Goal: Task Accomplishment & Management: Manage account settings

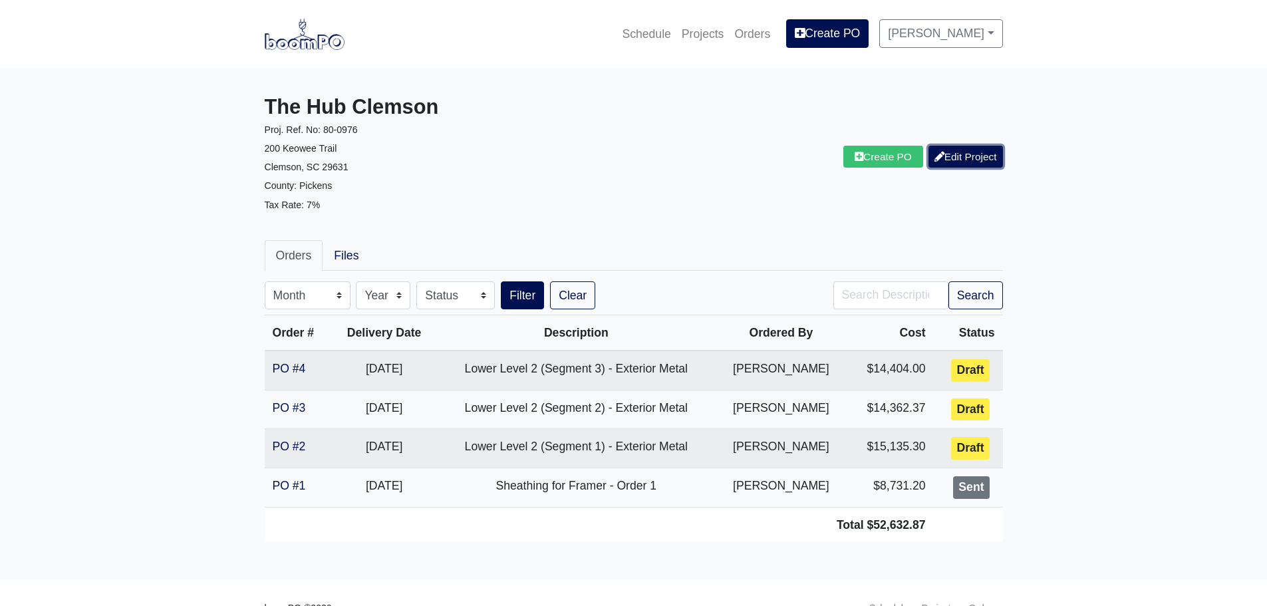
click at [940, 160] on icon at bounding box center [939, 157] width 10 height 10
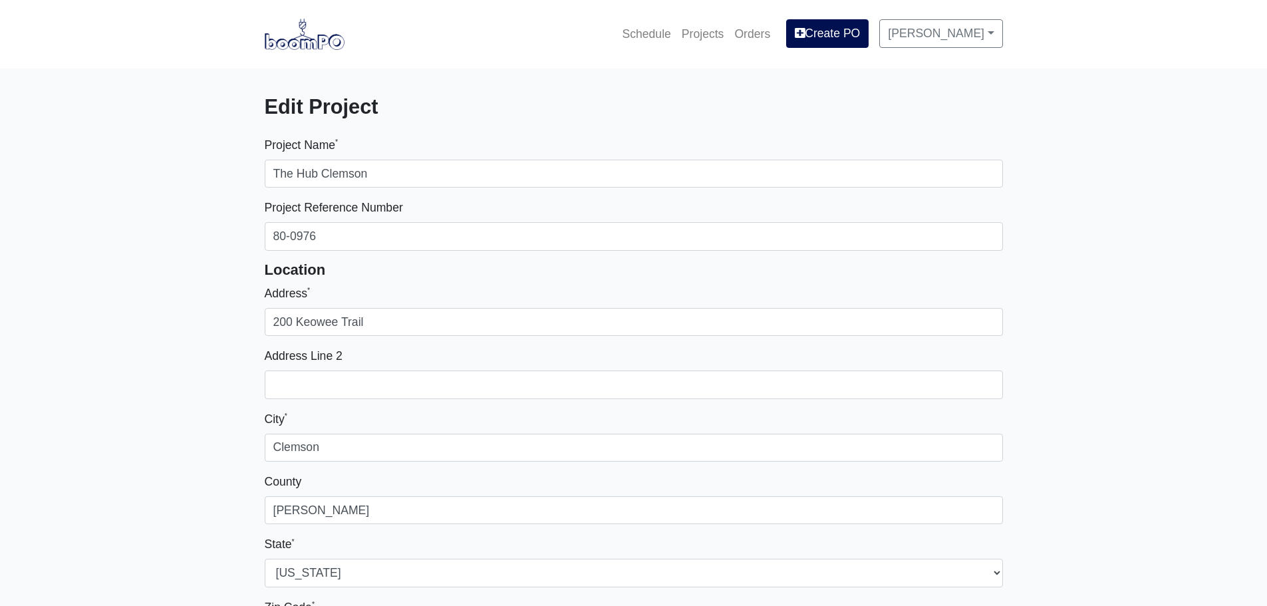
select select
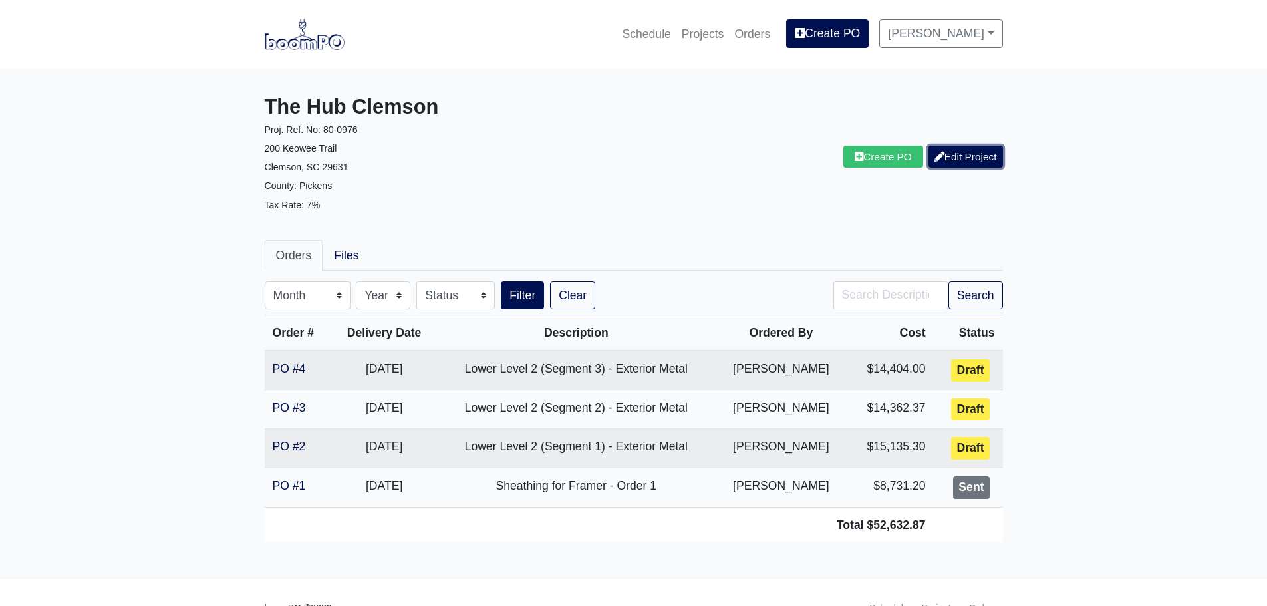
click at [971, 153] on link "Edit Project" at bounding box center [965, 157] width 74 height 22
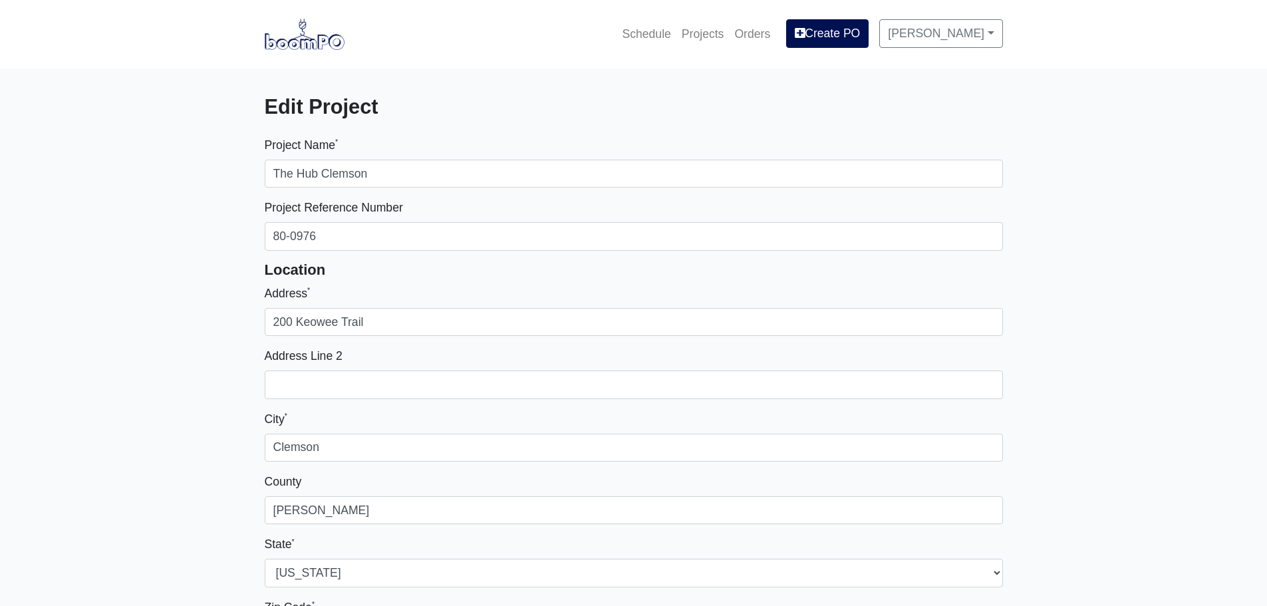
select select
click at [303, 50] on link at bounding box center [305, 34] width 80 height 37
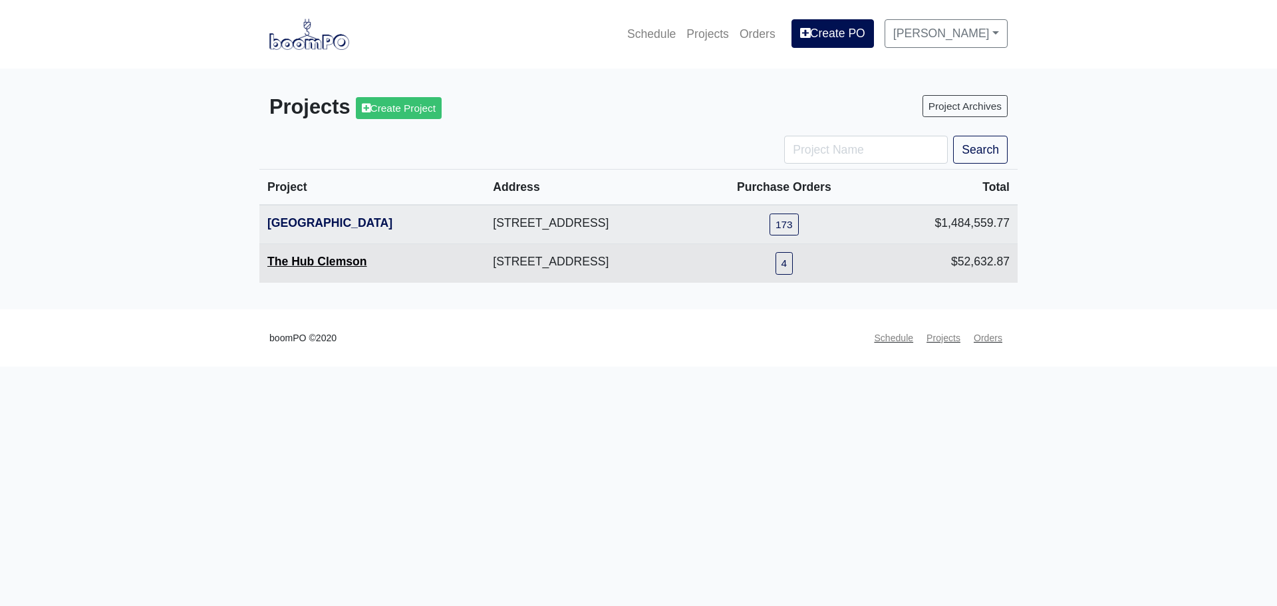
click at [283, 268] on link "The Hub Clemson" at bounding box center [317, 261] width 100 height 13
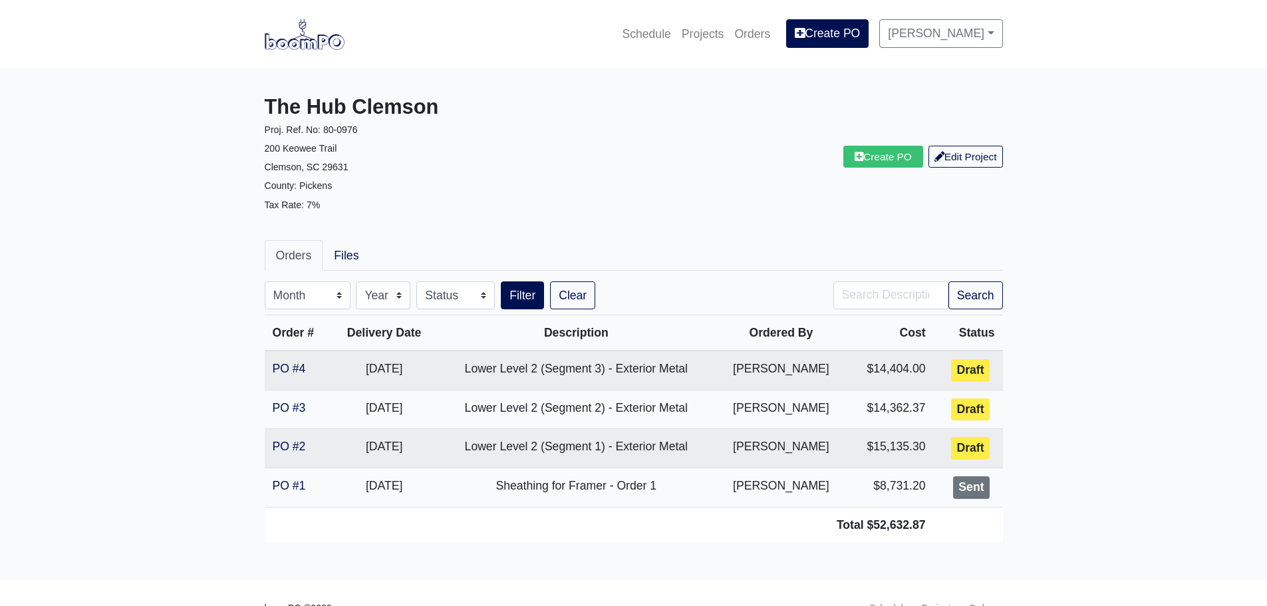
click at [188, 241] on main "The Hub Clemson Proj. Ref. No: [PHONE_NUMBER] Keowee Trail Clemson, SC 29631 Co…" at bounding box center [633, 324] width 1267 height 511
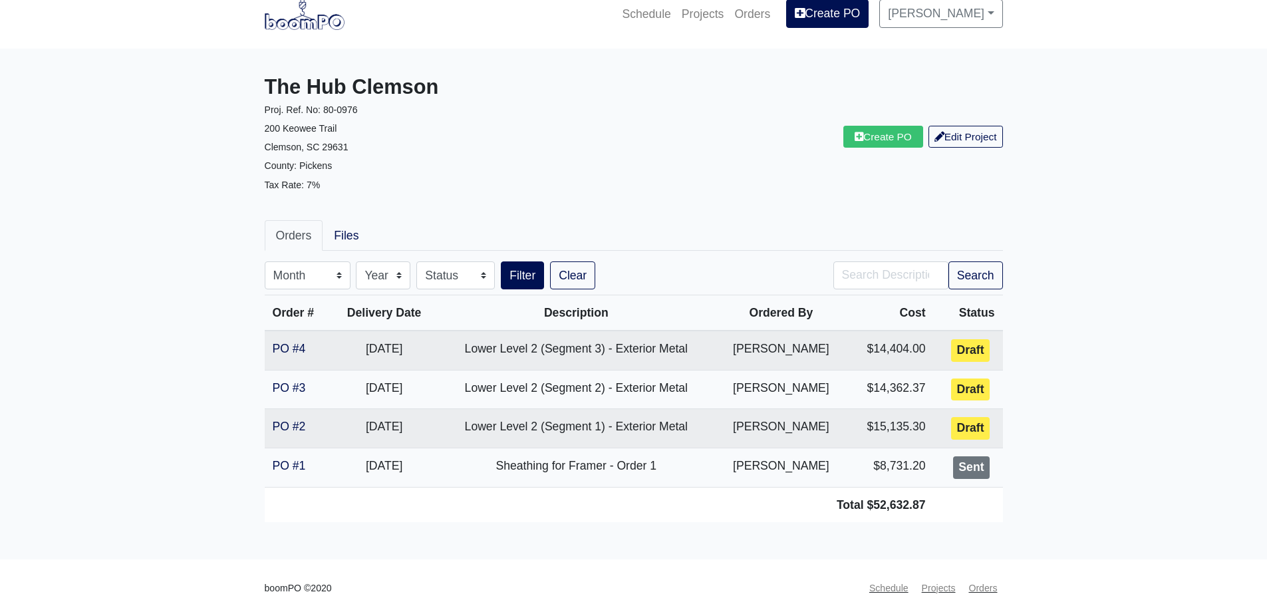
scroll to position [31, 0]
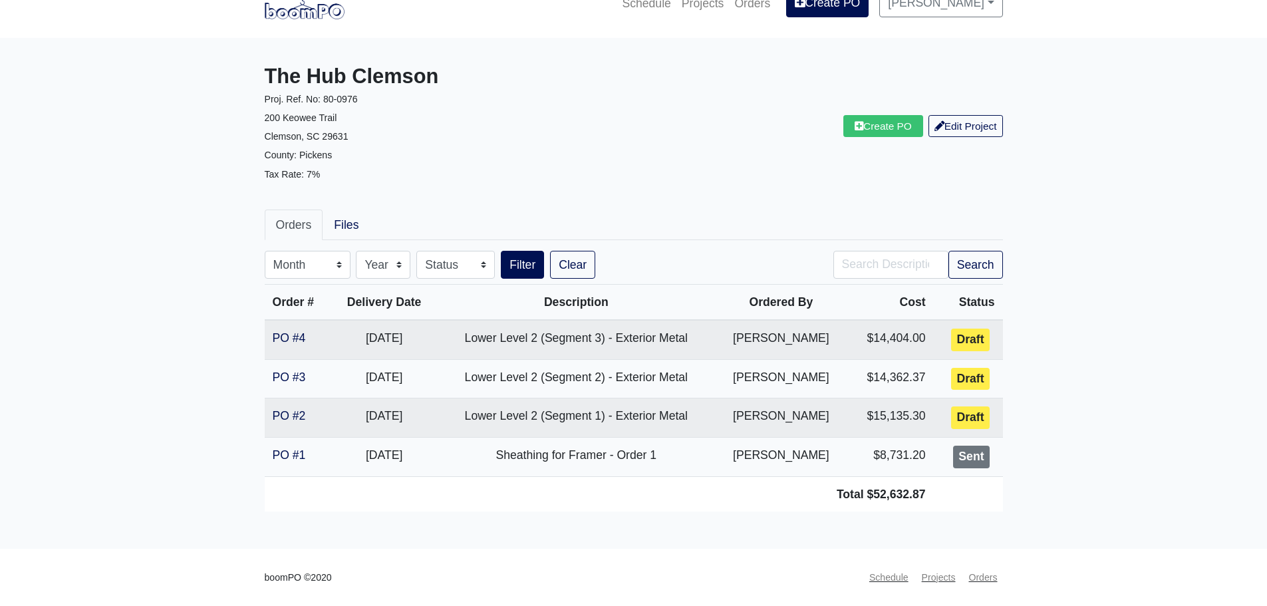
click at [182, 242] on main "The Hub Clemson Proj. Ref. No: [PHONE_NUMBER] Keowee Trail Clemson, SC 29631 Co…" at bounding box center [633, 293] width 1267 height 511
click at [1149, 279] on main "The Hub Clemson Proj. Ref. No: 80-0976 200 Keowee Trail Clemson, SC 29631 Count…" at bounding box center [633, 293] width 1267 height 511
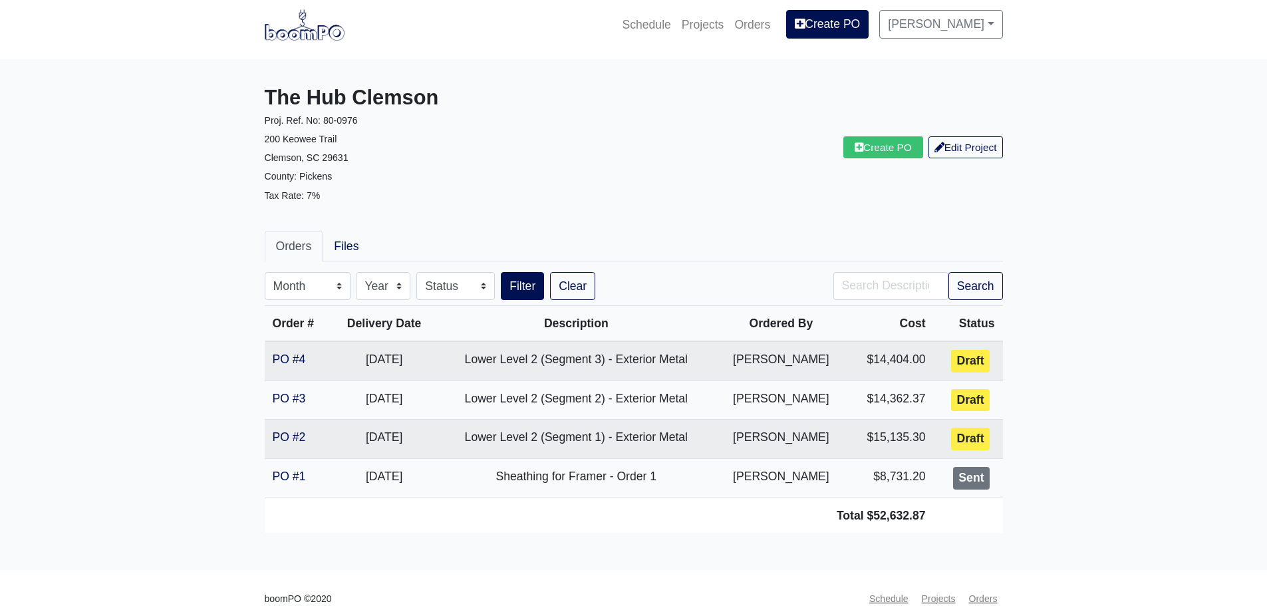
scroll to position [0, 0]
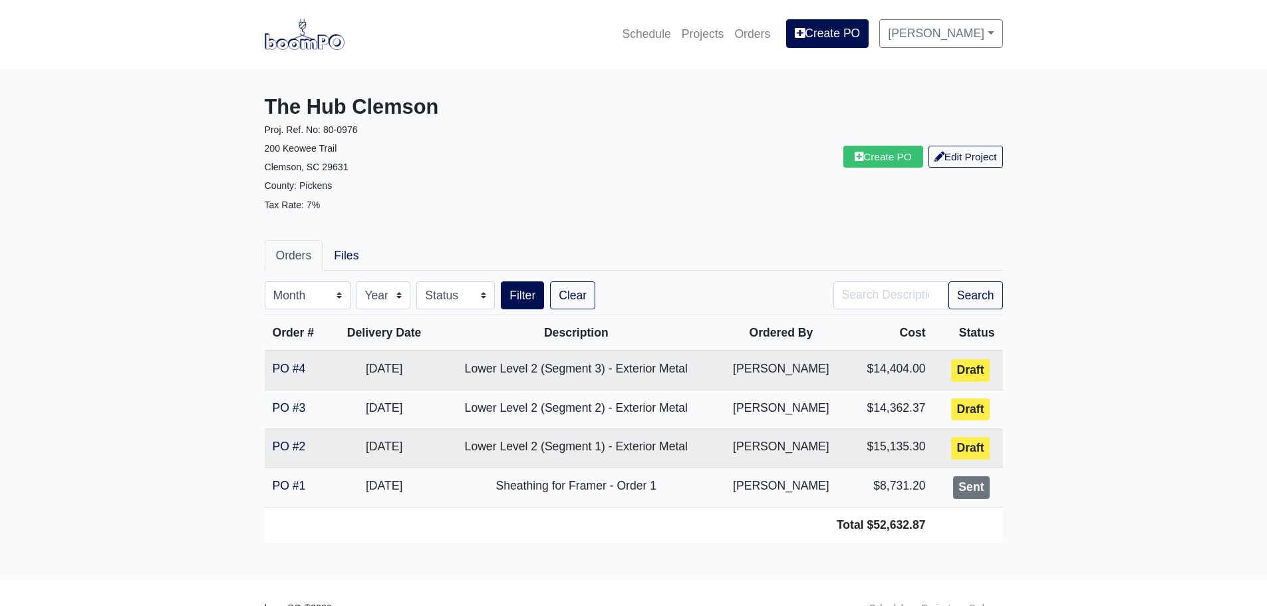
click at [217, 313] on main "The Hub Clemson Proj. Ref. No: 80-0976 200 Keowee Trail Clemson, SC 29631 Count…" at bounding box center [633, 324] width 1267 height 511
click at [216, 294] on main "The Hub Clemson Proj. Ref. No: 80-0976 200 Keowee Trail Clemson, SC 29631 Count…" at bounding box center [633, 324] width 1267 height 511
click at [225, 246] on main "The Hub Clemson Proj. Ref. No: 80-0976 200 Keowee Trail Clemson, SC 29631 Count…" at bounding box center [633, 324] width 1267 height 511
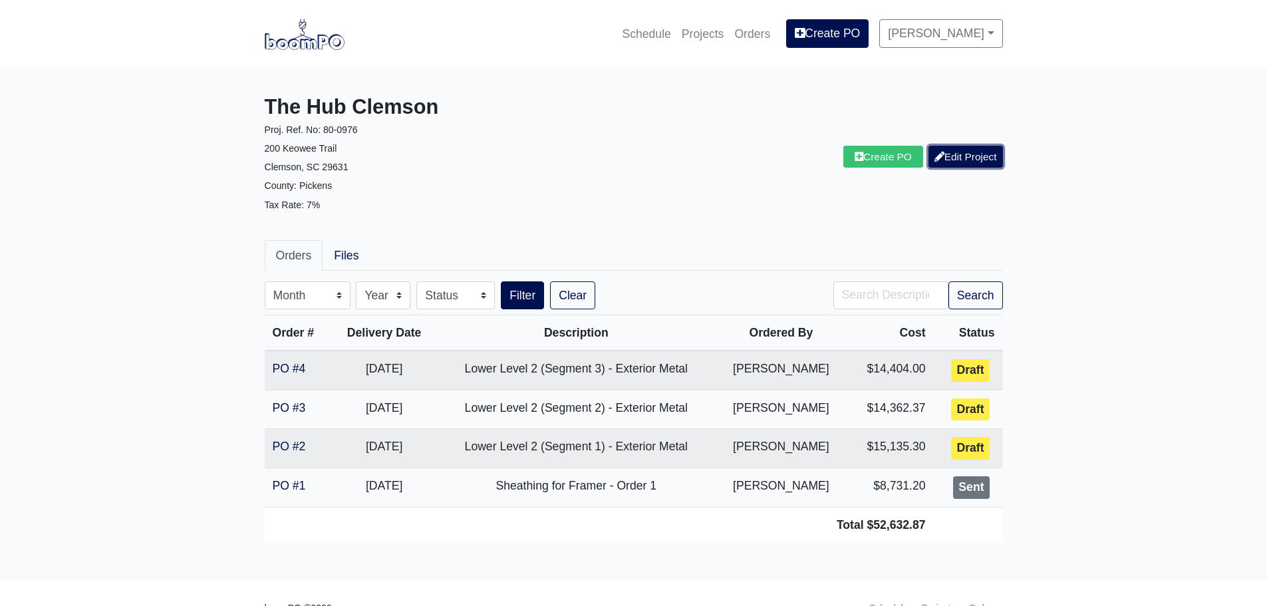
click at [968, 160] on link "Edit Project" at bounding box center [965, 157] width 74 height 22
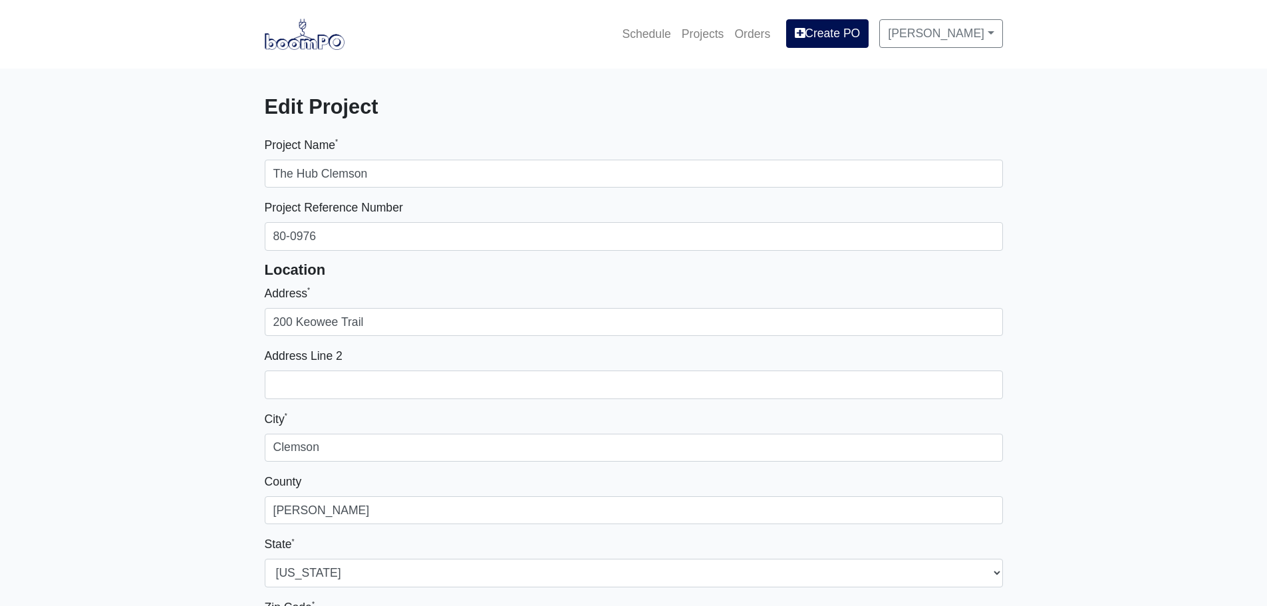
select select
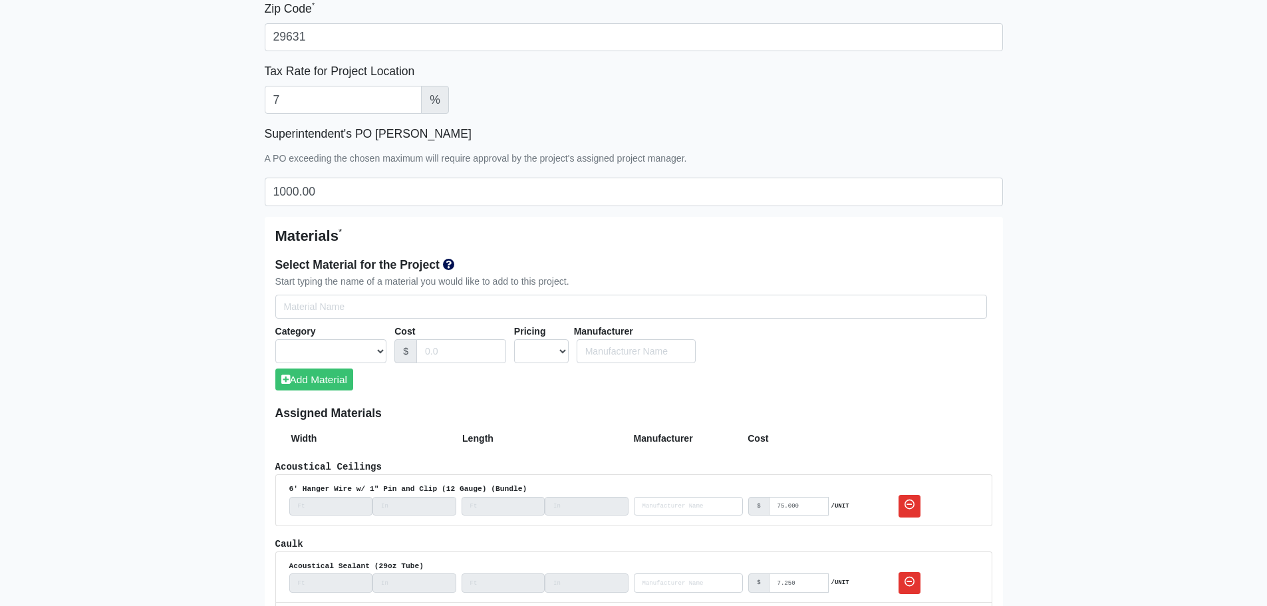
scroll to position [466, 0]
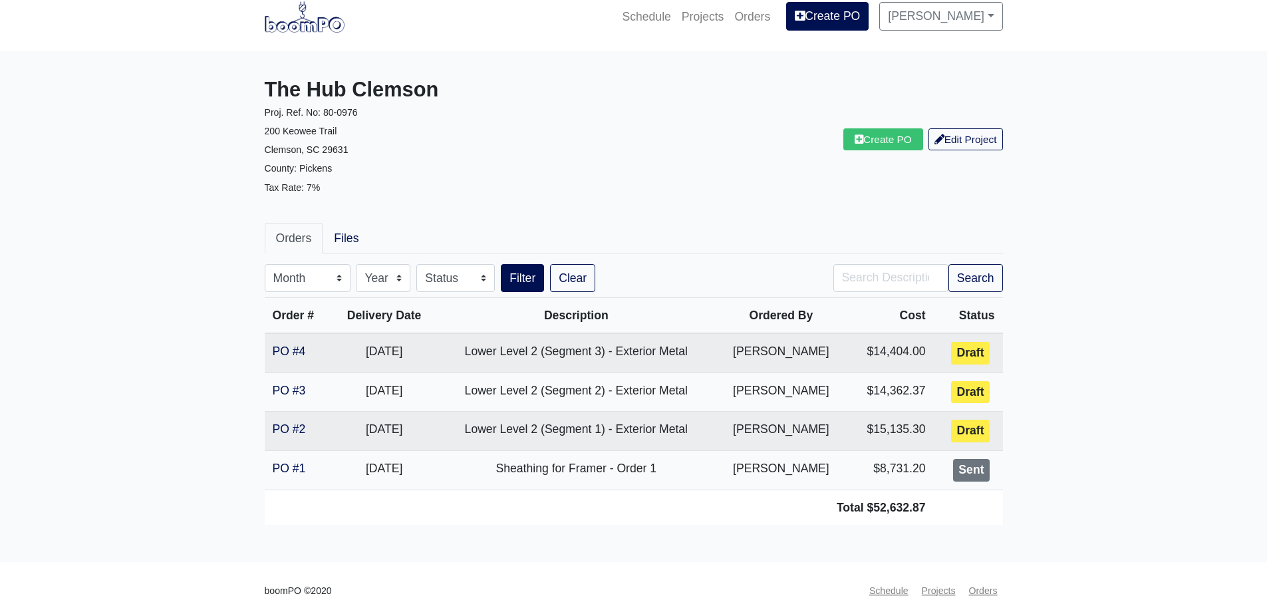
scroll to position [31, 0]
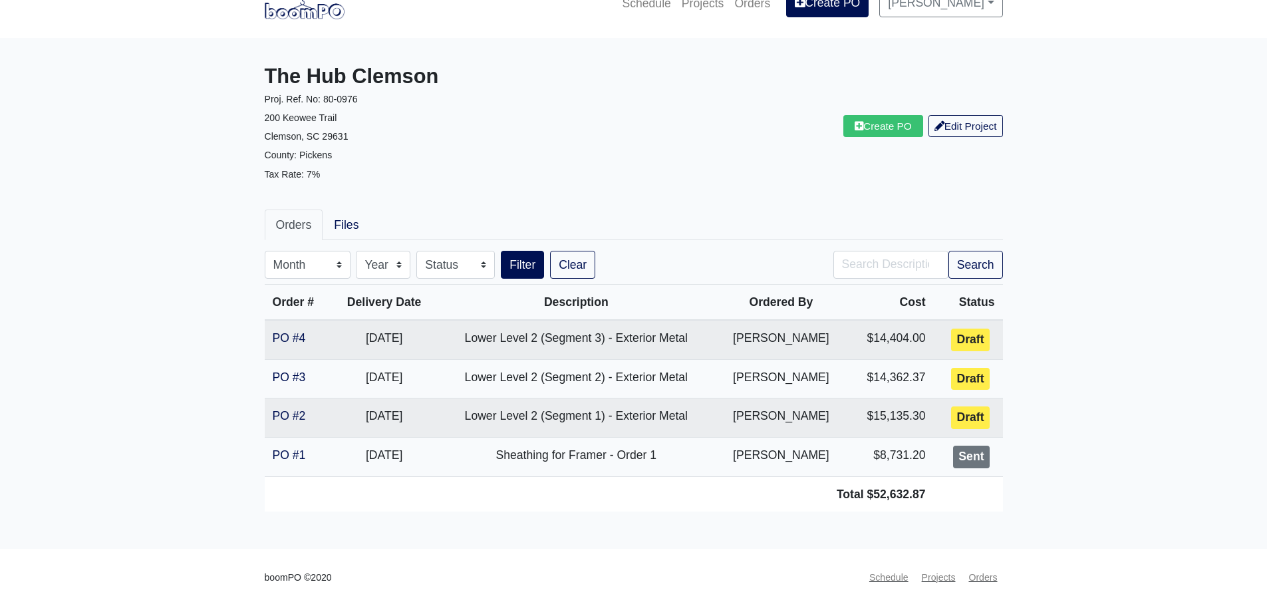
click at [696, 160] on div "Create PO Edit Project" at bounding box center [823, 127] width 379 height 124
click at [179, 376] on main "The Hub Clemson Proj. Ref. No: [PHONE_NUMBER] Keowee Trail Clemson, SC 29631 Co…" at bounding box center [633, 293] width 1267 height 511
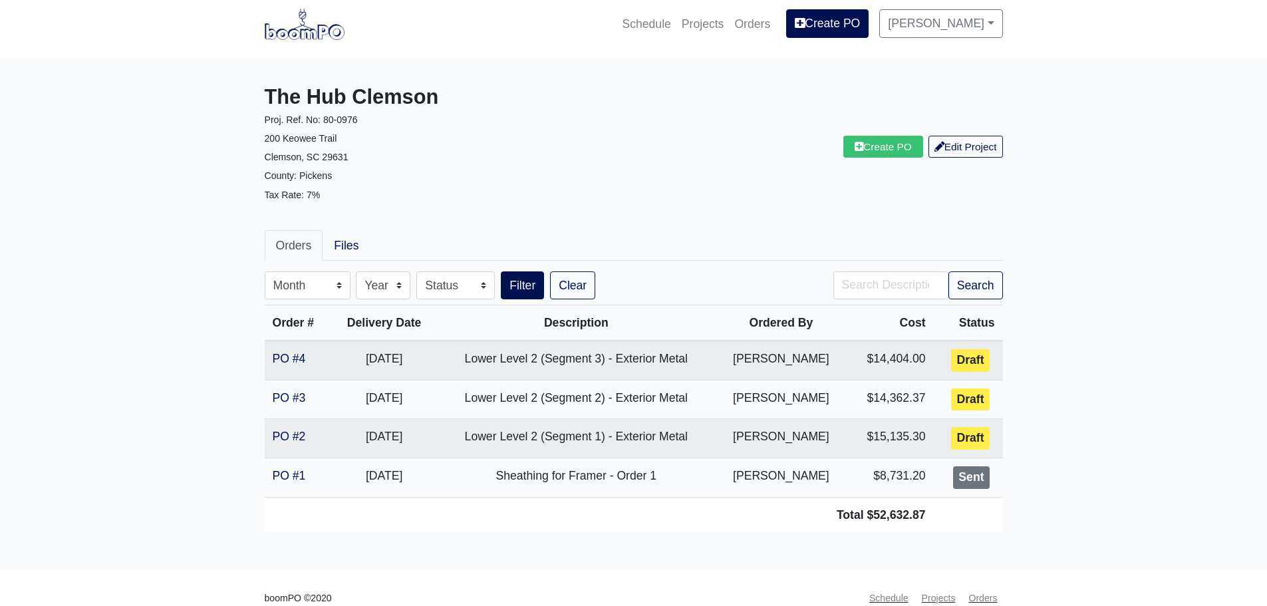
scroll to position [0, 0]
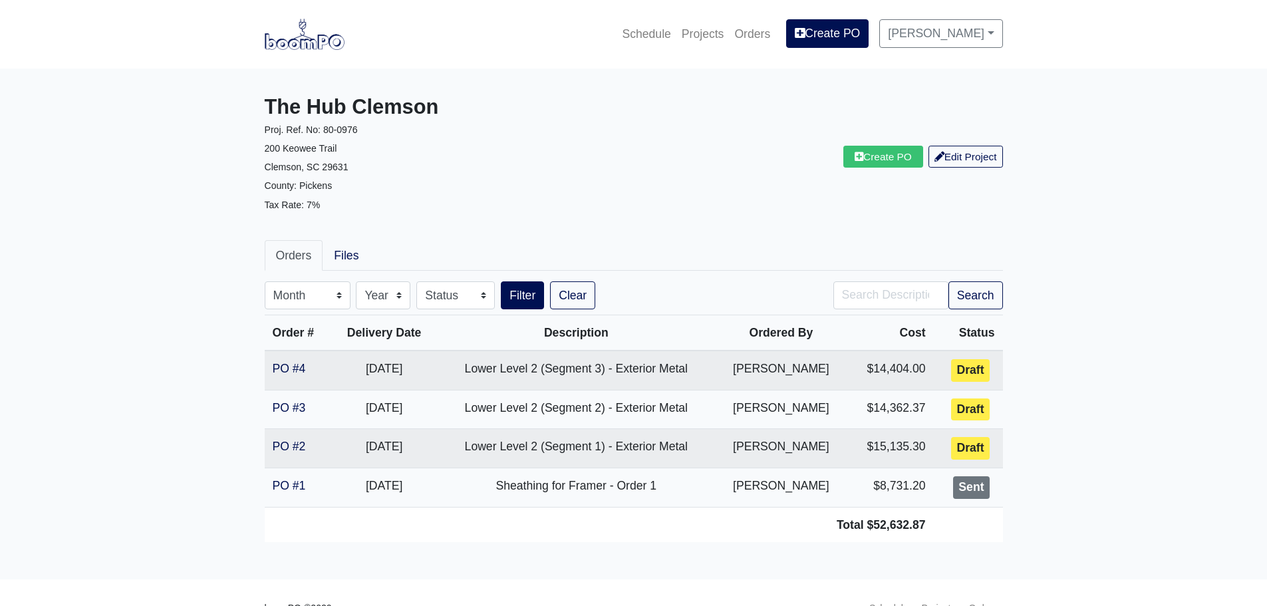
click at [1210, 238] on main "The Hub Clemson Proj. Ref. No: [PHONE_NUMBER] Keowee Trail Clemson, SC 29631 Co…" at bounding box center [633, 324] width 1267 height 511
click at [207, 338] on main "The Hub Clemson Proj. Ref. No: [PHONE_NUMBER] Keowee Trail Clemson, SC 29631 Co…" at bounding box center [633, 324] width 1267 height 511
click at [873, 162] on link "Create PO" at bounding box center [883, 157] width 80 height 22
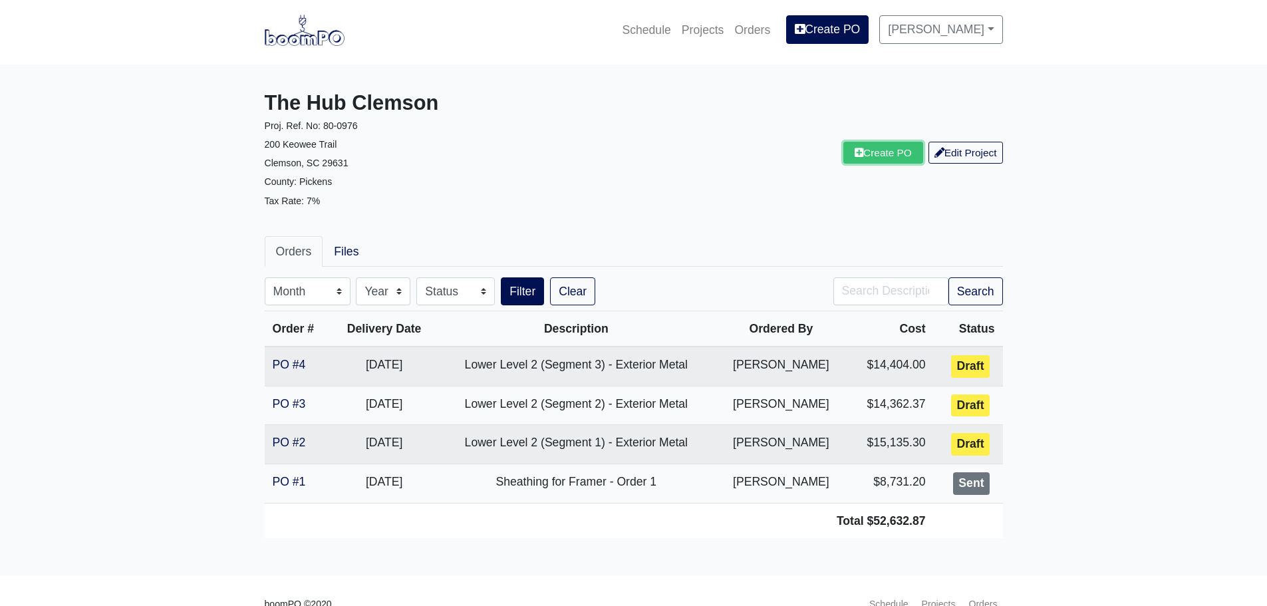
scroll to position [31, 0]
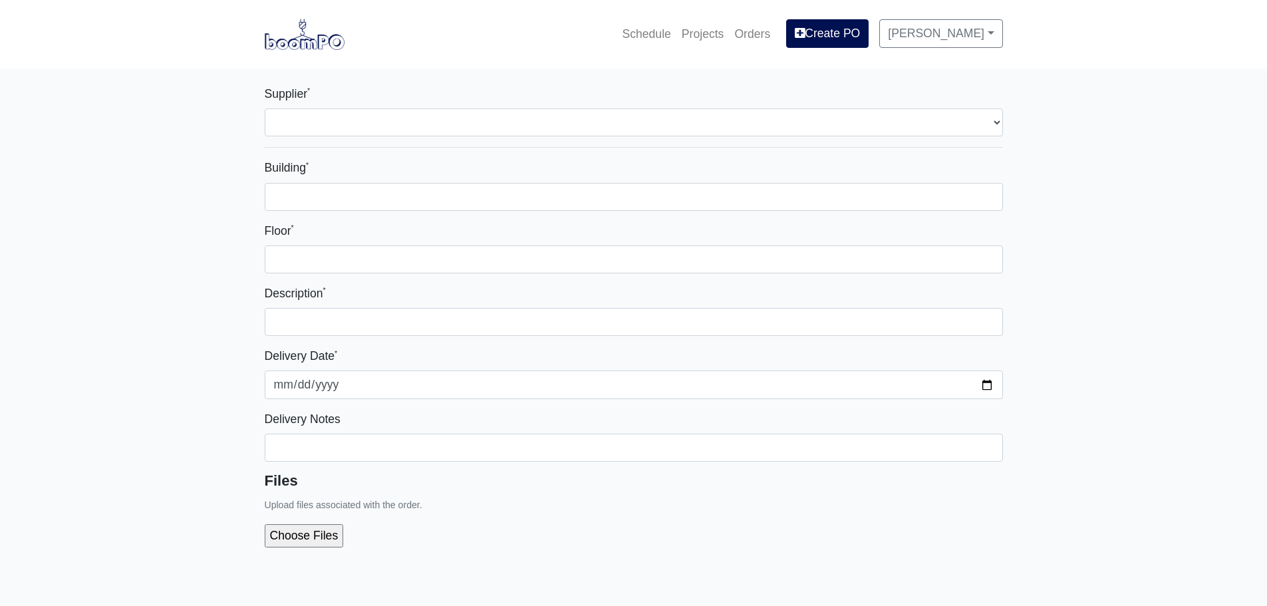
select select
drag, startPoint x: 327, startPoint y: 100, endPoint x: 330, endPoint y: 116, distance: 16.3
click at [327, 101] on div "Supplier * Select one... L&W Supply - Simpsonville, SC" at bounding box center [634, 110] width 738 height 52
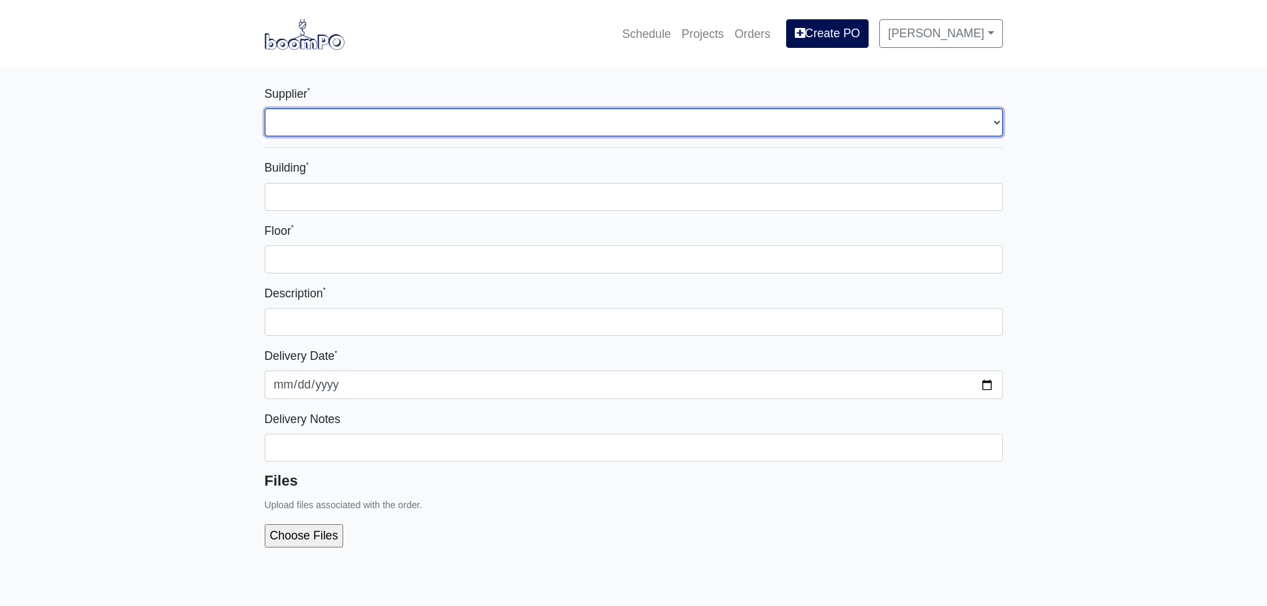
click at [329, 120] on select "Select one... L&W Supply - Simpsonville, SC" at bounding box center [634, 122] width 738 height 28
select select "41"
click at [265, 108] on select "Select one... L&W Supply - Simpsonville, SC" at bounding box center [634, 122] width 738 height 28
select select
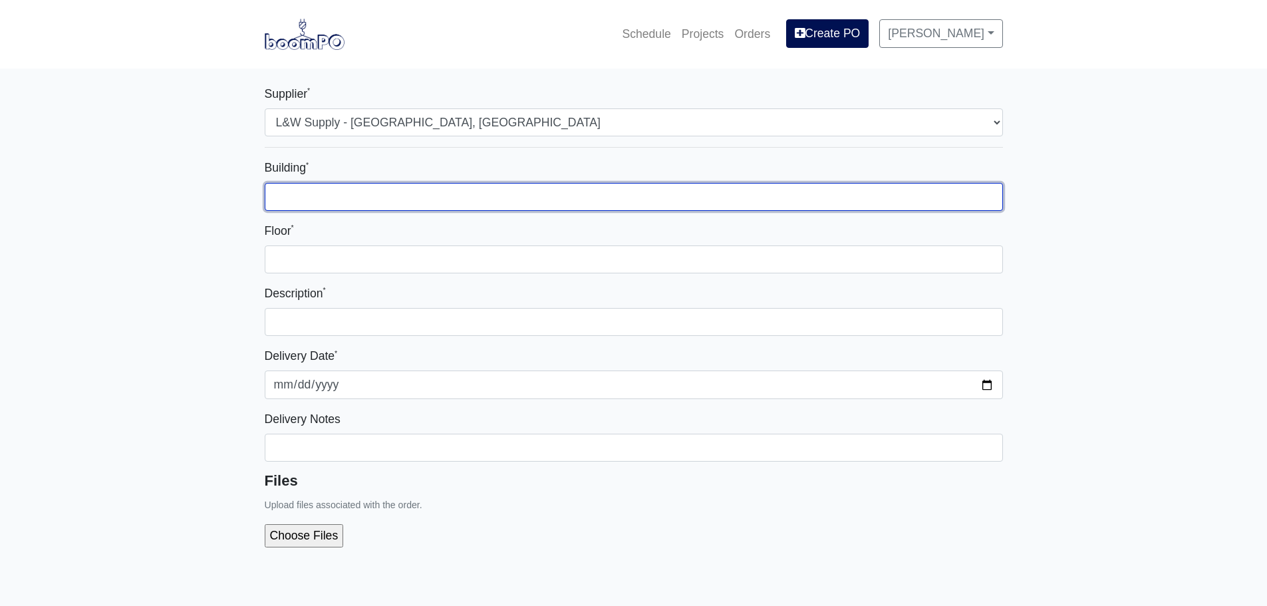
click at [346, 196] on input "Building *" at bounding box center [634, 197] width 738 height 28
type input "Main Building"
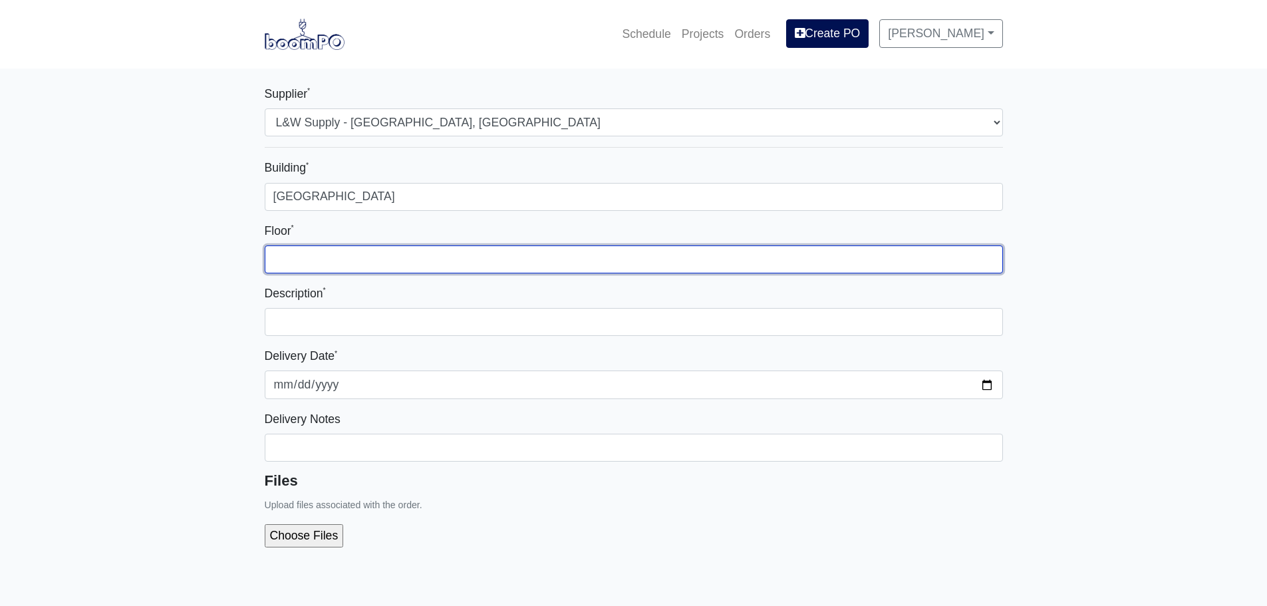
click at [319, 251] on input "Floor *" at bounding box center [634, 259] width 738 height 28
type input "2"
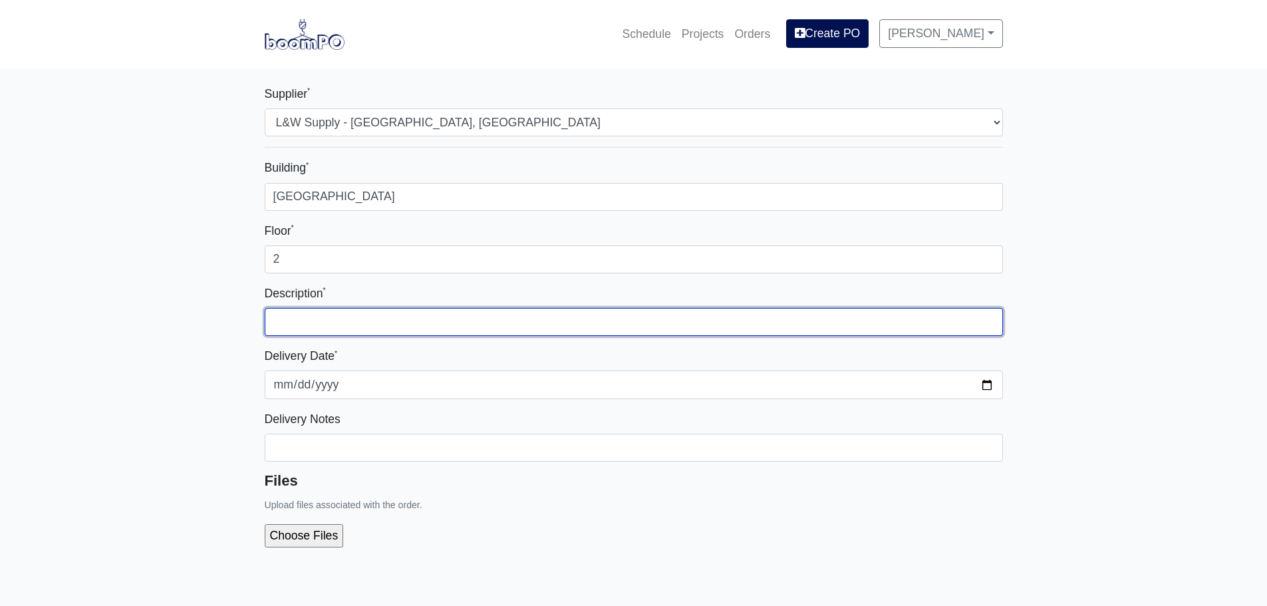
click at [312, 326] on input "text" at bounding box center [634, 322] width 738 height 28
type input "Lower Level 1 - Segment 3 (Exterior Metal)"
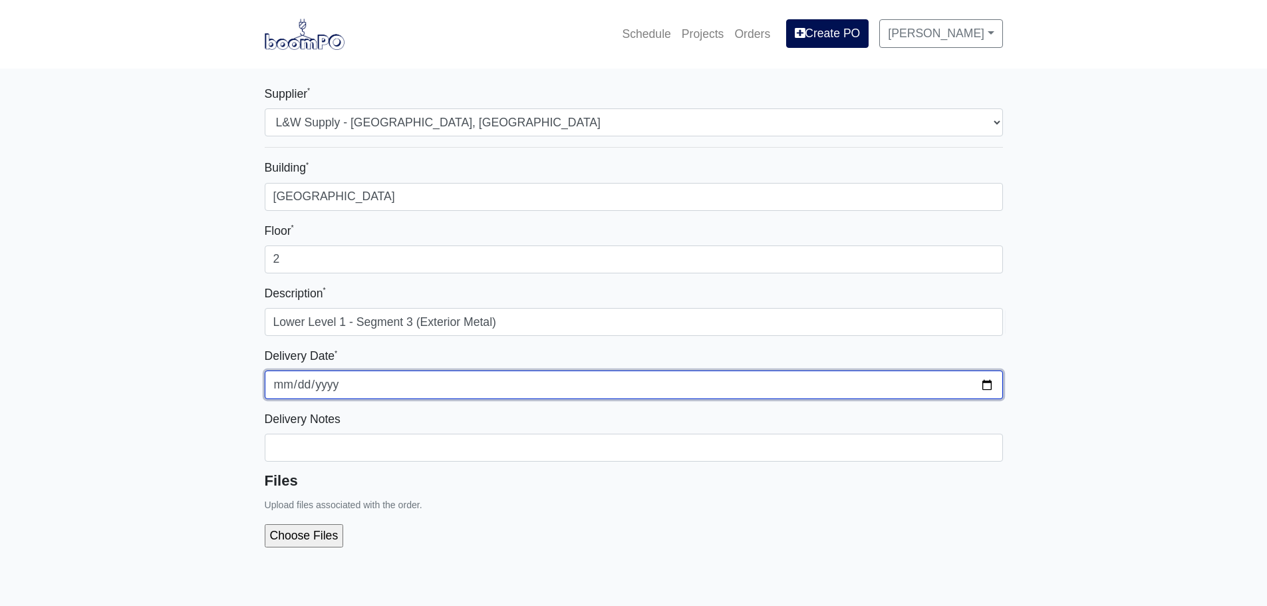
click at [982, 388] on input "2025-09-10" at bounding box center [634, 384] width 738 height 28
type input "2025-11-03"
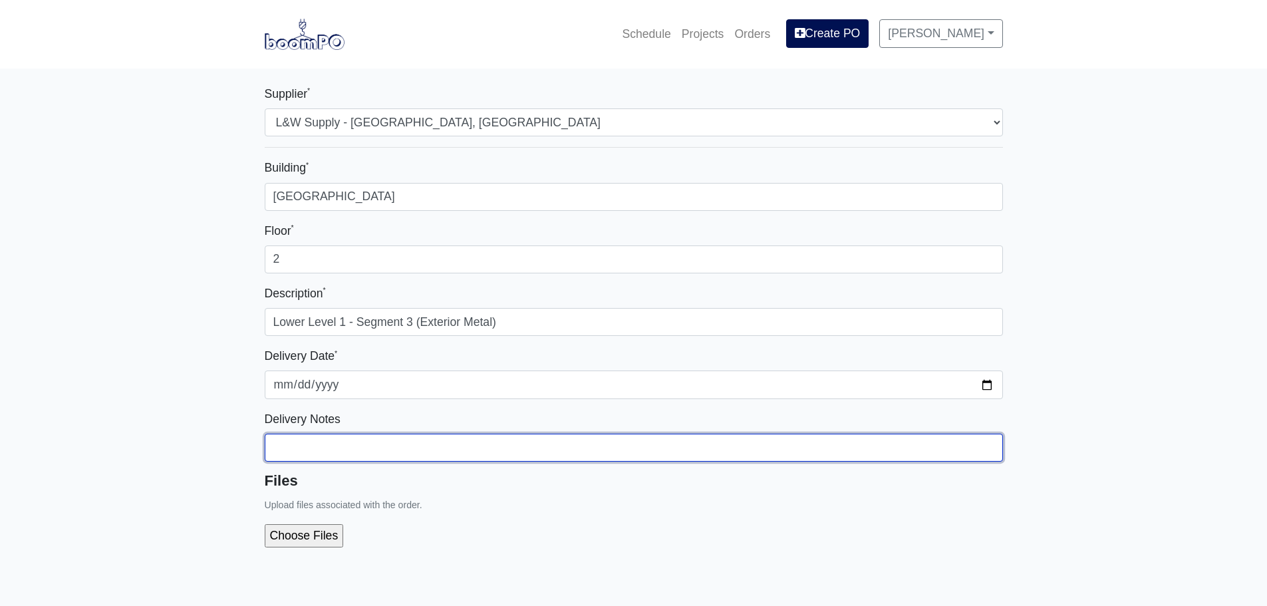
click at [305, 448] on input "Building *" at bounding box center [634, 448] width 738 height 28
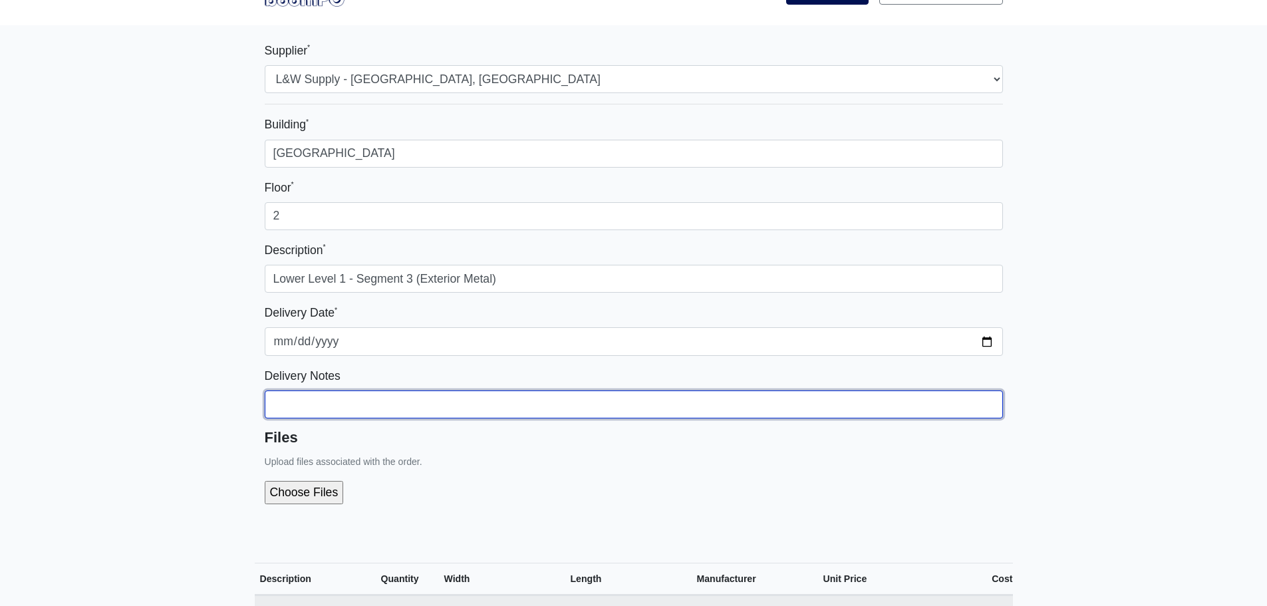
scroll to position [67, 0]
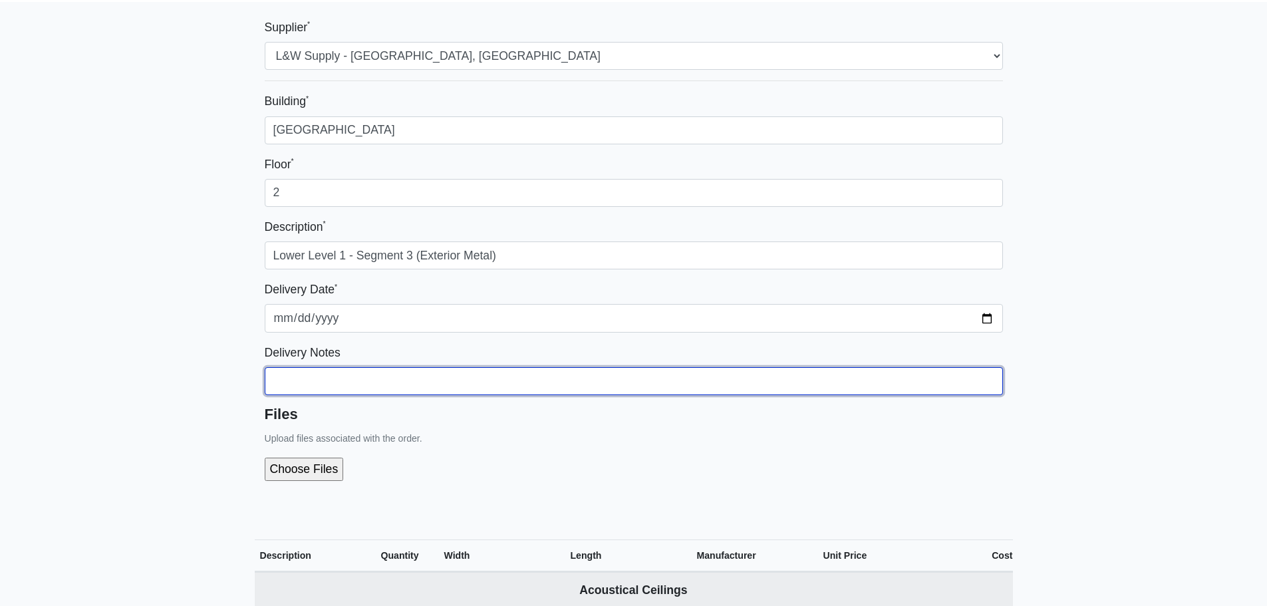
click at [348, 372] on input "Building *" at bounding box center [634, 381] width 738 height 28
type input "Coordinate With [PERSON_NAME] (678.994.6107)"
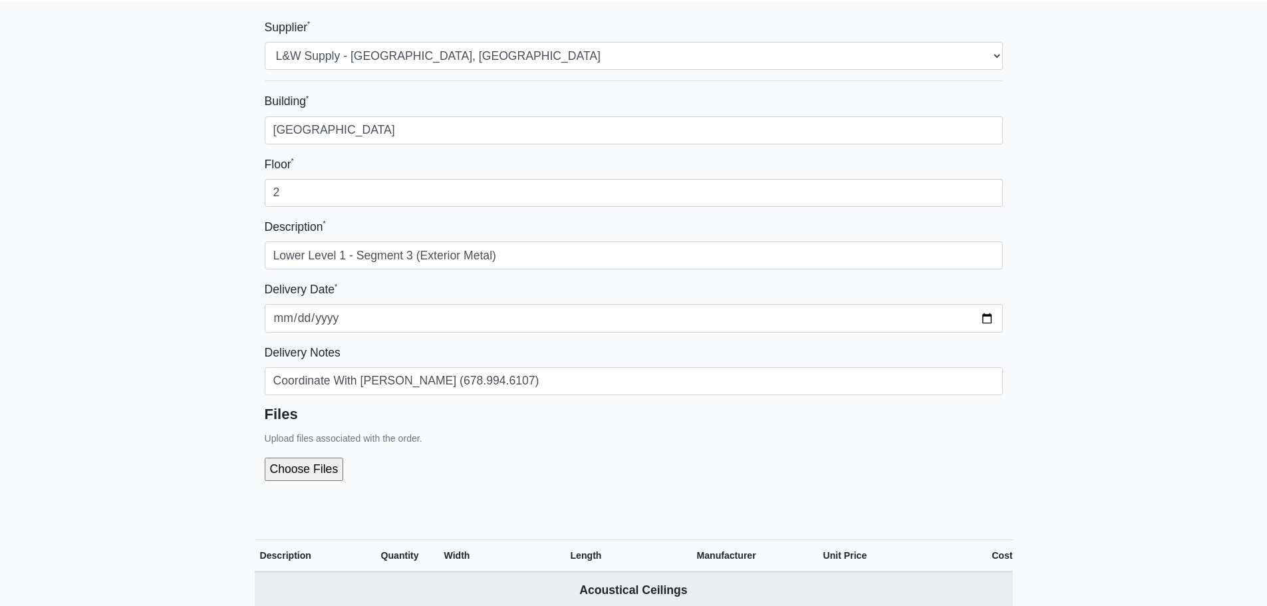
click at [304, 462] on input "file" at bounding box center [375, 469] width 221 height 23
type input "C:\fakepath\LL1 - Segment 3 (Exterior Metal).pdf"
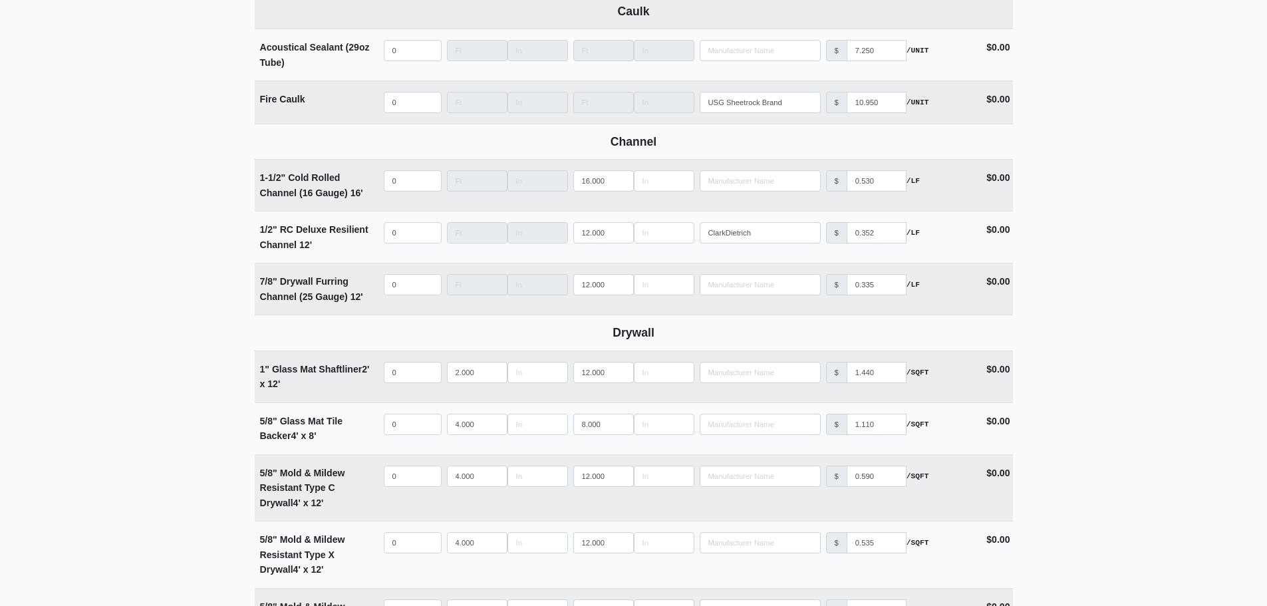
scroll to position [798, 0]
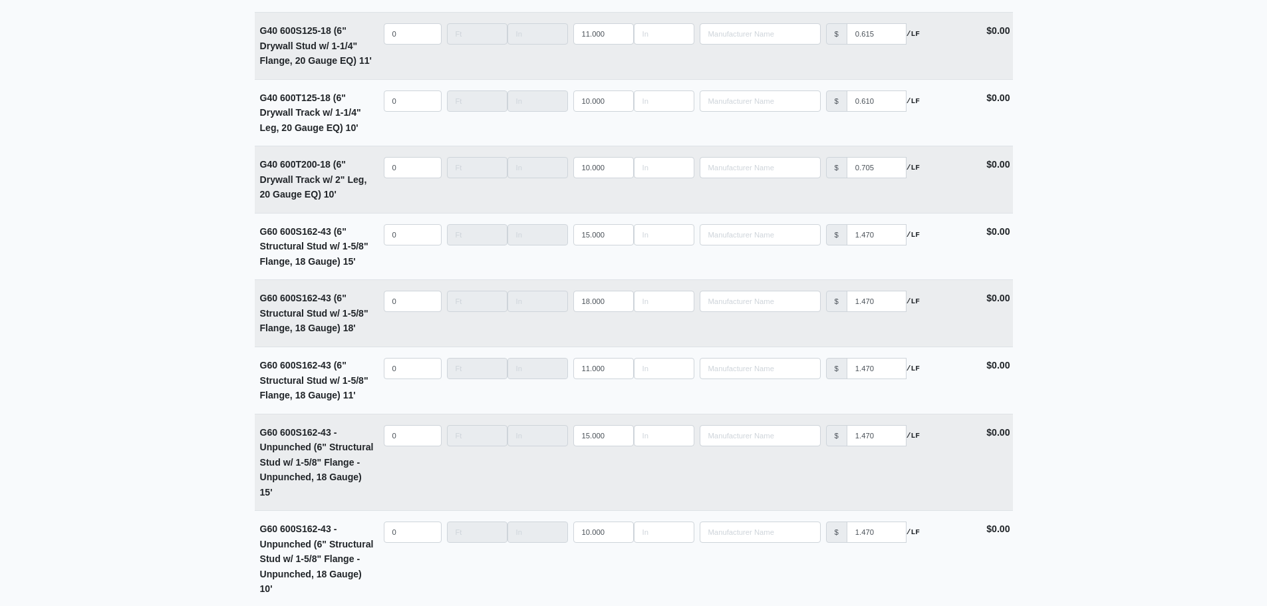
scroll to position [3563, 0]
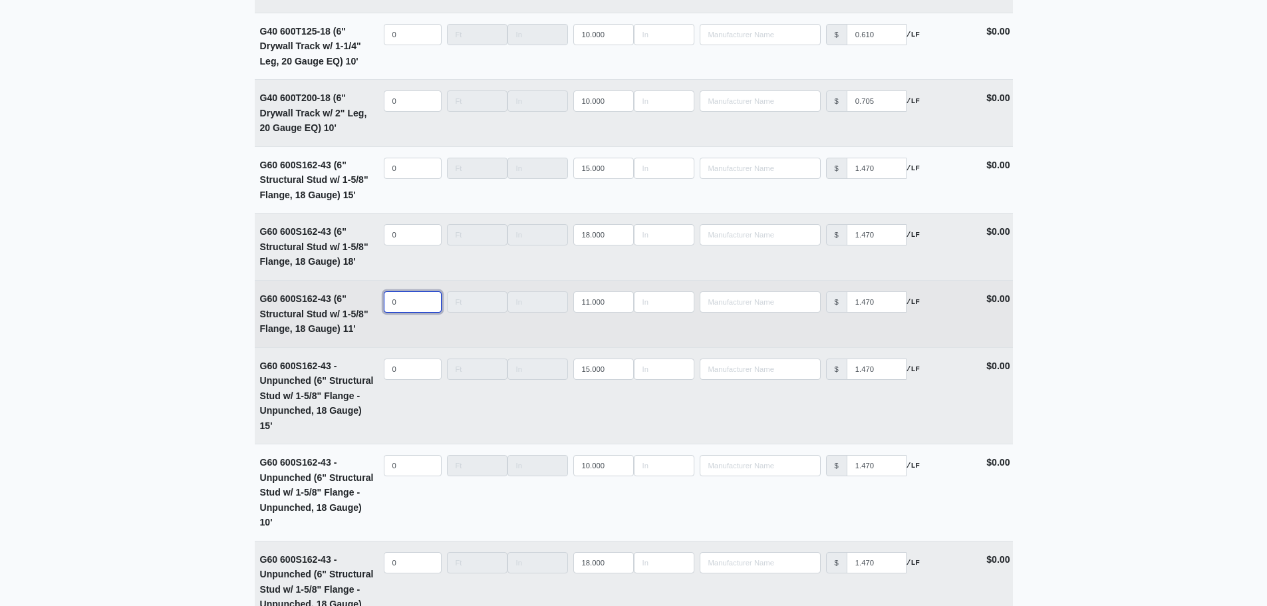
select select
click at [400, 310] on input "quantity" at bounding box center [413, 301] width 58 height 21
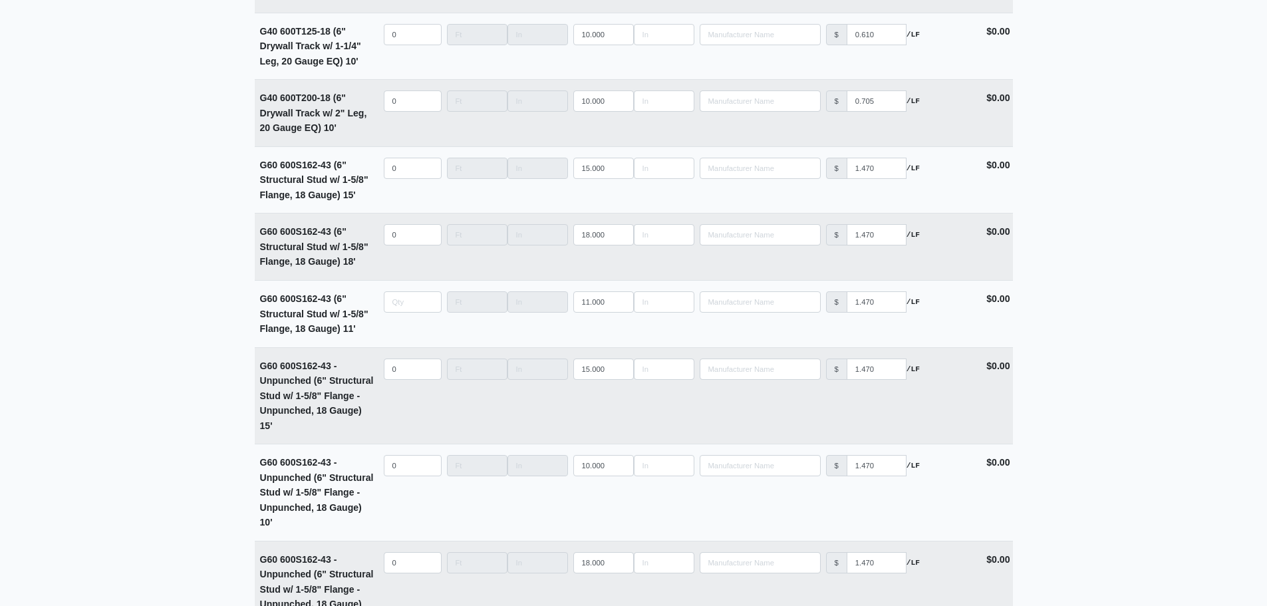
type input "0"
click at [408, 371] on input "0" at bounding box center [413, 368] width 58 height 21
type input "0"
select select
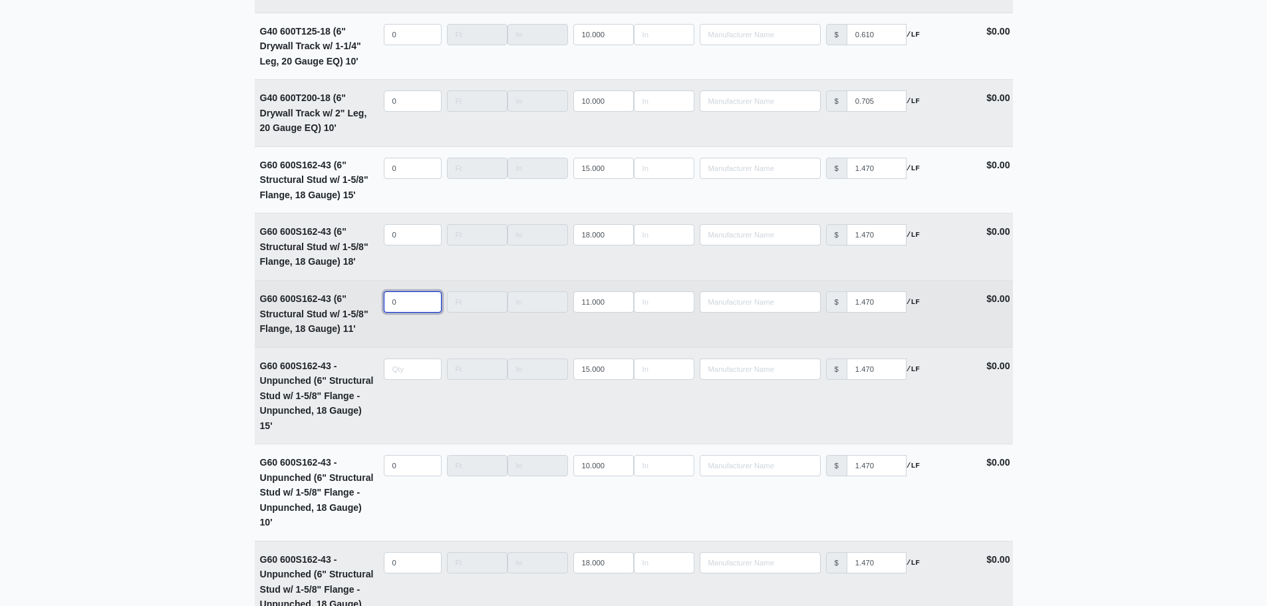
type input "0"
click at [399, 310] on input "quantity" at bounding box center [413, 301] width 58 height 21
type input "4"
select select
type input "40"
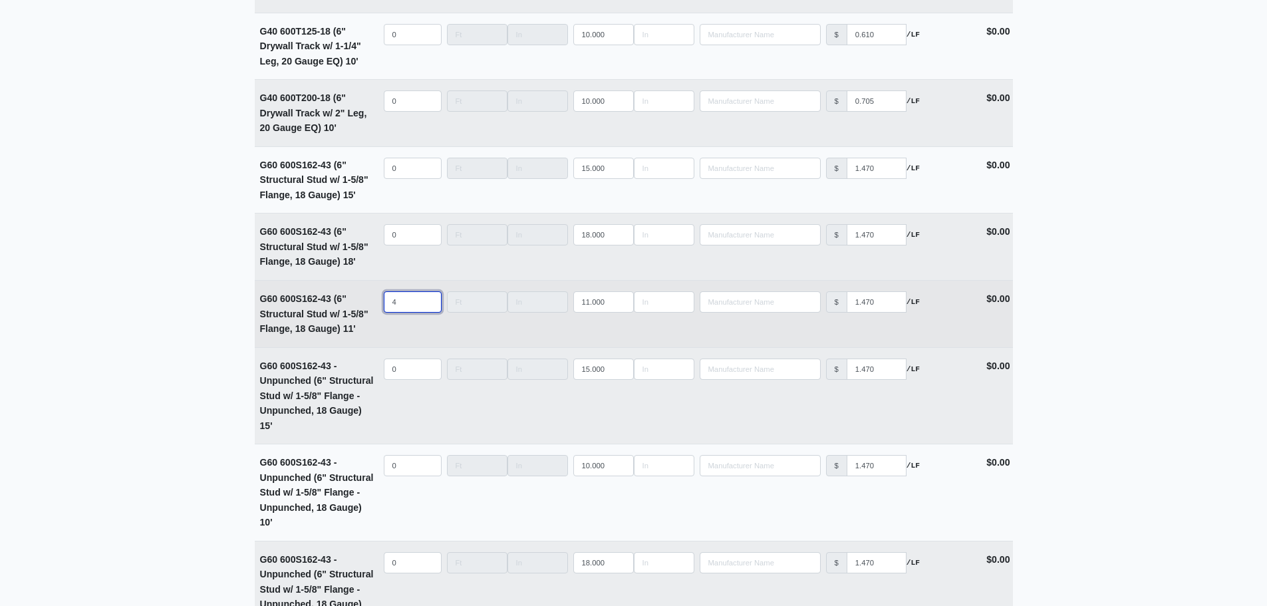
select select
type input "404"
select select
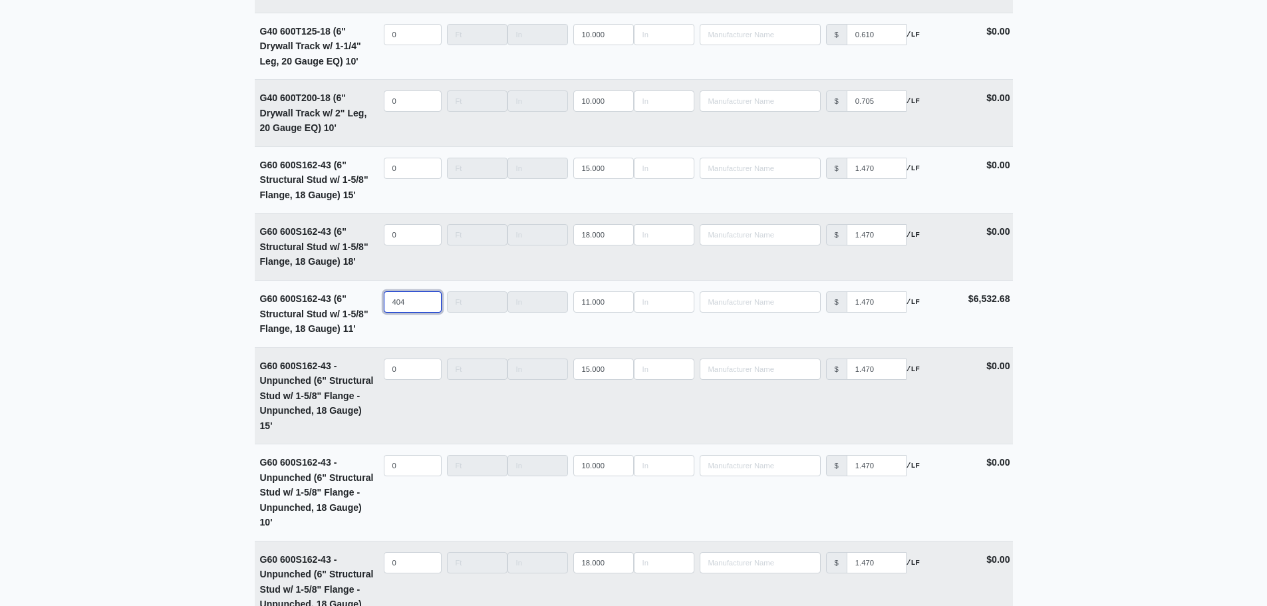
type input "404"
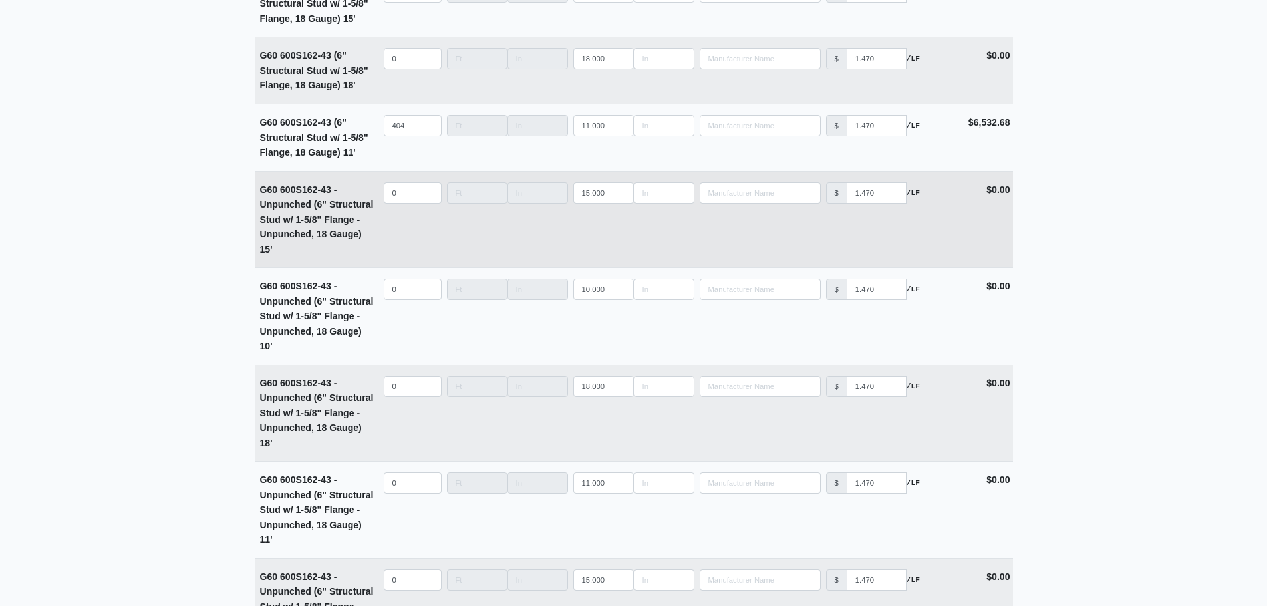
scroll to position [3763, 0]
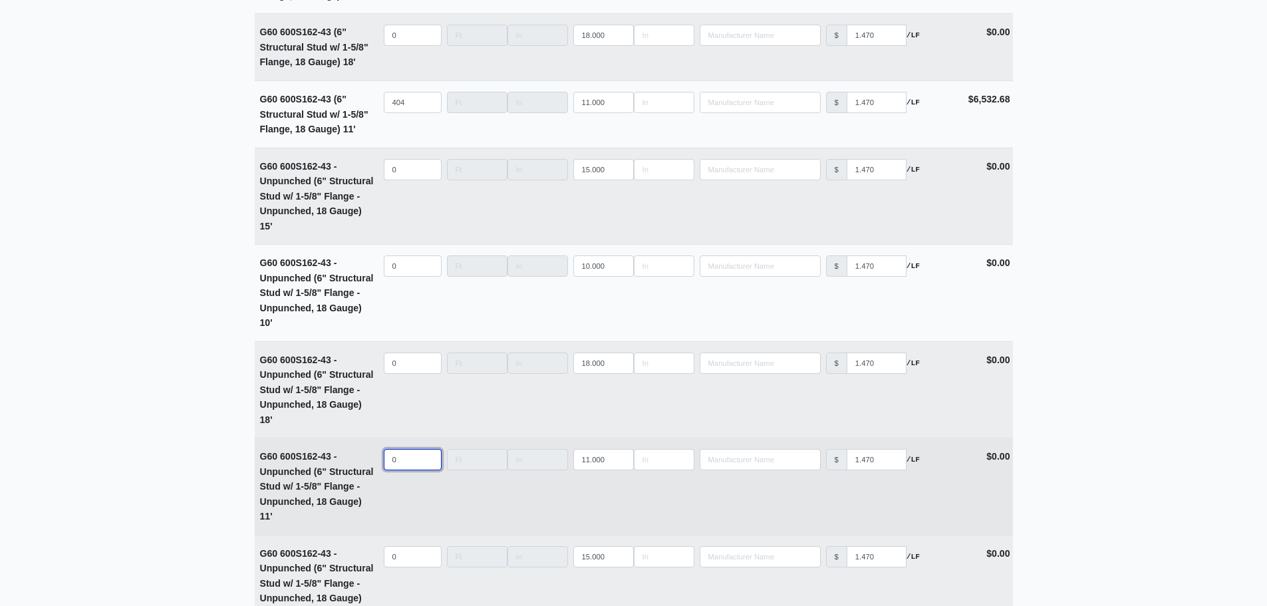
select select
click at [398, 467] on input "quantity" at bounding box center [413, 459] width 58 height 21
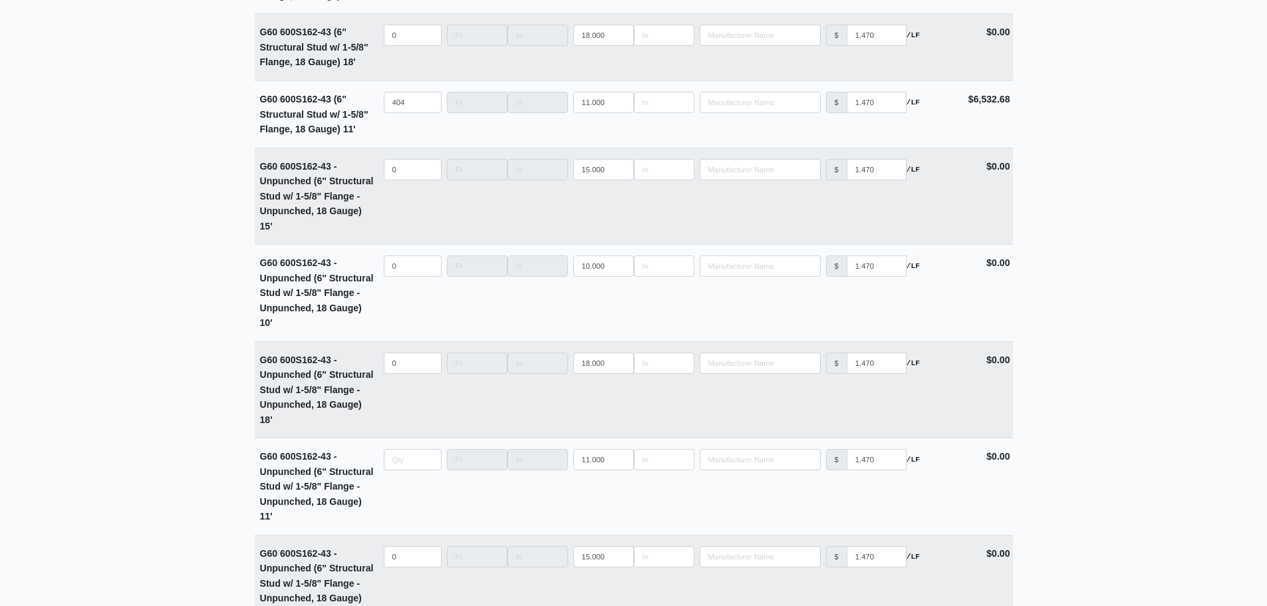
type input "0"
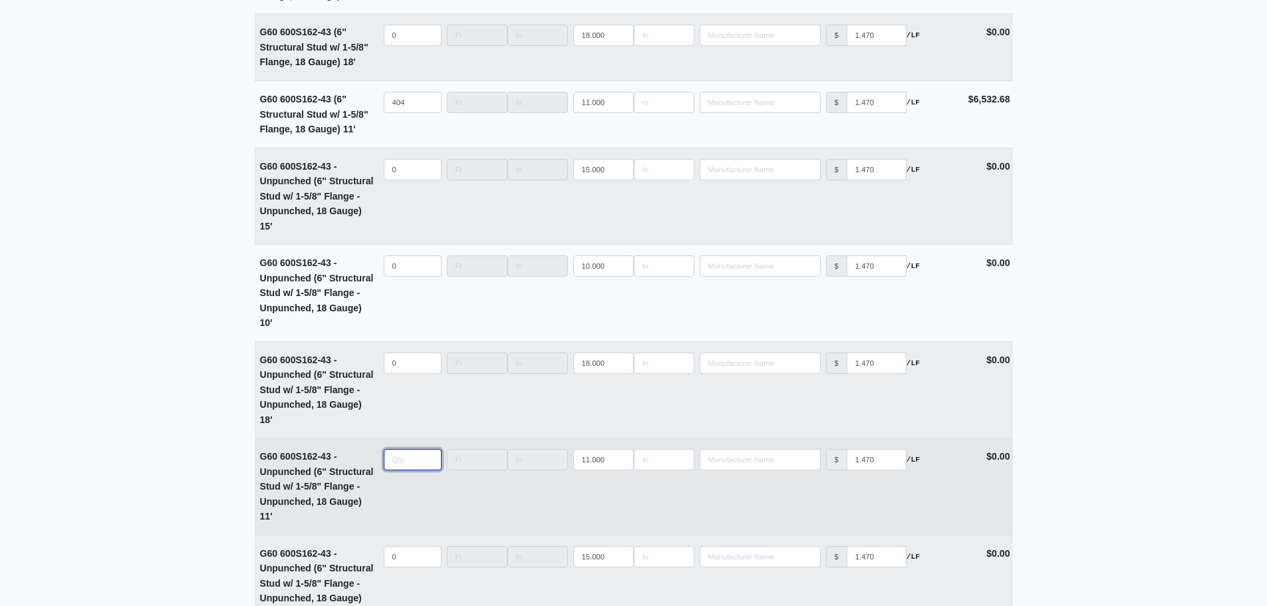
click at [402, 464] on input "quantity" at bounding box center [413, 459] width 58 height 21
type input "3"
select select
type input "30"
select select
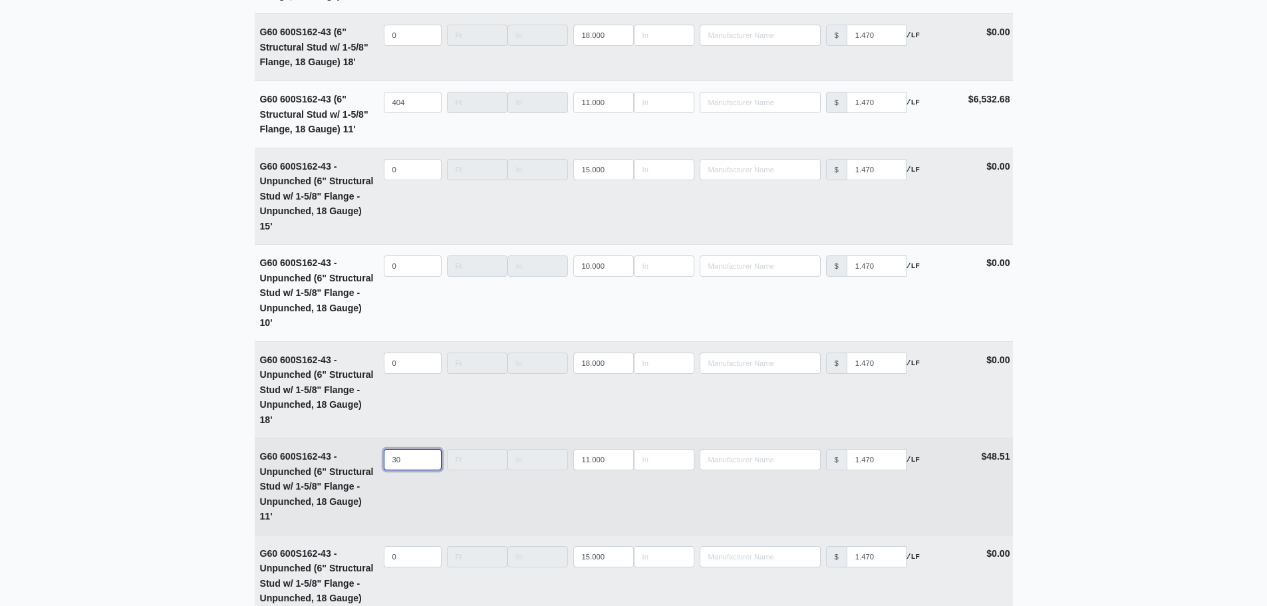
type input "306"
select select
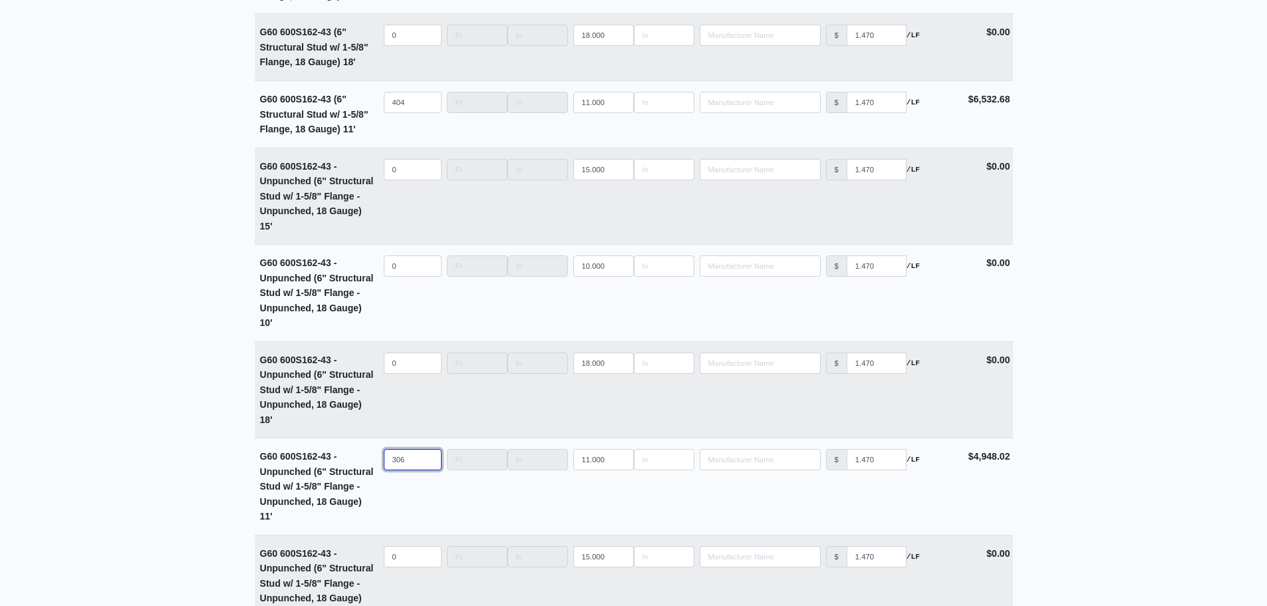
type input "306"
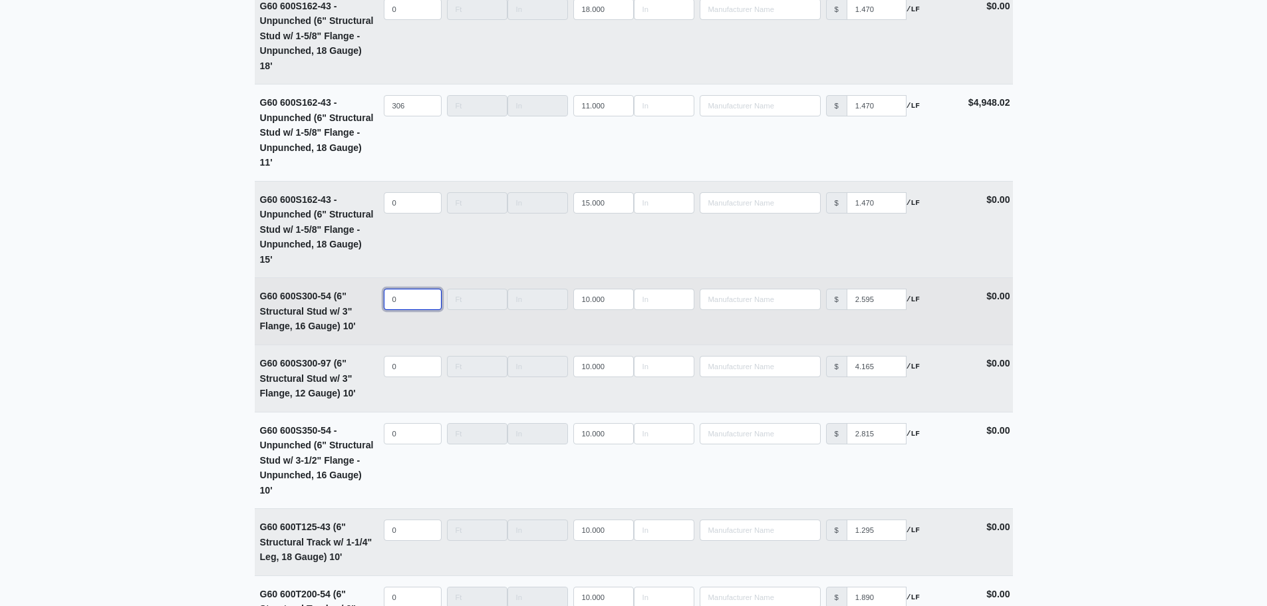
select select
click at [403, 302] on input "quantity" at bounding box center [413, 299] width 58 height 21
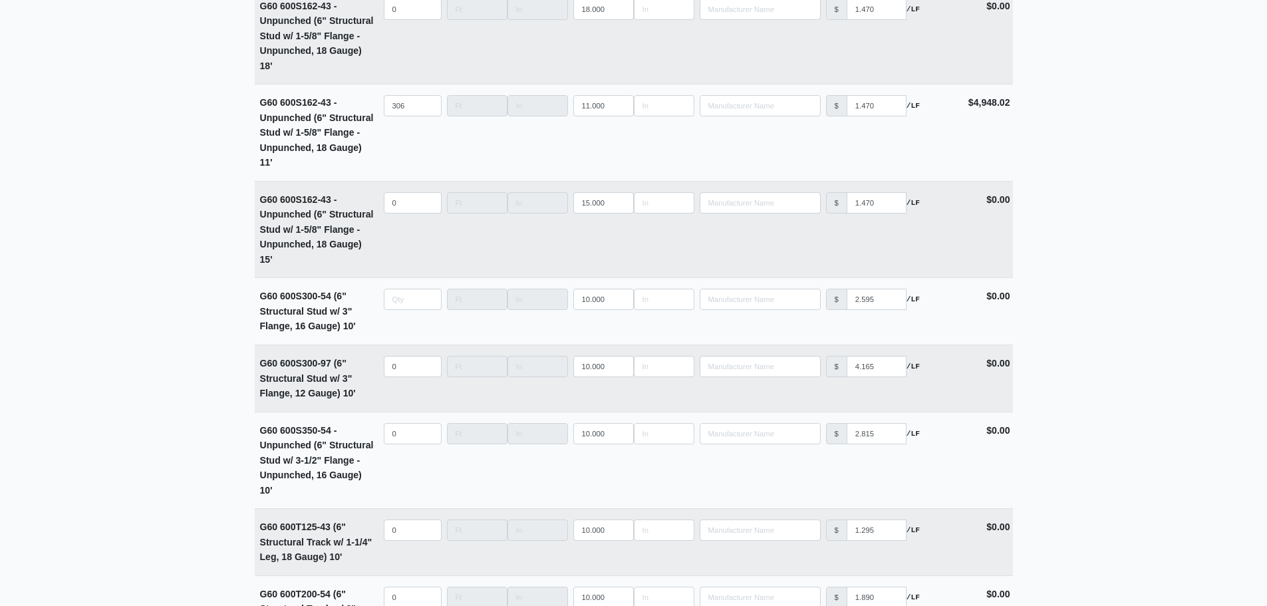
type input "0"
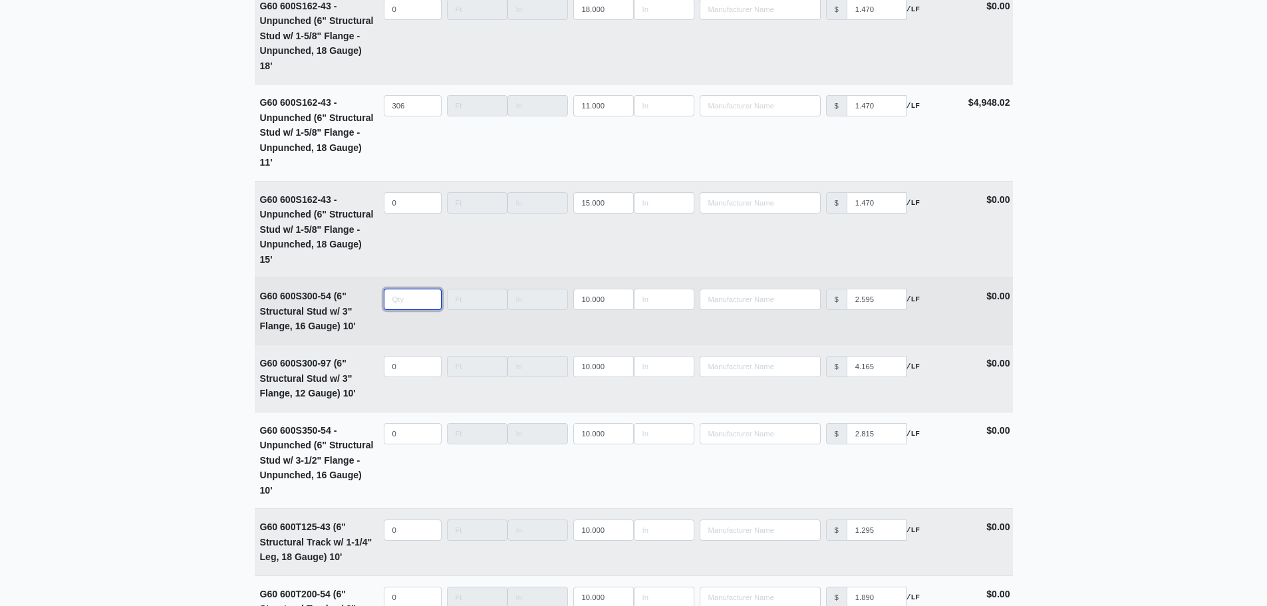
click at [396, 310] on input "quantity" at bounding box center [413, 299] width 58 height 21
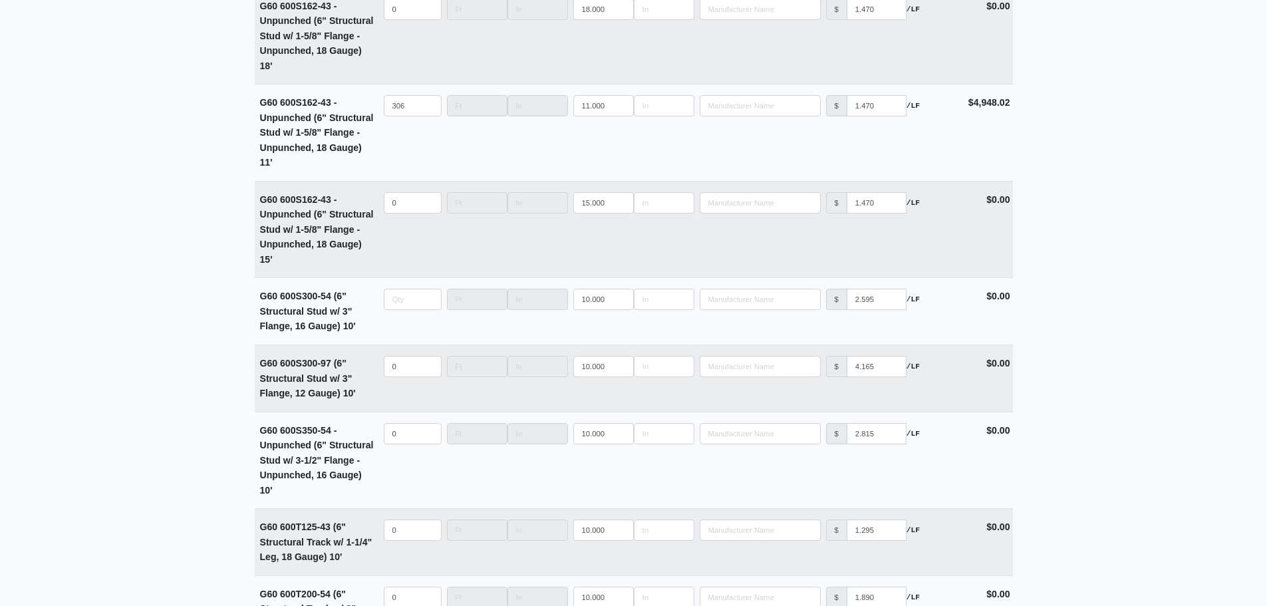
type input "0"
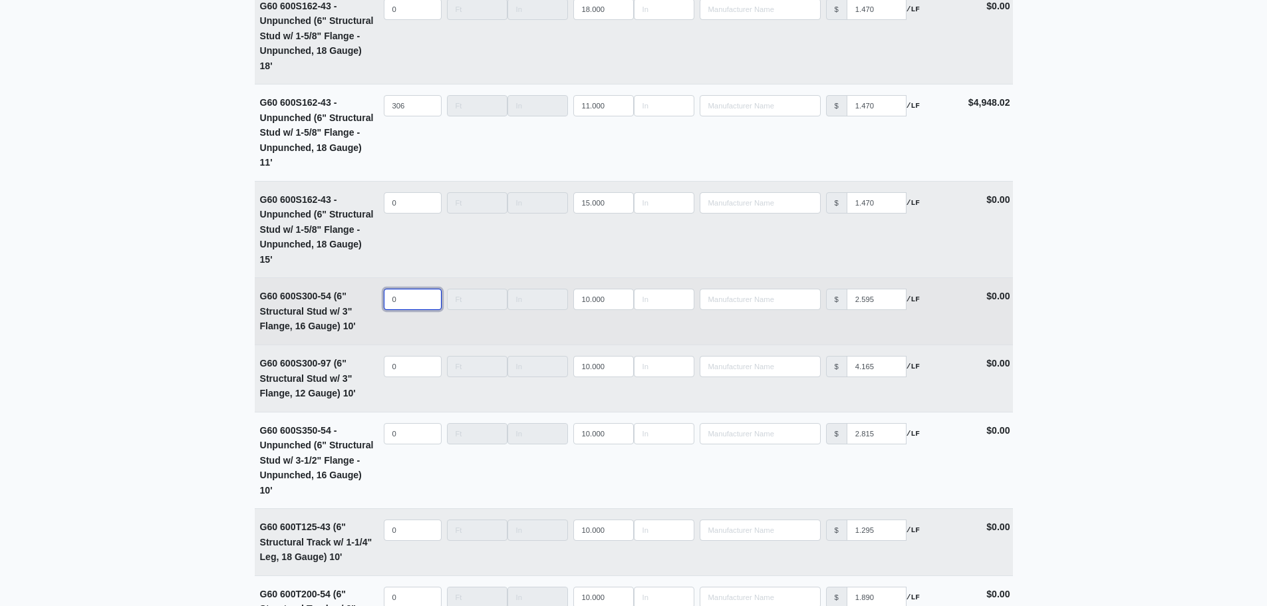
click at [401, 305] on input "0" at bounding box center [413, 299] width 58 height 21
type input "1"
select select
type input "14"
select select
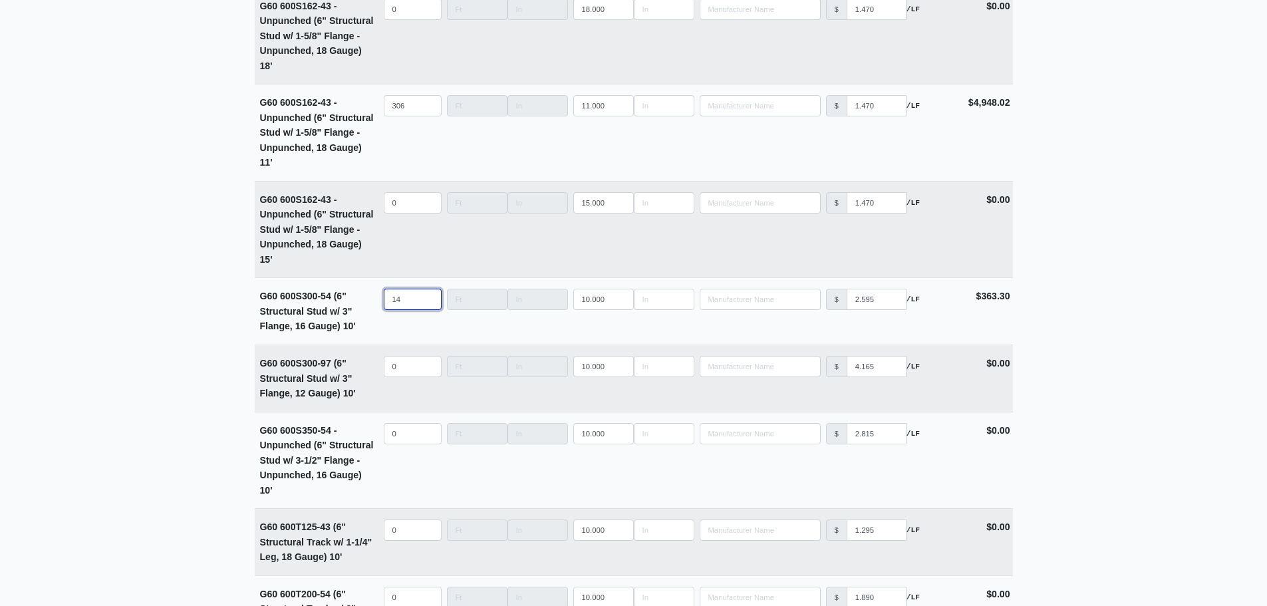
type input "14"
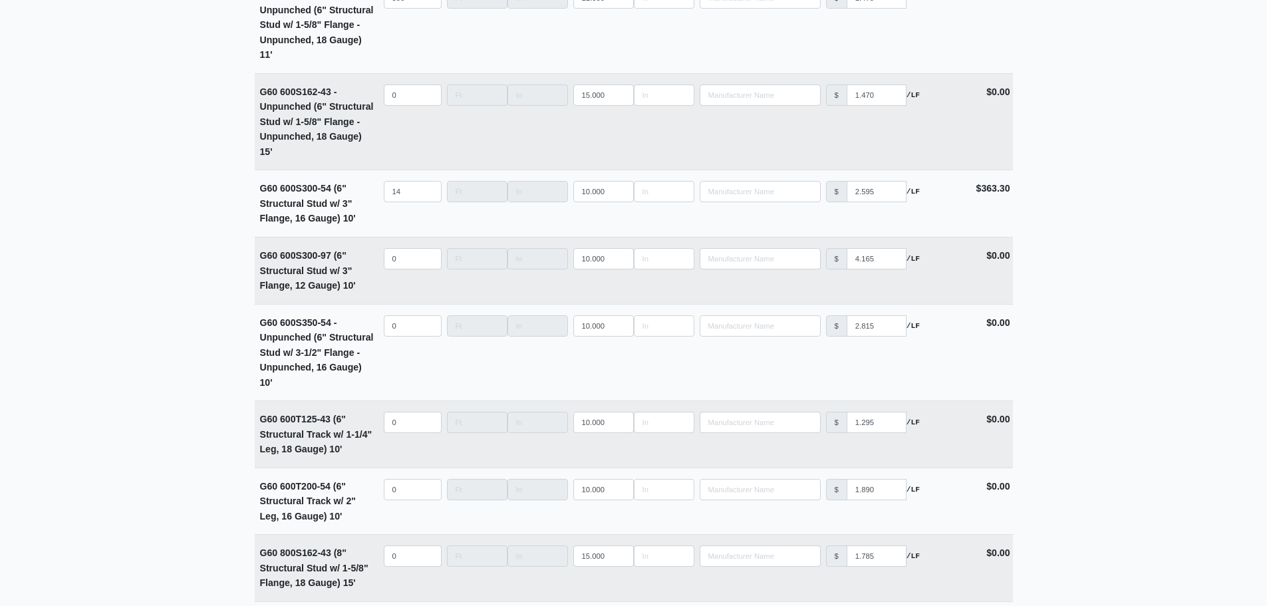
scroll to position [4250, 0]
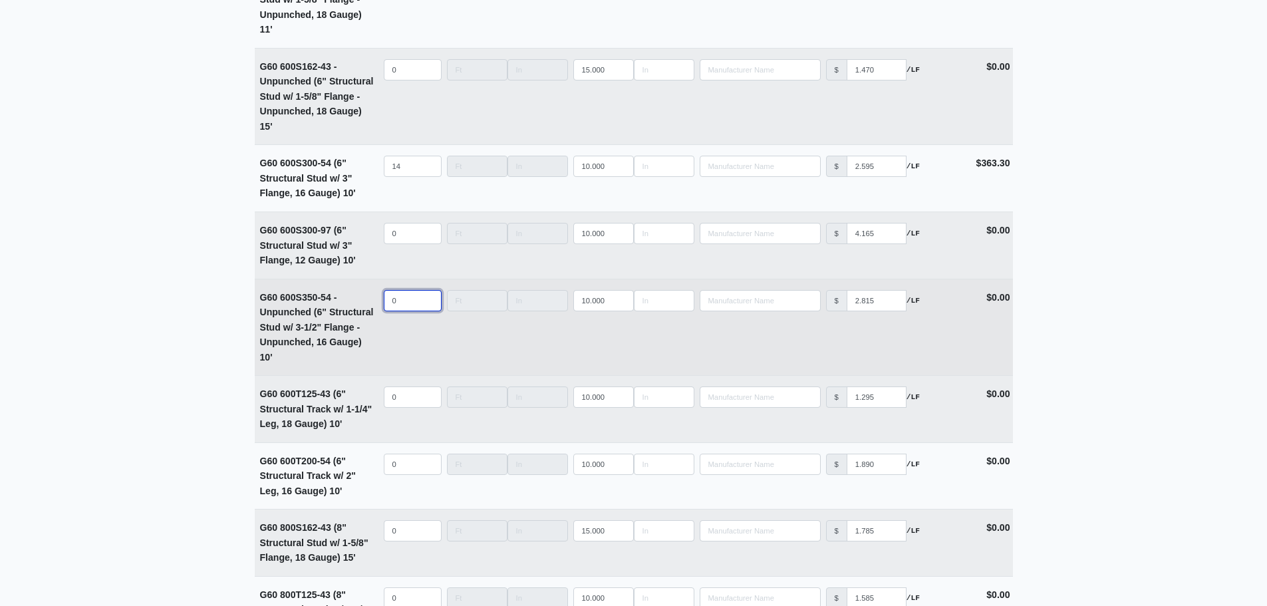
select select
click at [400, 308] on input "quantity" at bounding box center [413, 300] width 58 height 21
type input "3"
select select
drag, startPoint x: 410, startPoint y: 308, endPoint x: 351, endPoint y: 309, distance: 59.2
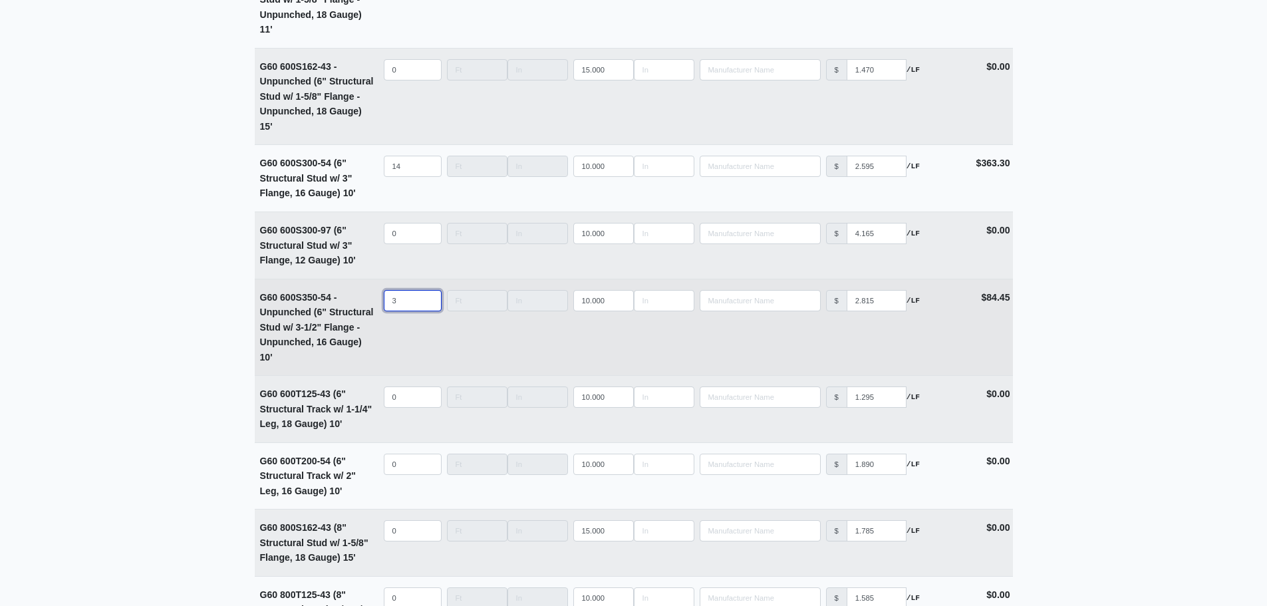
click at [351, 309] on tr "G60 600S350-54 - Unpunched (6" Structural Stud w/ 3-1/2" Flange - Unpunched, 16…" at bounding box center [634, 327] width 758 height 97
type input "0"
select select
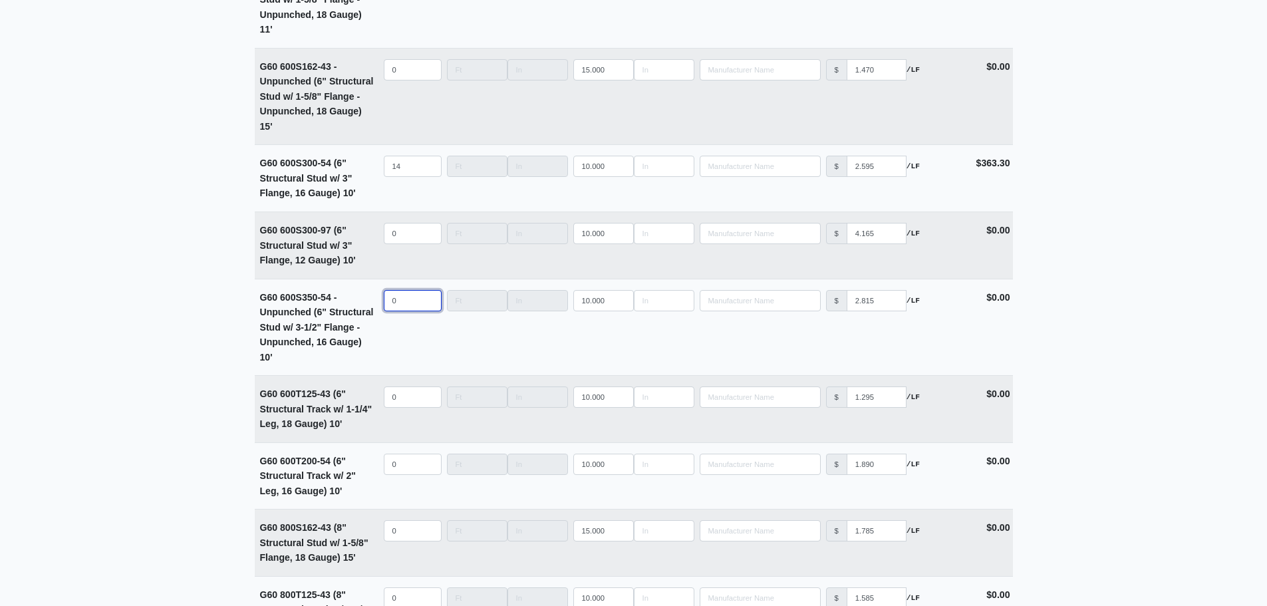
type input "0"
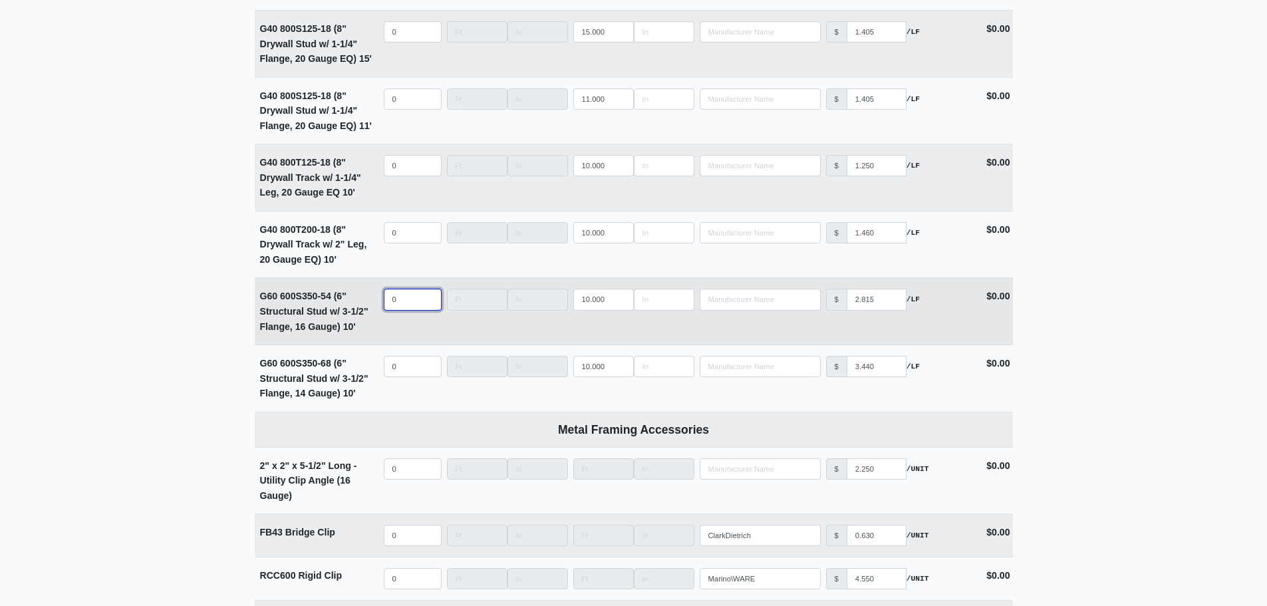
select select
click at [404, 307] on input "quantity" at bounding box center [413, 299] width 58 height 21
type input "3"
select select
type input "3"
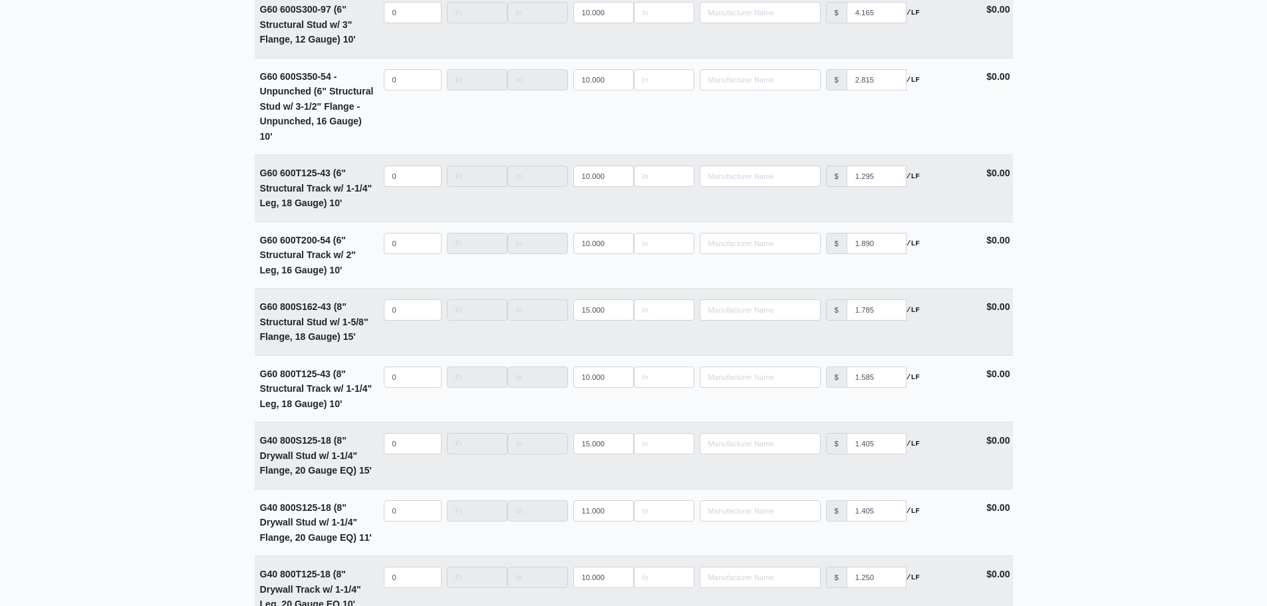
scroll to position [4350, 0]
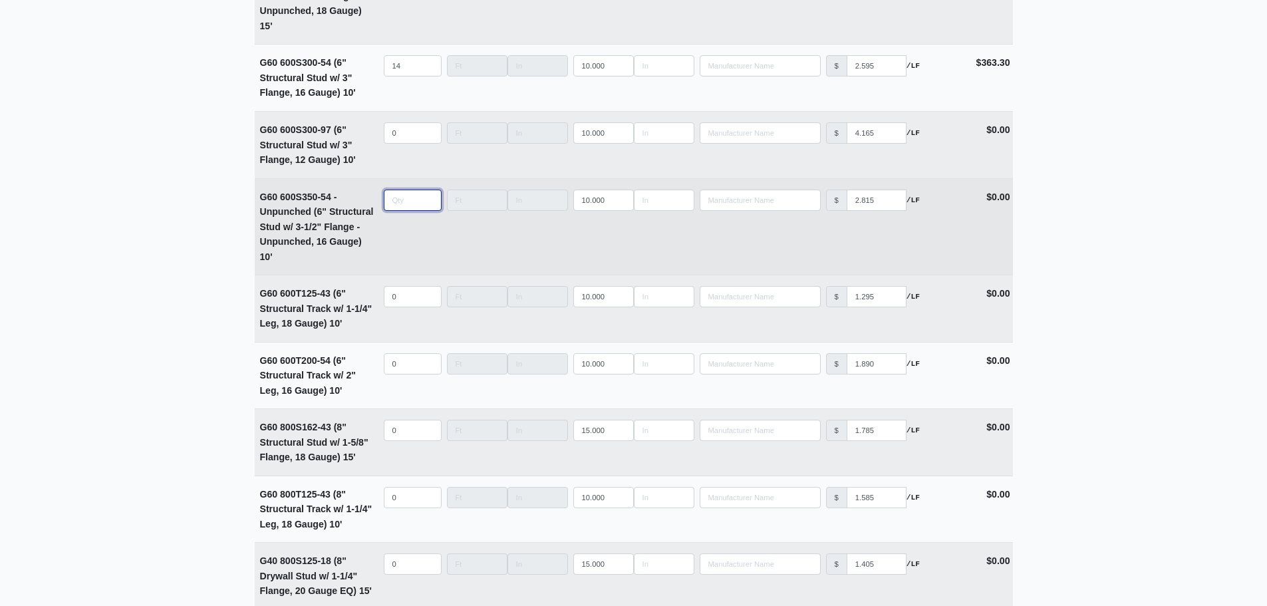
click at [394, 211] on input "quantity" at bounding box center [413, 200] width 58 height 21
type input "3"
select select
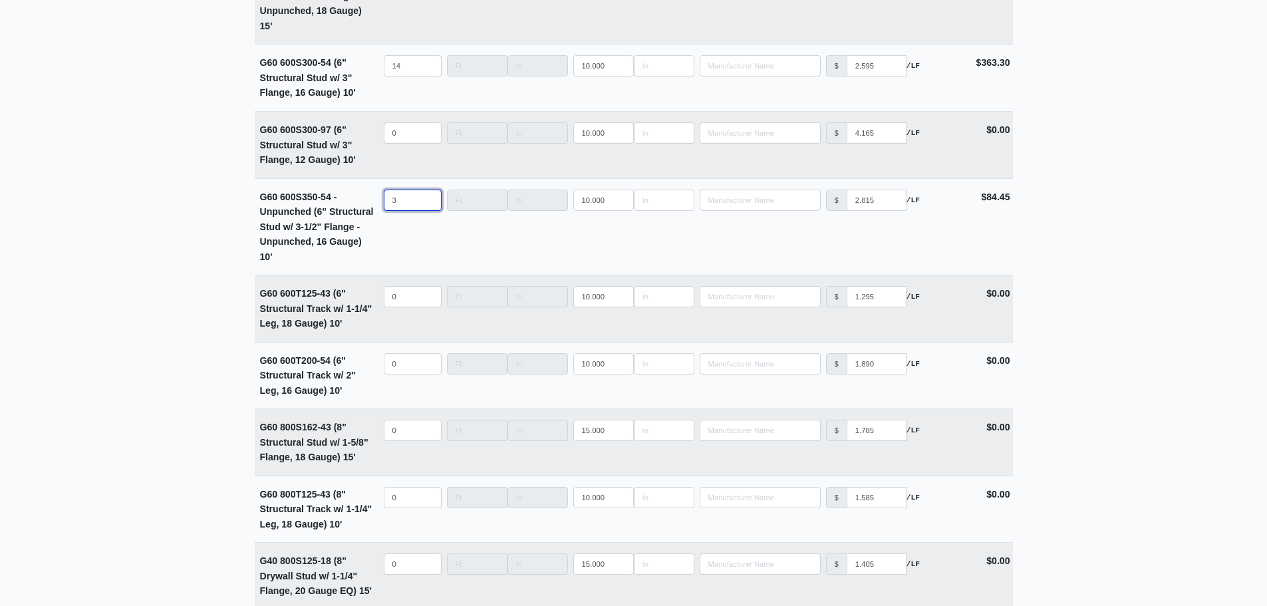
type input "3"
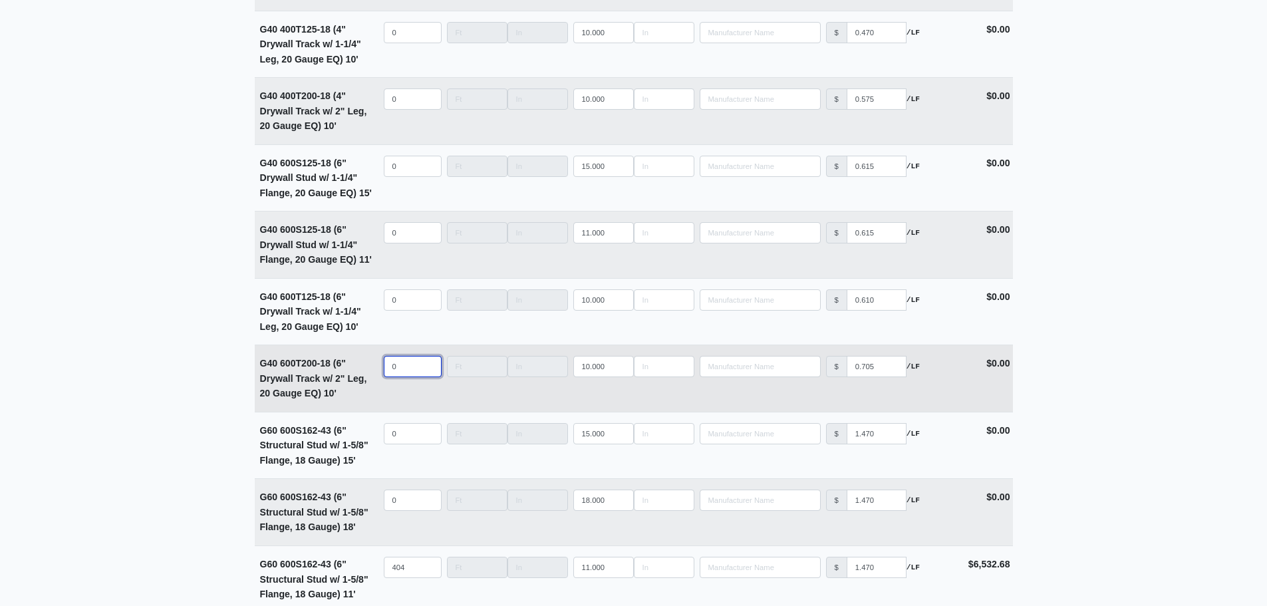
select select
click at [399, 377] on input "quantity" at bounding box center [413, 366] width 58 height 21
type input "0"
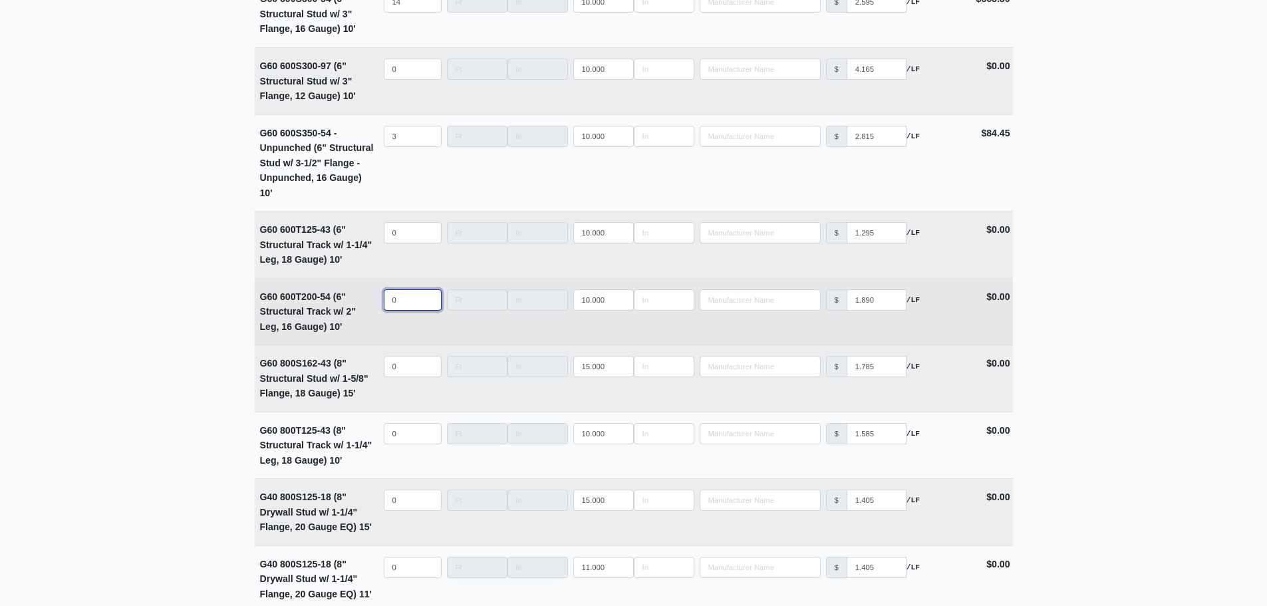
select select
click at [406, 311] on input "quantity" at bounding box center [413, 299] width 58 height 21
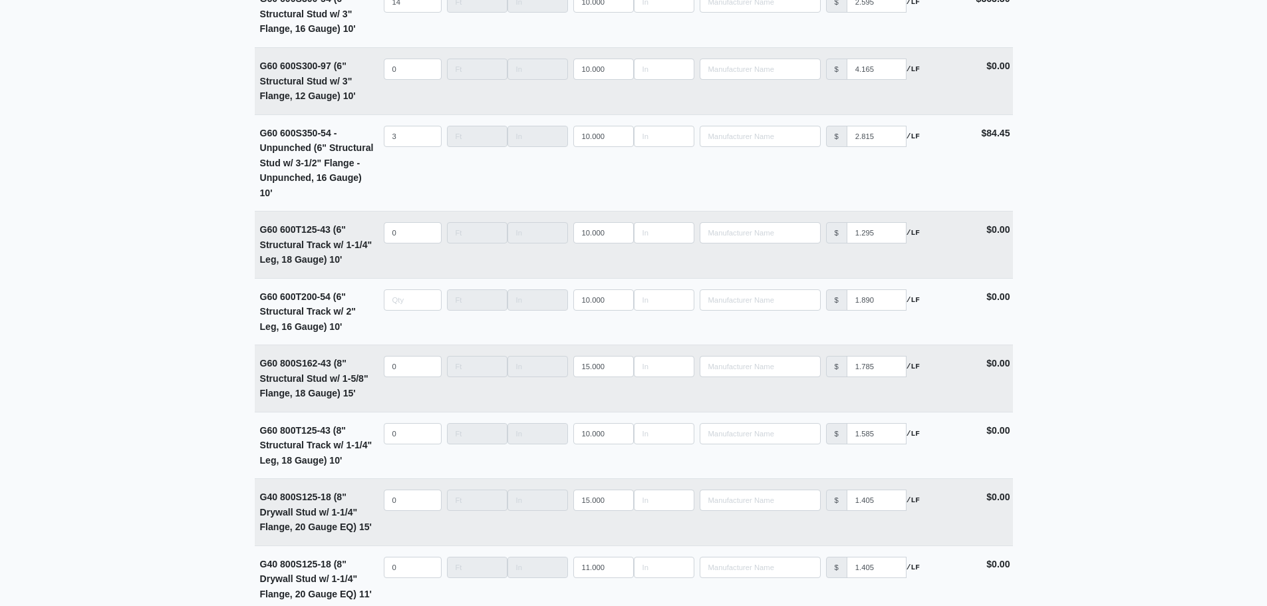
type input "0"
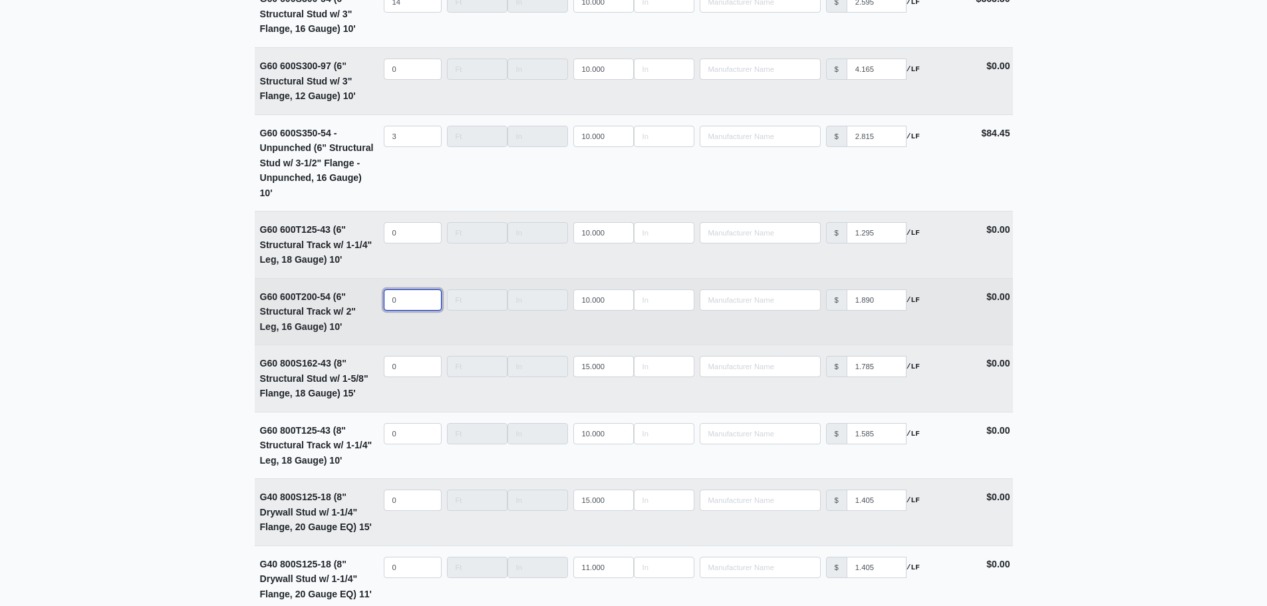
click at [398, 304] on input "0" at bounding box center [413, 299] width 58 height 21
type input "9"
select select
type input "98"
select select
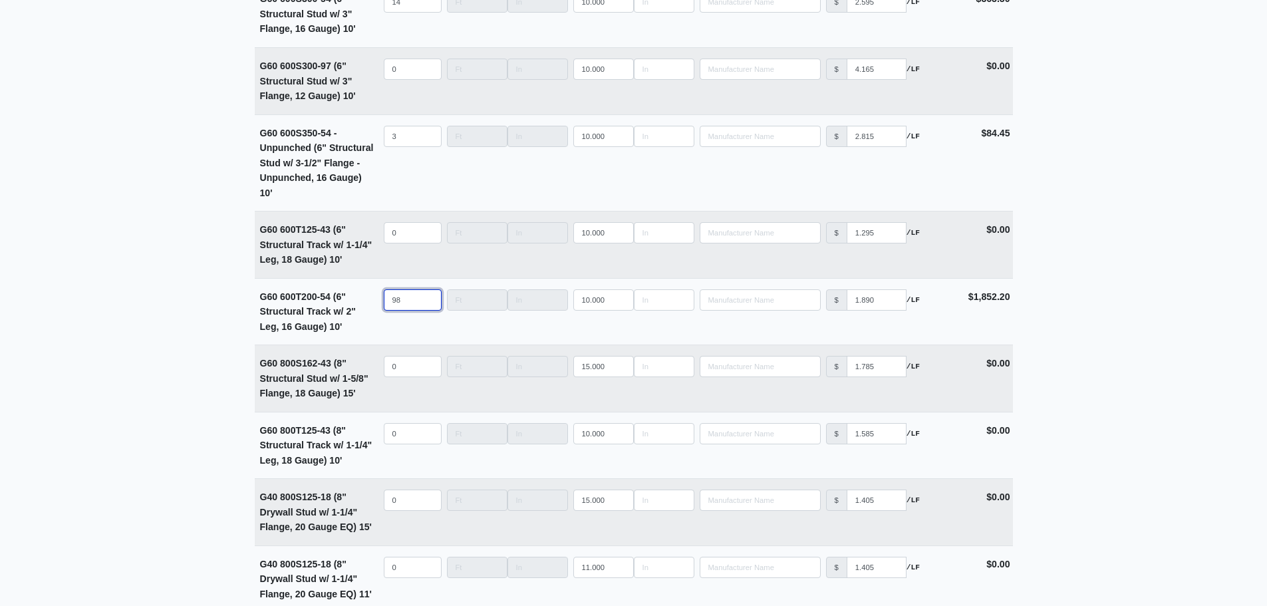
type input "98"
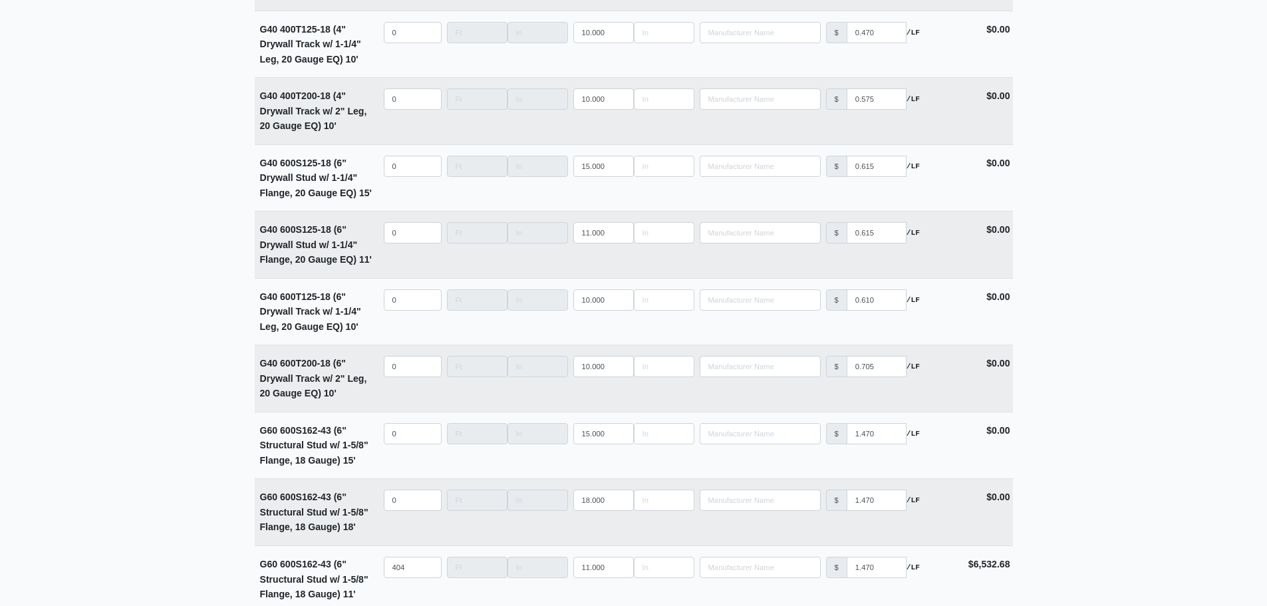
scroll to position [4347, 0]
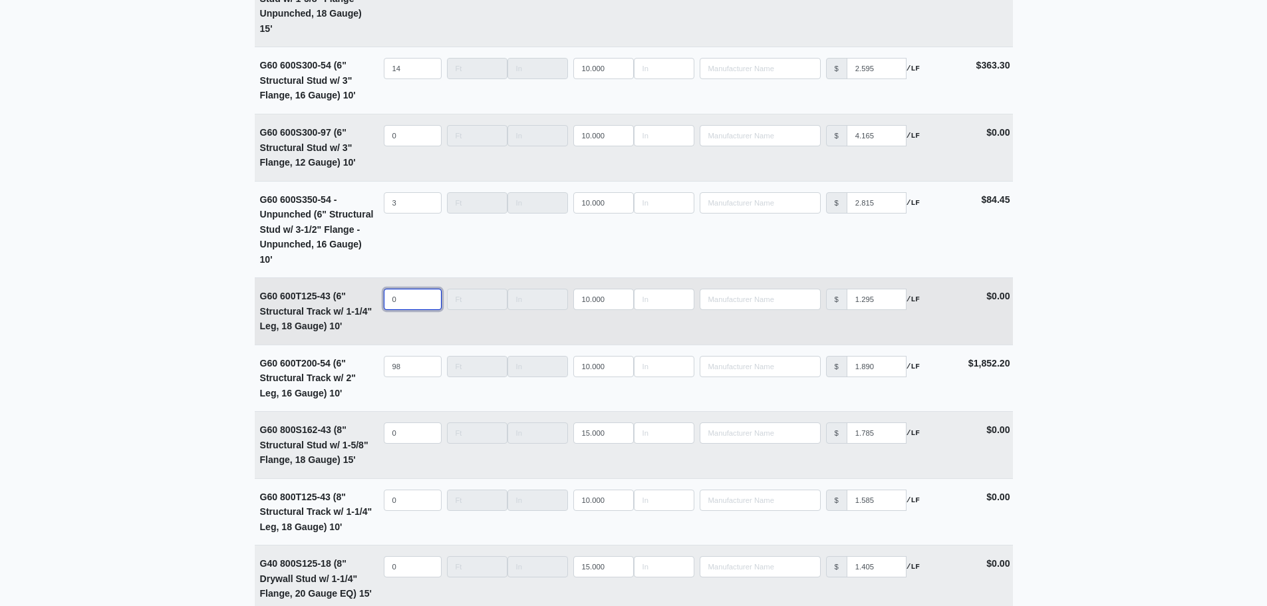
select select
click at [408, 305] on input "quantity" at bounding box center [413, 299] width 58 height 21
type input "0"
click at [408, 307] on input "quantity" at bounding box center [413, 299] width 58 height 21
type input "2"
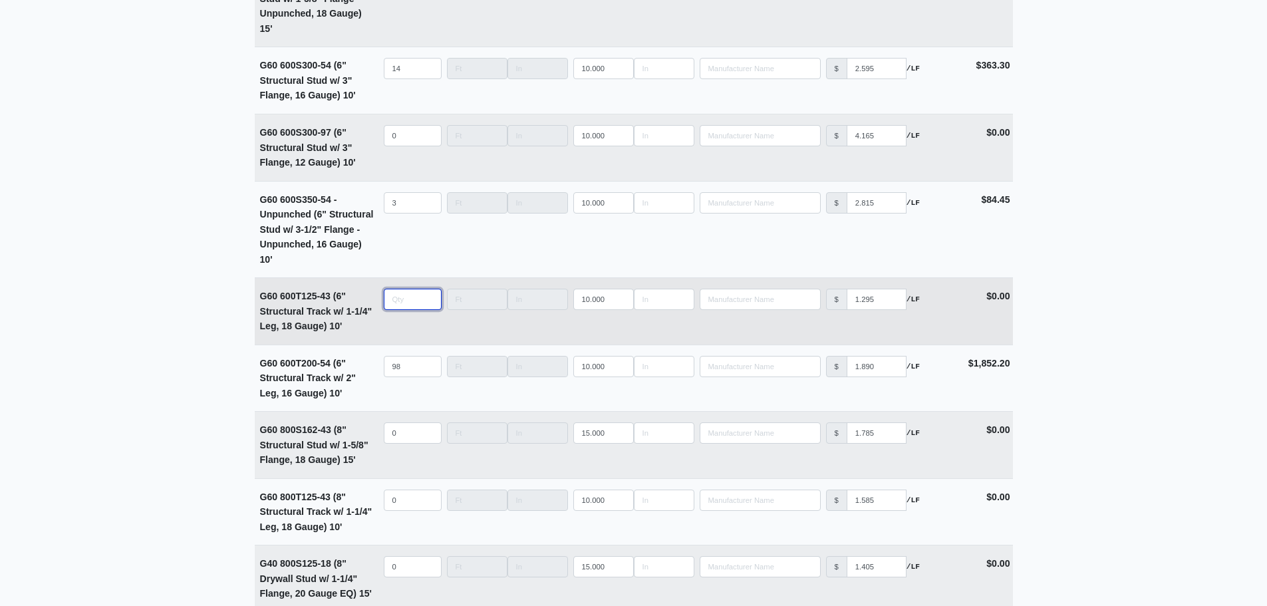
select select
type input "21"
select select
type input "219"
select select
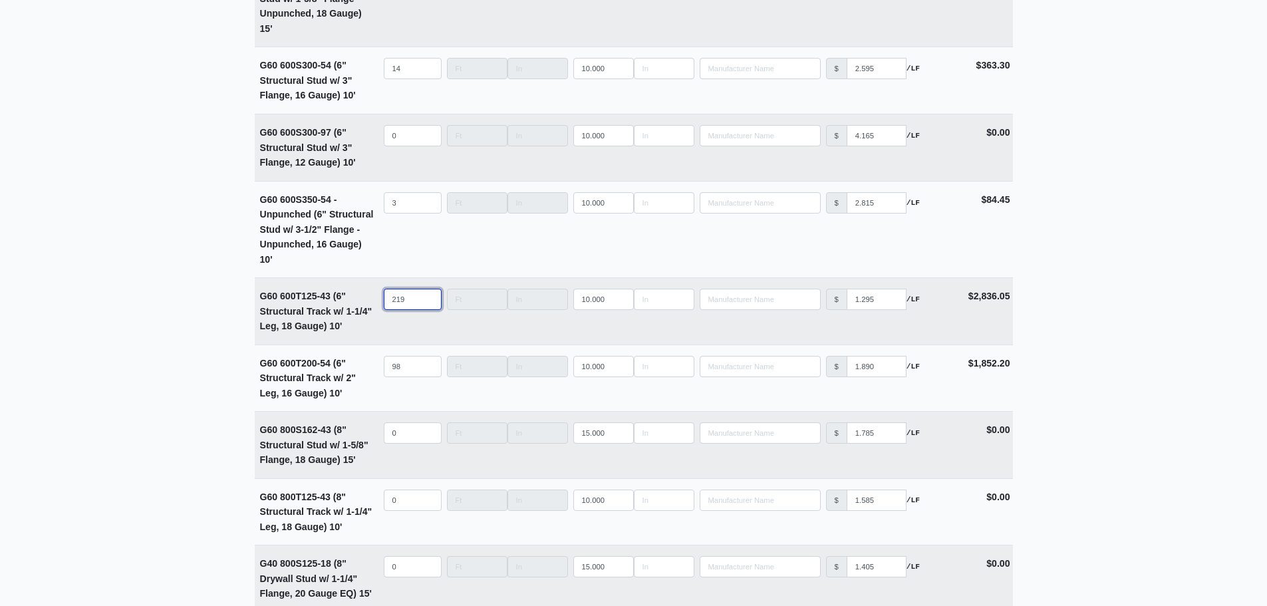
type input "219"
drag, startPoint x: 1095, startPoint y: 289, endPoint x: 1140, endPoint y: 324, distance: 56.9
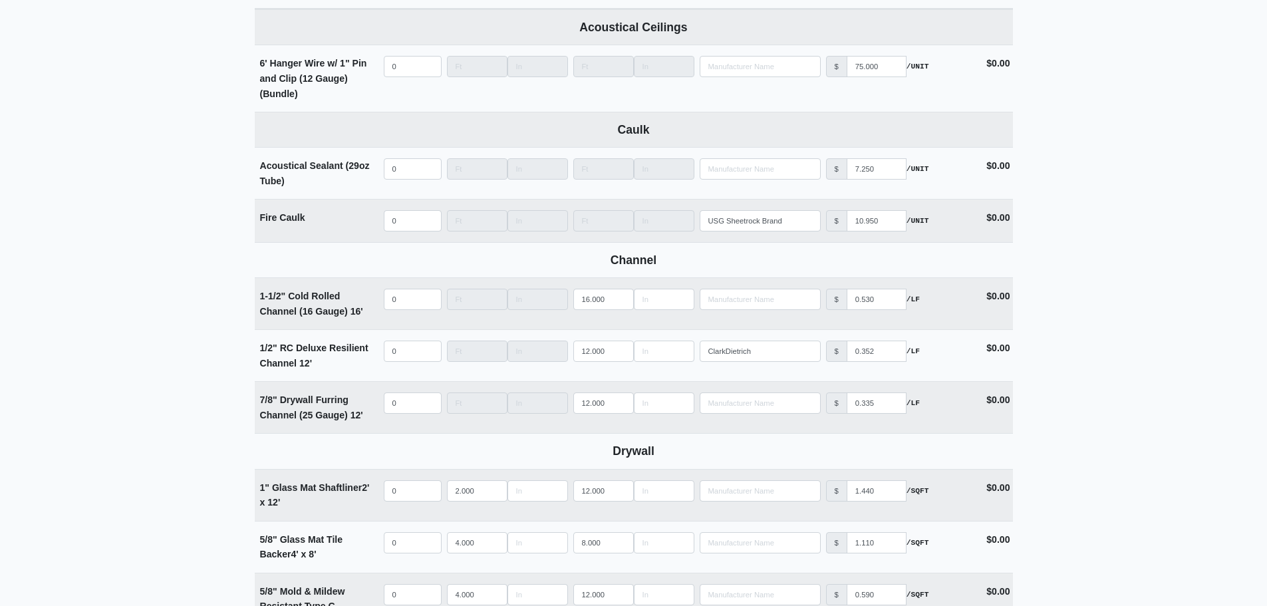
scroll to position [734, 0]
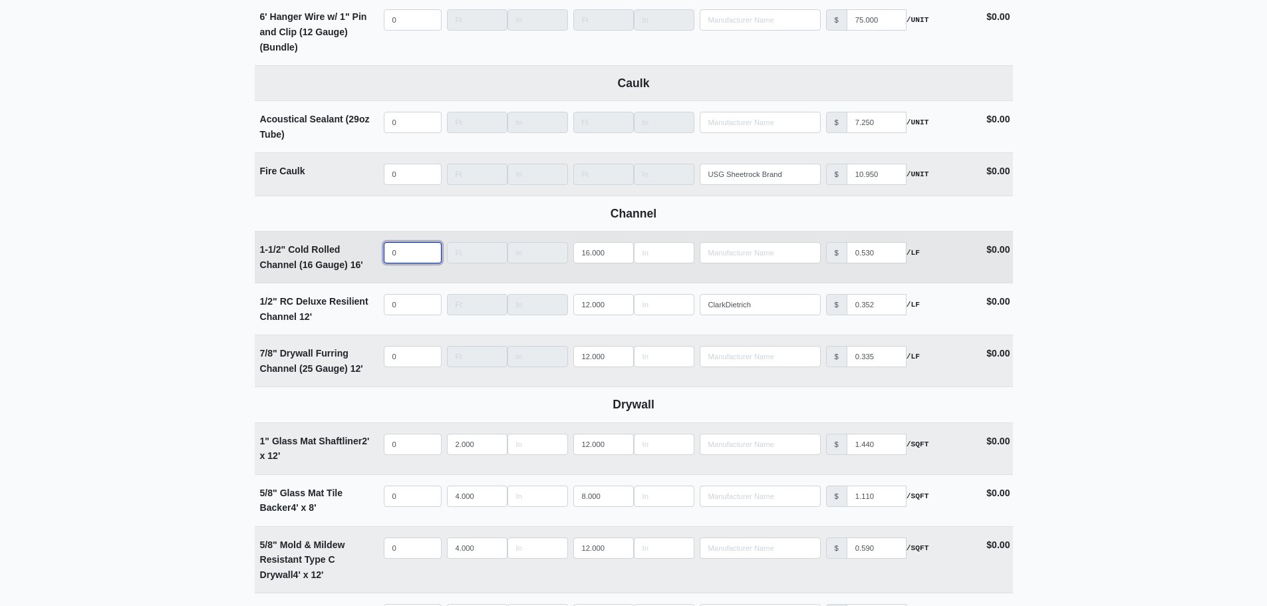
select select
click at [410, 255] on input "quantity" at bounding box center [413, 252] width 58 height 21
type input "1"
select select
type input "11"
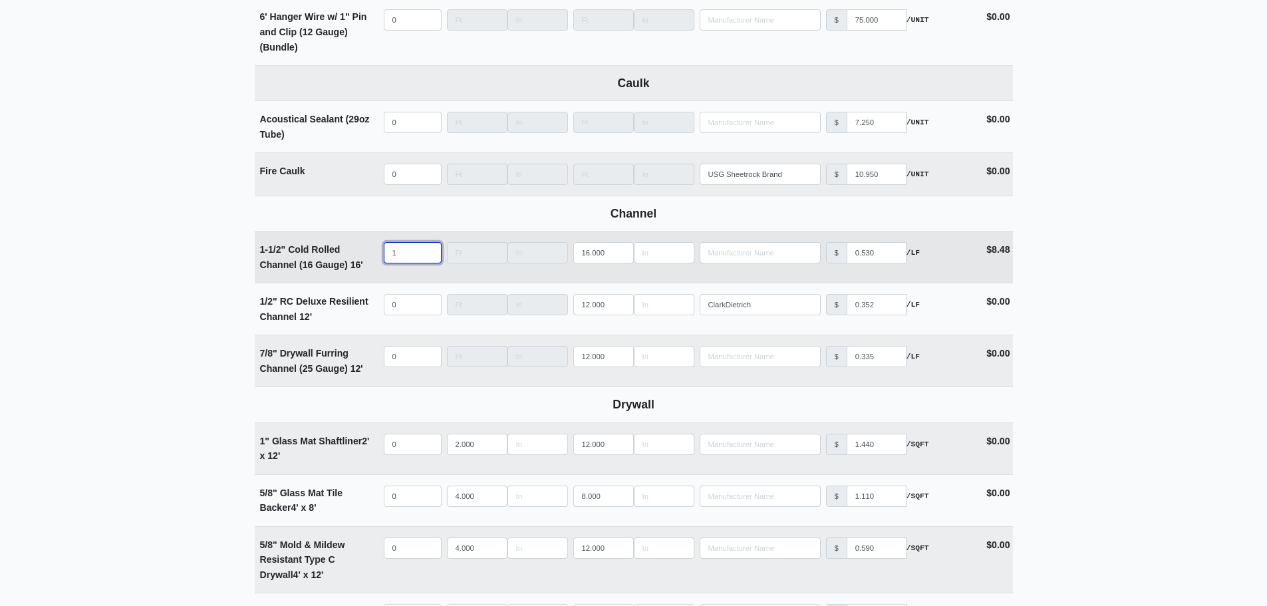
select select
type input "118"
select select
type input "118"
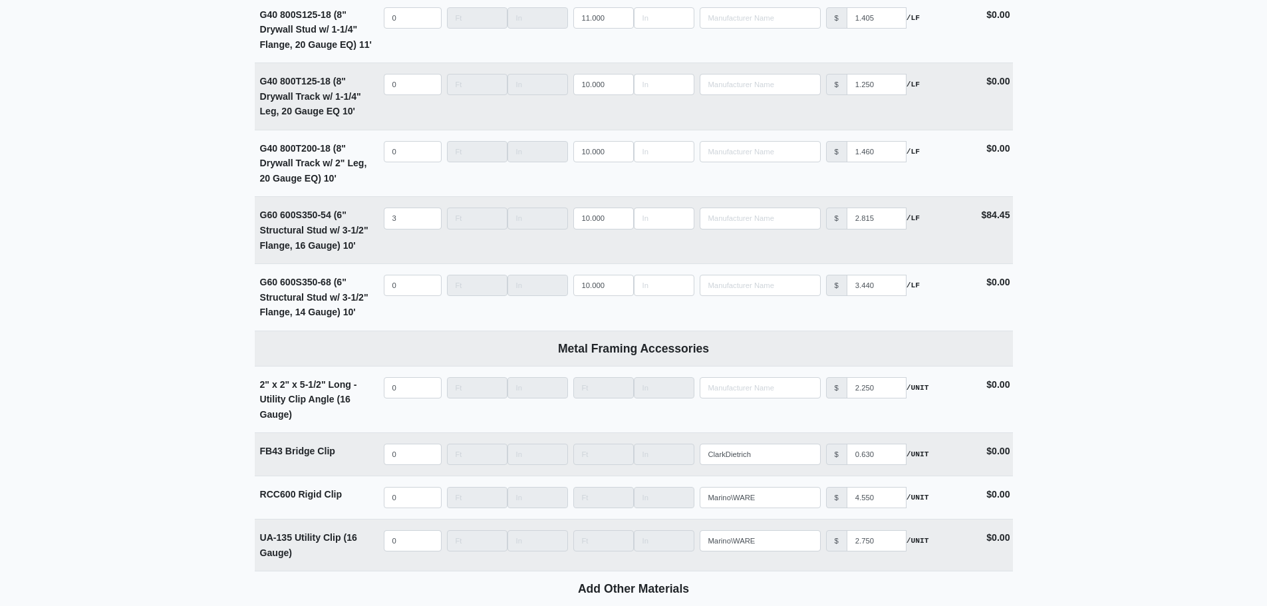
scroll to position [5050, 0]
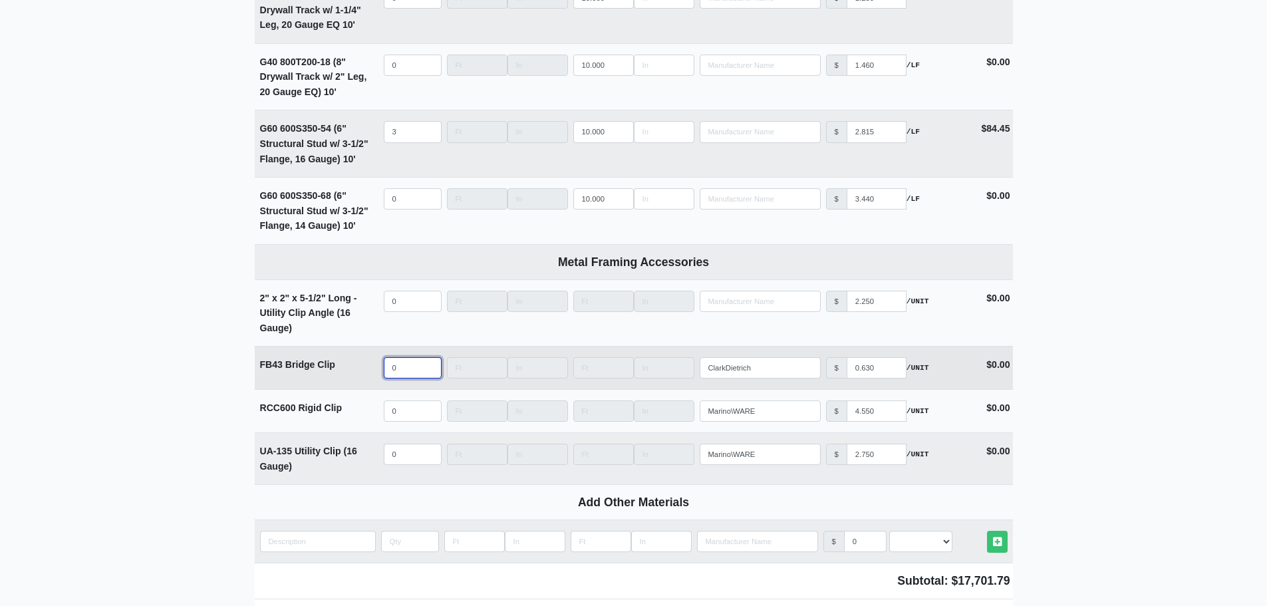
select select
click at [404, 375] on input "quantity" at bounding box center [413, 367] width 58 height 21
type input "8"
select select
type input "80"
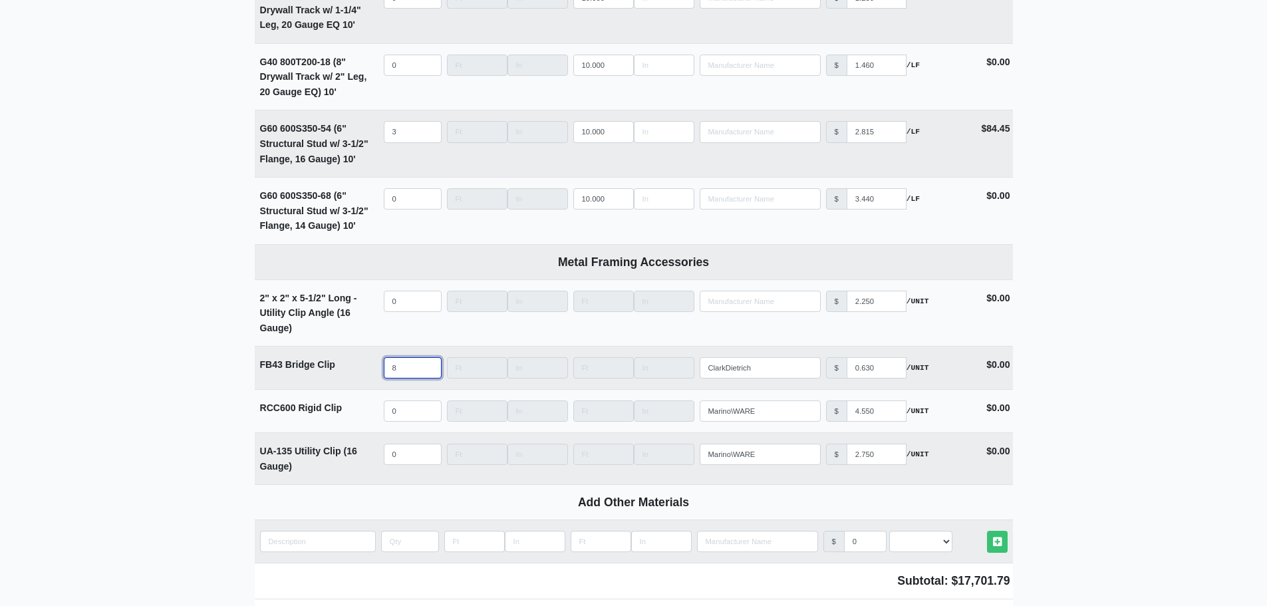
select select
type input "808"
select select
type input "808"
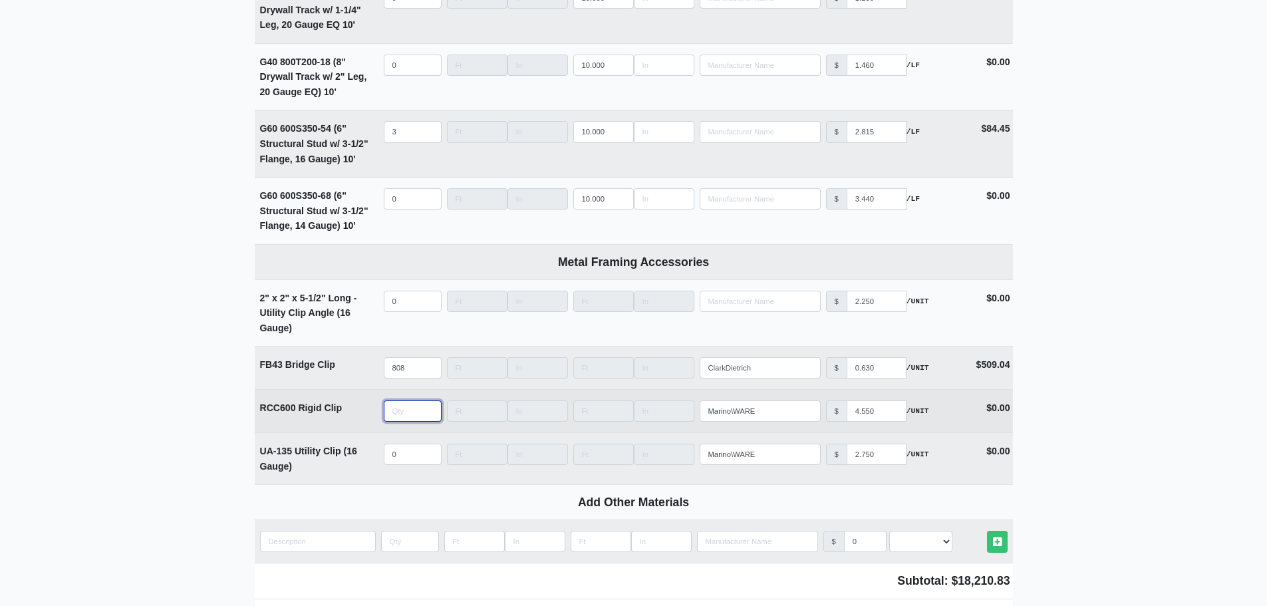
select select
click at [404, 418] on input "quantity" at bounding box center [413, 410] width 58 height 21
type input "3"
select select
type input "38"
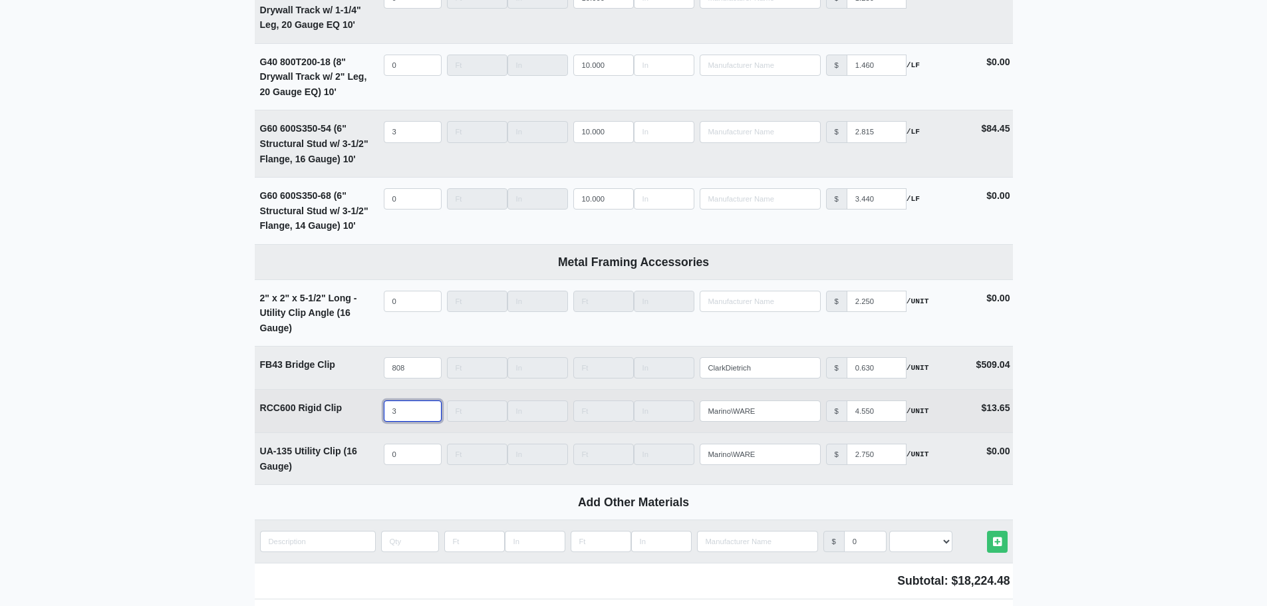
select select
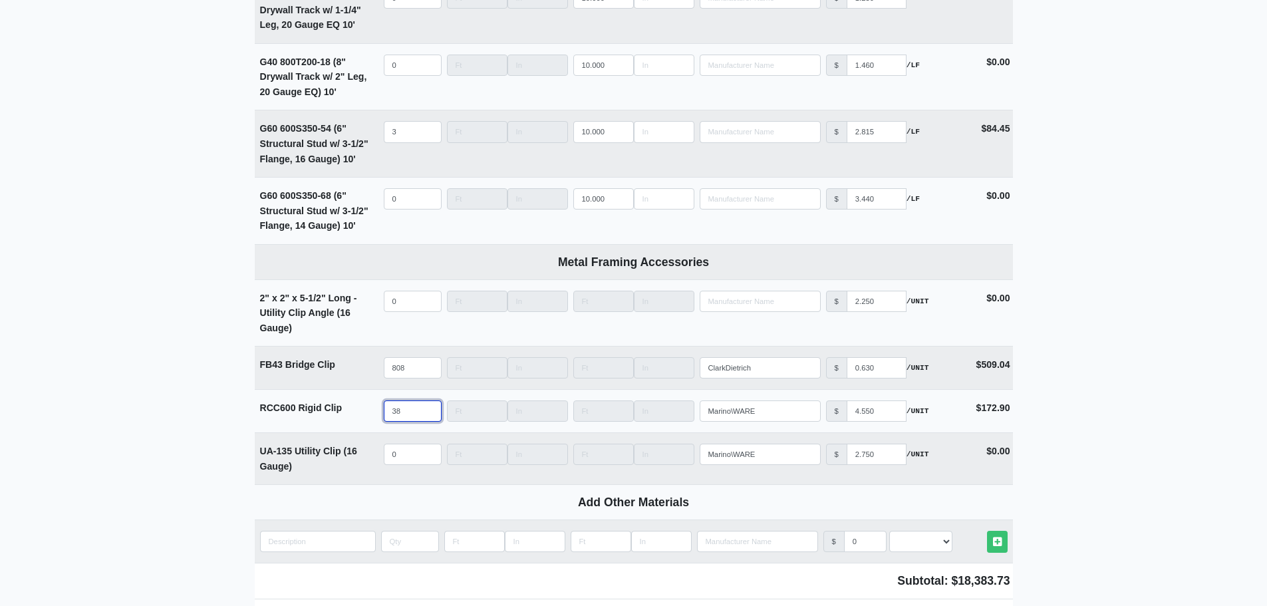
type input "38"
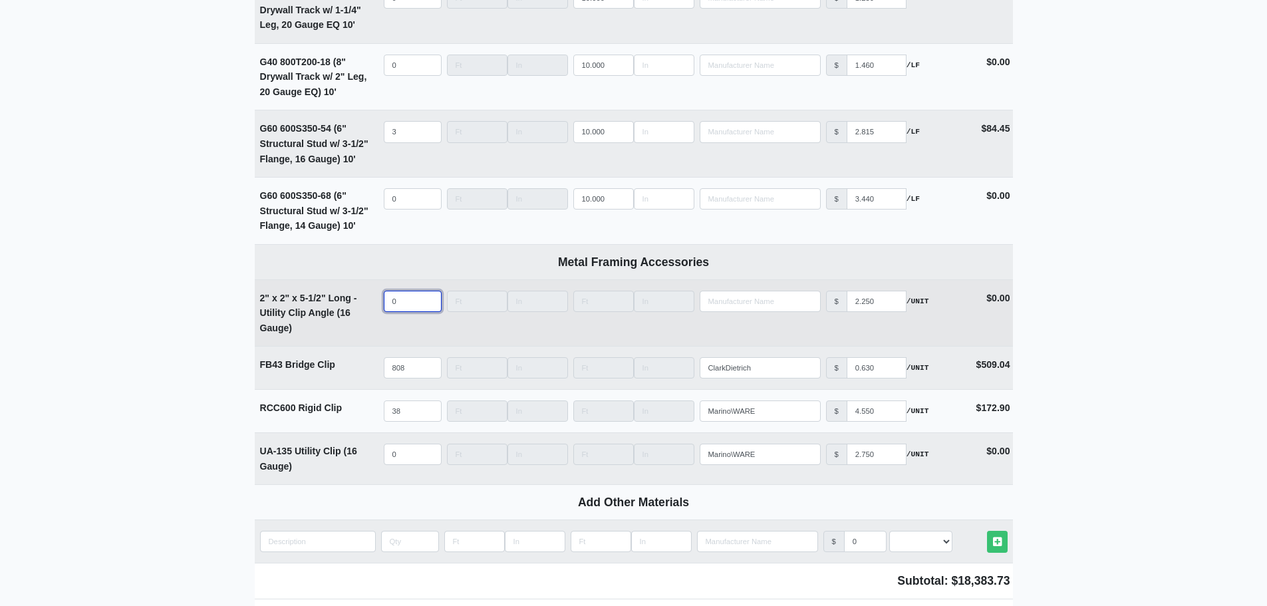
select select
click at [406, 309] on input "quantity" at bounding box center [413, 301] width 58 height 21
type input "4"
select select
type input "42"
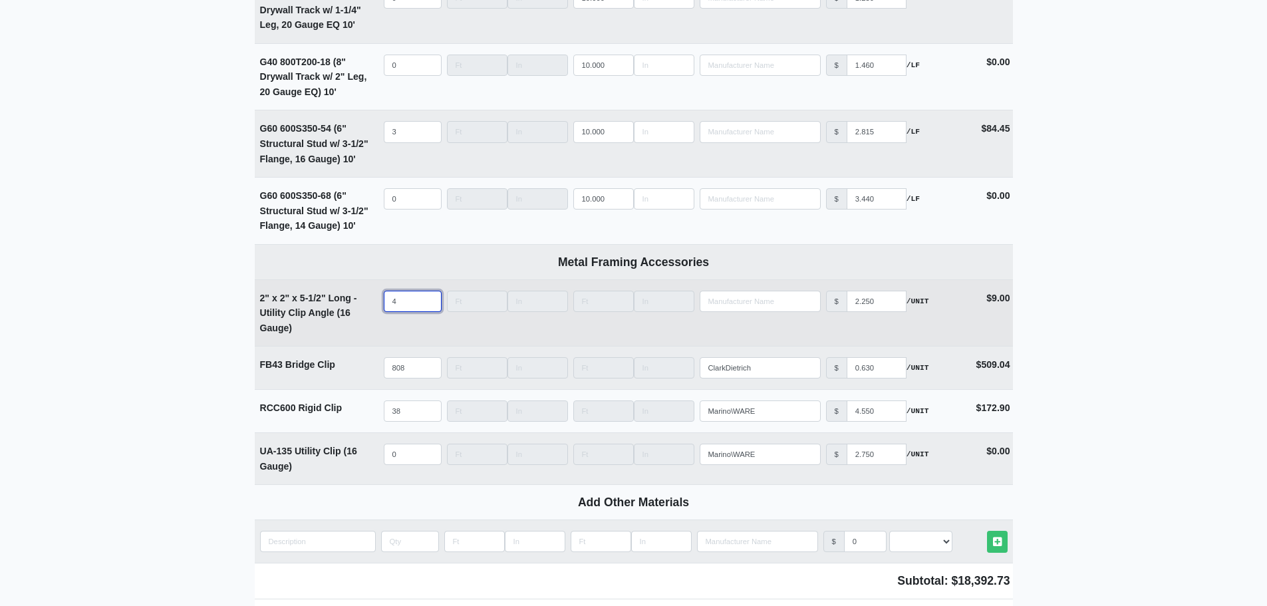
select select
type input "424"
select select
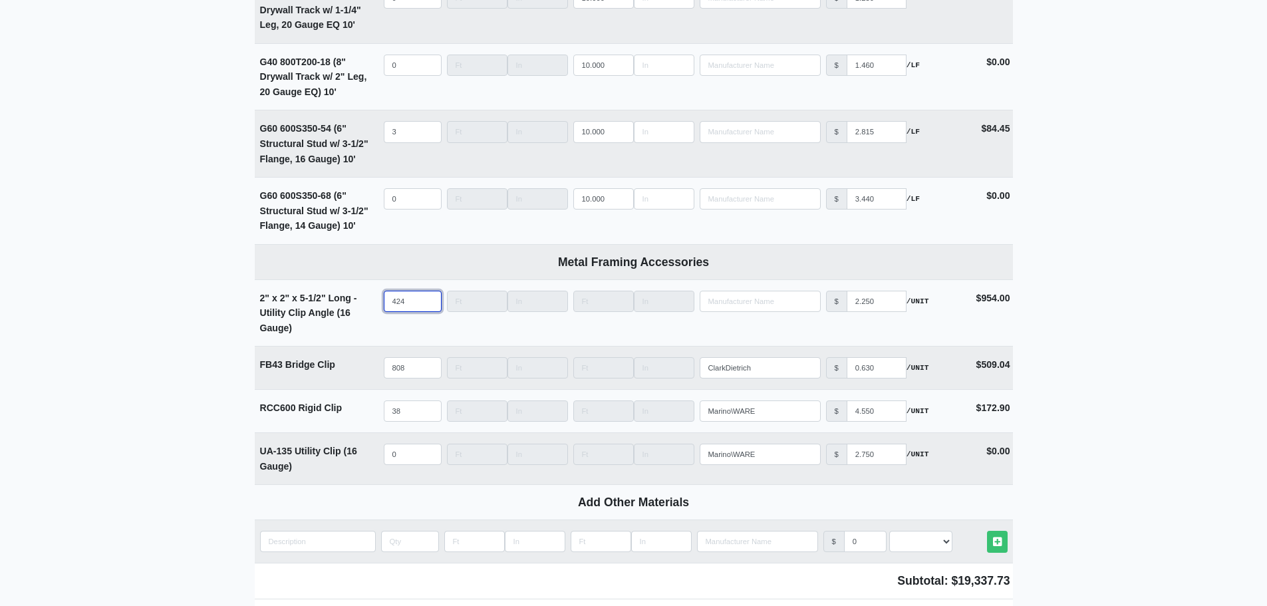
type input "424"
click at [419, 461] on input "0" at bounding box center [413, 454] width 58 height 21
select select
type input "2"
select select
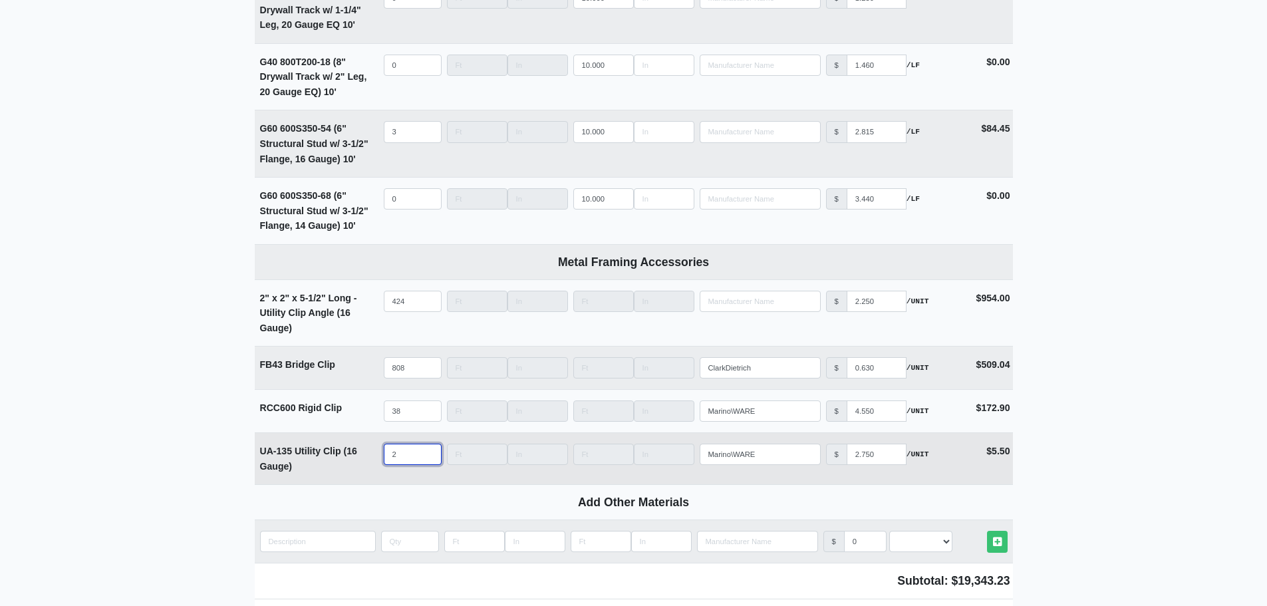
type input "28"
select select
type input "28"
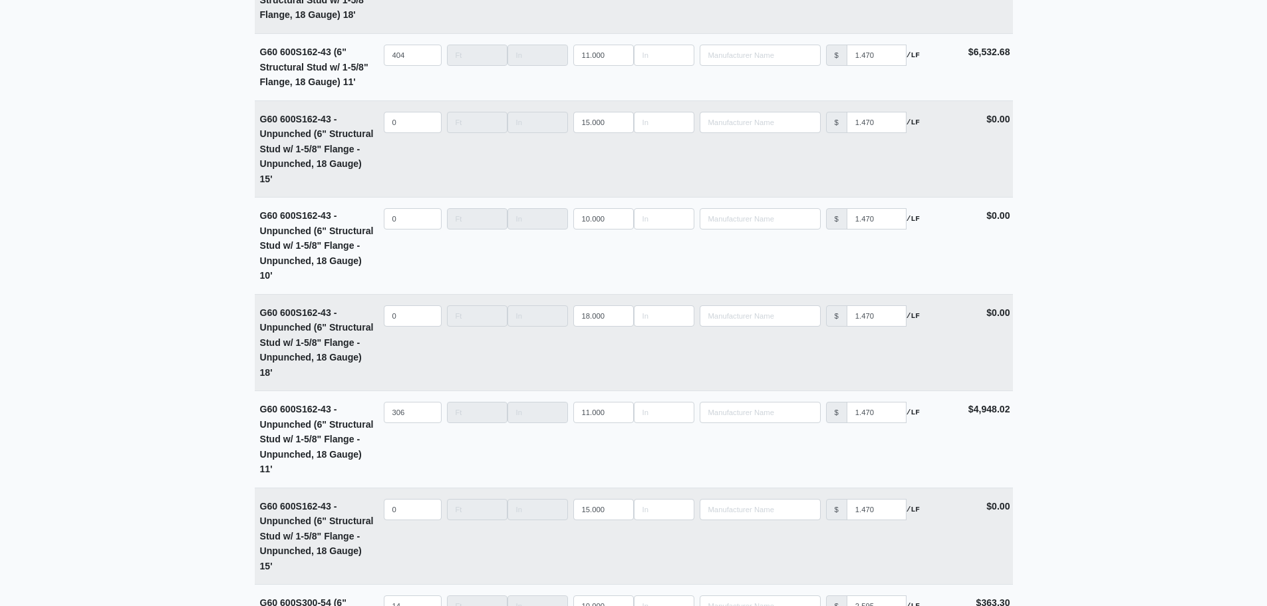
scroll to position [3786, 0]
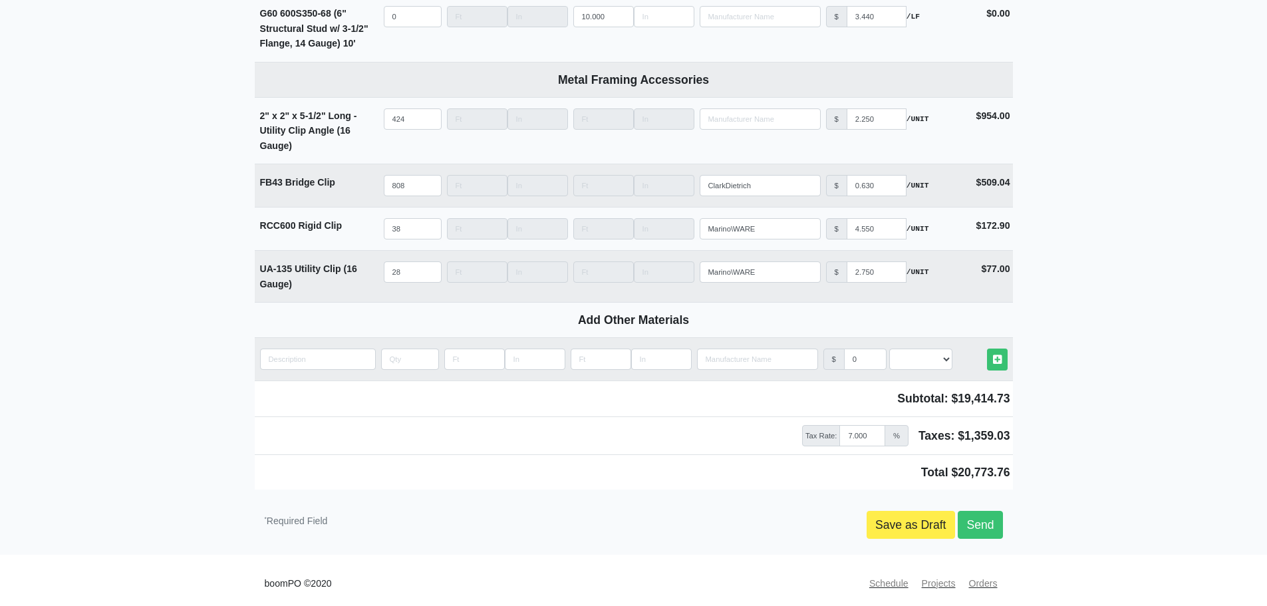
scroll to position [5246, 0]
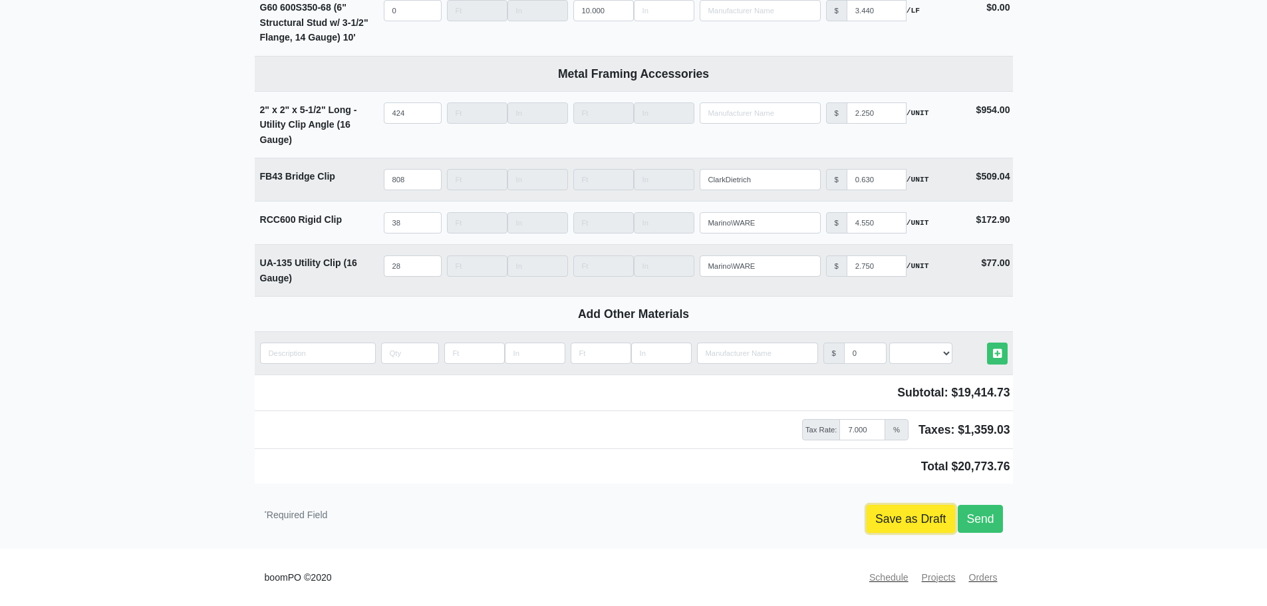
click at [922, 520] on link "Save as Draft" at bounding box center [911, 519] width 88 height 28
click at [898, 513] on link "Save as Draft" at bounding box center [911, 519] width 88 height 28
click at [886, 514] on link "Save as Draft" at bounding box center [911, 519] width 88 height 28
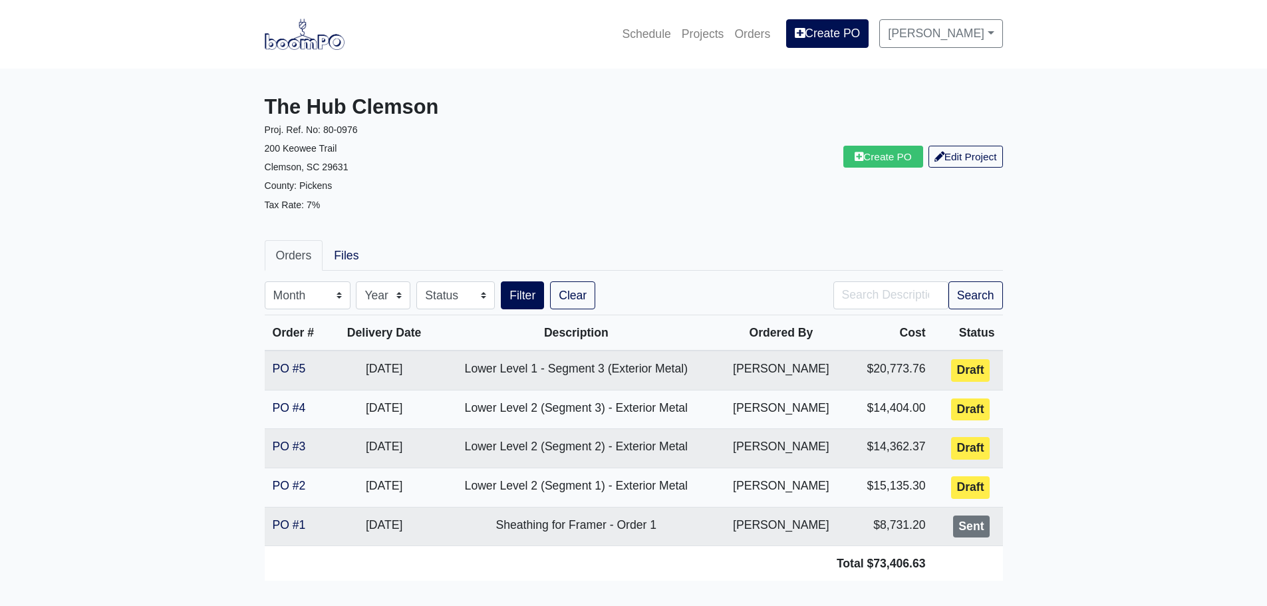
click at [160, 327] on main "The Hub Clemson Proj. Ref. No: 80-0976 200 Keowee Trail Clemson, SC 29631 Count…" at bounding box center [633, 343] width 1267 height 549
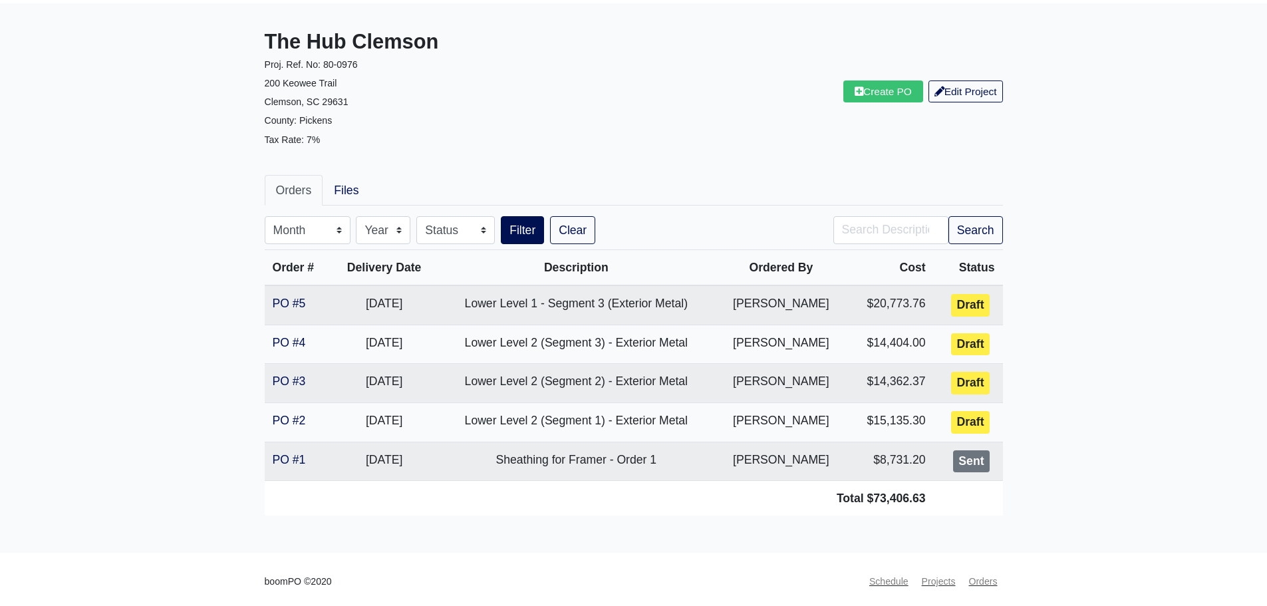
scroll to position [70, 0]
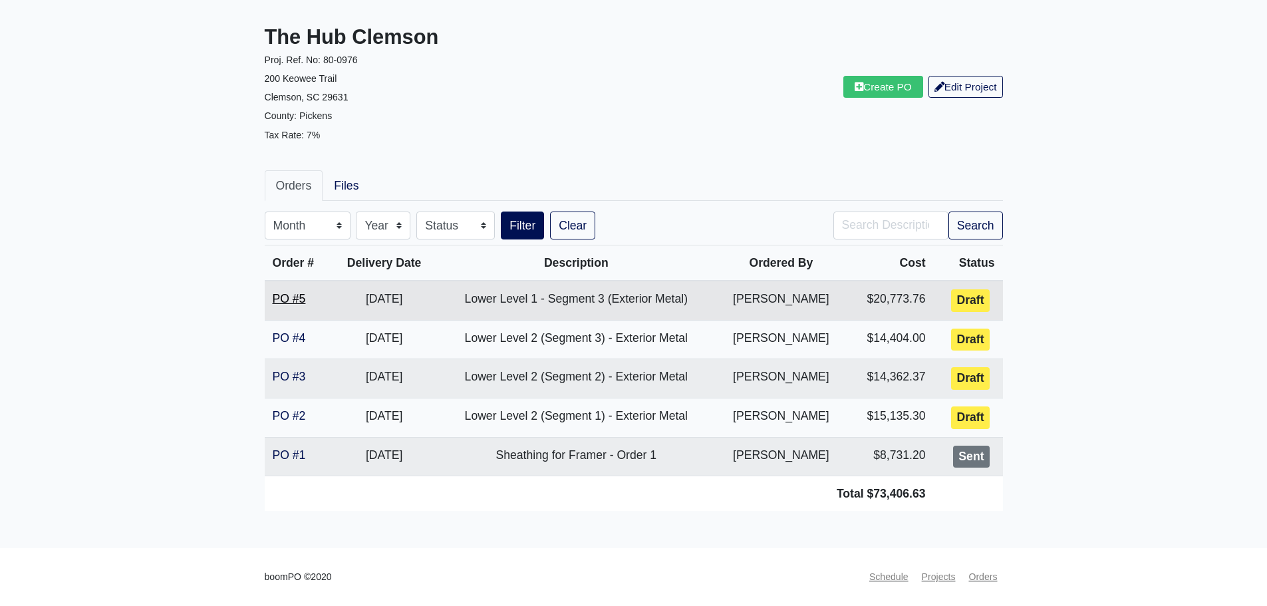
click at [285, 299] on link "PO #5" at bounding box center [289, 298] width 33 height 13
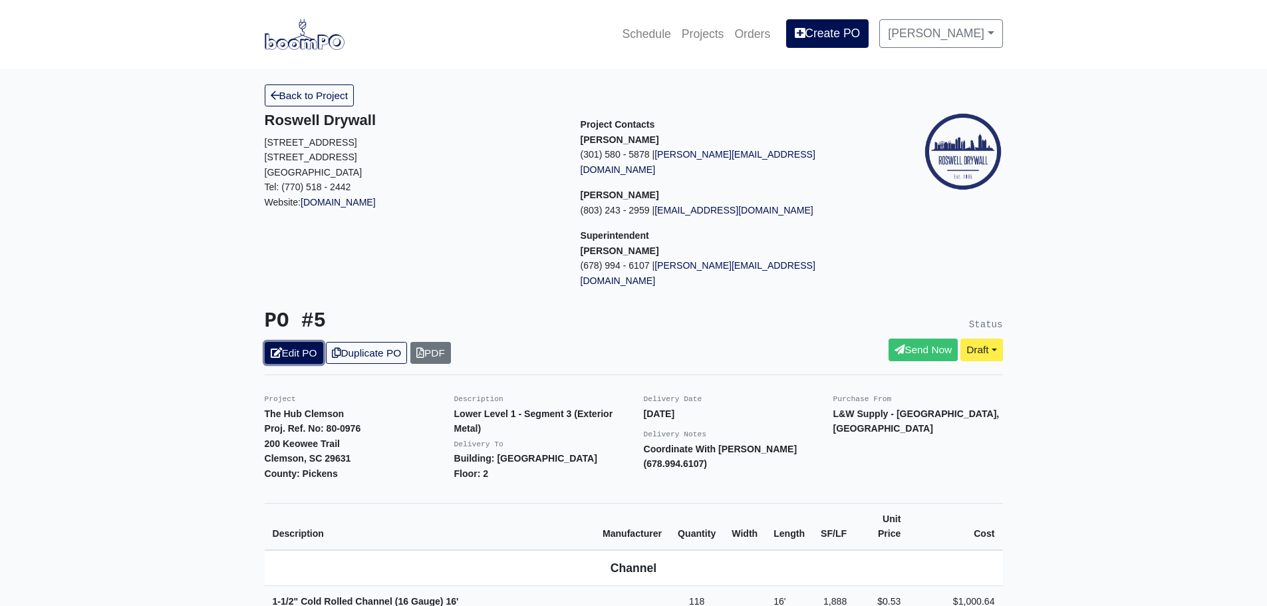
click at [293, 342] on link "Edit PO" at bounding box center [294, 353] width 59 height 22
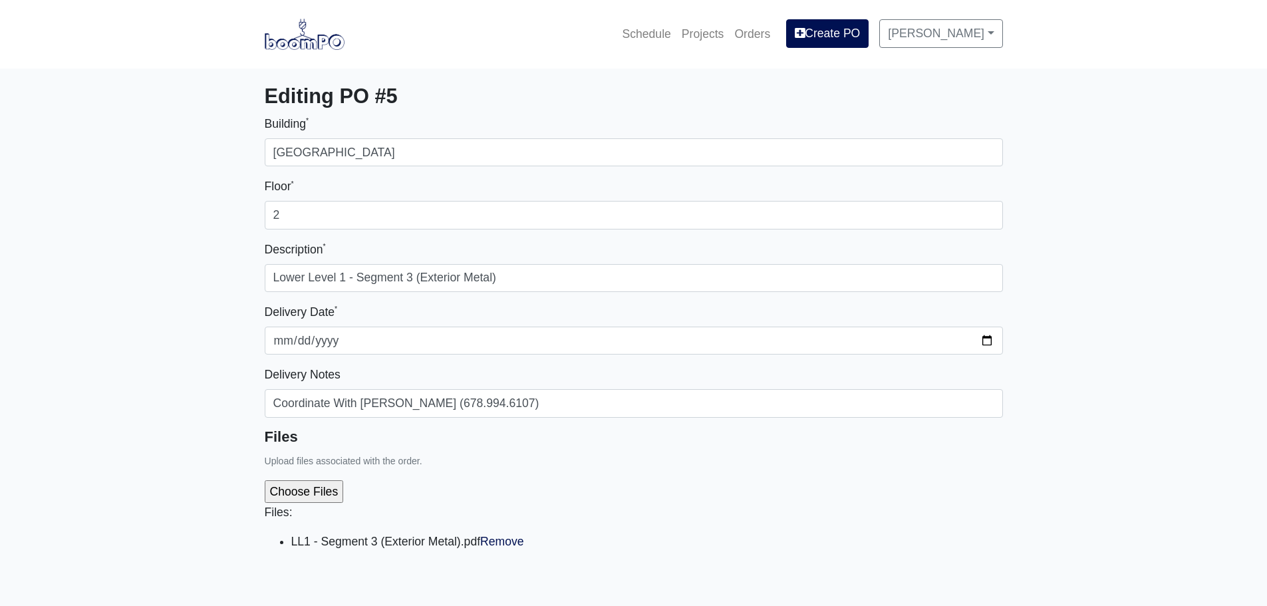
select select
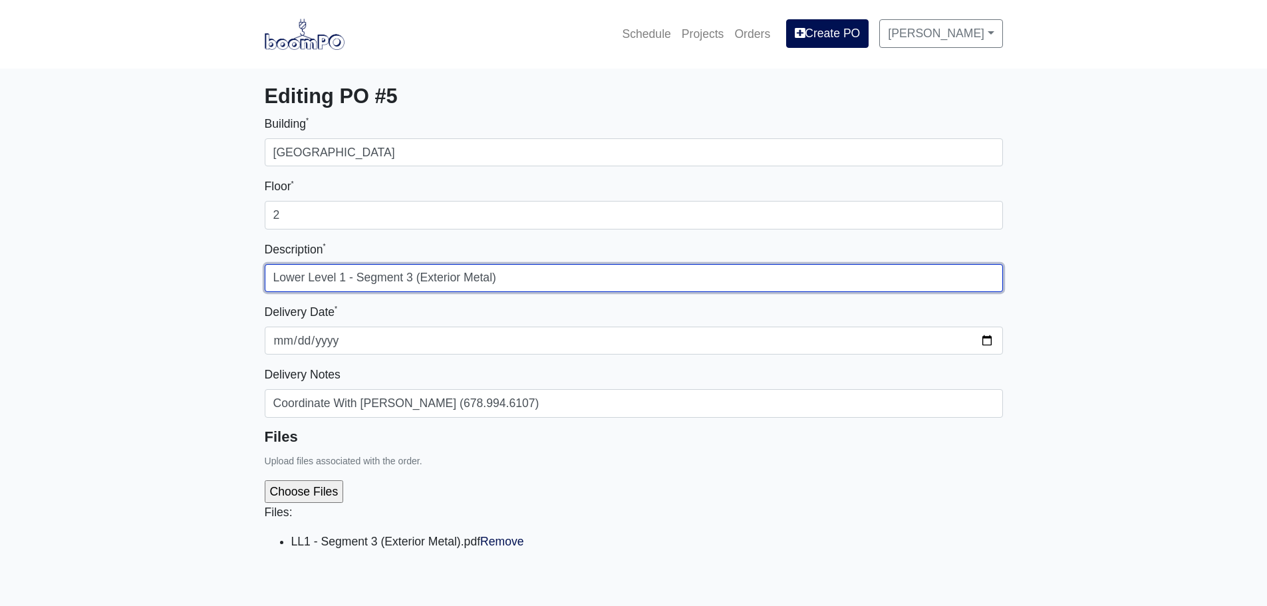
click at [355, 277] on input "Lower Level 1 - Segment 3 (Exterior Metal)" at bounding box center [634, 278] width 738 height 28
click at [410, 276] on input "Lower Level 1 (Segment 3 (Exterior Metal)" at bounding box center [634, 278] width 738 height 28
click at [426, 277] on input "Lower Level 1 (Segment 3) - (Exterior Metal)" at bounding box center [634, 278] width 738 height 28
click at [429, 277] on input "Lower Level 1 (Segment 3) - (Exterior Metal)" at bounding box center [634, 278] width 738 height 28
click at [511, 279] on input "Lower Level 1 (Segment 3) - Exterior Metal)" at bounding box center [634, 278] width 738 height 28
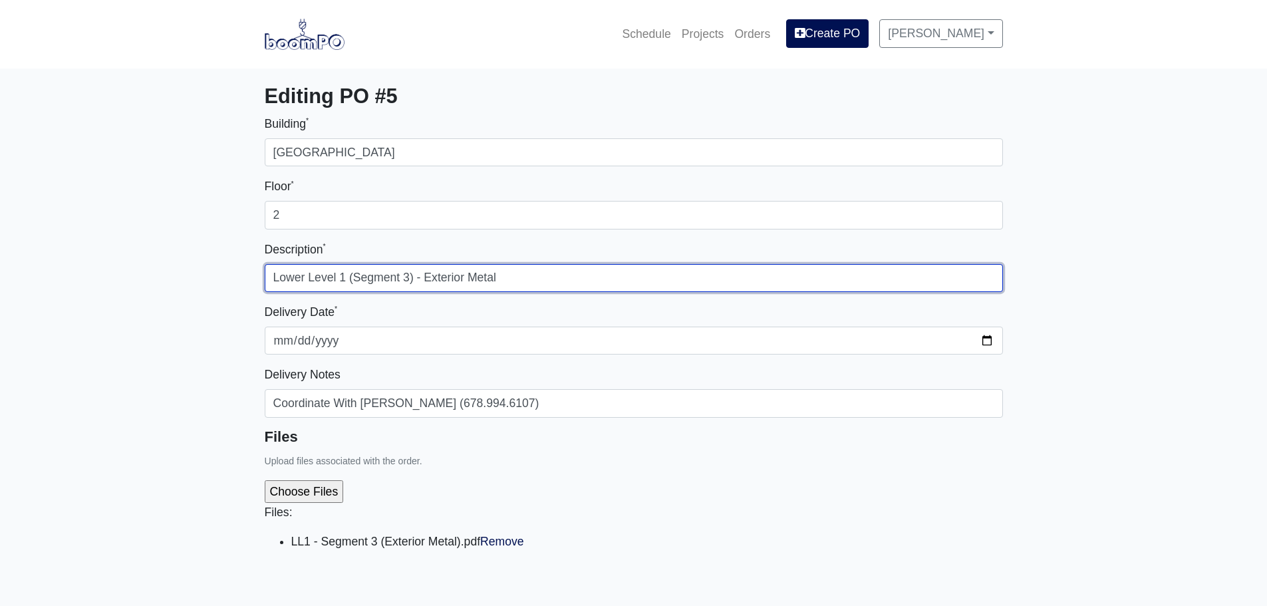
type input "Lower Level 1 (Segment 3) - Exterior Metal"
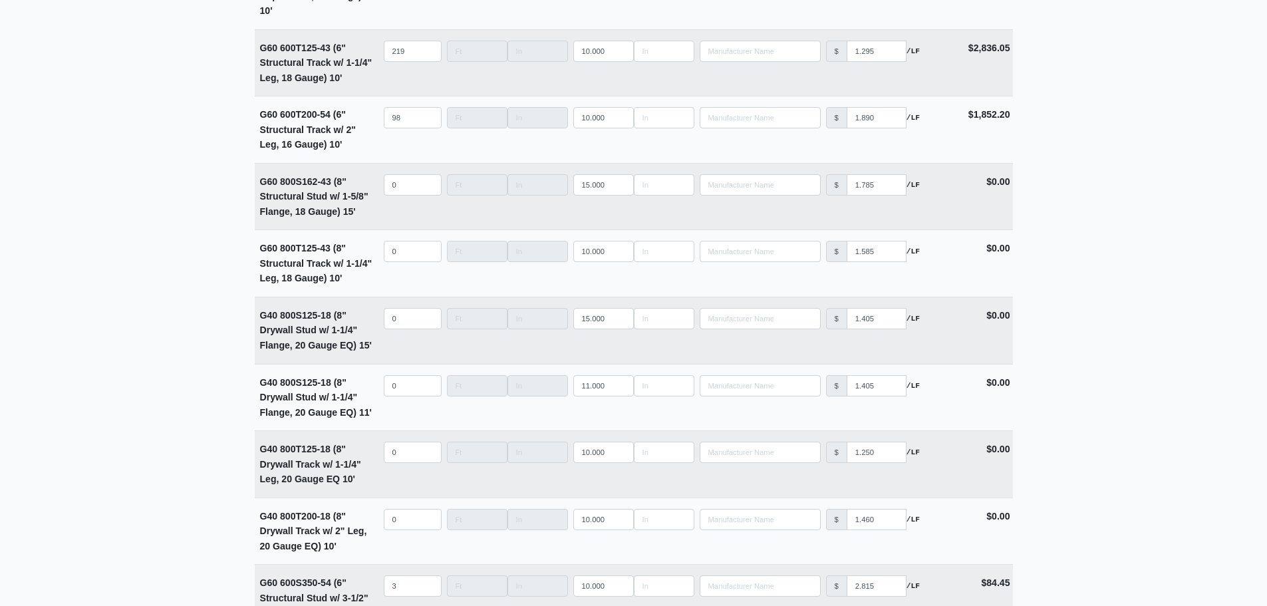
scroll to position [5202, 0]
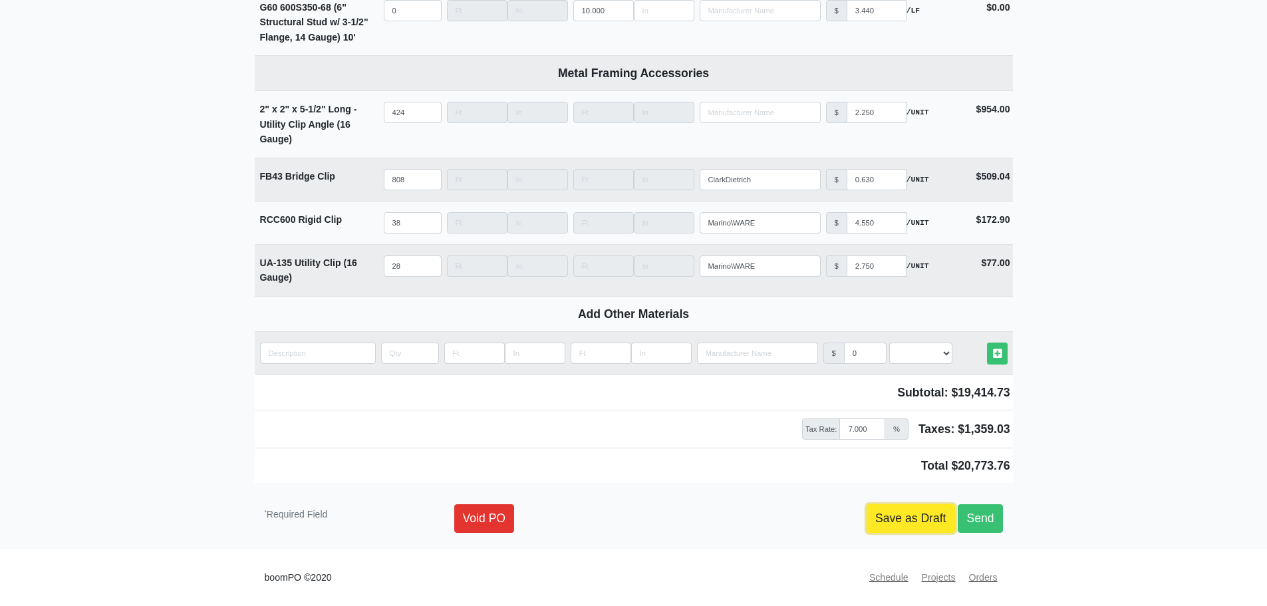
click at [871, 520] on link "Save as Draft" at bounding box center [911, 518] width 88 height 28
click at [877, 519] on link "Save as Draft" at bounding box center [911, 518] width 88 height 28
click at [913, 511] on link "Save as Draft" at bounding box center [911, 518] width 88 height 28
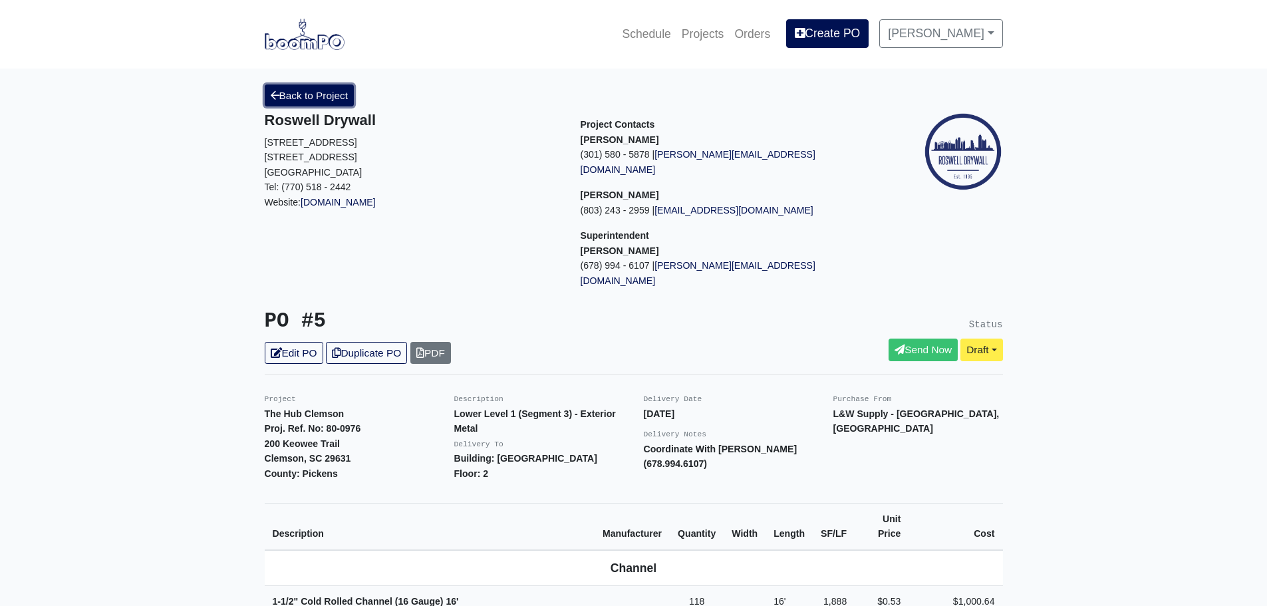
click at [321, 94] on link "Back to Project" at bounding box center [310, 95] width 90 height 22
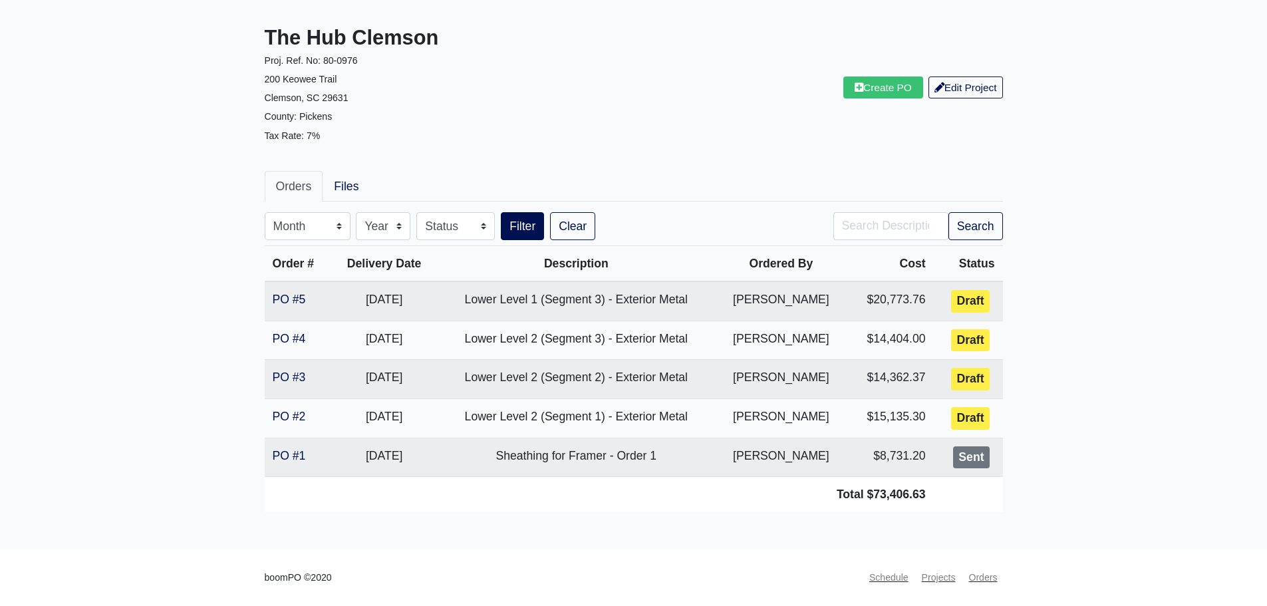
scroll to position [70, 0]
click at [283, 300] on link "PO #5" at bounding box center [289, 298] width 33 height 13
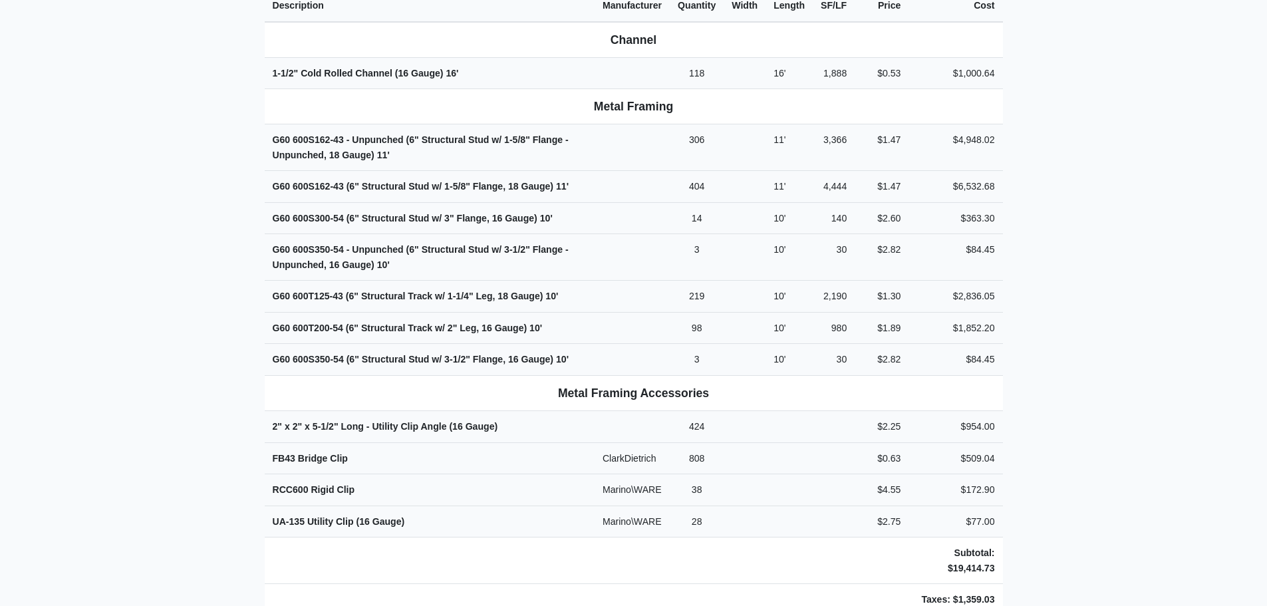
scroll to position [532, 0]
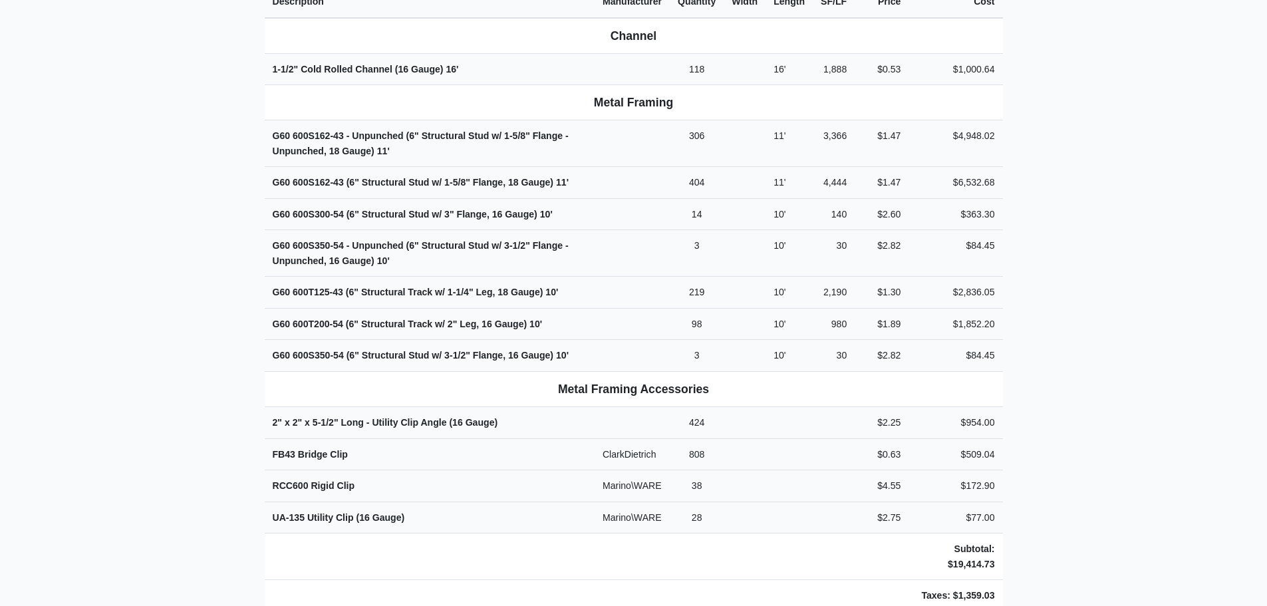
drag, startPoint x: 1266, startPoint y: 284, endPoint x: 1229, endPoint y: 290, distance: 37.7
click at [1266, 284] on main "Back to Project Roswell Drywall 7000 Peachtree Dunwoody Rd NE Building 5, Suite…" at bounding box center [633, 240] width 1267 height 1409
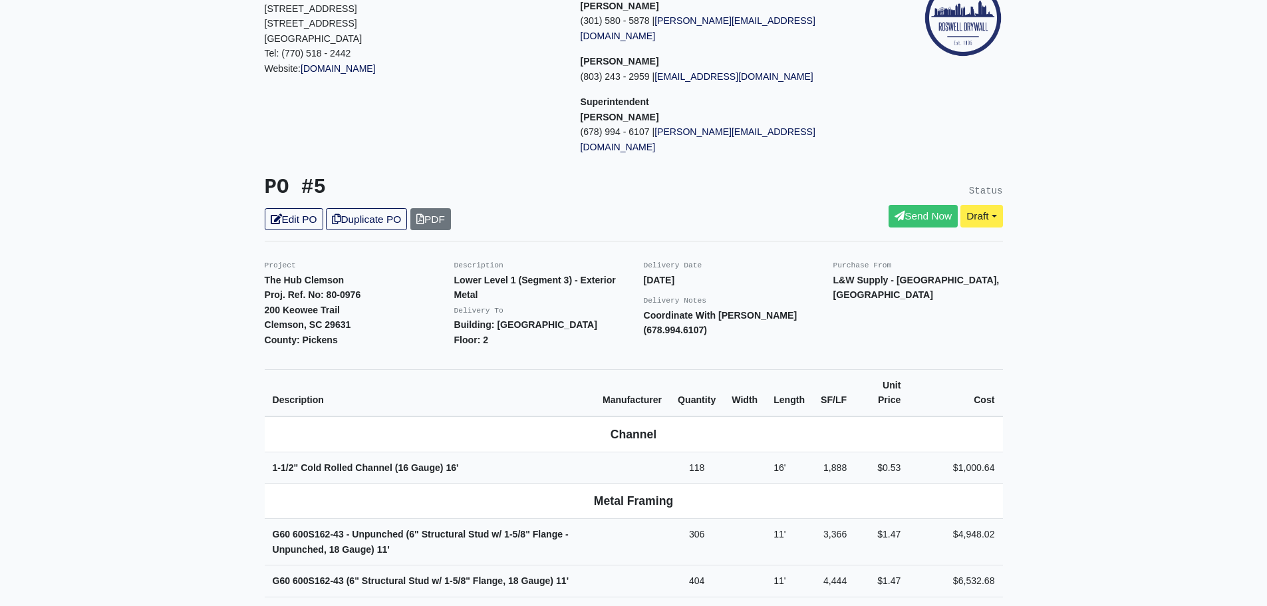
scroll to position [133, 0]
click at [357, 209] on link "Duplicate PO" at bounding box center [366, 220] width 81 height 22
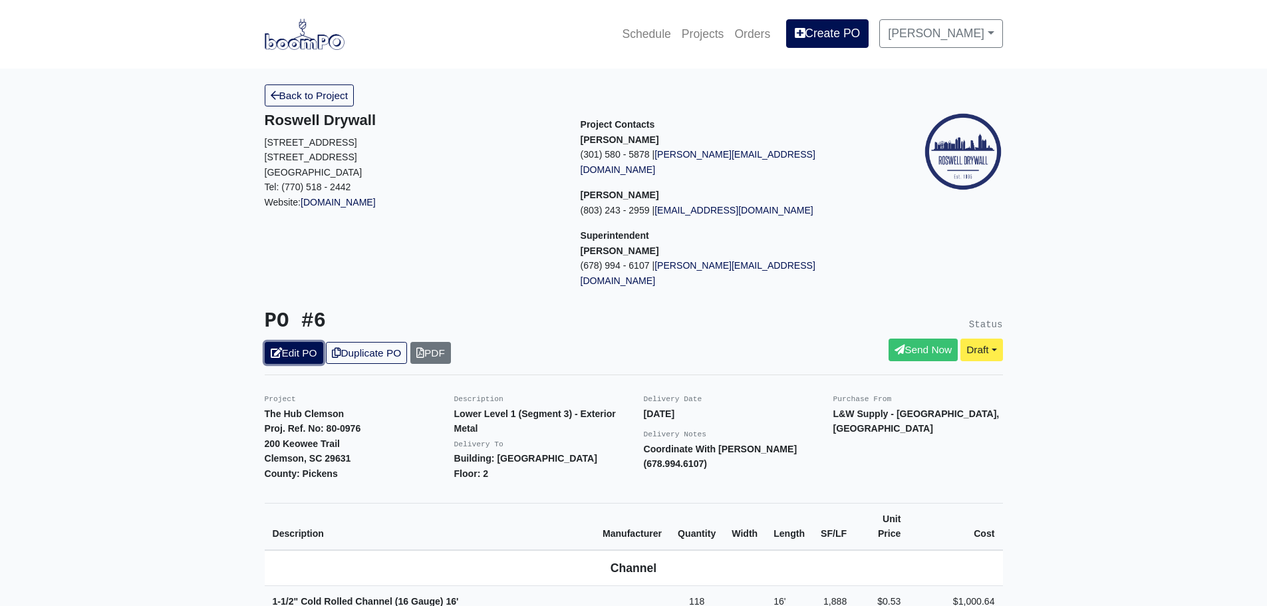
click at [289, 342] on link "Edit PO" at bounding box center [294, 353] width 59 height 22
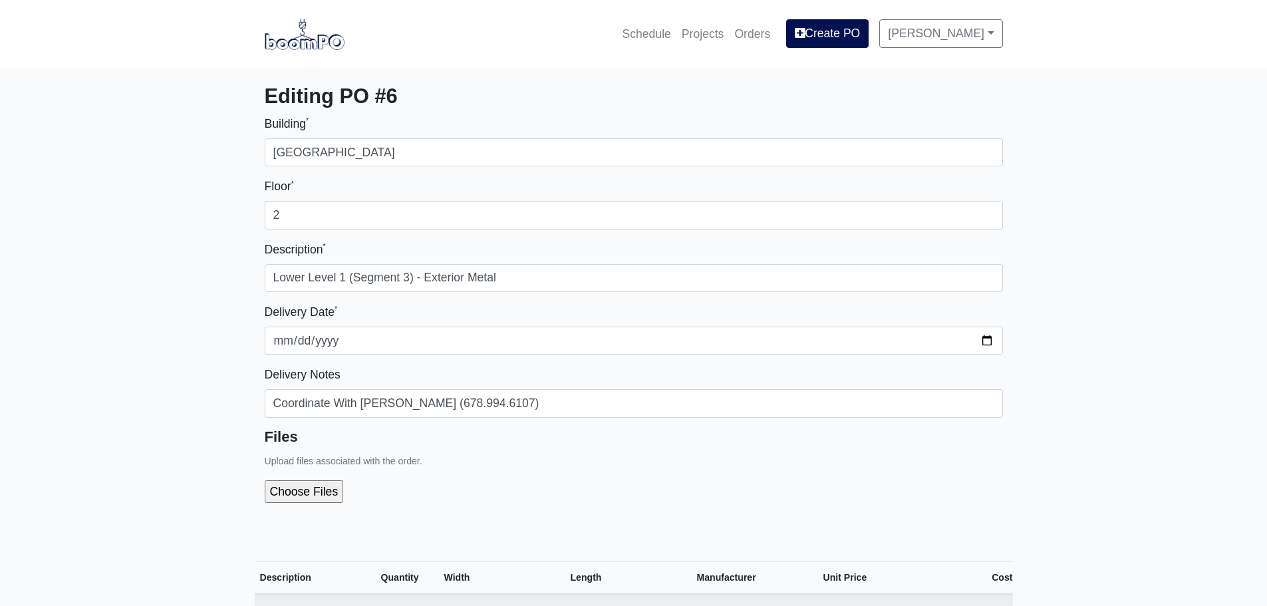
select select
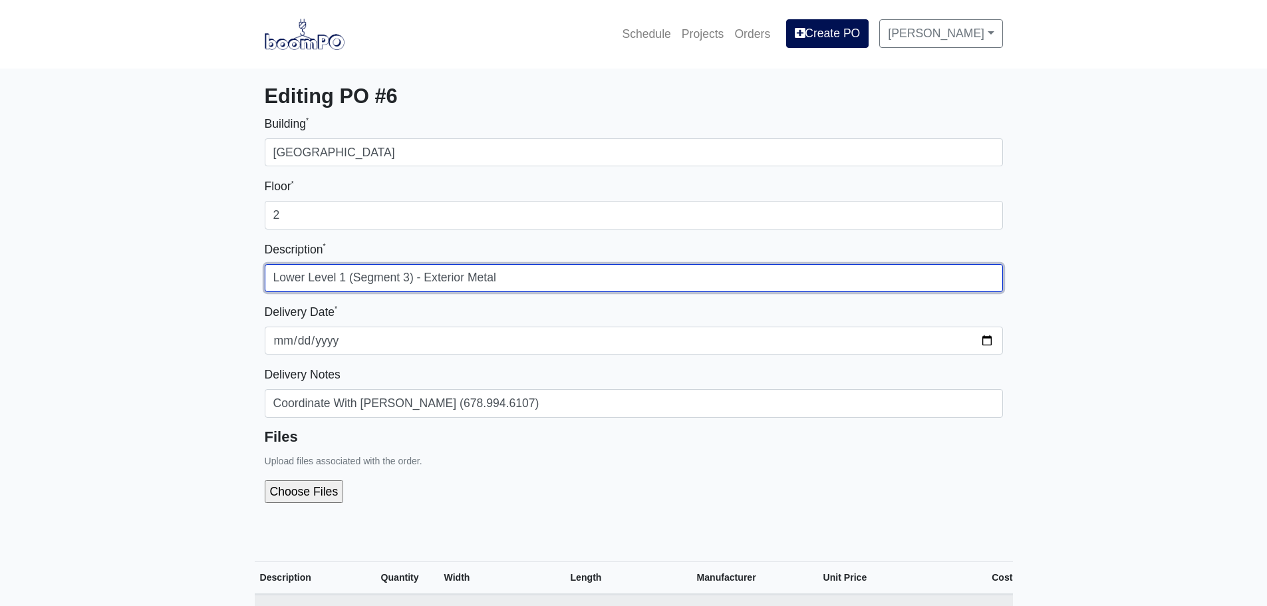
click at [408, 275] on input "Lower Level 1 (Segment 3) - Exterior Metal" at bounding box center [634, 278] width 738 height 28
type input "Lower Level 1 (Segment 2) - Exterior Metal"
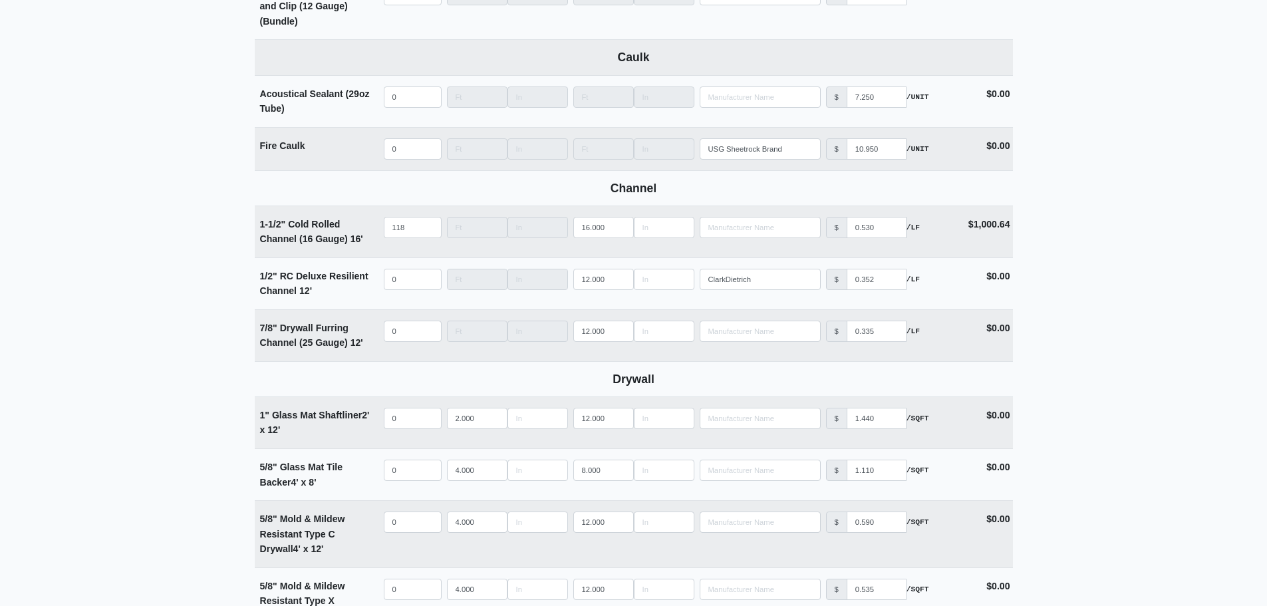
scroll to position [665, 0]
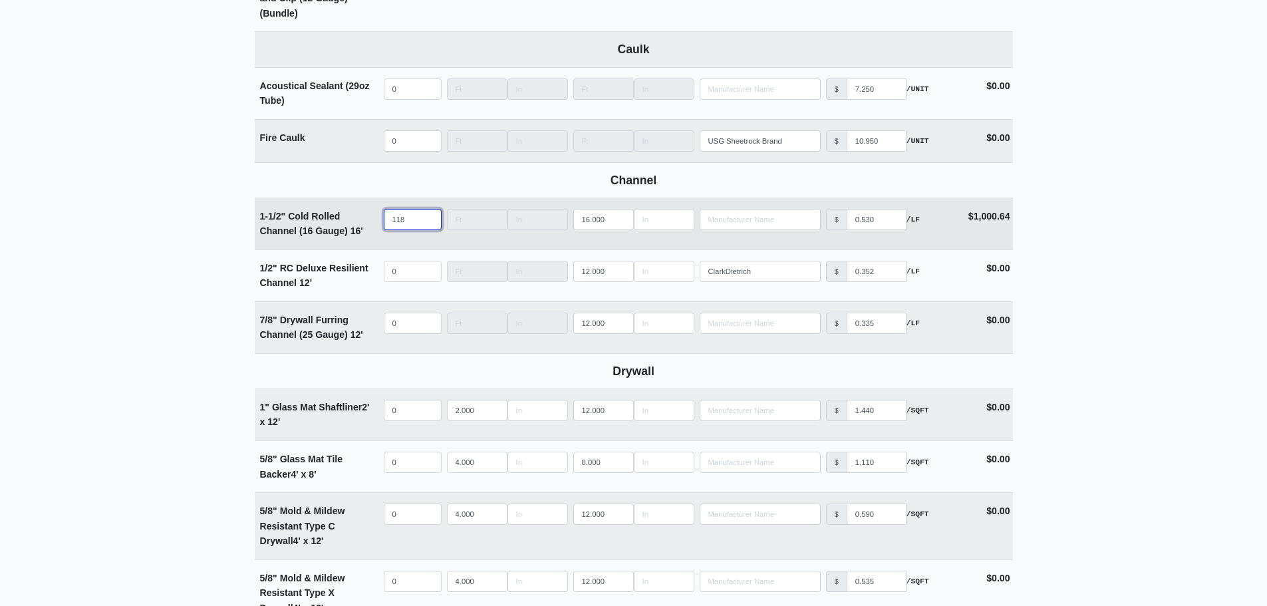
drag, startPoint x: 414, startPoint y: 221, endPoint x: 255, endPoint y: 215, distance: 159.0
click at [255, 215] on tr "1-1/2" Cold Rolled Channel (16 Gauge) 16' Qty 118 Width Length 16.000 Manufactu…" at bounding box center [634, 224] width 758 height 52
select select
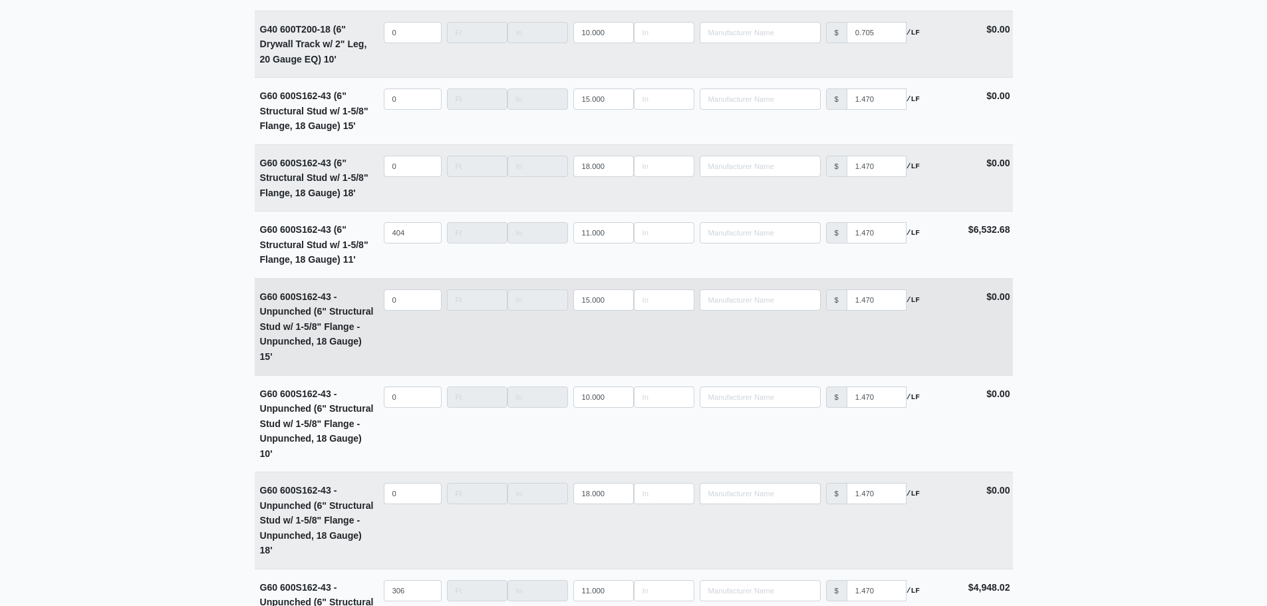
scroll to position [3591, 0]
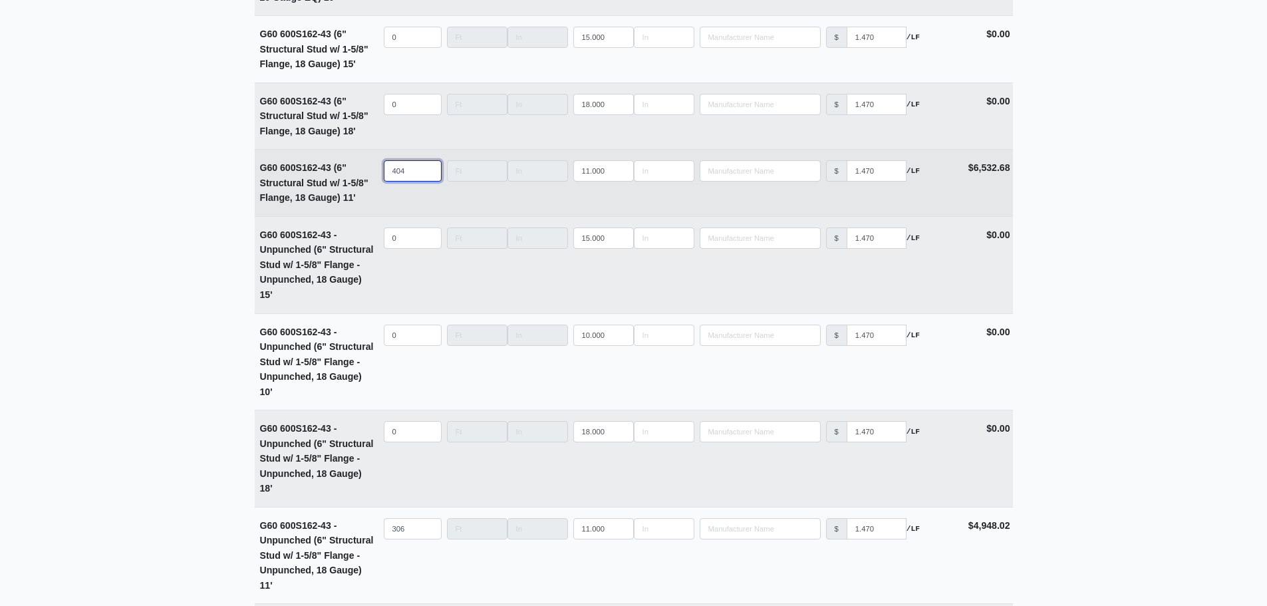
type input "0"
drag, startPoint x: 414, startPoint y: 181, endPoint x: 324, endPoint y: 180, distance: 89.8
click at [339, 181] on tr "G60 600S162-43 (6" Structural Stud w/ 1-5/8" Flange, 18 Gauge) 11' Qty 404 Widt…" at bounding box center [634, 182] width 758 height 67
select select
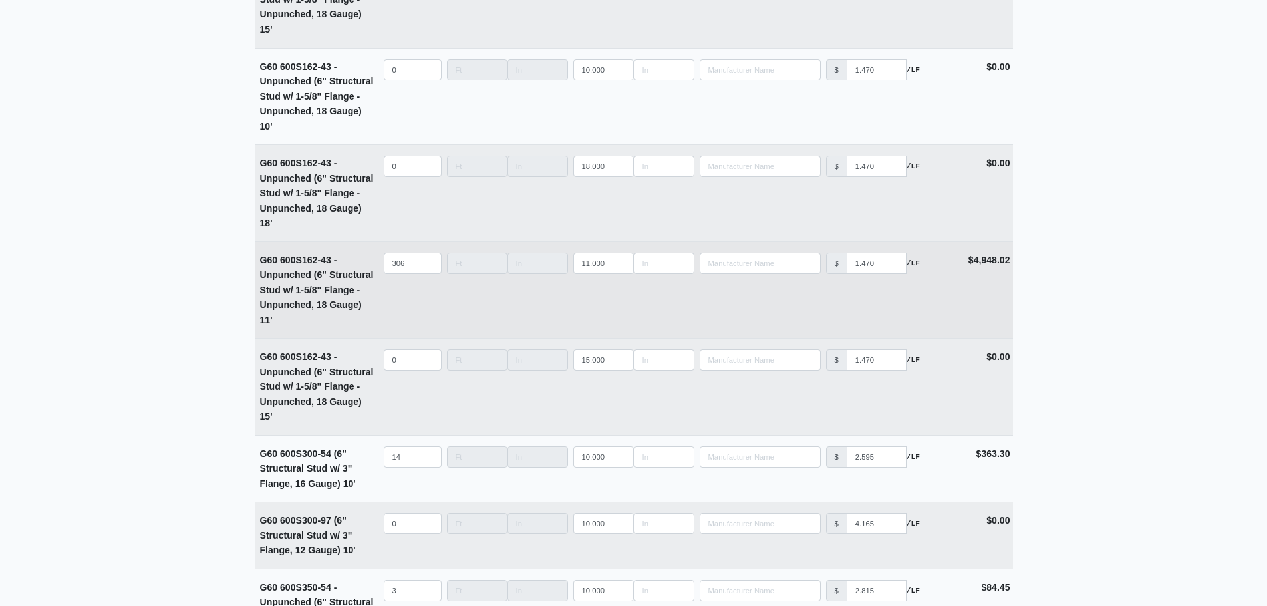
scroll to position [3857, 0]
type input "0"
drag, startPoint x: 410, startPoint y: 269, endPoint x: 297, endPoint y: 265, distance: 113.1
click at [305, 266] on tr "G60 600S162-43 - Unpunched (6" Structural Stud w/ 1-5/8" Flange - Unpunched, 18…" at bounding box center [634, 289] width 758 height 97
select select
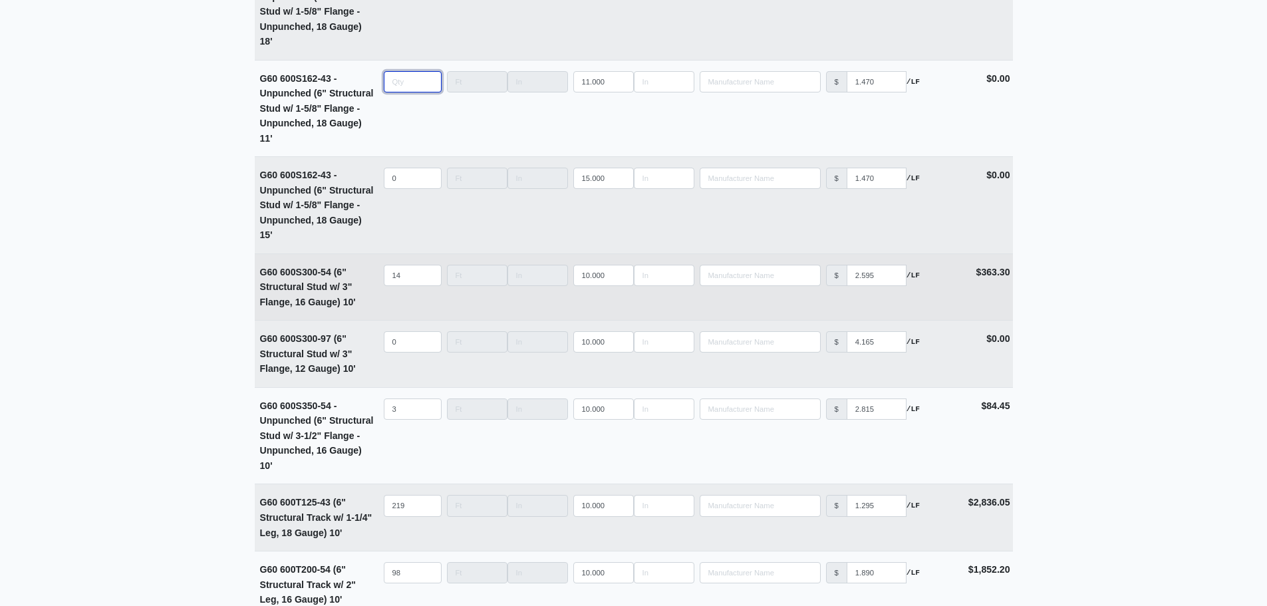
scroll to position [4057, 0]
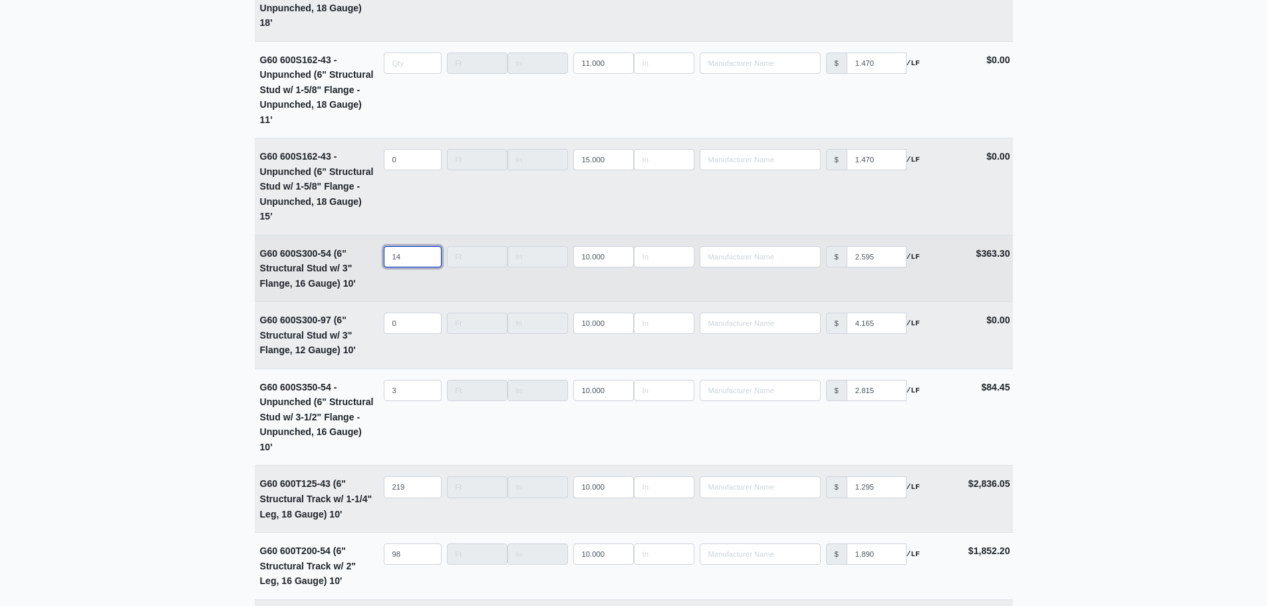
type input "0"
drag, startPoint x: 400, startPoint y: 265, endPoint x: 343, endPoint y: 260, distance: 57.4
click at [363, 263] on tr "G60 600S300-54 (6" Structural Stud w/ 3" Flange, 16 Gauge) 10' Qty 14 Width Len…" at bounding box center [634, 268] width 758 height 67
select select
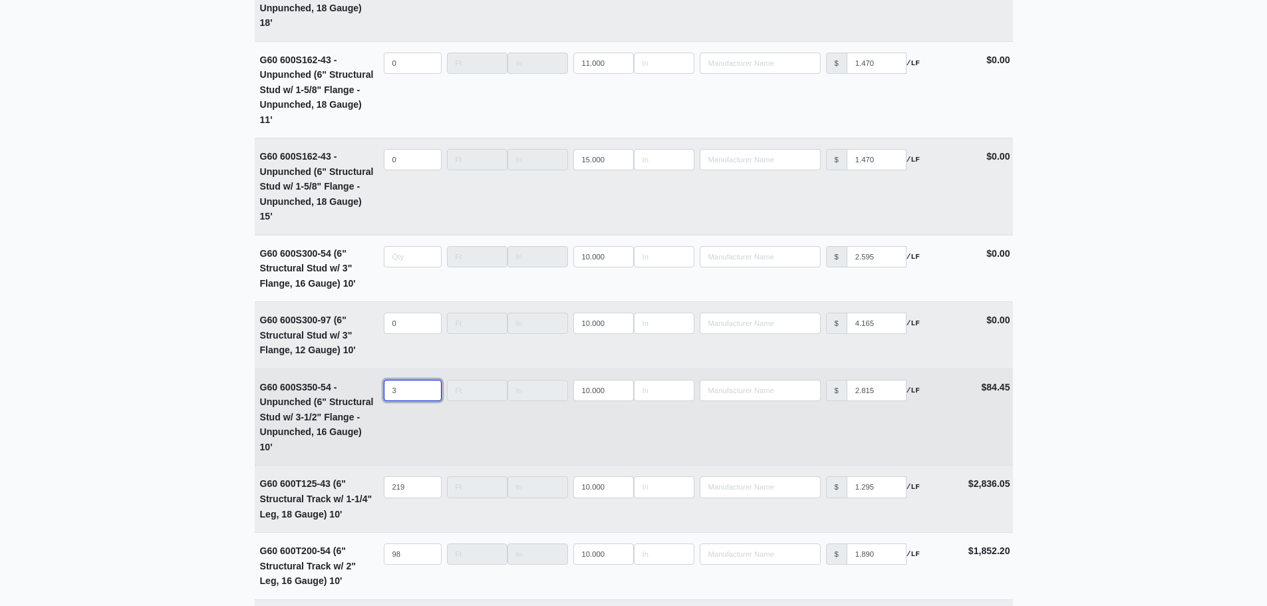
type input "0"
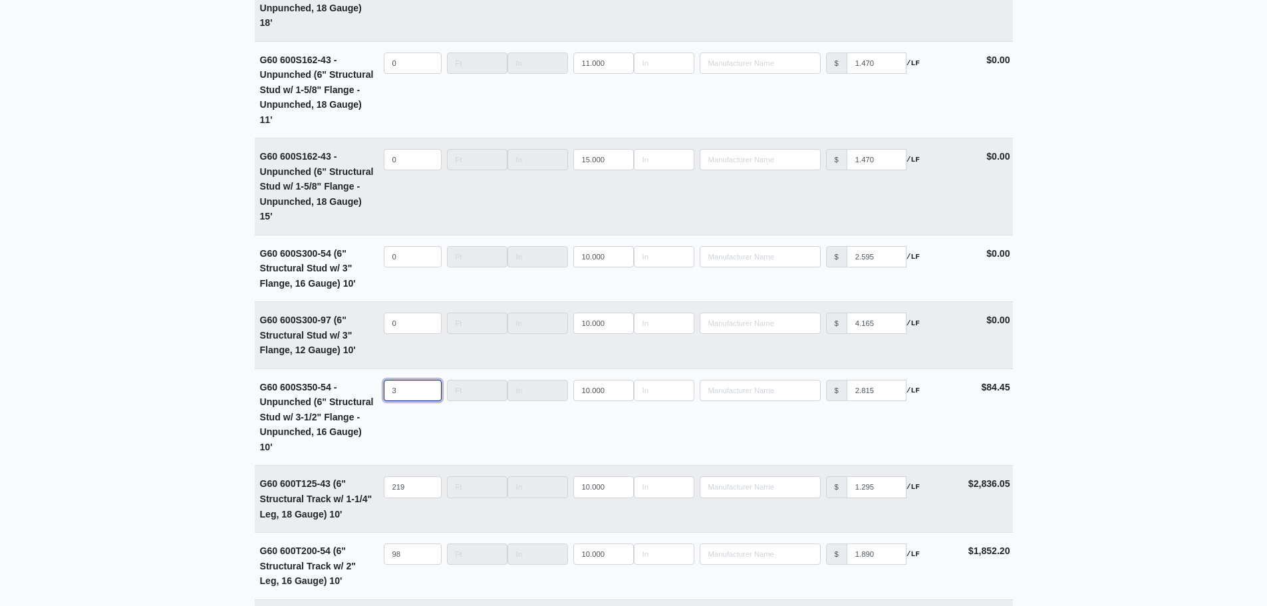
drag, startPoint x: 404, startPoint y: 396, endPoint x: 223, endPoint y: 370, distance: 182.7
click at [285, 384] on tr "G60 600S350-54 - Unpunched (6" Structural Stud w/ 3-1/2" Flange - Unpunched, 16…" at bounding box center [634, 416] width 758 height 97
select select
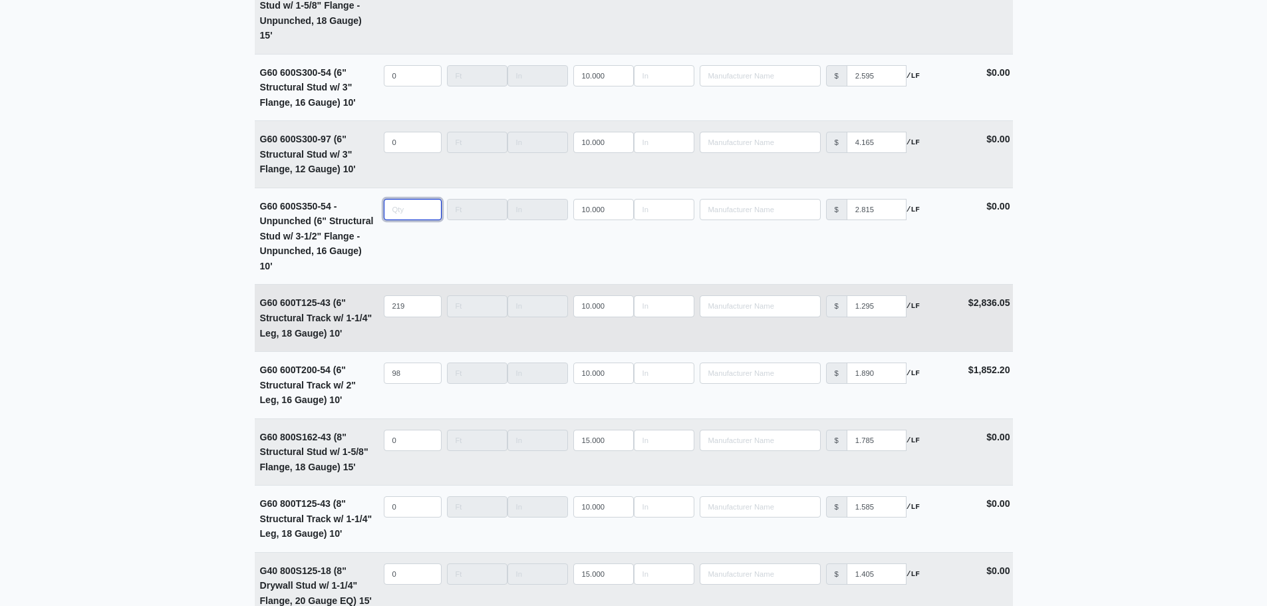
scroll to position [4256, 0]
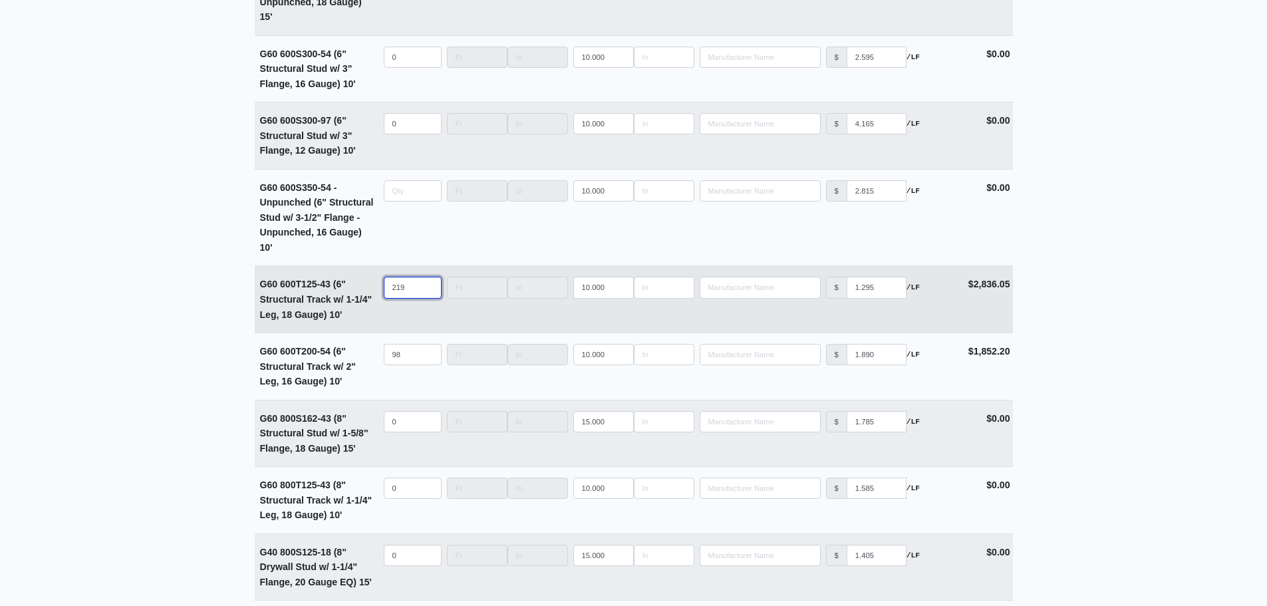
type input "0"
drag, startPoint x: 416, startPoint y: 293, endPoint x: 253, endPoint y: 290, distance: 163.0
click at [255, 291] on tr "G60 600T125-43 (6" Structural Track w/ 1-1/4" Leg, 18 Gauge) 10' Qty 219 Width …" at bounding box center [634, 298] width 758 height 67
select select
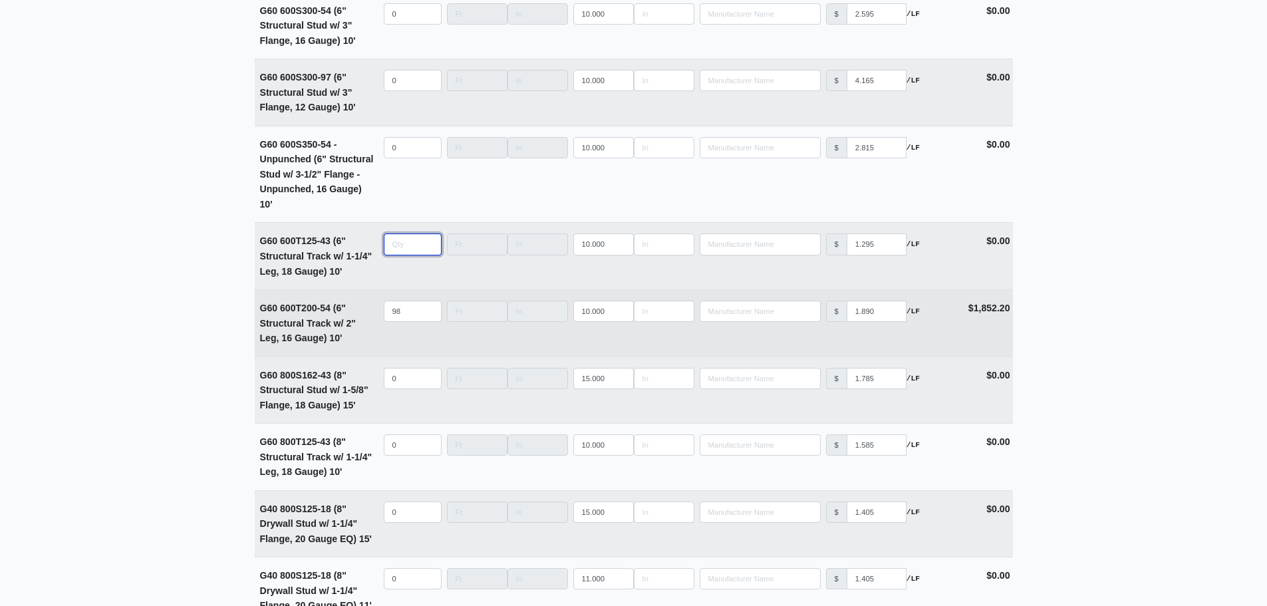
scroll to position [4323, 0]
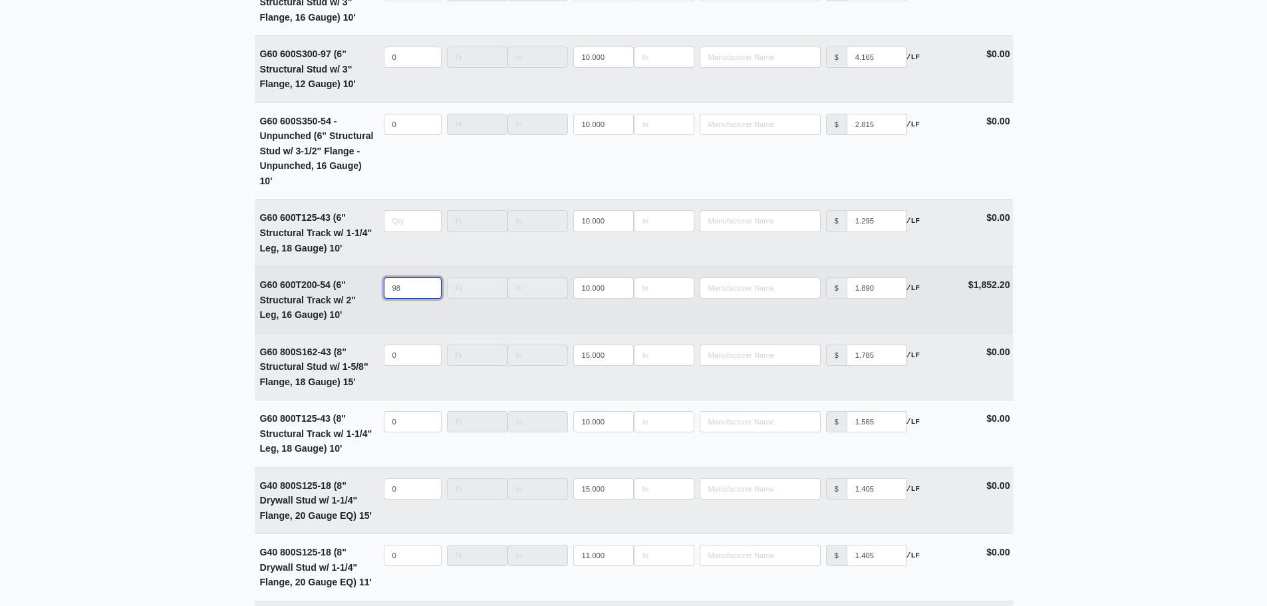
type input "0"
drag, startPoint x: 408, startPoint y: 291, endPoint x: 297, endPoint y: 285, distance: 110.5
click at [309, 285] on tr "G60 600T200-54 (6" Structural Track w/ 2" Leg, 16 Gauge) 10' Qty 98 Width Lengt…" at bounding box center [634, 299] width 758 height 67
select select
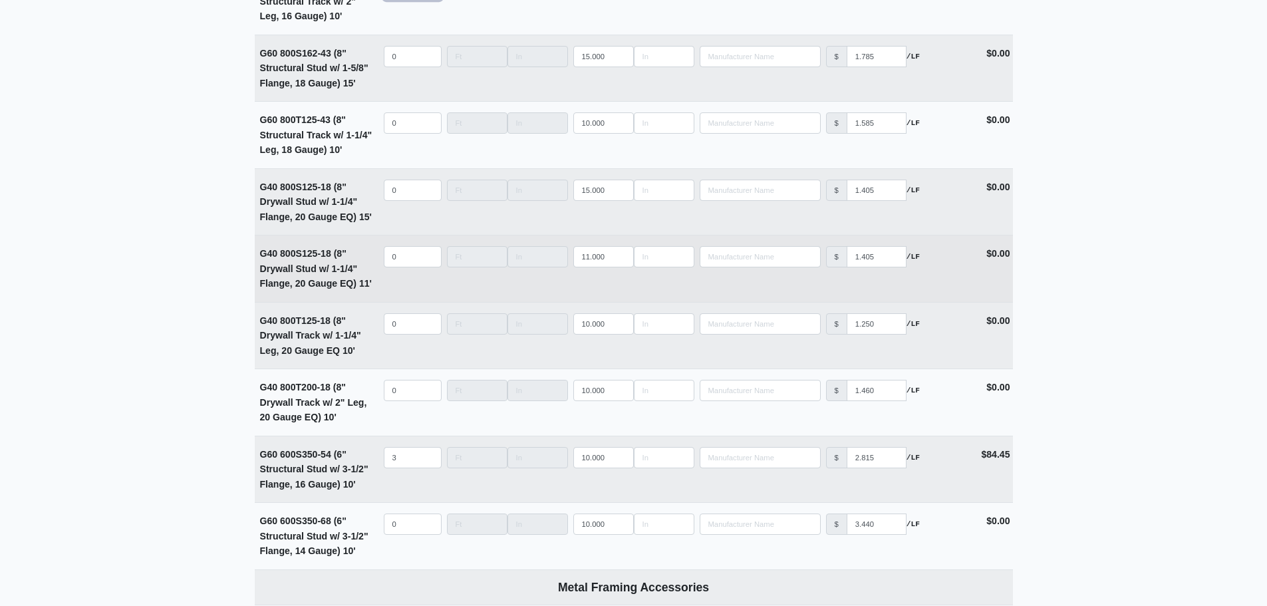
scroll to position [4788, 0]
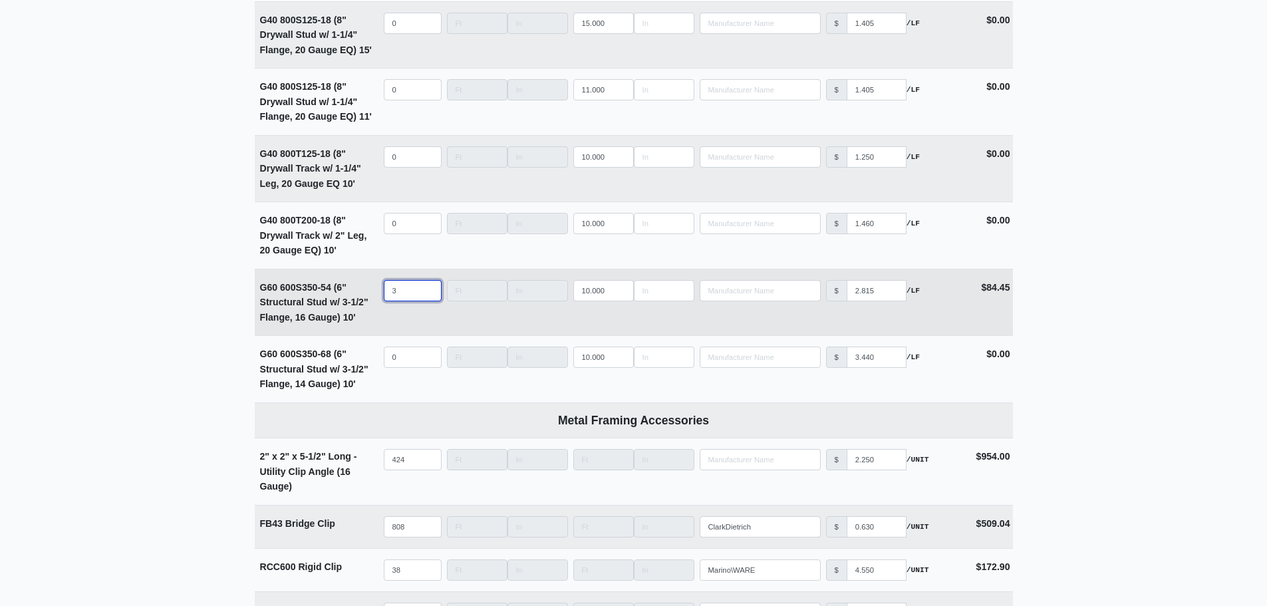
type input "0"
drag, startPoint x: 403, startPoint y: 295, endPoint x: 313, endPoint y: 288, distance: 90.7
click at [314, 289] on tr "G60 600S350-54 (6" Structural Stud w/ 3-1/2" Flange, 16 Gauge) 10' Qty 3 Width …" at bounding box center [634, 302] width 758 height 67
select select
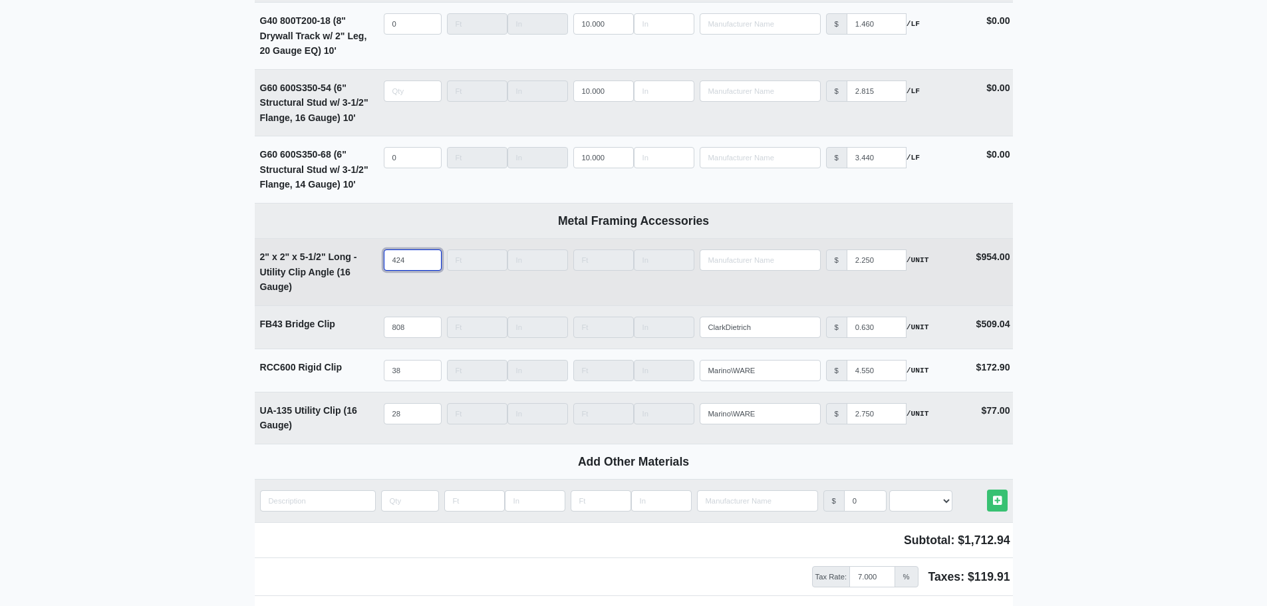
type input "0"
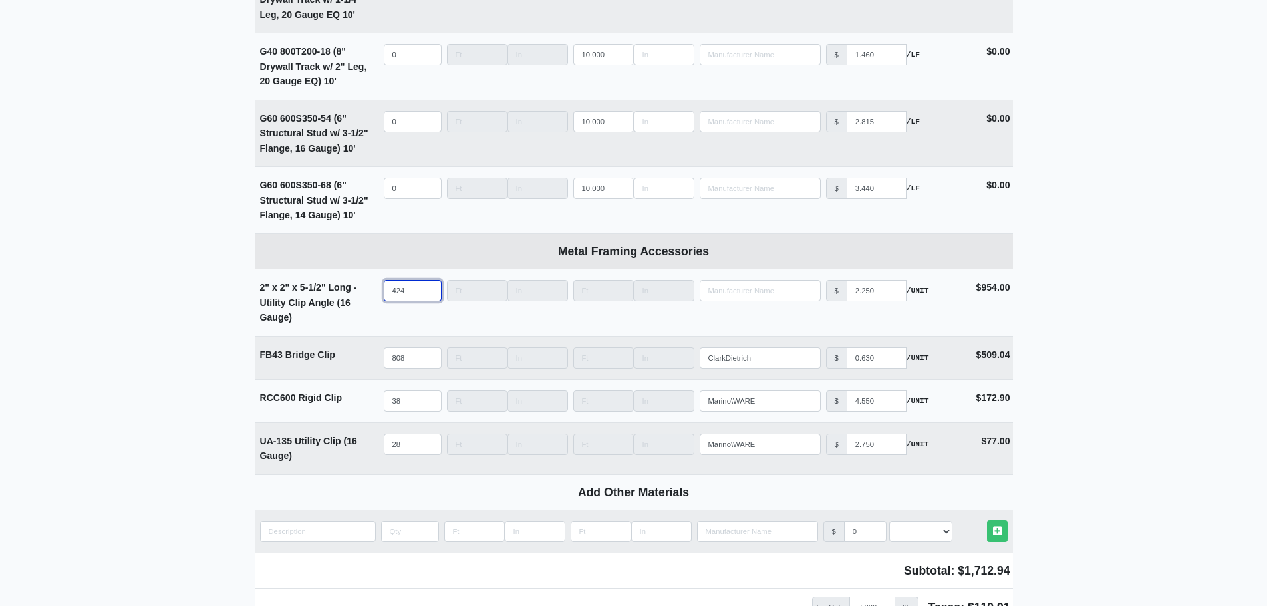
drag, startPoint x: 410, startPoint y: 267, endPoint x: 361, endPoint y: 269, distance: 48.6
select select
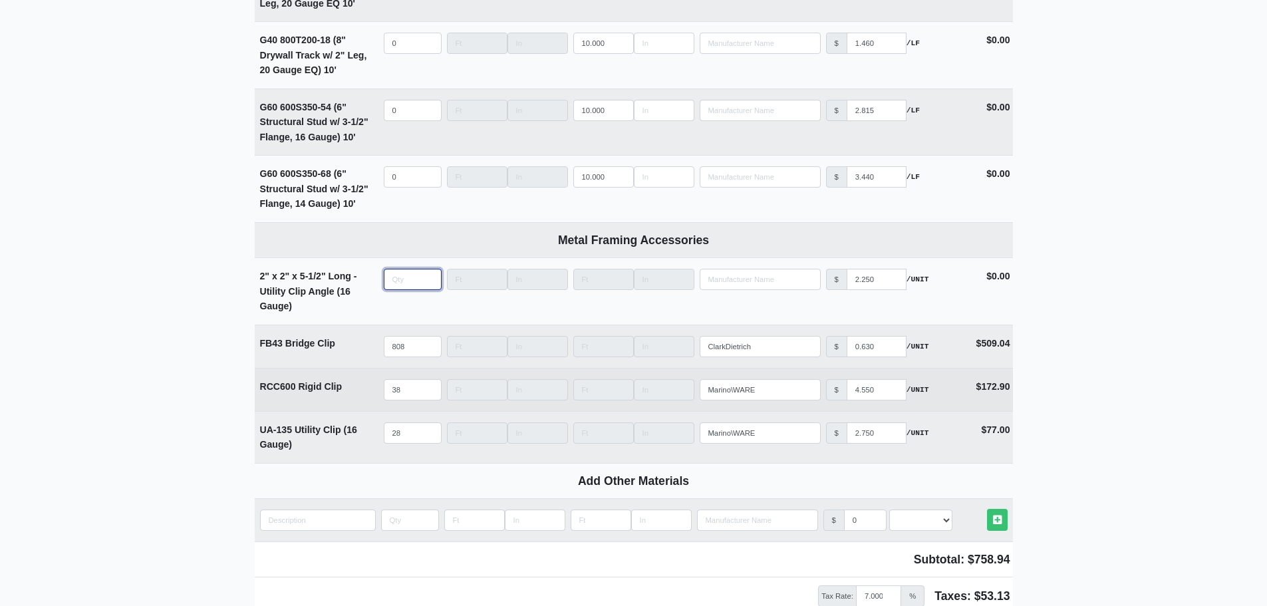
scroll to position [4988, 0]
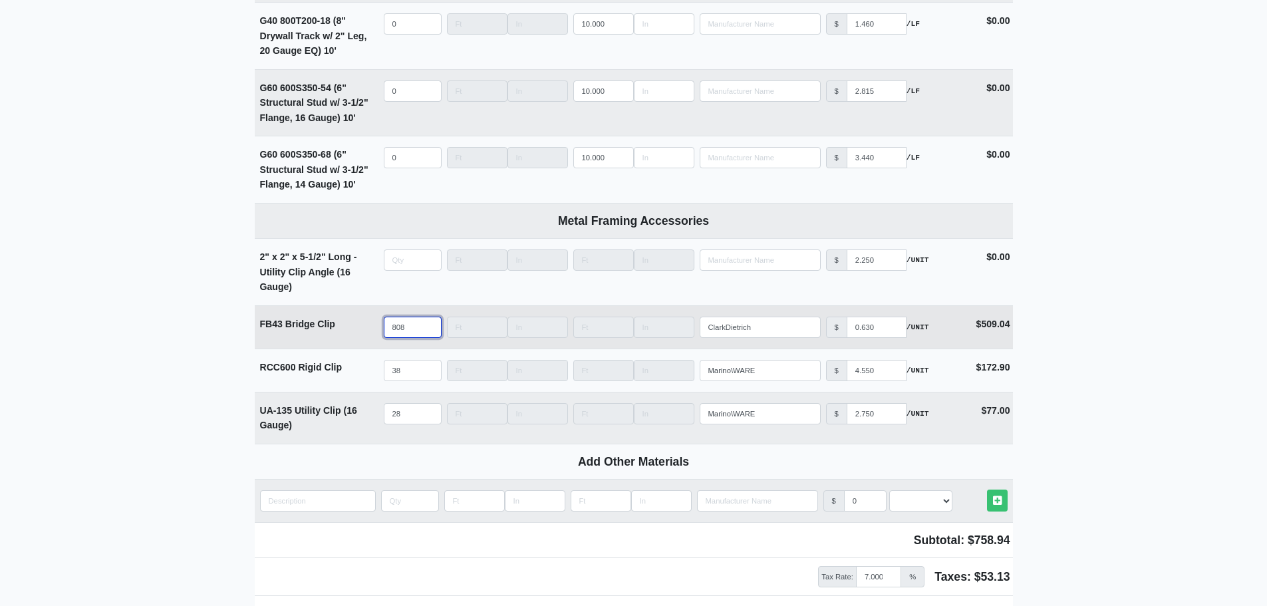
type input "0"
drag, startPoint x: 413, startPoint y: 337, endPoint x: 335, endPoint y: 331, distance: 78.0
click at [335, 331] on tr "FB43 Bridge Clip Qty 808 Width Length Manufacturer ClarkDietrich No Results Pri…" at bounding box center [634, 326] width 758 height 43
select select
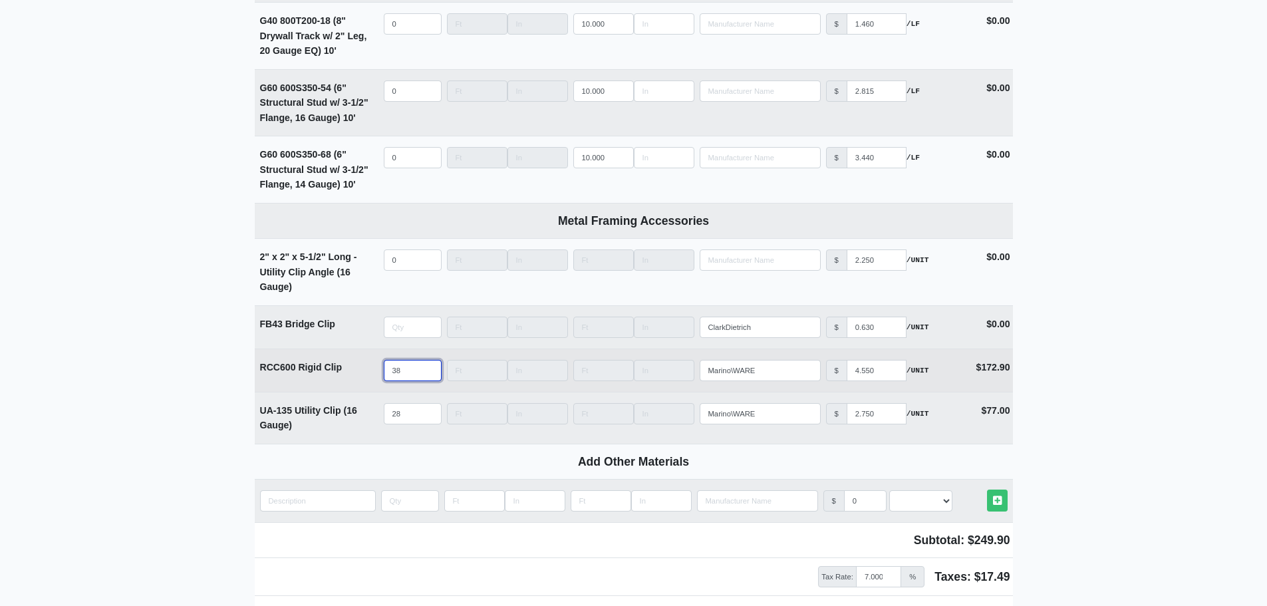
type input "0"
select select
drag, startPoint x: 406, startPoint y: 382, endPoint x: 350, endPoint y: 381, distance: 55.9
click at [347, 382] on tr "RCC600 Rigid Clip Qty Width Length Manufacturer Marino\WARE No Results Price $ …" at bounding box center [634, 369] width 758 height 43
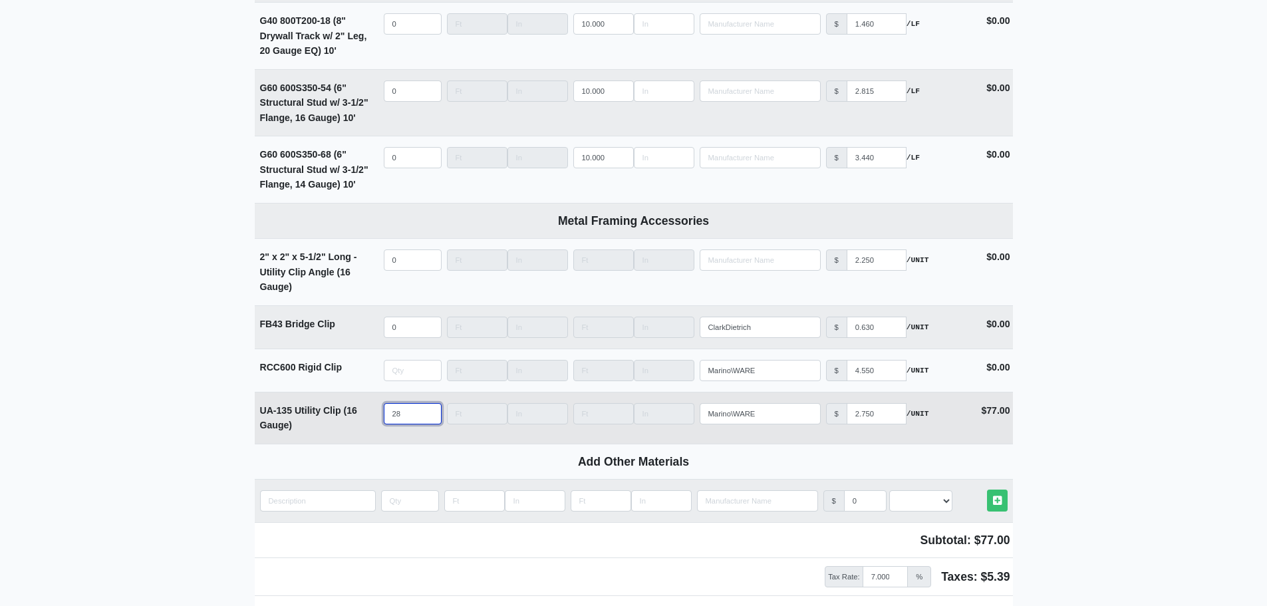
type input "0"
click at [400, 417] on input "28" at bounding box center [413, 413] width 58 height 21
type input "2"
select select
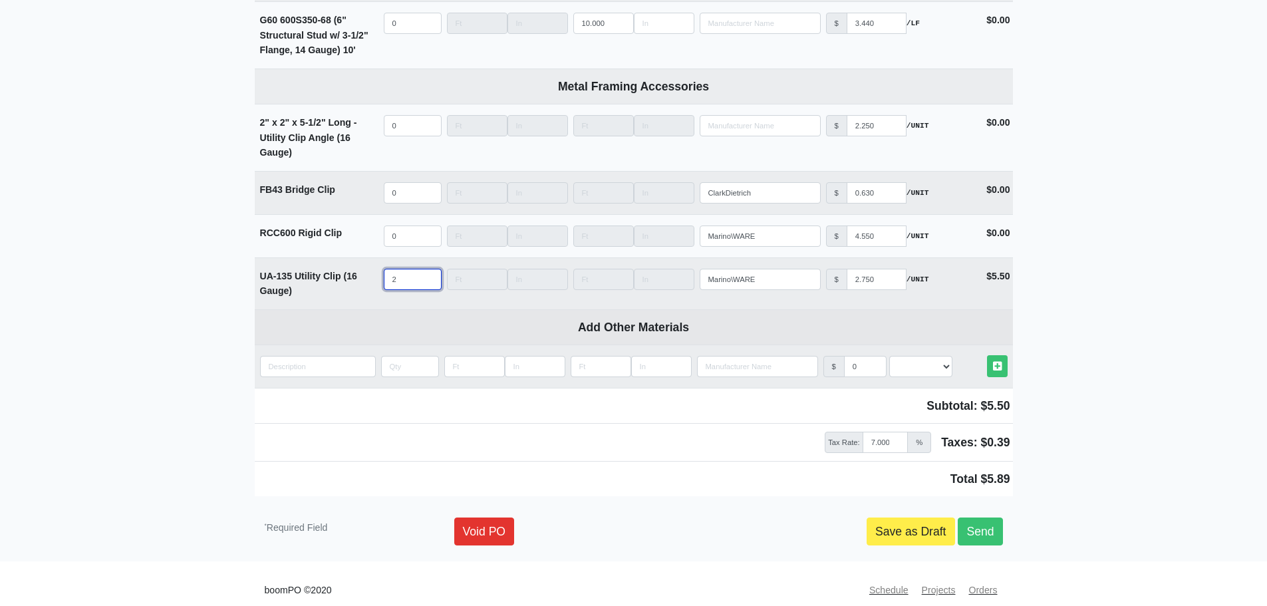
scroll to position [5144, 0]
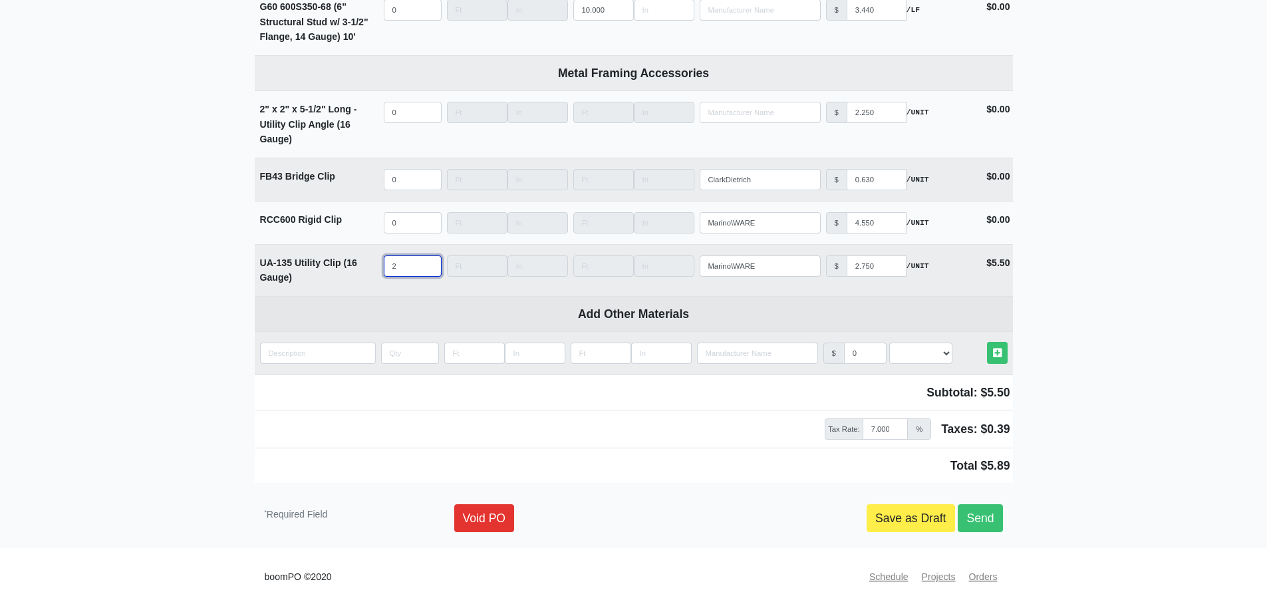
select select
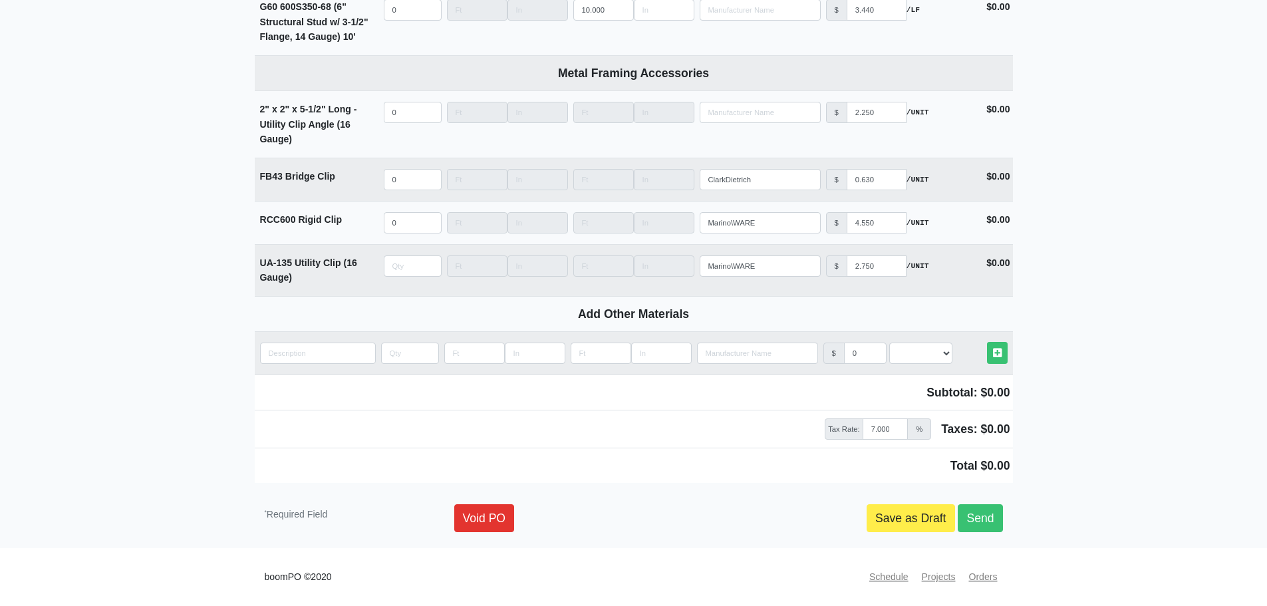
type input "0"
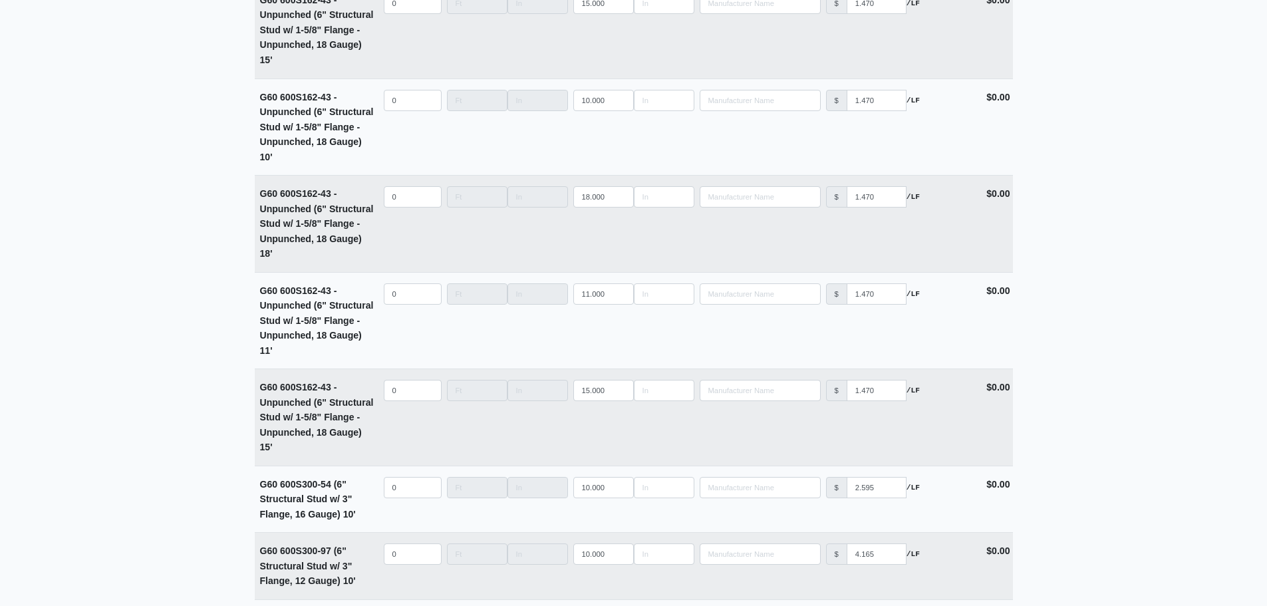
scroll to position [3813, 0]
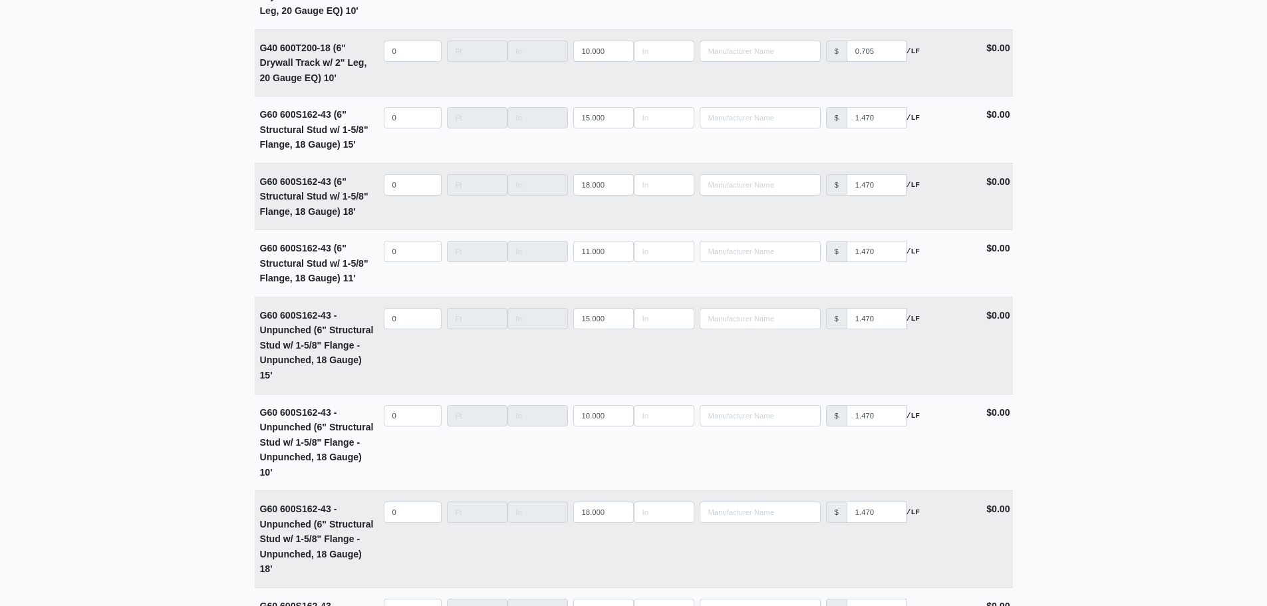
scroll to position [3527, 0]
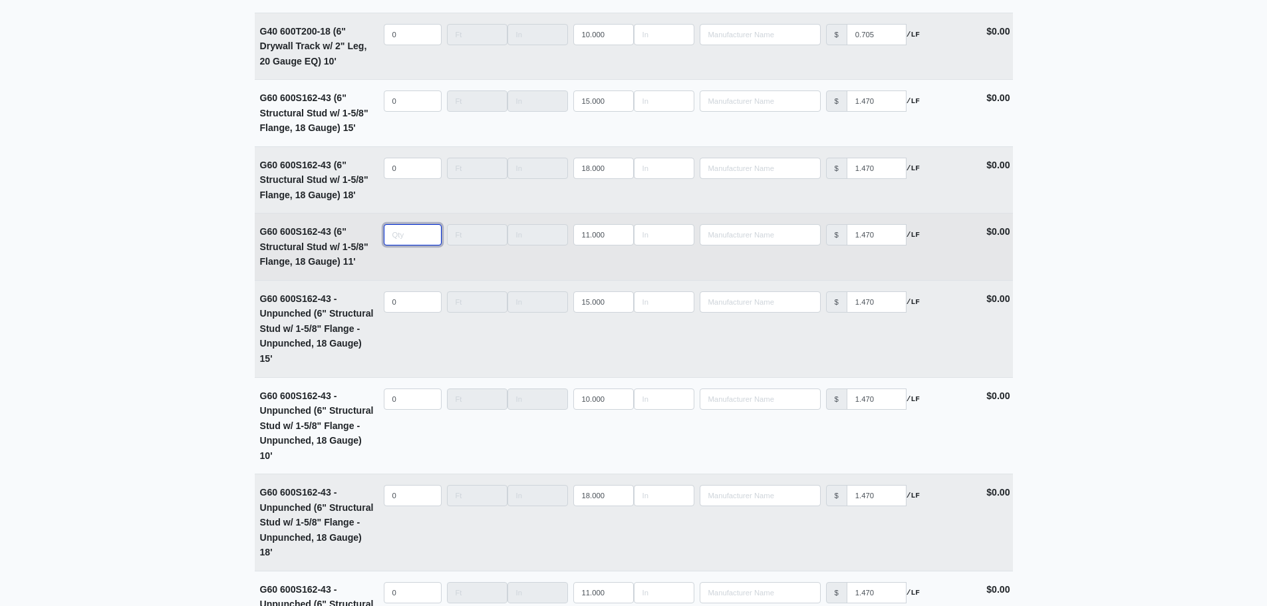
click at [408, 243] on input "quantity" at bounding box center [413, 234] width 58 height 21
click at [404, 244] on input "quantity" at bounding box center [413, 234] width 58 height 21
type input "4"
select select
type input "40"
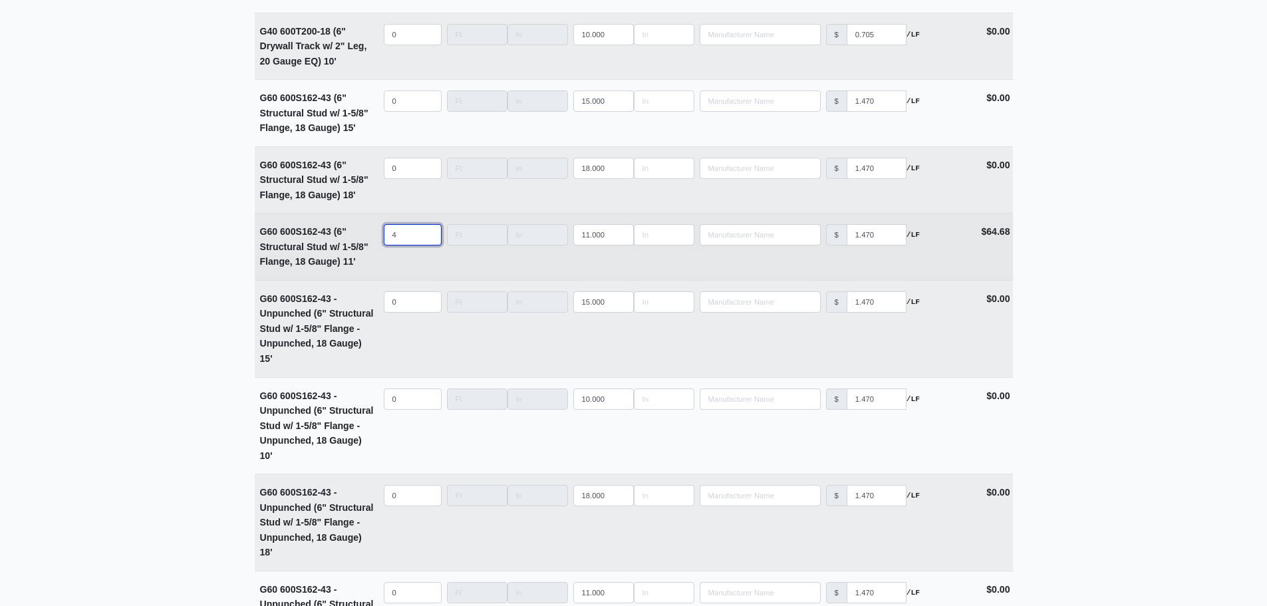
select select
type input "404"
select select
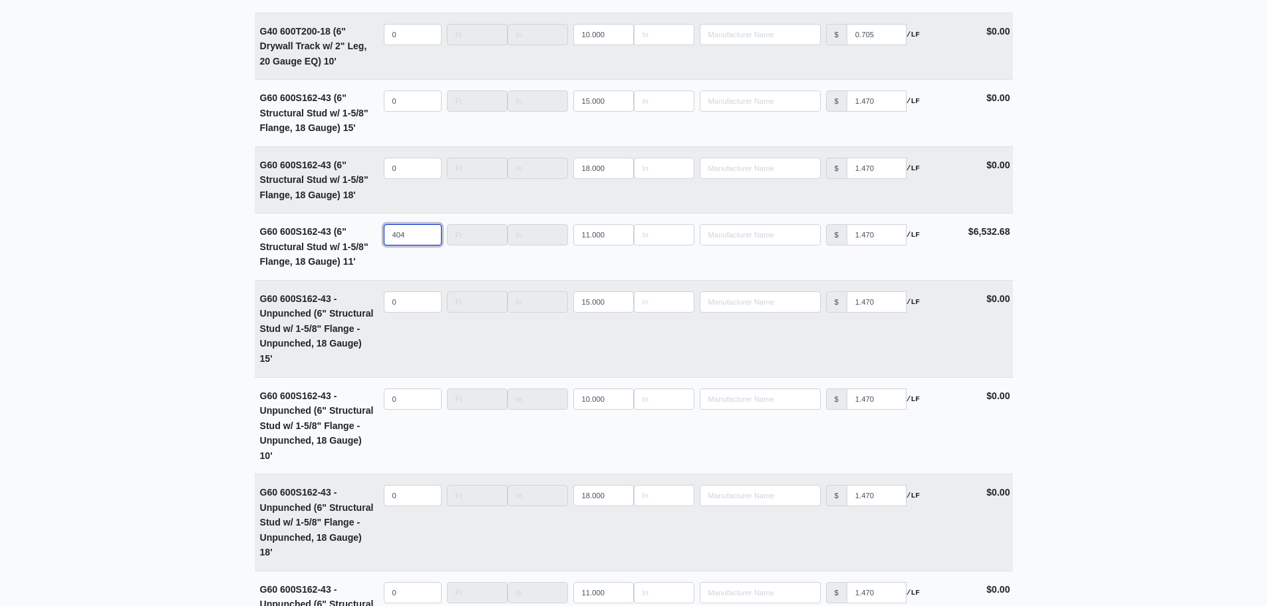
type input "404"
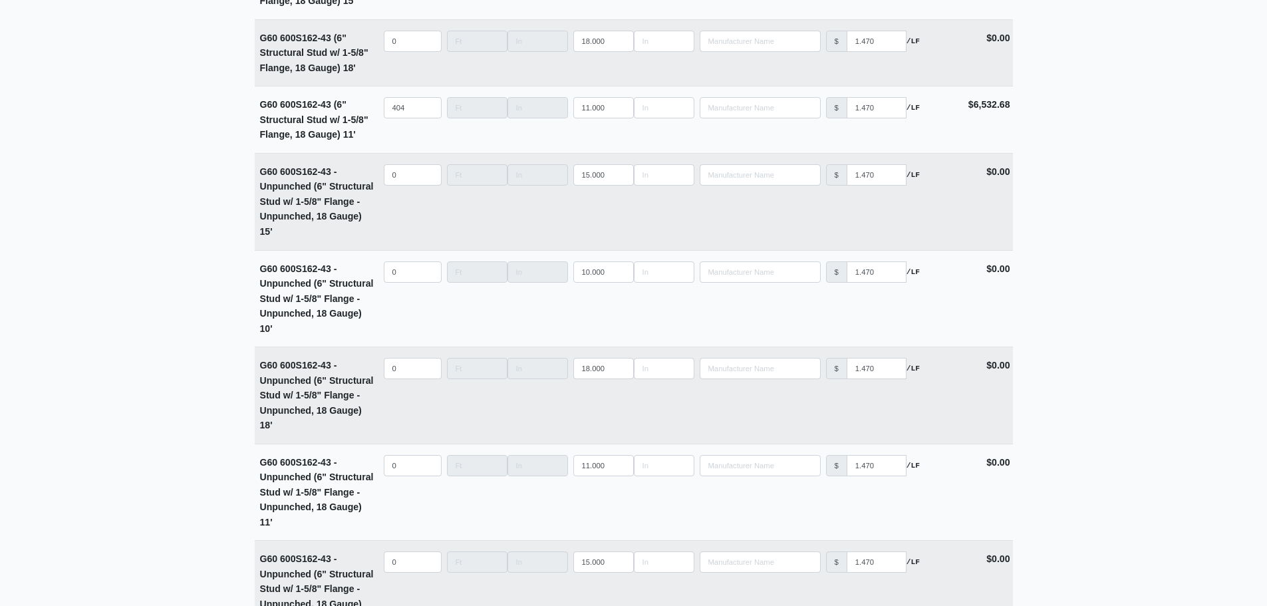
scroll to position [3660, 0]
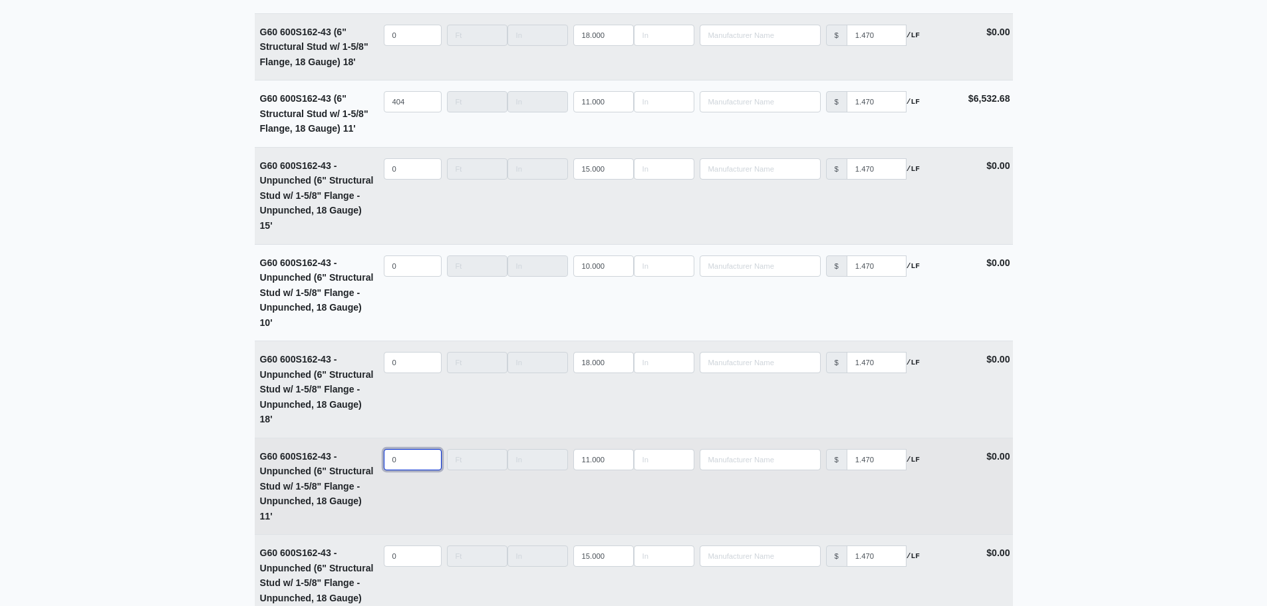
click at [401, 466] on input "0" at bounding box center [413, 459] width 58 height 21
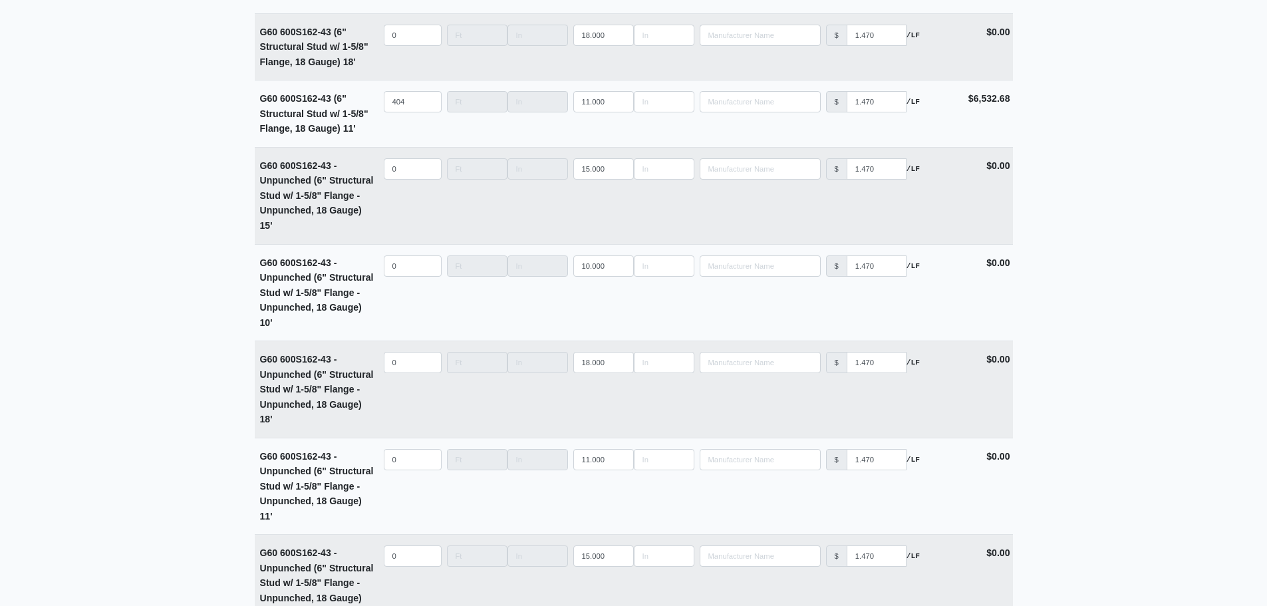
type input "0"
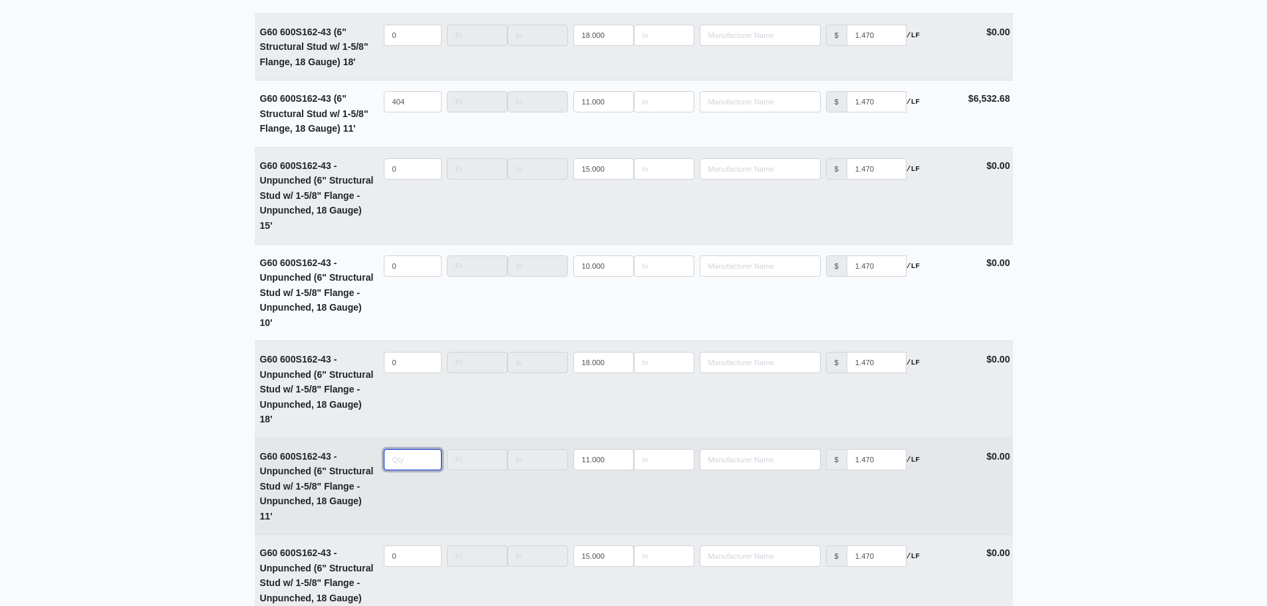
click at [406, 458] on input "quantity" at bounding box center [413, 459] width 58 height 21
type input "3"
select select
type input "30"
select select
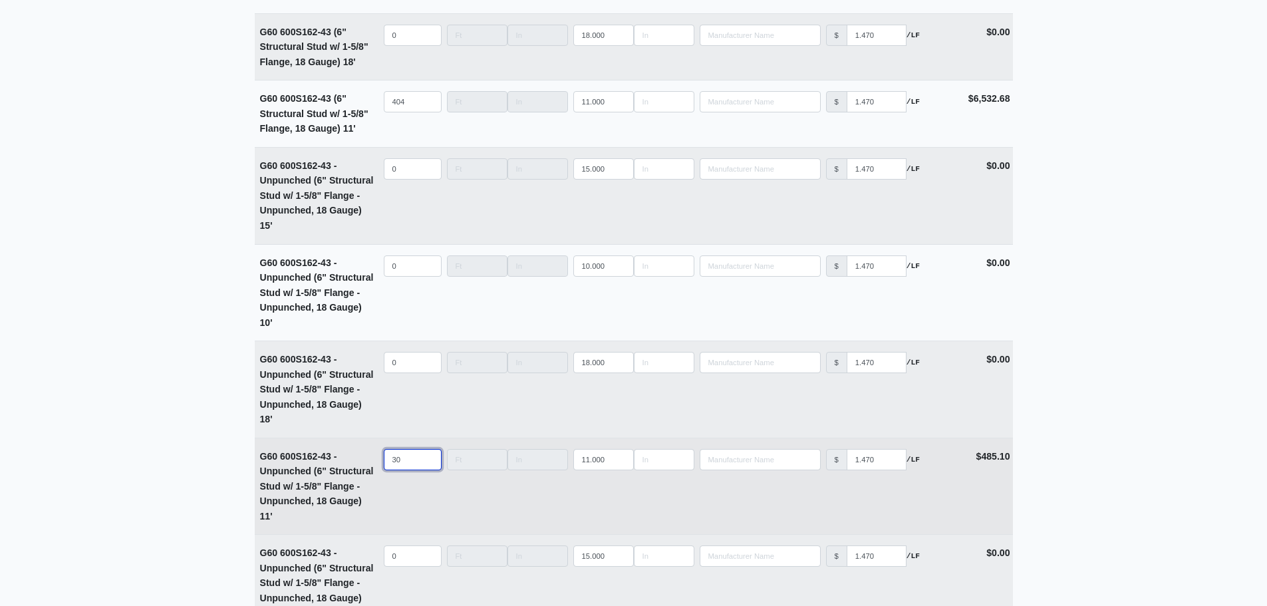
type input "306"
select select
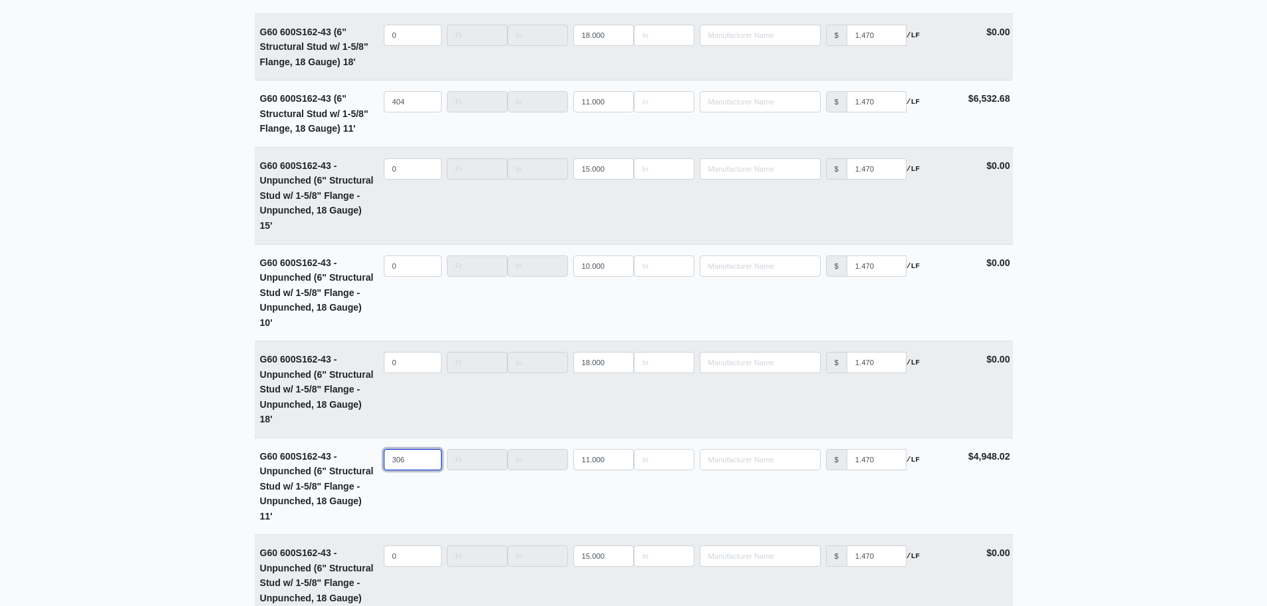
type input "306"
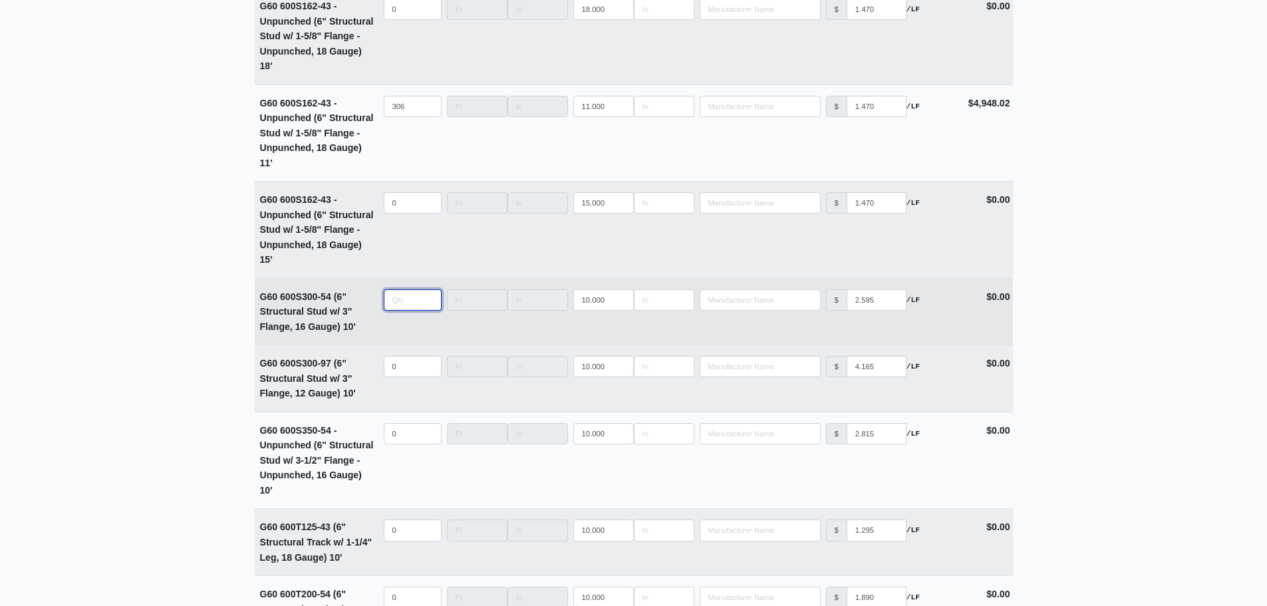
click at [404, 311] on input "quantity" at bounding box center [413, 299] width 58 height 21
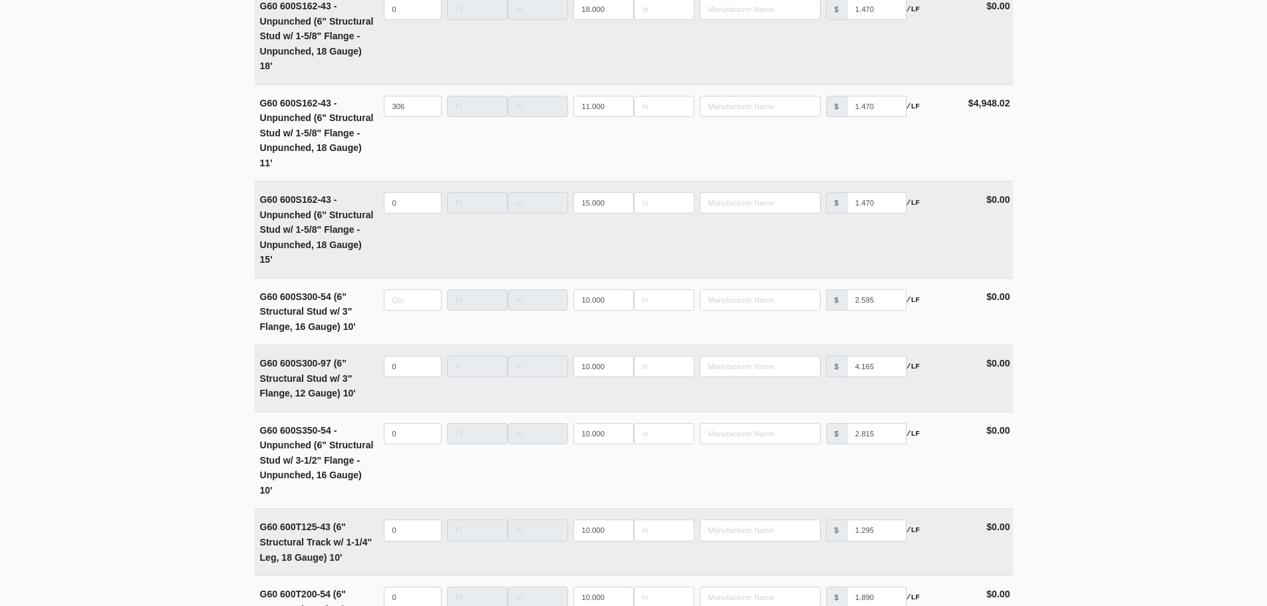
type input "0"
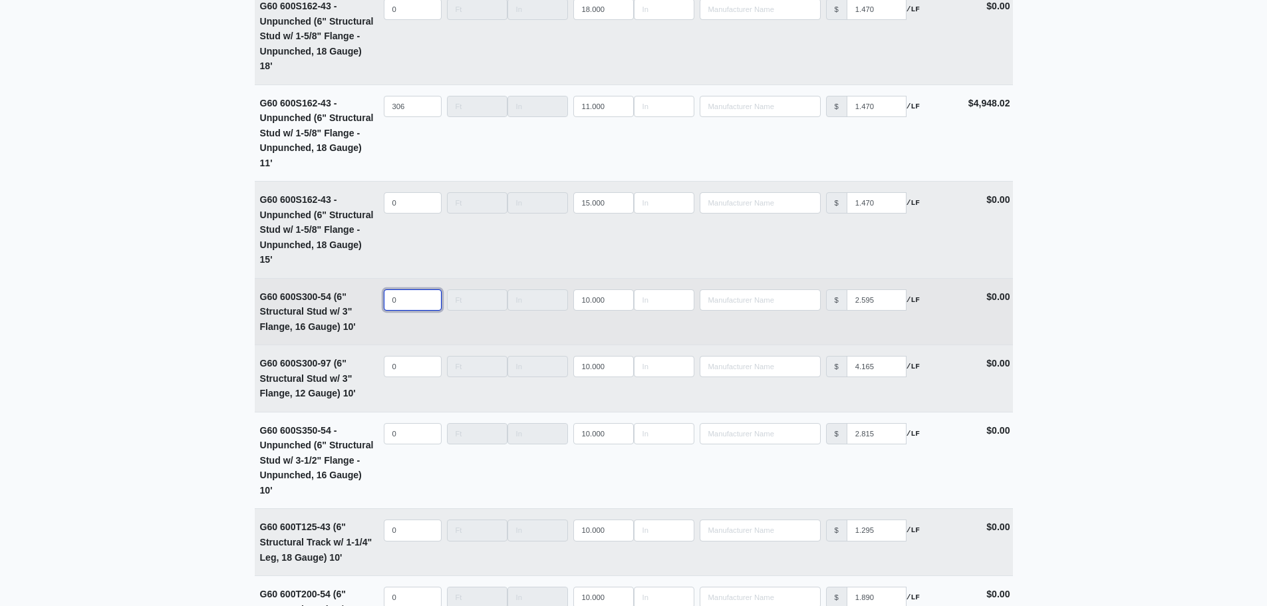
click at [397, 304] on input "0" at bounding box center [413, 299] width 58 height 21
type input "1"
select select
type input "14"
select select
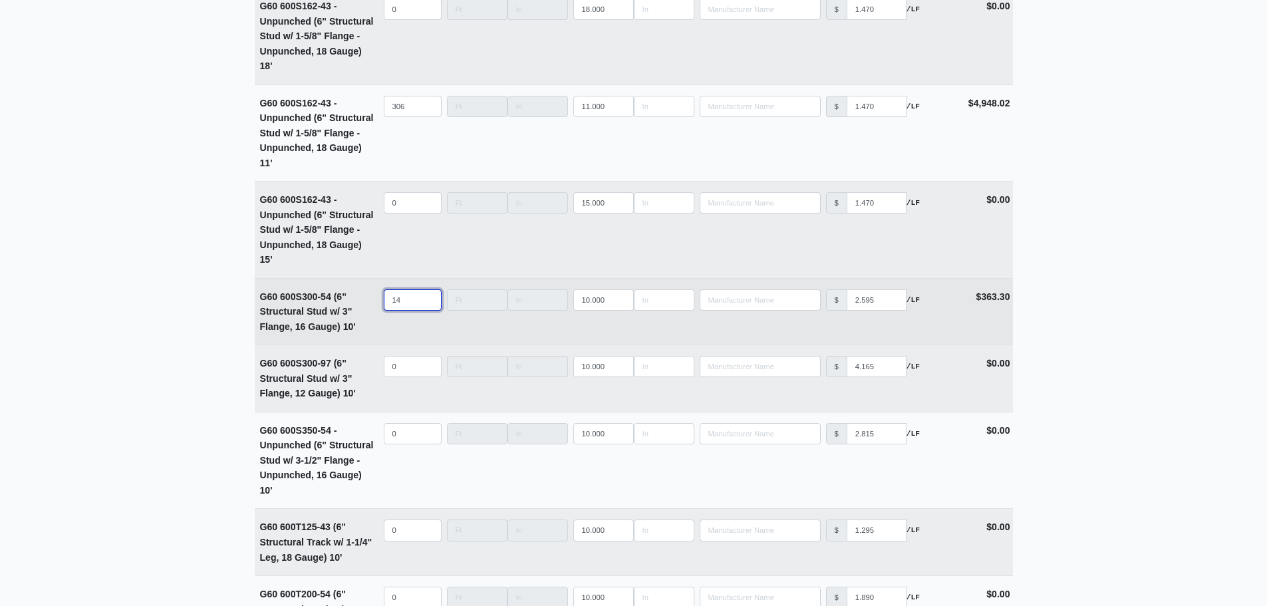
type input "14"
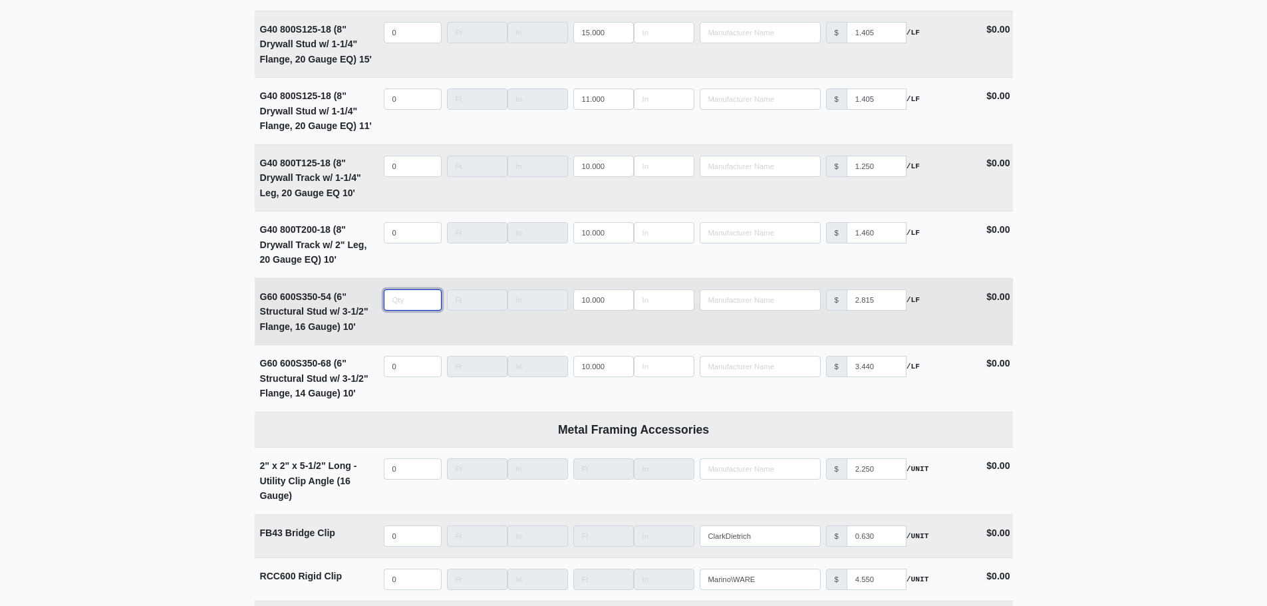
click at [400, 309] on input "quantity" at bounding box center [413, 299] width 58 height 21
type input "3"
select select
type input "3"
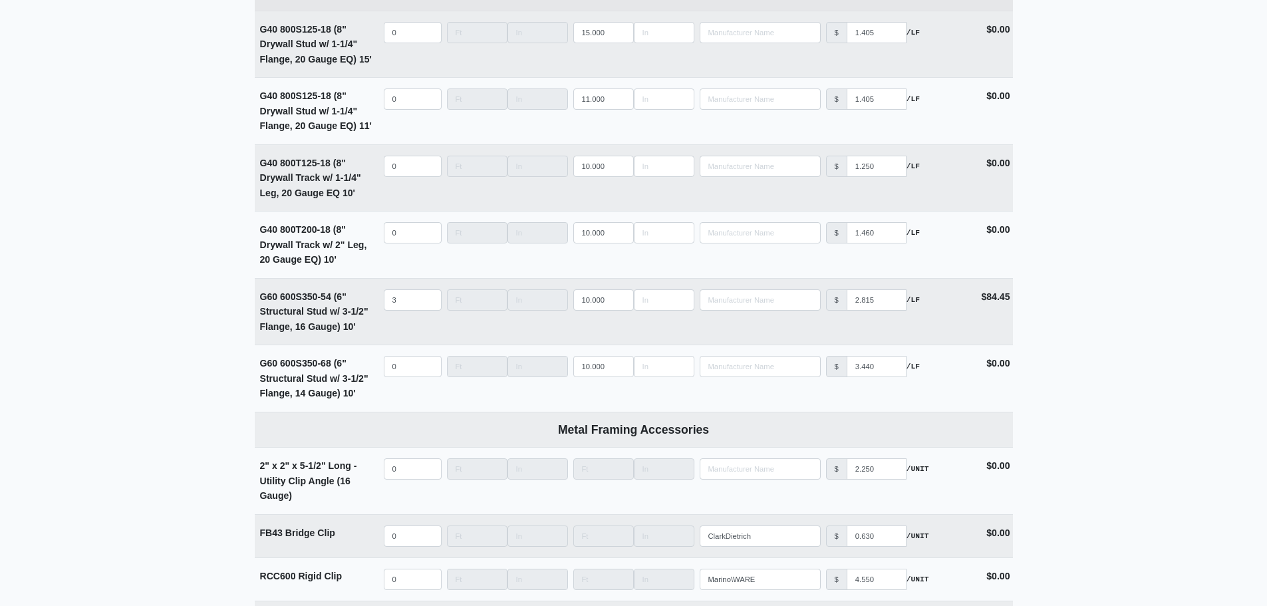
scroll to position [4147, 0]
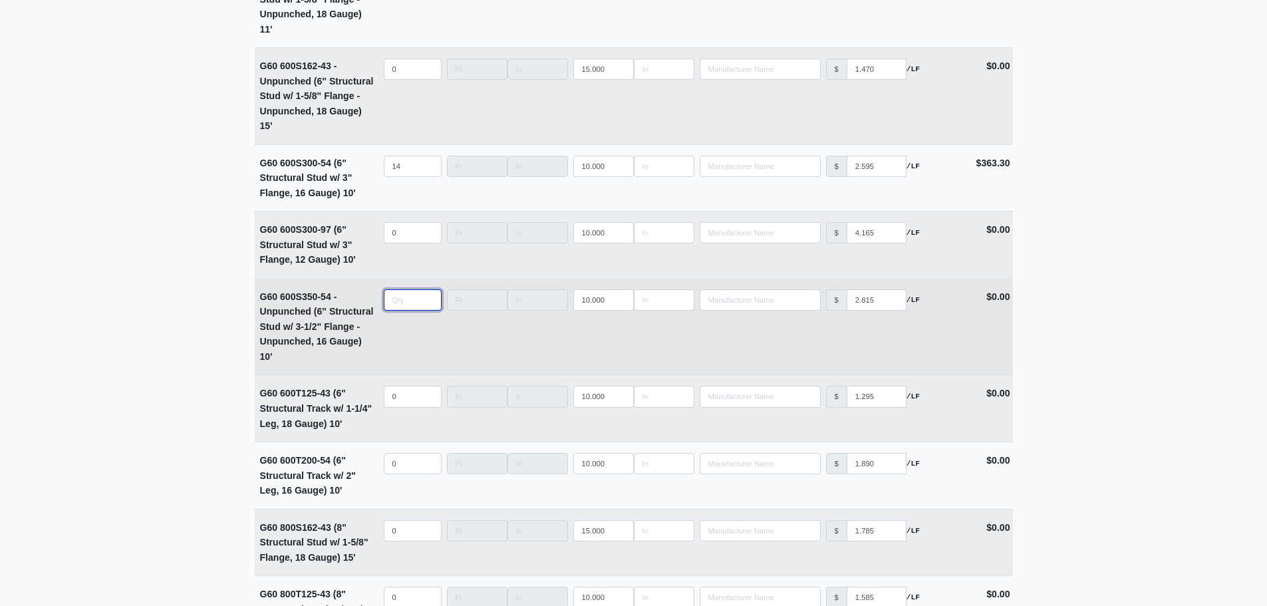
click at [404, 305] on input "quantity" at bounding box center [413, 299] width 58 height 21
type input "3"
select select
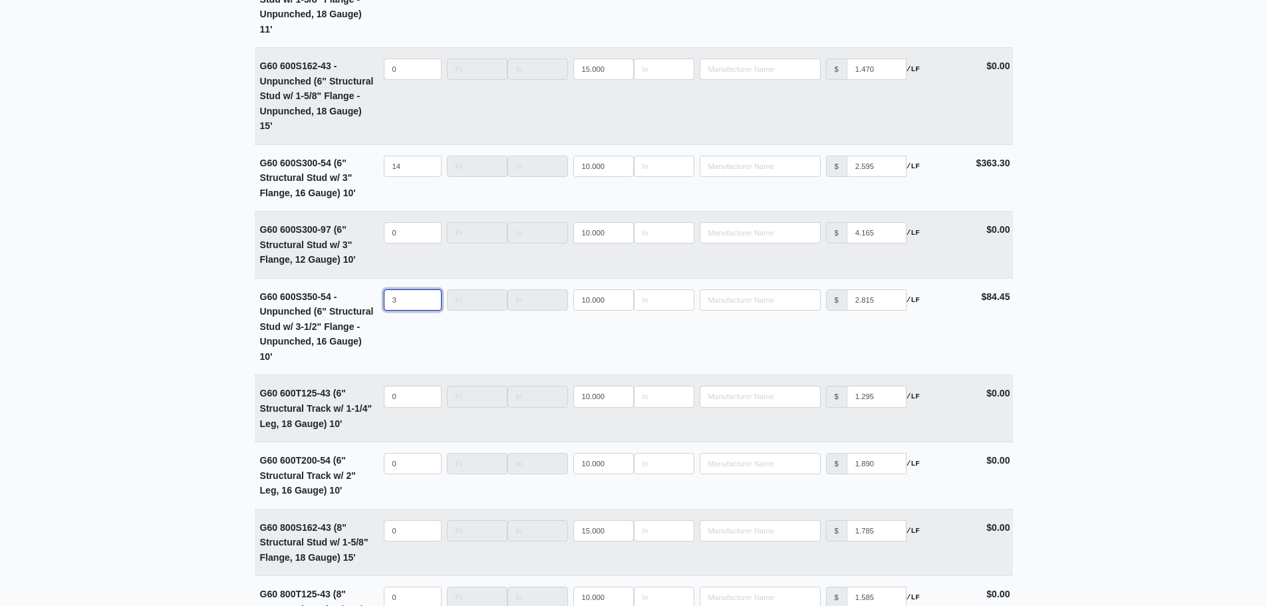
type input "3"
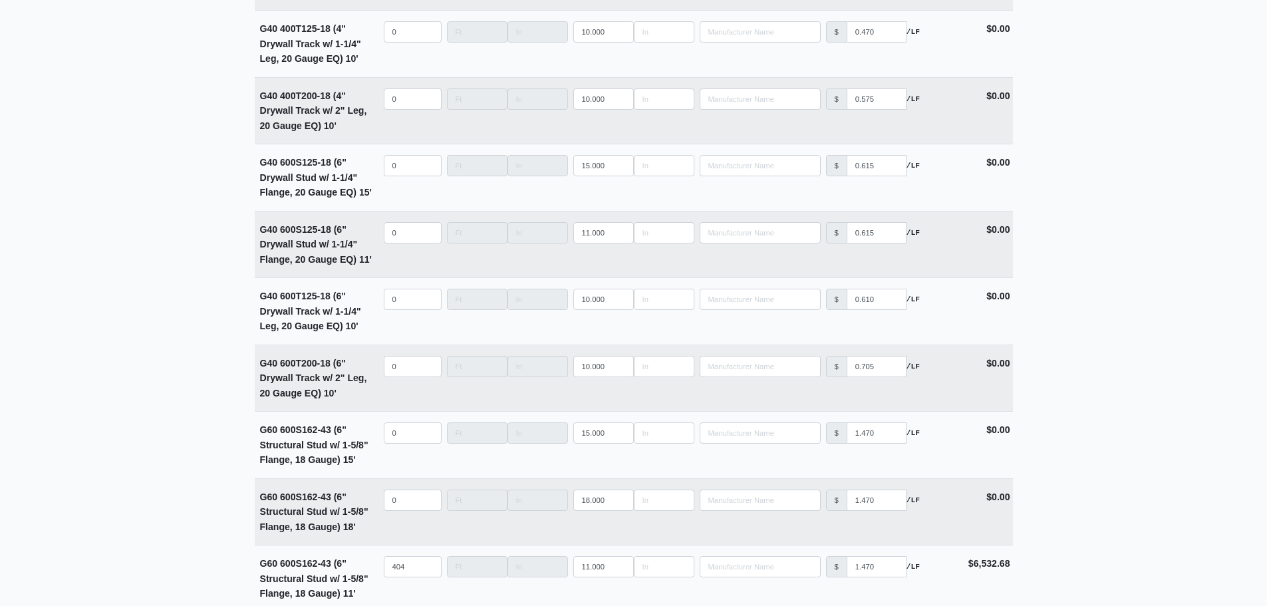
scroll to position [4312, 0]
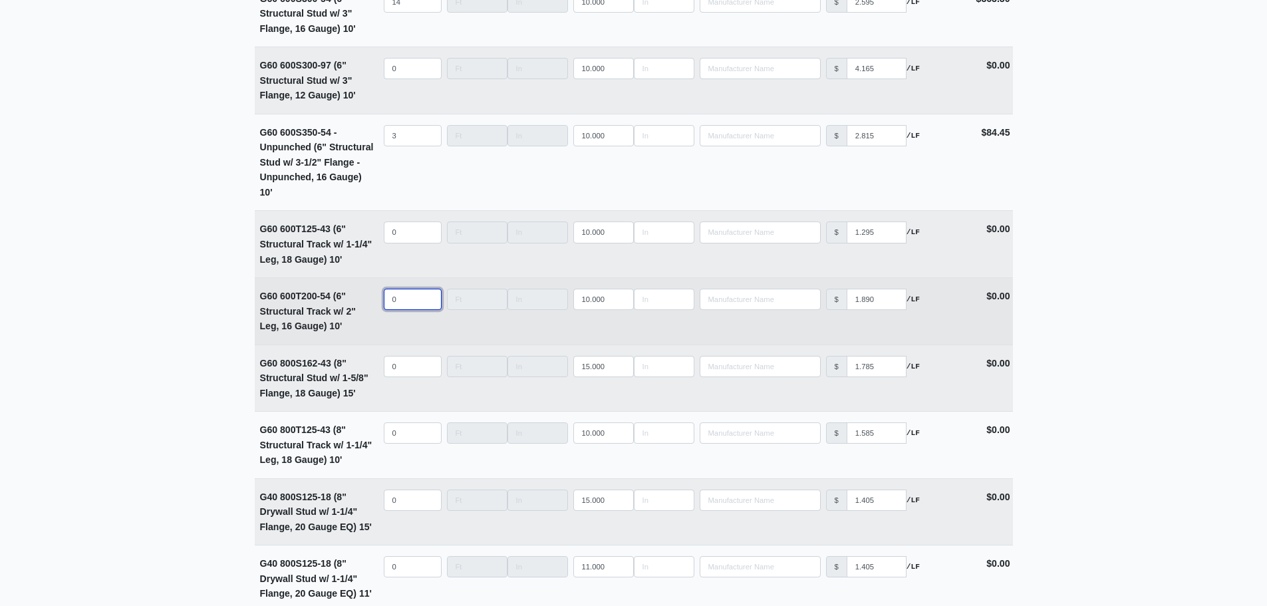
click at [398, 310] on input "0" at bounding box center [413, 299] width 58 height 21
type input "9"
select select
type input "98"
select select
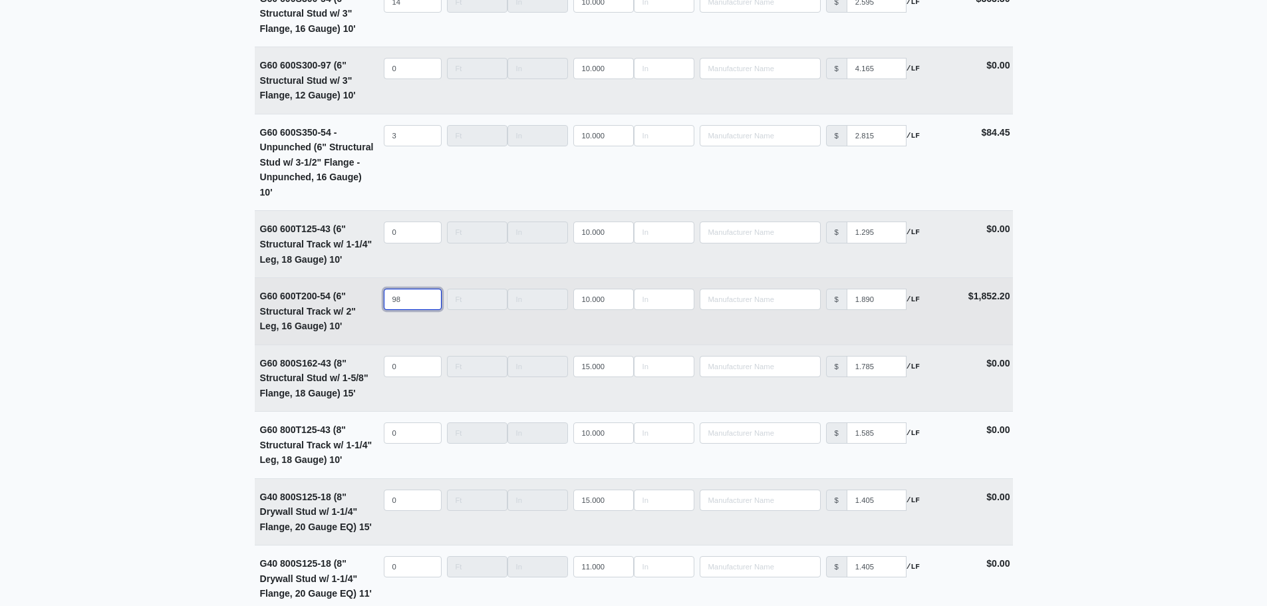
type input "98"
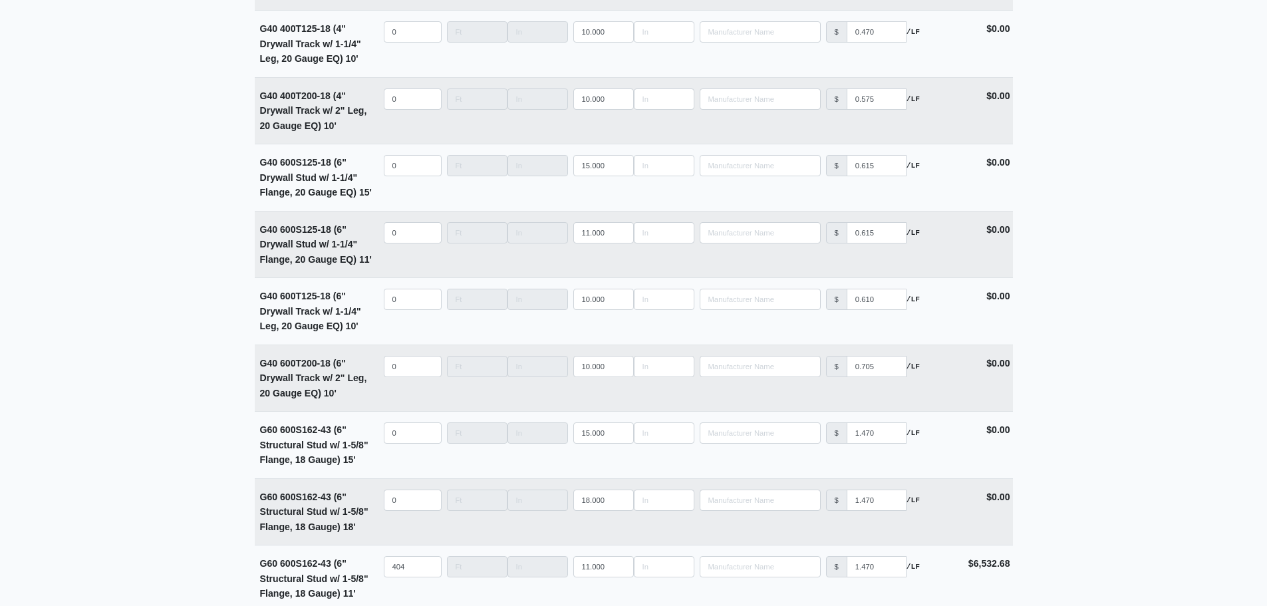
scroll to position [4244, 0]
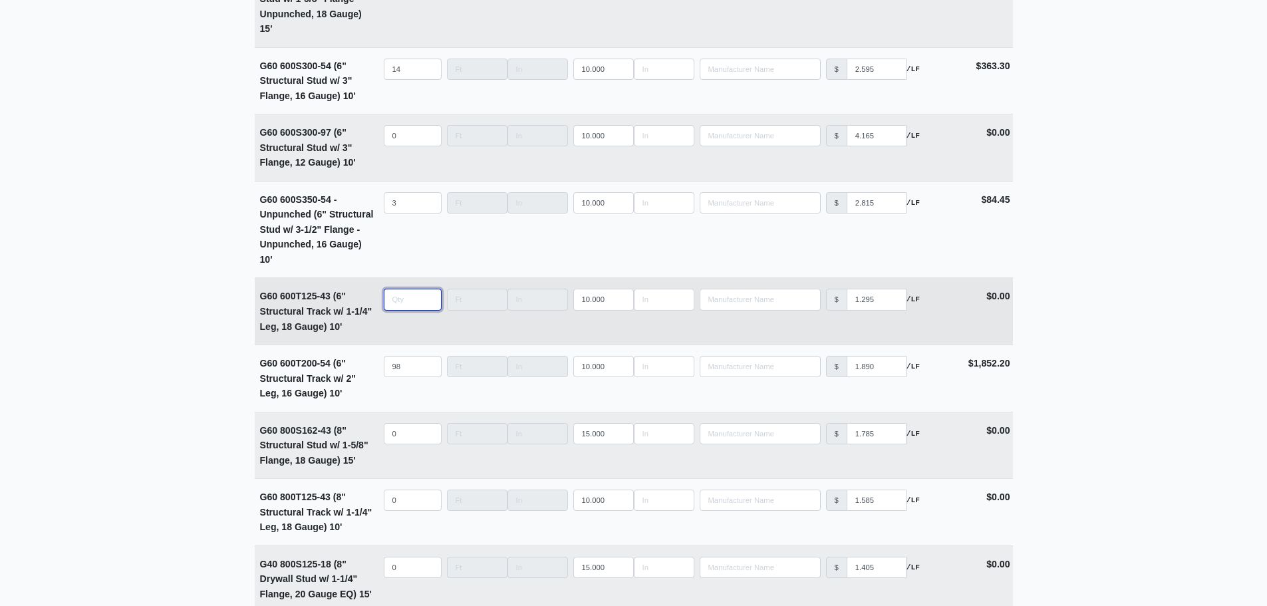
click at [401, 305] on input "quantity" at bounding box center [413, 299] width 58 height 21
type input "0"
click at [400, 309] on input "quantity" at bounding box center [413, 299] width 58 height 21
type input "2"
select select
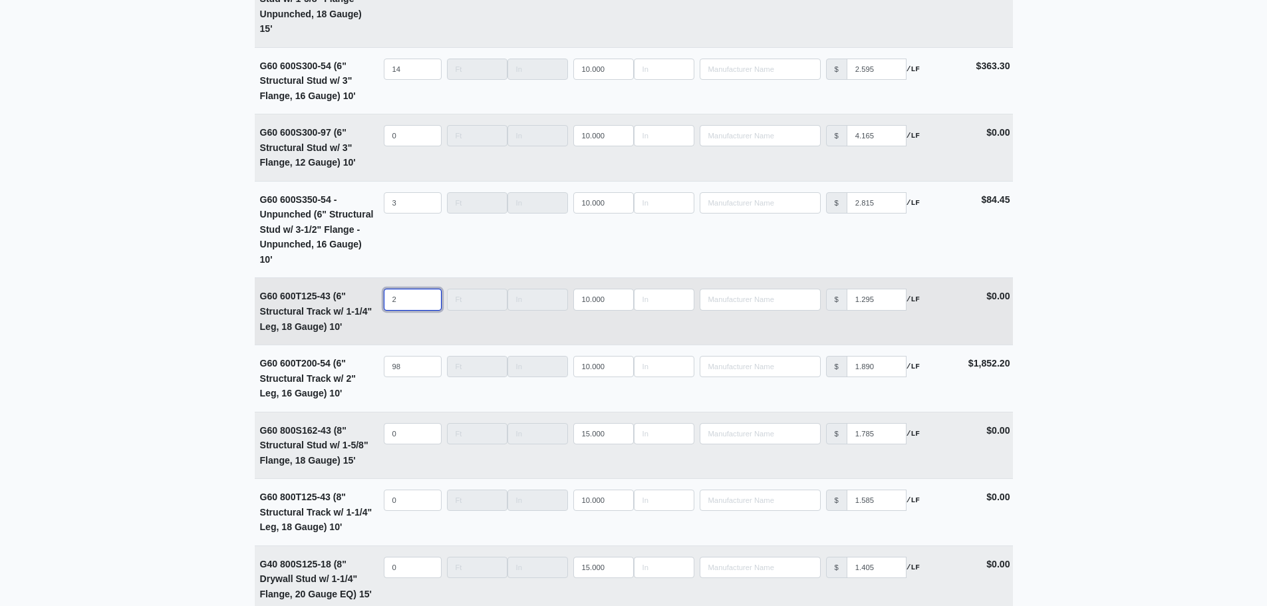
type input "21"
select select
type input "219"
select select
type input "219"
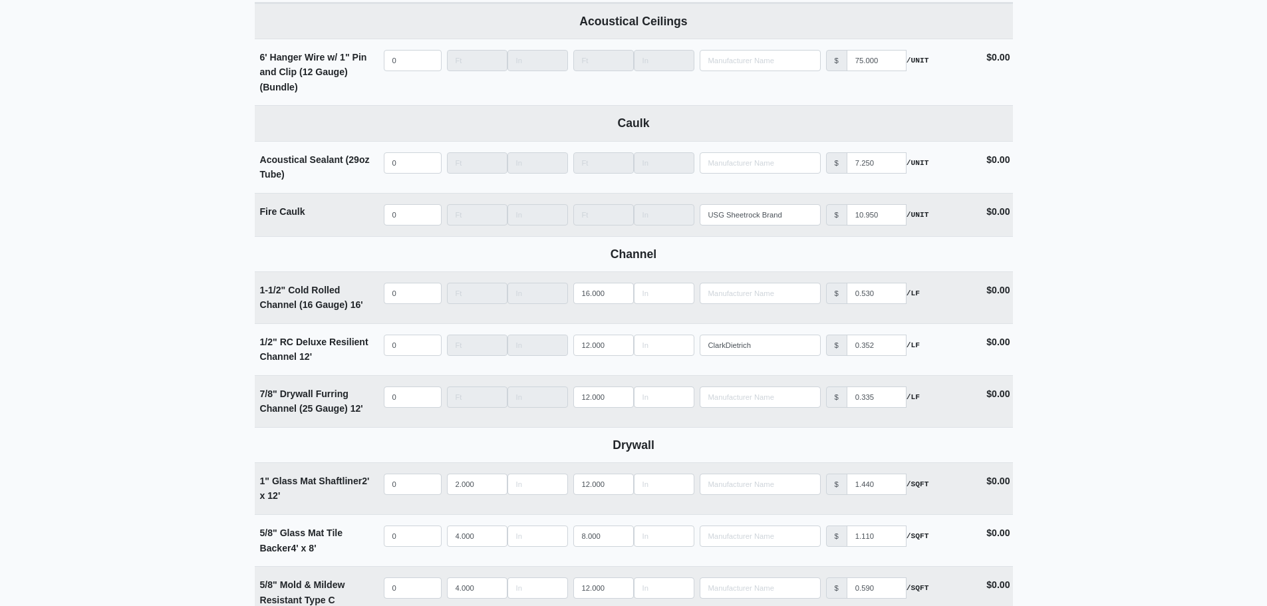
scroll to position [587, 0]
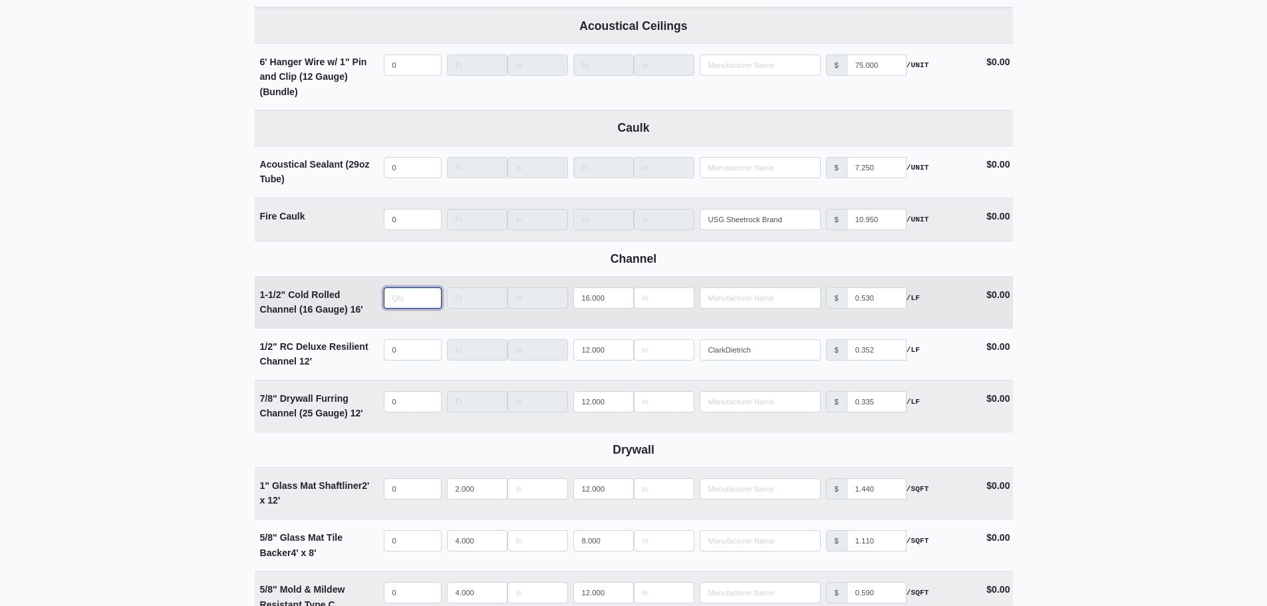
click at [408, 303] on input "quantity" at bounding box center [413, 297] width 58 height 21
type input "1"
select select
type input "11"
select select
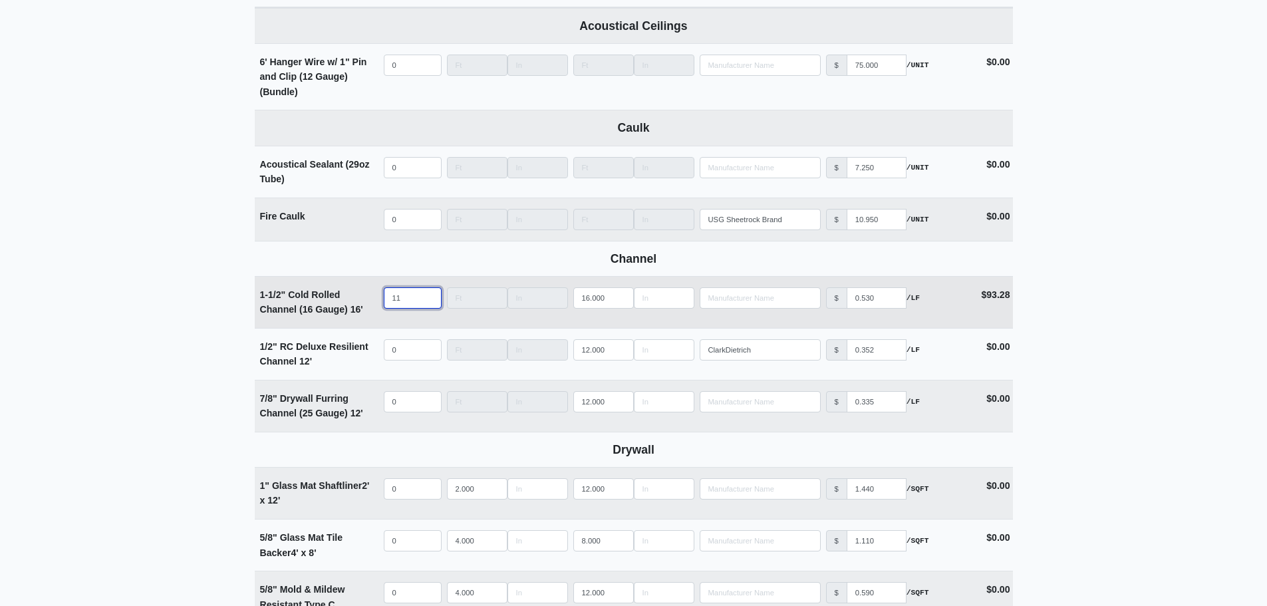
type input "118"
select select
type input "118"
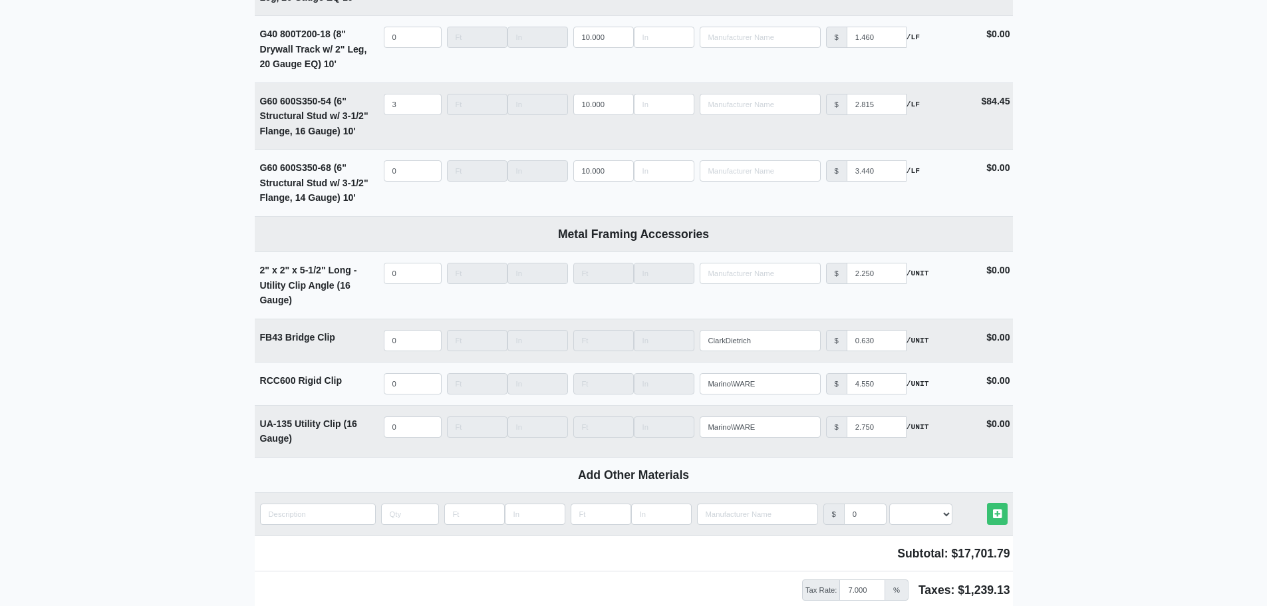
scroll to position [5034, 0]
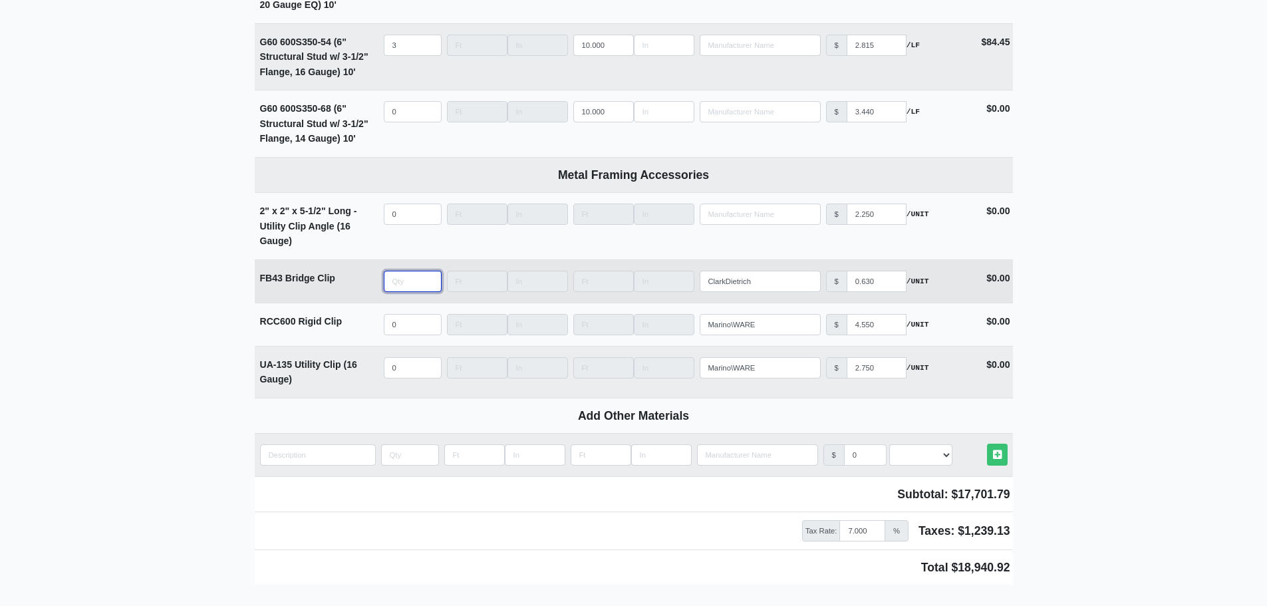
click at [412, 289] on input "quantity" at bounding box center [413, 281] width 58 height 21
type input "8"
select select
type input "80"
select select
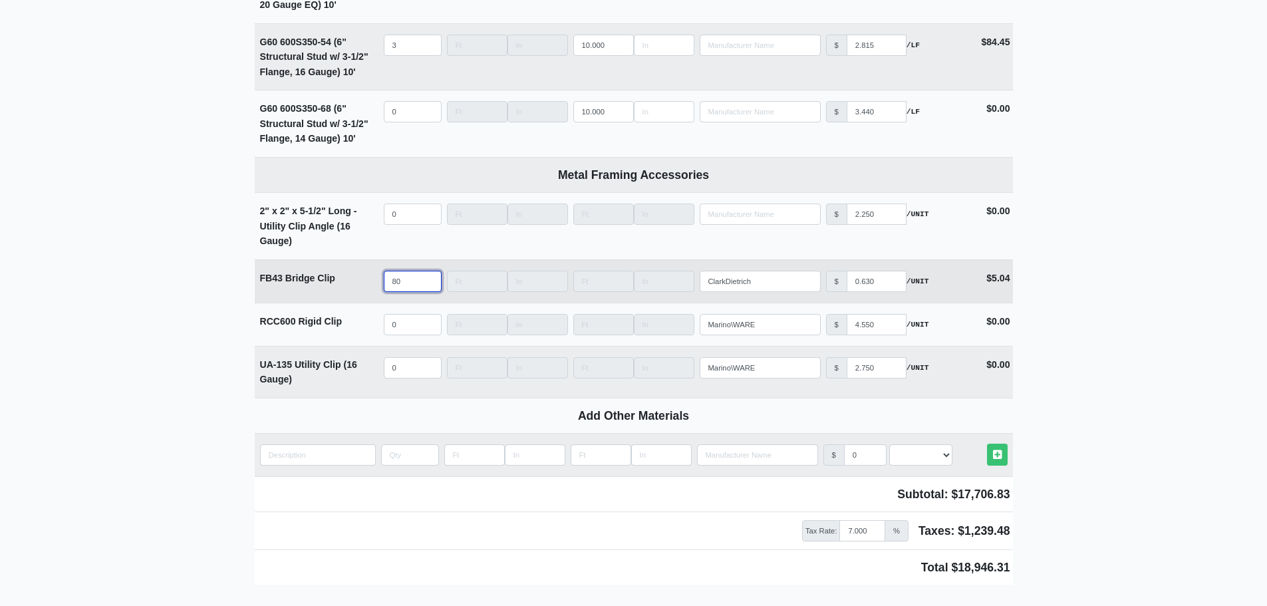
type input "808"
select select
type input "808"
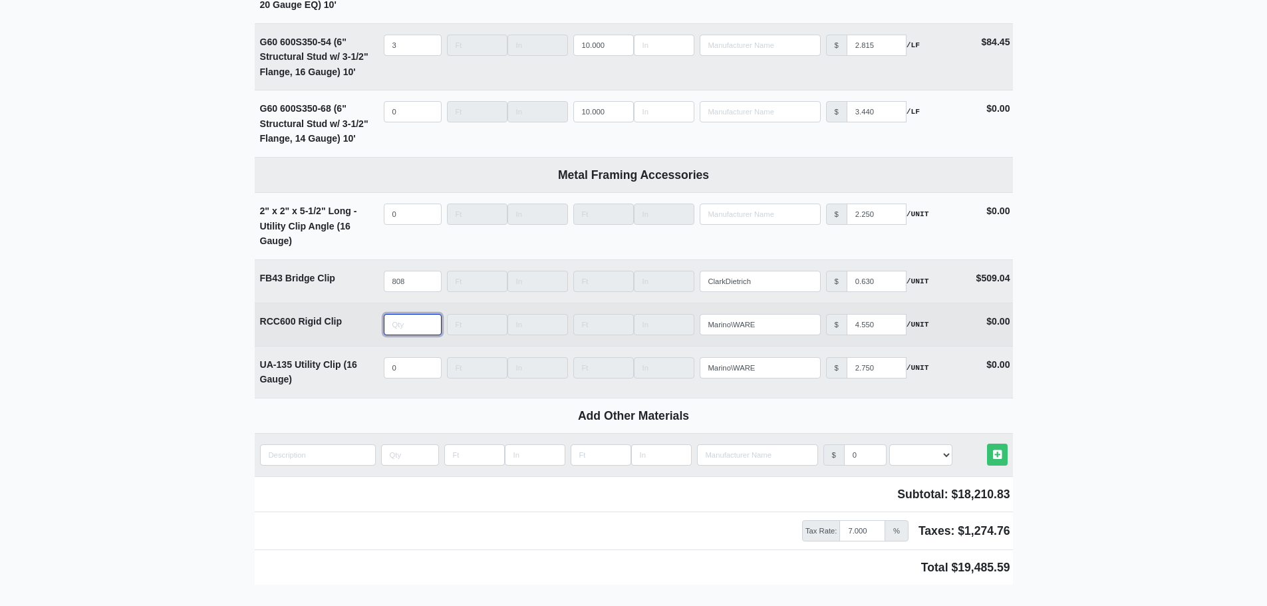
click at [398, 335] on input "quantity" at bounding box center [413, 324] width 58 height 21
type input "3"
select select
type input "38"
select select
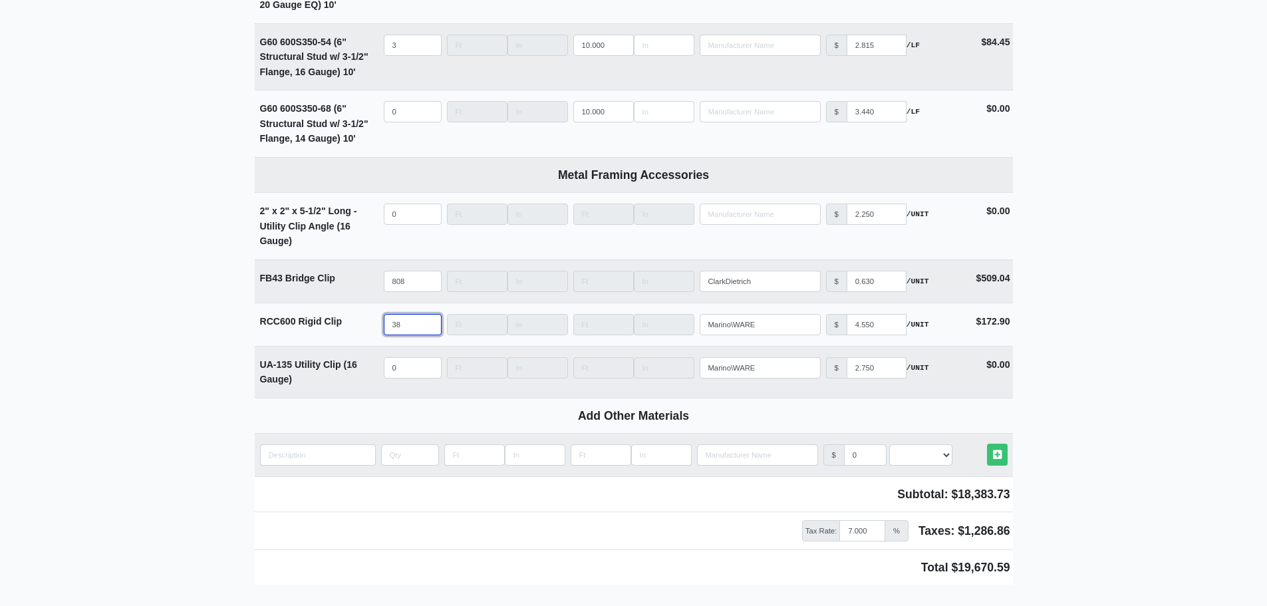
type input "38"
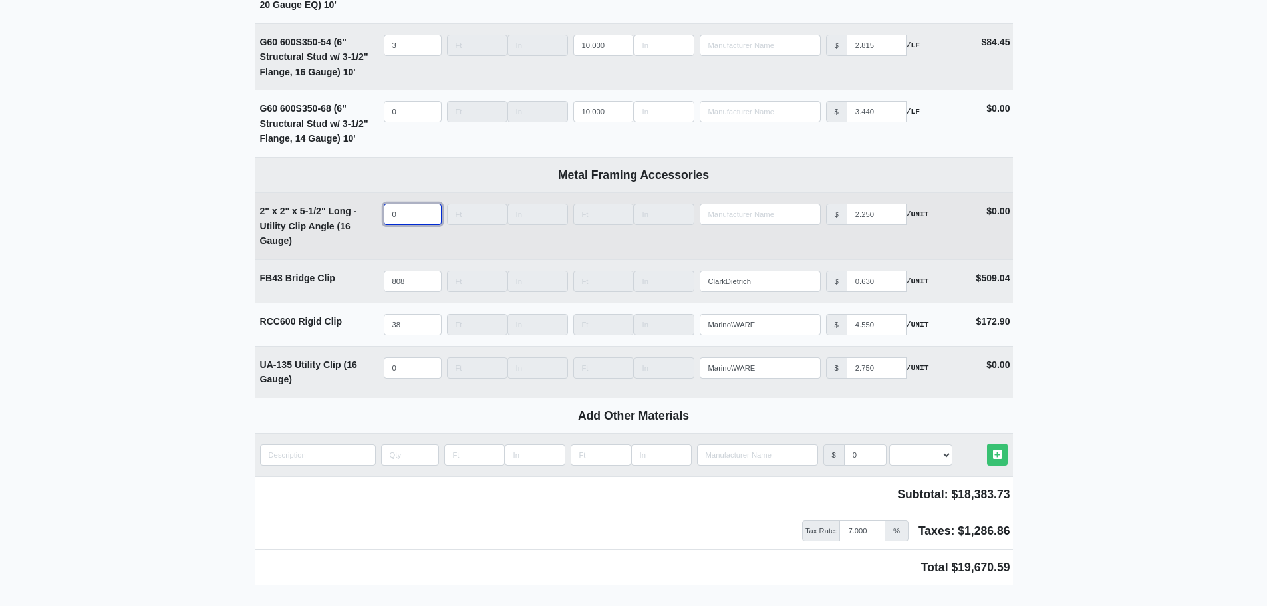
click at [399, 224] on input "0" at bounding box center [413, 214] width 58 height 21
type input "4"
select select
type input "42"
select select
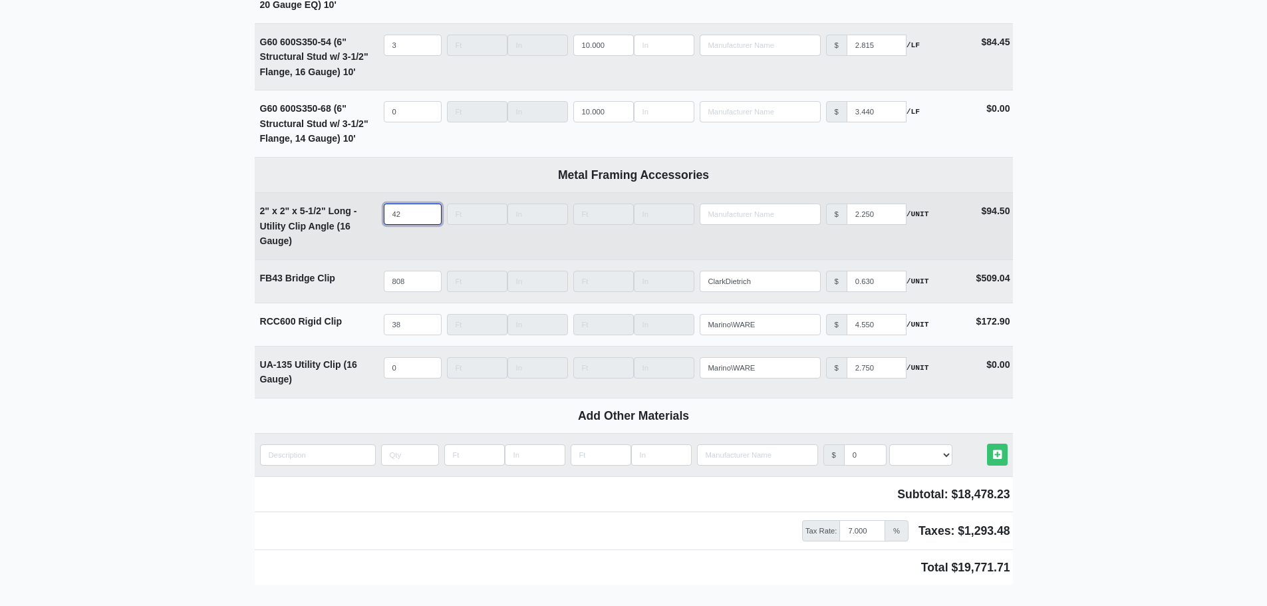
type input "424"
select select
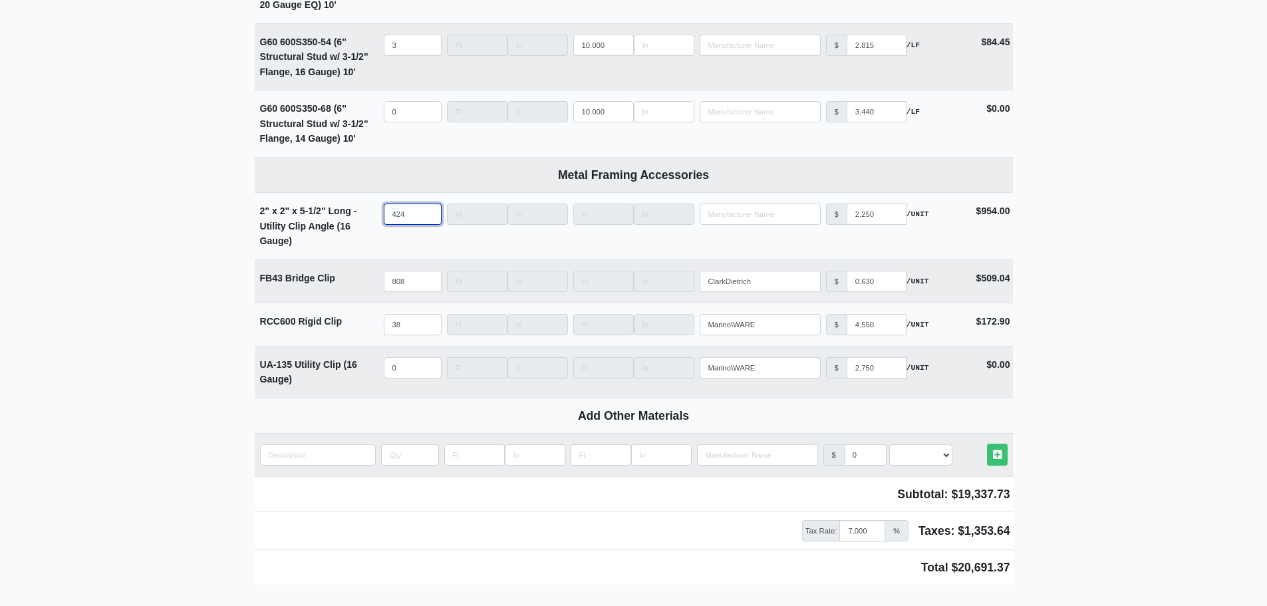
type input "424"
click at [404, 374] on input "0" at bounding box center [413, 367] width 58 height 21
type input "2"
select select
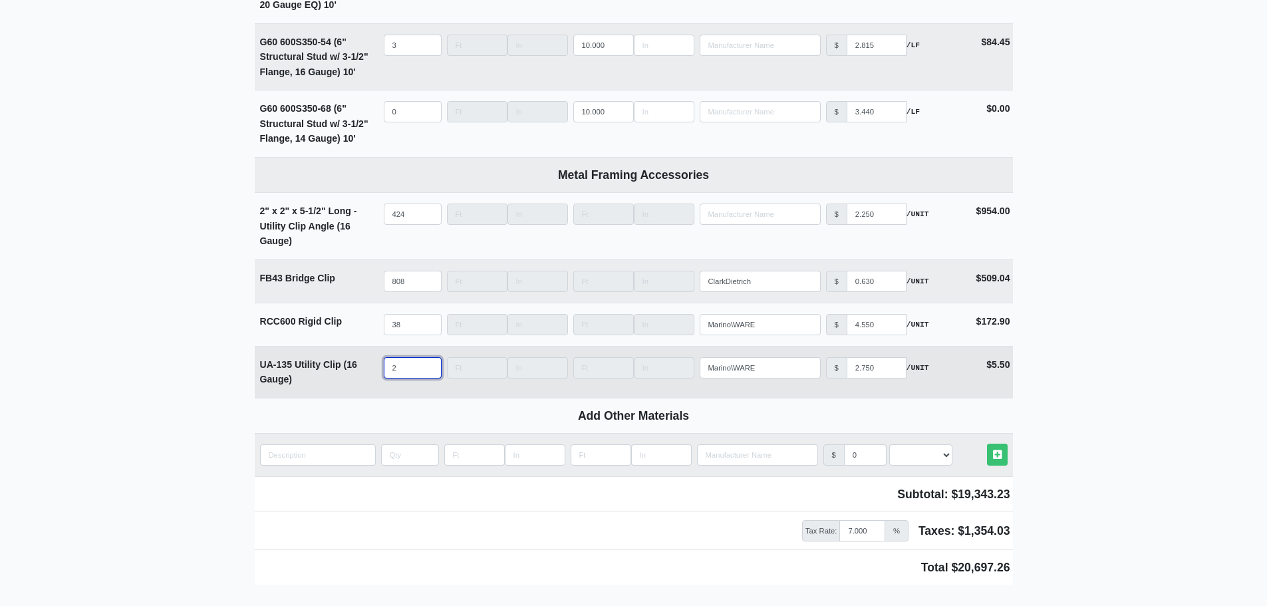
type input "28"
select select
type input "28"
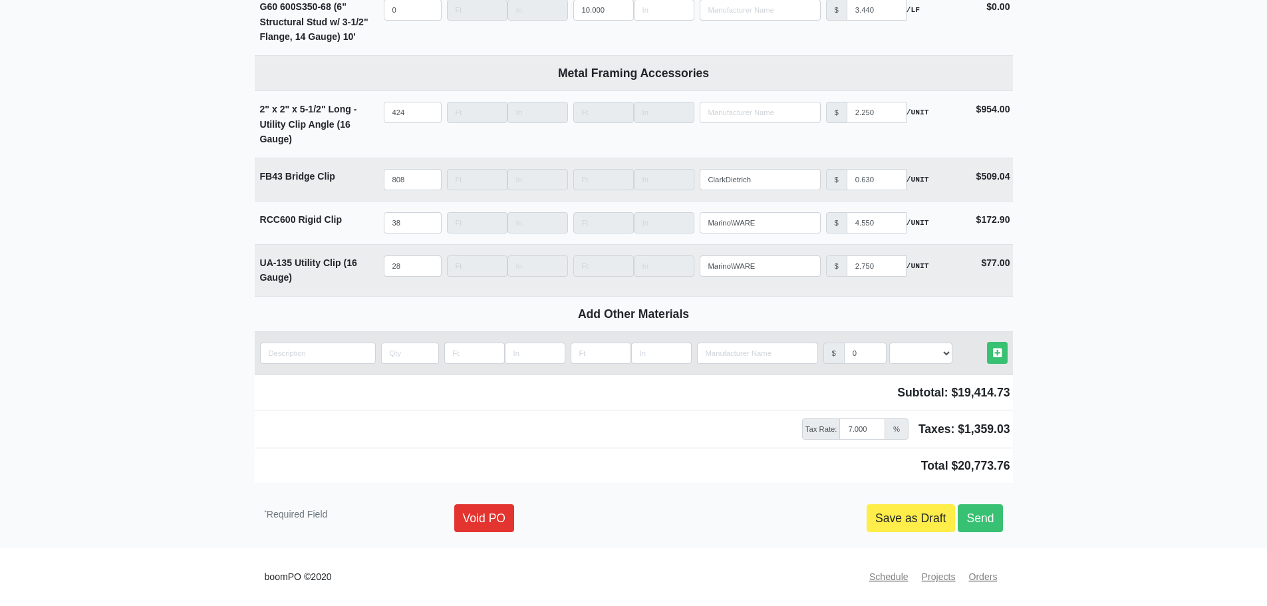
scroll to position [5144, 0]
click at [893, 517] on link "Save as Draft" at bounding box center [911, 518] width 88 height 28
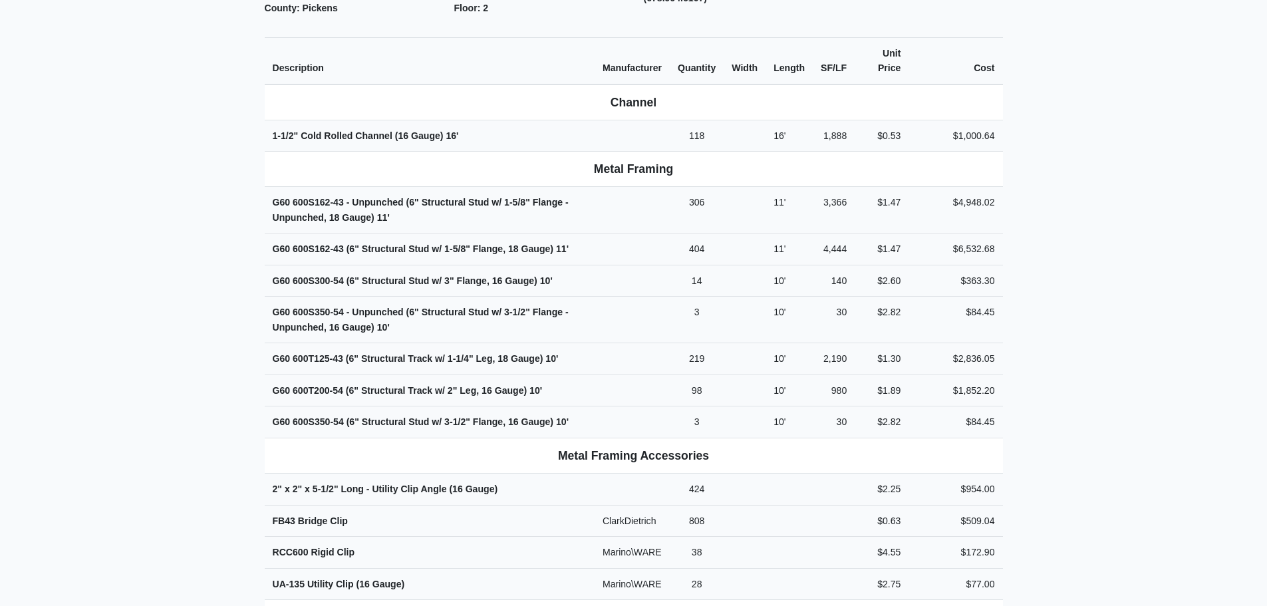
scroll to position [200, 0]
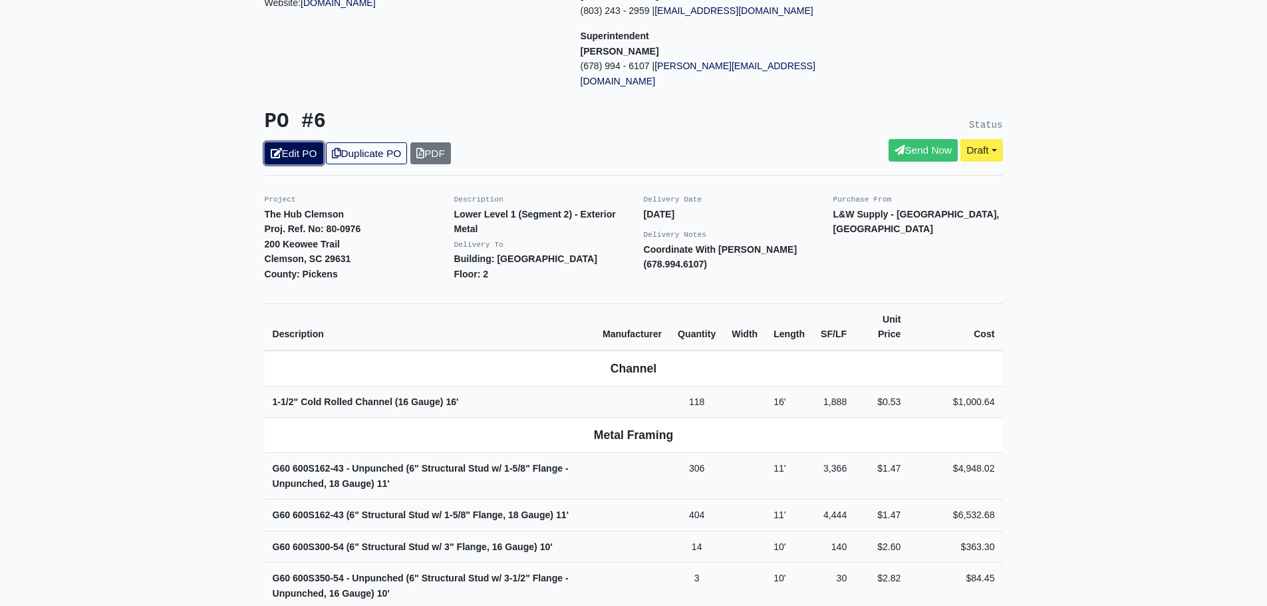
click at [306, 142] on link "Edit PO" at bounding box center [294, 153] width 59 height 22
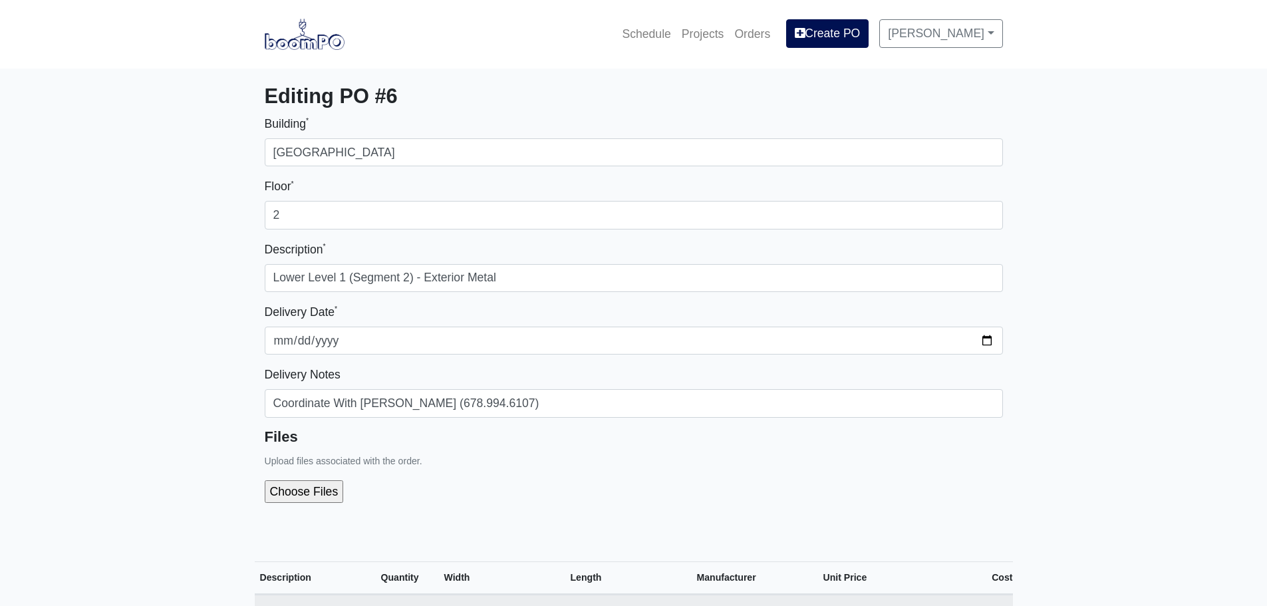
select select
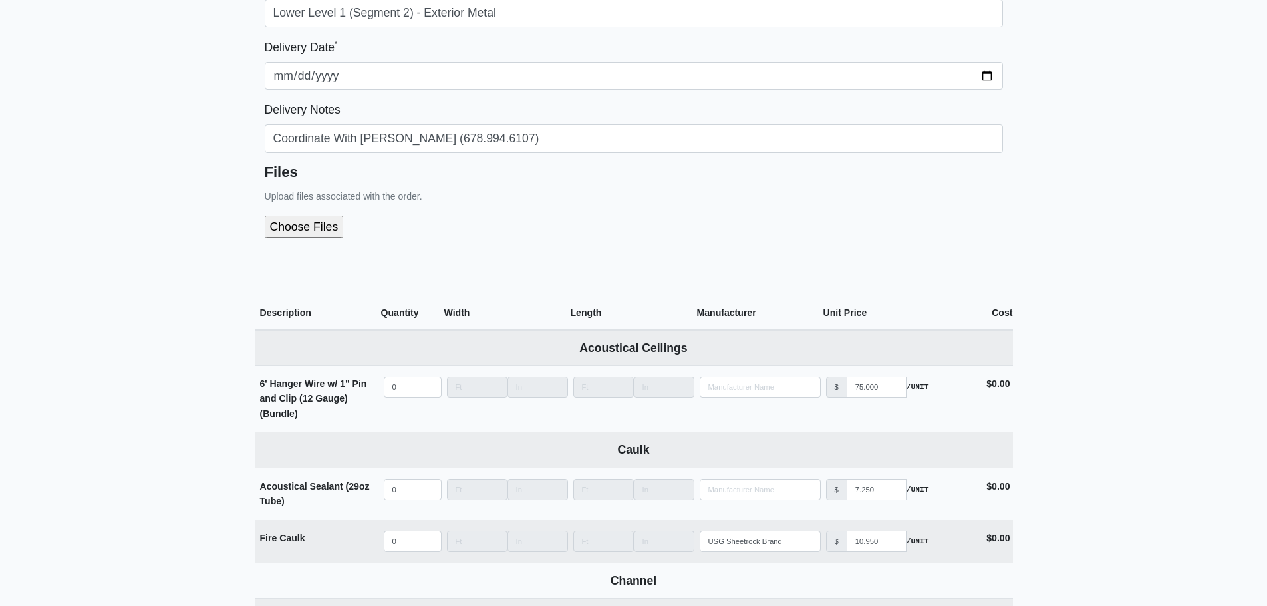
scroll to position [266, 0]
click at [293, 225] on input "file" at bounding box center [375, 225] width 221 height 23
type input "C:\fakepath\LL1 - Segment 2 (Exterior Metal).pdf"
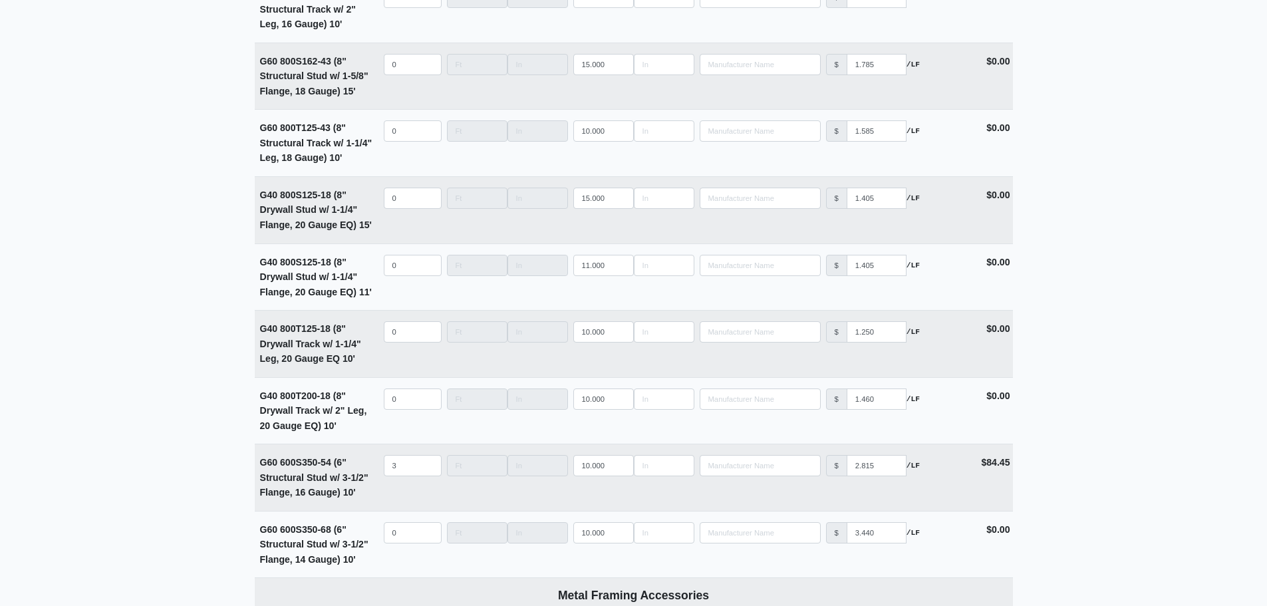
scroll to position [5202, 0]
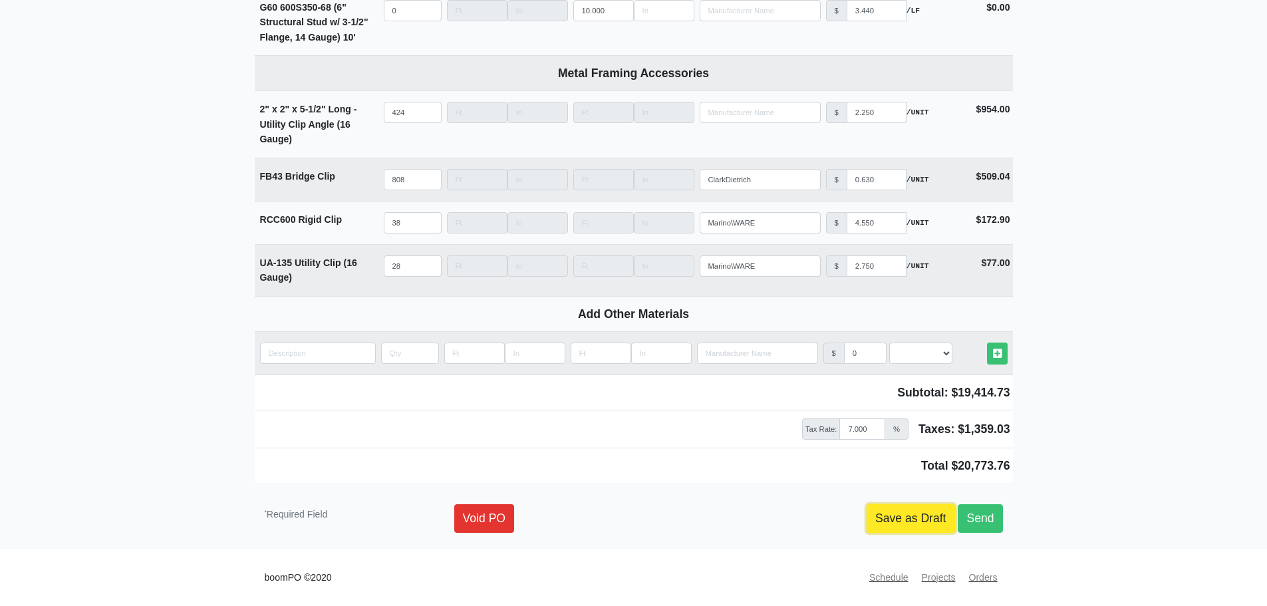
click at [902, 529] on link "Save as Draft" at bounding box center [911, 518] width 88 height 28
click at [901, 527] on link "Save as Draft" at bounding box center [911, 518] width 88 height 28
click at [902, 521] on link "Save as Draft" at bounding box center [911, 518] width 88 height 28
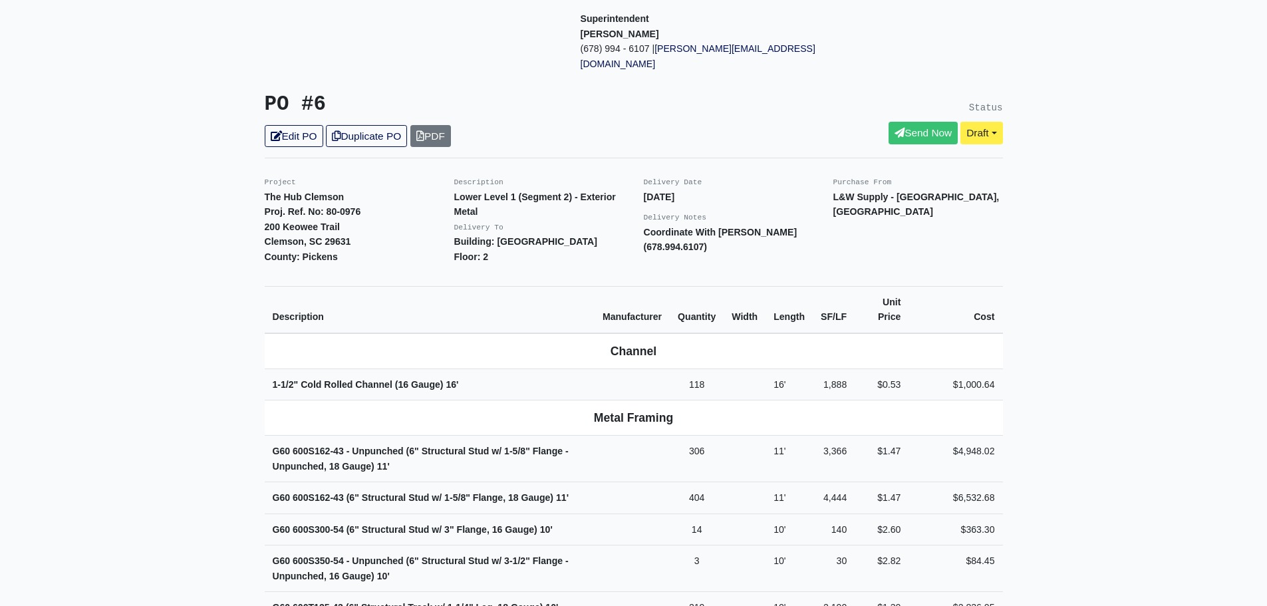
scroll to position [170, 0]
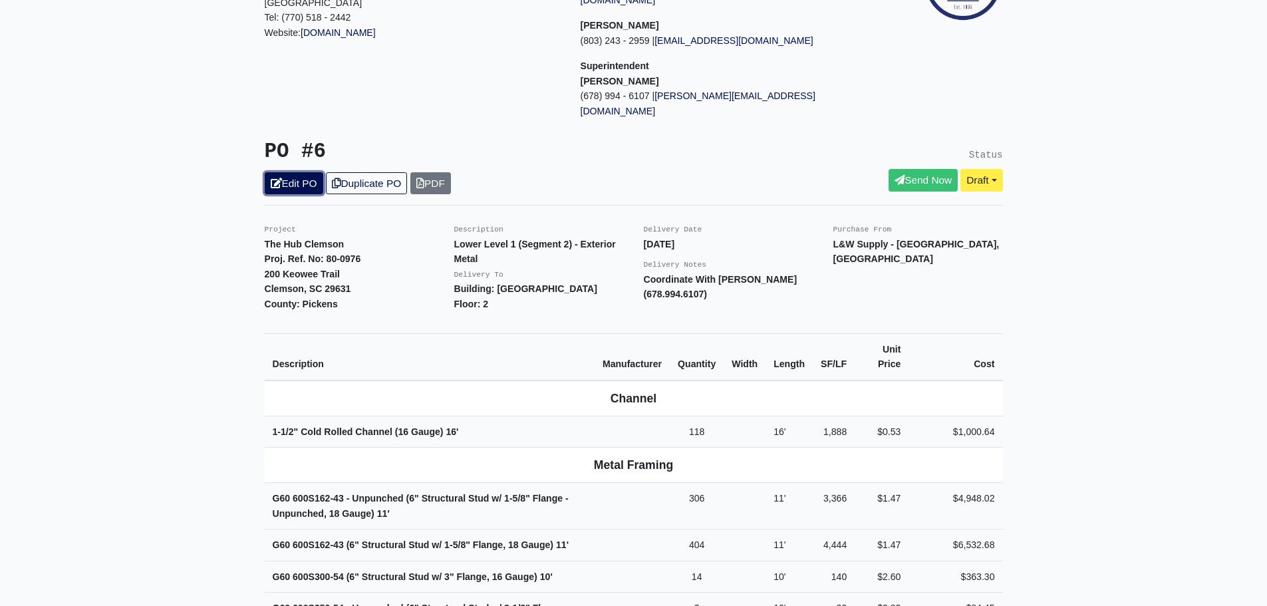
click at [300, 172] on link "Edit PO" at bounding box center [294, 183] width 59 height 22
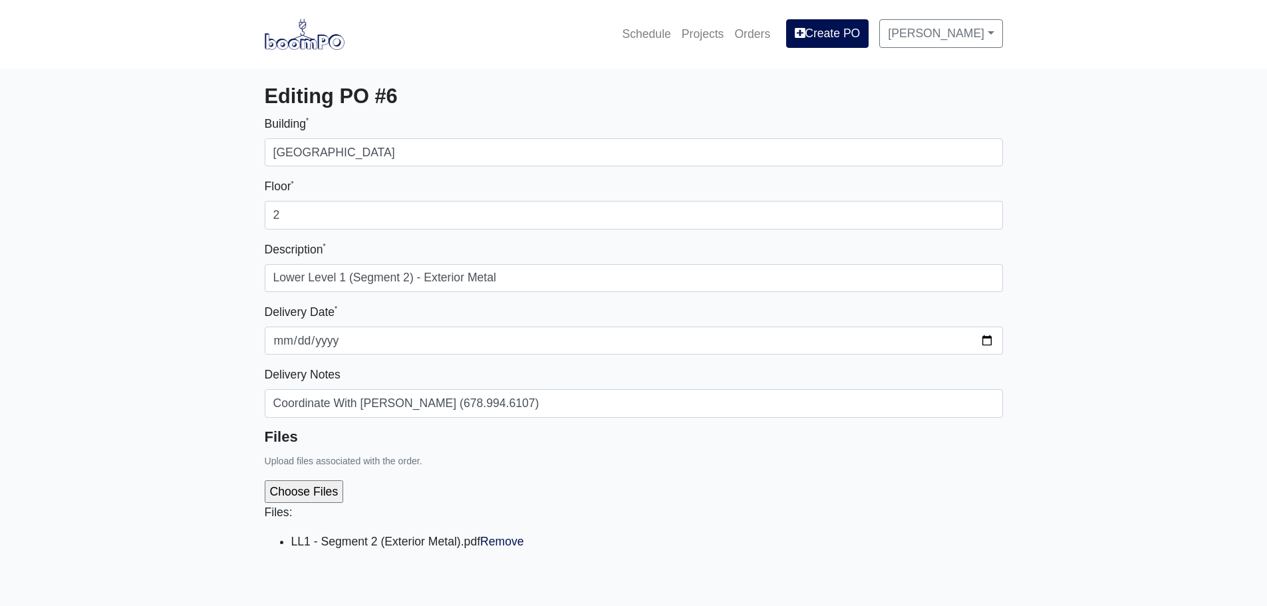
select select
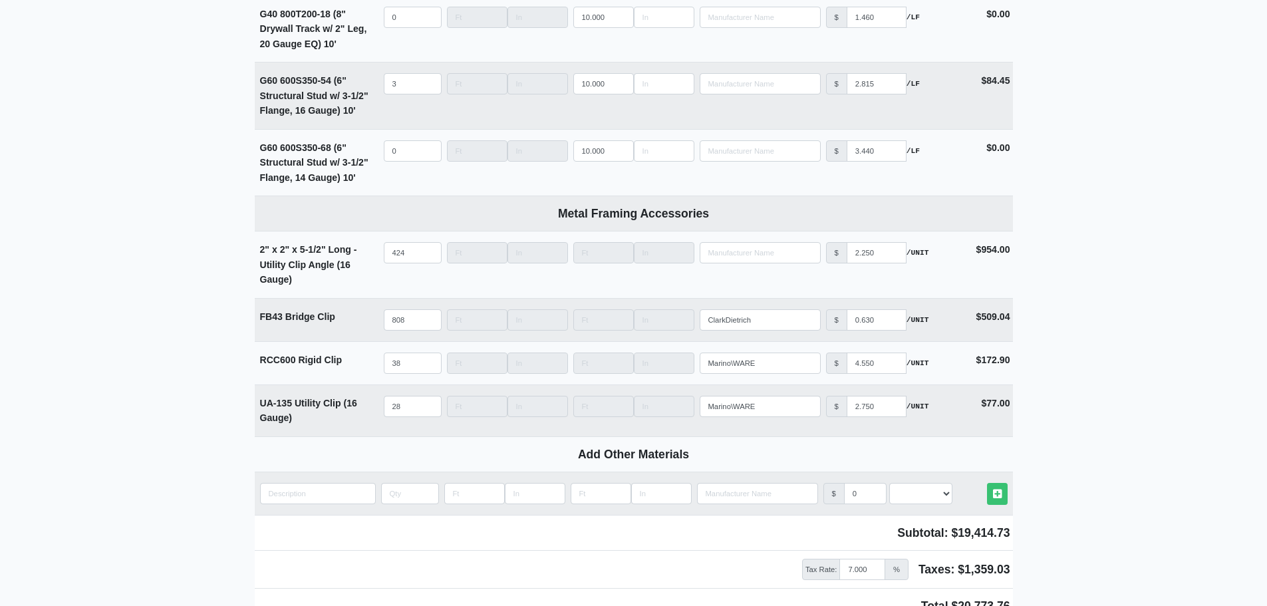
scroll to position [5202, 0]
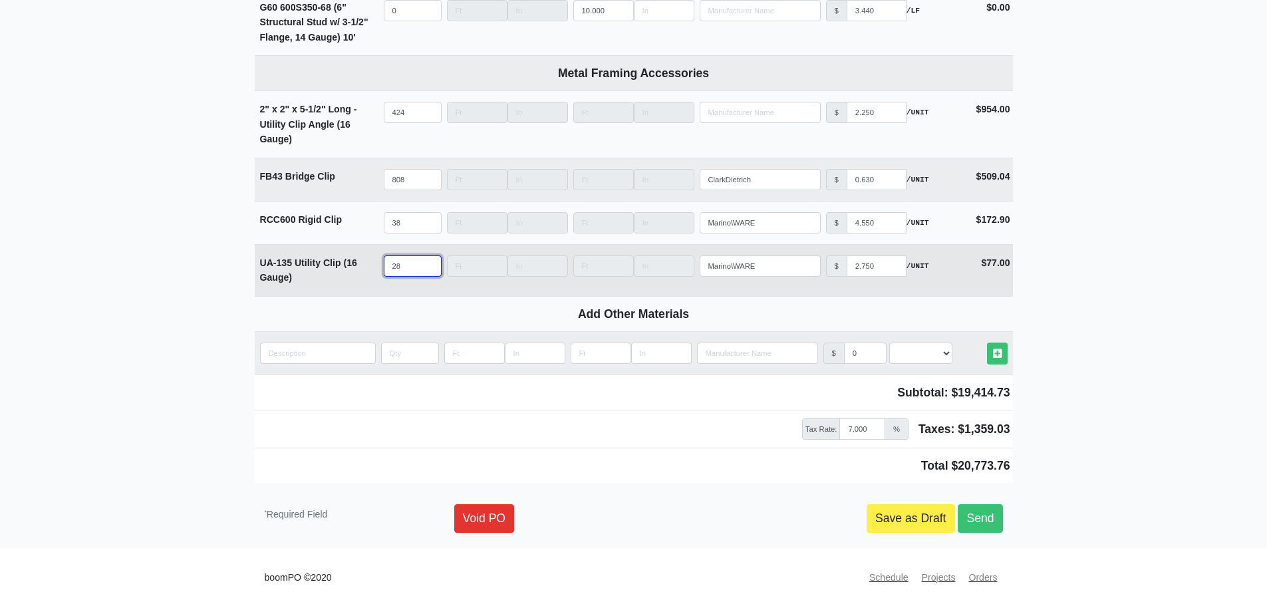
drag, startPoint x: 405, startPoint y: 265, endPoint x: 371, endPoint y: 266, distance: 33.9
click at [371, 266] on tr "UA-135 Utility Clip (16 Gauge) Qty 28 Width Length Manufacturer Marino\WARE No …" at bounding box center [634, 270] width 758 height 52
type input "8"
select select
type input "86"
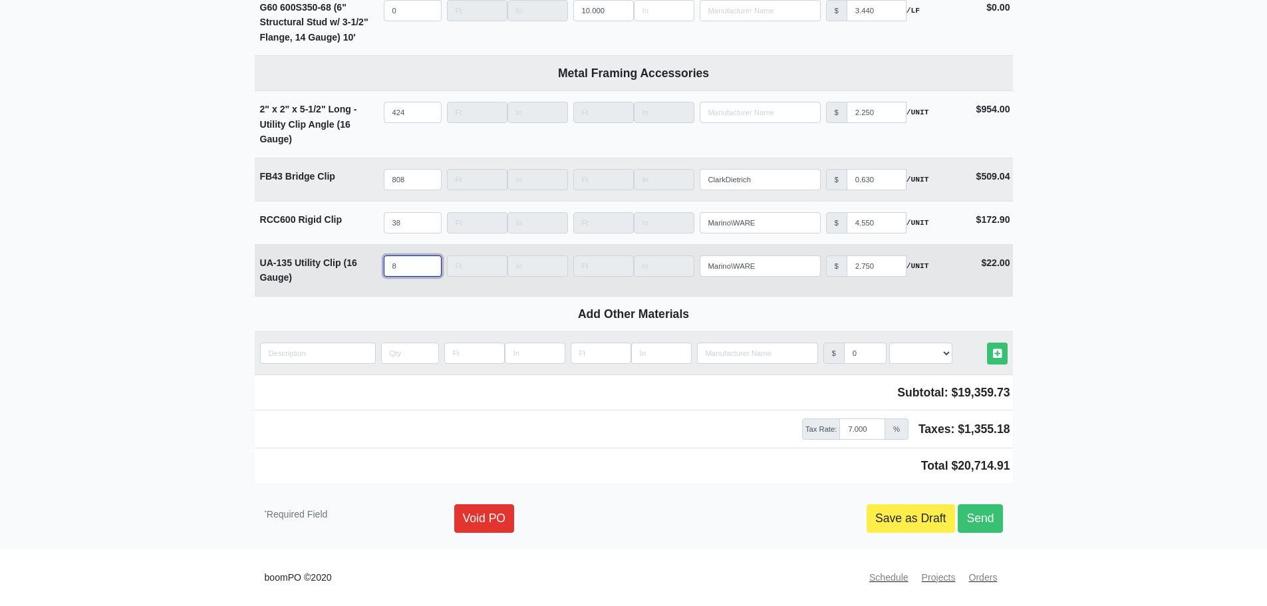
select select
type input "86"
click at [904, 518] on link "Save as Draft" at bounding box center [911, 518] width 88 height 28
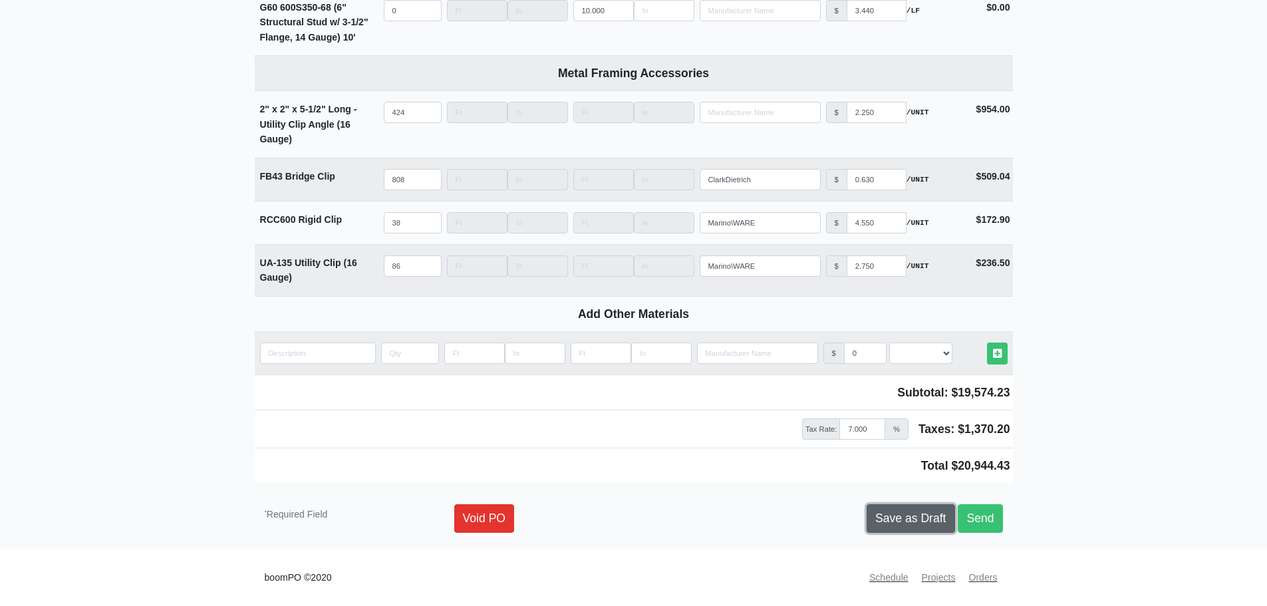
click at [900, 517] on link "Save as Draft" at bounding box center [911, 518] width 88 height 28
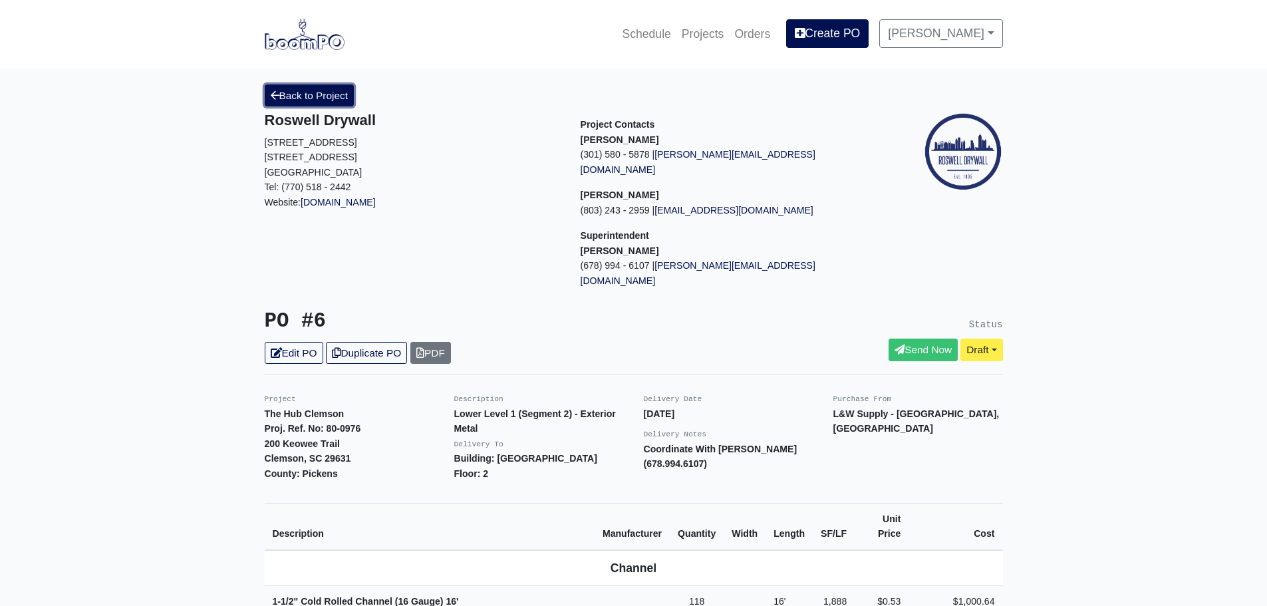
click at [309, 102] on link "Back to Project" at bounding box center [310, 95] width 90 height 22
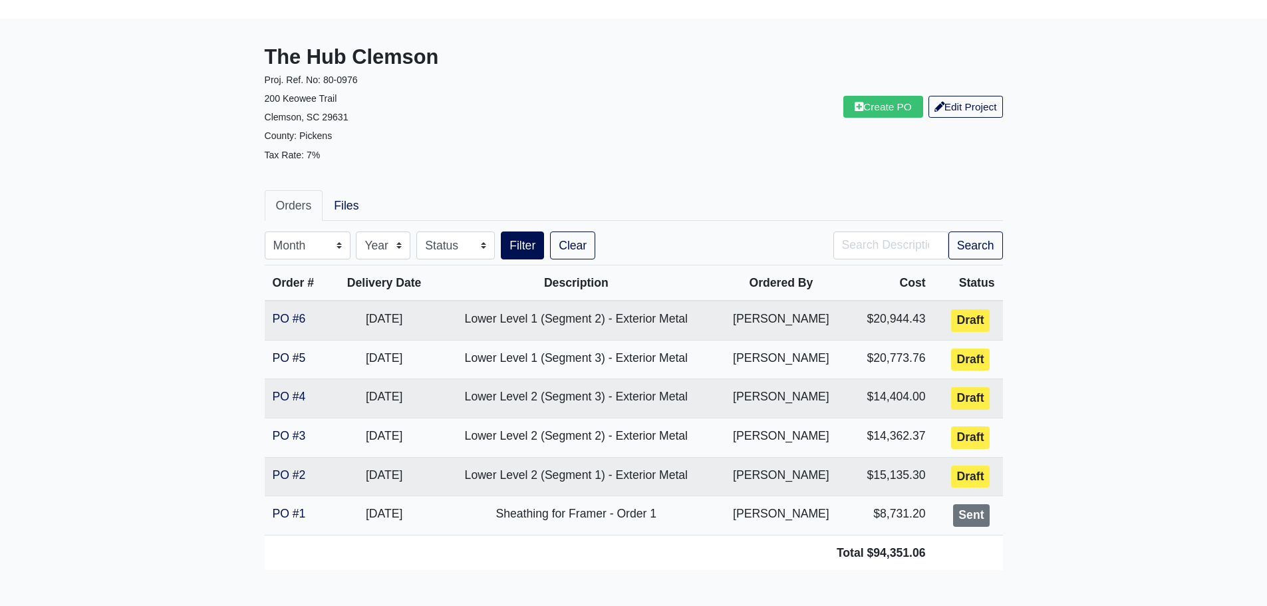
scroll to position [108, 0]
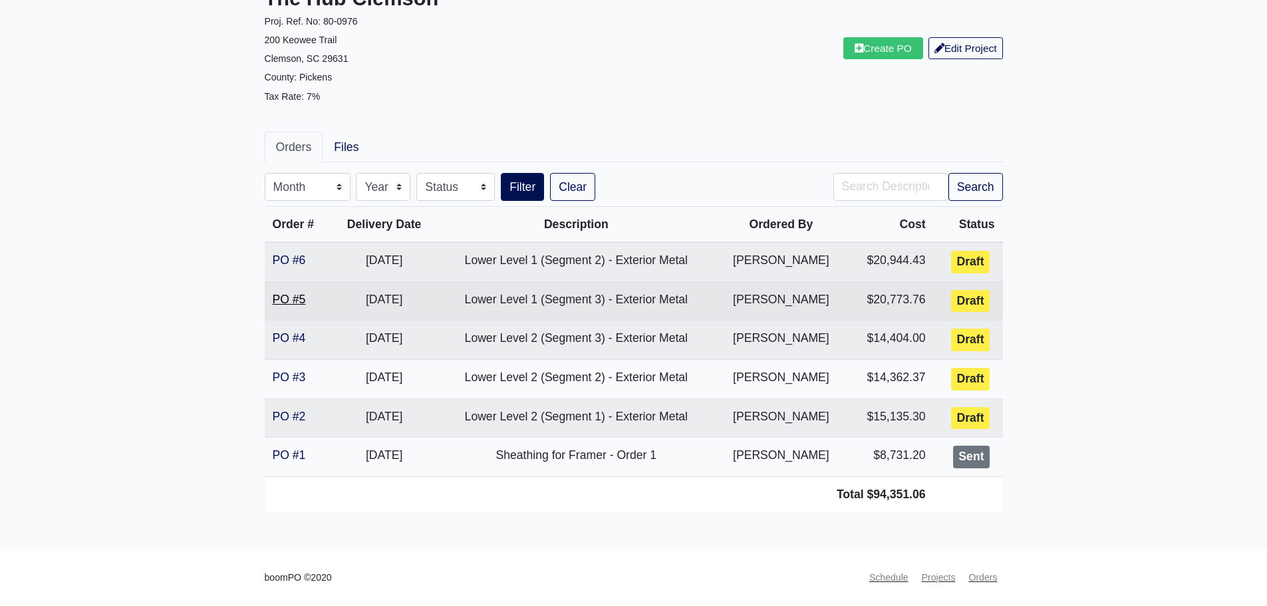
click at [282, 299] on link "PO #5" at bounding box center [289, 299] width 33 height 13
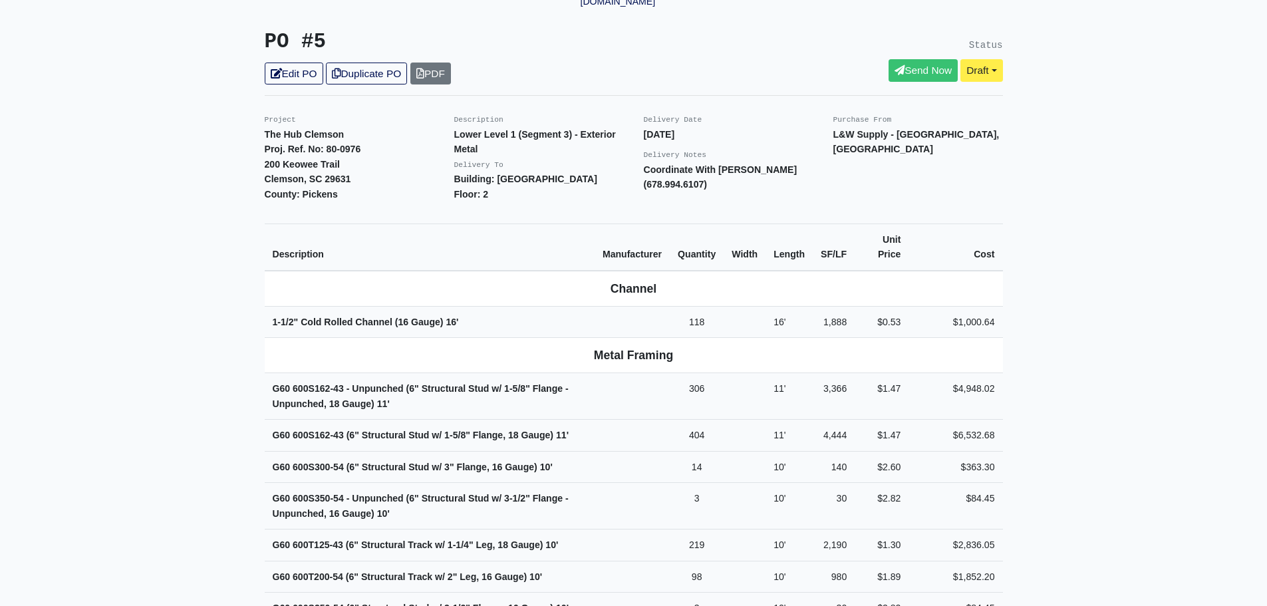
scroll to position [200, 0]
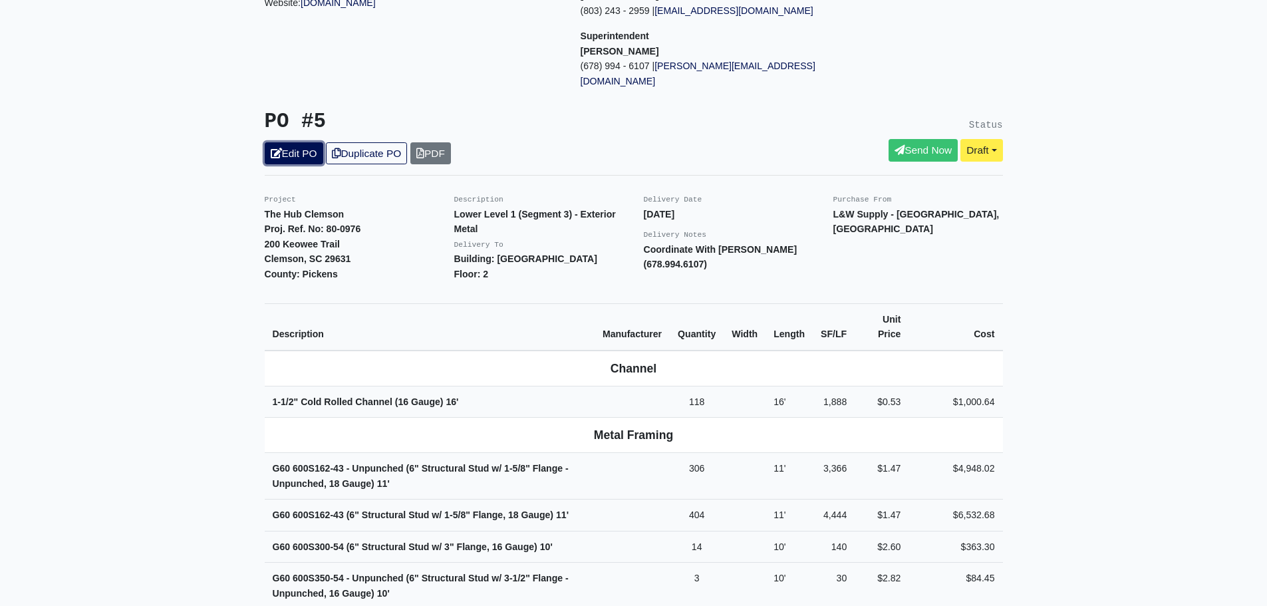
click at [303, 142] on link "Edit PO" at bounding box center [294, 153] width 59 height 22
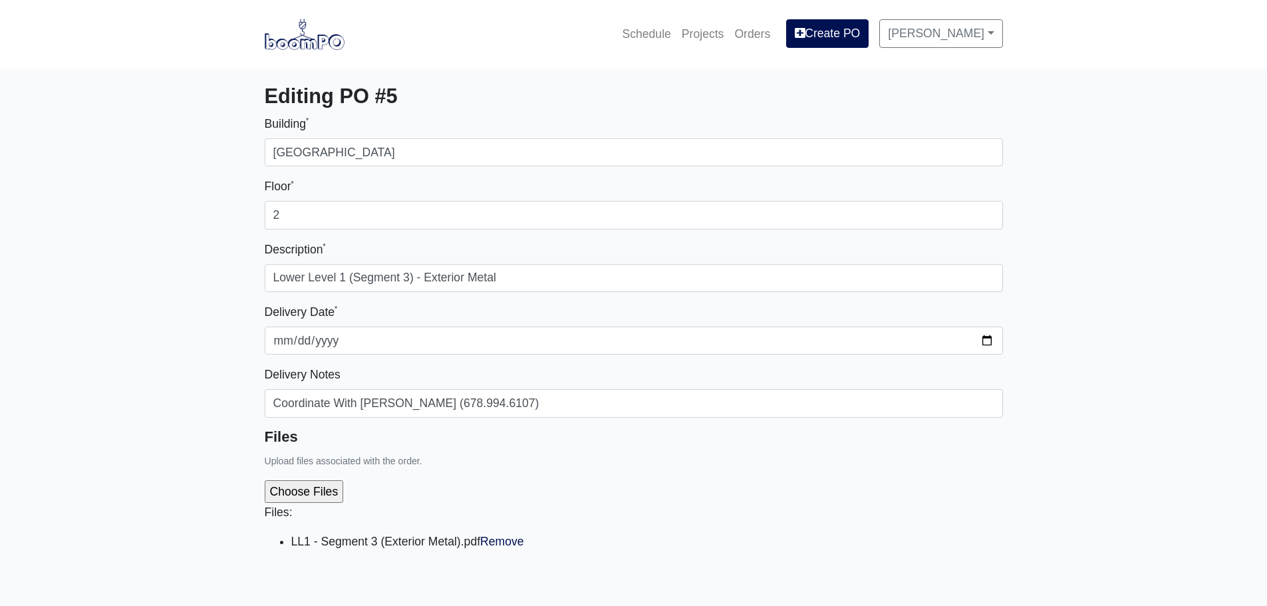
select select
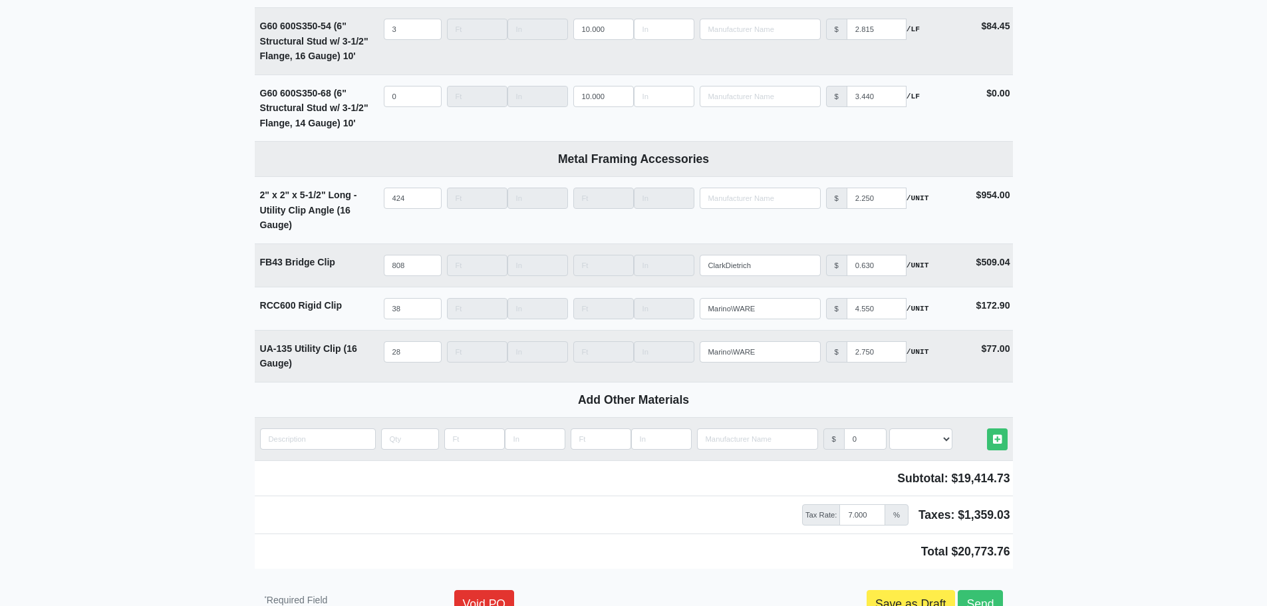
scroll to position [5202, 0]
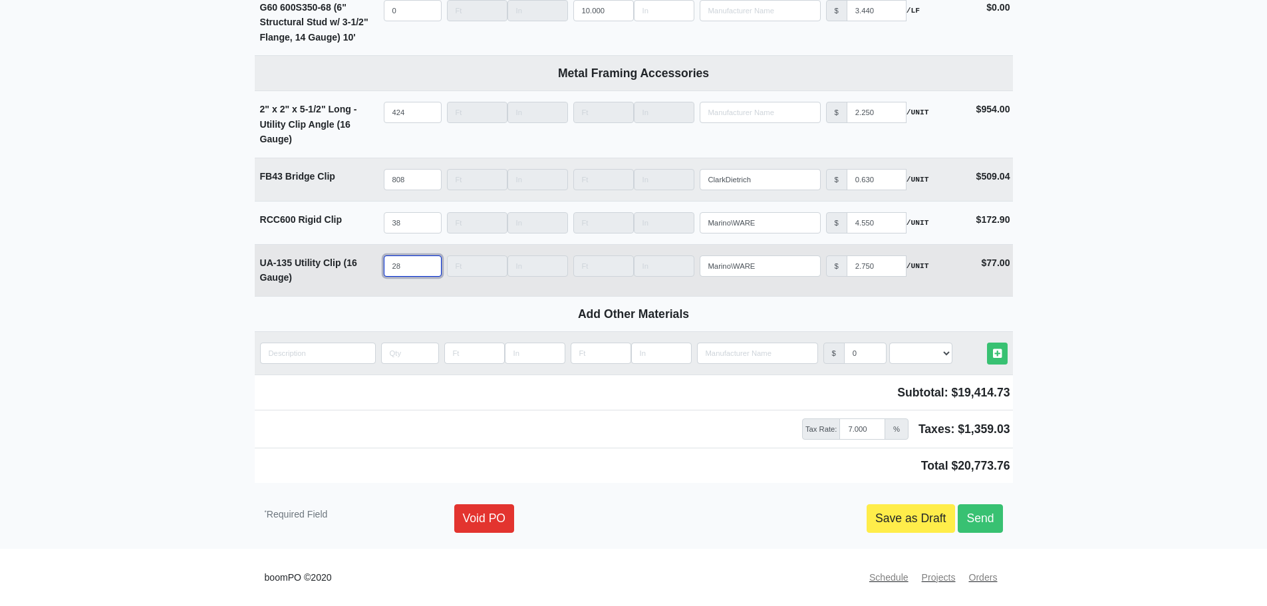
drag, startPoint x: 406, startPoint y: 262, endPoint x: 294, endPoint y: 261, distance: 111.7
click at [295, 261] on tr "UA-135 Utility Clip (16 Gauge) Qty 28 Width Length Manufacturer Marino\WARE No …" at bounding box center [634, 270] width 758 height 52
type input "0"
select select
type input "0"
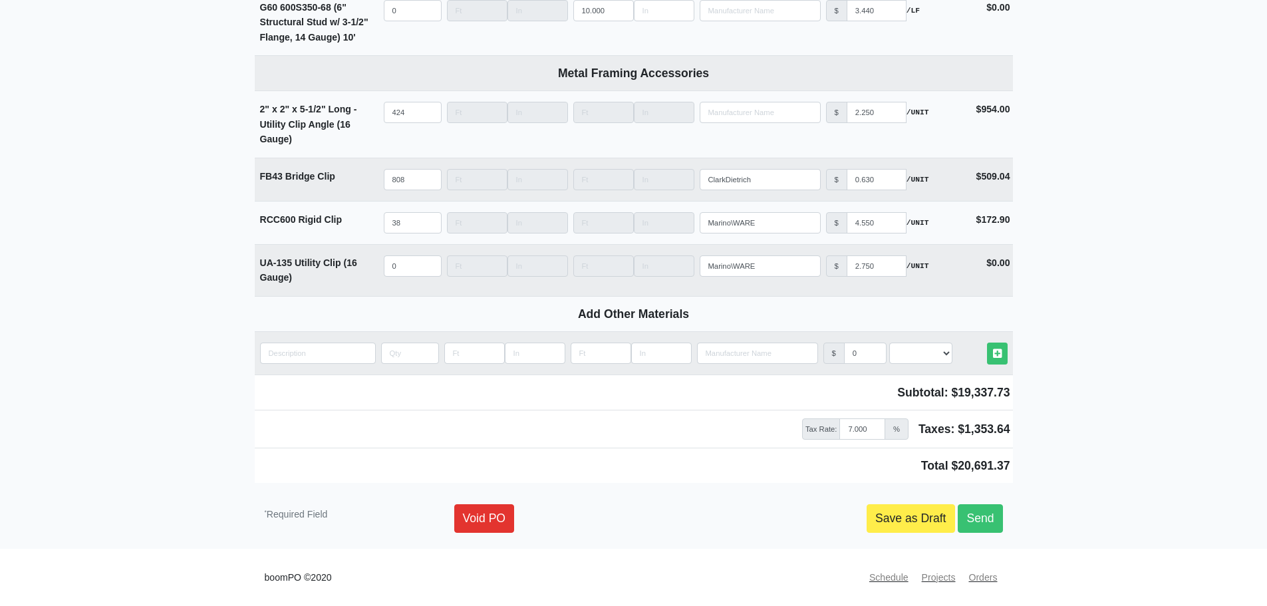
click at [896, 521] on link "Save as Draft" at bounding box center [911, 518] width 88 height 28
click at [889, 516] on link "Save as Draft" at bounding box center [911, 518] width 88 height 28
click at [897, 516] on link "Save as Draft" at bounding box center [911, 518] width 88 height 28
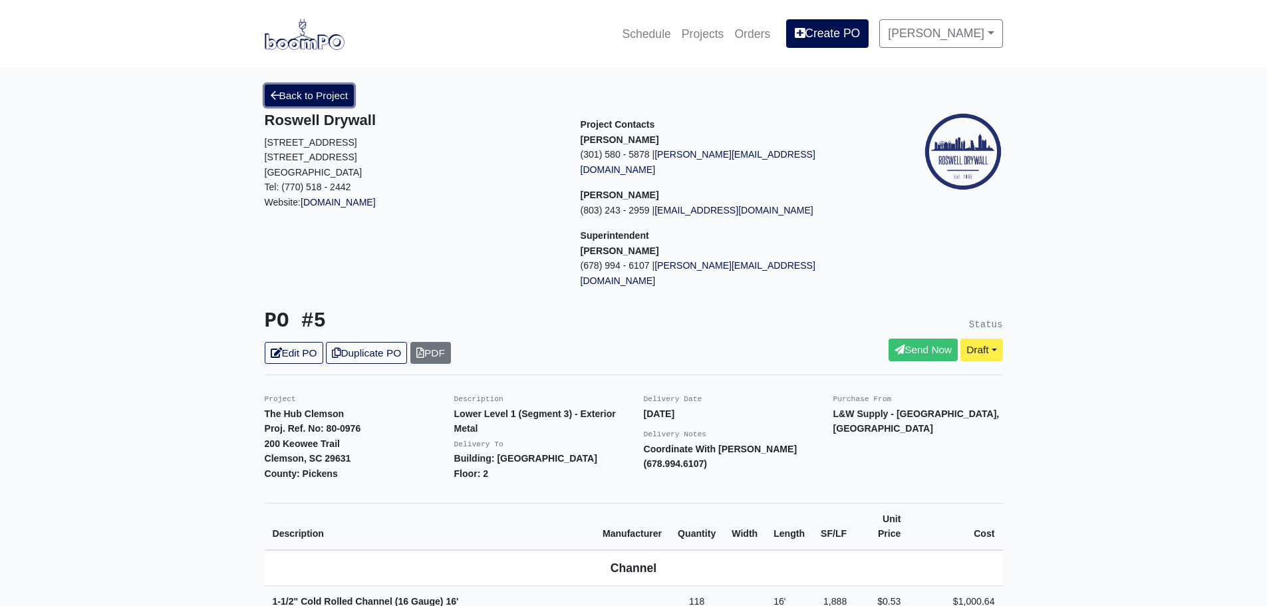
click at [285, 102] on link "Back to Project" at bounding box center [310, 95] width 90 height 22
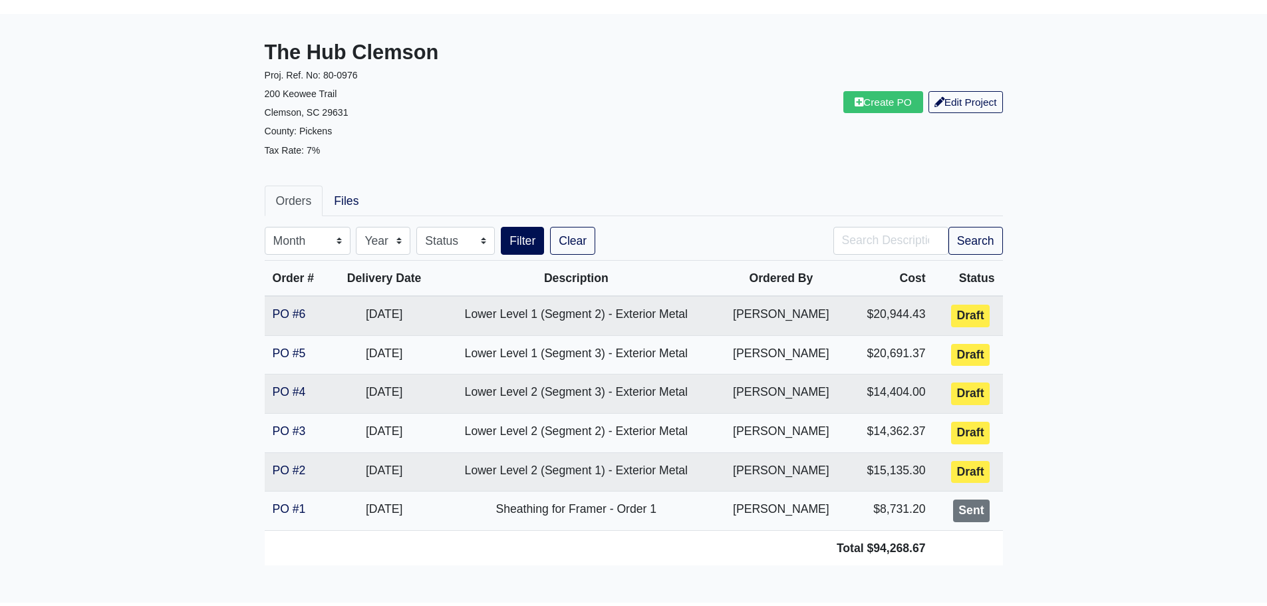
scroll to position [108, 0]
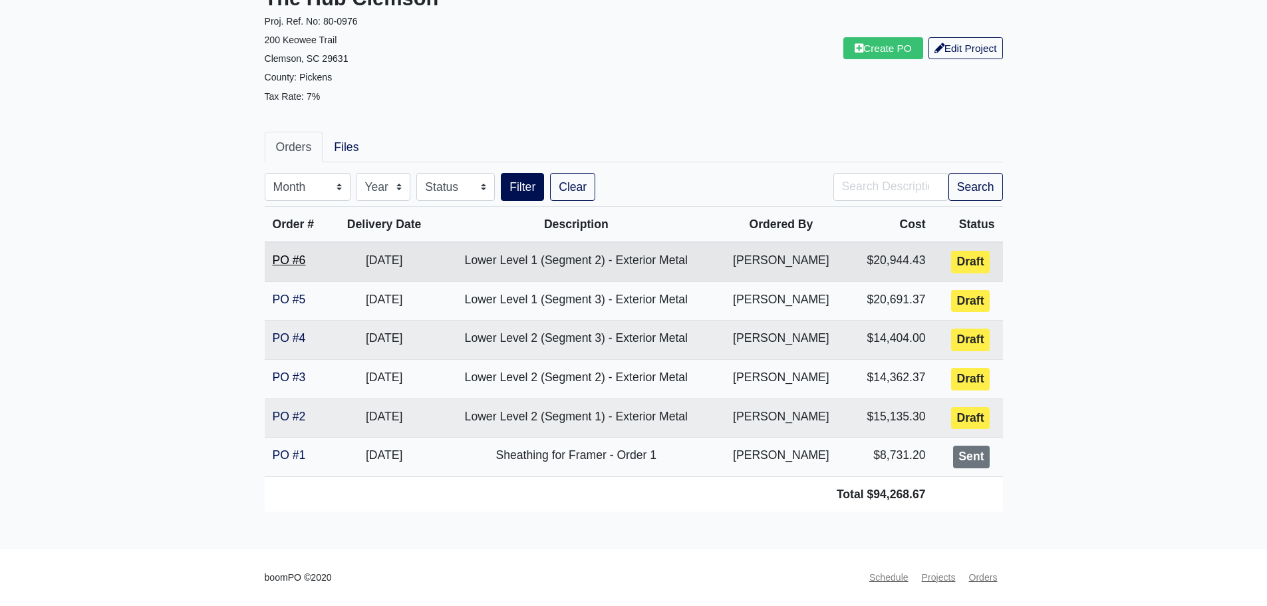
click at [291, 259] on link "PO #6" at bounding box center [289, 259] width 33 height 13
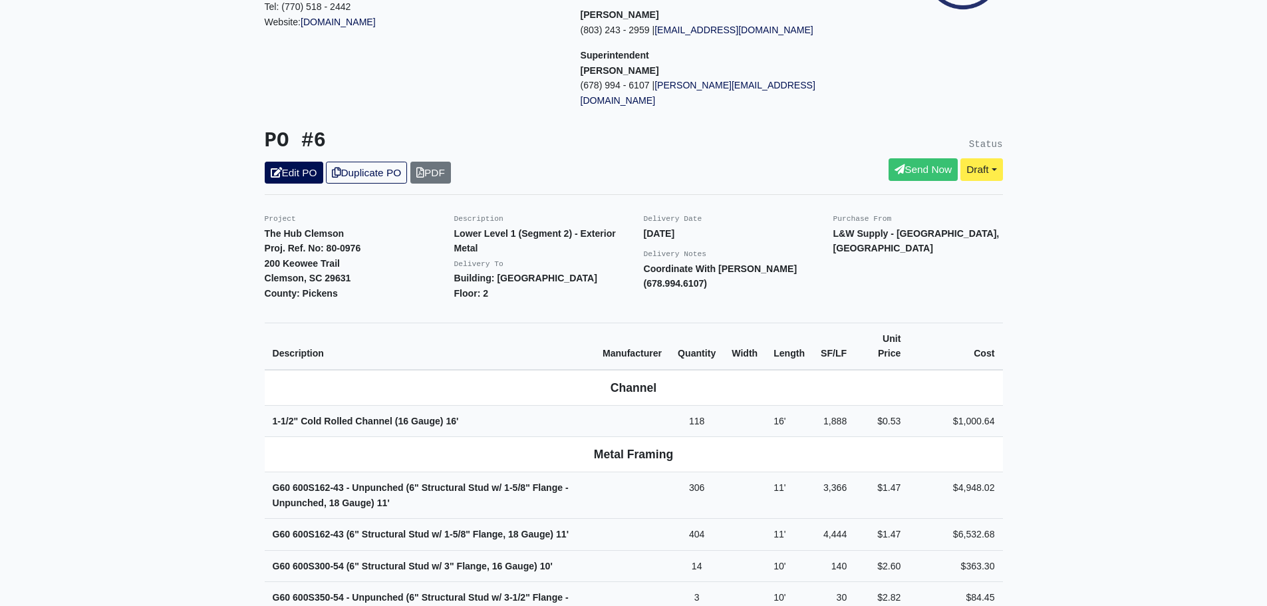
scroll to position [67, 0]
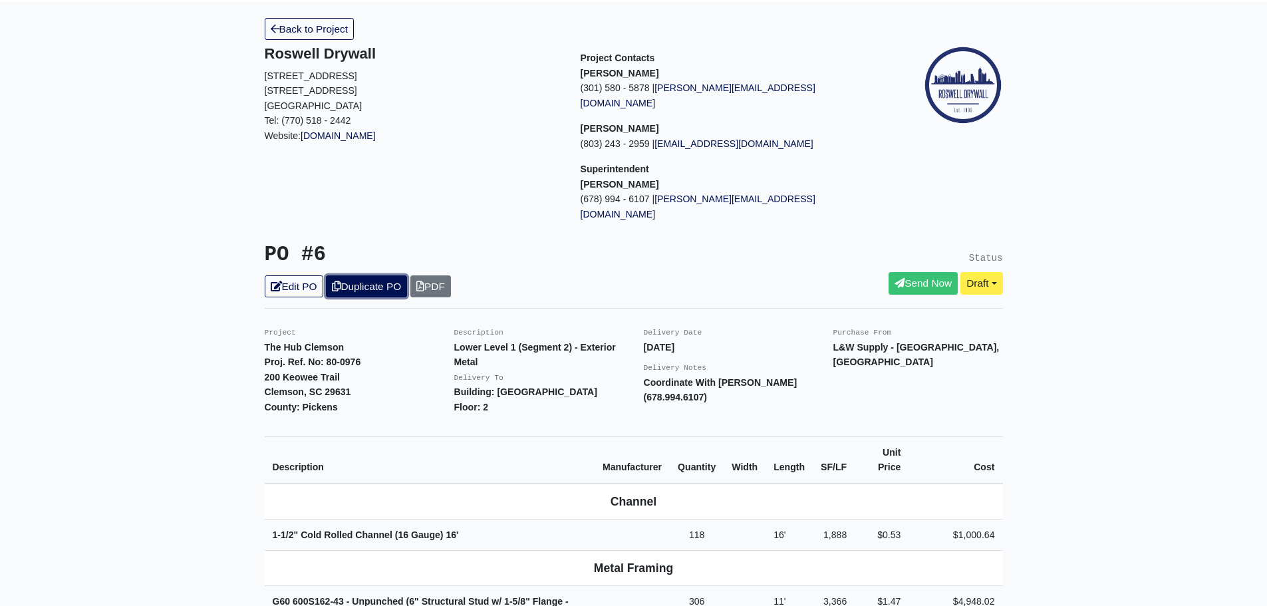
click at [346, 275] on link "Duplicate PO" at bounding box center [366, 286] width 81 height 22
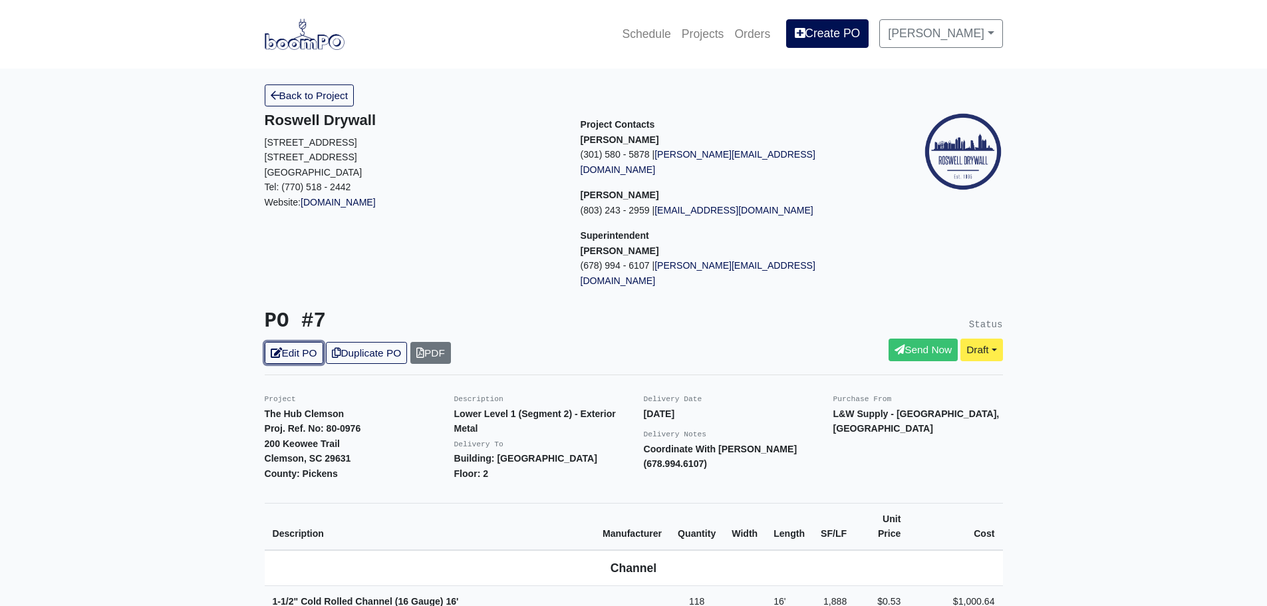
click at [297, 342] on link "Edit PO" at bounding box center [294, 353] width 59 height 22
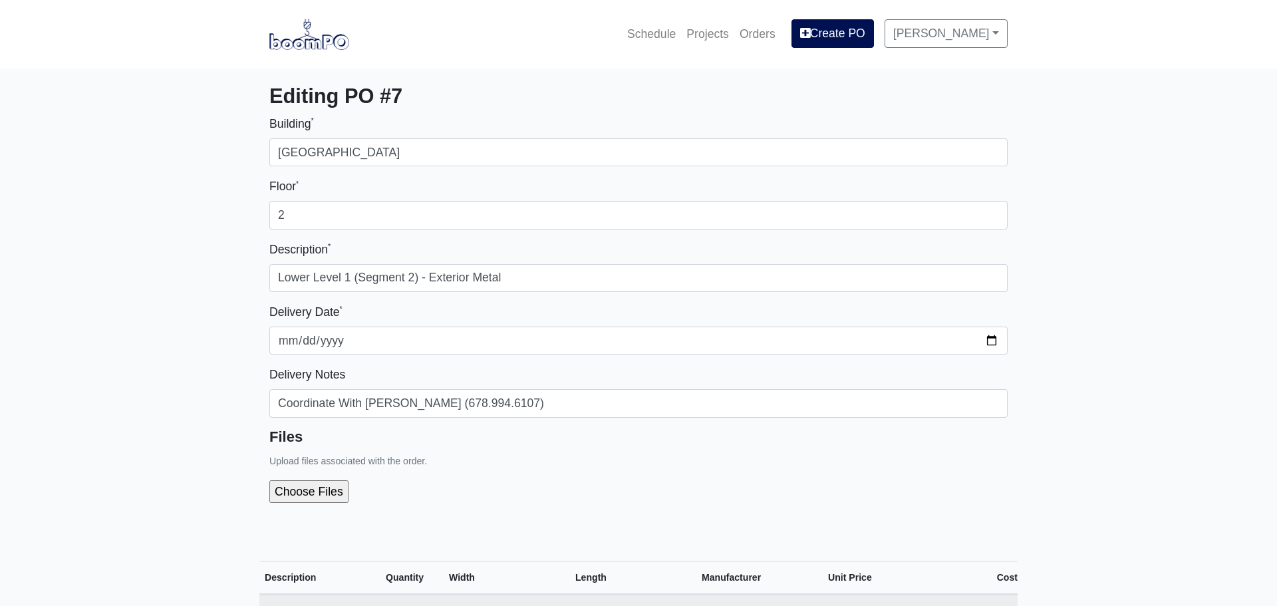
select select
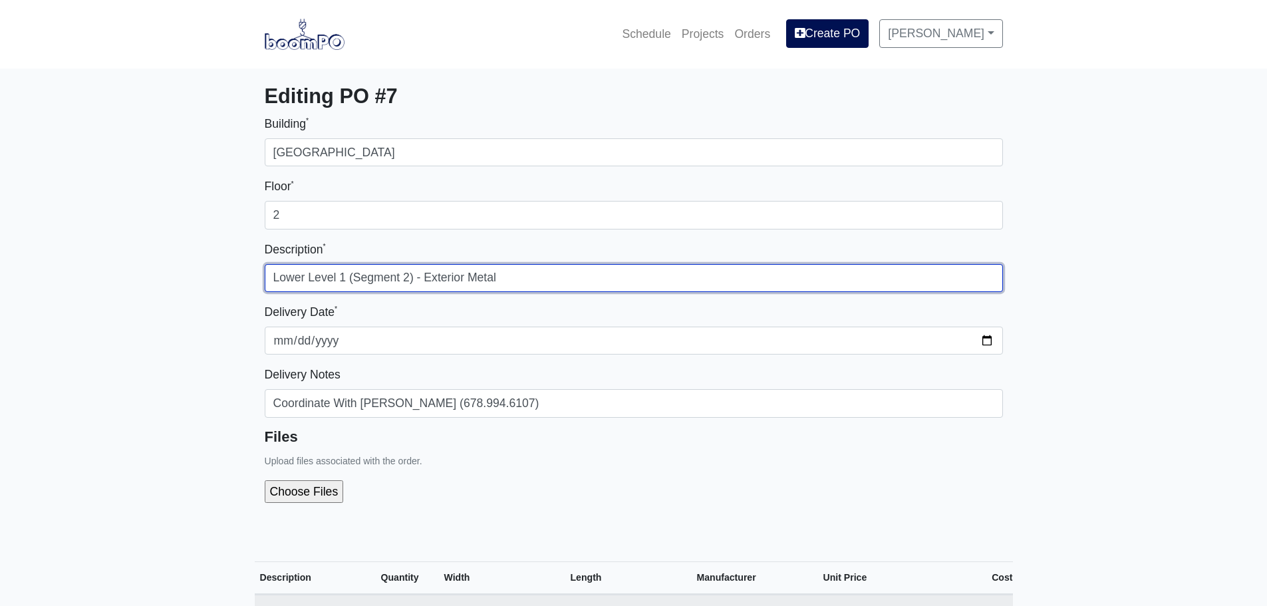
click at [409, 277] on input "Lower Level 1 (Segment 2) - Exterior Metal" at bounding box center [634, 278] width 738 height 28
type input "Lower Level 1 (Segment 1) - Exterior Metal"
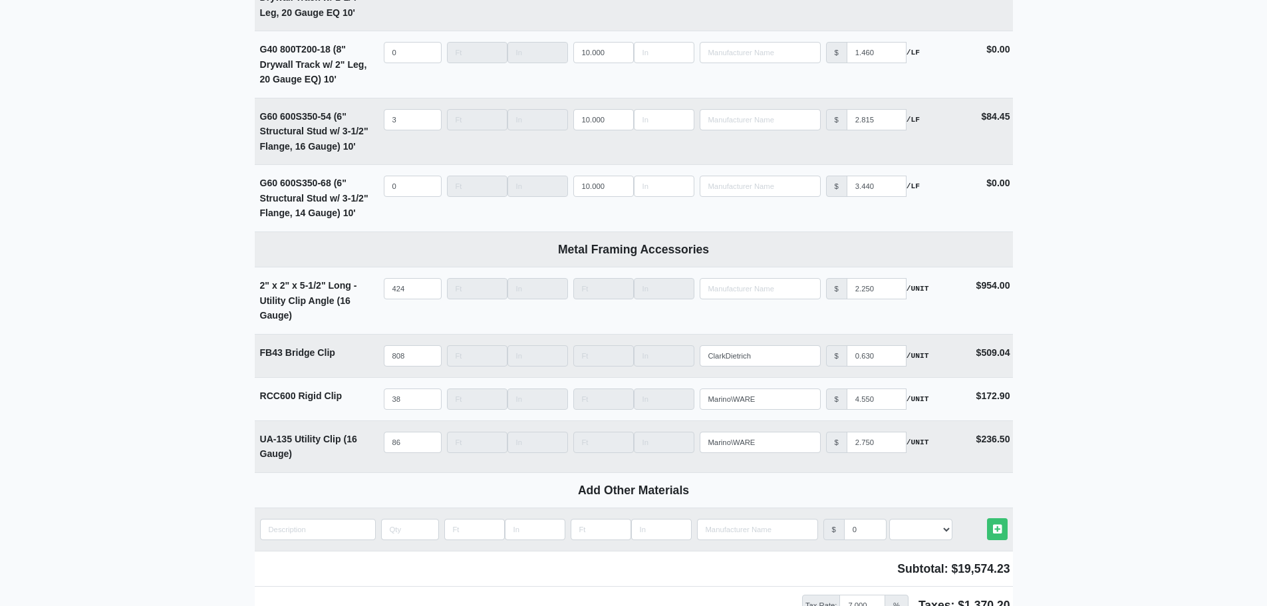
scroll to position [5012, 0]
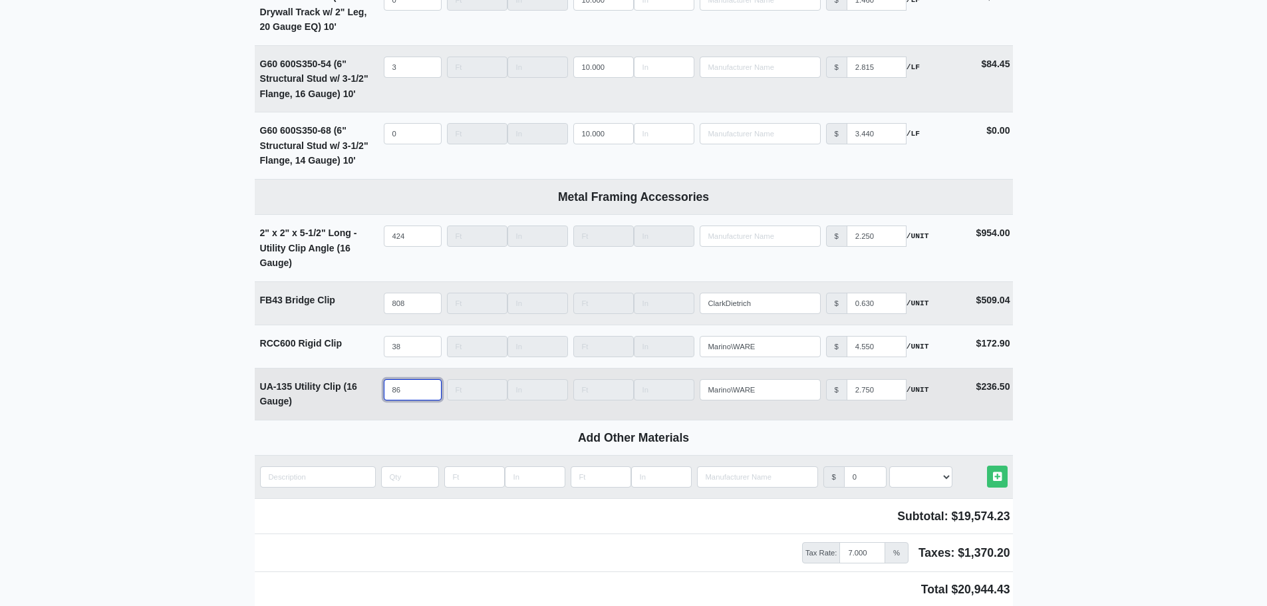
drag, startPoint x: 406, startPoint y: 398, endPoint x: 313, endPoint y: 388, distance: 92.9
click at [334, 391] on tr "UA-135 Utility Clip (16 Gauge) Qty 86 Width Length Manufacturer Marino\WARE No …" at bounding box center [634, 394] width 758 height 52
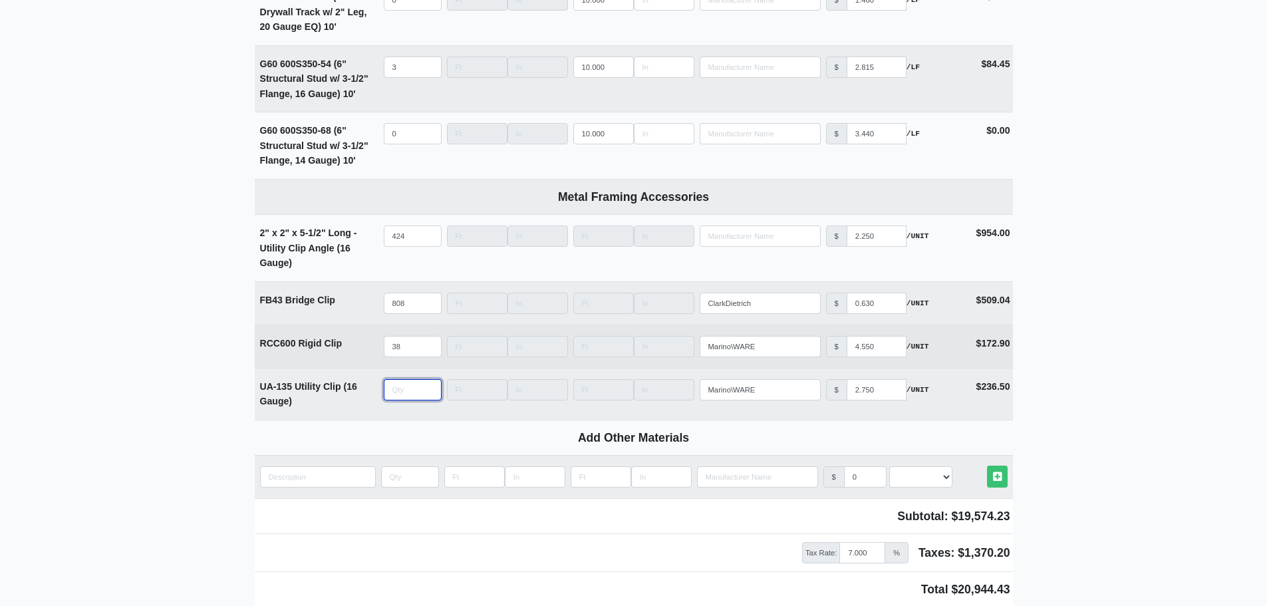
select select
type input "0"
drag, startPoint x: 410, startPoint y: 352, endPoint x: 351, endPoint y: 347, distance: 59.4
click at [332, 352] on tr "RCC600 Rigid Clip Qty 38 Width Length Manufacturer Marino\WARE No Results Price…" at bounding box center [634, 346] width 758 height 43
select select
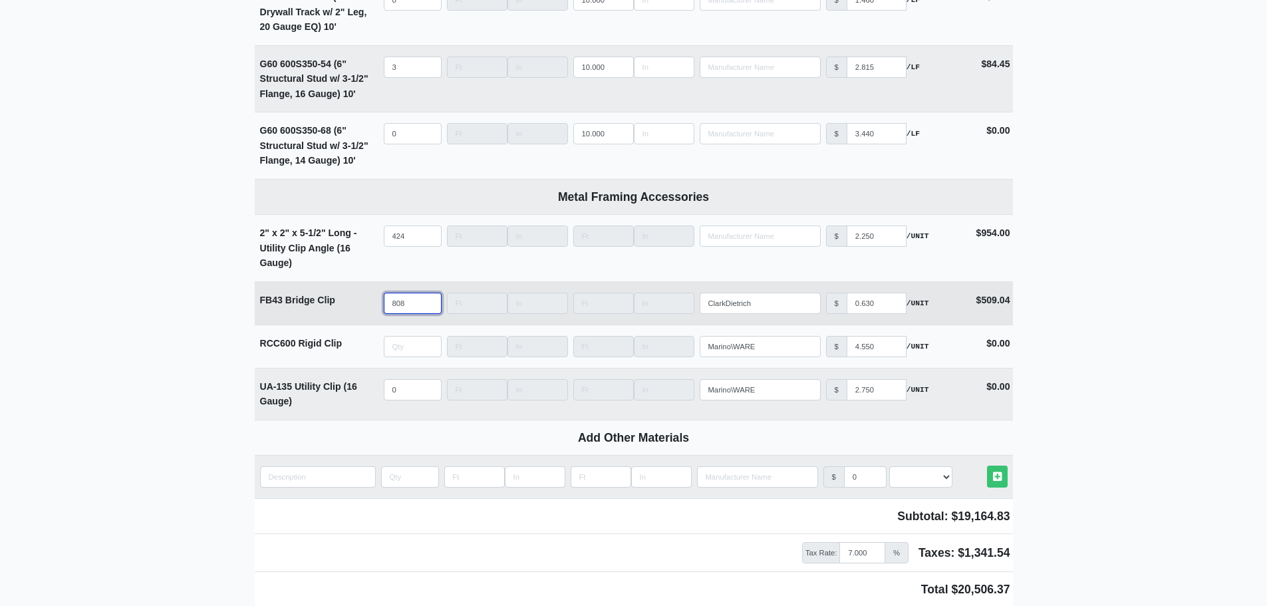
type input "0"
drag, startPoint x: 411, startPoint y: 313, endPoint x: 337, endPoint y: 305, distance: 74.9
click at [338, 307] on tr "FB43 Bridge Clip Qty 808 Width Length Manufacturer ClarkDietrich No Results Pri…" at bounding box center [634, 302] width 758 height 43
select select
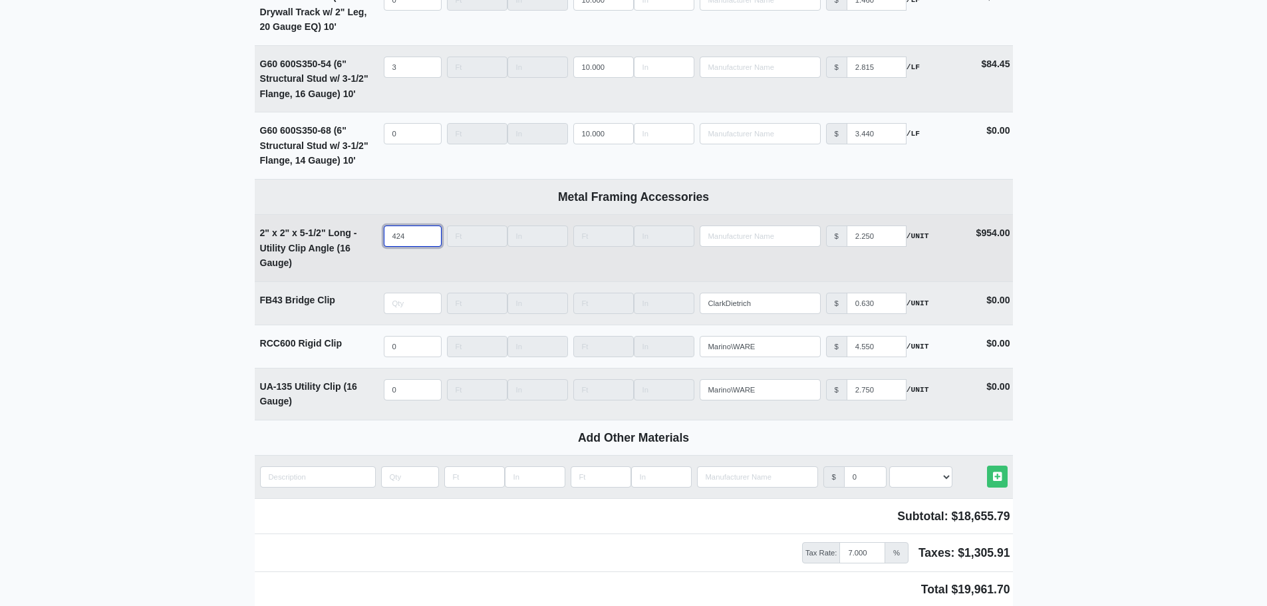
type input "0"
select select
drag, startPoint x: 386, startPoint y: 239, endPoint x: 327, endPoint y: 239, distance: 59.9
click at [325, 237] on tr "2" x 2" x 5-1/2" Long - Utility Clip Angle (16 Gauge) Qty Width Length Manufact…" at bounding box center [634, 247] width 758 height 67
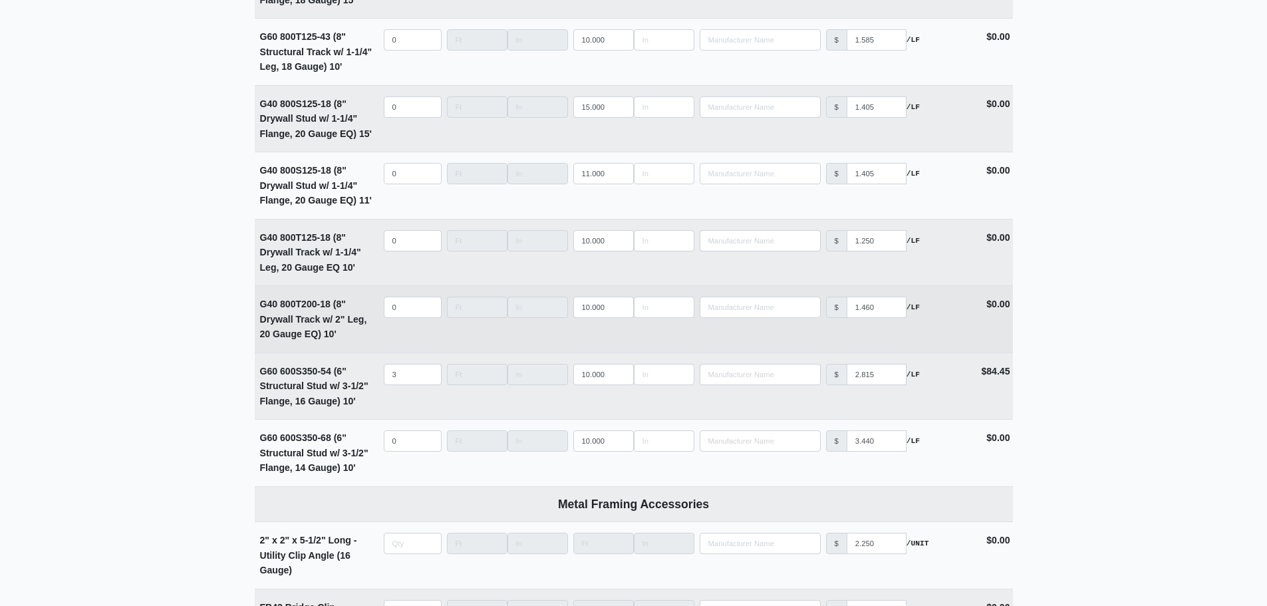
type input "0"
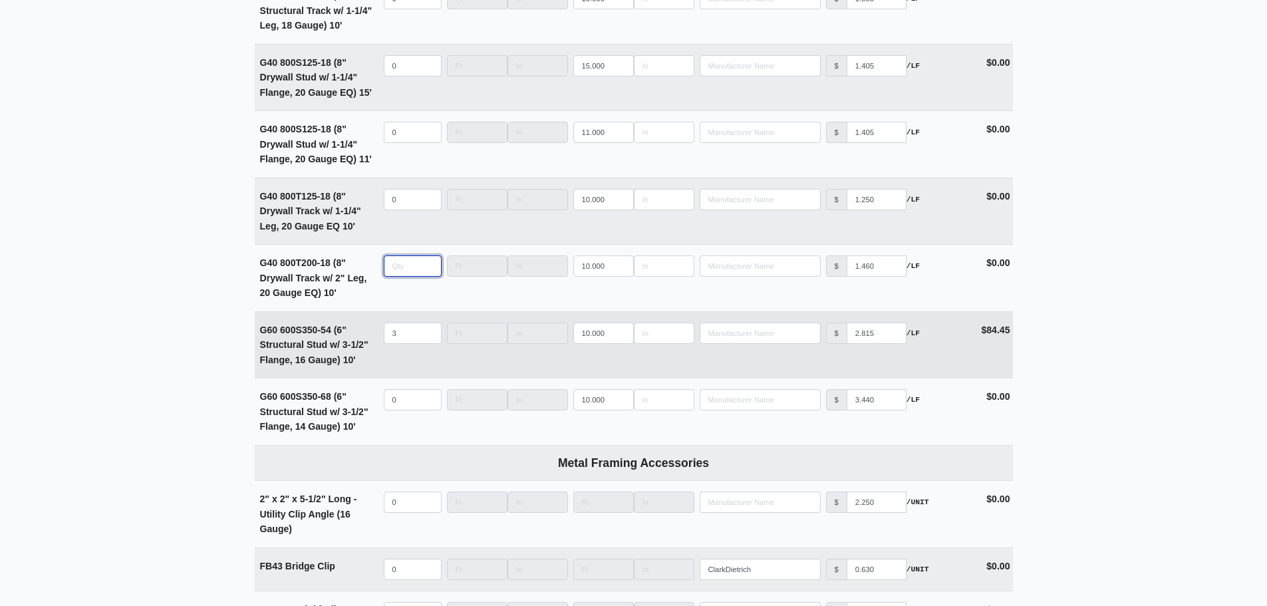
type input "0"
drag, startPoint x: 407, startPoint y: 343, endPoint x: 273, endPoint y: 338, distance: 134.4
click at [275, 339] on tr "G60 600S350-54 (6" Structural Stud w/ 3-1/2" Flange, 16 Gauge) 10' Qty 3 Width …" at bounding box center [634, 344] width 758 height 67
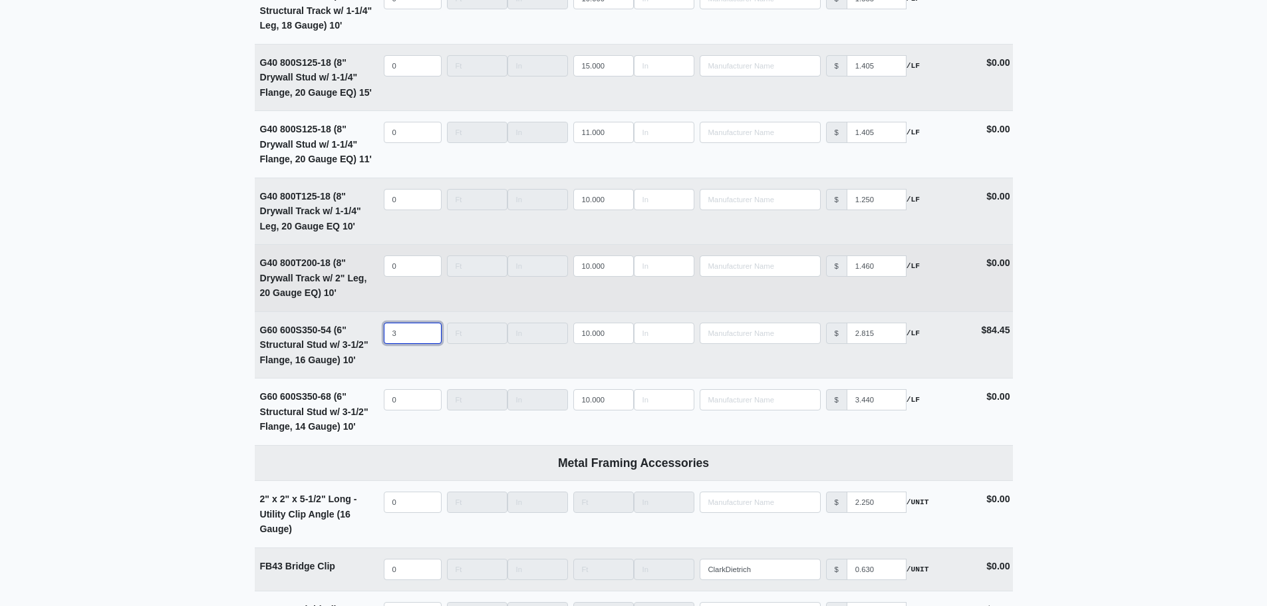
select select
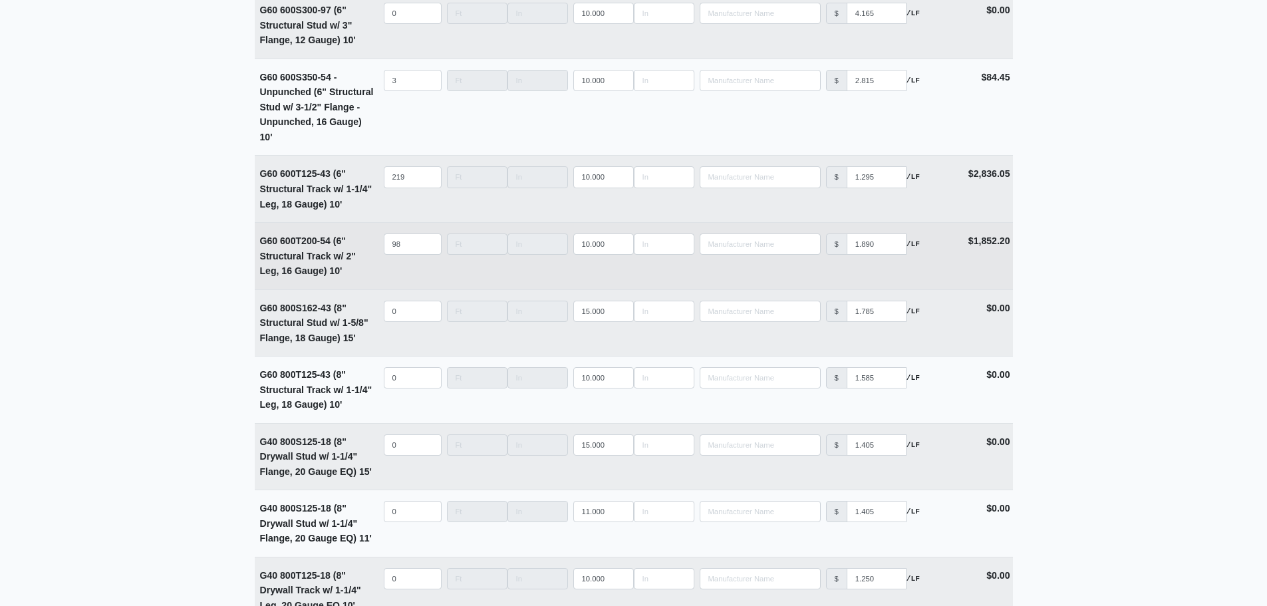
scroll to position [4347, 0]
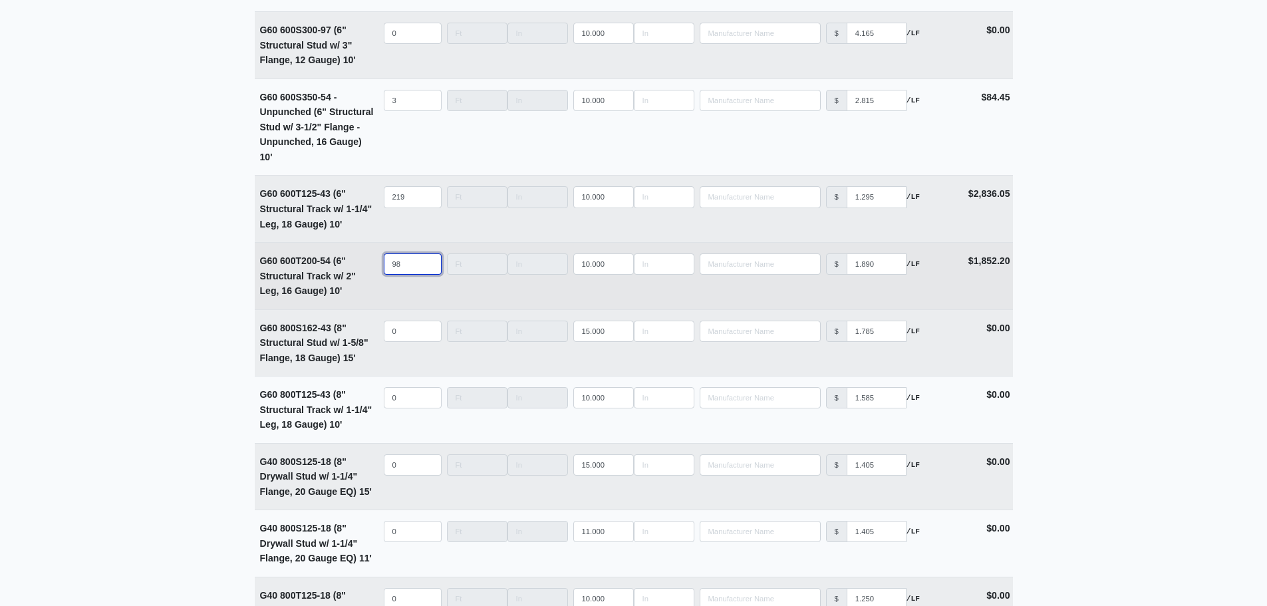
type input "0"
drag, startPoint x: 404, startPoint y: 273, endPoint x: 374, endPoint y: 271, distance: 30.0
click at [374, 271] on tr "G60 600T200-54 (6" Structural Track w/ 2" Leg, 16 Gauge) 10' Qty 98 Width Lengt…" at bounding box center [634, 275] width 758 height 67
select select
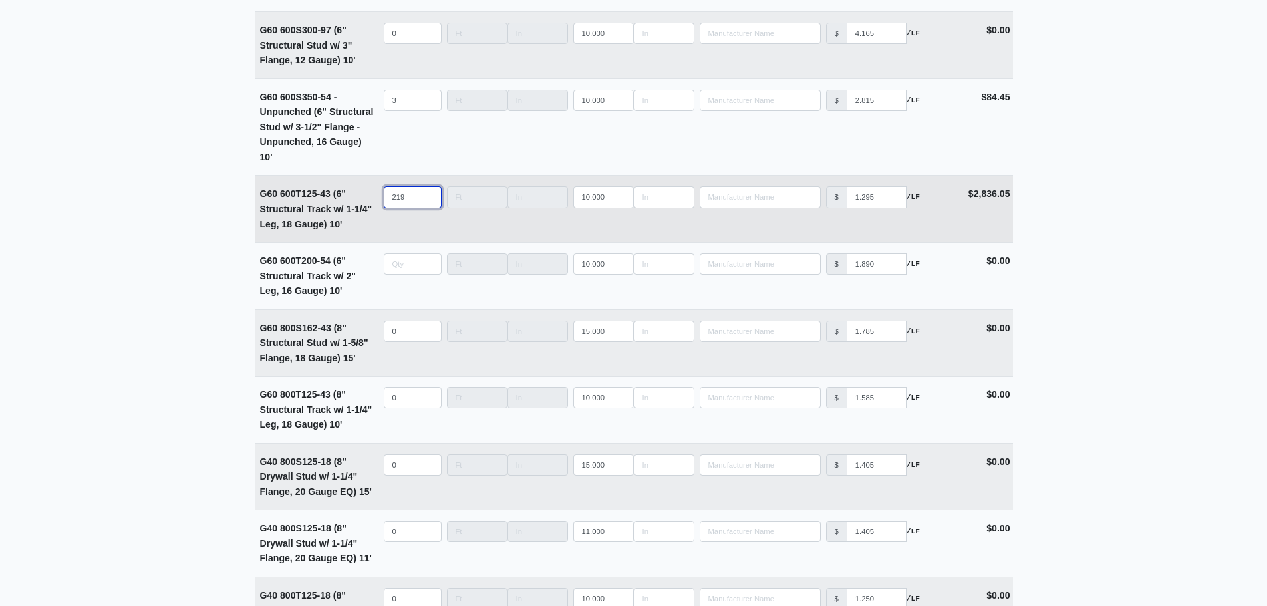
type input "0"
select select
drag, startPoint x: 408, startPoint y: 200, endPoint x: 346, endPoint y: 200, distance: 61.9
click at [346, 200] on tr "G60 600T125-43 (6" Structural Track w/ 1-1/4" Leg, 18 Gauge) 10' Qty Width Leng…" at bounding box center [634, 208] width 758 height 67
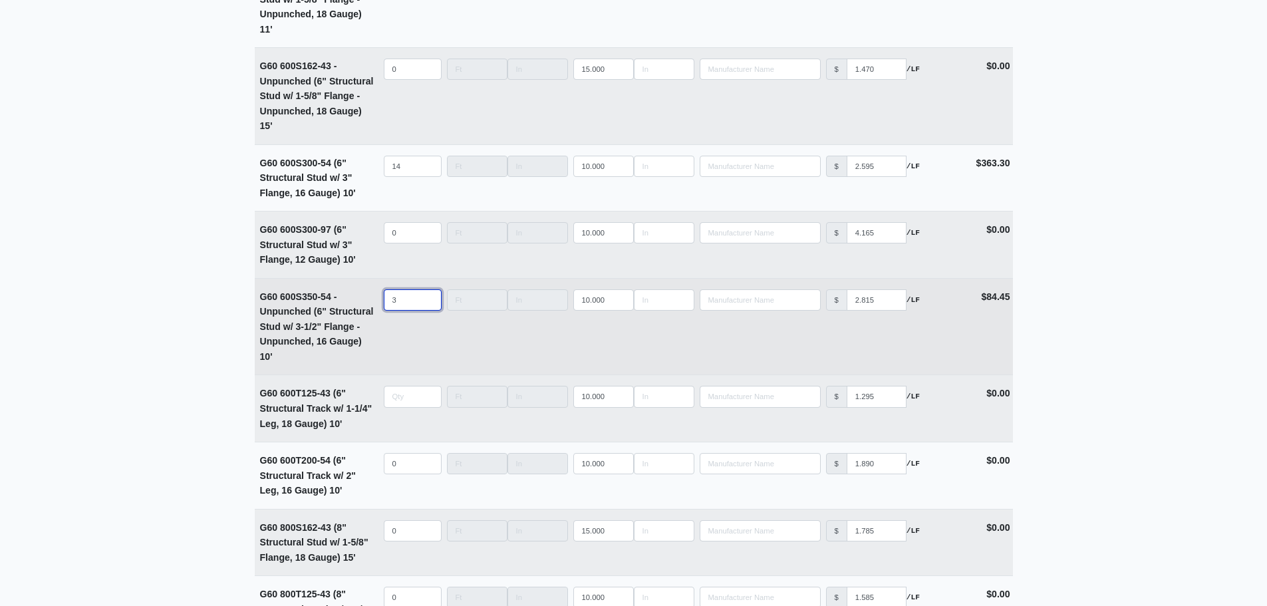
type input "0"
click at [346, 308] on tr "G60 600S350-54 - Unpunched (6" Structural Stud w/ 3-1/2" Flange - Unpunched, 16…" at bounding box center [634, 326] width 758 height 97
select select
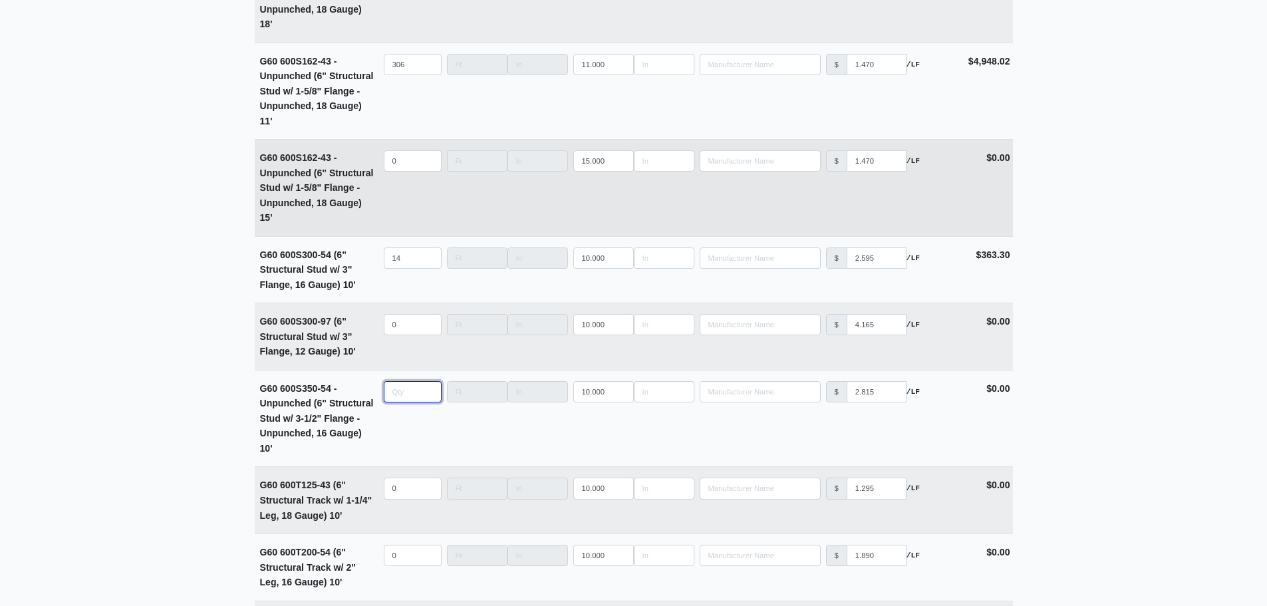
scroll to position [3948, 0]
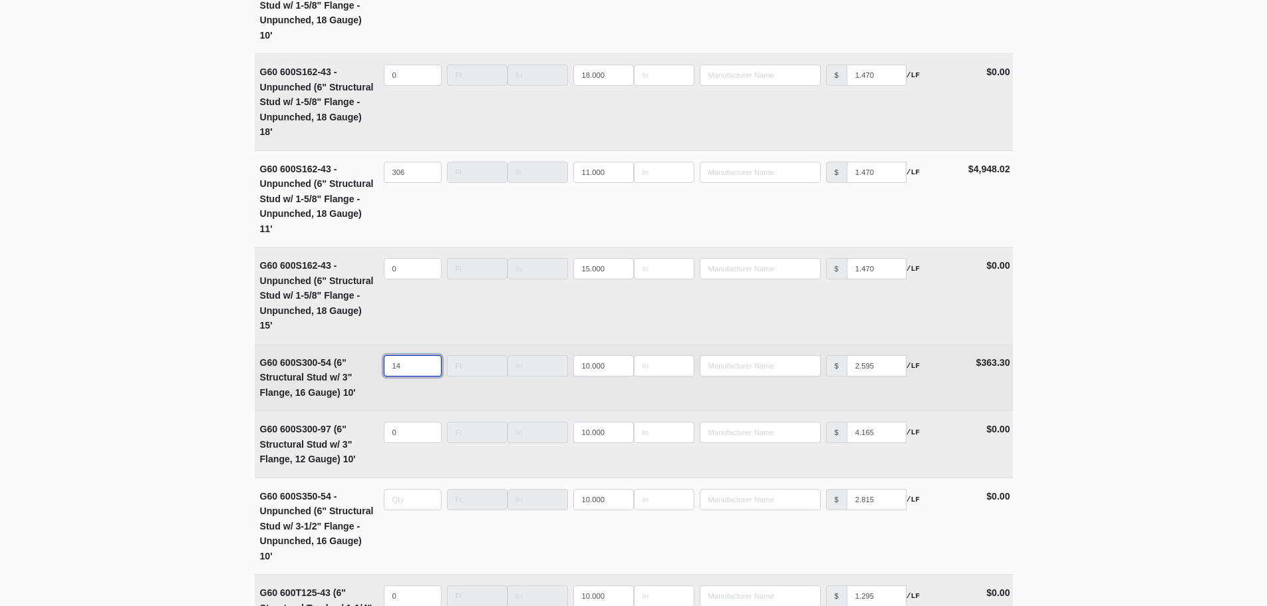
type input "0"
drag, startPoint x: 413, startPoint y: 370, endPoint x: 348, endPoint y: 370, distance: 65.2
click at [349, 371] on tr "G60 600S300-54 (6" Structural Stud w/ 3" Flange, 16 Gauge) 10' Qty 14 Width Len…" at bounding box center [634, 377] width 758 height 67
select select
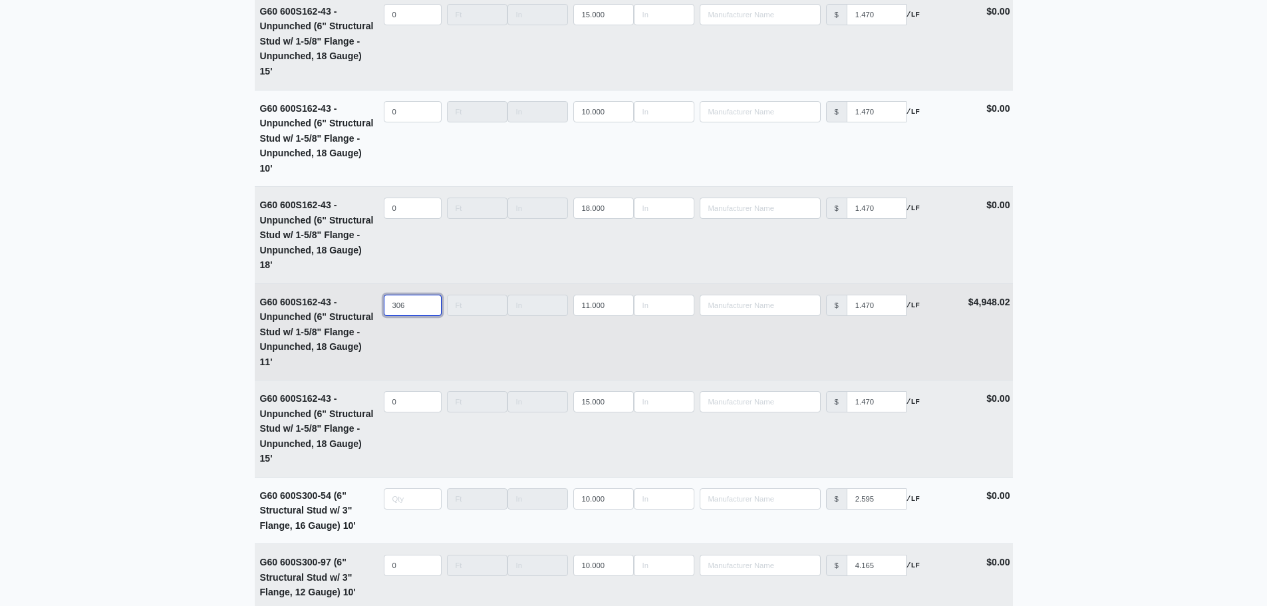
type input "0"
drag, startPoint x: 412, startPoint y: 311, endPoint x: 336, endPoint y: 309, distance: 76.5
click at [337, 309] on tr "G60 600S162-43 - Unpunched (6" Structural Stud w/ 1-5/8" Flange - Unpunched, 18…" at bounding box center [634, 331] width 758 height 97
select select
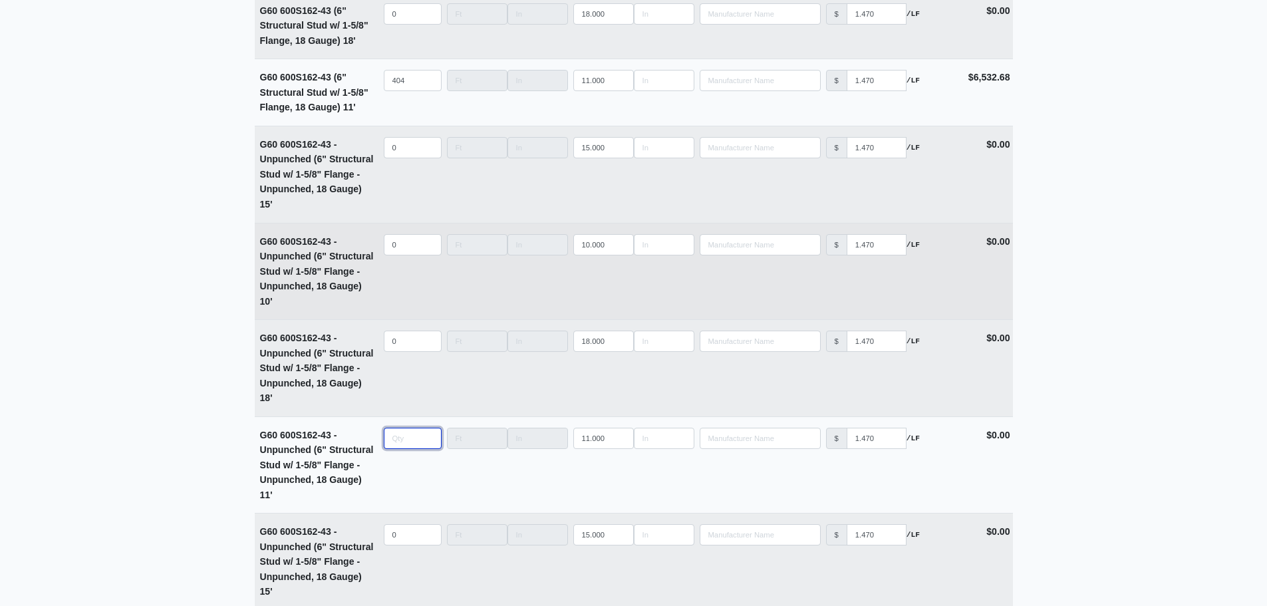
scroll to position [3549, 0]
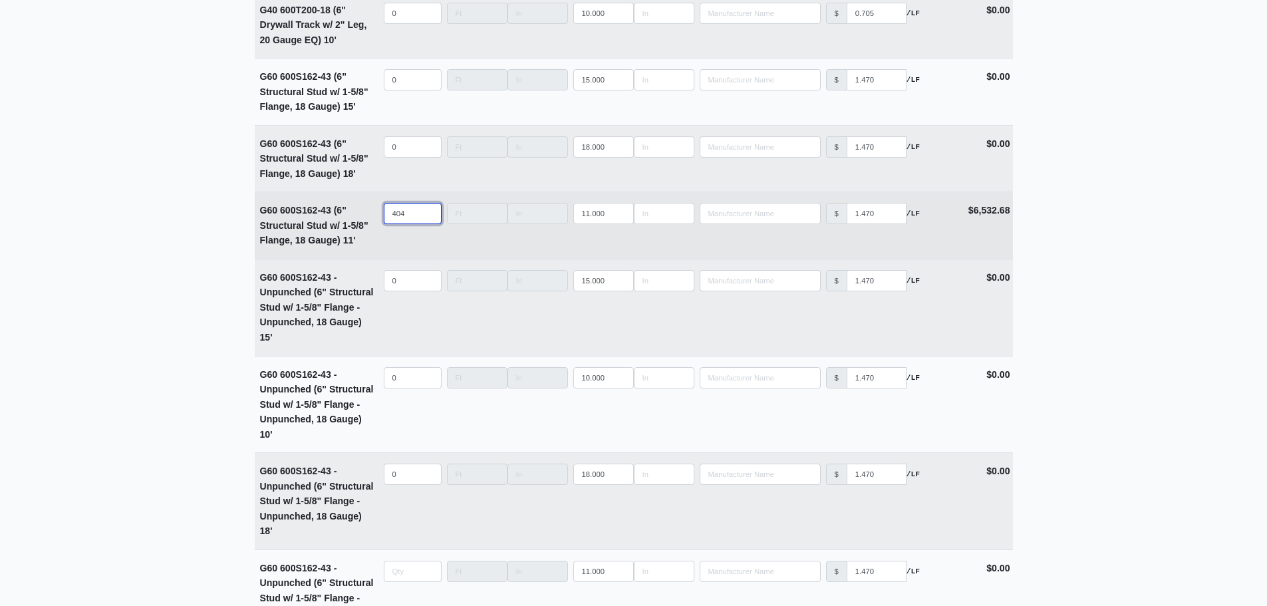
type input "0"
drag, startPoint x: 411, startPoint y: 223, endPoint x: 327, endPoint y: 218, distance: 84.0
click at [329, 218] on tr "G60 600S162-43 (6" Structural Stud w/ 1-5/8" Flange, 18 Gauge) 11' Qty 404 Widt…" at bounding box center [634, 225] width 758 height 67
select select
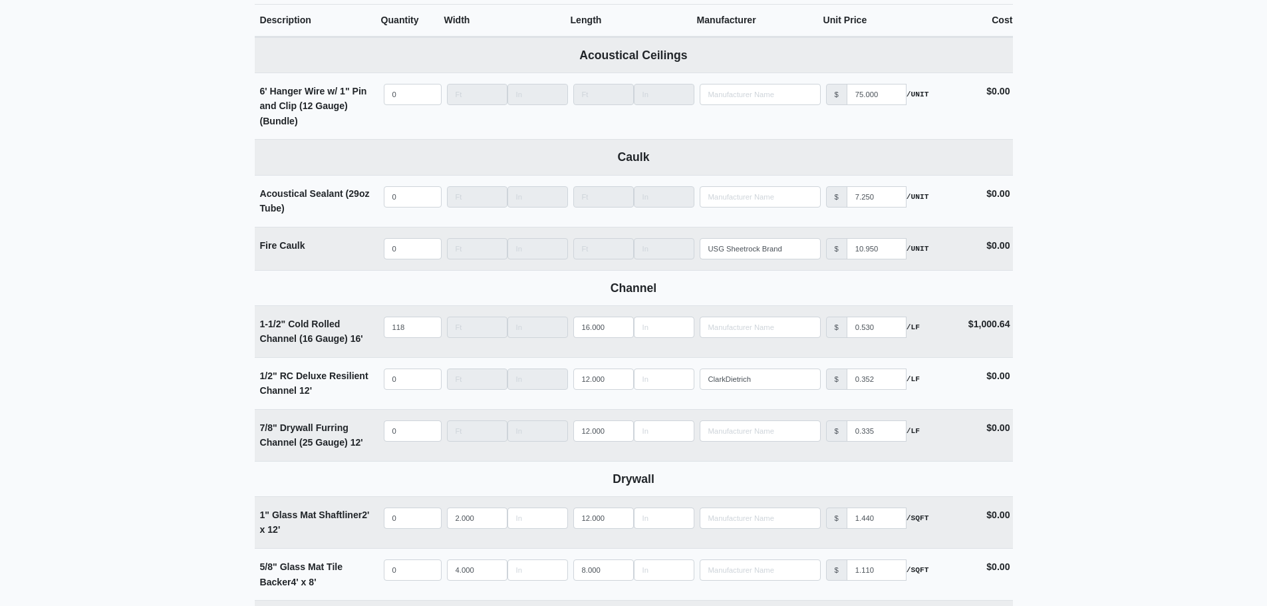
scroll to position [556, 0]
type input "0"
drag, startPoint x: 410, startPoint y: 335, endPoint x: 338, endPoint y: 330, distance: 72.0
click at [352, 332] on tr "1-1/2" Cold Rolled Channel (16 Gauge) 16' Qty 118 Width Length 16.000 Manufactu…" at bounding box center [634, 333] width 758 height 52
select select
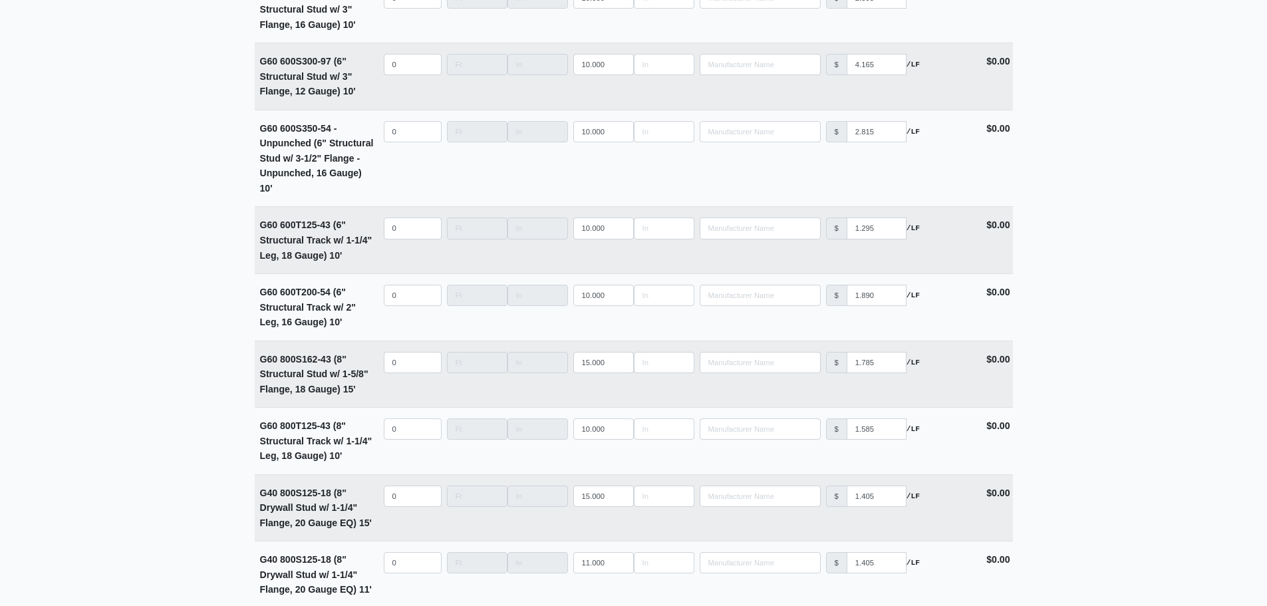
scroll to position [4146, 0]
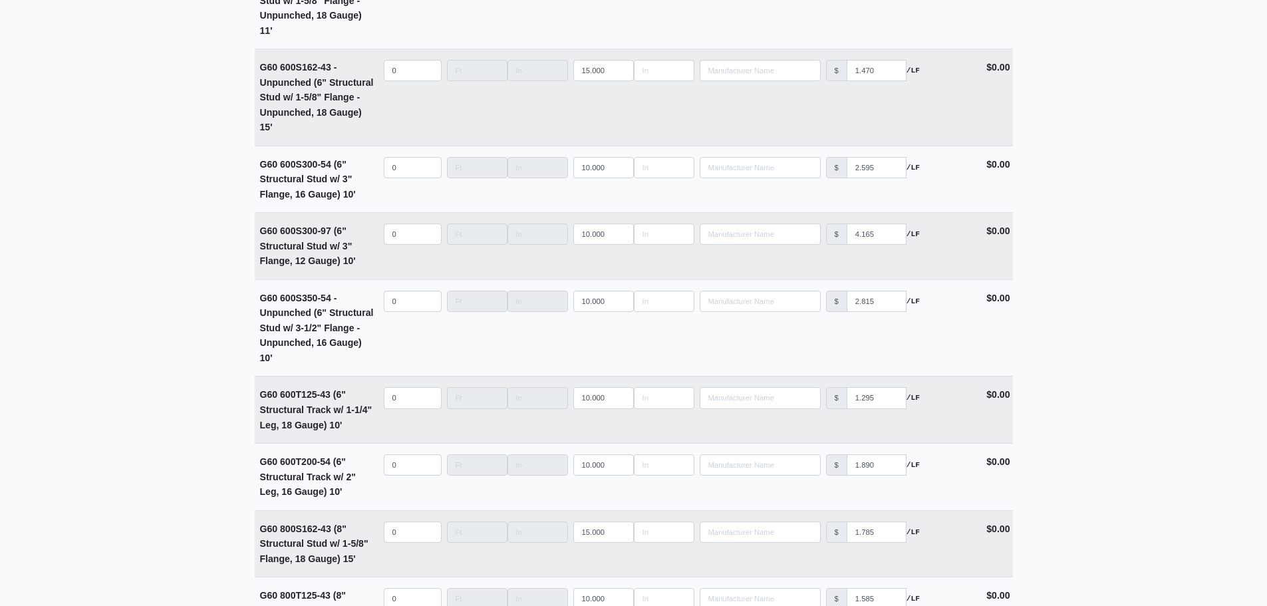
type input "0"
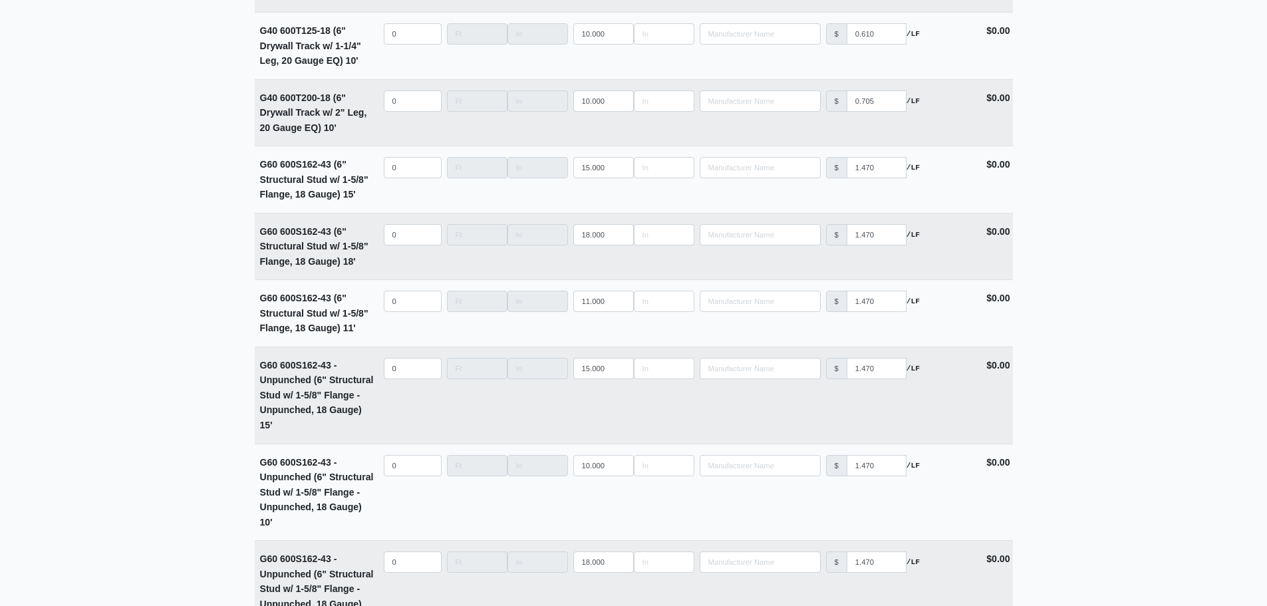
scroll to position [3527, 0]
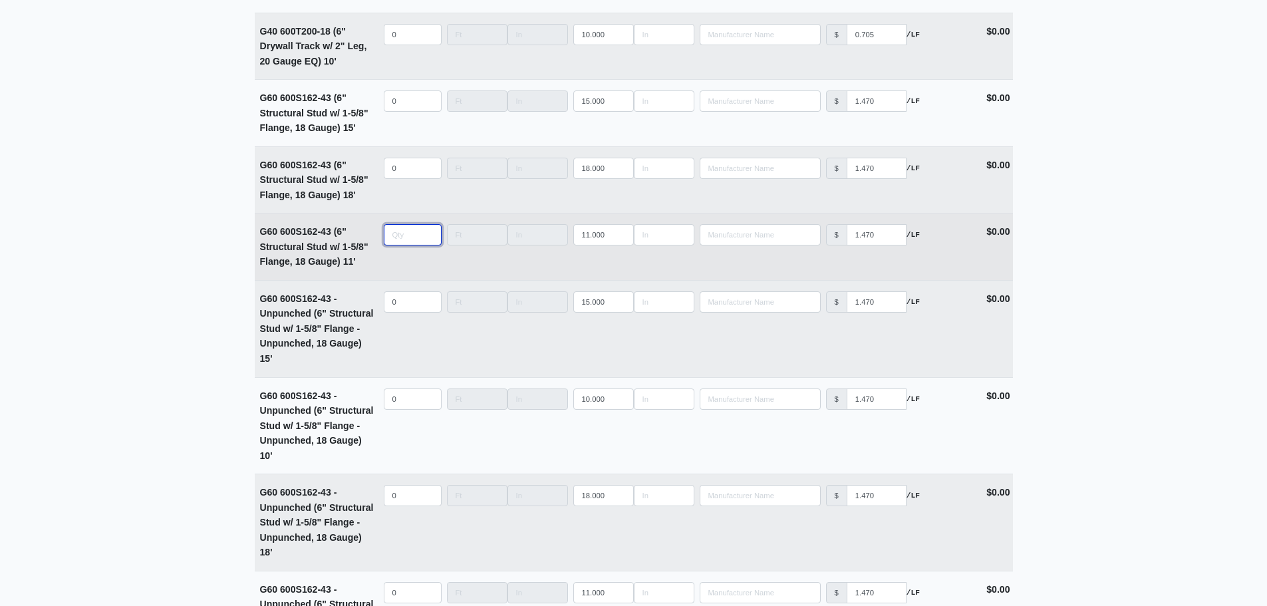
click at [407, 239] on input "quantity" at bounding box center [413, 234] width 58 height 21
type input "4"
select select
type input "40"
select select
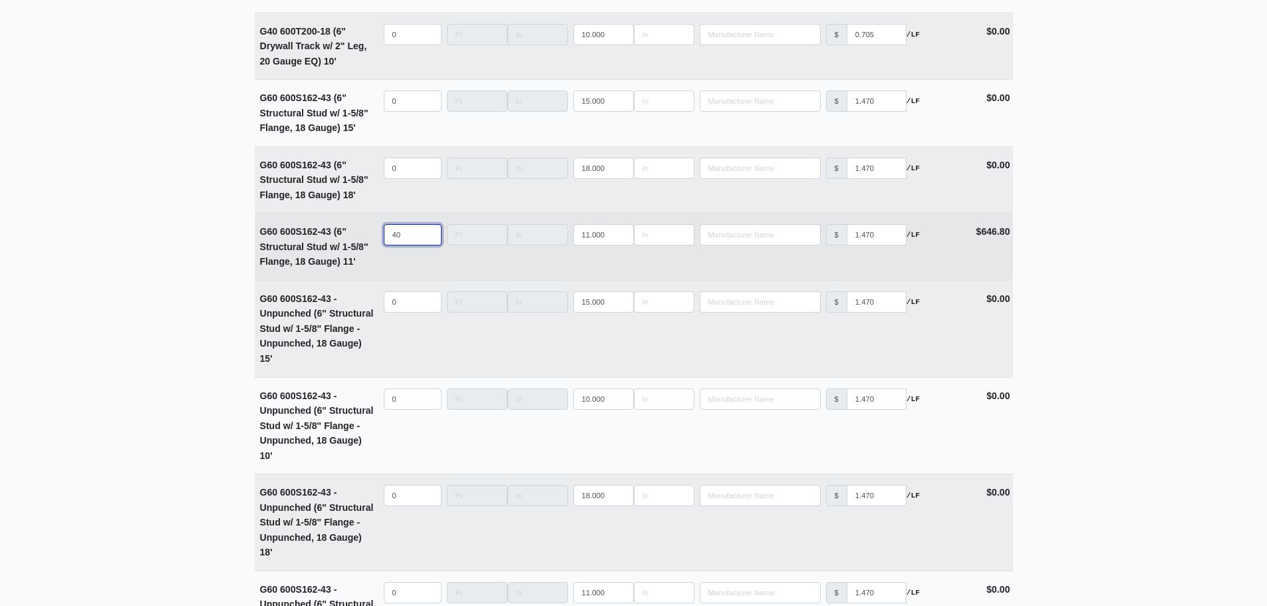
type input "404"
select select
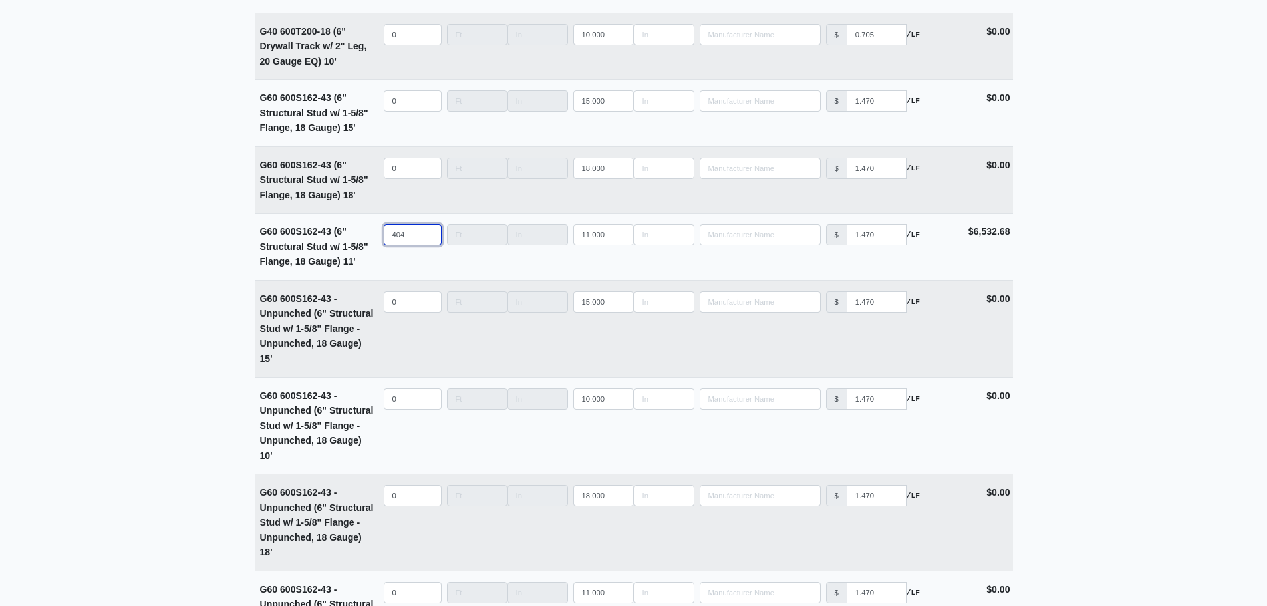
type input "404"
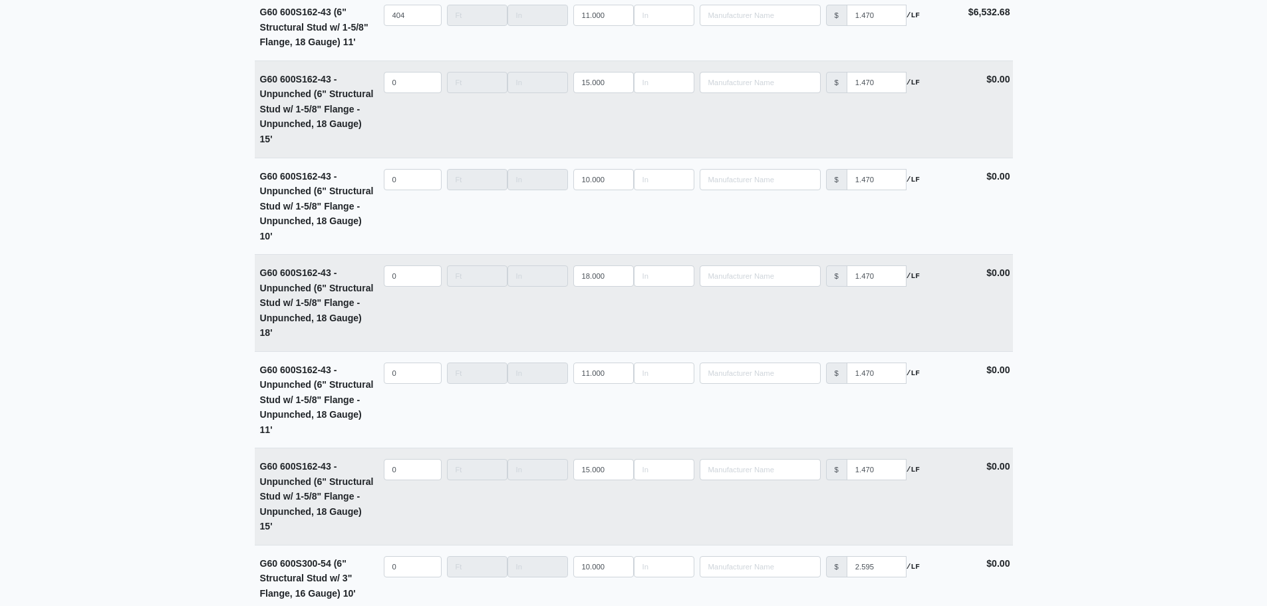
scroll to position [3793, 0]
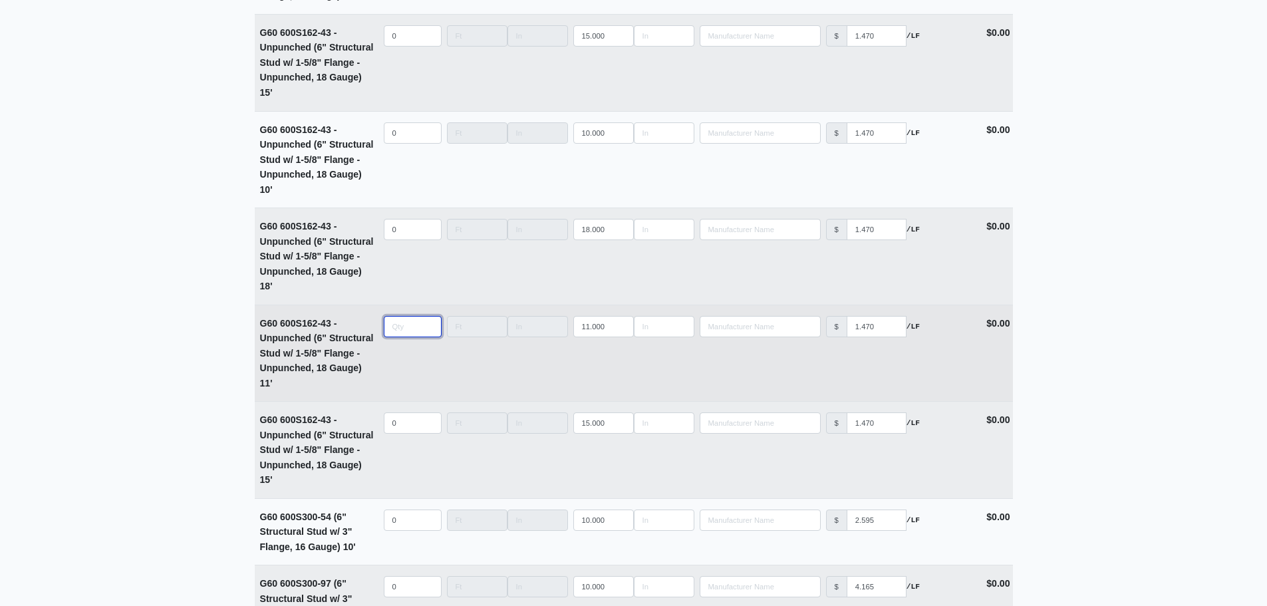
click at [405, 335] on input "quantity" at bounding box center [413, 326] width 58 height 21
type input "3"
select select
type input "30"
select select
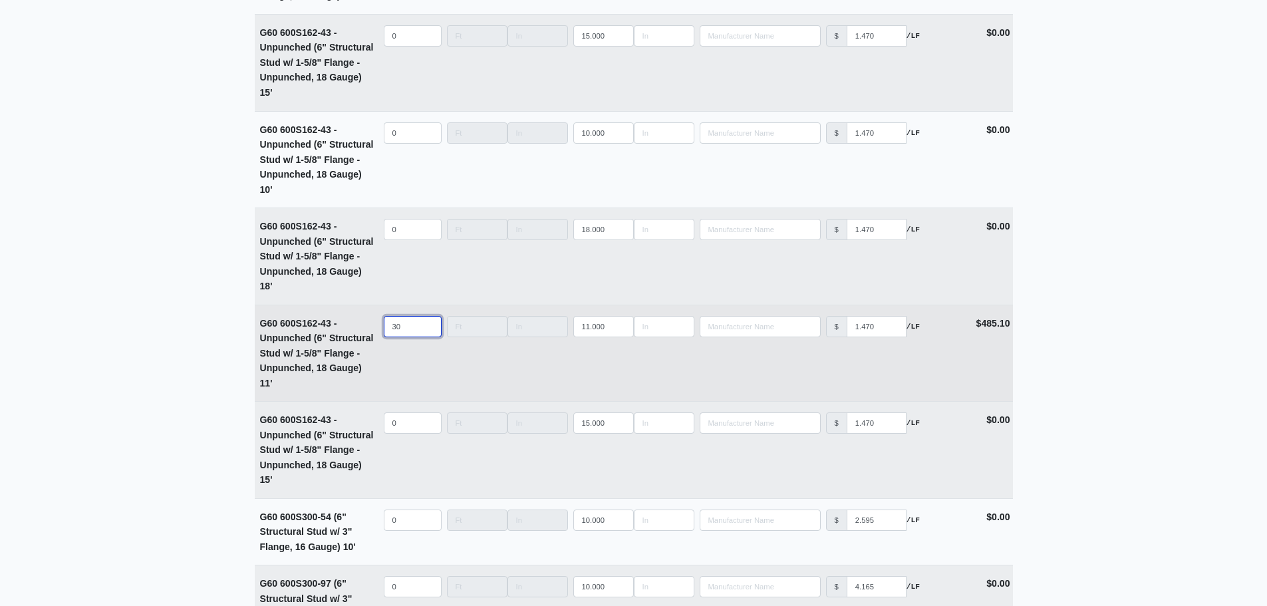
type input "306"
select select
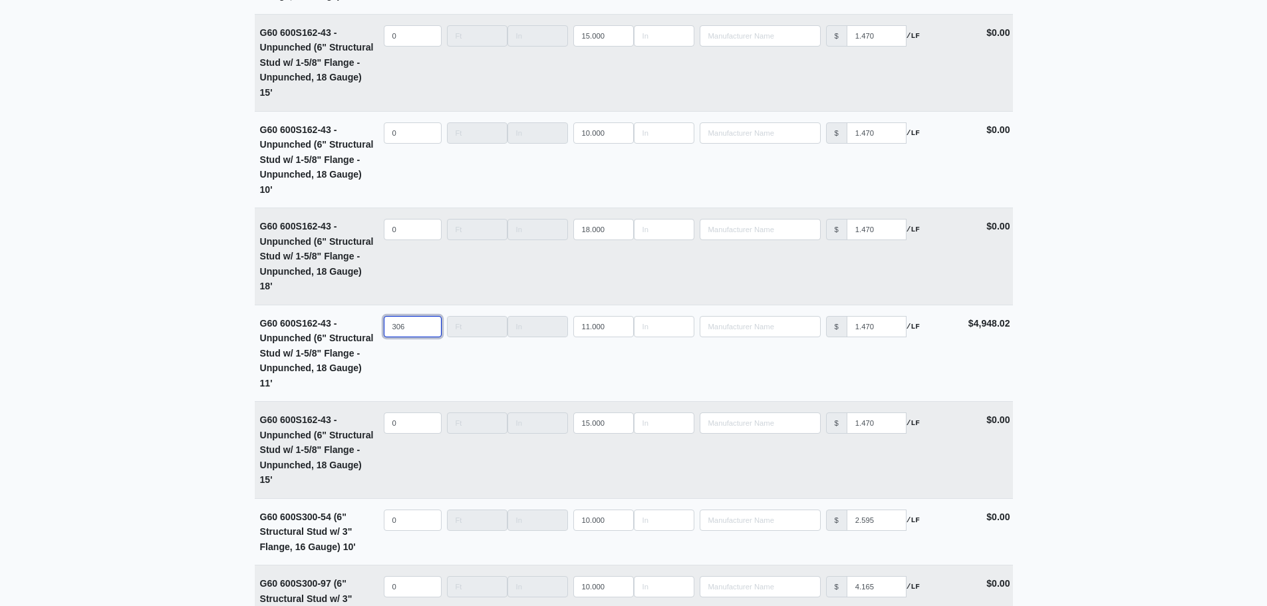
type input "306"
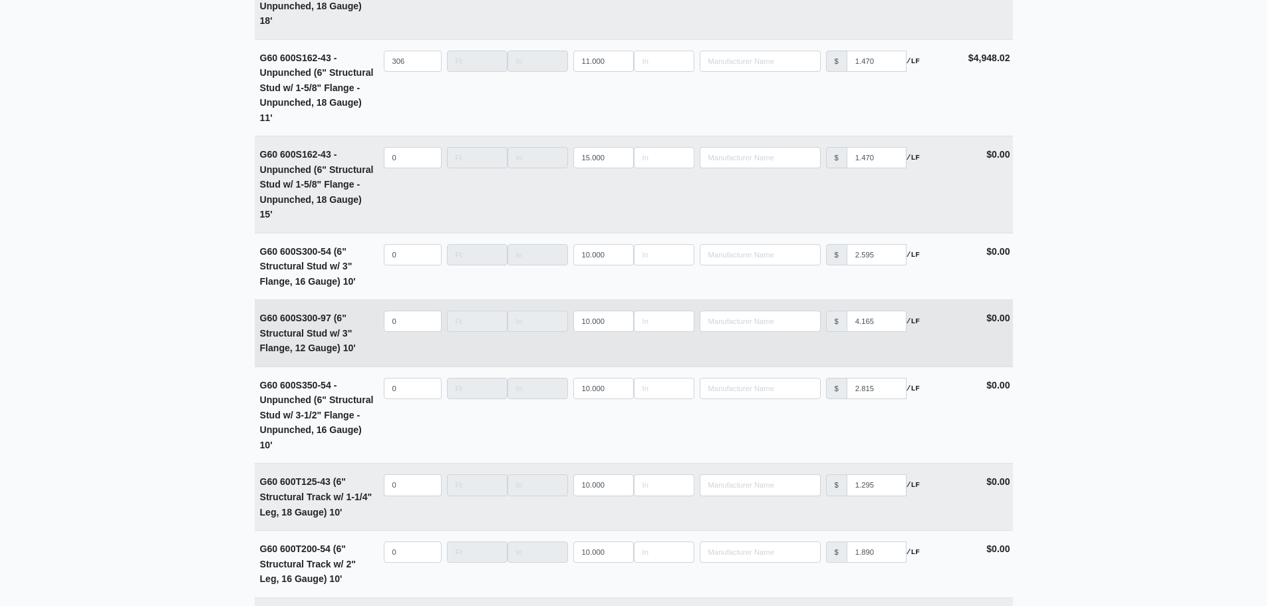
scroll to position [4059, 0]
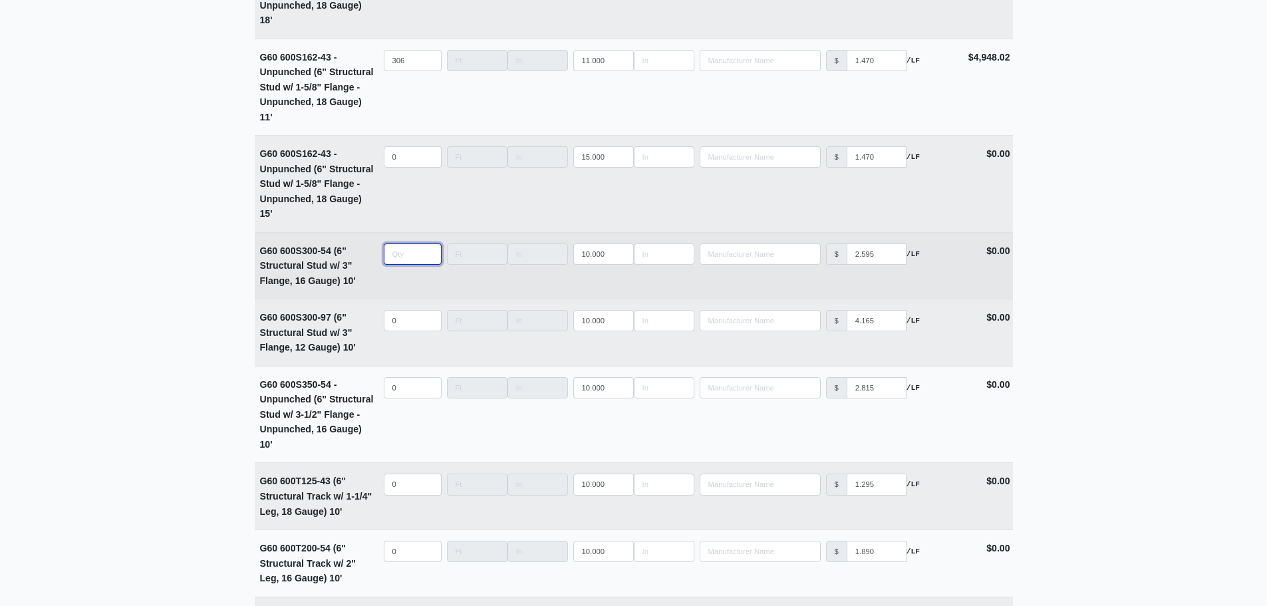
click at [396, 263] on input "quantity" at bounding box center [413, 253] width 58 height 21
type input "1"
select select
type input "14"
select select
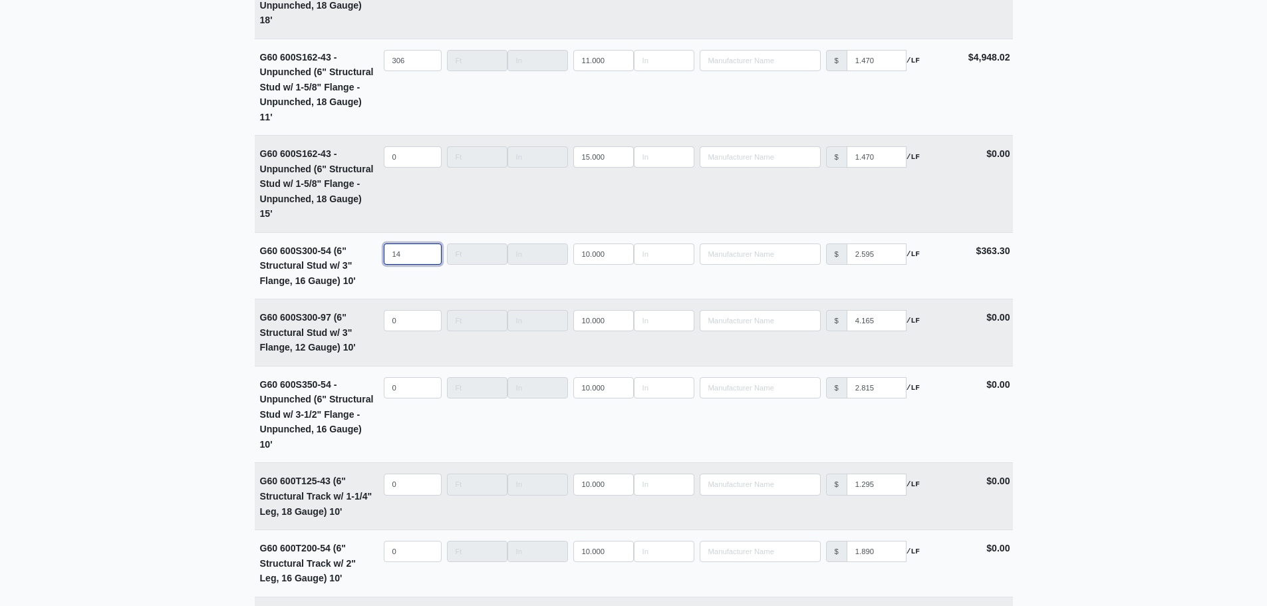
type input "14"
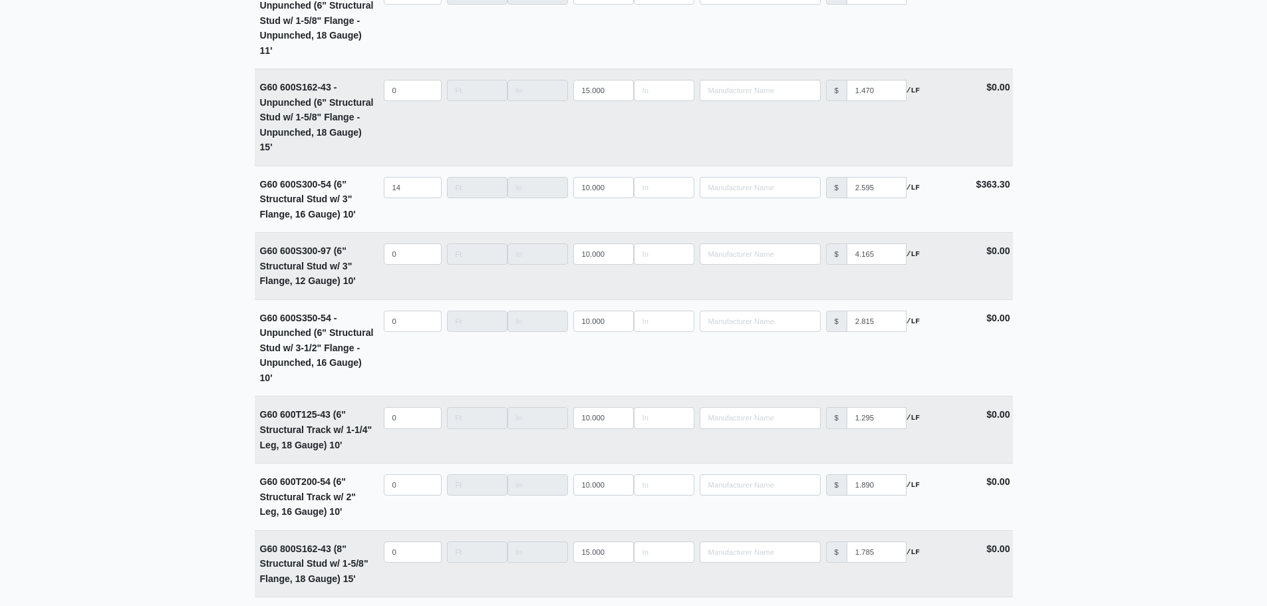
scroll to position [4779, 0]
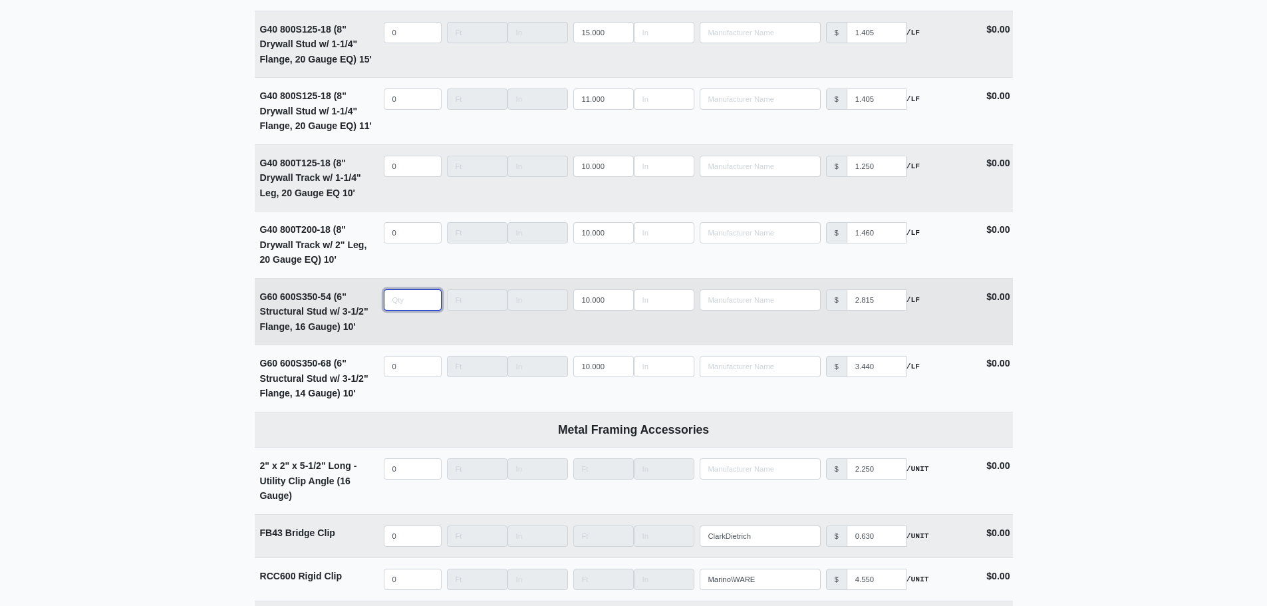
click at [406, 311] on input "quantity" at bounding box center [413, 299] width 58 height 21
type input "3"
select select
type input "3"
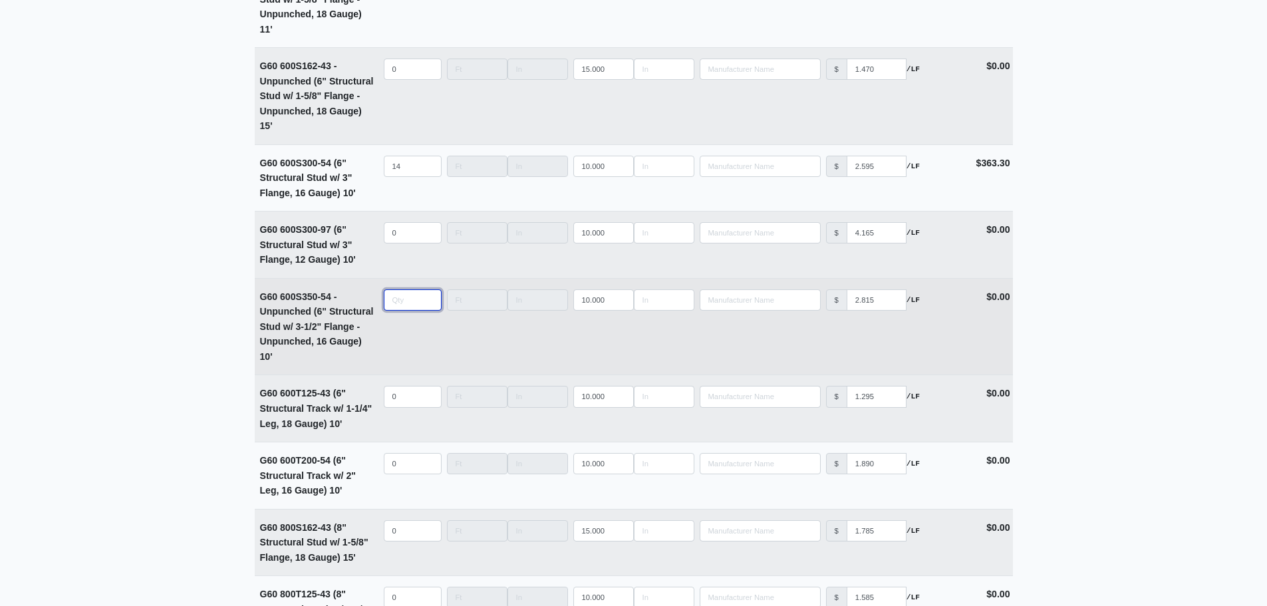
click at [406, 305] on input "quantity" at bounding box center [413, 299] width 58 height 21
type input "3"
select select
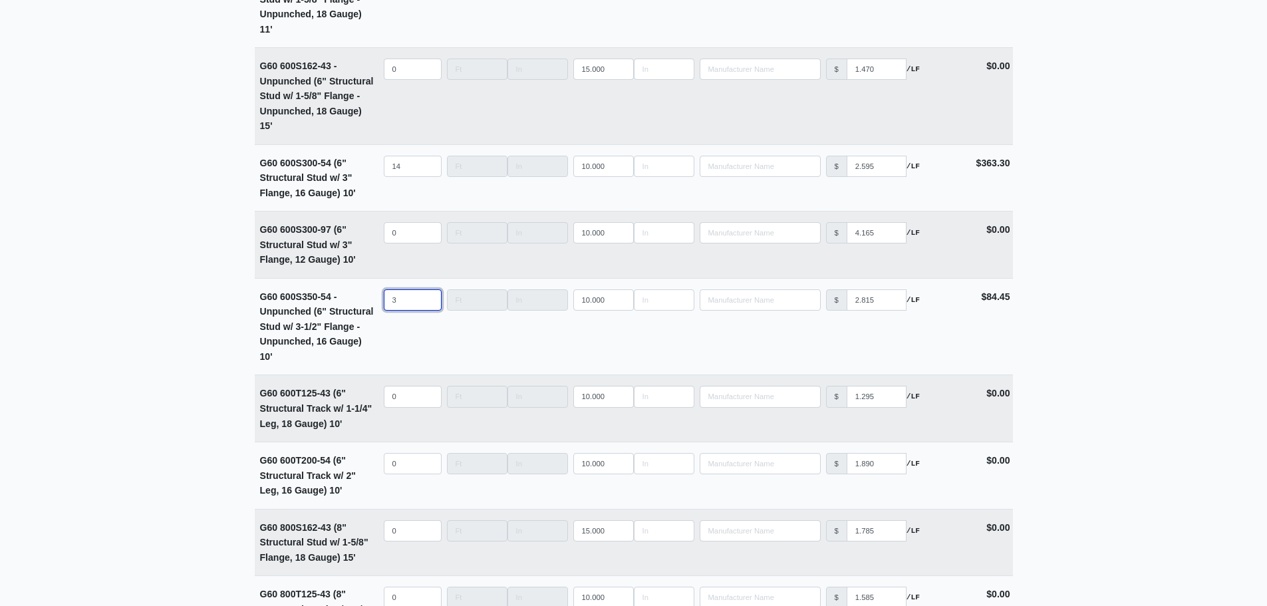
type input "3"
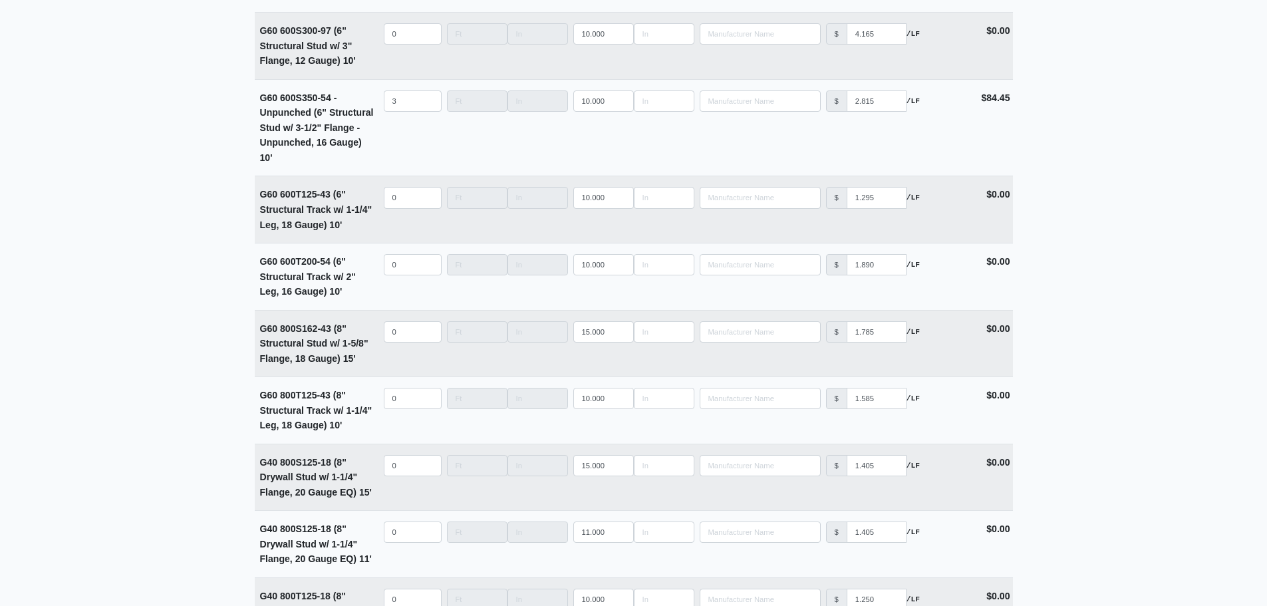
scroll to position [4347, 0]
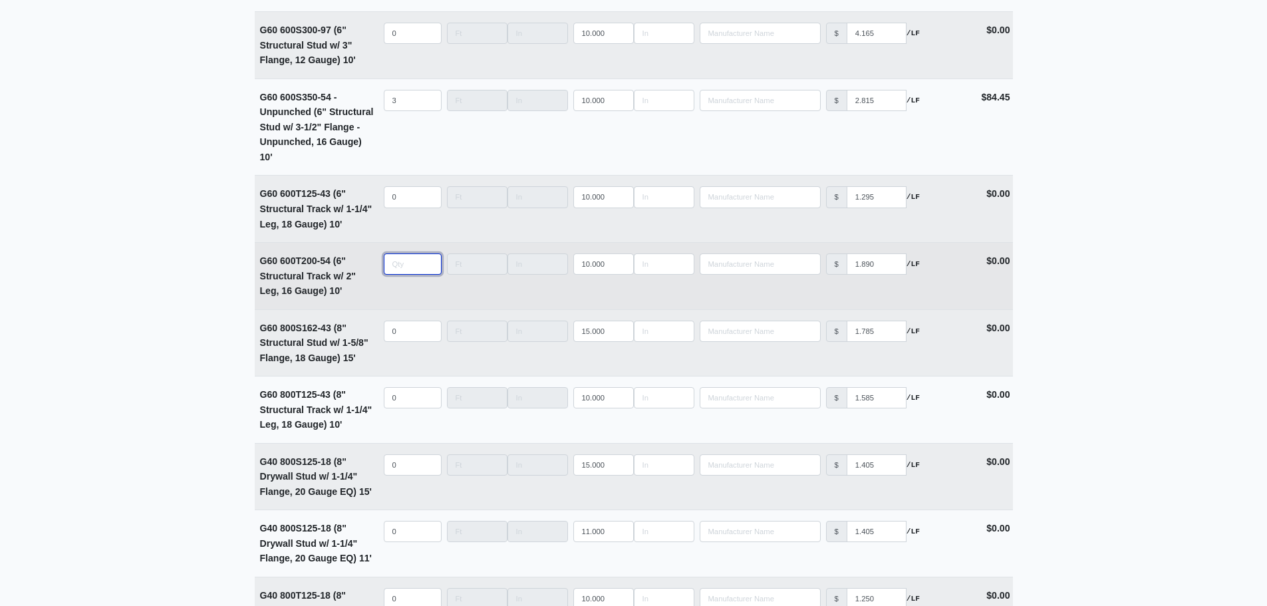
click at [400, 274] on input "quantity" at bounding box center [413, 263] width 58 height 21
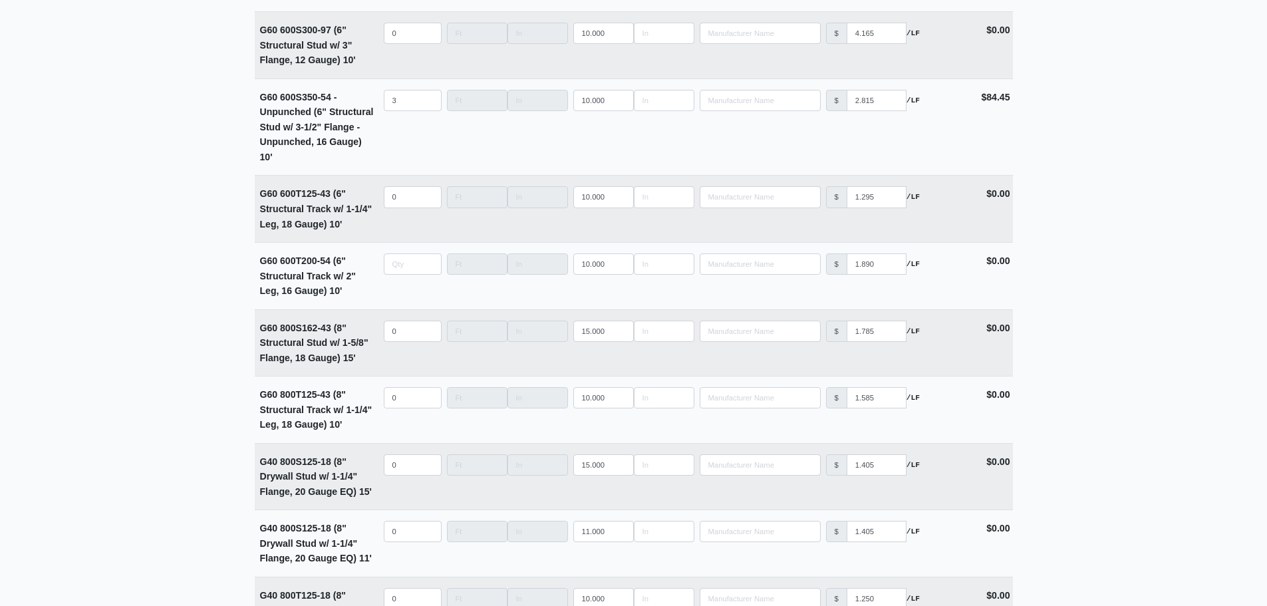
type input "0"
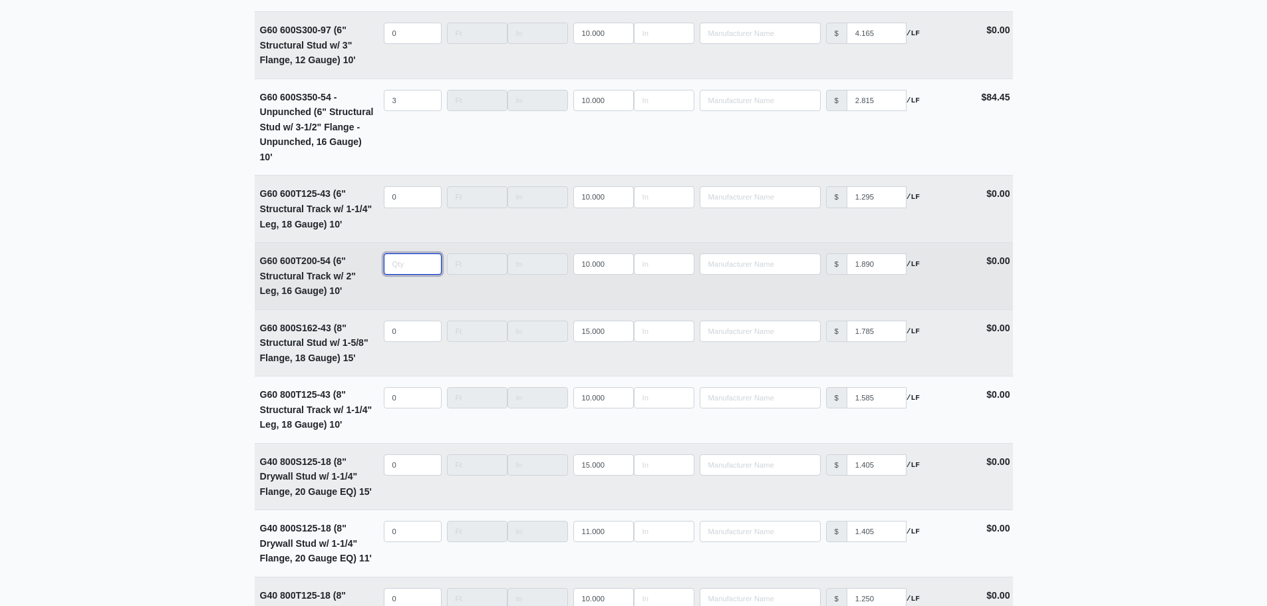
click at [414, 270] on input "quantity" at bounding box center [413, 263] width 58 height 21
type input "9"
select select
type input "99"
select select
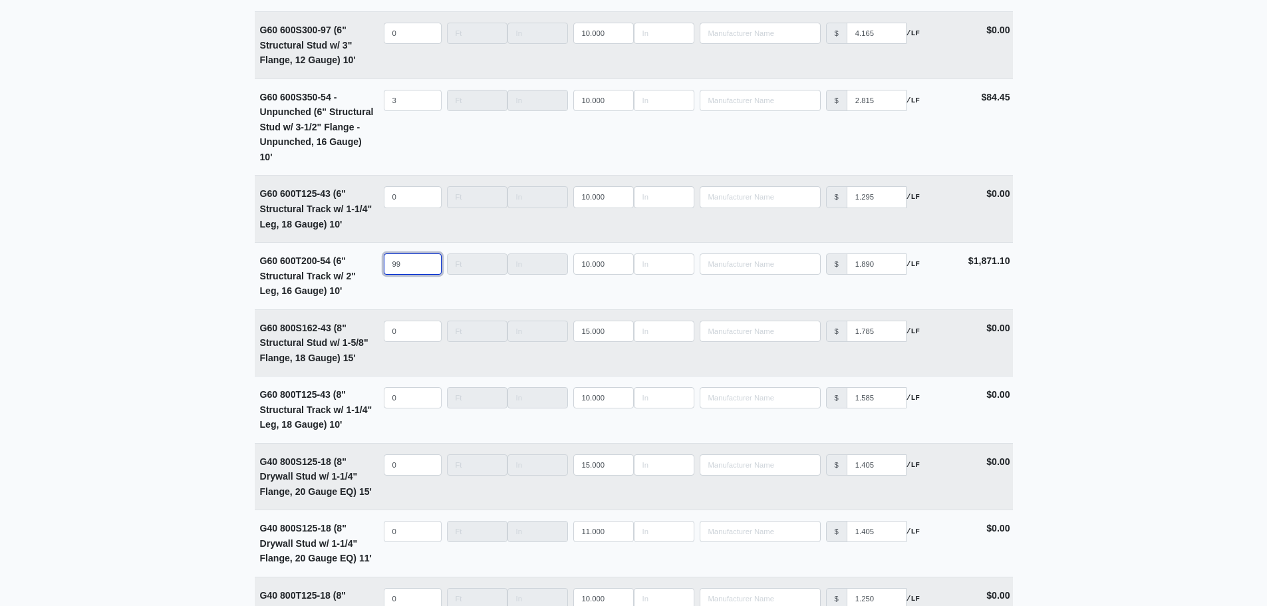
type input "99"
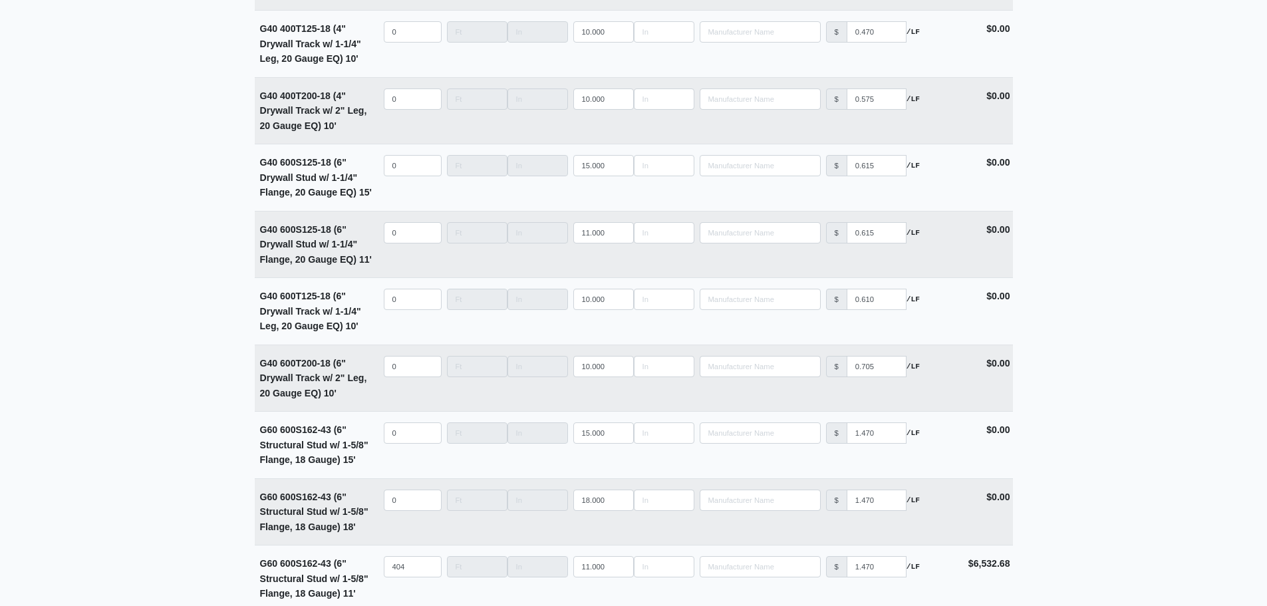
scroll to position [4244, 0]
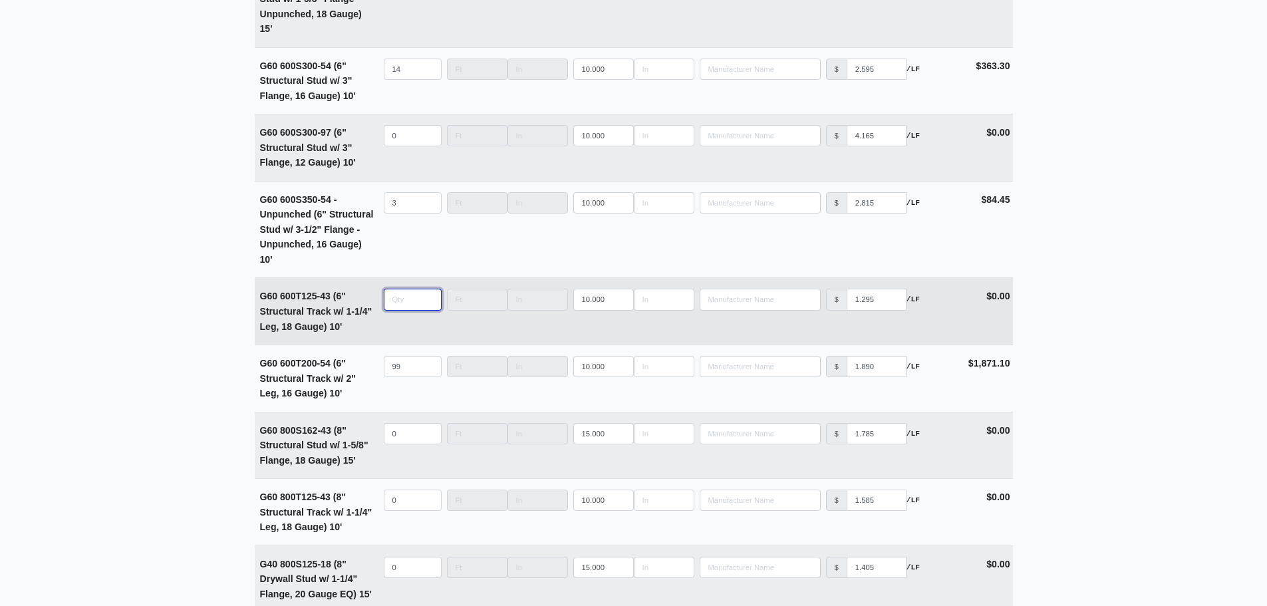
click at [391, 310] on input "quantity" at bounding box center [413, 299] width 58 height 21
type input "0"
click at [400, 307] on input "quantity" at bounding box center [413, 299] width 58 height 21
type input "2"
select select
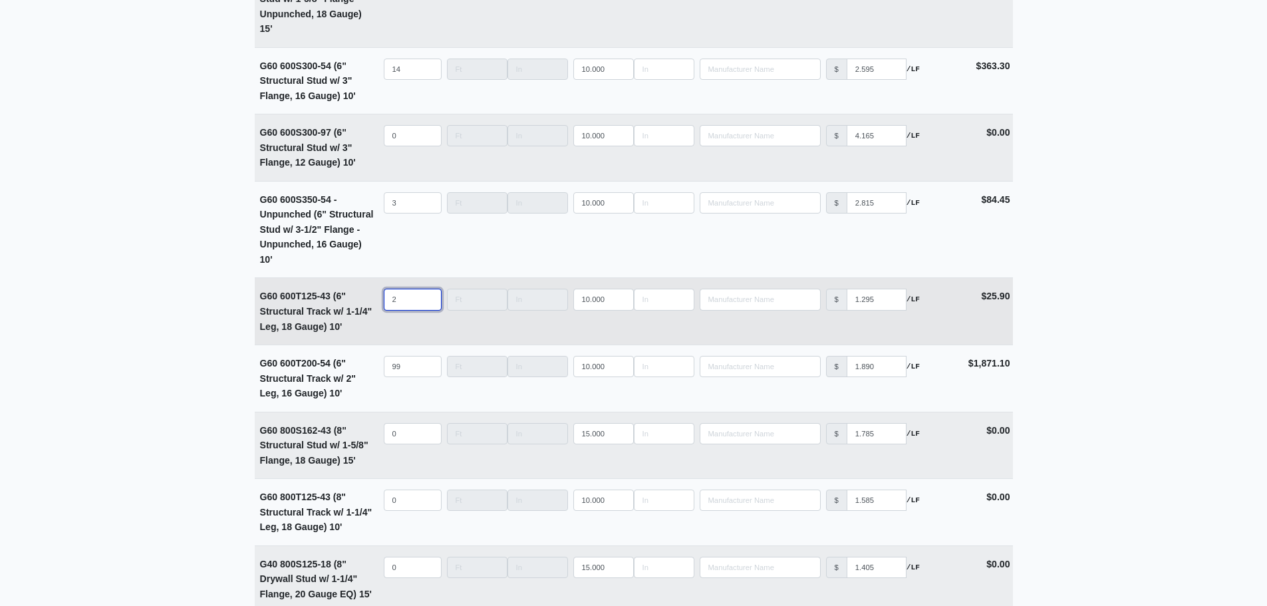
type input "22"
select select
type input "220"
select select
type input "220"
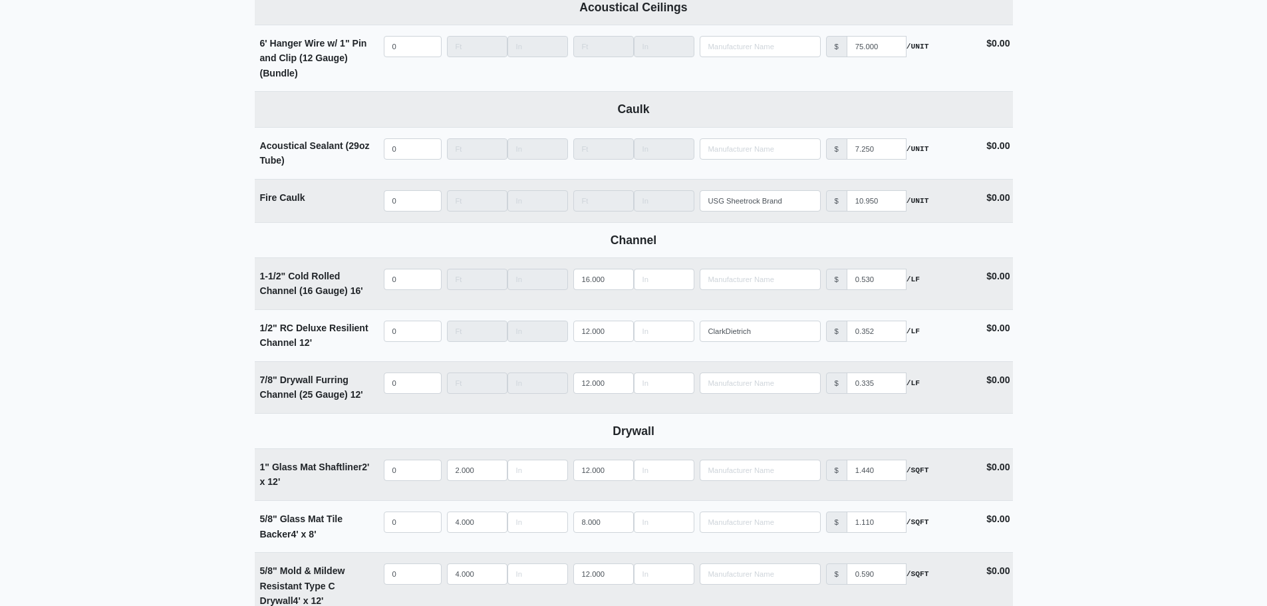
scroll to position [644, 0]
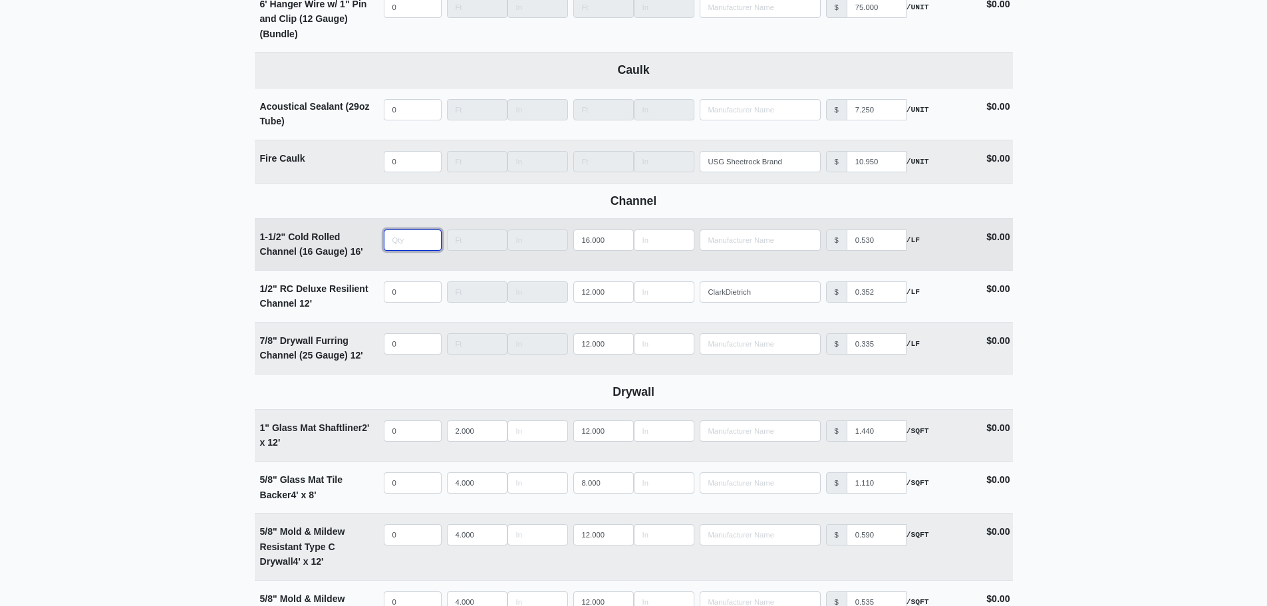
click at [393, 245] on input "quantity" at bounding box center [413, 239] width 58 height 21
type input "0"
click at [396, 247] on input "quantity" at bounding box center [413, 239] width 58 height 21
type input "1"
select select
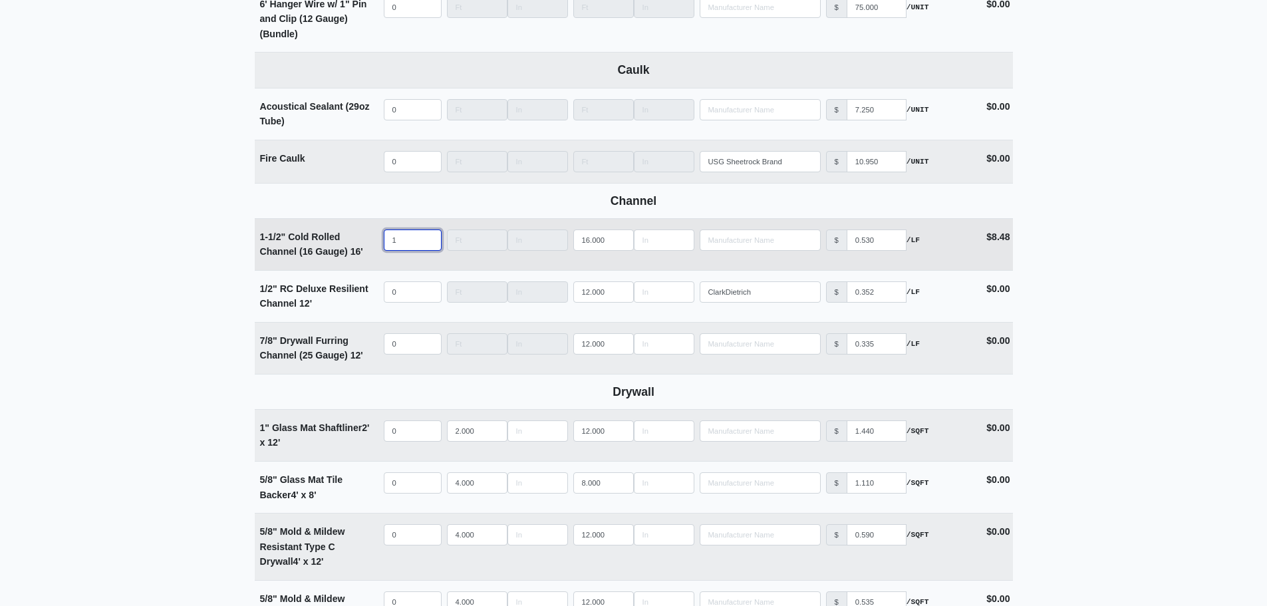
type input "11"
select select
type input "118"
select select
type input "118"
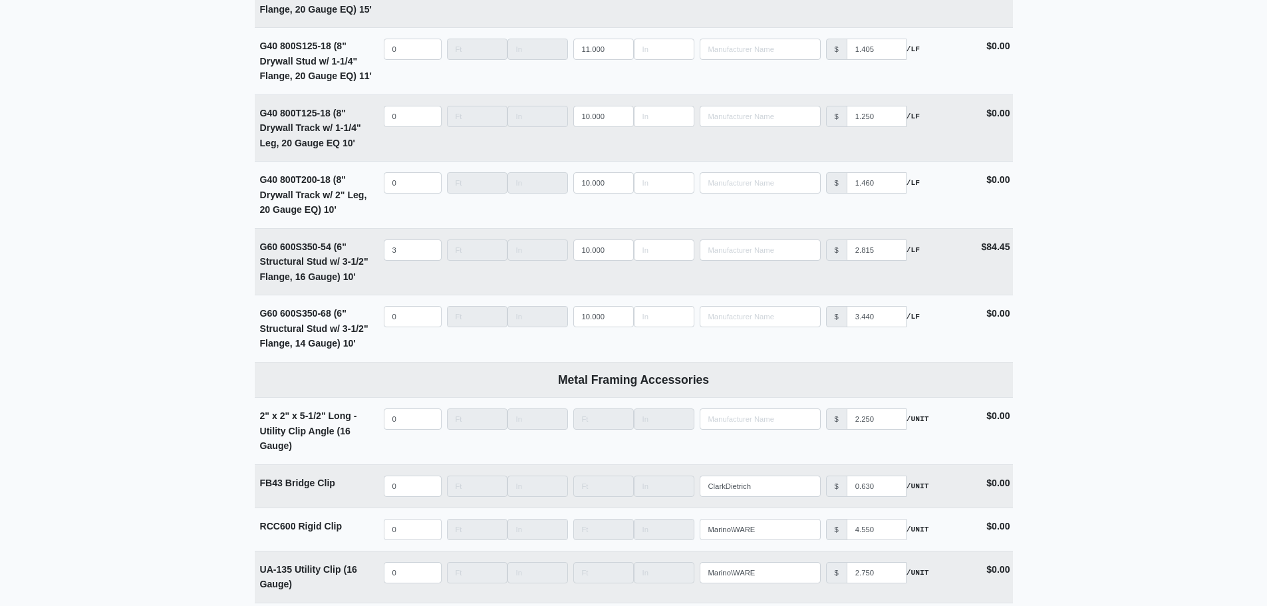
scroll to position [4980, 0]
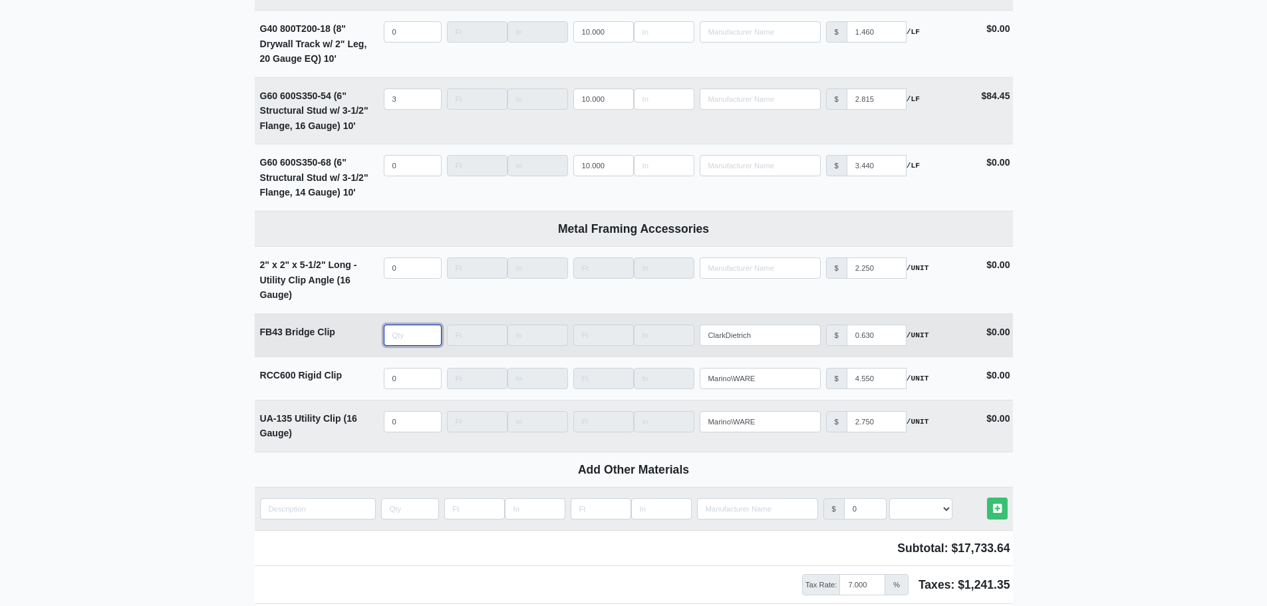
click at [404, 342] on input "quantity" at bounding box center [413, 335] width 58 height 21
type input "8"
select select
type input "80"
select select
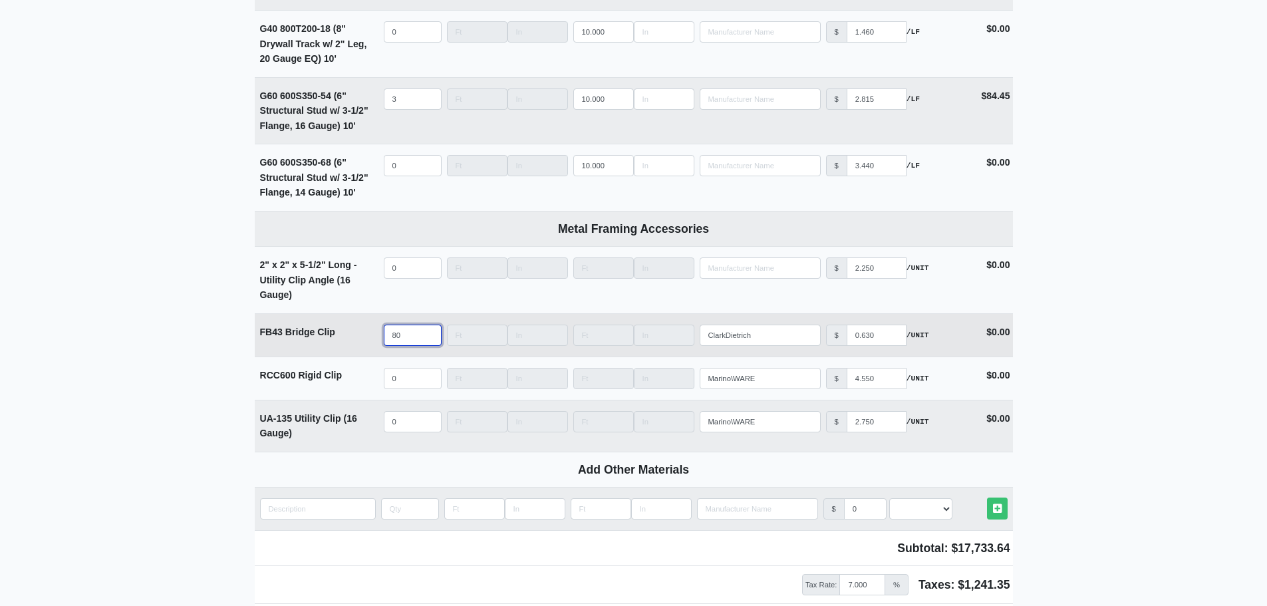
type input "808"
select select
type input "808"
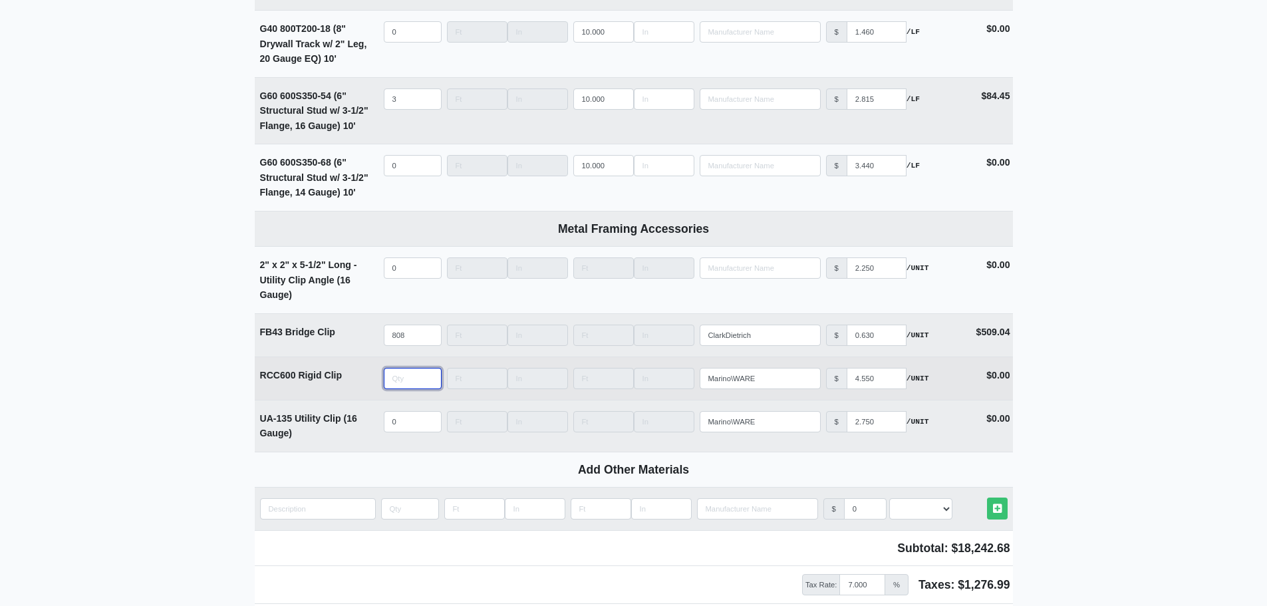
click at [398, 389] on input "quantity" at bounding box center [413, 378] width 58 height 21
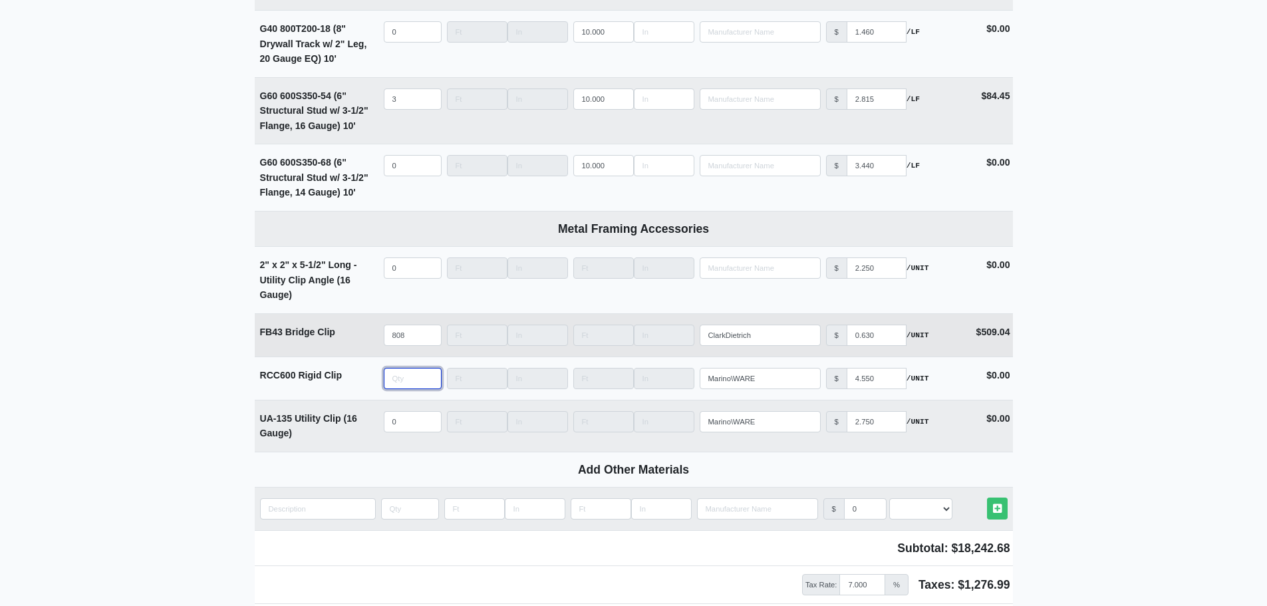
type input "3"
select select
type input "36"
select select
type input "36"
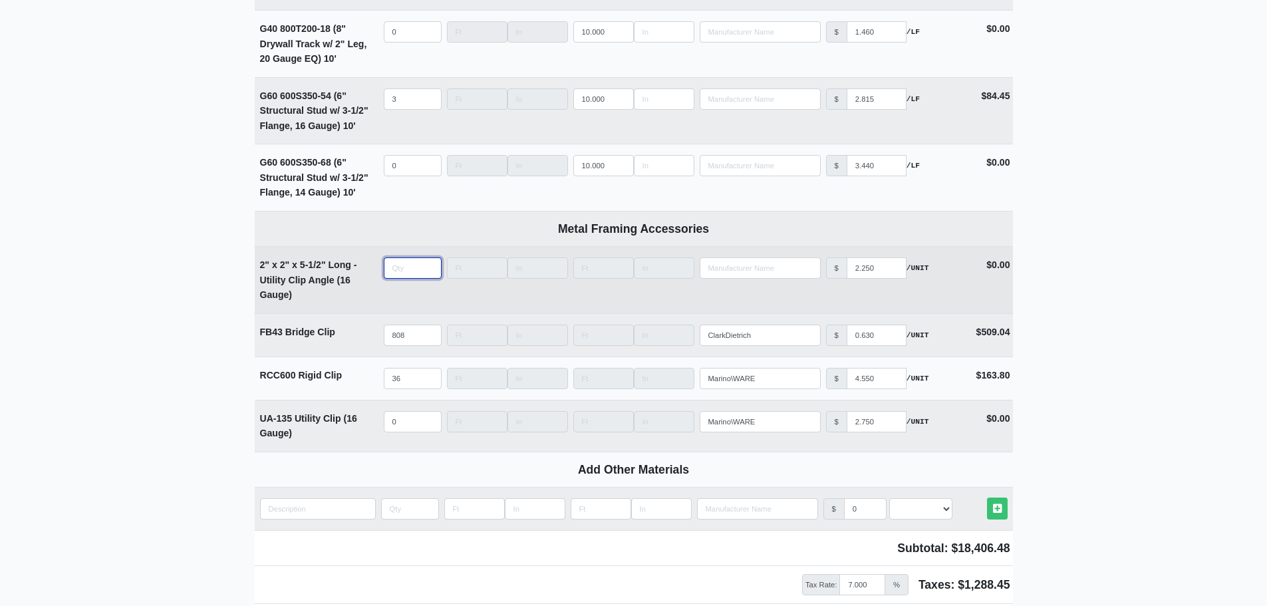
click at [404, 279] on input "quantity" at bounding box center [413, 267] width 58 height 21
type input "4"
select select
type input "42"
select select
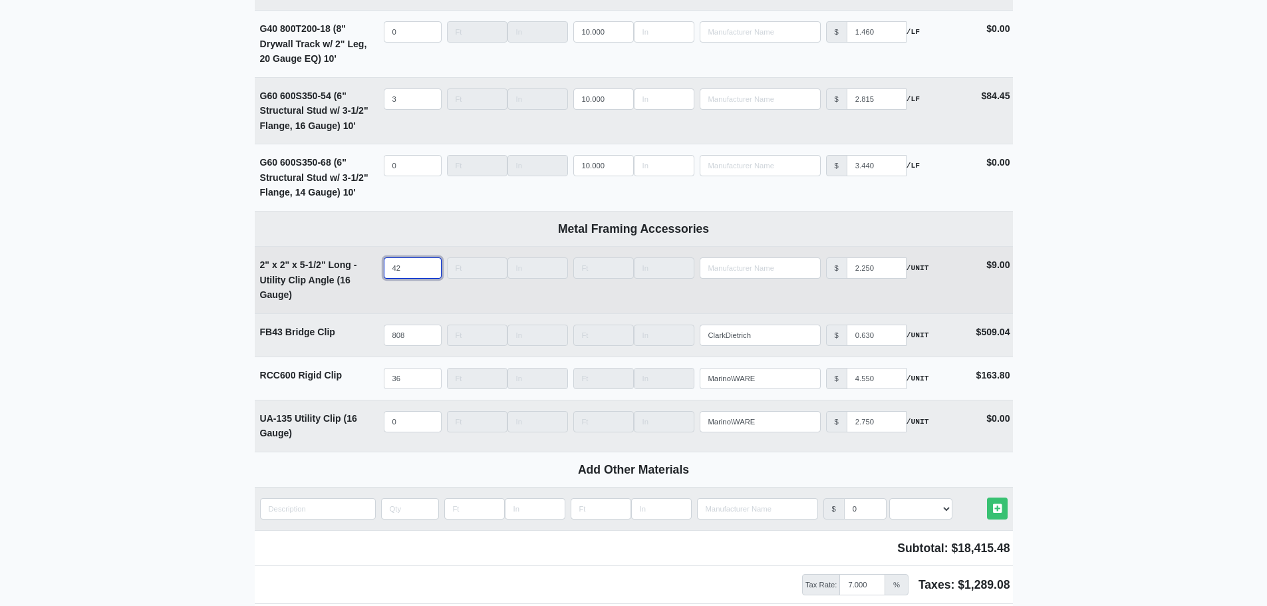
type input "426"
select select
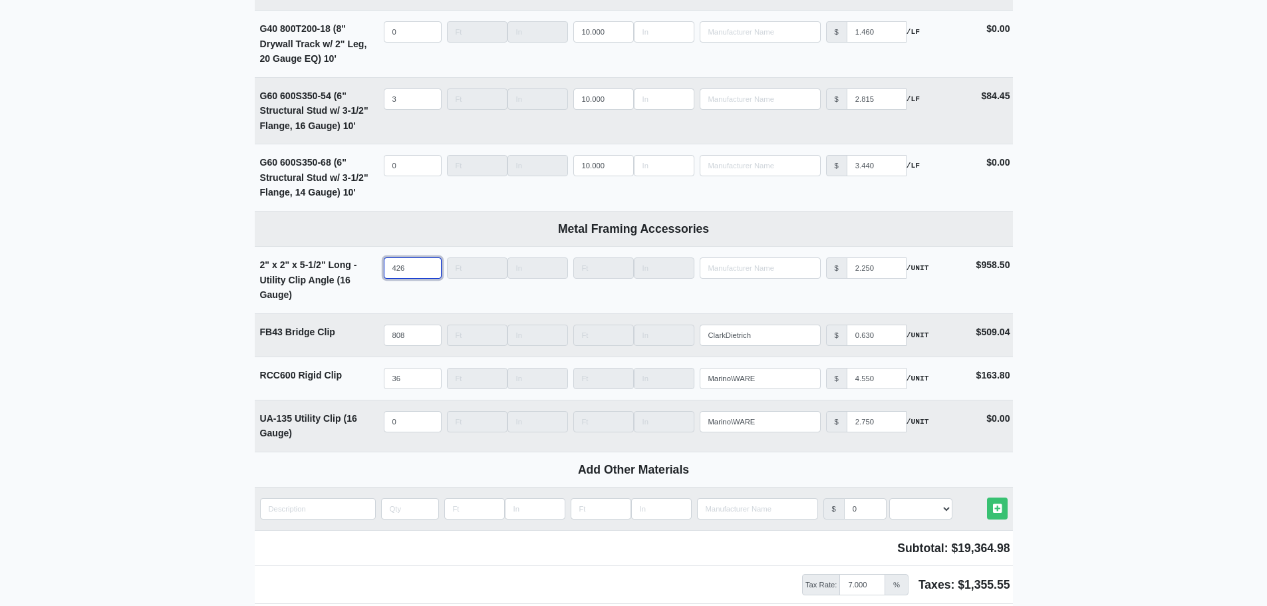
type input "426"
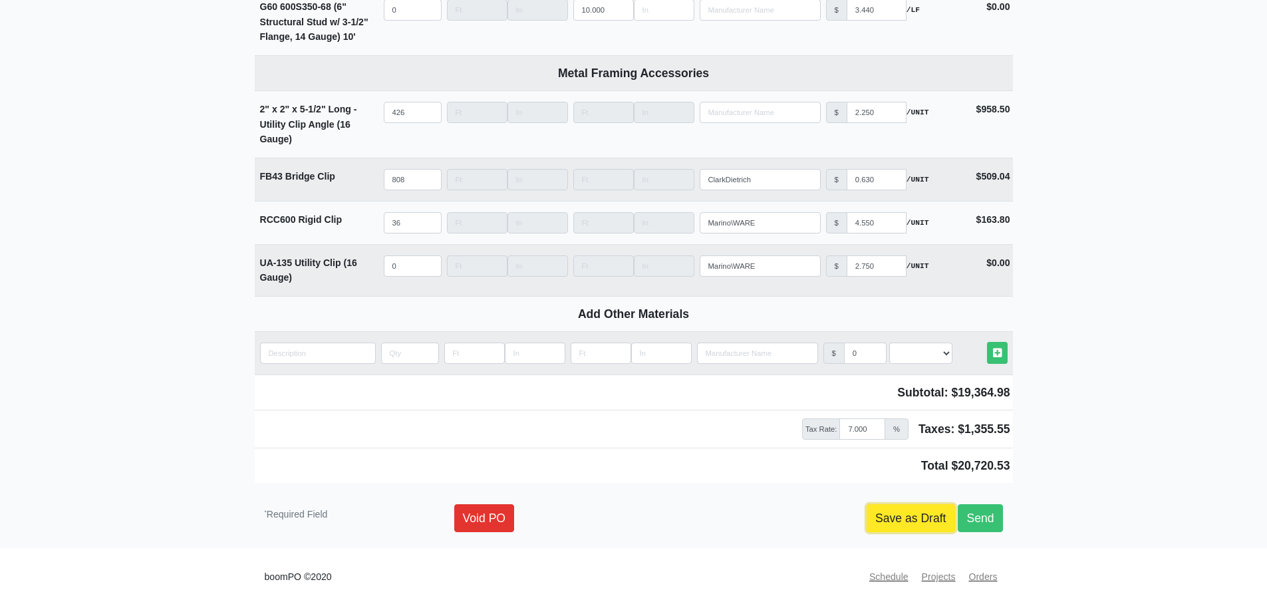
click at [904, 518] on link "Save as Draft" at bounding box center [911, 518] width 88 height 28
click at [899, 518] on link "Save as Draft" at bounding box center [911, 518] width 88 height 28
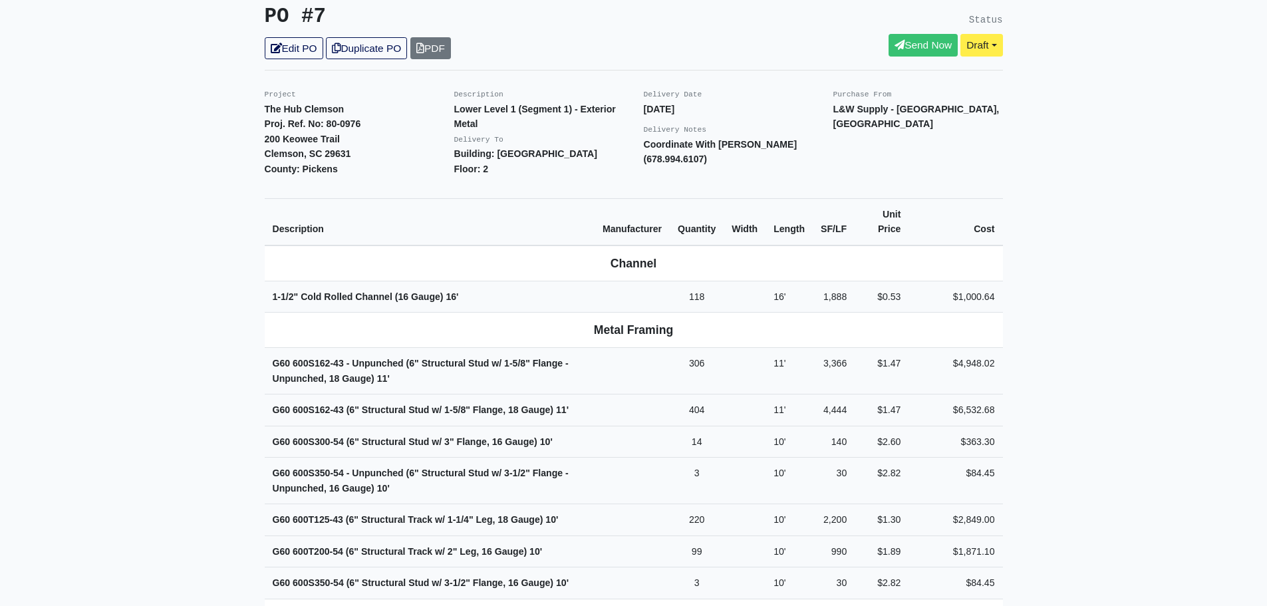
scroll to position [68, 0]
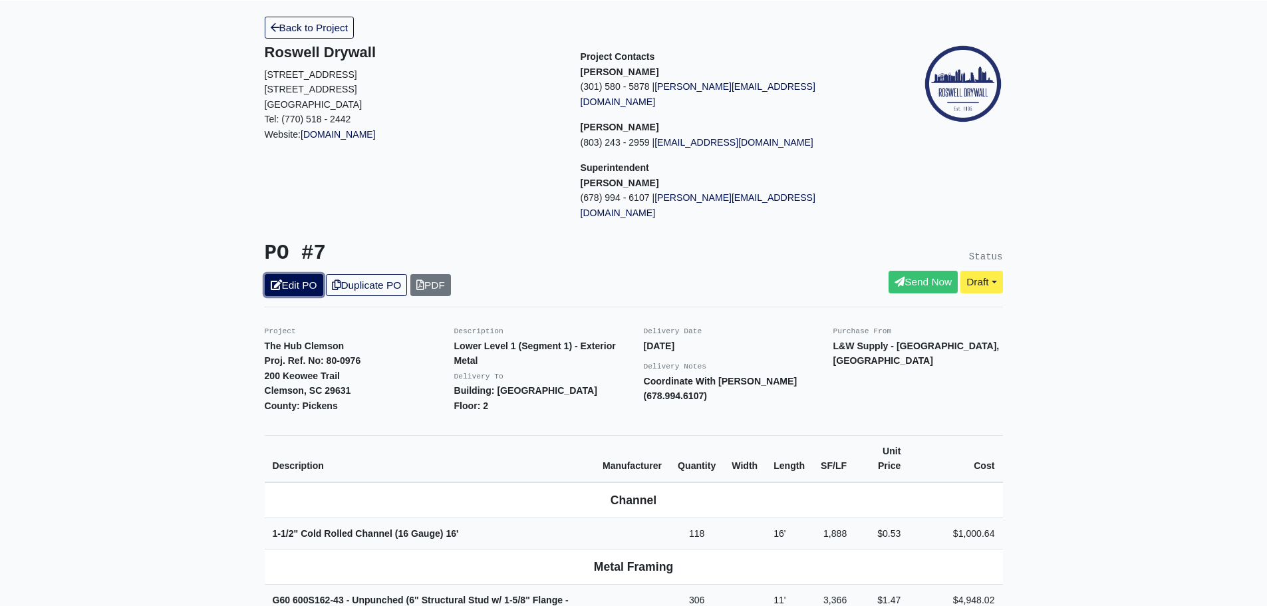
click at [289, 274] on link "Edit PO" at bounding box center [294, 285] width 59 height 22
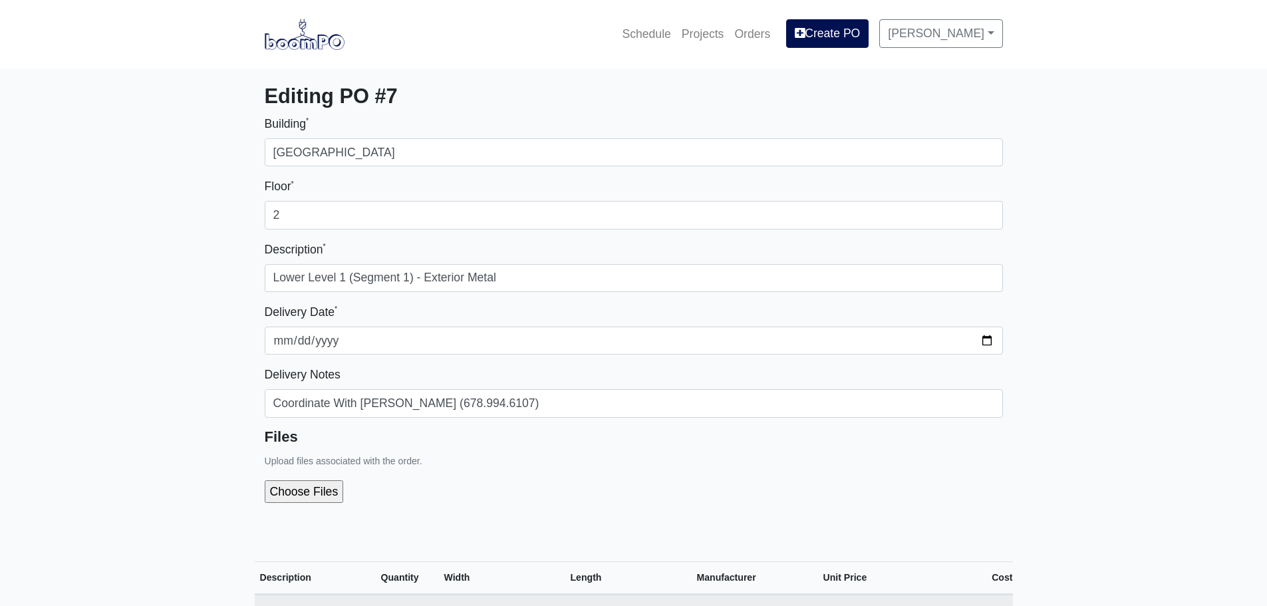
select select
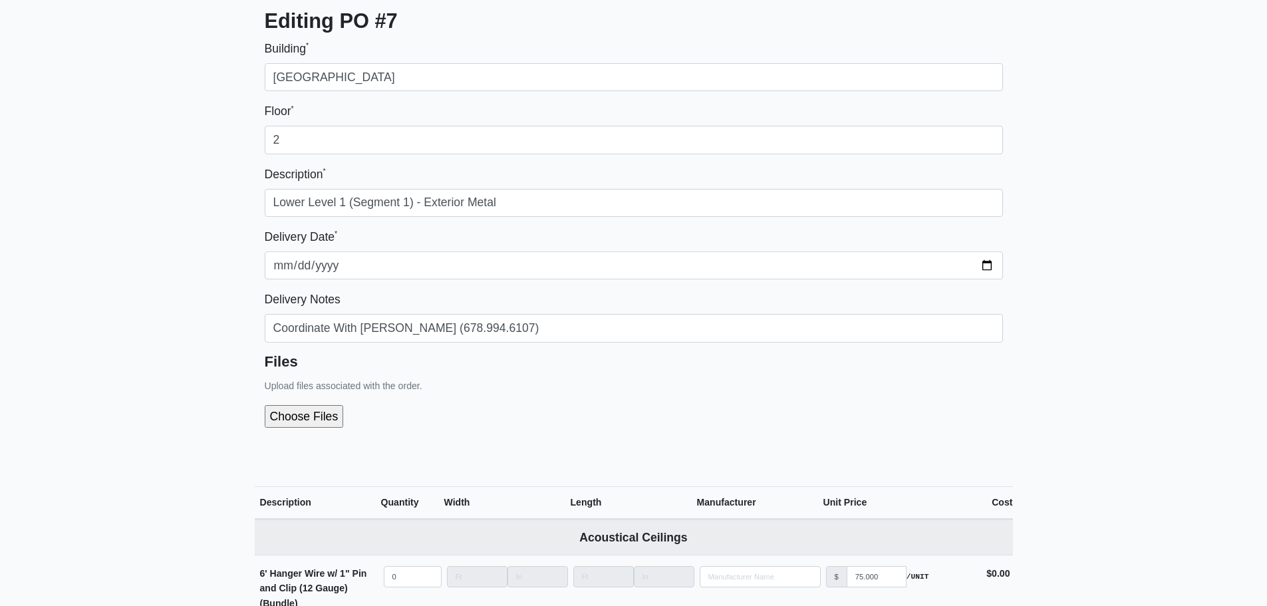
scroll to position [200, 0]
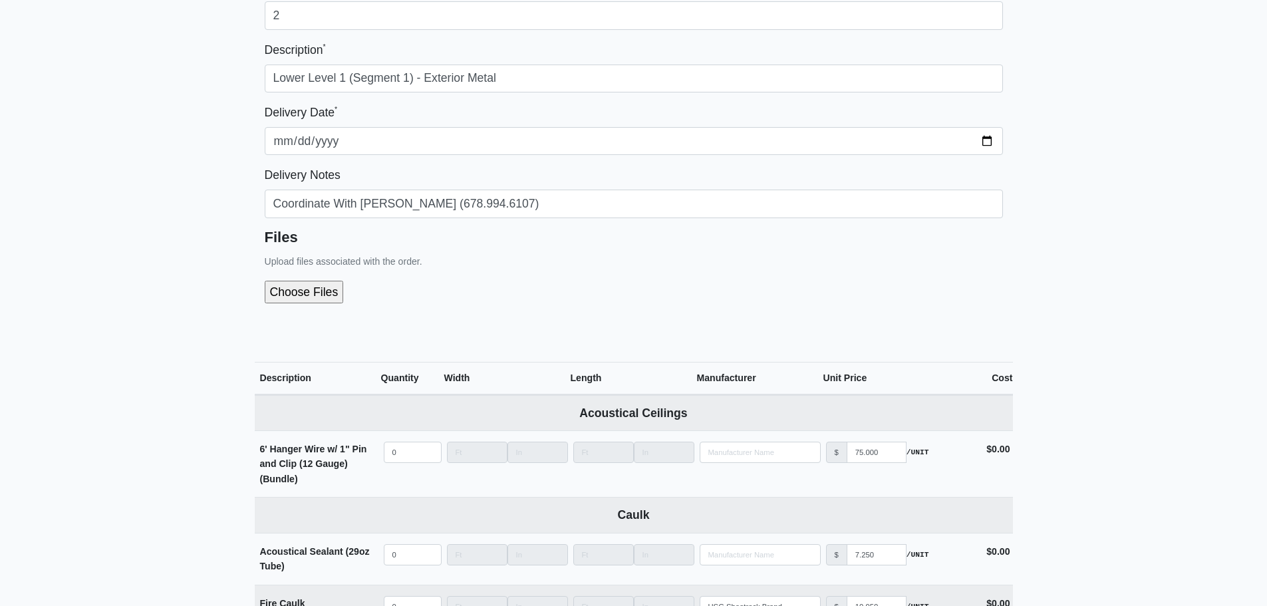
click at [282, 298] on input "file" at bounding box center [375, 292] width 221 height 23
type input "C:\fakepath\LL1 - Segment 1 (Exterior Metal).pdf"
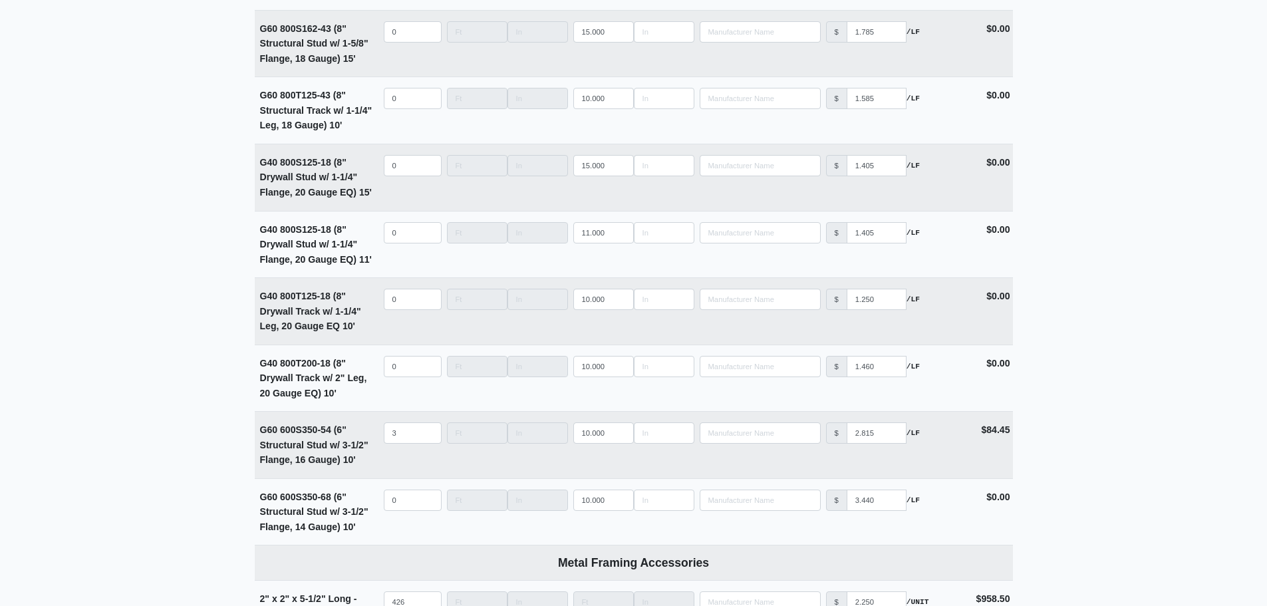
scroll to position [5202, 0]
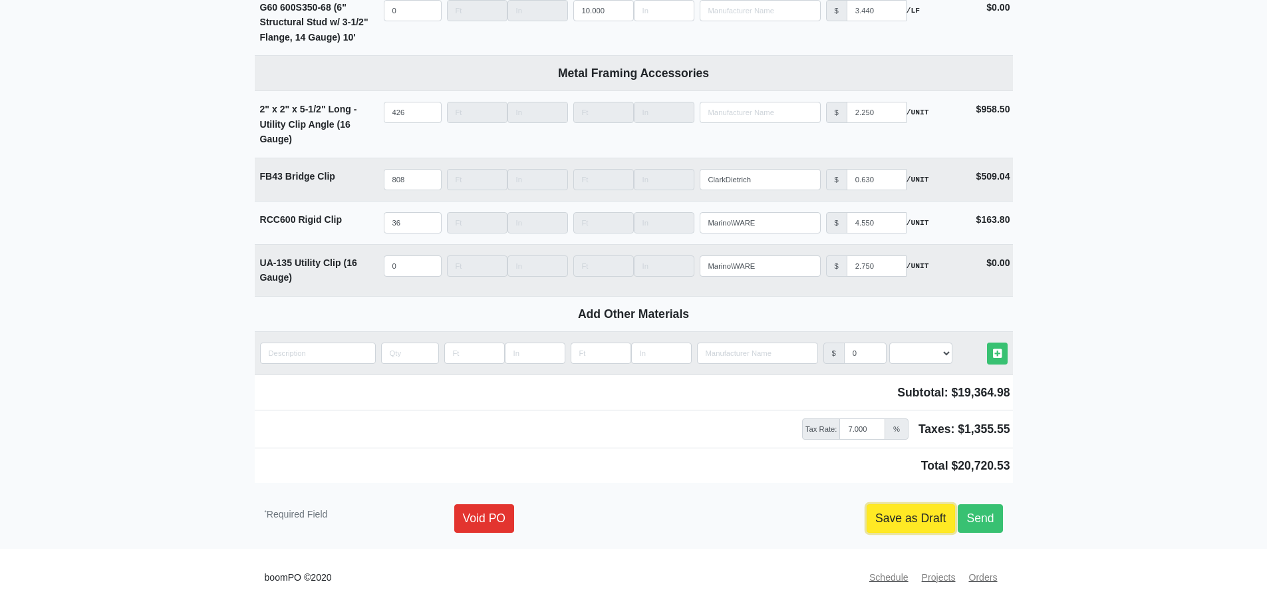
click at [918, 527] on link "Save as Draft" at bounding box center [911, 518] width 88 height 28
click at [894, 521] on link "Save as Draft" at bounding box center [911, 518] width 88 height 28
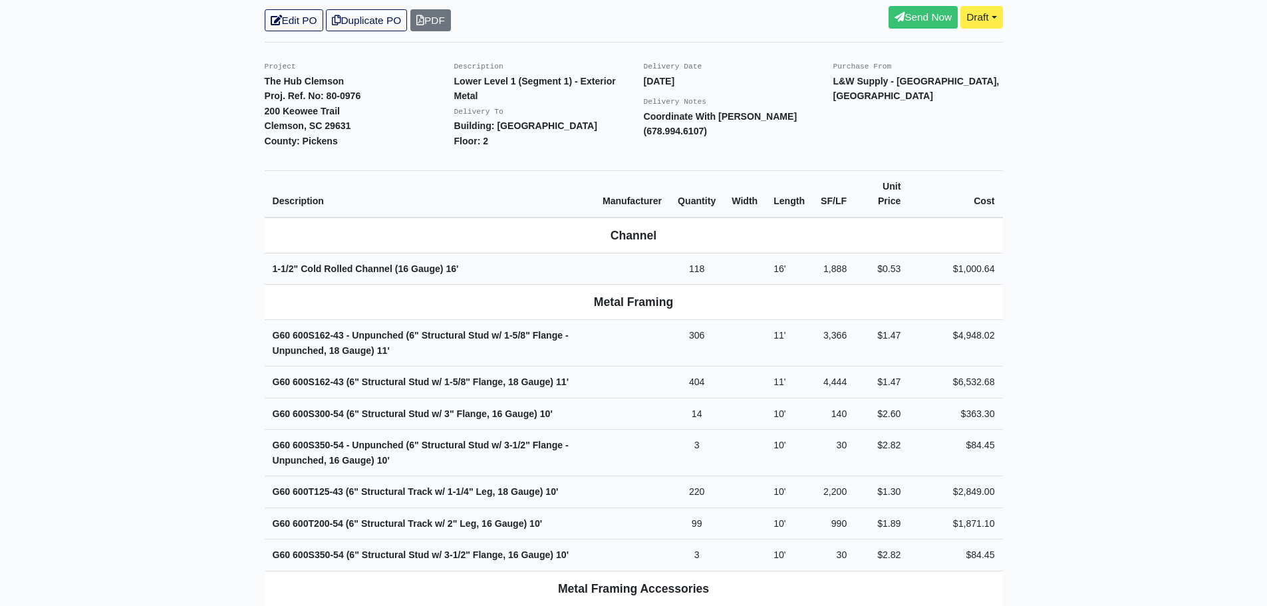
click at [225, 401] on main "Back to Project Roswell Drywall [STREET_ADDRESS] Tel: (770) 518 - 2442 Website:…" at bounding box center [633, 424] width 1267 height 1377
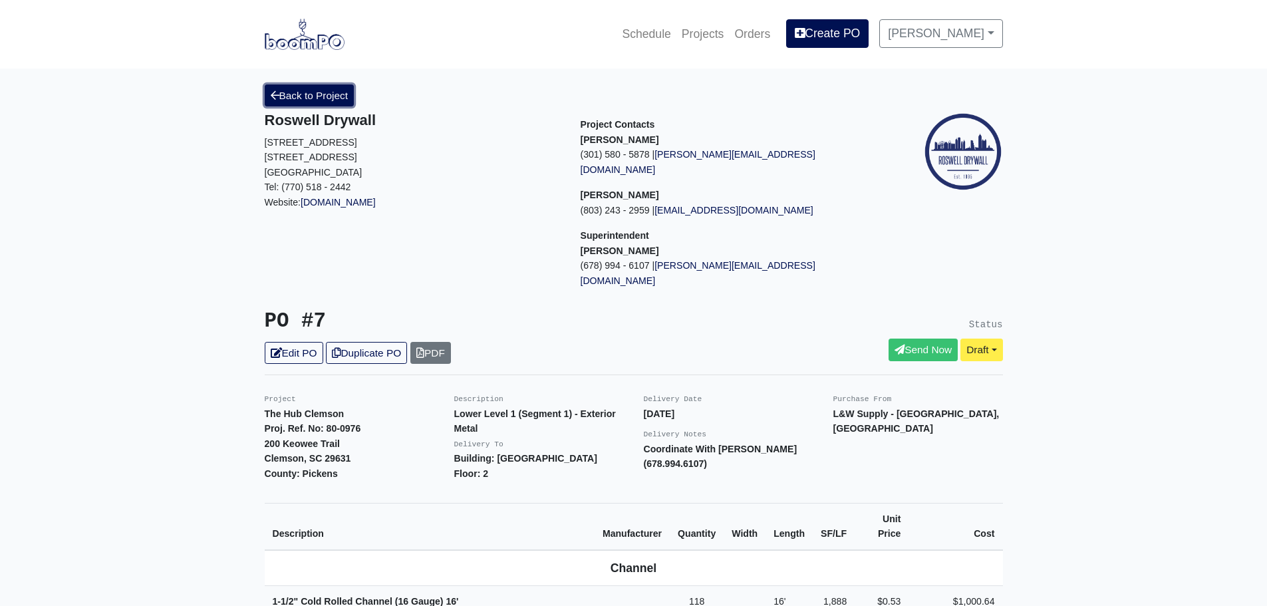
click at [305, 103] on link "Back to Project" at bounding box center [310, 95] width 90 height 22
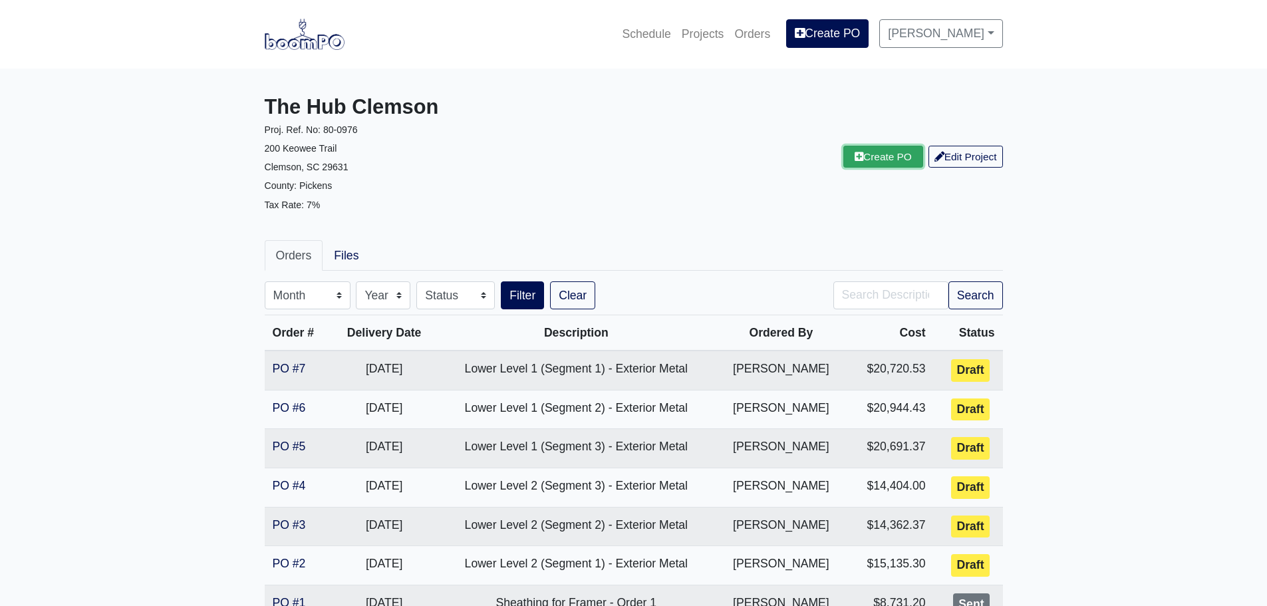
click at [878, 146] on link "Create PO" at bounding box center [883, 157] width 80 height 22
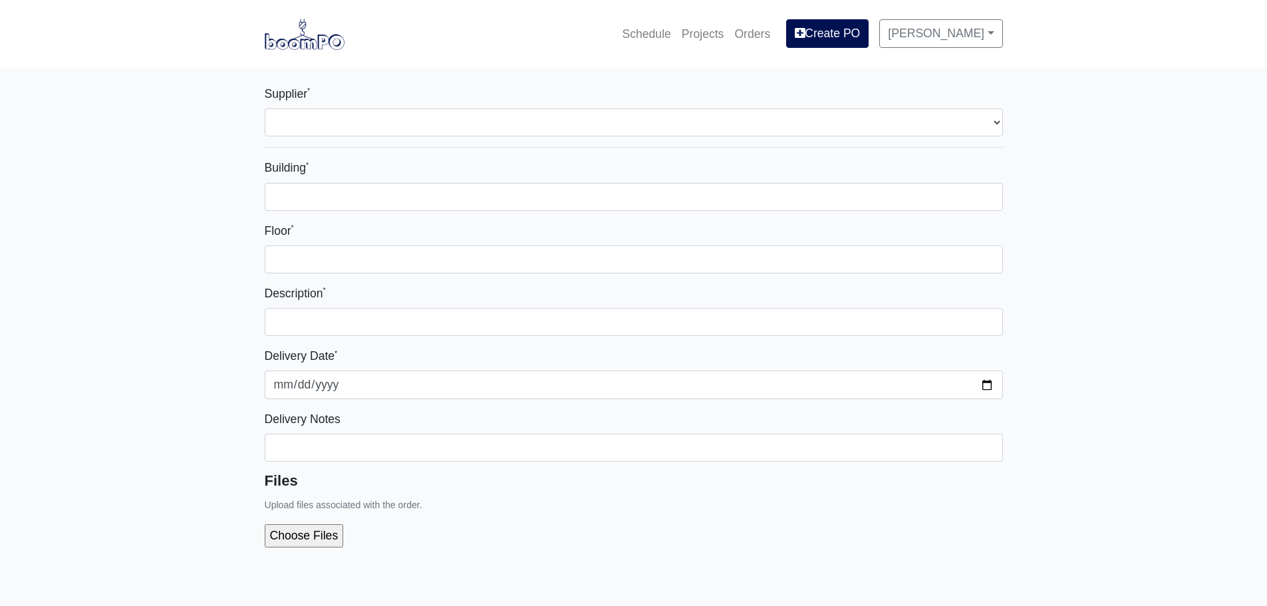
select select
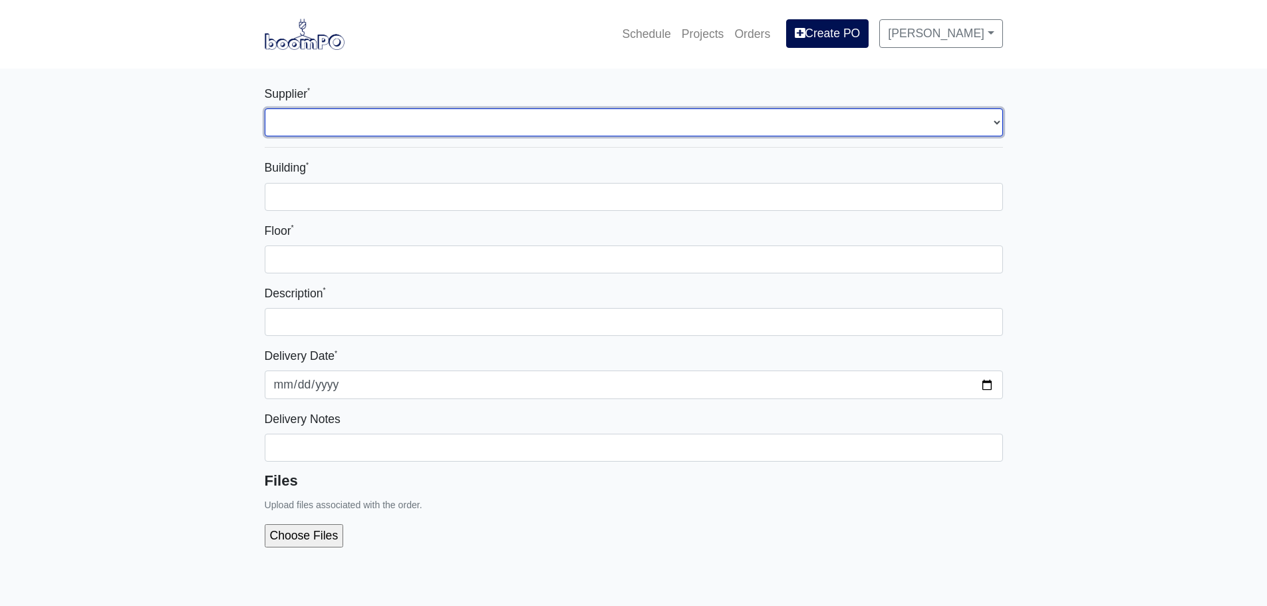
click at [320, 122] on select "Select one... L&W Supply - [GEOGRAPHIC_DATA], [GEOGRAPHIC_DATA]" at bounding box center [634, 122] width 738 height 28
select select "41"
click at [265, 108] on select "Select one... L&W Supply - [GEOGRAPHIC_DATA], [GEOGRAPHIC_DATA]" at bounding box center [634, 122] width 738 height 28
select select
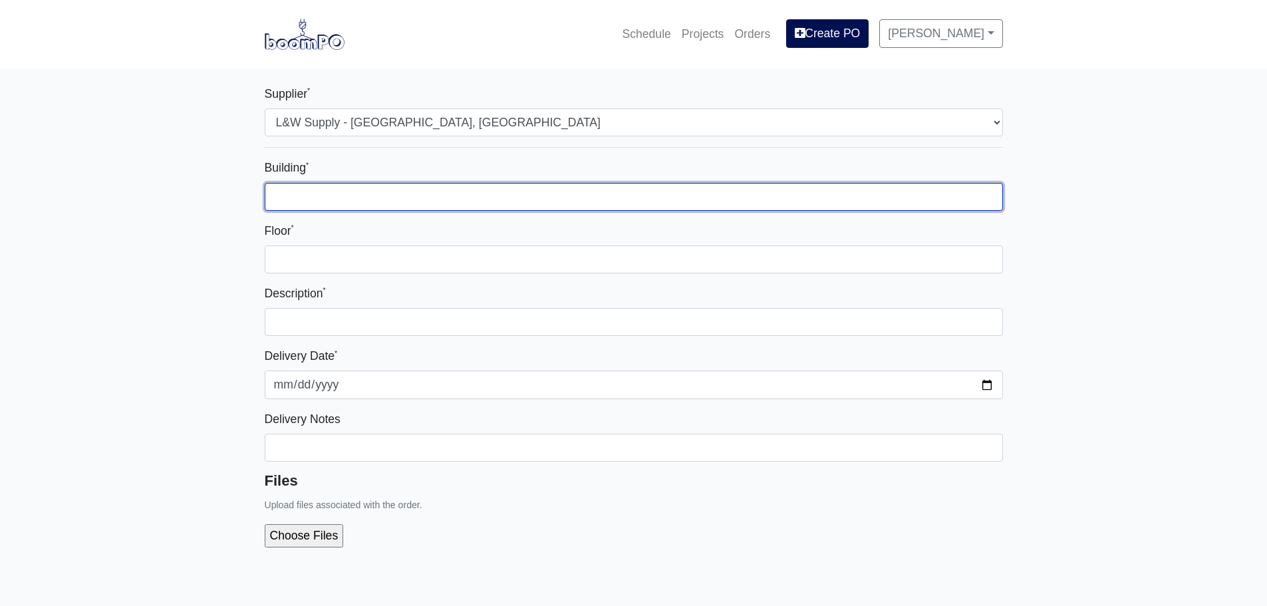
click at [353, 193] on input "Building *" at bounding box center [634, 197] width 738 height 28
type input "[GEOGRAPHIC_DATA]"
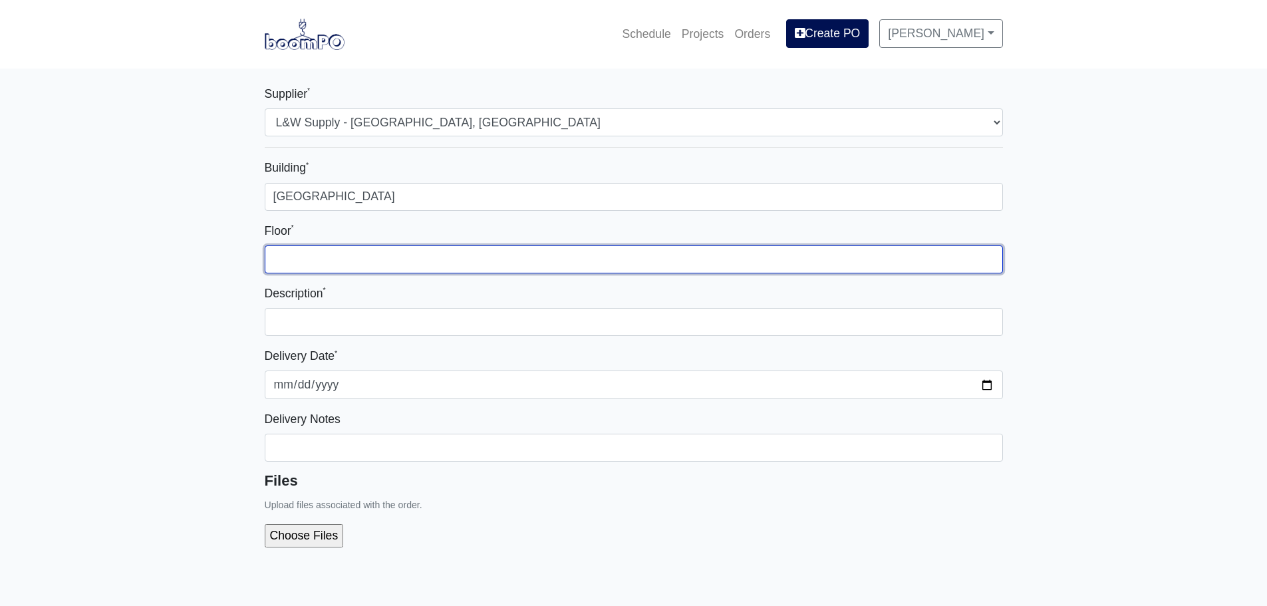
click at [343, 257] on input "Floor *" at bounding box center [634, 259] width 738 height 28
type input "1"
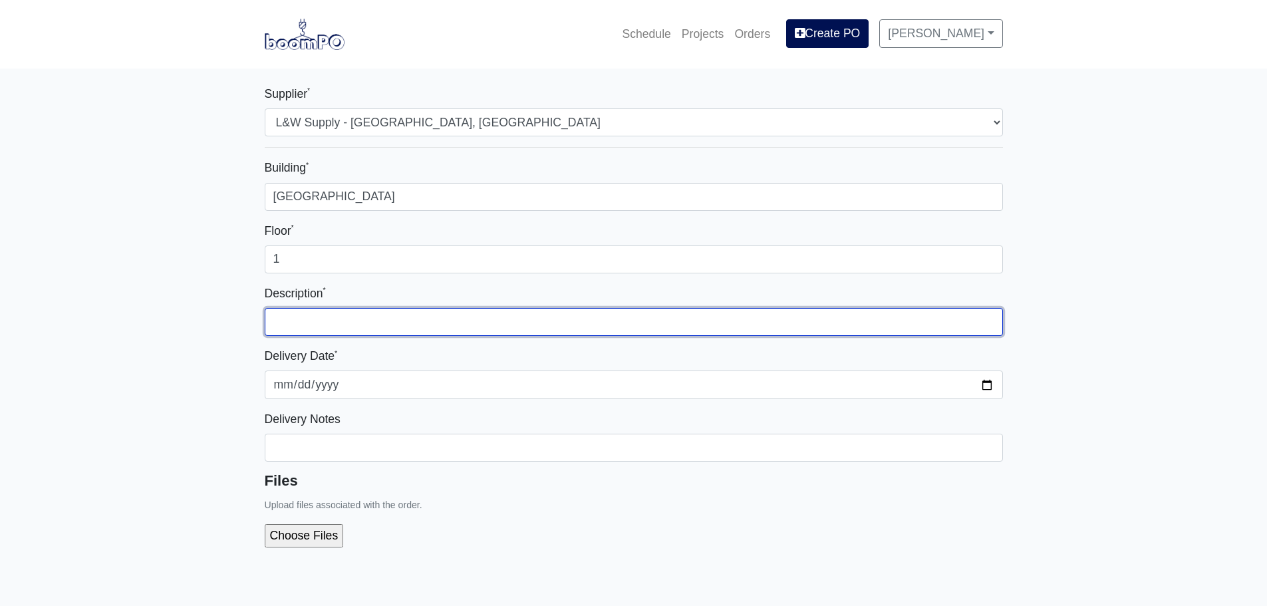
click at [342, 314] on input "text" at bounding box center [634, 322] width 738 height 28
type input "Lower Level 2 (Segment 1) - Interior Metal"
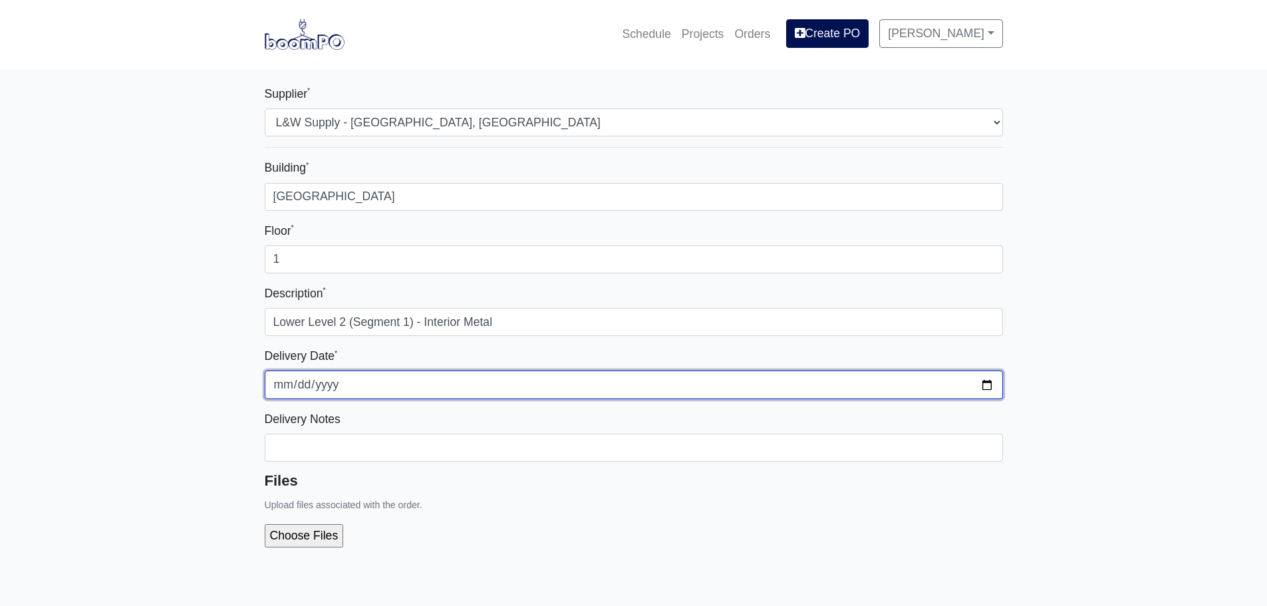
click at [989, 388] on input "[DATE]" at bounding box center [634, 384] width 738 height 28
type input "[DATE]"
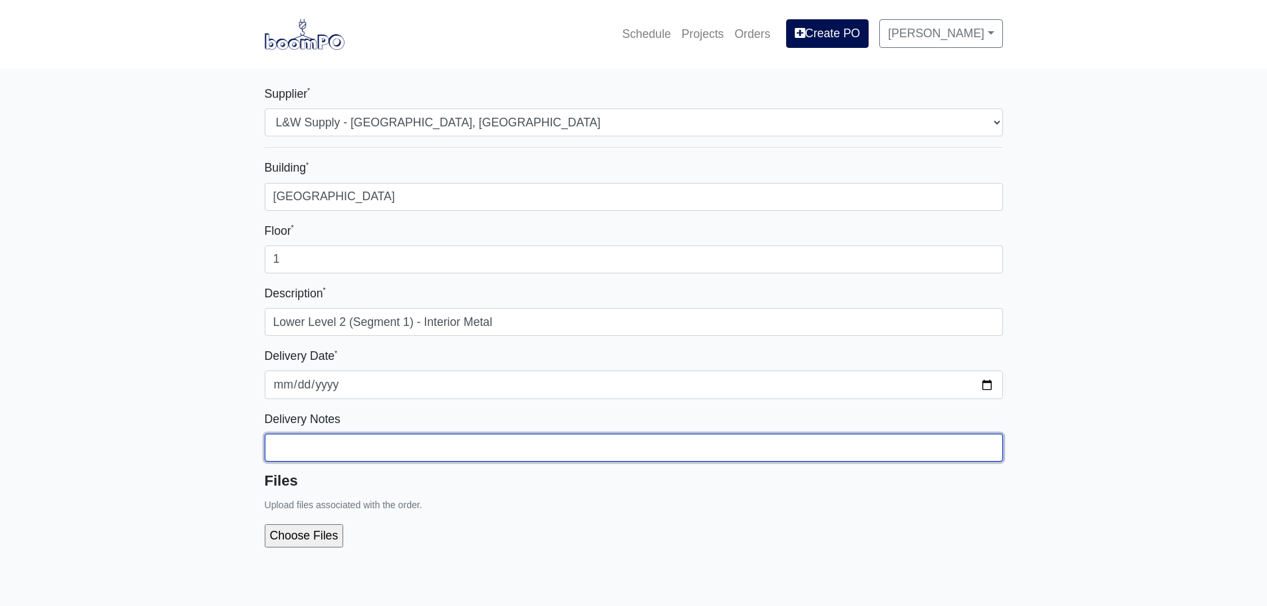
click at [280, 446] on input "Building *" at bounding box center [634, 448] width 738 height 28
type input "Coordinate With Gerardo (678.994.6107)"
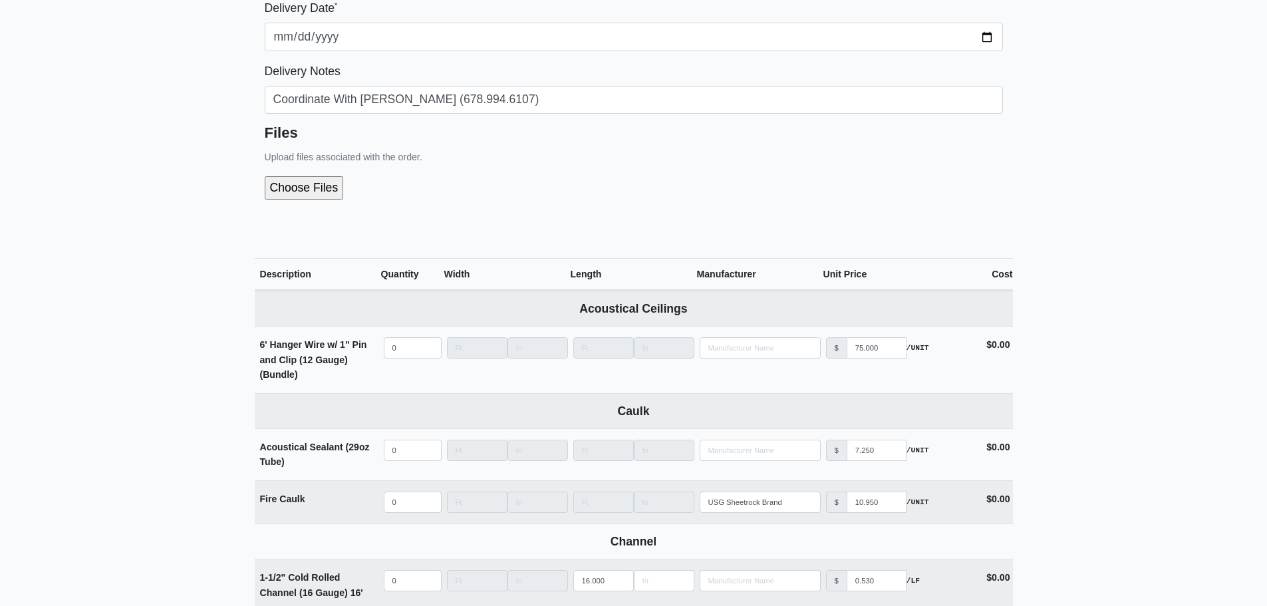
scroll to position [466, 0]
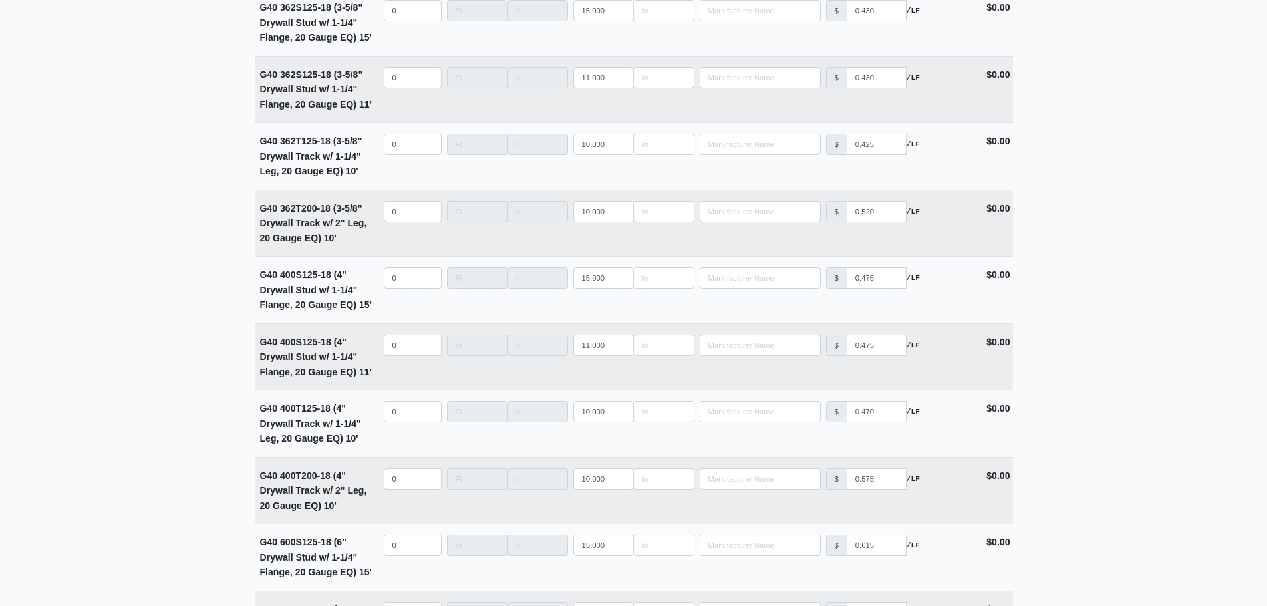
scroll to position [2926, 0]
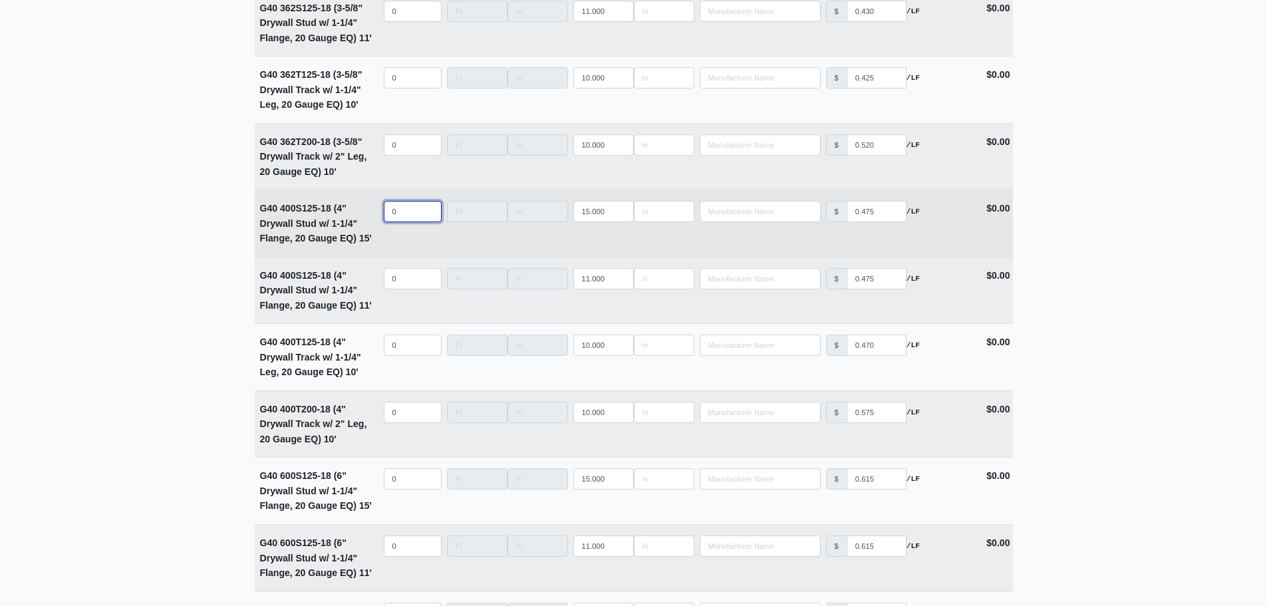
select select
click at [392, 221] on input "quantity" at bounding box center [413, 211] width 58 height 21
type input "9"
select select
type input "96"
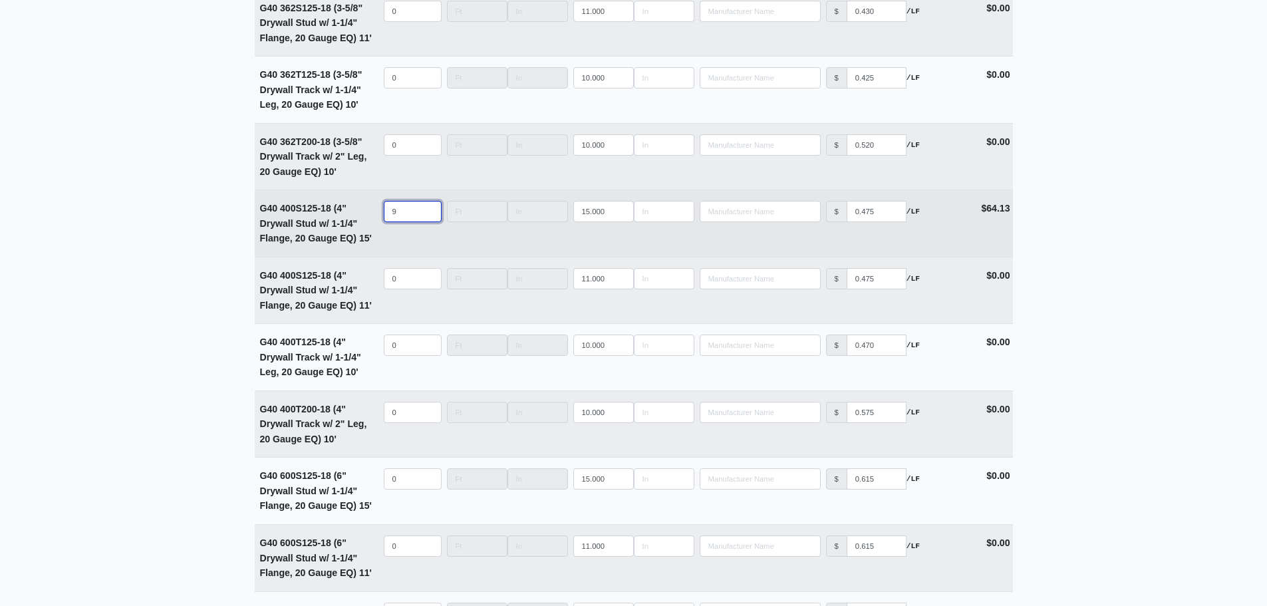
select select
type input "966"
select select
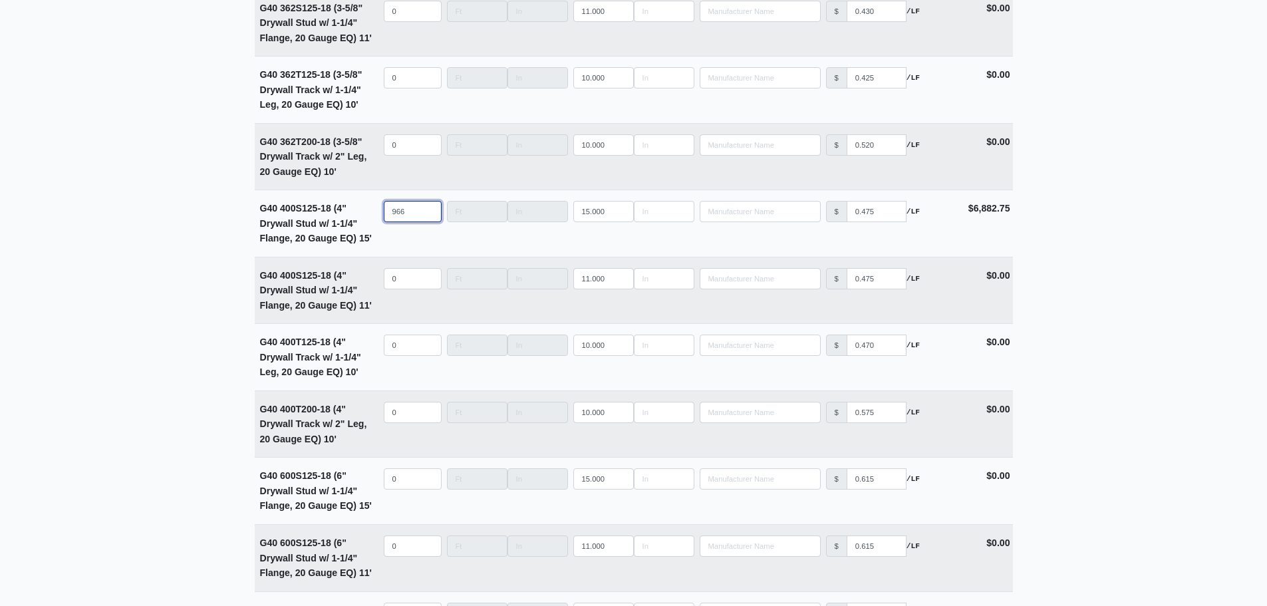
type input "966"
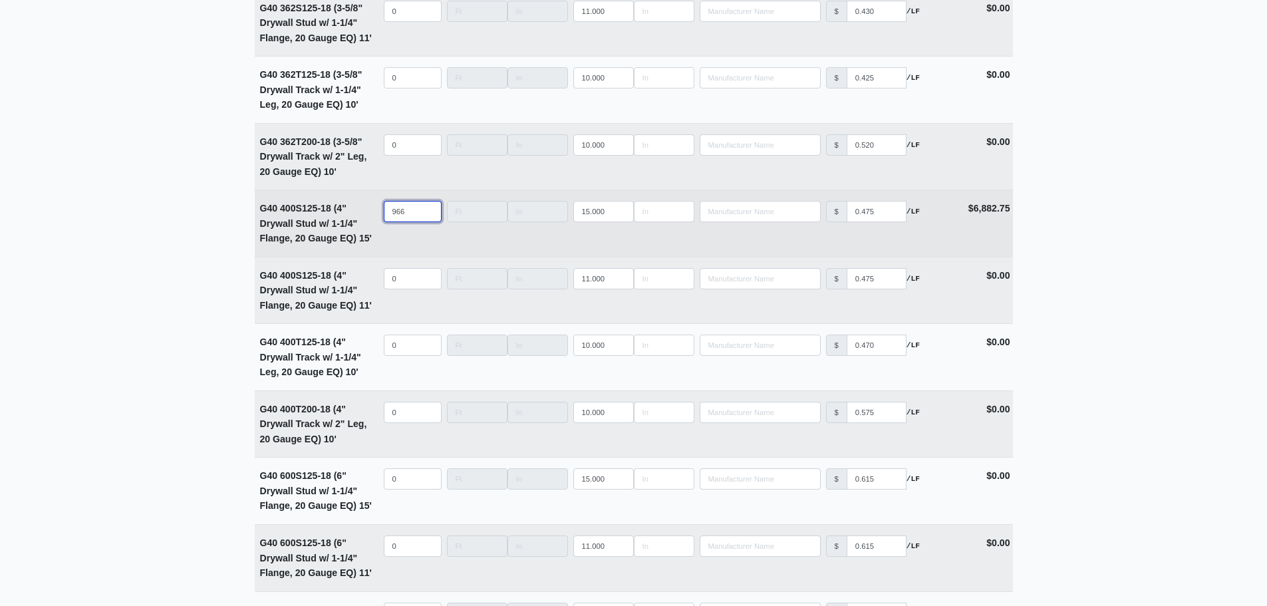
click at [414, 221] on input "966" at bounding box center [413, 211] width 58 height 21
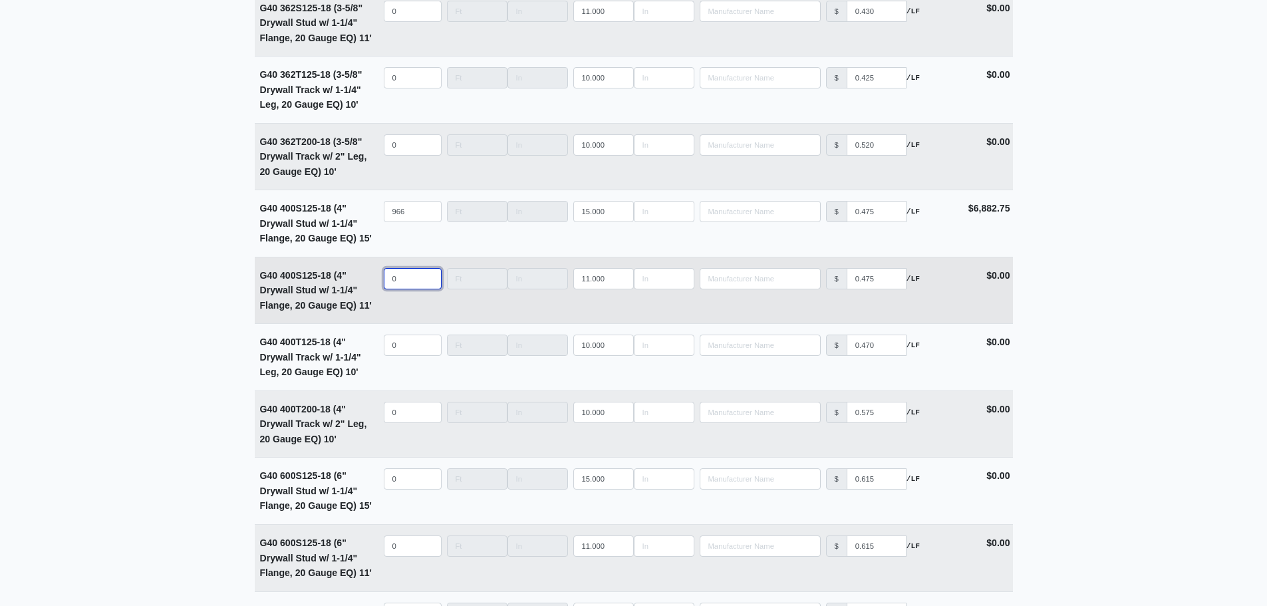
select select
click at [410, 283] on input "quantity" at bounding box center [413, 278] width 58 height 21
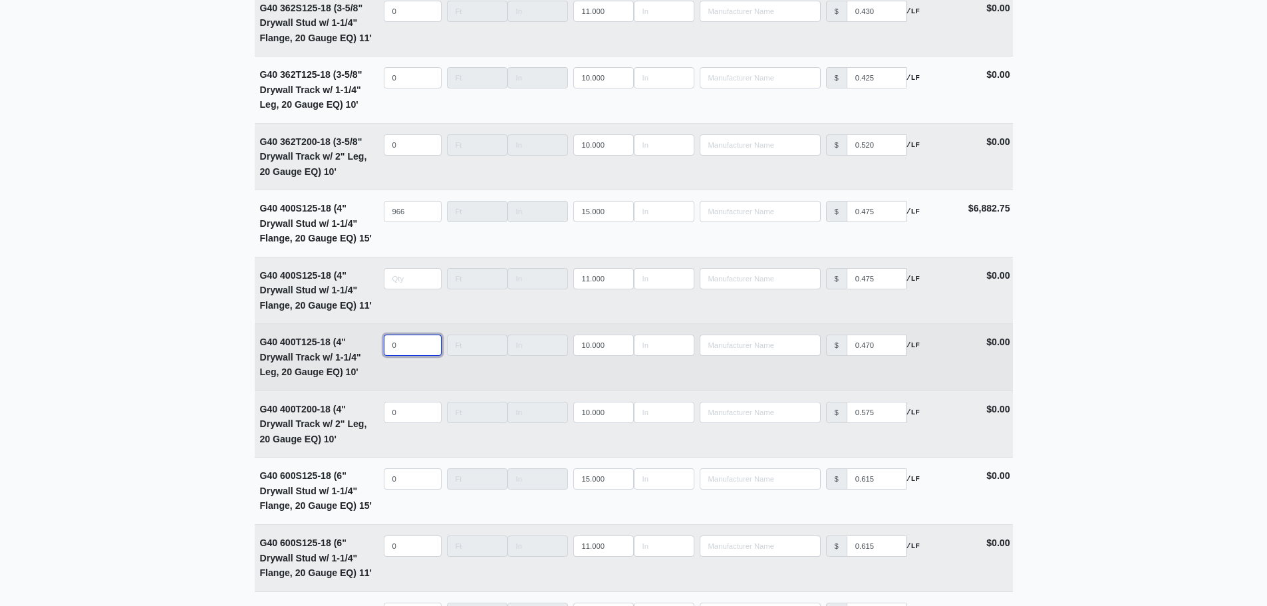
type input "0"
select select
click at [406, 348] on input "quantity" at bounding box center [413, 345] width 58 height 21
type input "1"
select select
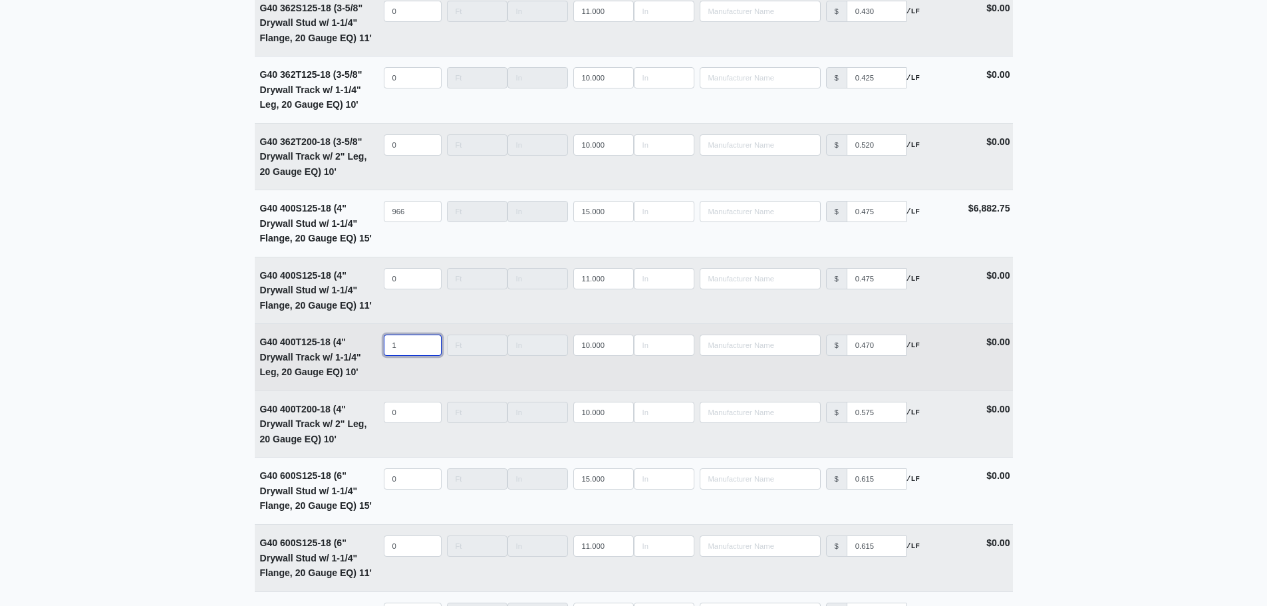
type input "13"
select select
type input "135"
select select
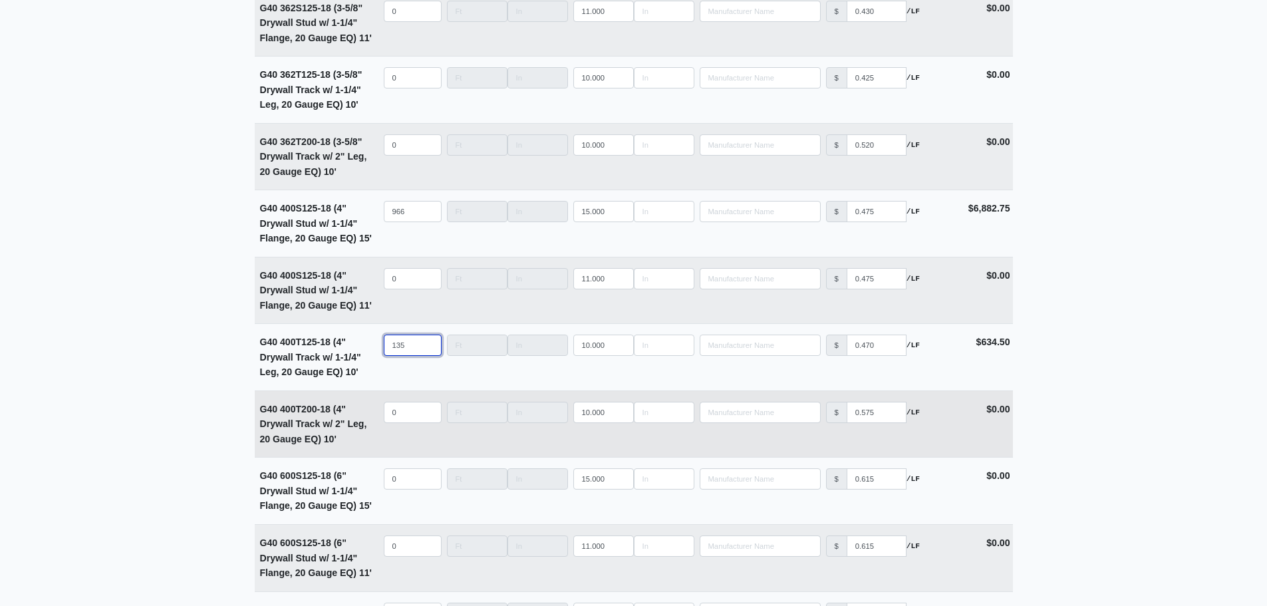
type input "135"
select select
click at [400, 410] on input "quantity" at bounding box center [413, 412] width 58 height 21
type input "1"
select select
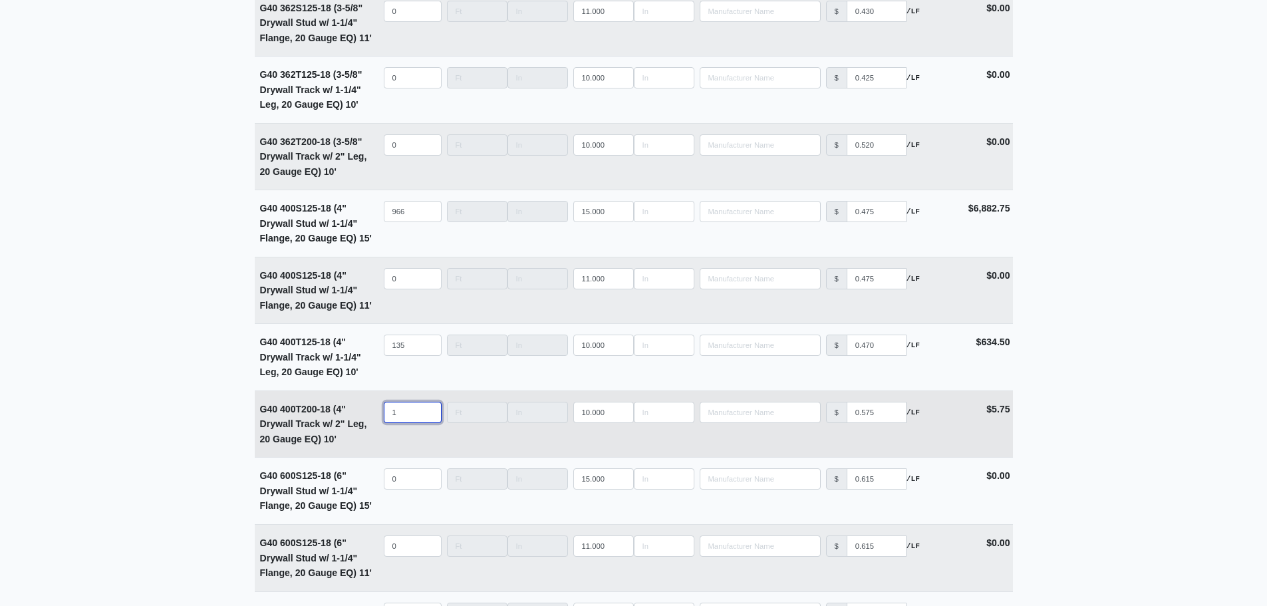
type input "13"
select select
type input "135"
select select
type input "135"
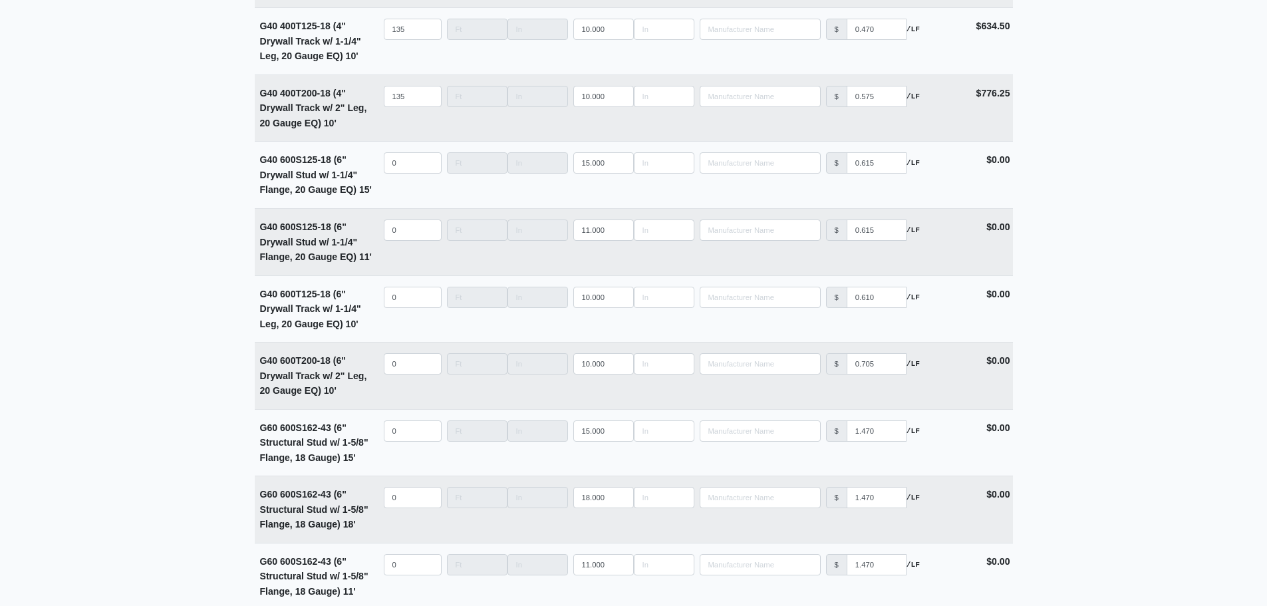
scroll to position [3259, 0]
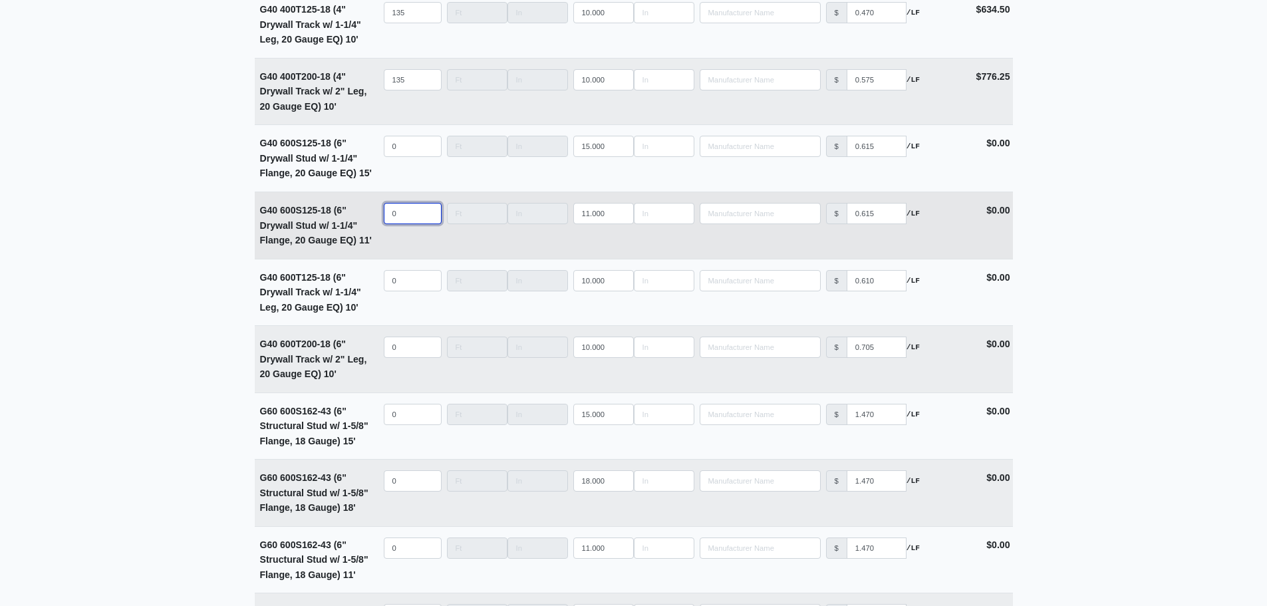
click at [408, 219] on input "0" at bounding box center [413, 213] width 58 height 21
select select
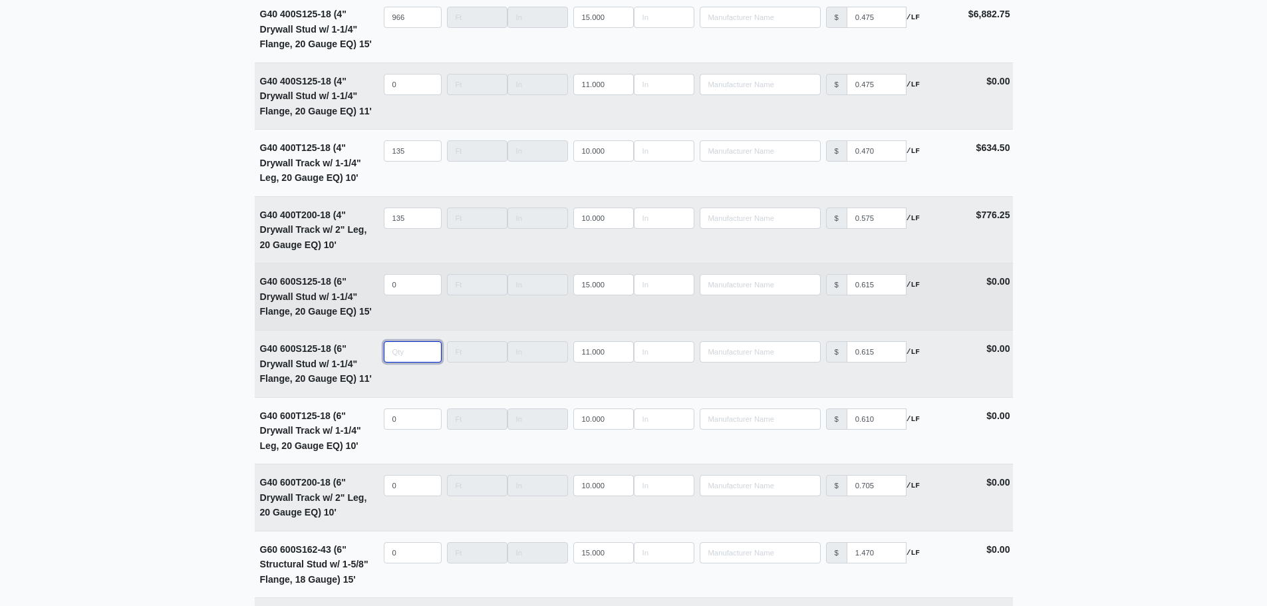
scroll to position [3126, 0]
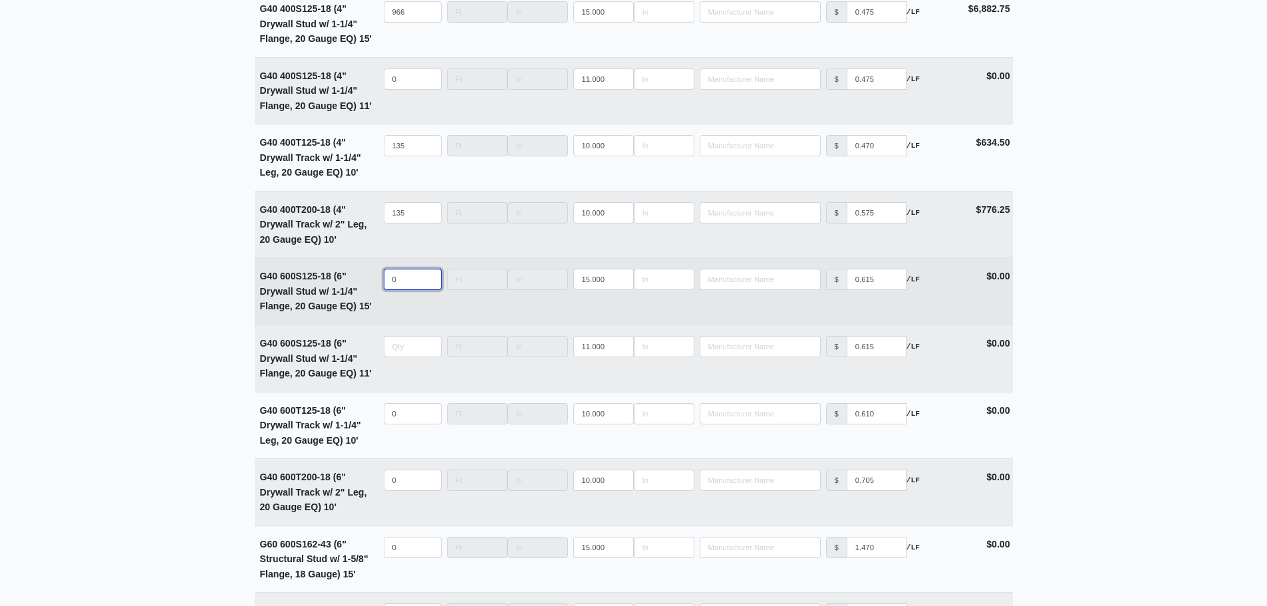
type input "0"
select select
click at [392, 289] on input "quantity" at bounding box center [413, 279] width 58 height 21
type input "6"
select select
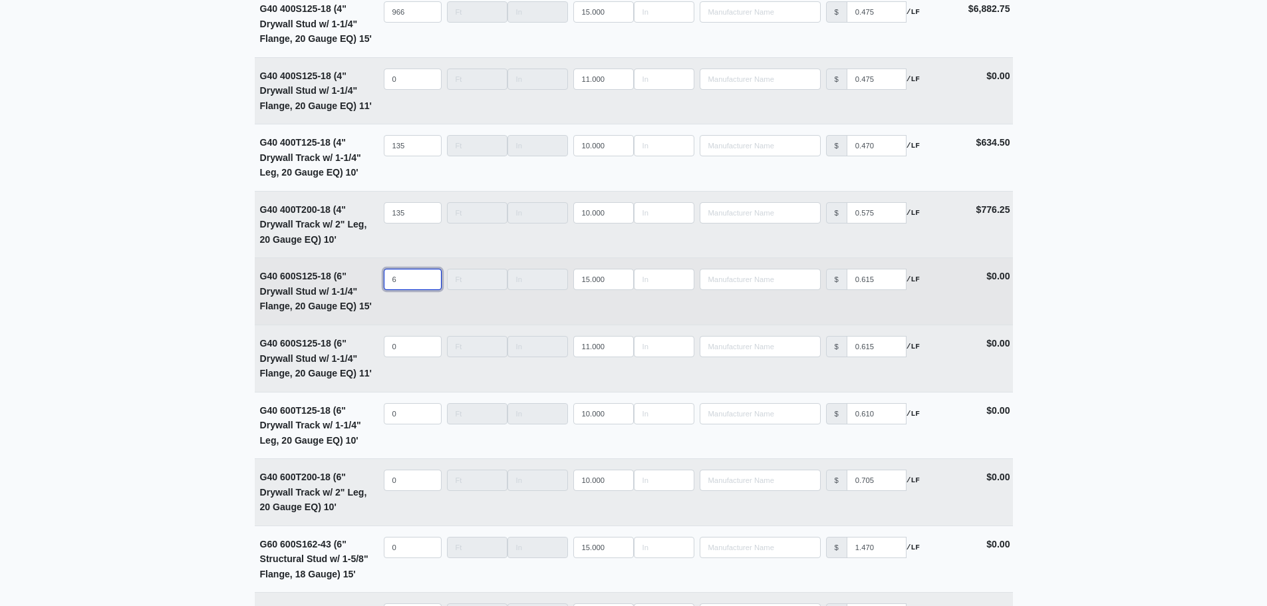
type input "60"
select select
type input "606"
select select
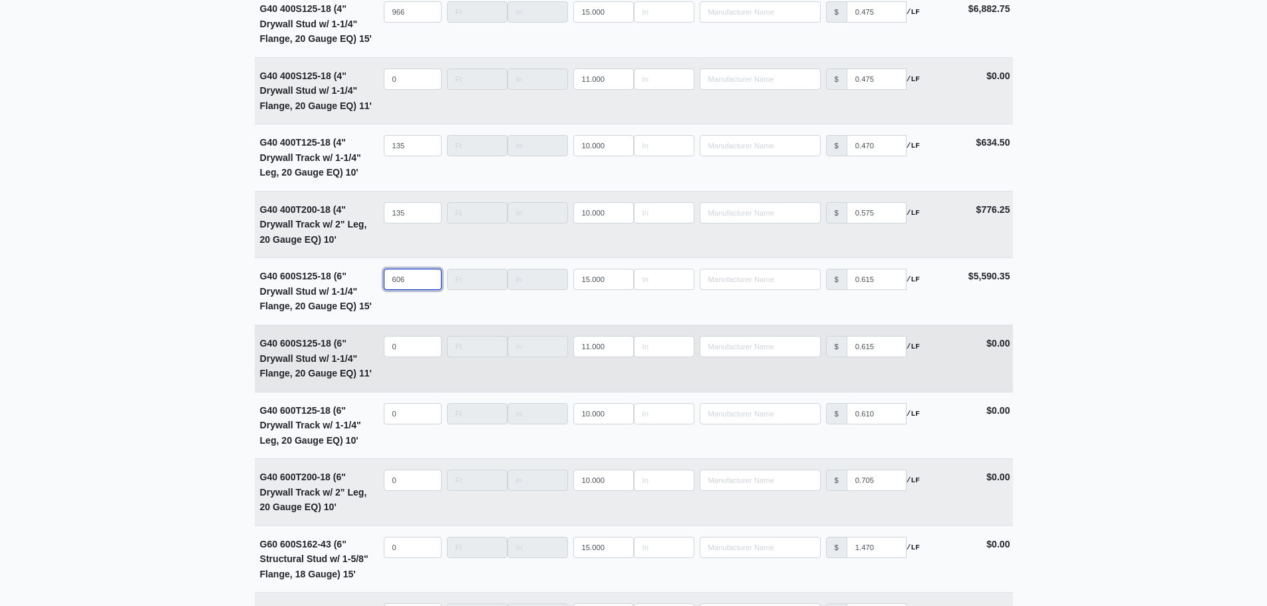
type input "606"
click at [404, 349] on input "quantity" at bounding box center [413, 346] width 58 height 21
type input "8"
select select
type input "85"
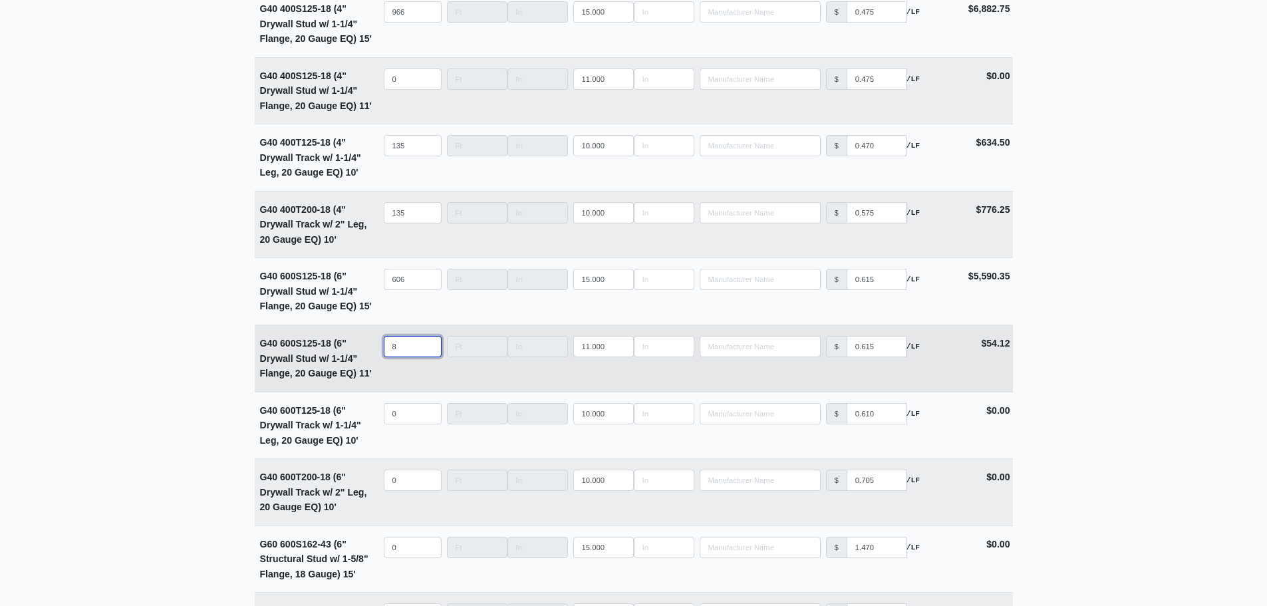
select select
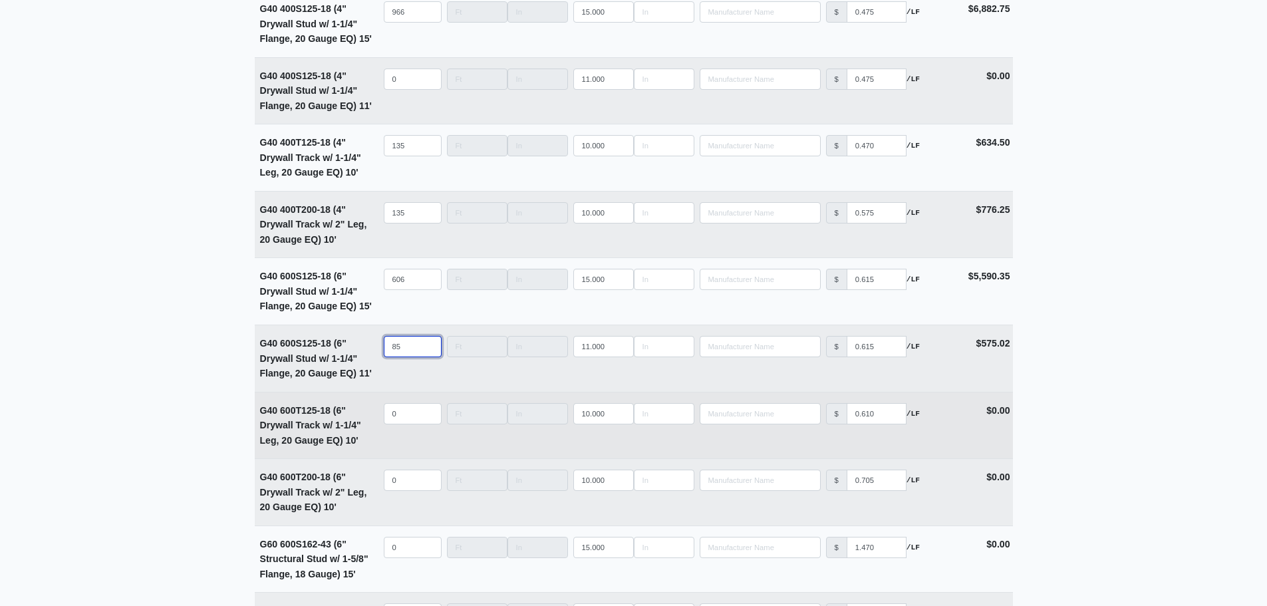
type input "85"
select select
click at [410, 424] on input "quantity" at bounding box center [413, 413] width 58 height 21
type input "8"
select select
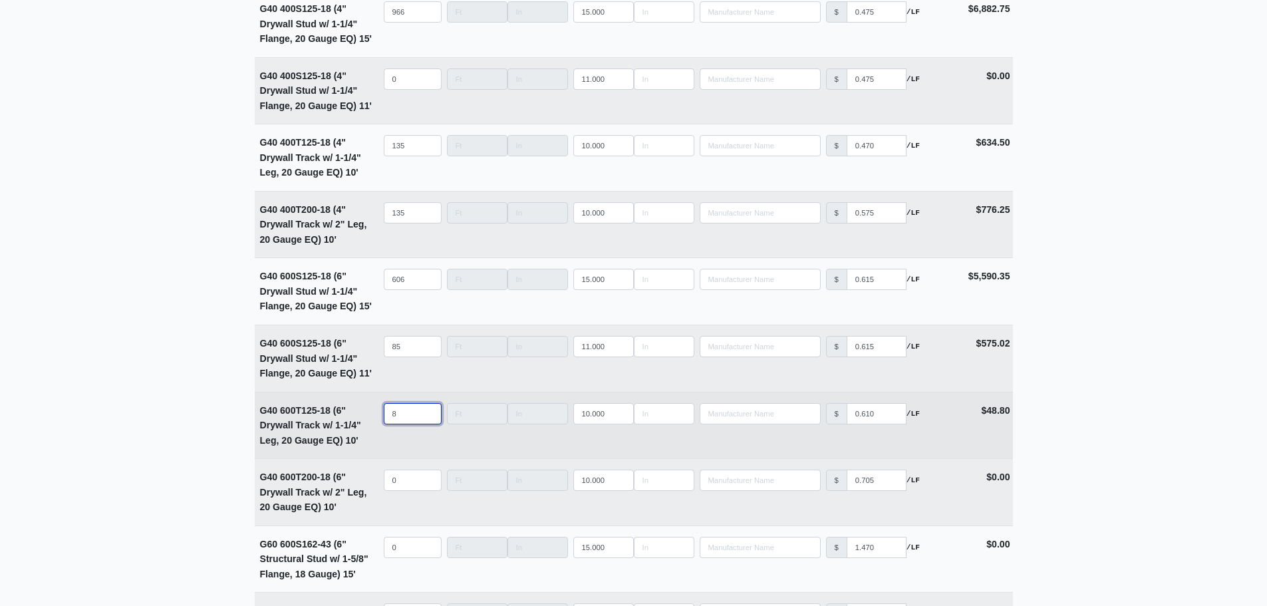
type input "85"
select select
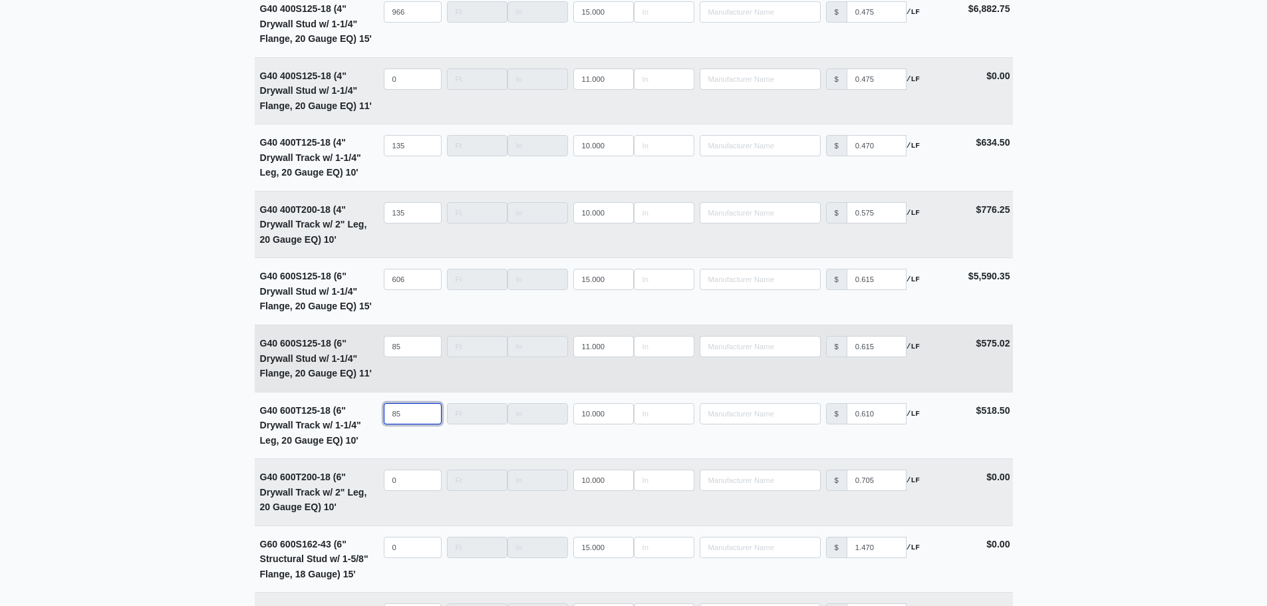
type input "85"
drag, startPoint x: 403, startPoint y: 352, endPoint x: 382, endPoint y: 352, distance: 21.3
click at [382, 352] on td "Qty 85" at bounding box center [412, 358] width 63 height 67
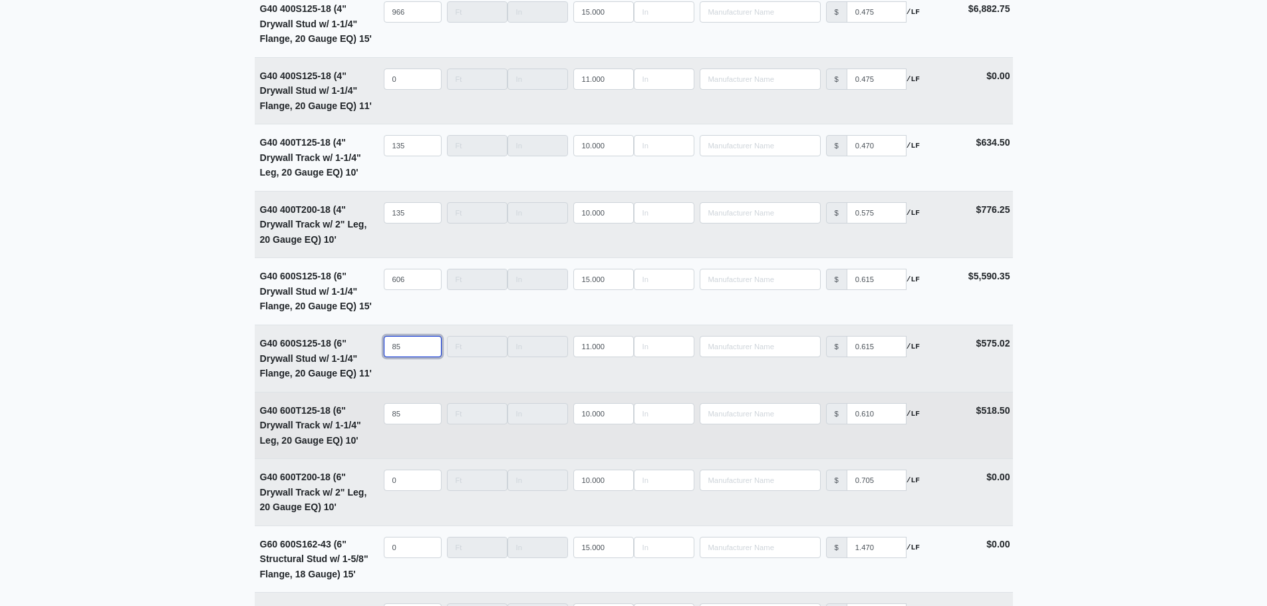
select select
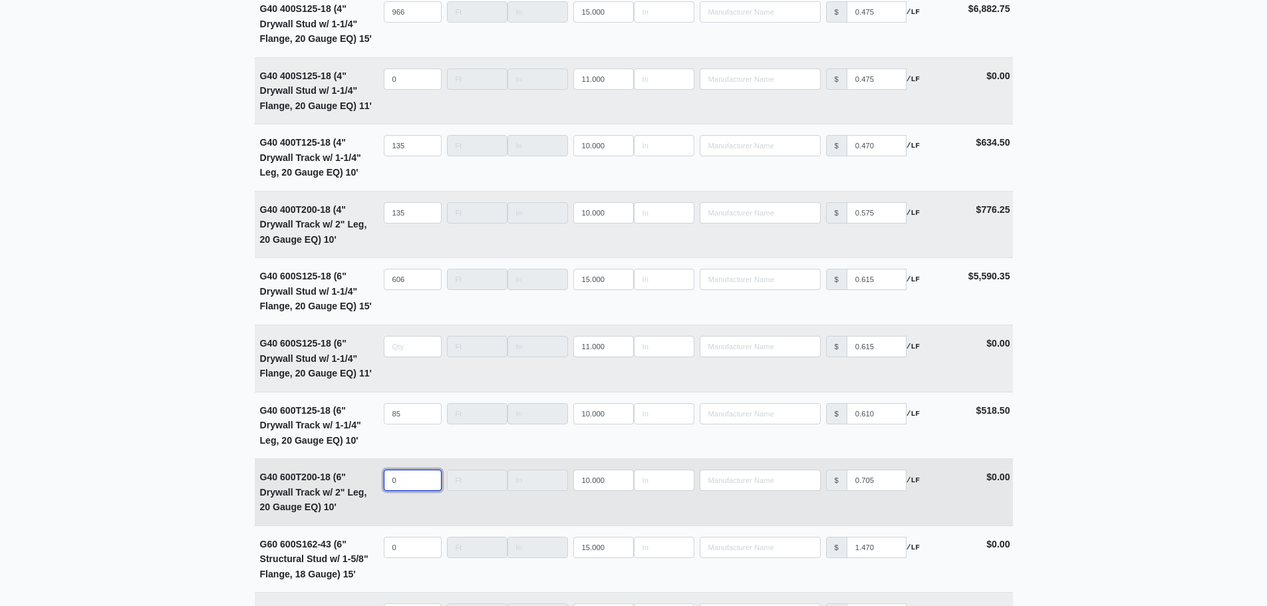
type input "0"
select select
click at [402, 482] on input "quantity" at bounding box center [413, 480] width 58 height 21
type input "8"
select select
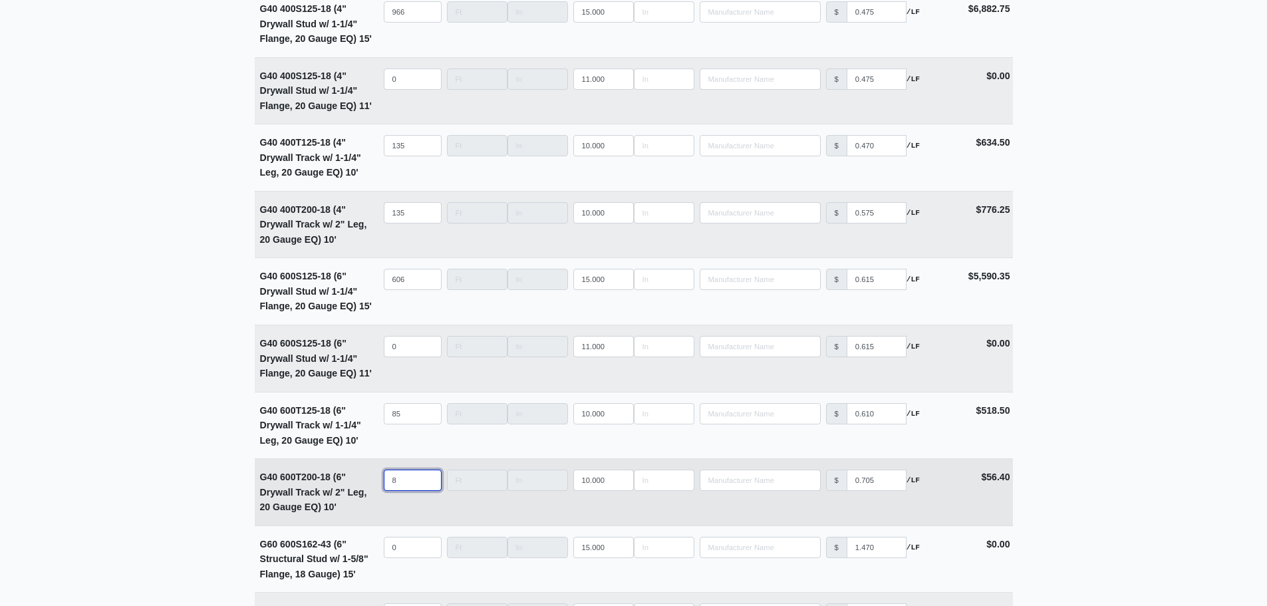
type input "85"
select select
type input "85"
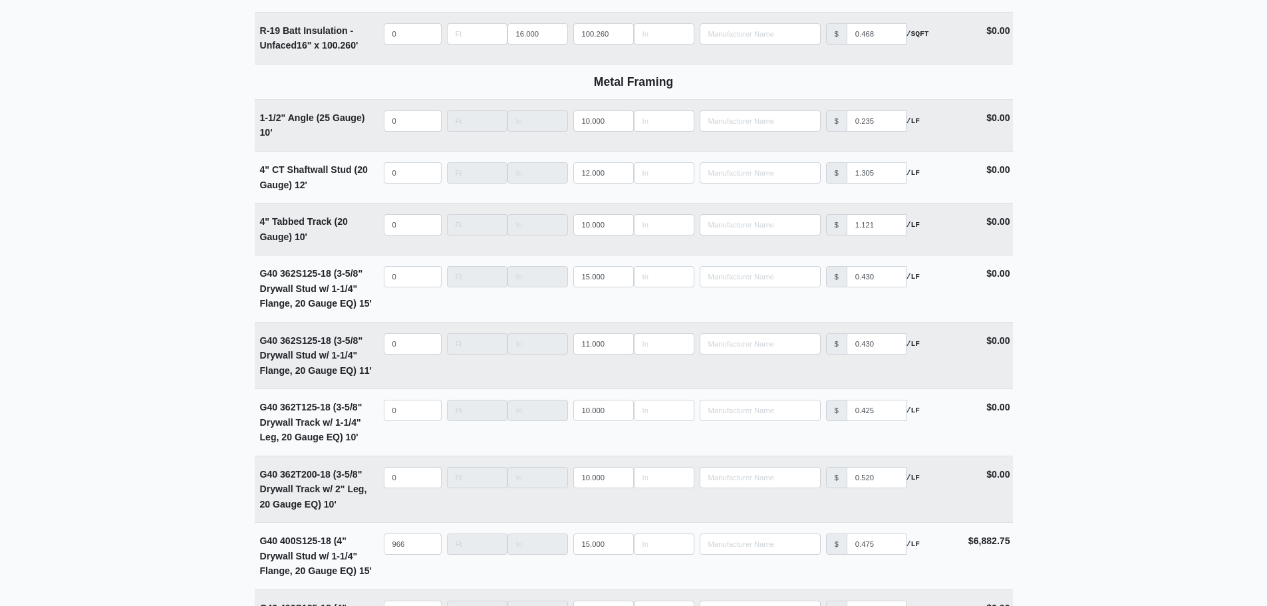
scroll to position [2527, 0]
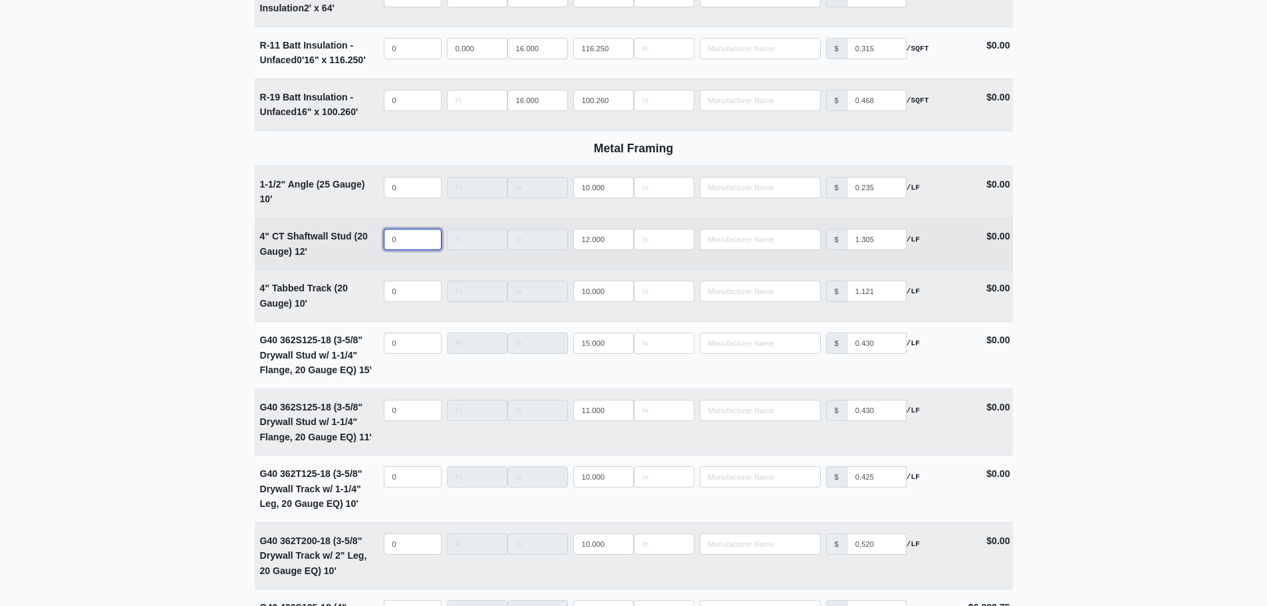
select select
click at [401, 250] on input "quantity" at bounding box center [413, 239] width 58 height 21
type input "4"
select select
type input "49"
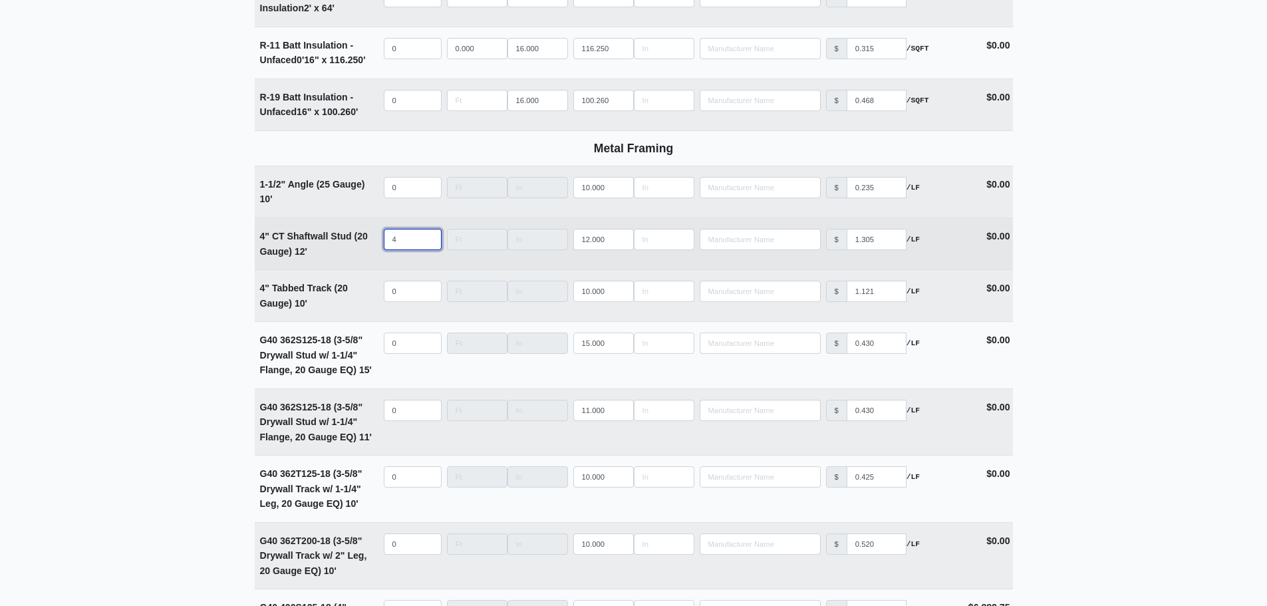
select select
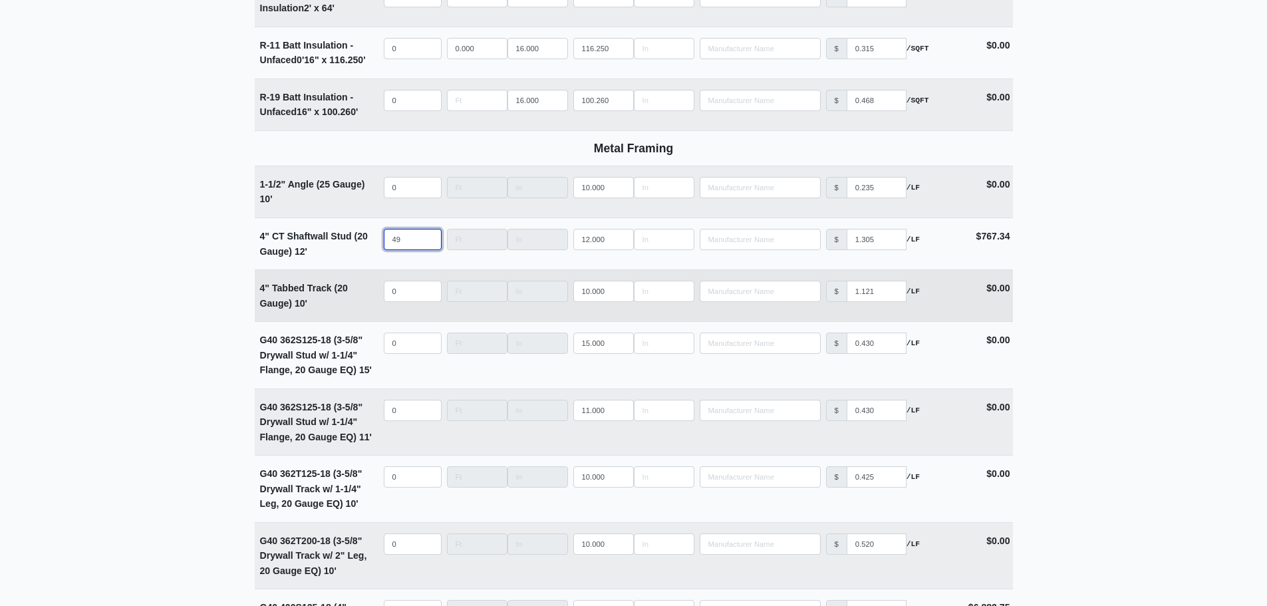
type input "49"
select select
click at [395, 293] on input "quantity" at bounding box center [413, 291] width 58 height 21
type input "1"
select select
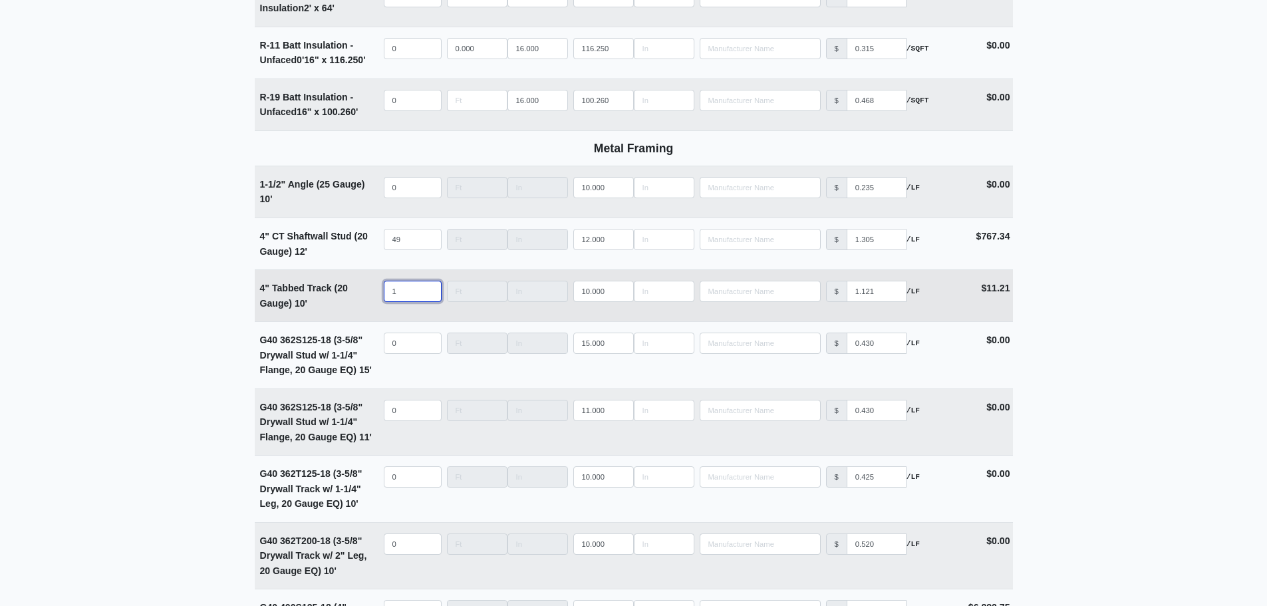
type input "14"
select select
type input "14"
click at [159, 299] on main "Supplier * Select one... L&W Supply - Simpsonville, SC Building * Main Building…" at bounding box center [633, 371] width 1267 height 5660
click at [100, 316] on main "Supplier * Select one... L&W Supply - Simpsonville, SC Building * Main Building…" at bounding box center [633, 371] width 1267 height 5660
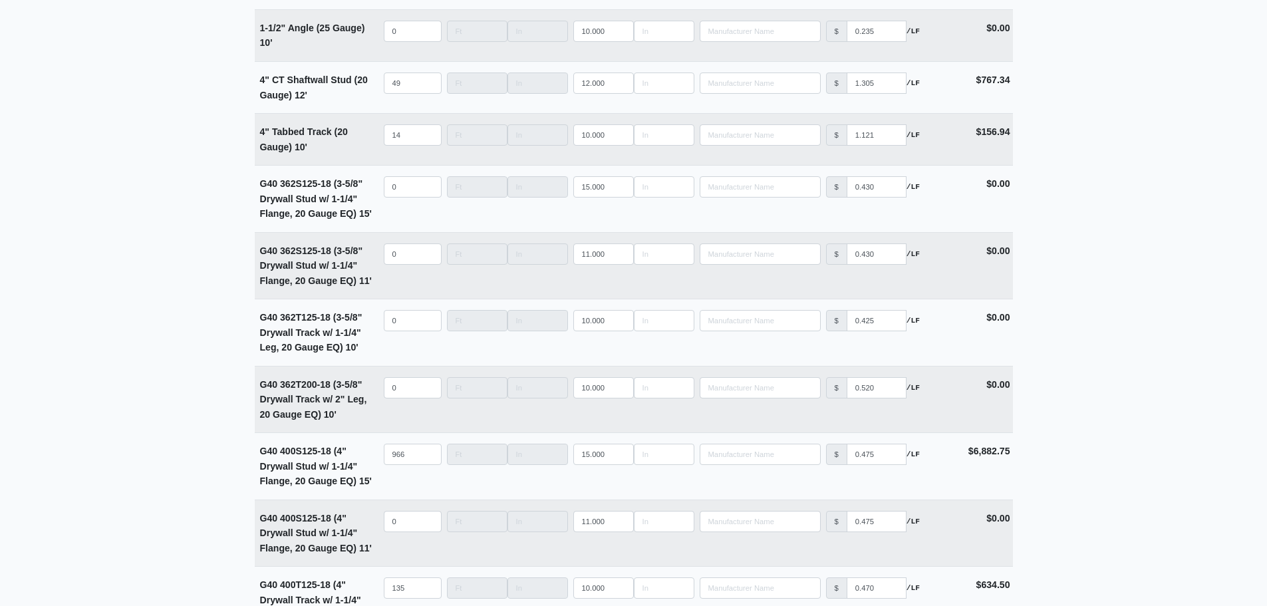
scroll to position [2660, 0]
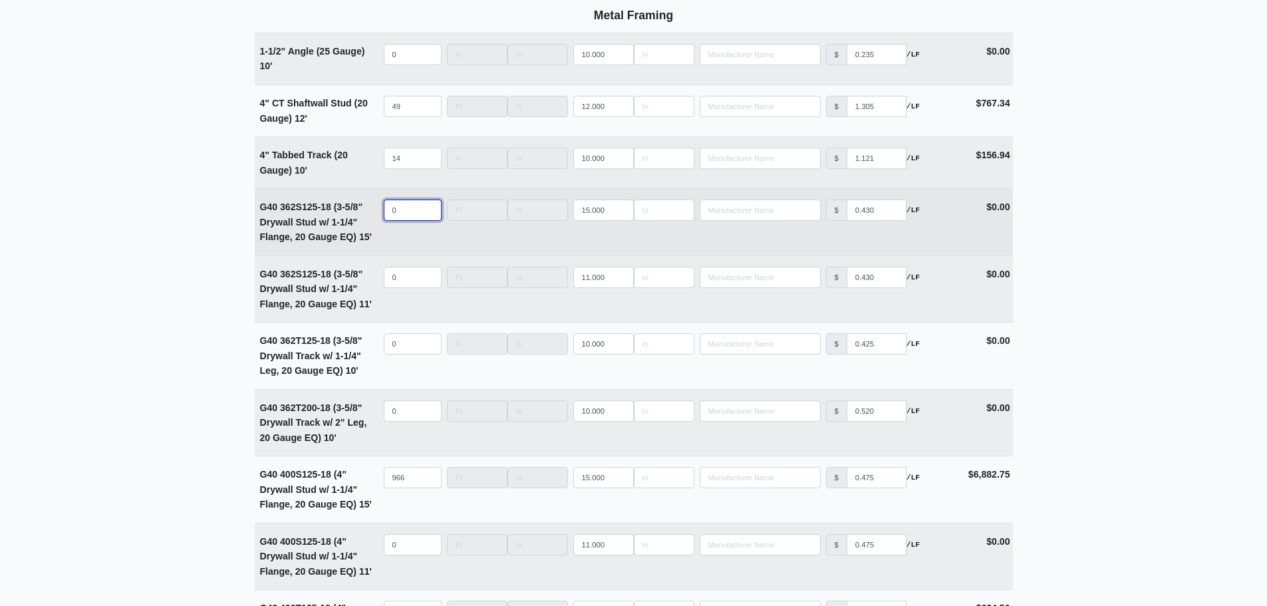
click at [396, 215] on input "0" at bounding box center [413, 210] width 58 height 21
select select
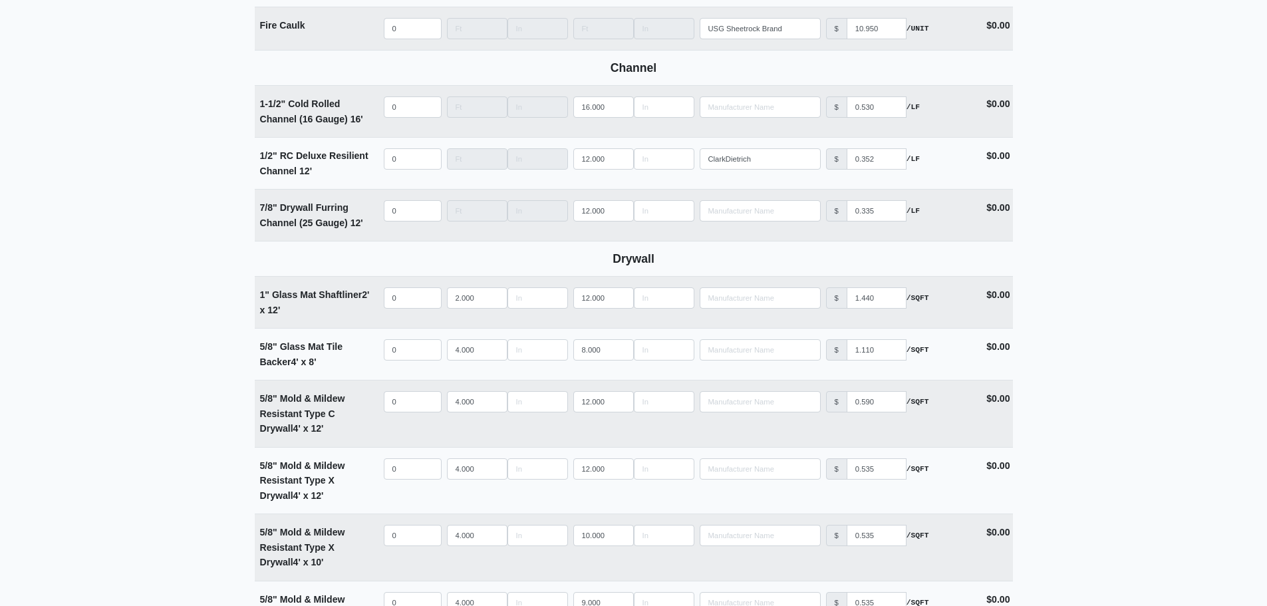
scroll to position [798, 0]
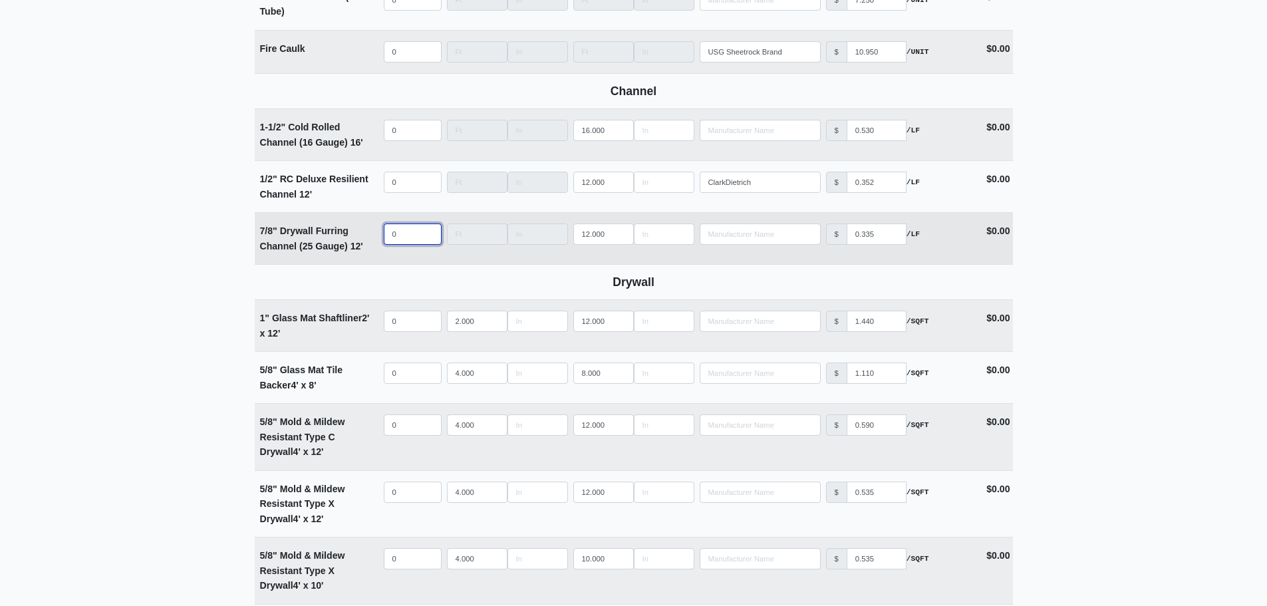
type input "0"
select select
click at [393, 237] on input "quantity" at bounding box center [413, 233] width 58 height 21
type input "1"
select select
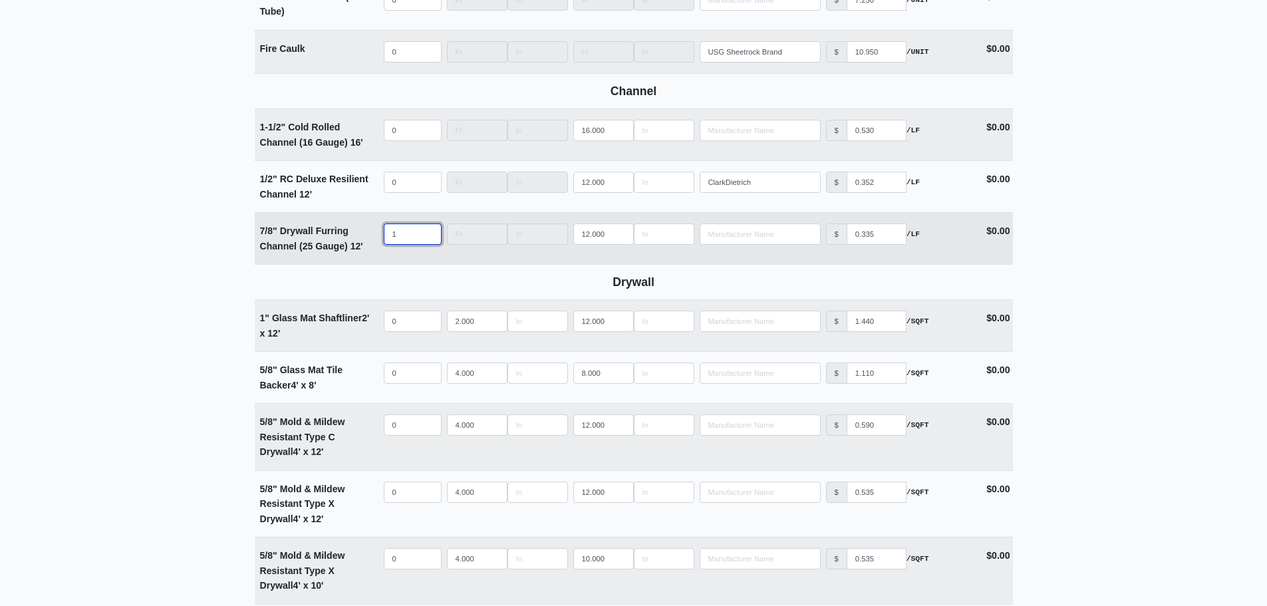
type input "10"
select select
type input "107"
select select
type input "107"
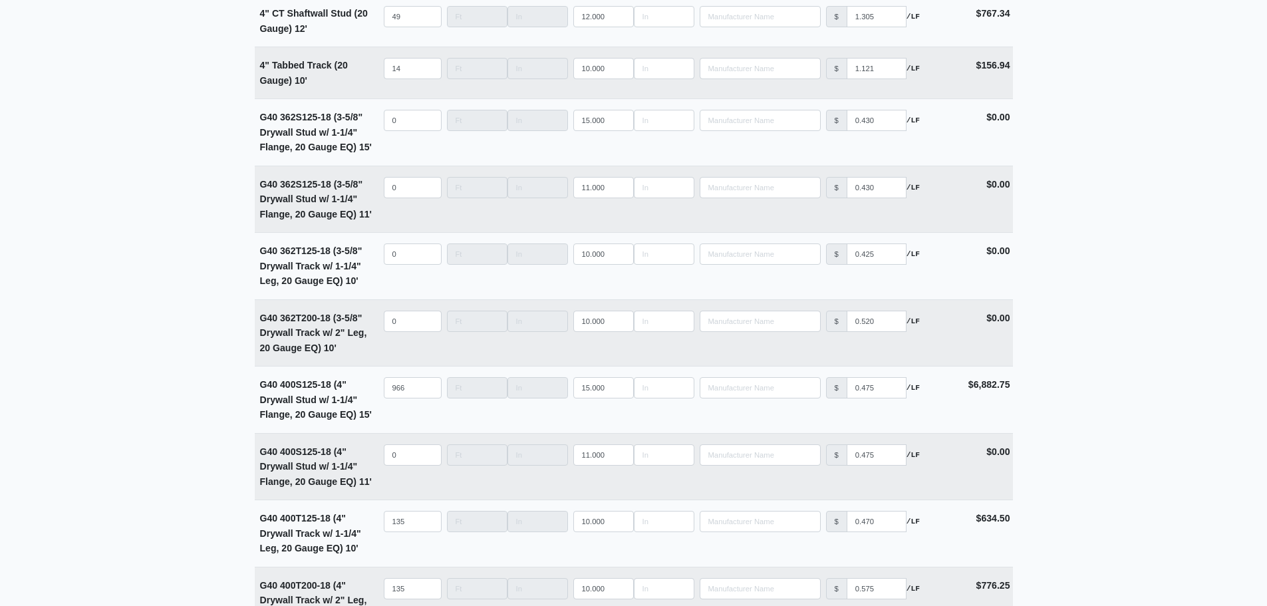
scroll to position [2727, 0]
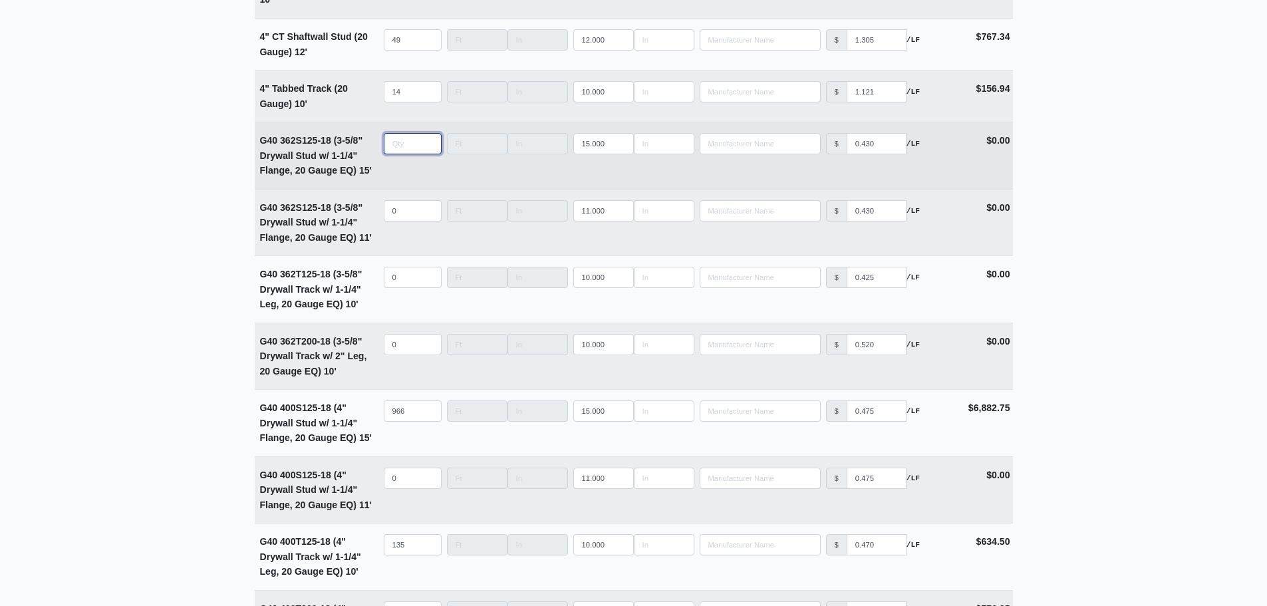
click at [397, 150] on input "quantity" at bounding box center [413, 143] width 58 height 21
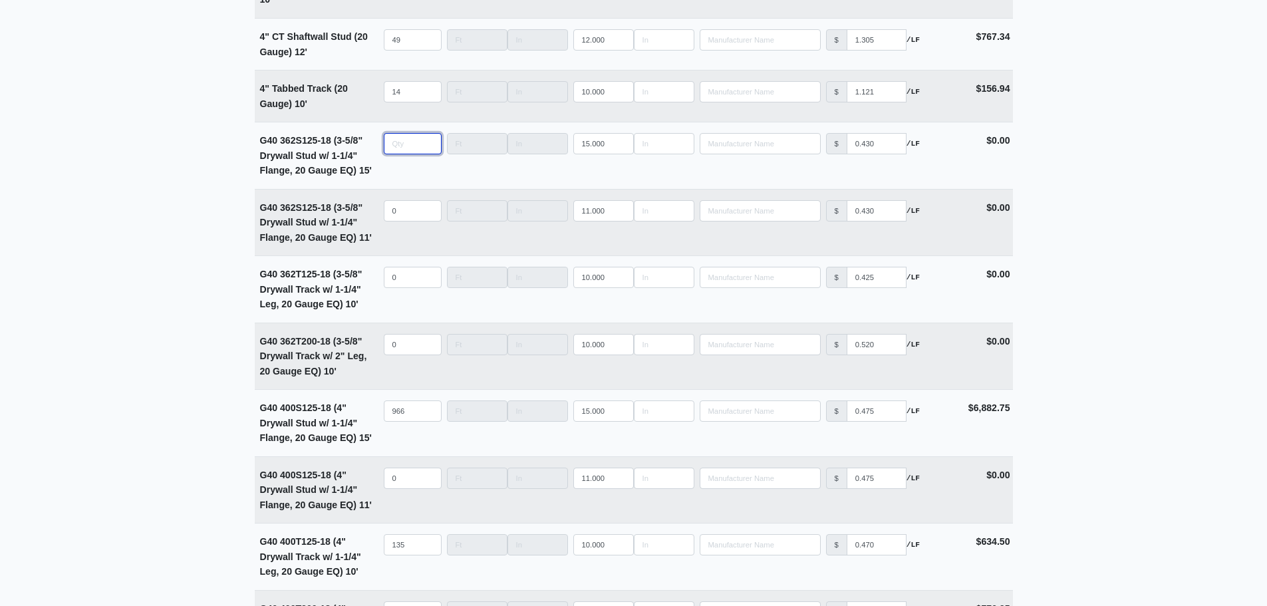
type input "3"
select select
type input "30"
select select
type input "307"
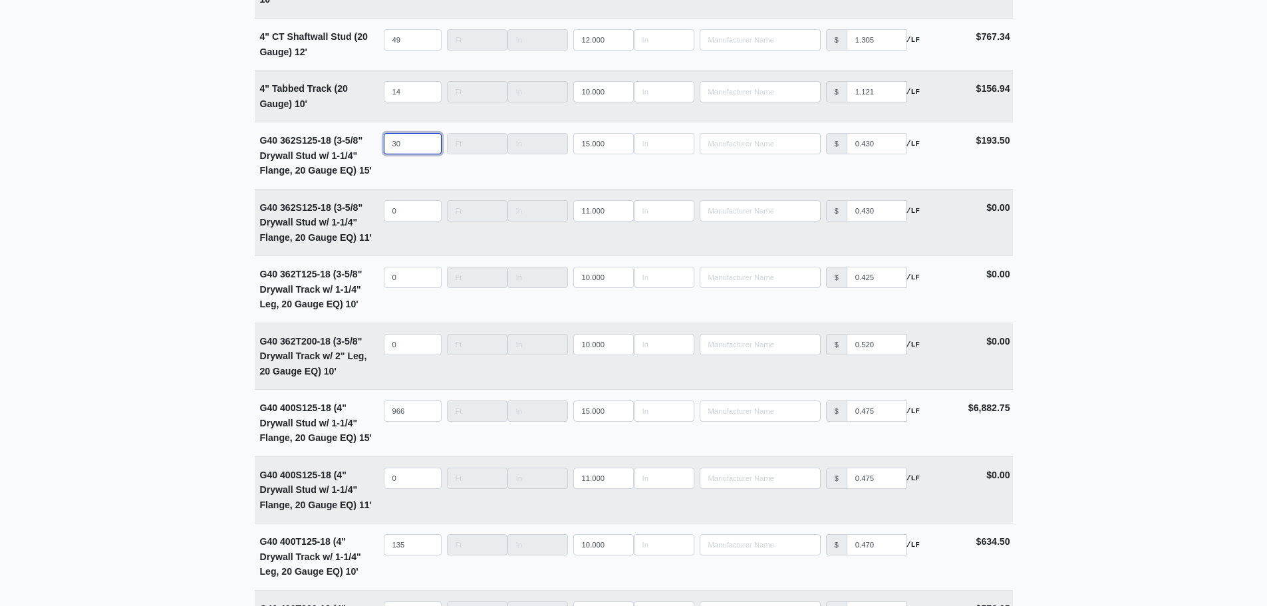
select select
type input "307"
click at [152, 194] on main "Supplier * Select one... L&W Supply - Simpsonville, SC Building * Main Building…" at bounding box center [633, 172] width 1267 height 5660
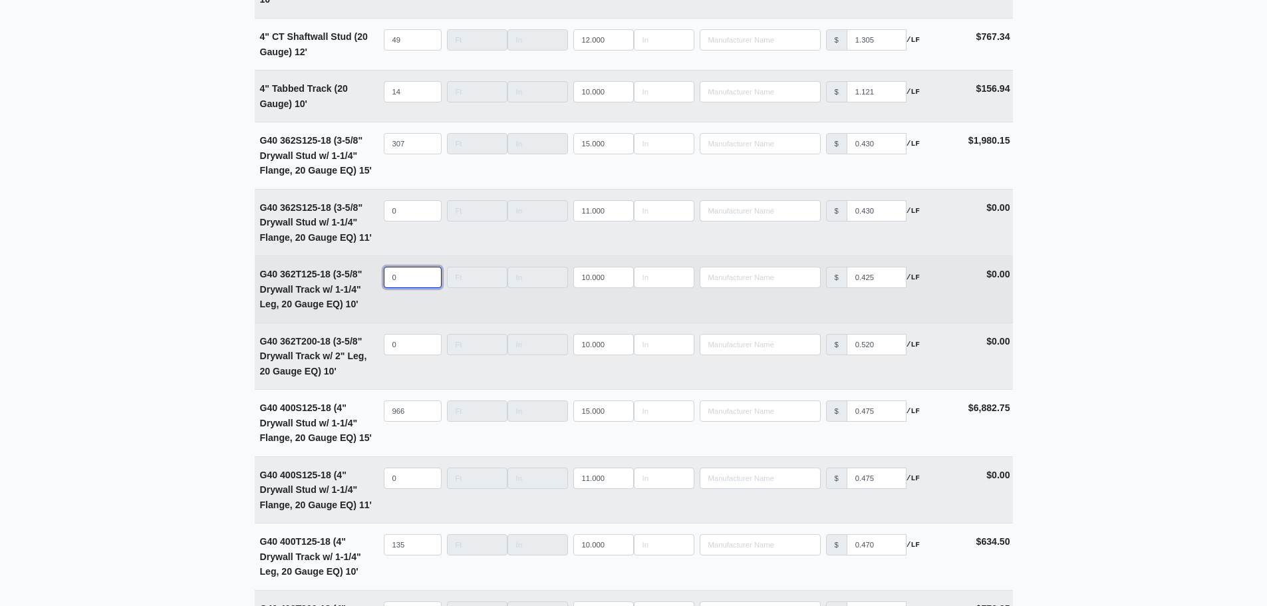
select select
click at [407, 283] on input "quantity" at bounding box center [413, 277] width 58 height 21
type input "4"
select select
type input "41"
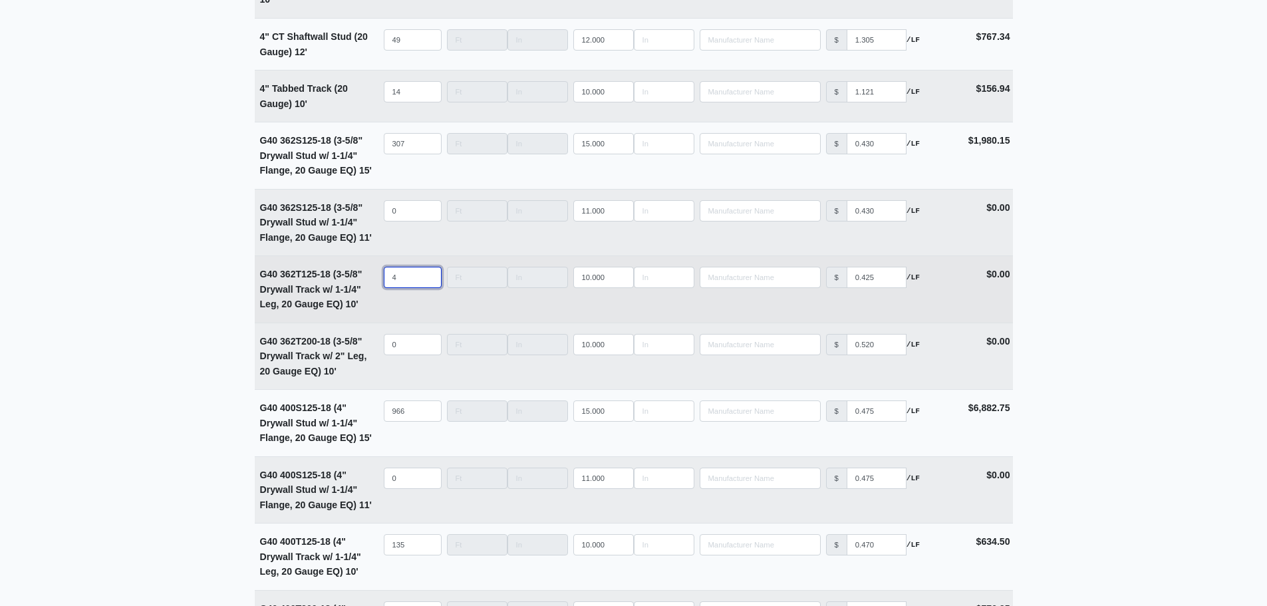
select select
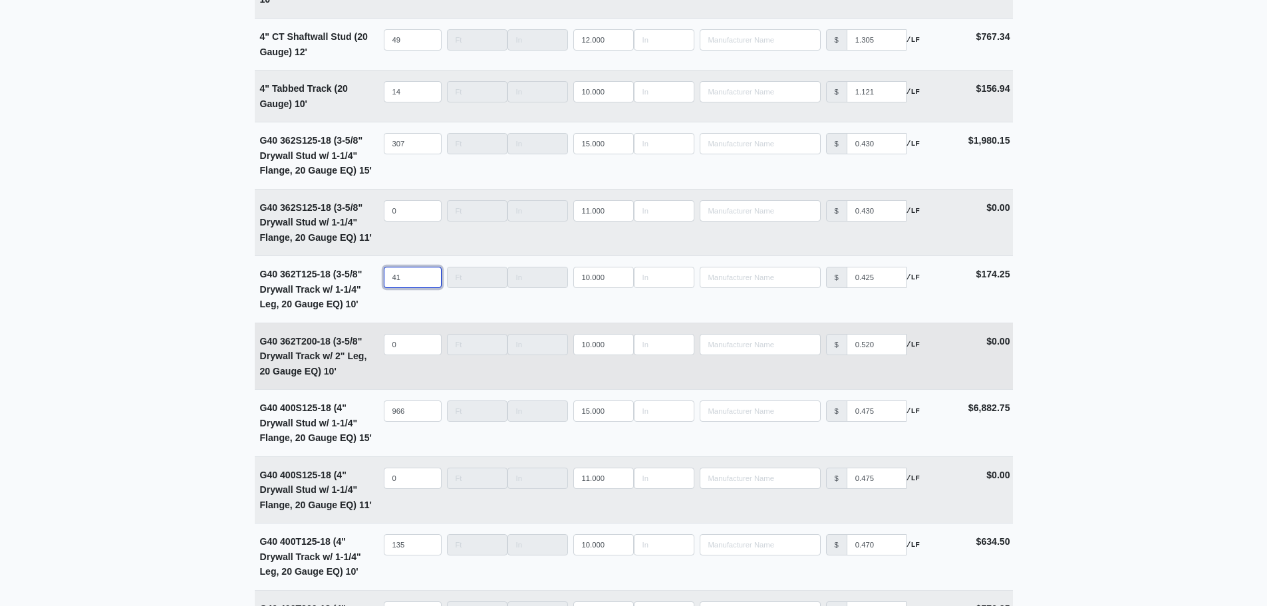
type input "41"
select select
click at [401, 350] on input "quantity" at bounding box center [413, 344] width 58 height 21
type input "4"
select select
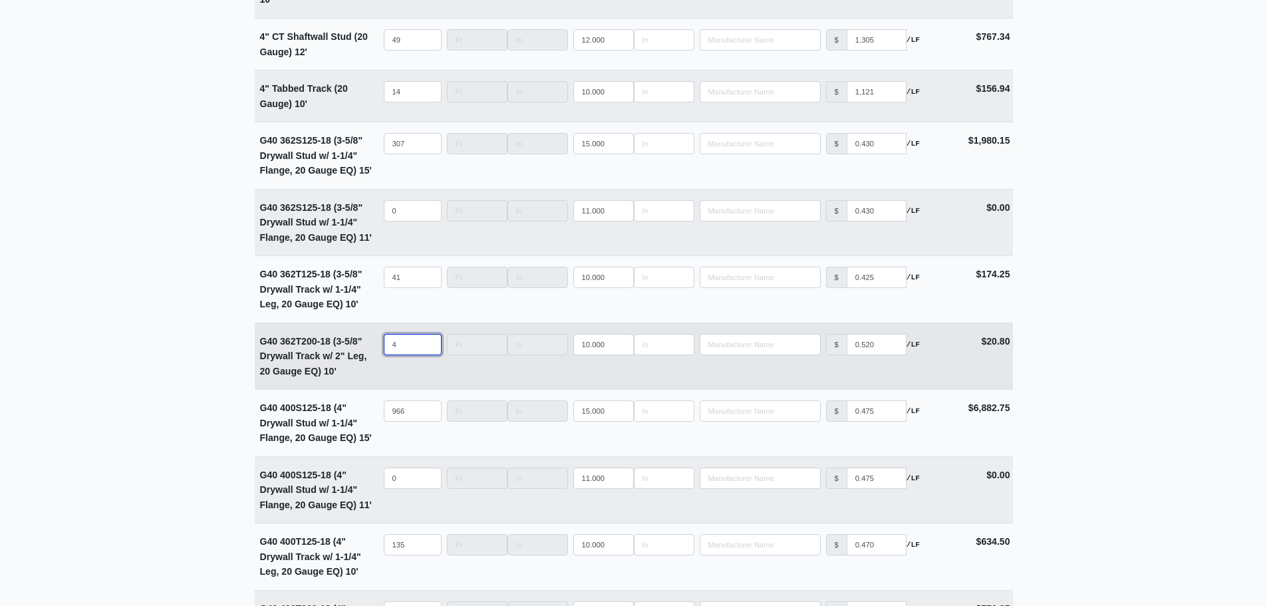
type input "41"
select select
type input "41"
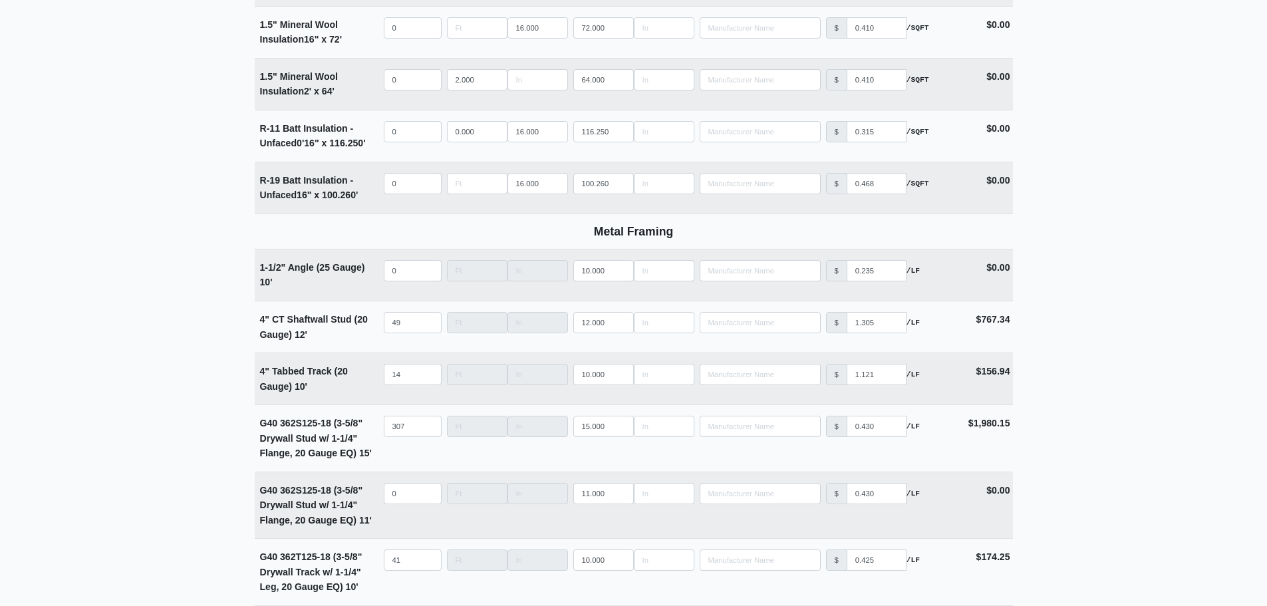
scroll to position [2394, 0]
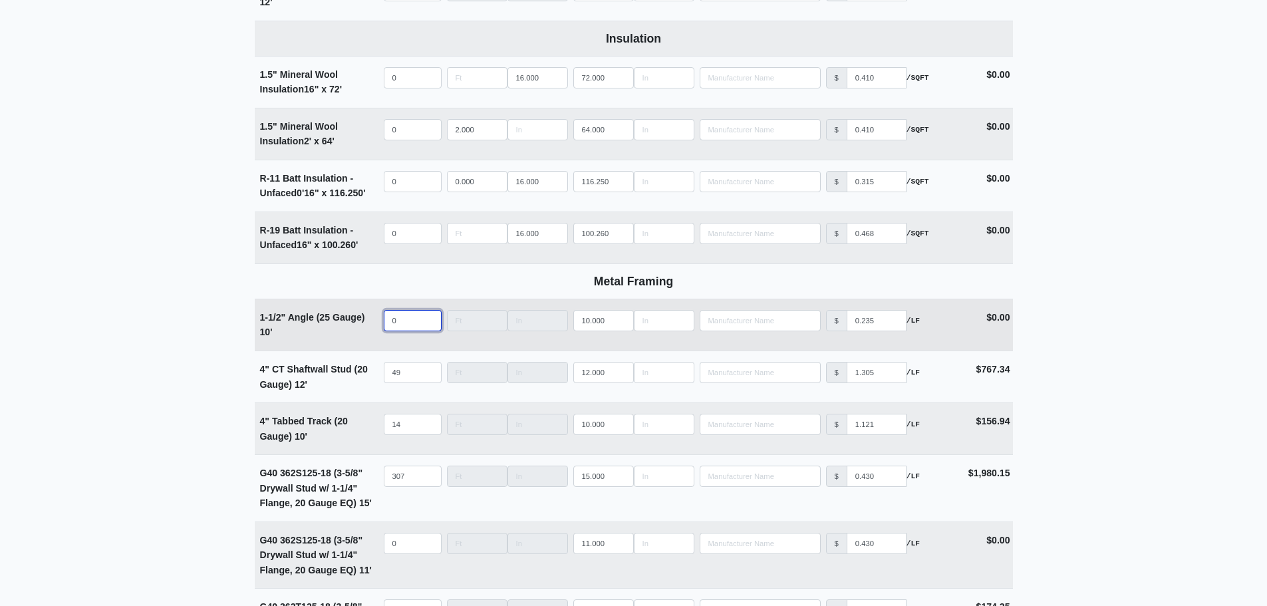
click at [394, 331] on input "0" at bounding box center [413, 320] width 58 height 21
select select
type input "4"
select select
type input "43"
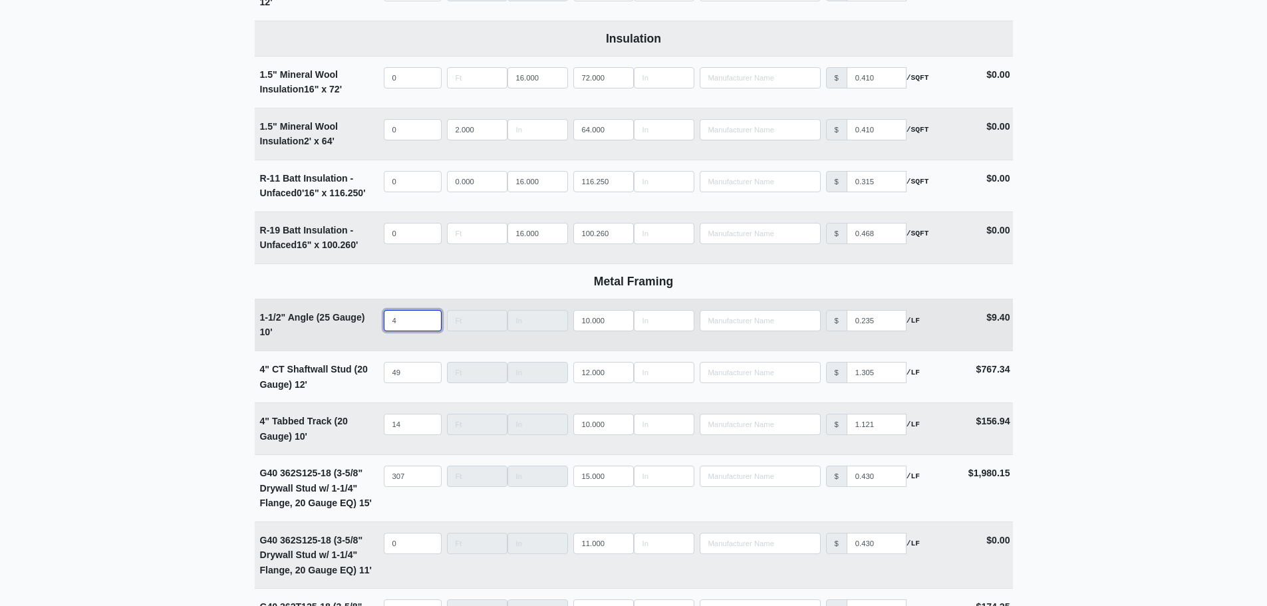
select select
type input "434"
select select
type input "434"
click at [156, 301] on main "Supplier * Select one... L&W Supply - Simpsonville, SC Building * Main Building…" at bounding box center [633, 504] width 1267 height 5660
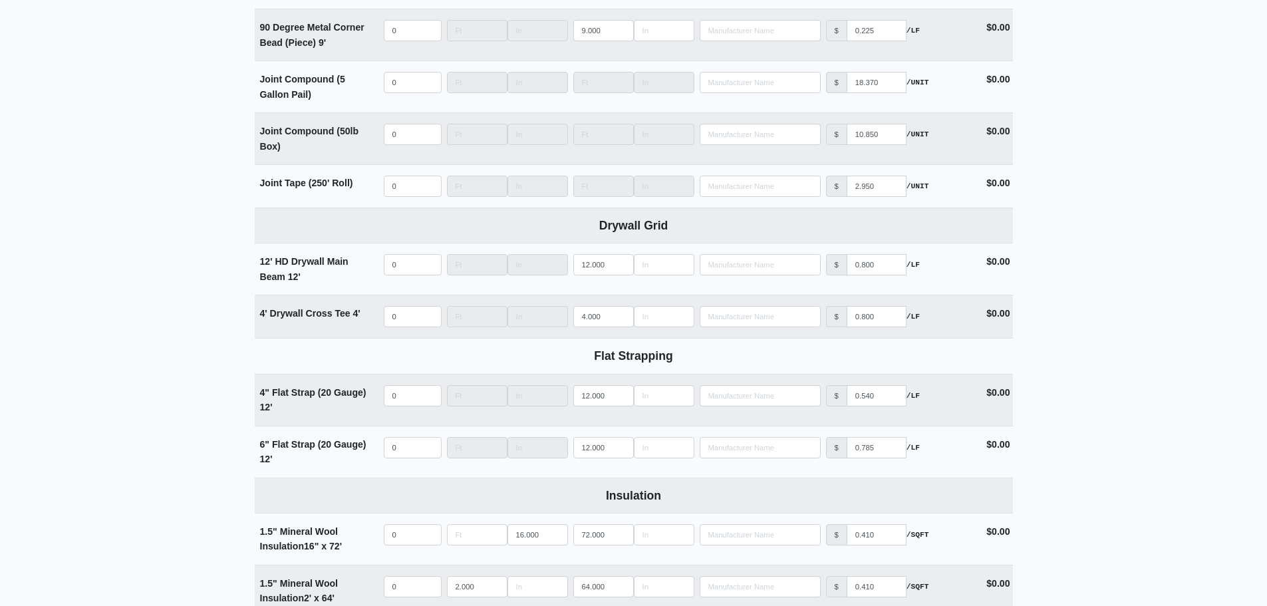
scroll to position [1929, 0]
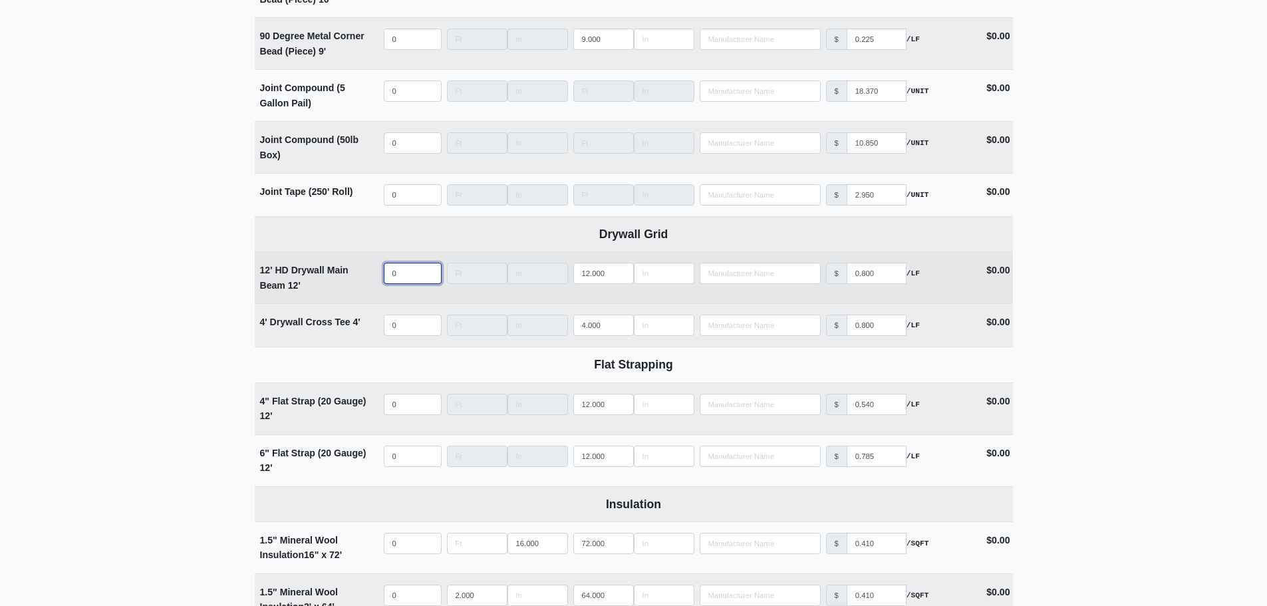
select select
click at [404, 284] on input "quantity" at bounding box center [413, 273] width 58 height 21
type input "6"
select select
type input "63"
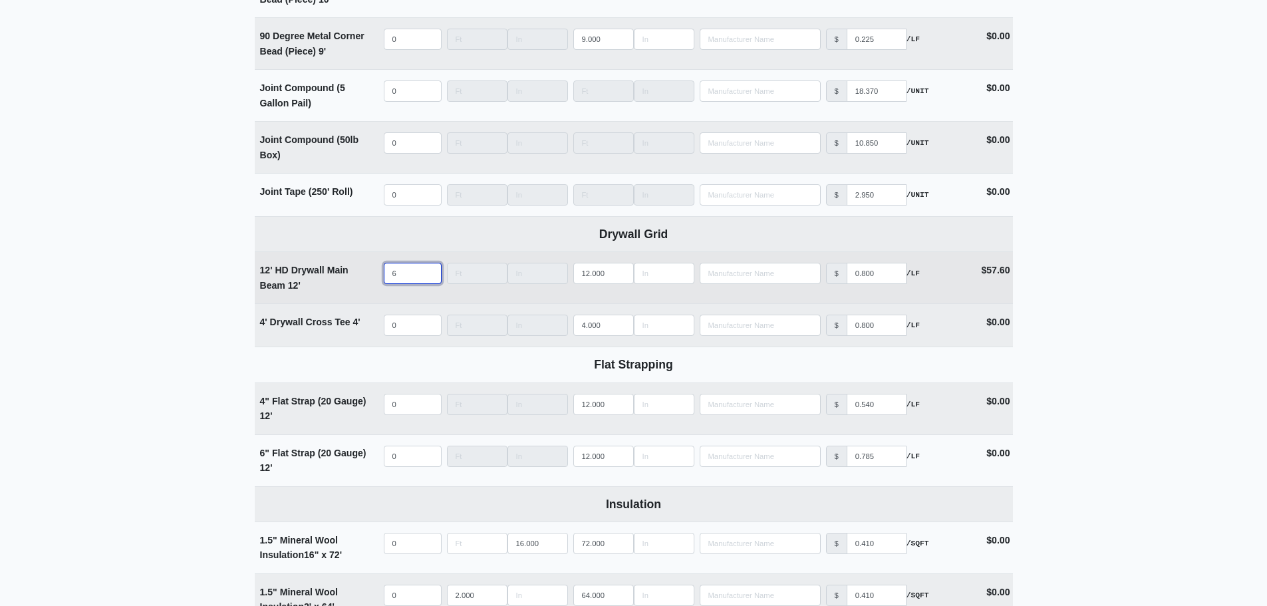
select select
type input "633"
select select
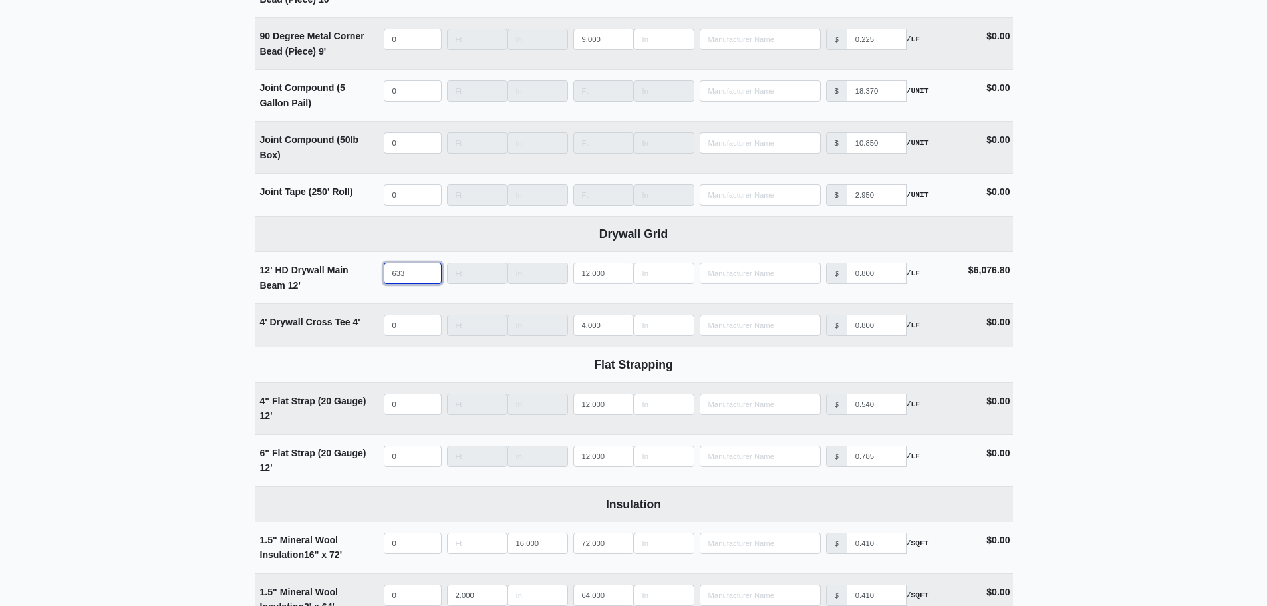
type input "633"
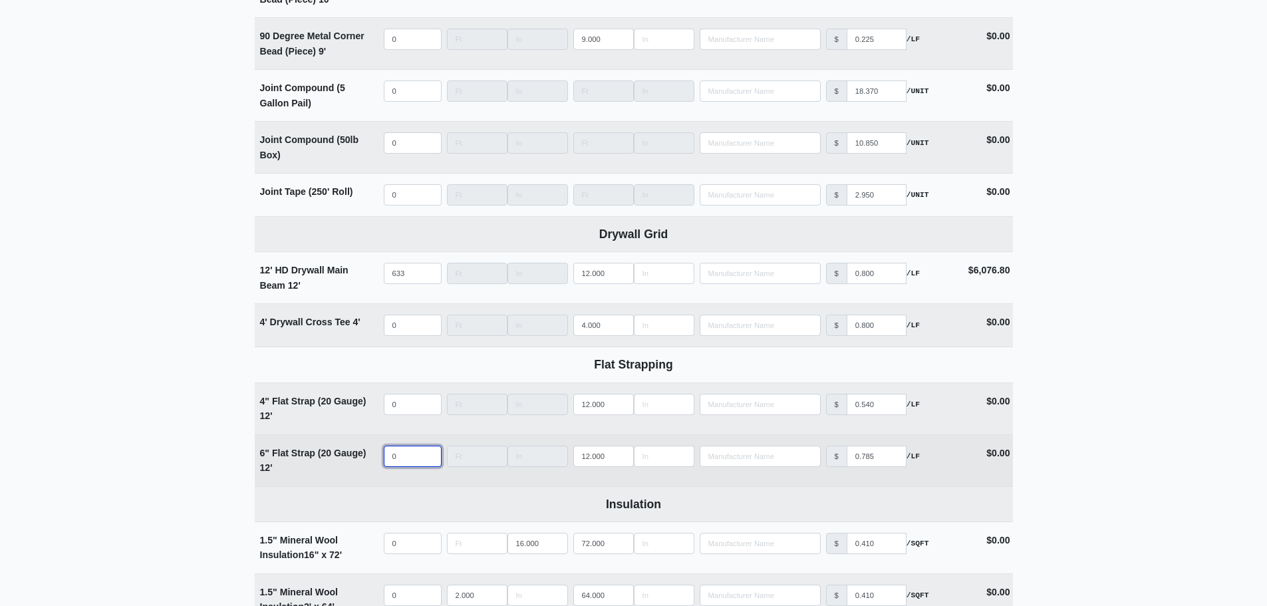
click at [402, 461] on input "0" at bounding box center [413, 456] width 58 height 21
select select
type input "1"
select select
type input "10"
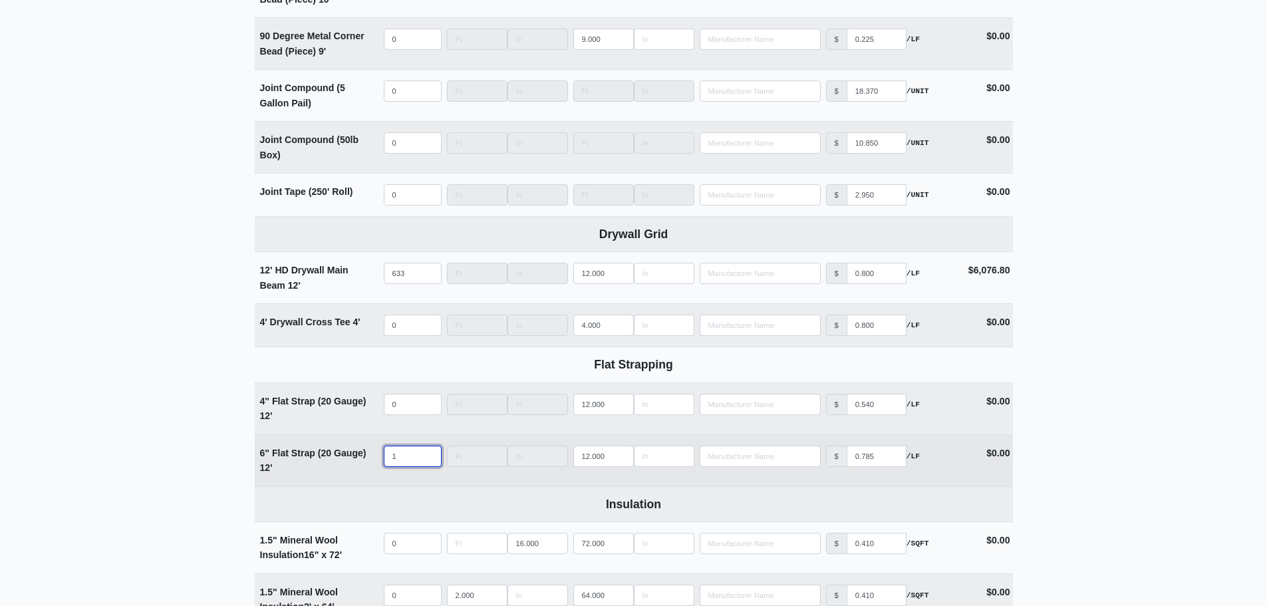
select select
type input "105"
select select
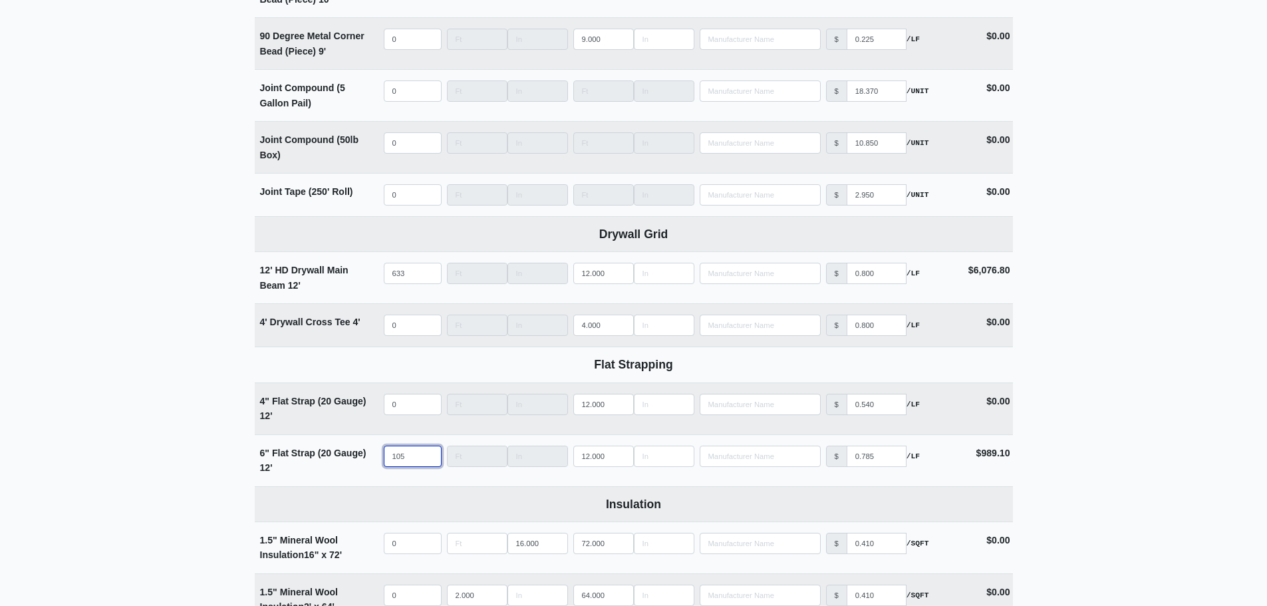
type input "105"
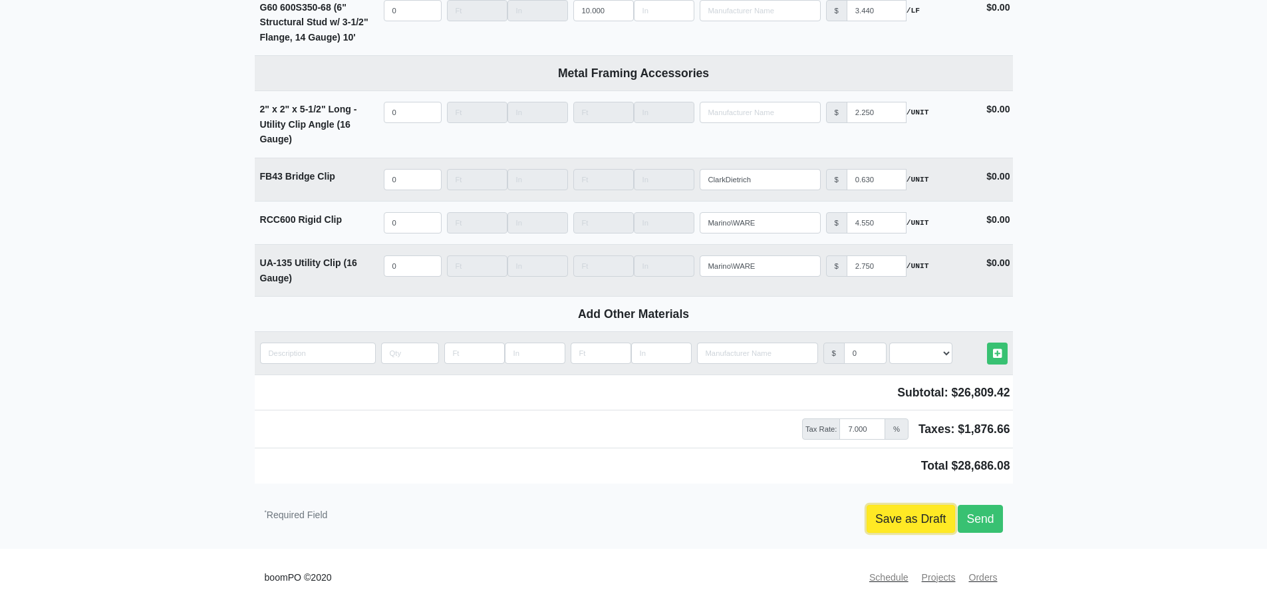
click at [872, 517] on link "Save as Draft" at bounding box center [911, 519] width 88 height 28
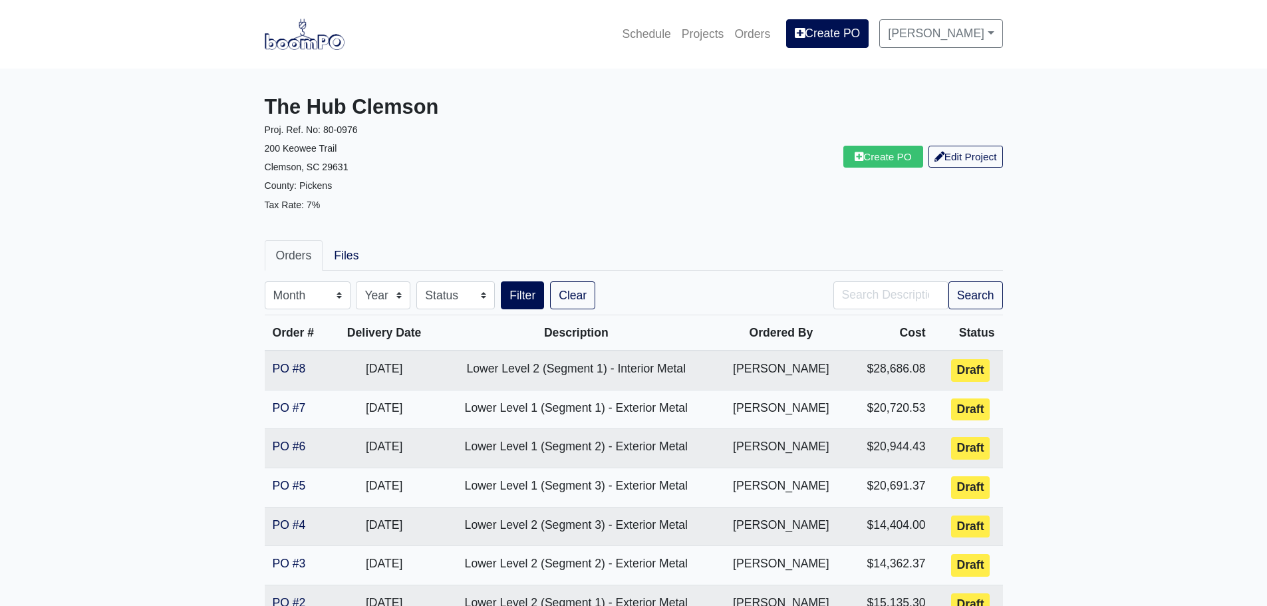
click at [184, 359] on main "The Hub Clemson Proj. Ref. No: [PHONE_NUMBER] Keowee Trail Clemson, SC 29631 Co…" at bounding box center [633, 402] width 1267 height 666
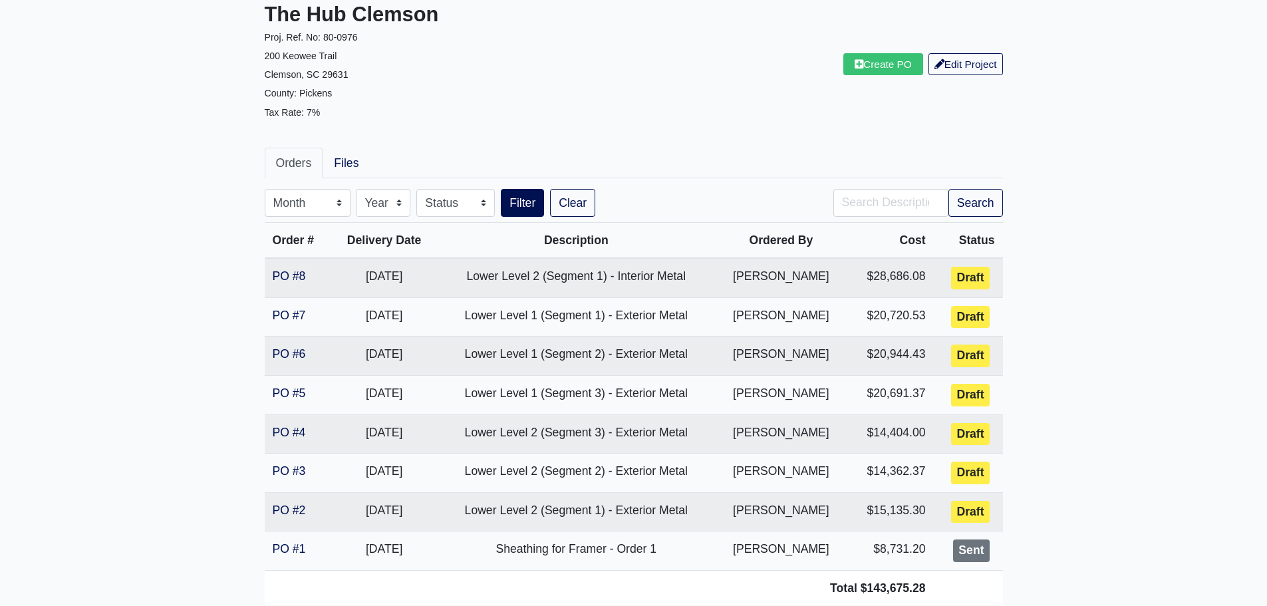
scroll to position [54, 0]
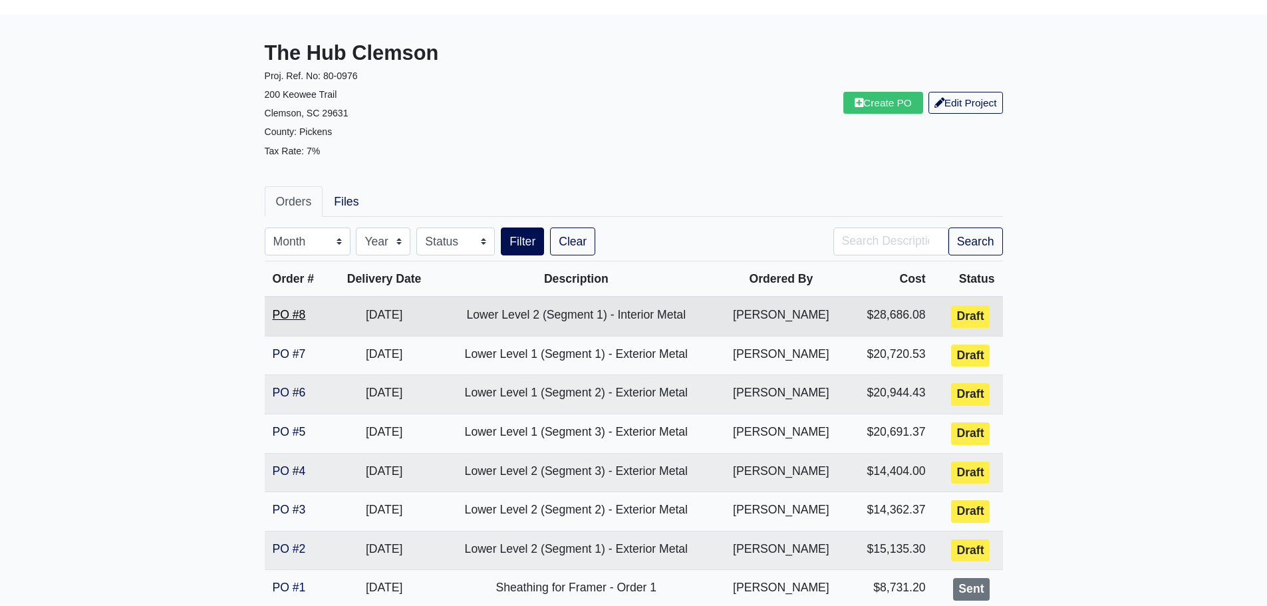
click at [290, 313] on link "PO #8" at bounding box center [289, 314] width 33 height 13
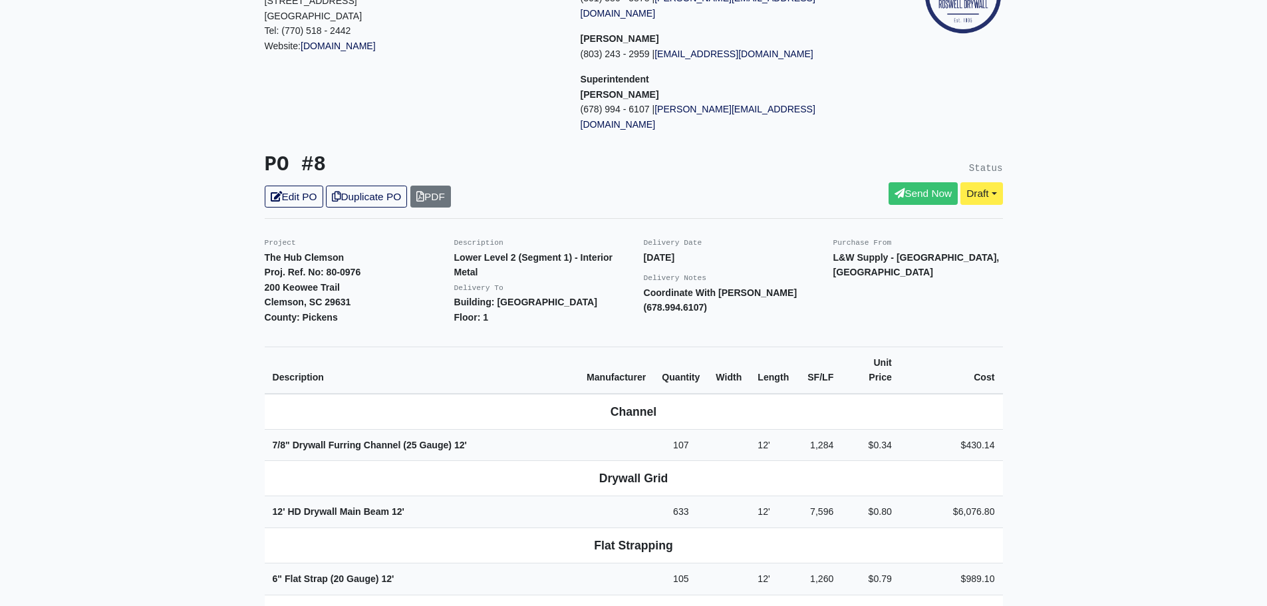
scroll to position [133, 0]
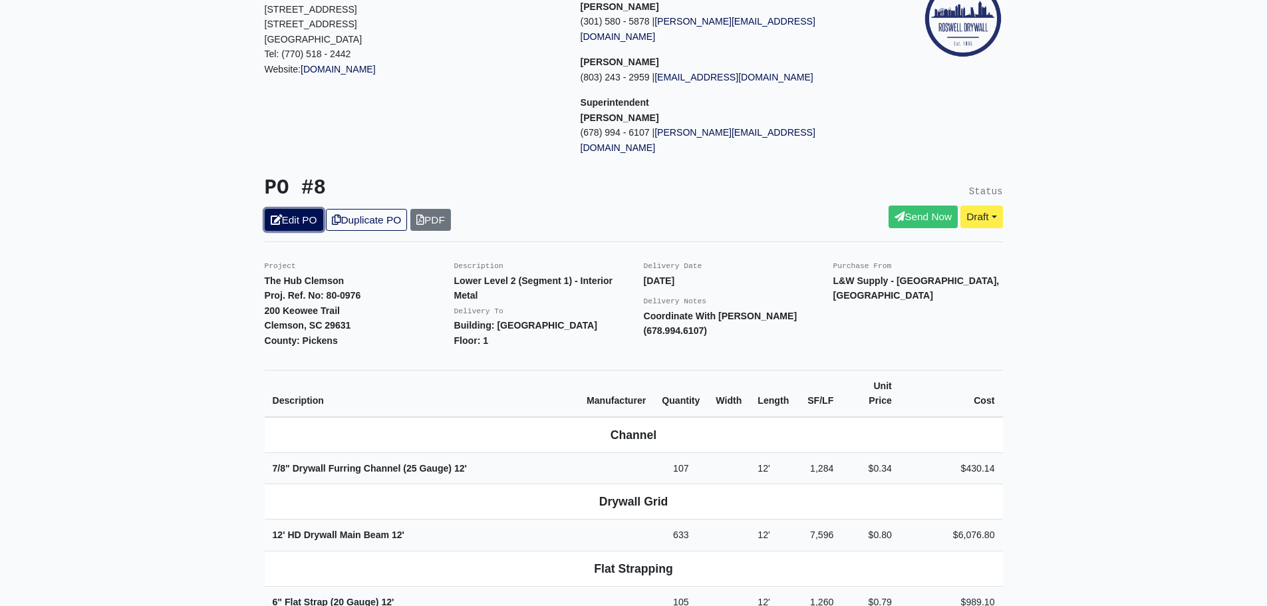
click at [299, 209] on link "Edit PO" at bounding box center [294, 220] width 59 height 22
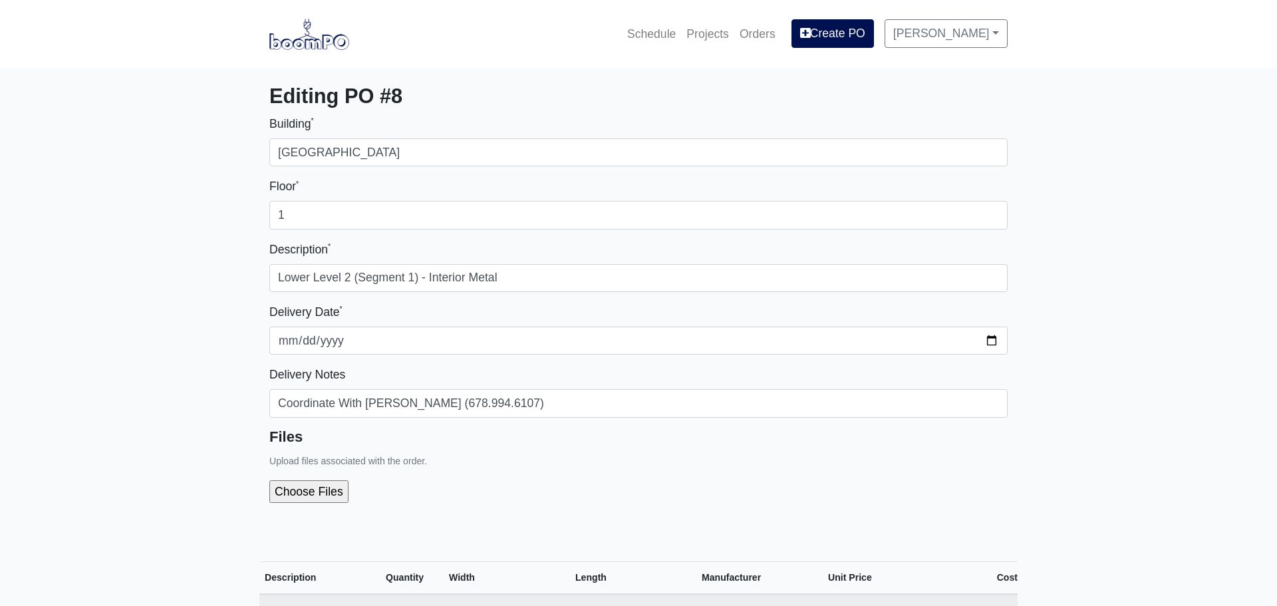
select select
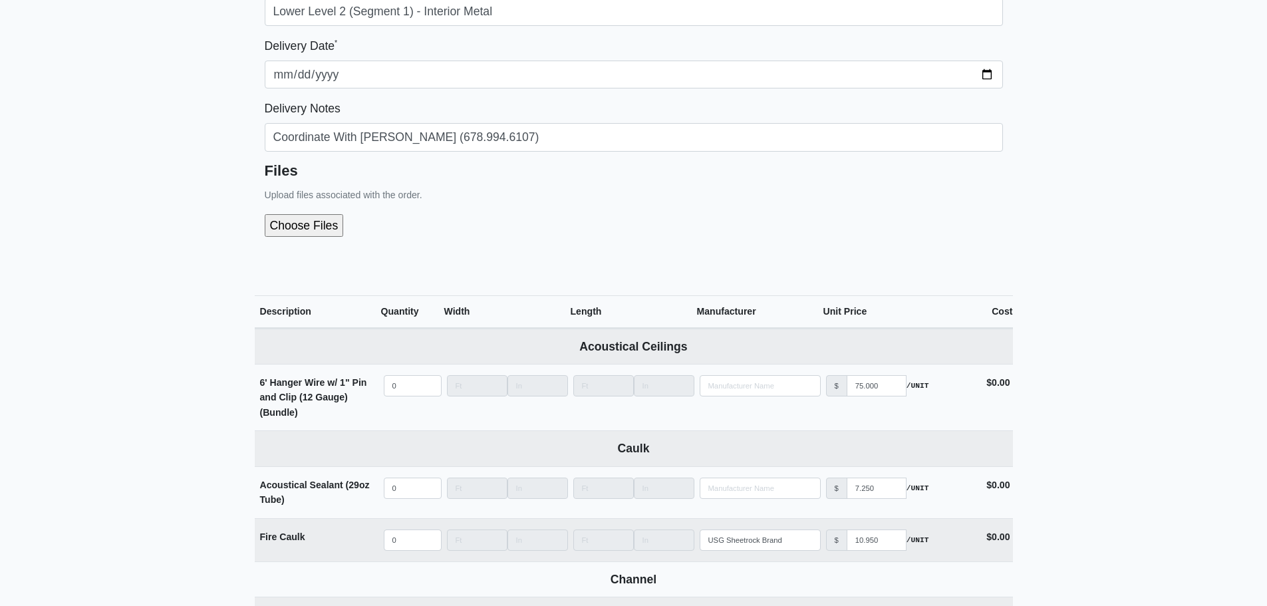
click at [292, 229] on input "file" at bounding box center [375, 225] width 221 height 23
type input "C:\fakepath\LL2 - Segment 1 (Interior Metal).pdf"
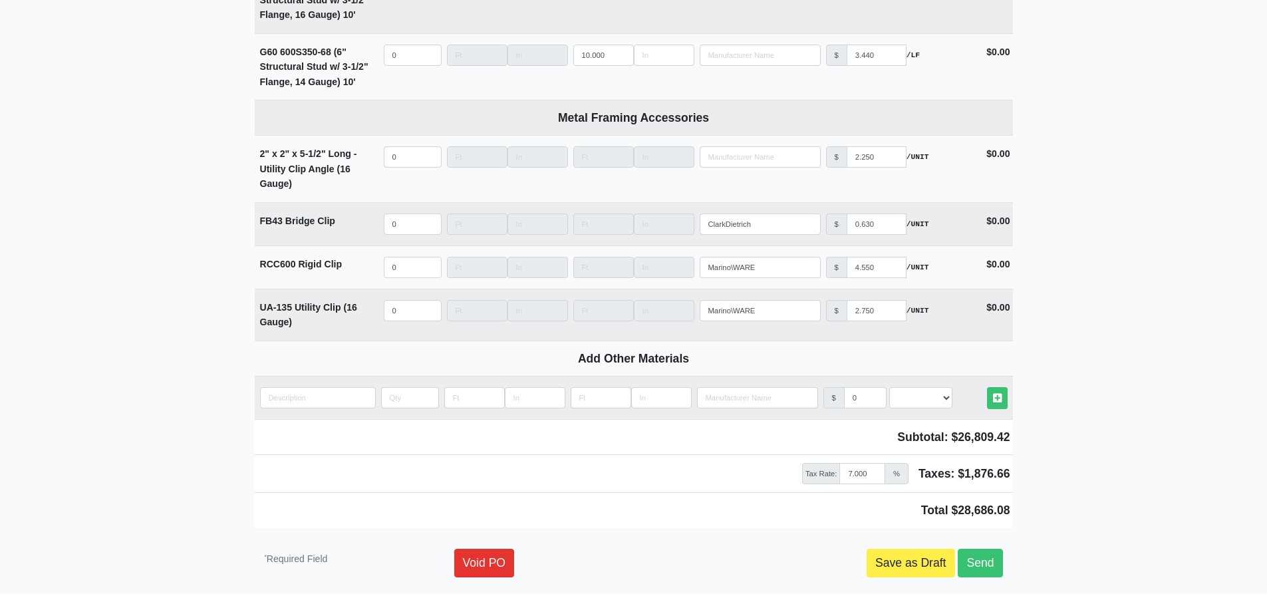
scroll to position [5202, 0]
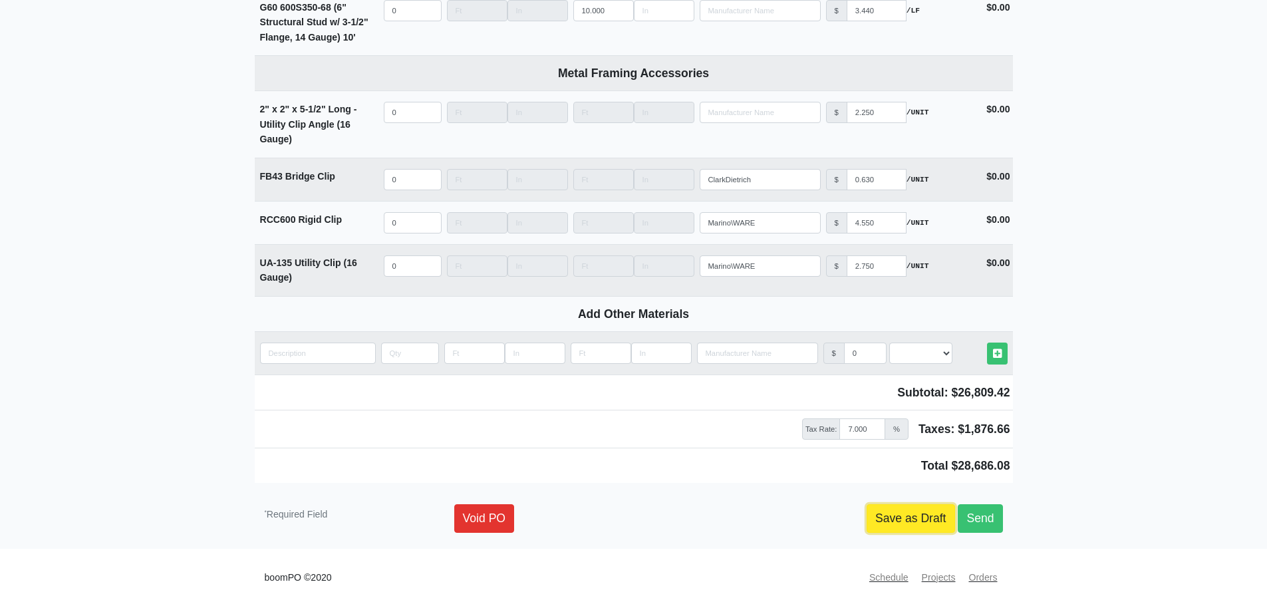
click at [908, 523] on link "Save as Draft" at bounding box center [911, 518] width 88 height 28
click at [897, 523] on link "Save as Draft" at bounding box center [911, 518] width 88 height 28
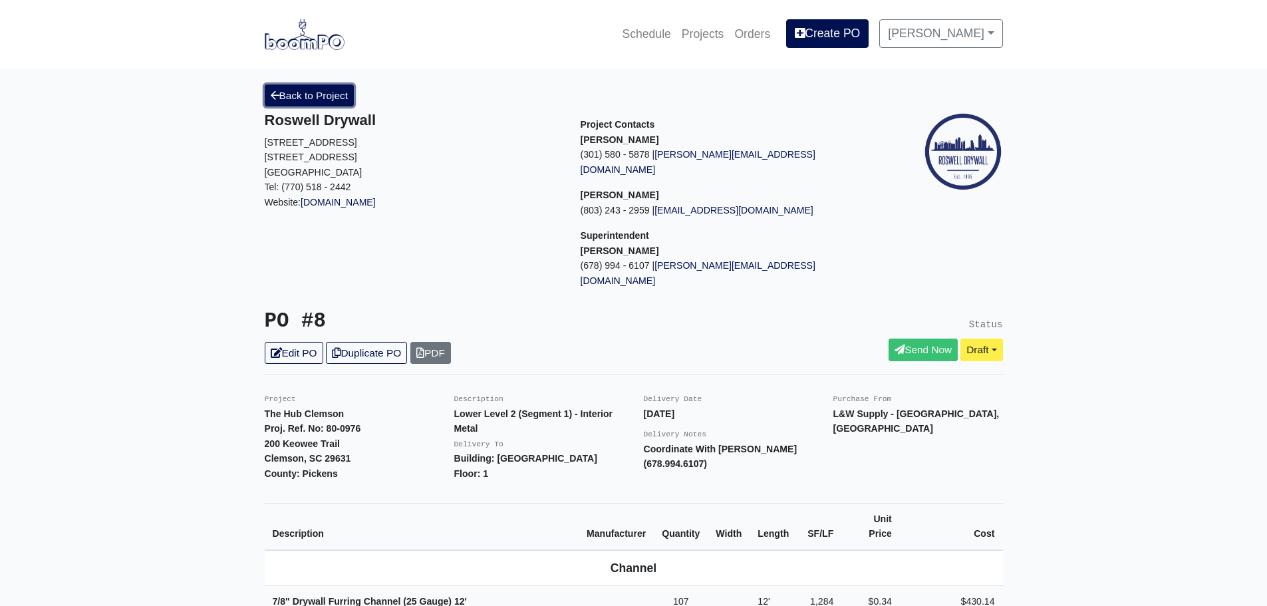
click at [285, 100] on link "Back to Project" at bounding box center [310, 95] width 90 height 22
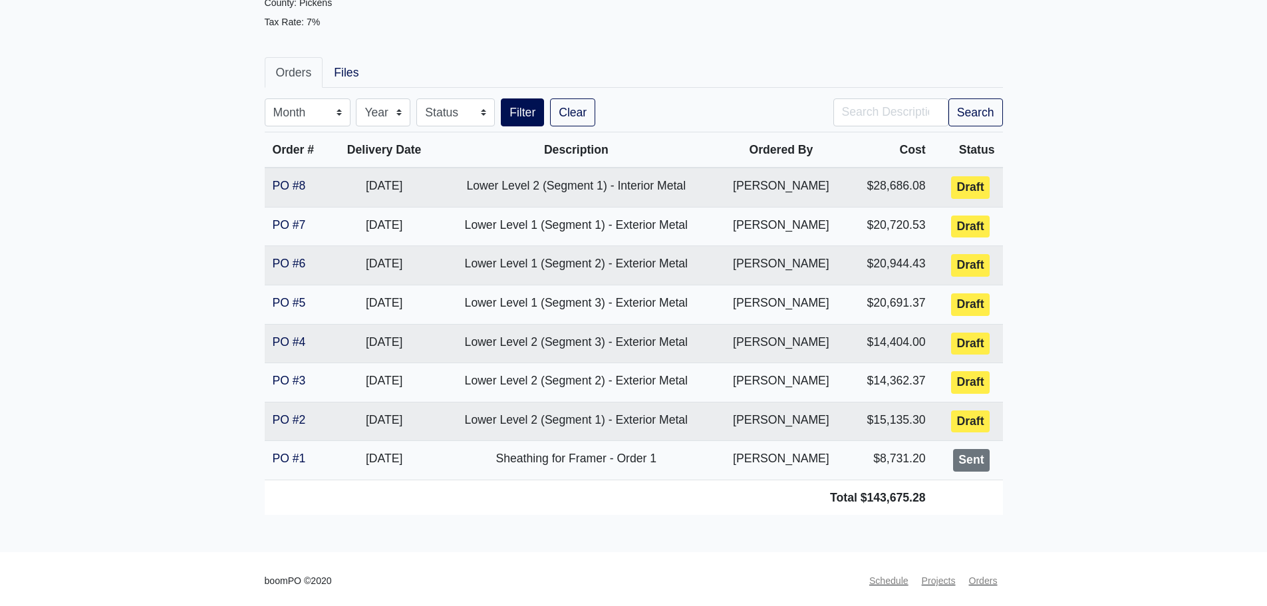
scroll to position [187, 0]
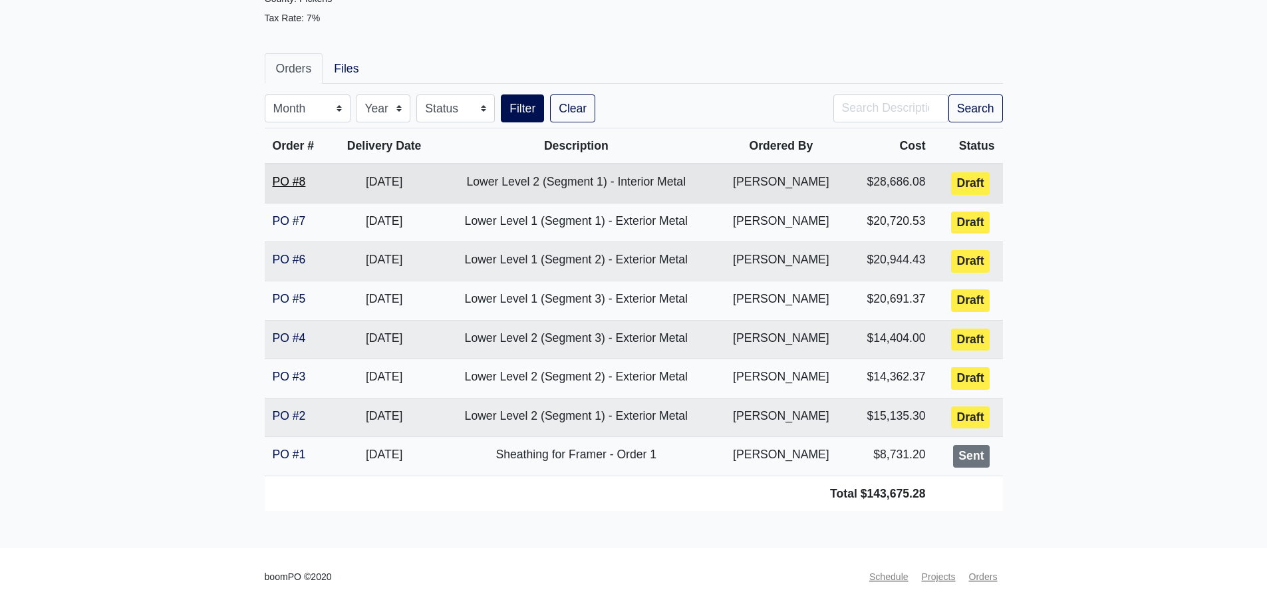
click at [286, 186] on link "PO #8" at bounding box center [289, 181] width 33 height 13
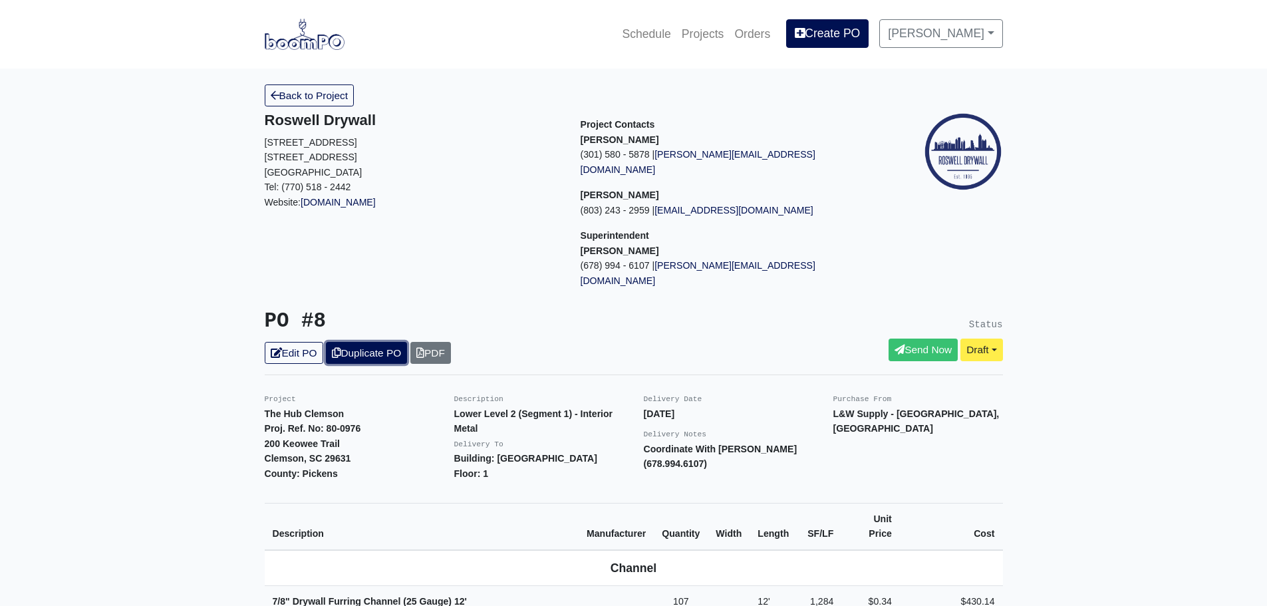
click at [354, 342] on link "Duplicate PO" at bounding box center [366, 353] width 81 height 22
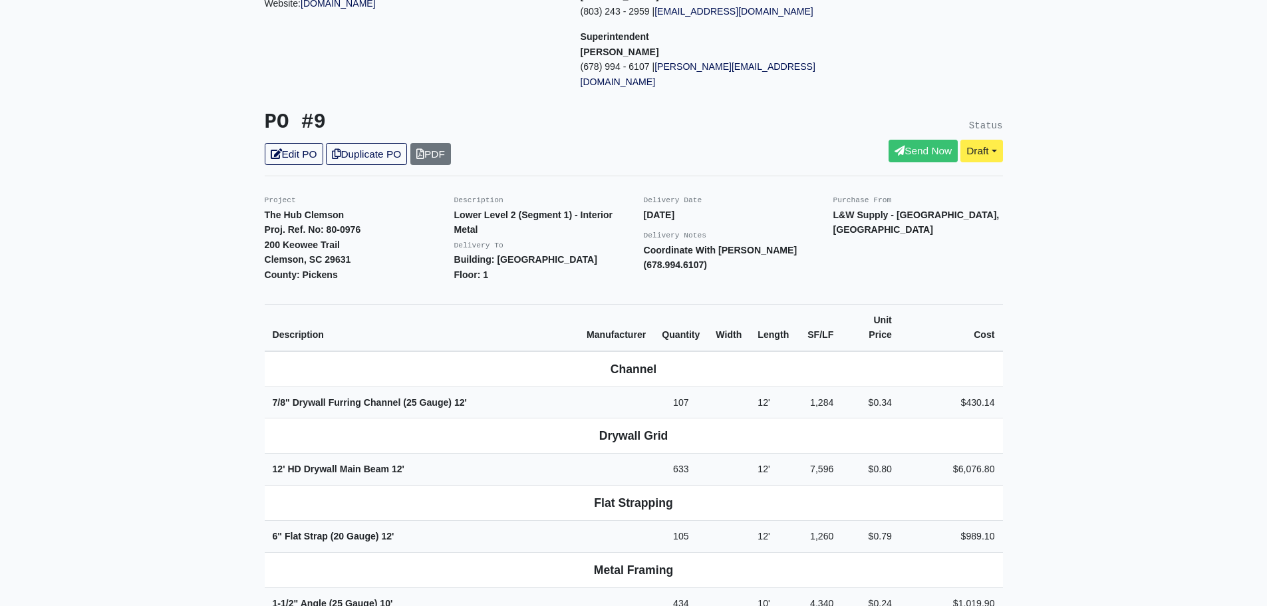
scroll to position [200, 0]
click at [285, 142] on link "Edit PO" at bounding box center [294, 153] width 59 height 22
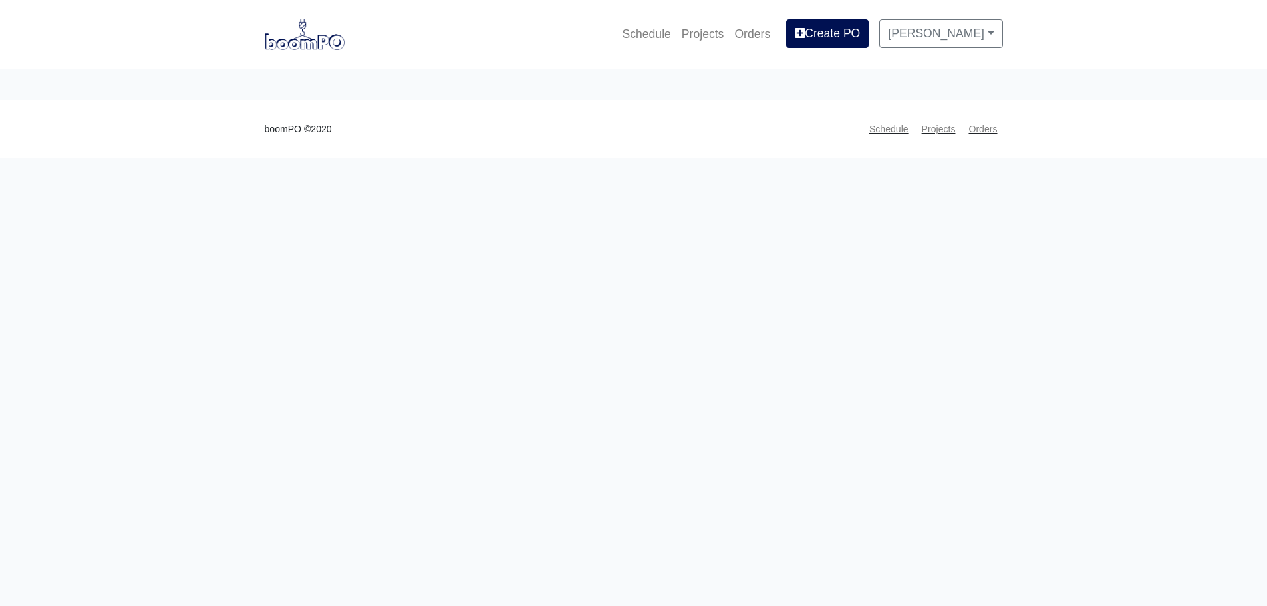
select select
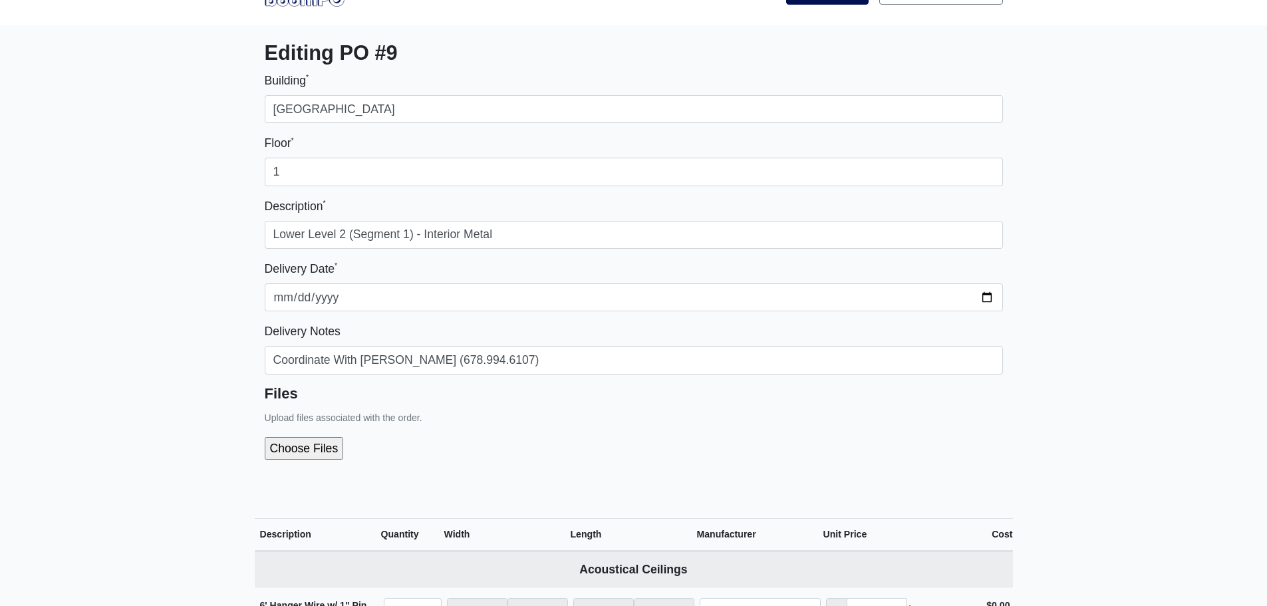
scroll to position [67, 0]
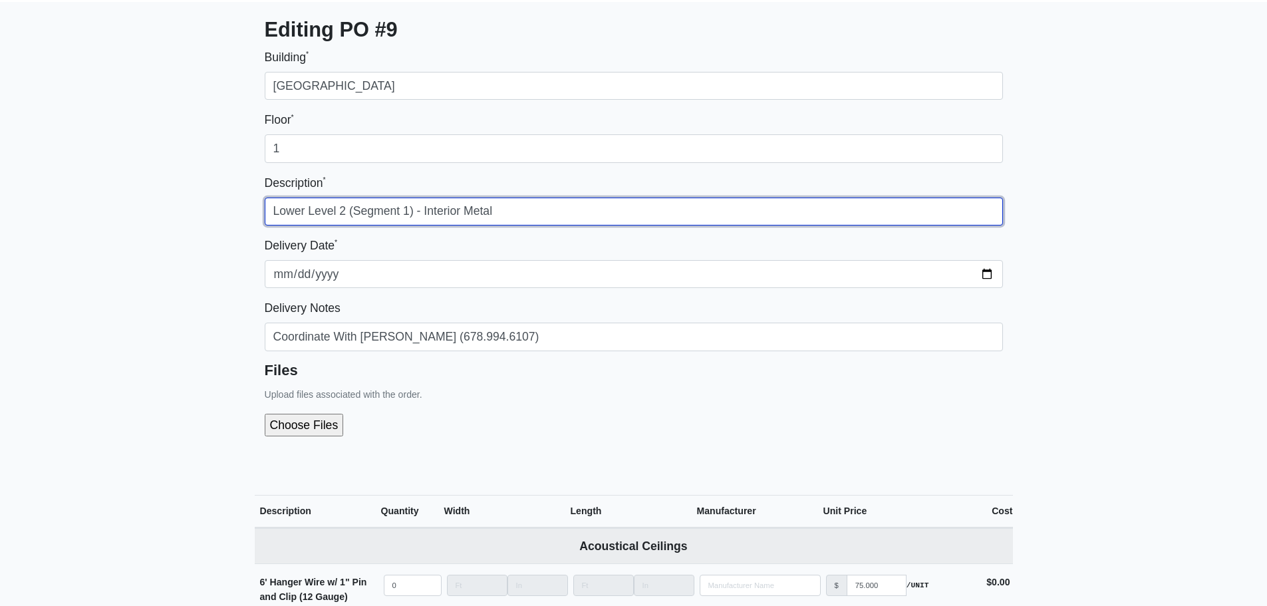
click at [404, 210] on input "Lower Level 2 (Segment 1) - Interior Metal" at bounding box center [634, 212] width 738 height 28
click at [410, 209] on input "Lower Level 2 (Segment 1) - Interior Metal" at bounding box center [634, 212] width 738 height 28
type input "Lower Level 2 (Segment 2) - Interior Metal"
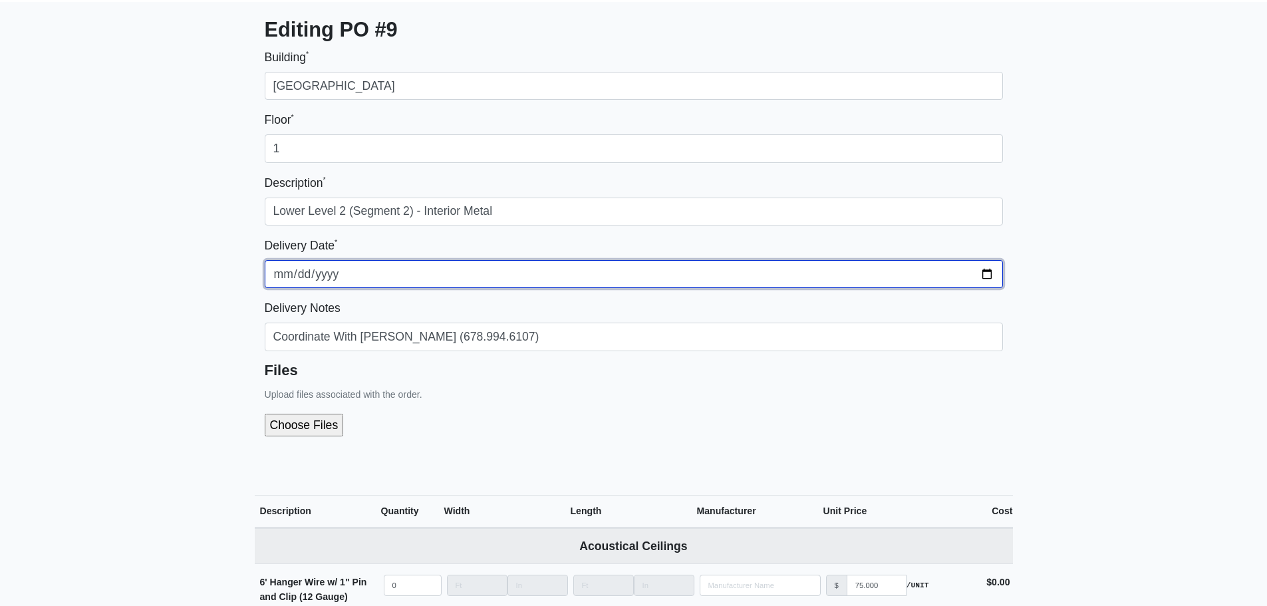
click at [991, 266] on input "[DATE]" at bounding box center [634, 274] width 738 height 28
click at [984, 276] on input "[DATE]" at bounding box center [634, 274] width 738 height 28
type input "[DATE]"
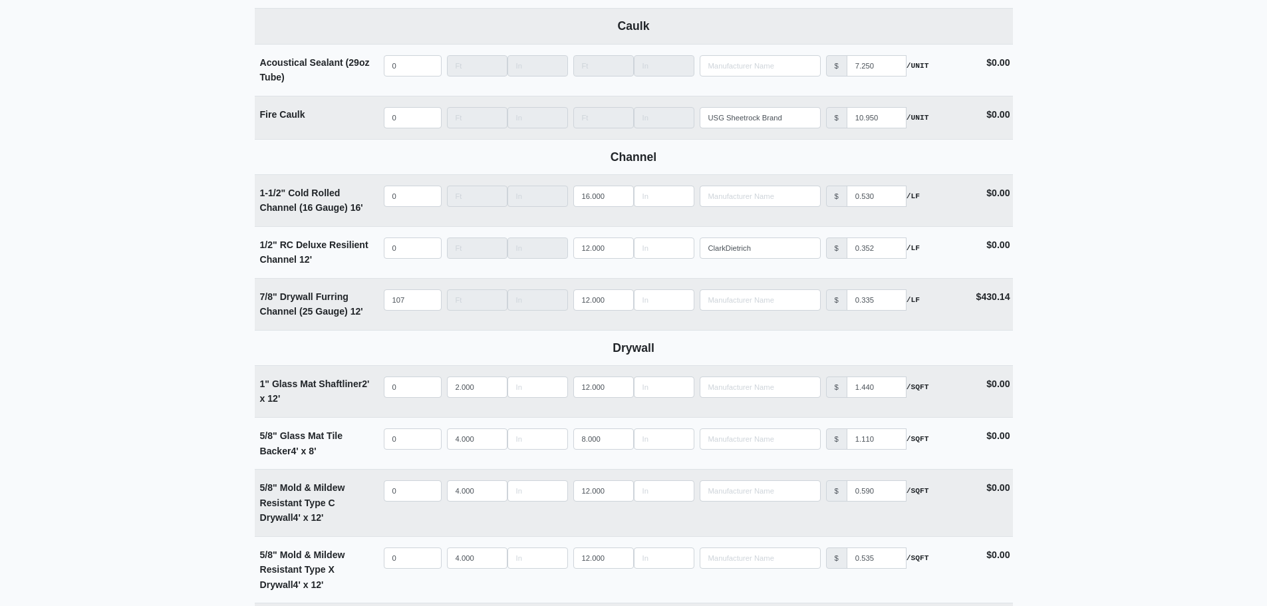
scroll to position [665, 0]
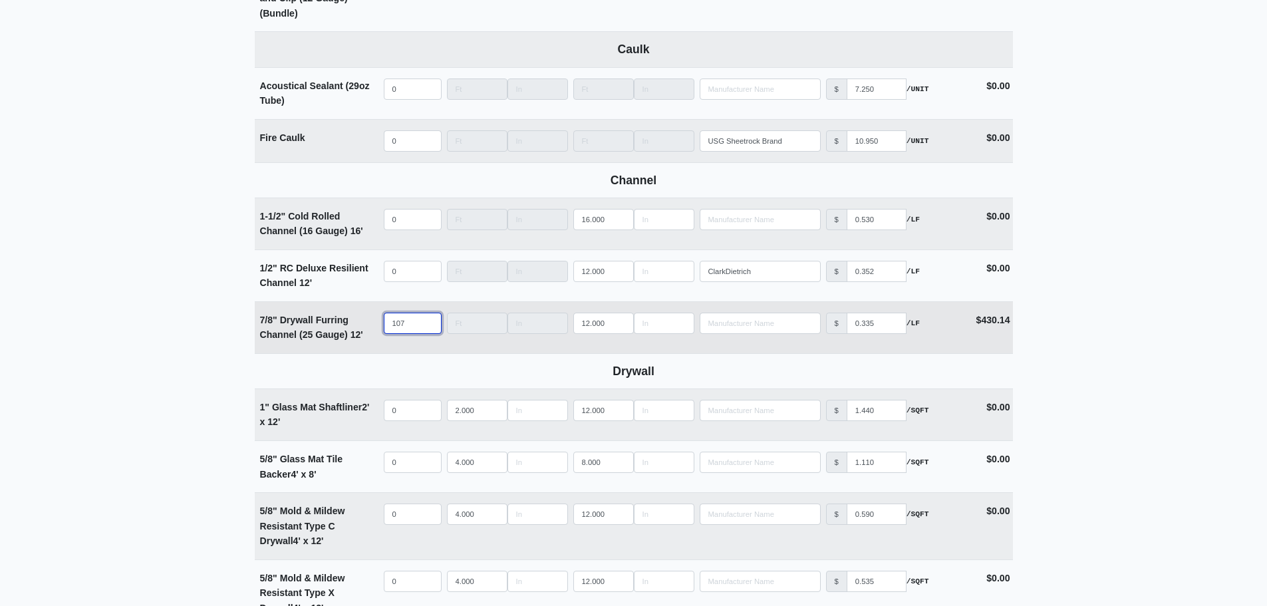
drag, startPoint x: 414, startPoint y: 321, endPoint x: 370, endPoint y: 323, distance: 43.9
click at [370, 323] on tr "7/8" Drywall Furring Channel (25 Gauge) 12' Qty 107 Width Length 12.000 Manufac…" at bounding box center [634, 327] width 758 height 52
select select
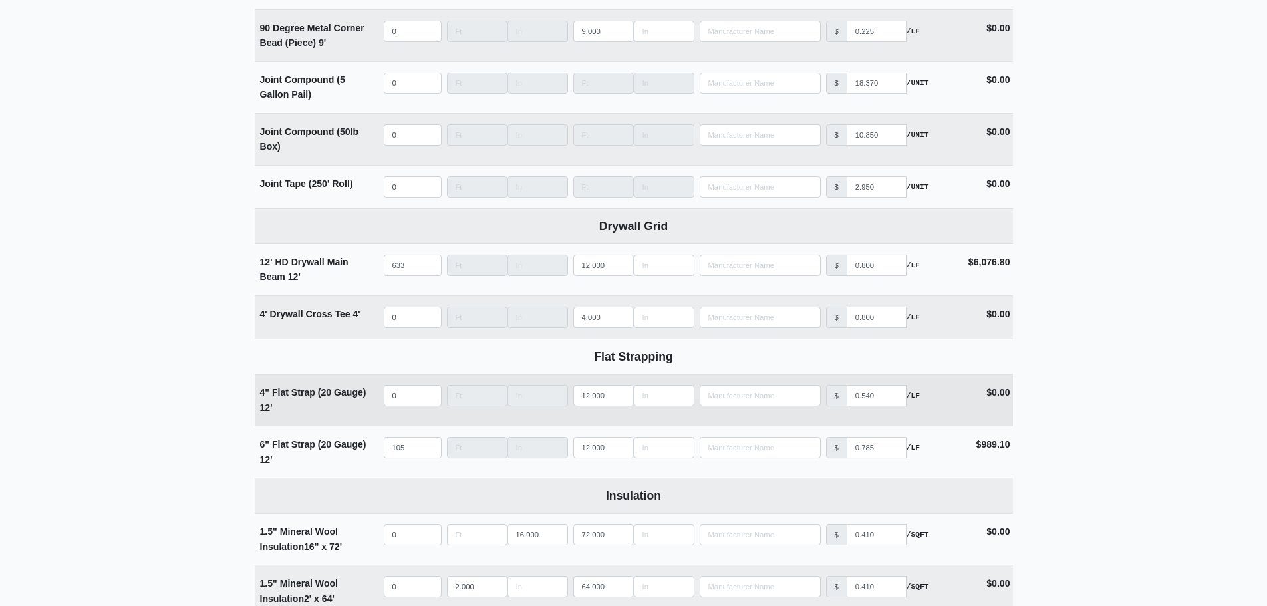
scroll to position [1995, 0]
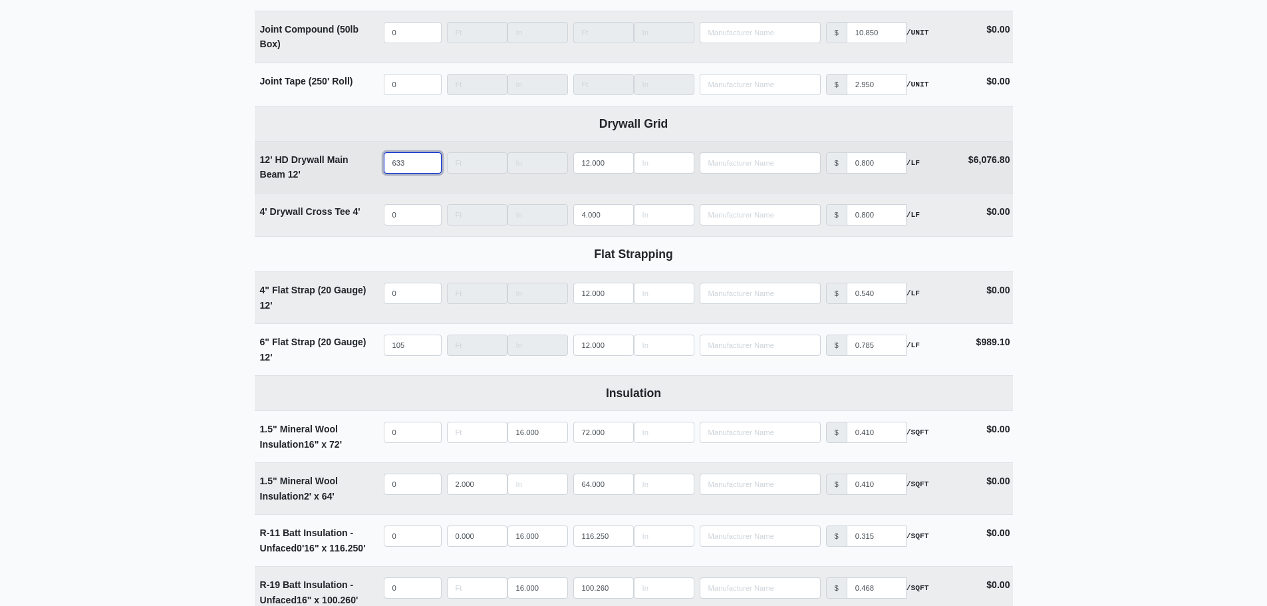
type input "0"
drag, startPoint x: 409, startPoint y: 173, endPoint x: 358, endPoint y: 173, distance: 50.5
click at [358, 173] on tr "12' HD Drywall Main Beam 12' Qty 633 Width Length 12.000 Manufacturer No Result…" at bounding box center [634, 167] width 758 height 52
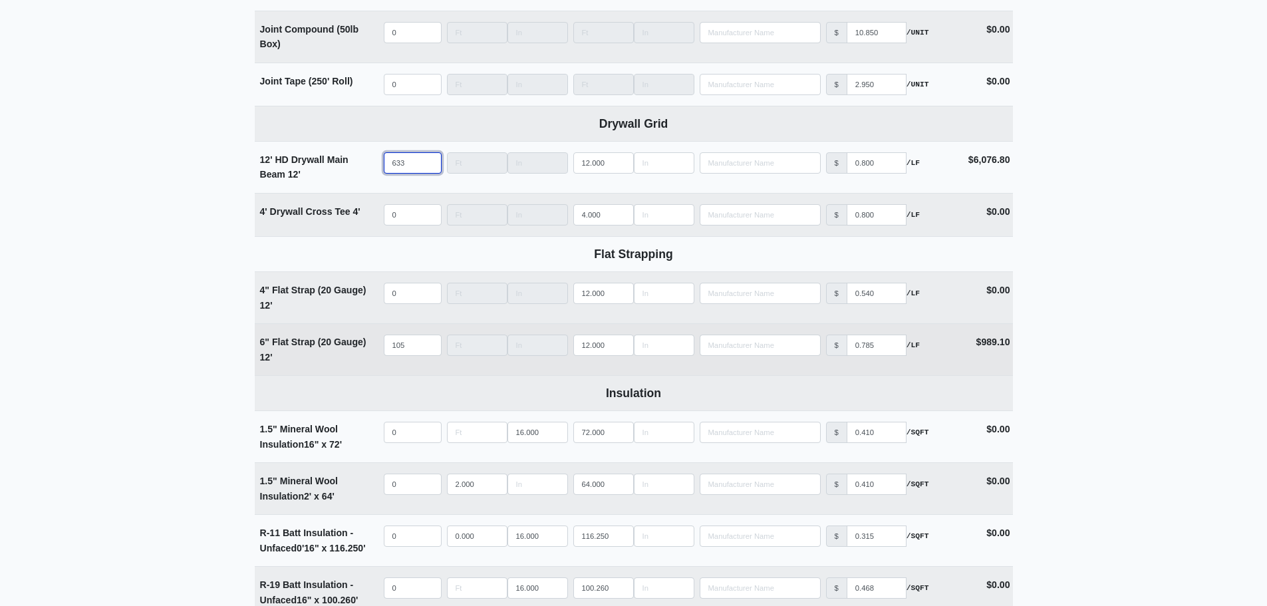
select select
type input "0"
drag, startPoint x: 408, startPoint y: 348, endPoint x: 354, endPoint y: 347, distance: 54.6
click at [356, 347] on tr "6" Flat Strap (20 Gauge) 12' Qty 105 Width Length 12.000 Manufacturer No Result…" at bounding box center [634, 349] width 758 height 52
select select
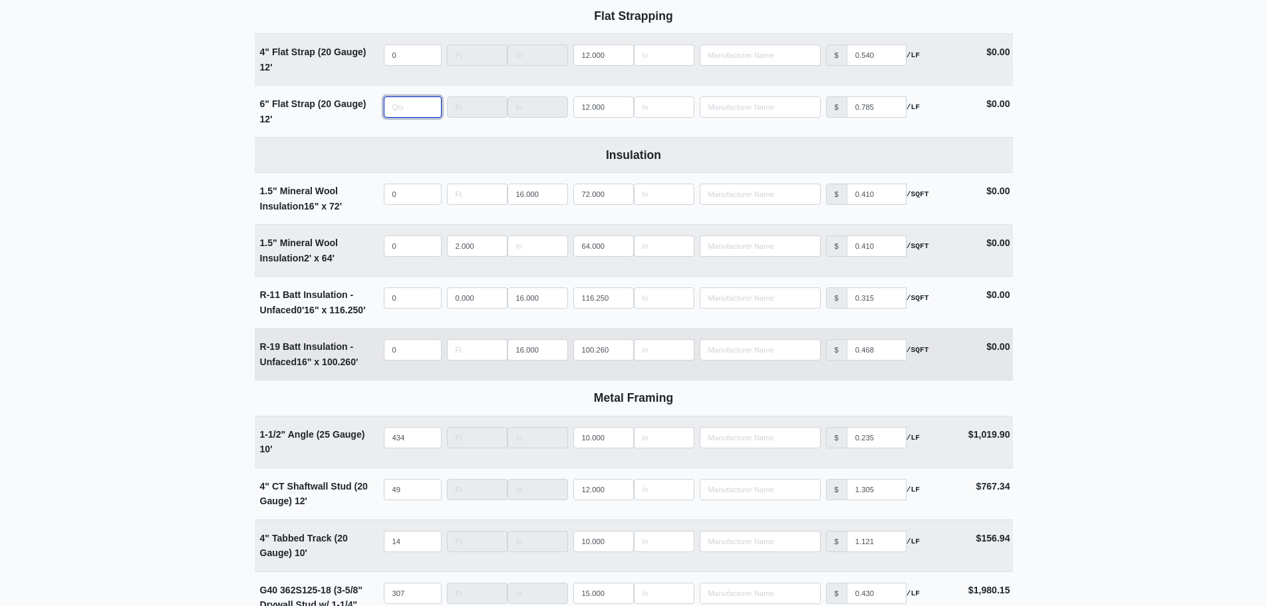
scroll to position [2261, 0]
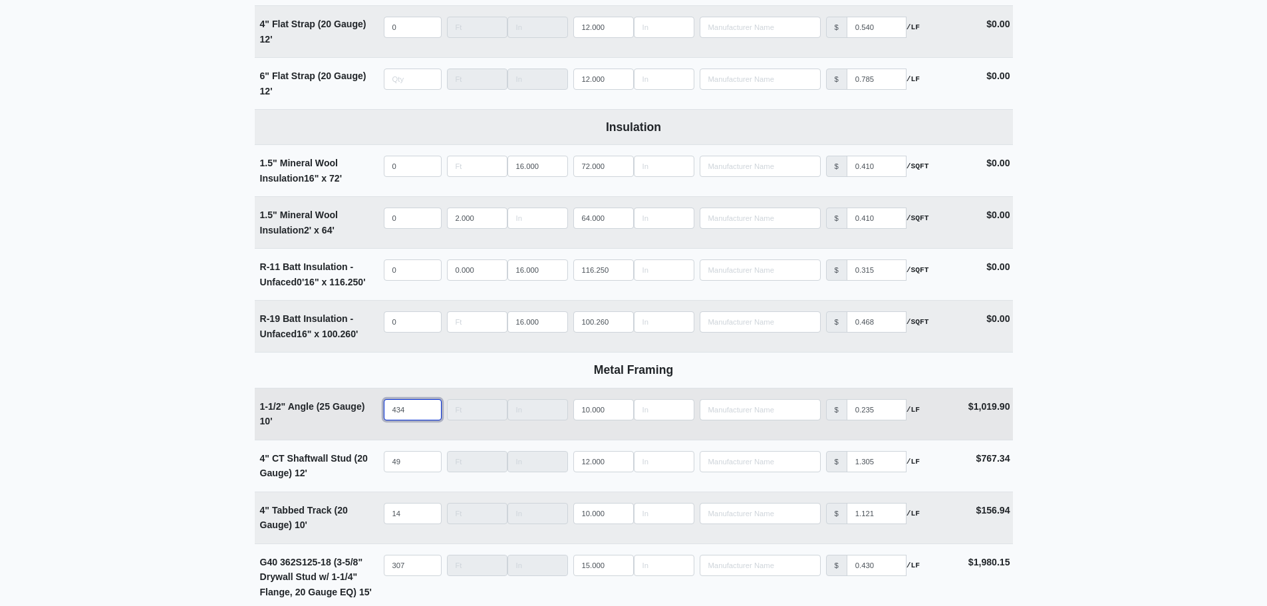
type input "0"
drag, startPoint x: 407, startPoint y: 412, endPoint x: 363, endPoint y: 412, distance: 43.9
click at [368, 412] on tr "1-1/2" Angle (25 Gauge) 10' Qty 434 Width Length 10.000 Manufacturer No Results…" at bounding box center [634, 414] width 758 height 52
select select
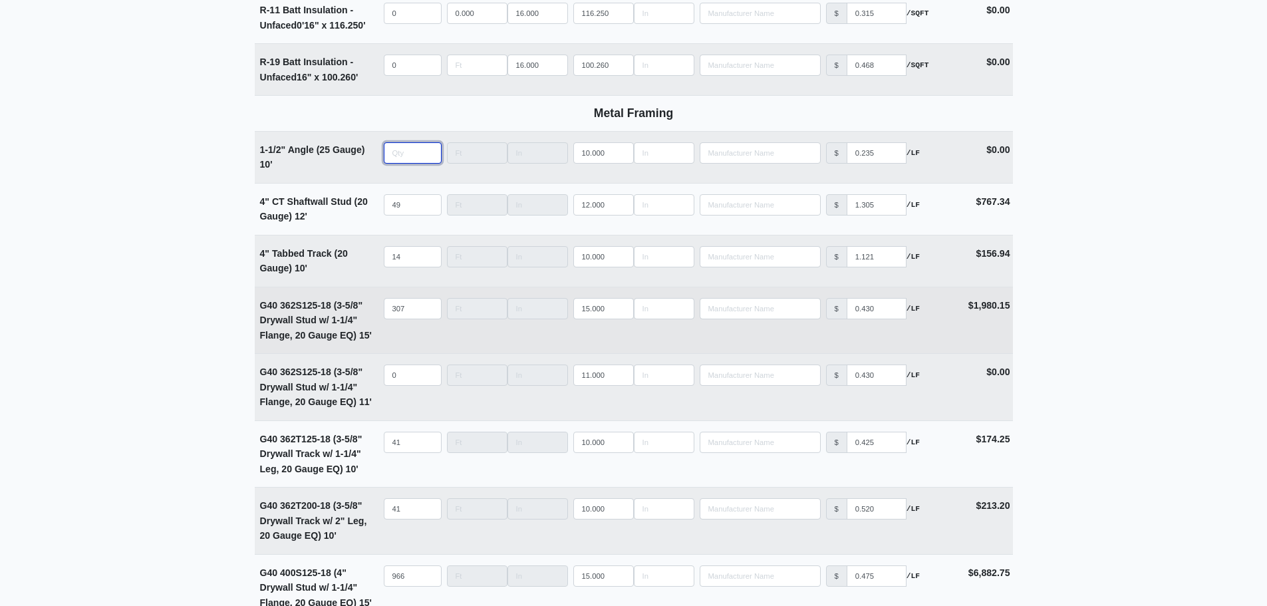
scroll to position [2527, 0]
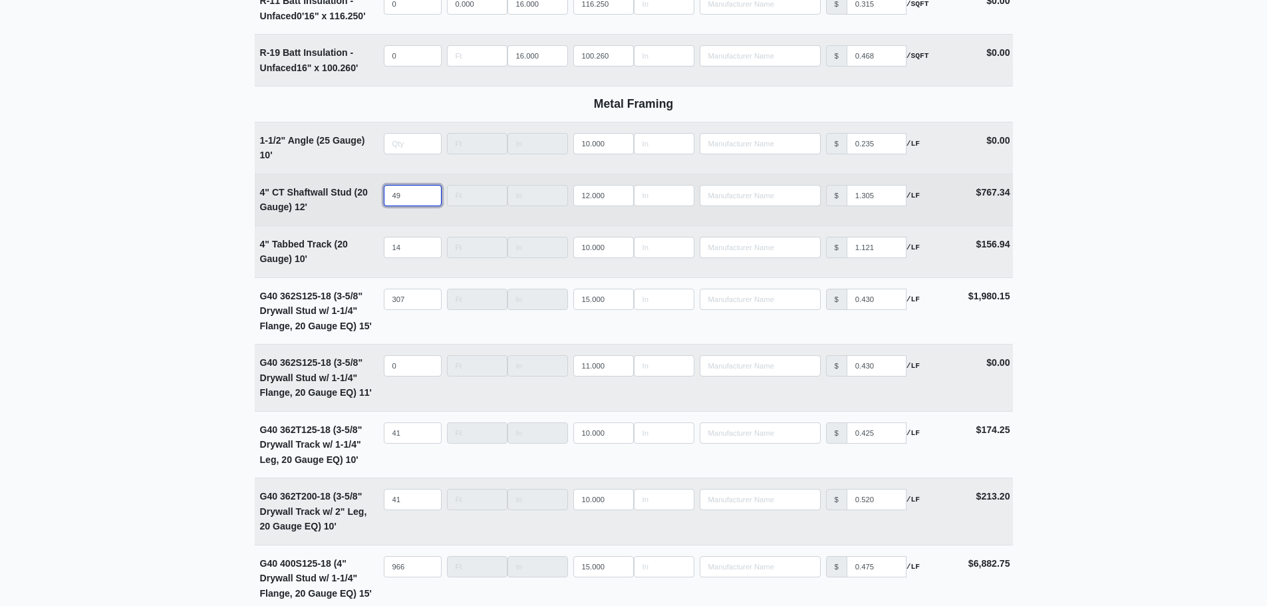
type input "0"
drag, startPoint x: 407, startPoint y: 203, endPoint x: 340, endPoint y: 206, distance: 67.2
click at [351, 204] on tr "4" CT Shaftwall Stud (20 Gauge) 12' Qty 49 Width Length 12.000 Manufacturer No …" at bounding box center [634, 200] width 758 height 52
select select
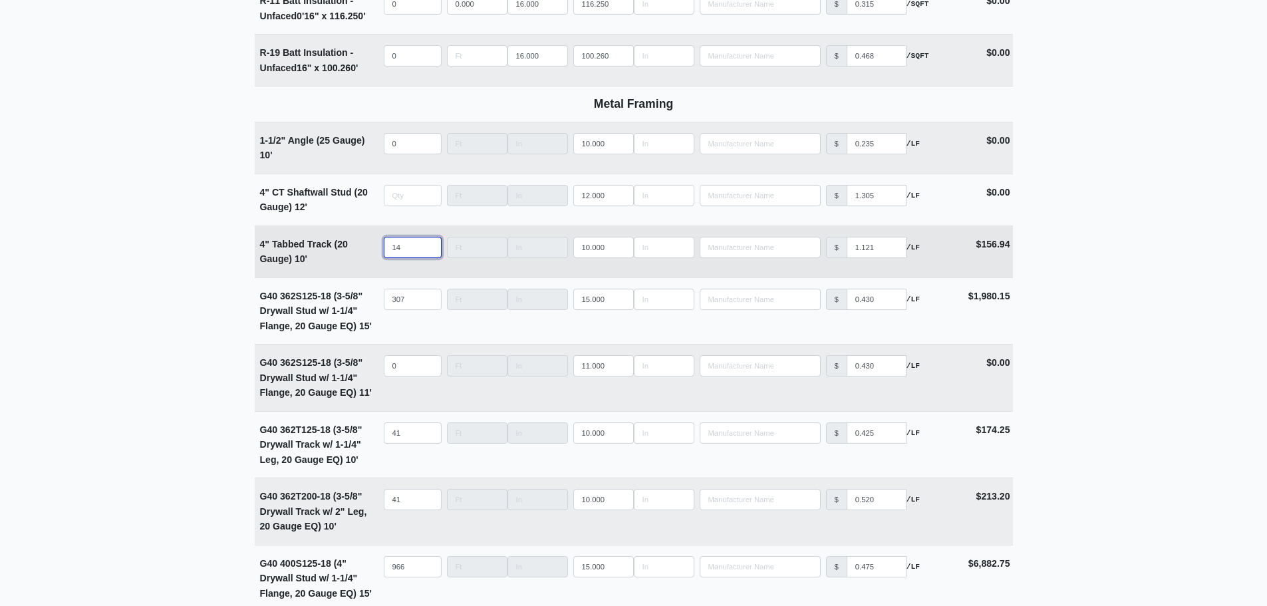
type input "0"
drag, startPoint x: 413, startPoint y: 255, endPoint x: 365, endPoint y: 257, distance: 47.9
click at [372, 257] on tr "4" Tabbed Track (20 Gauge) 10' Qty 14 Width Length 10.000 Manufacturer No Resul…" at bounding box center [634, 251] width 758 height 52
select select
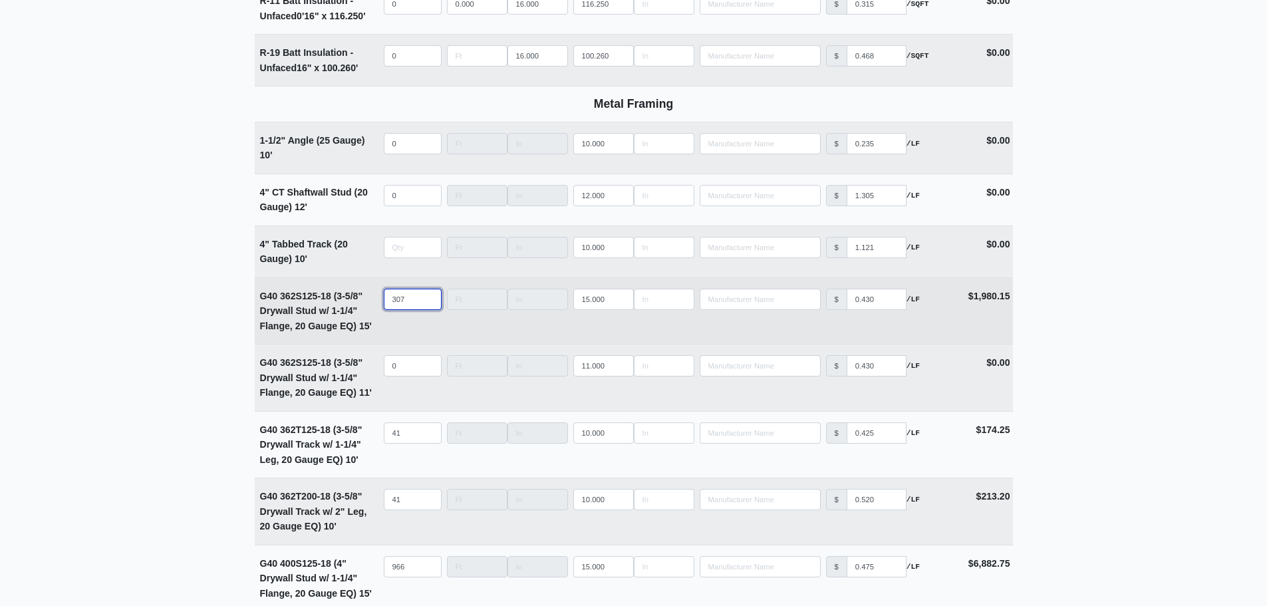
type input "0"
select select
drag, startPoint x: 400, startPoint y: 305, endPoint x: 344, endPoint y: 305, distance: 55.2
click at [346, 305] on tr "G40 362S125-18 (3-5/8" Drywall Stud w/ 1-1/4" Flange, 20 Gauge EQ) 15' Qty Widt…" at bounding box center [634, 310] width 758 height 67
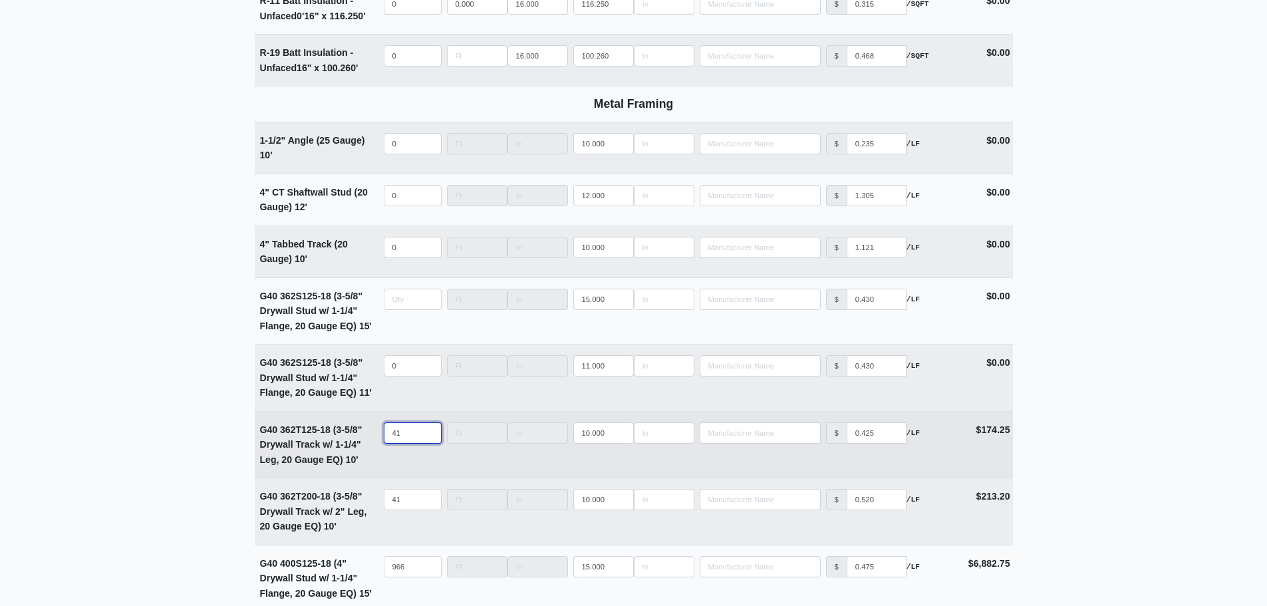
type input "0"
click at [360, 436] on tr "G40 362T125-18 (3-5/8" Drywall Track w/ 1-1/4" Leg, 20 Gauge EQ) 10' Qty 41 Wid…" at bounding box center [634, 444] width 758 height 67
select select
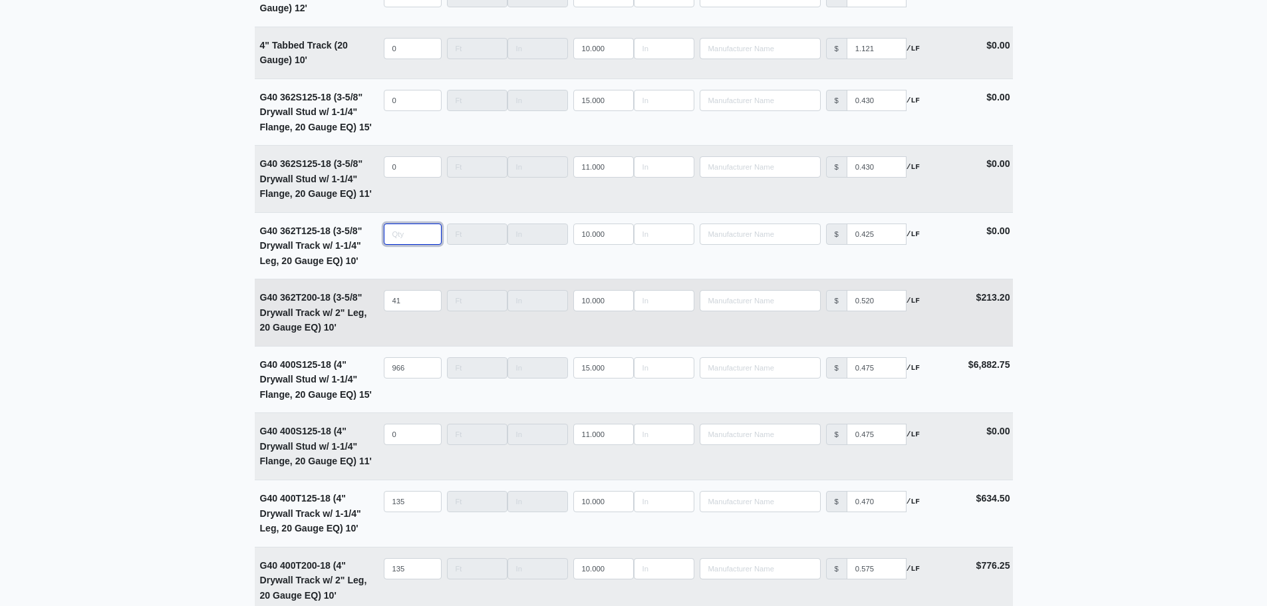
scroll to position [2727, 0]
type input "0"
drag, startPoint x: 410, startPoint y: 305, endPoint x: 333, endPoint y: 302, distance: 77.2
click at [342, 303] on tr "G40 362T200-18 (3-5/8" Drywall Track w/ 2" Leg, 20 Gauge EQ) 10' Qty 41 Width L…" at bounding box center [634, 311] width 758 height 67
select select
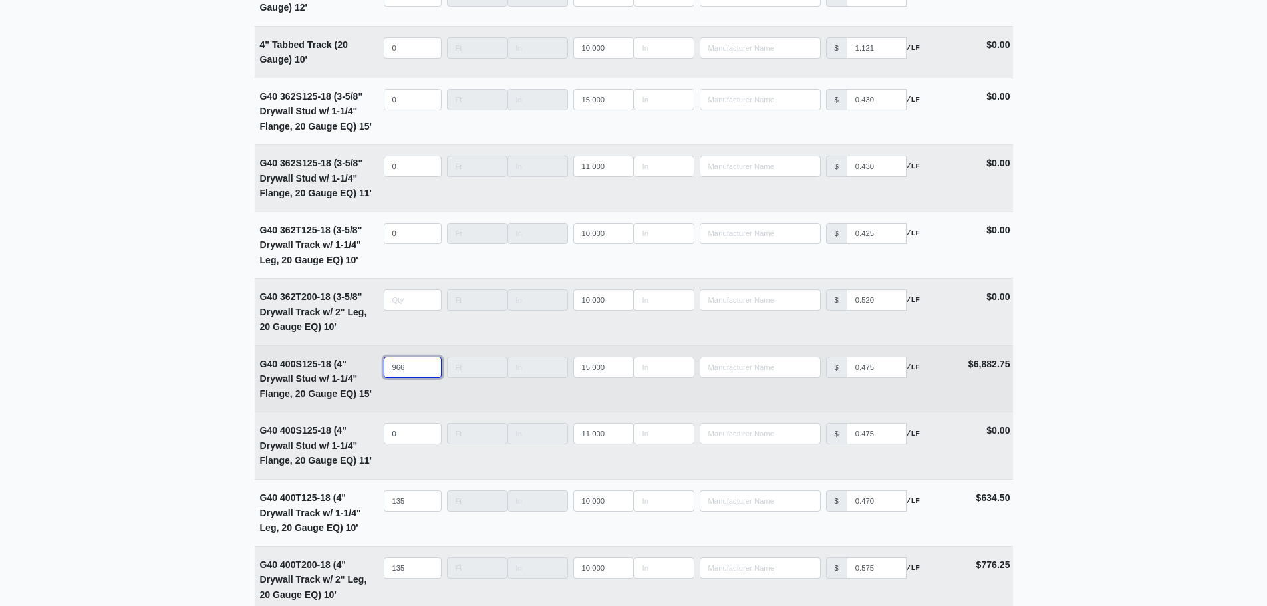
type input "0"
drag, startPoint x: 408, startPoint y: 375, endPoint x: 290, endPoint y: 365, distance: 118.8
click at [297, 366] on tr "G40 400S125-18 (4" Drywall Stud w/ 1-1/4" Flange, 20 Gauge EQ) 15' Qty 966 Widt…" at bounding box center [634, 378] width 758 height 67
select select
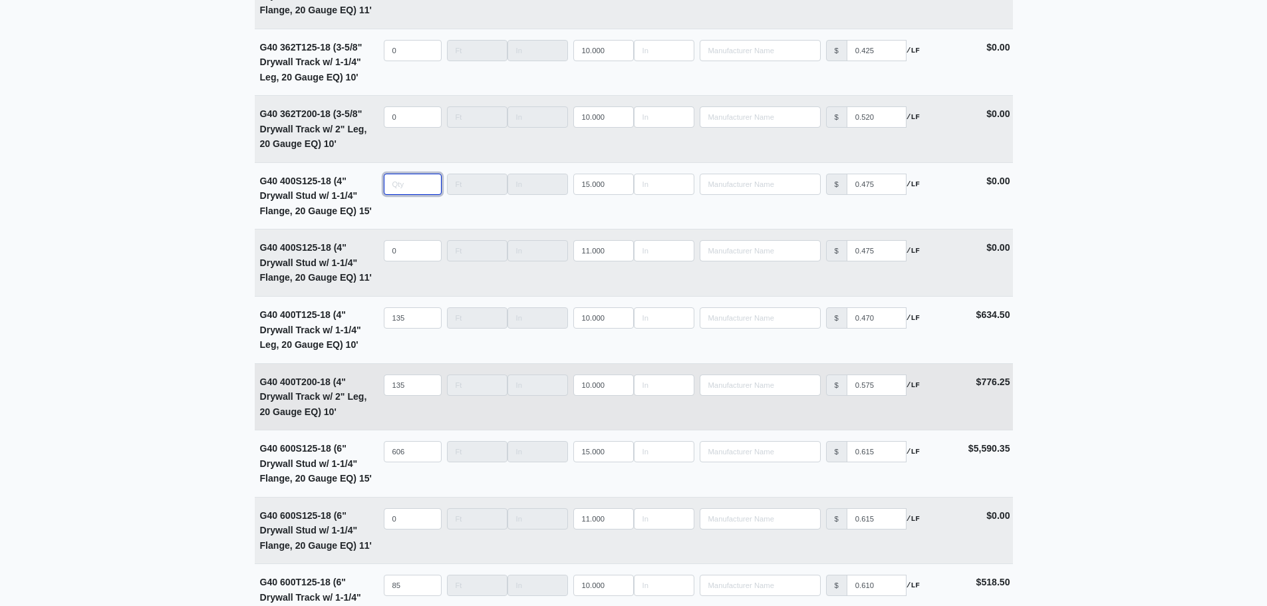
scroll to position [2926, 0]
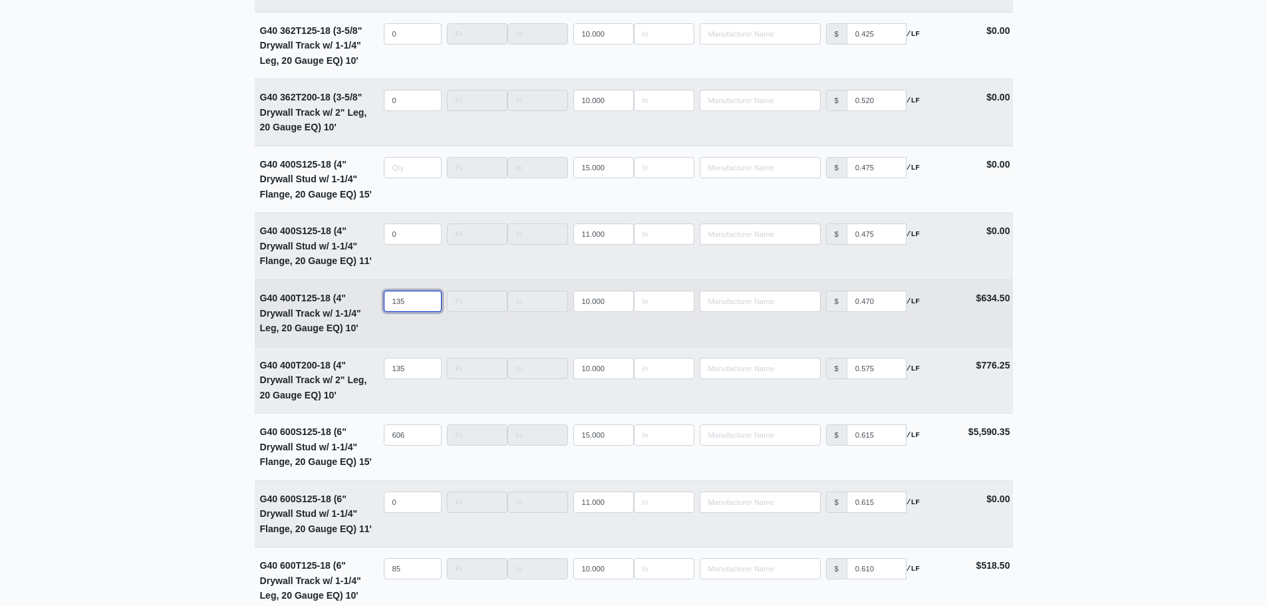
type input "0"
drag, startPoint x: 412, startPoint y: 306, endPoint x: 334, endPoint y: 307, distance: 77.8
click at [346, 307] on tr "G40 400T125-18 (4" Drywall Track w/ 1-1/4" Leg, 20 Gauge EQ) 10' Qty 135 Width …" at bounding box center [634, 312] width 758 height 67
select select
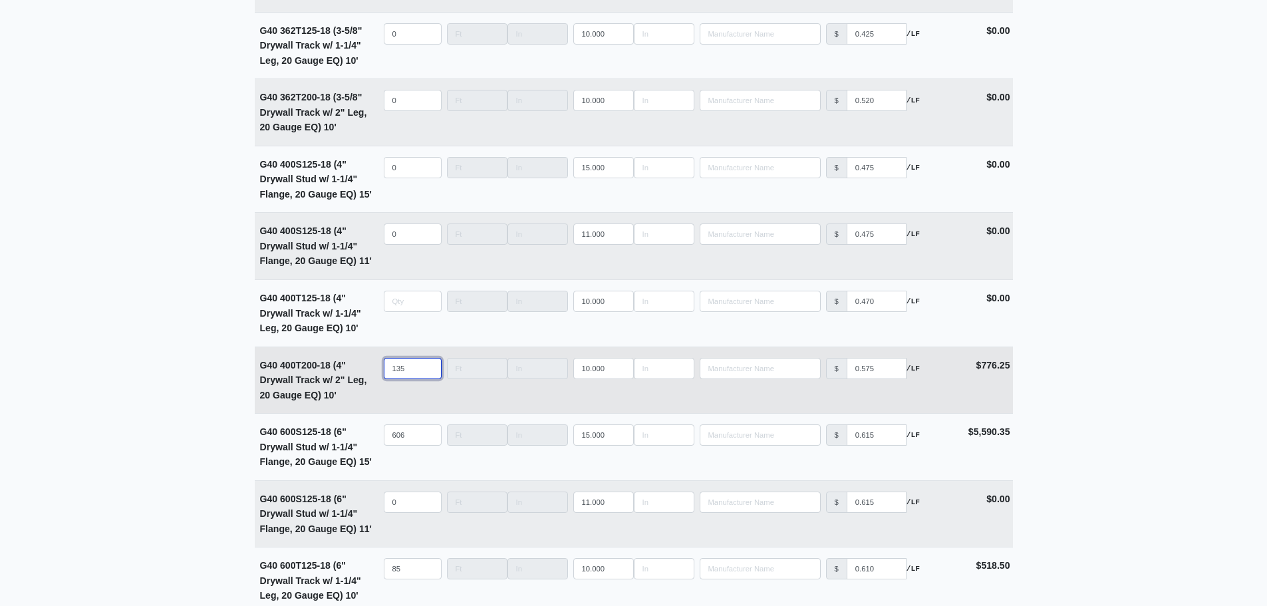
type input "0"
drag, startPoint x: 408, startPoint y: 380, endPoint x: 342, endPoint y: 378, distance: 65.9
click at [349, 378] on tr "G40 400T200-18 (4" Drywall Track w/ 2" Leg, 20 Gauge EQ) 10' Qty 135 Width Leng…" at bounding box center [634, 379] width 758 height 67
select select
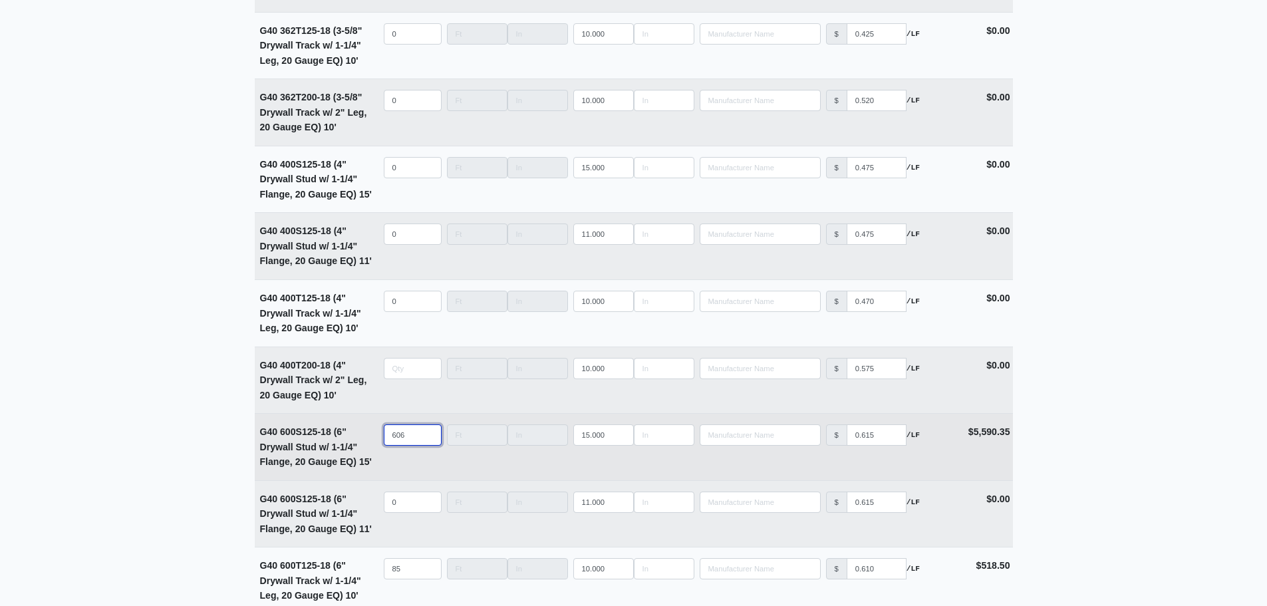
type input "0"
drag, startPoint x: 410, startPoint y: 438, endPoint x: 285, endPoint y: 430, distance: 124.6
click at [297, 432] on tr "G40 600S125-18 (6" Drywall Stud w/ 1-1/4" Flange, 20 Gauge EQ) 15' Qty 606 Widt…" at bounding box center [634, 446] width 758 height 67
select select
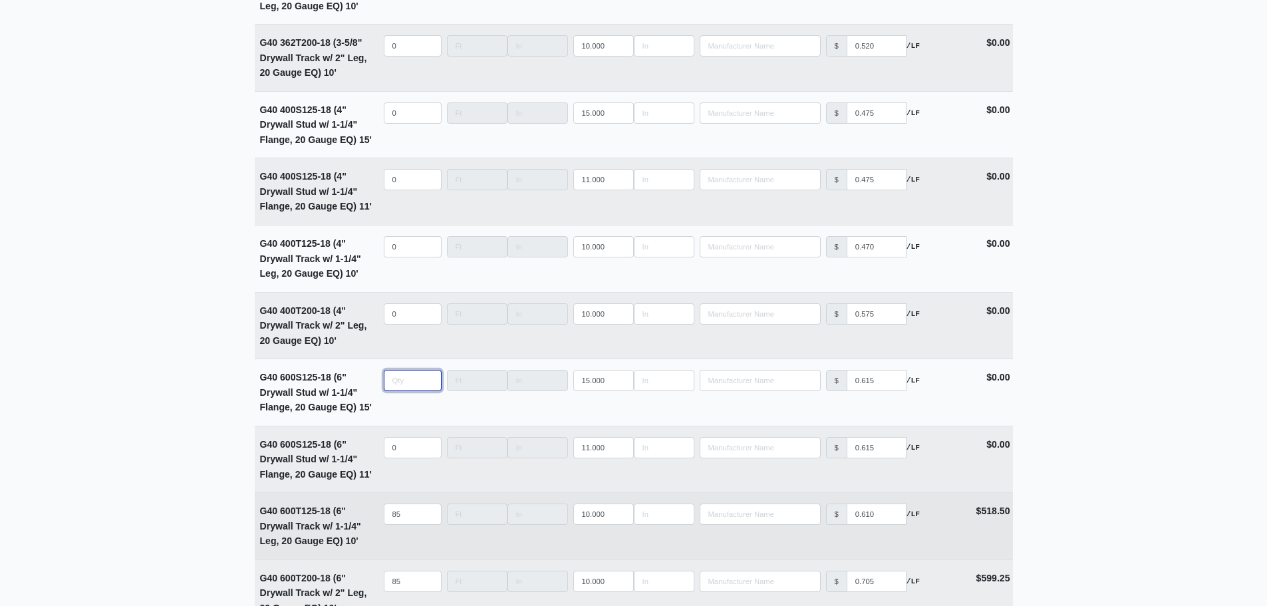
scroll to position [3126, 0]
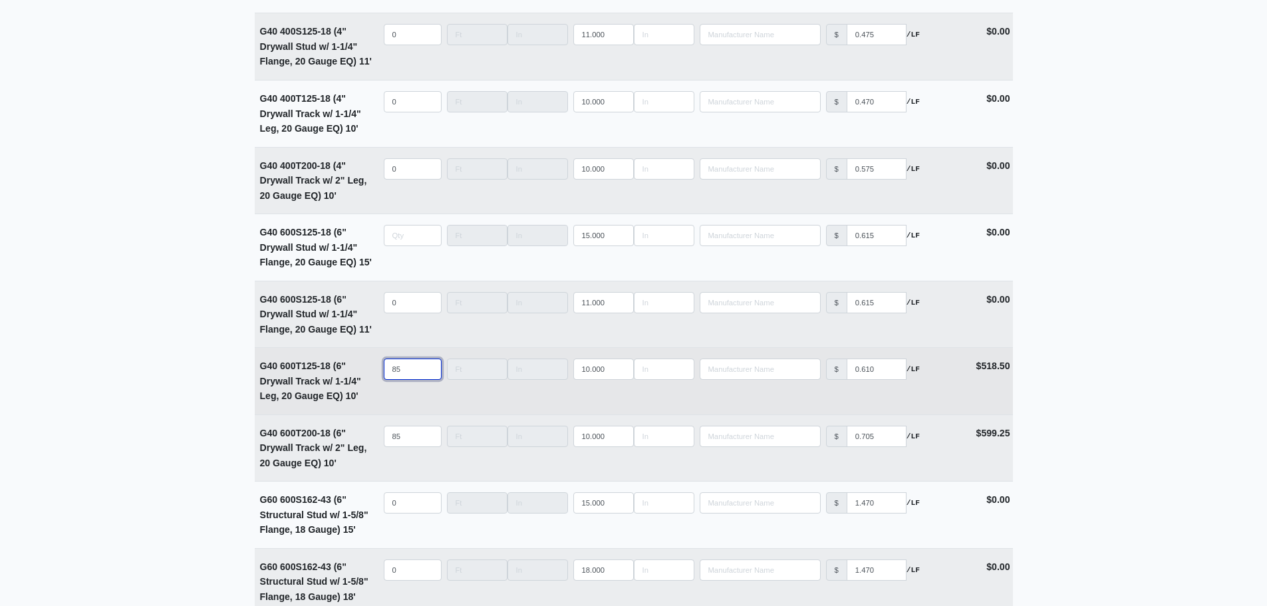
type input "0"
drag, startPoint x: 407, startPoint y: 375, endPoint x: 311, endPoint y: 374, distance: 95.8
click at [318, 374] on tr "G40 600T125-18 (6" Drywall Track w/ 1-1/4" Leg, 20 Gauge EQ) 10' Qty 85 Width L…" at bounding box center [634, 380] width 758 height 67
select select
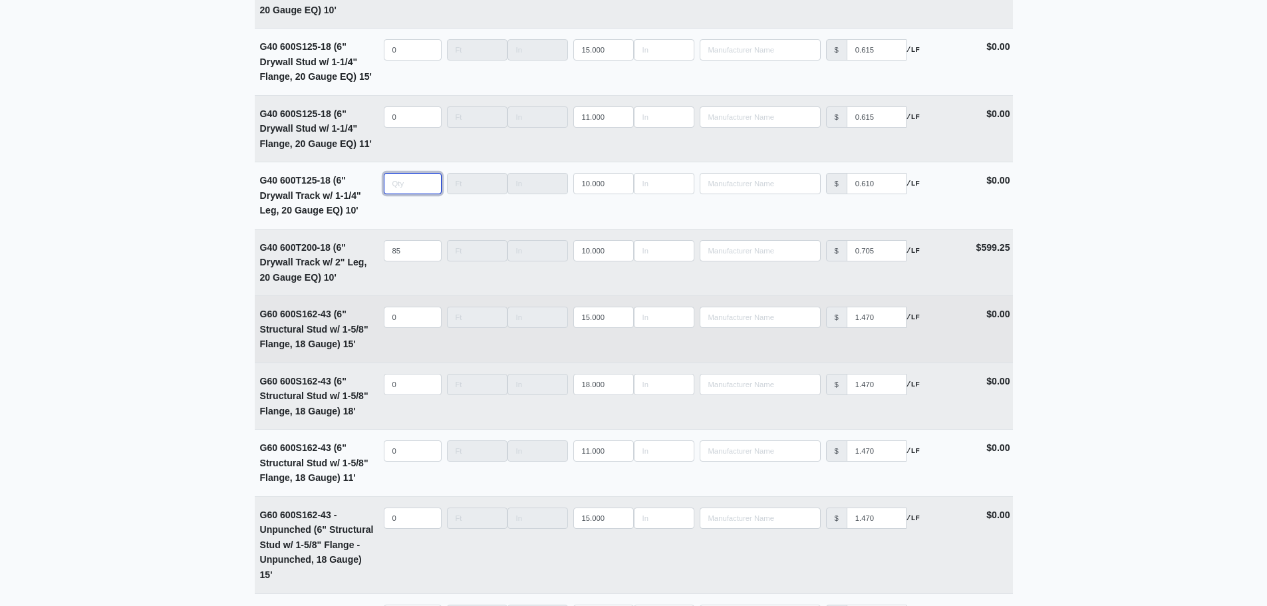
scroll to position [3325, 0]
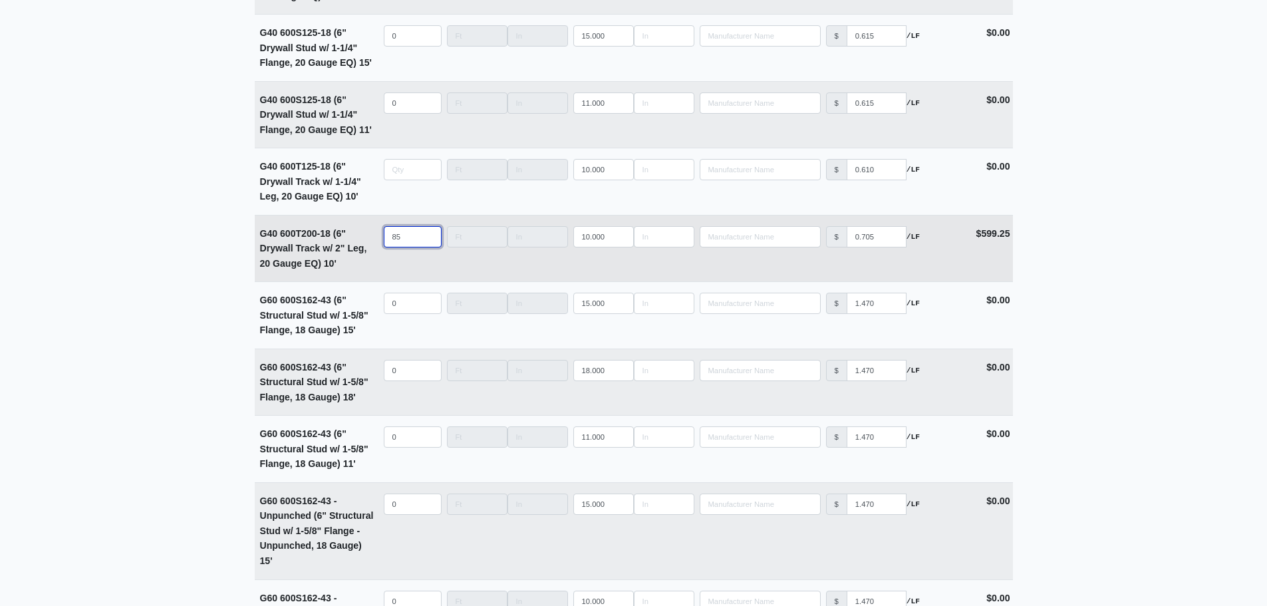
type input "0"
drag, startPoint x: 408, startPoint y: 241, endPoint x: 331, endPoint y: 240, distance: 77.1
click at [333, 241] on tr "G40 600T200-18 (6" Drywall Track w/ 2" Leg, 20 Gauge EQ) 10' Qty 85 Width Lengt…" at bounding box center [634, 248] width 758 height 67
select select
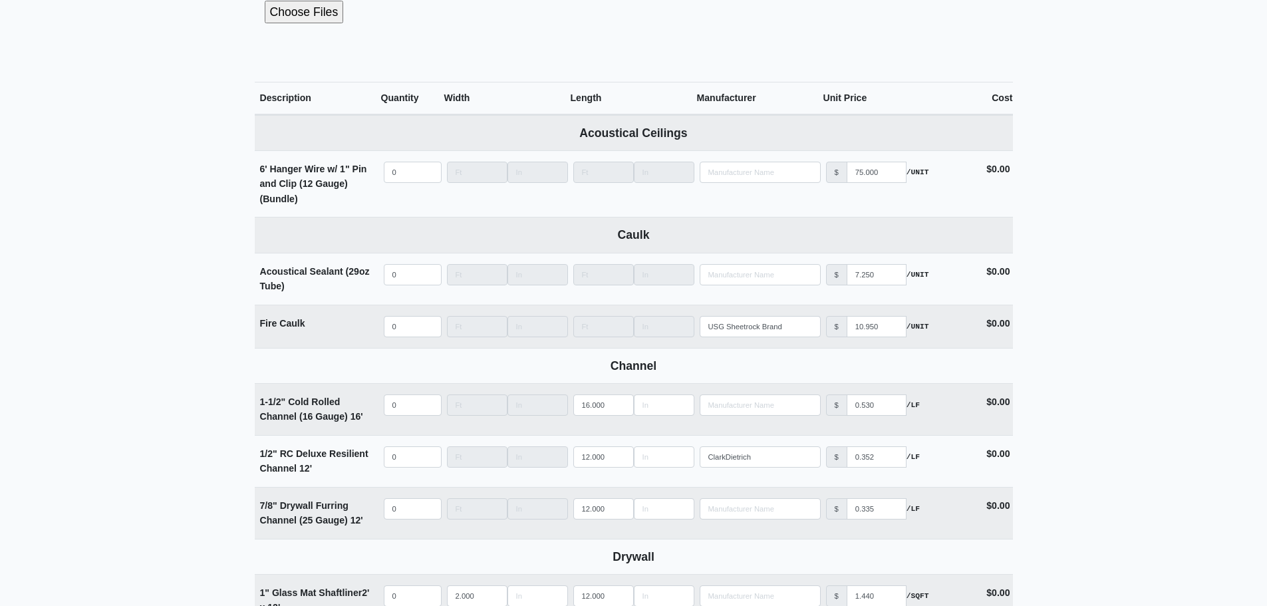
scroll to position [493, 0]
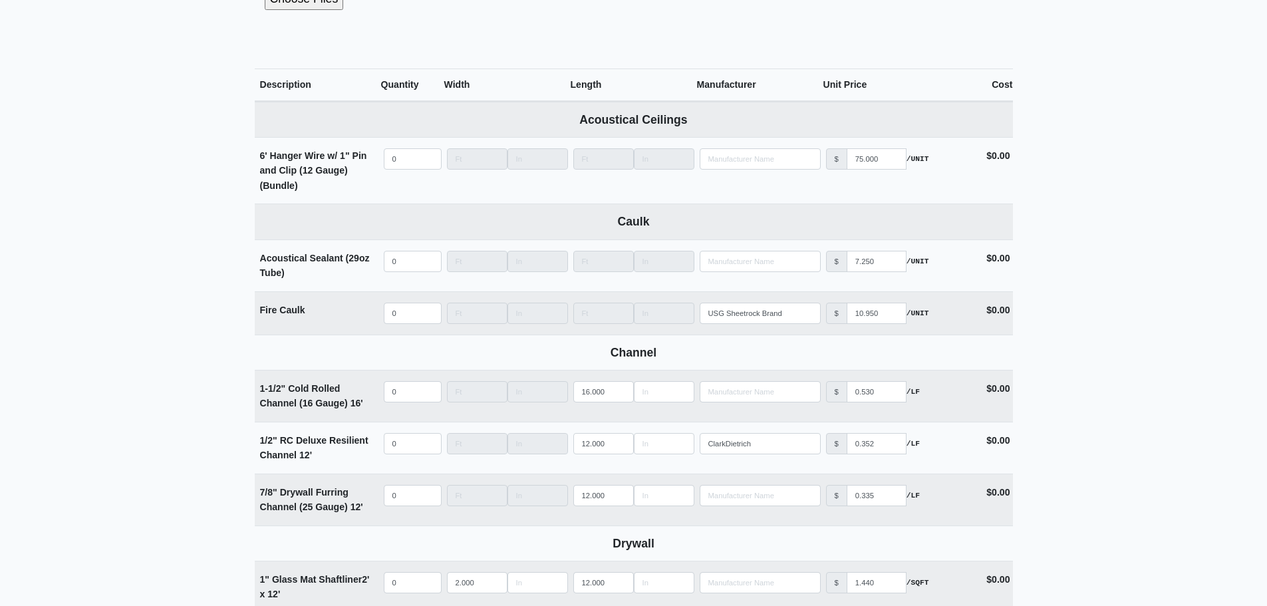
type input "0"
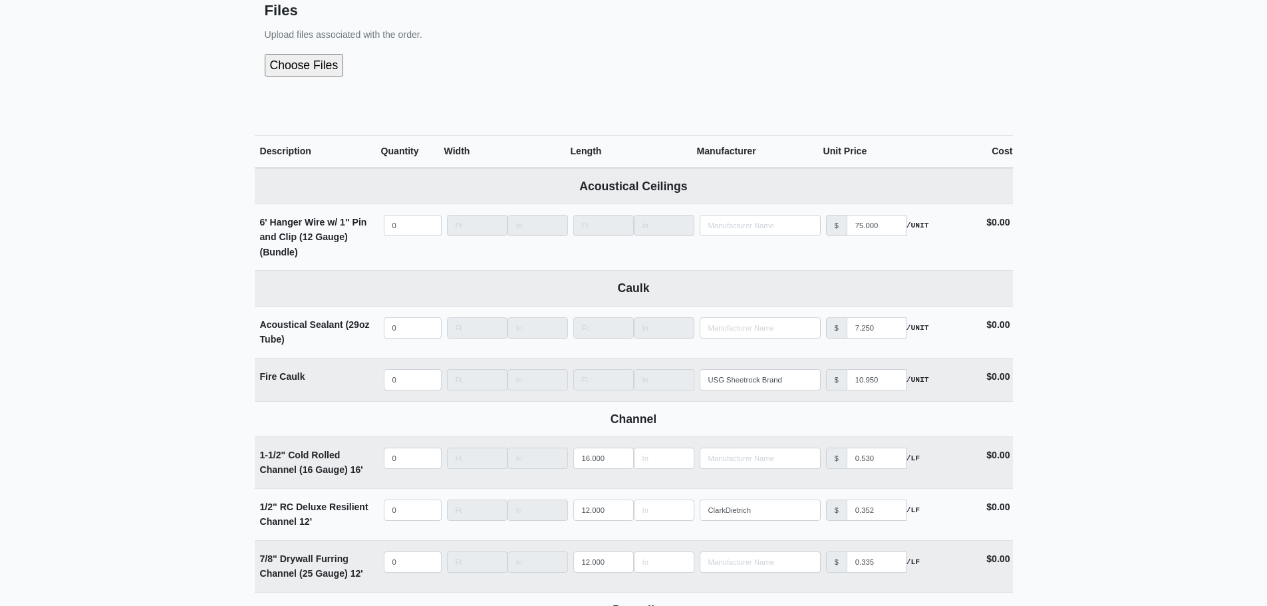
scroll to position [94, 0]
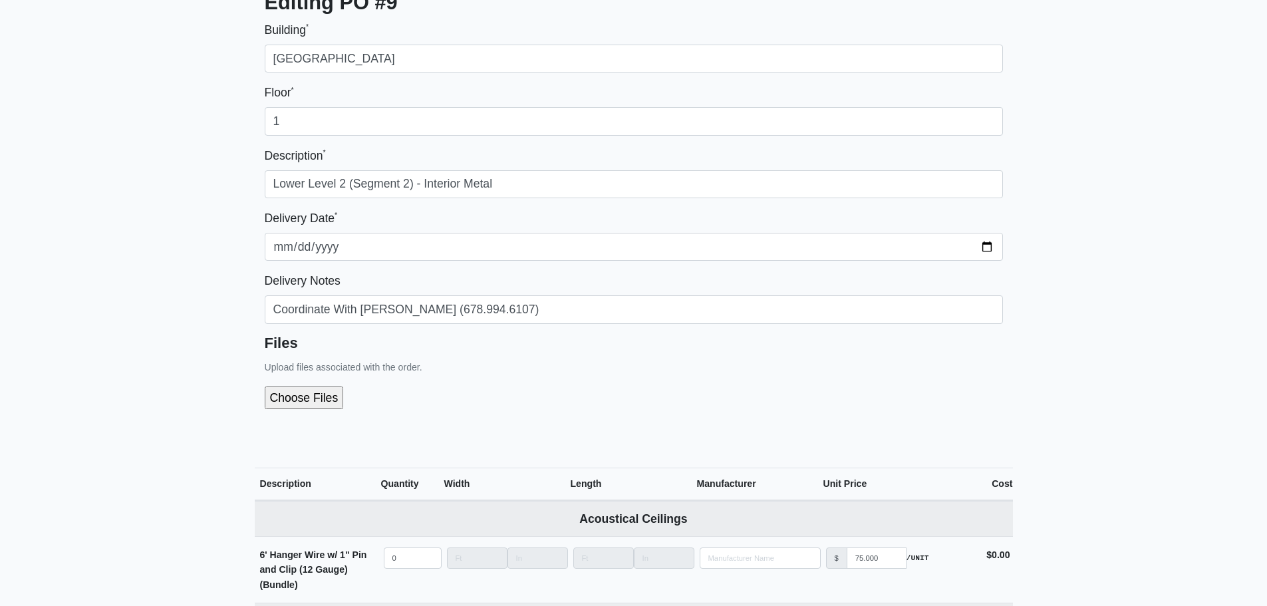
click at [313, 407] on input "file" at bounding box center [375, 397] width 221 height 23
type input "0"
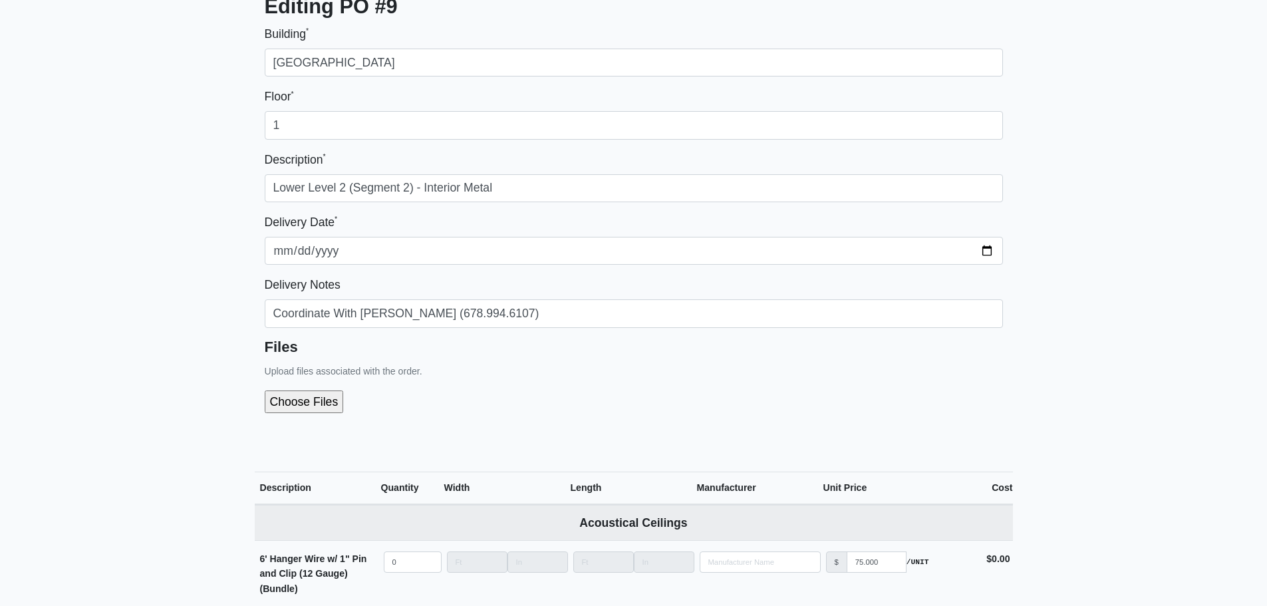
scroll to position [200, 0]
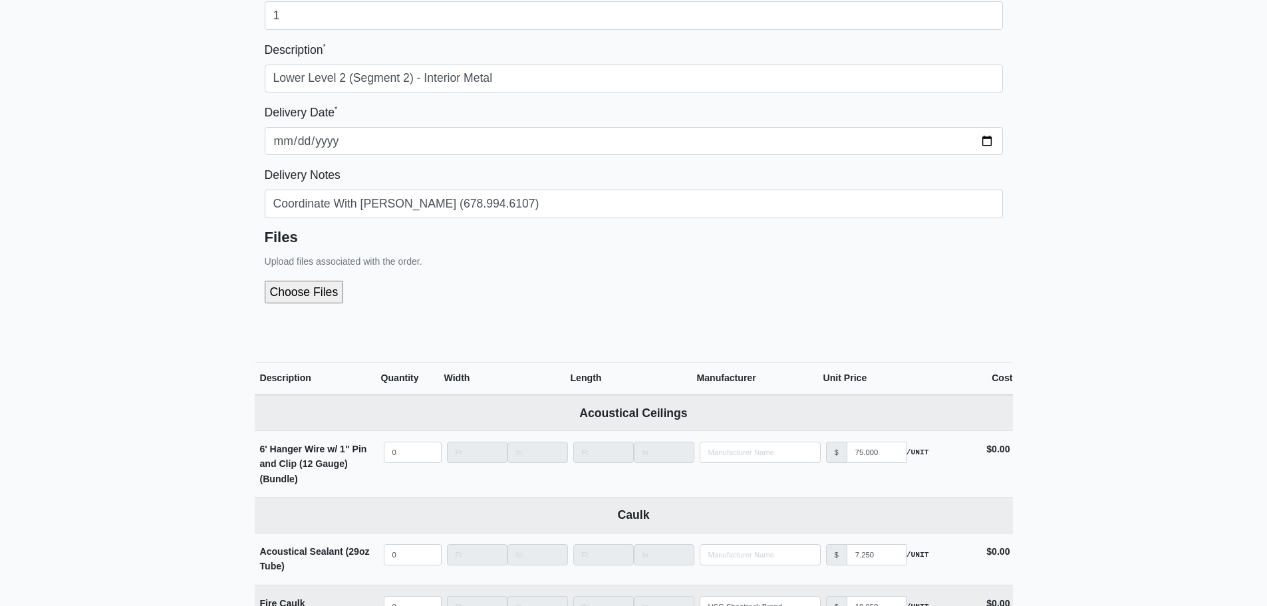
click at [291, 288] on input "file" at bounding box center [375, 292] width 221 height 23
type input "C:\fakepath\LL2 - Segment 2 (Interior Metal).pdf"
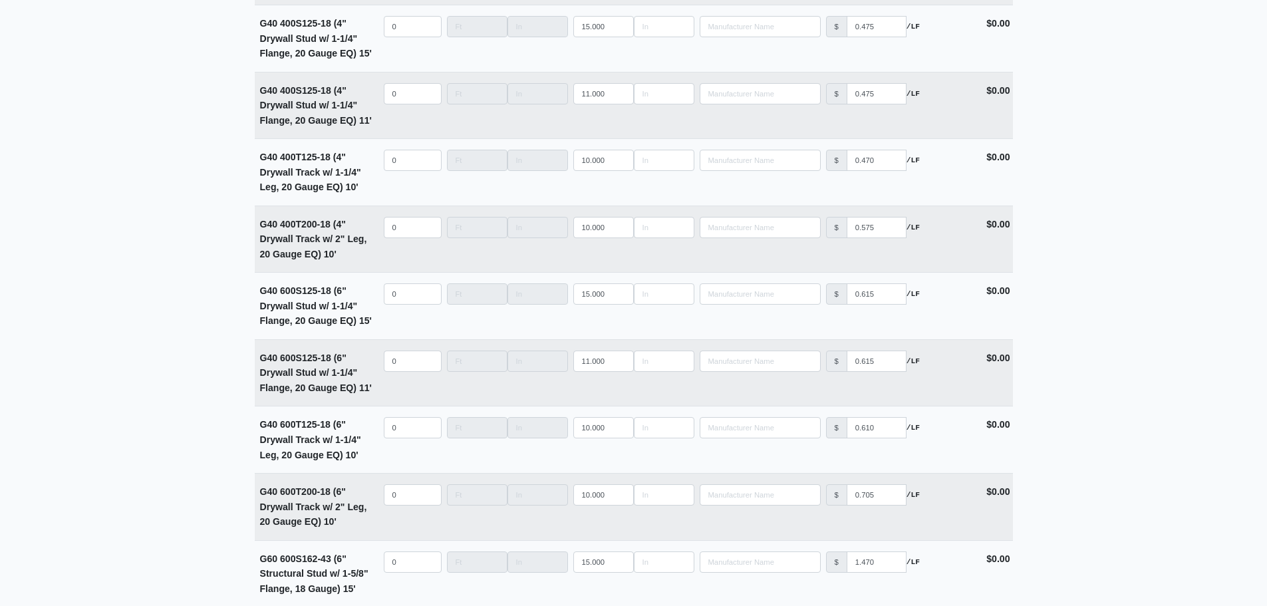
scroll to position [3259, 0]
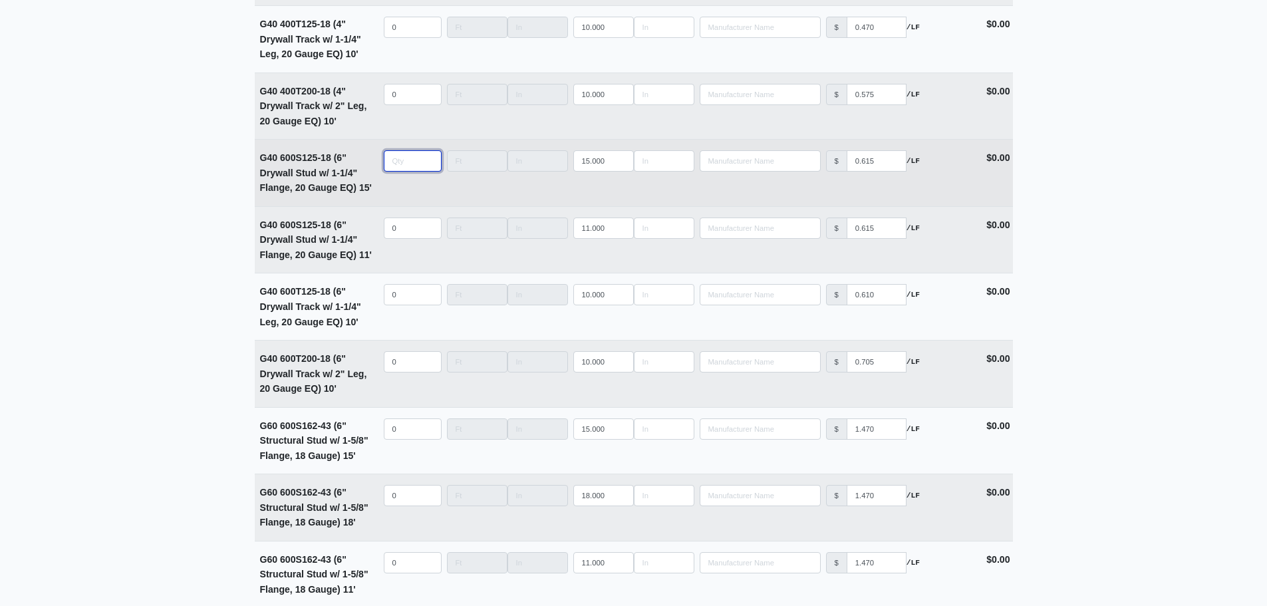
click at [398, 172] on input "quantity" at bounding box center [413, 160] width 58 height 21
type input "3"
select select
type input "36"
select select
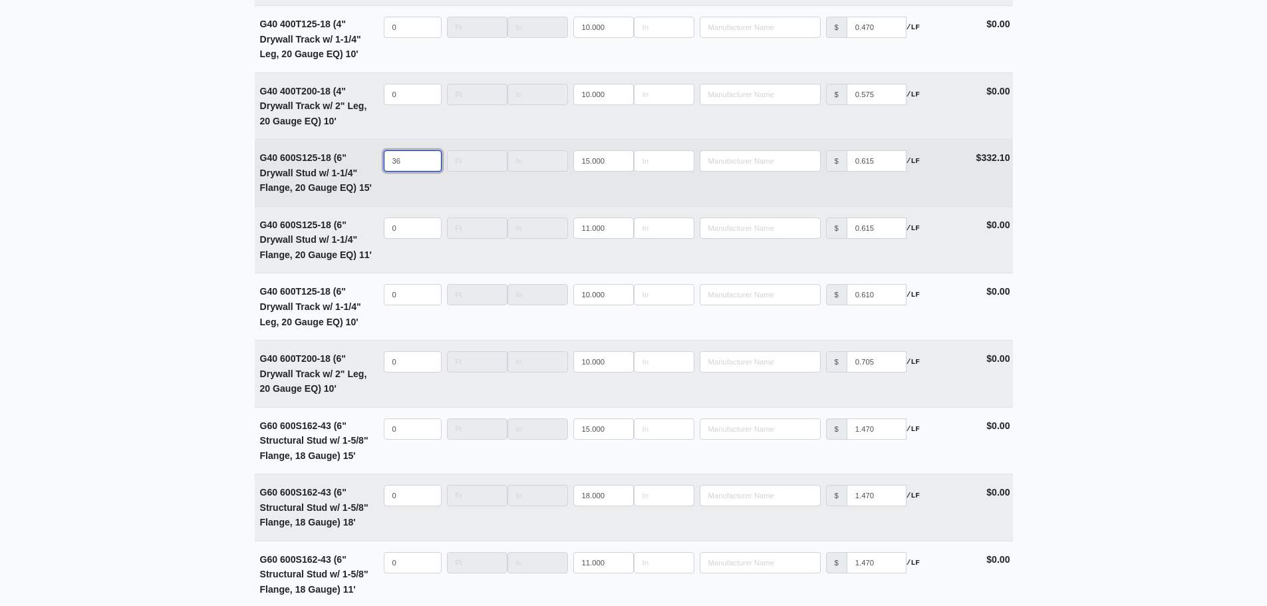
type input "3"
select select
type input "31"
select select
type input "316"
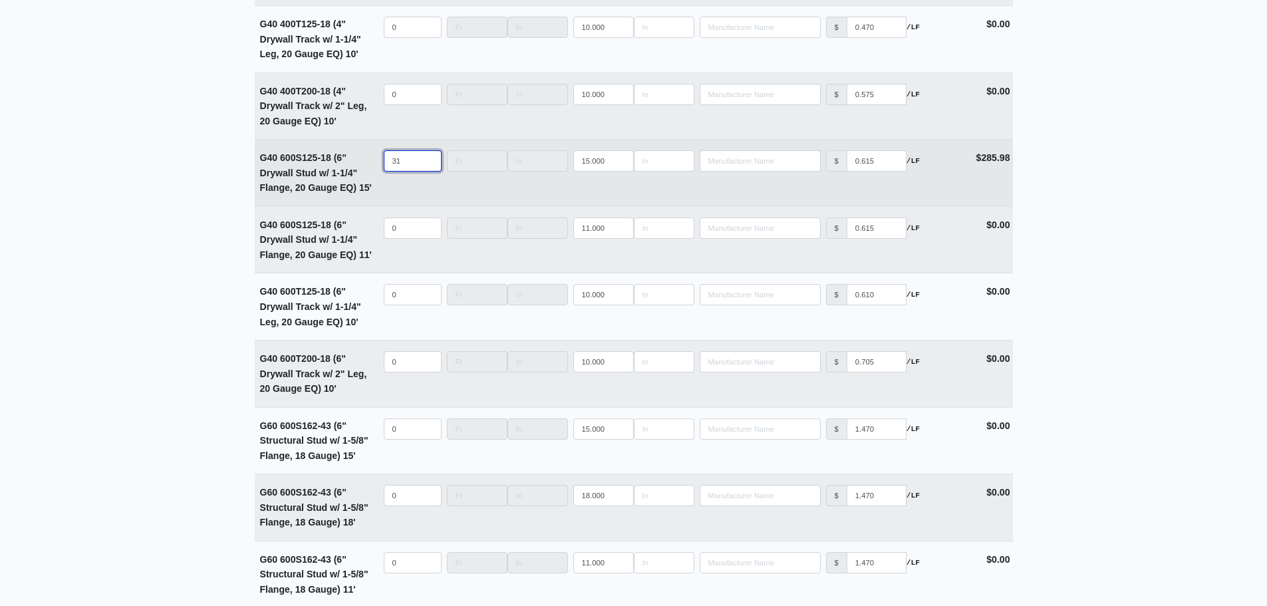
select select
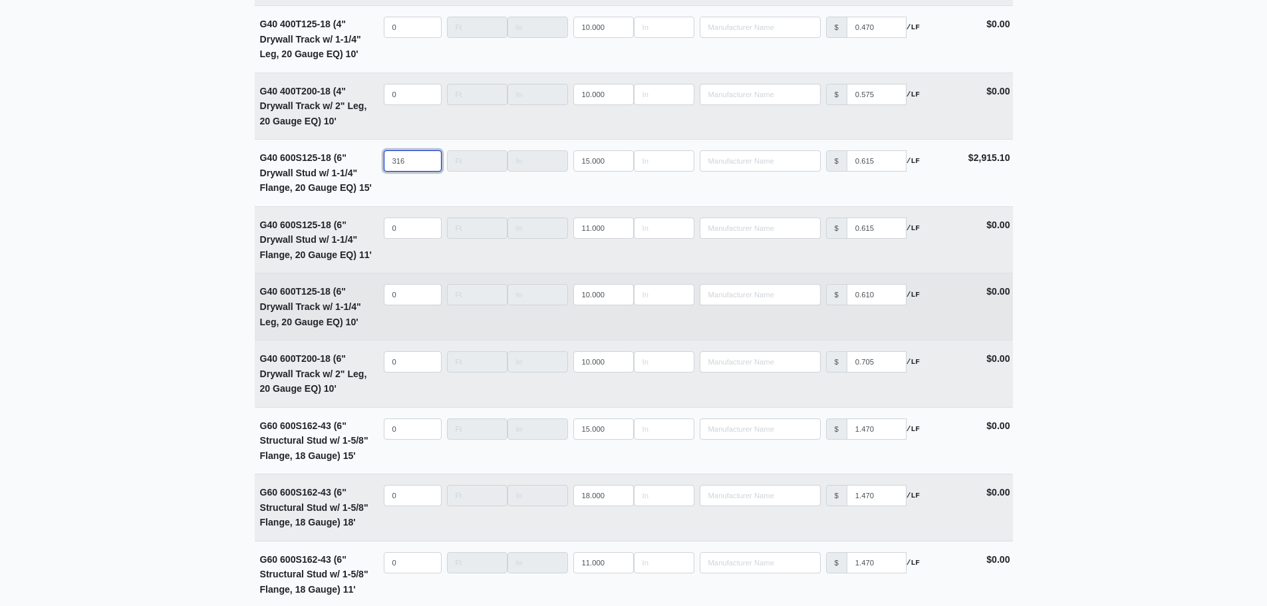
type input "316"
click at [401, 301] on input "quantity" at bounding box center [413, 294] width 58 height 21
type input "4"
select select
type input "43"
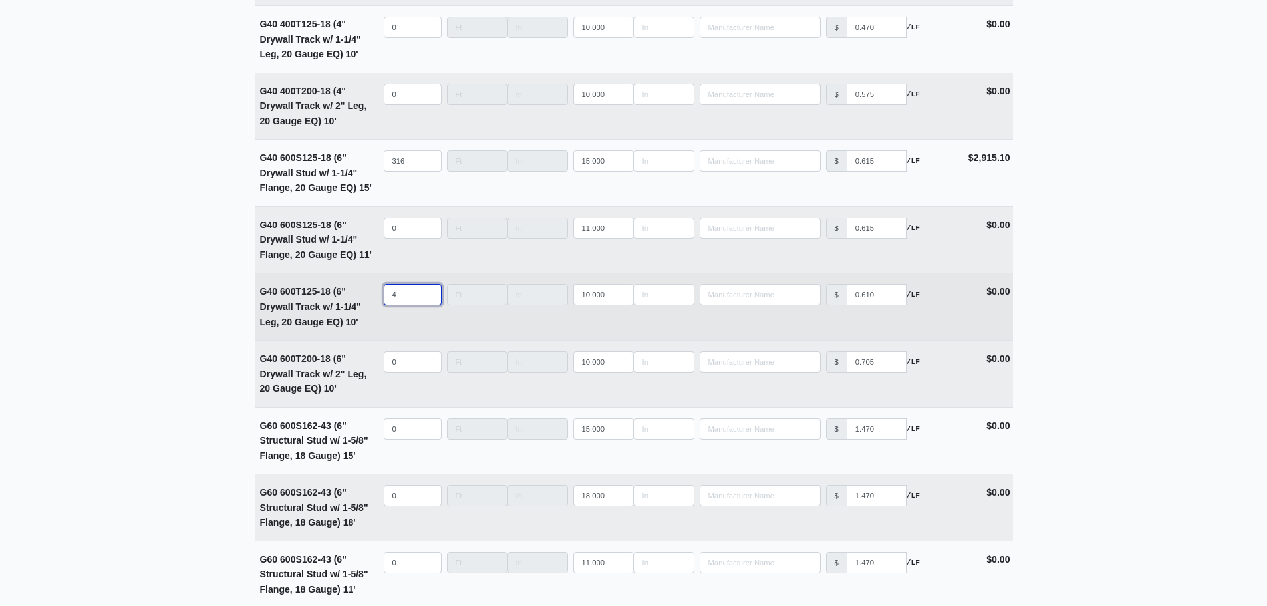
select select
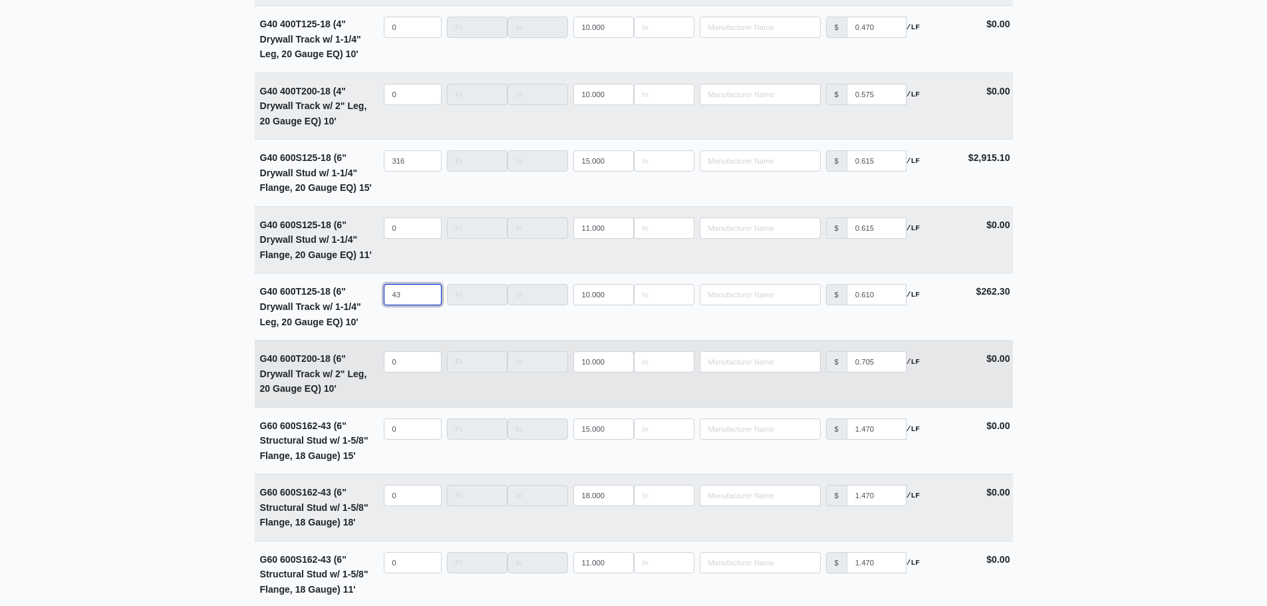
type input "43"
click at [398, 362] on input "quantity" at bounding box center [413, 361] width 58 height 21
type input "4"
select select
type input "43"
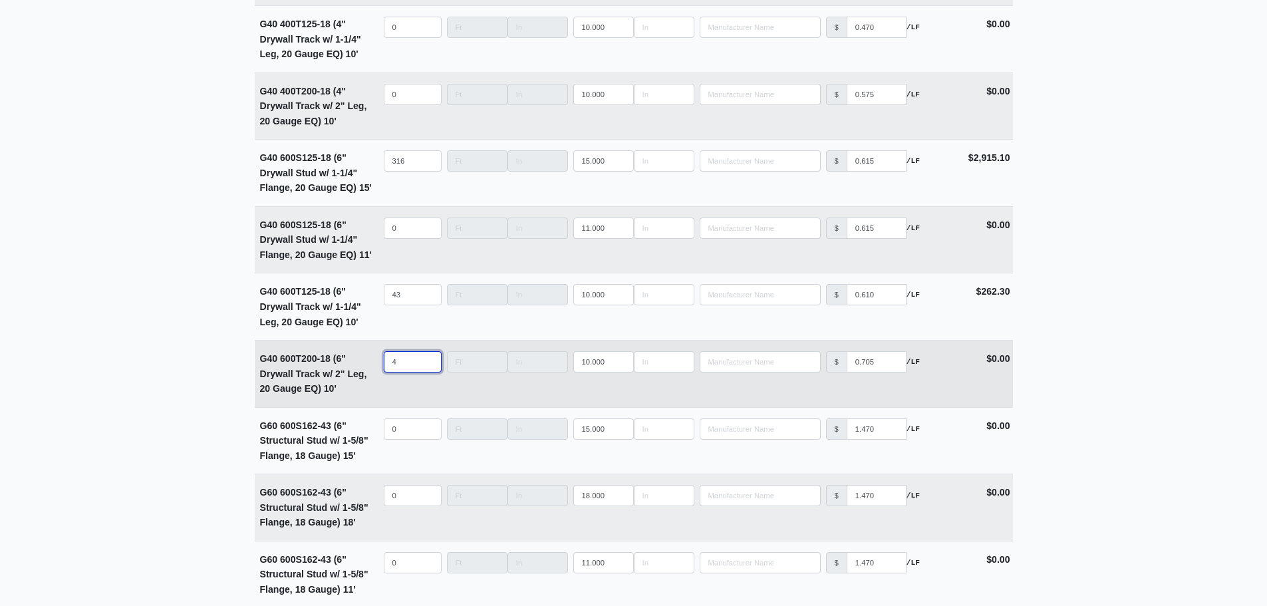
select select
type input "43"
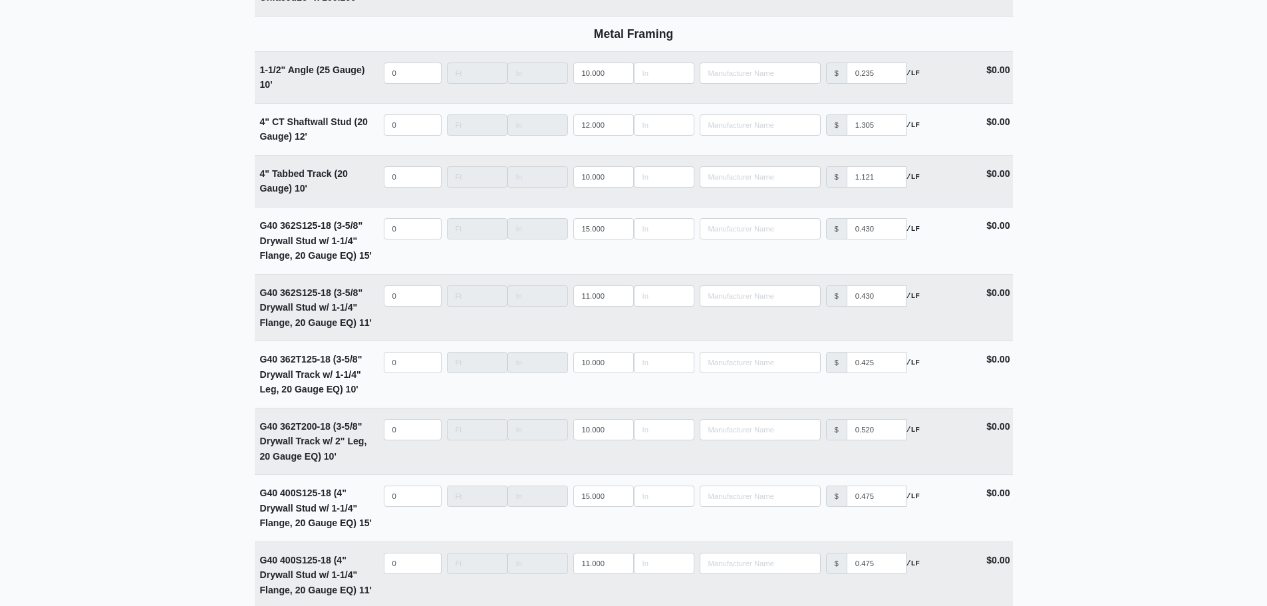
scroll to position [2594, 0]
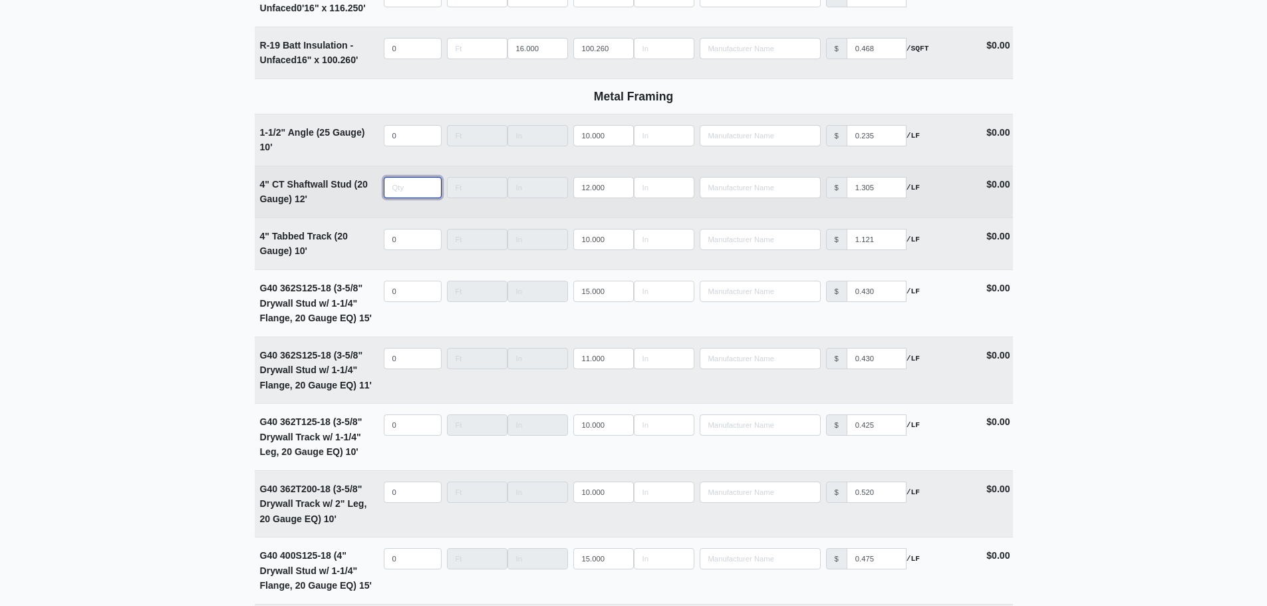
click at [388, 198] on input "quantity" at bounding box center [413, 187] width 58 height 21
type input "8"
select select
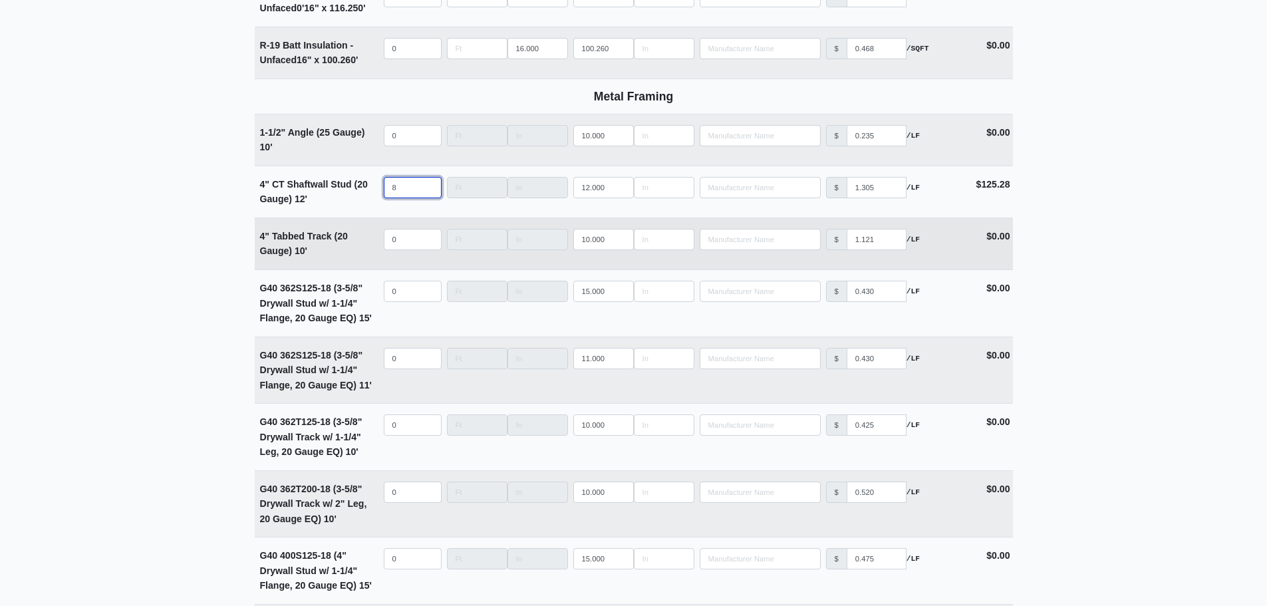
type input "8"
click at [409, 245] on input "quantity" at bounding box center [413, 239] width 58 height 21
type input "2"
select select
type input "2"
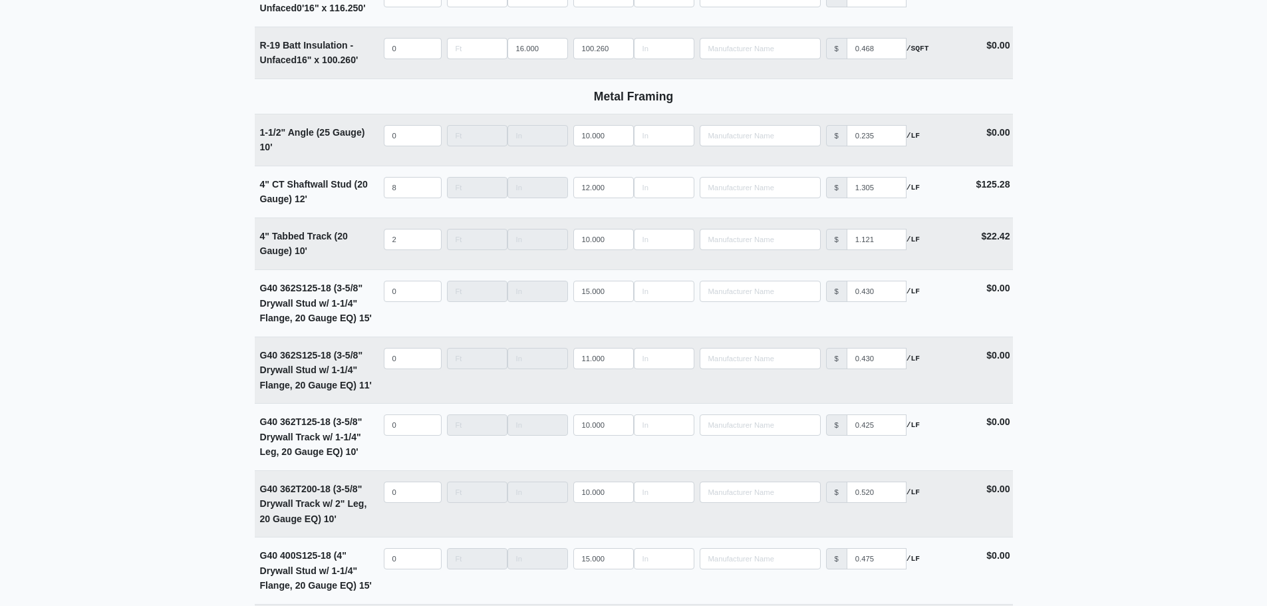
click at [212, 216] on main "Editing PO #9 Building * Main Building Floor * 1 Description * Lower Level 2 (S…" at bounding box center [633, 312] width 1267 height 5674
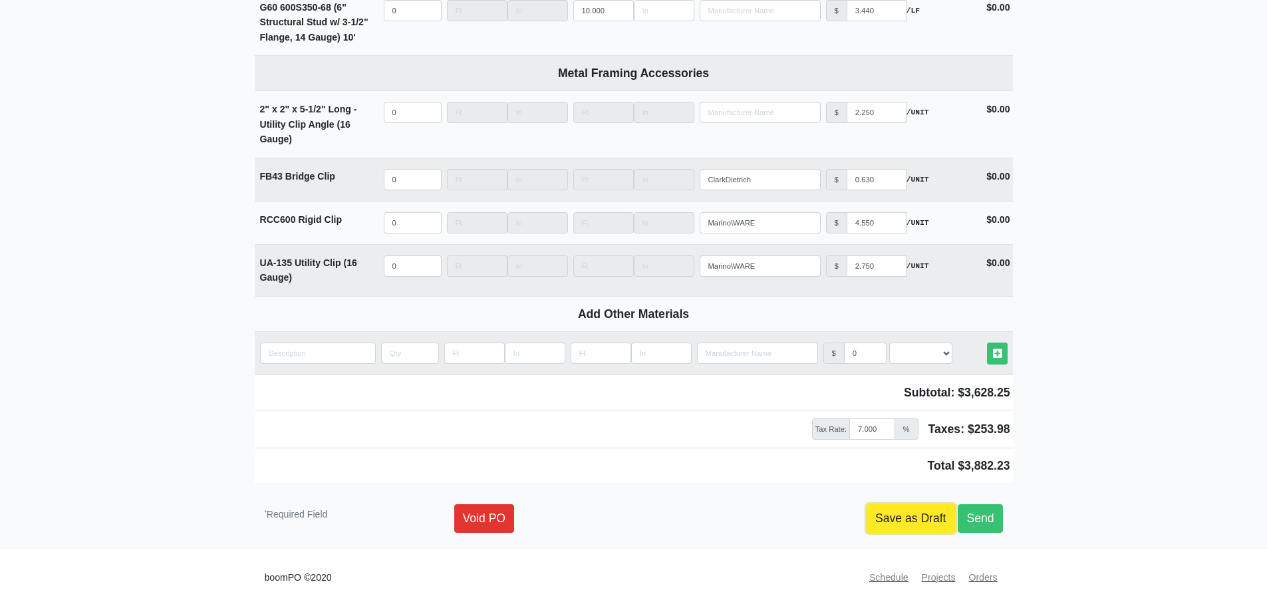
click at [914, 520] on link "Save as Draft" at bounding box center [911, 518] width 88 height 28
click at [896, 527] on link "Save as Draft" at bounding box center [911, 518] width 88 height 28
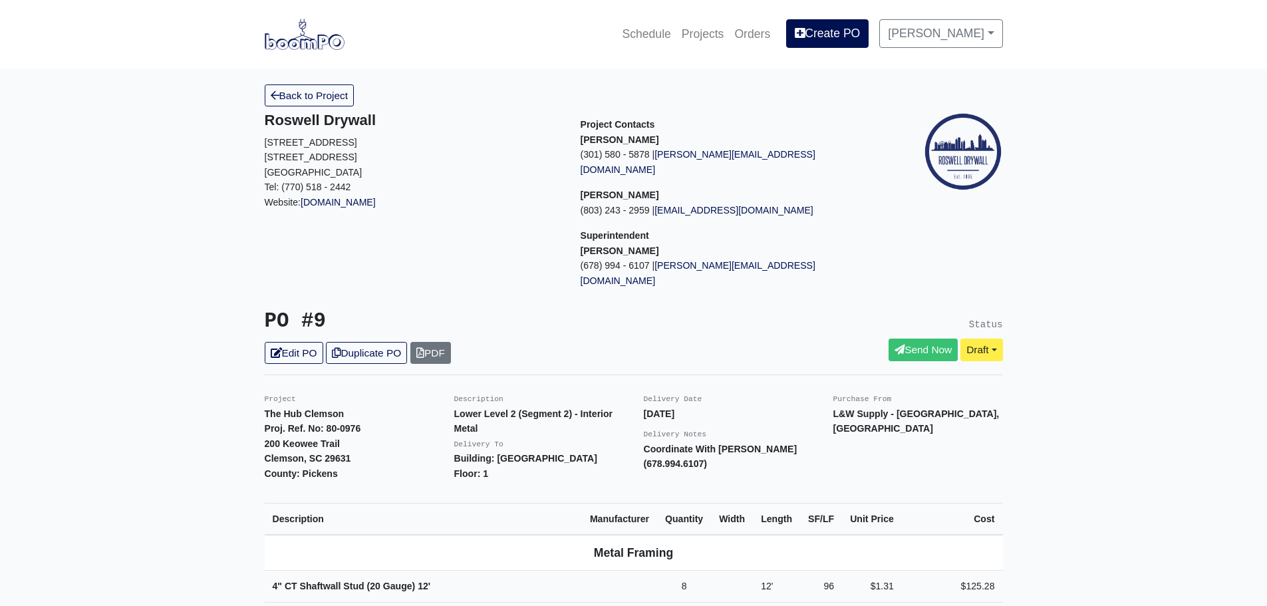
scroll to position [133, 0]
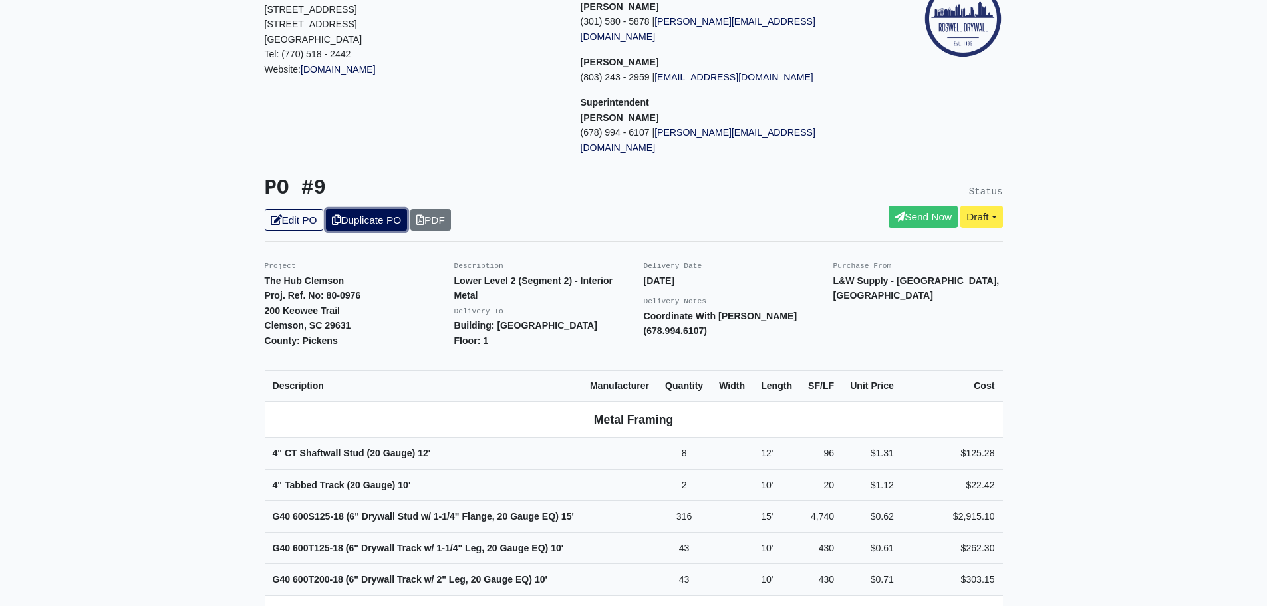
click at [348, 209] on link "Duplicate PO" at bounding box center [366, 220] width 81 height 22
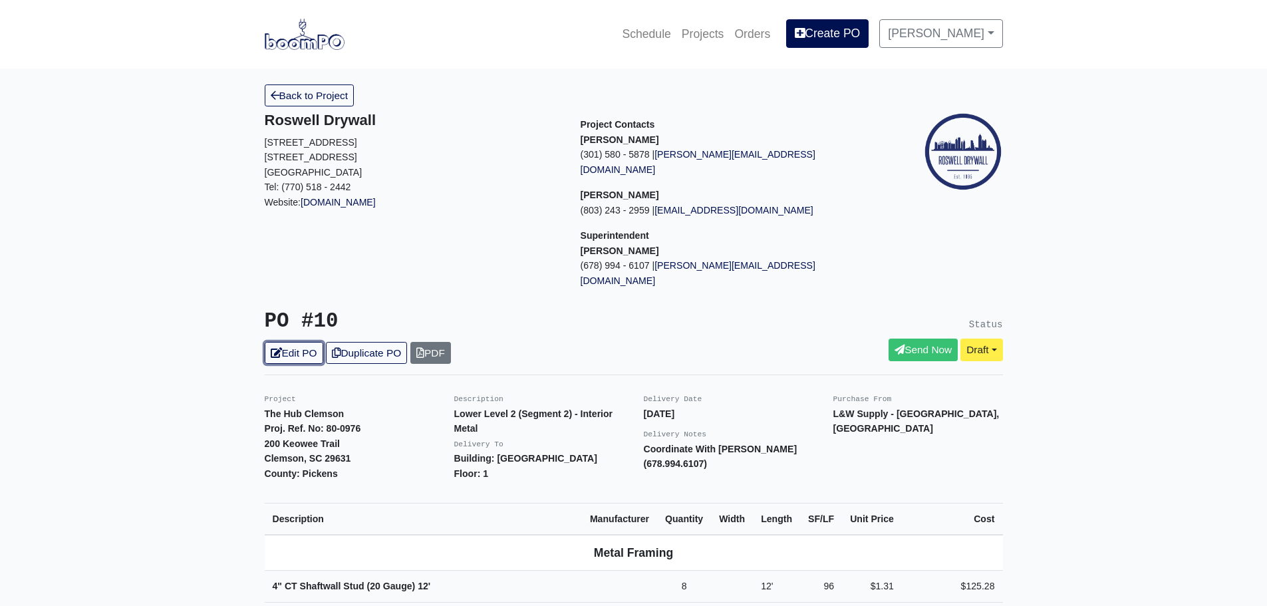
click at [297, 342] on link "Edit PO" at bounding box center [294, 353] width 59 height 22
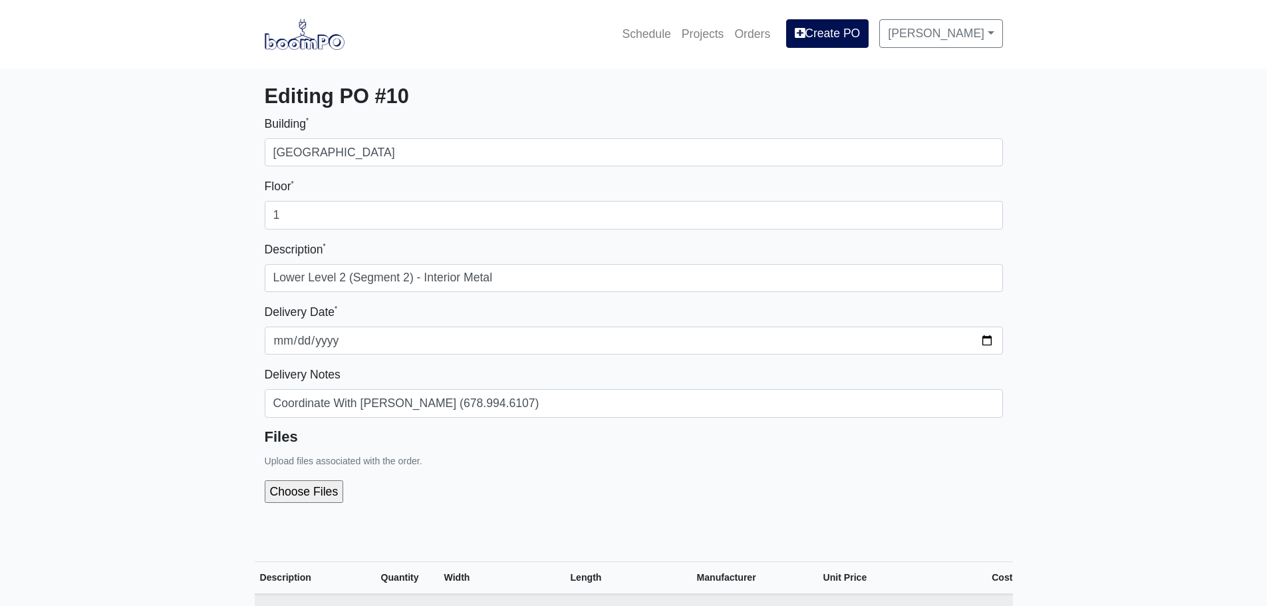
select select
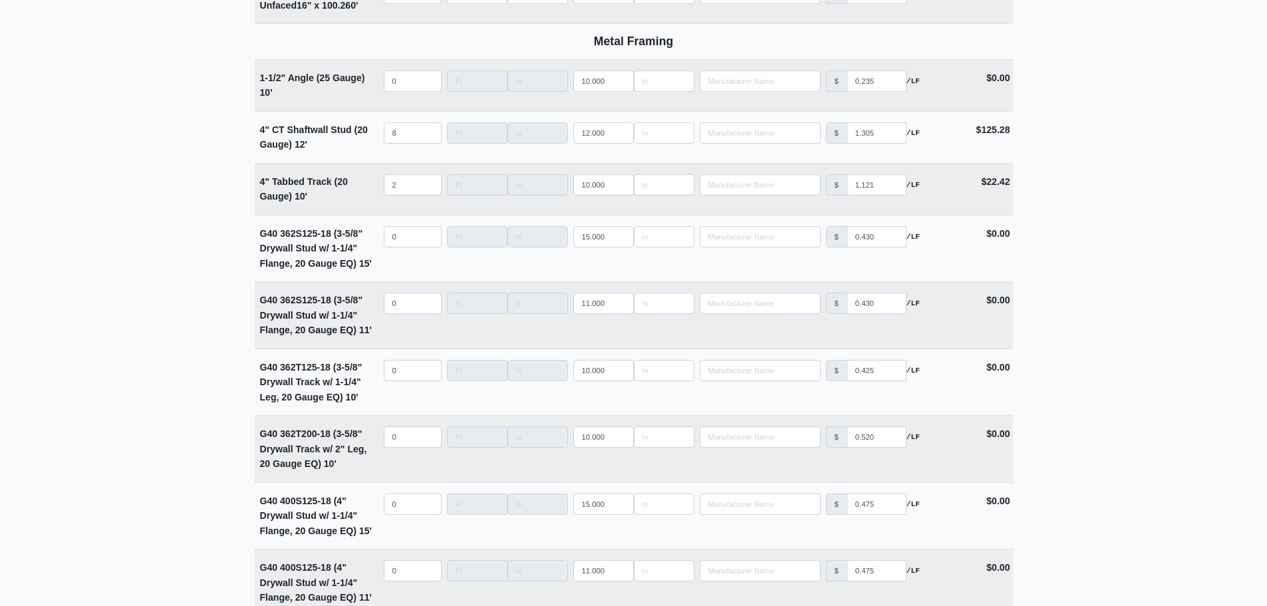
scroll to position [2594, 0]
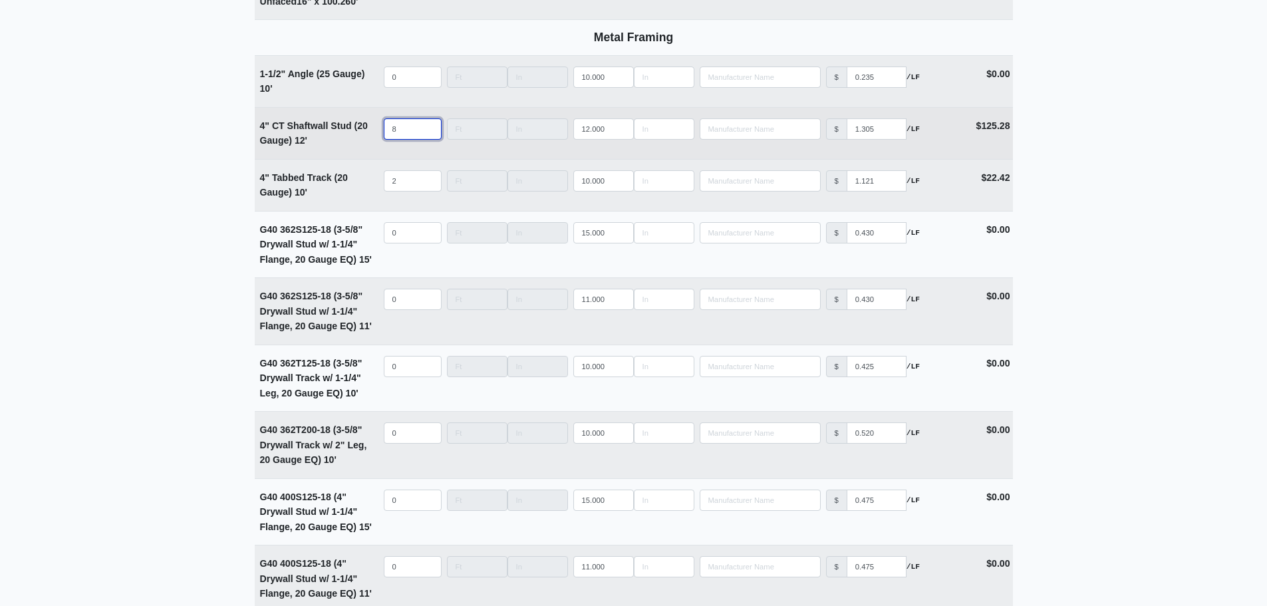
drag, startPoint x: 402, startPoint y: 132, endPoint x: 340, endPoint y: 134, distance: 62.6
click at [340, 134] on tr "4" CT Shaftwall Stud (20 Gauge) 12' Qty 8 Width Length 12.000 Manufacturer No R…" at bounding box center [634, 133] width 758 height 52
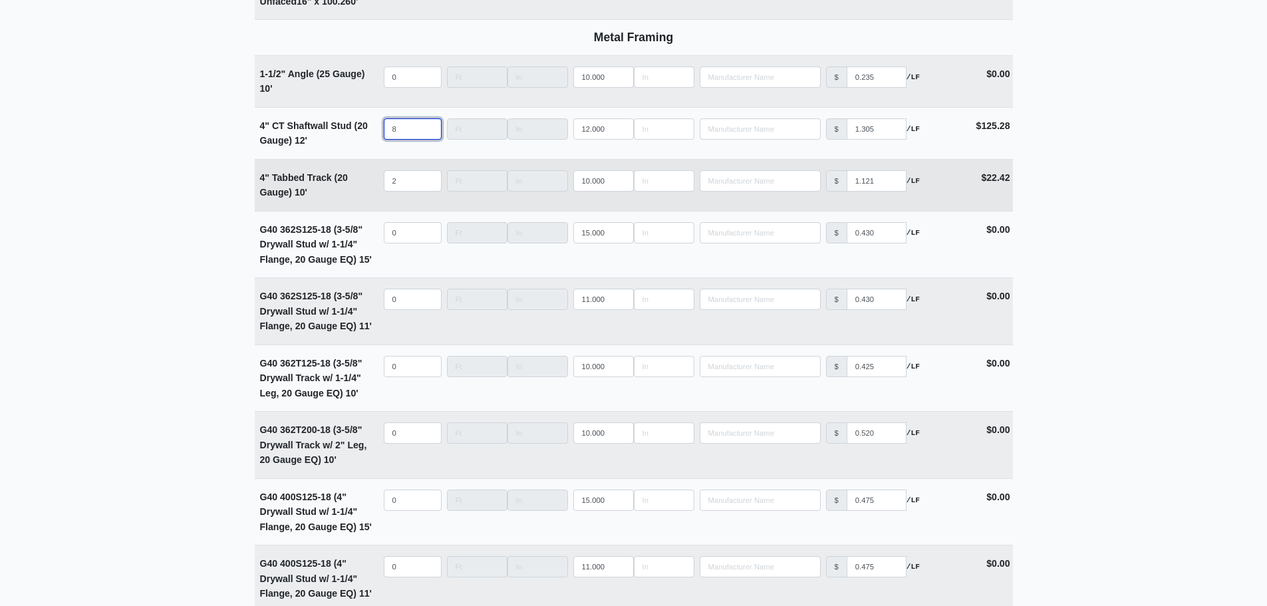
select select
type input "0"
drag, startPoint x: 410, startPoint y: 192, endPoint x: 368, endPoint y: 192, distance: 41.2
click at [368, 192] on tr "4" Tabbed Track (20 Gauge) 10' Qty 2 Width Length 10.000 Manufacturer No Result…" at bounding box center [634, 185] width 758 height 52
select select
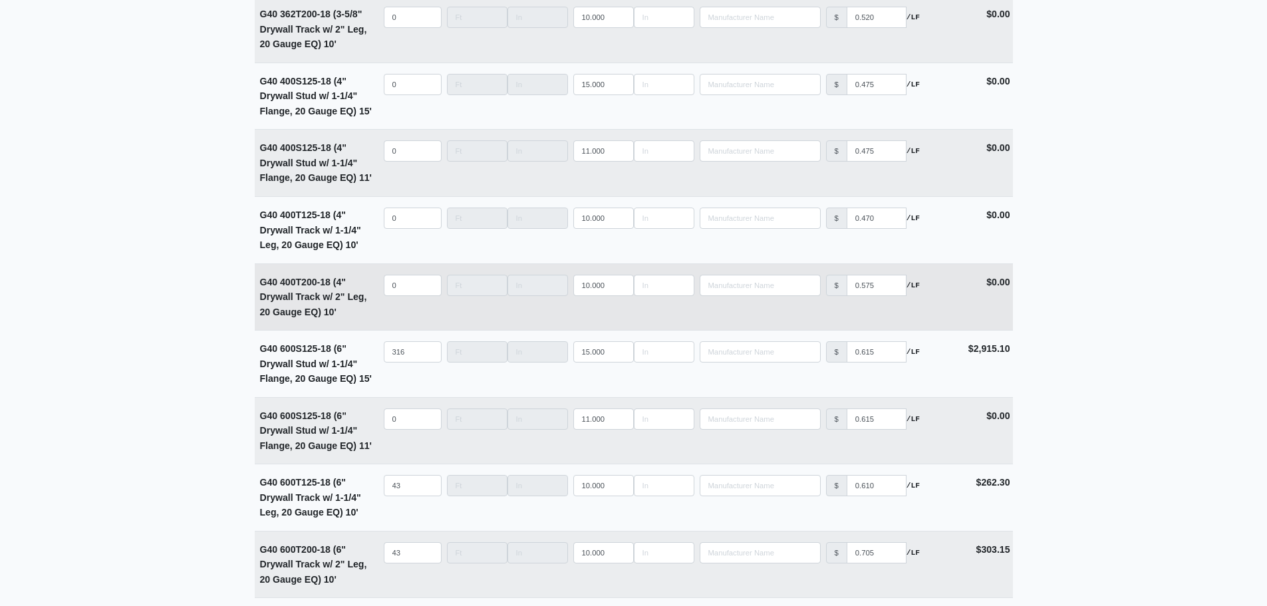
scroll to position [2993, 0]
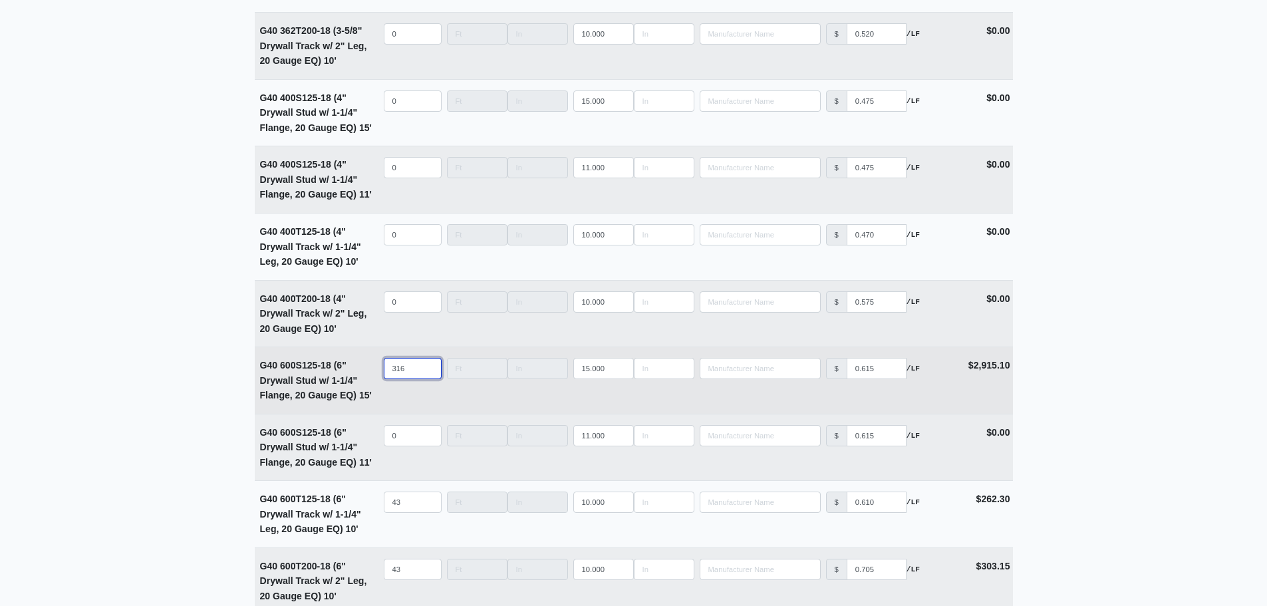
type input "0"
drag, startPoint x: 416, startPoint y: 374, endPoint x: 335, endPoint y: 372, distance: 80.5
click at [343, 373] on tr "G40 600S125-18 (6" Drywall Stud w/ 1-1/4" Flange, 20 Gauge EQ) 15' Qty 316 Widt…" at bounding box center [634, 379] width 758 height 67
select select
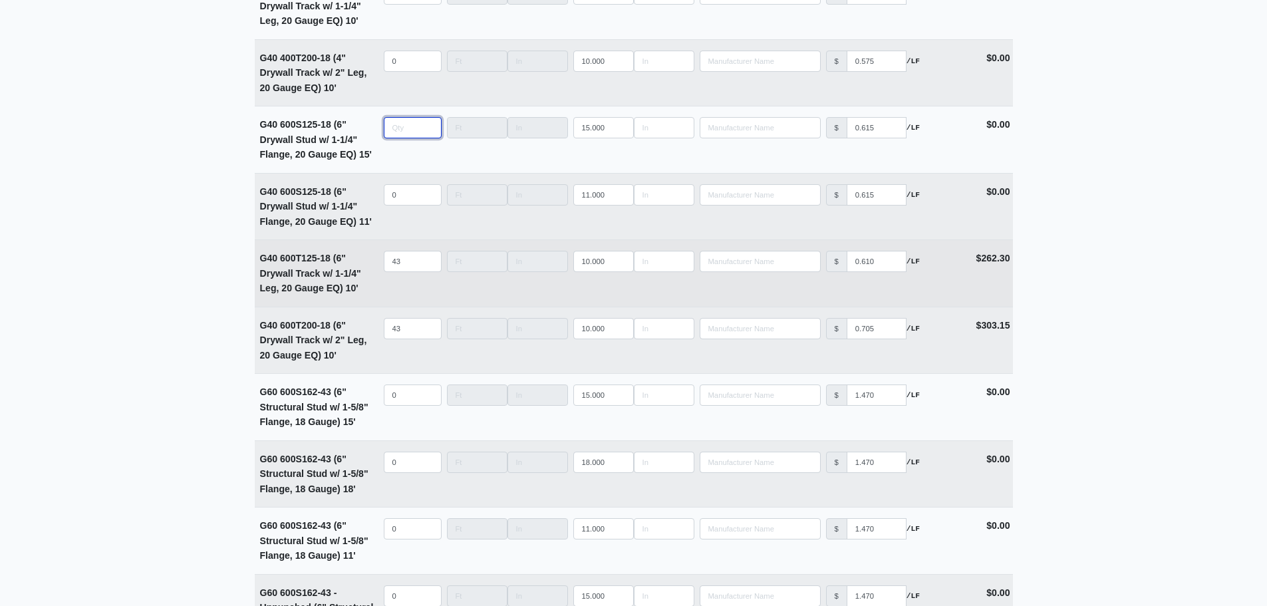
scroll to position [3259, 0]
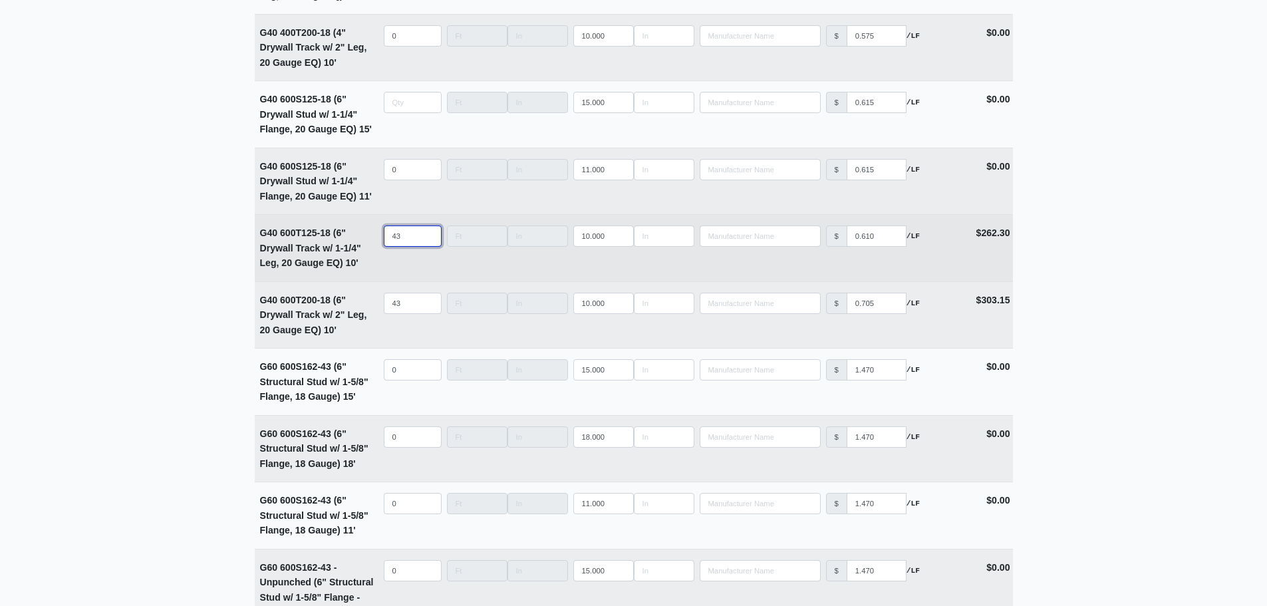
type input "0"
drag, startPoint x: 408, startPoint y: 241, endPoint x: 350, endPoint y: 251, distance: 58.7
click at [378, 243] on tr "G40 600T125-18 (6" Drywall Track w/ 1-1/4" Leg, 20 Gauge EQ) 10' Qty 43 Width L…" at bounding box center [634, 247] width 758 height 67
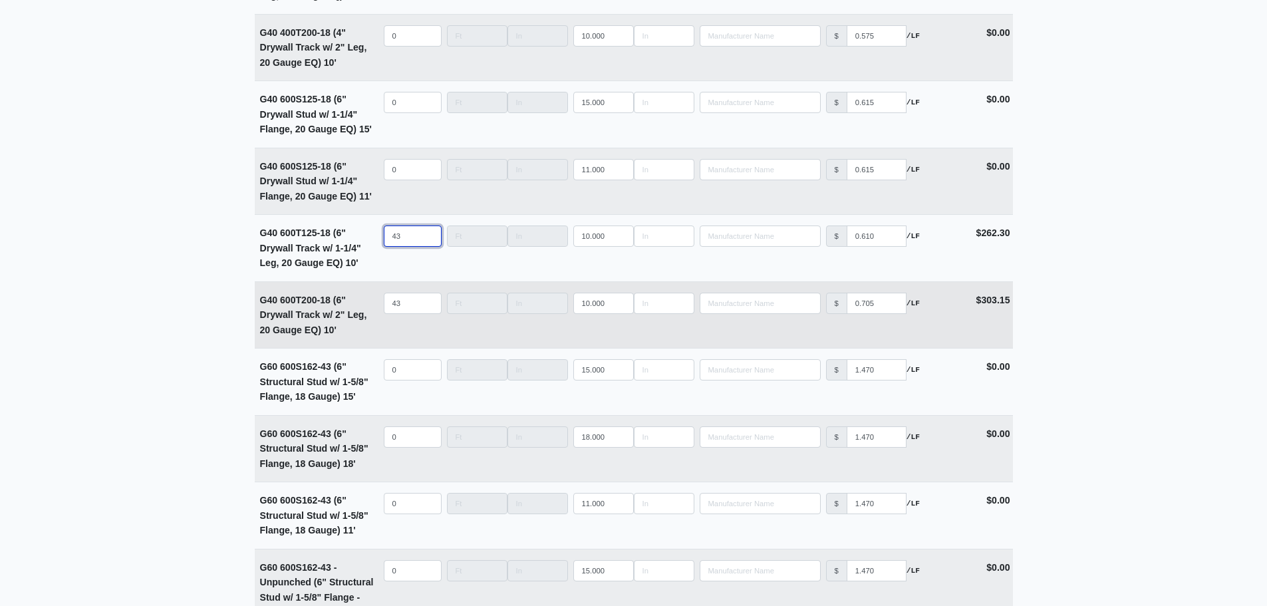
select select
type input "0"
drag, startPoint x: 412, startPoint y: 307, endPoint x: 323, endPoint y: 315, distance: 90.2
click at [336, 315] on tr "G40 600T200-18 (6" Drywall Track w/ 2" Leg, 20 Gauge EQ) 10' Qty 43 Width Lengt…" at bounding box center [634, 314] width 758 height 67
select select
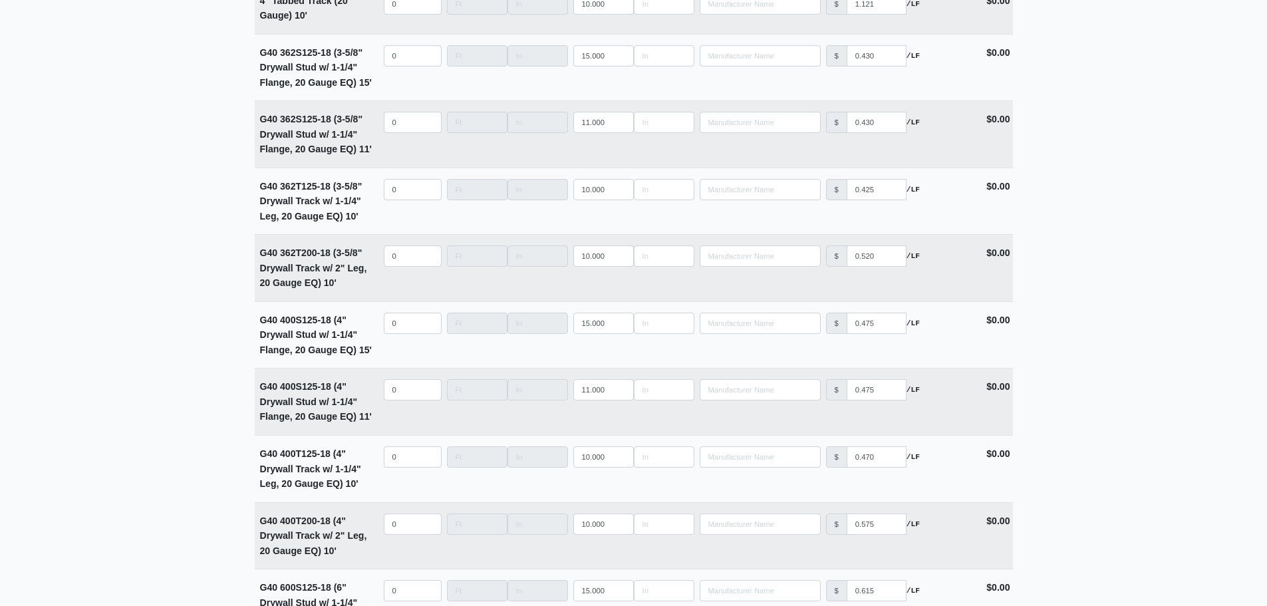
scroll to position [2749, 0]
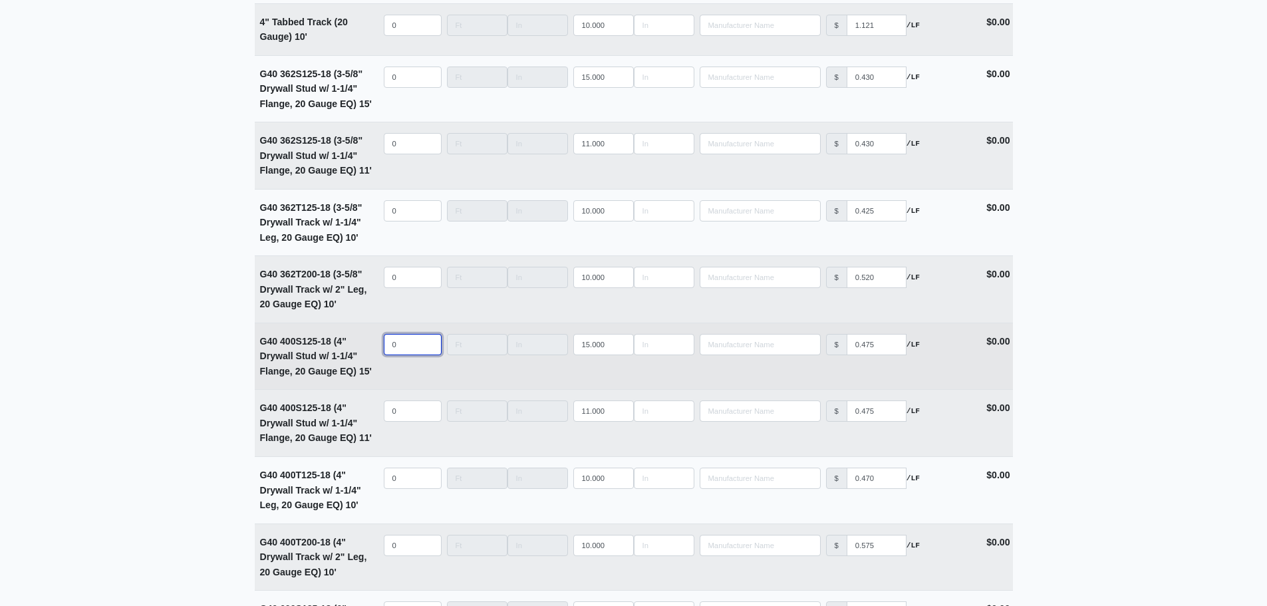
type input "0"
click at [405, 350] on input "quantity" at bounding box center [413, 344] width 58 height 21
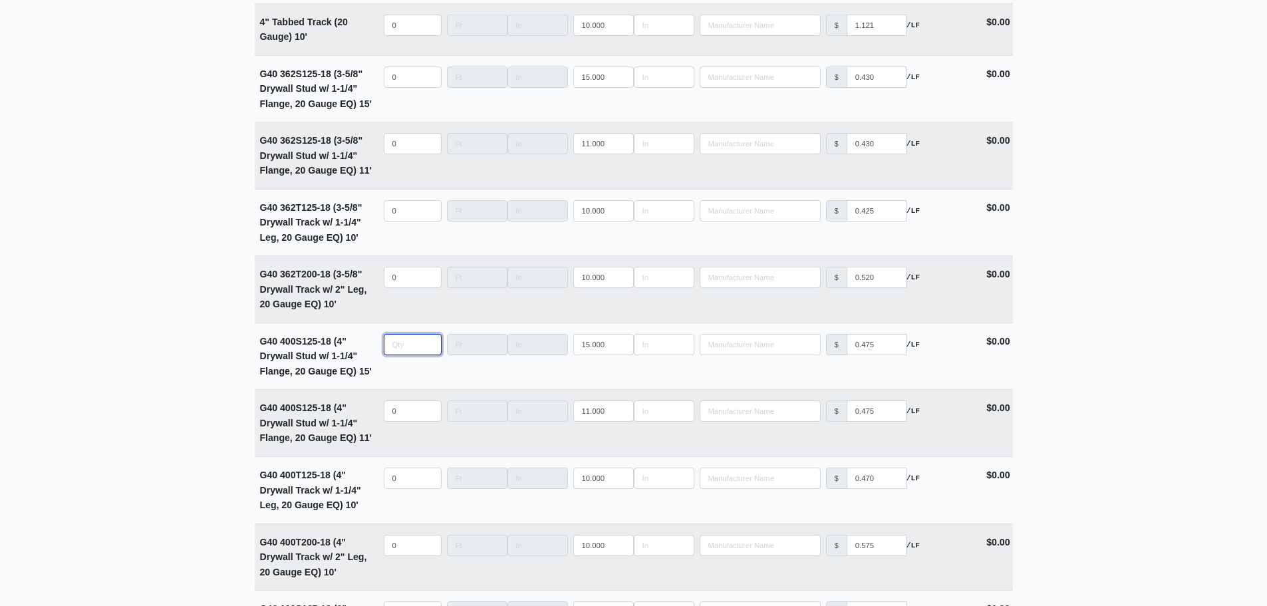
type input "7"
select select
type input "70"
select select
type input "700"
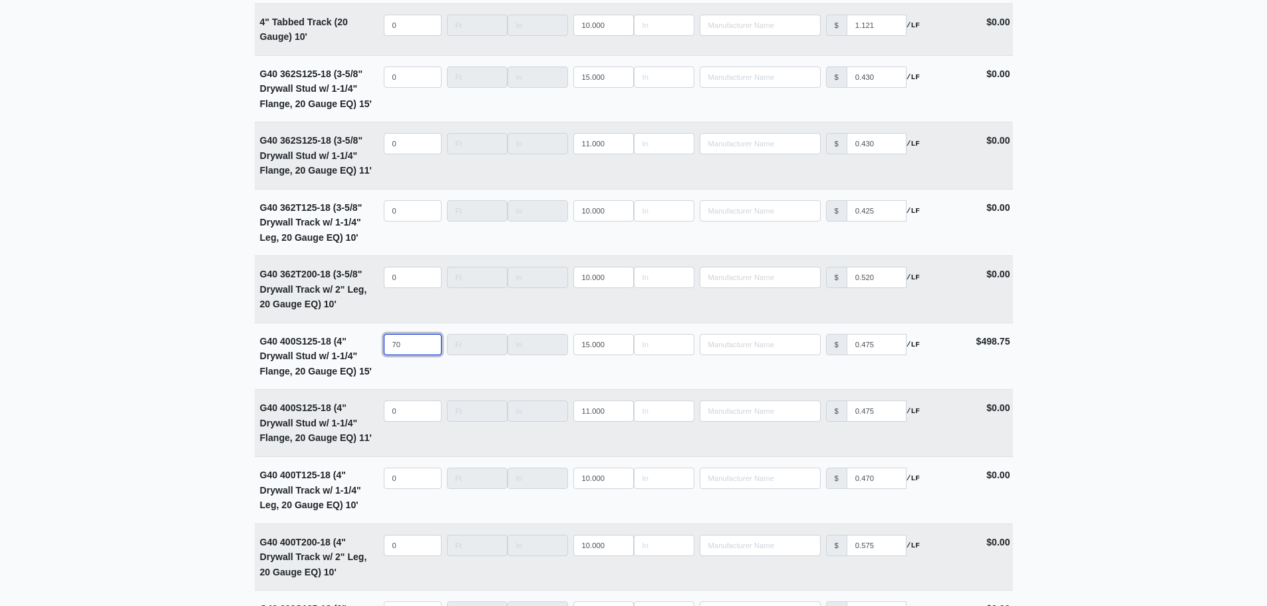
select select
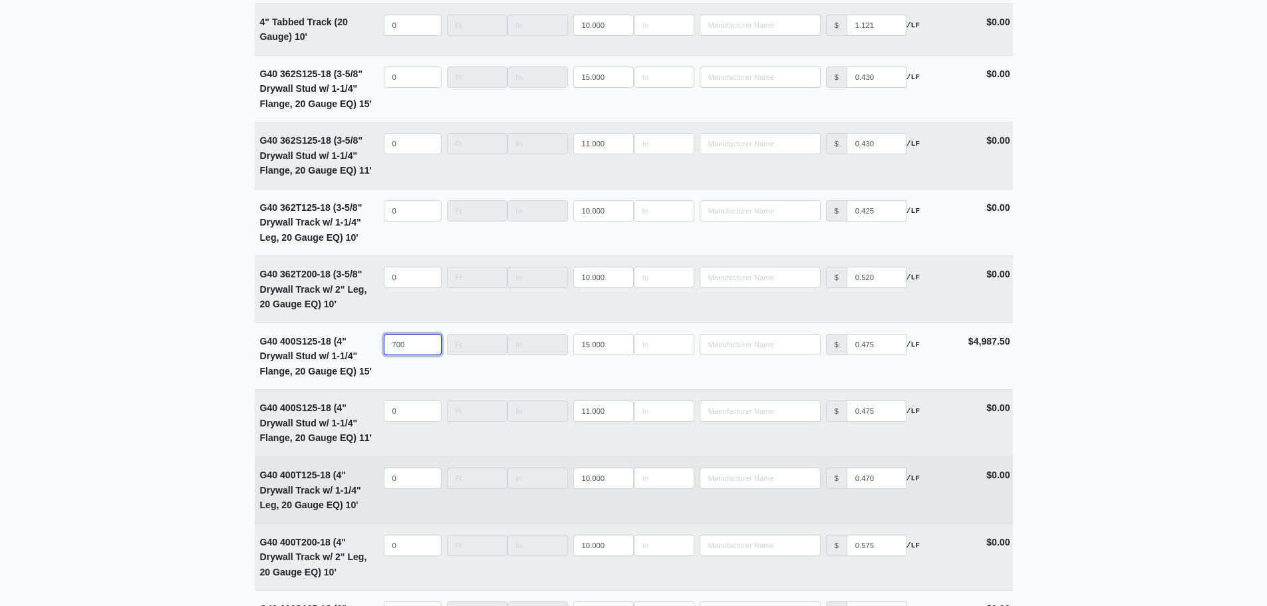
type input "700"
click at [400, 487] on input "quantity" at bounding box center [413, 478] width 58 height 21
type input "9"
select select
type input "95"
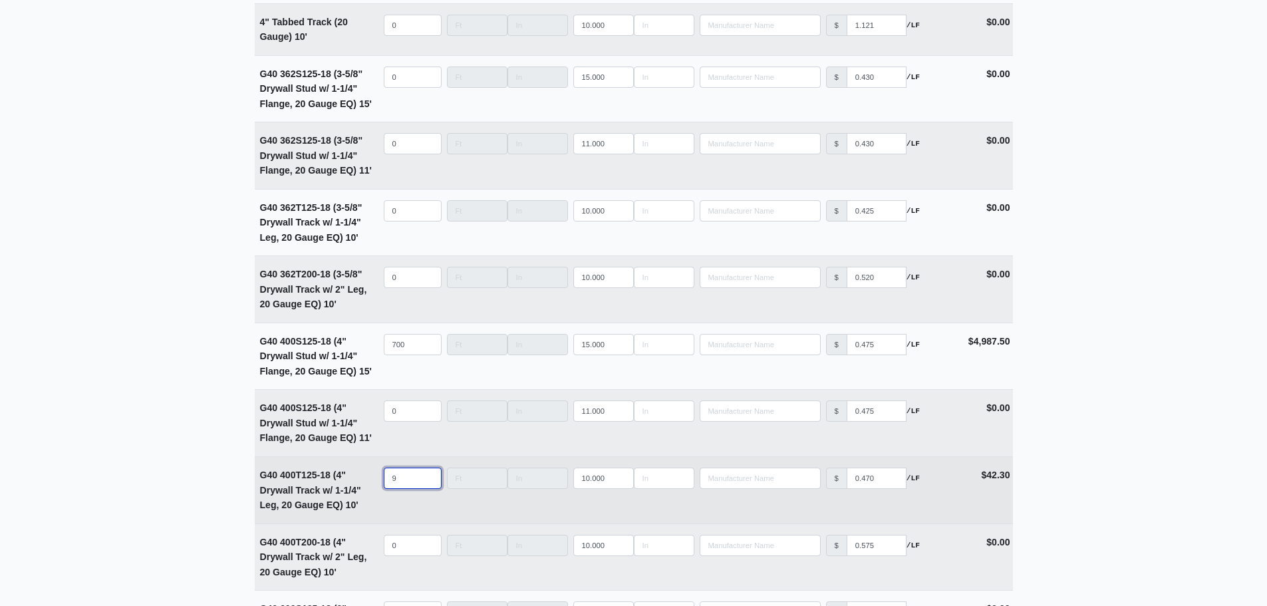
select select
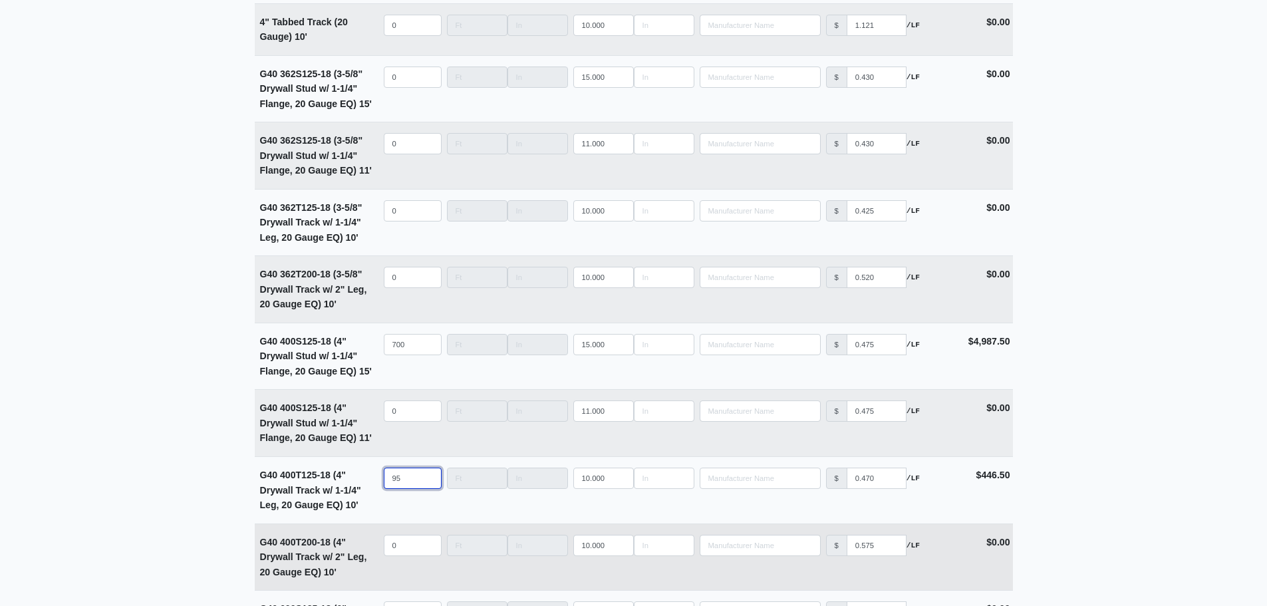
type input "95"
click at [406, 543] on input "quantity" at bounding box center [413, 545] width 58 height 21
type input "9"
select select
type input "95"
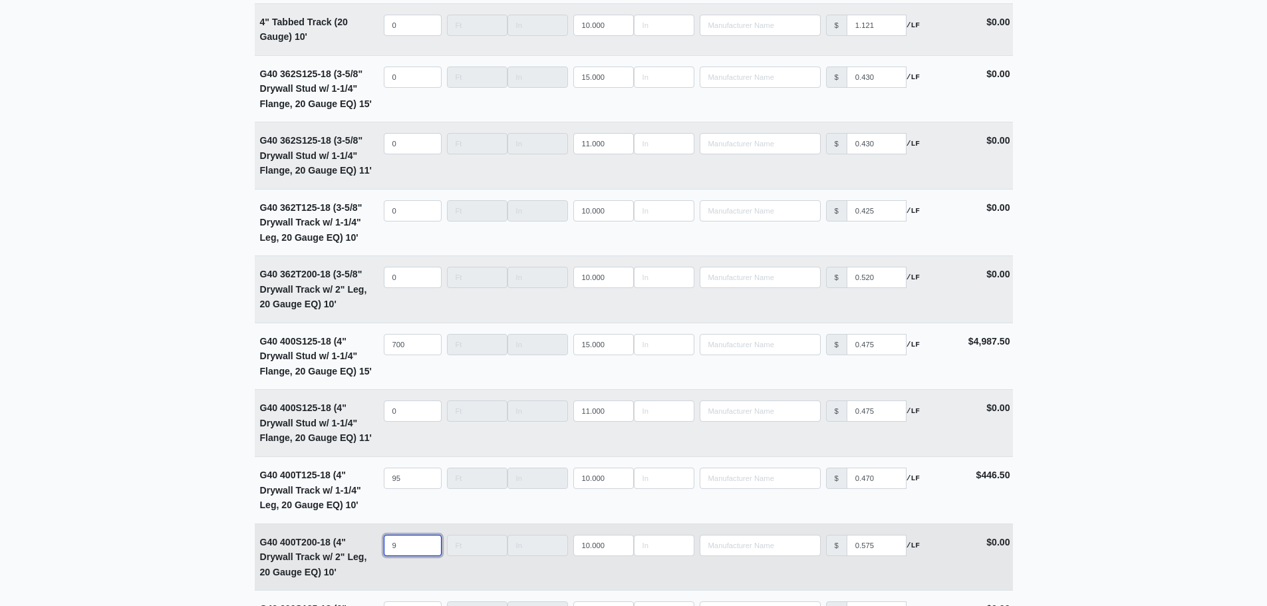
select select
type input "95"
click at [100, 368] on main "Editing PO #10 Building * Main Building Floor * 1 Description * Lower Level 2 (…" at bounding box center [633, 126] width 1267 height 5615
click at [148, 236] on main "Editing PO #10 Building * Main Building Floor * 1 Description * Lower Level 2 (…" at bounding box center [633, 126] width 1267 height 5615
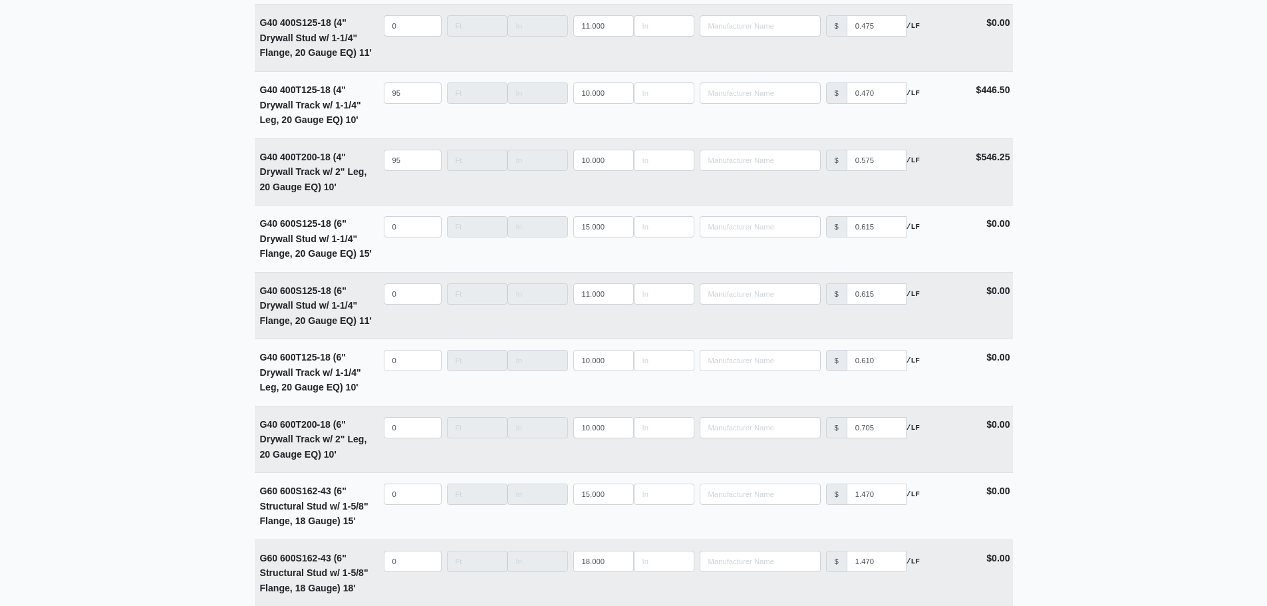
scroll to position [3148, 0]
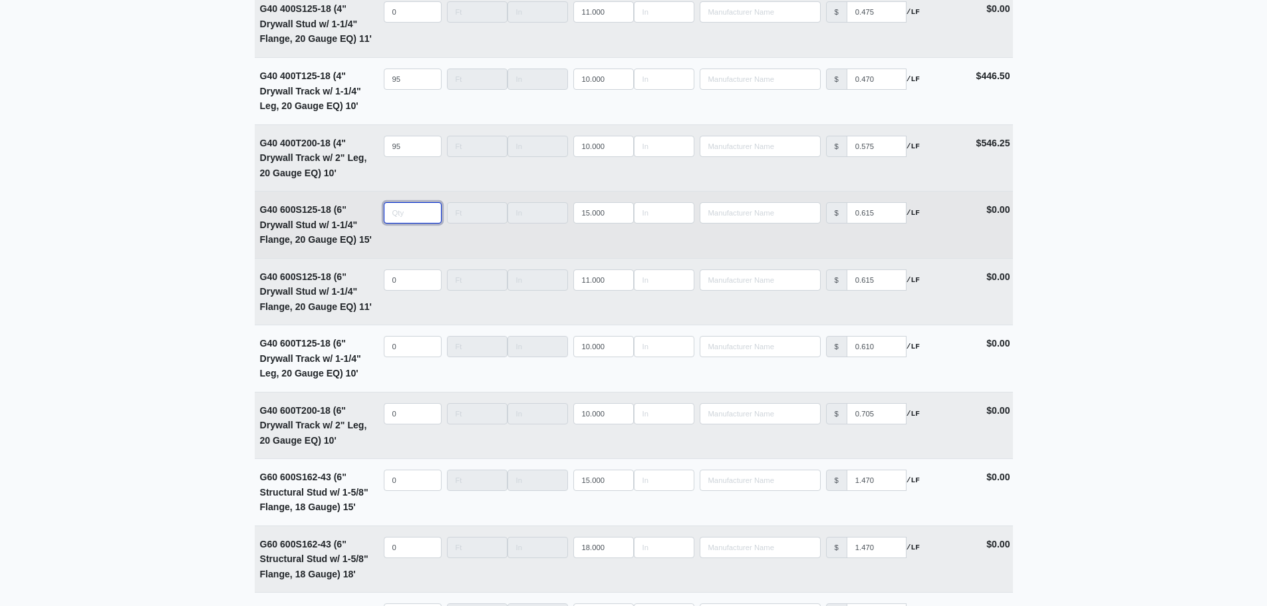
click at [400, 223] on input "quantity" at bounding box center [413, 212] width 58 height 21
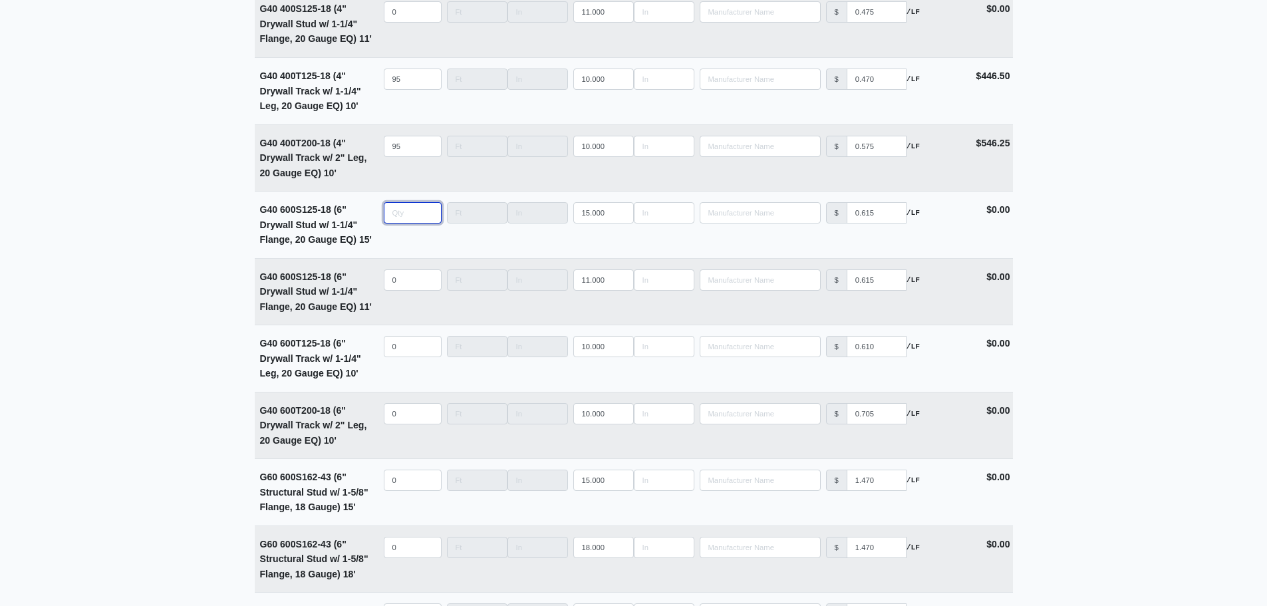
type input "9"
select select
type input "93"
select select
type input "934"
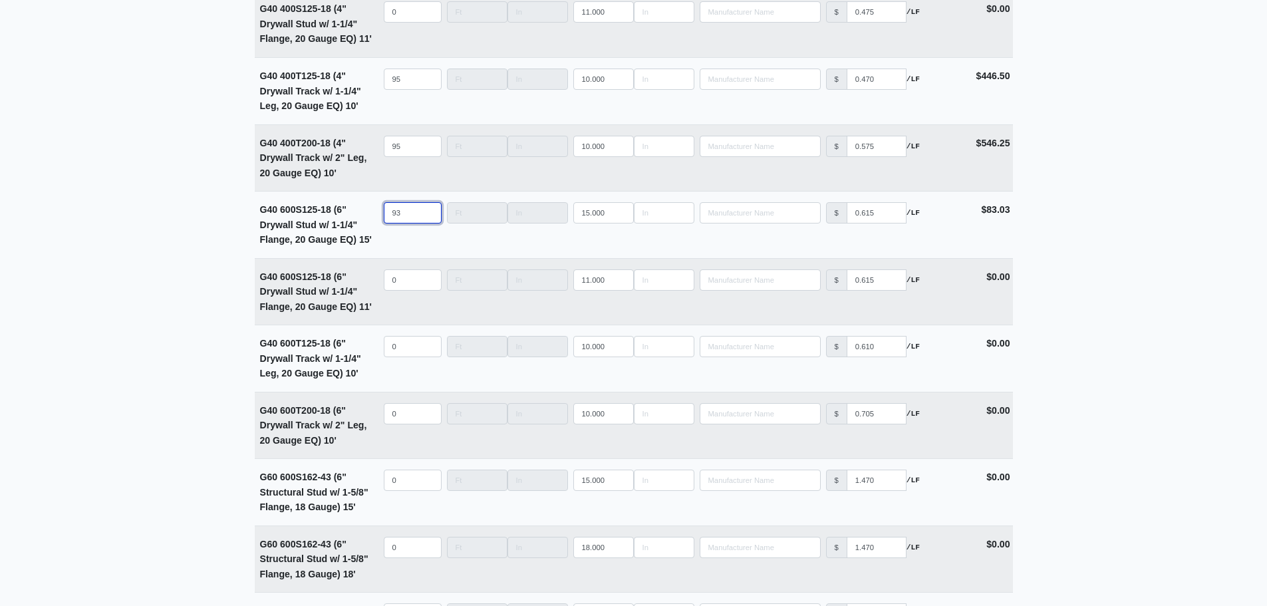
select select
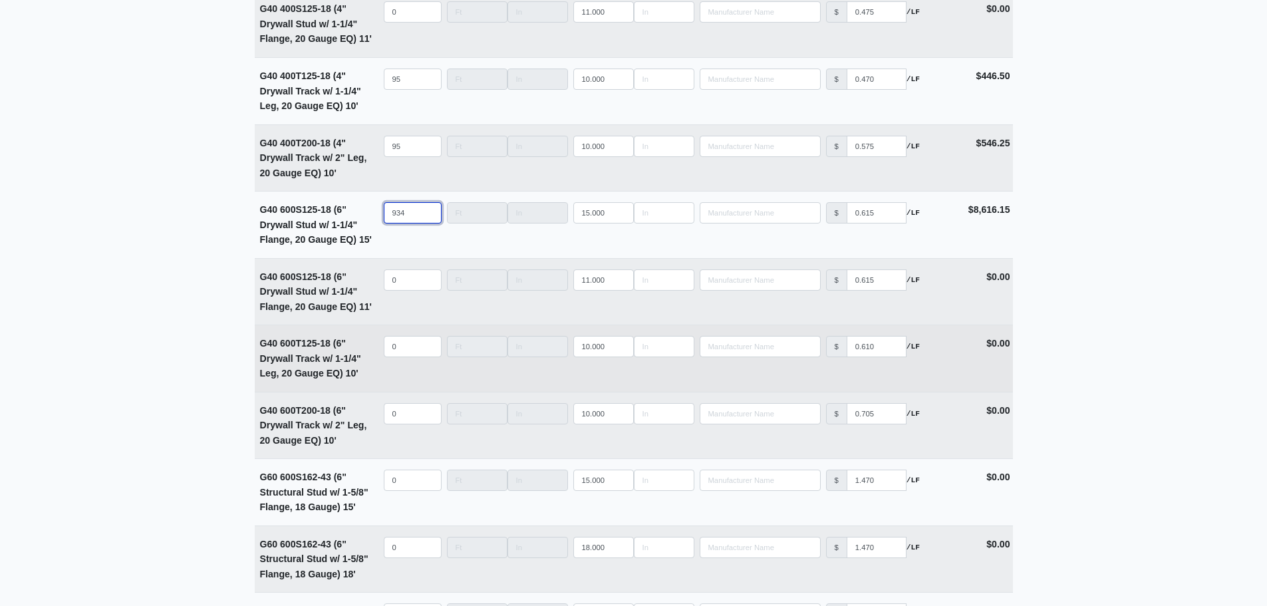
type input "934"
click at [400, 350] on input "quantity" at bounding box center [413, 346] width 58 height 21
type input "1"
select select
type input "12"
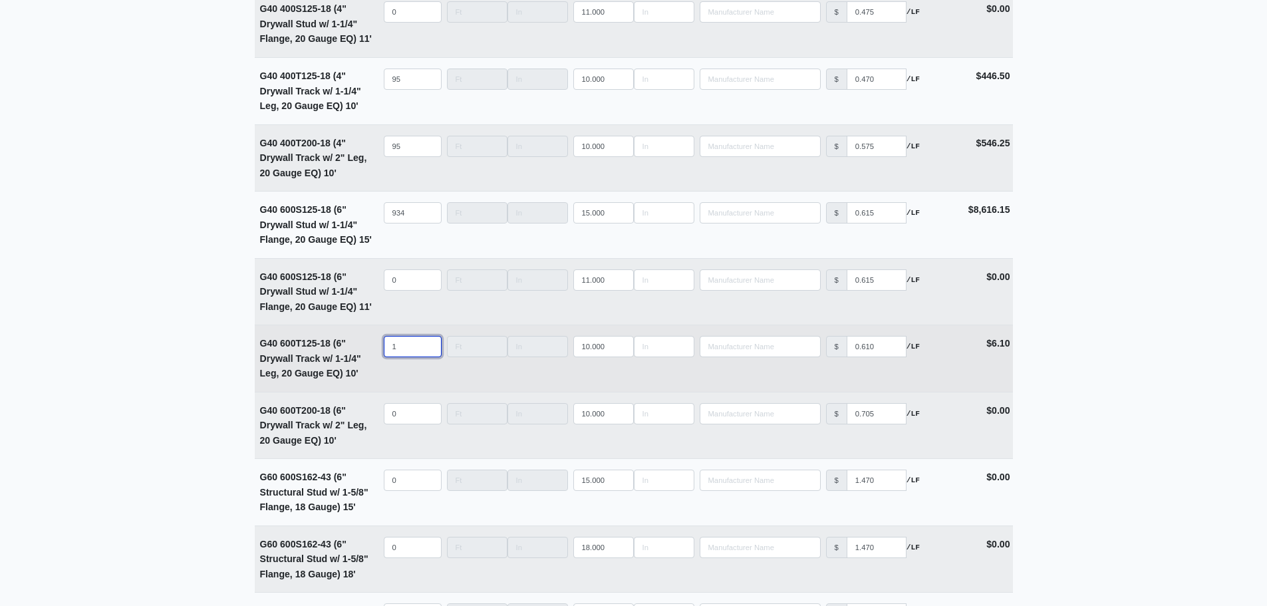
select select
type input "125"
select select
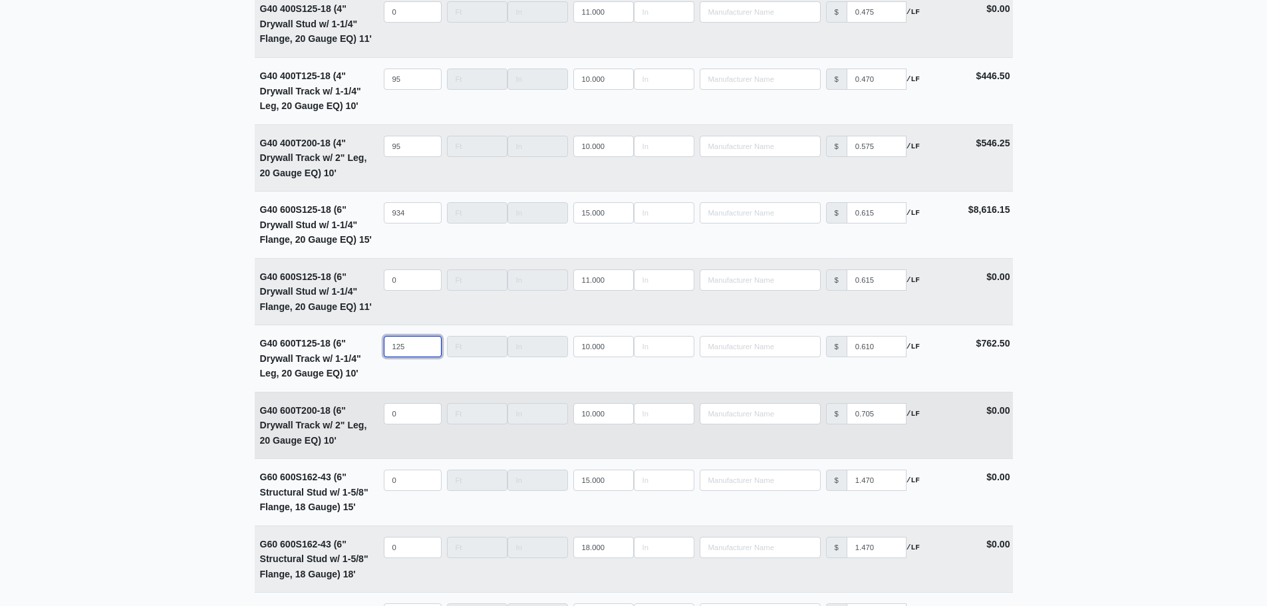
type input "125"
click at [412, 423] on input "quantity" at bounding box center [413, 413] width 58 height 21
type input "1"
select select
type input "12"
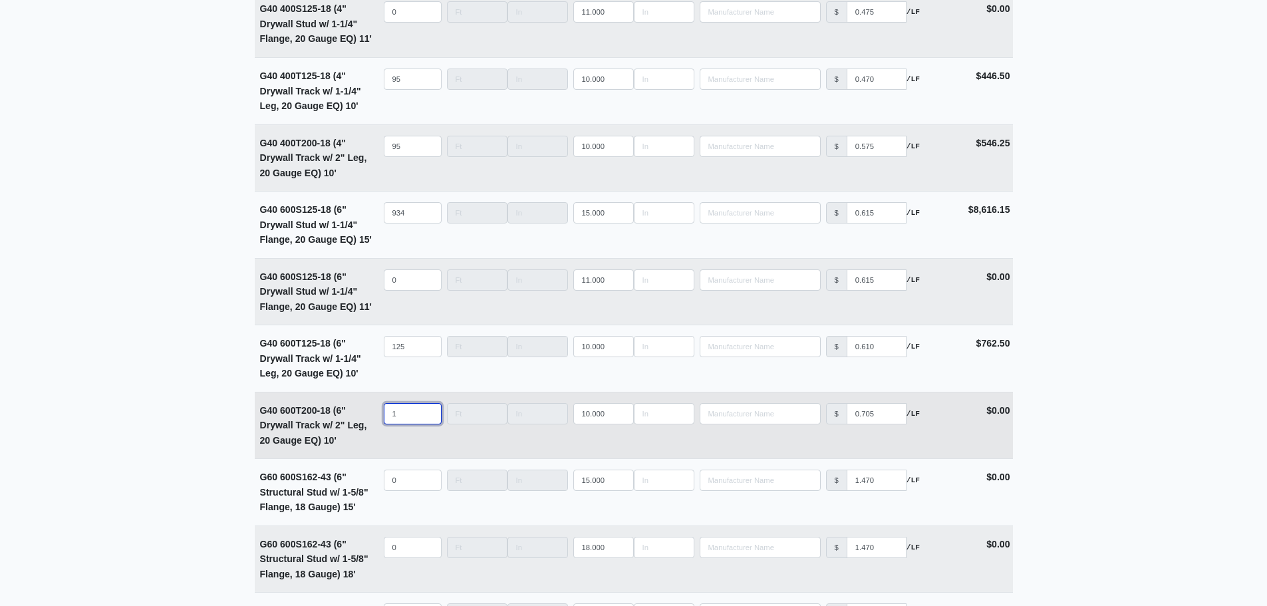
select select
type input "125"
select select
type input "125"
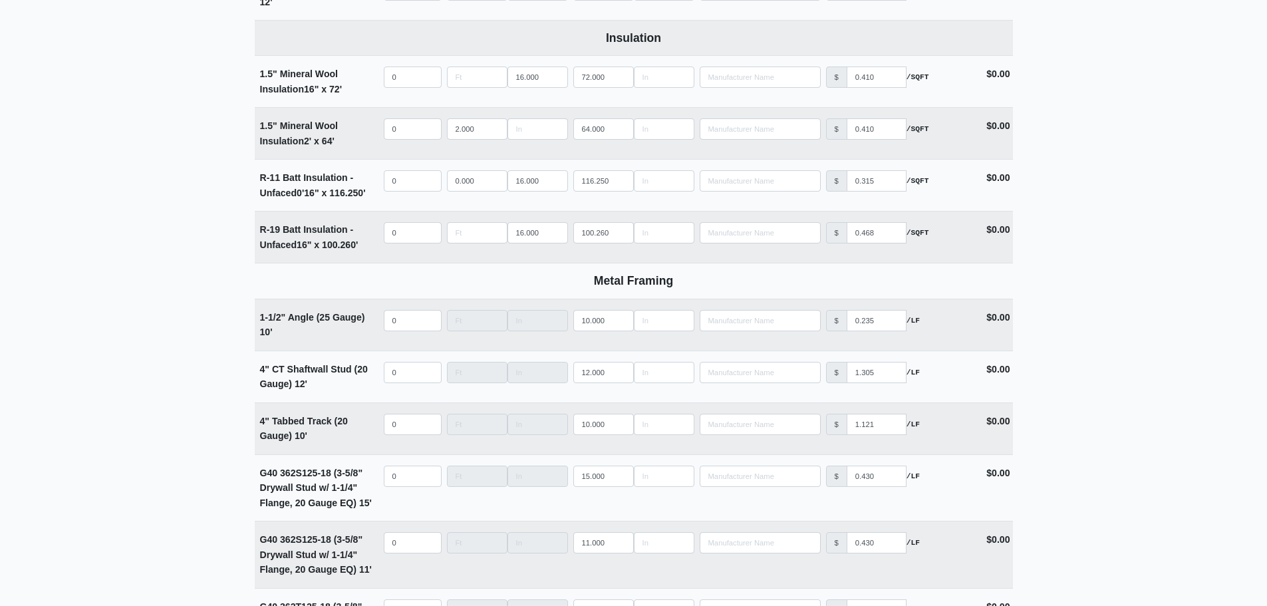
scroll to position [2483, 0]
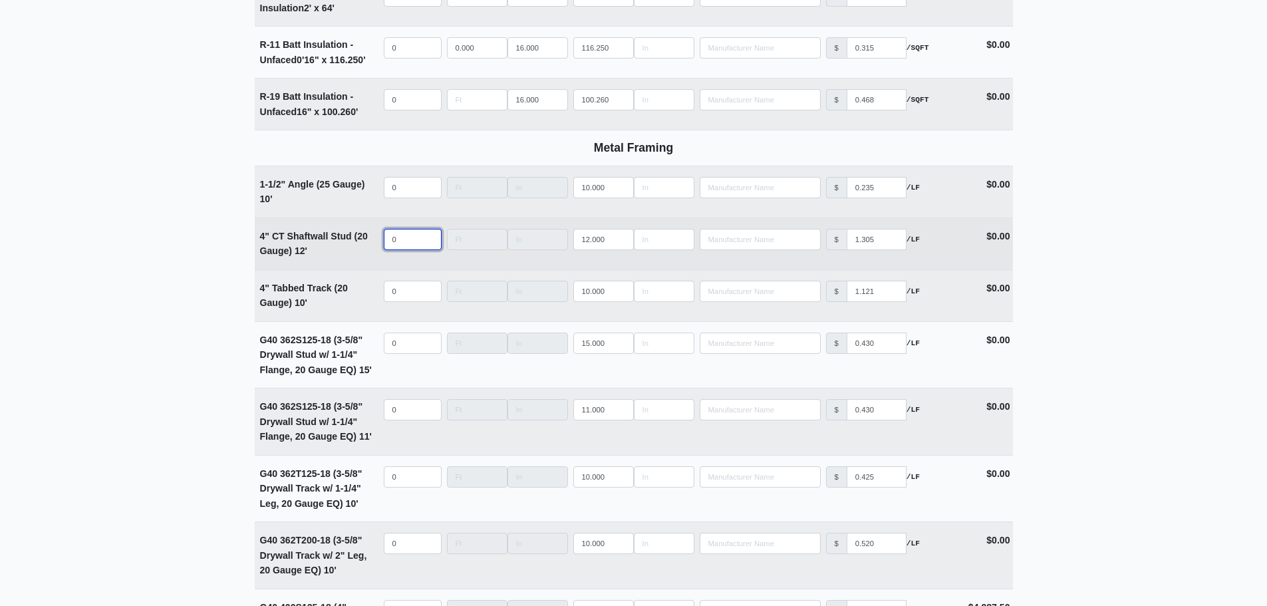
click at [402, 249] on input "0" at bounding box center [413, 239] width 58 height 21
type input "2"
select select
type input "21"
select select
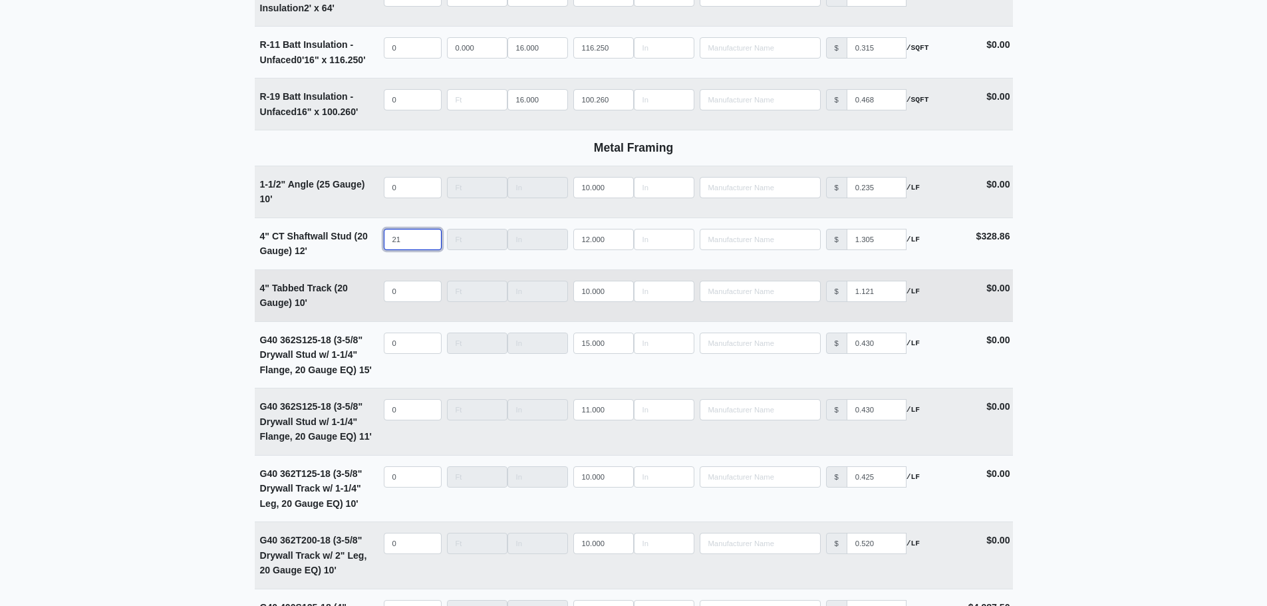
type input "21"
click at [406, 302] on input "quantity" at bounding box center [413, 291] width 58 height 21
type input "6"
select select
type input "6"
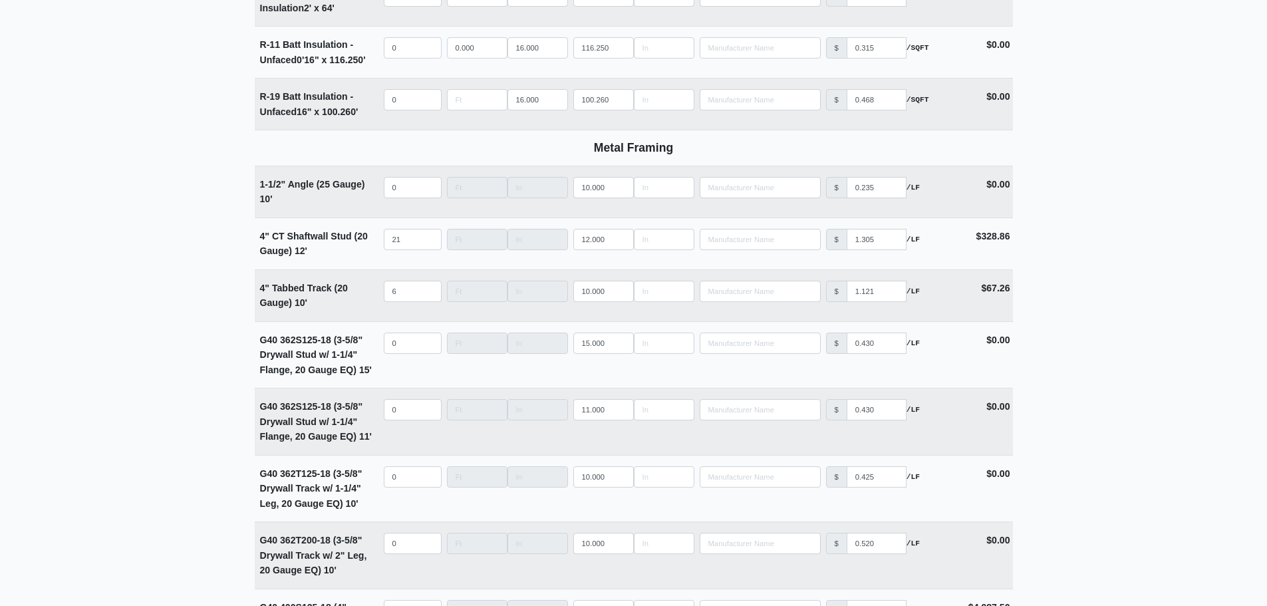
click at [211, 281] on main "Editing PO #10 Building * Main Building Floor * 1 Description * Lower Level 2 (…" at bounding box center [633, 392] width 1267 height 5615
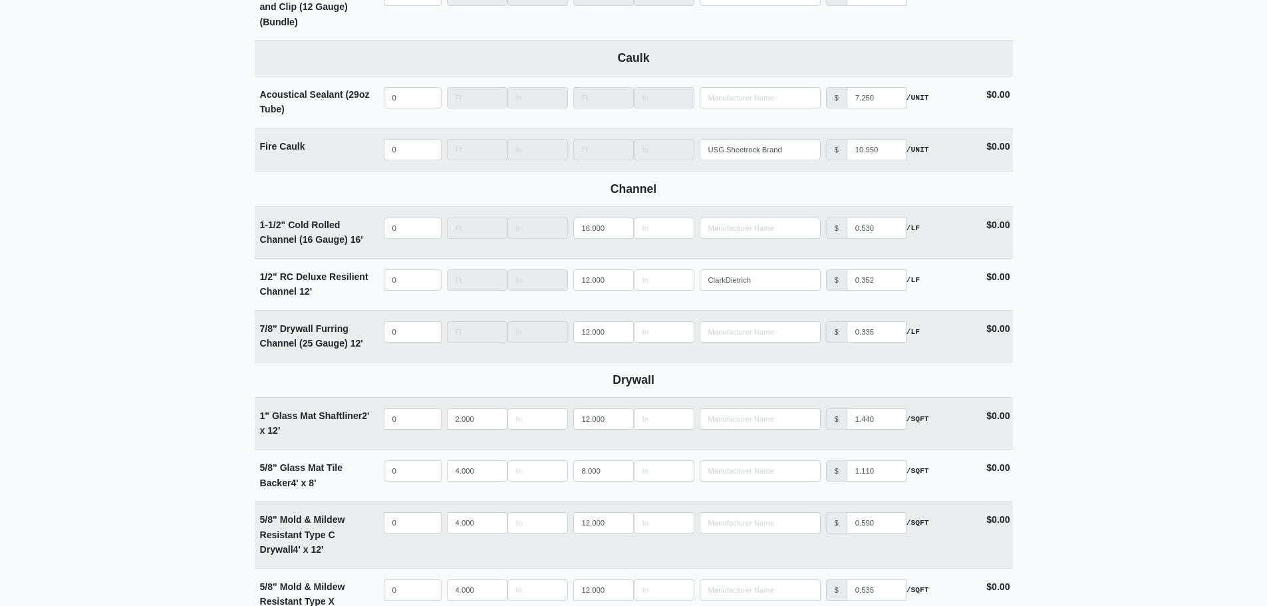
scroll to position [732, 0]
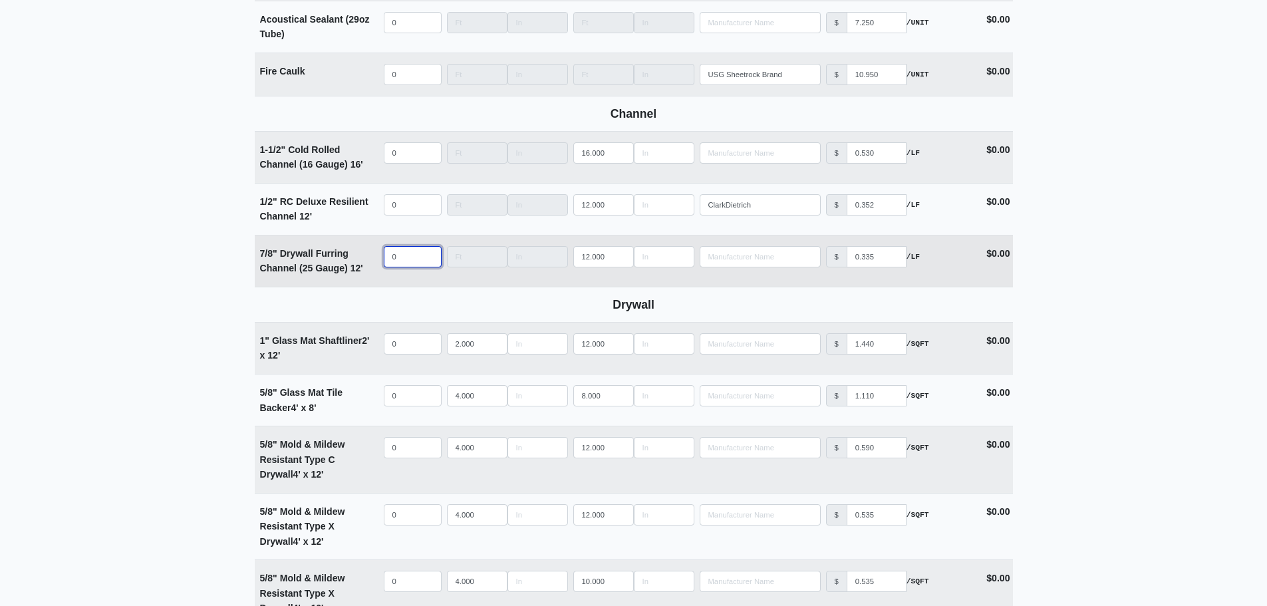
click at [403, 259] on input "0" at bounding box center [413, 256] width 58 height 21
type input "1"
select select
type input "19"
select select
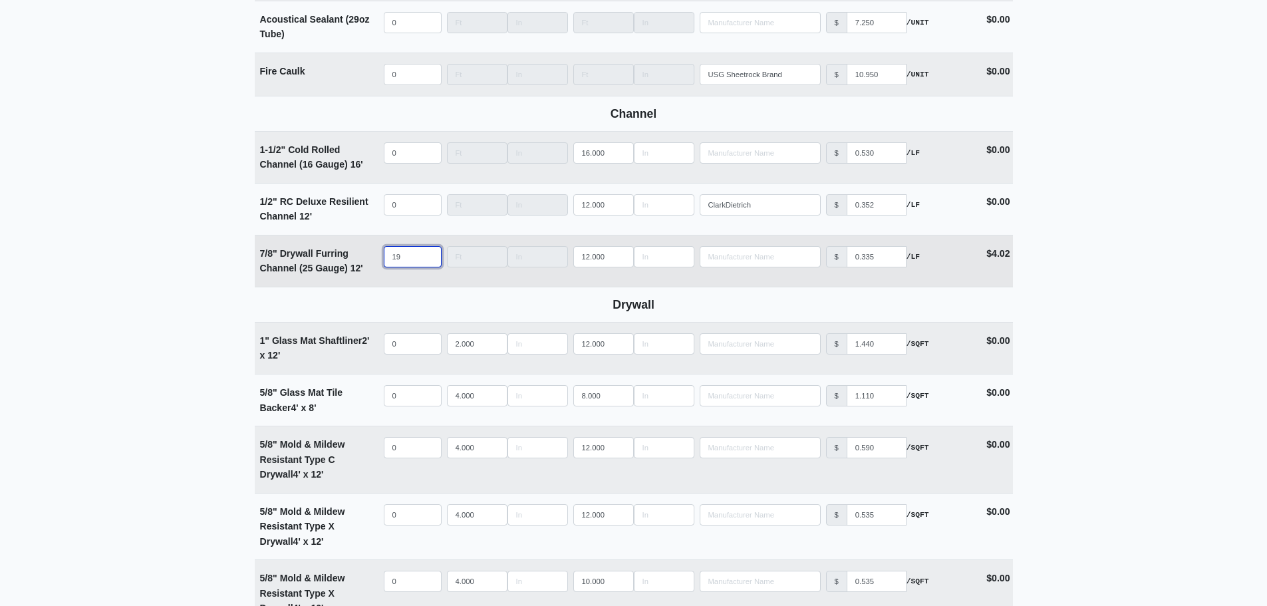
type input "199"
select select
type input "199"
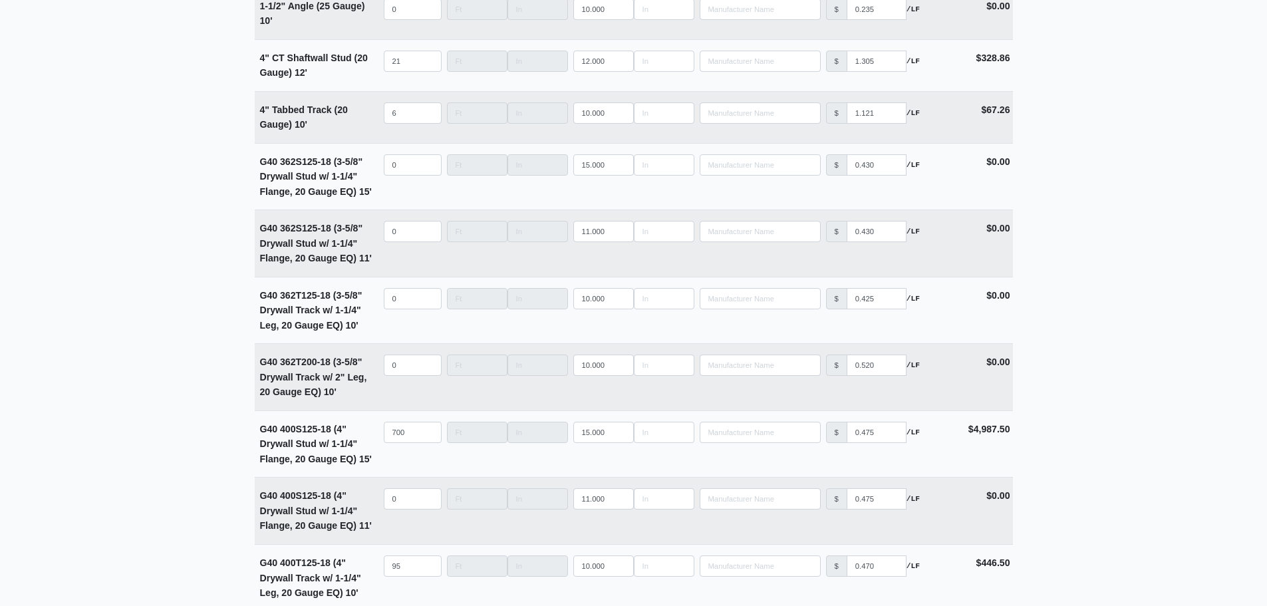
scroll to position [2660, 0]
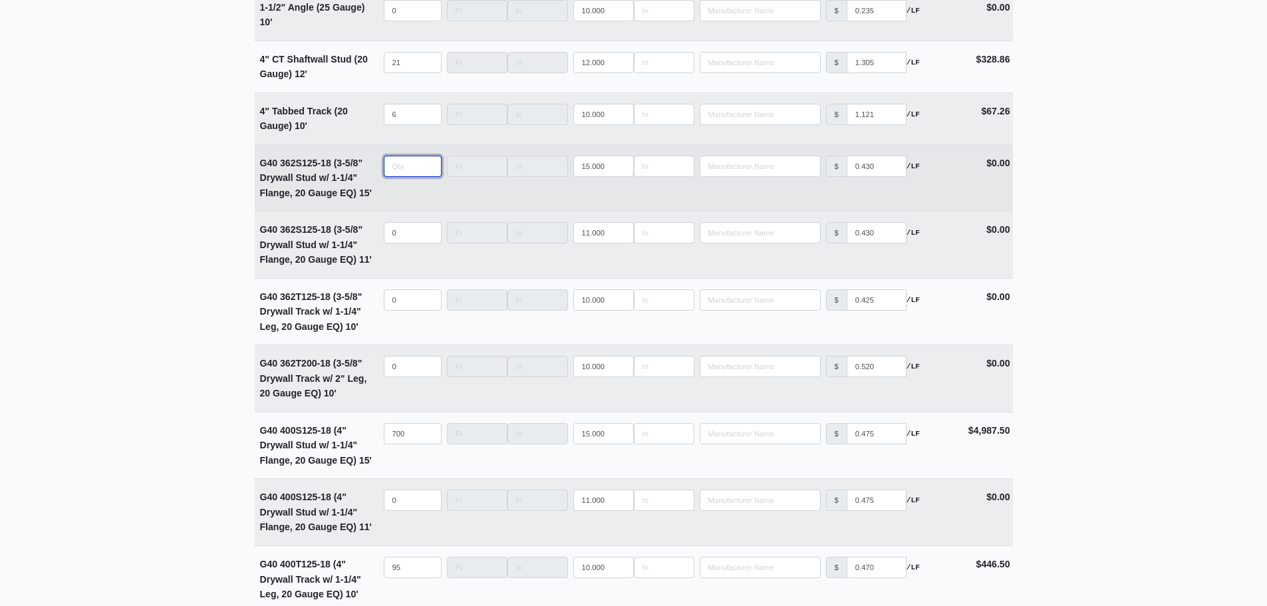
click at [405, 177] on input "quantity" at bounding box center [413, 166] width 58 height 21
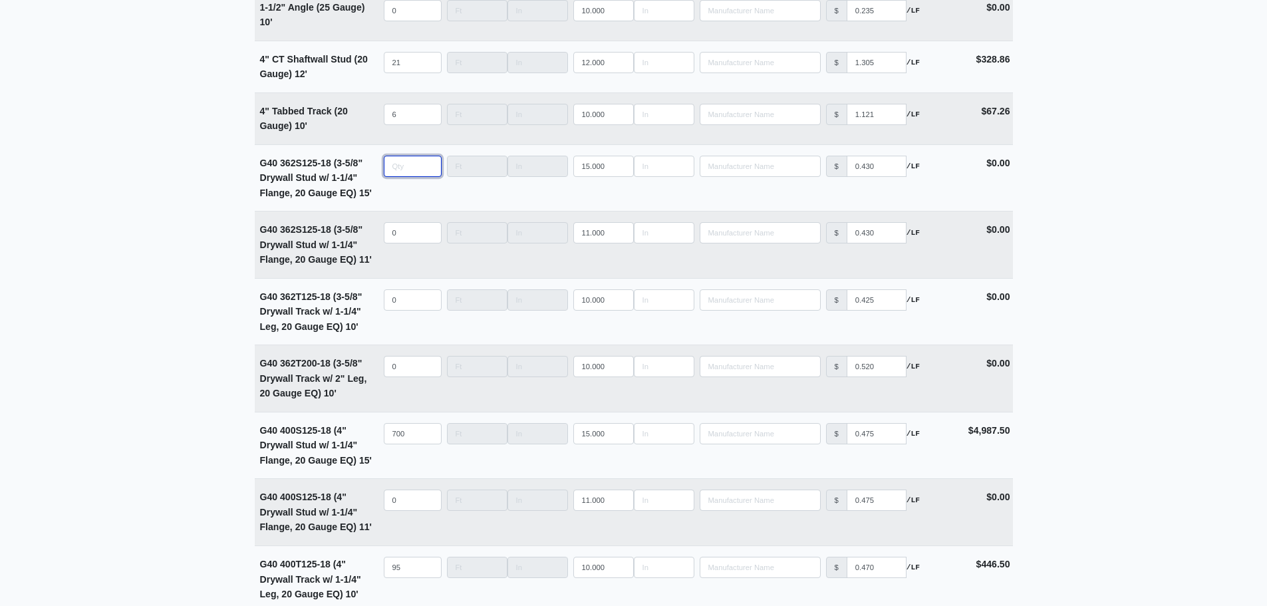
type input "2"
select select
type input "29"
select select
type input "298"
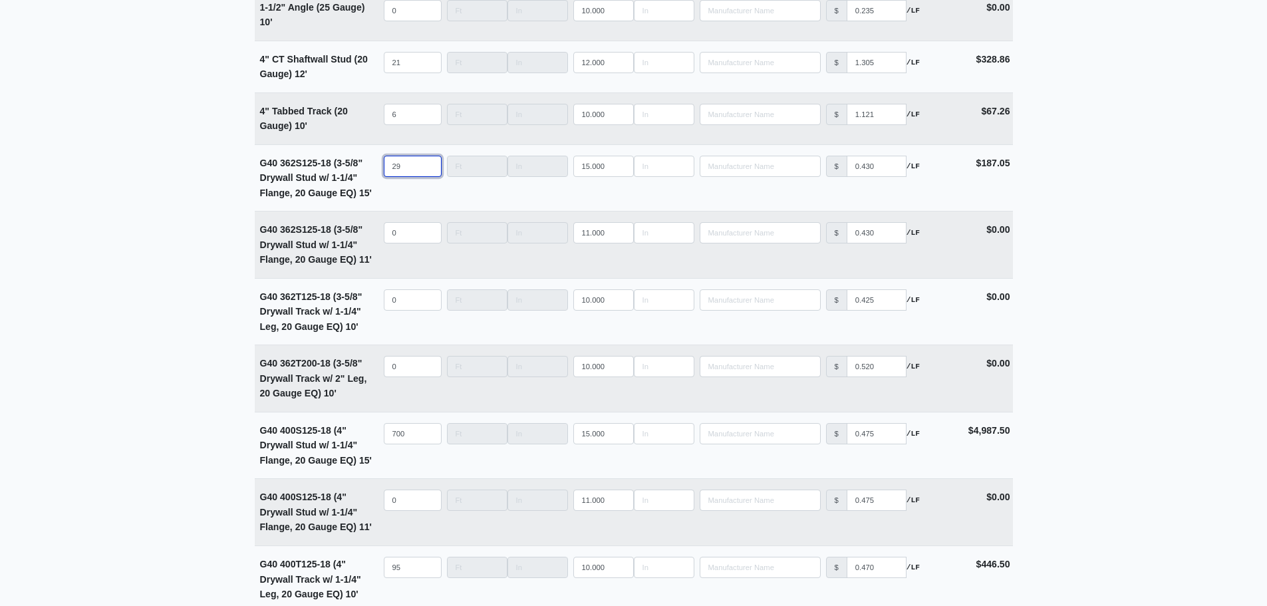
select select
type input "298"
click at [400, 241] on input "quantity" at bounding box center [413, 232] width 58 height 21
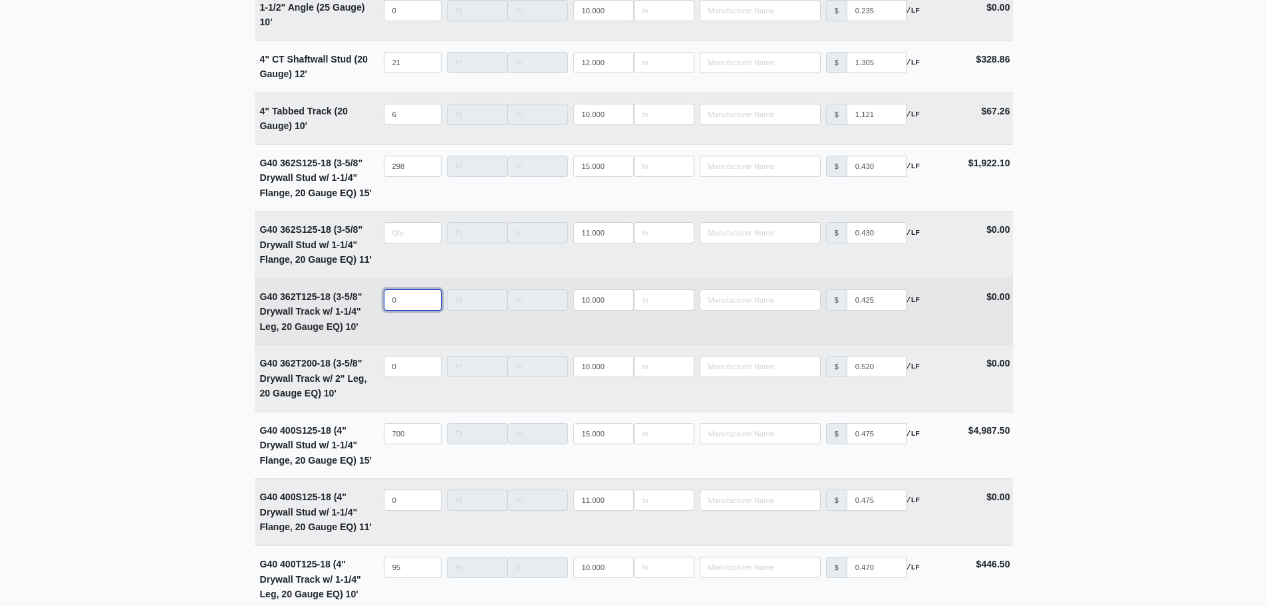
type input "0"
click at [411, 303] on input "quantity" at bounding box center [413, 299] width 58 height 21
type input "4"
select select
type input "40"
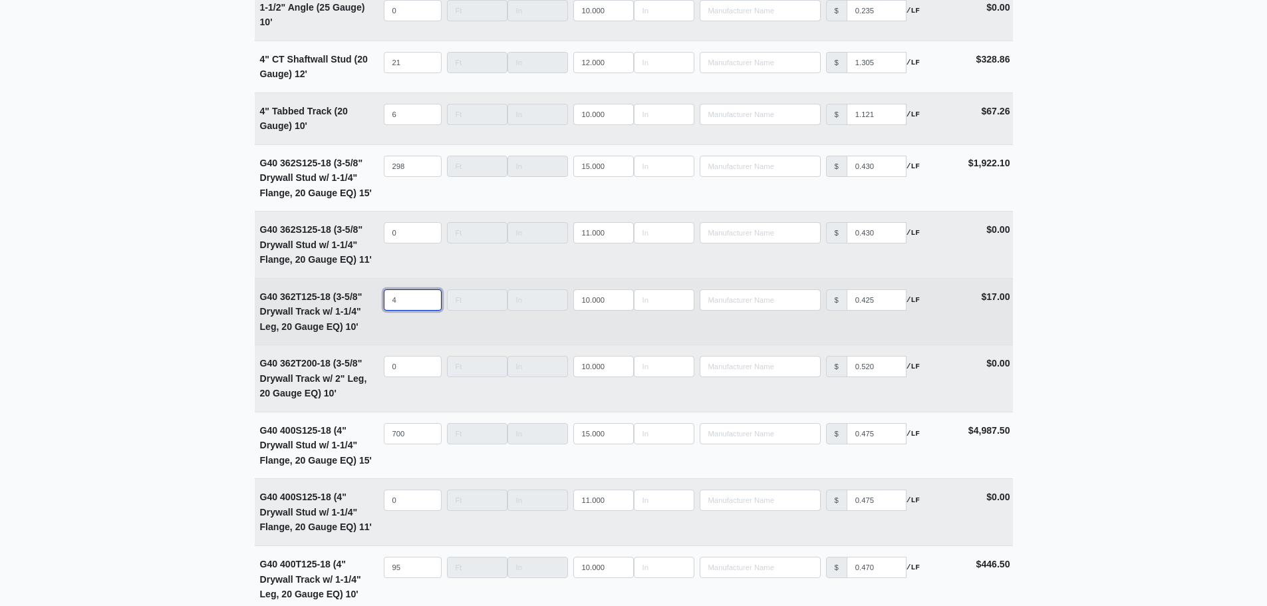
select select
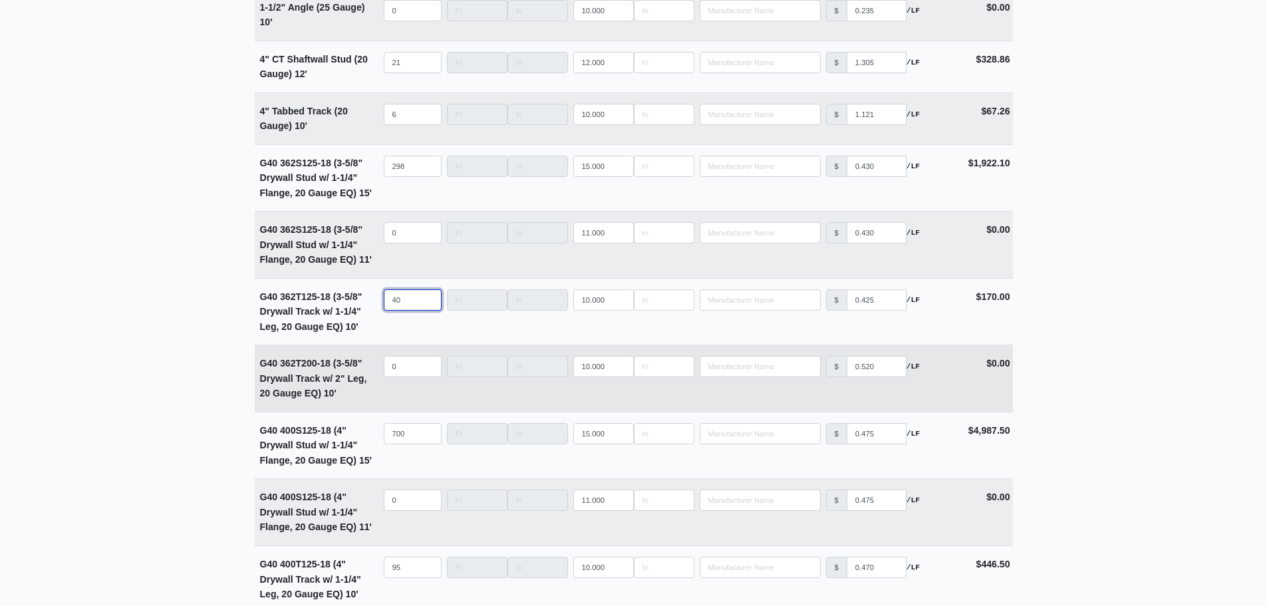
type input "40"
click at [400, 370] on input "quantity" at bounding box center [413, 366] width 58 height 21
type input "4"
select select
type input "40"
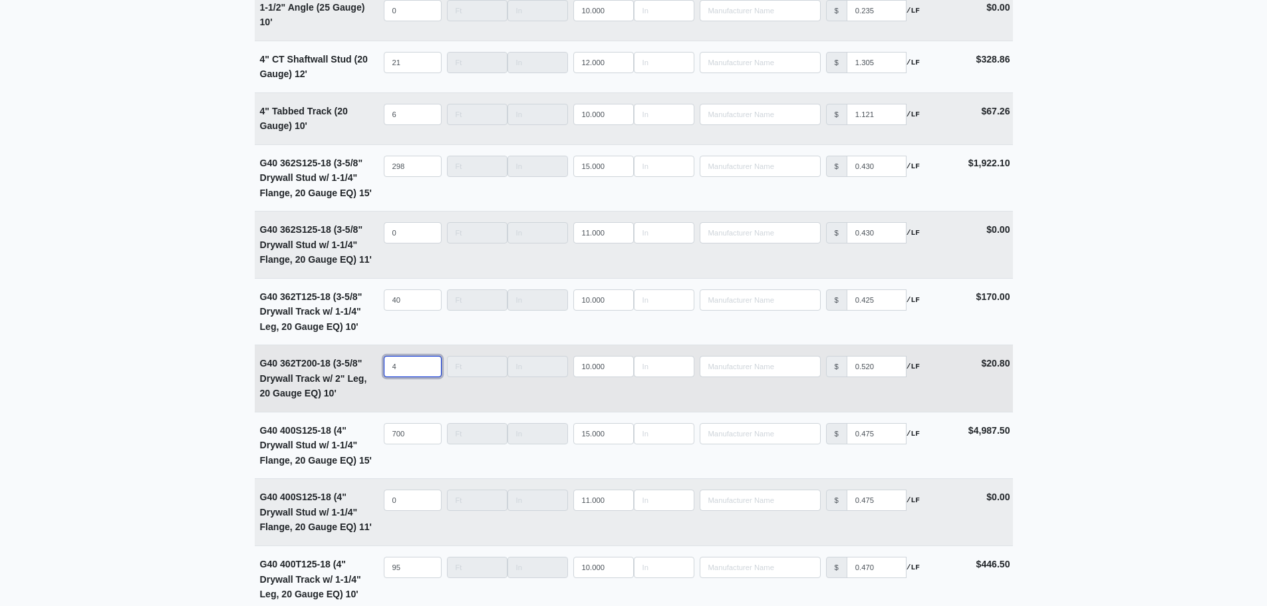
select select
type input "40"
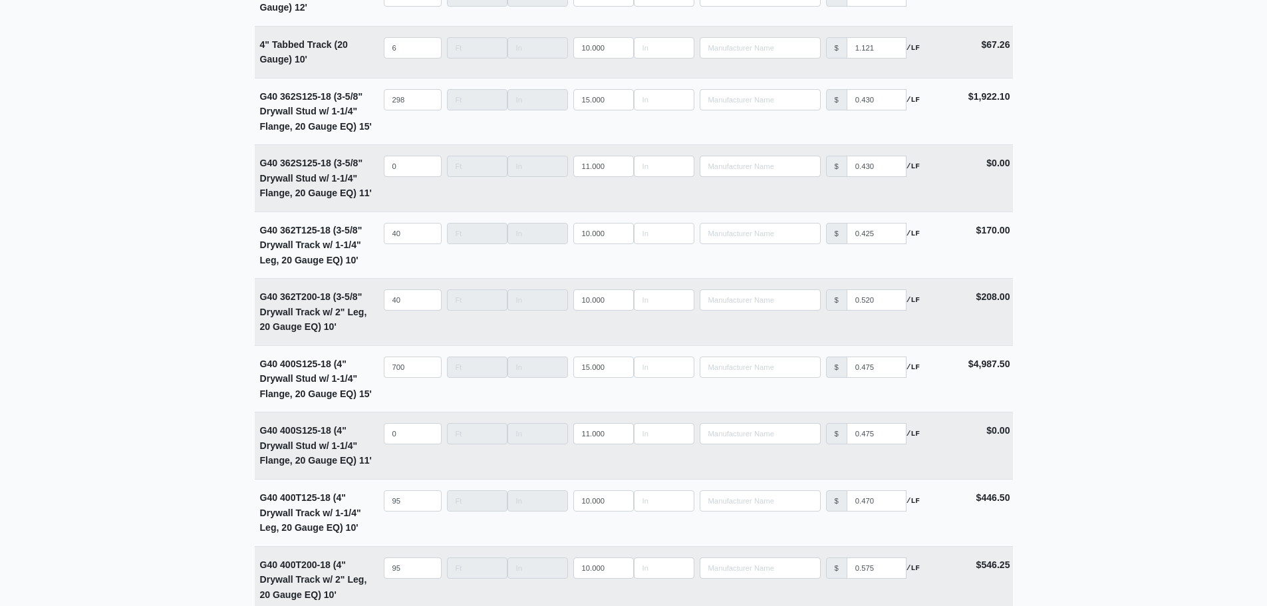
scroll to position [2594, 0]
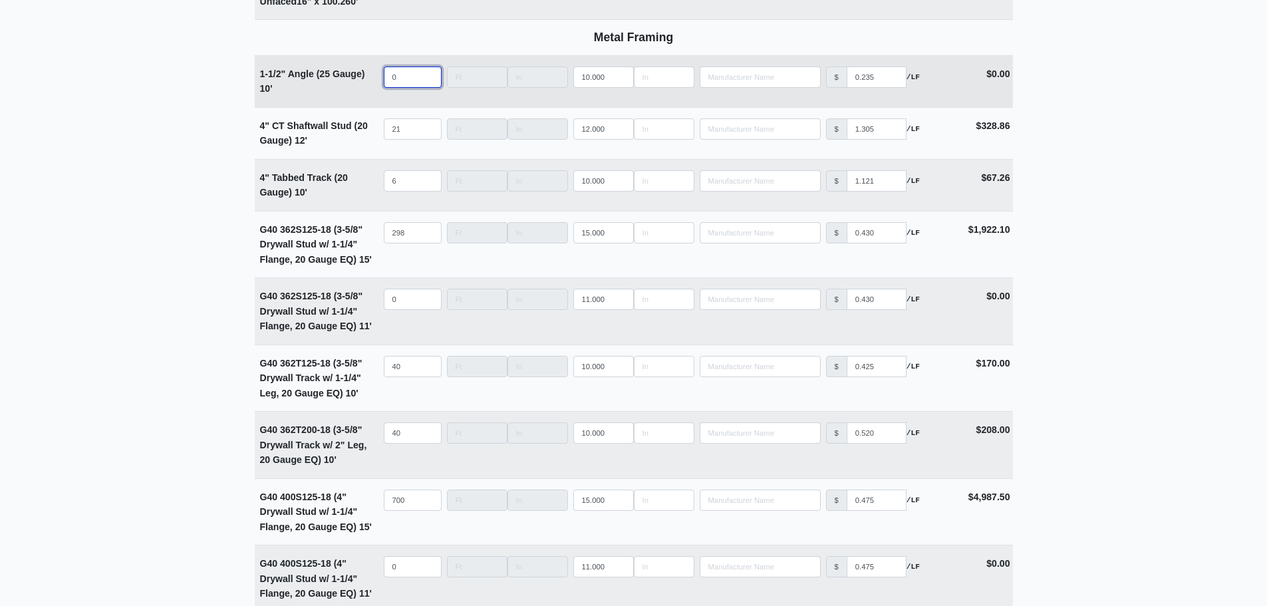
click at [393, 83] on input "0" at bounding box center [413, 77] width 58 height 21
type input "3"
select select
type input "35"
select select
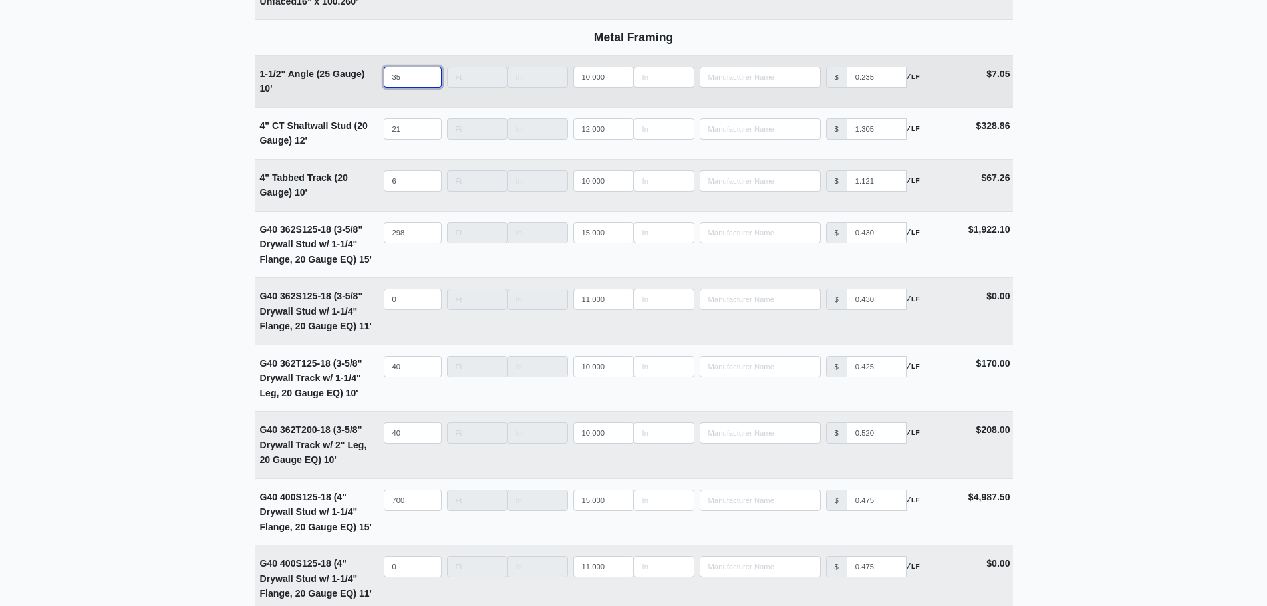
type input "359"
select select
type input "359"
click at [171, 135] on main "Editing PO #10 Building * Main Building Floor * 1 Description * Lower Level 2 (…" at bounding box center [633, 282] width 1267 height 5615
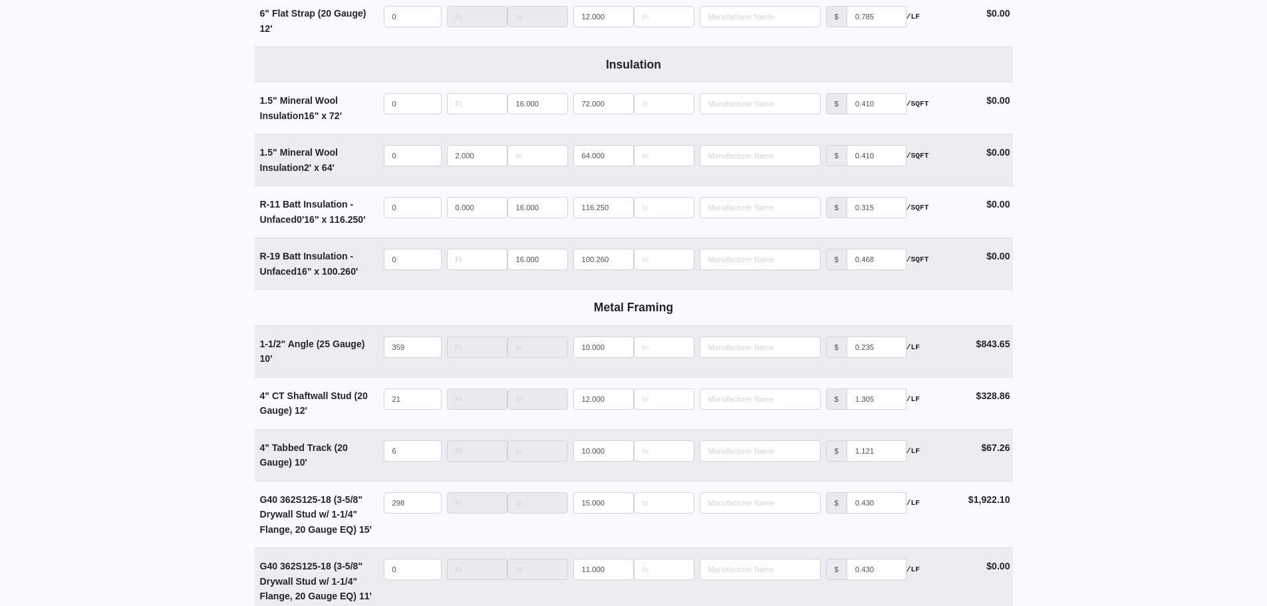
scroll to position [2128, 0]
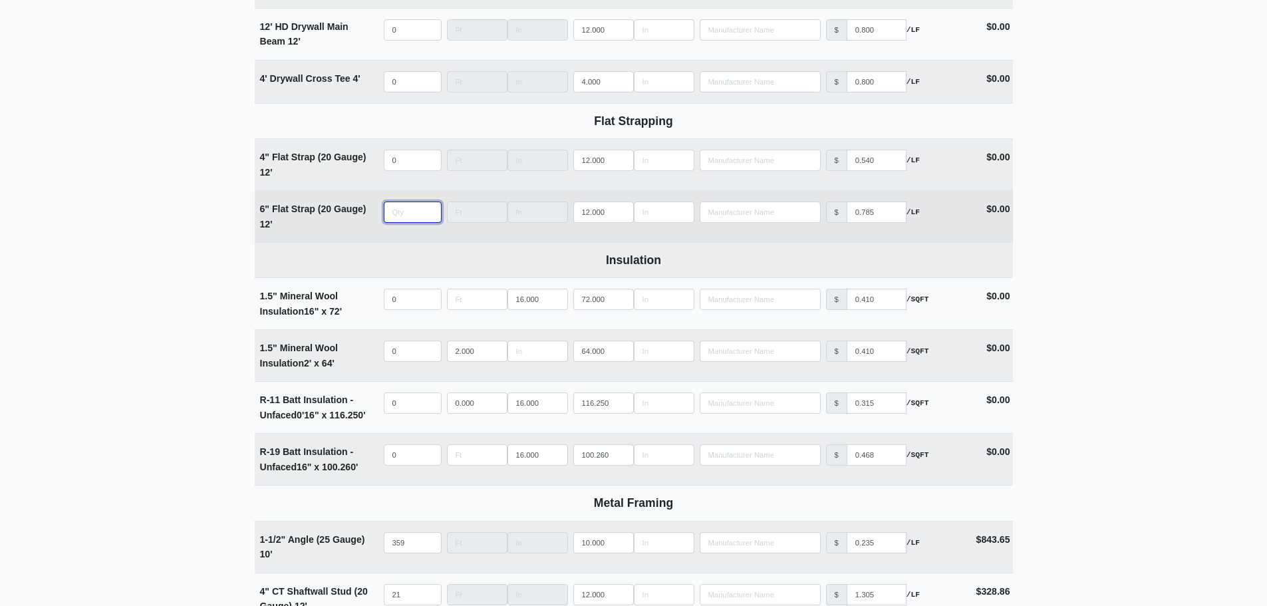
click at [394, 213] on input "quantity" at bounding box center [413, 212] width 58 height 21
type input "2"
select select
type input "24"
select select
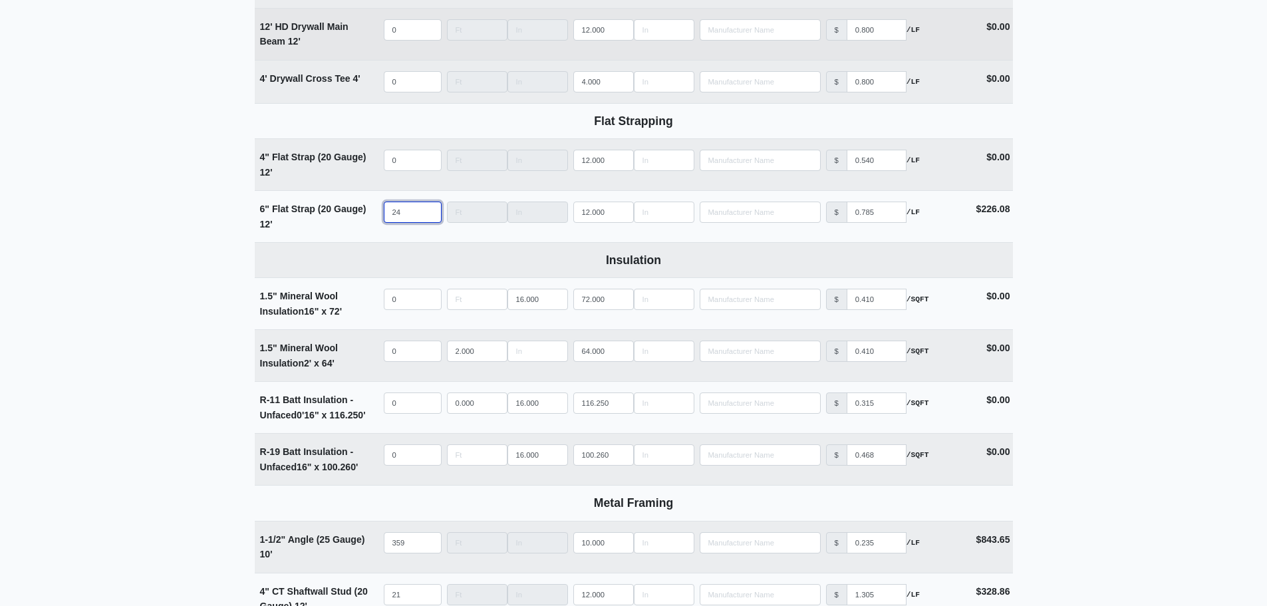
type input "24"
click at [411, 39] on input "quantity" at bounding box center [413, 29] width 58 height 21
type input "5"
select select
type input "58"
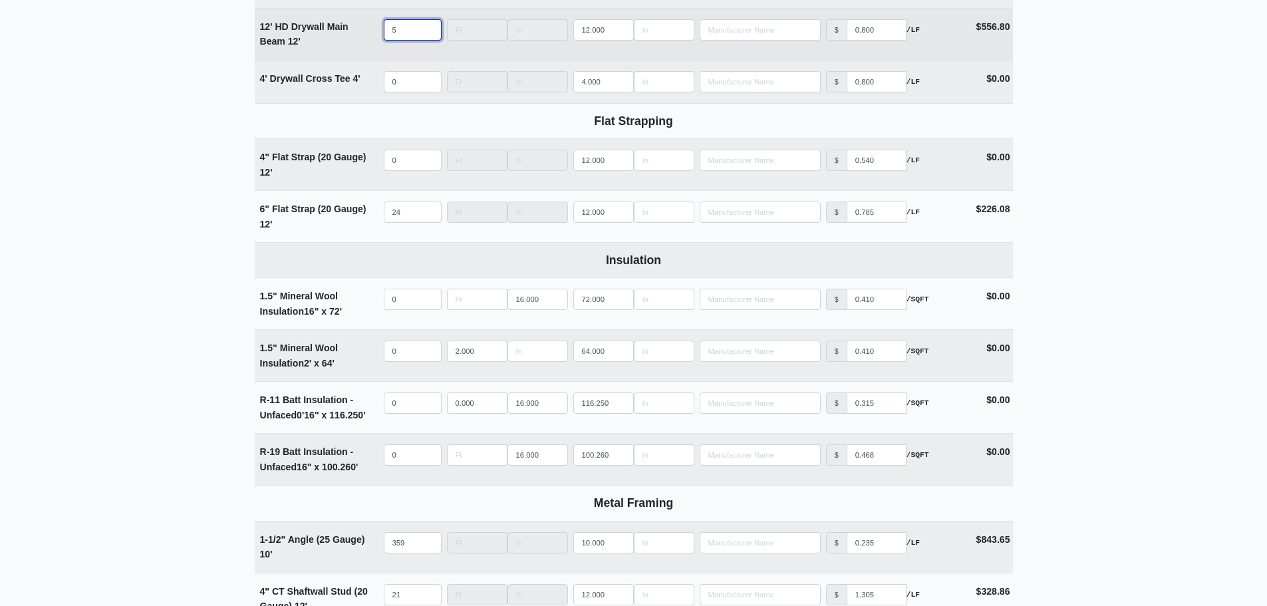
select select
type input "586"
select select
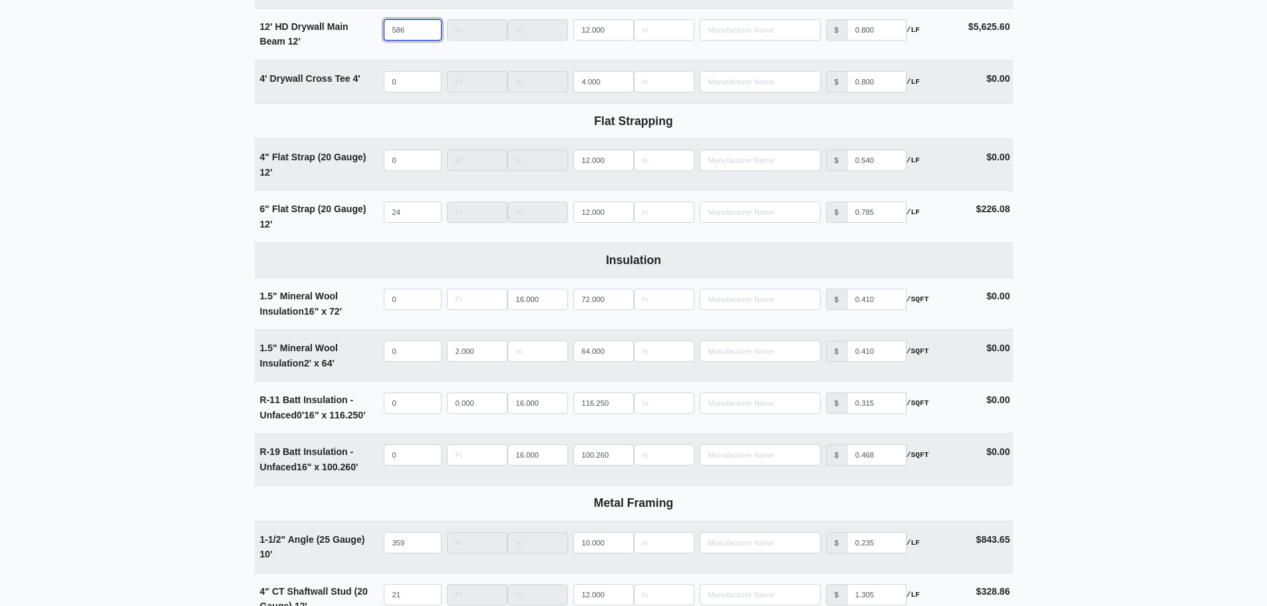
type input "586"
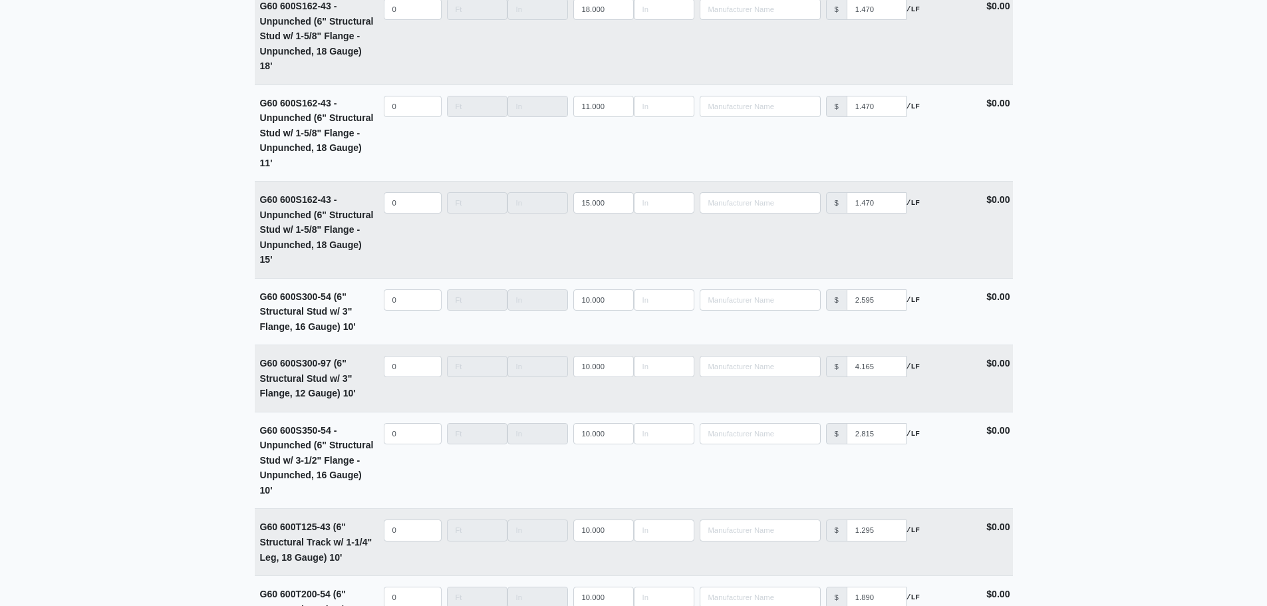
scroll to position [5144, 0]
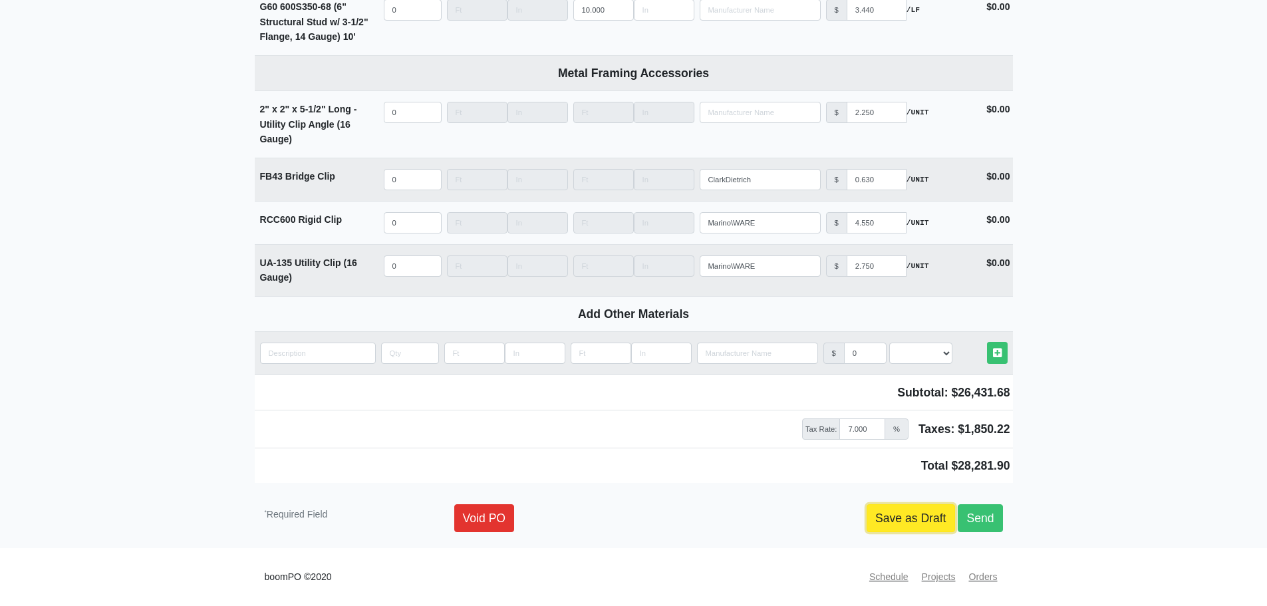
click at [893, 511] on link "Save as Draft" at bounding box center [911, 518] width 88 height 28
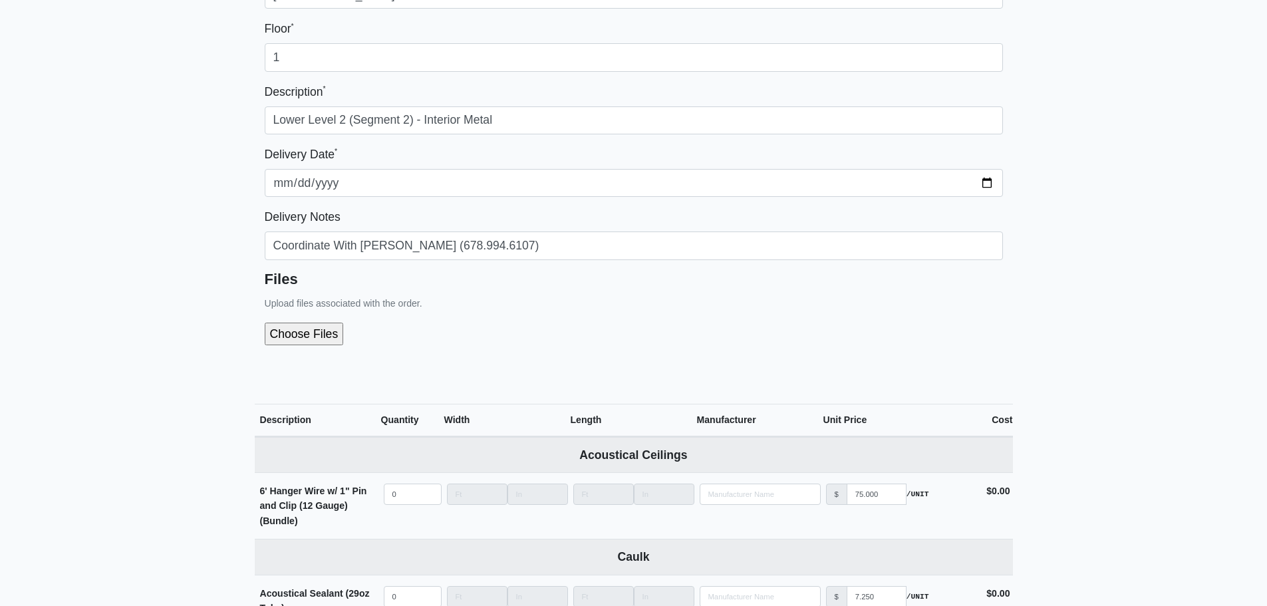
scroll to position [144, 0]
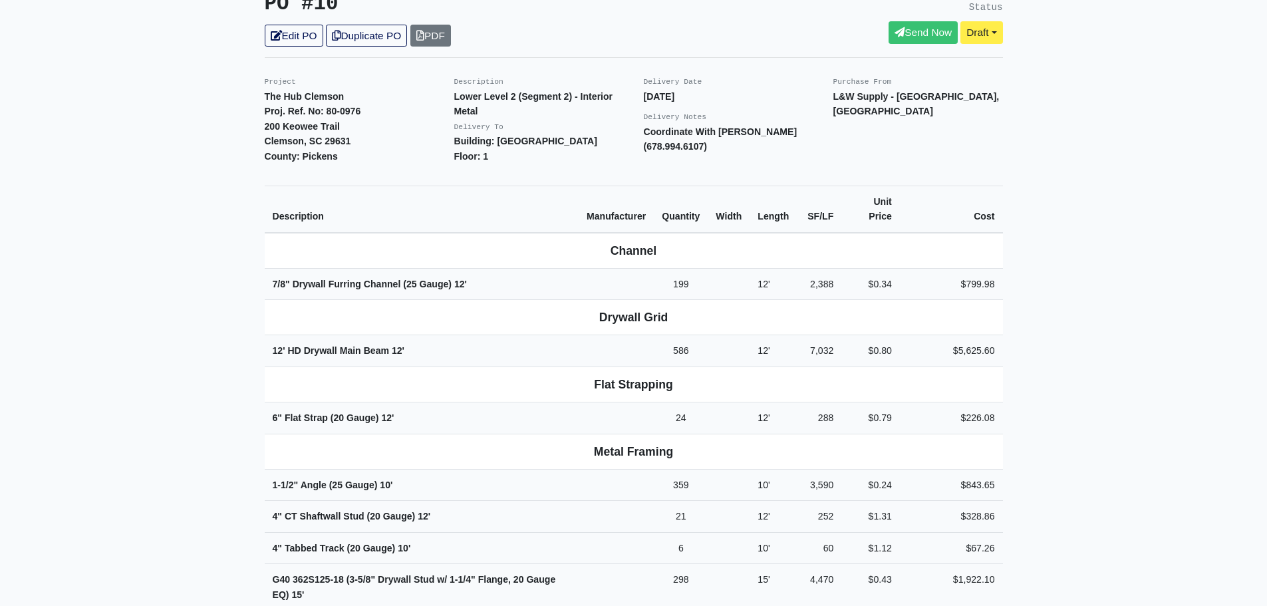
scroll to position [133, 0]
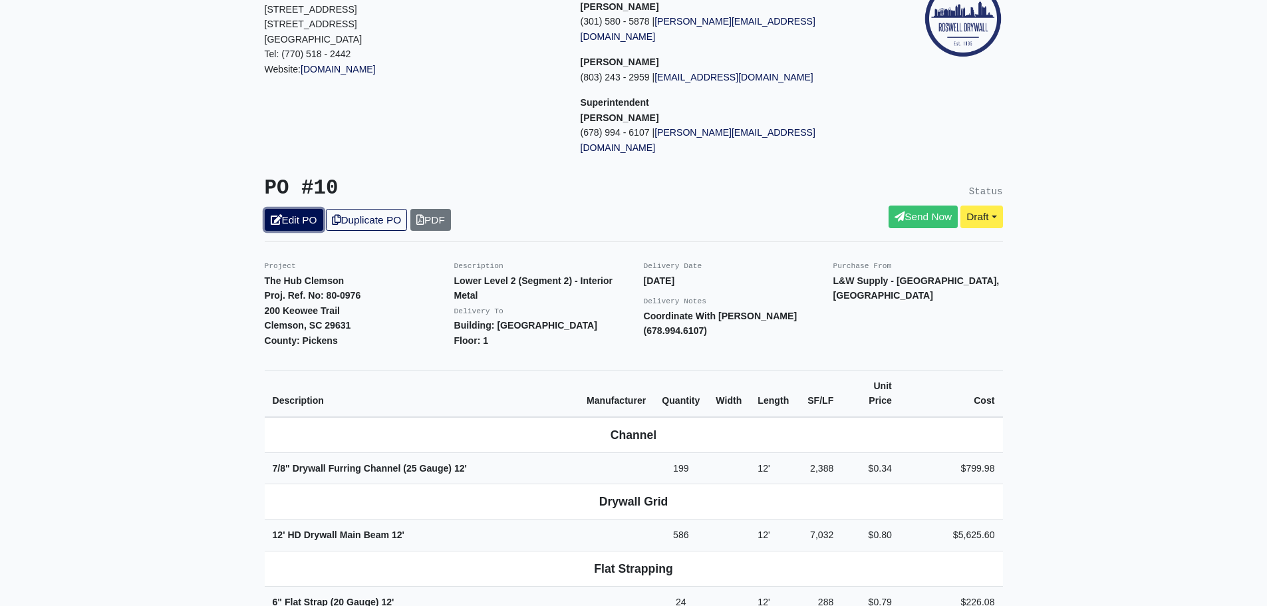
click at [282, 209] on link "Edit PO" at bounding box center [294, 220] width 59 height 22
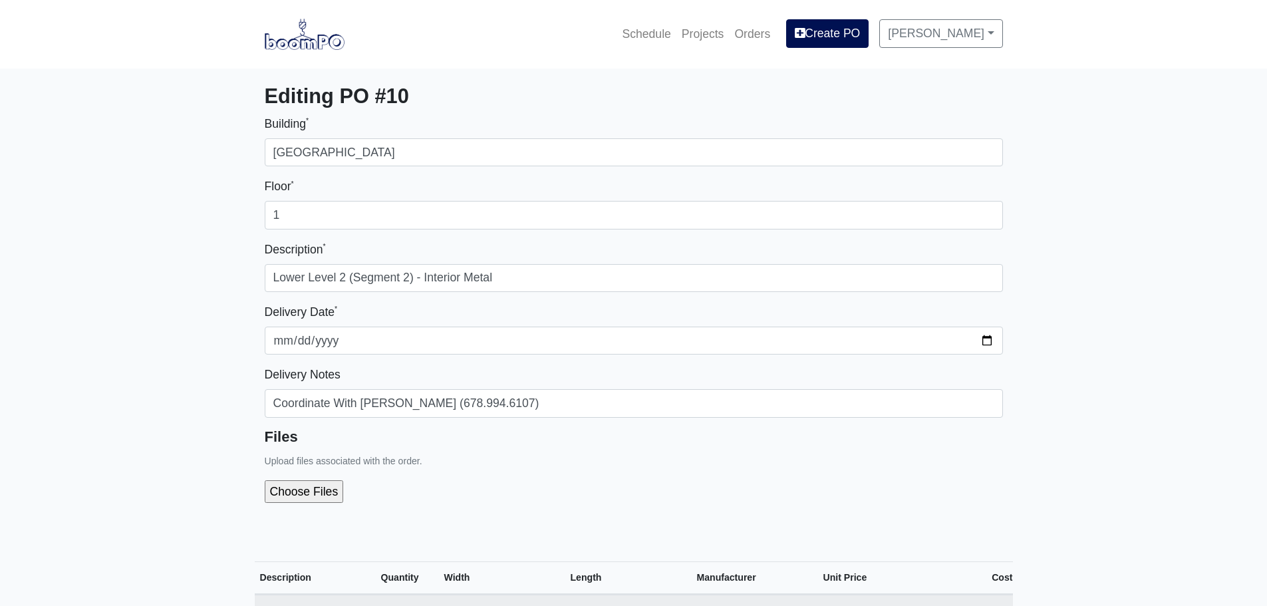
select select
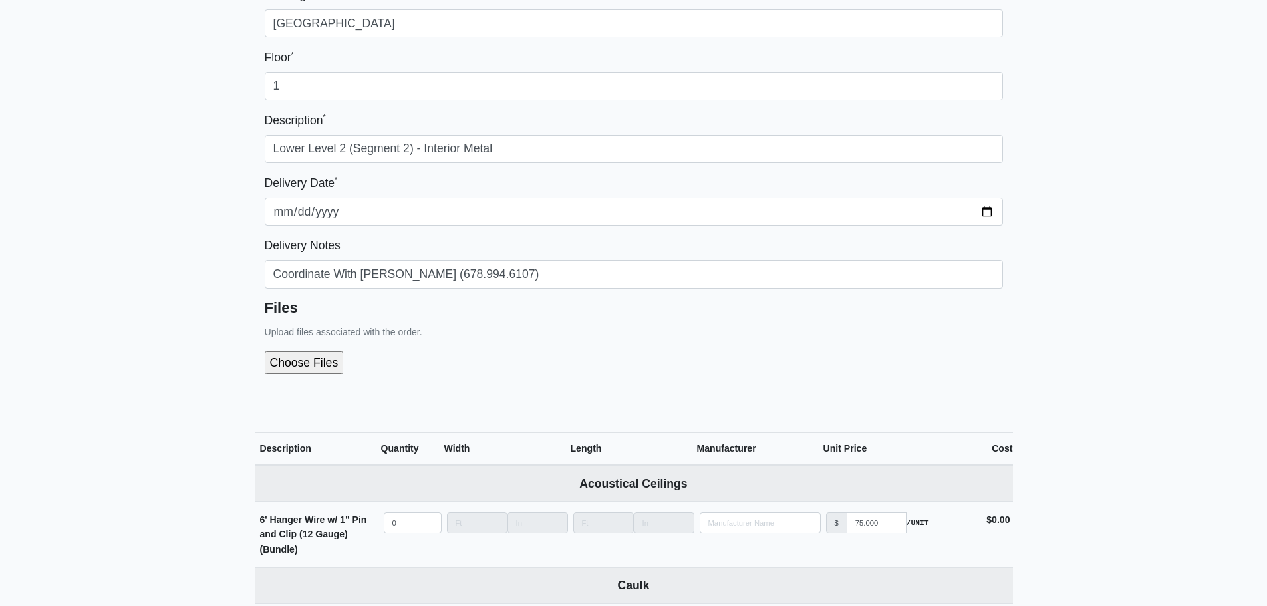
scroll to position [133, 0]
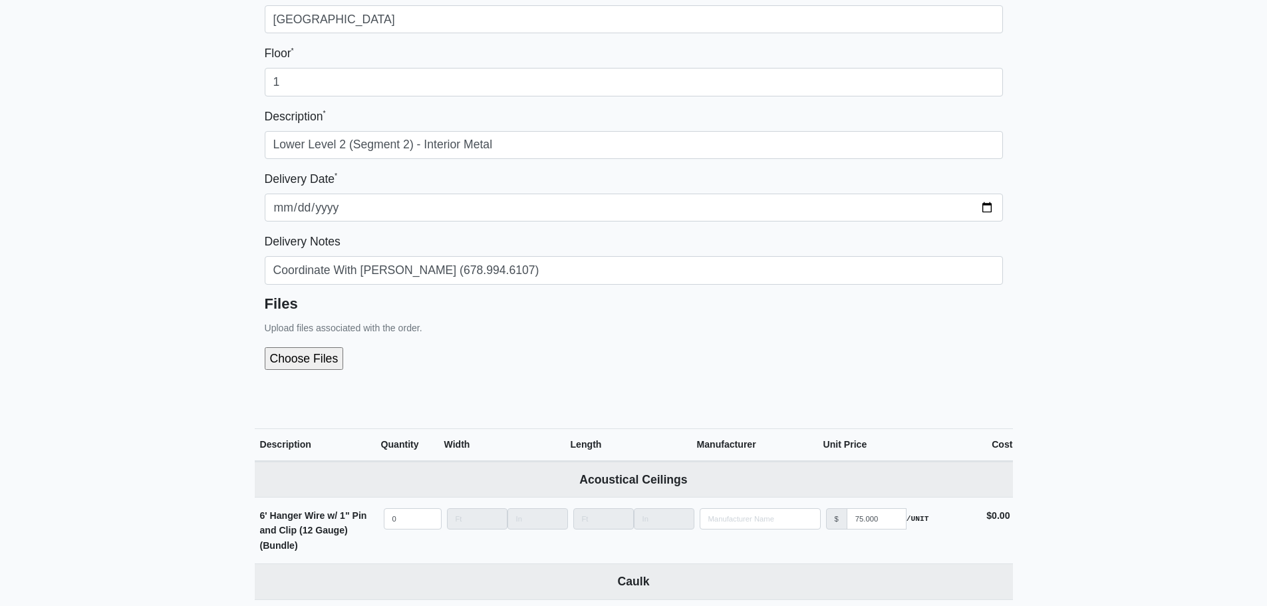
click at [299, 348] on input "file" at bounding box center [375, 358] width 221 height 23
type input "C:\fakepath\LL2 - Segment 3 (Interior Metal).pdf"
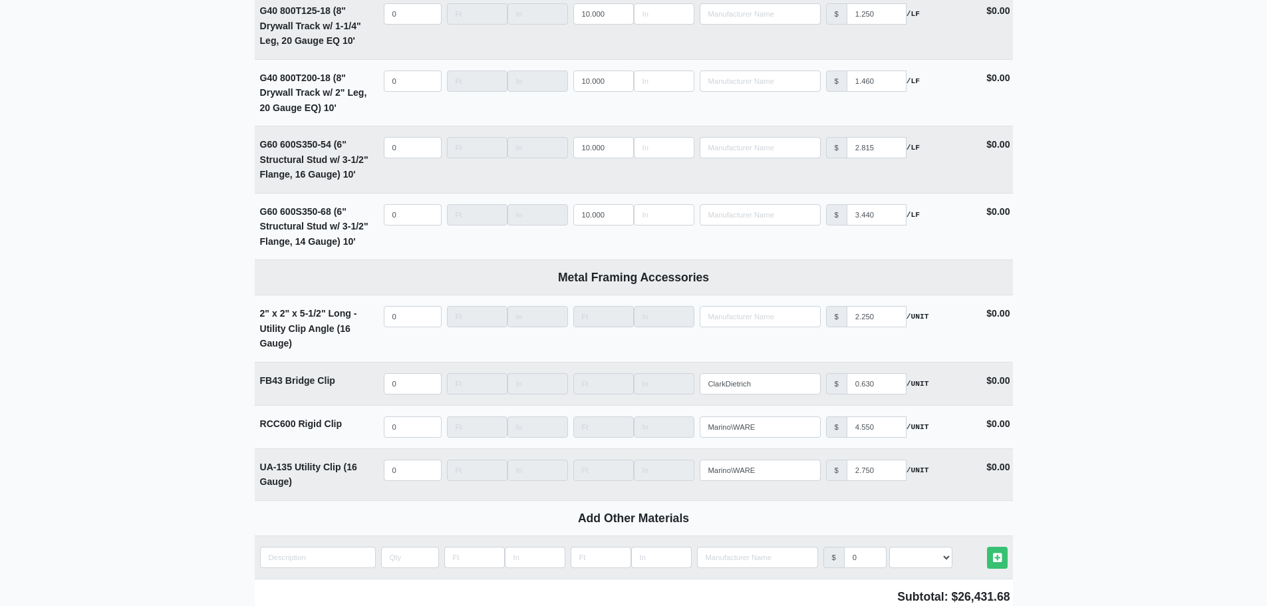
scroll to position [5202, 0]
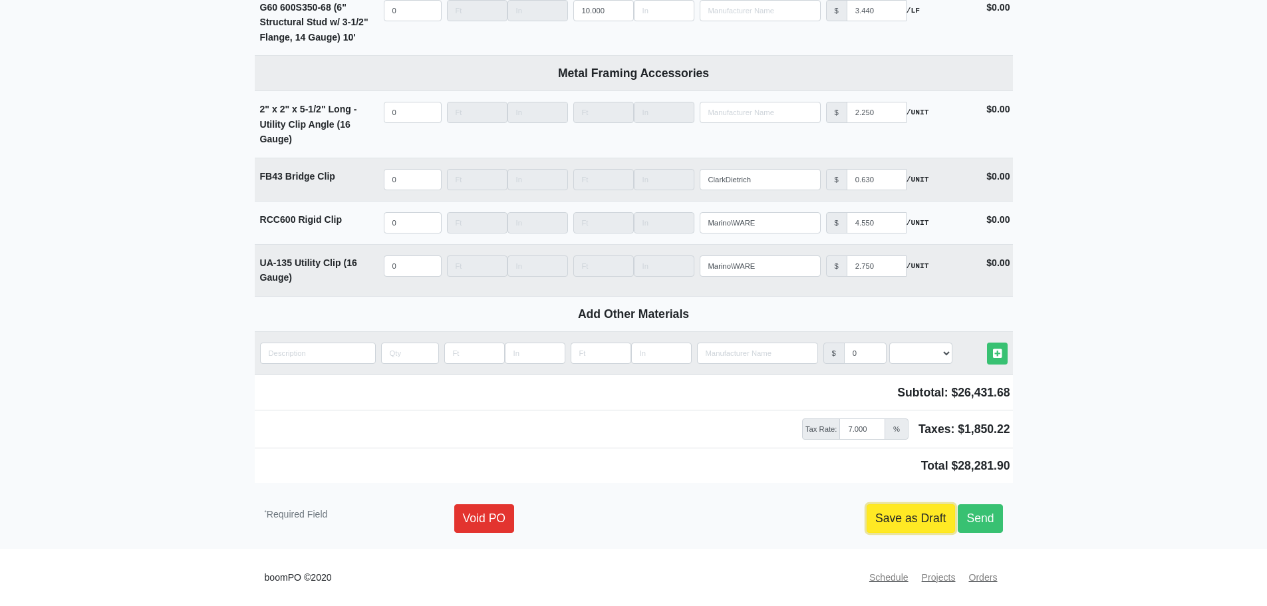
click at [902, 523] on link "Save as Draft" at bounding box center [911, 518] width 88 height 28
click at [900, 511] on link "Save as Draft" at bounding box center [911, 518] width 88 height 28
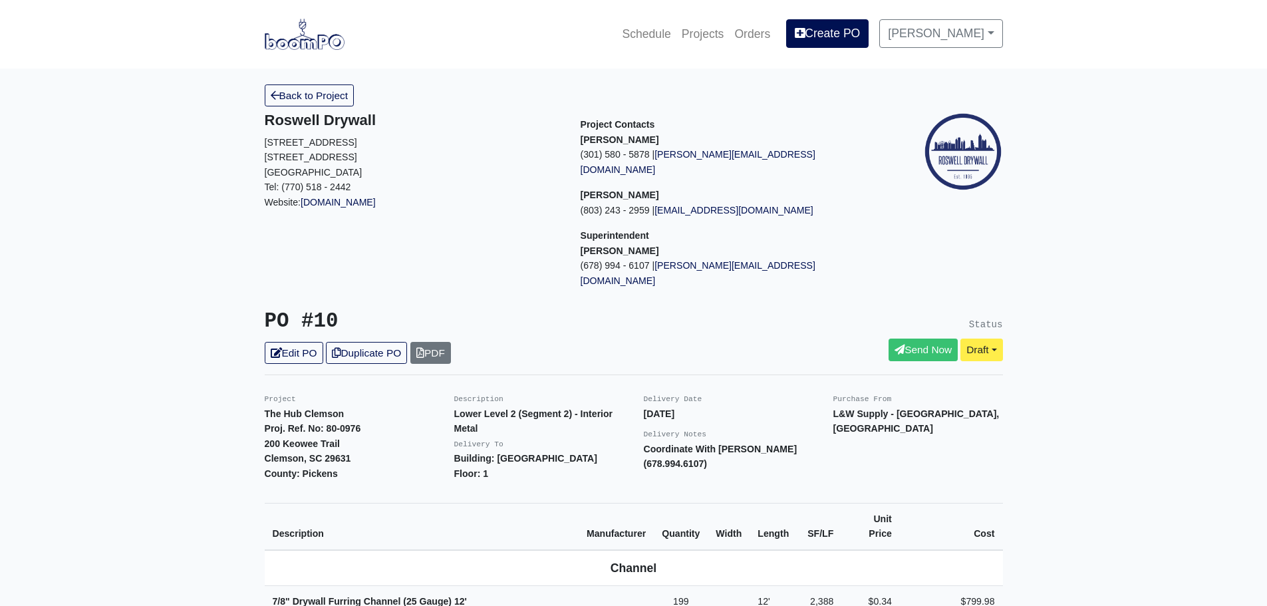
click at [368, 342] on link "Duplicate PO" at bounding box center [366, 353] width 81 height 22
click at [301, 342] on link "Edit PO" at bounding box center [294, 353] width 59 height 22
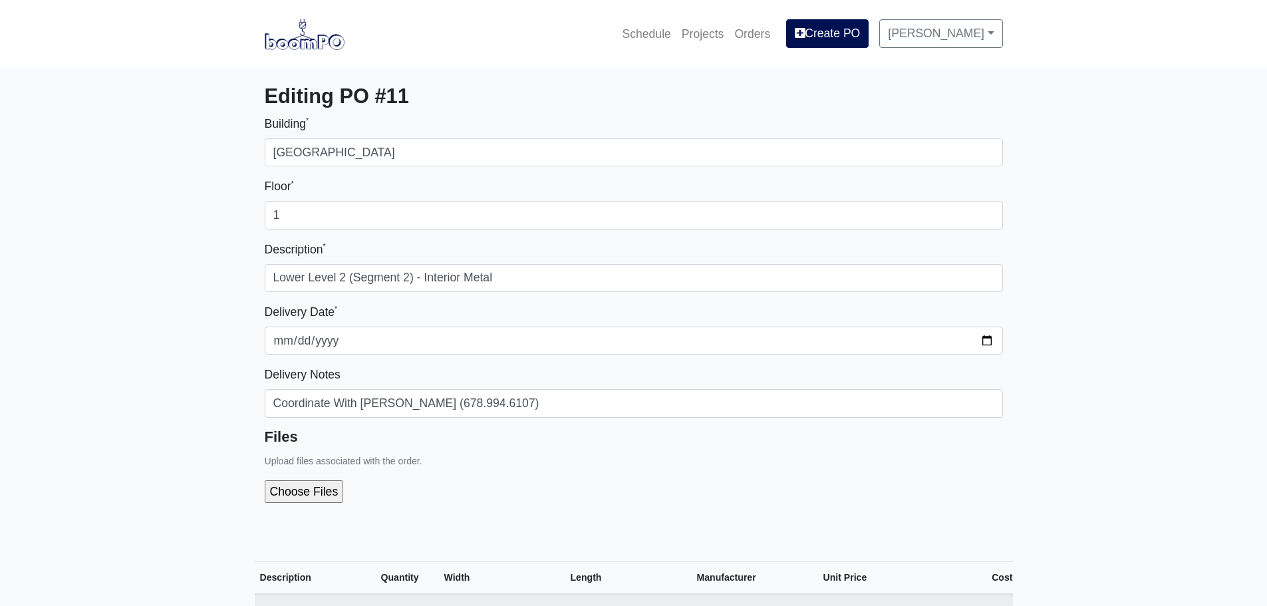
select select
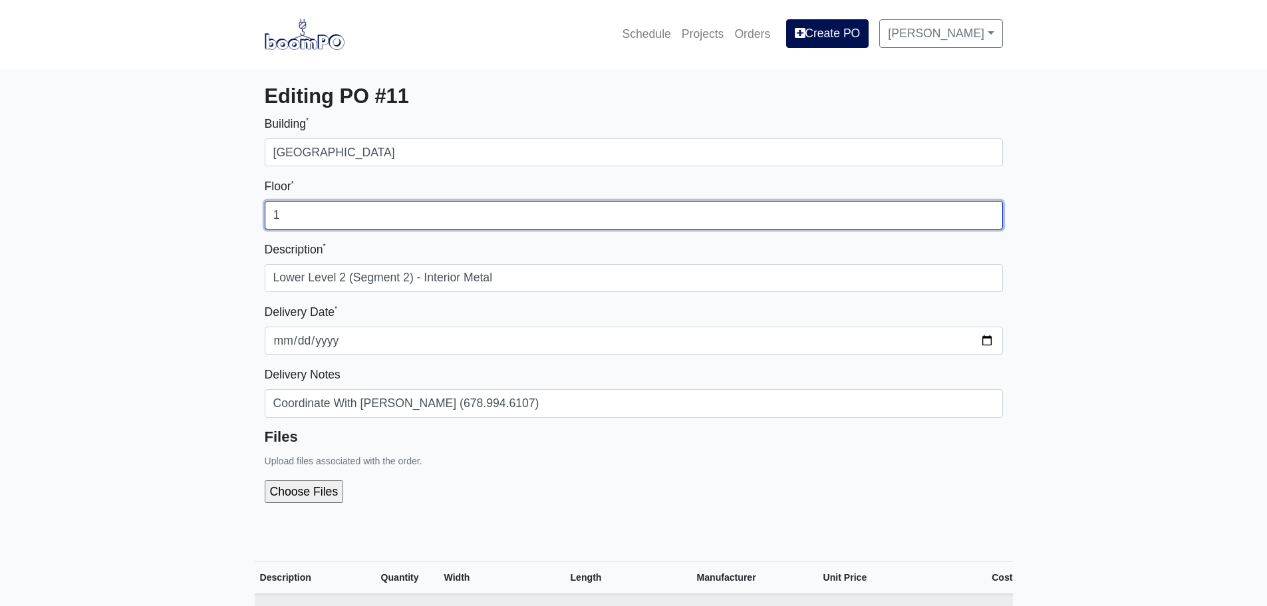
click at [314, 209] on input "1" at bounding box center [634, 215] width 738 height 28
type input "2"
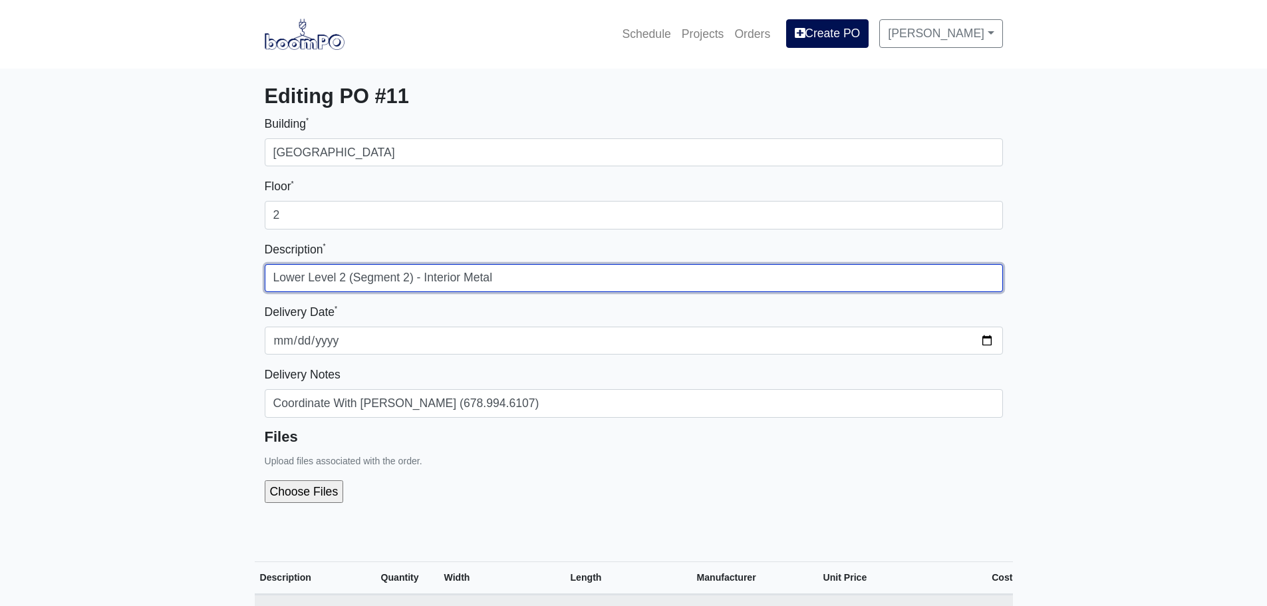
click at [344, 276] on input "Lower Level 2 (Segment 2) - Interior Metal" at bounding box center [634, 278] width 738 height 28
click at [412, 277] on input "Lower Level 1 (Segment 2) - Interior Metal" at bounding box center [634, 278] width 738 height 28
click at [410, 277] on input "Lower Level 1 (Segment 2) - Interior Metal" at bounding box center [634, 278] width 738 height 28
type input "Lower Level 1 (Segment 1) - Interior Metal"
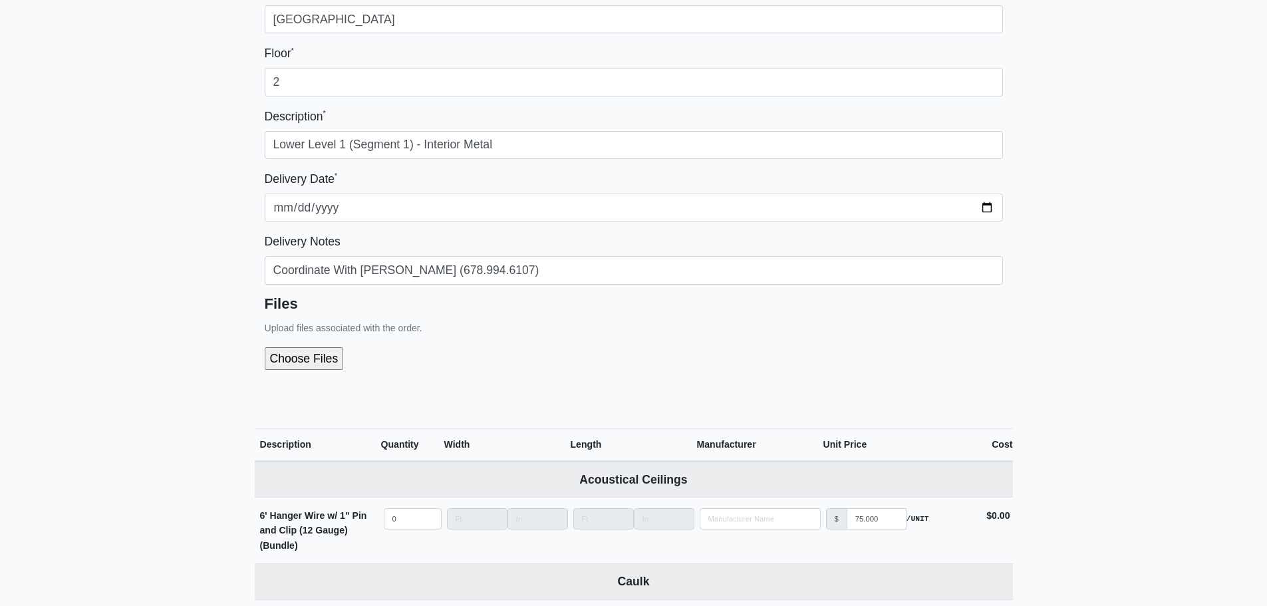
click at [285, 362] on input "file" at bounding box center [375, 358] width 221 height 23
type input "C:\fakepath\LL1 - Segment 1 (Interior Metal).pdf"
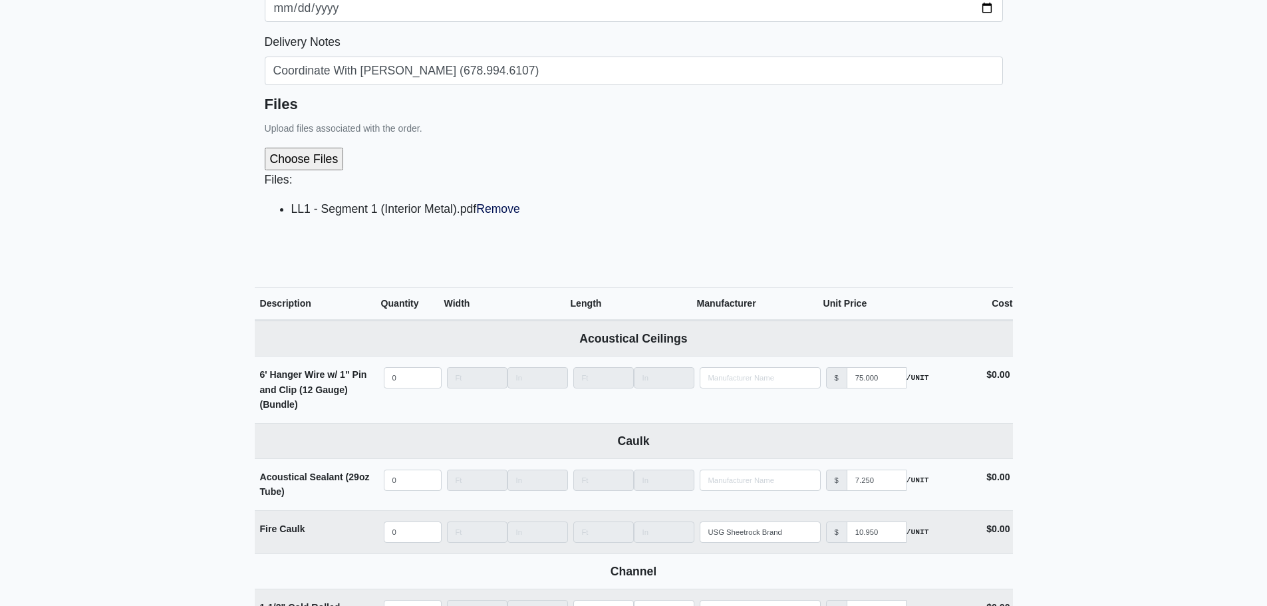
scroll to position [0, 0]
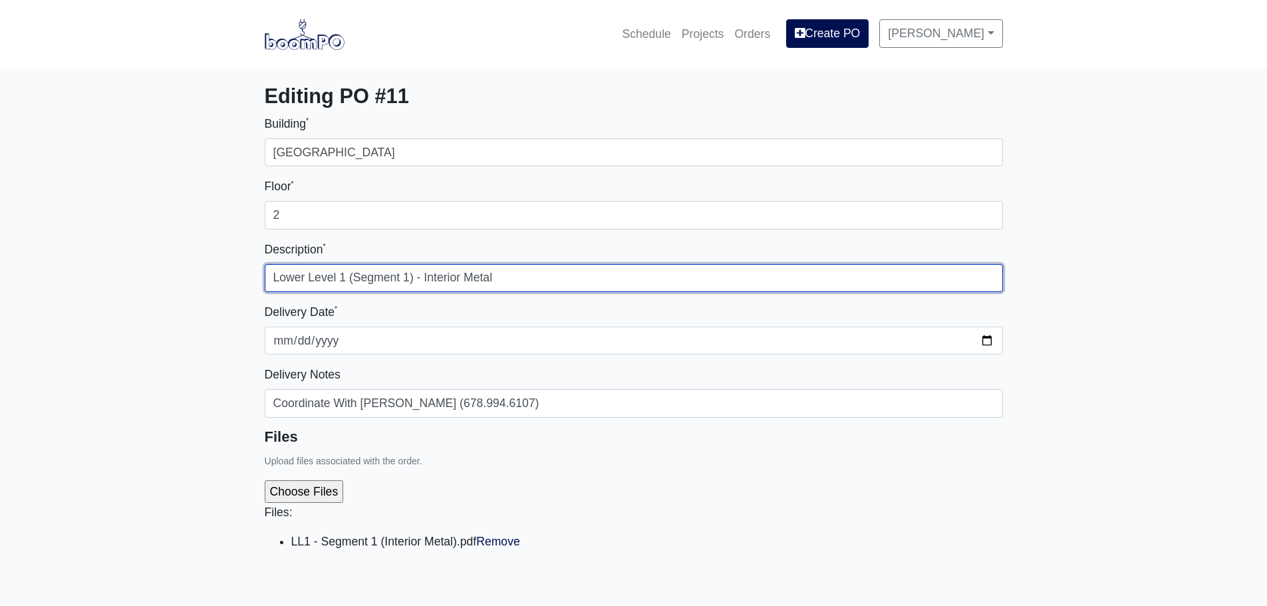
click at [341, 275] on input "Lower Level 1 (Segment 1) - Interior Metal" at bounding box center [634, 278] width 738 height 28
click at [408, 277] on input "Lower Level 1 (Segment 1) - Interior Metal" at bounding box center [634, 278] width 738 height 28
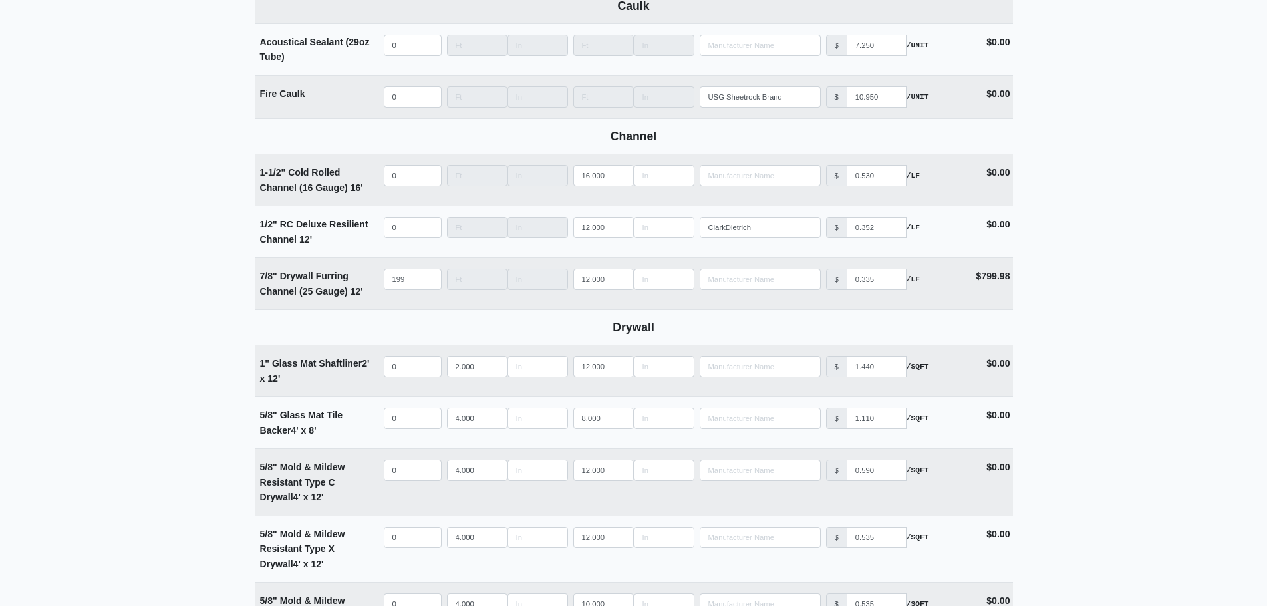
scroll to position [798, 0]
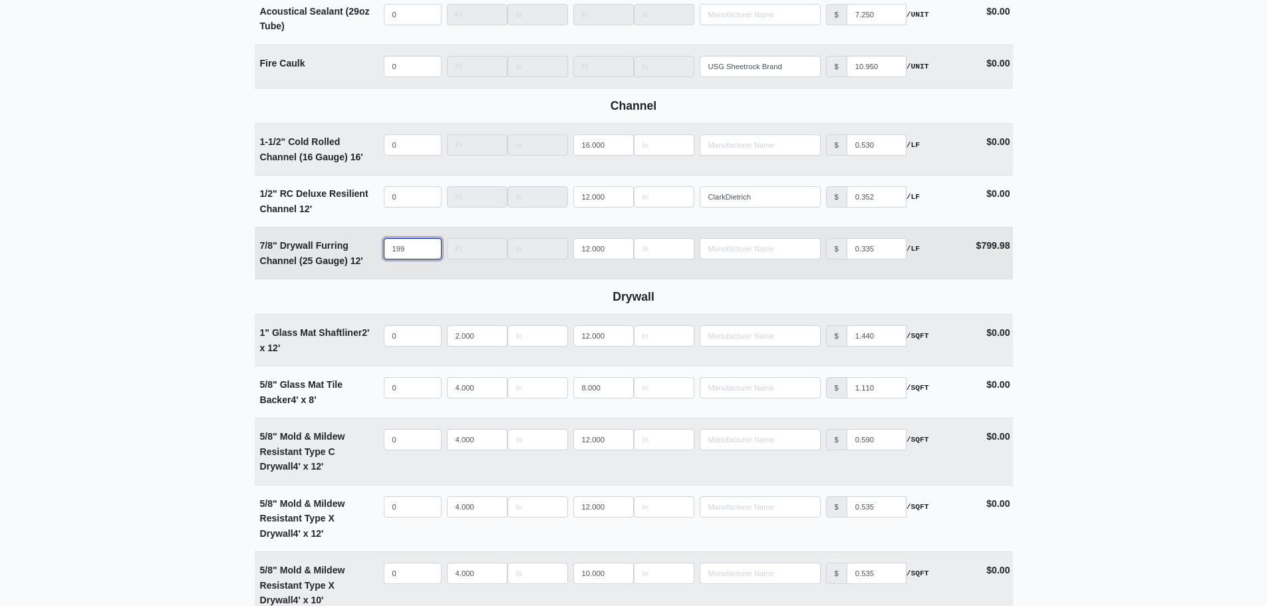
drag, startPoint x: 409, startPoint y: 251, endPoint x: 315, endPoint y: 253, distance: 94.5
click at [322, 253] on tr "7/8" Drywall Furring Channel (25 Gauge) 12' Qty 199 Width Length 12.000 Manufac…" at bounding box center [634, 253] width 758 height 52
select select
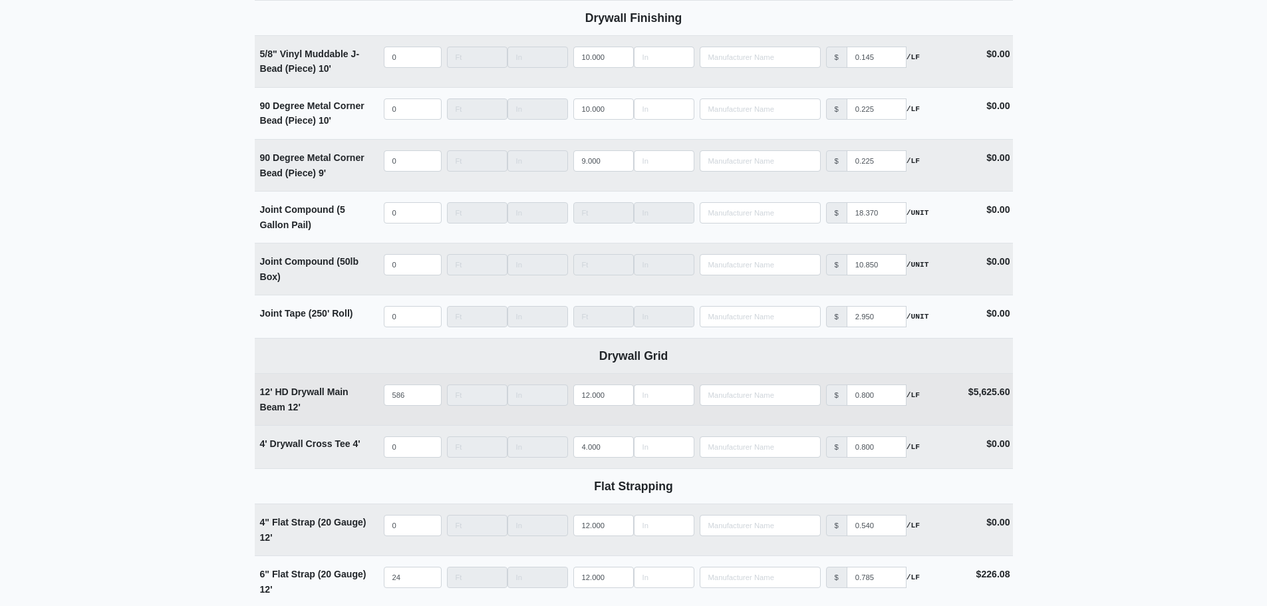
scroll to position [1929, 0]
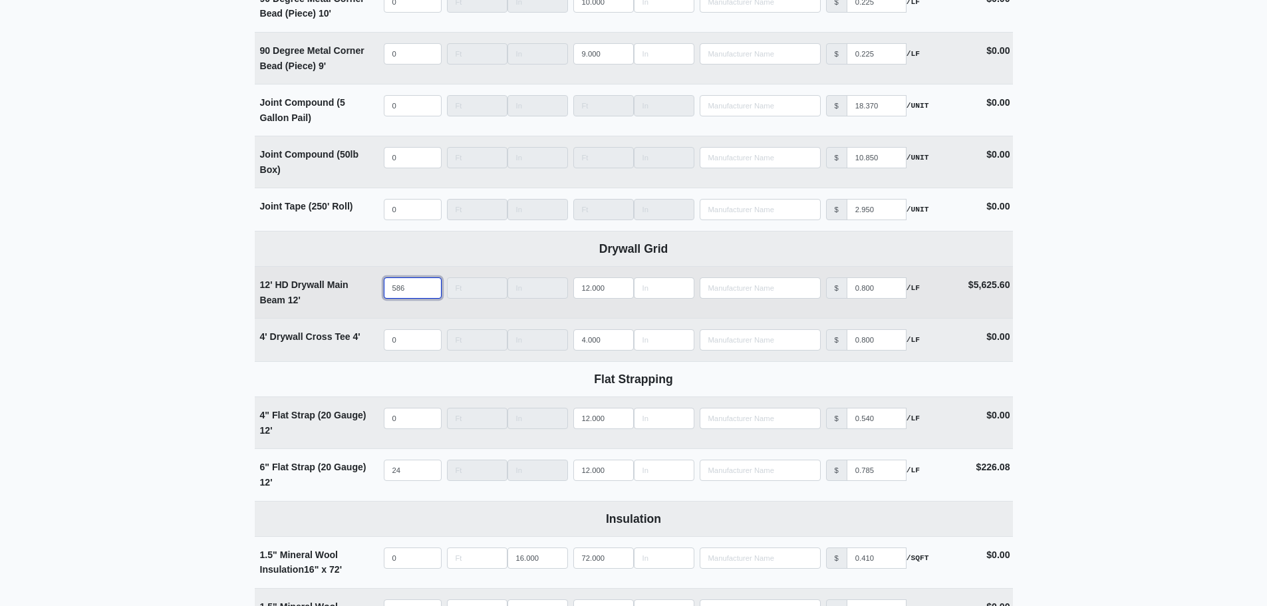
type input "0"
drag, startPoint x: 405, startPoint y: 291, endPoint x: 342, endPoint y: 291, distance: 63.2
click at [347, 291] on tr "12' HD Drywall Main Beam 12' Qty 586 Width Length 12.000 Manufacturer No Result…" at bounding box center [634, 292] width 758 height 52
select select
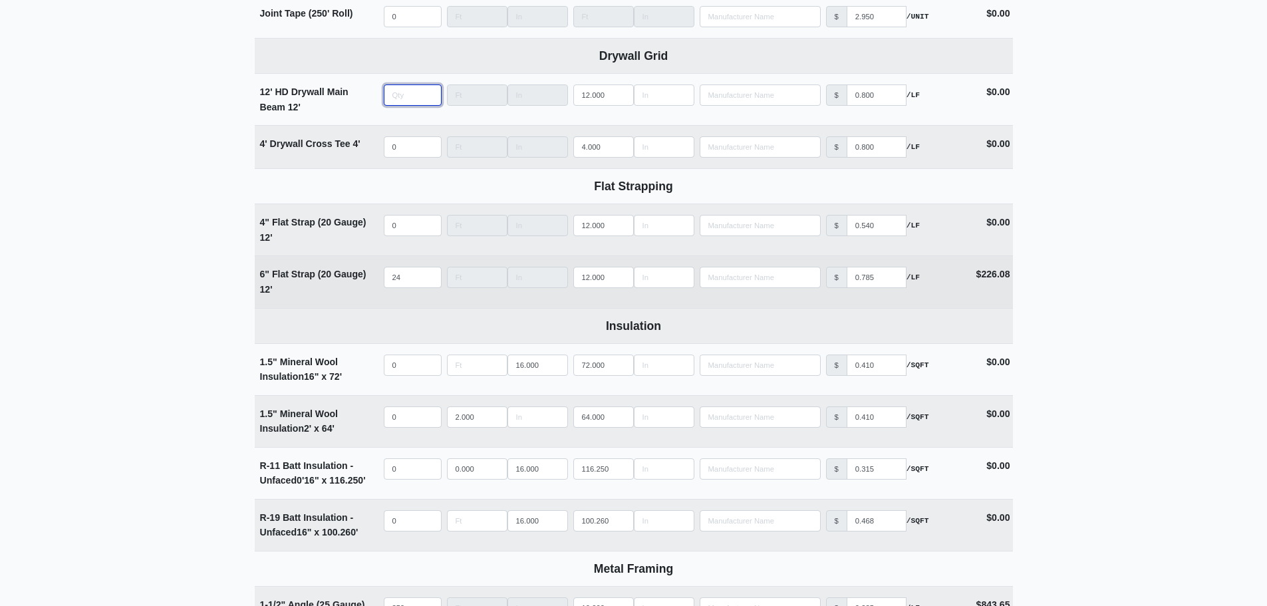
scroll to position [2128, 0]
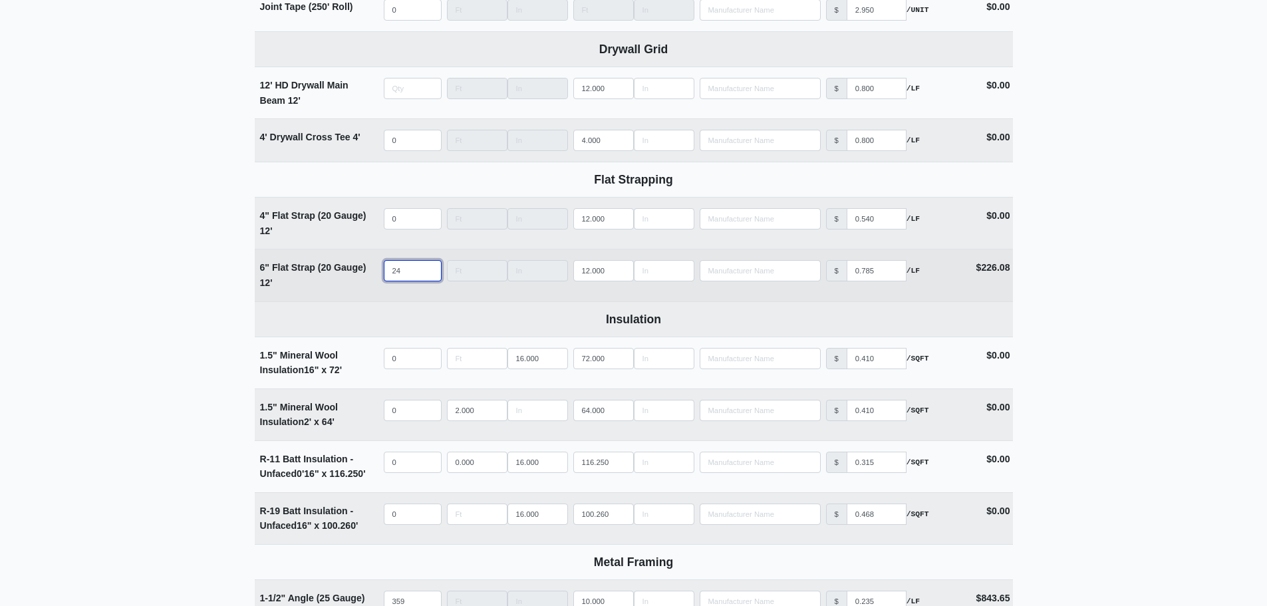
type input "0"
drag, startPoint x: 409, startPoint y: 279, endPoint x: 335, endPoint y: 273, distance: 74.8
click at [337, 273] on tr "6" Flat Strap (20 Gauge) 12' Qty 24 Width Length 12.000 Manufacturer No Results…" at bounding box center [634, 275] width 758 height 52
select select
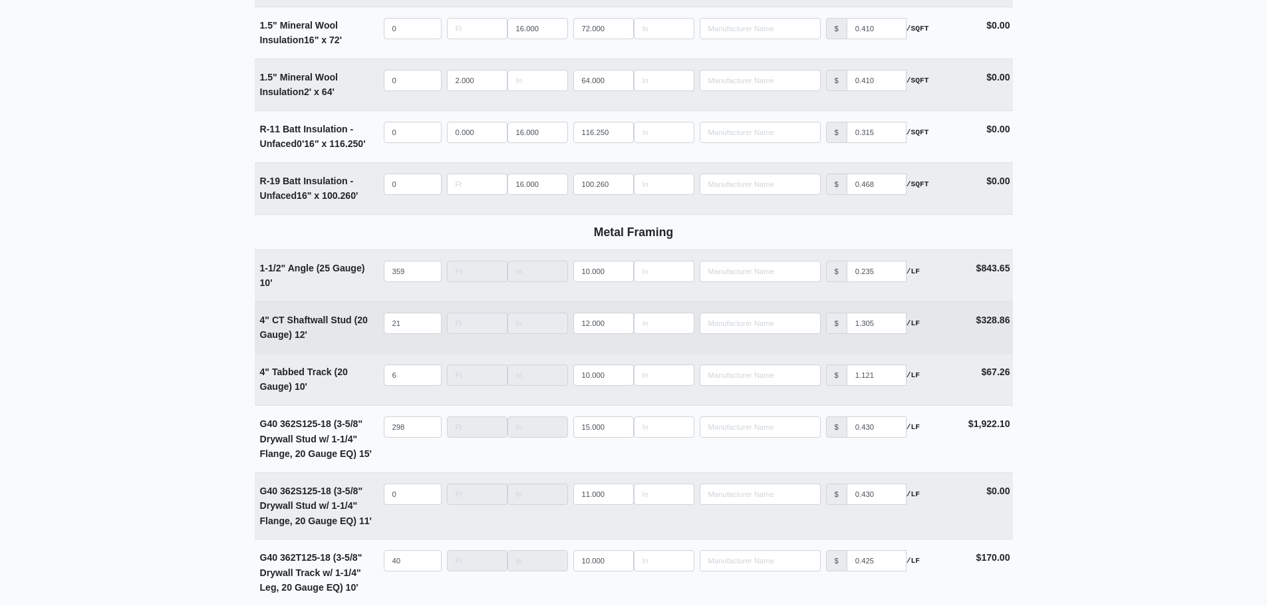
scroll to position [2527, 0]
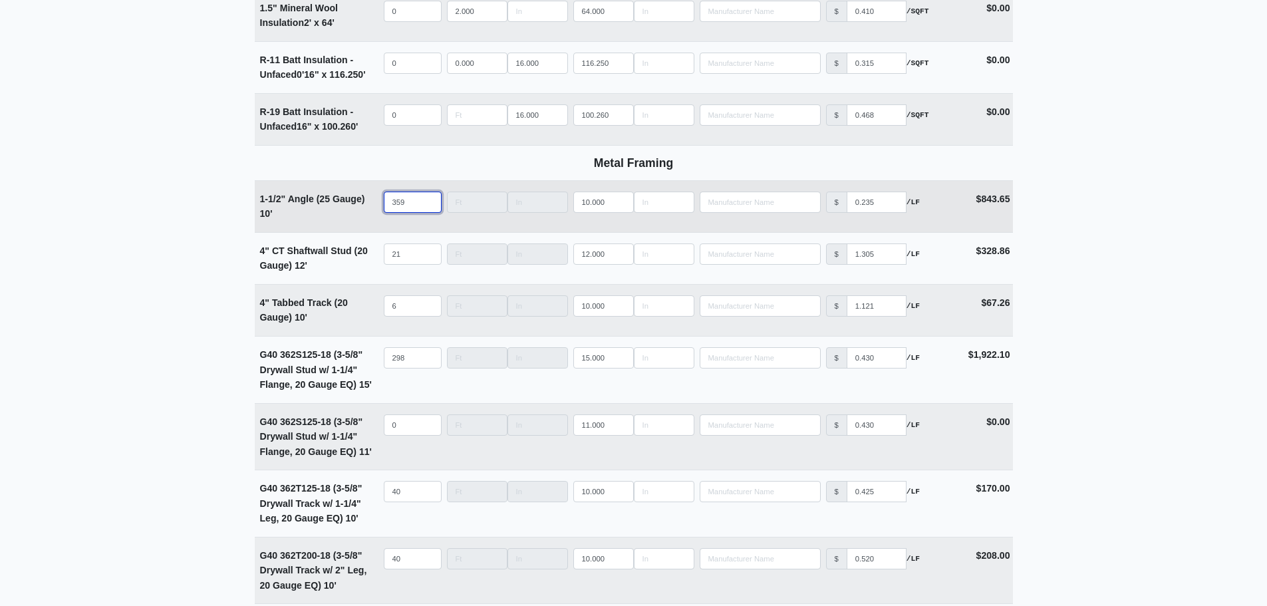
type input "0"
drag, startPoint x: 409, startPoint y: 213, endPoint x: 352, endPoint y: 211, distance: 56.6
click at [352, 210] on tr "1-1/2" Angle (25 Gauge) 10' Qty 359 Width Length 10.000 Manufacturer No Results…" at bounding box center [634, 206] width 758 height 52
select select
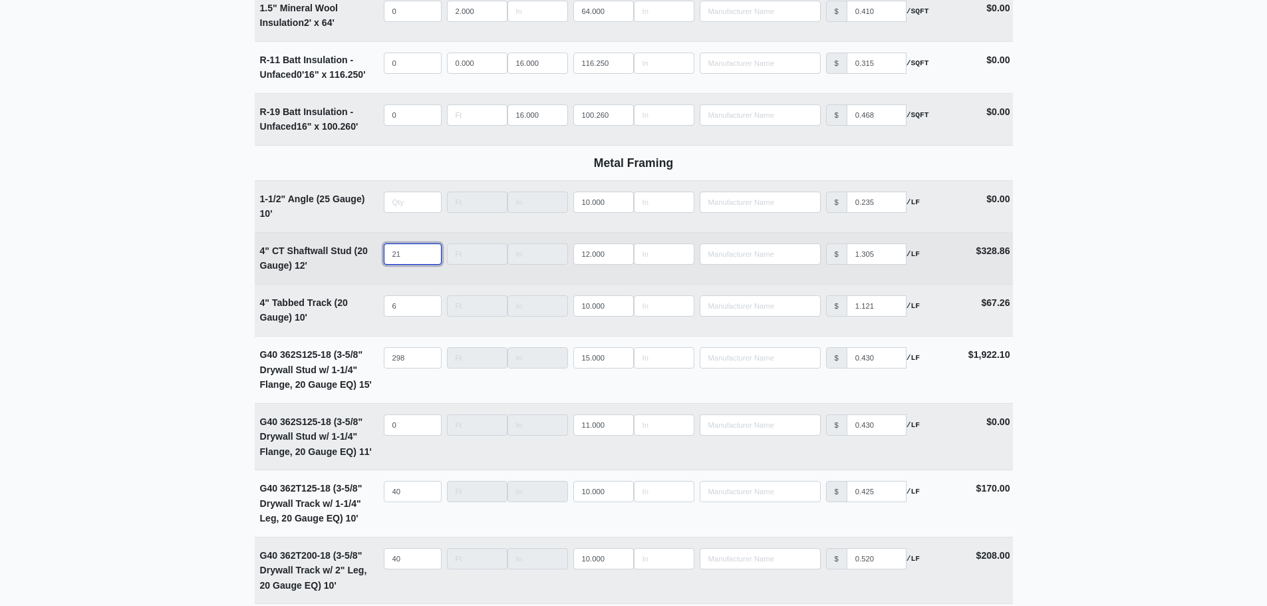
type input "0"
drag, startPoint x: 401, startPoint y: 261, endPoint x: 360, endPoint y: 261, distance: 40.6
click at [361, 261] on tr "4" CT Shaftwall Stud (20 Gauge) 12' Qty 21 Width Length 12.000 Manufacturer No …" at bounding box center [634, 258] width 758 height 52
select select
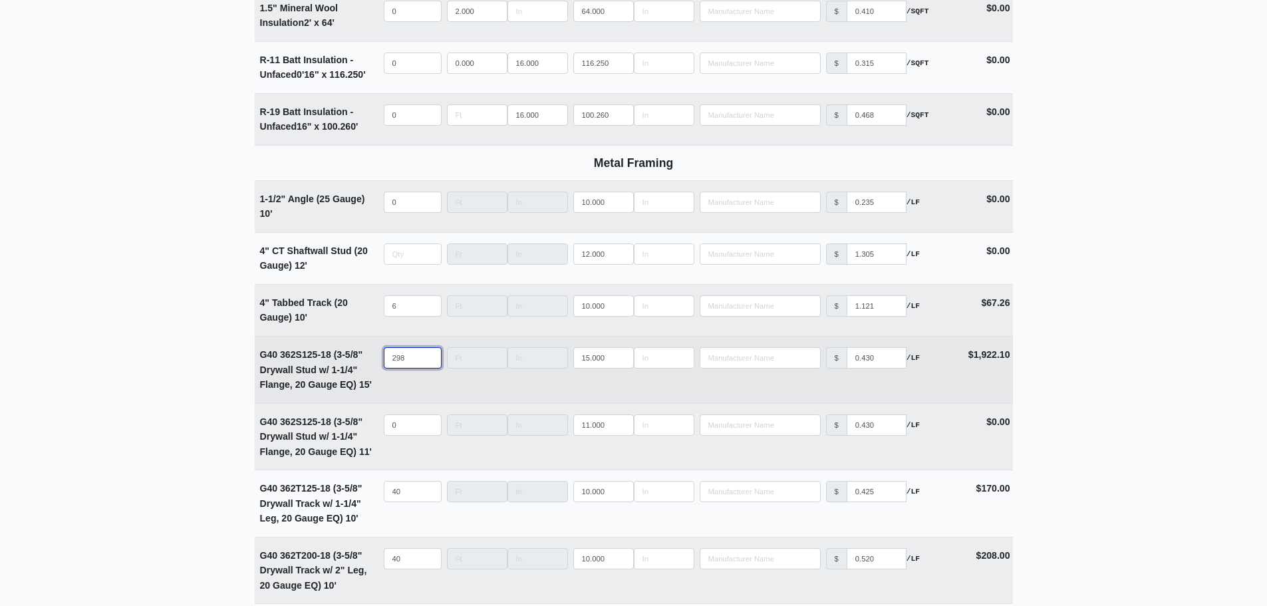
type input "0"
drag, startPoint x: 417, startPoint y: 360, endPoint x: 323, endPoint y: 360, distance: 94.4
click at [323, 360] on tr "G40 362S125-18 (3-5/8" Drywall Stud w/ 1-1/4" Flange, 20 Gauge EQ) 15' Qty 298 …" at bounding box center [634, 369] width 758 height 67
select select
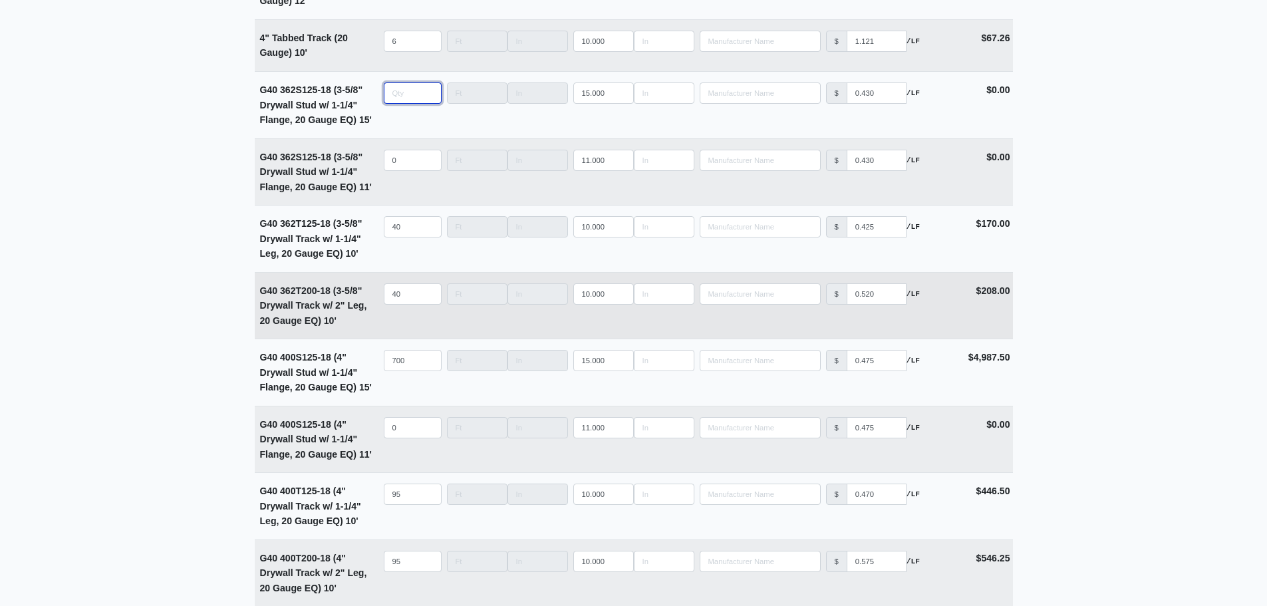
scroll to position [2793, 0]
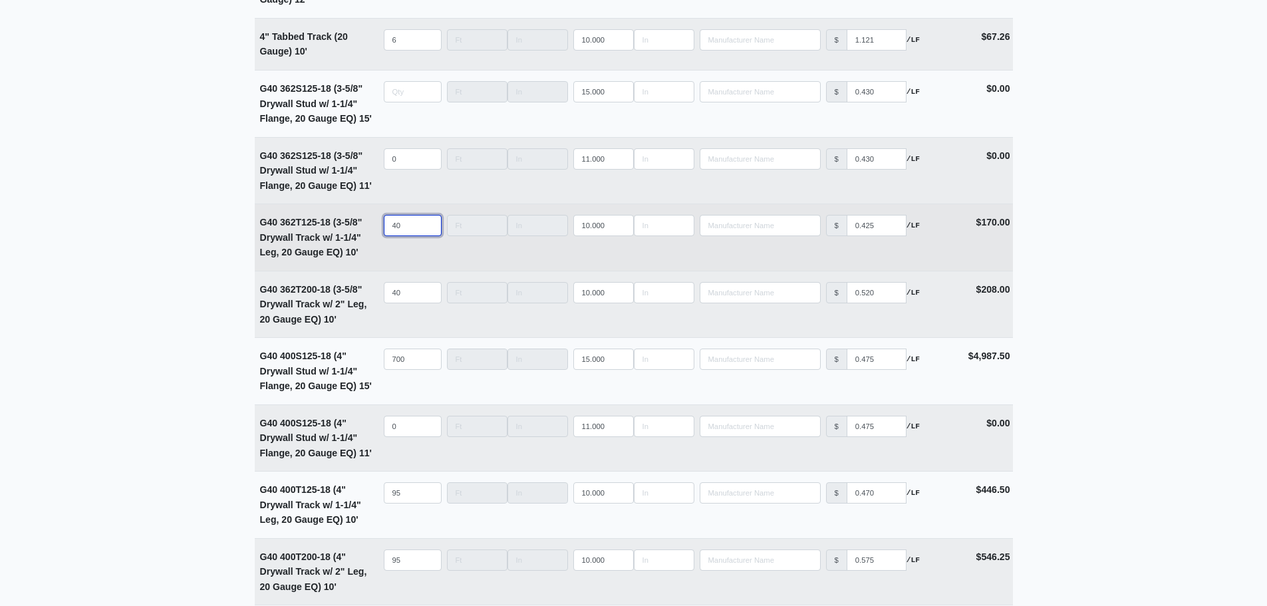
type input "0"
drag, startPoint x: 408, startPoint y: 235, endPoint x: 352, endPoint y: 235, distance: 55.9
click at [352, 235] on tr "G40 362T125-18 (3-5/8" Drywall Track w/ 1-1/4" Leg, 20 Gauge EQ) 10' Qty 40 Wid…" at bounding box center [634, 237] width 758 height 67
select select
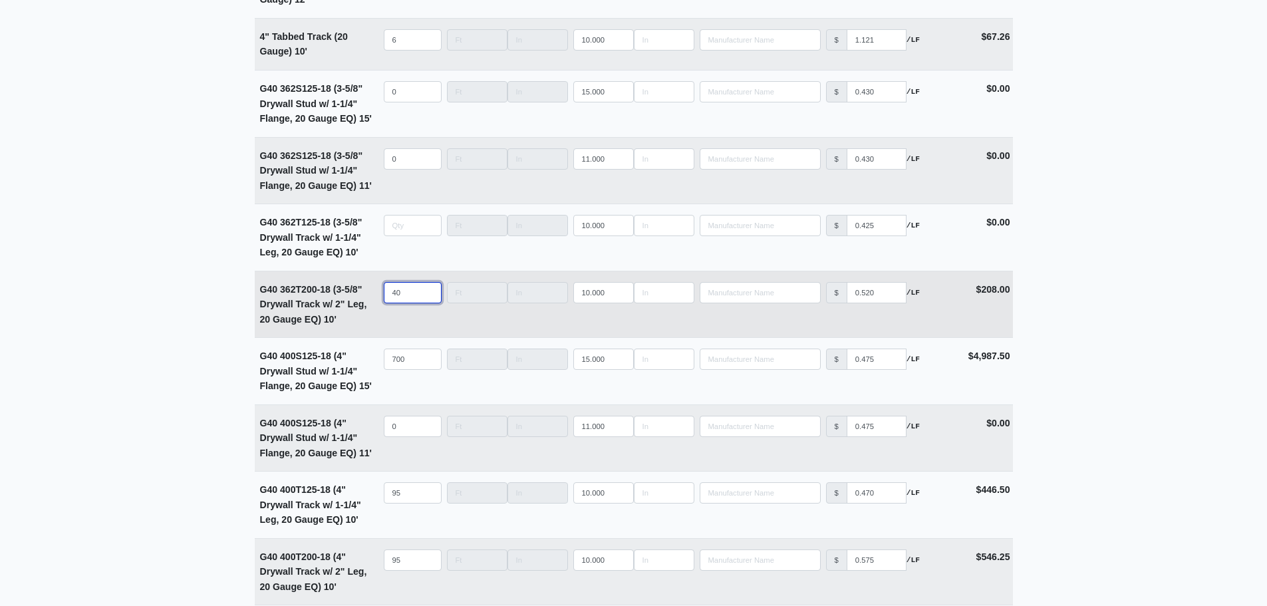
type input "0"
drag, startPoint x: 408, startPoint y: 299, endPoint x: 346, endPoint y: 299, distance: 61.9
click at [354, 299] on tr "G40 362T200-18 (3-5/8" Drywall Track w/ 2" Leg, 20 Gauge EQ) 10' Qty 40 Width L…" at bounding box center [634, 304] width 758 height 67
select select
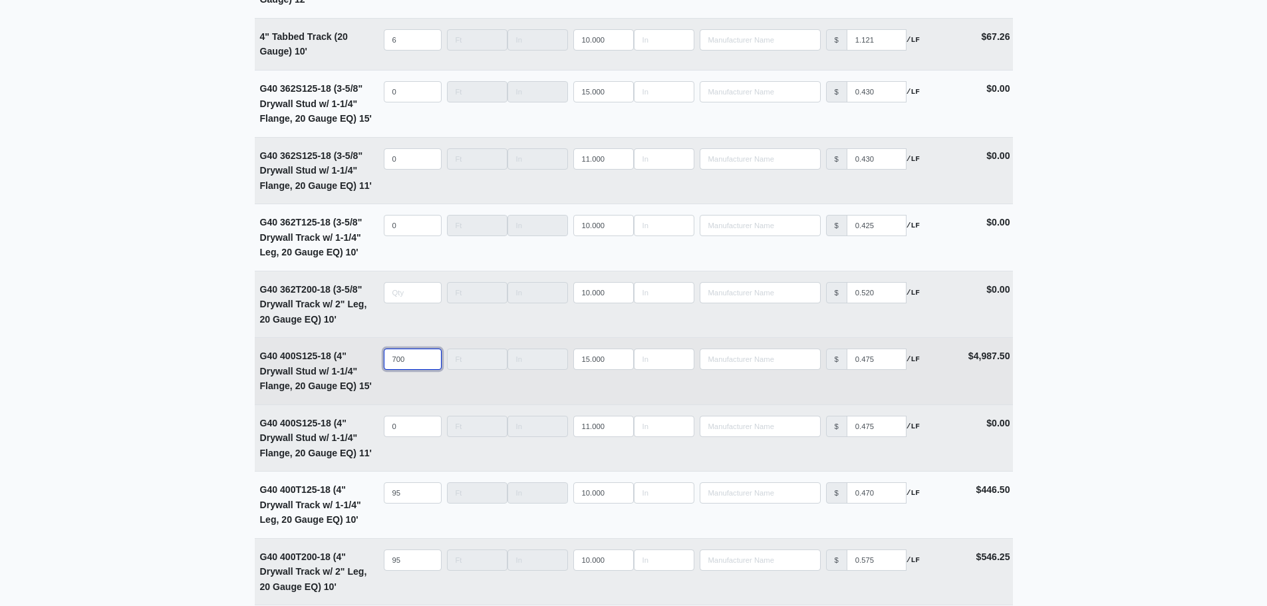
type input "0"
drag, startPoint x: 407, startPoint y: 360, endPoint x: 320, endPoint y: 357, distance: 87.2
click at [320, 357] on tr "G40 400S125-18 (4" Drywall Stud w/ 1-1/4" Flange, 20 Gauge EQ) 15' Qty 700 Widt…" at bounding box center [634, 370] width 758 height 67
select select
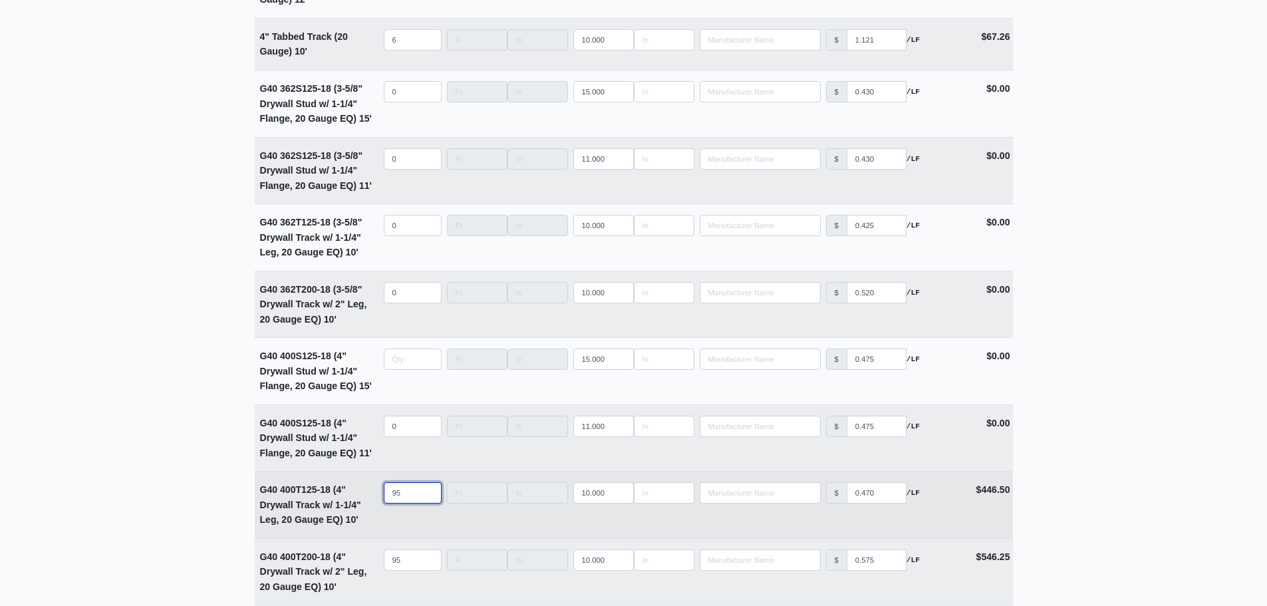
type input "0"
drag, startPoint x: 408, startPoint y: 492, endPoint x: 358, endPoint y: 492, distance: 49.2
click at [358, 492] on tr "G40 400T125-18 (4" Drywall Track w/ 1-1/4" Leg, 20 Gauge EQ) 10' Qty 95 Width L…" at bounding box center [634, 504] width 758 height 67
select select
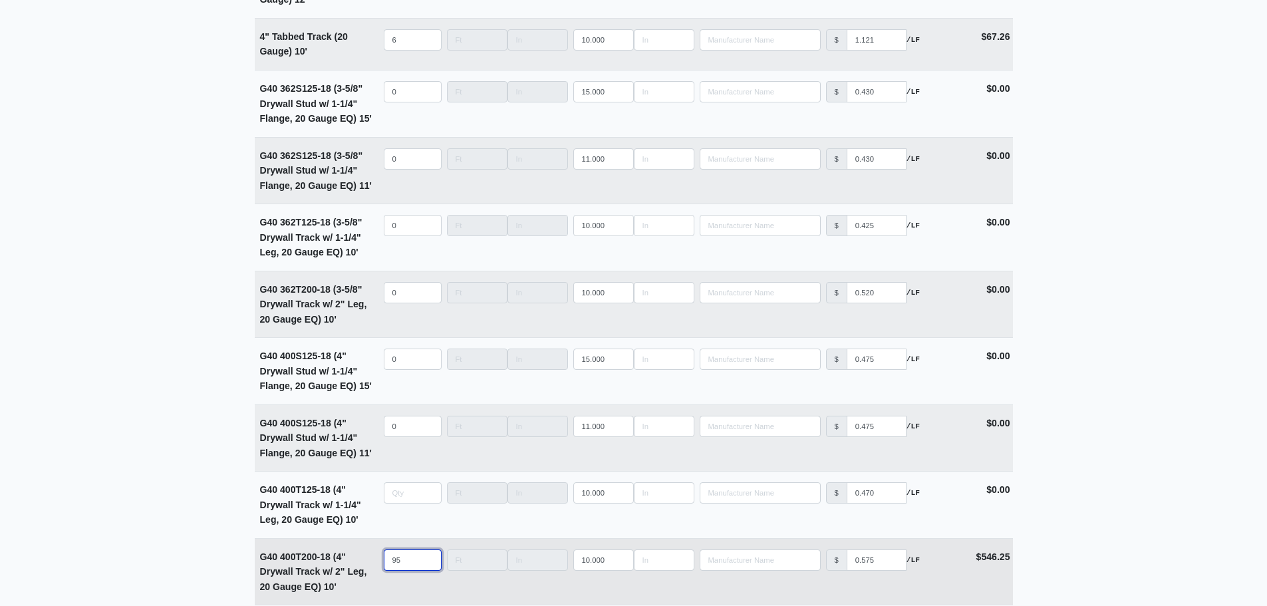
type input "0"
click at [364, 565] on tr "G40 400T200-18 (4" Drywall Track w/ 2" Leg, 20 Gauge EQ) 10' Qty 95 Width Lengt…" at bounding box center [634, 571] width 758 height 67
select select
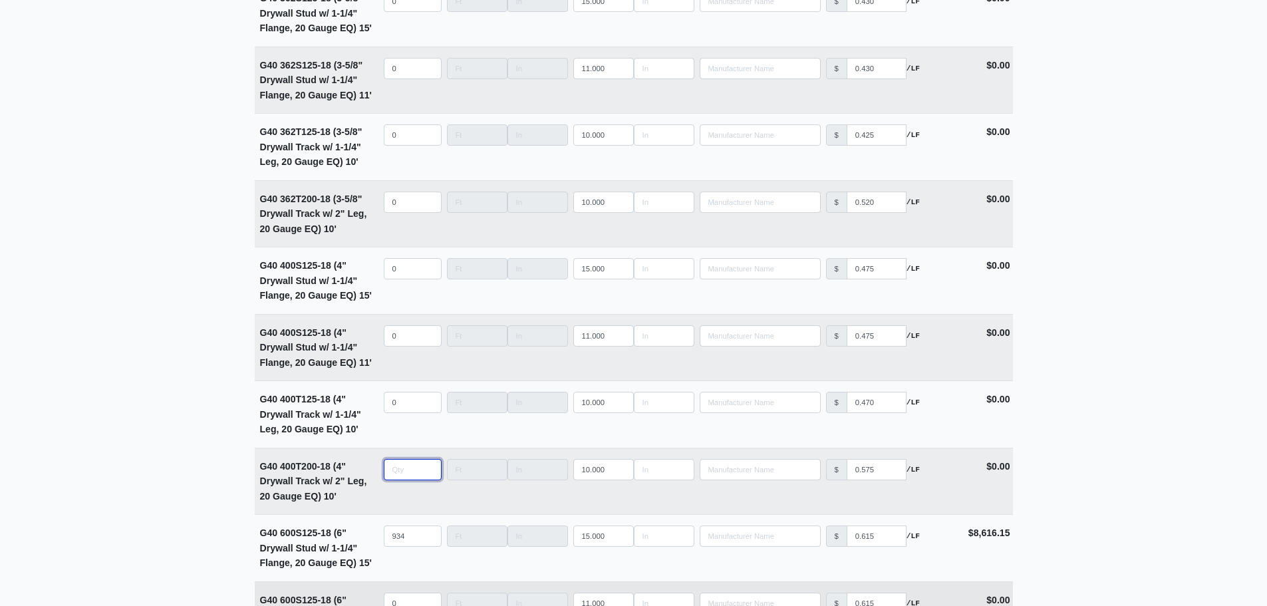
scroll to position [3059, 0]
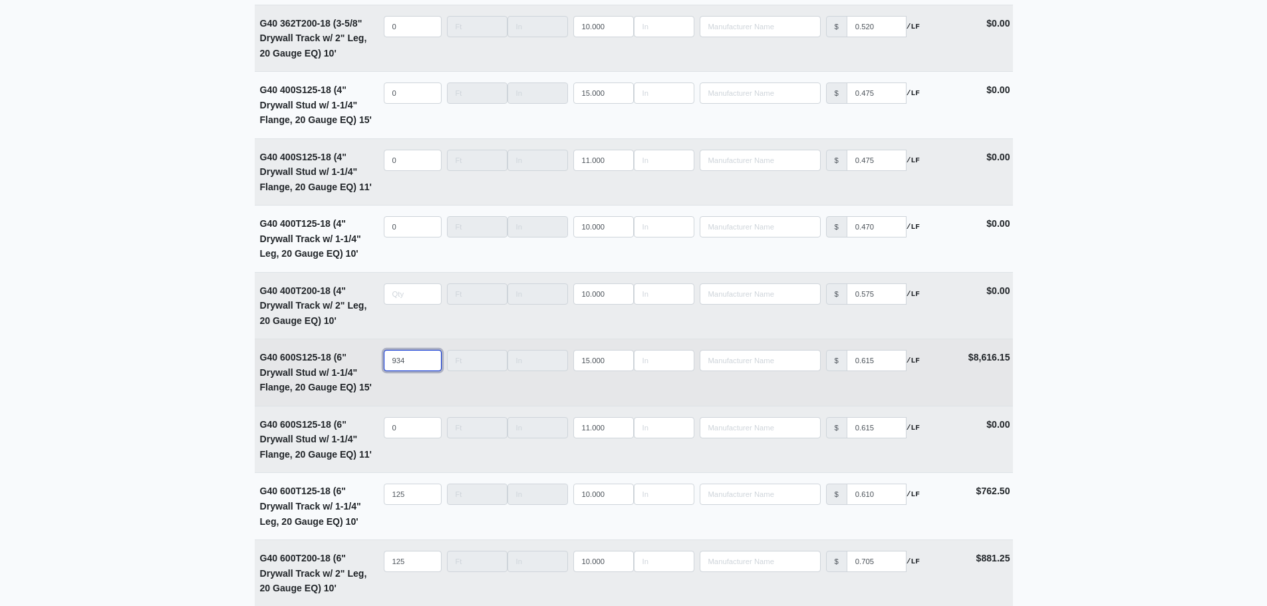
type input "0"
drag, startPoint x: 410, startPoint y: 358, endPoint x: 319, endPoint y: 358, distance: 90.4
click at [368, 360] on tr "G40 600S125-18 (6" Drywall Stud w/ 1-1/4" Flange, 20 Gauge EQ) 15' Qty 934 Widt…" at bounding box center [634, 372] width 758 height 67
select select
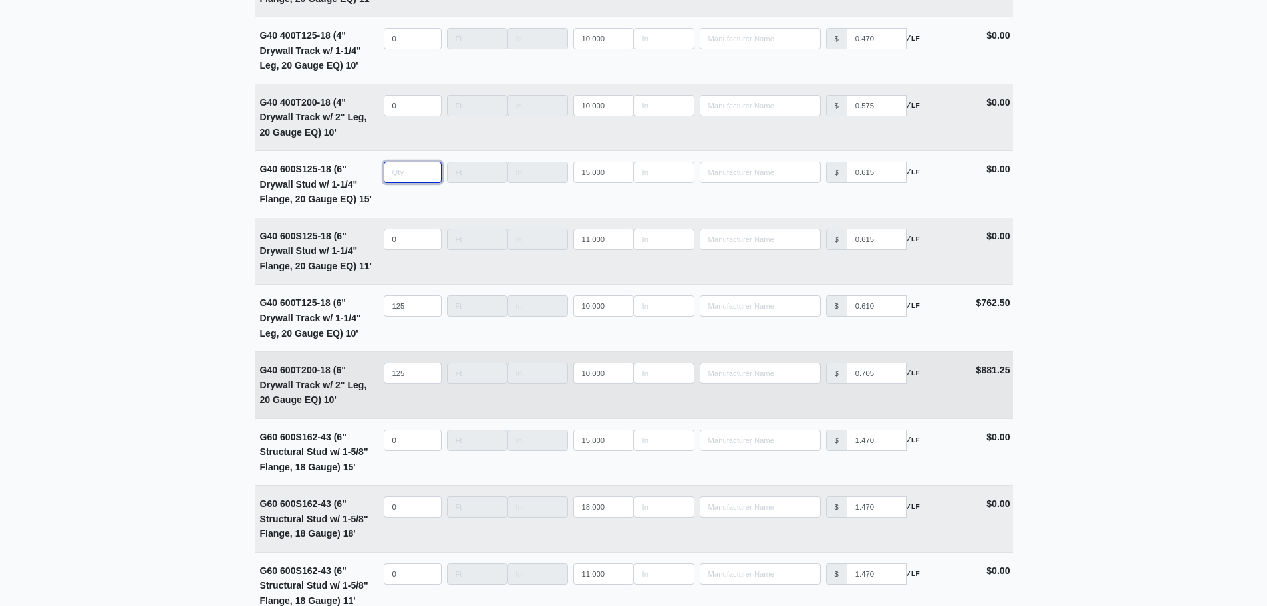
scroll to position [3259, 0]
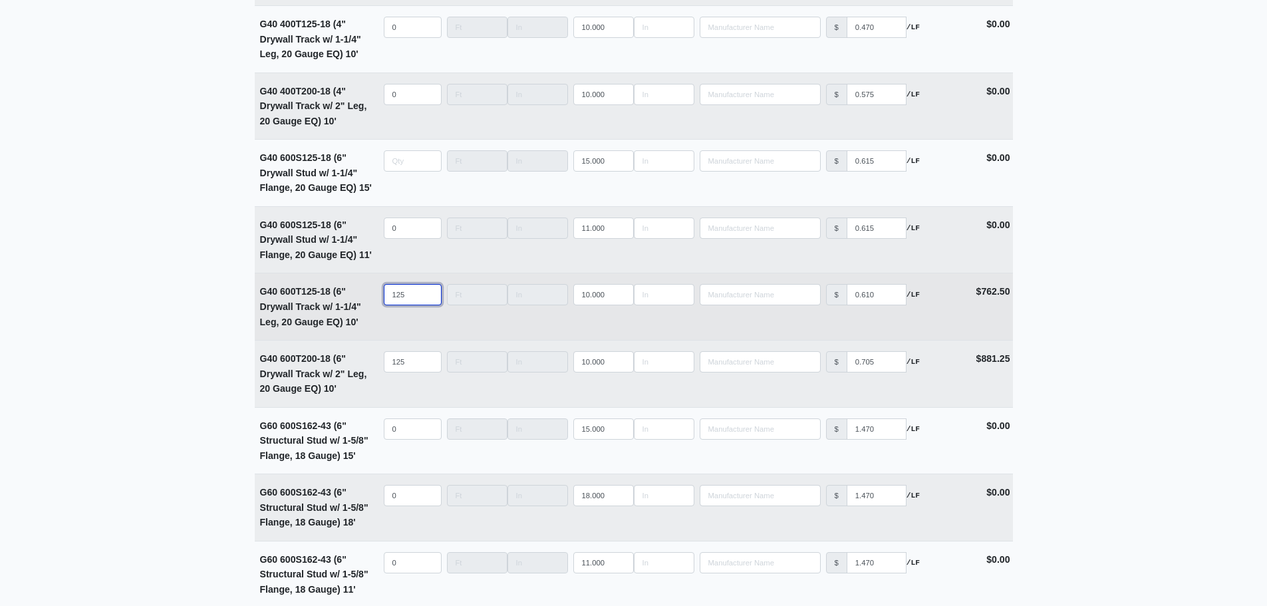
type input "0"
drag, startPoint x: 410, startPoint y: 301, endPoint x: 370, endPoint y: 301, distance: 40.6
click at [384, 300] on input "125" at bounding box center [413, 294] width 58 height 21
select select
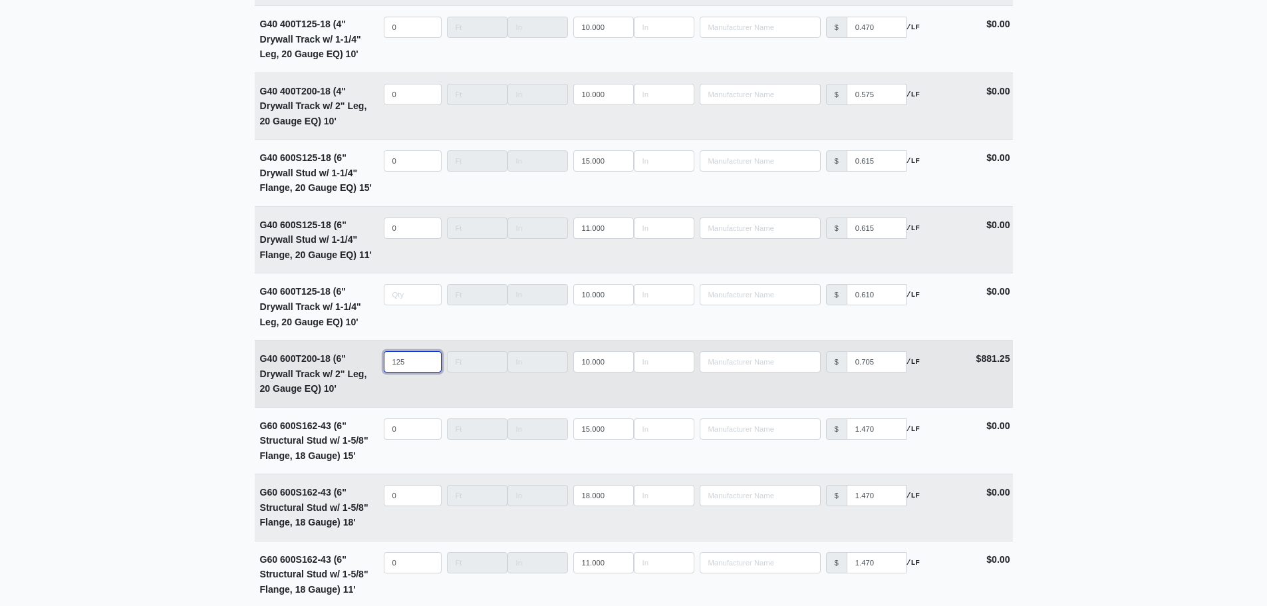
type input "0"
drag, startPoint x: 414, startPoint y: 377, endPoint x: 325, endPoint y: 374, distance: 88.5
click at [355, 374] on tr "G40 600T200-18 (6" Drywall Track w/ 2" Leg, 20 Gauge EQ) 10' Qty 125 Width Leng…" at bounding box center [634, 373] width 758 height 67
select select
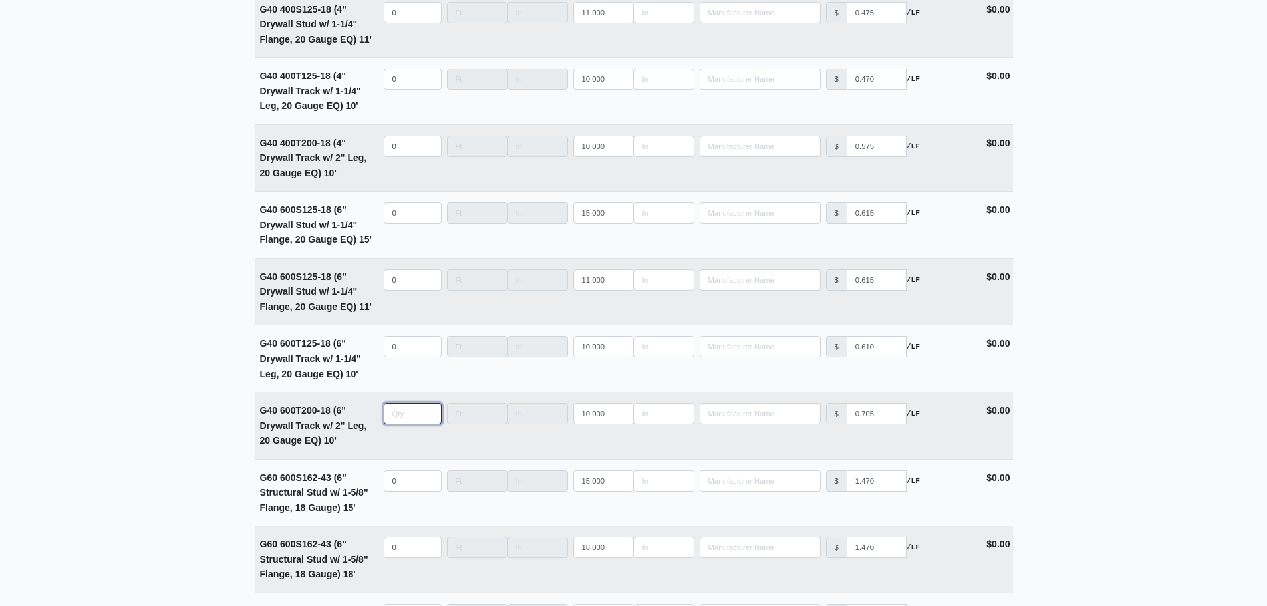
scroll to position [3140, 0]
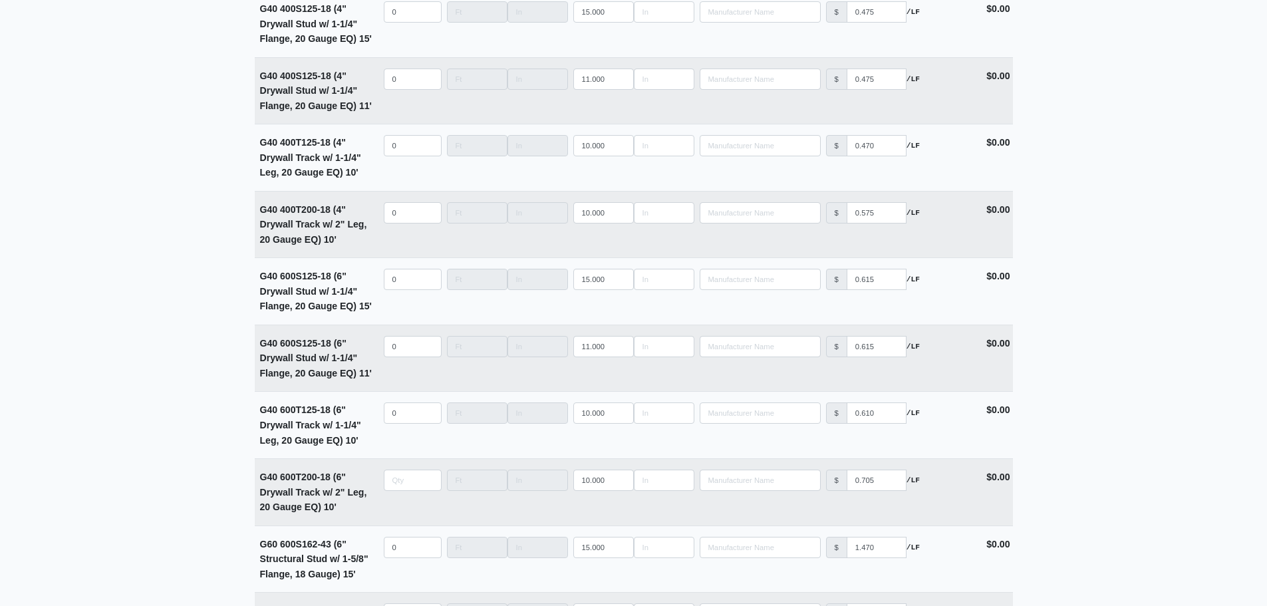
type input "0"
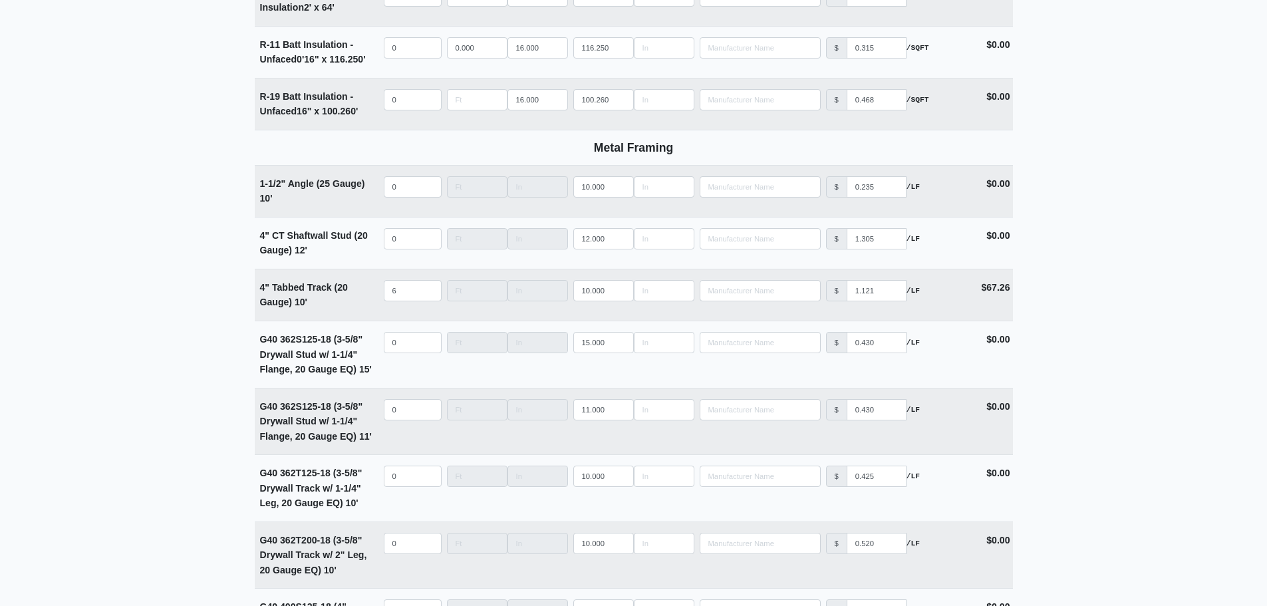
scroll to position [2542, 0]
drag, startPoint x: 407, startPoint y: 299, endPoint x: 303, endPoint y: 289, distance: 104.8
click at [347, 295] on tr "4" Tabbed Track (20 Gauge) 10' Qty 6 Width Length 10.000 Manufacturer No Result…" at bounding box center [634, 295] width 758 height 52
select select
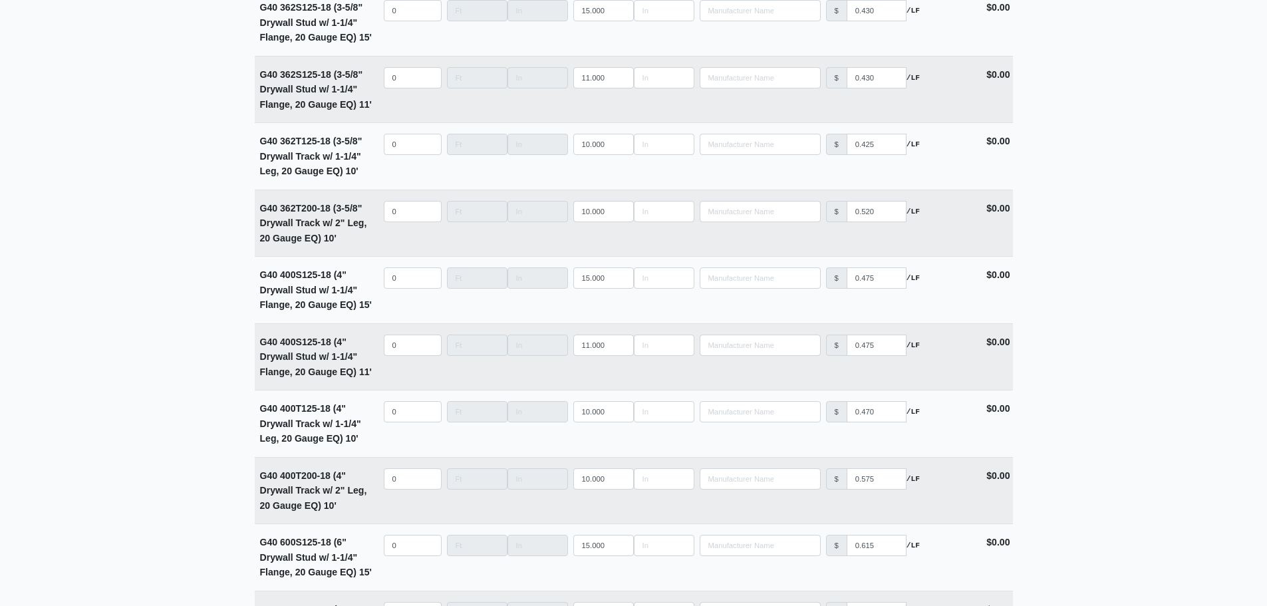
scroll to position [2898, 0]
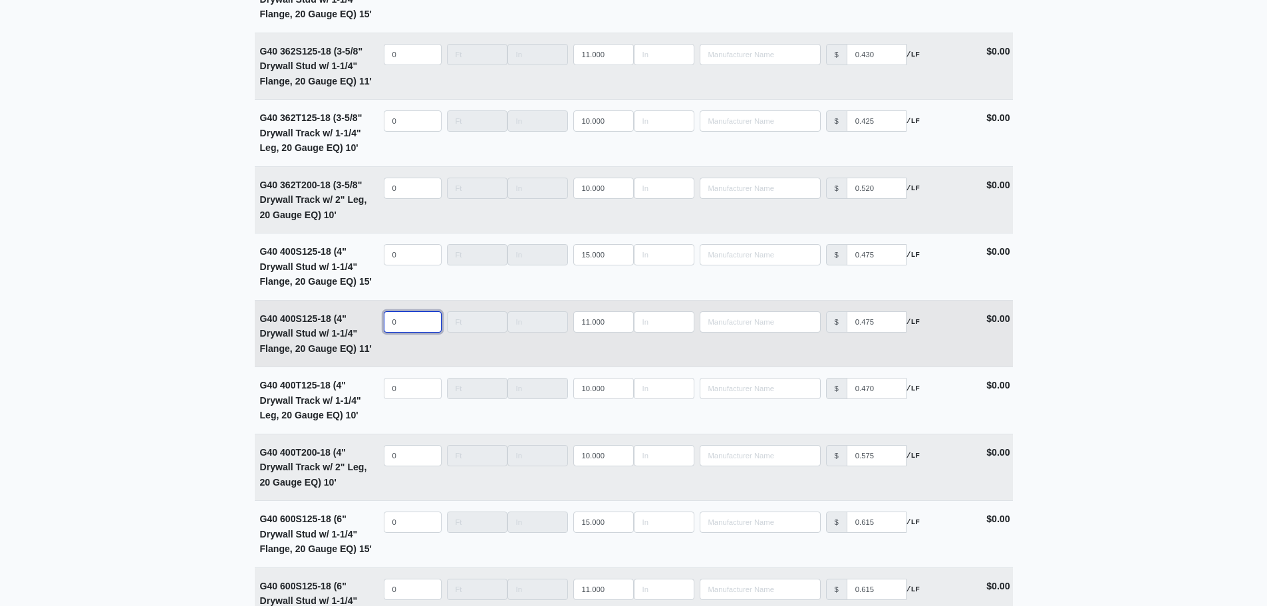
type input "0"
click at [400, 329] on input "quantity" at bounding box center [413, 321] width 58 height 21
type input "1"
select select
type input "15"
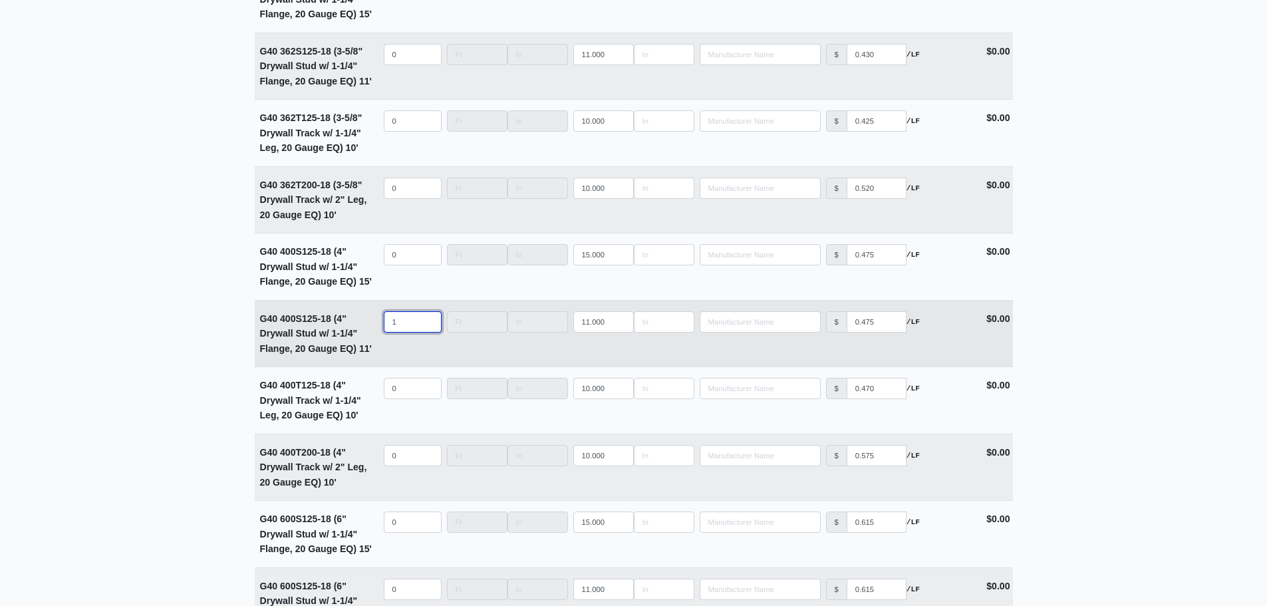
select select
type input "153"
select select
type input "1533"
select select
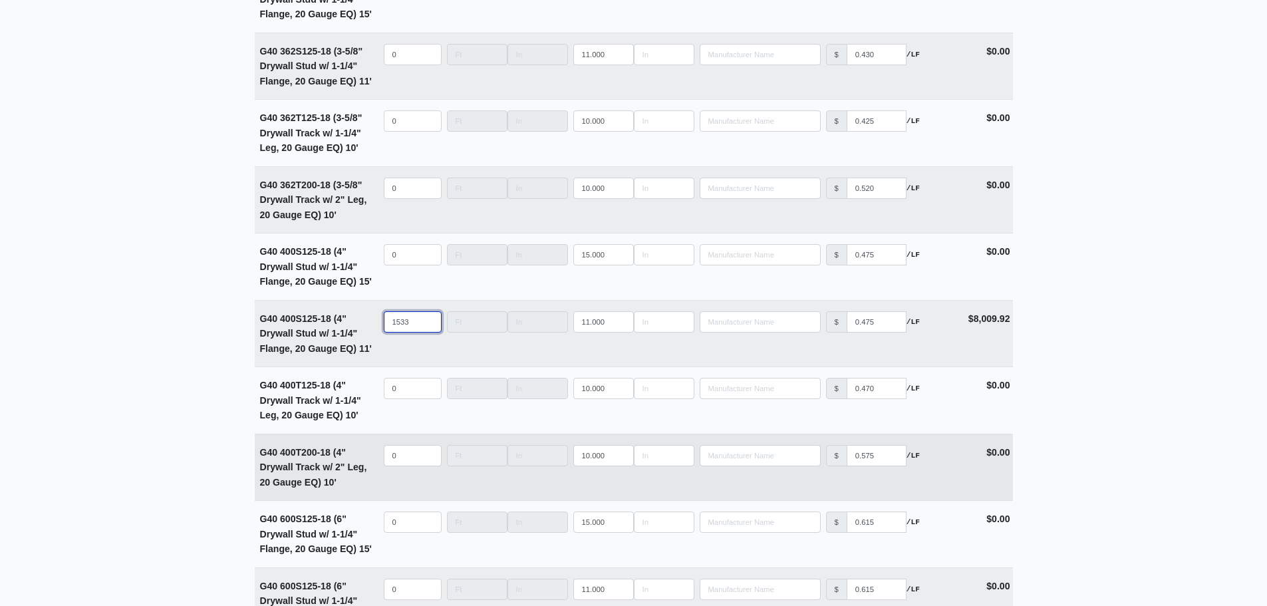
type input "1533"
click at [408, 454] on input "quantity" at bounding box center [413, 455] width 58 height 21
type input "2"
select select
type input "21"
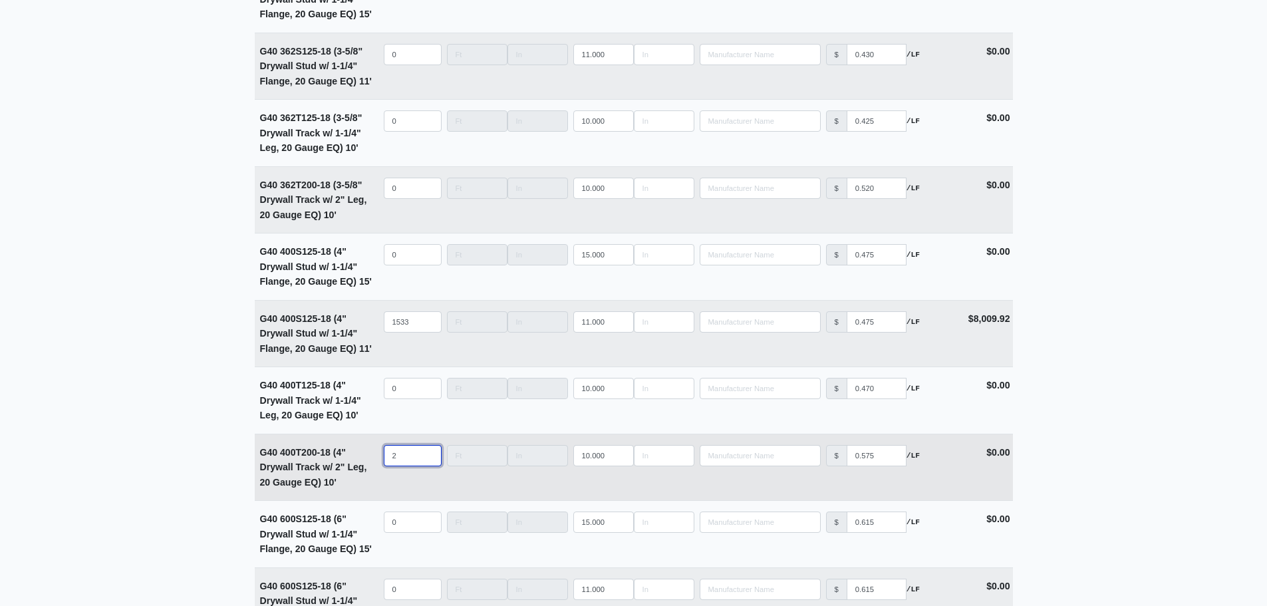
select select
type input "210"
select select
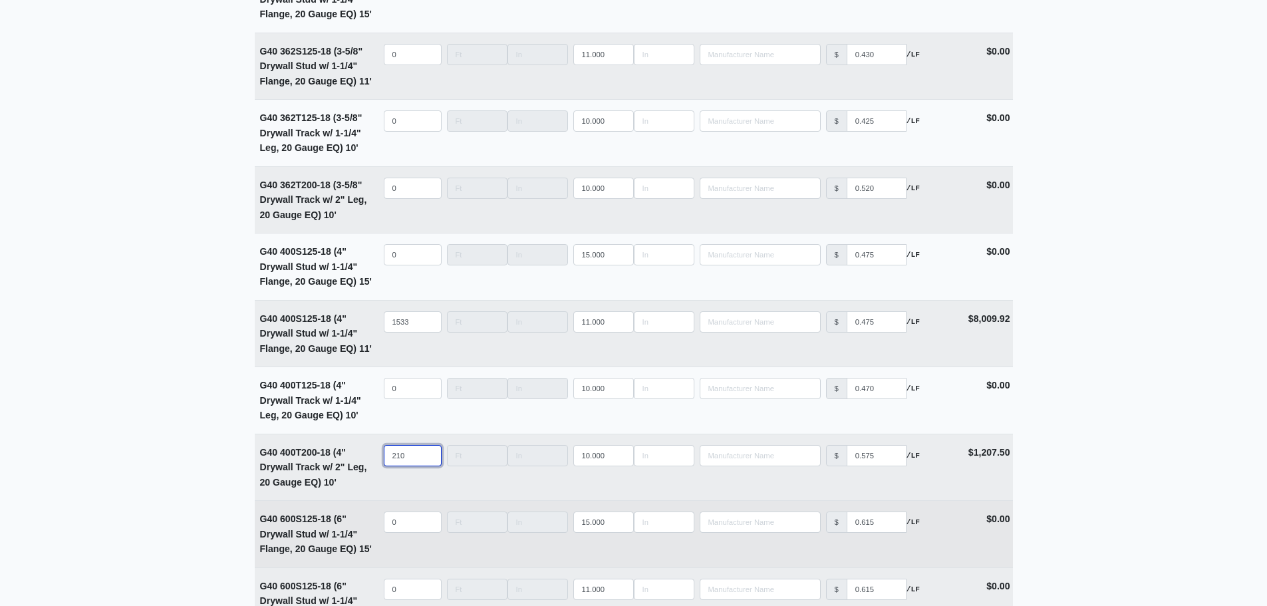
type input "210"
click at [415, 528] on input "quantity" at bounding box center [413, 521] width 58 height 21
type input "2"
select select
type input "21"
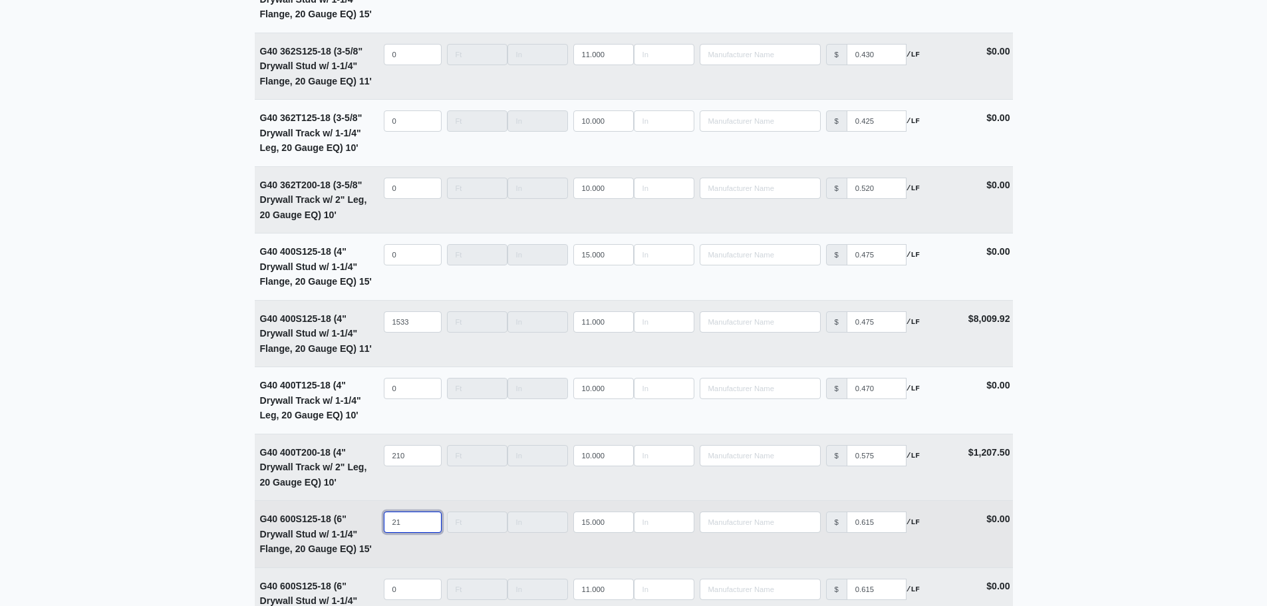
select select
type input "210"
select select
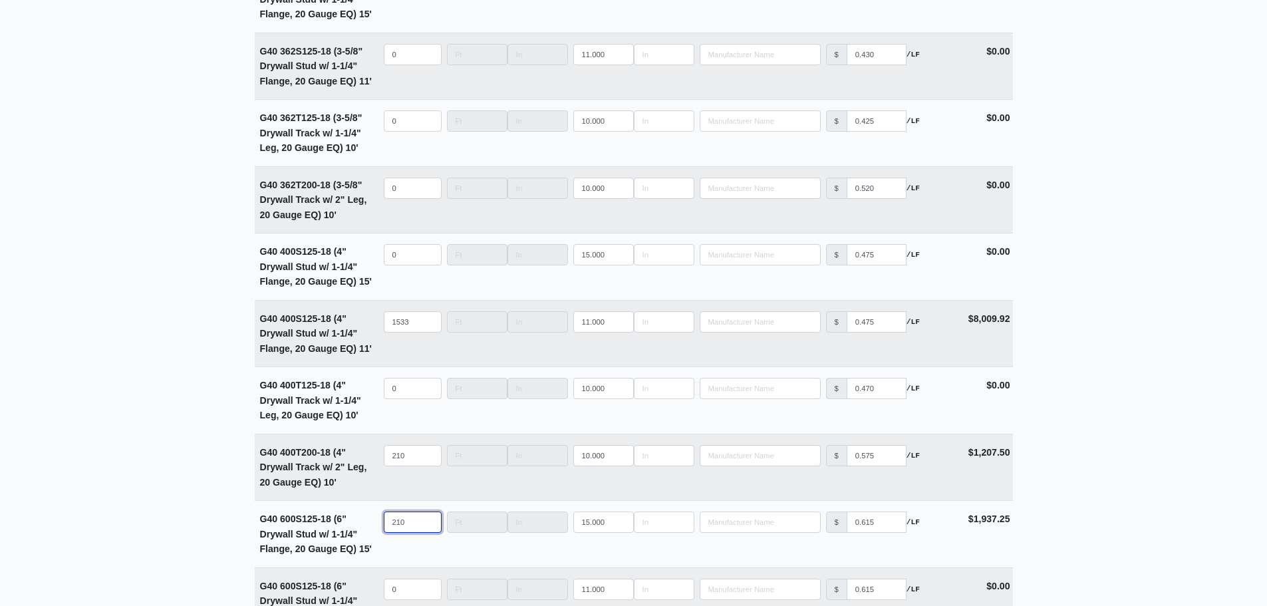
type input "210"
click at [207, 291] on main "Editing PO #11 Building * Main Building Floor * 2 Description * Lower Level 1 (…" at bounding box center [633, 8] width 1267 height 5674
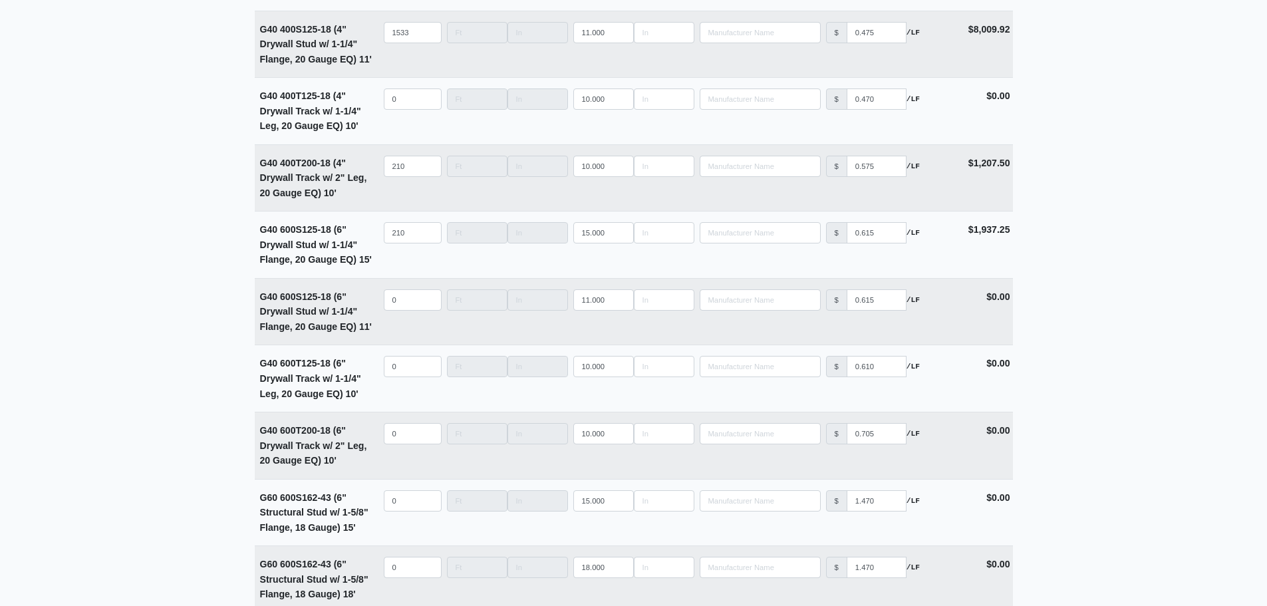
scroll to position [3164, 0]
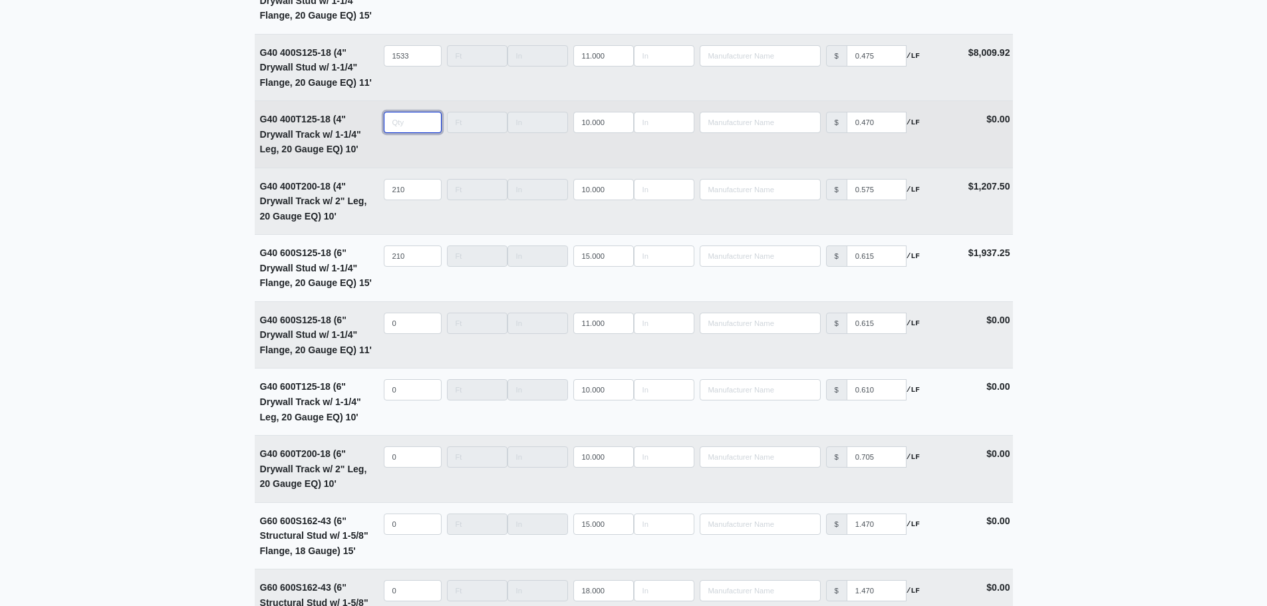
click at [404, 130] on input "quantity" at bounding box center [413, 122] width 58 height 21
type input "2"
select select
type input "21"
select select
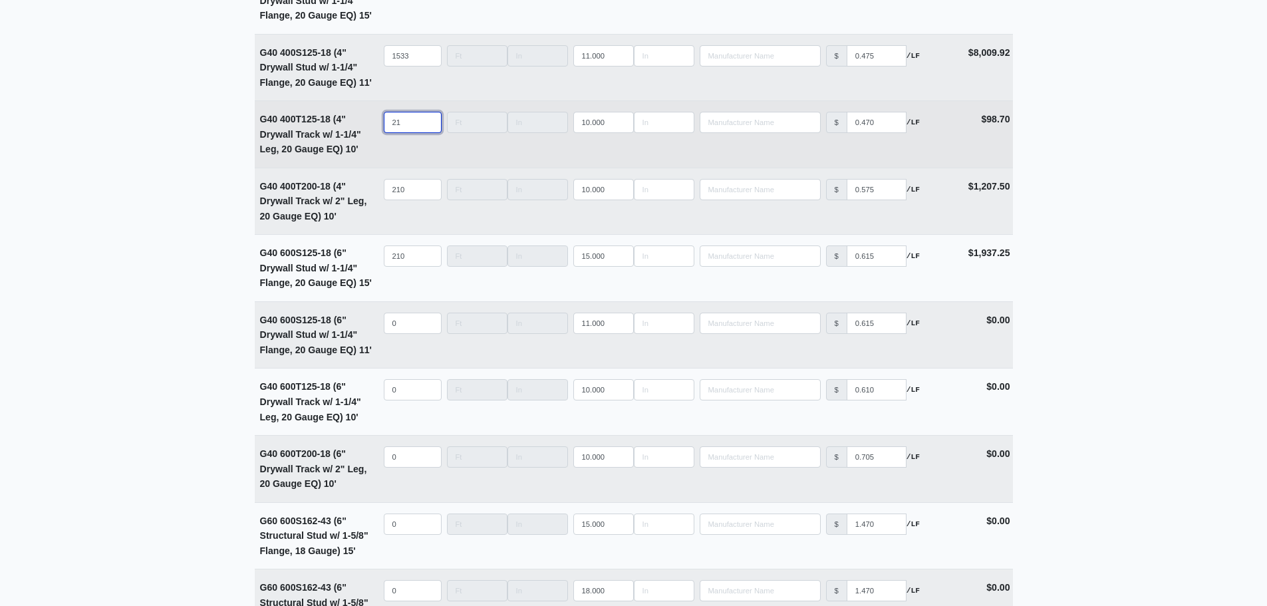
type input "210"
select select
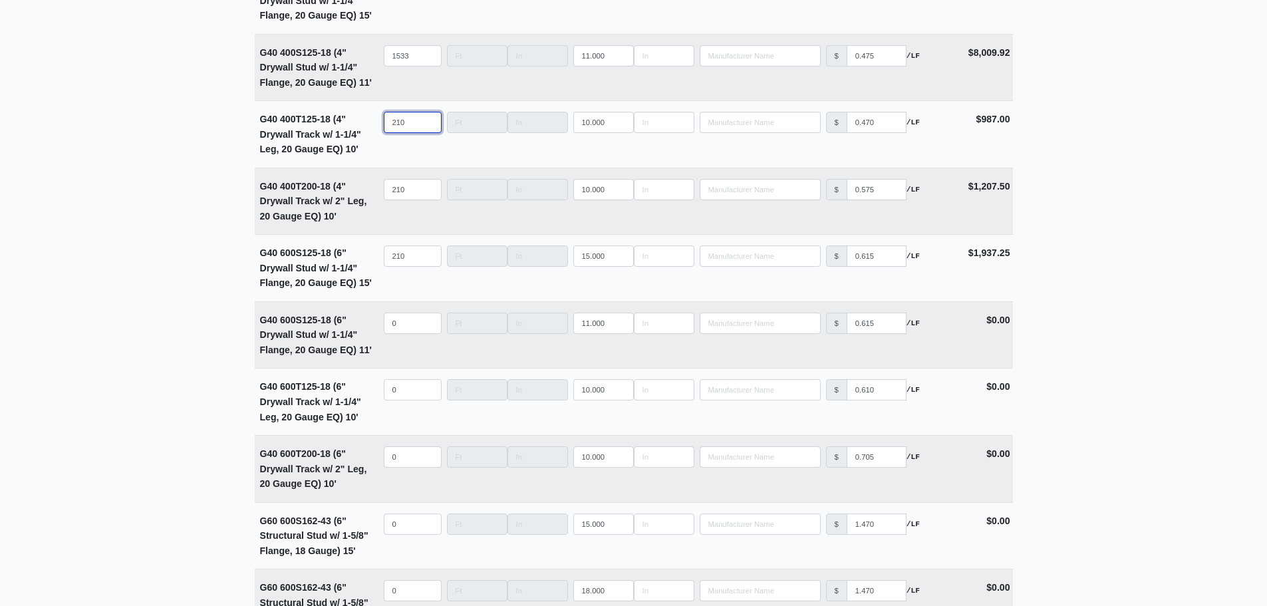
type input "210"
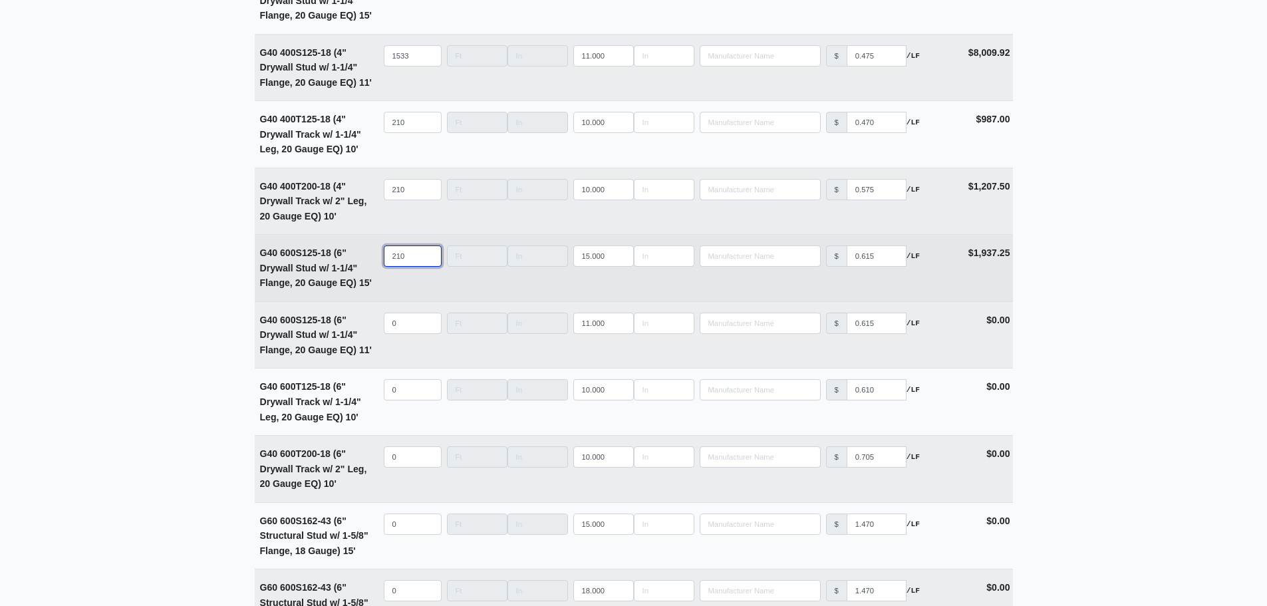
drag, startPoint x: 414, startPoint y: 261, endPoint x: 323, endPoint y: 254, distance: 90.7
click at [323, 254] on tr "G40 600S125-18 (6" Drywall Stud w/ 1-1/4" Flange, 20 Gauge EQ) 15' Qty 210 Widt…" at bounding box center [634, 267] width 758 height 67
select select
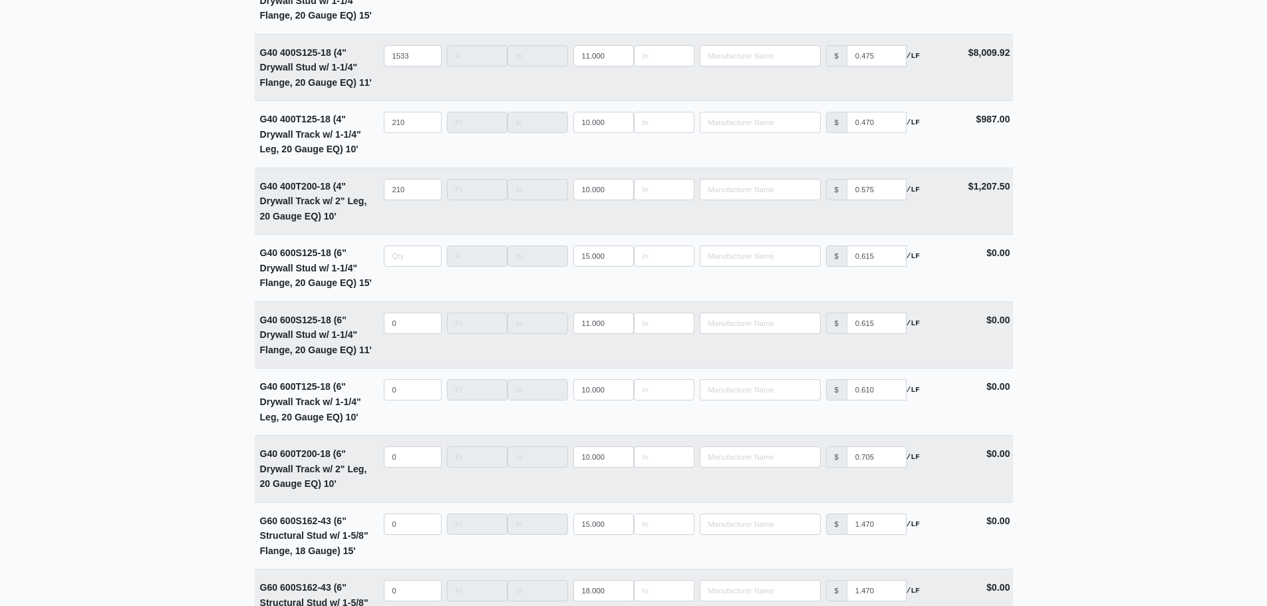
type input "0"
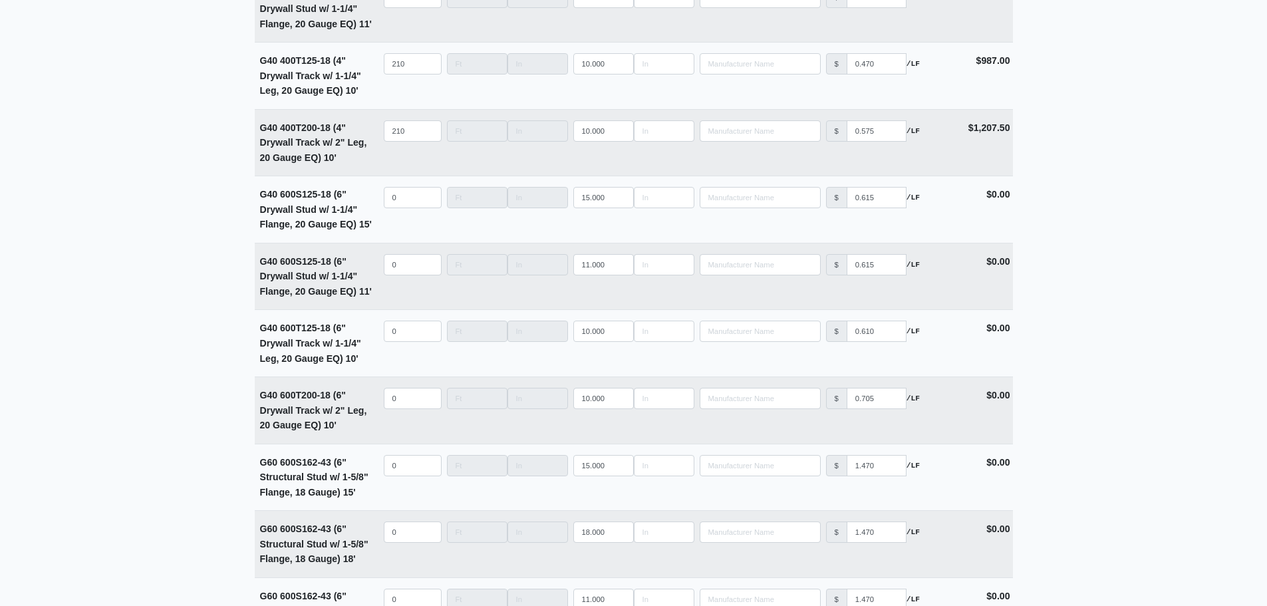
scroll to position [3230, 0]
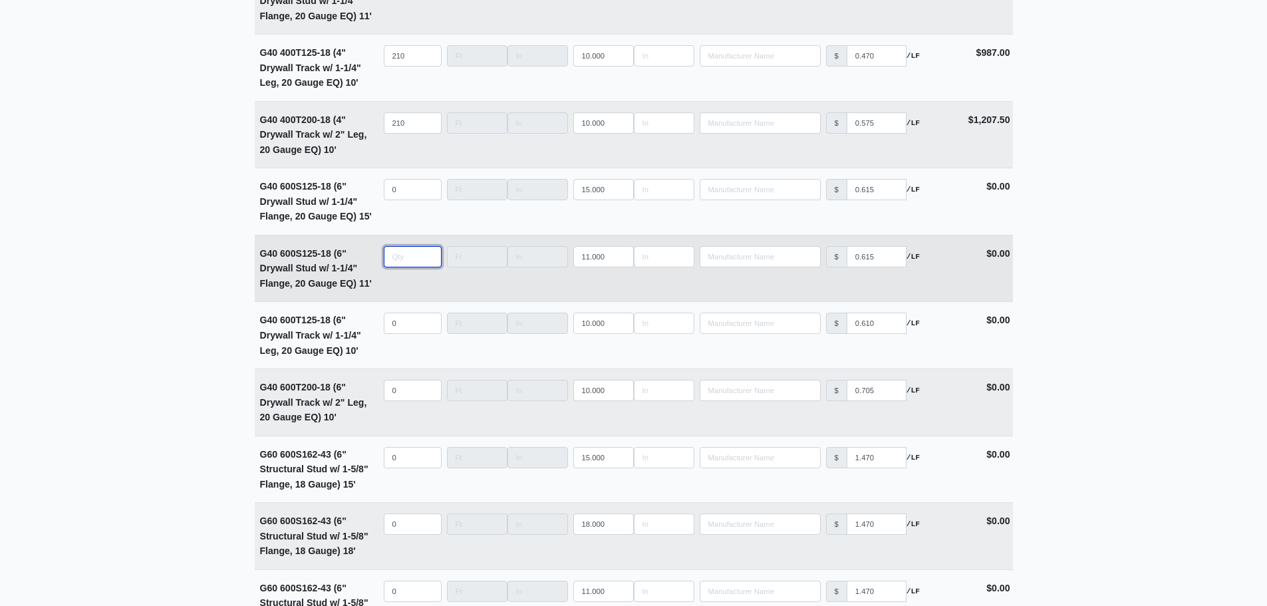
click at [404, 261] on input "quantity" at bounding box center [413, 256] width 58 height 21
type input "8"
select select
type input "85"
select select
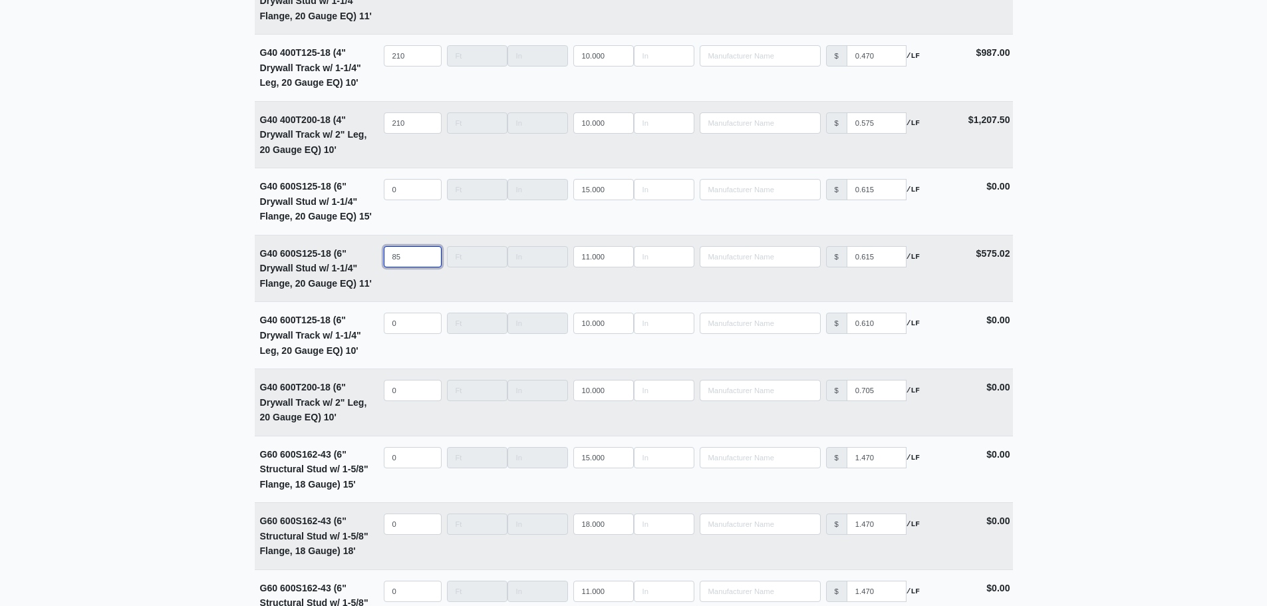
type input "855"
select select
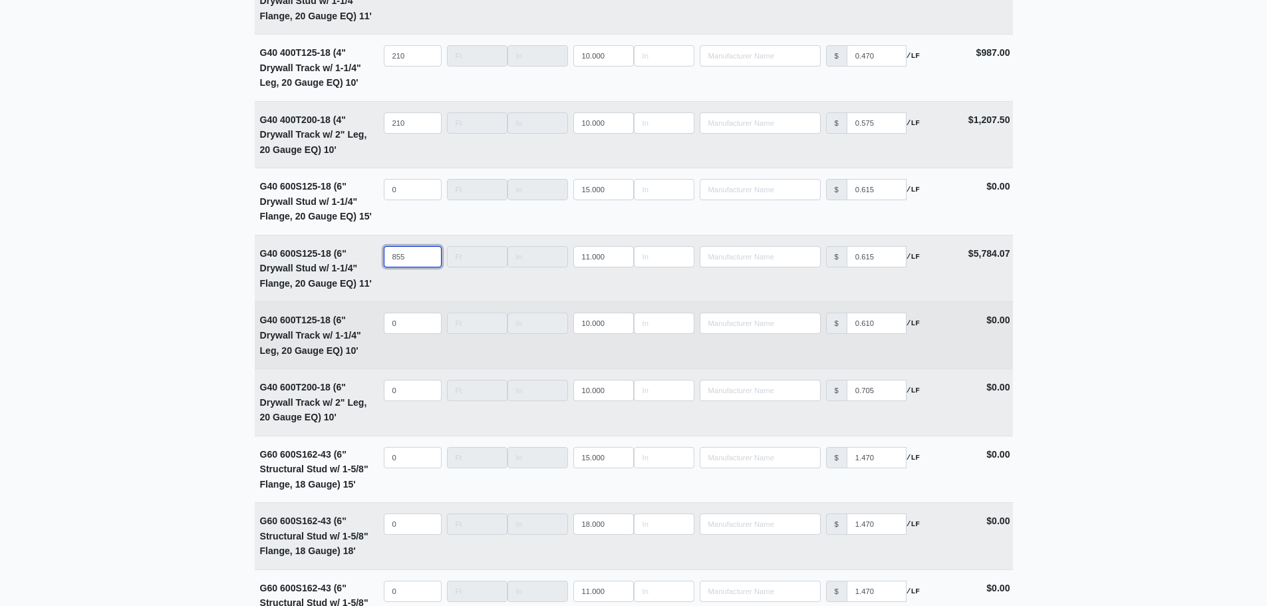
type input "855"
click at [402, 333] on input "quantity" at bounding box center [413, 323] width 58 height 21
type input "1"
select select
type input "12"
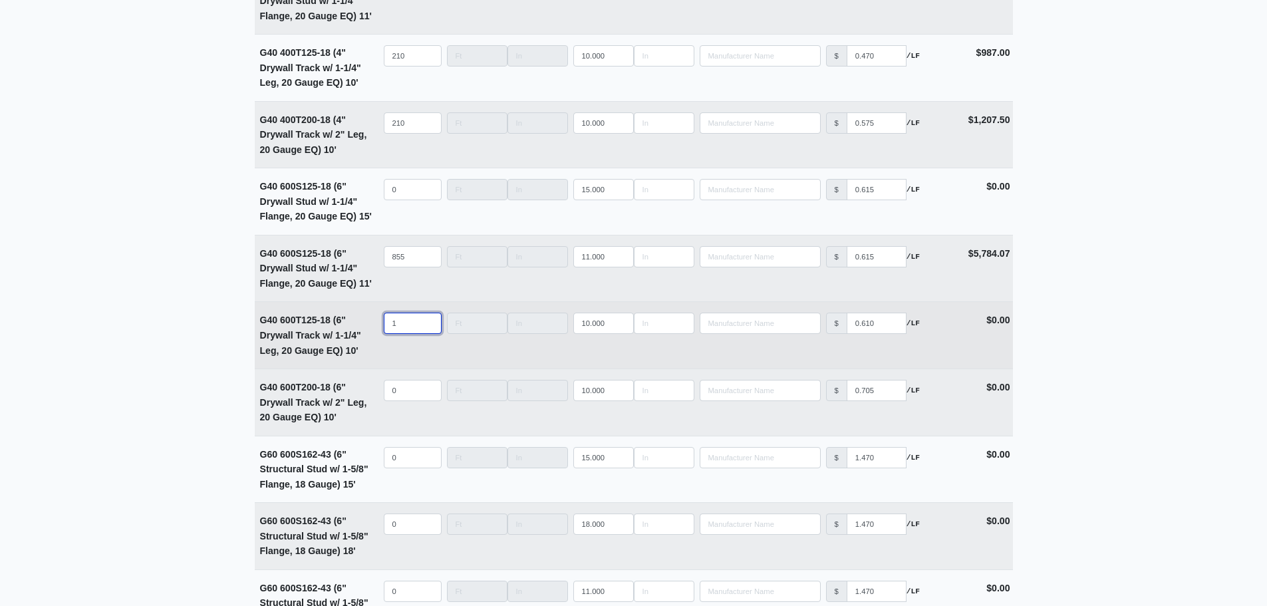
select select
type input "123"
select select
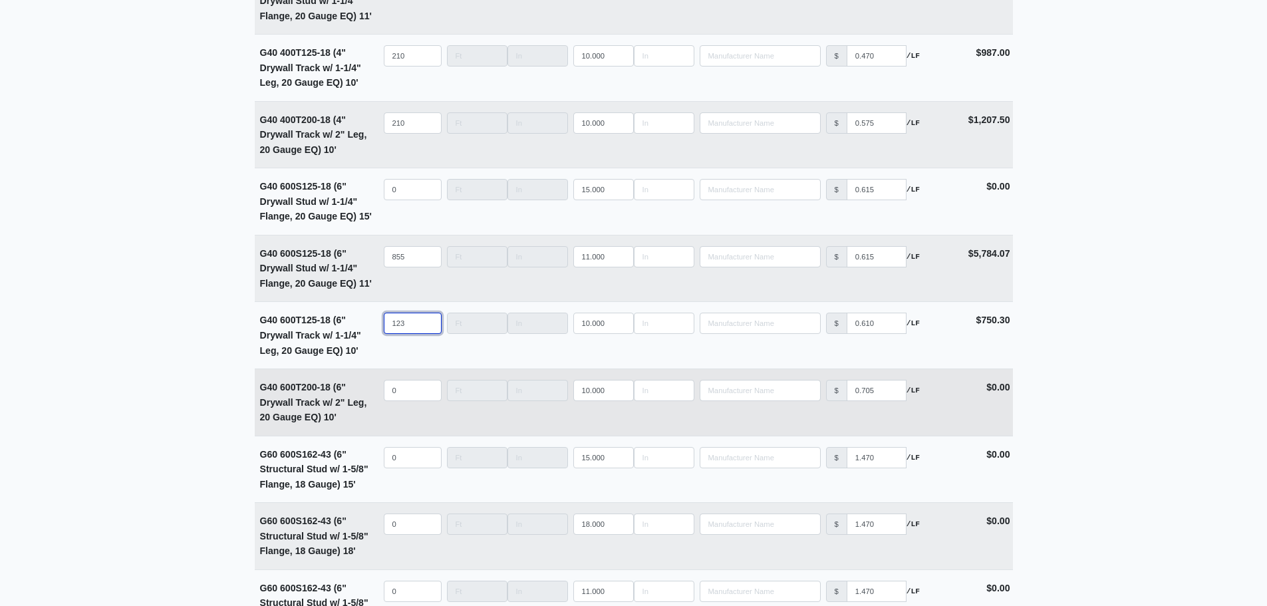
type input "123"
click at [402, 389] on input "quantity" at bounding box center [413, 390] width 58 height 21
type input "1"
select select
type input "12"
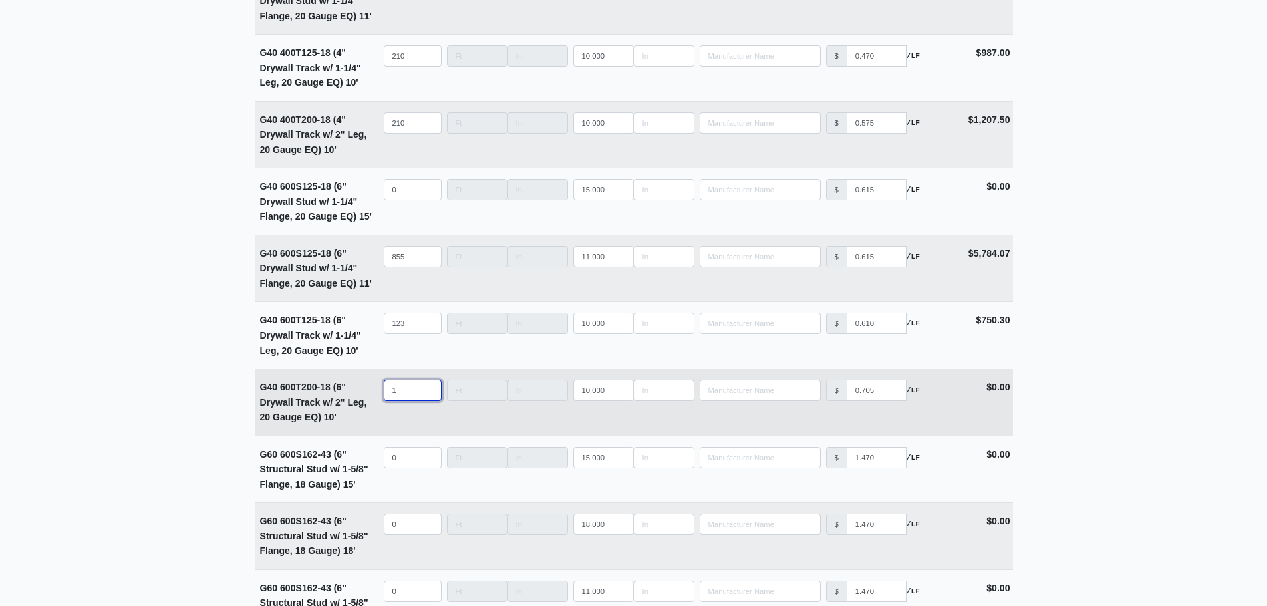
select select
type input "123"
select select
type input "123"
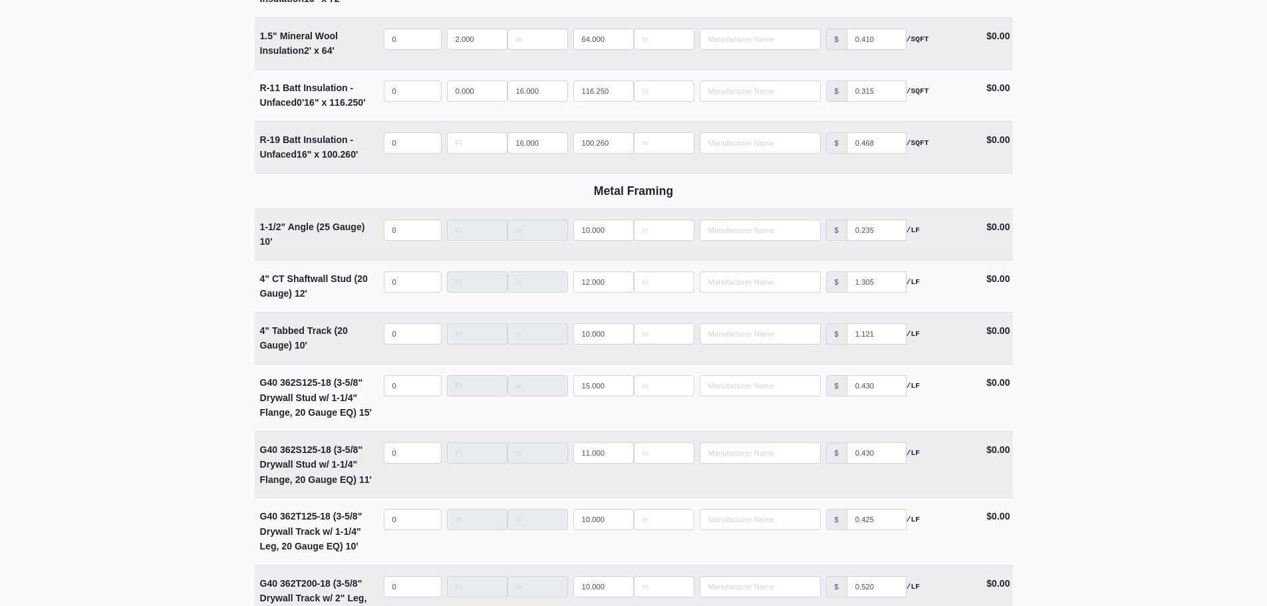
scroll to position [2499, 0]
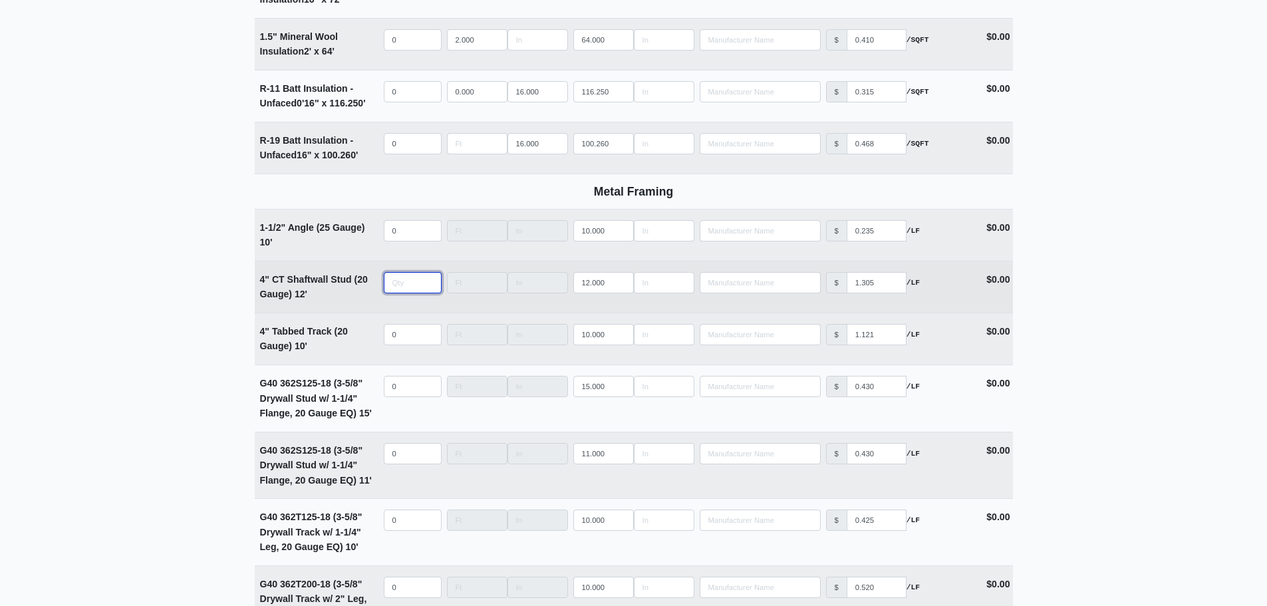
click at [398, 293] on input "quantity" at bounding box center [413, 282] width 58 height 21
type input "7"
select select
type input "75"
select select
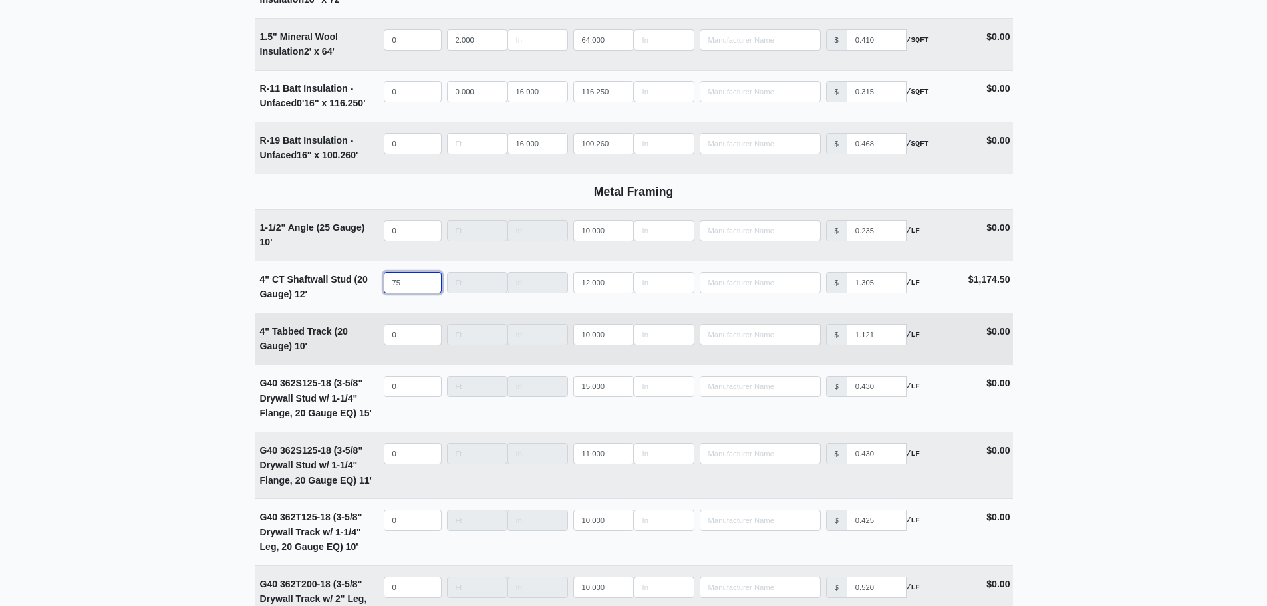
type input "75"
click at [404, 343] on input "quantity" at bounding box center [413, 334] width 58 height 21
type input "2"
select select
type input "22"
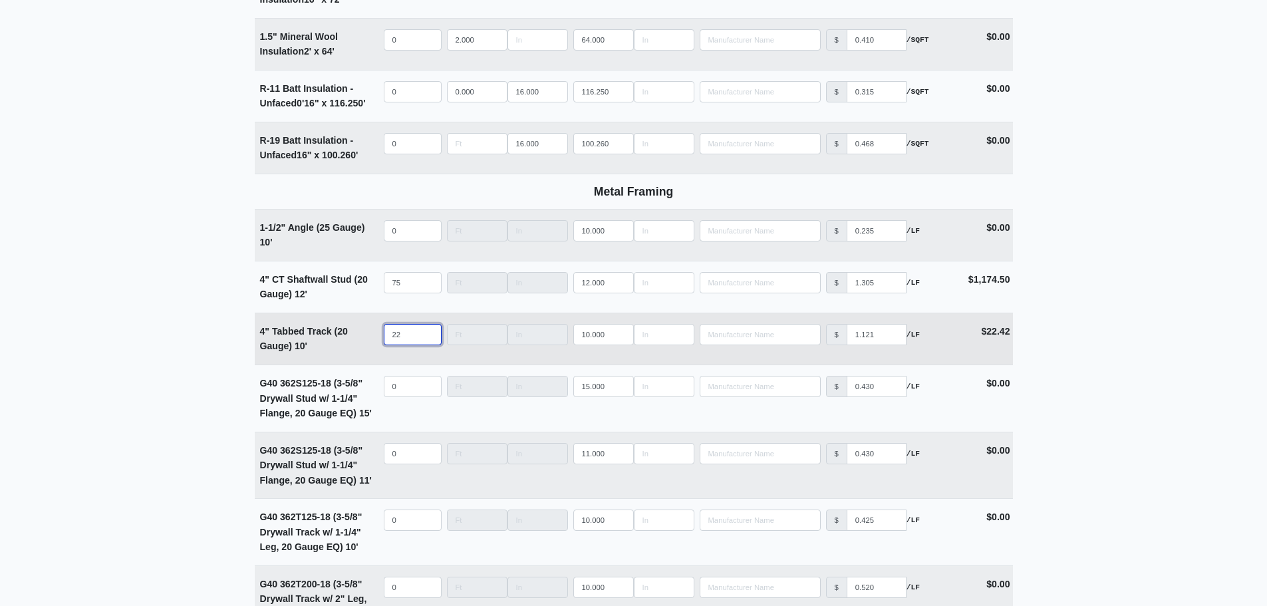
select select
type input "22"
click at [203, 312] on main "Editing PO #11 Building * Main Building Floor * 2 Description * Lower Level 1 (…" at bounding box center [633, 407] width 1267 height 5674
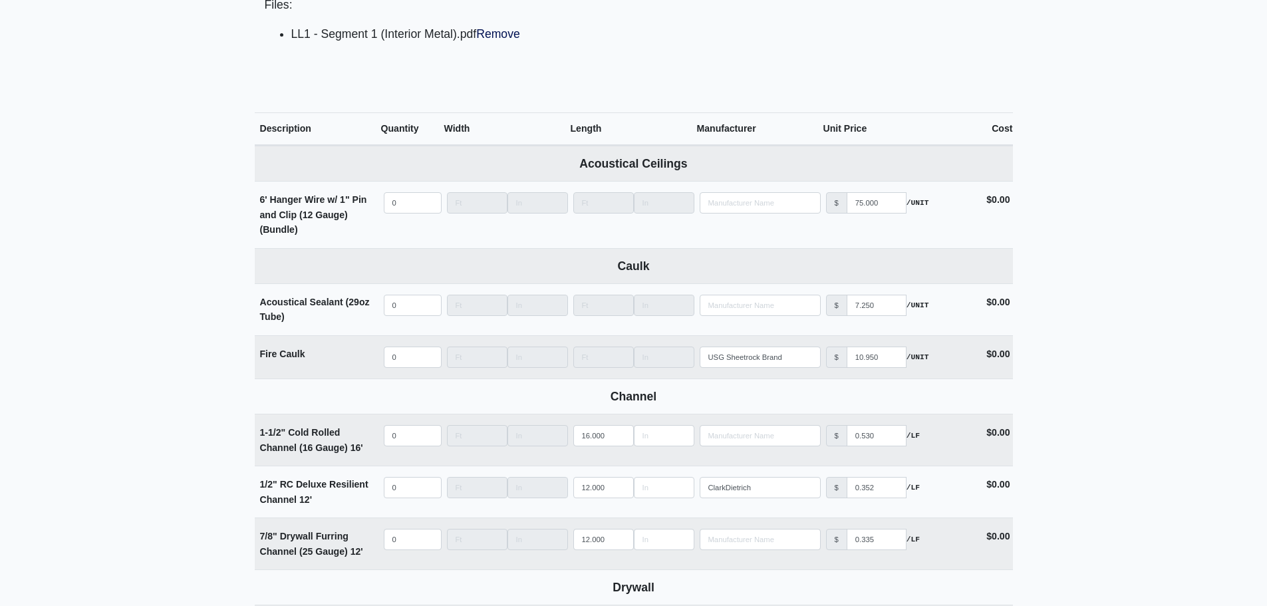
scroll to position [636, 0]
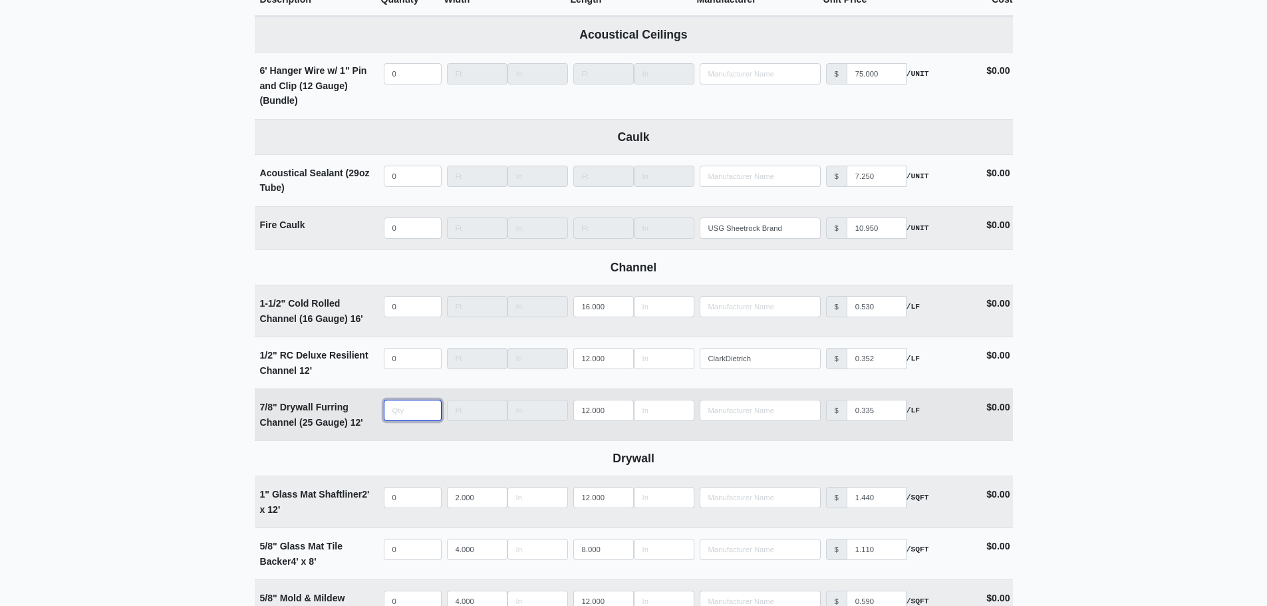
click at [397, 414] on input "quantity" at bounding box center [413, 410] width 58 height 21
type input "2"
select select
type input "22"
select select
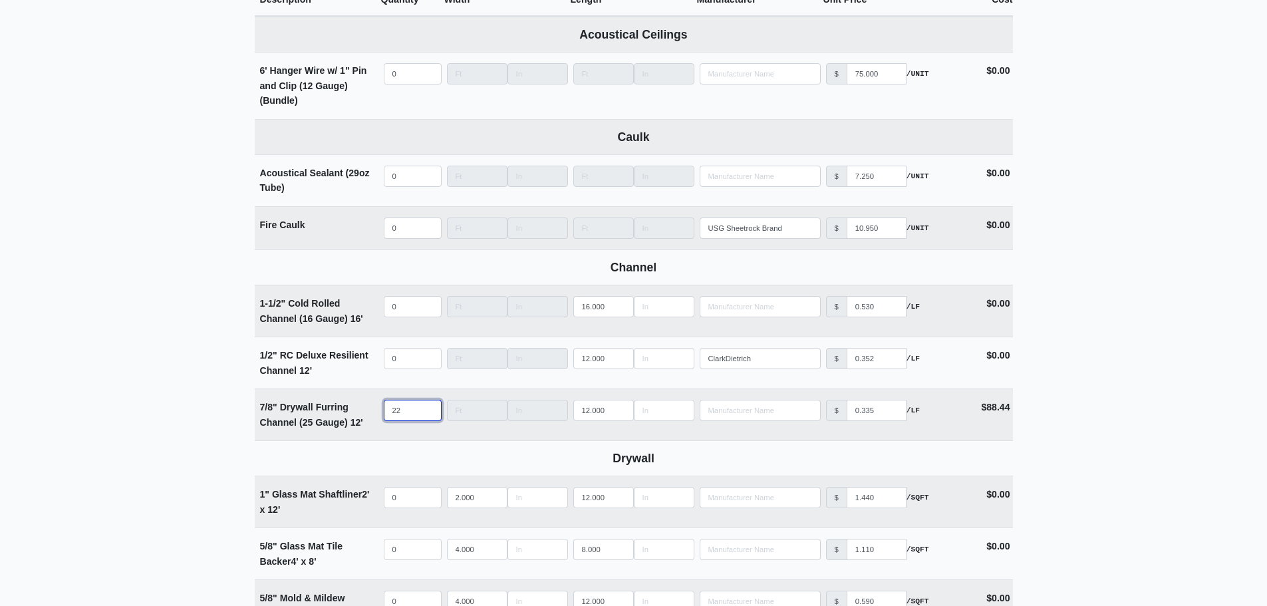
type input "22"
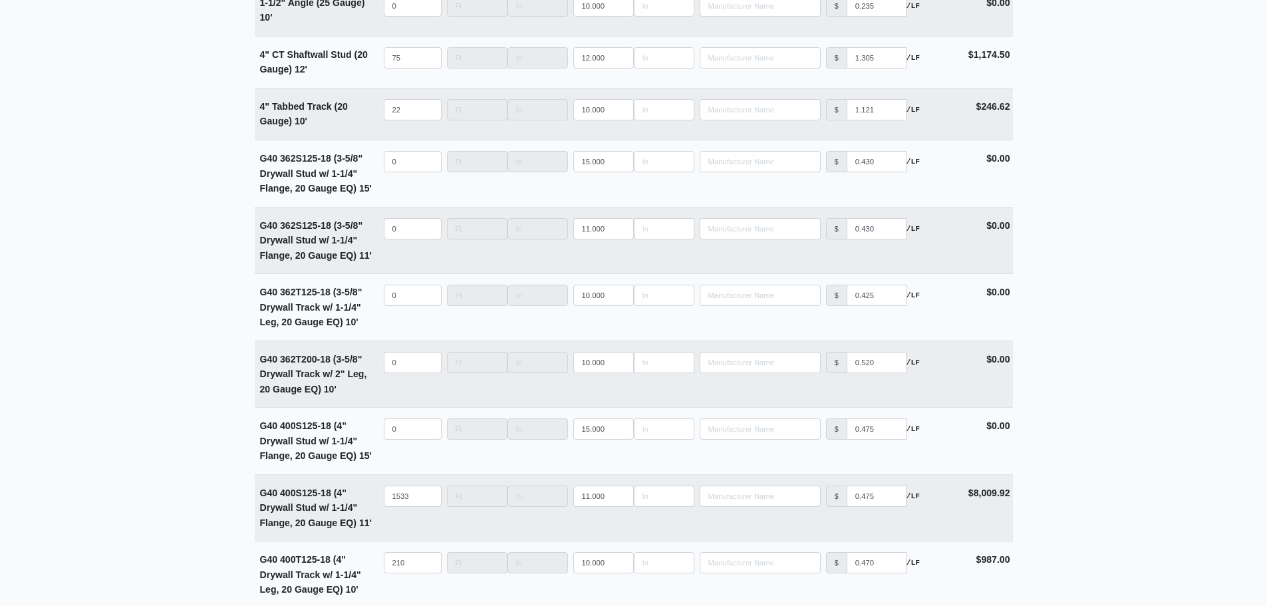
scroll to position [2698, 0]
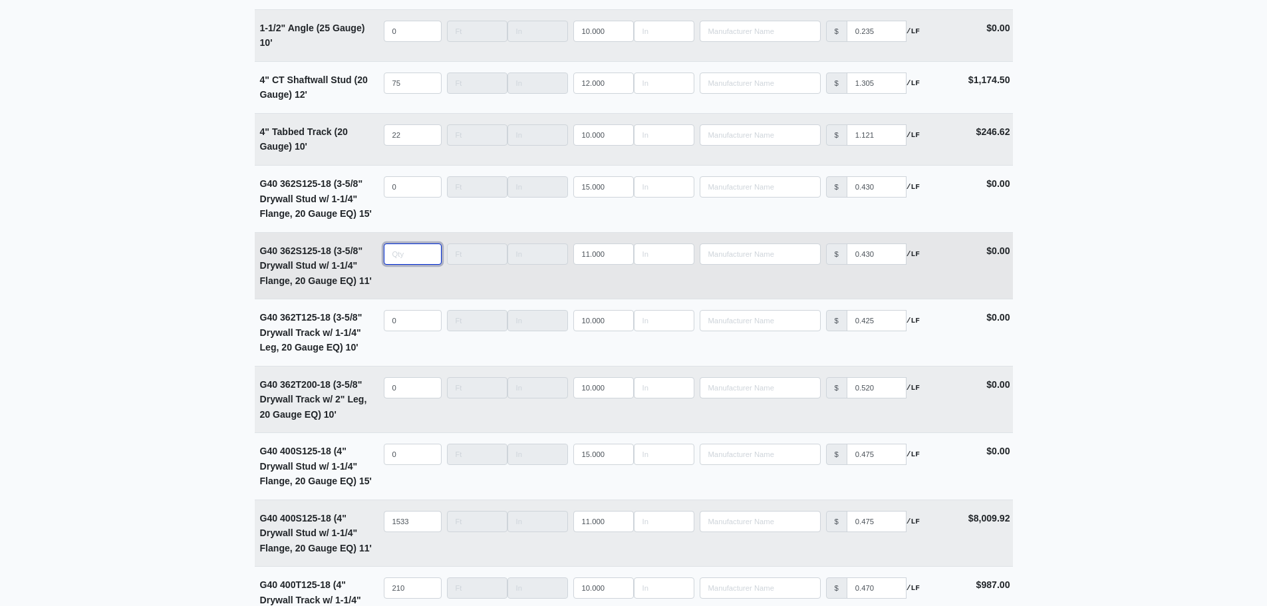
click at [392, 259] on input "quantity" at bounding box center [413, 253] width 58 height 21
type input "3"
select select
type input "36"
select select
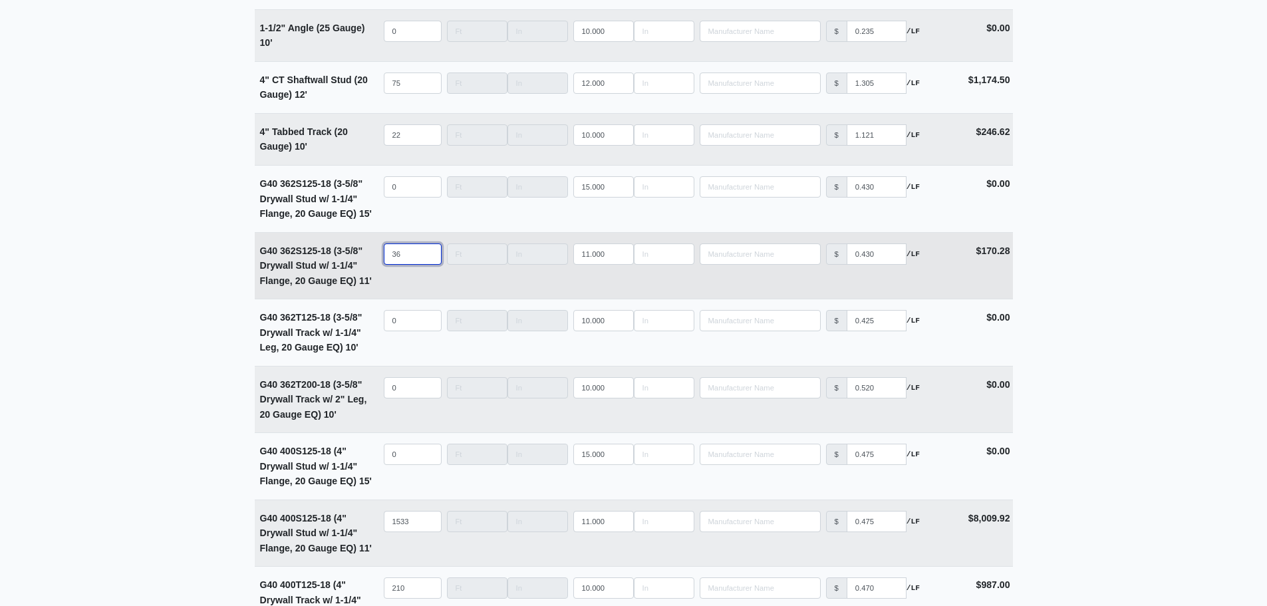
type input "362"
select select
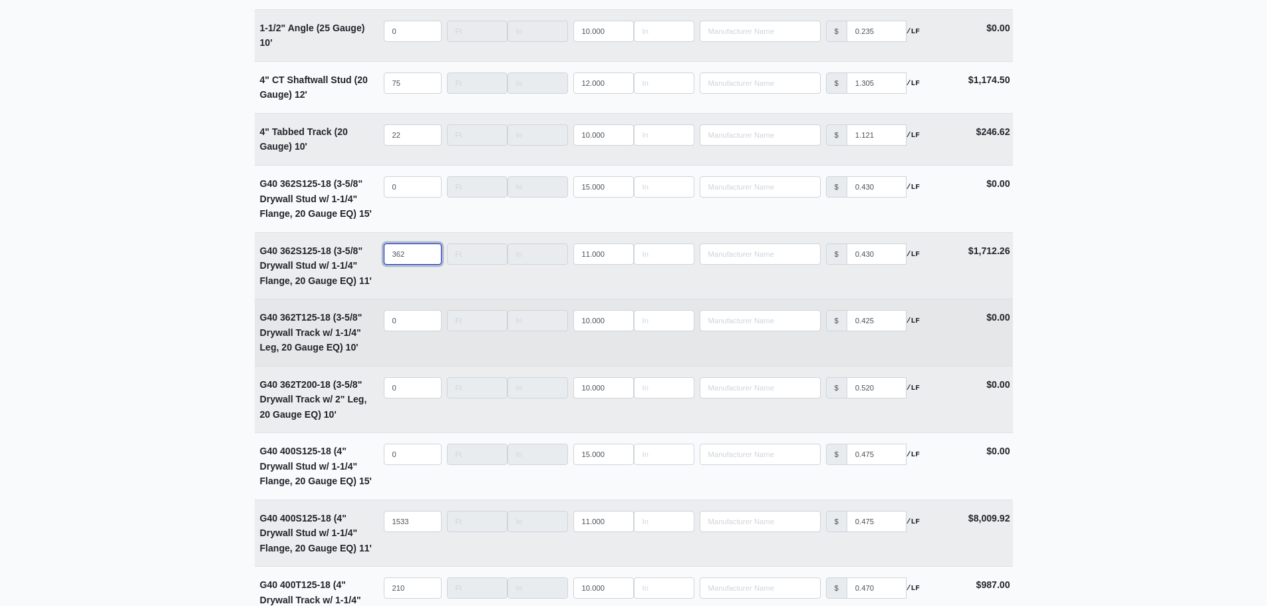
type input "362"
click at [410, 331] on input "quantity" at bounding box center [413, 320] width 58 height 21
type input "4"
select select
type input "49"
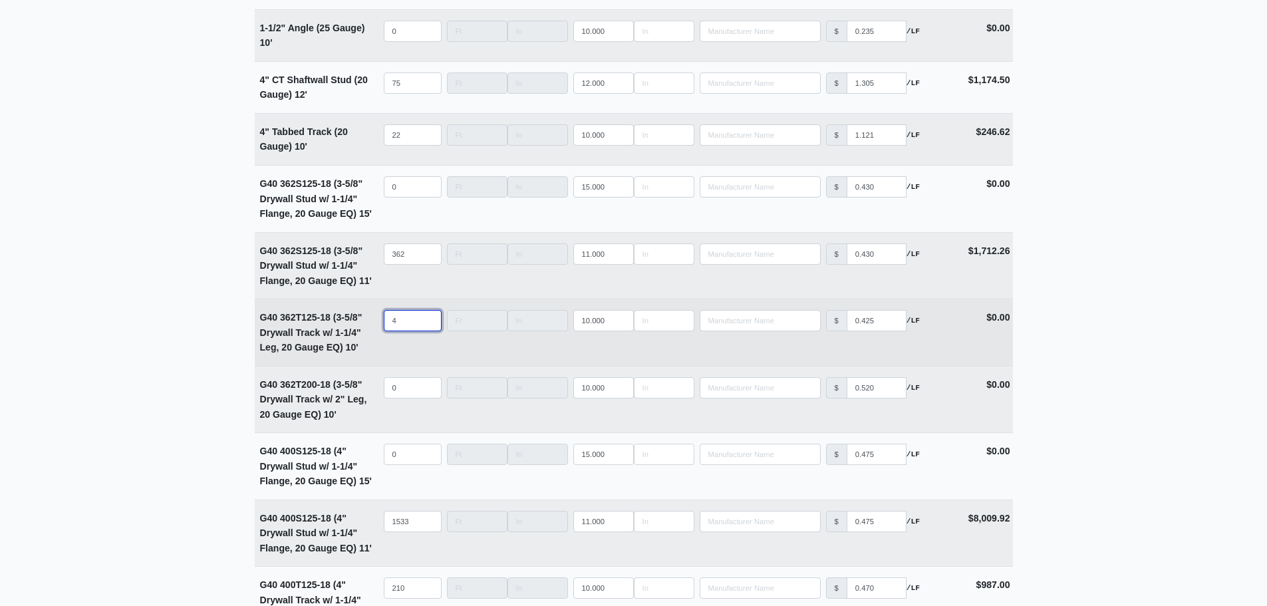
select select
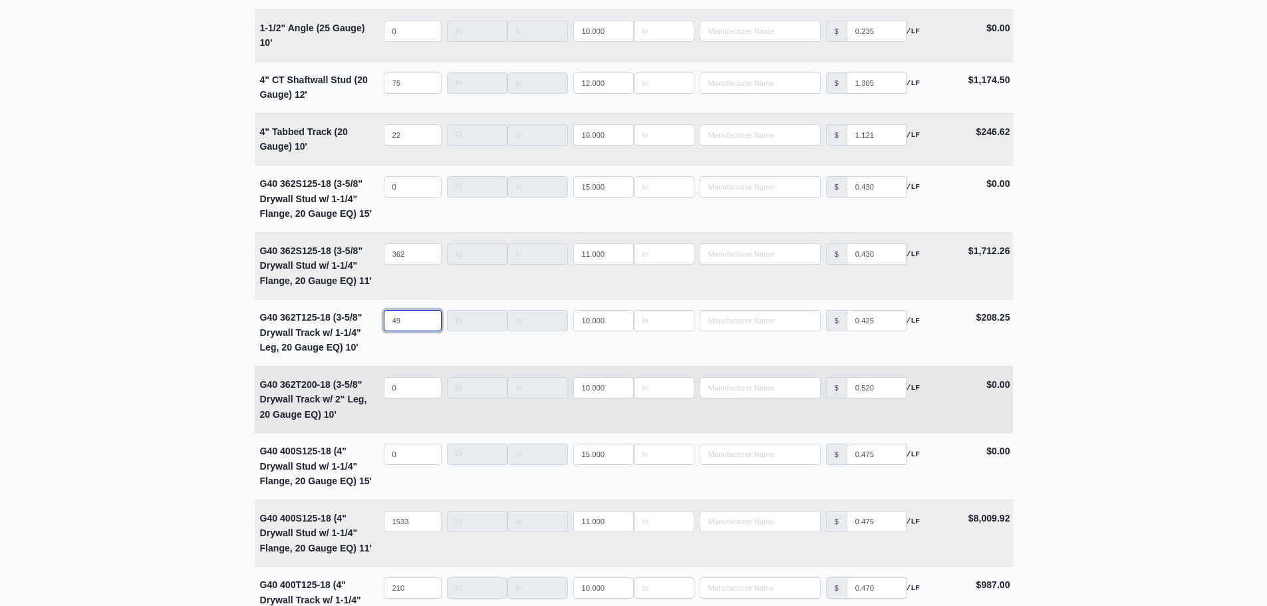
type input "49"
click at [394, 390] on input "quantity" at bounding box center [413, 387] width 58 height 21
type input "4"
select select
type input "49"
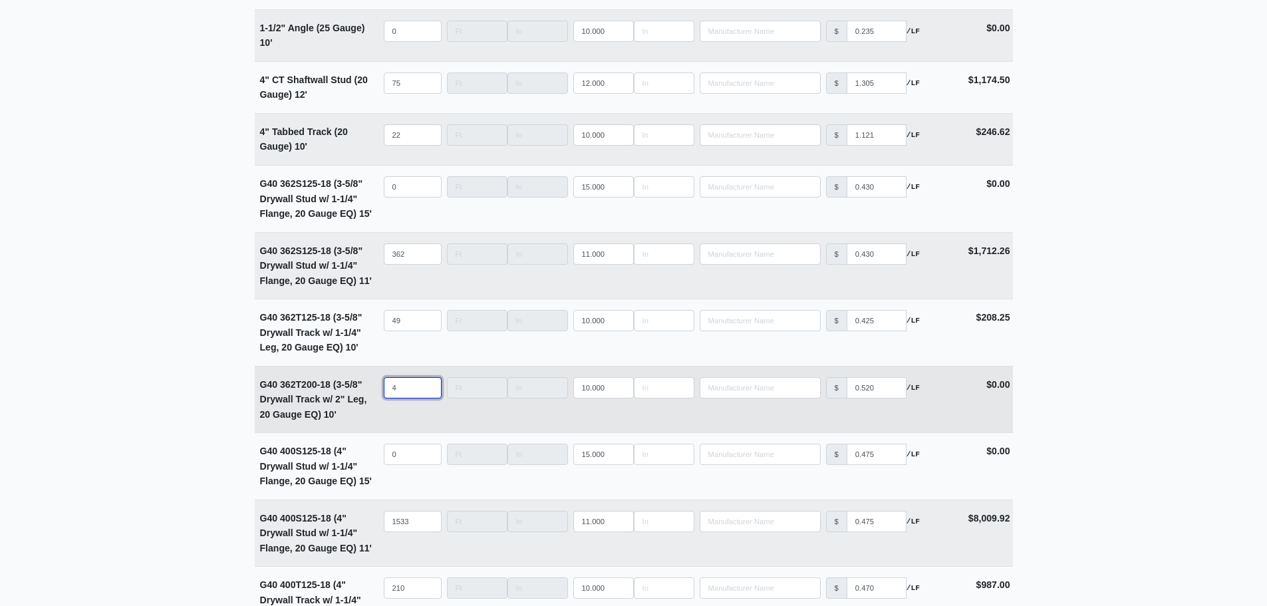
select select
type input "49"
click at [192, 376] on main "Editing PO #11 Building * Main Building Floor * 2 Description * Lower Level 1 (…" at bounding box center [633, 207] width 1267 height 5674
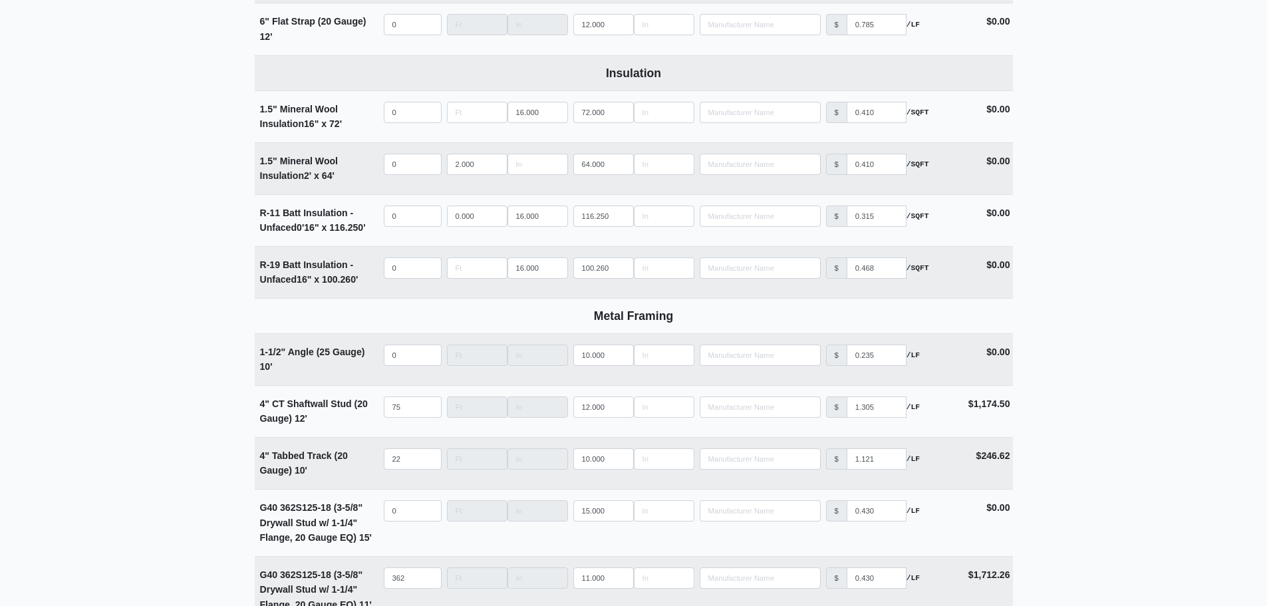
scroll to position [2366, 0]
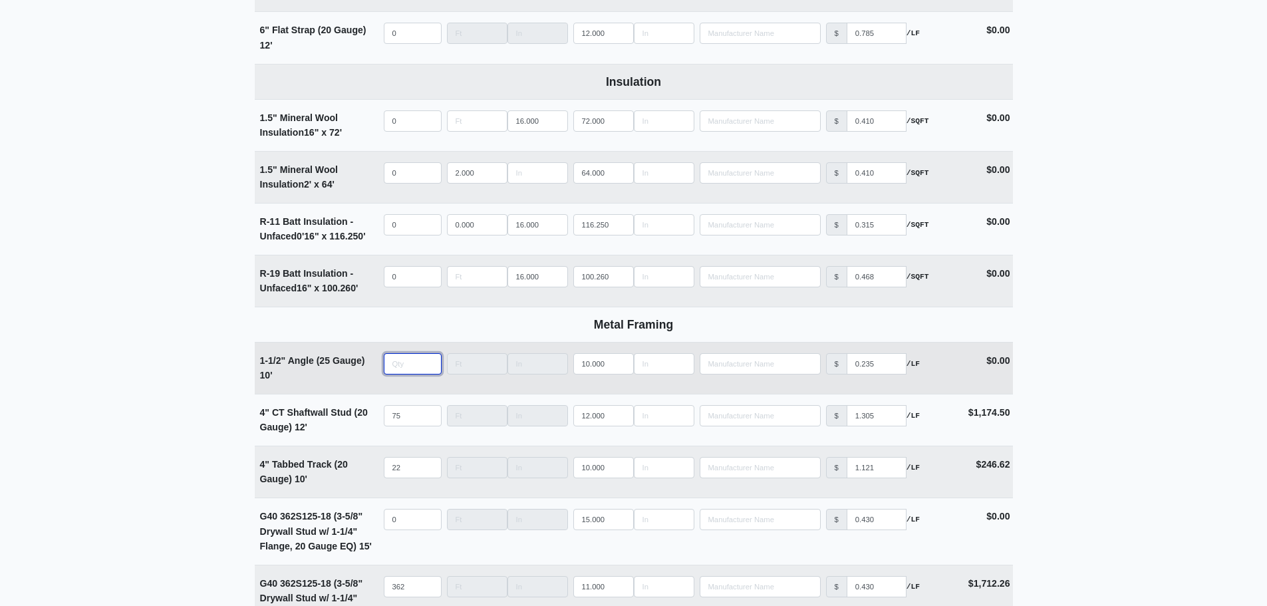
click at [397, 373] on input "quantity" at bounding box center [413, 363] width 58 height 21
type input "7"
select select
type input "70"
select select
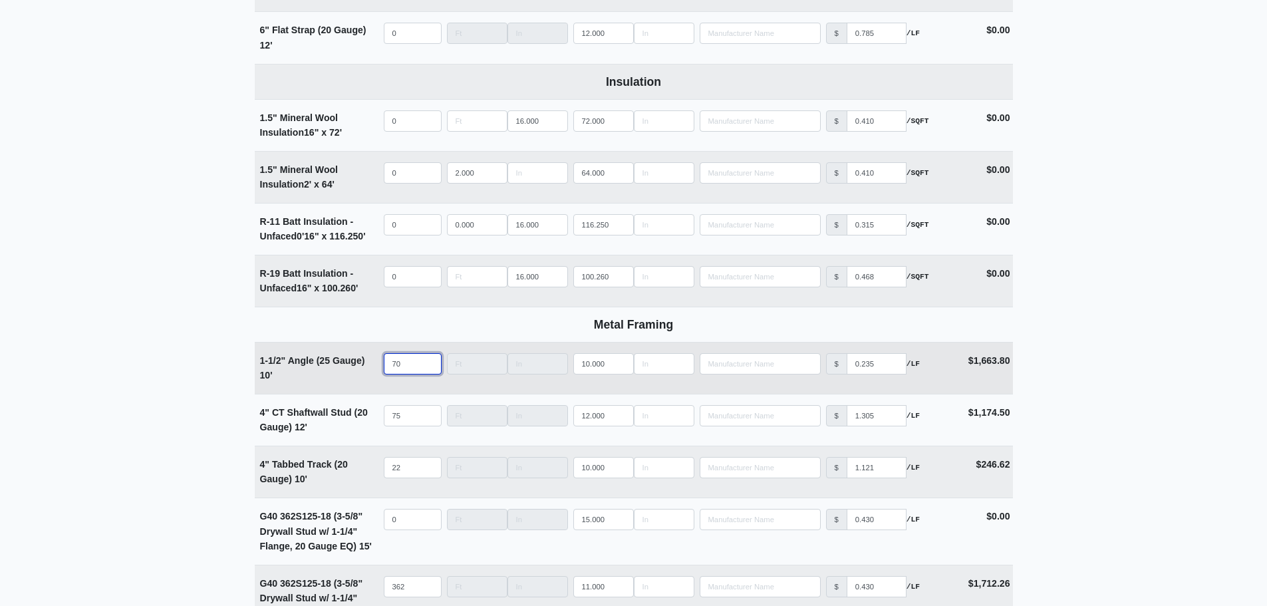
type input "708"
select select
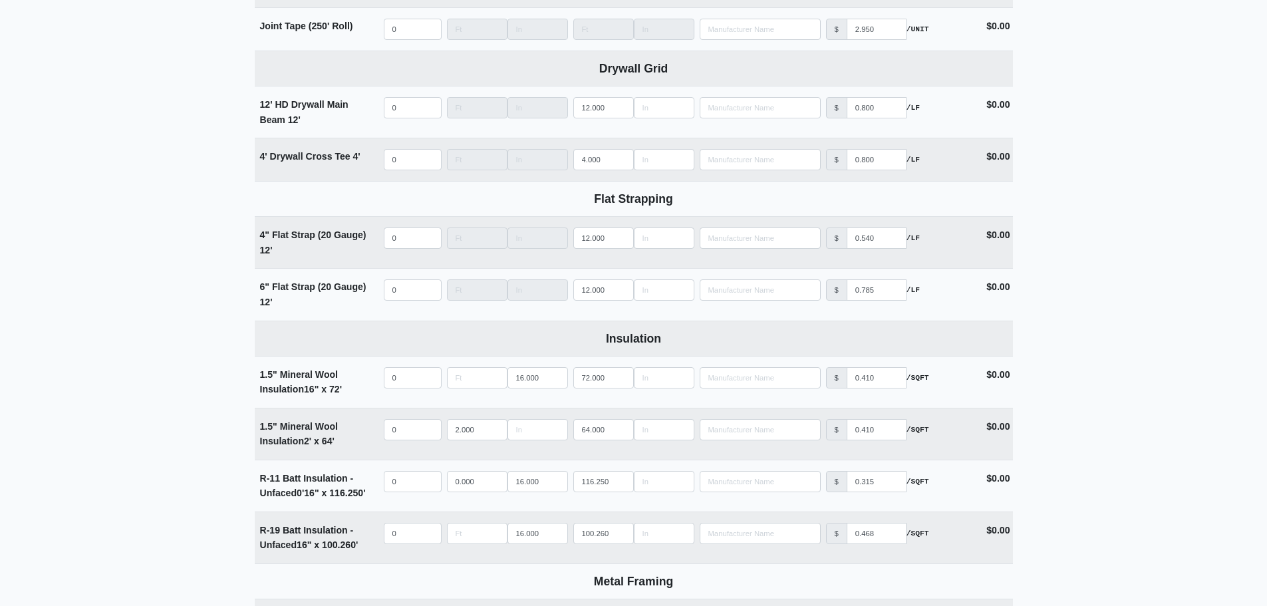
scroll to position [2033, 0]
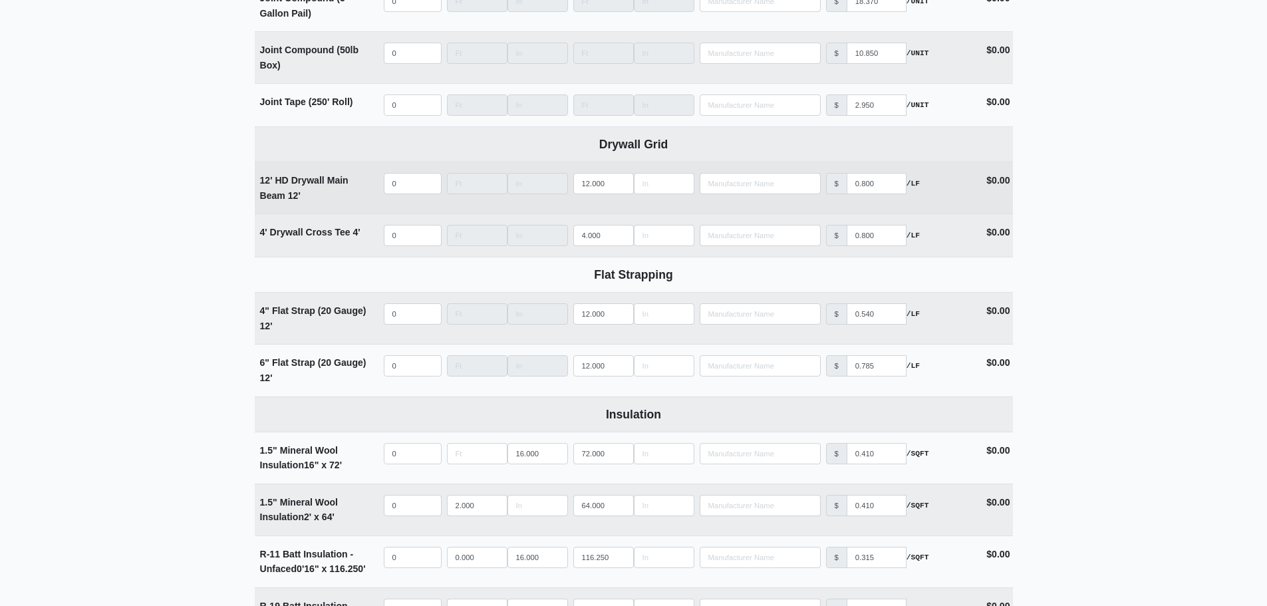
type input "708"
click at [398, 191] on input "quantity" at bounding box center [413, 183] width 58 height 21
type input "8"
select select
type input "89"
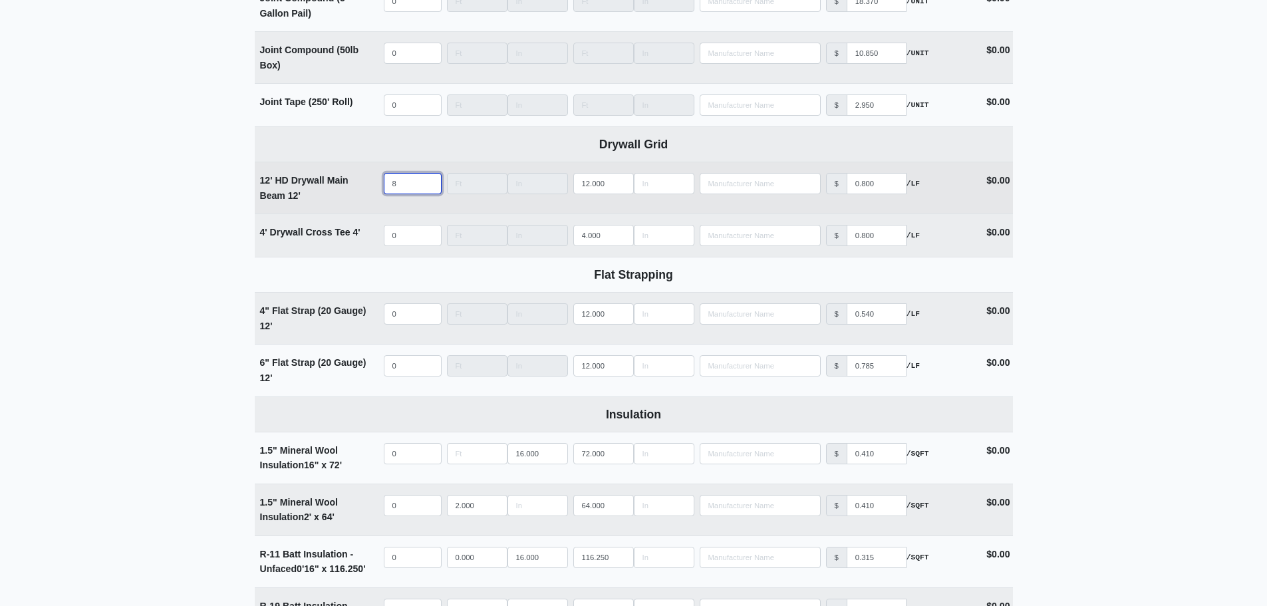
select select
type input "899"
select select
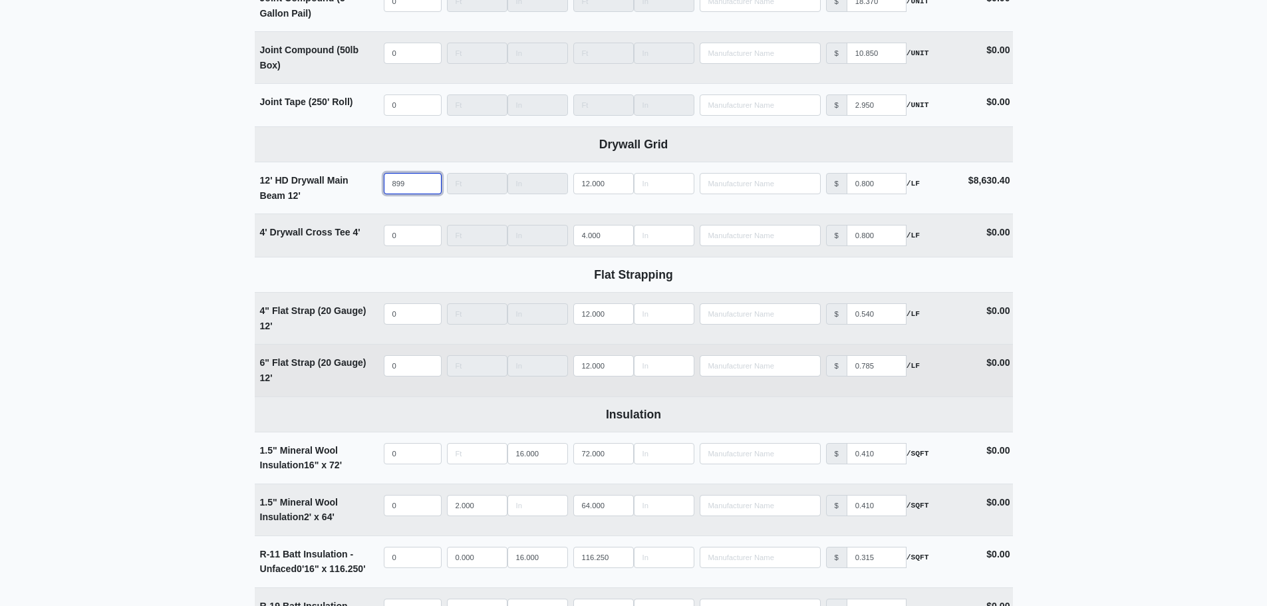
type input "899"
click at [398, 376] on input "quantity" at bounding box center [413, 365] width 58 height 21
type input "7"
select select
type input "79"
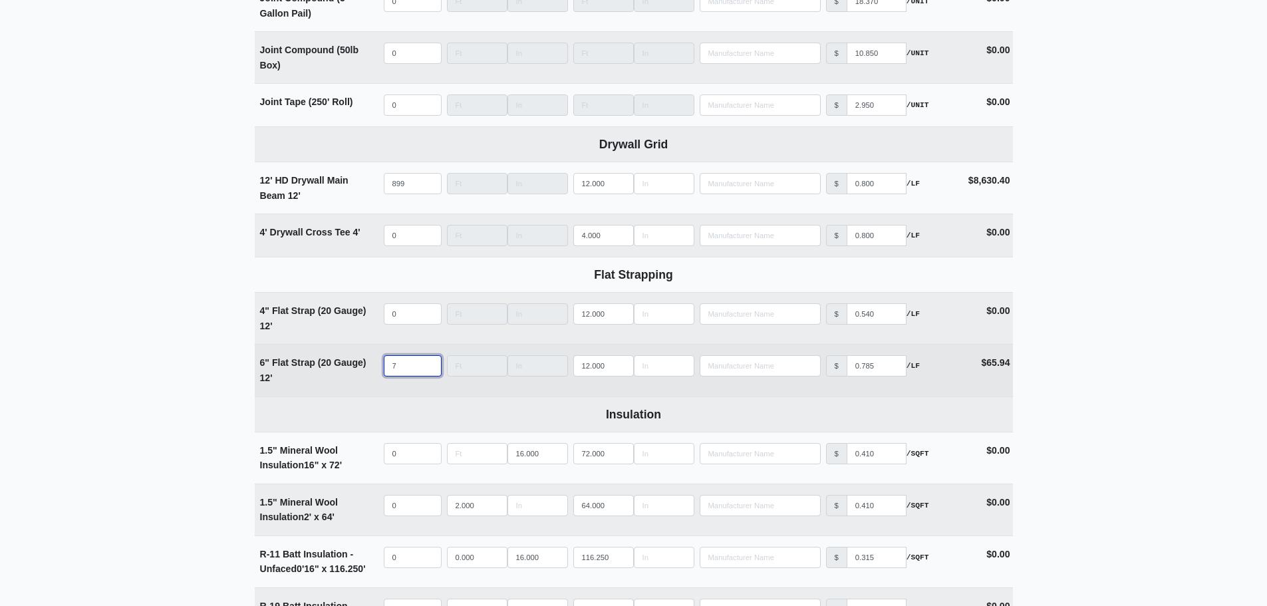
select select
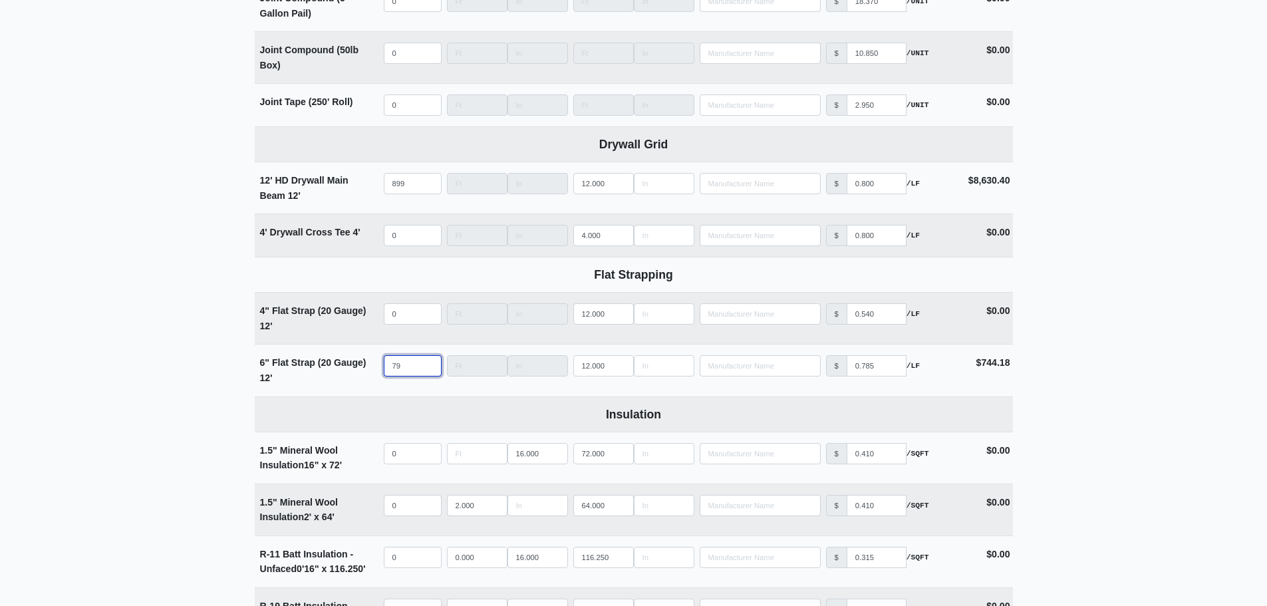
type input "79"
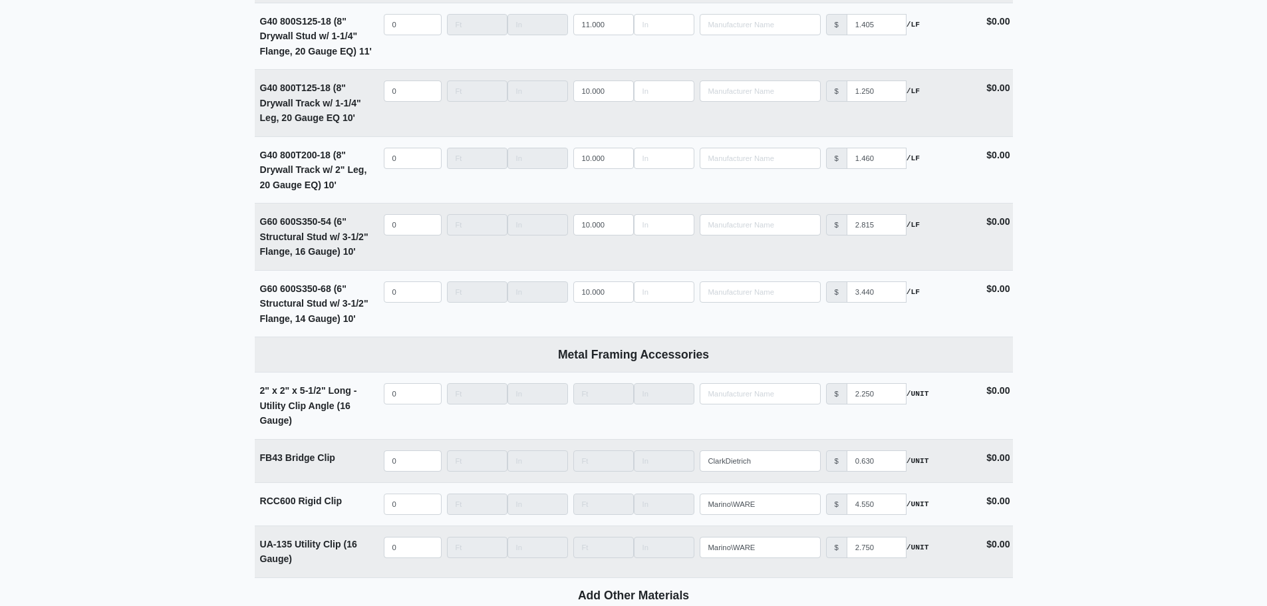
scroll to position [5202, 0]
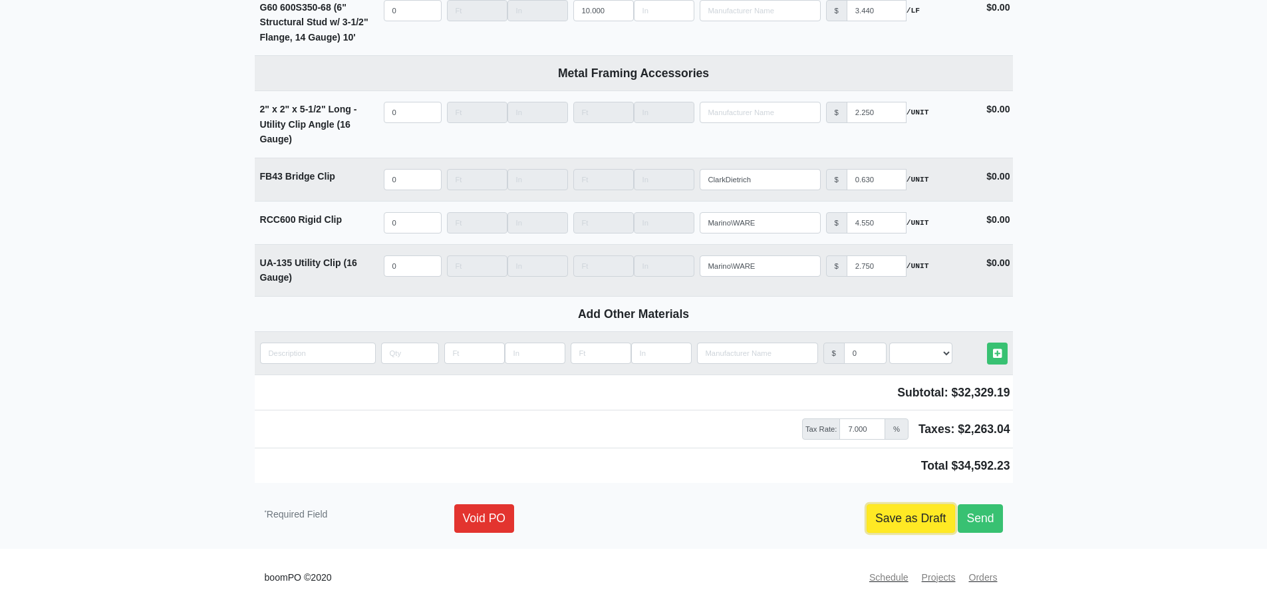
click at [888, 507] on link "Save as Draft" at bounding box center [911, 518] width 88 height 28
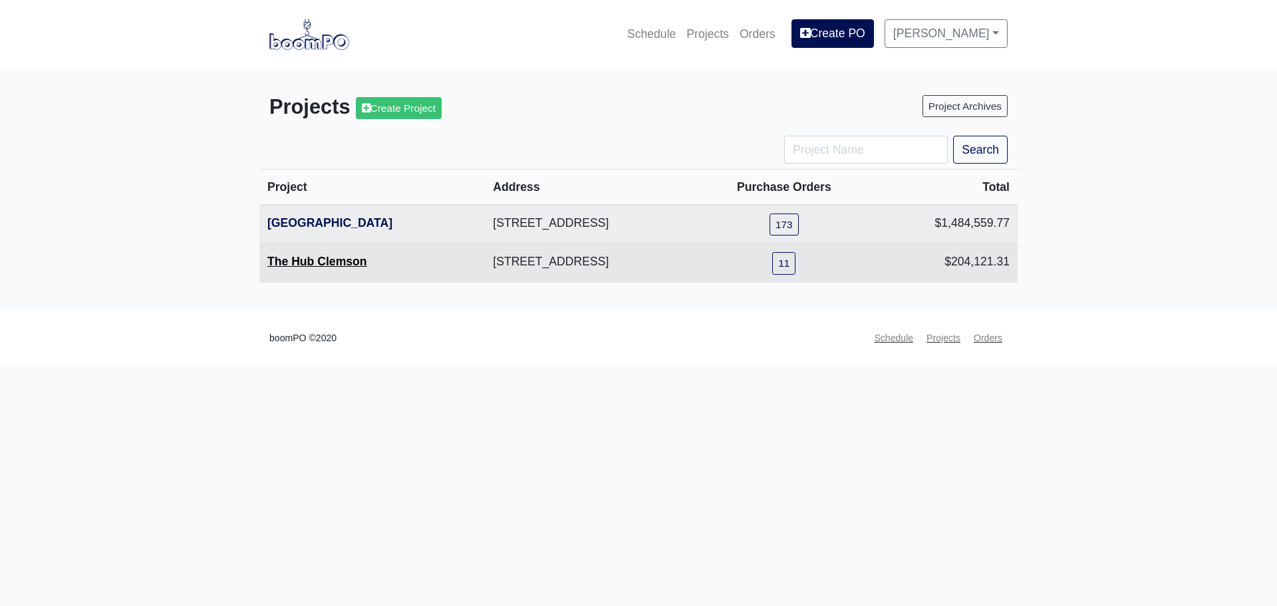
click at [287, 263] on link "The Hub Clemson" at bounding box center [317, 261] width 100 height 13
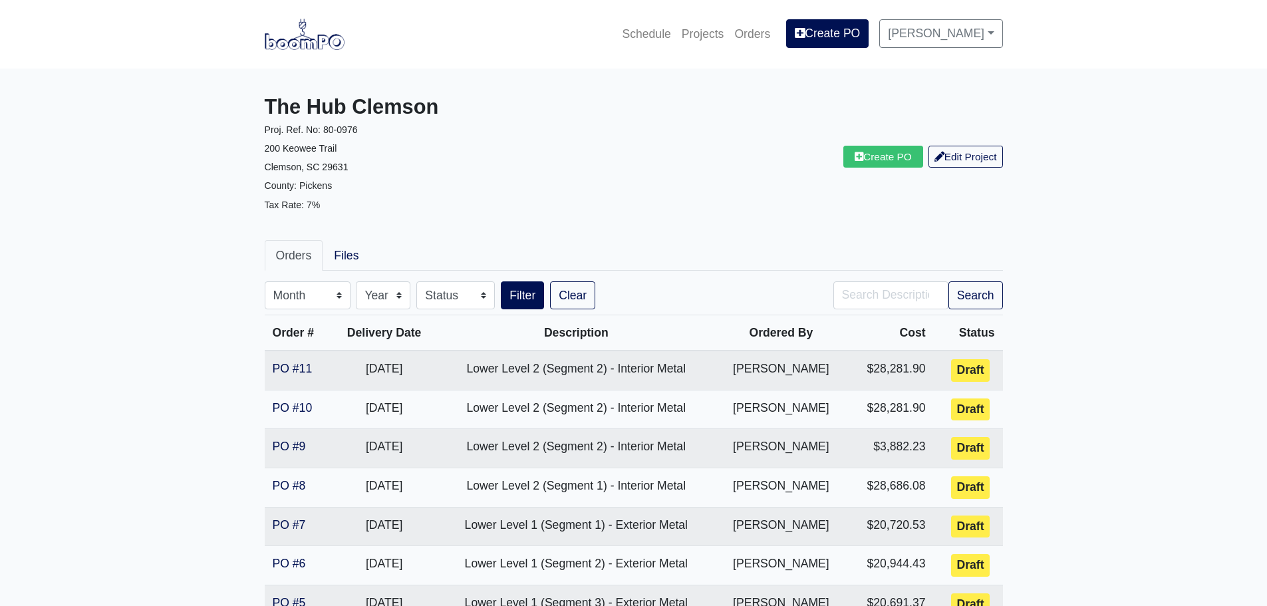
scroll to position [200, 0]
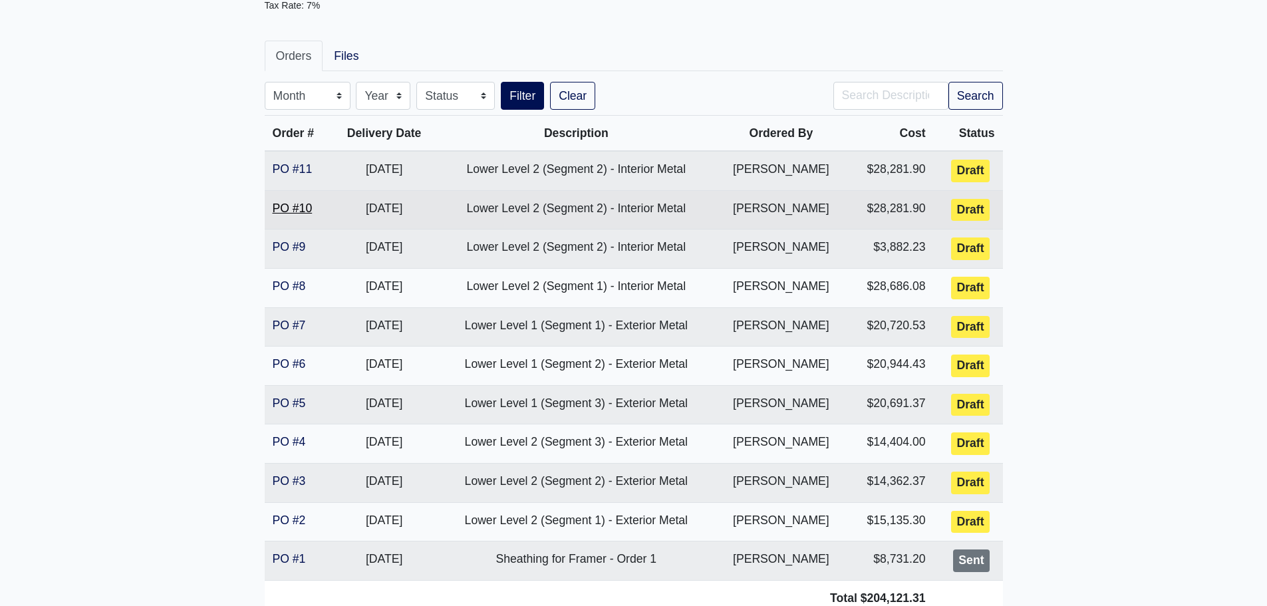
click at [281, 209] on link "PO #10" at bounding box center [293, 208] width 40 height 13
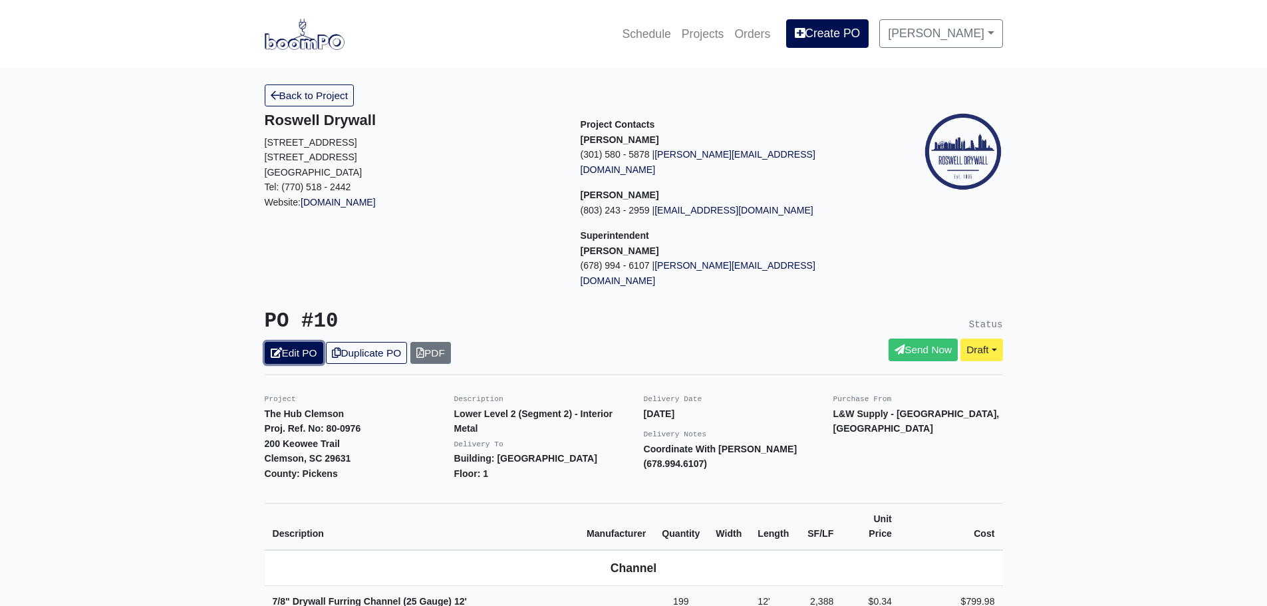
click at [311, 342] on link "Edit PO" at bounding box center [294, 353] width 59 height 22
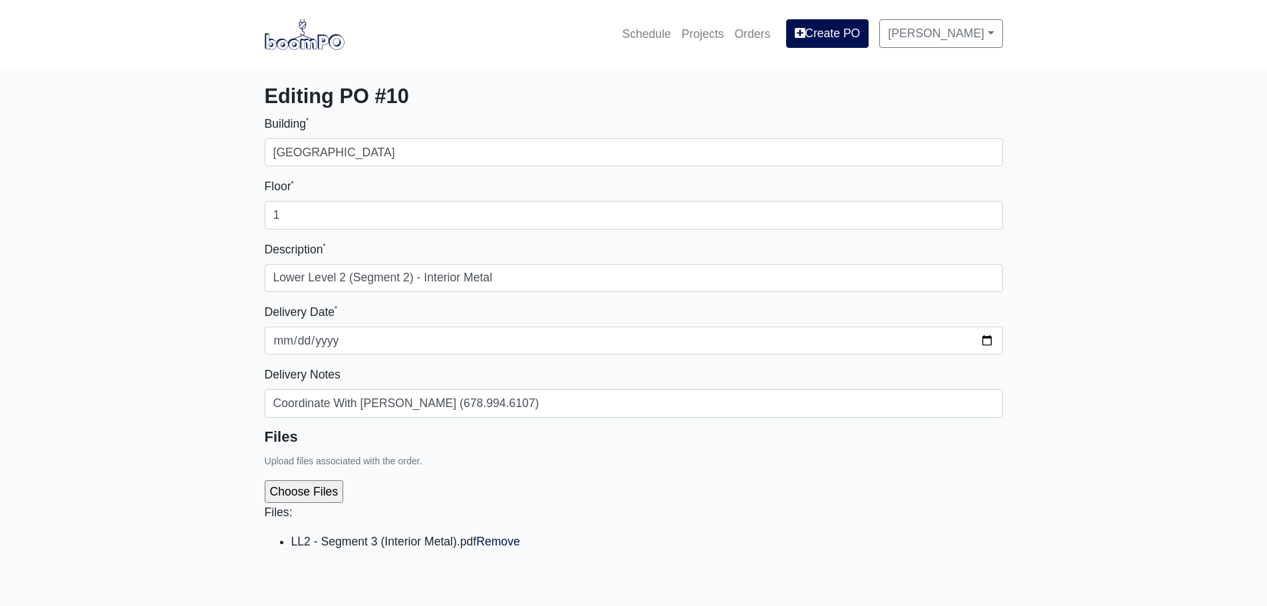
select select
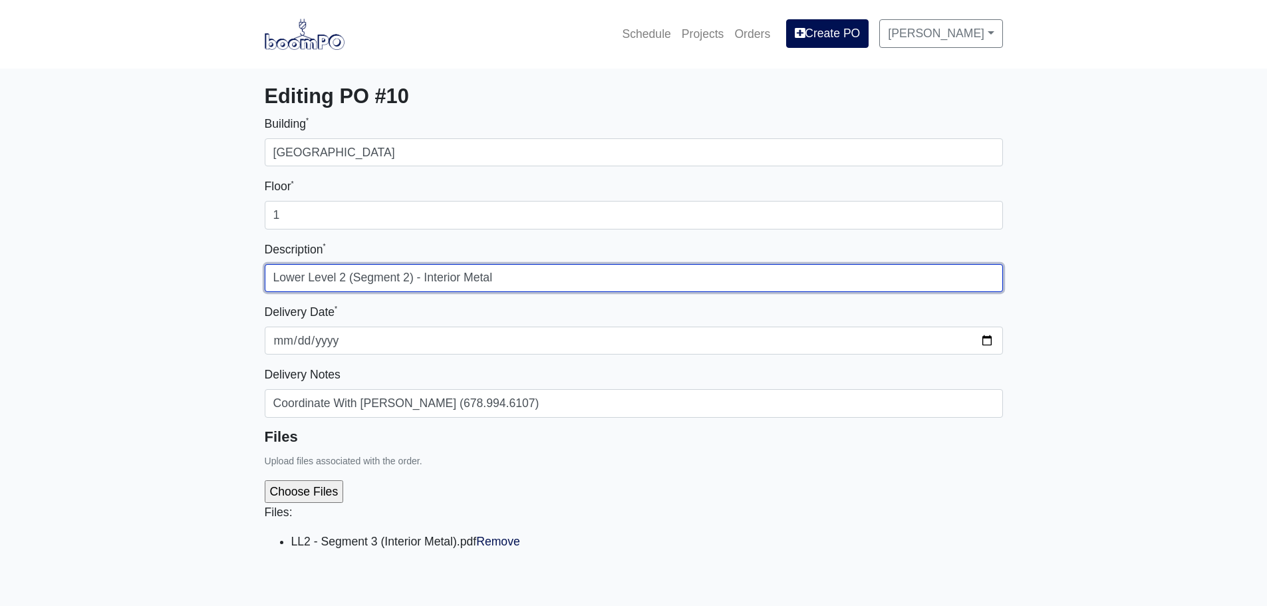
click at [408, 278] on input "Lower Level 2 (Segment 2) - Interior Metal" at bounding box center [634, 278] width 738 height 28
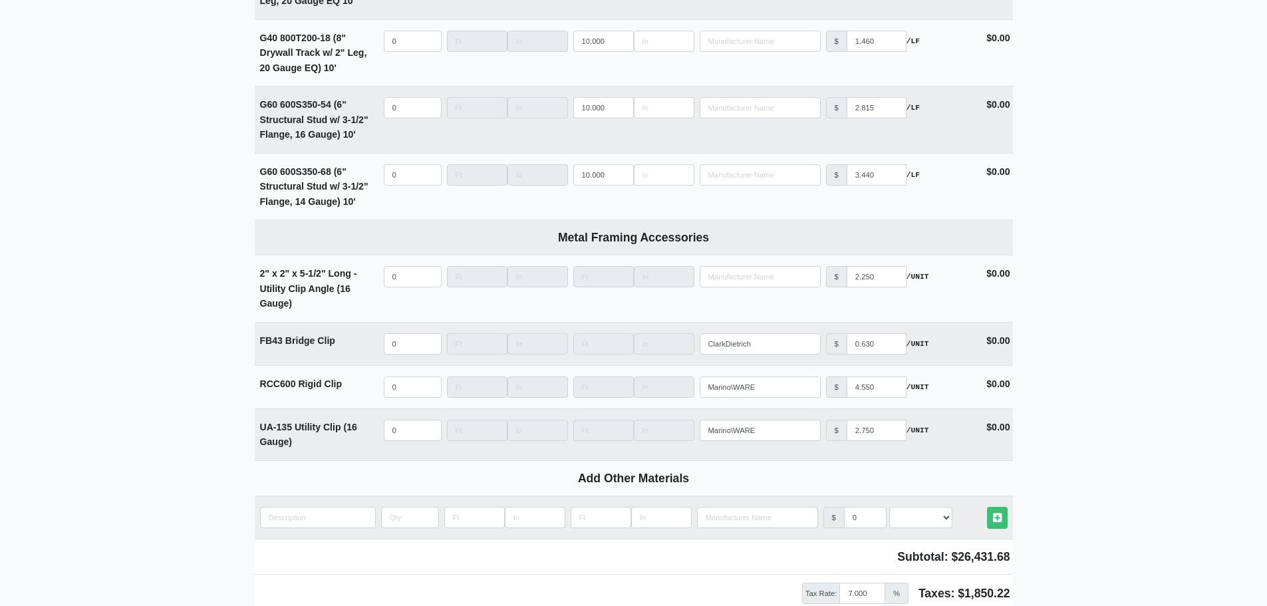
scroll to position [5202, 0]
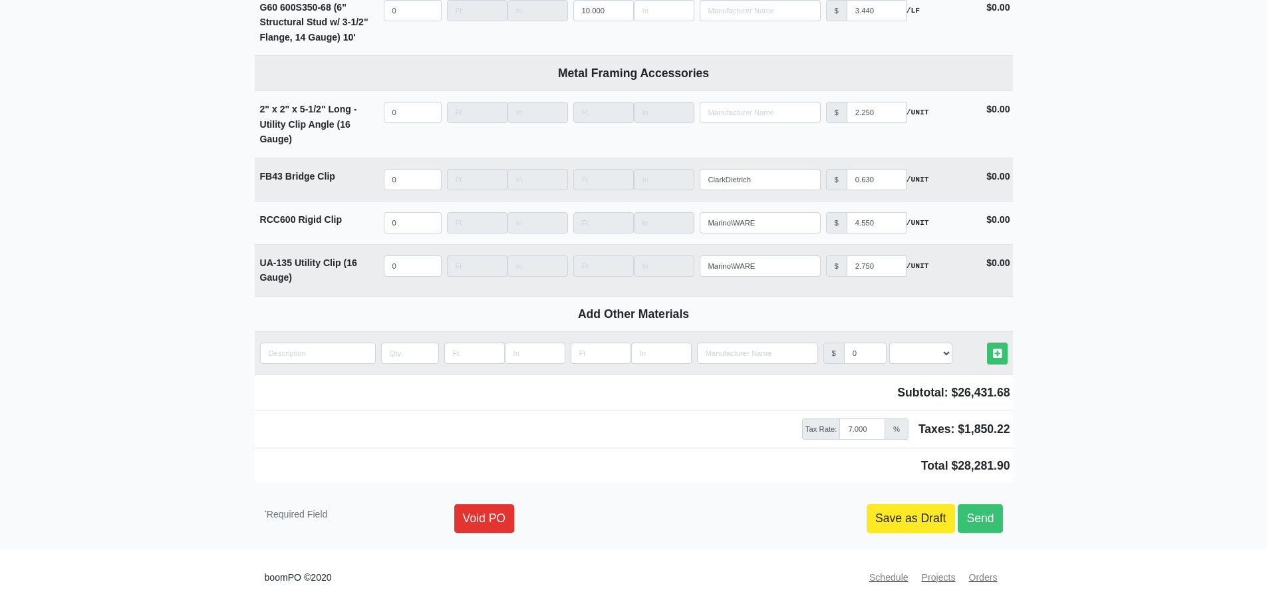
type input "Lower Level 2 (Segment 3) - Interior Metal"
click at [914, 525] on link "Save as Draft" at bounding box center [911, 518] width 88 height 28
click at [881, 516] on link "Save as Draft" at bounding box center [911, 518] width 88 height 28
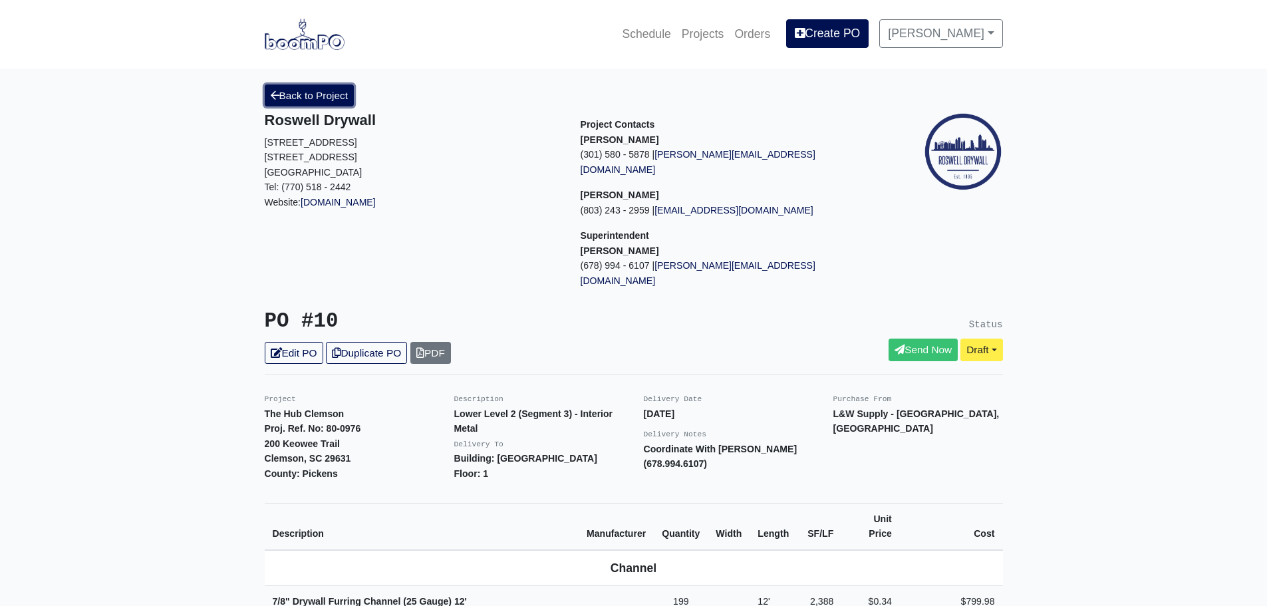
click at [279, 96] on icon at bounding box center [275, 95] width 9 height 10
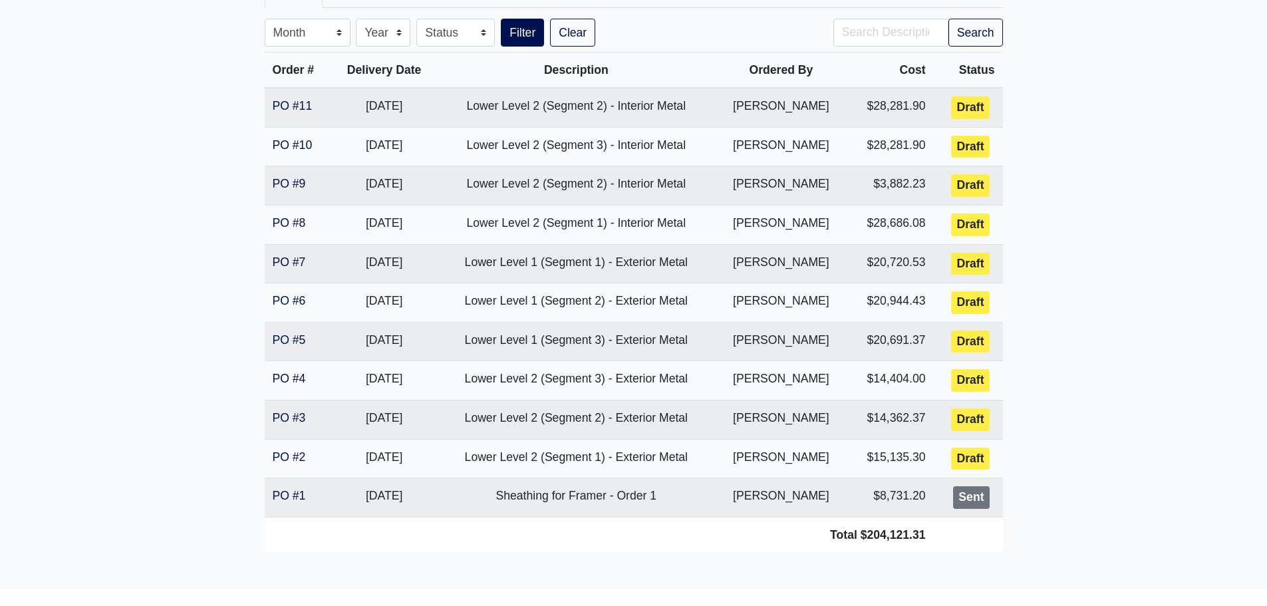
scroll to position [266, 0]
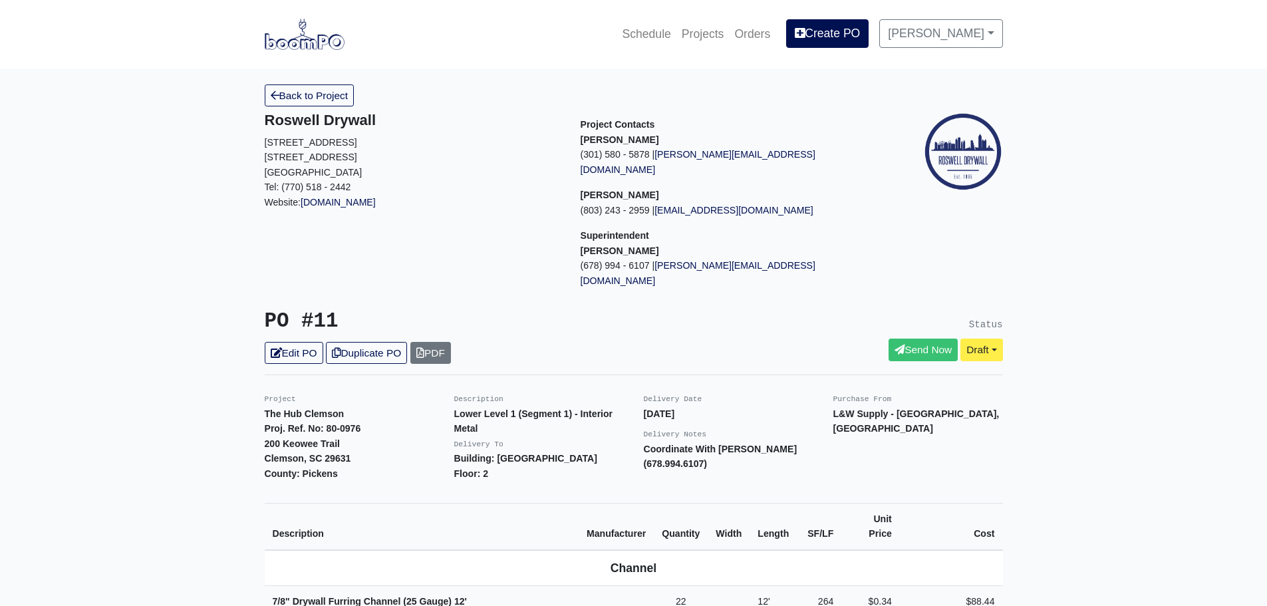
drag, startPoint x: 110, startPoint y: 407, endPoint x: 39, endPoint y: 378, distance: 76.7
click at [373, 342] on link "Duplicate PO" at bounding box center [366, 353] width 81 height 22
click at [286, 342] on link "Edit PO" at bounding box center [294, 353] width 59 height 22
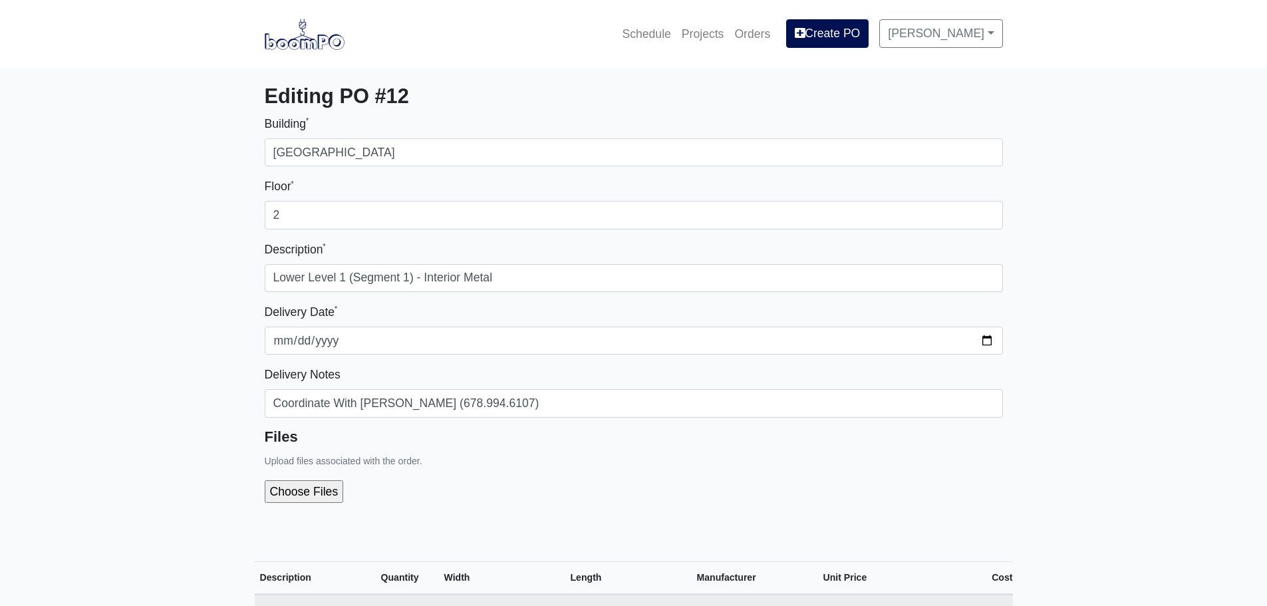
select select
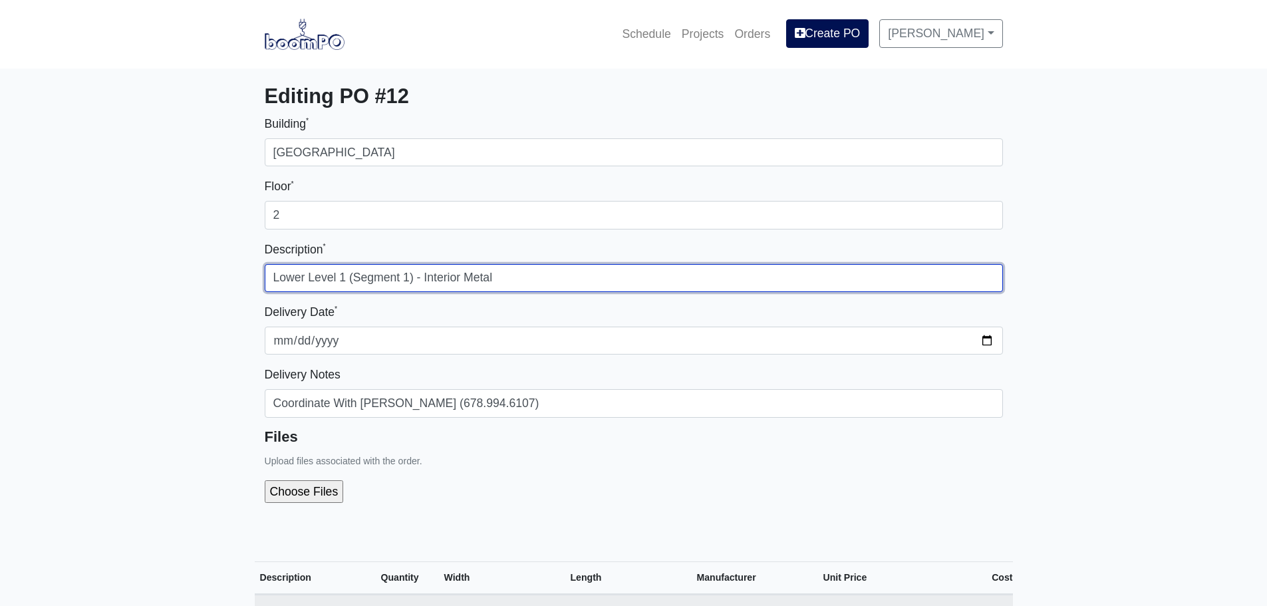
click at [345, 278] on input "Lower Level 1 (Segment 1) - Interior Metal" at bounding box center [634, 278] width 738 height 28
drag, startPoint x: 408, startPoint y: 279, endPoint x: 416, endPoint y: 273, distance: 9.5
click at [409, 279] on input "Lower Level 1 (Segment 1) - Interior Metal" at bounding box center [634, 278] width 738 height 28
type input "Lower Level 1 (Segment 2) - Interior Metal"
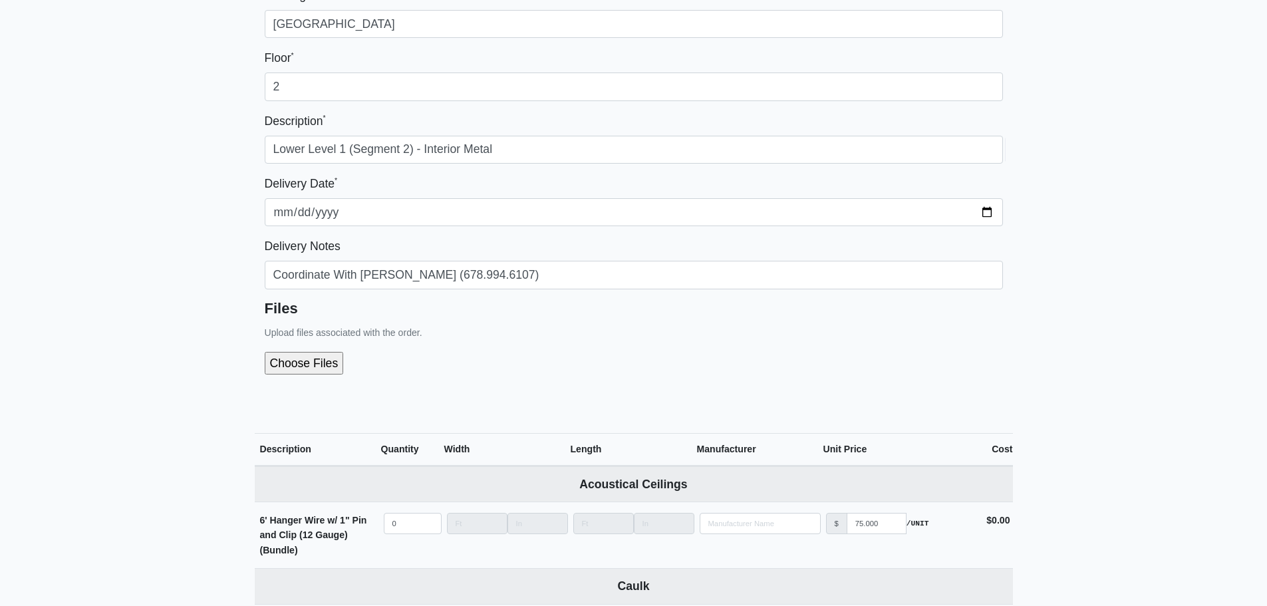
scroll to position [133, 0]
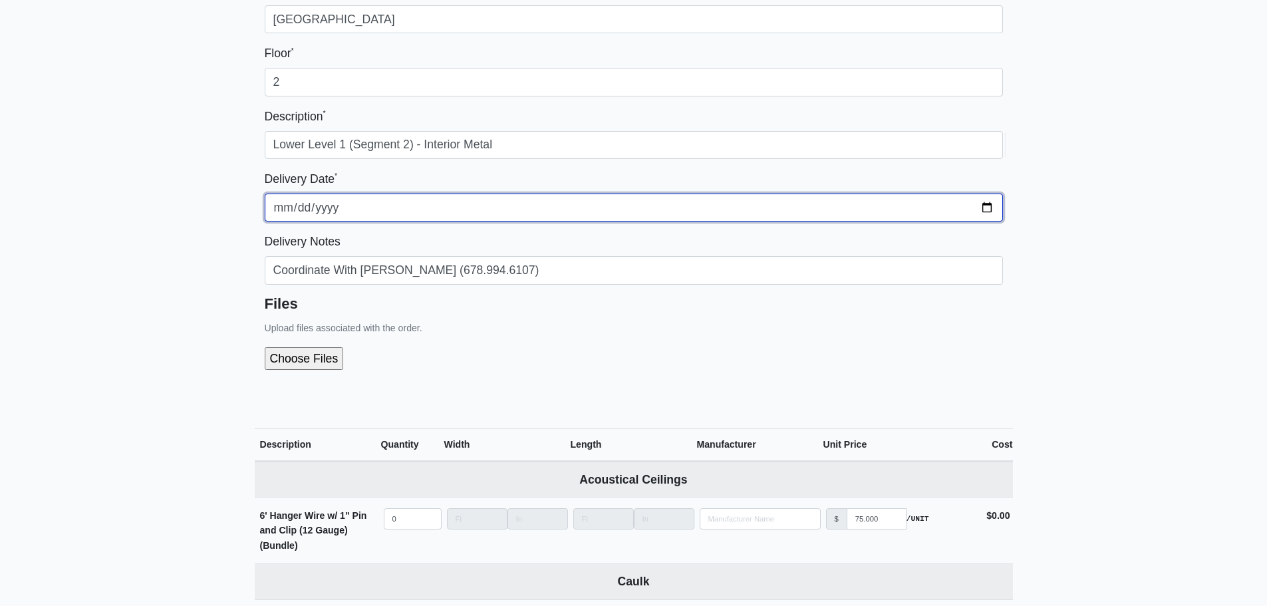
click at [988, 210] on input "[DATE]" at bounding box center [634, 208] width 738 height 28
type input "[DATE]"
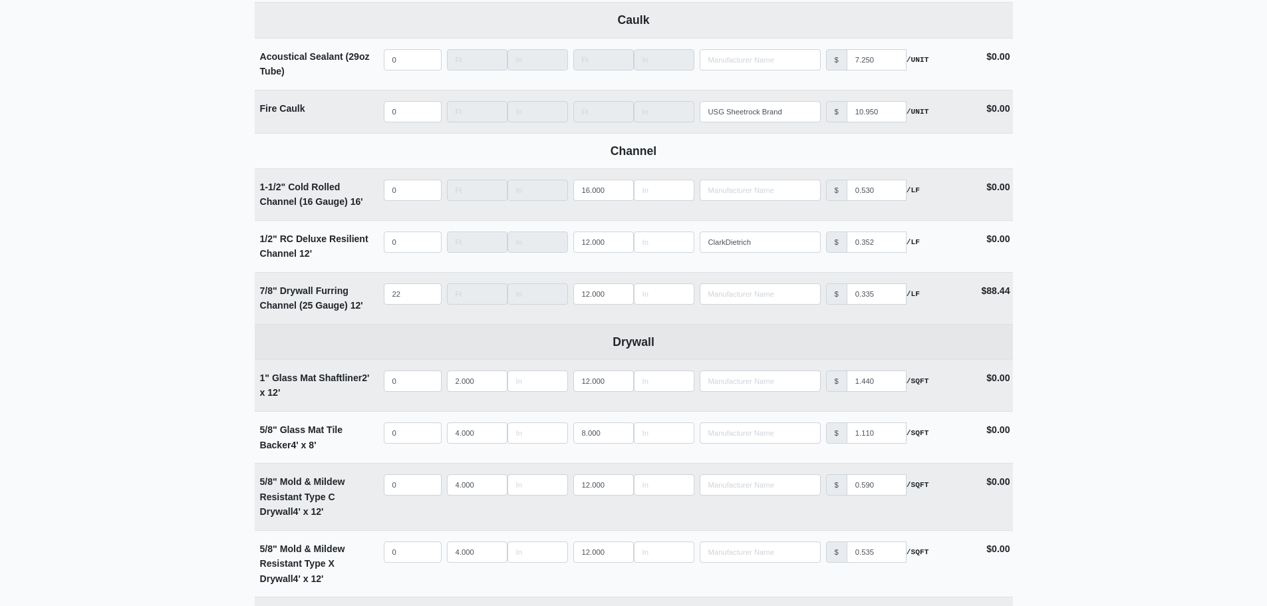
scroll to position [732, 0]
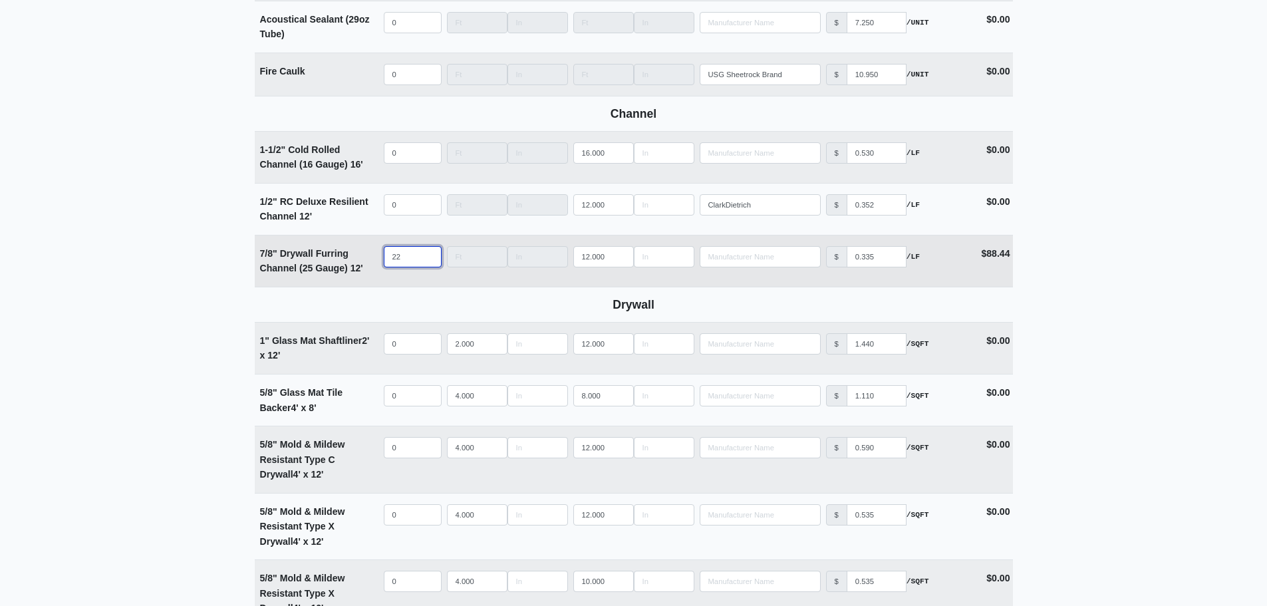
drag, startPoint x: 405, startPoint y: 258, endPoint x: 335, endPoint y: 253, distance: 70.0
click at [338, 253] on tr "7/8" Drywall Furring Channel (25 Gauge) 12' Qty 22 Width Length 12.000 Manufact…" at bounding box center [634, 261] width 758 height 52
select select
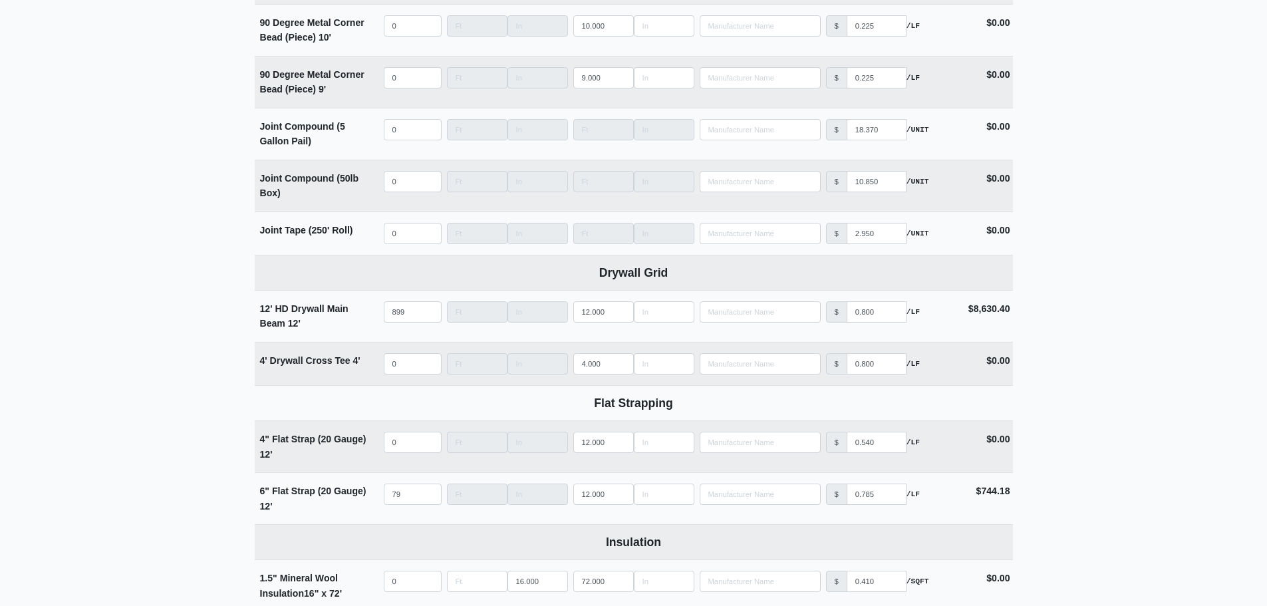
scroll to position [1929, 0]
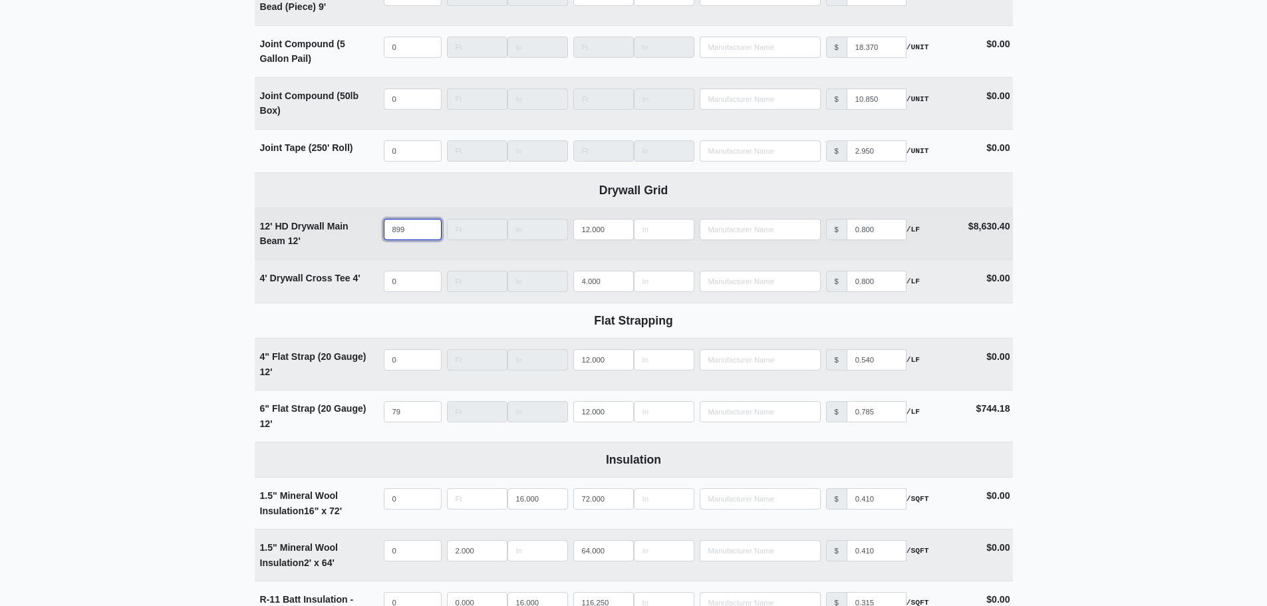
type input "0"
drag, startPoint x: 416, startPoint y: 235, endPoint x: 348, endPoint y: 234, distance: 67.2
click at [350, 234] on tr "12' HD Drywall Main Beam 12' Qty 899 Width Length 12.000 Manufacturer No Result…" at bounding box center [634, 233] width 758 height 52
select select
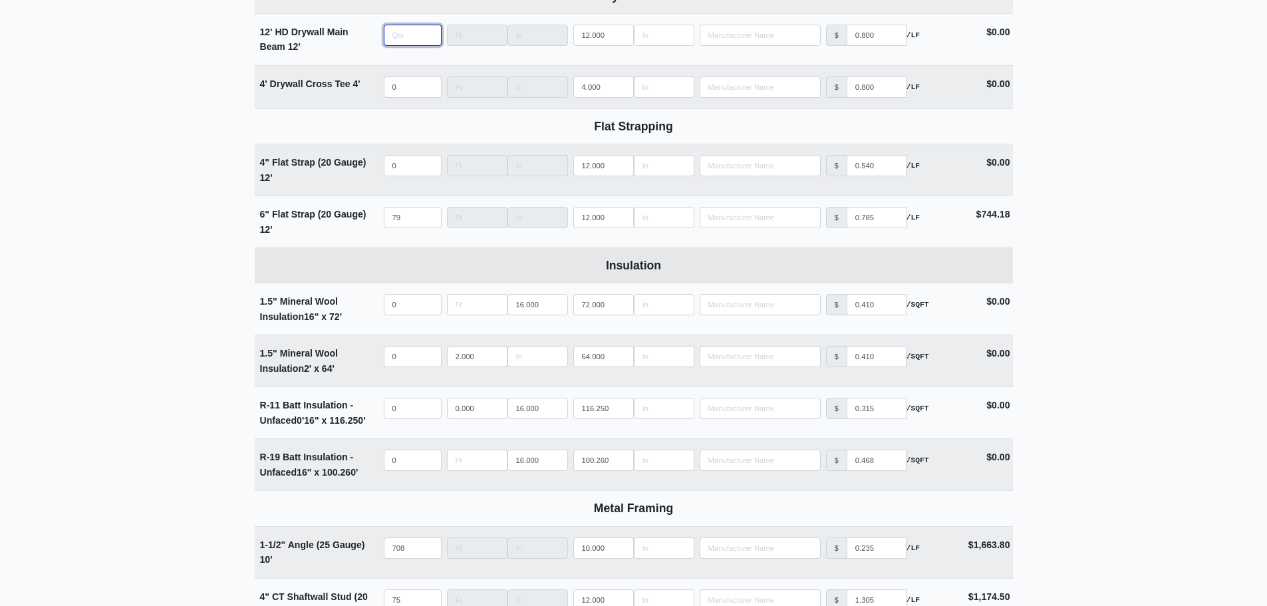
scroll to position [2128, 0]
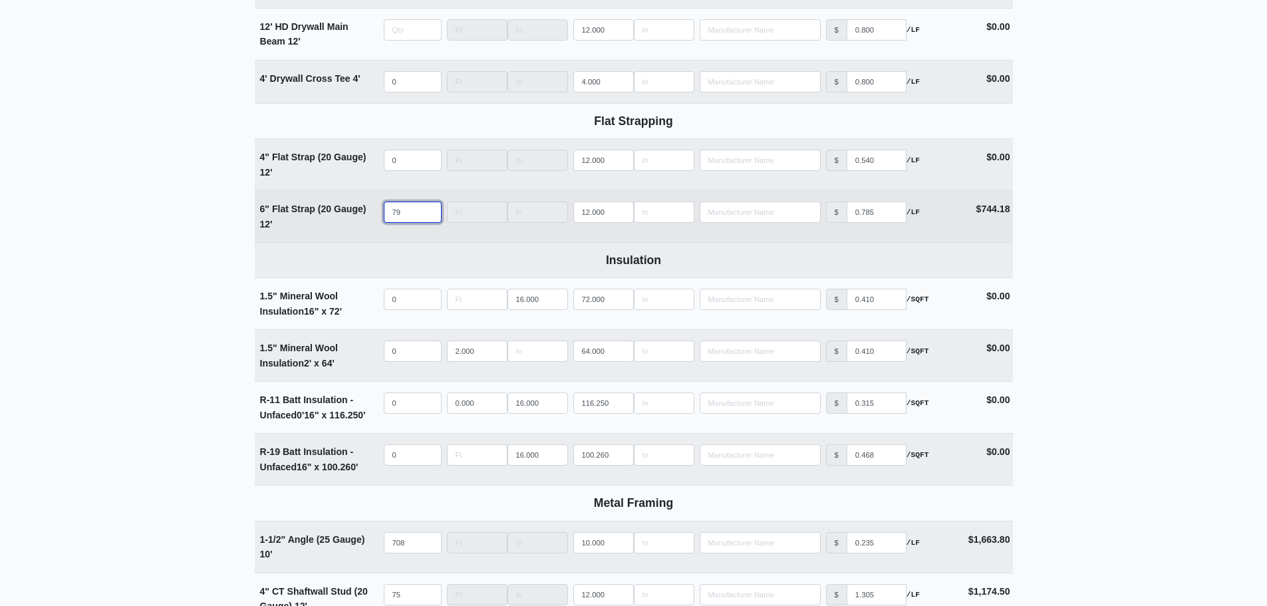
type input "0"
drag, startPoint x: 374, startPoint y: 221, endPoint x: 356, endPoint y: 222, distance: 18.0
click at [357, 221] on tr "6" Flat Strap (20 Gauge) 12' Qty 79 Width Length 12.000 Manufacturer No Results…" at bounding box center [634, 216] width 758 height 52
select select
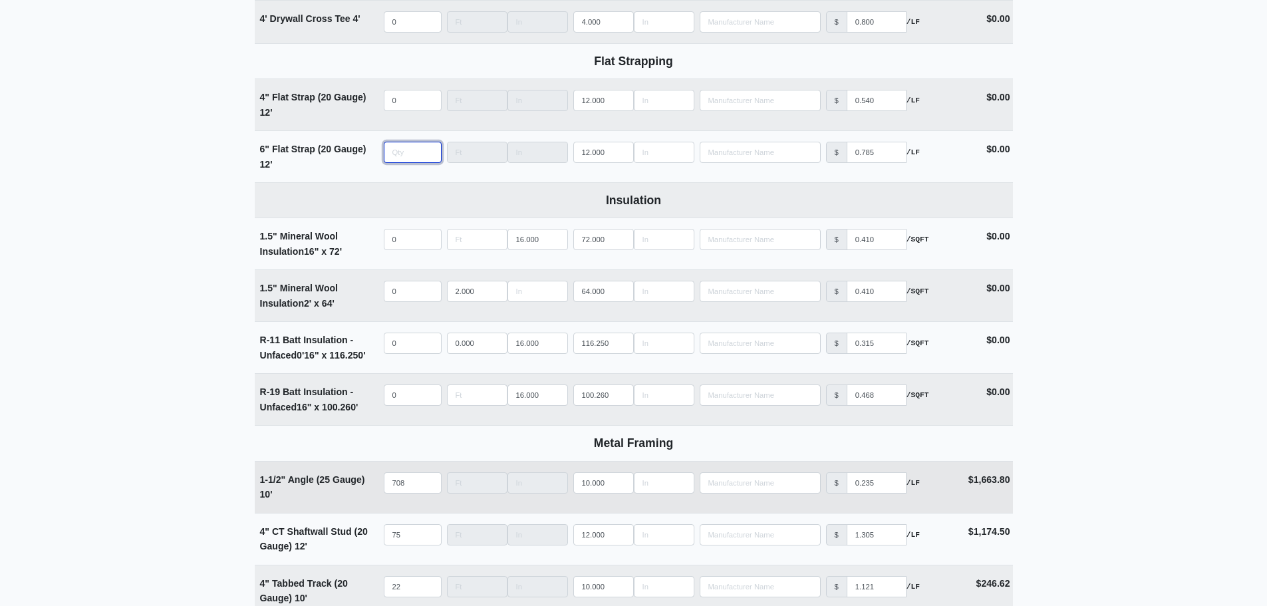
scroll to position [2328, 0]
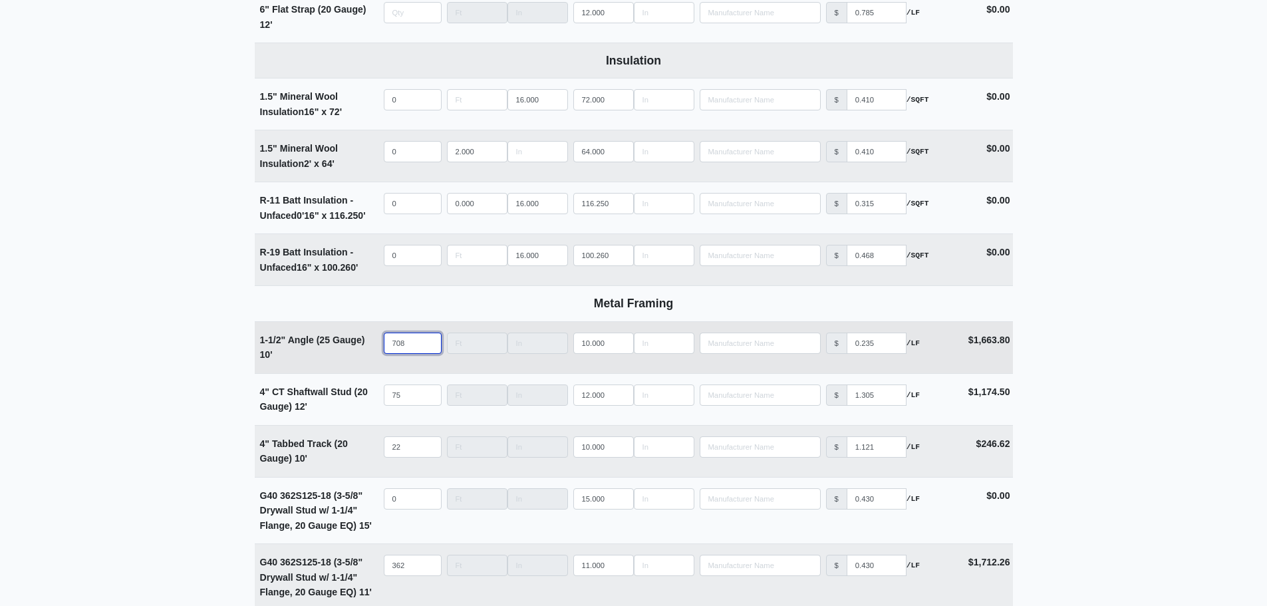
type input "0"
drag, startPoint x: 407, startPoint y: 348, endPoint x: 364, endPoint y: 349, distance: 43.2
click at [367, 350] on tr "1-1/2" Angle (25 Gauge) 10' Qty 708 Width Length 10.000 Manufacturer No Results…" at bounding box center [634, 347] width 758 height 52
select select
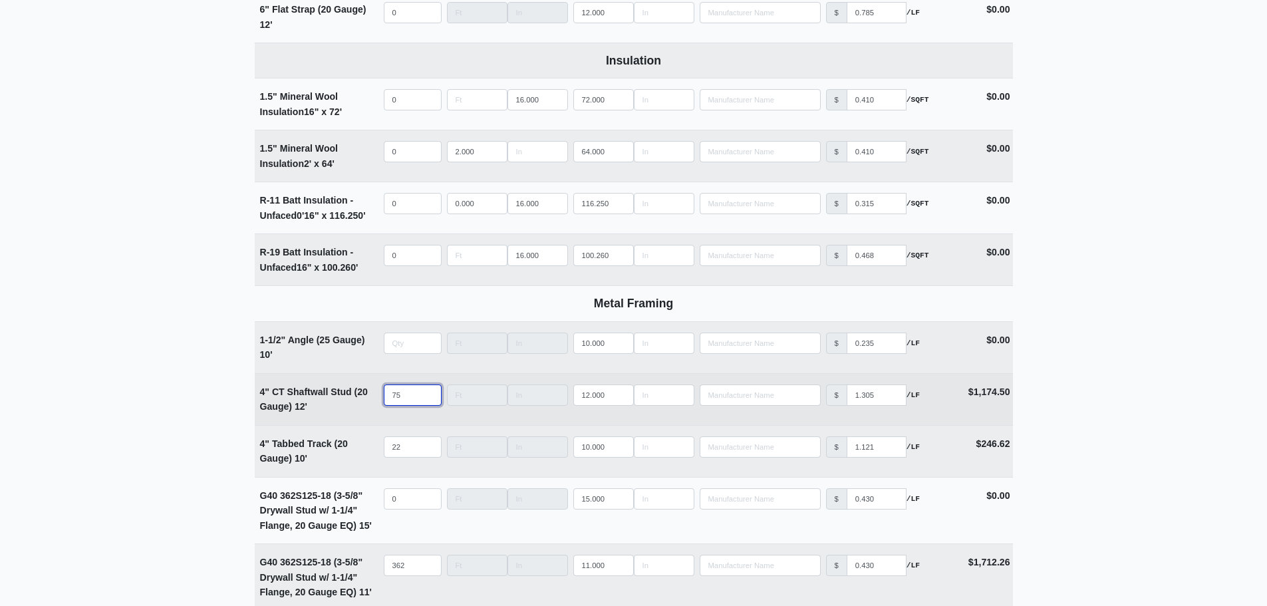
type input "0"
drag, startPoint x: 404, startPoint y: 393, endPoint x: 369, endPoint y: 396, distance: 34.7
click at [372, 395] on tr "4" CT Shaftwall Stud (20 Gauge) 12' Qty 75 Width Length 12.000 Manufacturer No …" at bounding box center [634, 399] width 758 height 52
select select
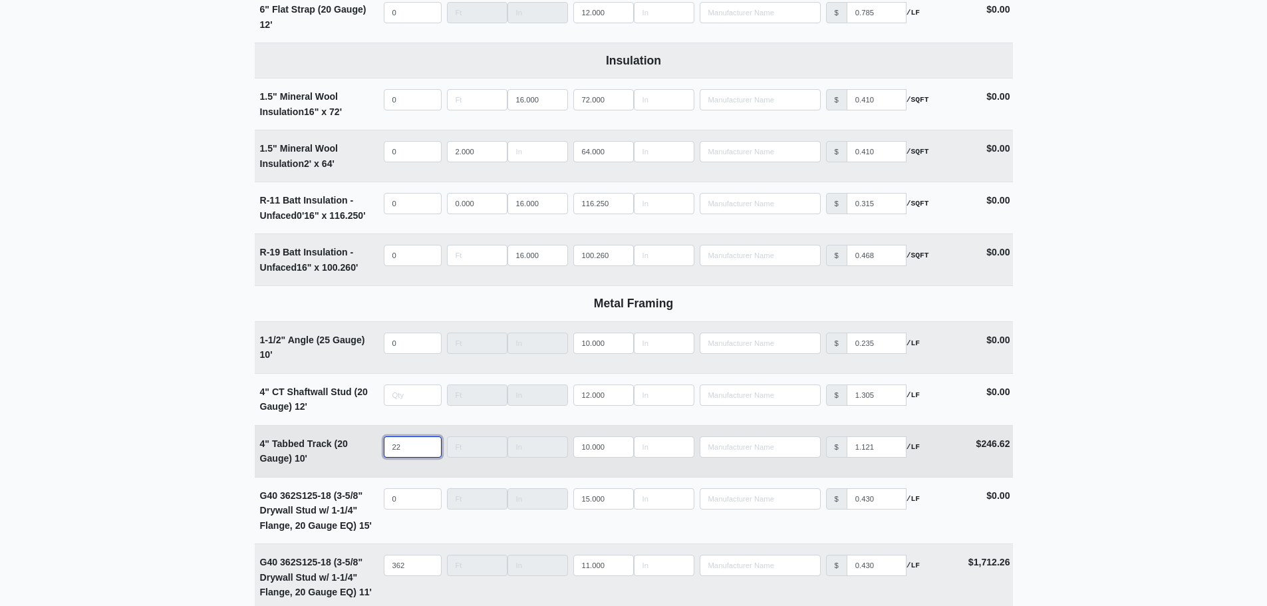
type input "0"
select select
drag, startPoint x: 406, startPoint y: 449, endPoint x: 367, endPoint y: 449, distance: 39.2
click at [367, 449] on tr "4" Tabbed Track (20 Gauge) 10' Qty Width Length 10.000 Manufacturer No Results …" at bounding box center [634, 451] width 758 height 52
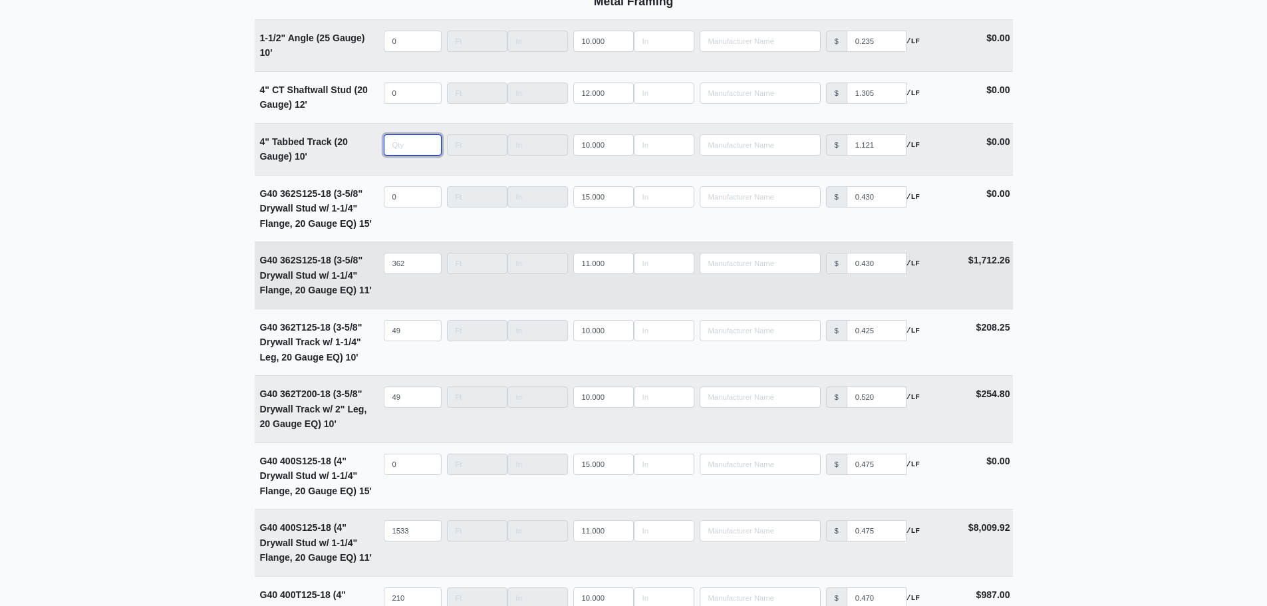
scroll to position [2594, 0]
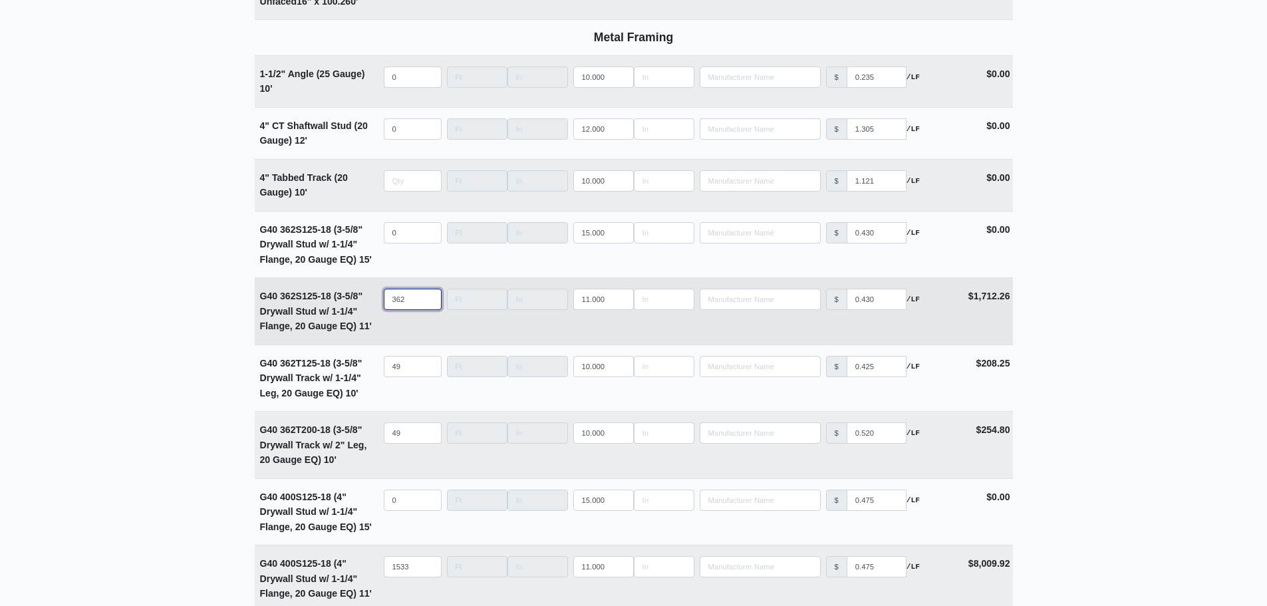
type input "0"
click at [344, 306] on tr "G40 362S125-18 (3-5/8" Drywall Stud w/ 1-1/4" Flange, 20 Gauge EQ) 11' Qty 362 …" at bounding box center [634, 310] width 758 height 67
select select
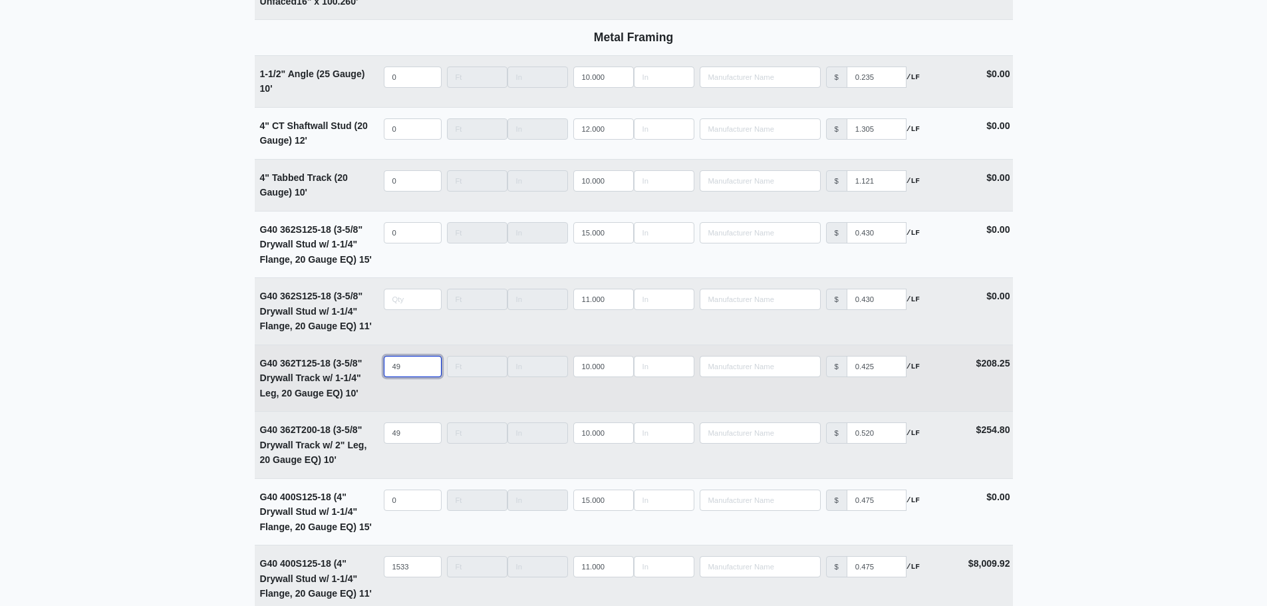
type input "0"
select select
drag, startPoint x: 408, startPoint y: 376, endPoint x: 371, endPoint y: 376, distance: 37.2
click at [371, 376] on tr "G40 362T125-18 (3-5/8" Drywall Track w/ 1-1/4" Leg, 20 Gauge EQ) 10' Qty Width …" at bounding box center [634, 377] width 758 height 67
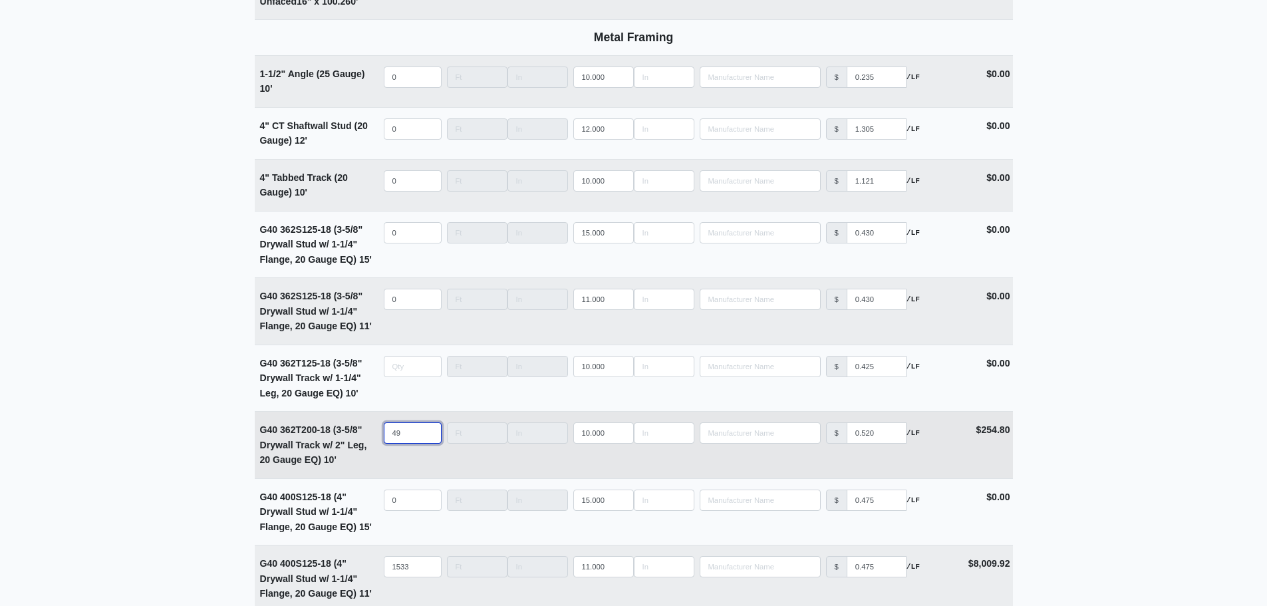
type input "0"
select select
drag, startPoint x: 411, startPoint y: 438, endPoint x: 354, endPoint y: 432, distance: 57.5
click at [360, 433] on tr "G40 362T200-18 (3-5/8" Drywall Track w/ 2" Leg, 20 Gauge EQ) 10' Qty Width Leng…" at bounding box center [634, 444] width 758 height 67
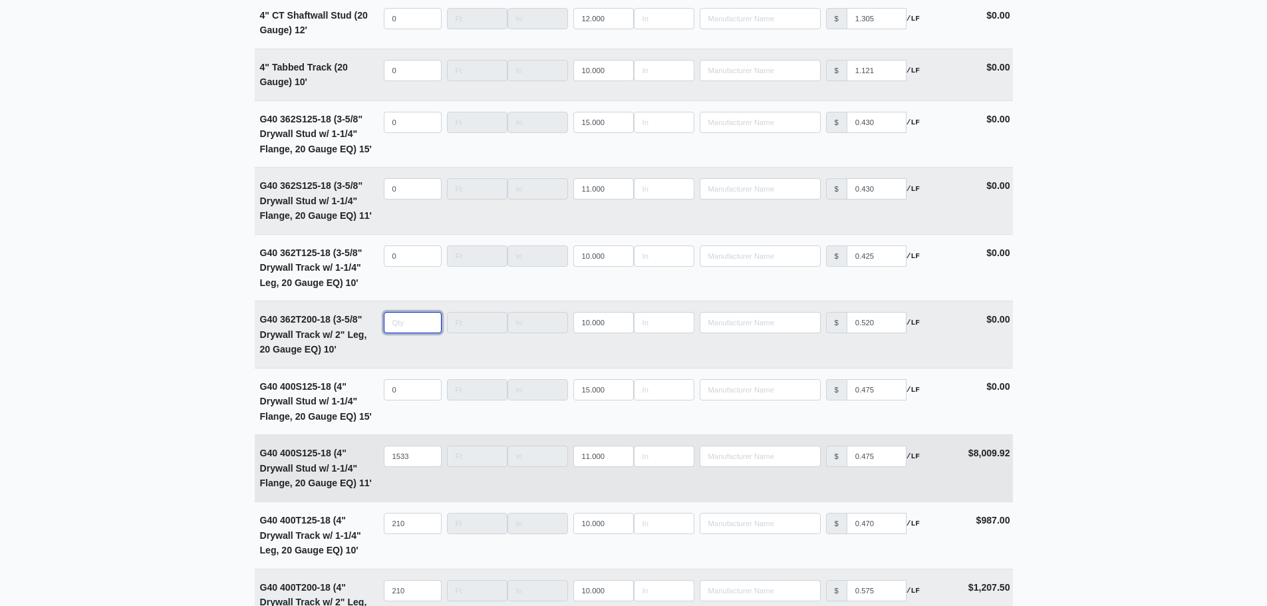
scroll to position [2860, 0]
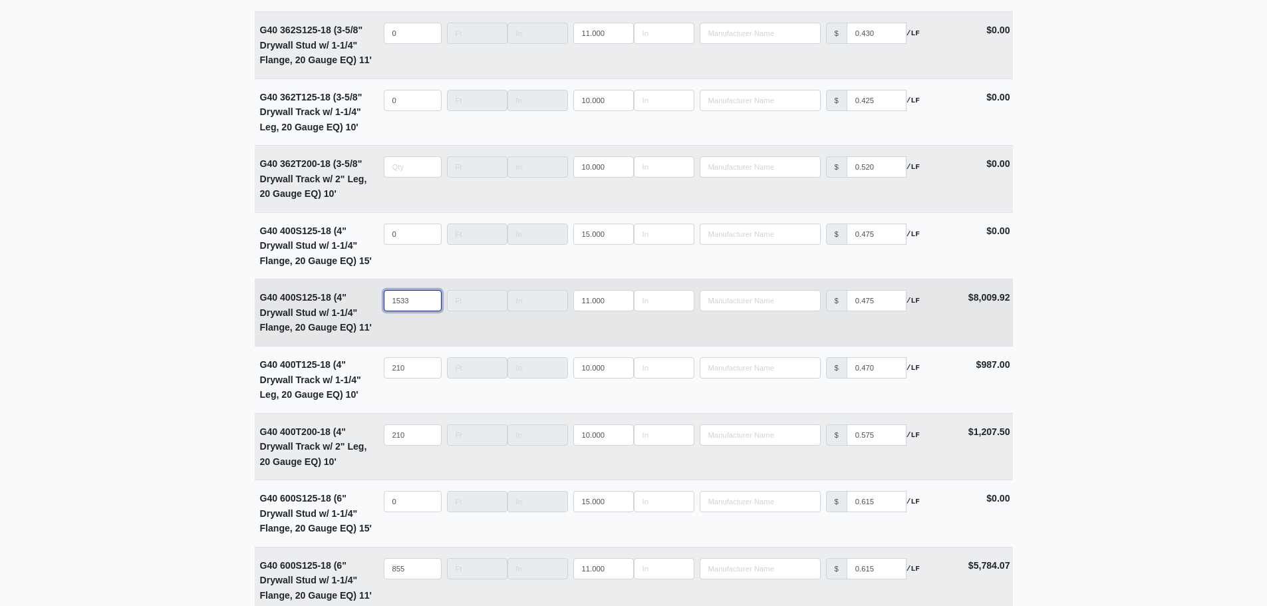
type input "0"
drag, startPoint x: 416, startPoint y: 308, endPoint x: 380, endPoint y: 313, distance: 36.9
click at [388, 309] on input "1533" at bounding box center [413, 300] width 58 height 21
select select
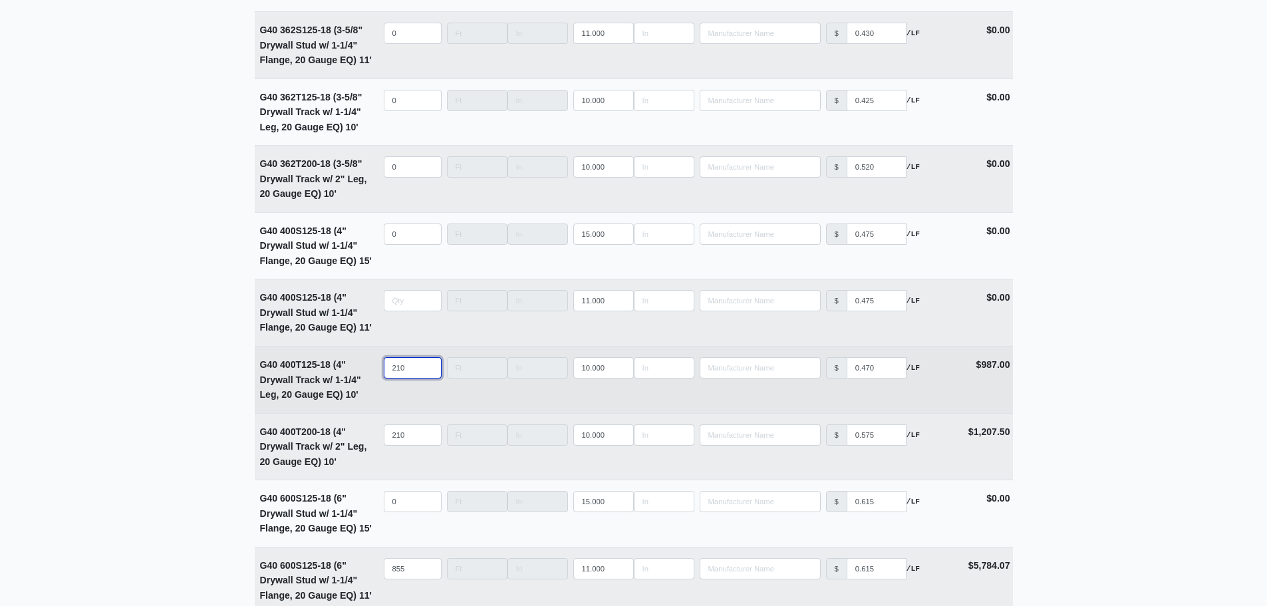
type input "0"
click at [395, 370] on input "210" at bounding box center [413, 367] width 58 height 21
type input "2"
select select
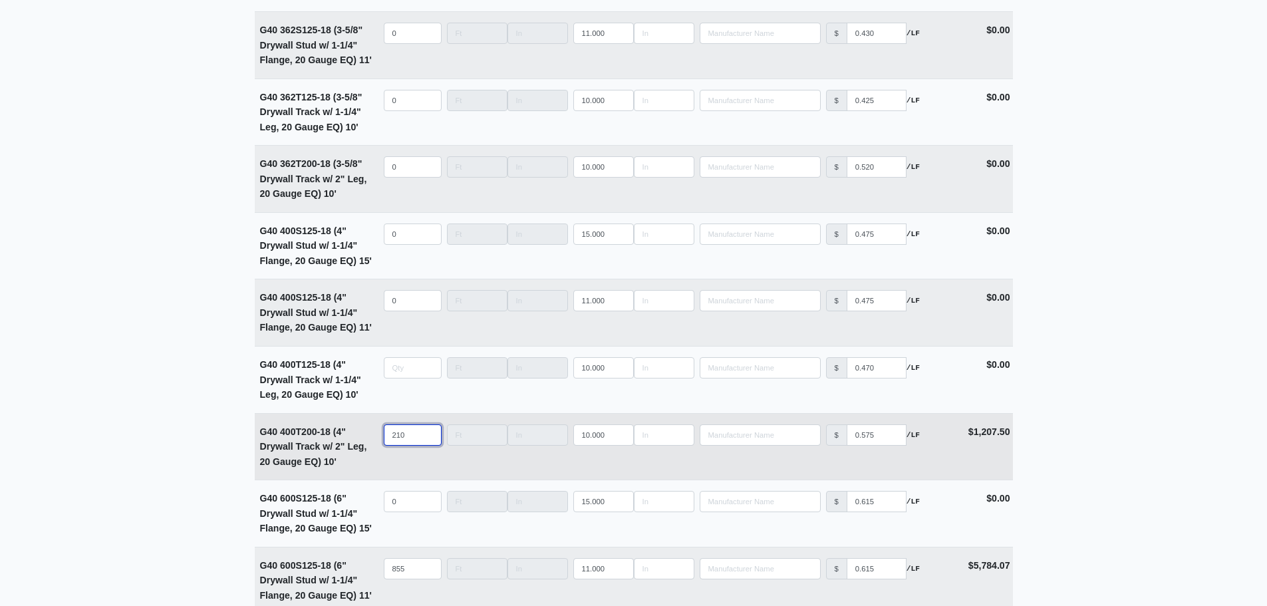
type input "0"
drag, startPoint x: 417, startPoint y: 441, endPoint x: 350, endPoint y: 441, distance: 66.5
click at [350, 441] on tr "G40 400T200-18 (4" Drywall Track w/ 2" Leg, 20 Gauge EQ) 10' Qty 210 Width Leng…" at bounding box center [634, 446] width 758 height 67
select select
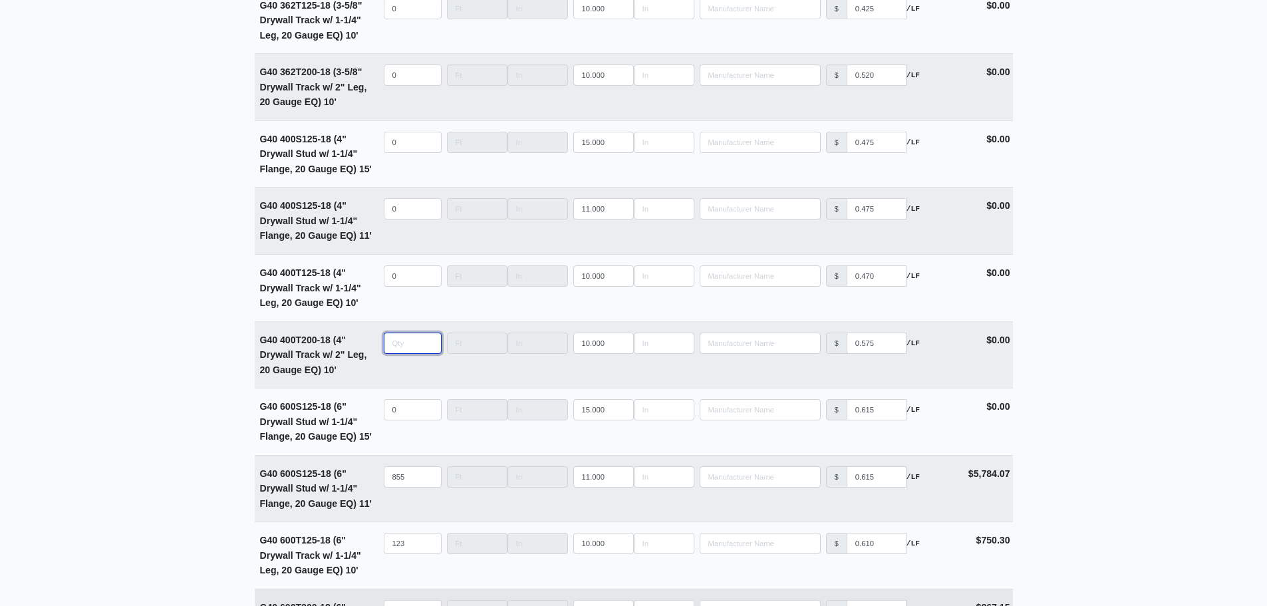
scroll to position [3192, 0]
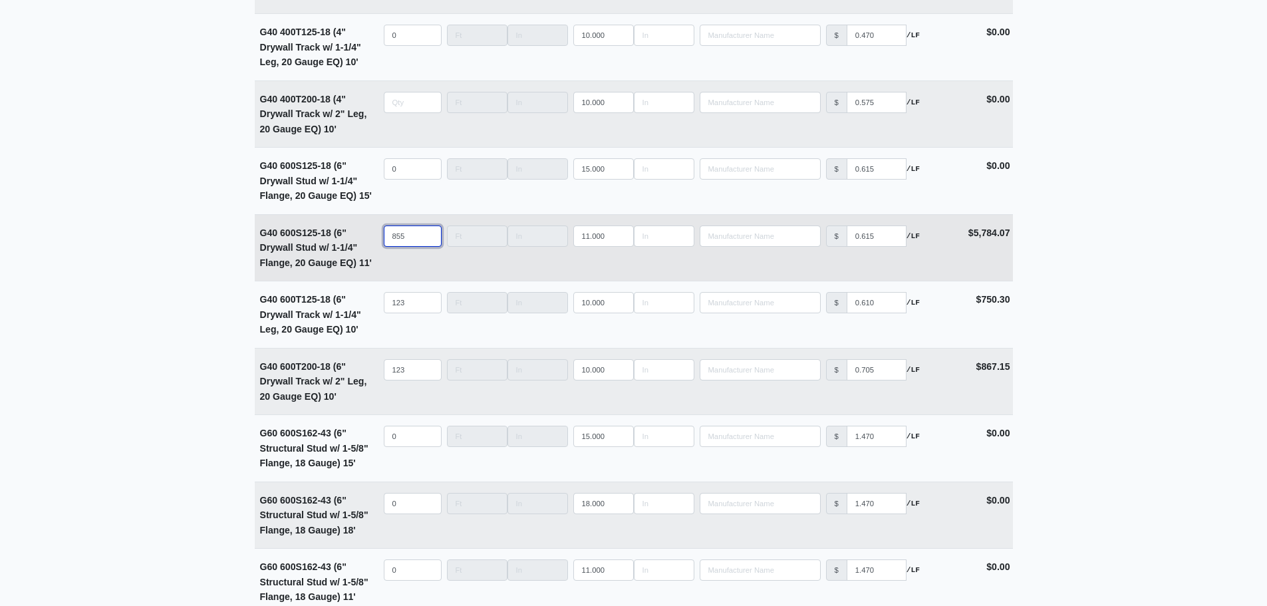
type input "0"
drag, startPoint x: 412, startPoint y: 243, endPoint x: 346, endPoint y: 249, distance: 66.1
click at [346, 249] on tr "G40 600S125-18 (6" Drywall Stud w/ 1-1/4" Flange, 20 Gauge EQ) 11' Qty 855 Widt…" at bounding box center [634, 247] width 758 height 67
select select
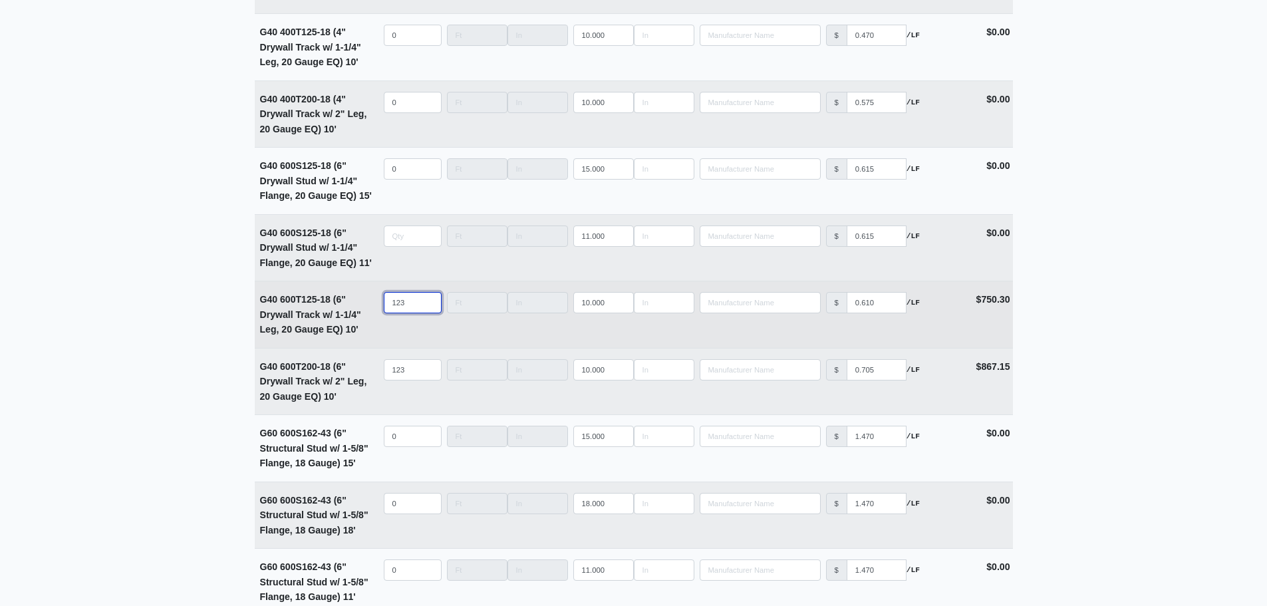
type input "0"
drag, startPoint x: 409, startPoint y: 315, endPoint x: 355, endPoint y: 314, distance: 53.9
click at [356, 314] on tr "G40 600T125-18 (6" Drywall Track w/ 1-1/4" Leg, 20 Gauge EQ) 10' Qty 123 Width …" at bounding box center [634, 314] width 758 height 67
select select
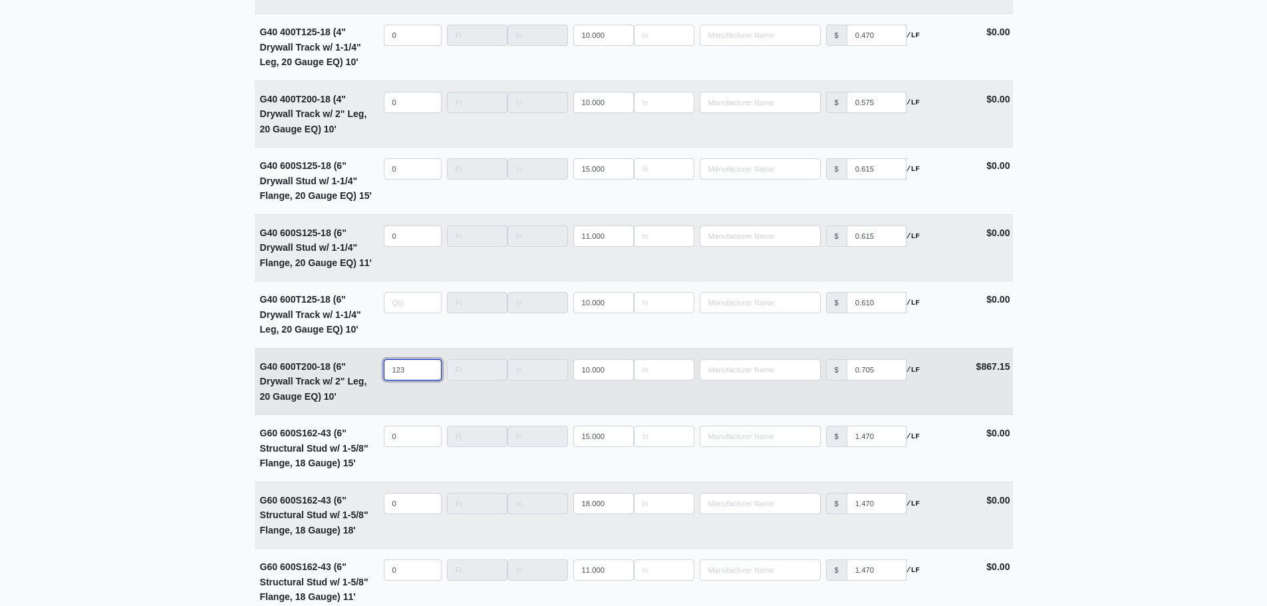
type input "0"
select select
drag, startPoint x: 412, startPoint y: 376, endPoint x: 329, endPoint y: 378, distance: 83.2
click at [340, 380] on tr "G40 600T200-18 (6" Drywall Track w/ 2" Leg, 20 Gauge EQ) 10' Qty Width Length 1…" at bounding box center [634, 381] width 758 height 67
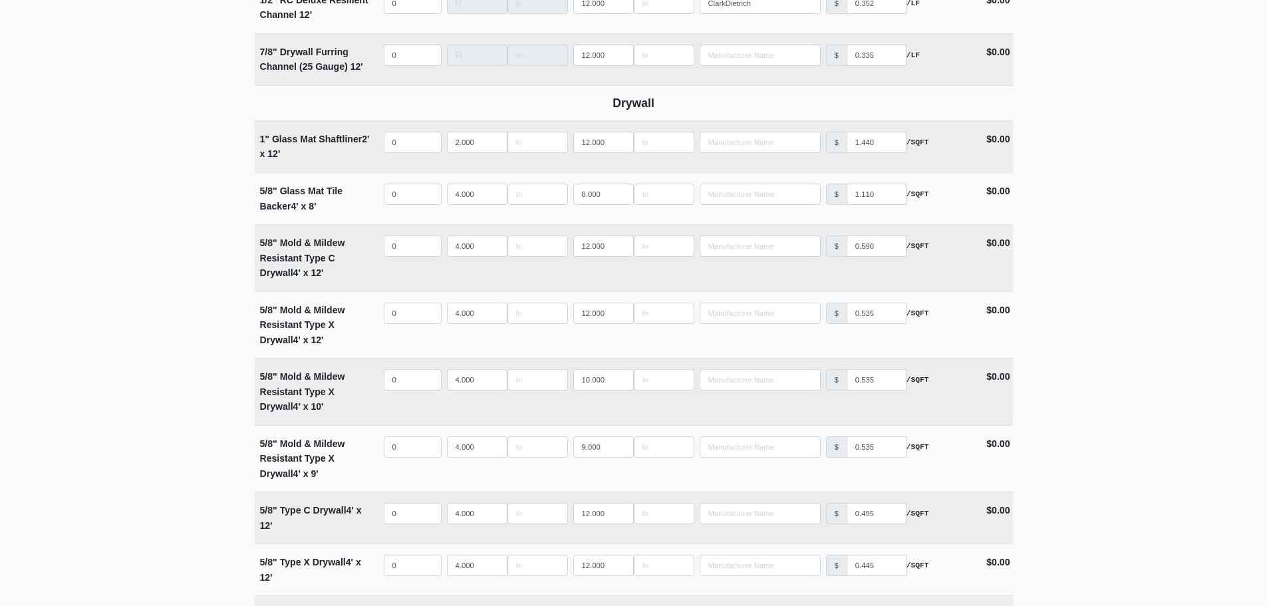
scroll to position [926, 0]
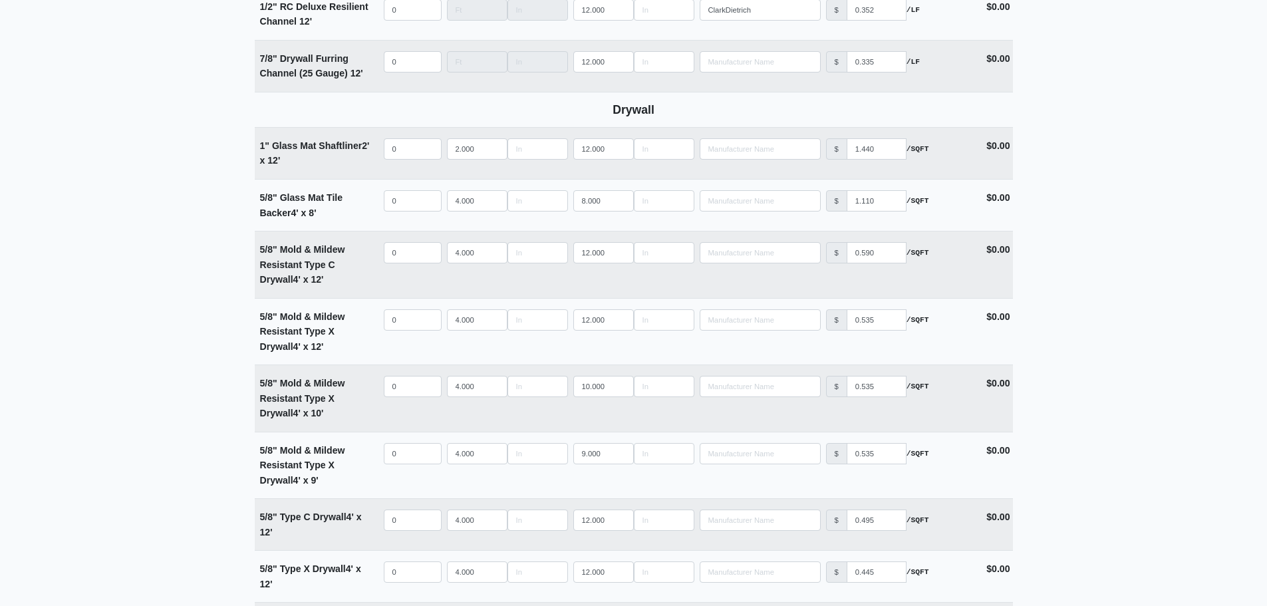
type input "0"
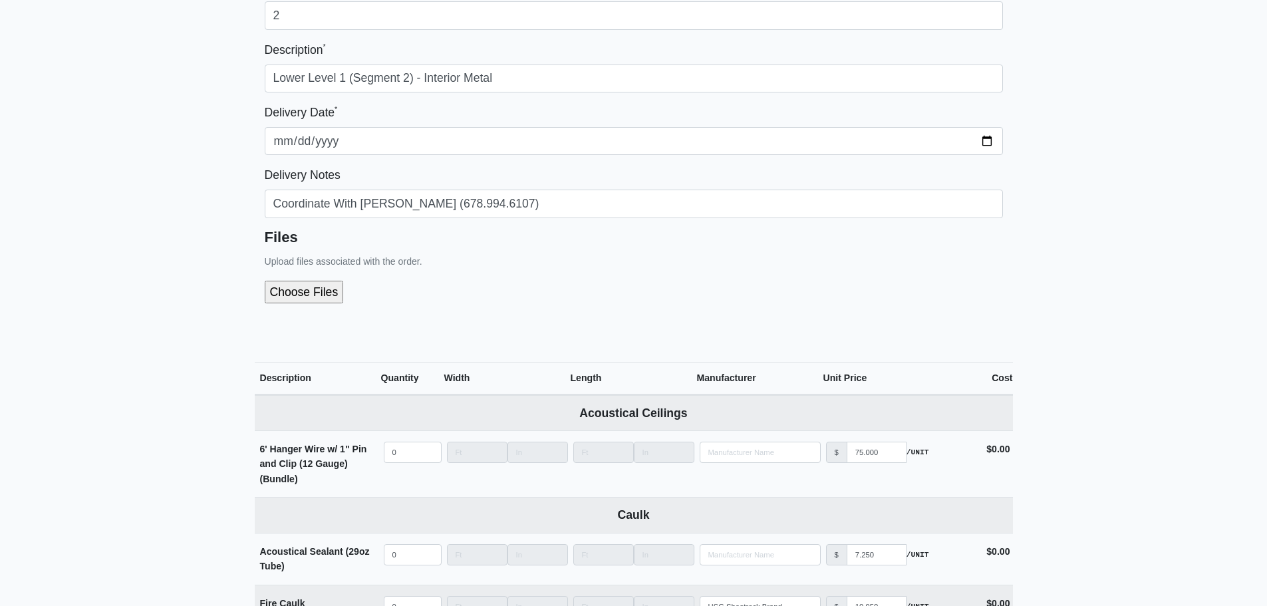
scroll to position [195, 0]
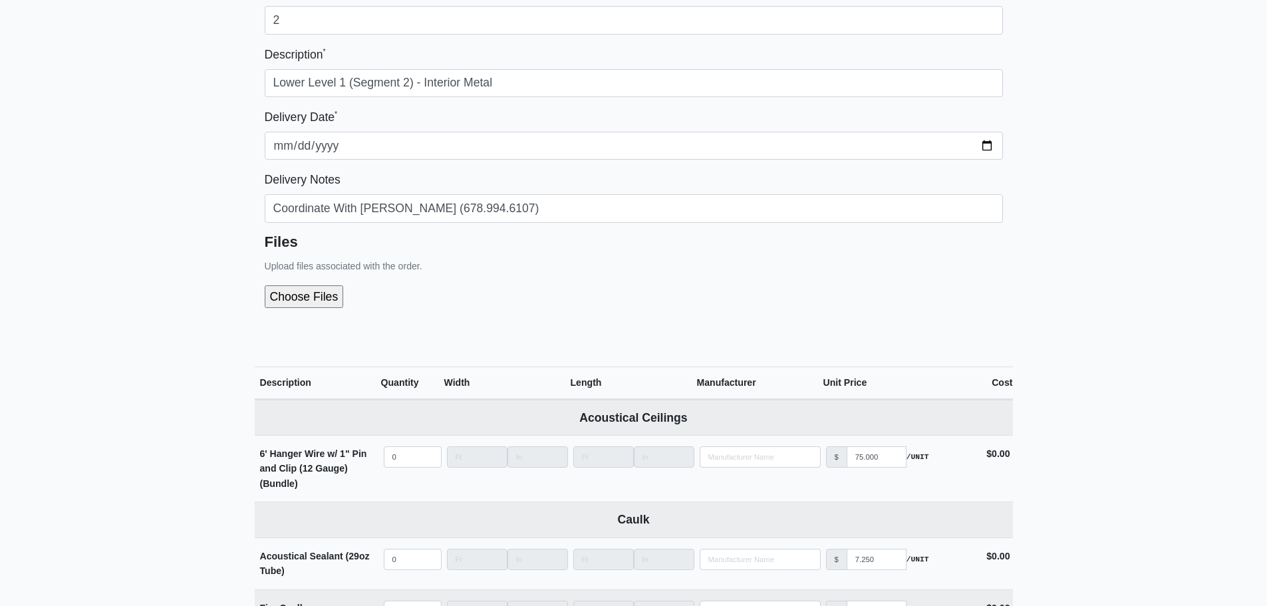
click at [285, 305] on input "file" at bounding box center [375, 296] width 221 height 23
type input "C:\fakepath\LL1 - Segment 2 (Interior Metal).pdf"
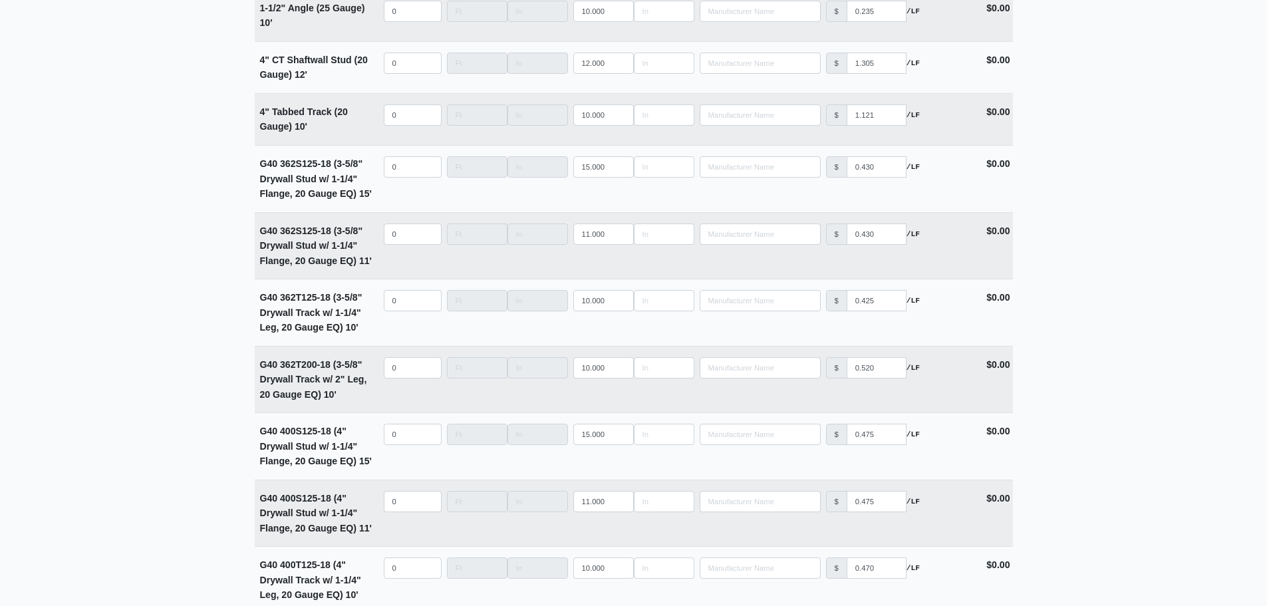
scroll to position [2722, 0]
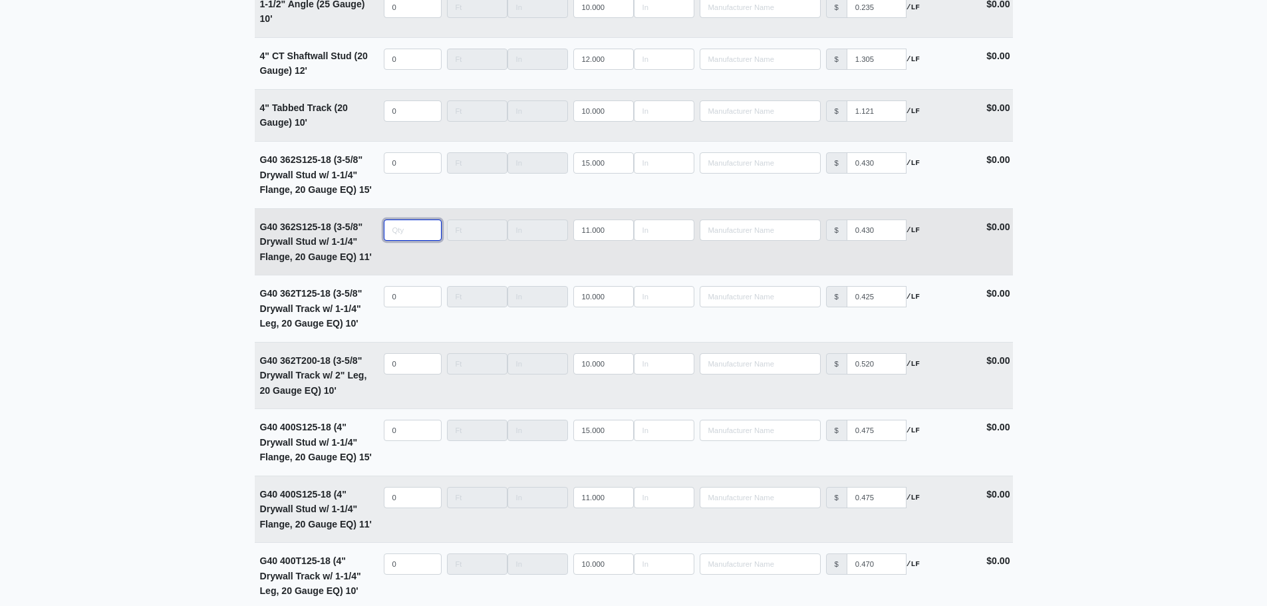
click at [393, 241] on input "quantity" at bounding box center [413, 229] width 58 height 21
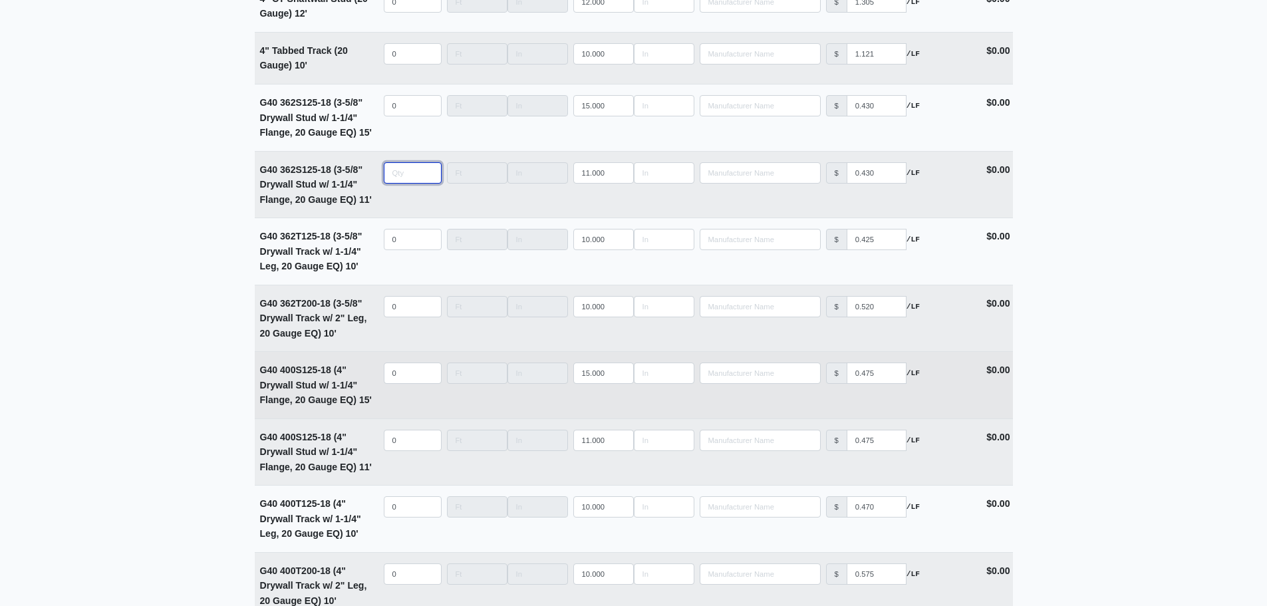
scroll to position [2855, 0]
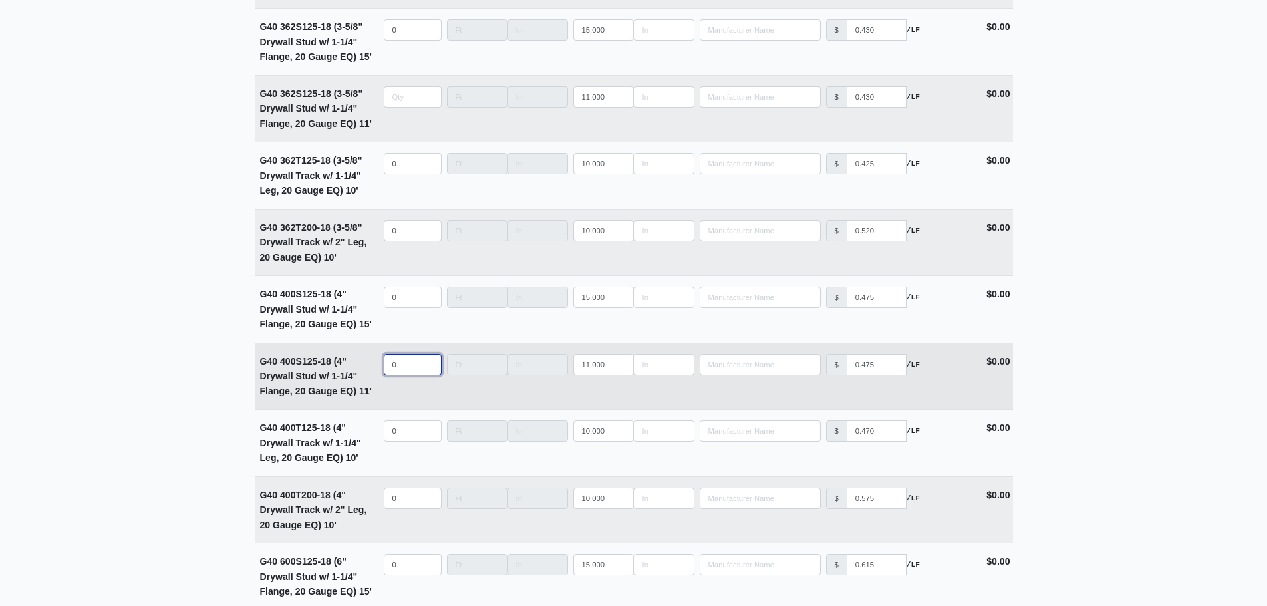
type input "0"
click at [392, 366] on input "quantity" at bounding box center [413, 364] width 58 height 21
type input "1"
select select
type input "12"
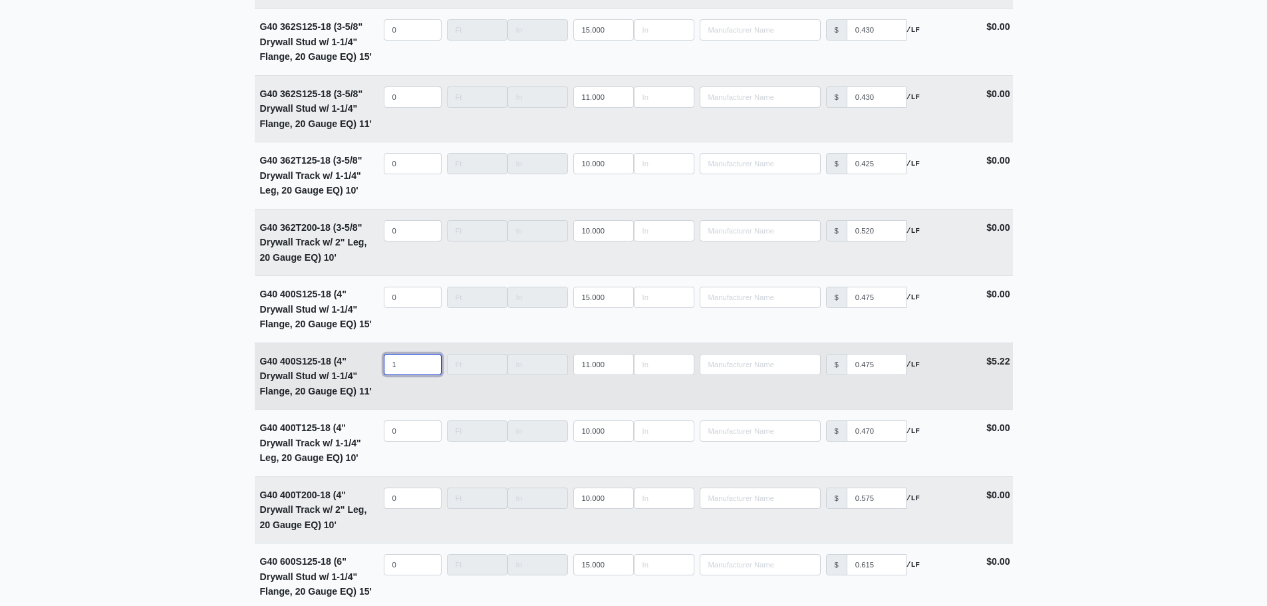
select select
type input "127"
select select
type input "1275"
select select
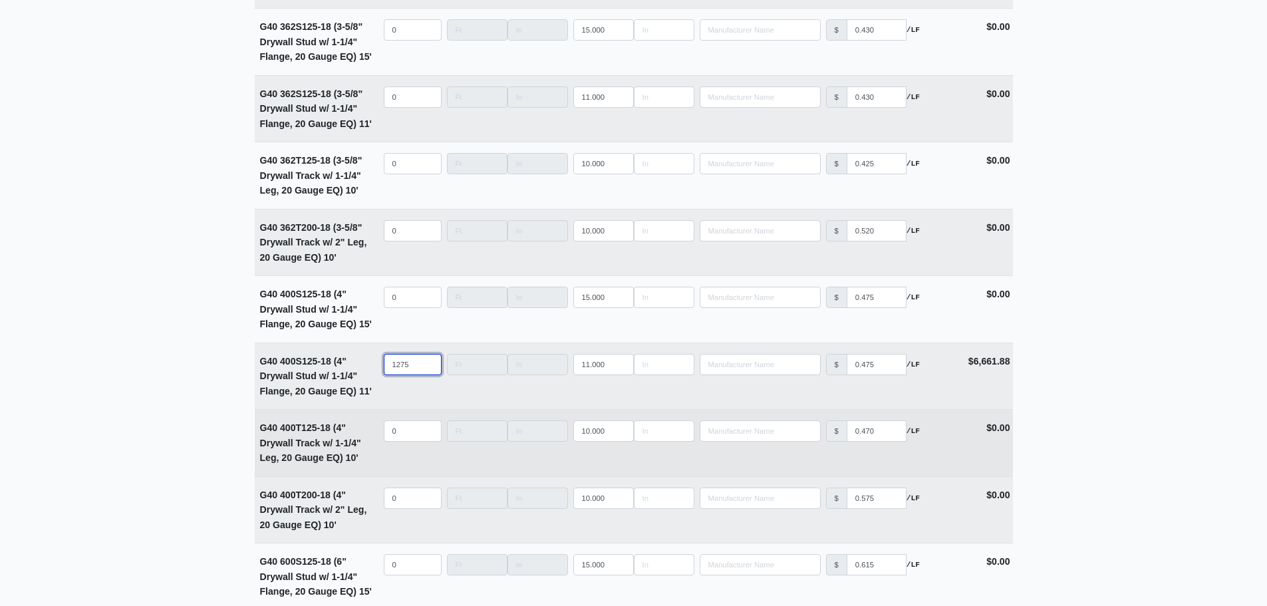
type input "1275"
click at [410, 432] on input "quantity" at bounding box center [413, 430] width 58 height 21
type input "1"
select select
type input "17"
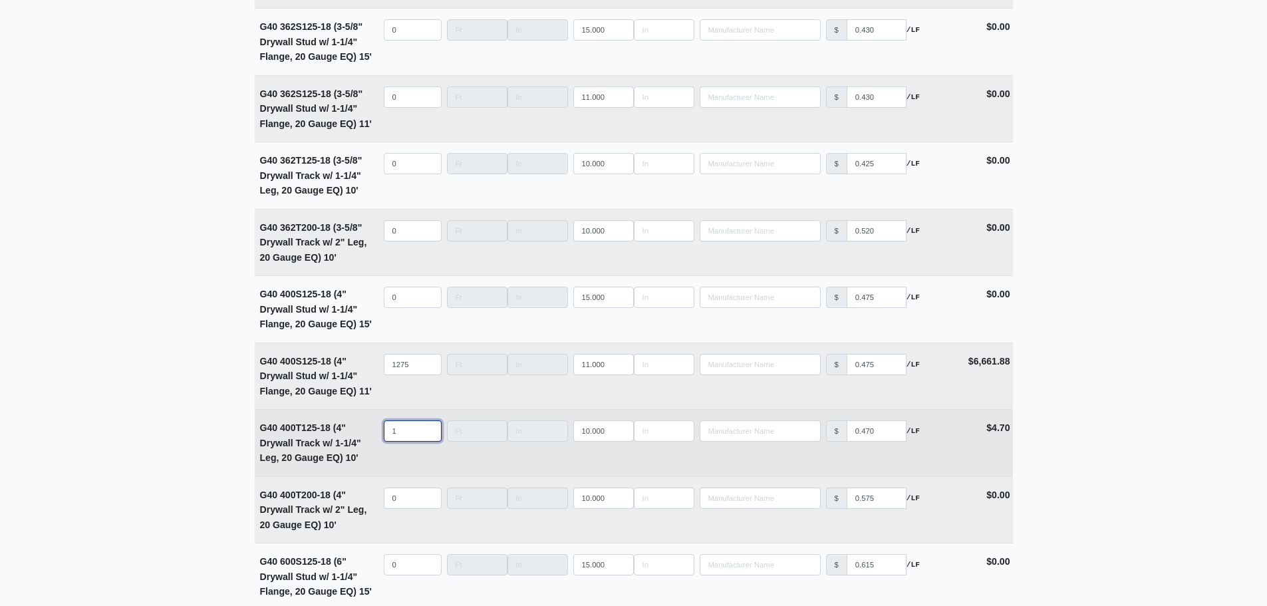
select select
type input "175"
select select
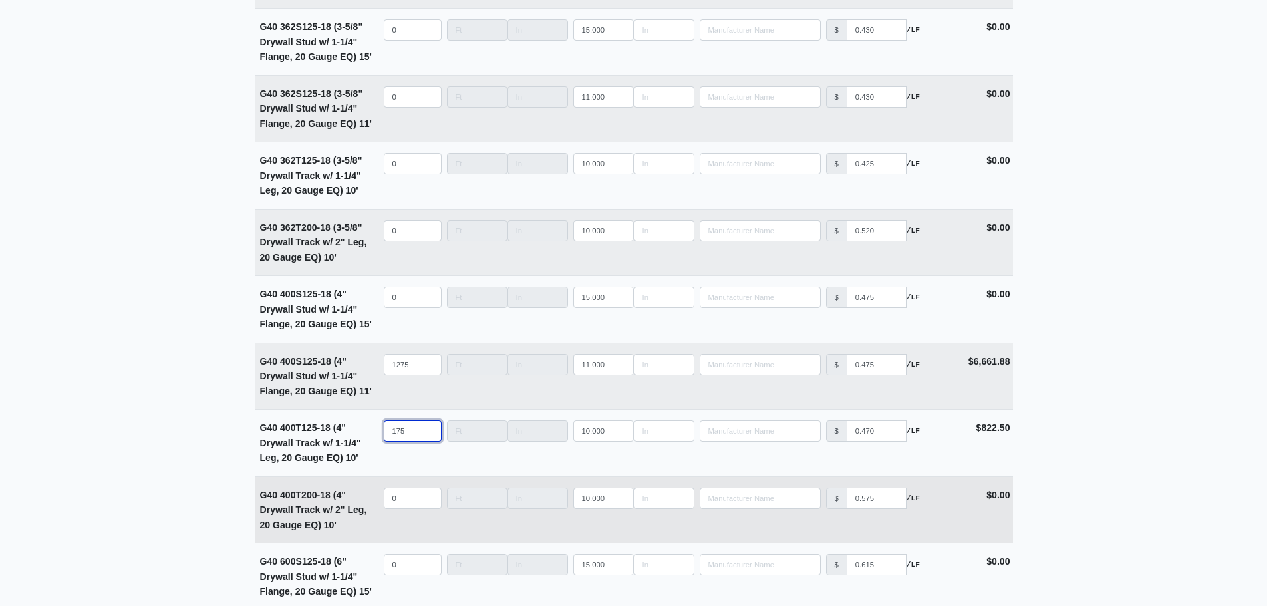
type input "175"
click at [406, 499] on input "quantity" at bounding box center [413, 497] width 58 height 21
type input "1"
select select
type input "17"
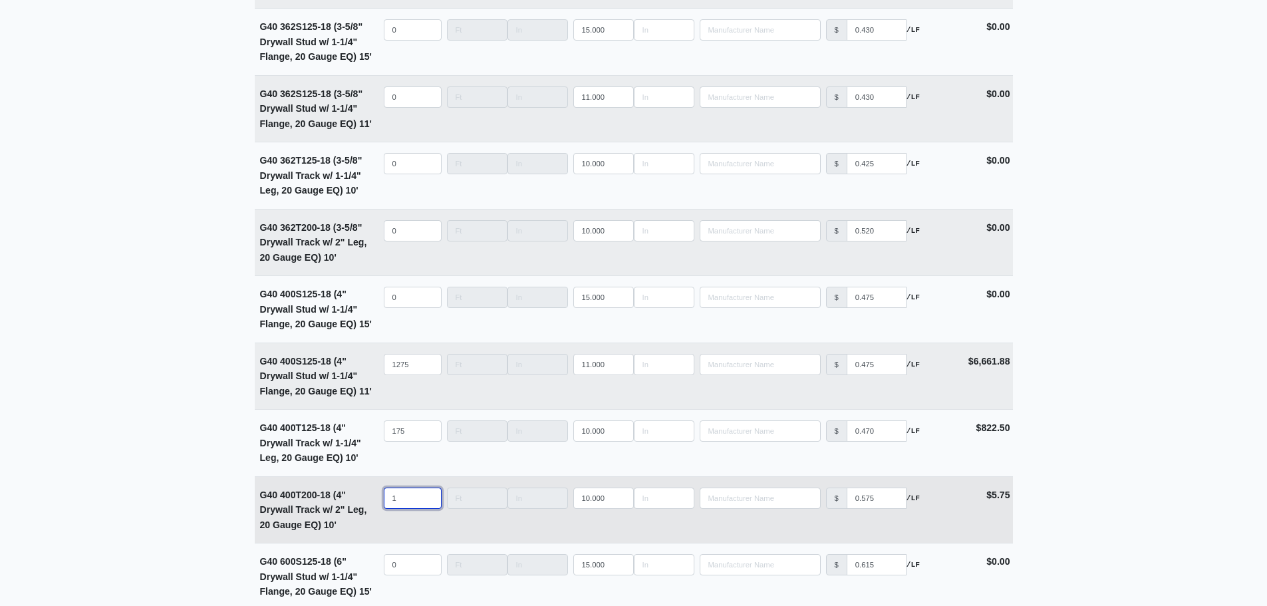
select select
type input "175"
select select
type input "175"
drag, startPoint x: 136, startPoint y: 267, endPoint x: 146, endPoint y: 269, distance: 9.4
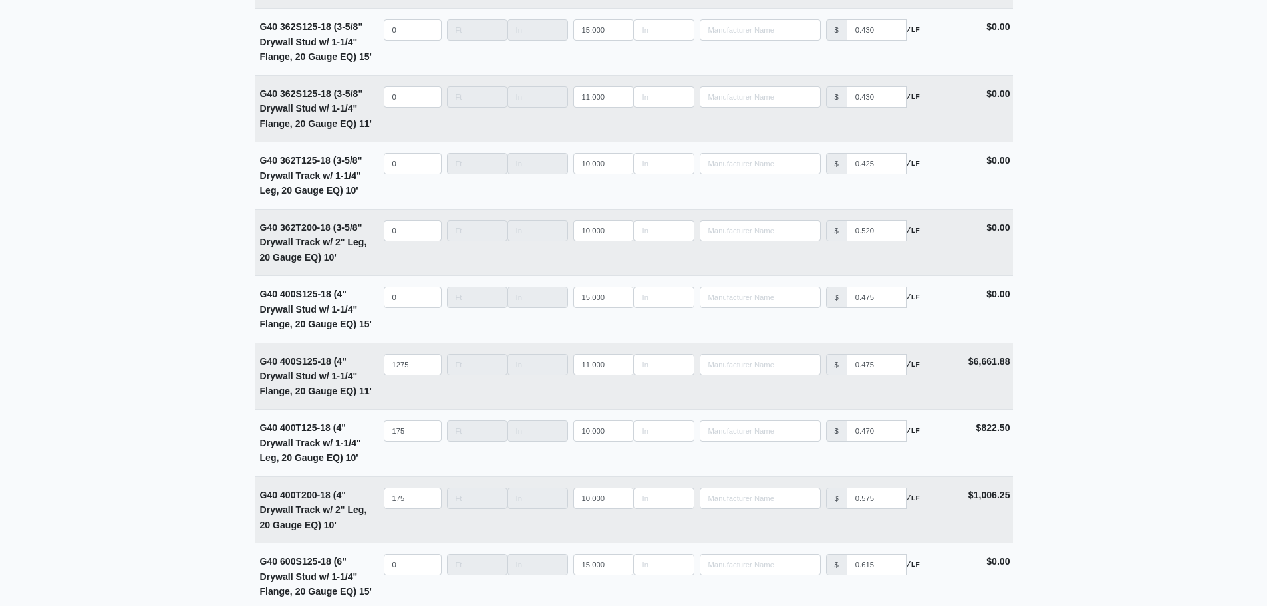
click at [136, 267] on main "Editing PO #12 Building * Main Building Floor * 2 Description * Lower Level 1 (…" at bounding box center [633, 50] width 1267 height 5674
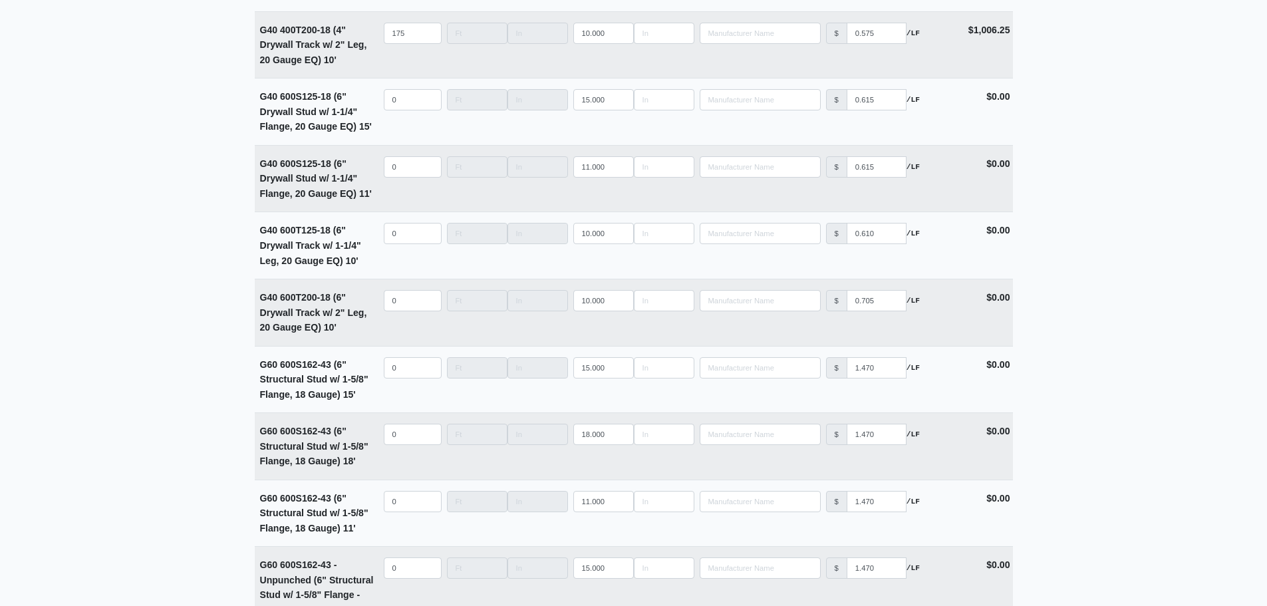
scroll to position [3321, 0]
click at [398, 177] on input "quantity" at bounding box center [413, 166] width 58 height 21
type input "6"
select select
type input "65"
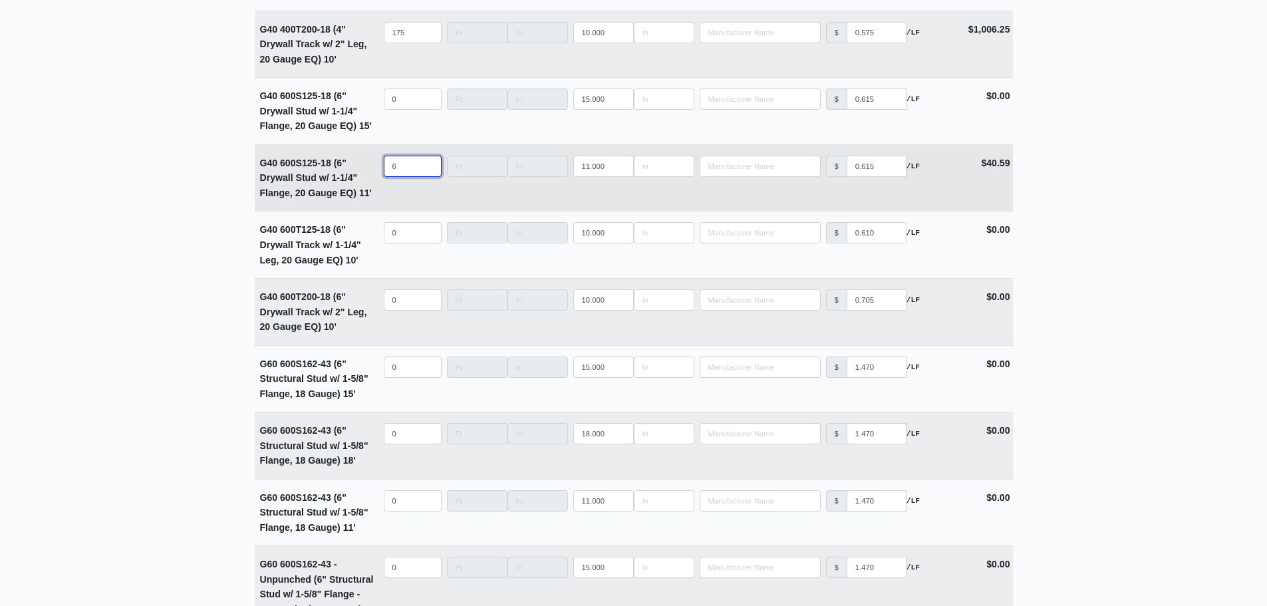
select select
type input "654"
select select
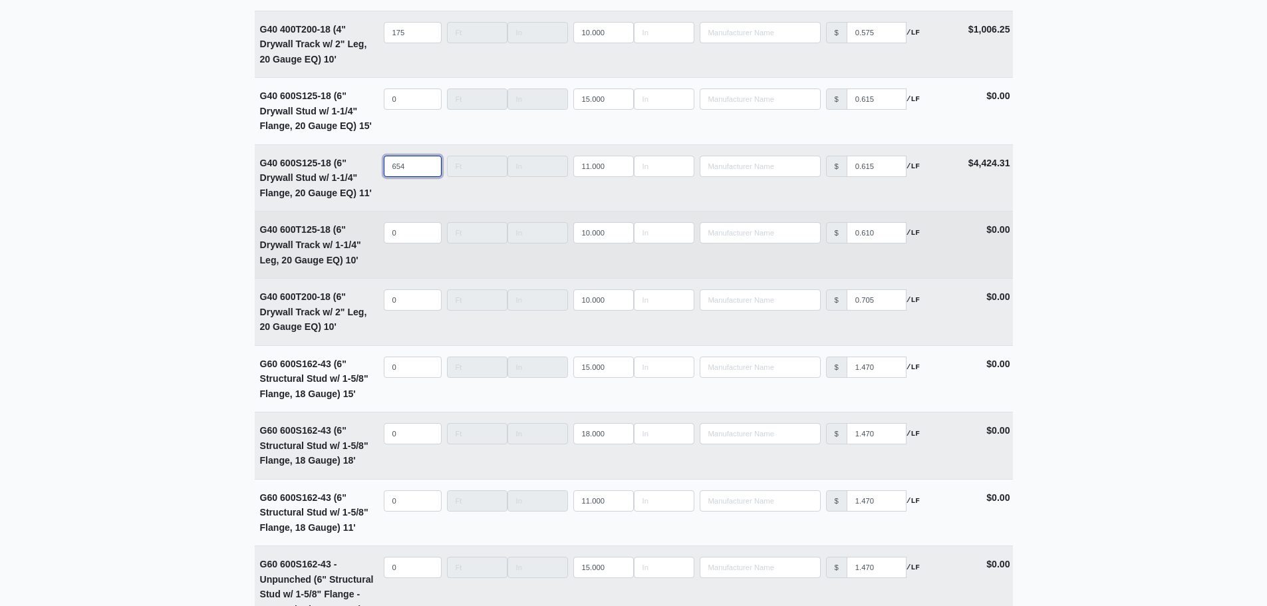
type input "654"
click at [398, 230] on input "quantity" at bounding box center [413, 232] width 58 height 21
type input "9"
select select
type input "91"
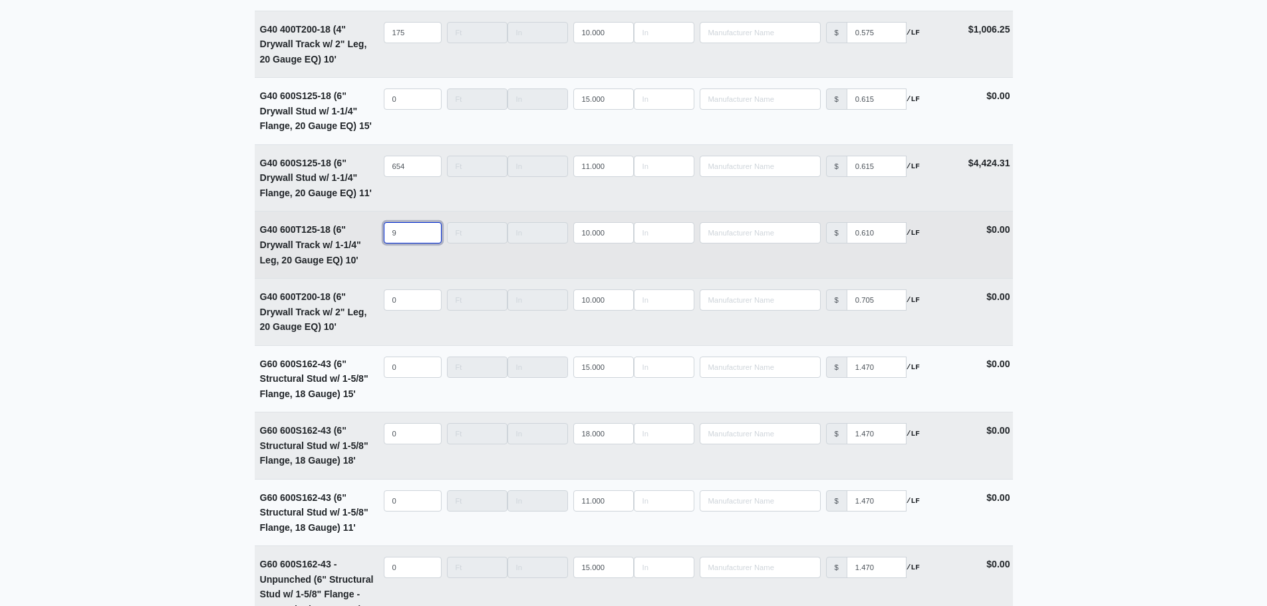
select select
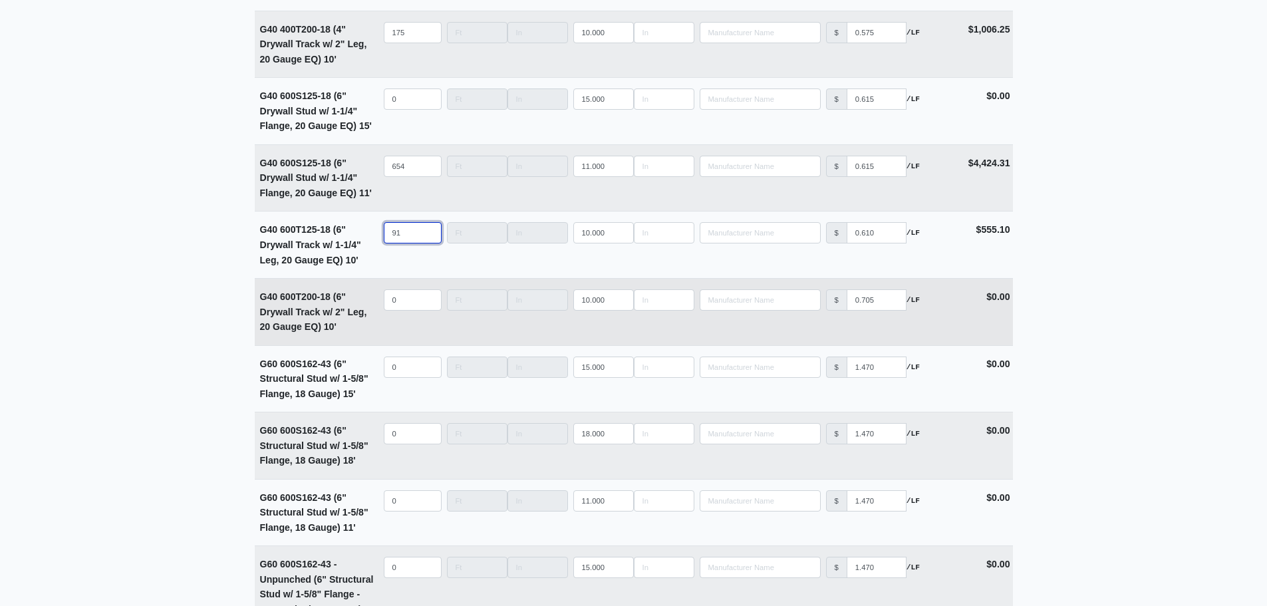
type input "91"
click at [404, 303] on input "quantity" at bounding box center [413, 299] width 58 height 21
type input "9"
select select
type input "91"
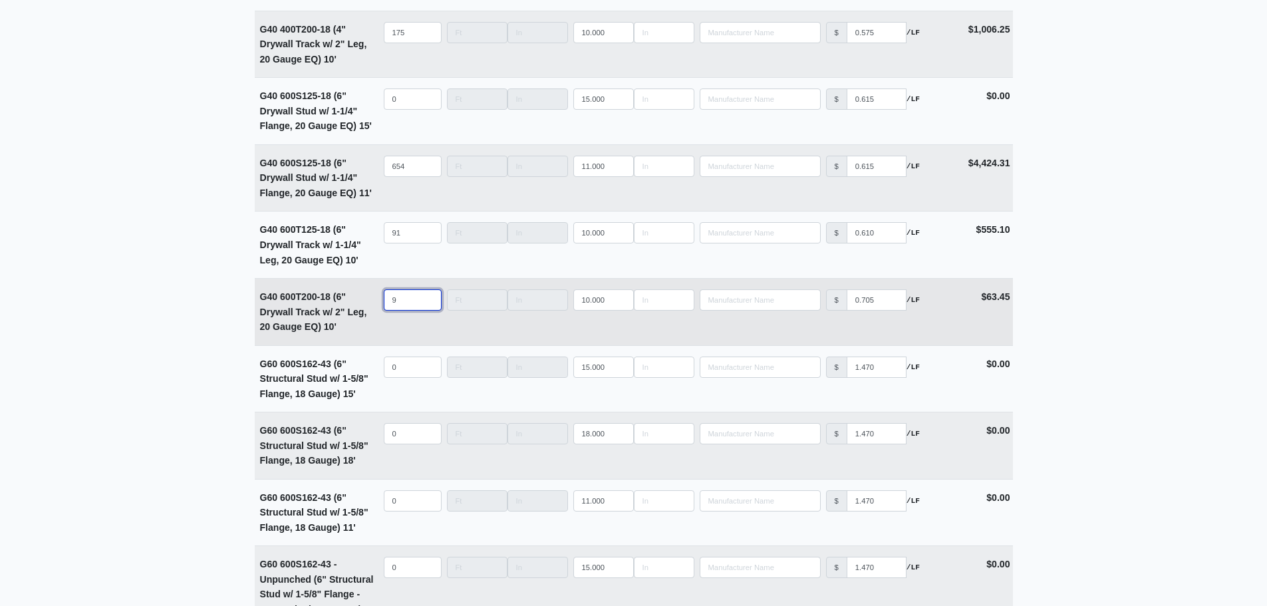
select select
type input "91"
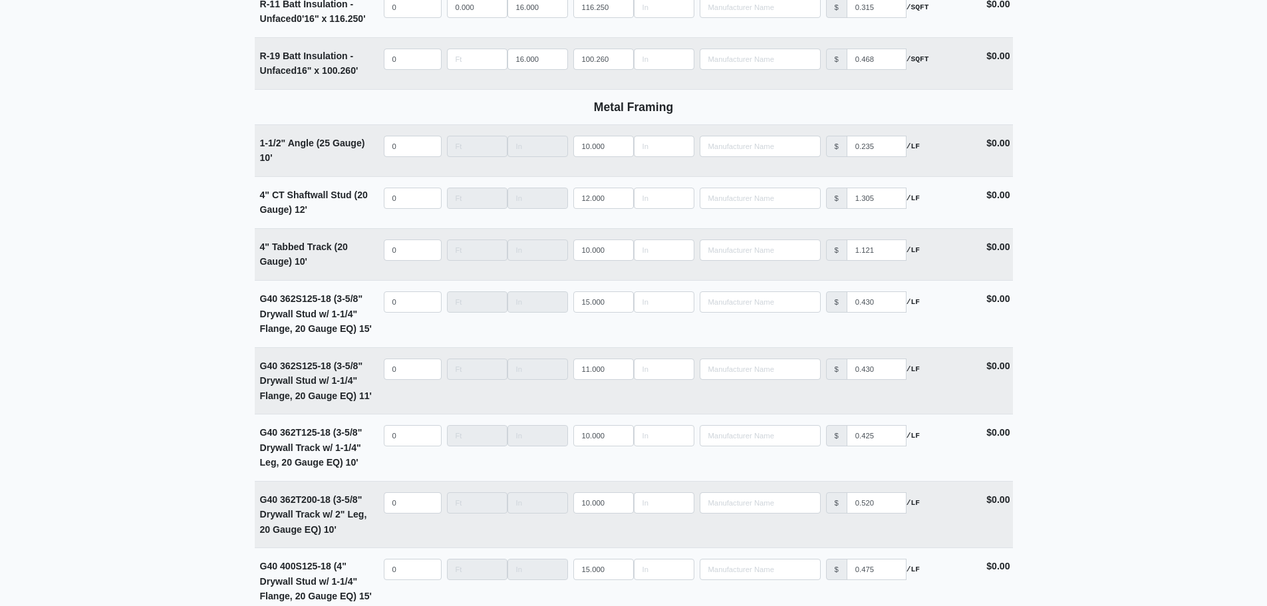
scroll to position [2590, 0]
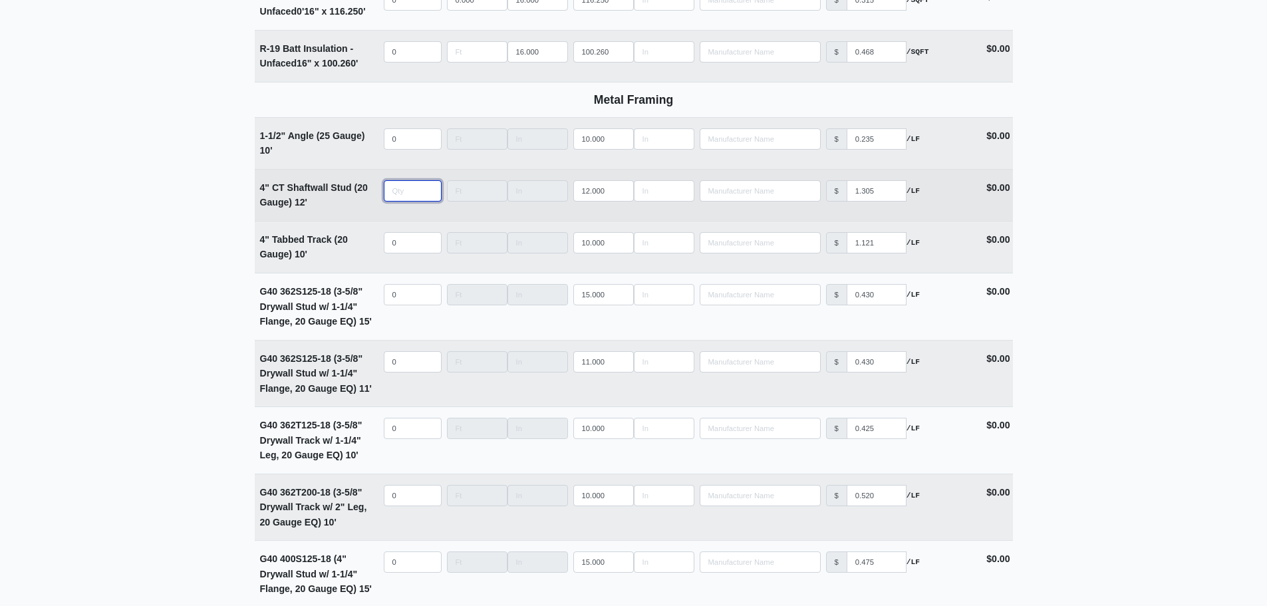
click at [410, 196] on input "quantity" at bounding box center [413, 190] width 58 height 21
type input "3"
select select
type input "30"
select select
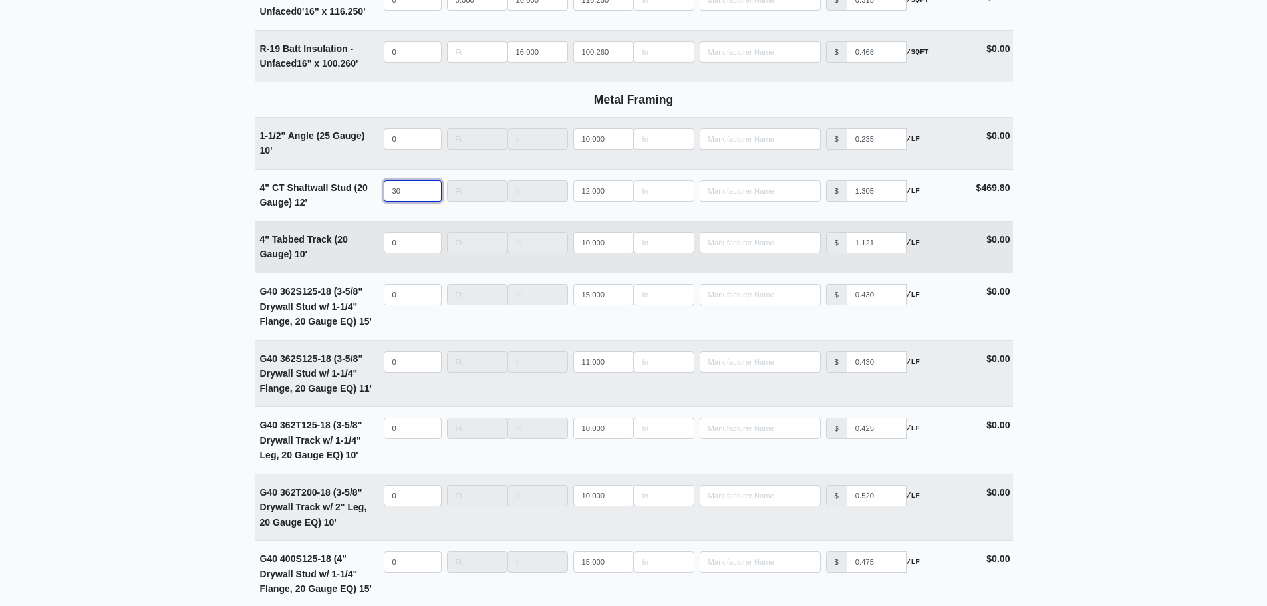
type input "30"
click at [397, 245] on input "quantity" at bounding box center [413, 242] width 58 height 21
type input "9"
select select
type input "9"
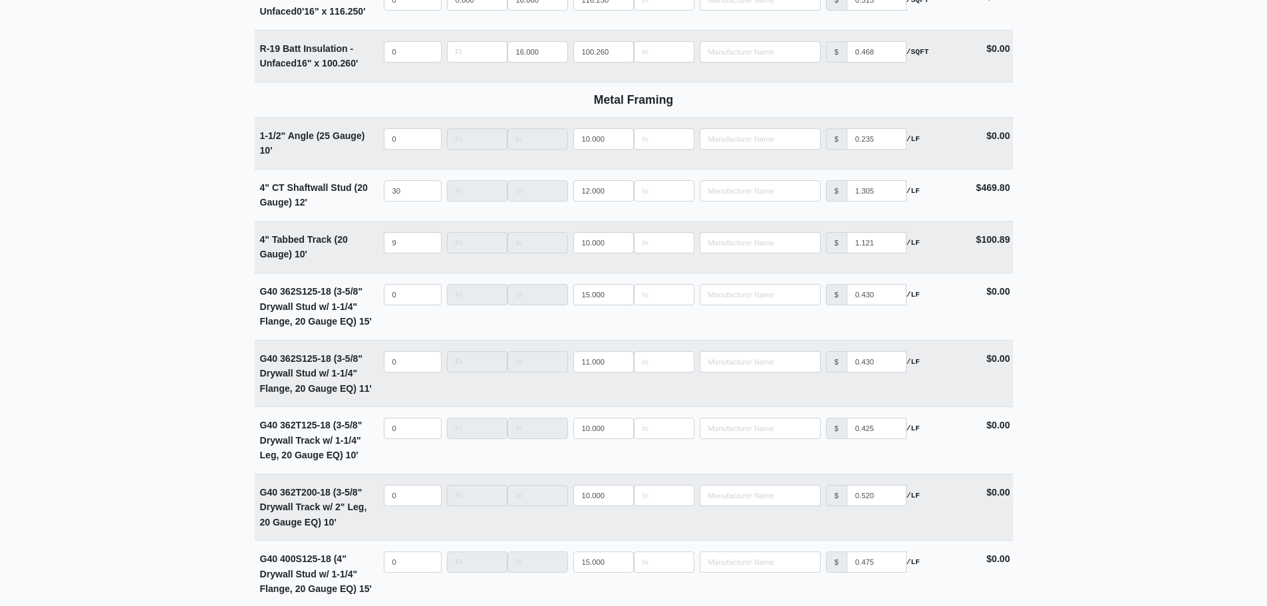
click at [213, 235] on main "Editing PO #12 Building * Main Building Floor * 2 Description * Lower Level 1 (…" at bounding box center [633, 315] width 1267 height 5674
click at [67, 340] on main "Editing PO #12 Building * Main Building Floor * 2 Description * Lower Level 1 (…" at bounding box center [633, 315] width 1267 height 5674
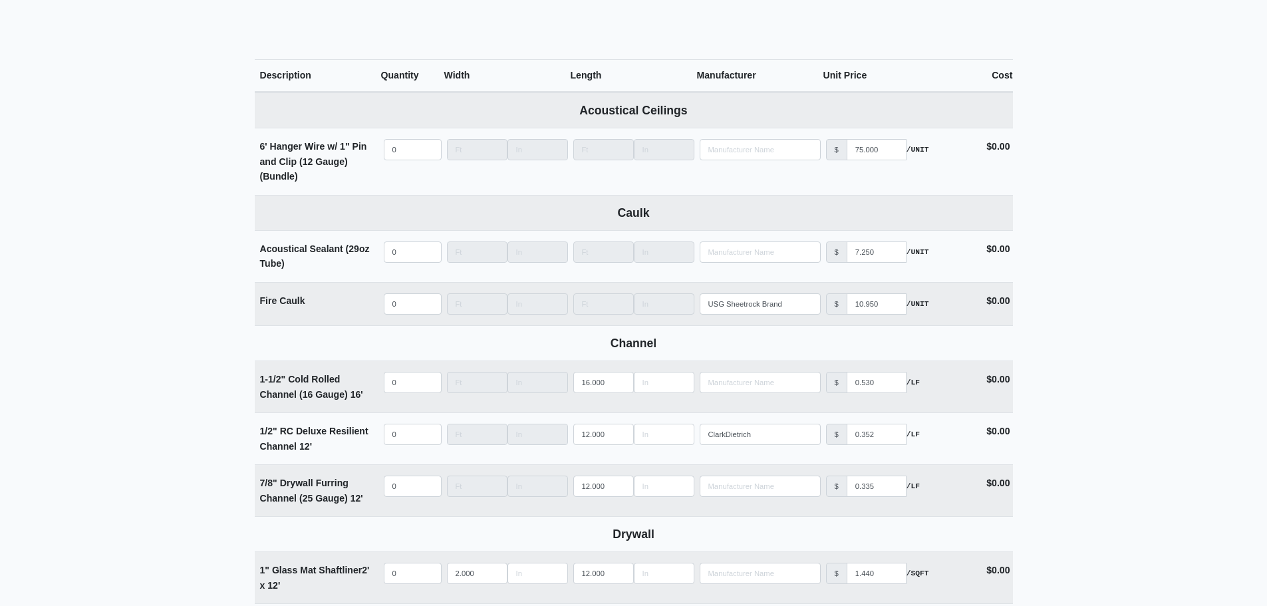
scroll to position [662, 0]
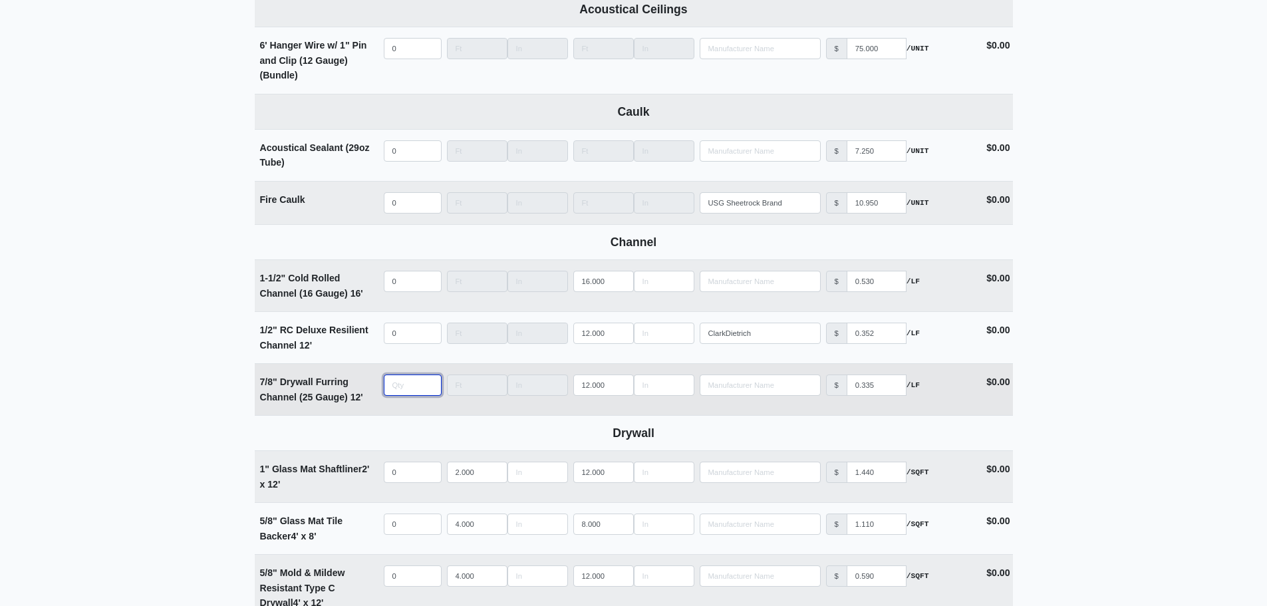
click at [394, 389] on input "quantity" at bounding box center [413, 384] width 58 height 21
type input "1"
select select
type input "13"
select select
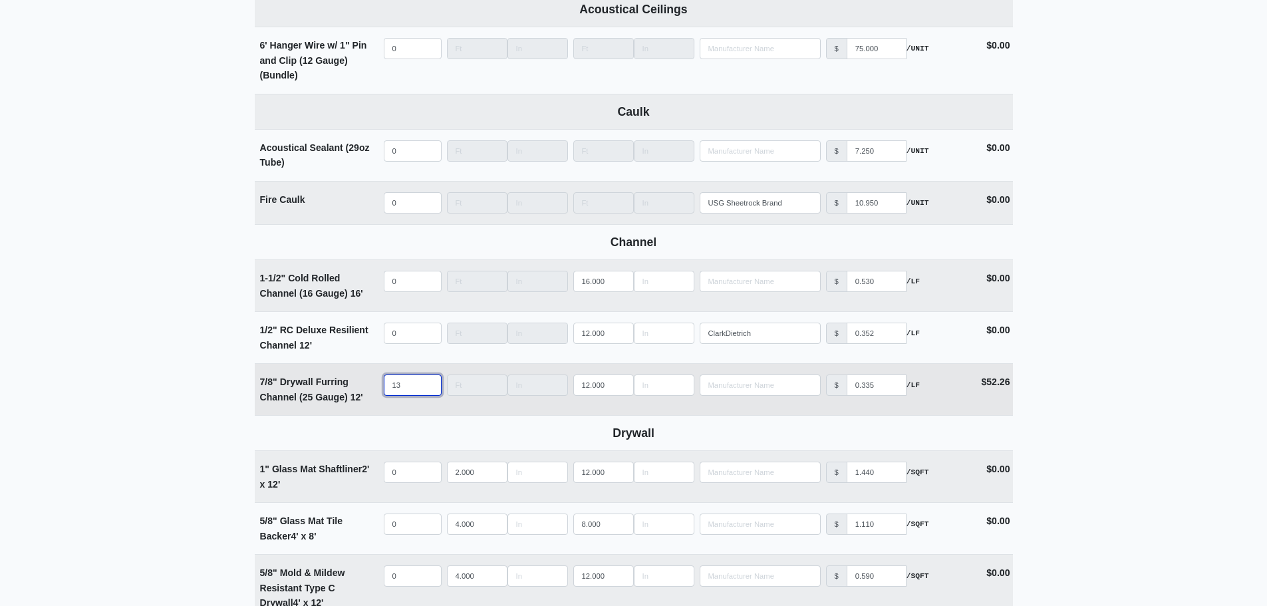
type input "137"
select select
type input "137"
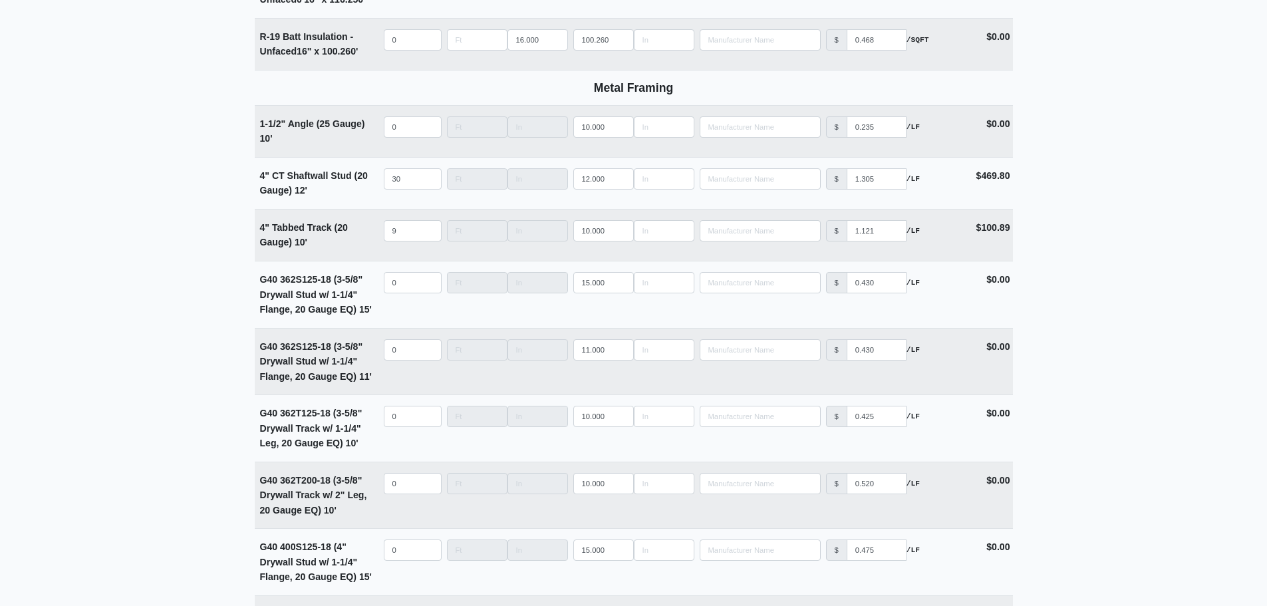
scroll to position [2723, 0]
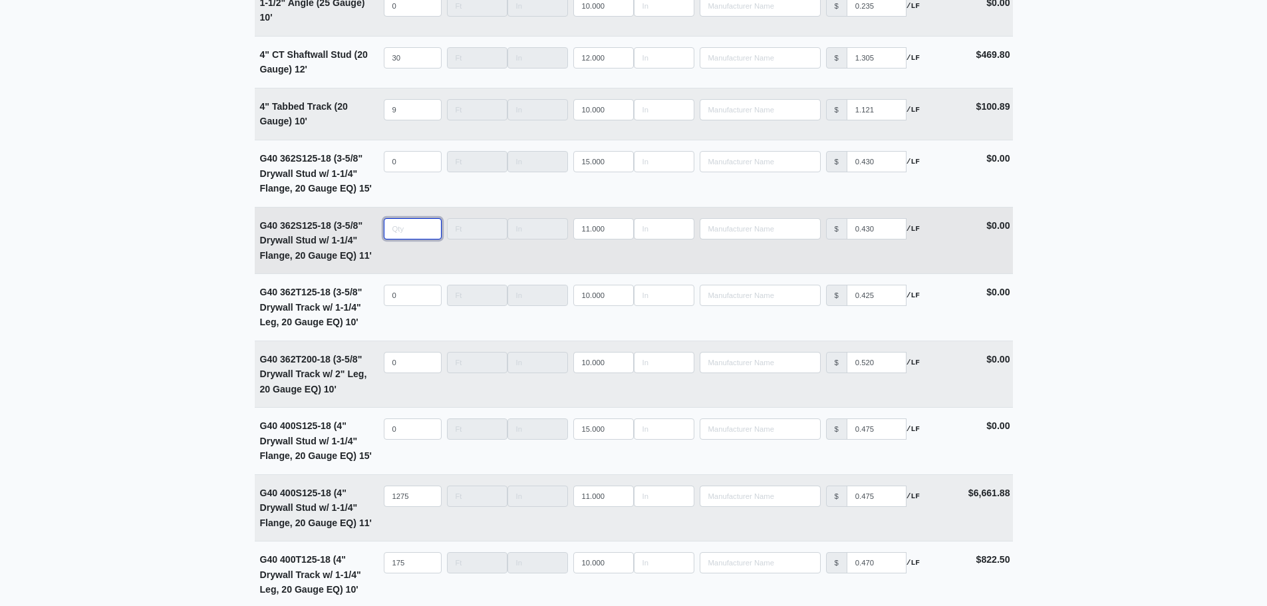
click at [402, 236] on input "quantity" at bounding box center [413, 228] width 58 height 21
type input "3"
select select
type input "32"
select select
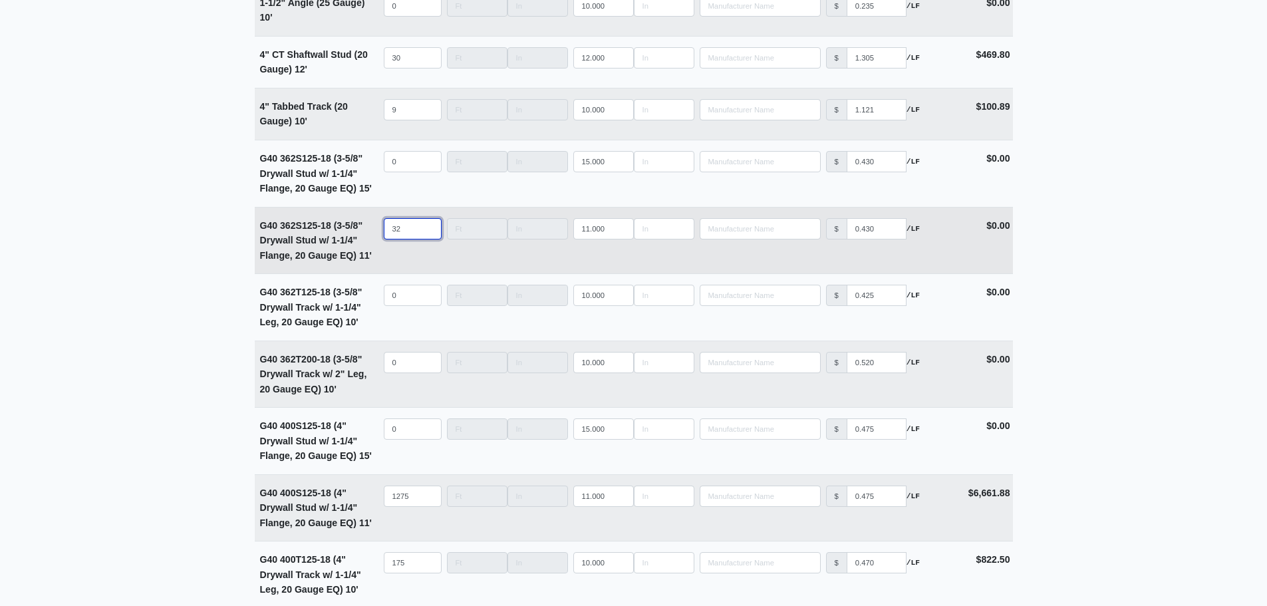
type input "321"
select select
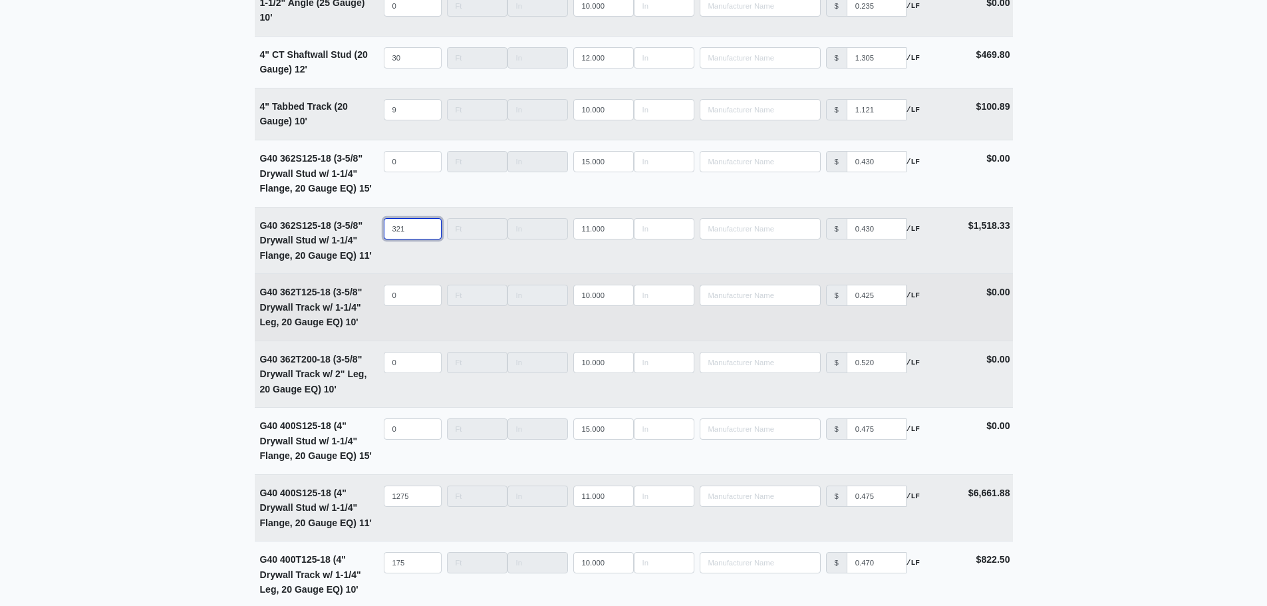
type input "321"
click at [408, 297] on input "quantity" at bounding box center [413, 295] width 58 height 21
type input "4"
select select
type input "43"
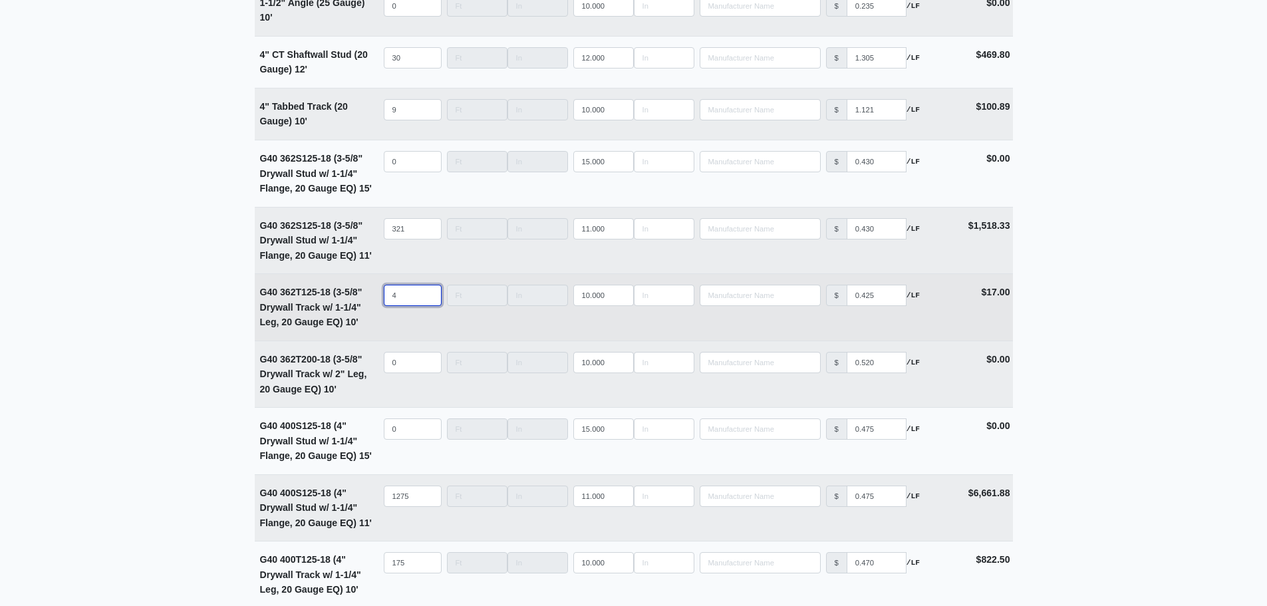
select select
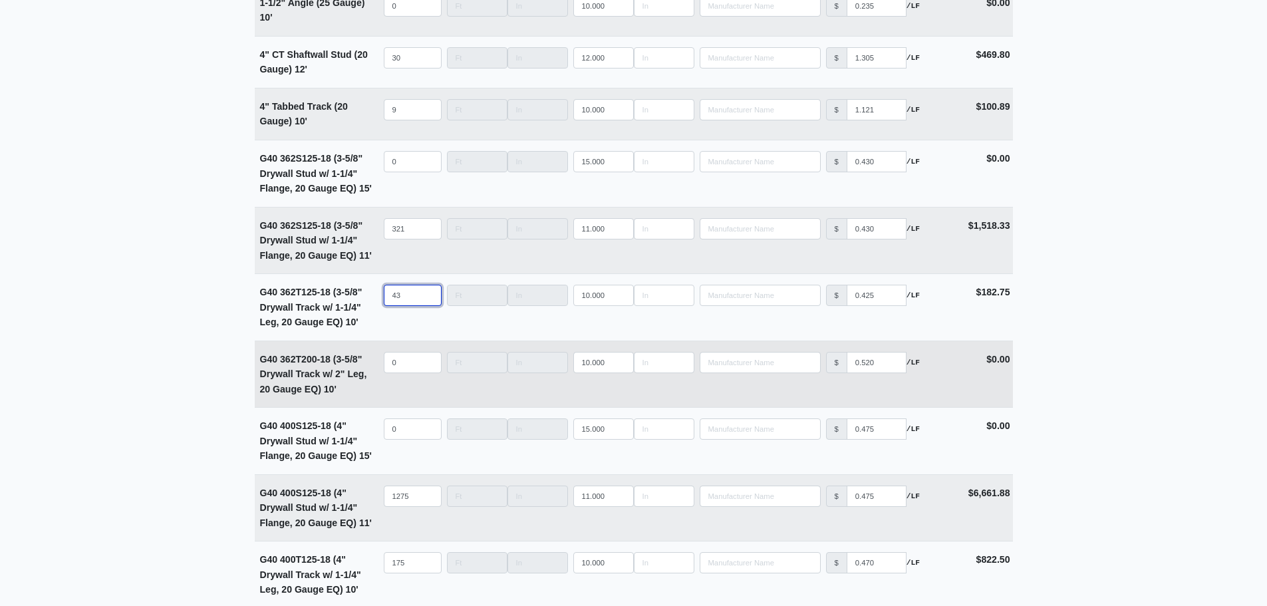
type input "43"
click at [410, 364] on input "quantity" at bounding box center [413, 362] width 58 height 21
type input "4"
select select
type input "43"
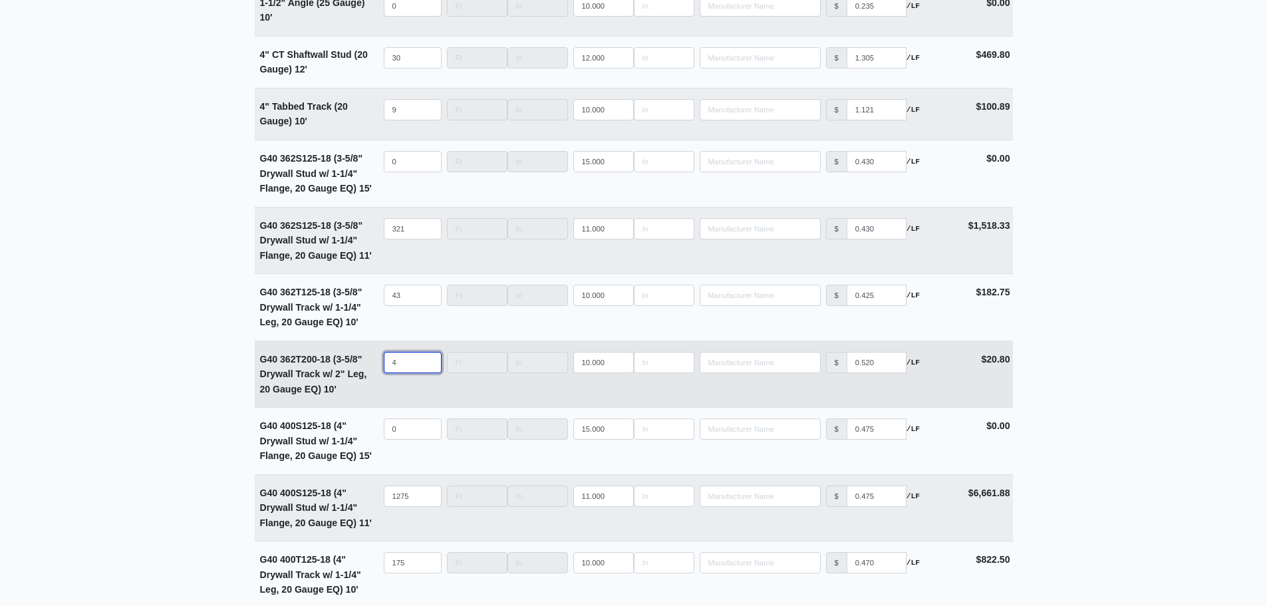
select select
type input "43"
click at [150, 316] on main "Editing PO #12 Building * Main Building Floor * 2 Description * Lower Level 1 (…" at bounding box center [633, 182] width 1267 height 5674
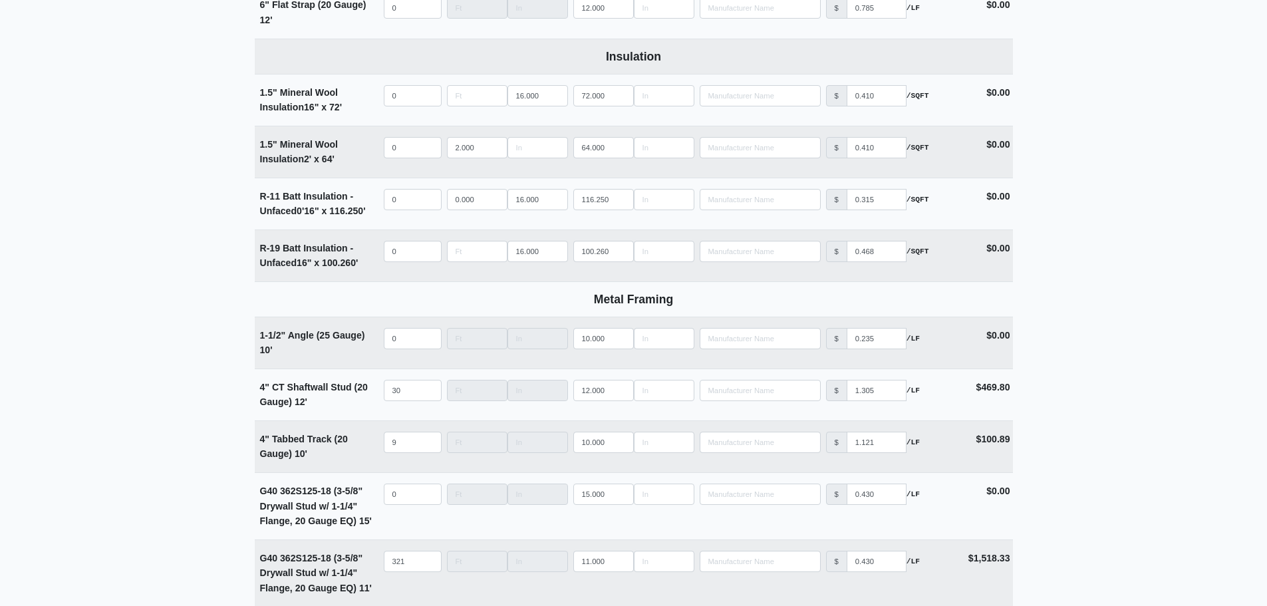
scroll to position [2324, 0]
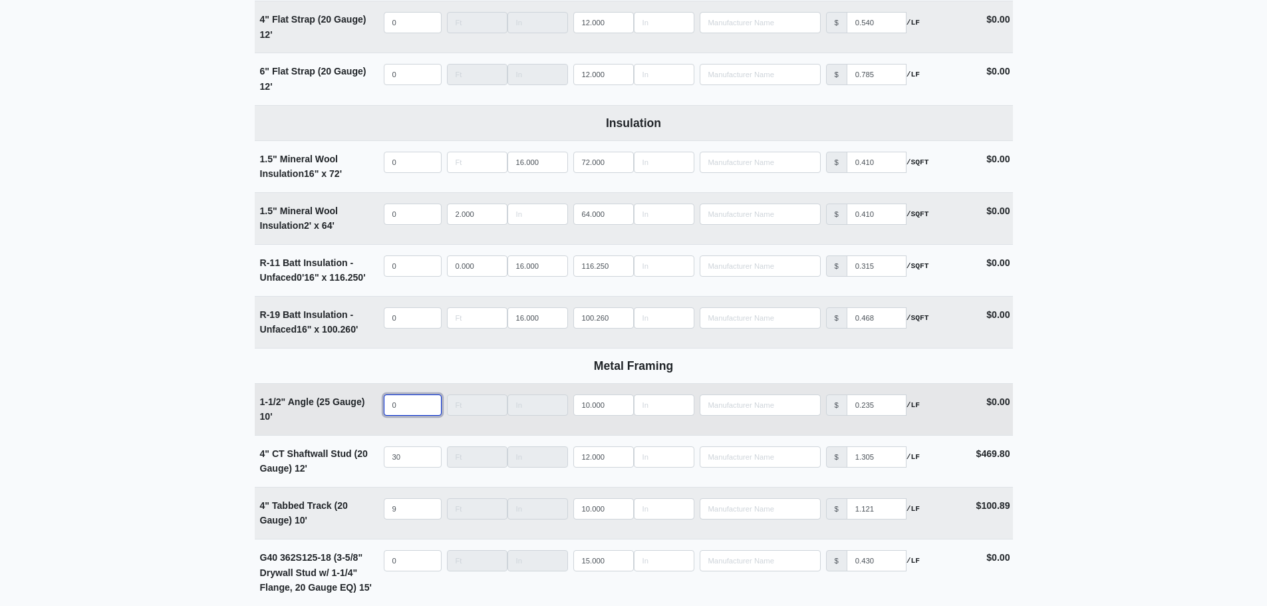
click at [398, 416] on input "0" at bounding box center [413, 404] width 58 height 21
type input "5"
select select
type input "57"
select select
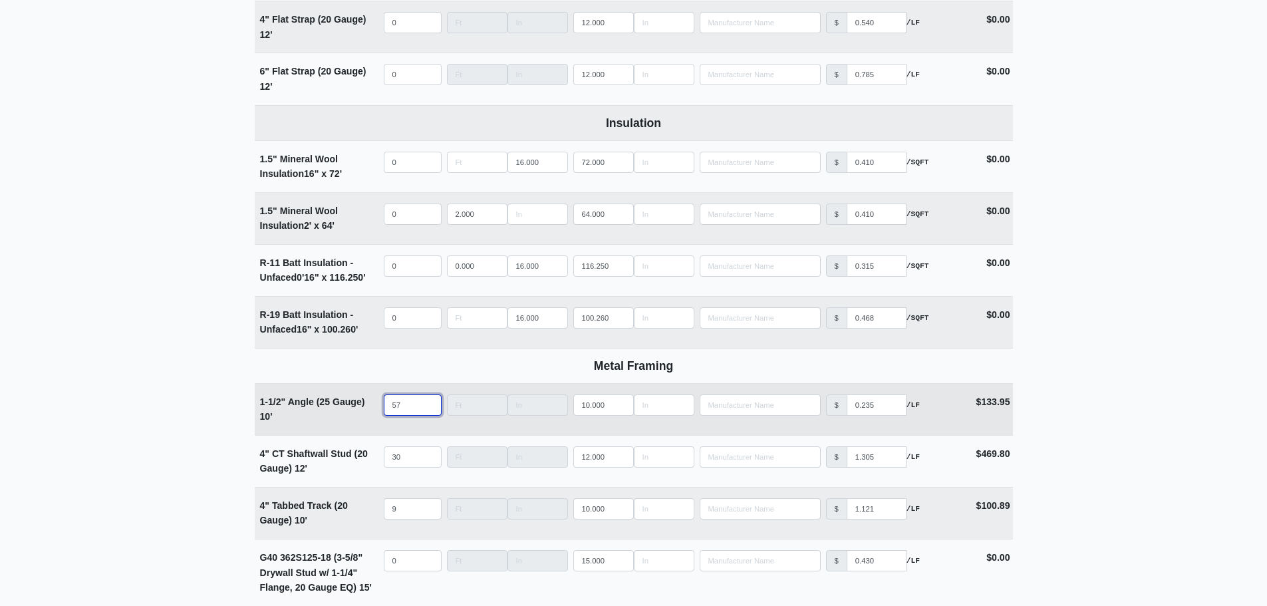
type input "575"
select select
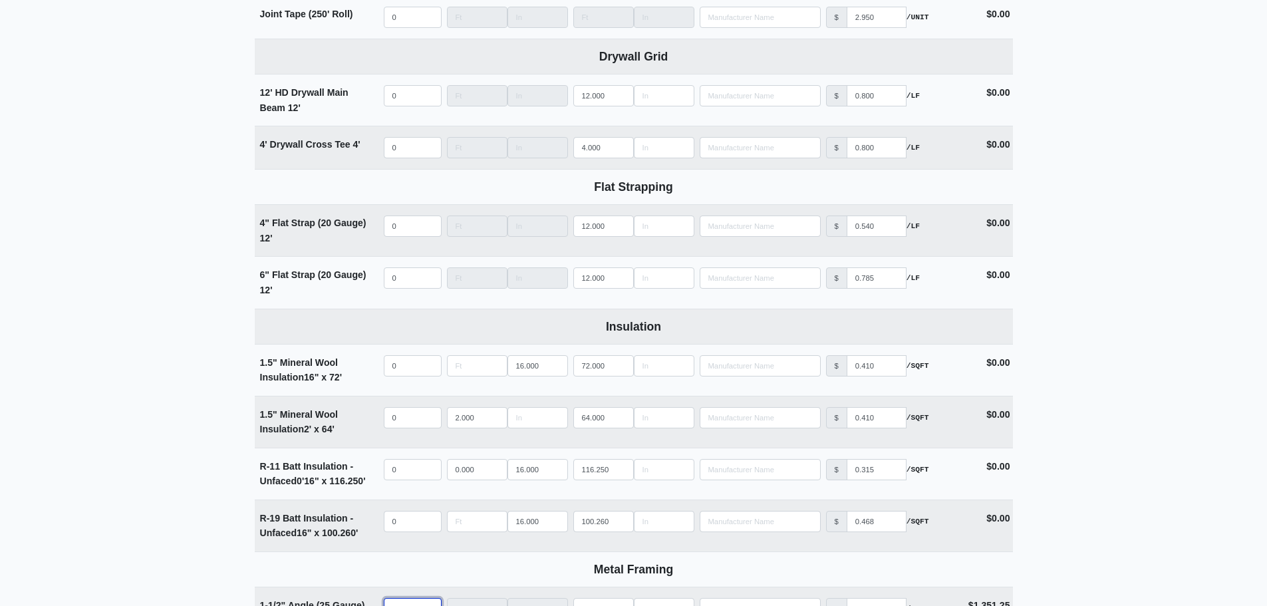
scroll to position [2058, 0]
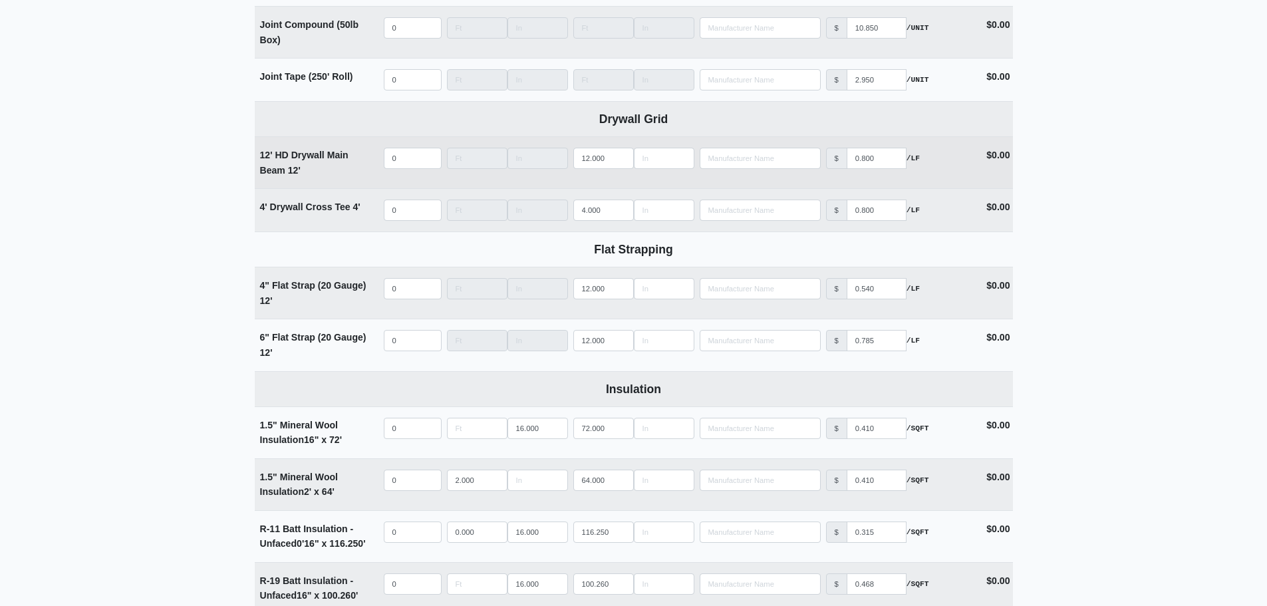
type input "575"
click at [411, 169] on input "quantity" at bounding box center [413, 158] width 58 height 21
type input "6"
select select
type input "68"
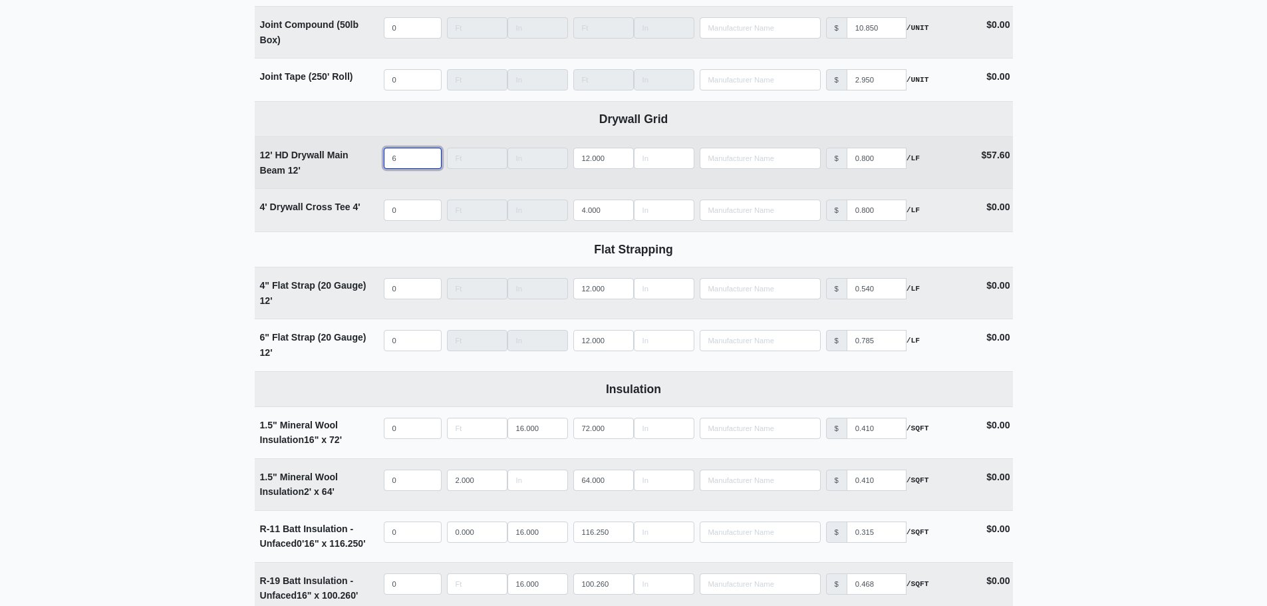
select select
type input "687"
select select
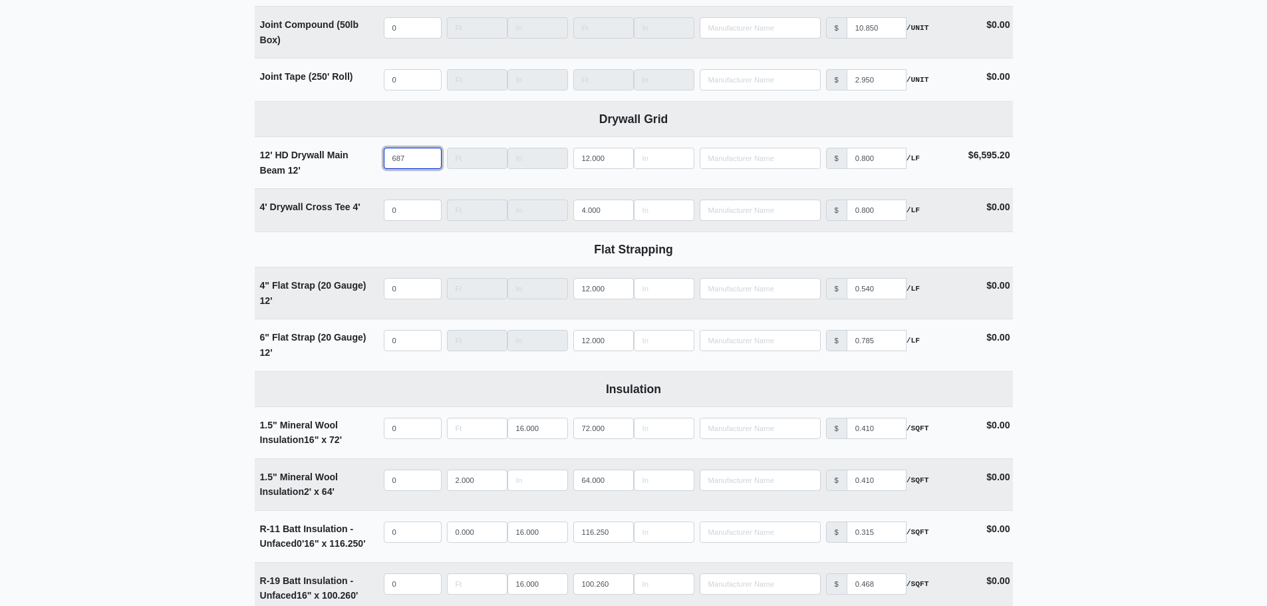
type input "687"
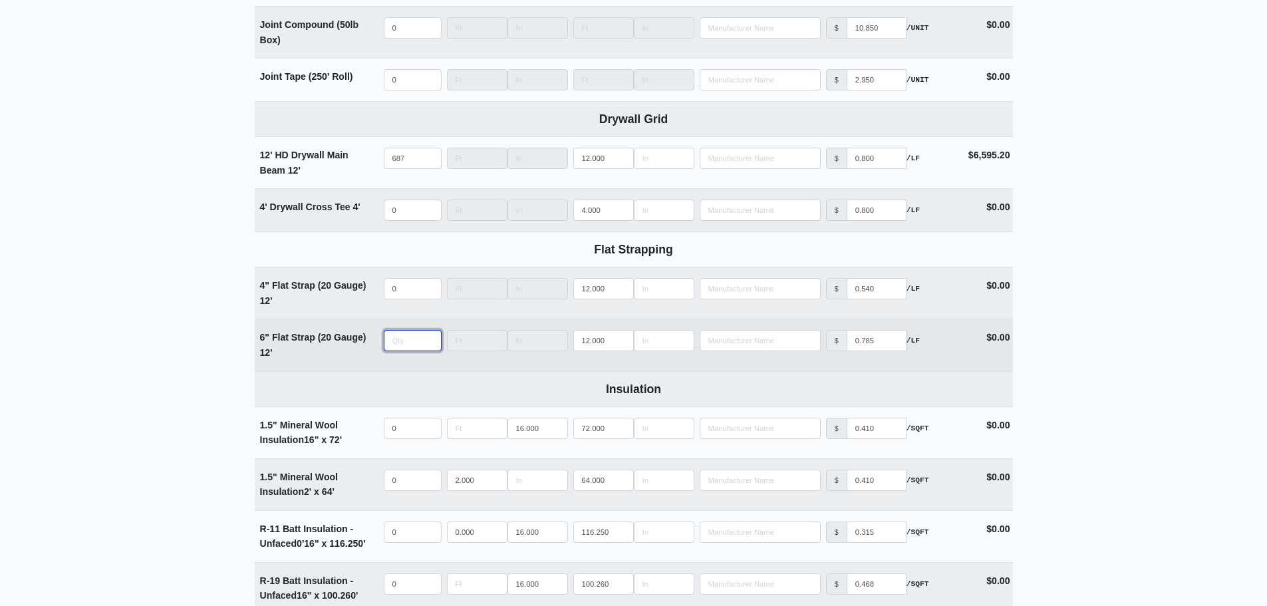
click at [390, 350] on input "quantity" at bounding box center [413, 340] width 58 height 21
type input "7"
select select
type input "79"
select select
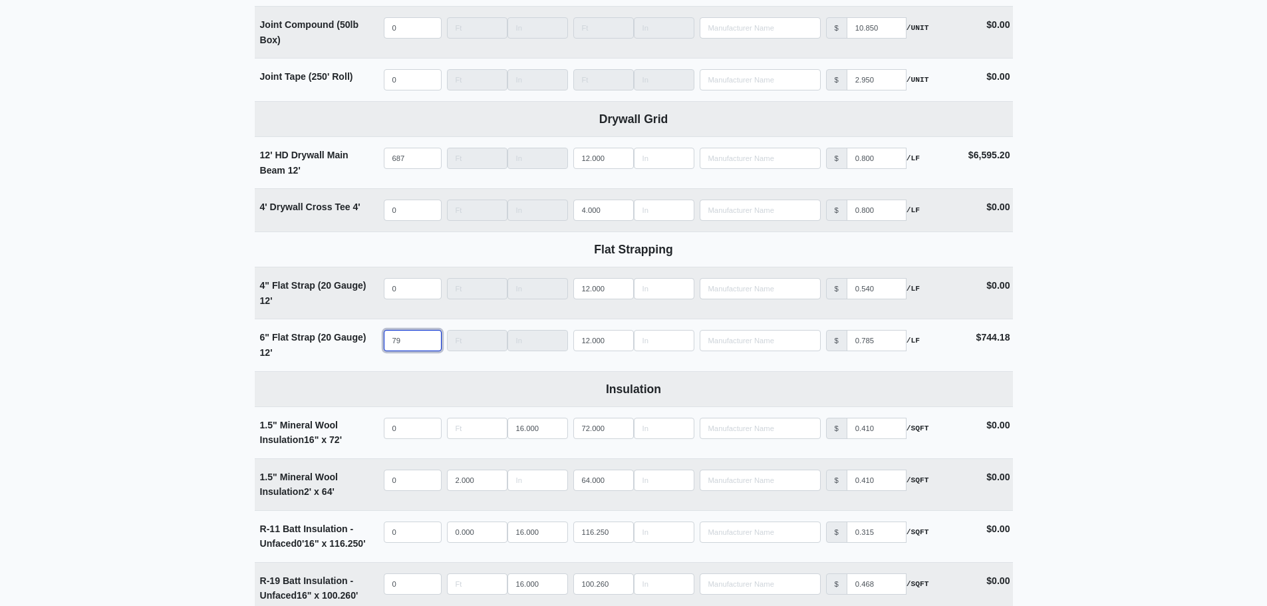
type input "79"
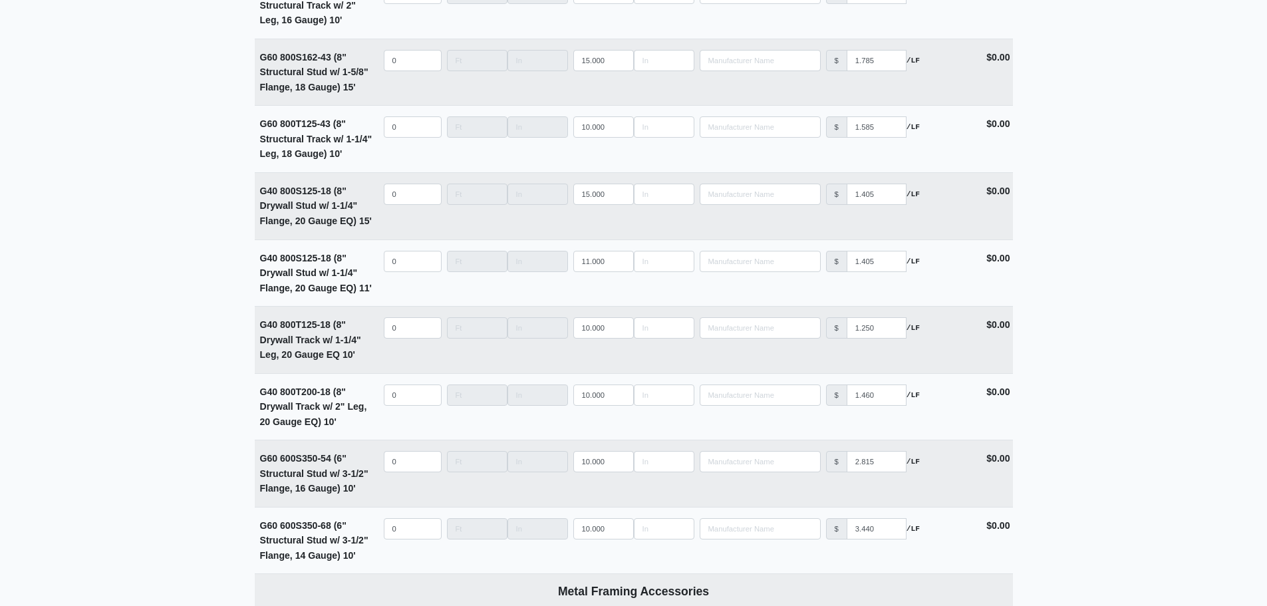
scroll to position [4652, 0]
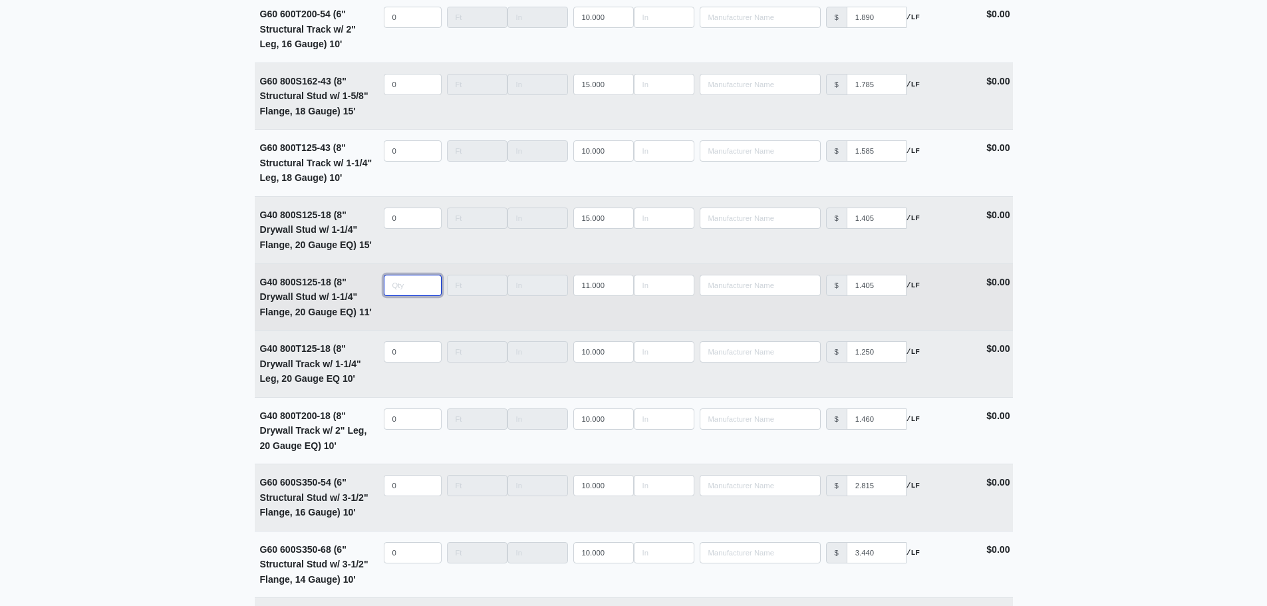
click at [400, 290] on input "quantity" at bounding box center [413, 285] width 58 height 21
type input "1"
select select
type input "11"
select select
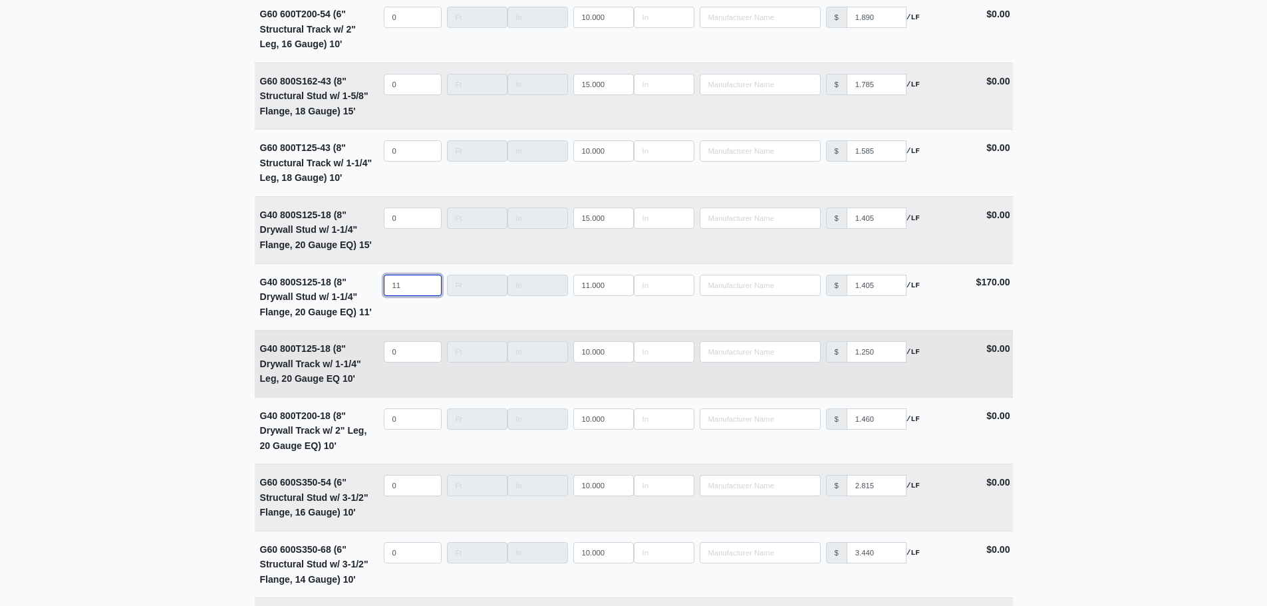
type input "11"
click at [408, 362] on input "quantity" at bounding box center [413, 351] width 58 height 21
type input "2"
select select
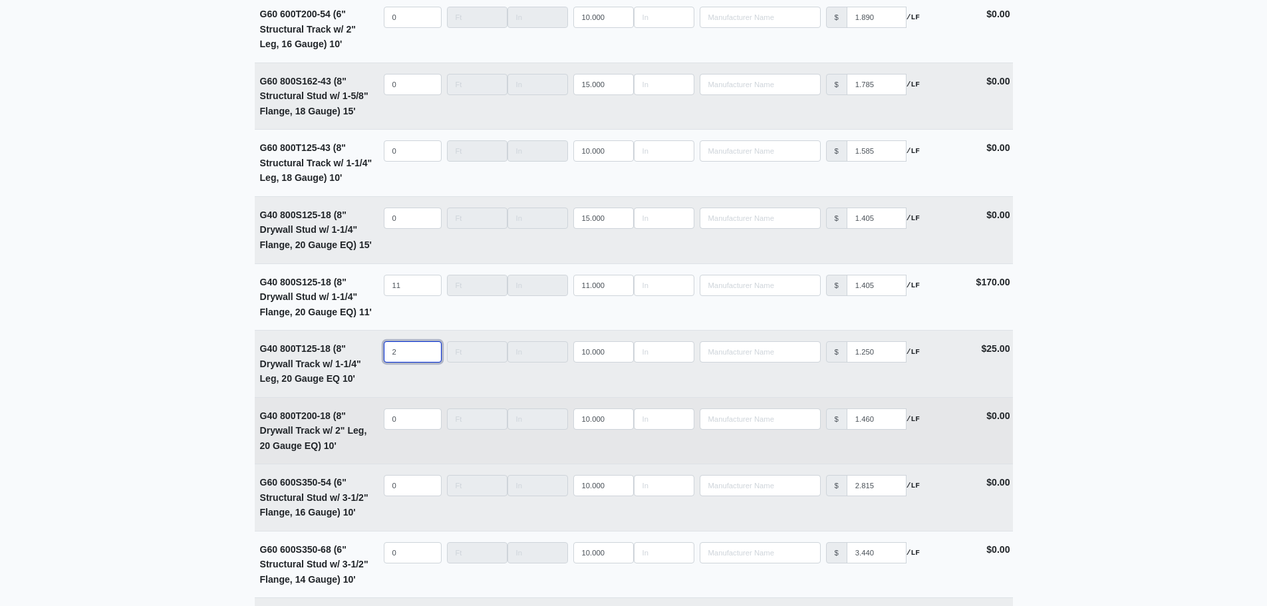
type input "2"
click at [398, 426] on input "quantity" at bounding box center [413, 418] width 58 height 21
type input "2"
select select
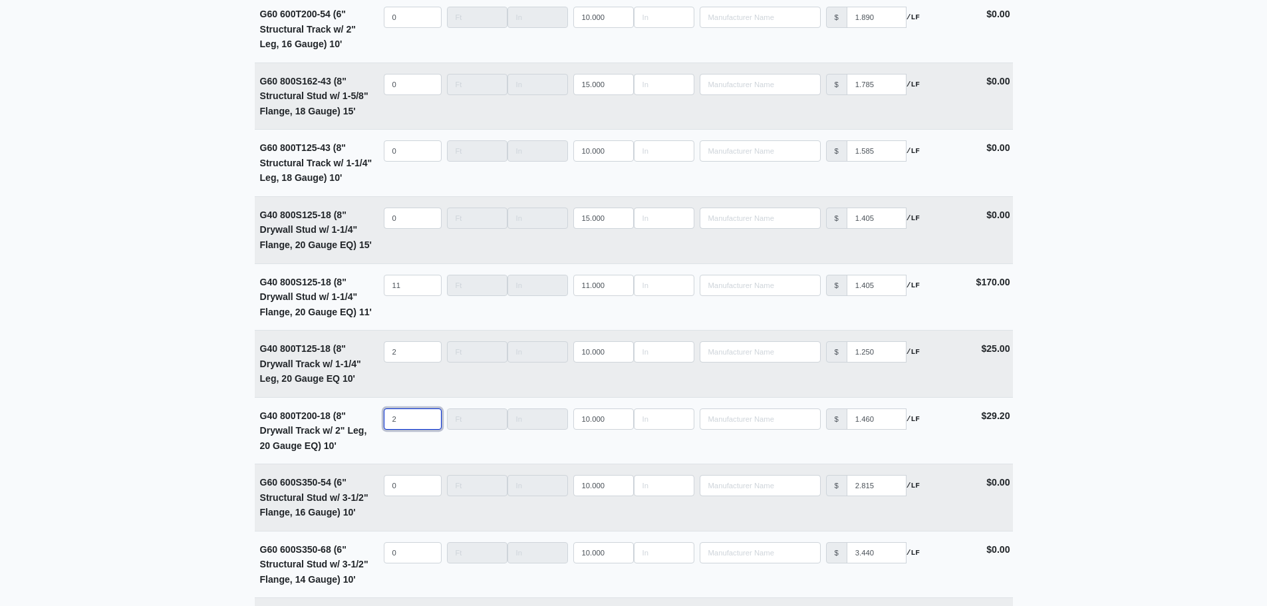
type input "2"
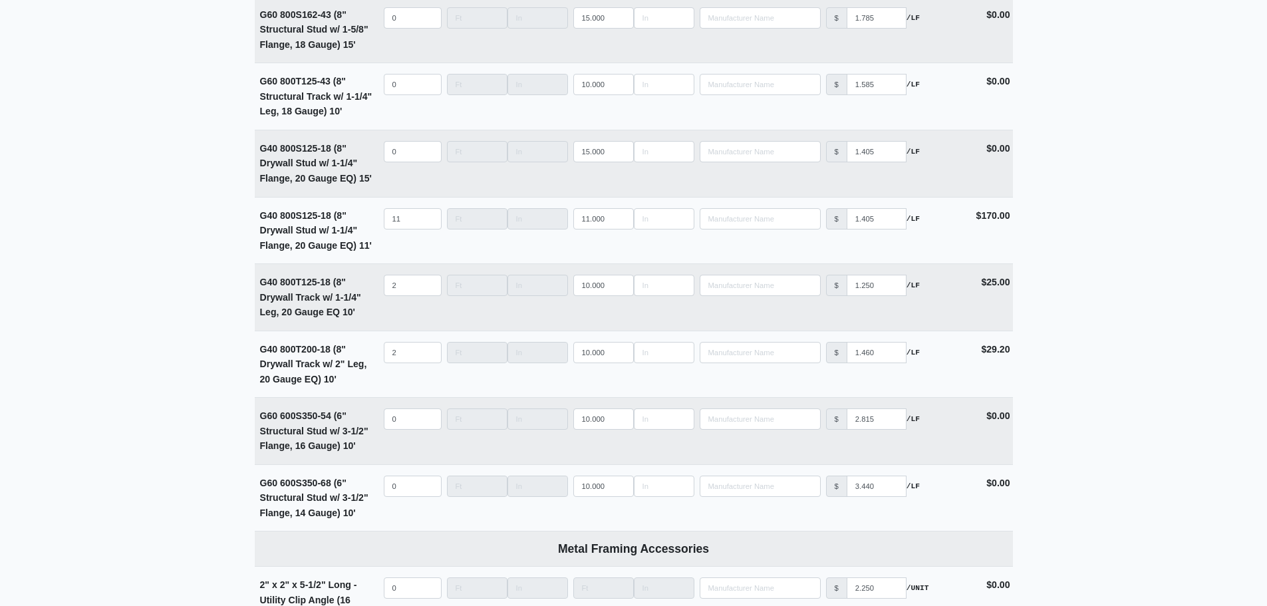
scroll to position [5202, 0]
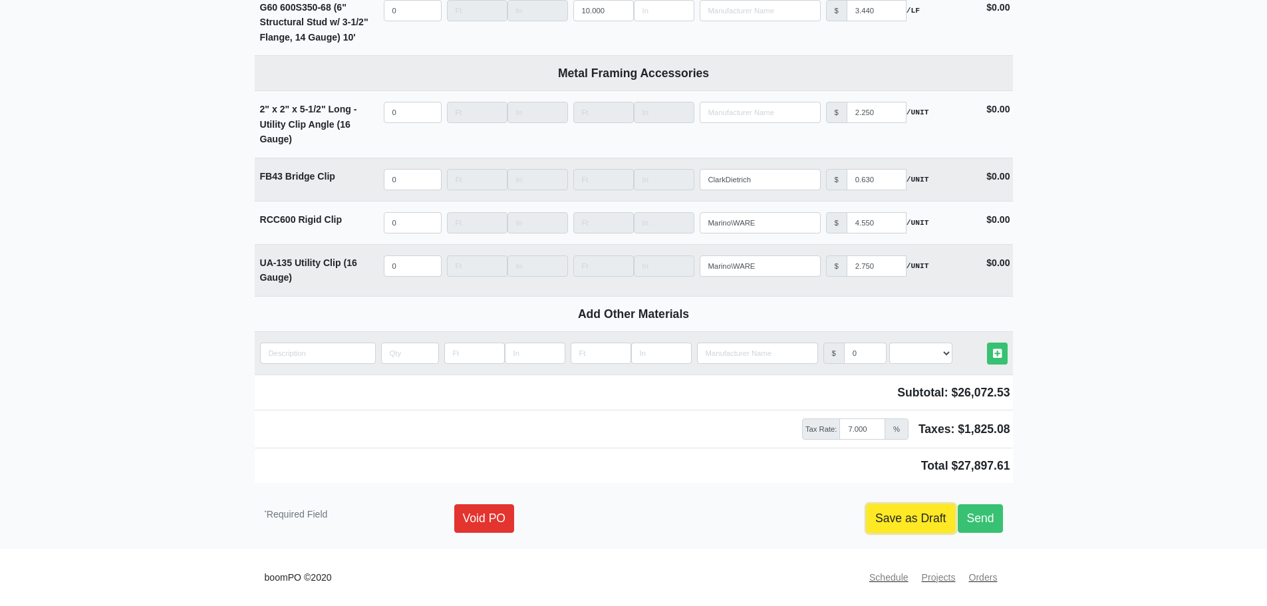
click at [905, 519] on link "Save as Draft" at bounding box center [911, 518] width 88 height 28
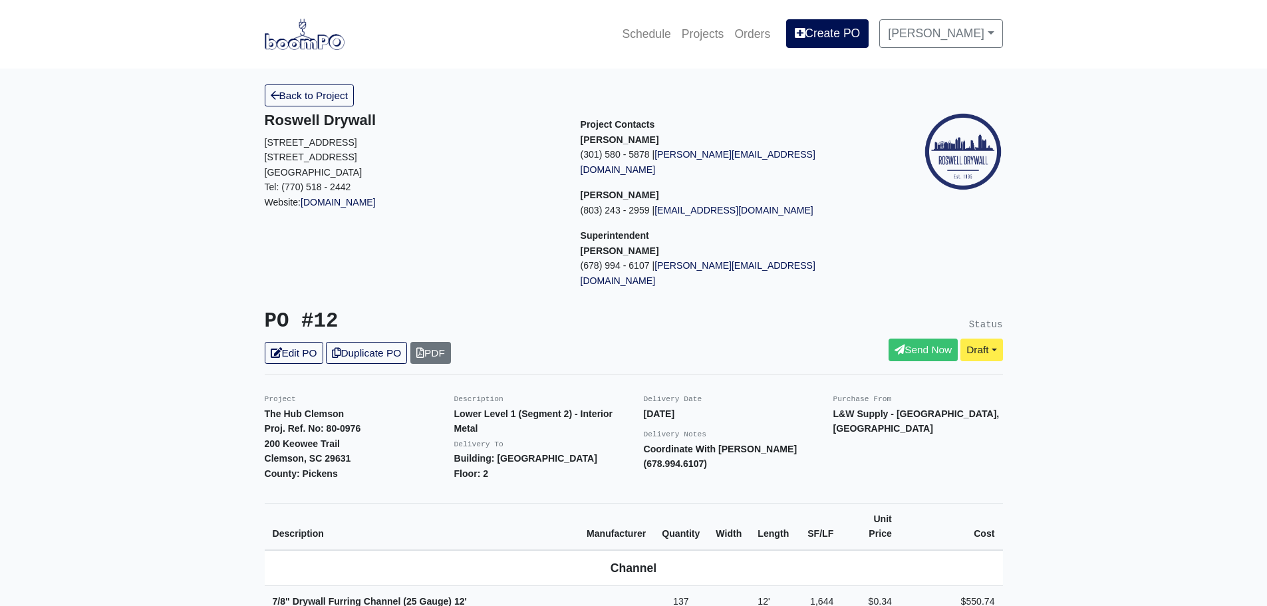
click at [347, 309] on div "PO #12 Edit PO Duplicate PO PDF" at bounding box center [444, 336] width 379 height 55
click at [351, 342] on link "Duplicate PO" at bounding box center [366, 353] width 81 height 22
click at [293, 342] on link "Edit PO" at bounding box center [294, 353] width 59 height 22
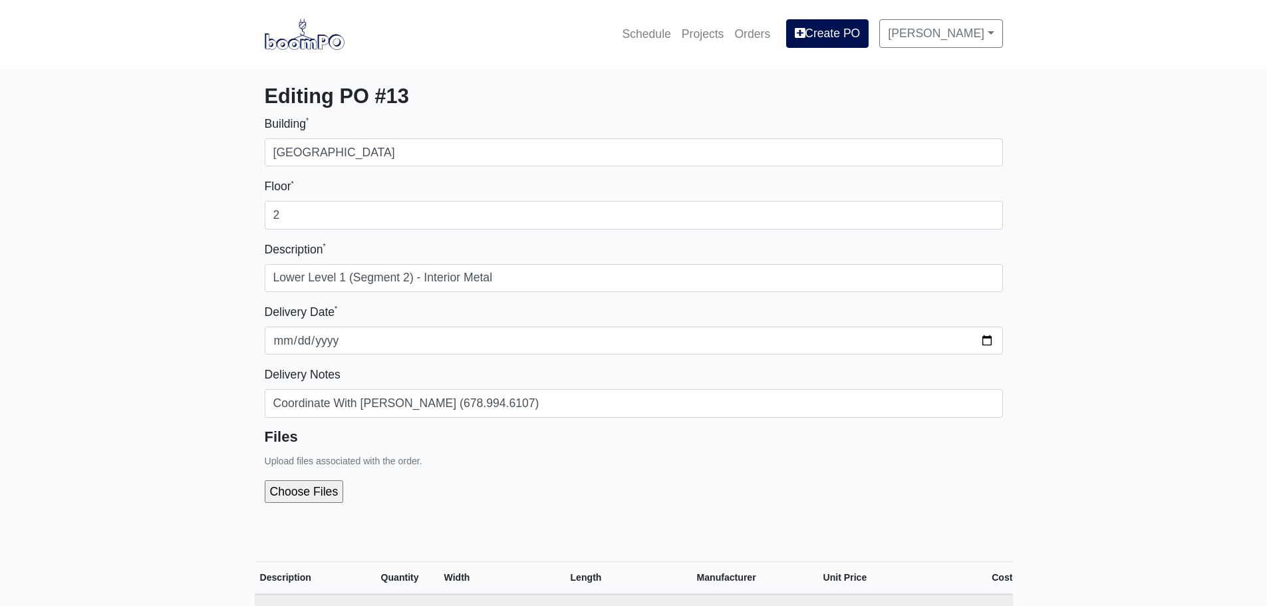
select select
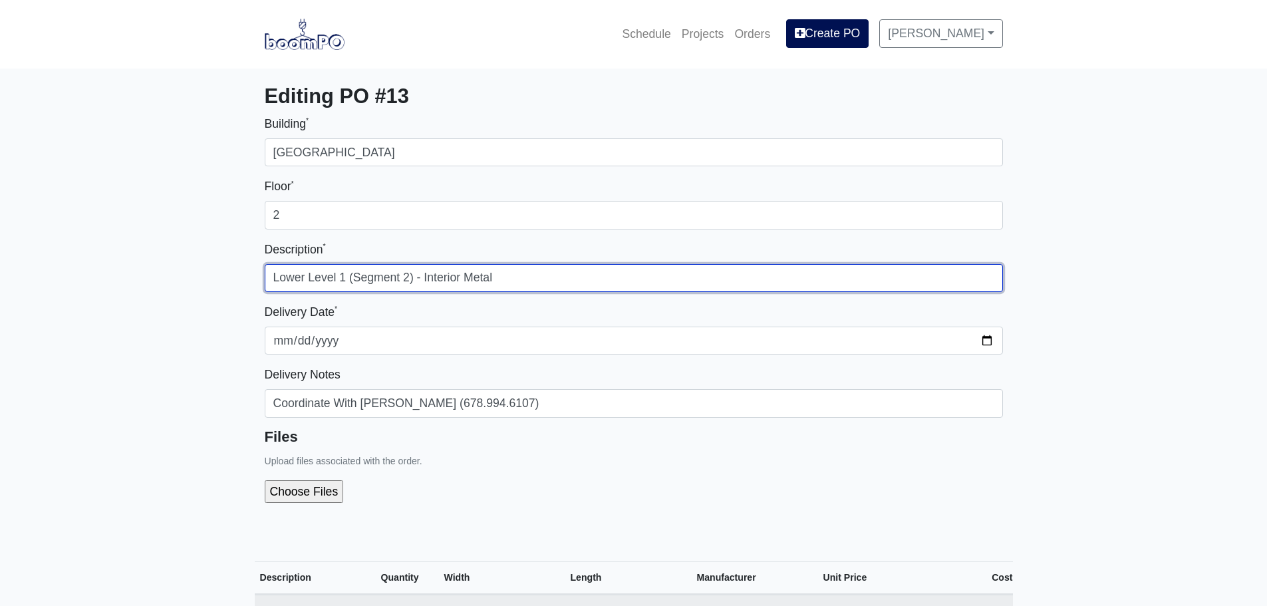
click at [412, 276] on input "Lower Level 1 (Segment 2) - Interior Metal" at bounding box center [634, 278] width 738 height 28
click at [410, 277] on input "Lower Level 1 (Segment 2) - Interior Metal" at bounding box center [634, 278] width 738 height 28
type input "Lower Level 1 (Segment 3) - Interior Metal"
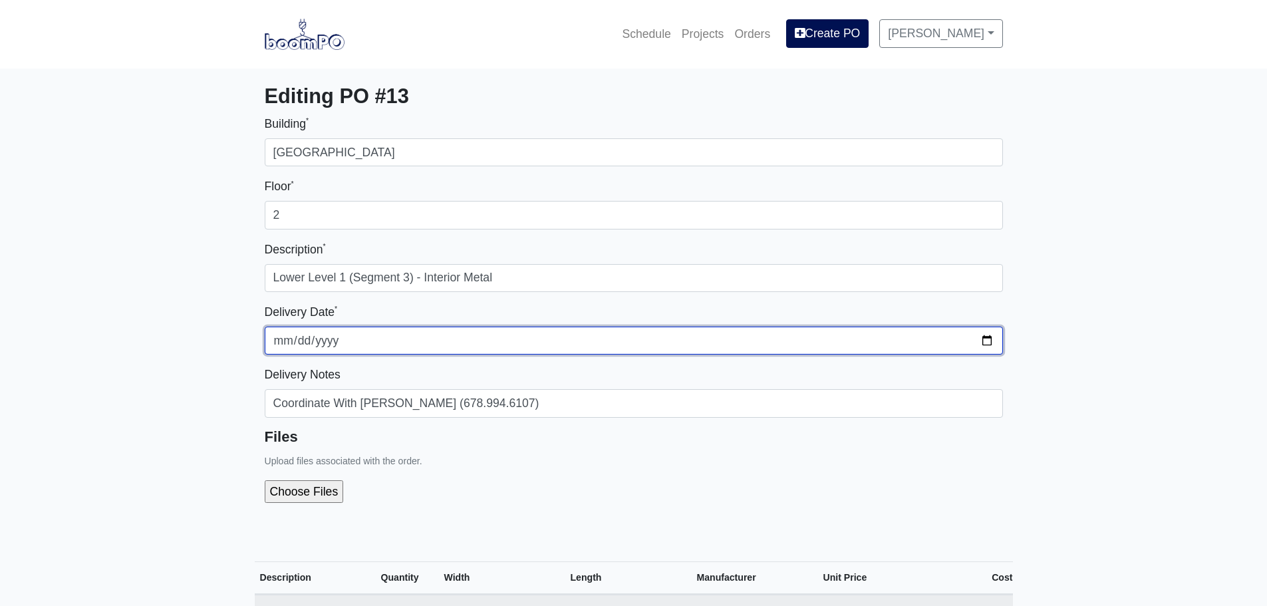
click at [980, 344] on input "[DATE]" at bounding box center [634, 341] width 738 height 28
type input "[DATE]"
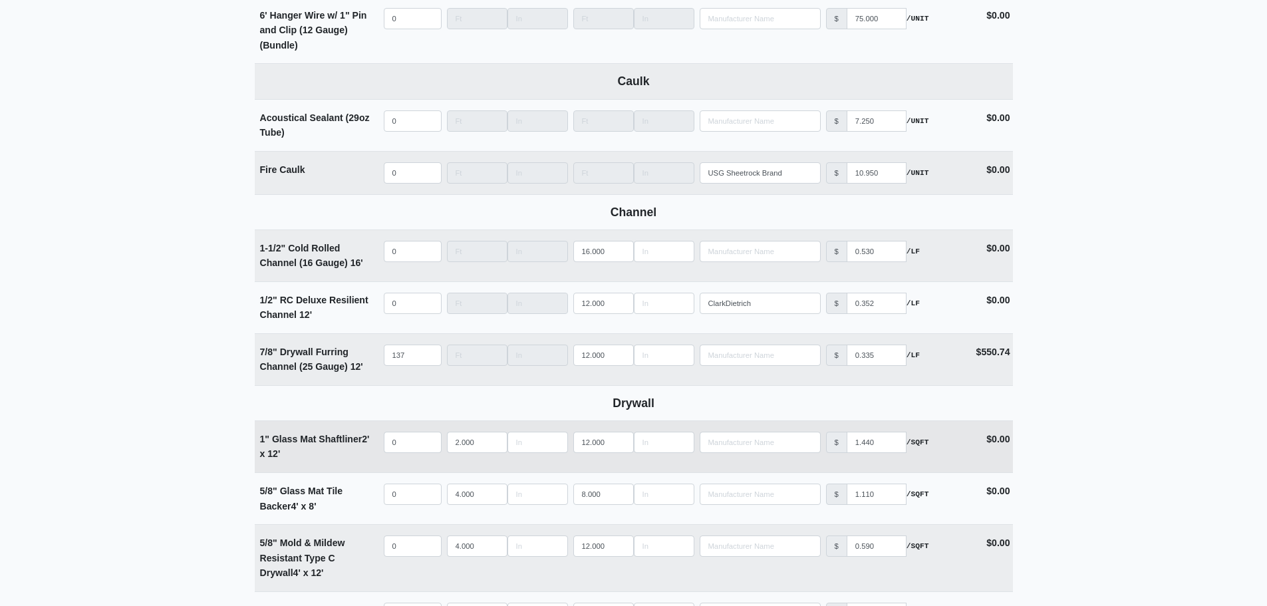
scroll to position [732, 0]
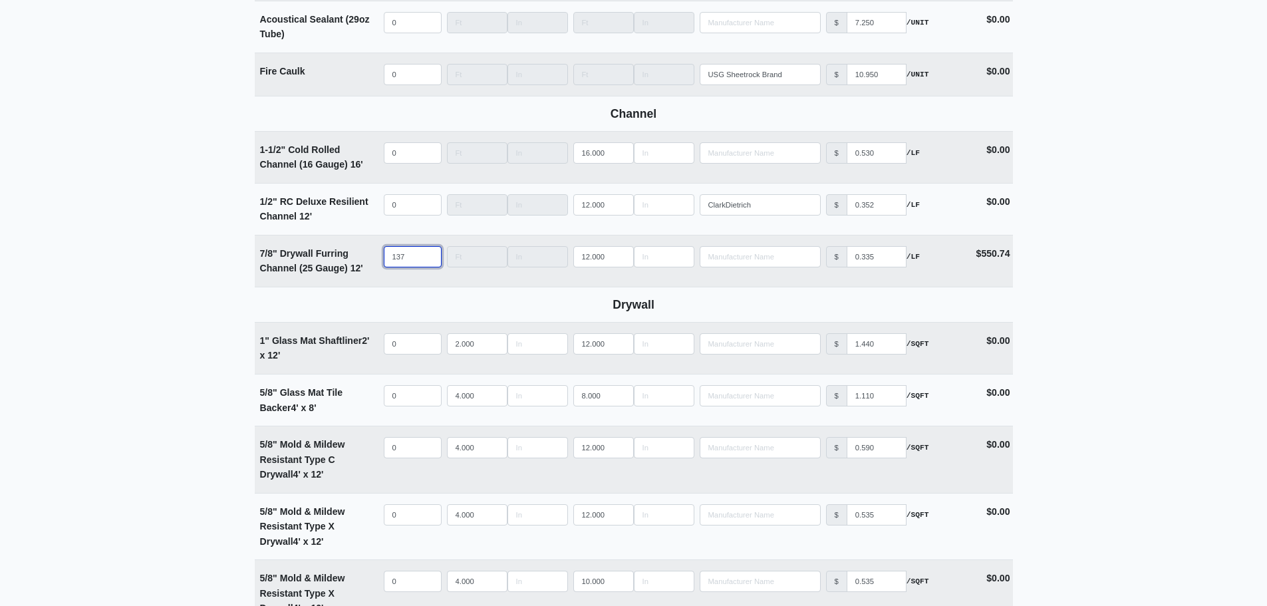
drag, startPoint x: 412, startPoint y: 263, endPoint x: 251, endPoint y: 267, distance: 161.7
click at [259, 267] on tr "7/8" Drywall Furring Channel (25 Gauge) 12' Qty 137 Width Length 12.000 Manufac…" at bounding box center [634, 261] width 758 height 52
select select
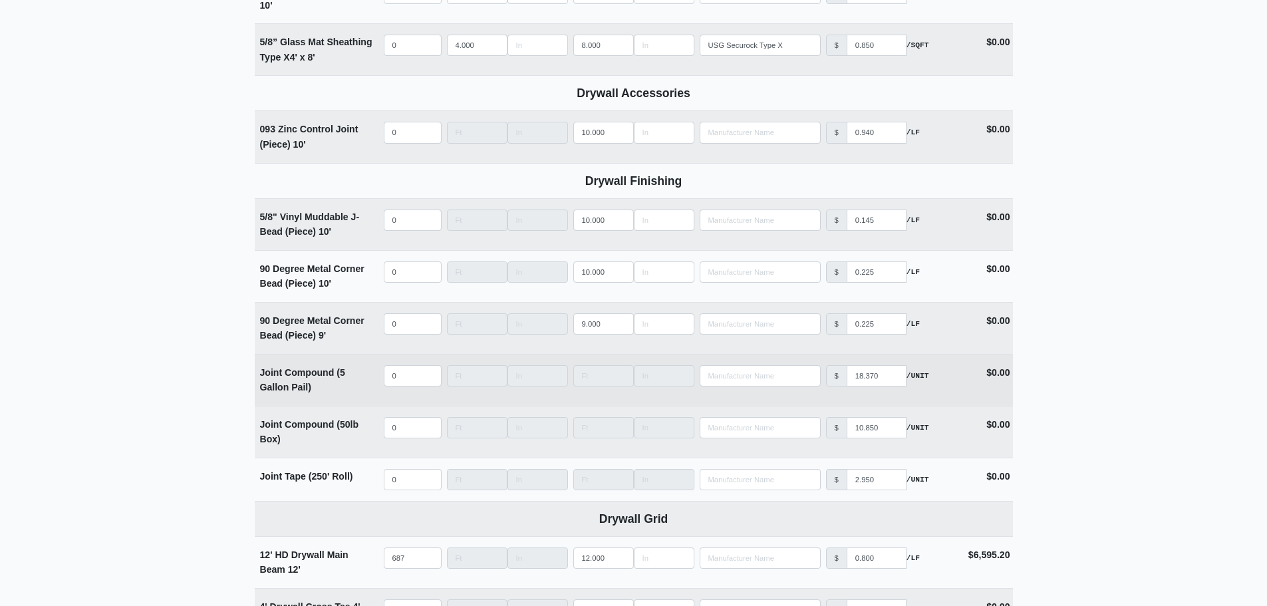
scroll to position [1729, 0]
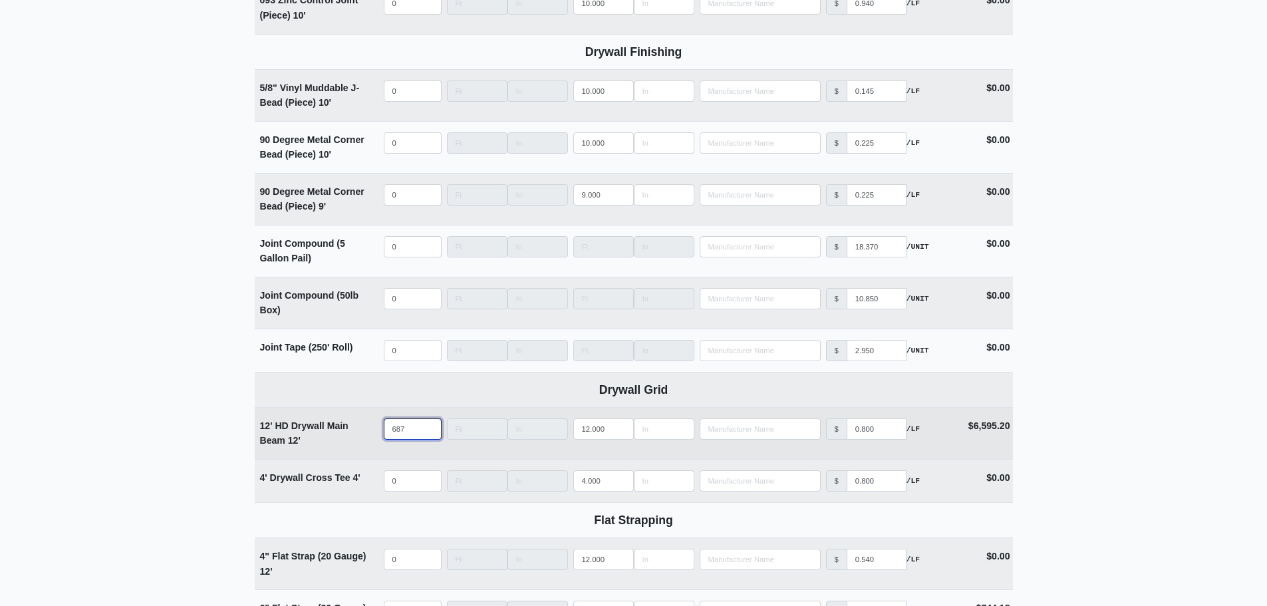
type input "0"
drag, startPoint x: 416, startPoint y: 436, endPoint x: 348, endPoint y: 435, distance: 67.2
click at [351, 435] on tr "12' HD Drywall Main Beam 12' Qty 687 Width Length 12.000 Manufacturer No Result…" at bounding box center [634, 433] width 758 height 52
select select
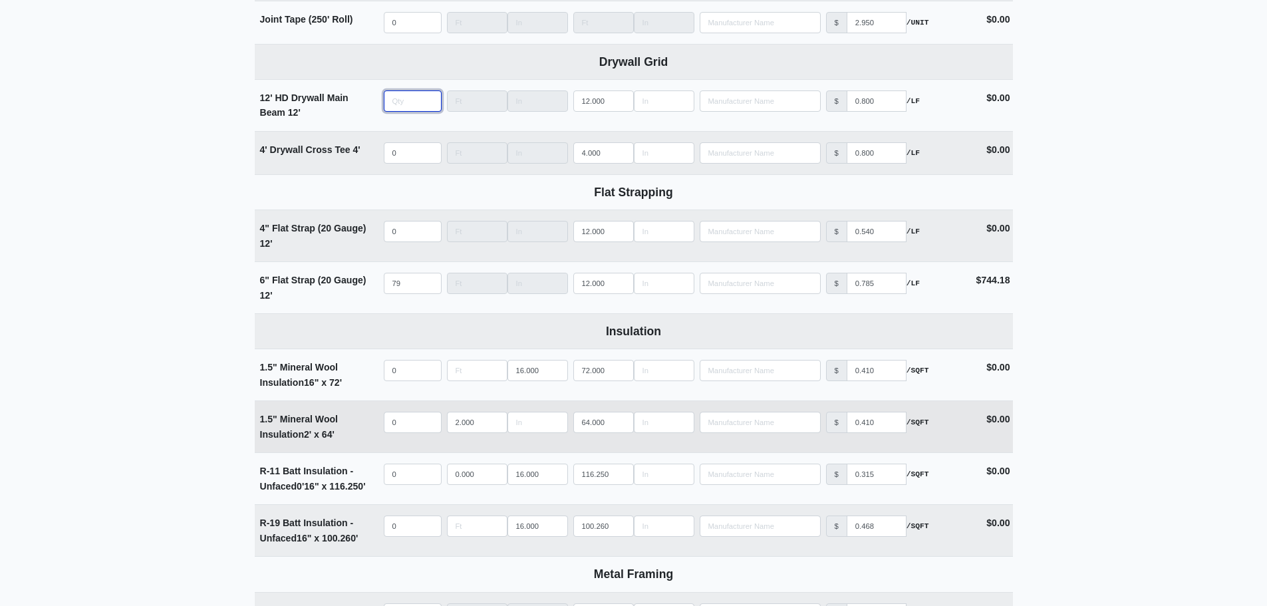
scroll to position [2062, 0]
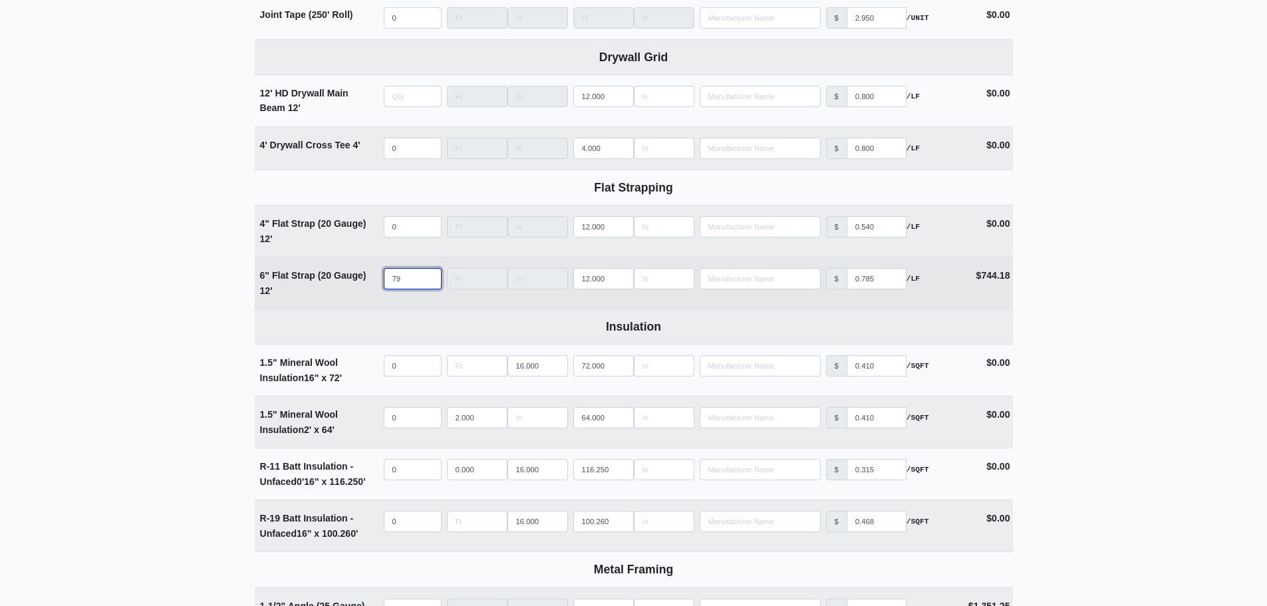
type input "0"
drag, startPoint x: 410, startPoint y: 287, endPoint x: 329, endPoint y: 293, distance: 80.6
click at [332, 291] on tr "6" Flat Strap (20 Gauge) 12' Qty 79 Width Length 12.000 Manufacturer No Results…" at bounding box center [634, 283] width 758 height 52
select select
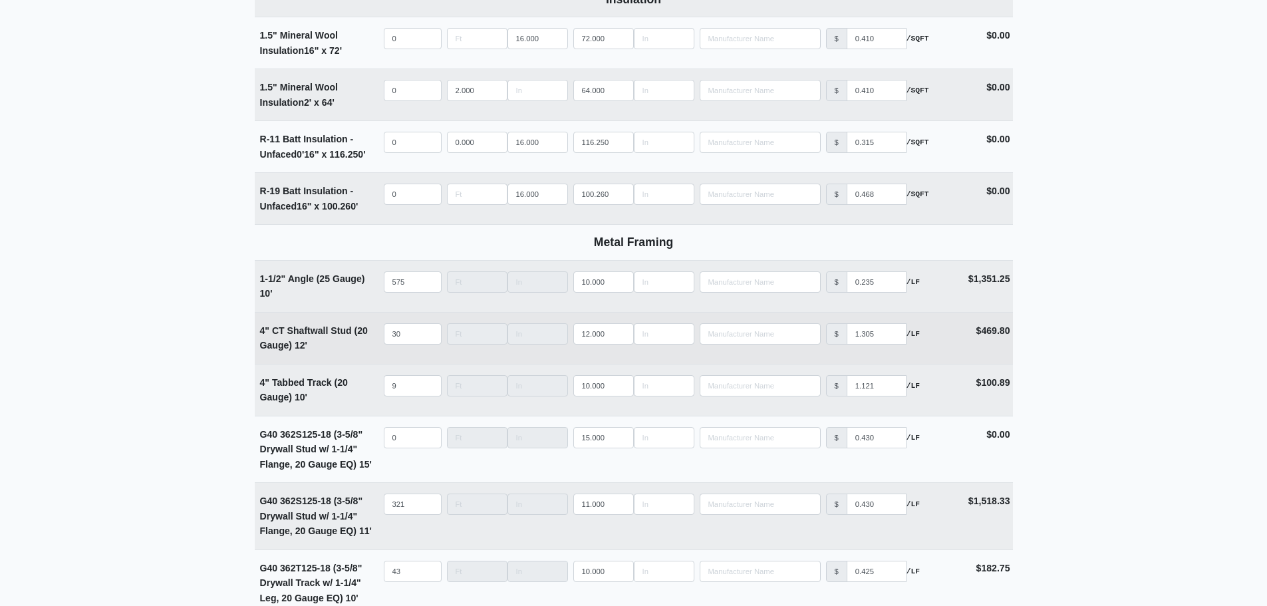
scroll to position [2394, 0]
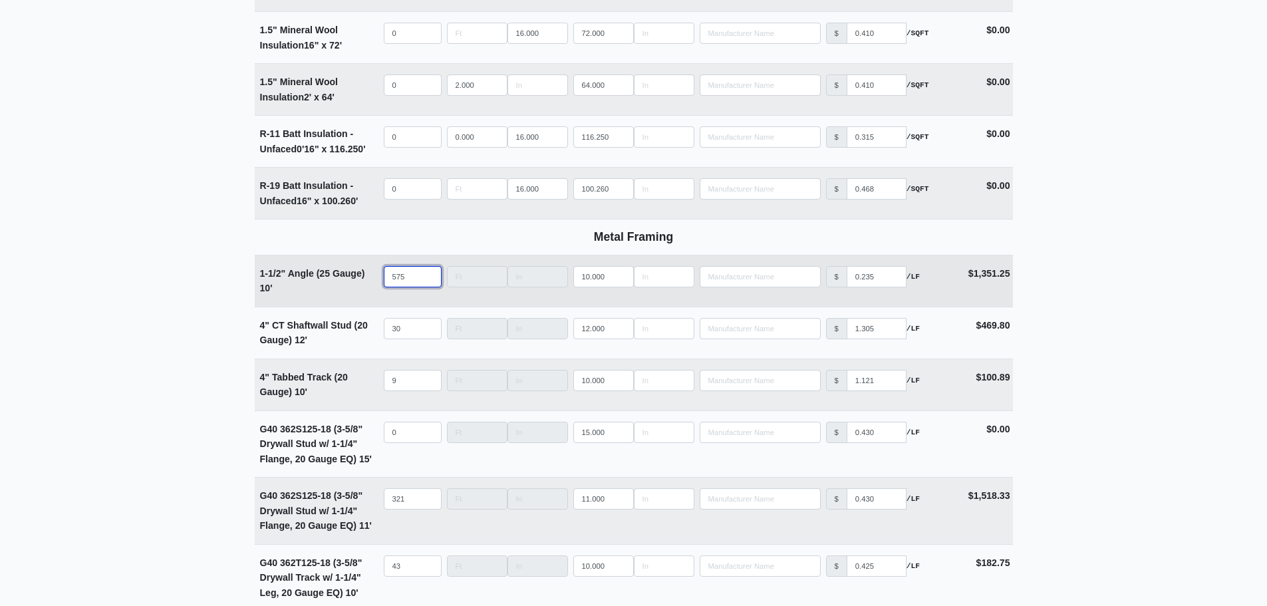
type input "0"
drag, startPoint x: 408, startPoint y: 286, endPoint x: 358, endPoint y: 293, distance: 50.3
click at [359, 291] on tr "1-1/2" Angle (25 Gauge) 10' Qty 575 Width Length 10.000 Manufacturer No Results…" at bounding box center [634, 281] width 758 height 52
select select
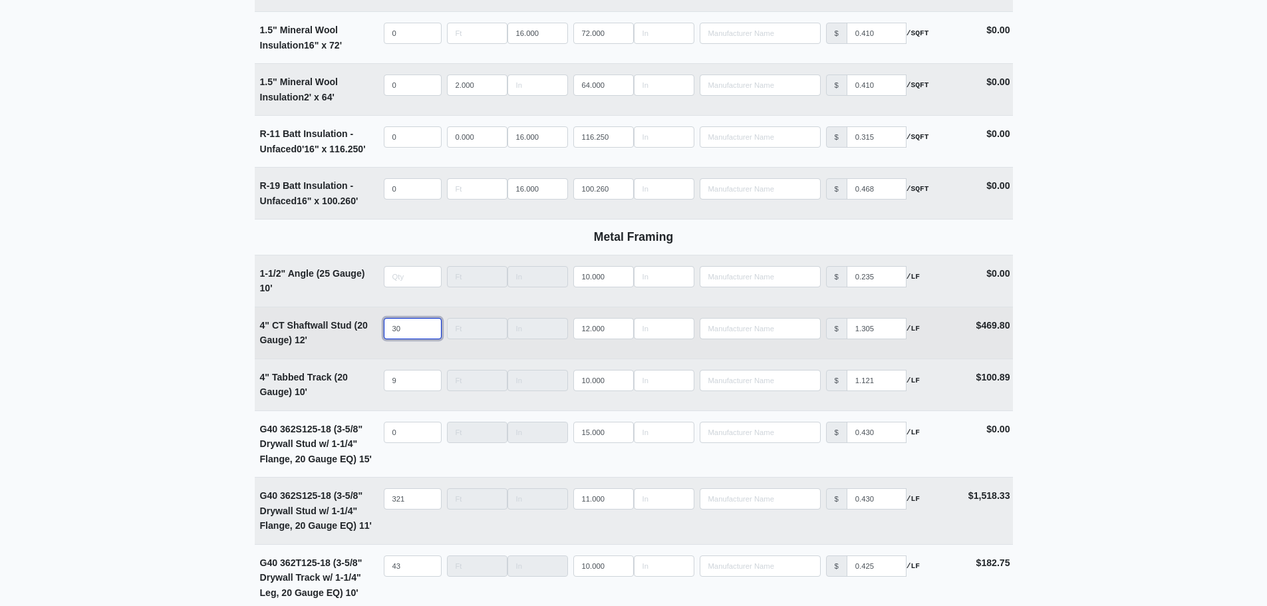
type input "0"
drag, startPoint x: 404, startPoint y: 335, endPoint x: 374, endPoint y: 339, distance: 30.1
click at [379, 337] on tr "4" CT Shaftwall Stud (20 Gauge) 12' Qty 30 Width Length 12.000 Manufacturer No …" at bounding box center [634, 333] width 758 height 52
select select
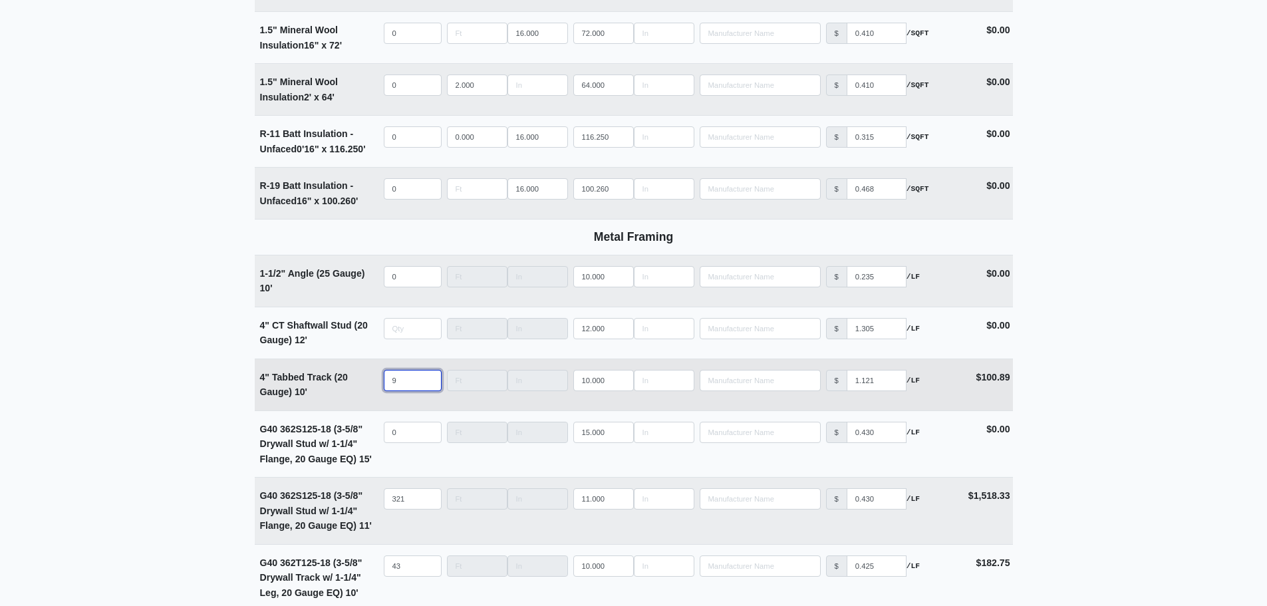
type input "0"
click at [381, 390] on td "Qty 9" at bounding box center [412, 384] width 63 height 51
select select
type input "0"
click at [340, 501] on tr "G40 362S125-18 (3-5/8" Drywall Stud w/ 1-1/4" Flange, 20 Gauge EQ) 11' Qty 321 …" at bounding box center [634, 510] width 758 height 67
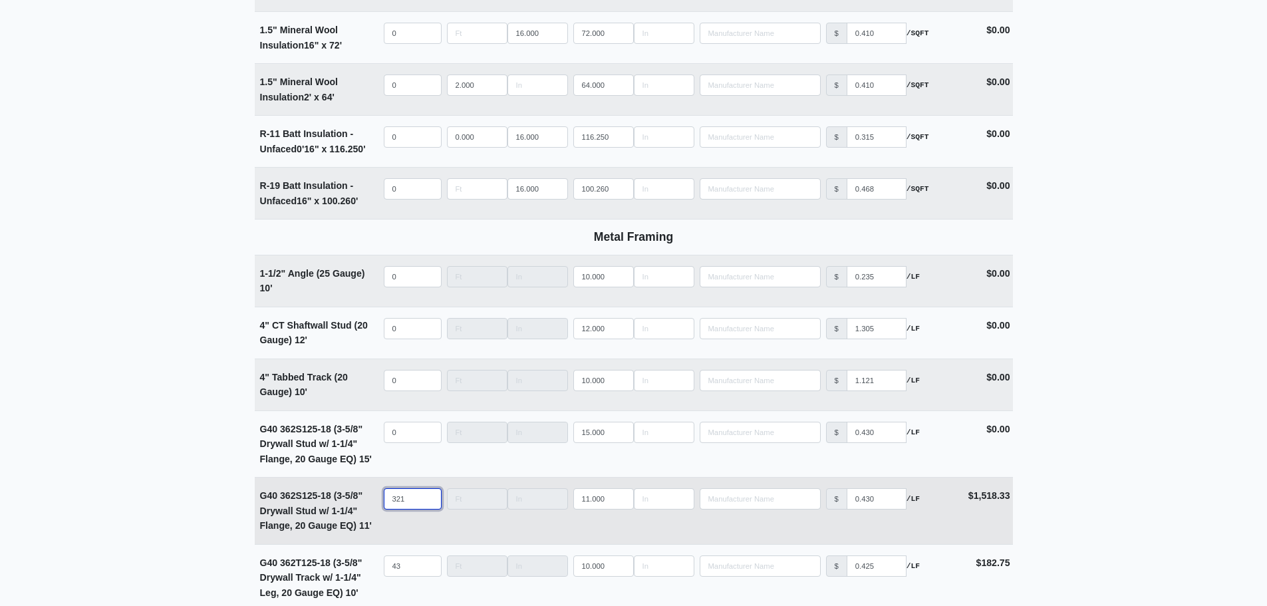
select select
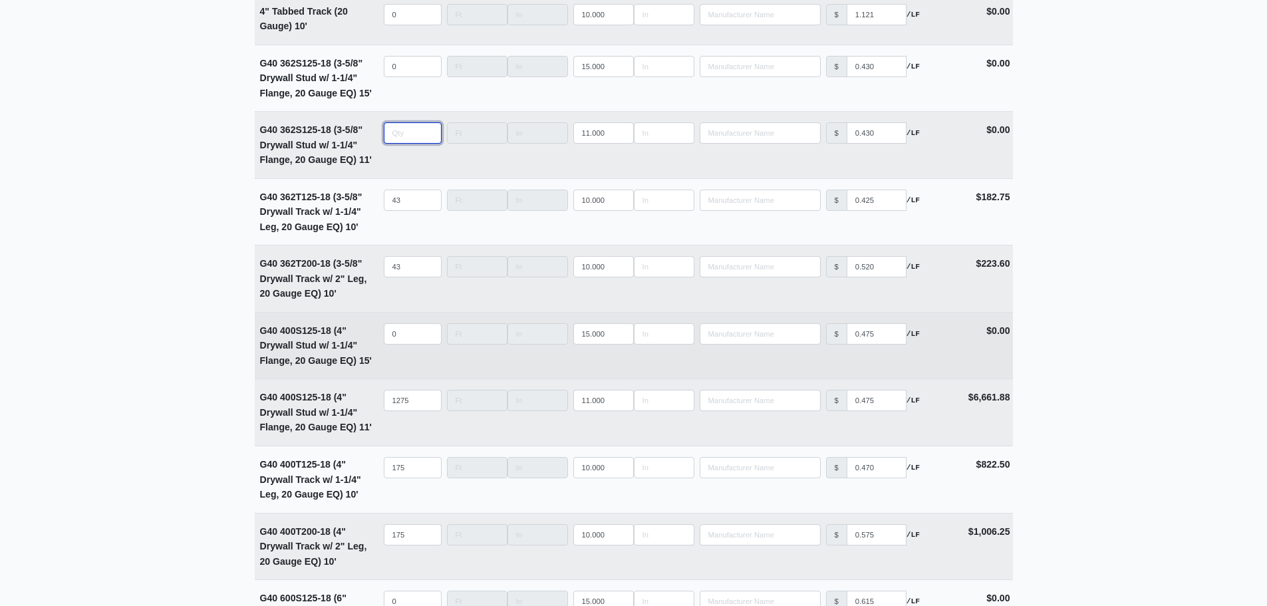
scroll to position [2793, 0]
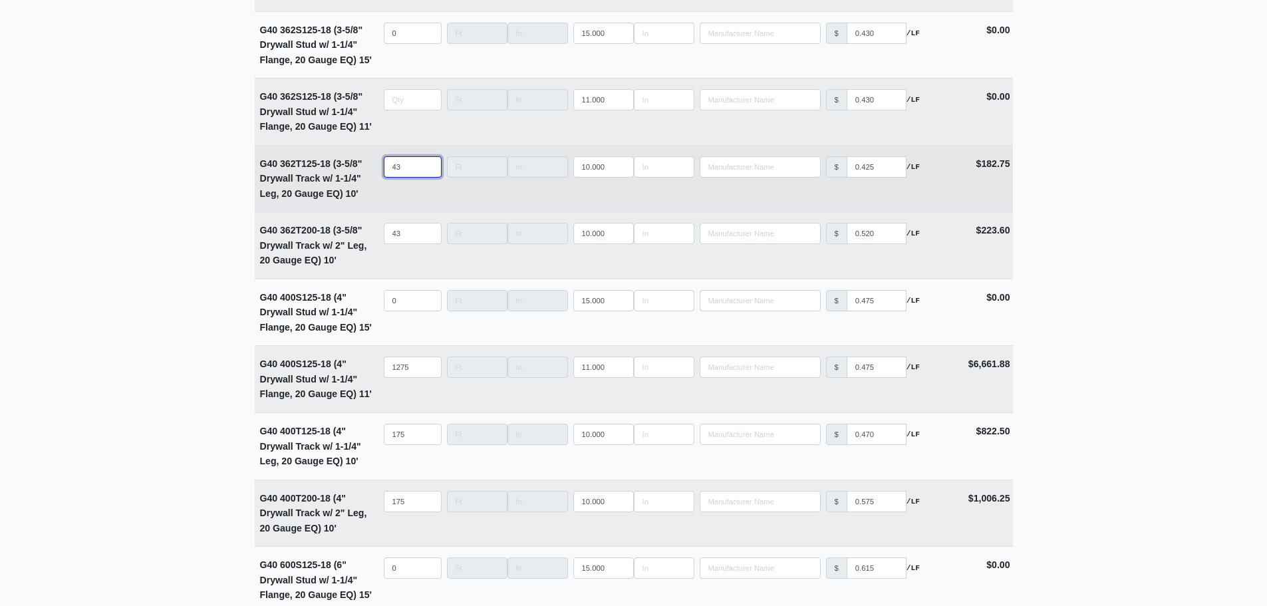
type input "0"
drag, startPoint x: 406, startPoint y: 178, endPoint x: 364, endPoint y: 178, distance: 41.2
click at [370, 178] on tr "G40 362T125-18 (3-5/8" Drywall Track w/ 1-1/4" Leg, 20 Gauge EQ) 10' Qty 43 Wid…" at bounding box center [634, 178] width 758 height 67
select select
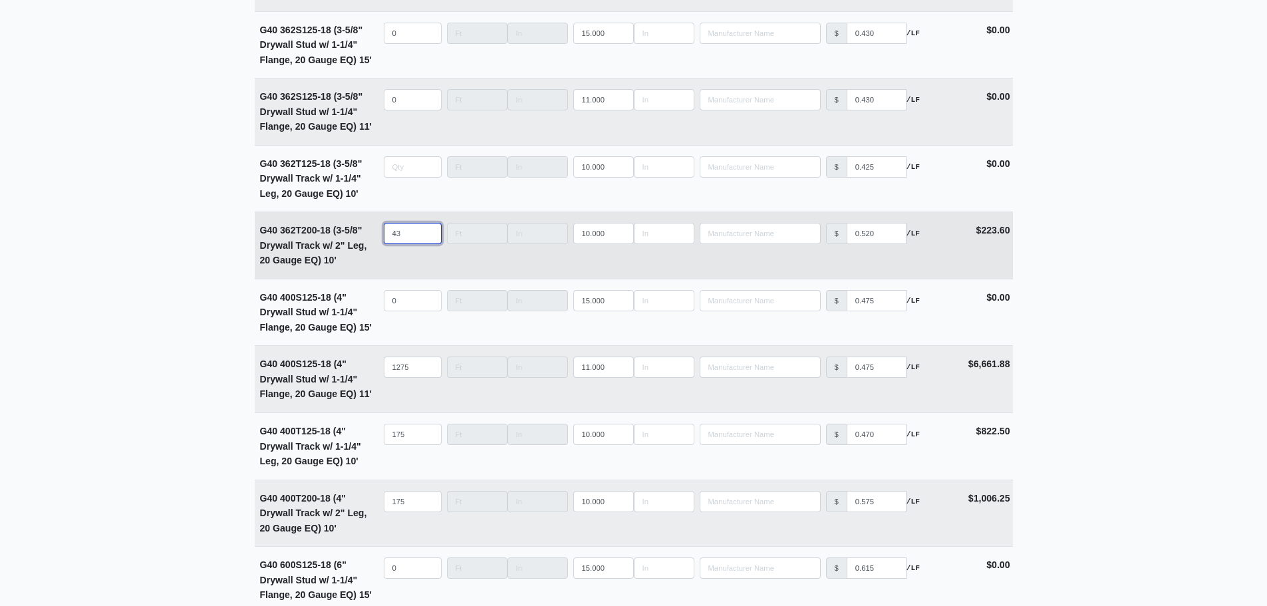
type input "0"
drag, startPoint x: 402, startPoint y: 243, endPoint x: 349, endPoint y: 243, distance: 53.2
click at [355, 243] on tr "G40 362T200-18 (3-5/8" Drywall Track w/ 2" Leg, 20 Gauge EQ) 10' Qty 43 Width L…" at bounding box center [634, 244] width 758 height 67
select select
type input "0"
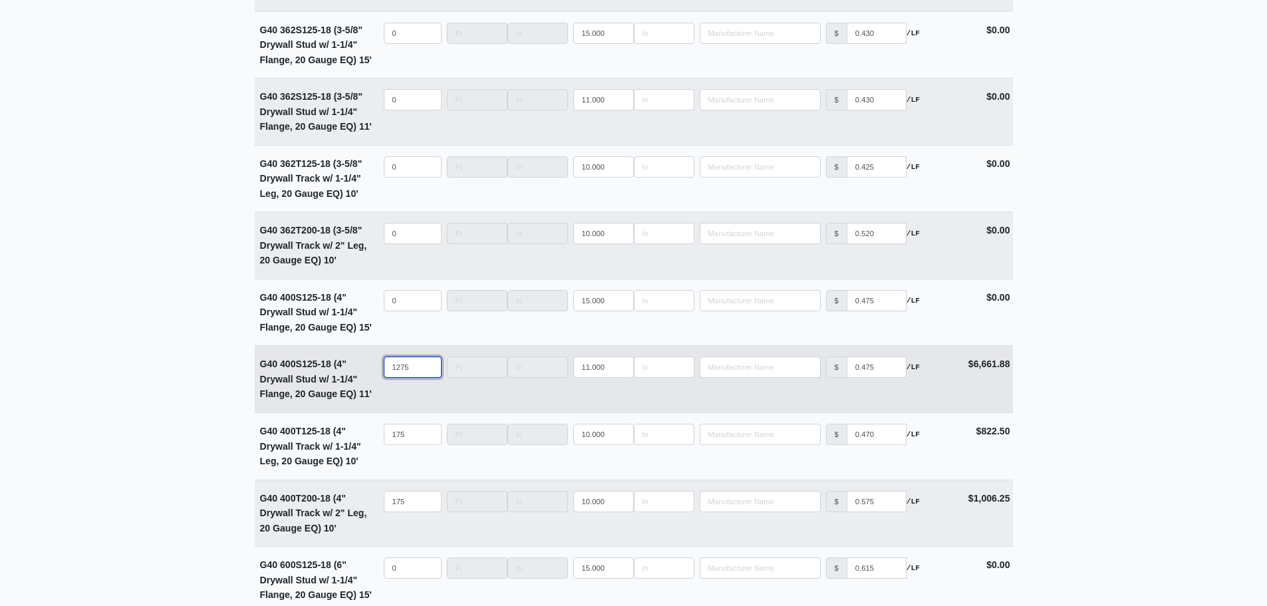
drag, startPoint x: 401, startPoint y: 377, endPoint x: 360, endPoint y: 378, distance: 40.6
click at [360, 378] on tr "G40 400S125-18 (4" Drywall Stud w/ 1-1/4" Flange, 20 Gauge EQ) 11' Qty 1275 Wid…" at bounding box center [634, 378] width 758 height 67
select select
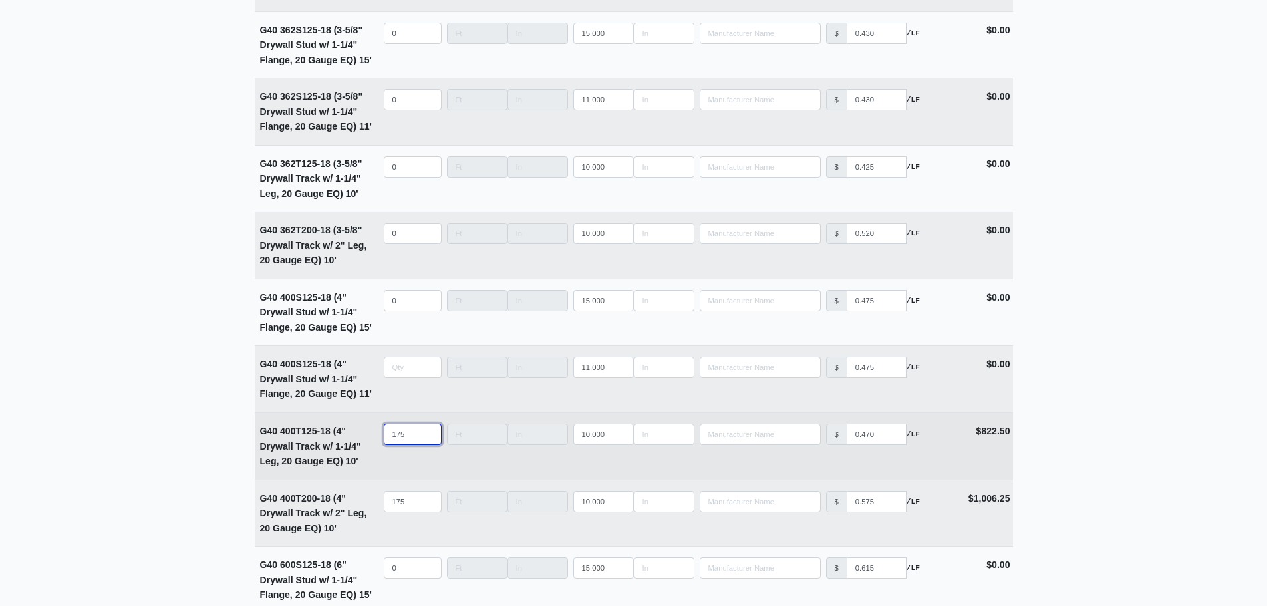
type input "0"
drag, startPoint x: 407, startPoint y: 439, endPoint x: 321, endPoint y: 442, distance: 85.9
click at [368, 441] on tr "G40 400T125-18 (4" Drywall Track w/ 1-1/4" Leg, 20 Gauge EQ) 10' Qty 175 Width …" at bounding box center [634, 445] width 758 height 67
select select
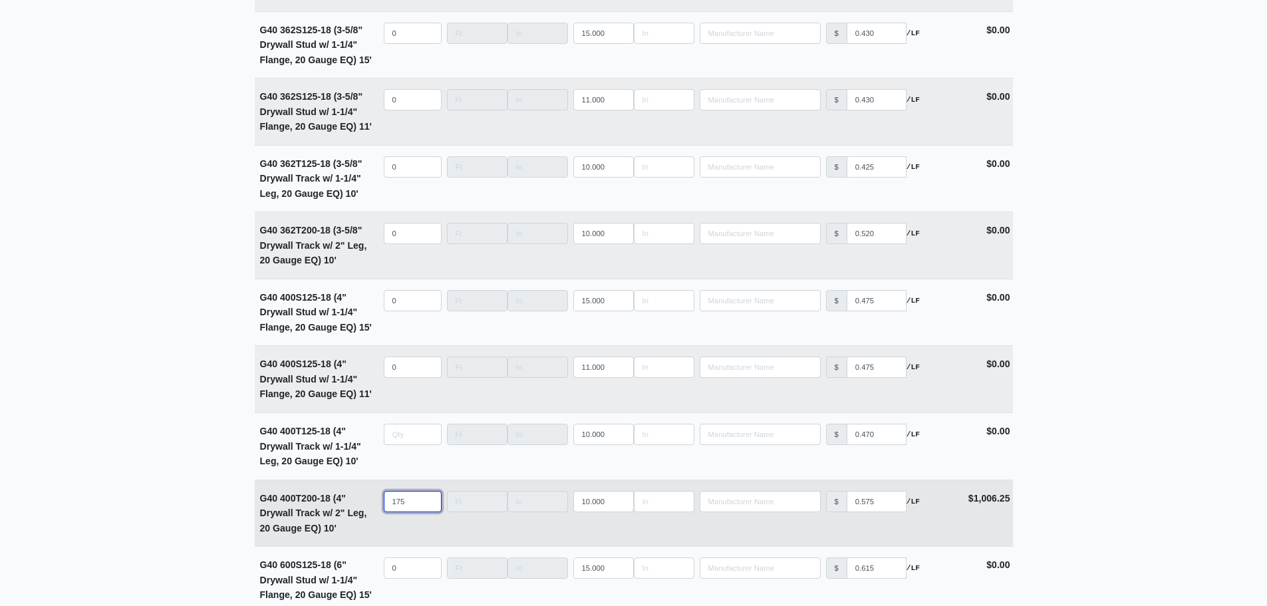
type input "0"
drag, startPoint x: 397, startPoint y: 507, endPoint x: 354, endPoint y: 507, distance: 42.6
click at [359, 507] on tr "G40 400T200-18 (4" Drywall Track w/ 2" Leg, 20 Gauge EQ) 10' Qty 175 Width Leng…" at bounding box center [634, 513] width 758 height 67
select select
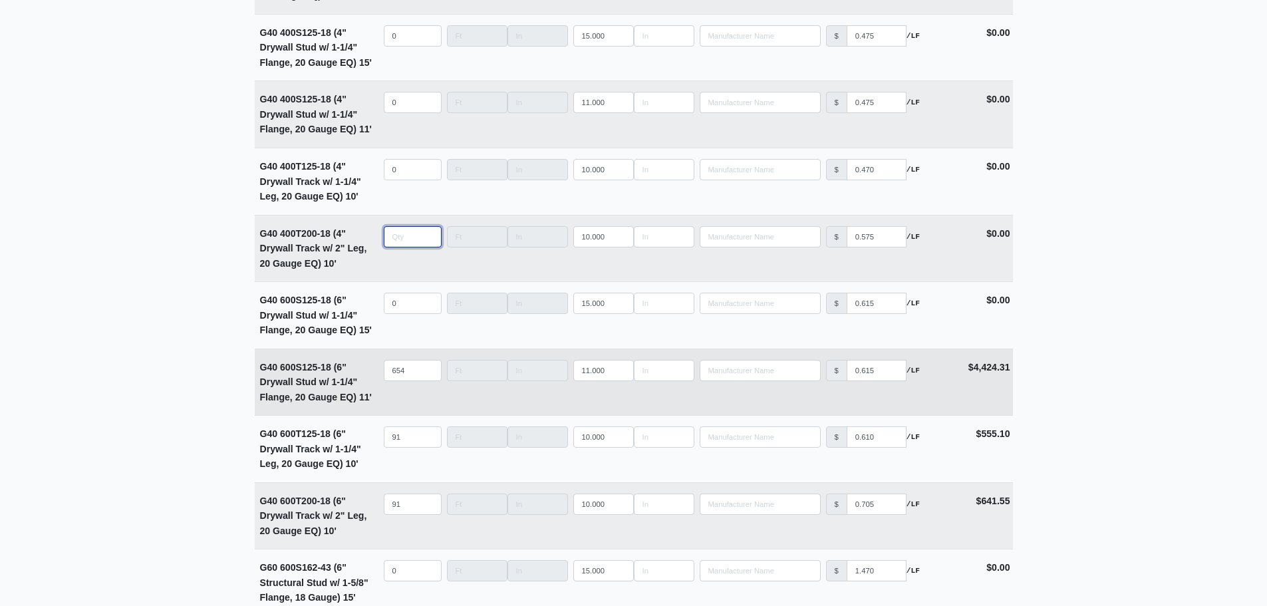
scroll to position [3059, 0]
type input "0"
drag, startPoint x: 416, startPoint y: 376, endPoint x: 323, endPoint y: 390, distance: 93.5
click at [341, 388] on tr "G40 600S125-18 (6" Drywall Stud w/ 1-1/4" Flange, 20 Gauge EQ) 11' Qty 654 Widt…" at bounding box center [634, 380] width 758 height 67
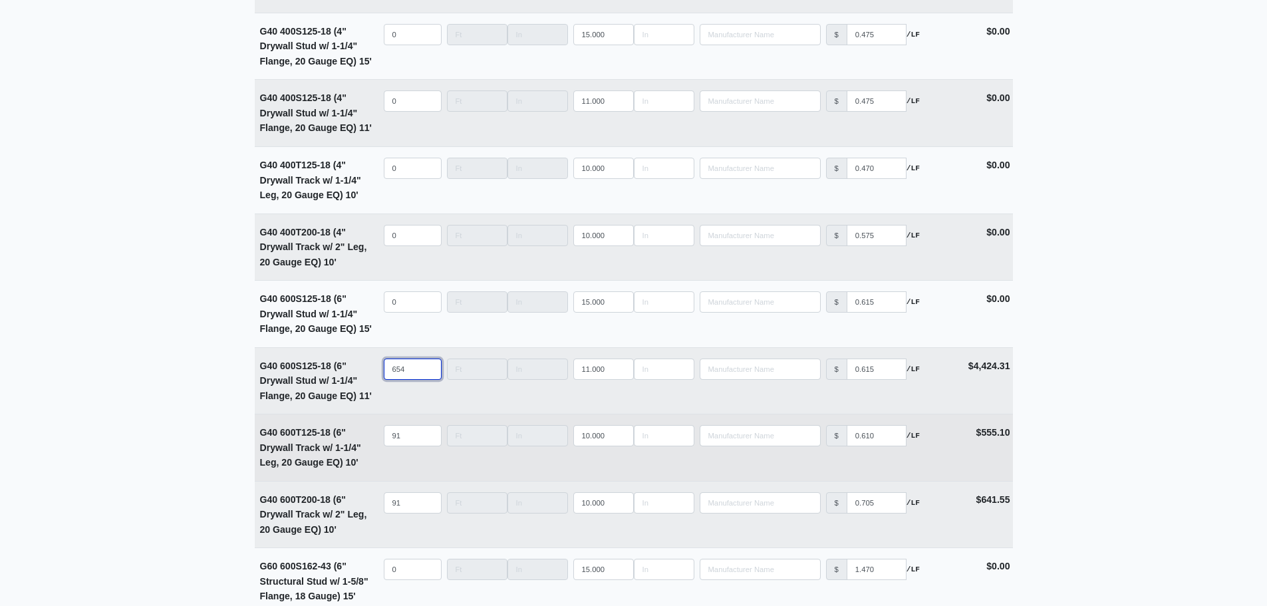
select select
type input "0"
click at [368, 442] on tr "G40 600T125-18 (6" Drywall Track w/ 1-1/4" Leg, 20 Gauge EQ) 10' Qty 91 Width L…" at bounding box center [634, 447] width 758 height 67
select select
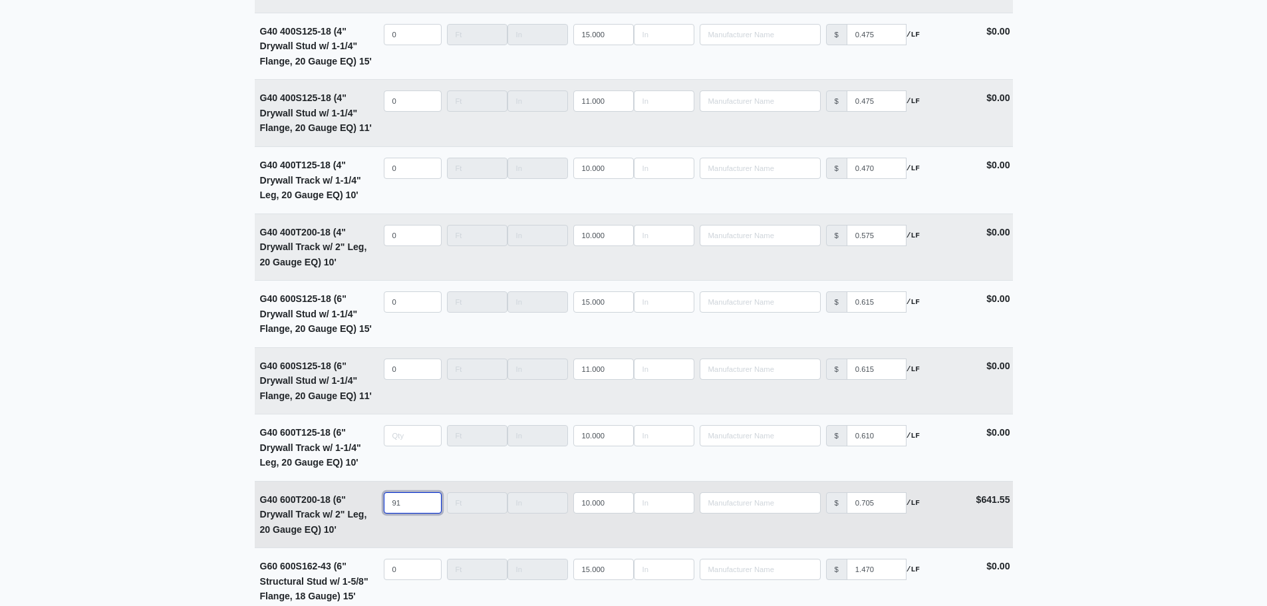
type input "0"
drag, startPoint x: 406, startPoint y: 507, endPoint x: 352, endPoint y: 511, distance: 53.4
click at [356, 511] on tr "G40 600T200-18 (6" Drywall Track w/ 2" Leg, 20 Gauge EQ) 10' Qty 91 Width Lengt…" at bounding box center [634, 514] width 758 height 67
select select
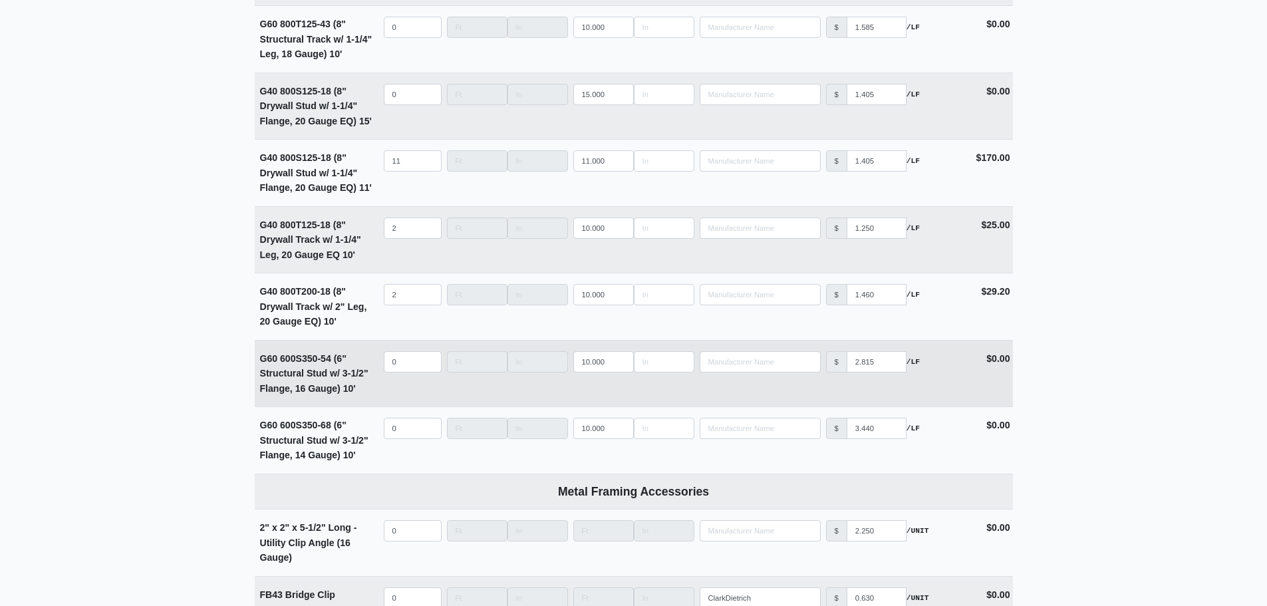
scroll to position [4722, 0]
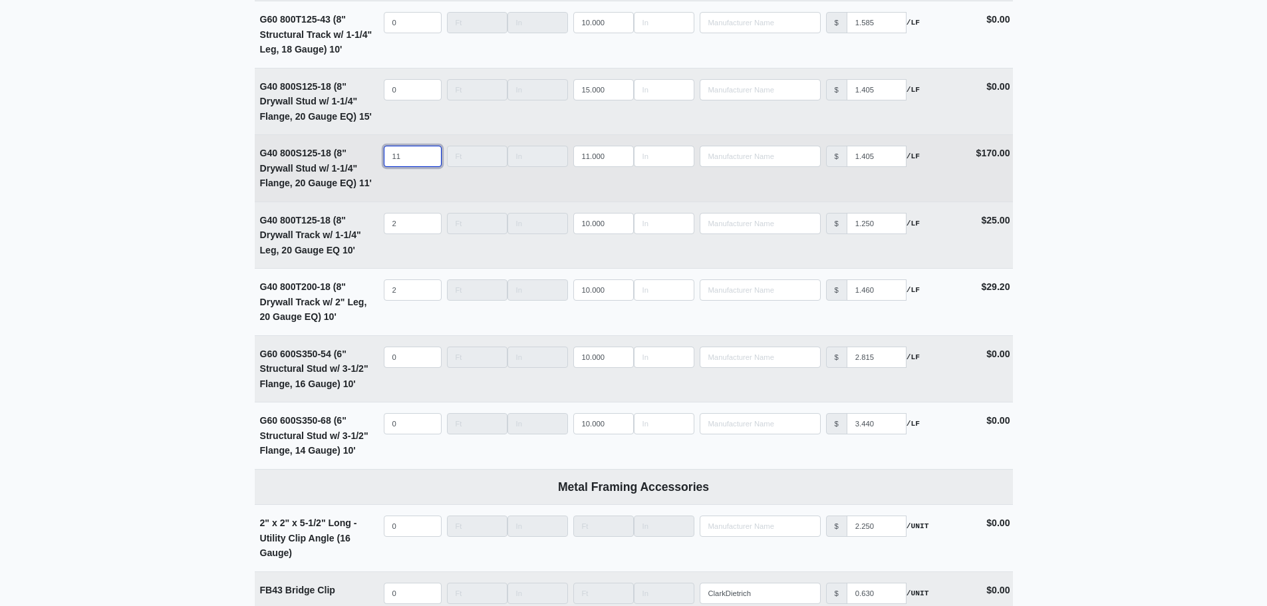
type input "0"
drag, startPoint x: 380, startPoint y: 171, endPoint x: 350, endPoint y: 179, distance: 30.3
click at [355, 171] on tr "G40 800S125-18 (8" Drywall Stud w/ 1-1/4" Flange, 20 Gauge EQ) 11' Qty 11 Width…" at bounding box center [634, 167] width 758 height 67
select select
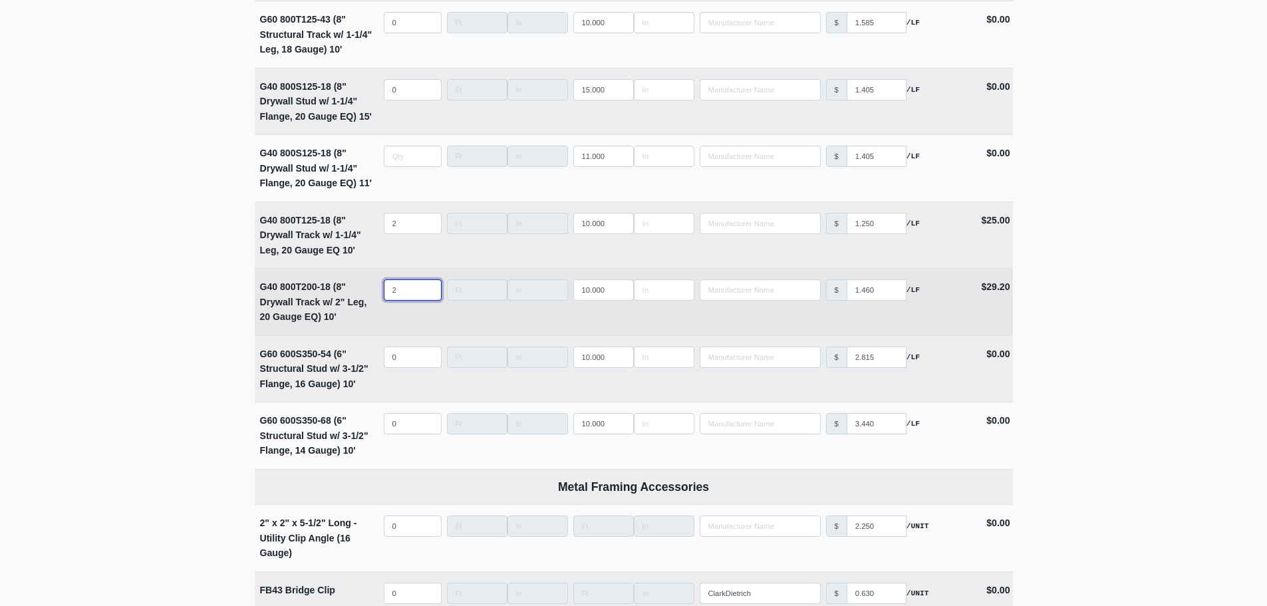
type input "0"
drag, startPoint x: 407, startPoint y: 296, endPoint x: 358, endPoint y: 305, distance: 50.1
click at [358, 305] on tr "G40 800T200-18 (8" Drywall Track w/ 2" Leg, 20 Gauge EQ) 10' Qty 2 Width Length…" at bounding box center [634, 301] width 758 height 67
select select
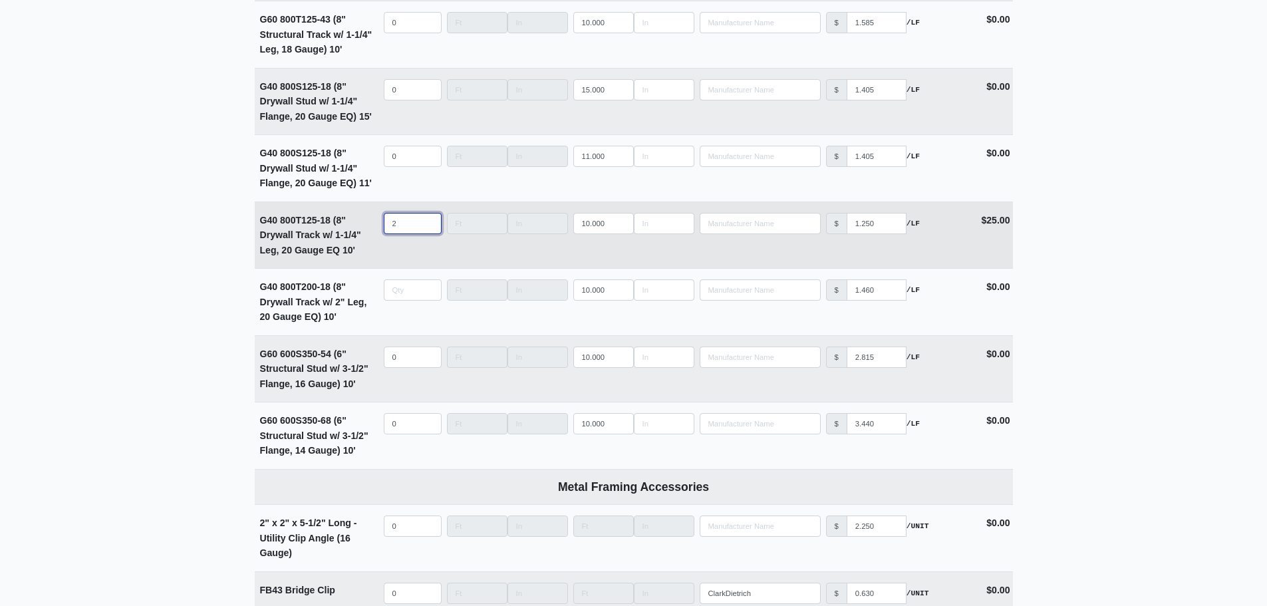
type input "0"
click at [374, 225] on tr "G40 800T125-18 (8" Drywall Track w/ 1-1/4" Leg, 20 Gauge EQ 10' Qty 2 Width Len…" at bounding box center [634, 235] width 758 height 67
select select
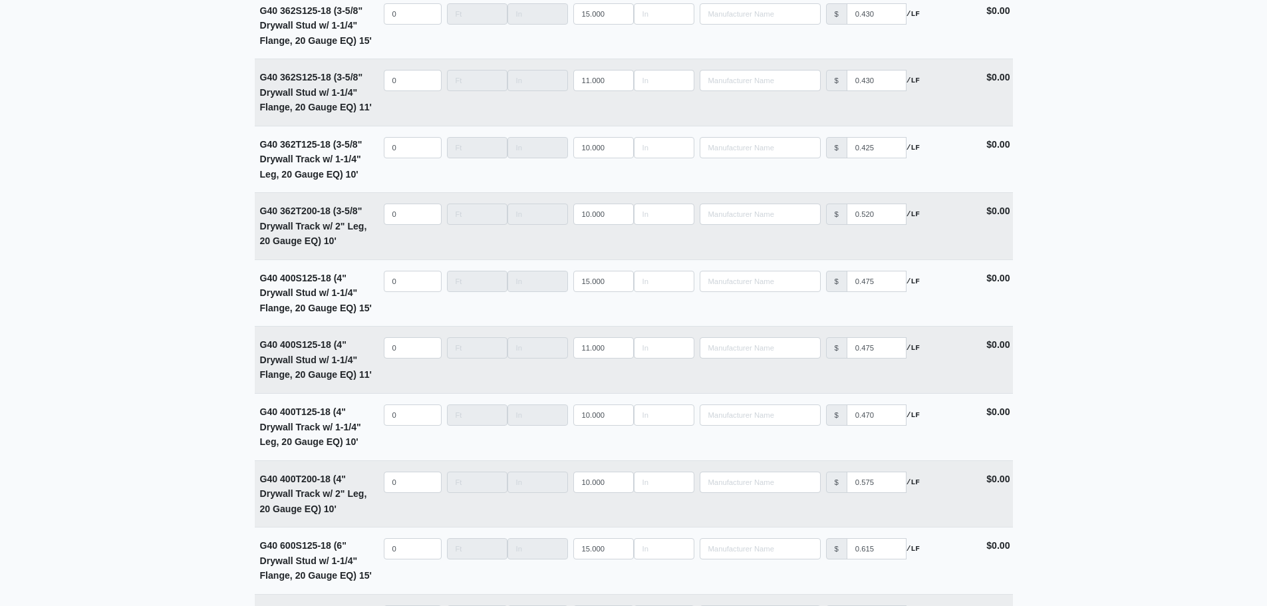
scroll to position [2882, 0]
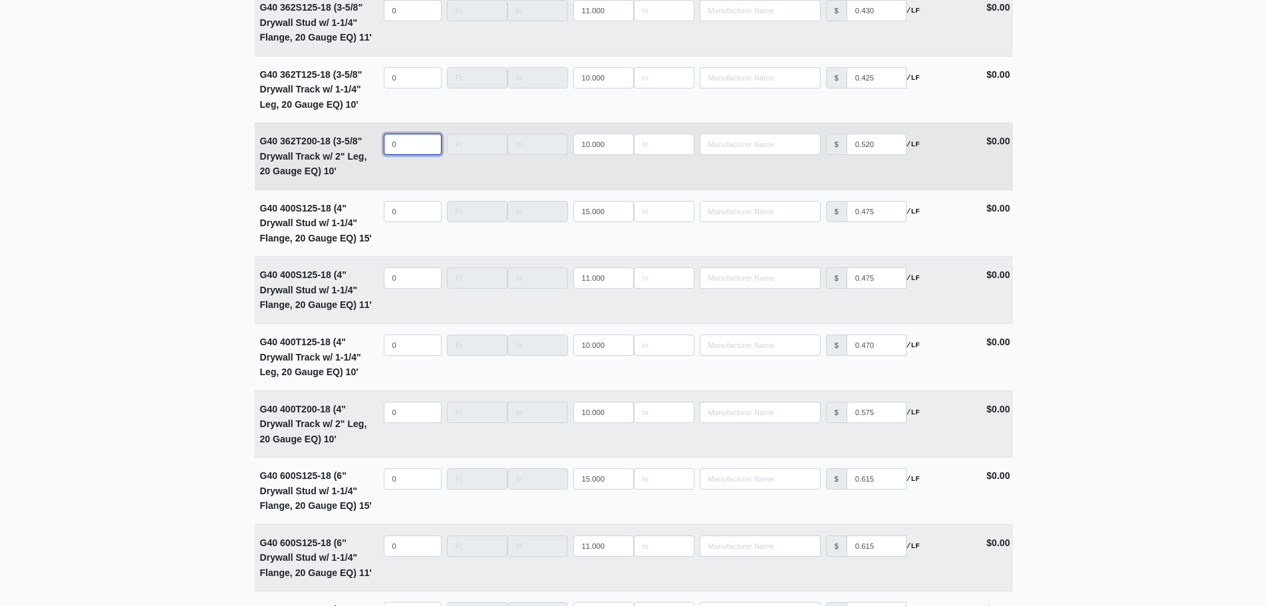
type input "0"
click at [408, 147] on input "quantity" at bounding box center [413, 144] width 58 height 21
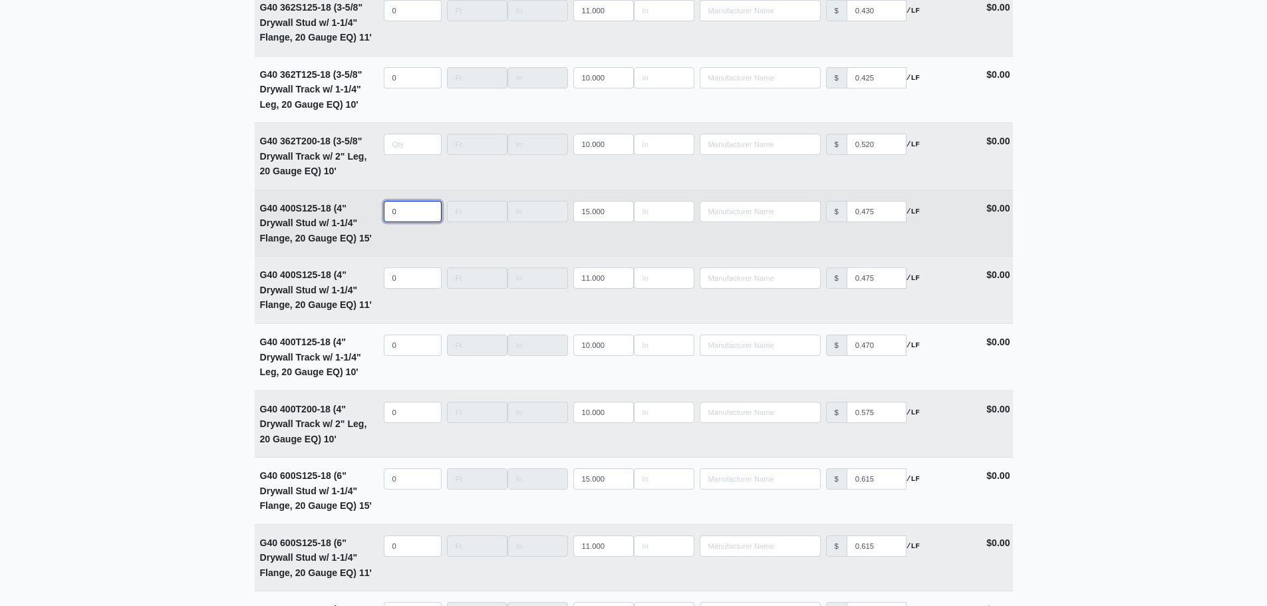
type input "0"
click at [394, 222] on input "quantity" at bounding box center [413, 211] width 58 height 21
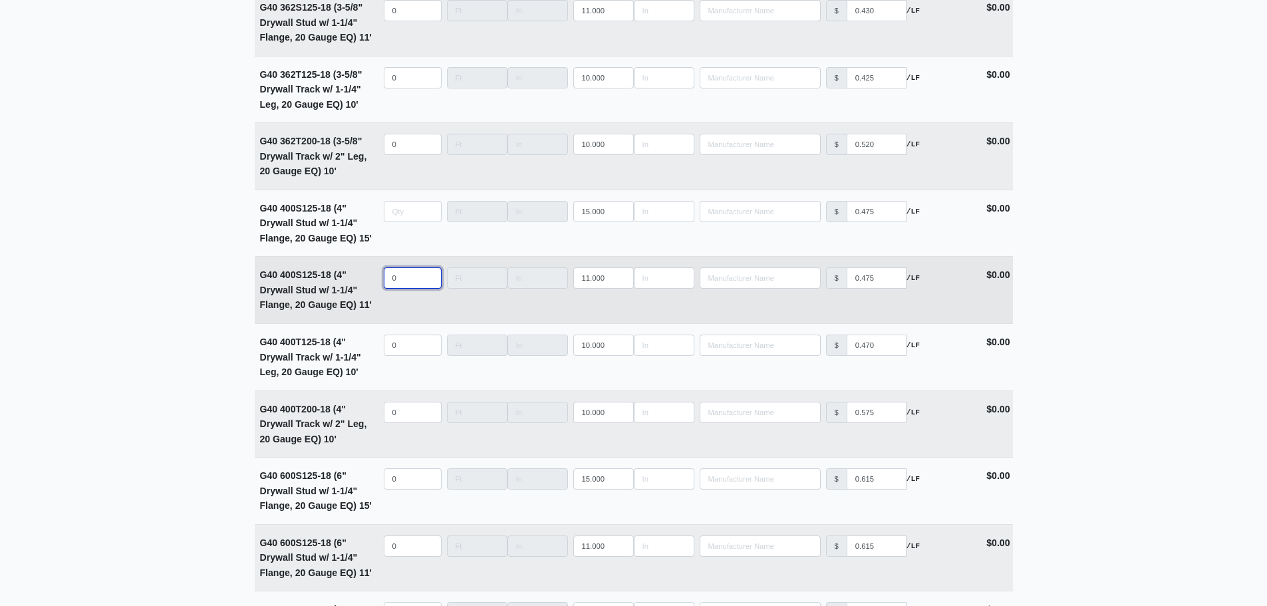
type input "0"
click at [399, 287] on input "quantity" at bounding box center [413, 277] width 58 height 21
type input "2"
select select
type input "26"
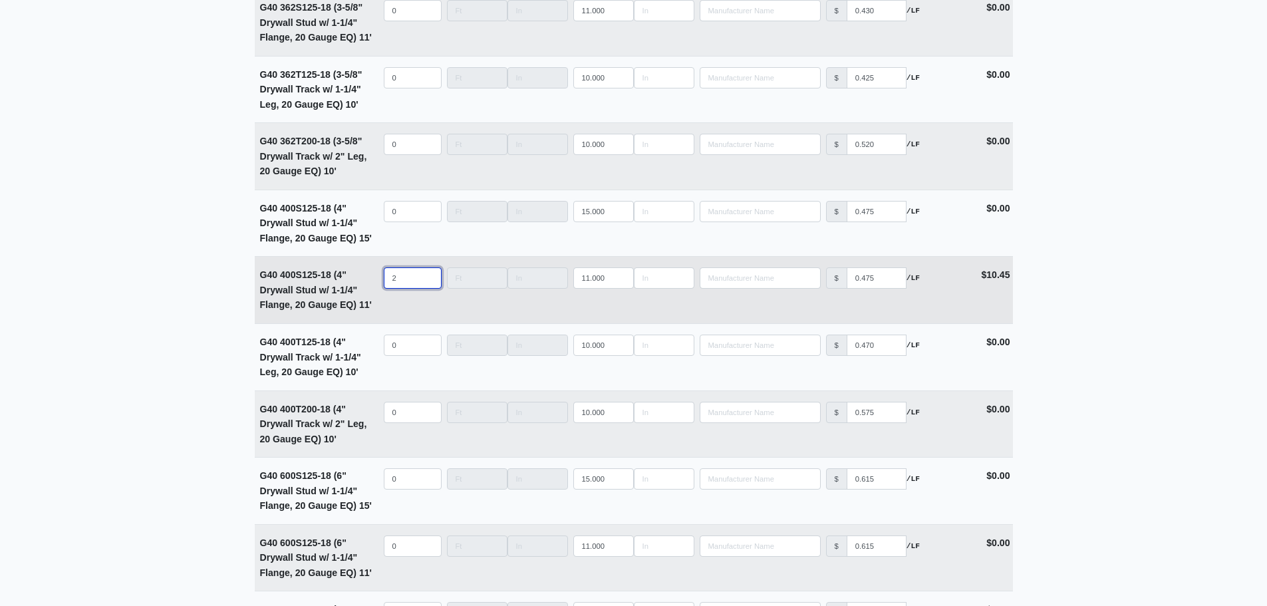
select select
type input "260"
select select
type input "2602"
select select
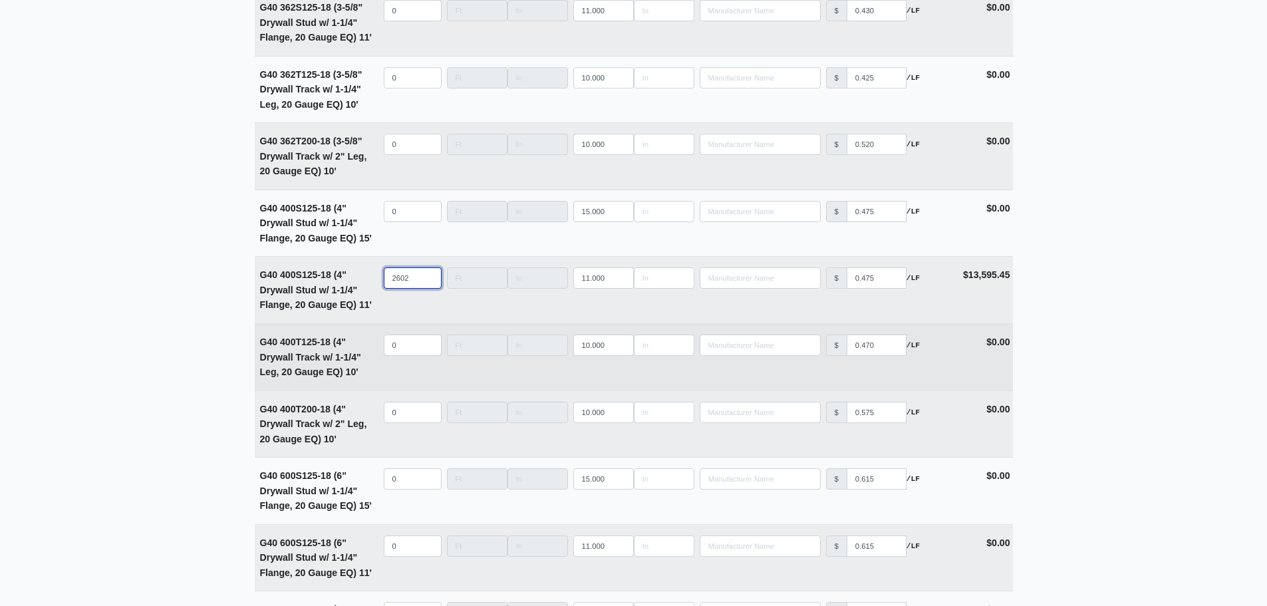
type input "2602"
click at [402, 356] on input "quantity" at bounding box center [413, 345] width 58 height 21
type input "3"
select select
type input "35"
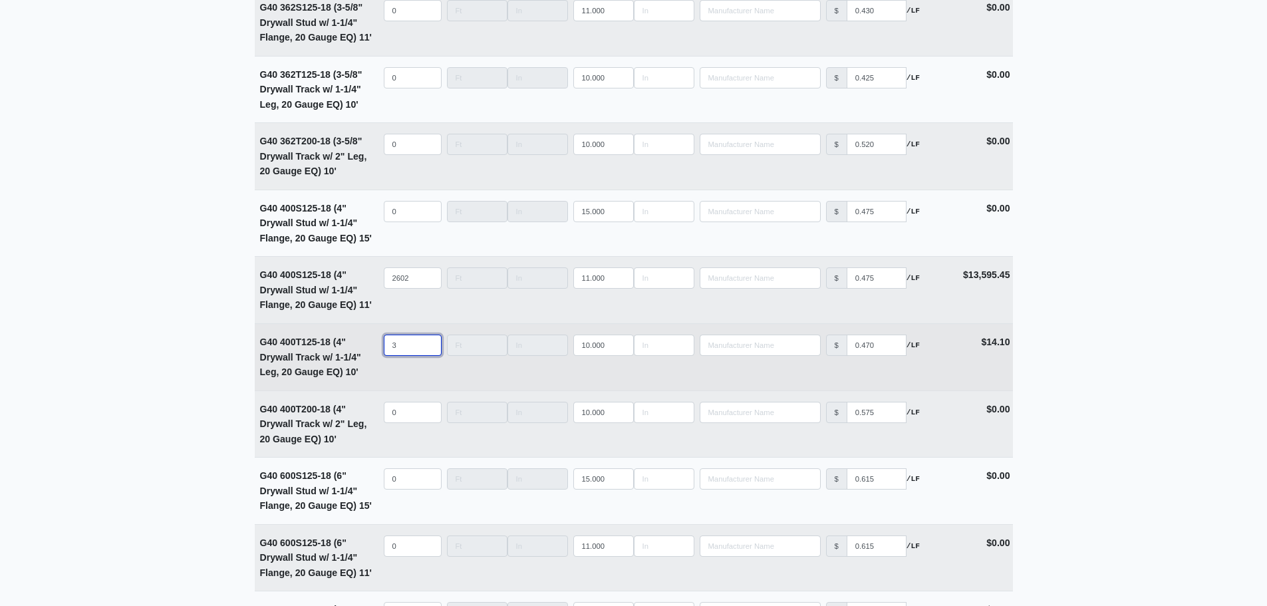
select select
type input "355"
select select
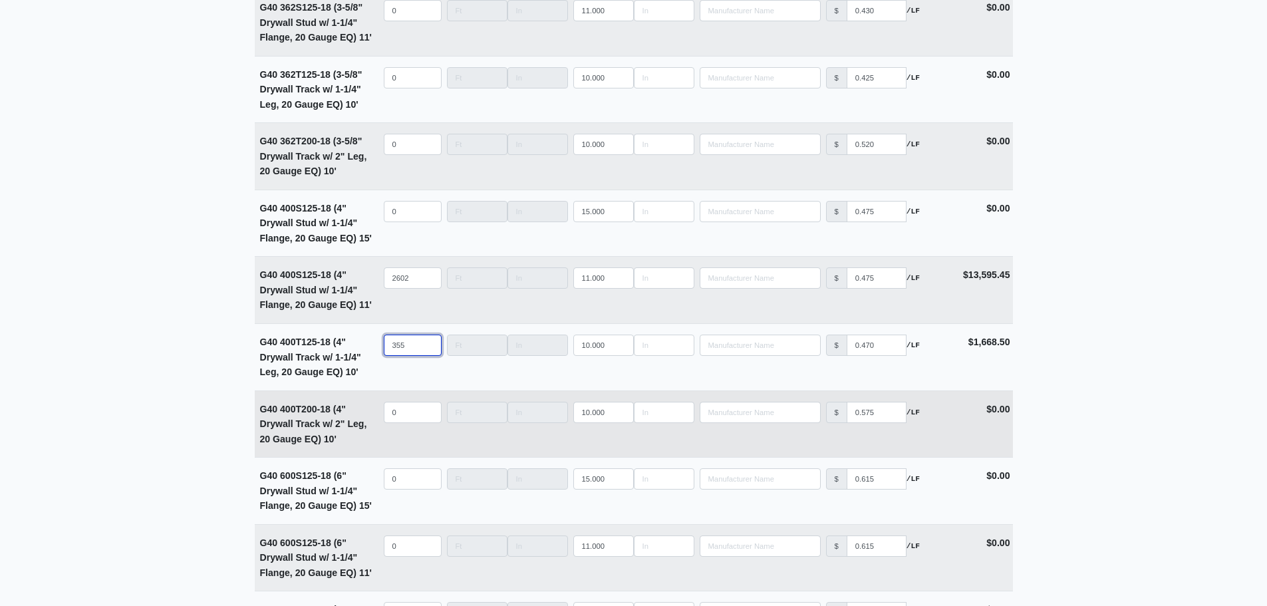
type input "355"
click at [400, 416] on input "quantity" at bounding box center [413, 412] width 58 height 21
type input "3"
select select
type input "35"
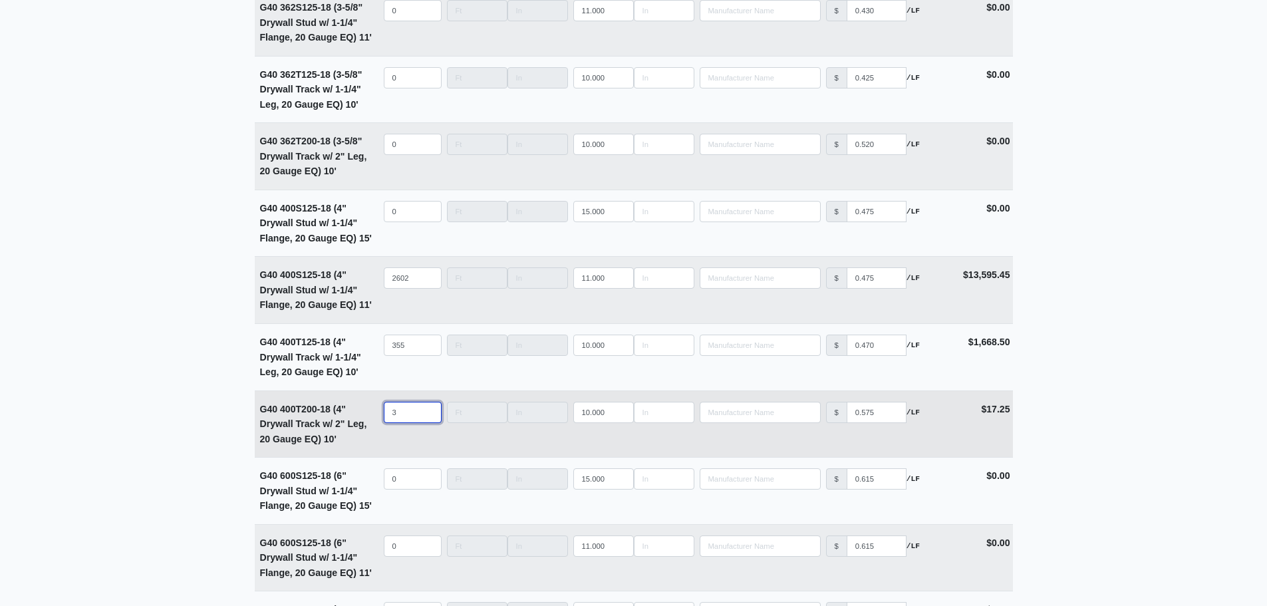
select select
type input "355"
select select
type input "355"
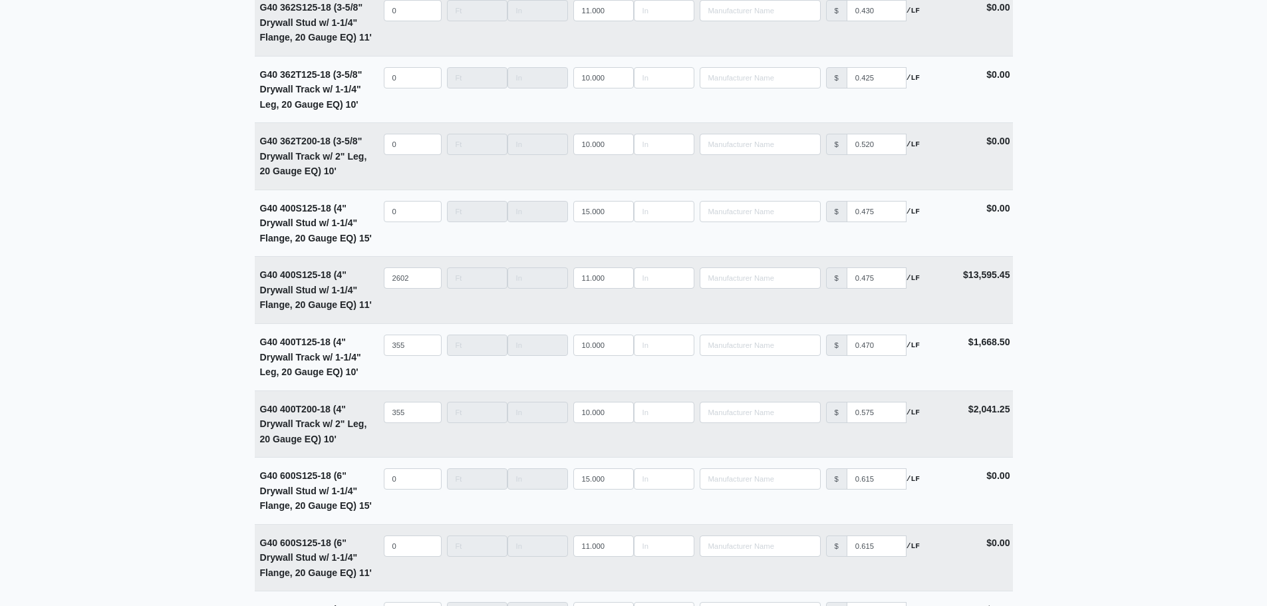
drag, startPoint x: 161, startPoint y: 329, endPoint x: 168, endPoint y: 332, distance: 8.0
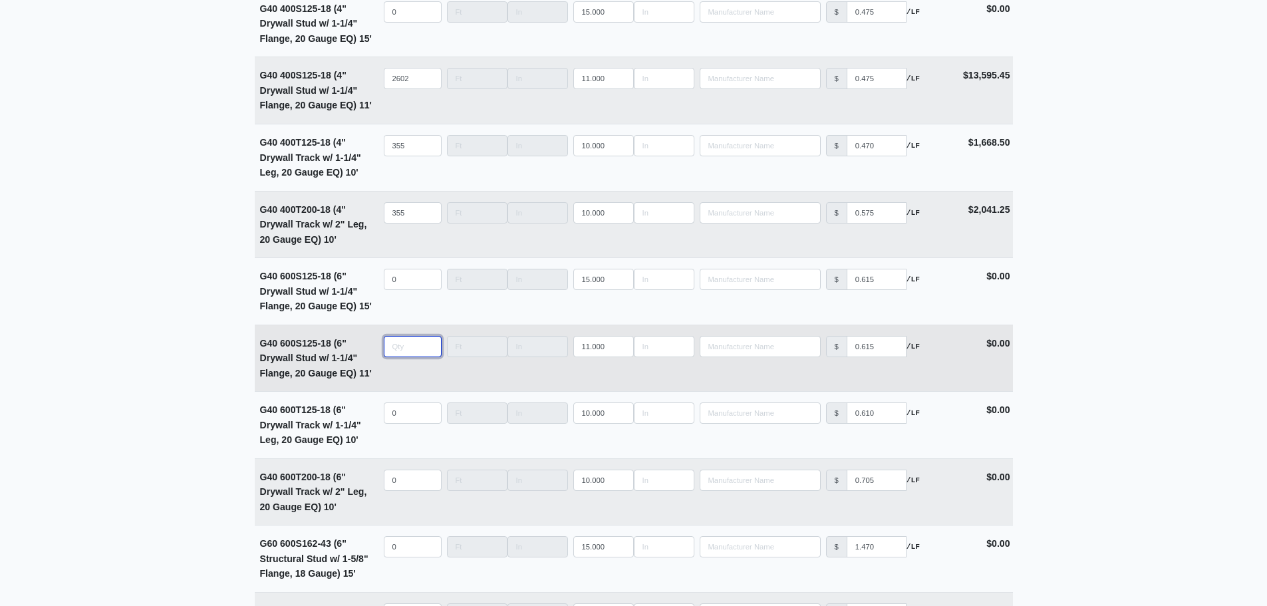
click at [409, 352] on input "quantity" at bounding box center [413, 346] width 58 height 21
type input "1"
select select
type input "13"
select select
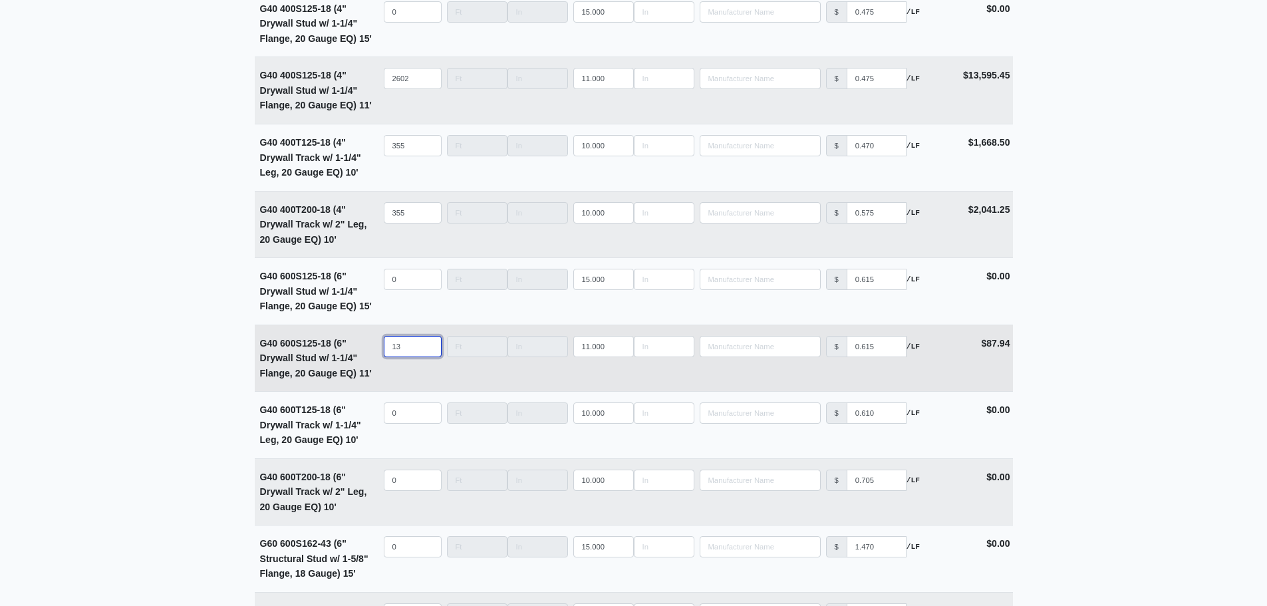
type input "136"
select select
type input "1365"
select select
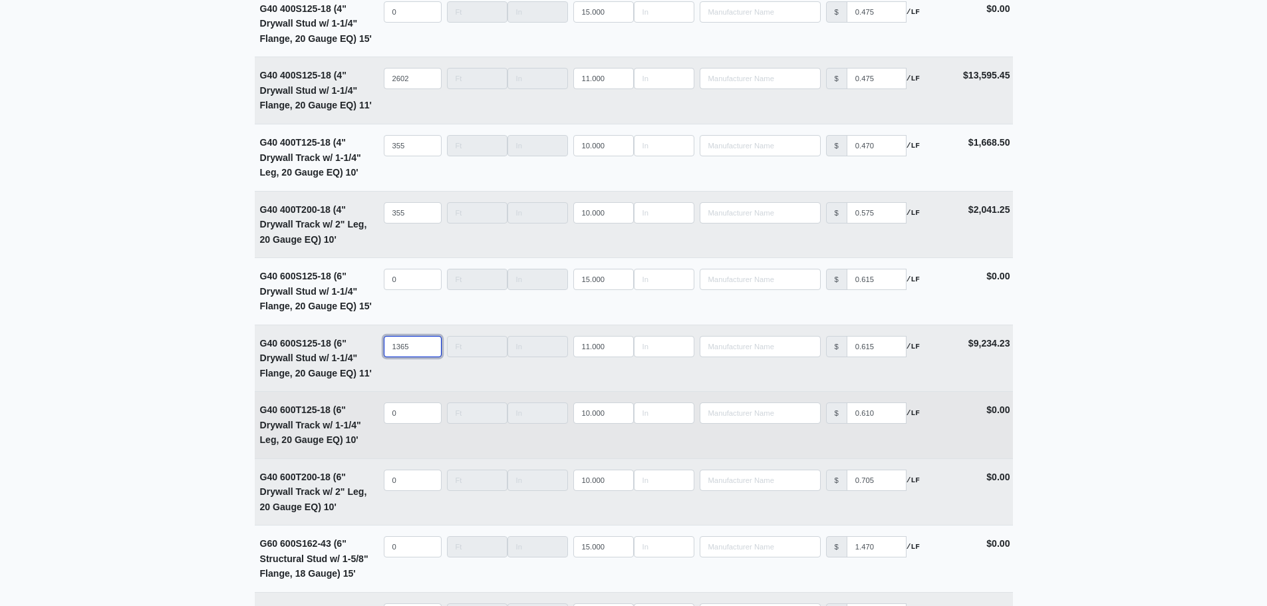
type input "1365"
click at [403, 414] on input "quantity" at bounding box center [413, 412] width 58 height 21
type input "1"
select select
type input "19"
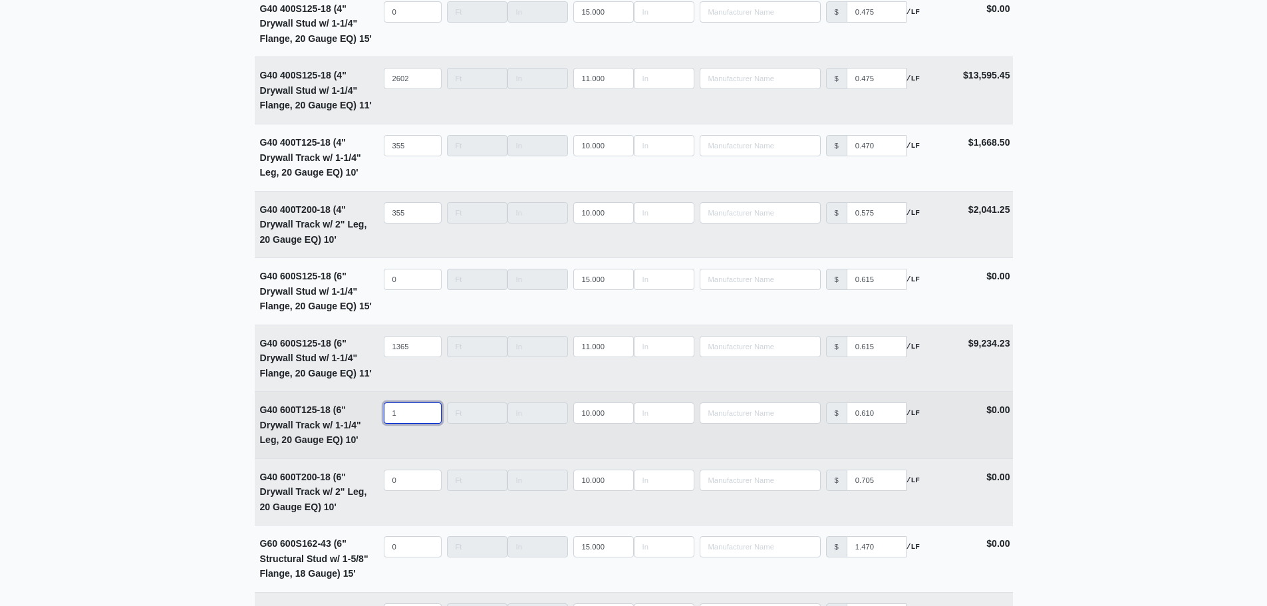
select select
type input "191"
select select
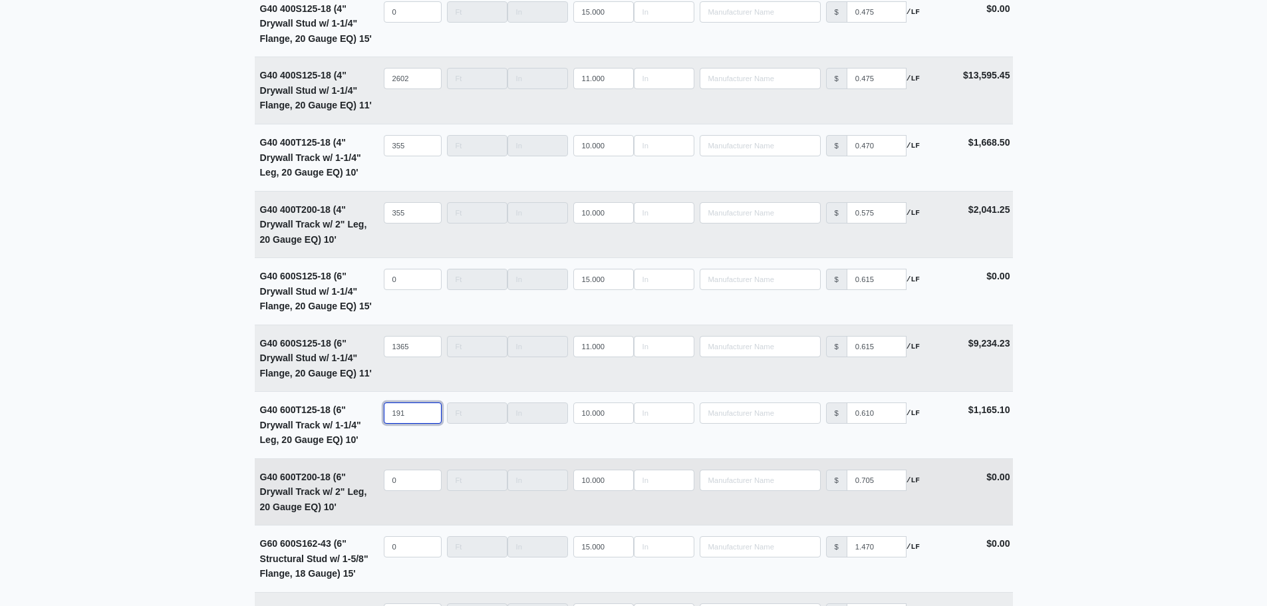
type input "191"
click at [406, 481] on input "quantity" at bounding box center [413, 480] width 58 height 21
type input "1"
select select
type input "19"
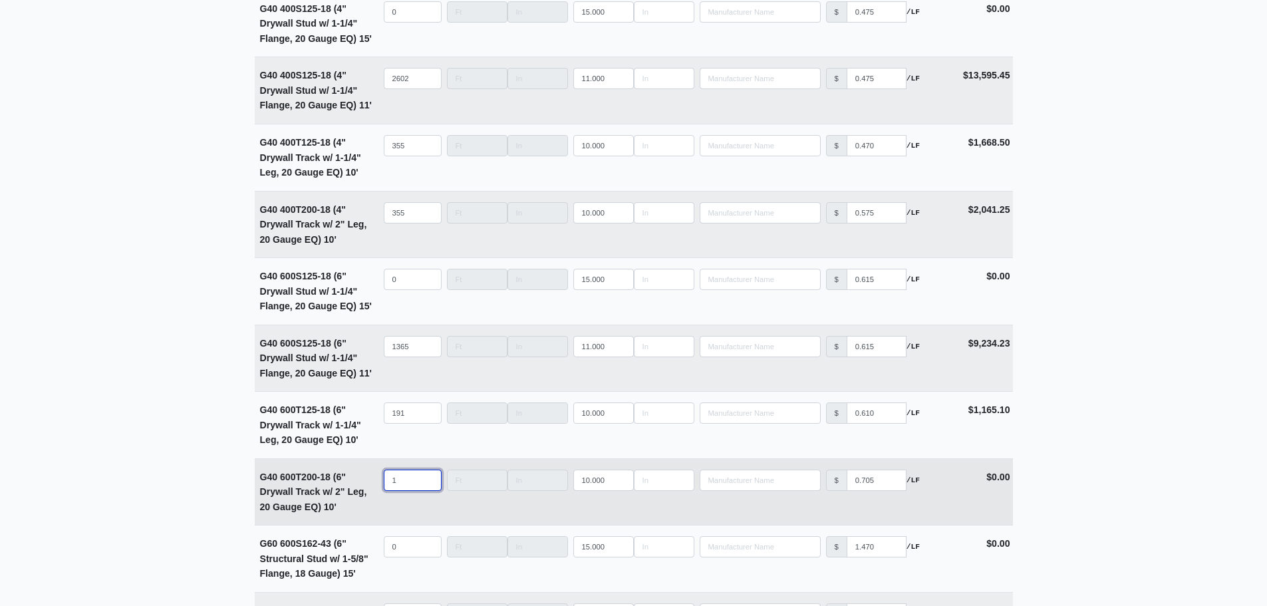
select select
type input "191"
select select
type input "191"
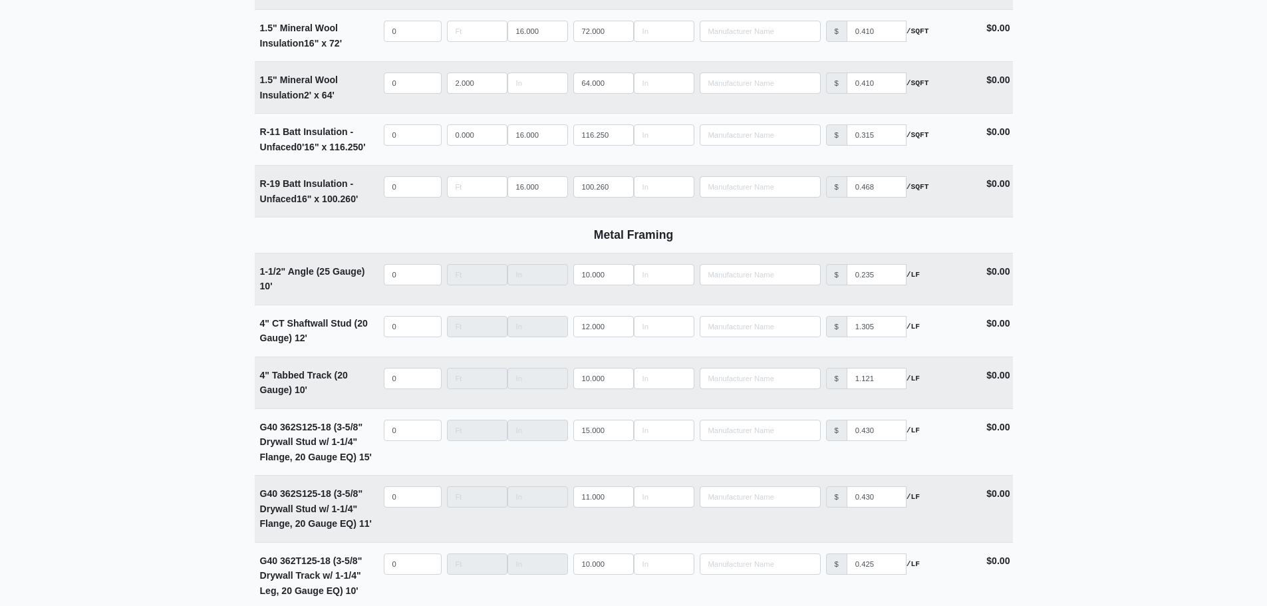
scroll to position [2417, 0]
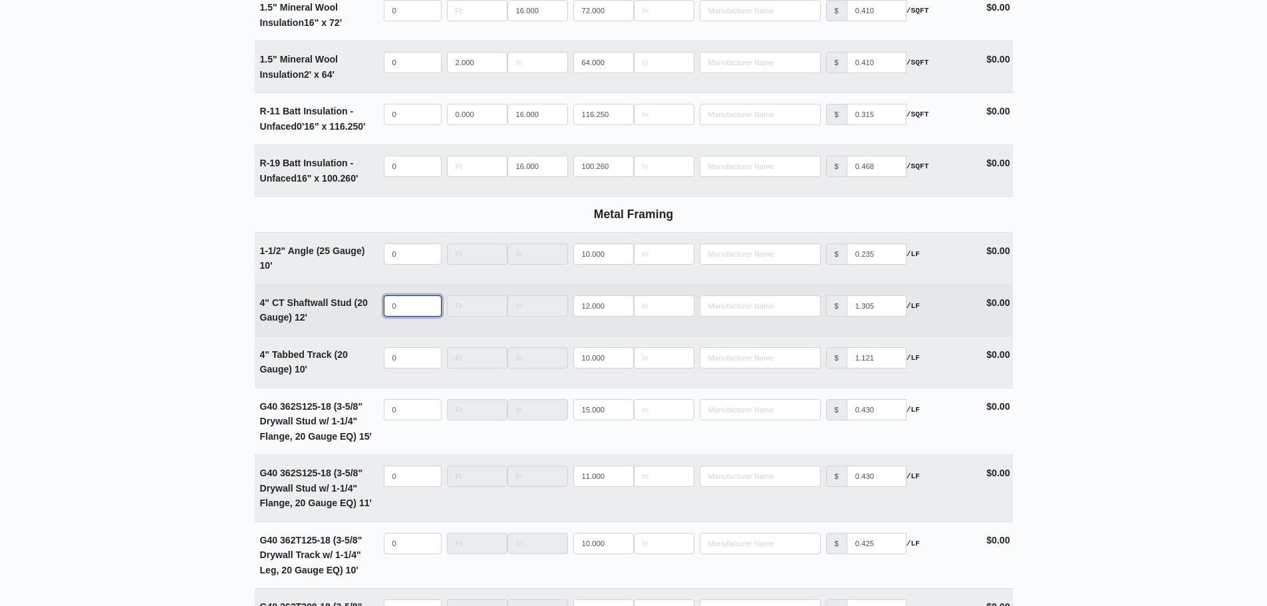
click at [395, 314] on input "0" at bounding box center [413, 305] width 58 height 21
type input "5"
select select
type input "51"
select select
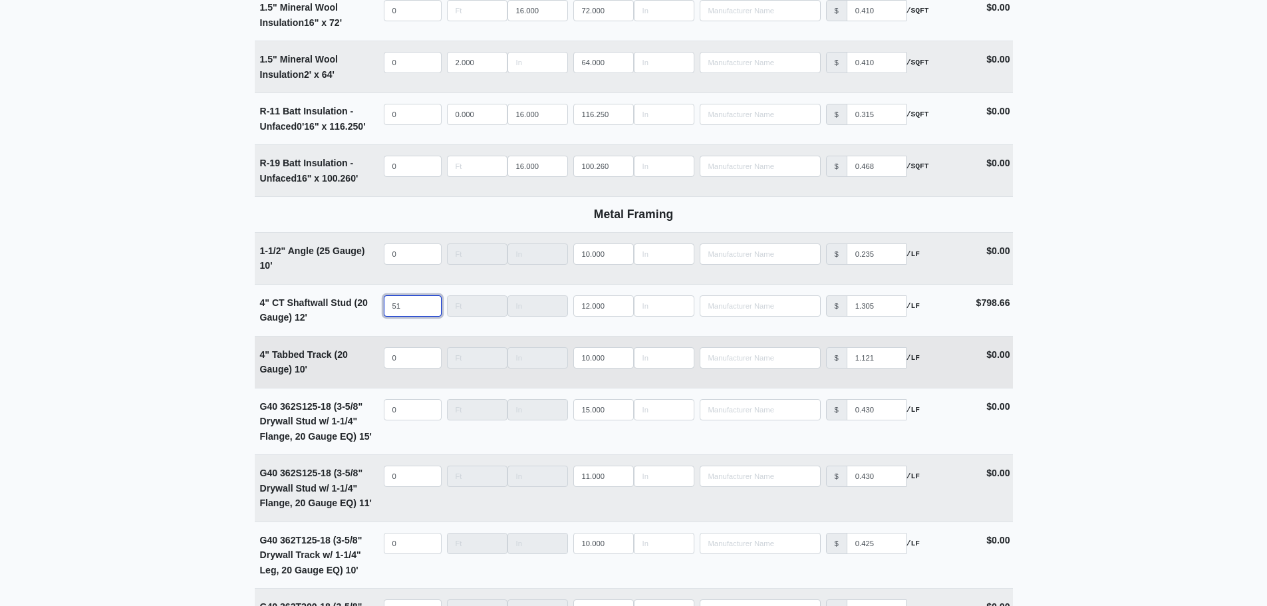
type input "51"
click at [408, 368] on input "quantity" at bounding box center [413, 357] width 58 height 21
type input "1"
select select
type input "15"
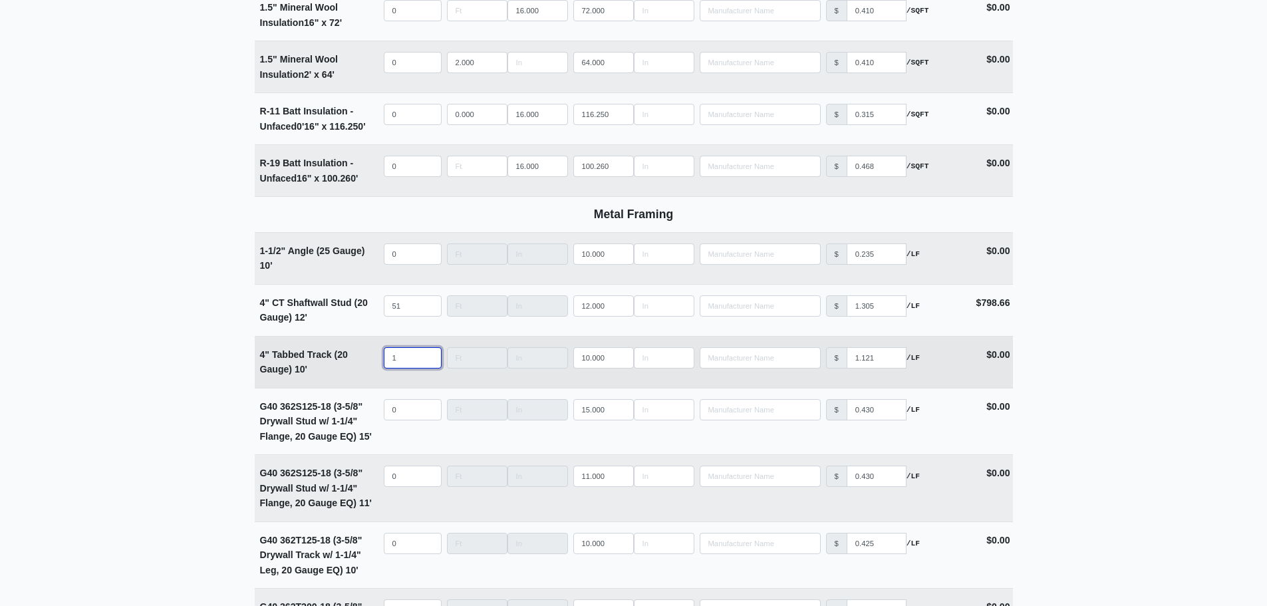
select select
type input "15"
click at [140, 329] on main "Editing PO #13 Building * Main Building Floor * 2 Description * Lower Level 1 (…" at bounding box center [633, 459] width 1267 height 5615
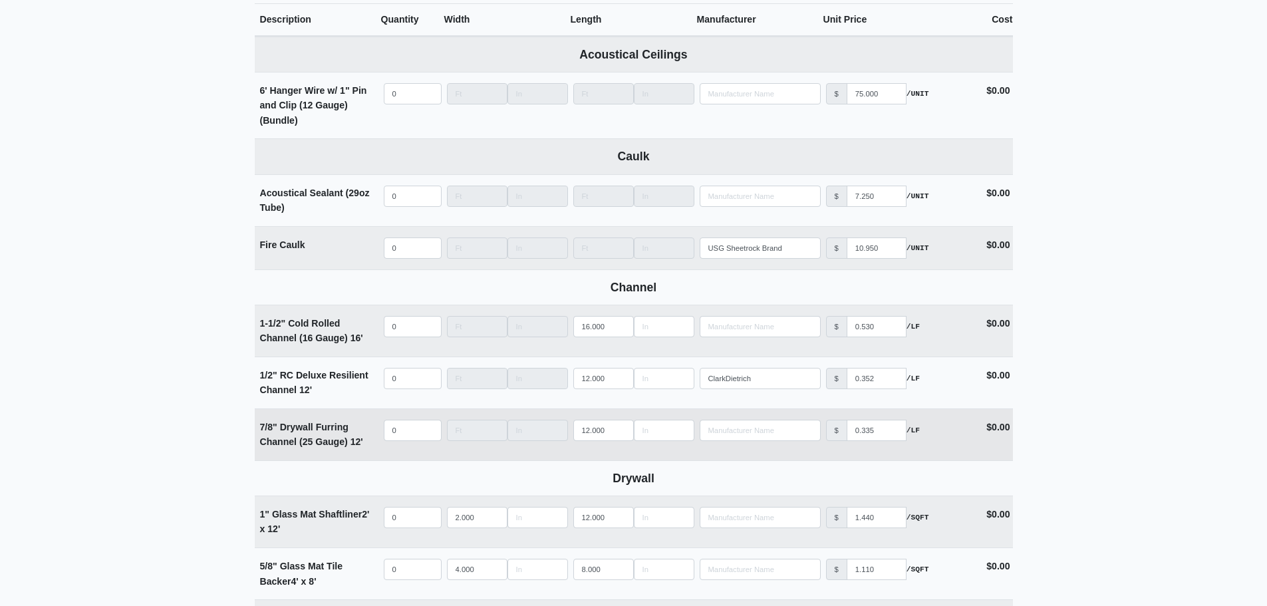
scroll to position [621, 0]
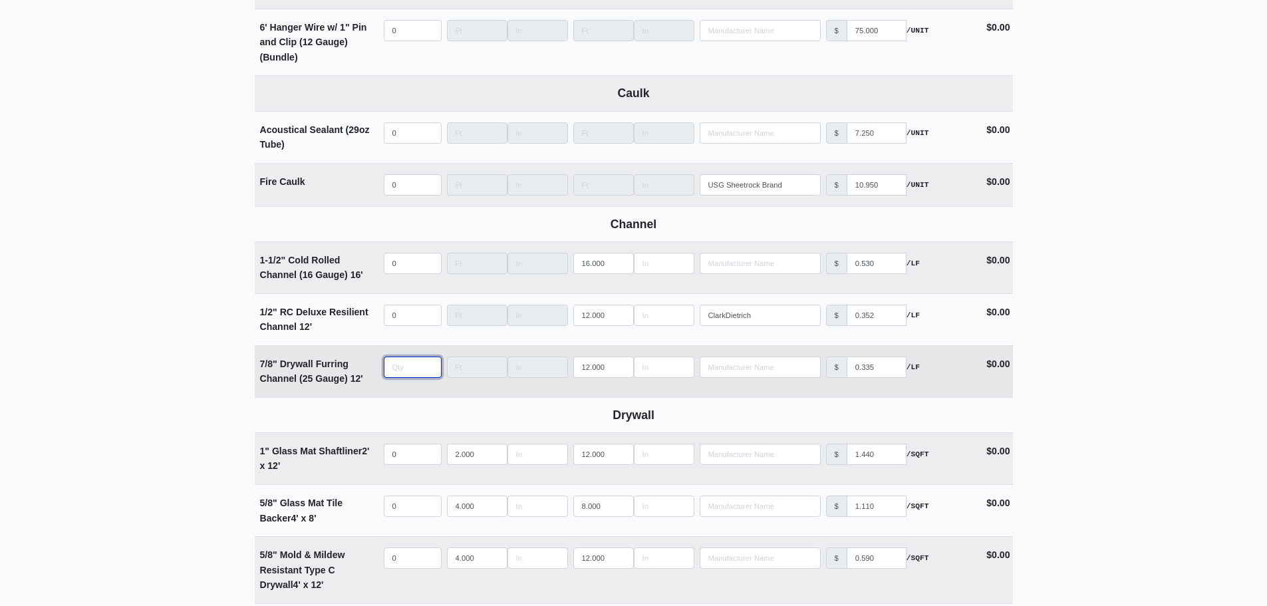
click at [409, 378] on input "quantity" at bounding box center [413, 366] width 58 height 21
type input "3"
select select
type input "30"
select select
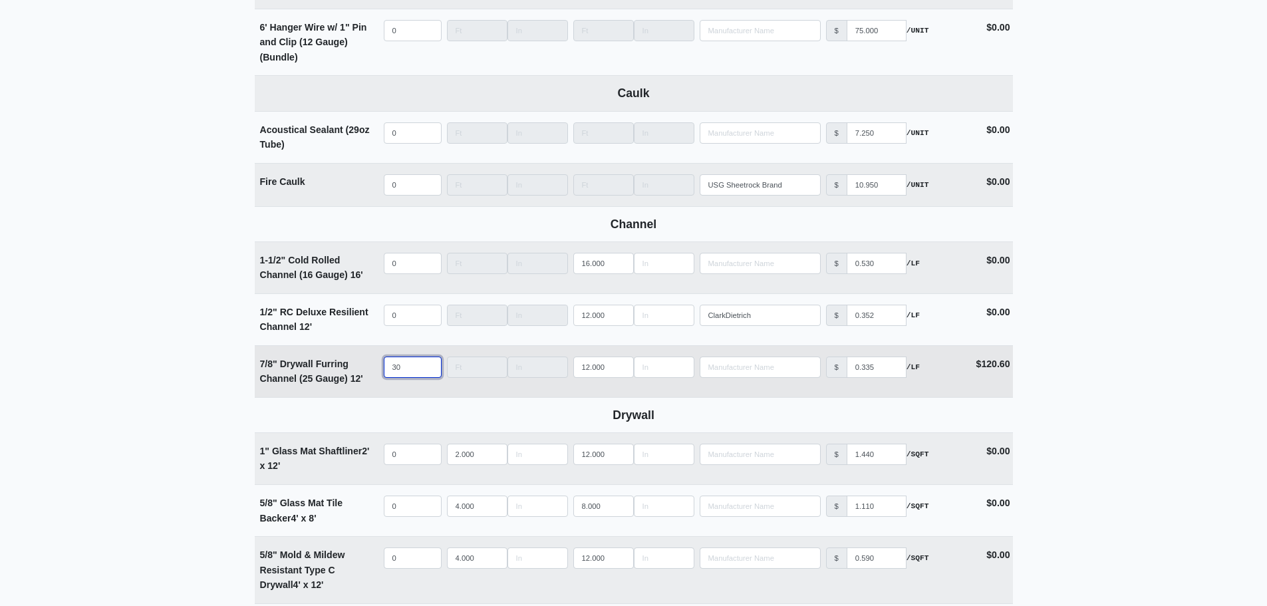
type input "306"
select select
type input "306"
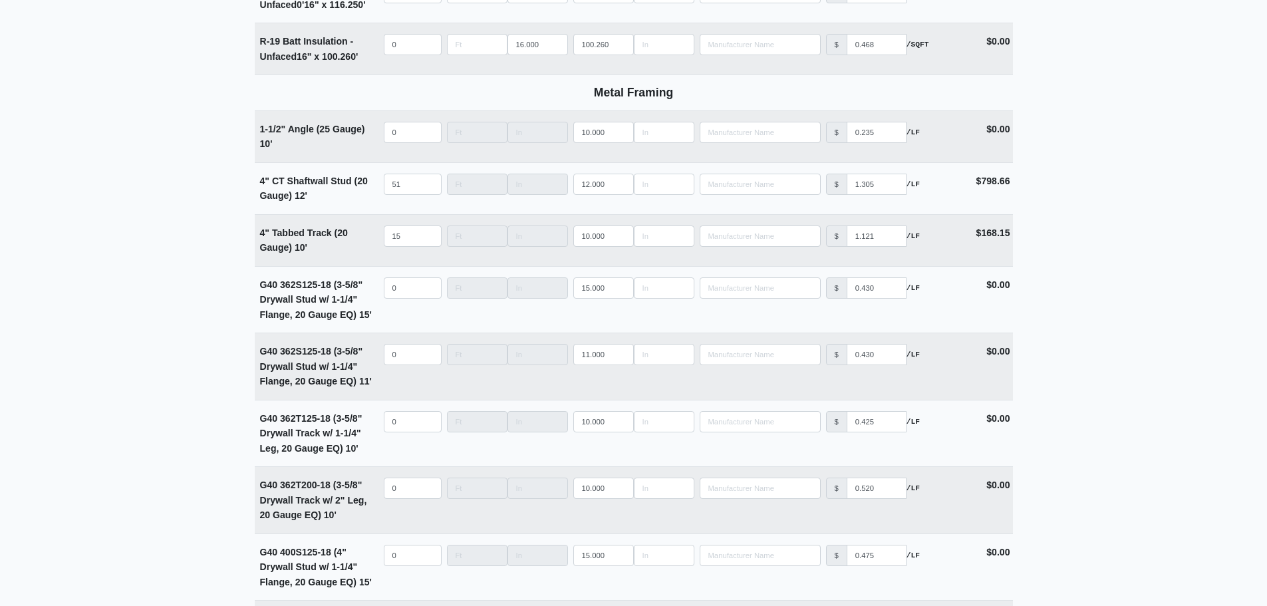
scroll to position [2616, 0]
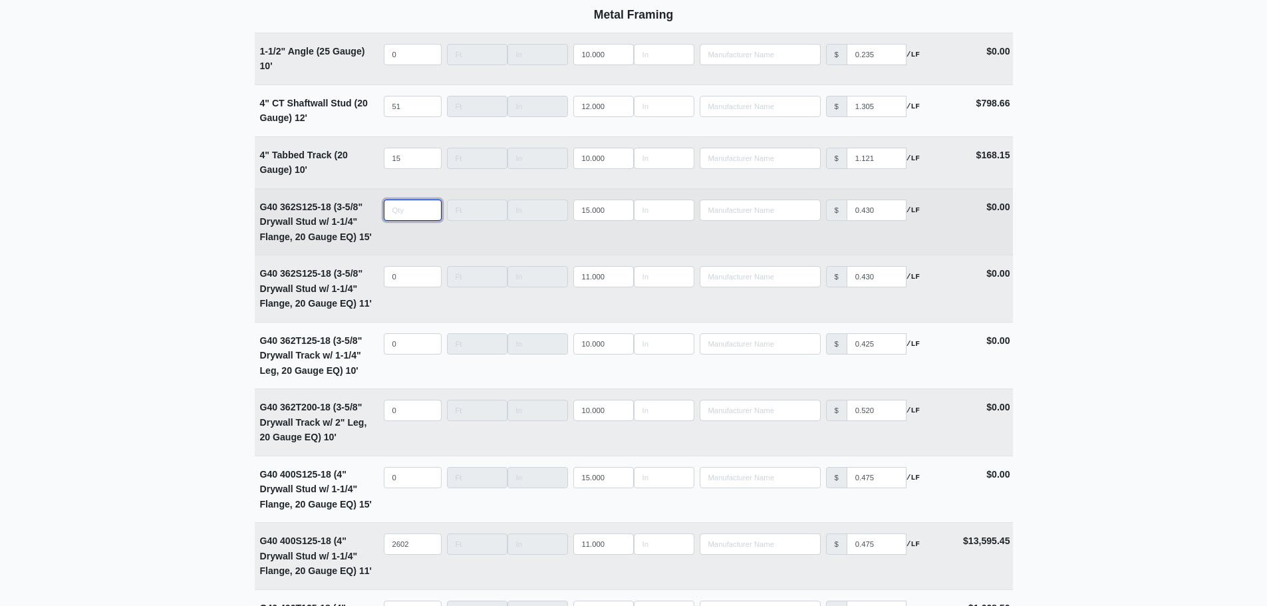
click at [406, 209] on input "quantity" at bounding box center [413, 210] width 58 height 21
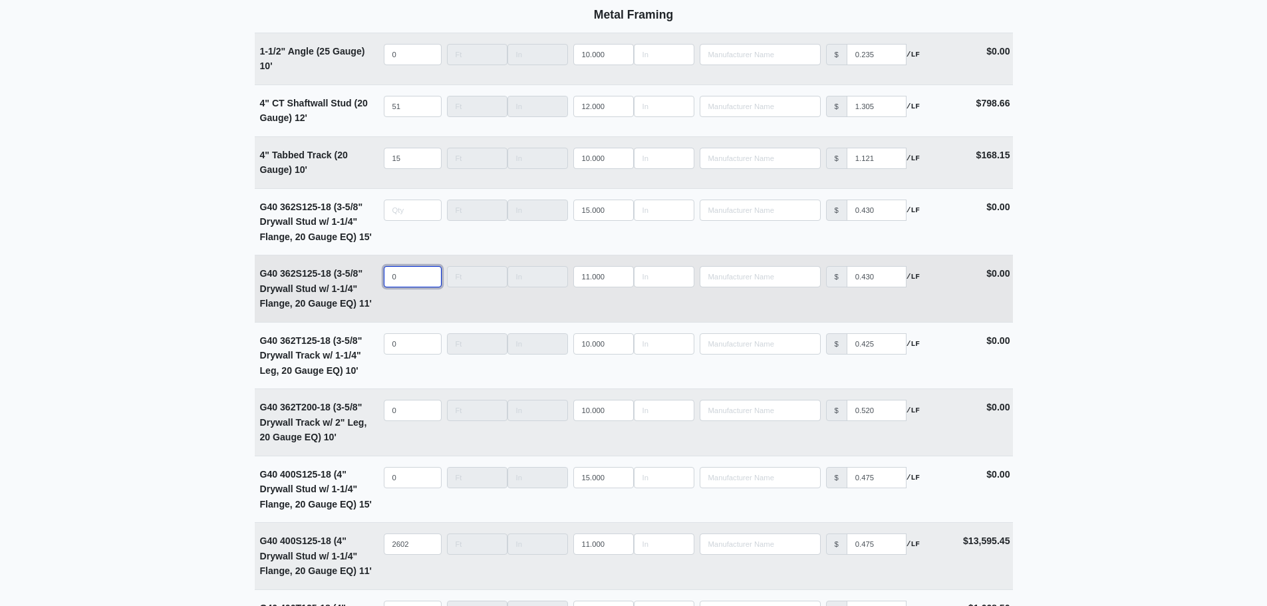
type input "0"
click at [406, 281] on input "quantity" at bounding box center [413, 276] width 58 height 21
type input "1"
select select
type input "10"
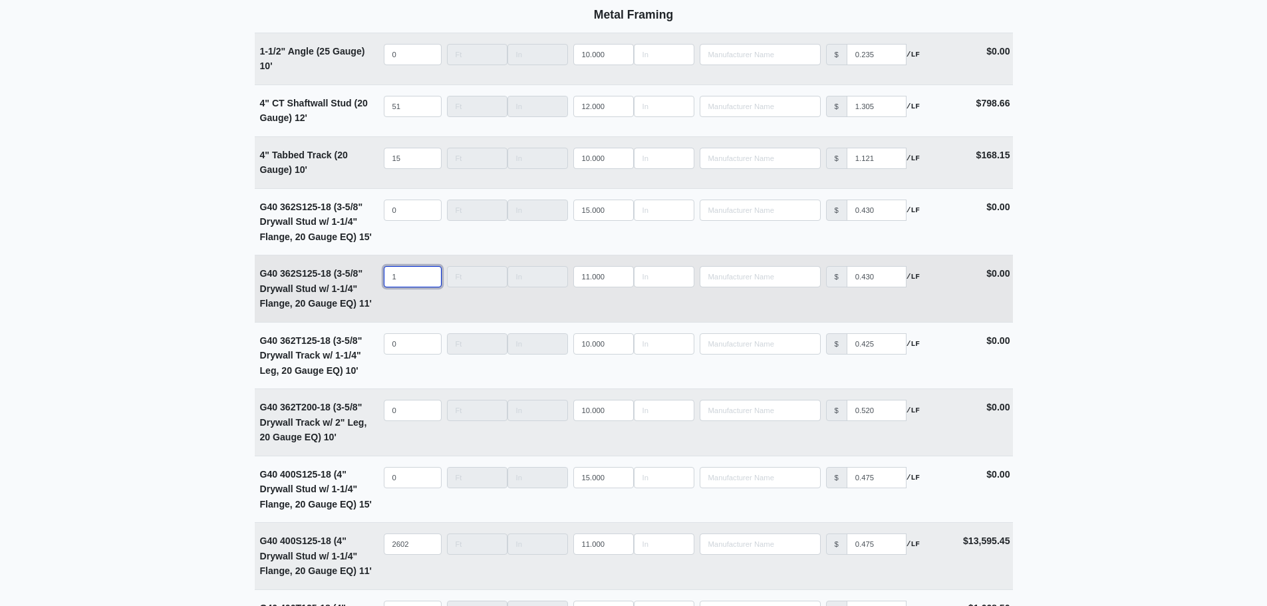
select select
type input "109"
select select
type input "1093"
select select
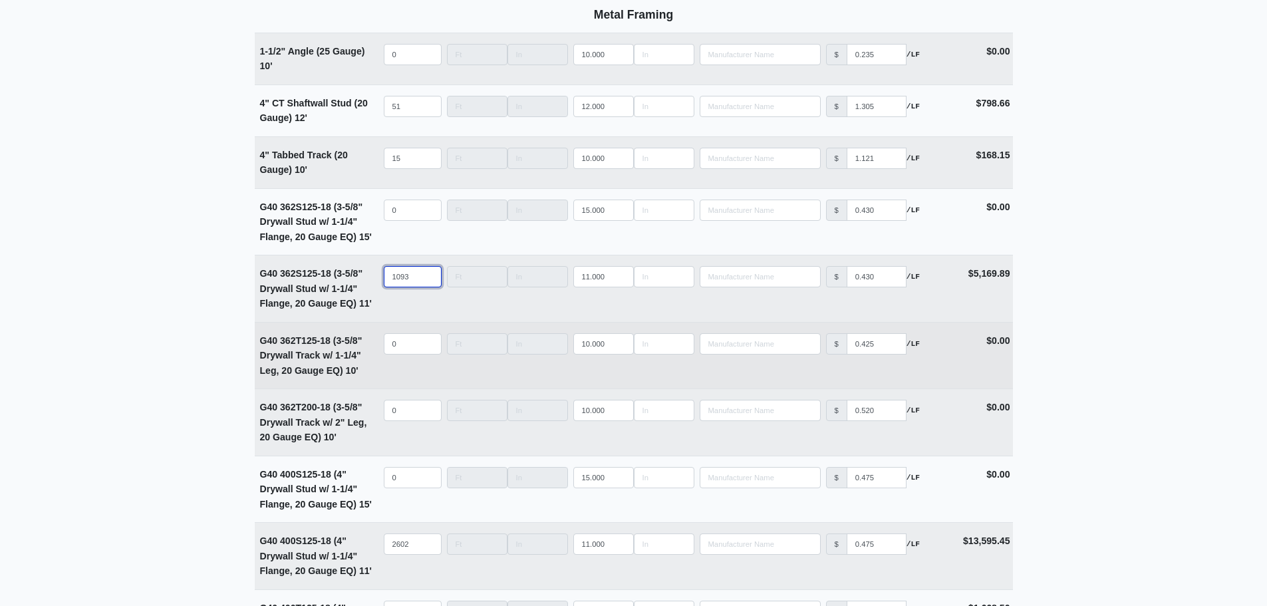
type input "1093"
click at [395, 349] on input "quantity" at bounding box center [413, 343] width 58 height 21
type input "1"
select select
type input "14"
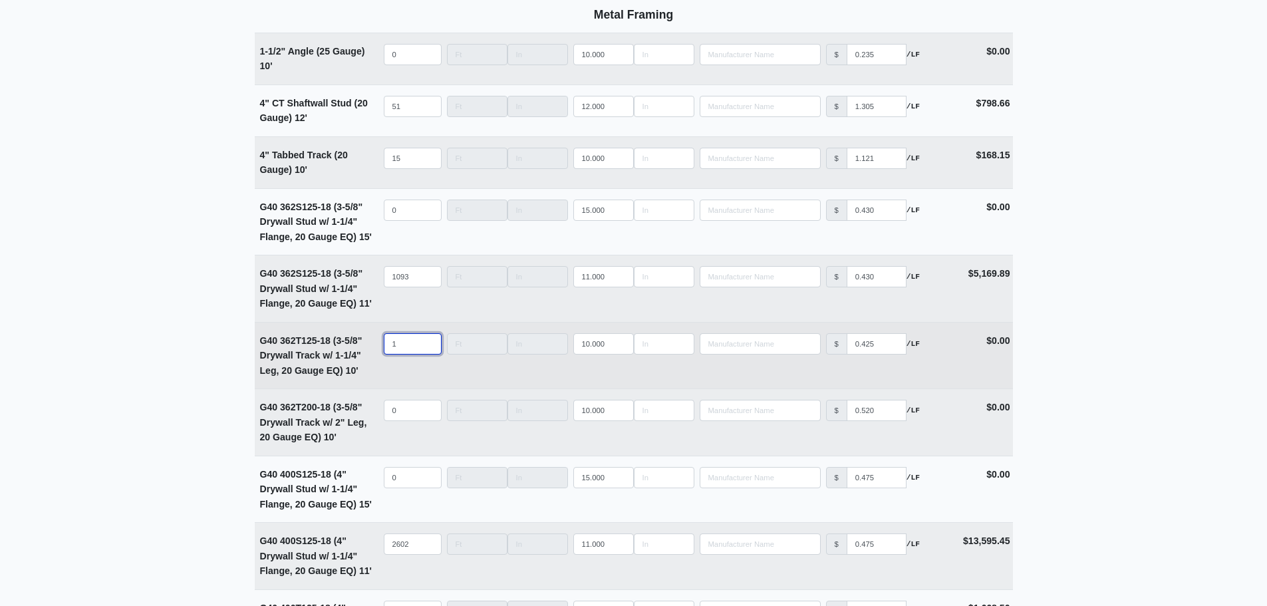
select select
type input "146"
select select
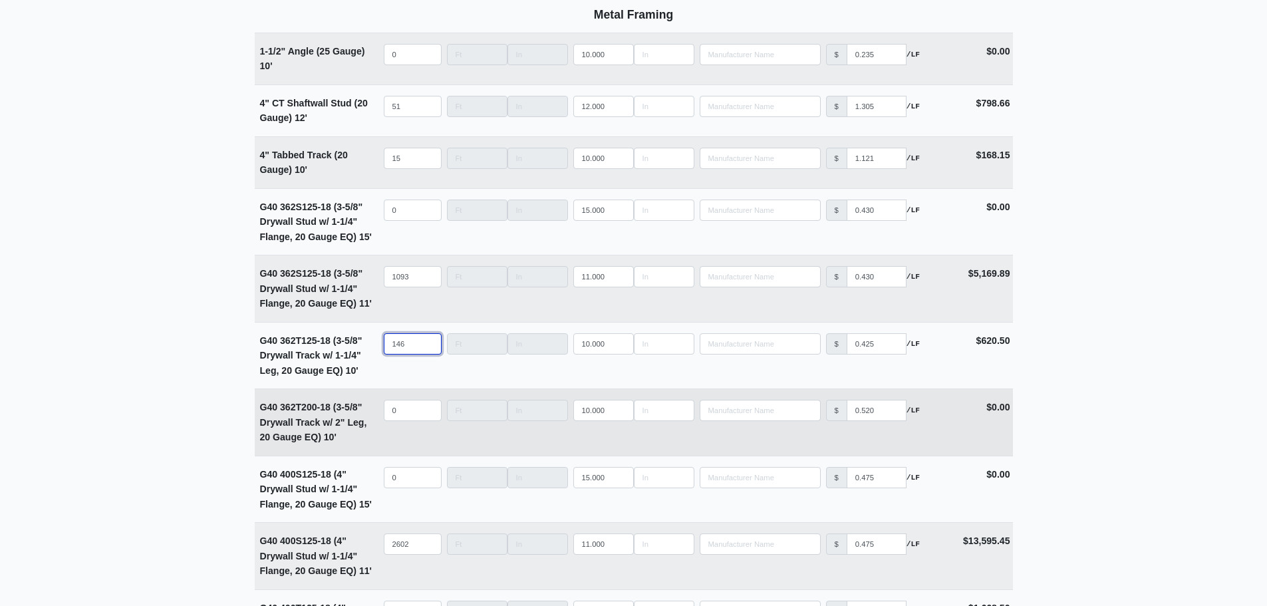
type input "146"
click at [404, 418] on input "quantity" at bounding box center [413, 410] width 58 height 21
type input "1"
select select
type input "14"
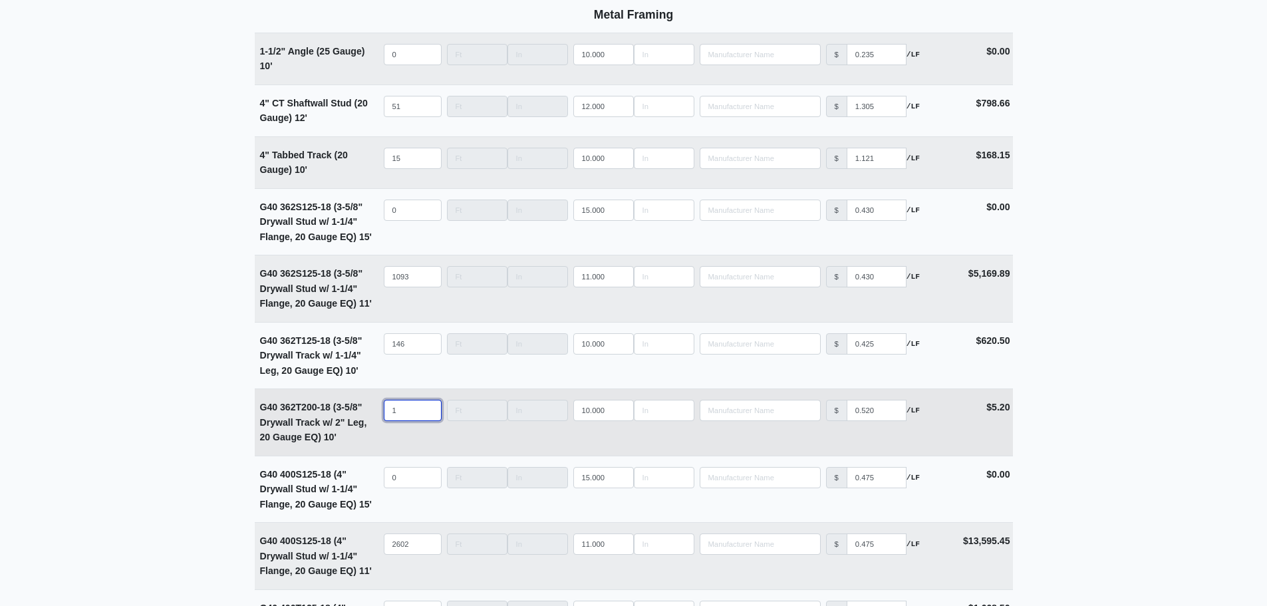
select select
type input "146"
select select
type input "146"
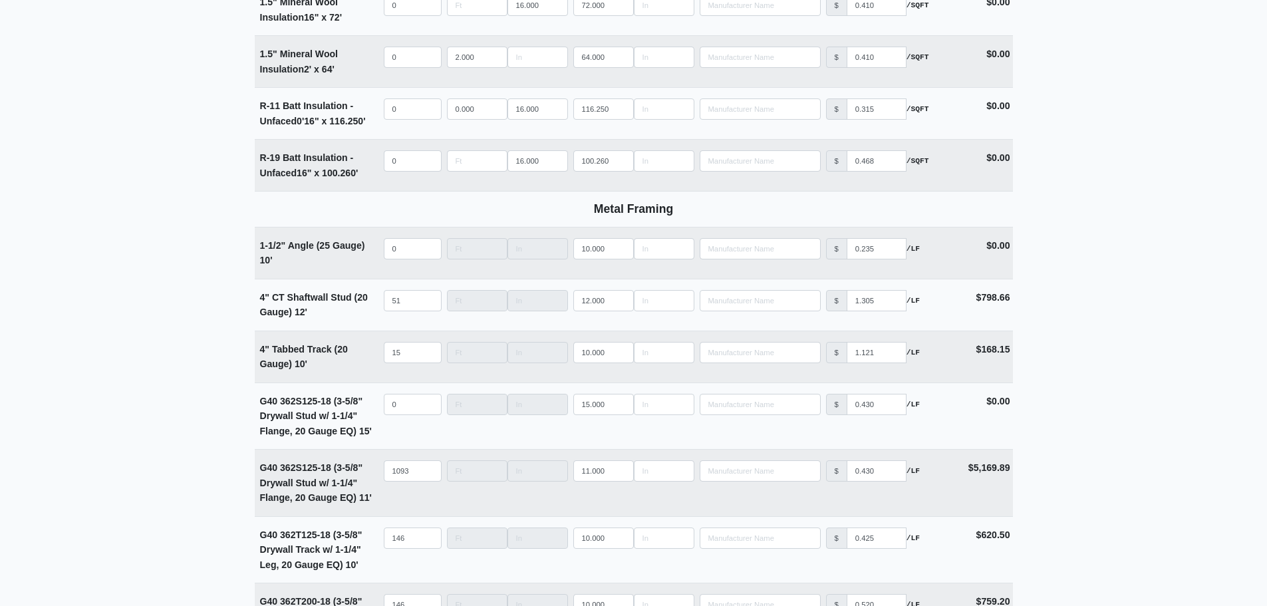
scroll to position [2417, 0]
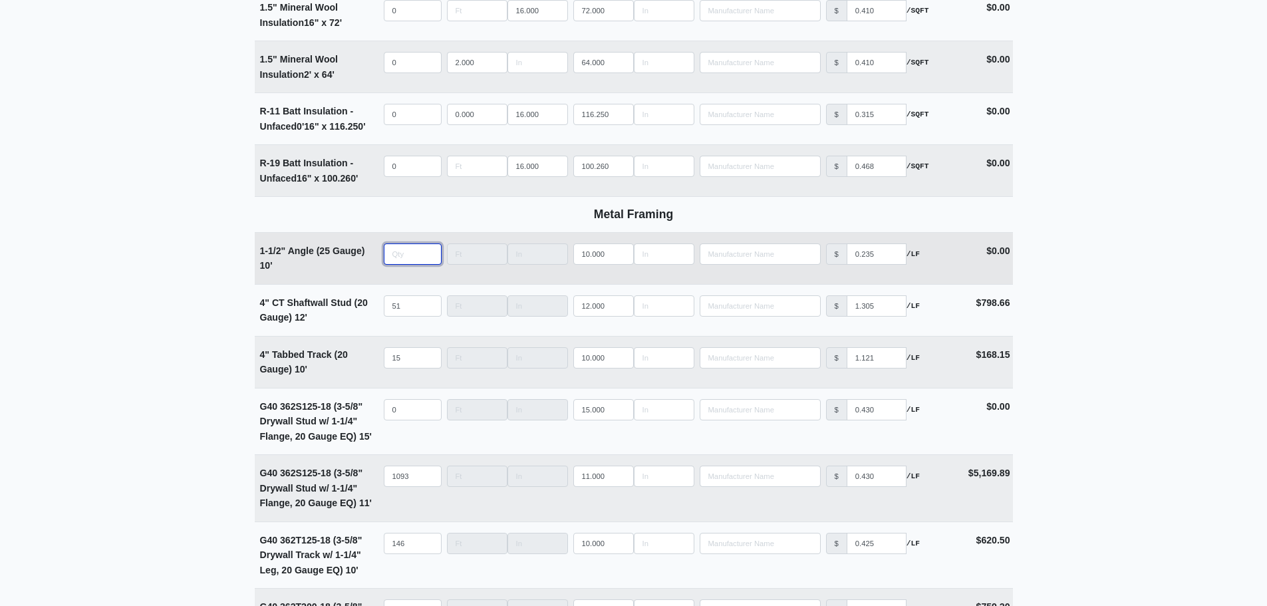
click at [410, 265] on input "quantity" at bounding box center [413, 253] width 58 height 21
type input "1"
select select
type input "12"
select select
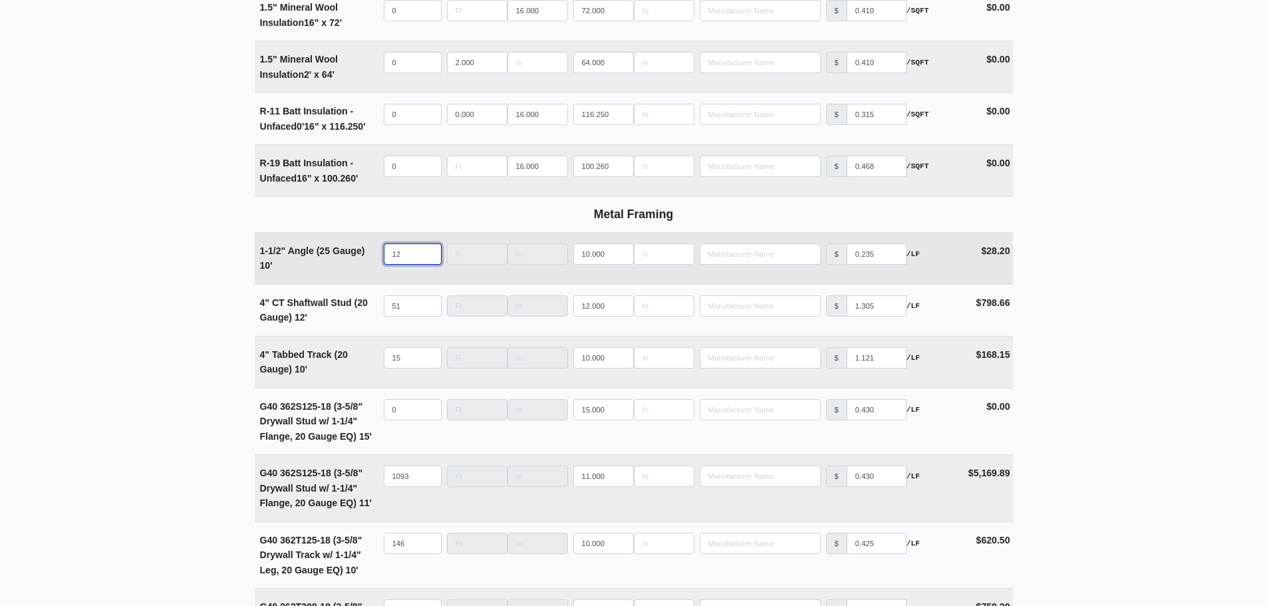
type input "128"
select select
type input "1282"
select select
type input "1282"
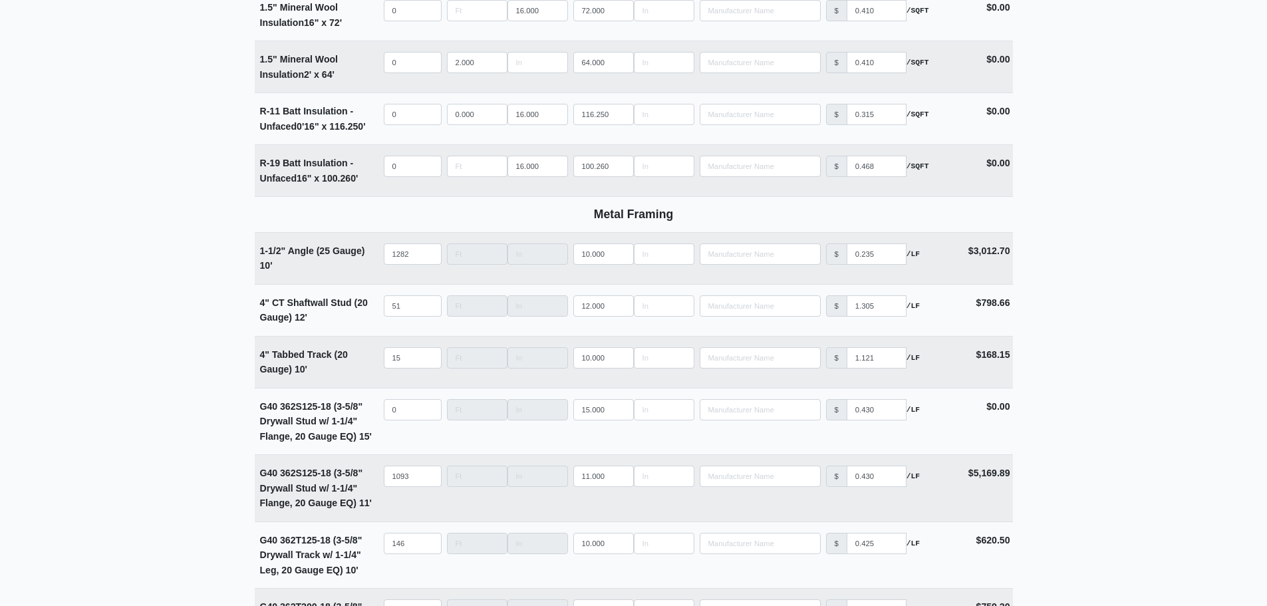
click at [214, 283] on main "Editing PO #13 Building * Main Building Floor * 2 Description * Lower Level 1 (…" at bounding box center [633, 459] width 1267 height 5615
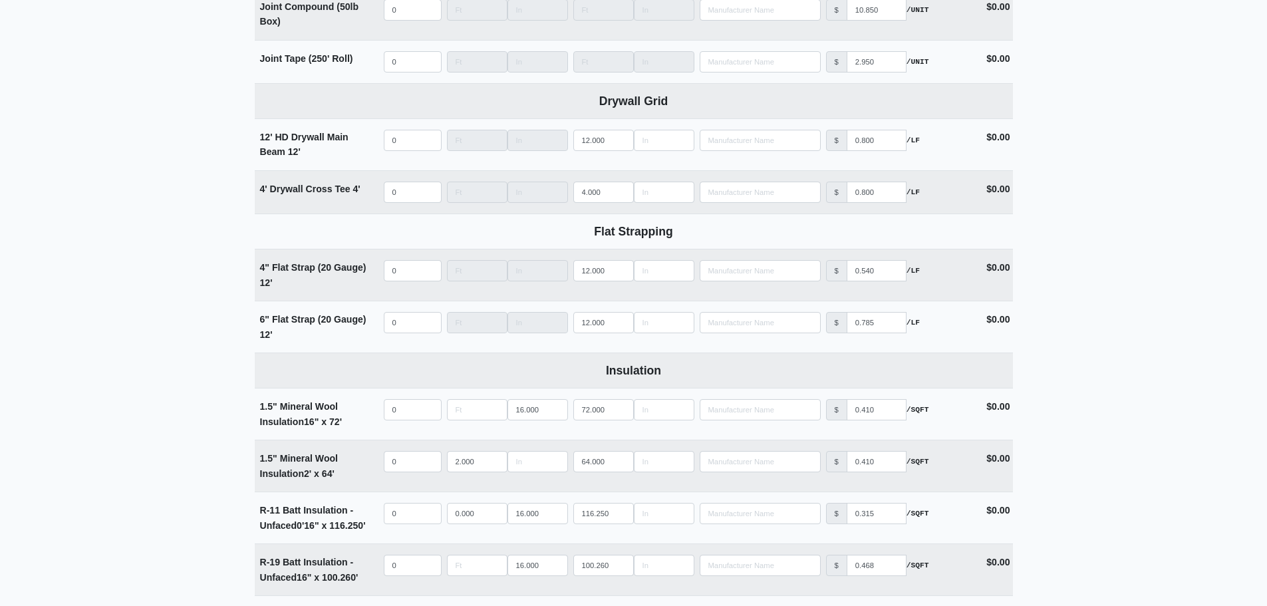
scroll to position [1951, 0]
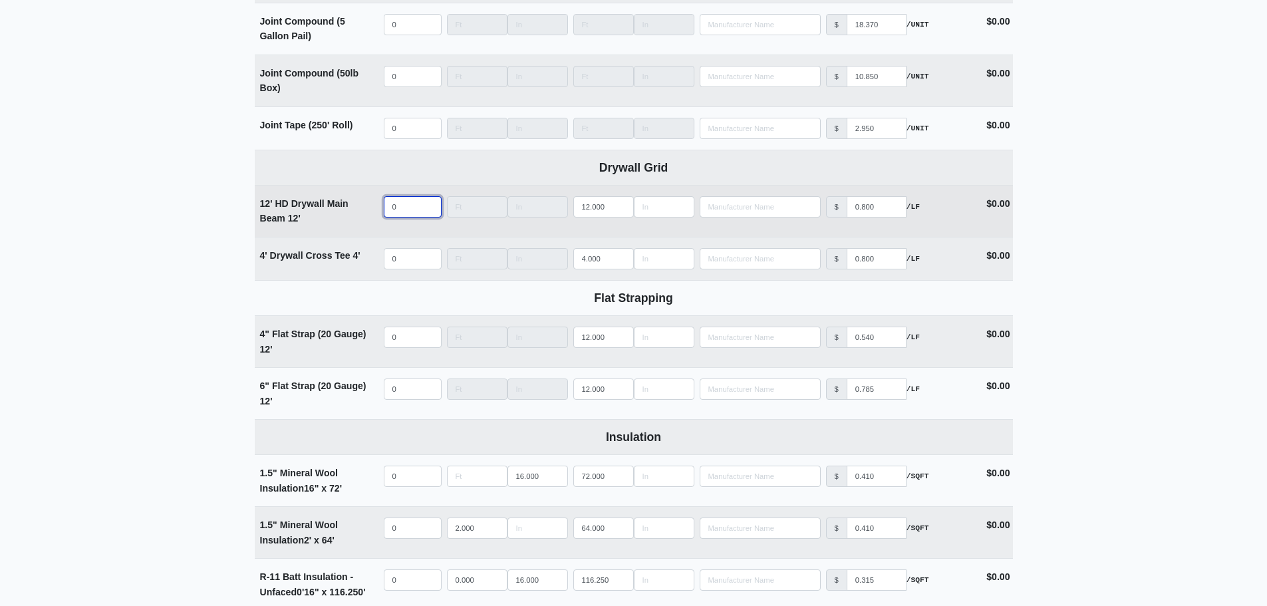
click at [413, 213] on input "0" at bounding box center [413, 206] width 58 height 21
type input "2"
select select
type input "20"
select select
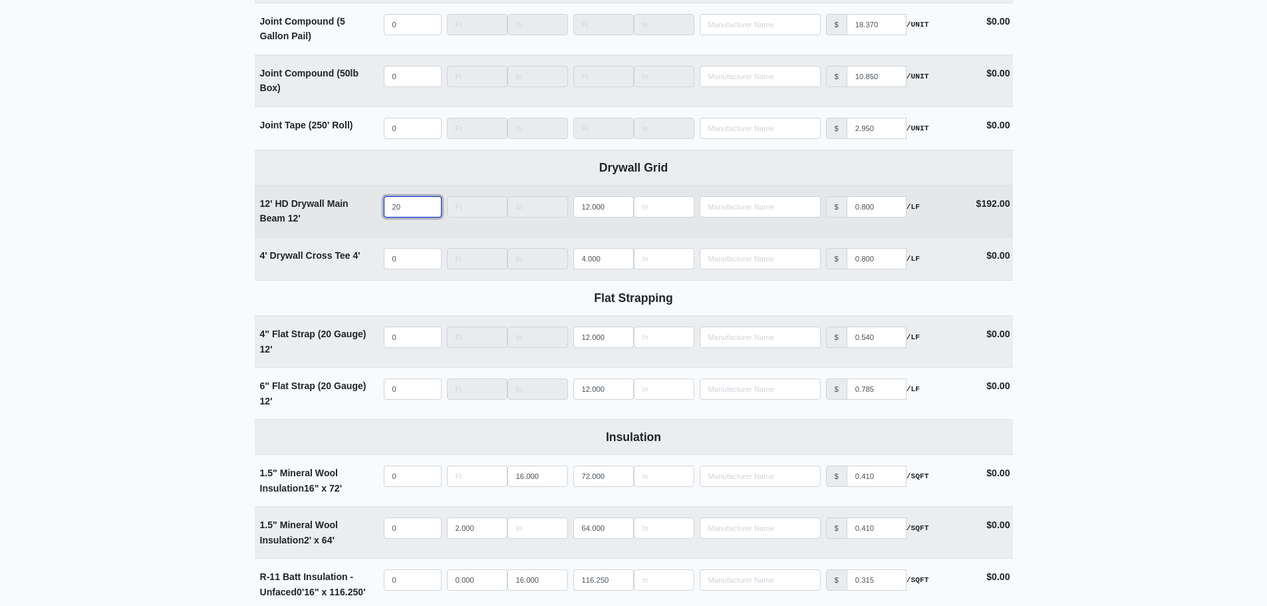
type input "207"
select select
type input "2074"
select select
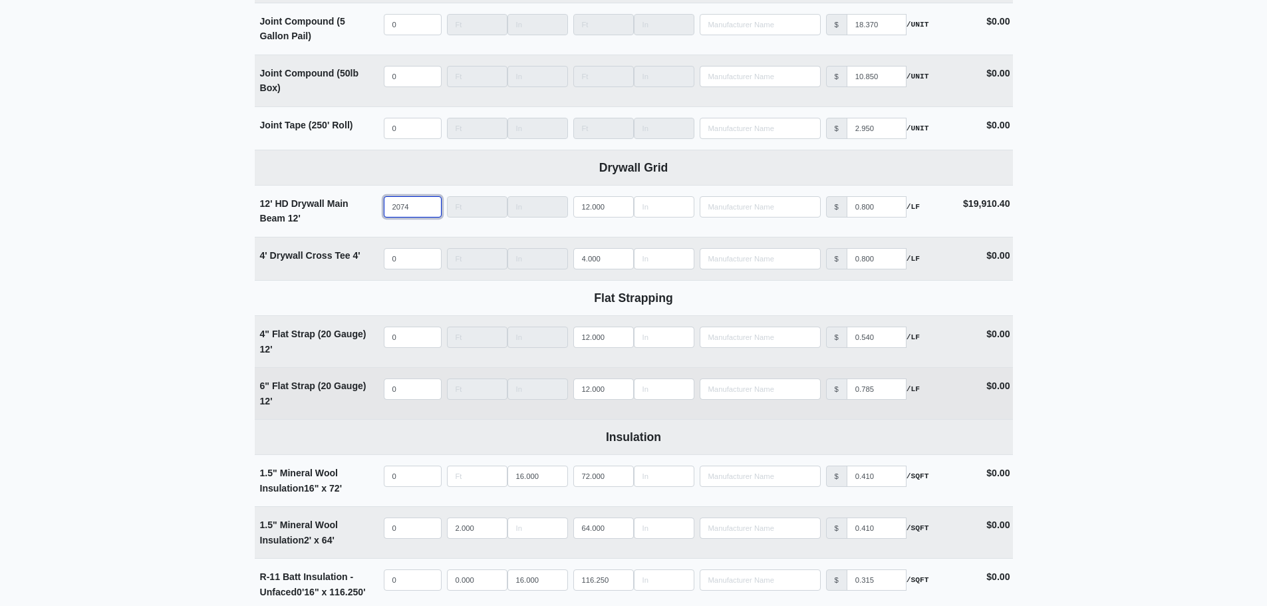
type input "2074"
click at [408, 388] on input "quantity" at bounding box center [413, 388] width 58 height 21
type input "2"
select select
type input "22"
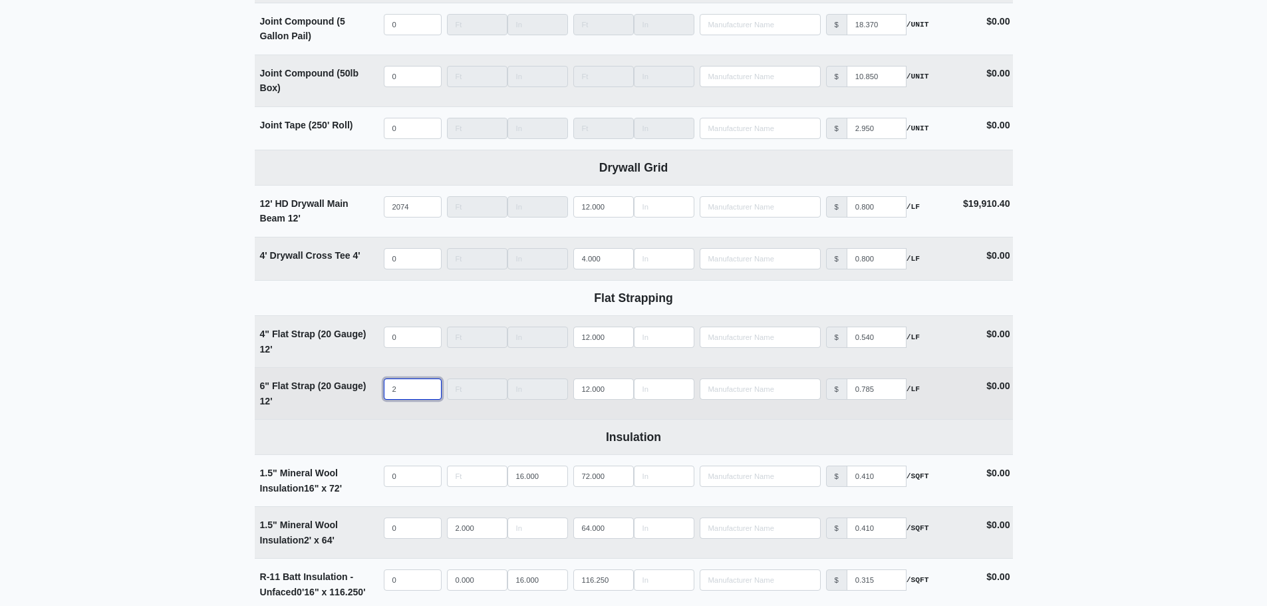
select select
type input "227"
select select
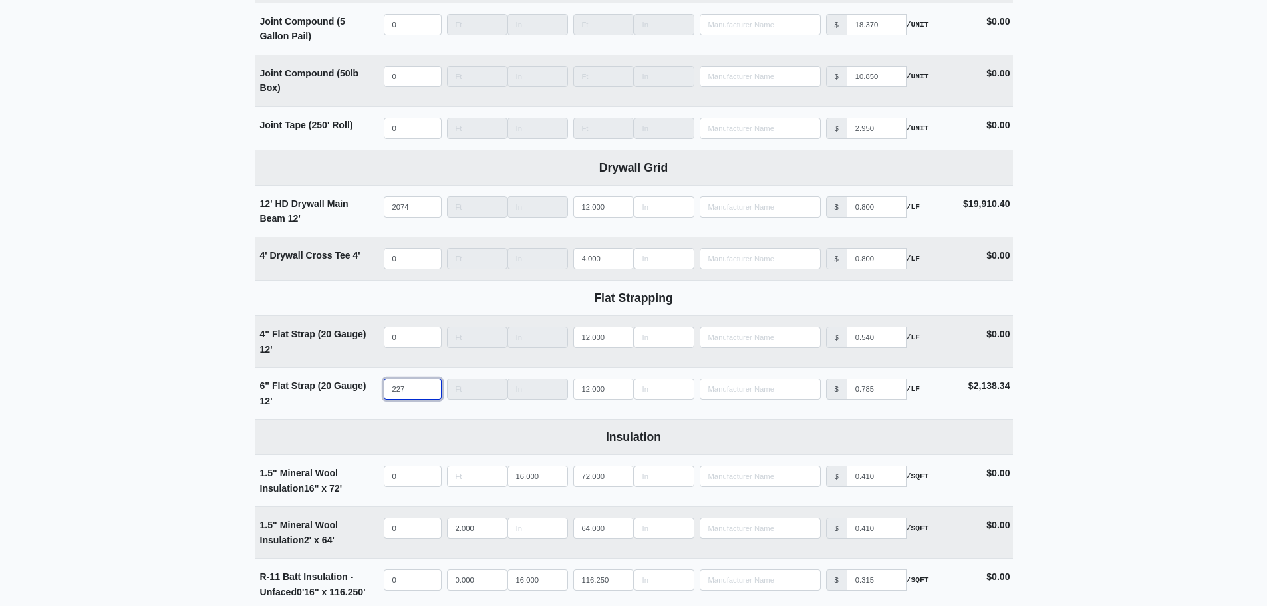
type input "227"
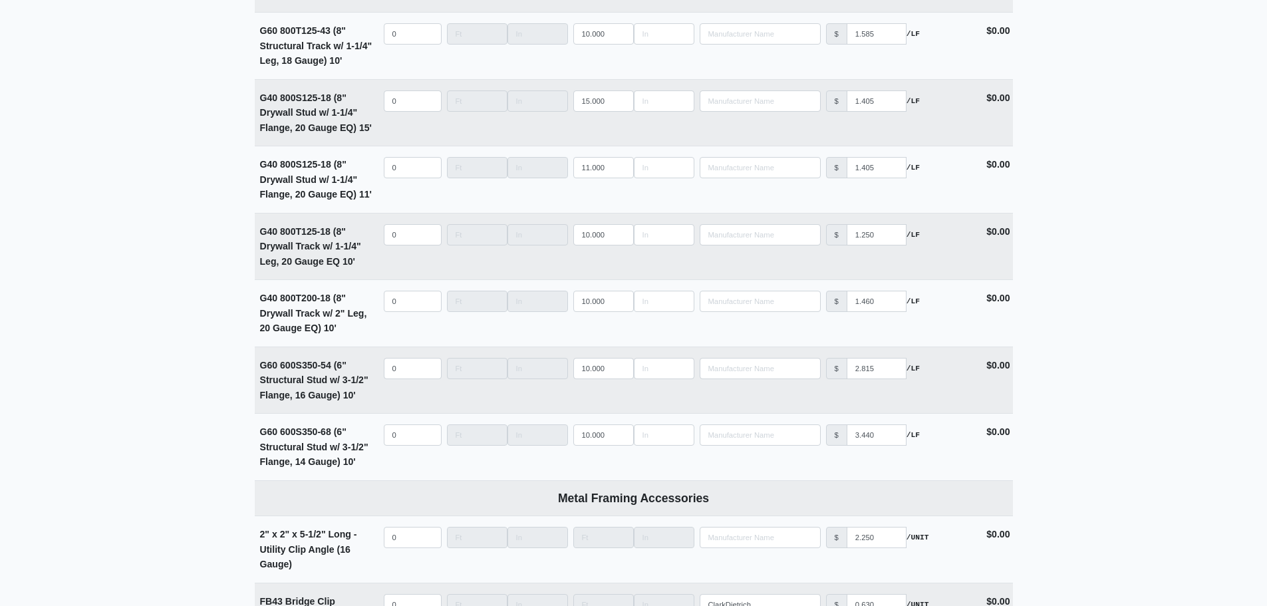
scroll to position [5144, 0]
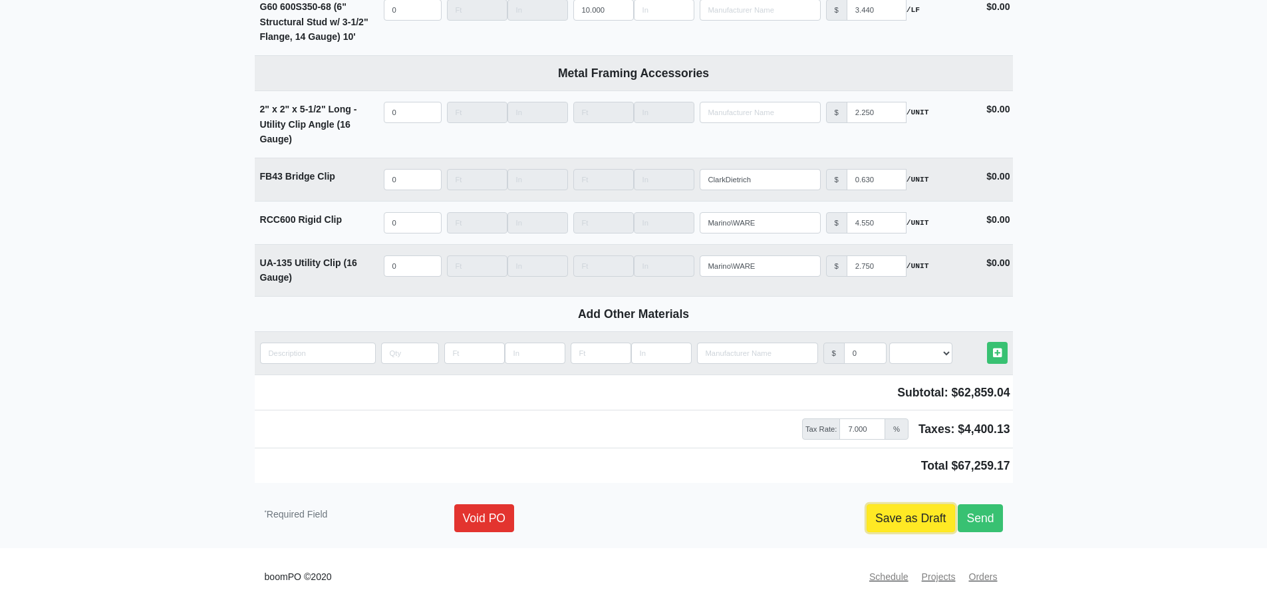
click at [885, 514] on link "Save as Draft" at bounding box center [911, 518] width 88 height 28
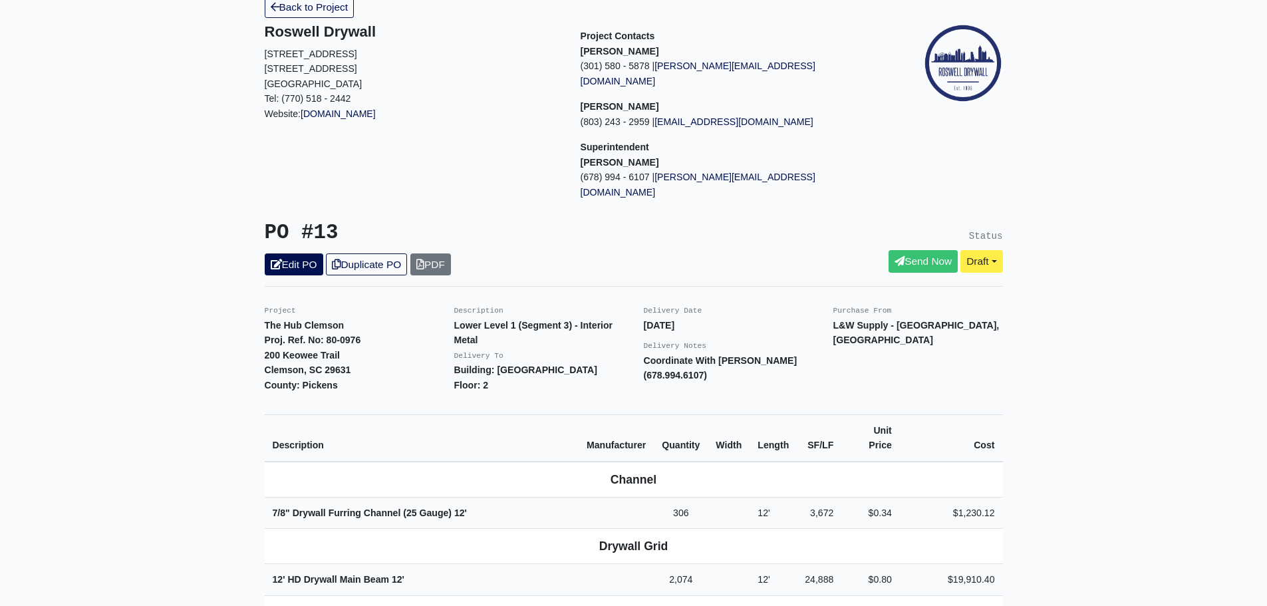
scroll to position [67, 0]
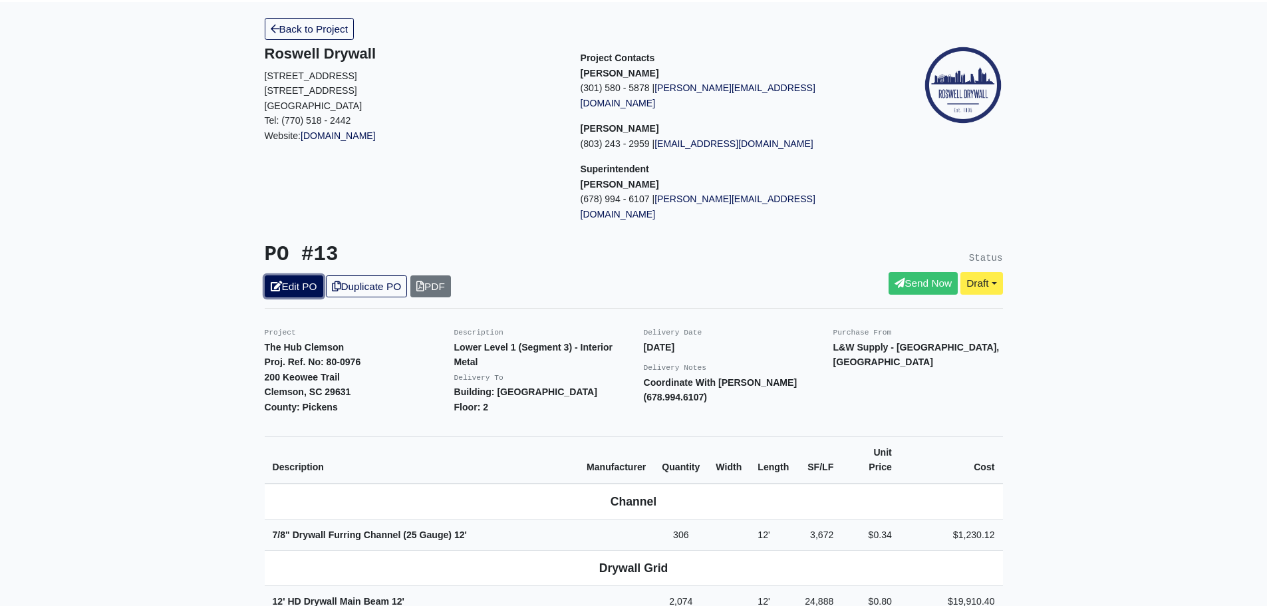
click at [300, 275] on link "Edit PO" at bounding box center [294, 286] width 59 height 22
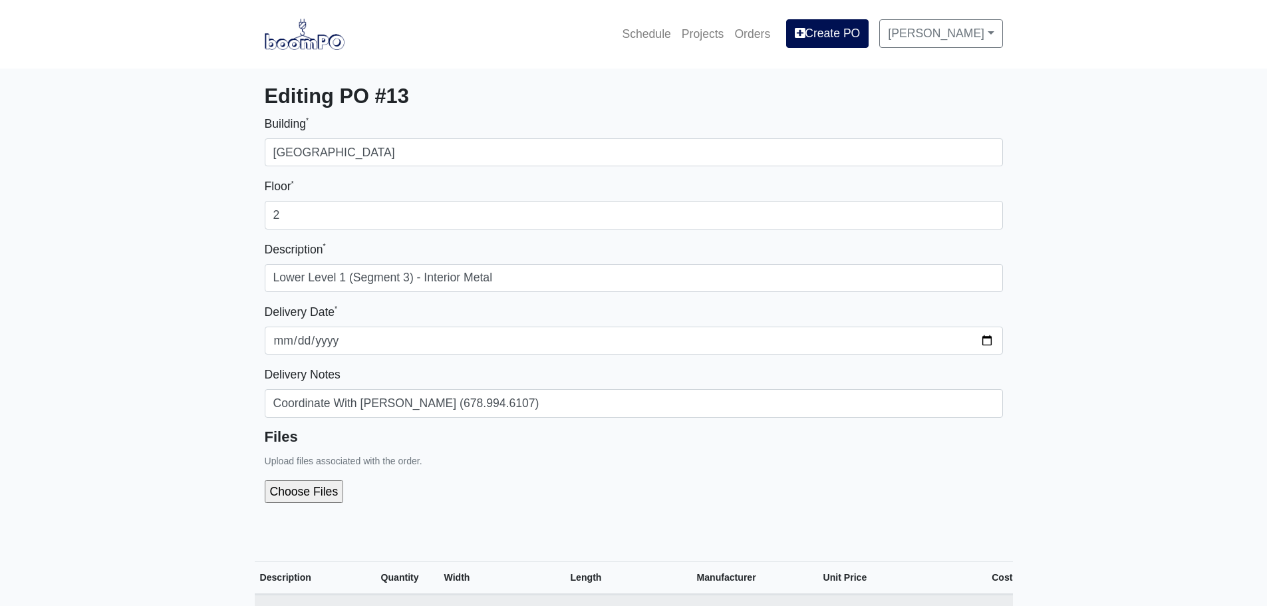
select select
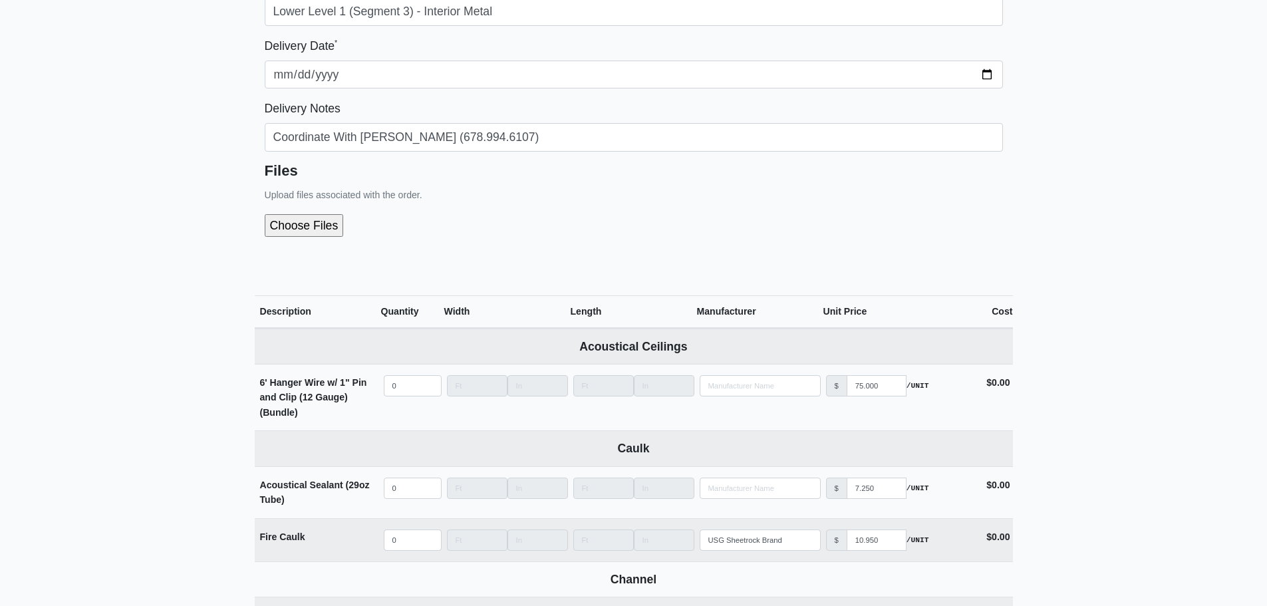
click at [297, 231] on input "file" at bounding box center [375, 225] width 221 height 23
type input "C:\fakepath\LL1 - Segment 3 (Interior Metal).pdf"
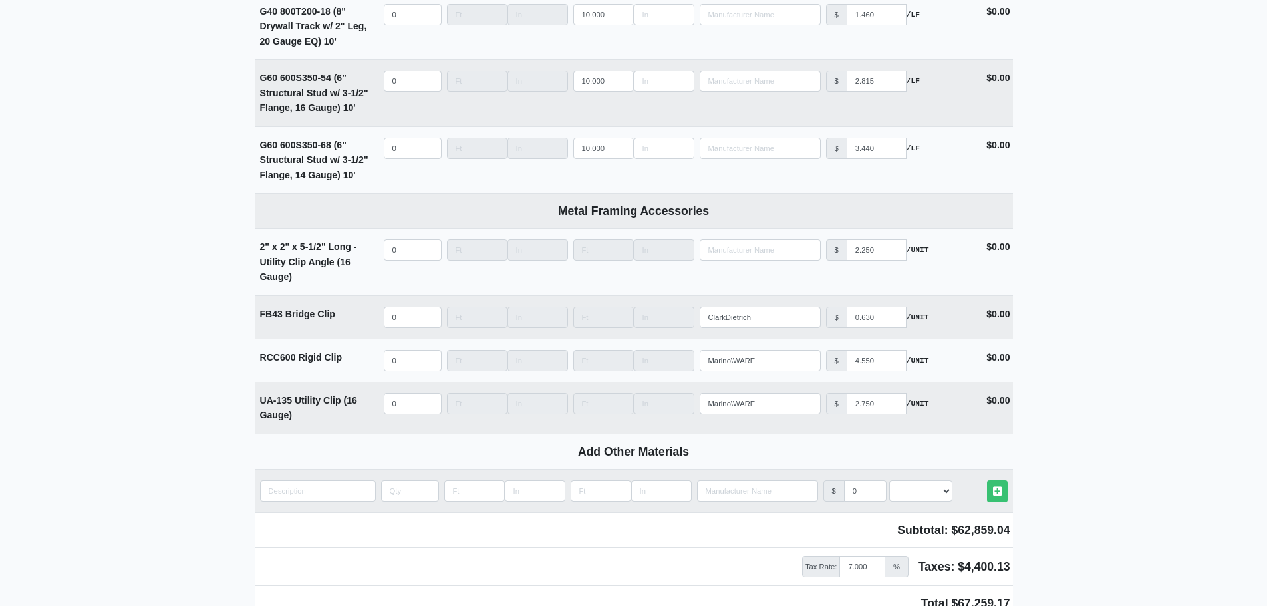
scroll to position [5202, 0]
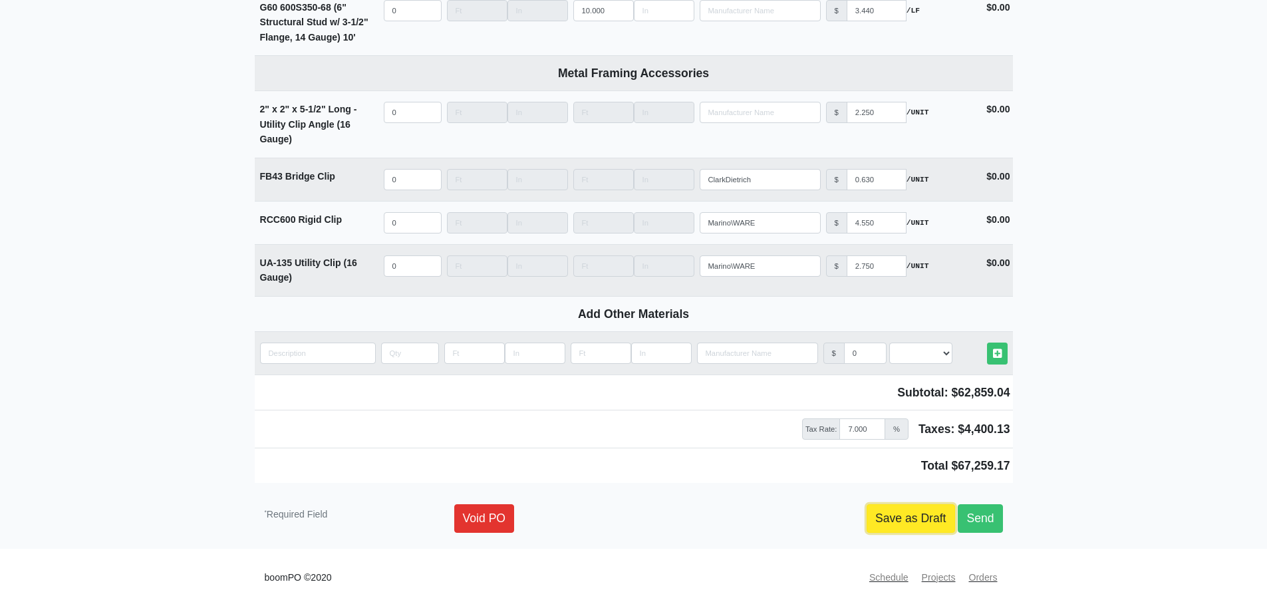
click at [871, 527] on link "Save as Draft" at bounding box center [911, 518] width 88 height 28
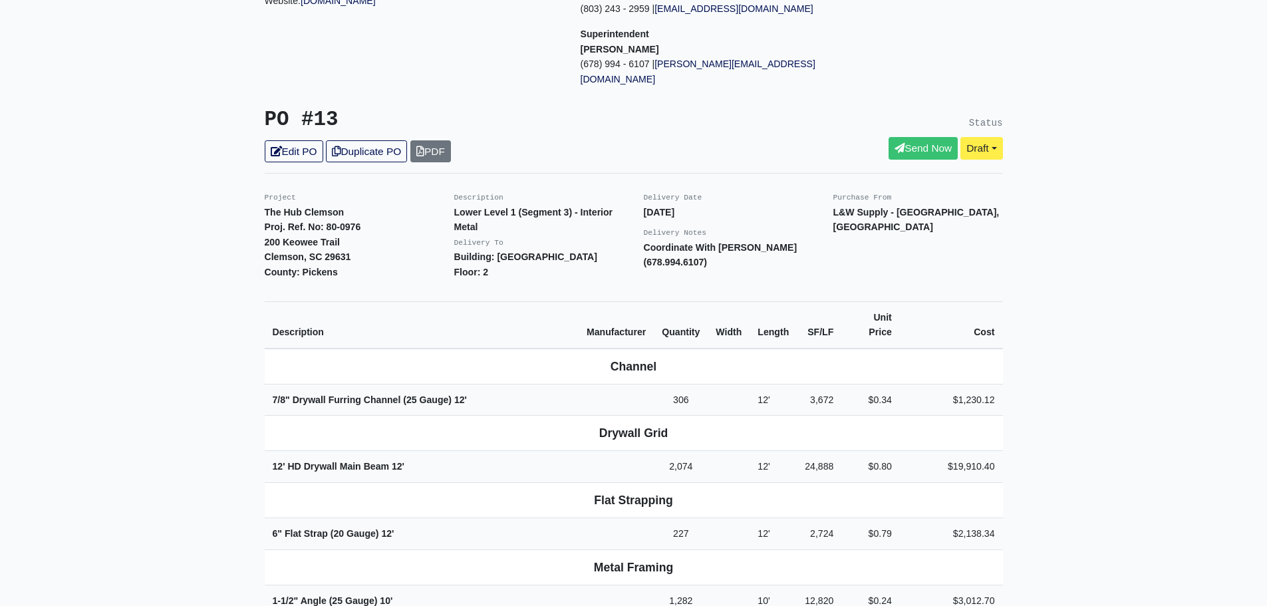
scroll to position [65, 0]
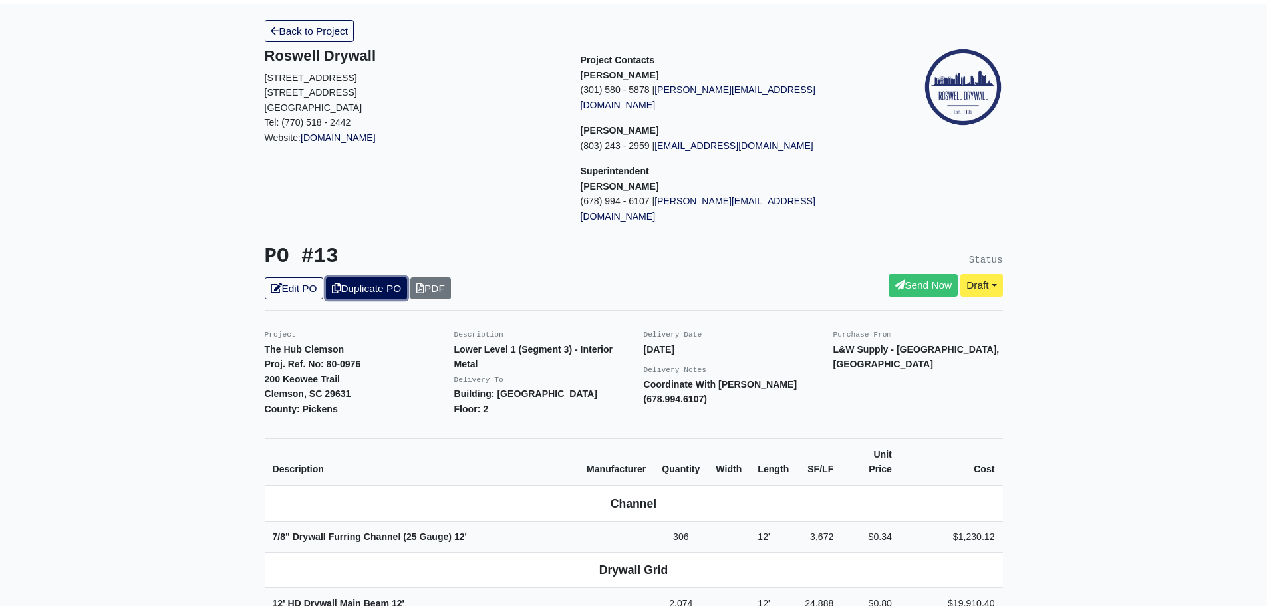
click at [353, 277] on link "Duplicate PO" at bounding box center [366, 288] width 81 height 22
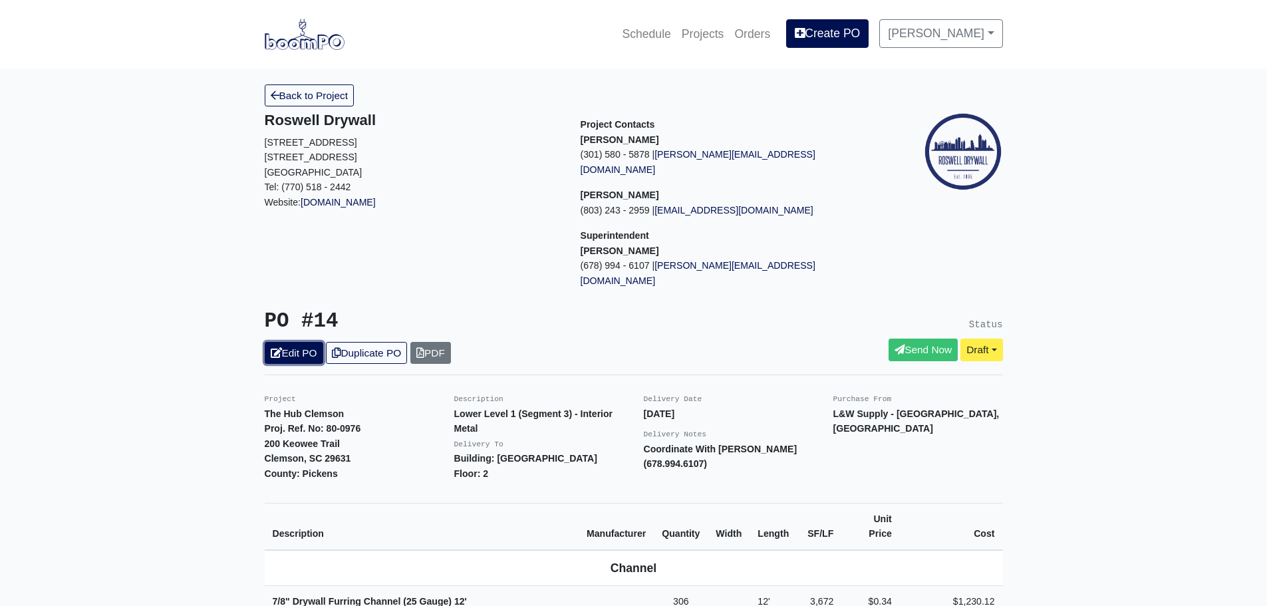
click at [295, 342] on link "Edit PO" at bounding box center [294, 353] width 59 height 22
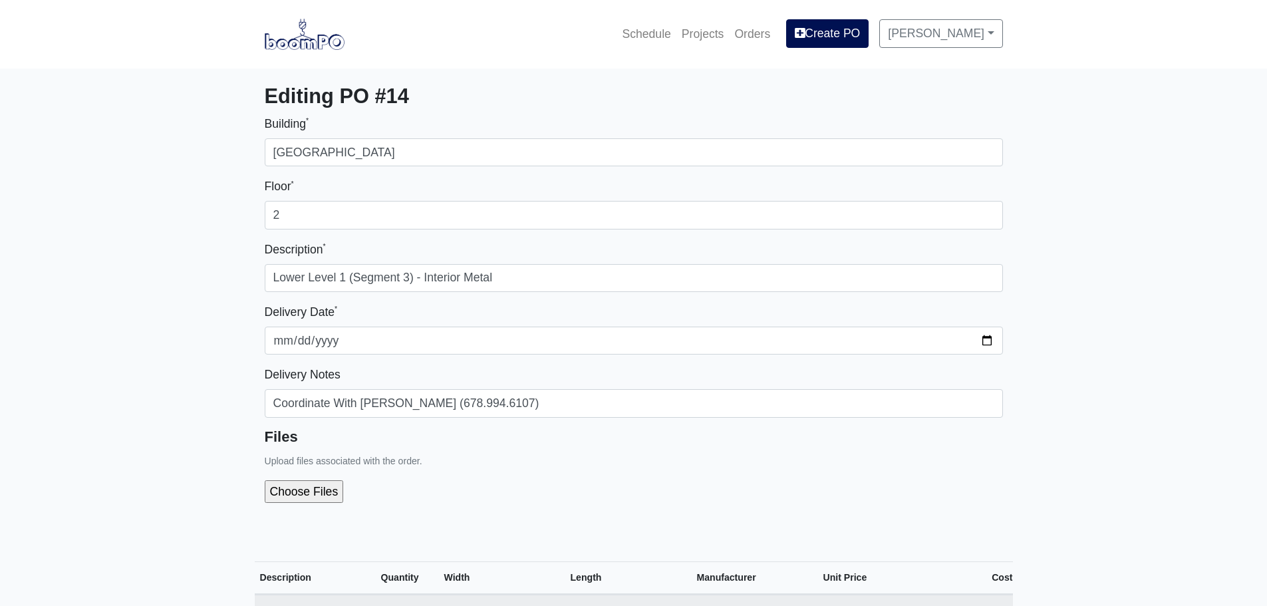
select select
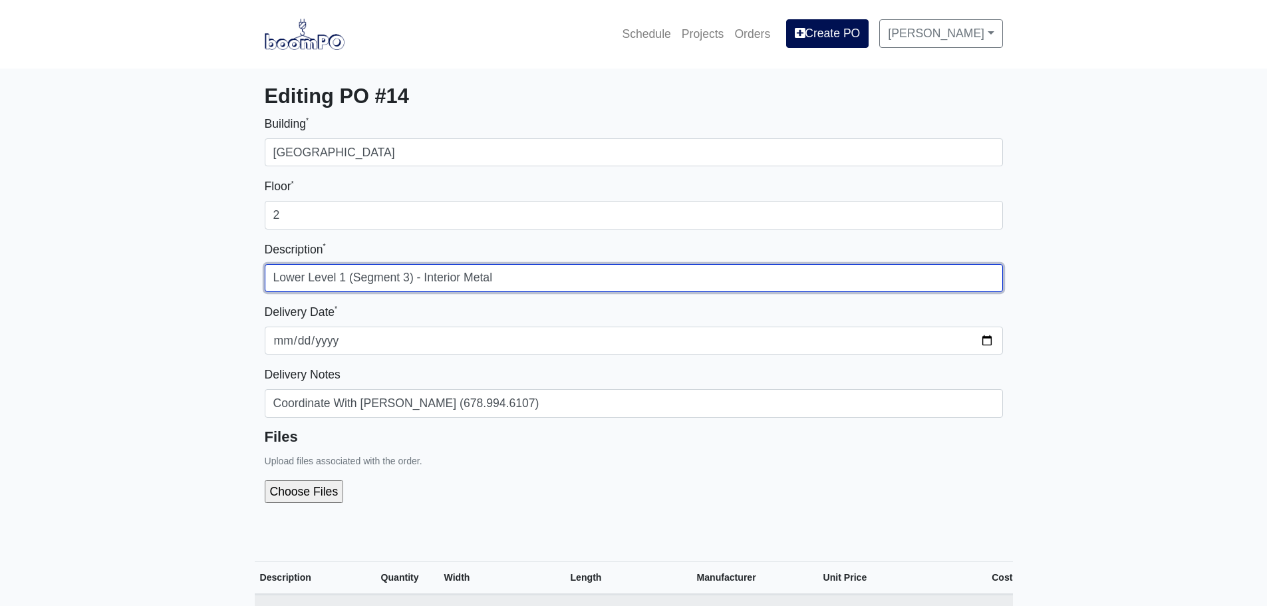
click at [410, 279] on input "Lower Level 1 (Segment 3) - Interior Metal" at bounding box center [634, 278] width 738 height 28
type input "Lower Level 1 (Segment 4) - Interior Metal"
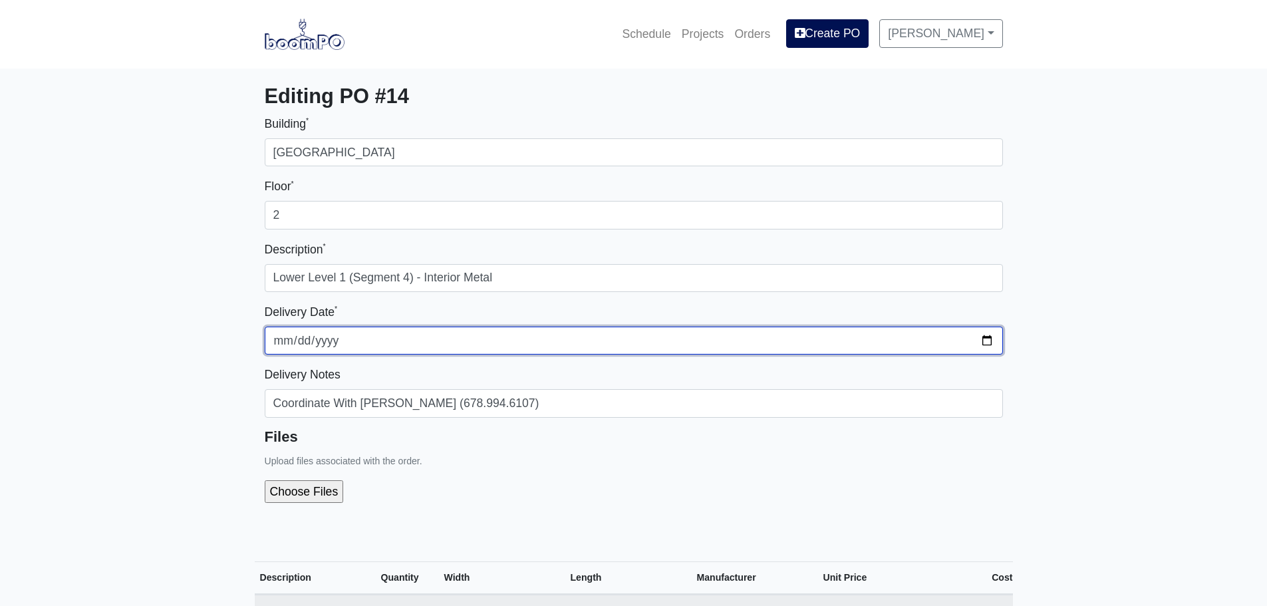
click at [990, 339] on input "[DATE]" at bounding box center [634, 341] width 738 height 28
type input "[DATE]"
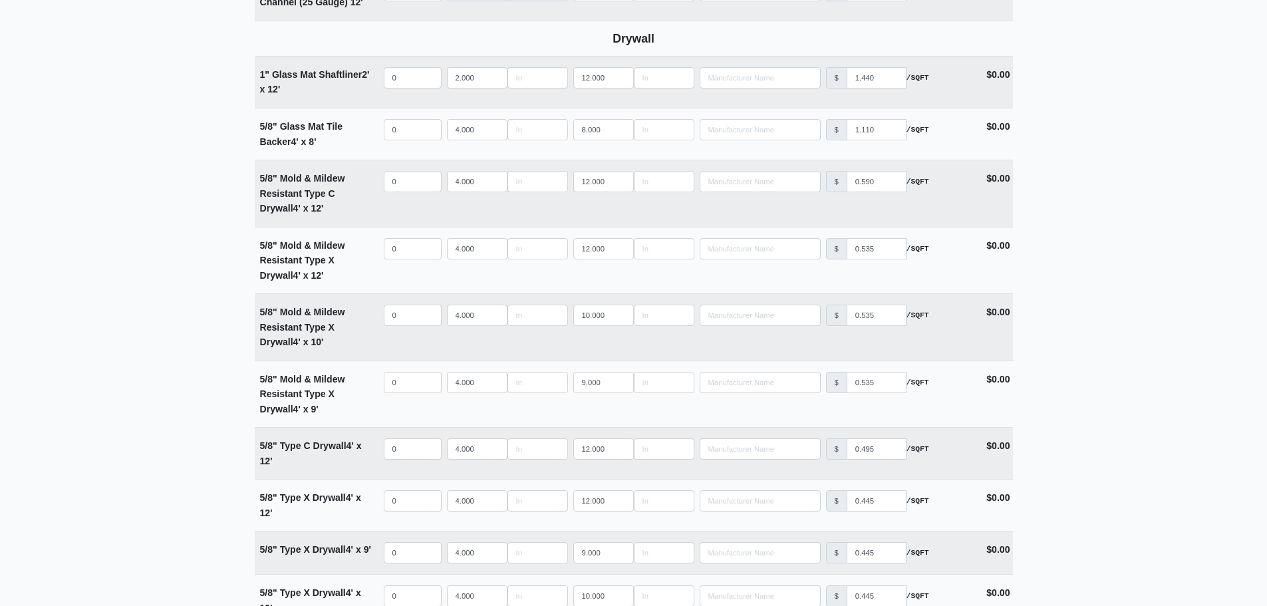
scroll to position [732, 0]
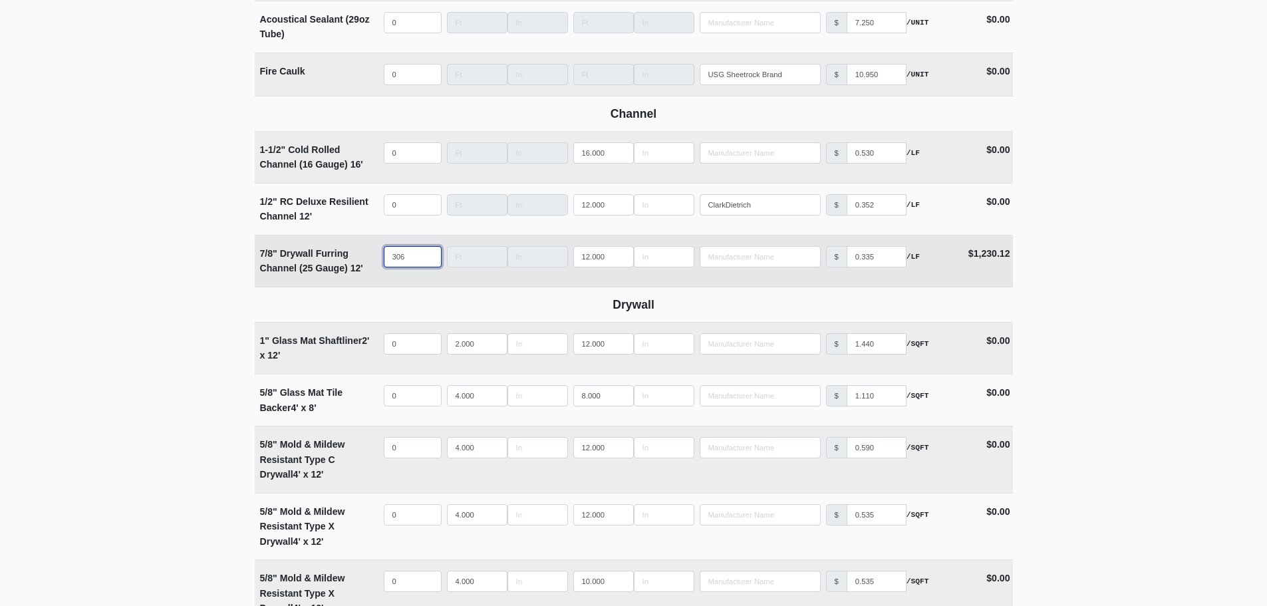
drag, startPoint x: 409, startPoint y: 261, endPoint x: 333, endPoint y: 261, distance: 76.5
click at [337, 261] on tr "7/8" Drywall Furring Channel (25 Gauge) 12' Qty 306 Width Length 12.000 Manufac…" at bounding box center [634, 261] width 758 height 52
select select
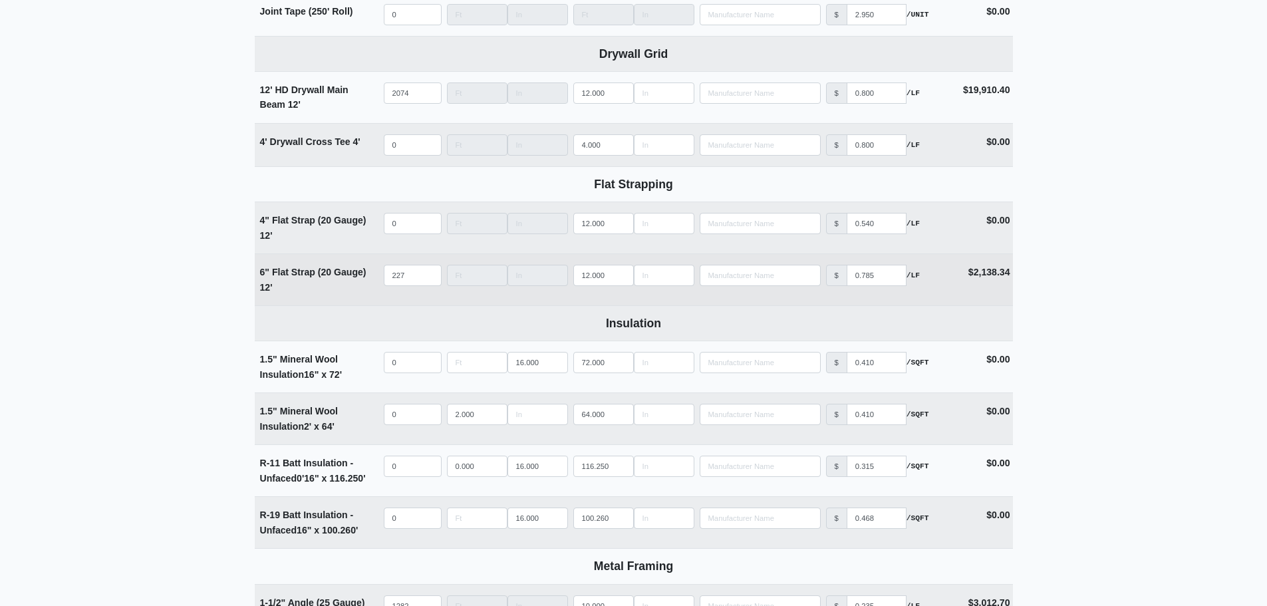
scroll to position [2128, 0]
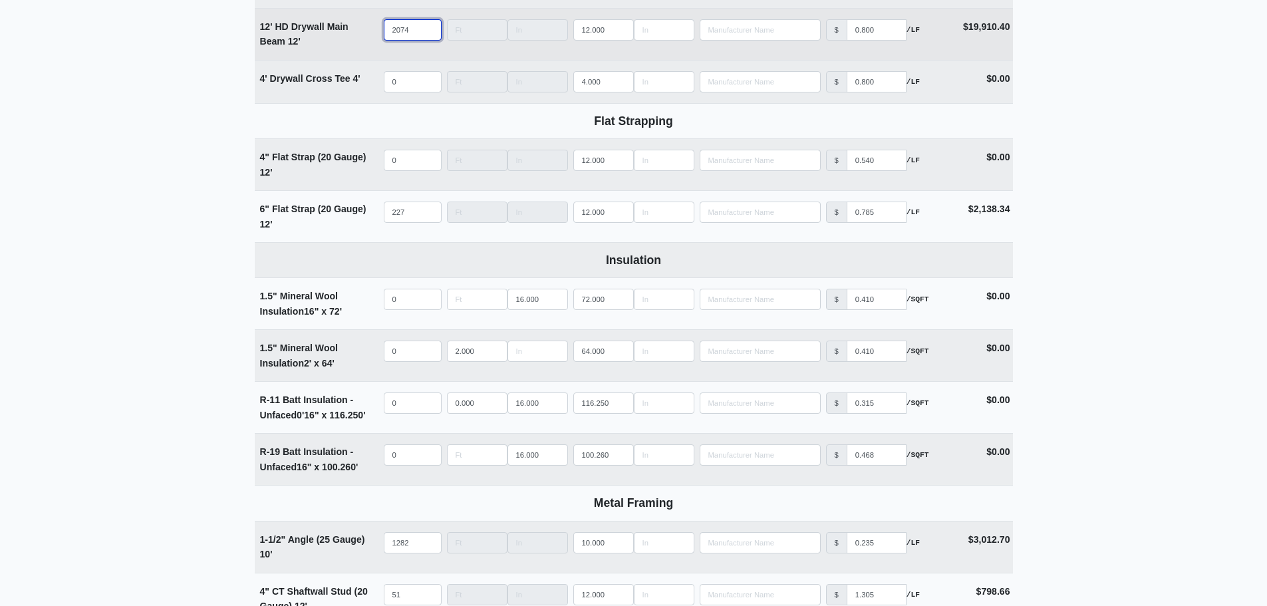
type input "0"
drag, startPoint x: 415, startPoint y: 35, endPoint x: 343, endPoint y: 35, distance: 72.5
click at [359, 35] on tr "12' HD Drywall Main Beam 12' Qty 2074 Width Length 12.000 Manufacturer No Resul…" at bounding box center [634, 34] width 758 height 52
select select
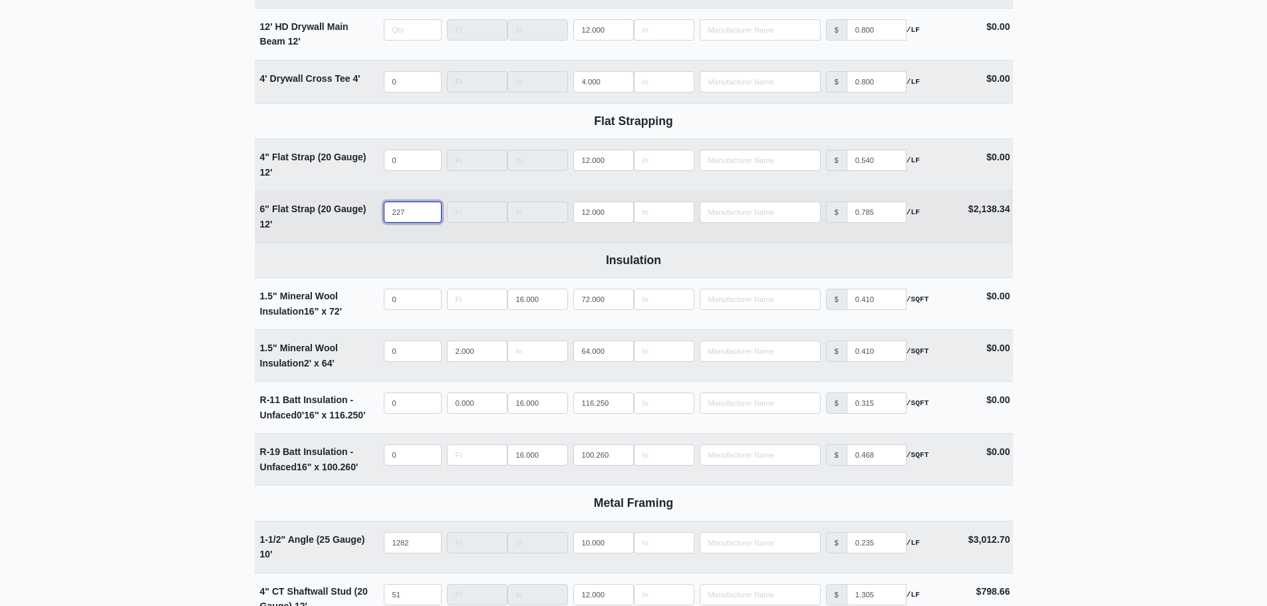
type input "0"
drag, startPoint x: 406, startPoint y: 213, endPoint x: 370, endPoint y: 217, distance: 35.5
click at [372, 215] on tr "6" Flat Strap (20 Gauge) 12' Qty 227 Width Length 12.000 Manufacturer No Result…" at bounding box center [634, 216] width 758 height 52
select select
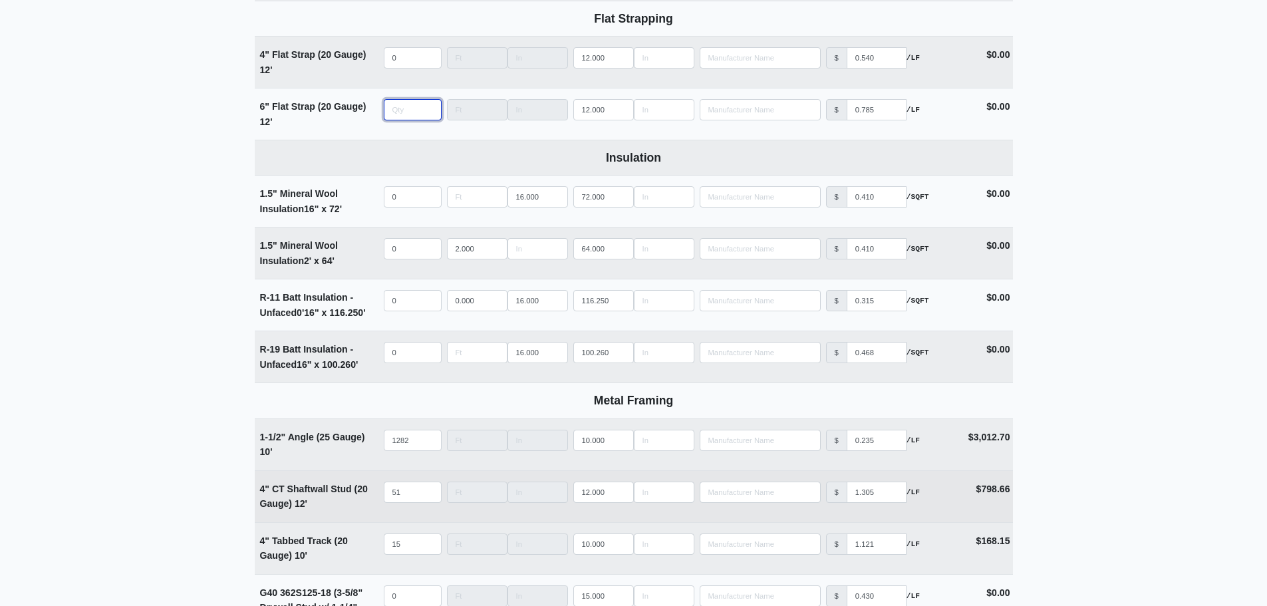
scroll to position [2394, 0]
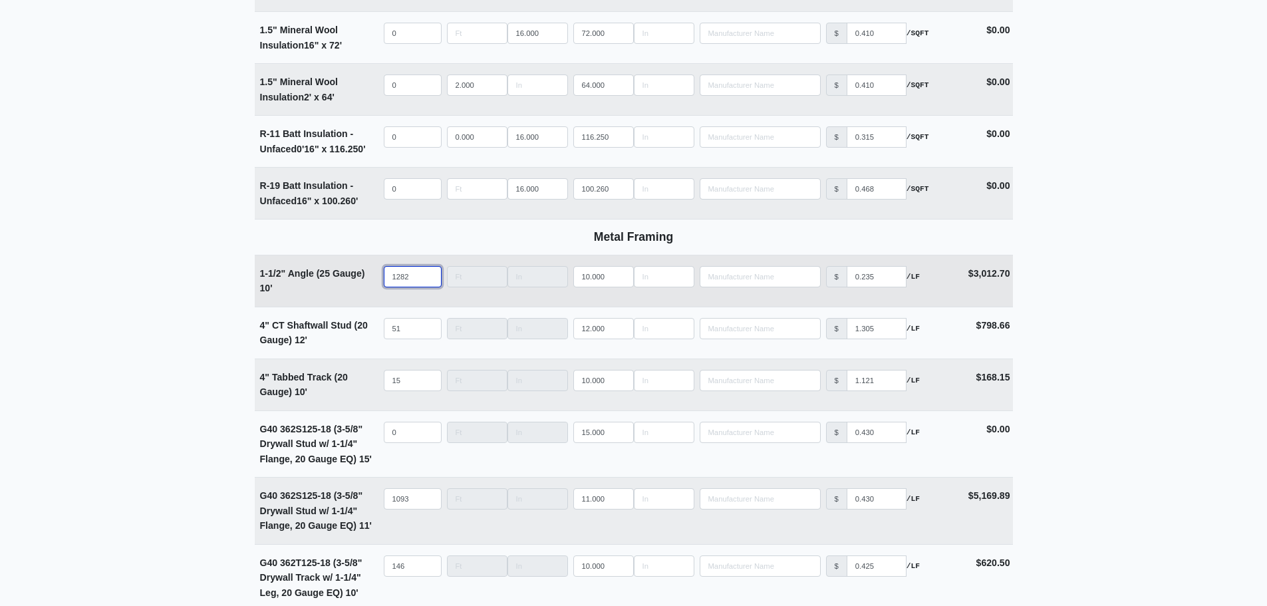
type input "0"
drag, startPoint x: 410, startPoint y: 274, endPoint x: 384, endPoint y: 311, distance: 45.2
click at [377, 277] on tr "1-1/2" Angle (25 Gauge) 10' Qty 1282 Width Length 10.000 Manufacturer No Result…" at bounding box center [634, 281] width 758 height 52
select select
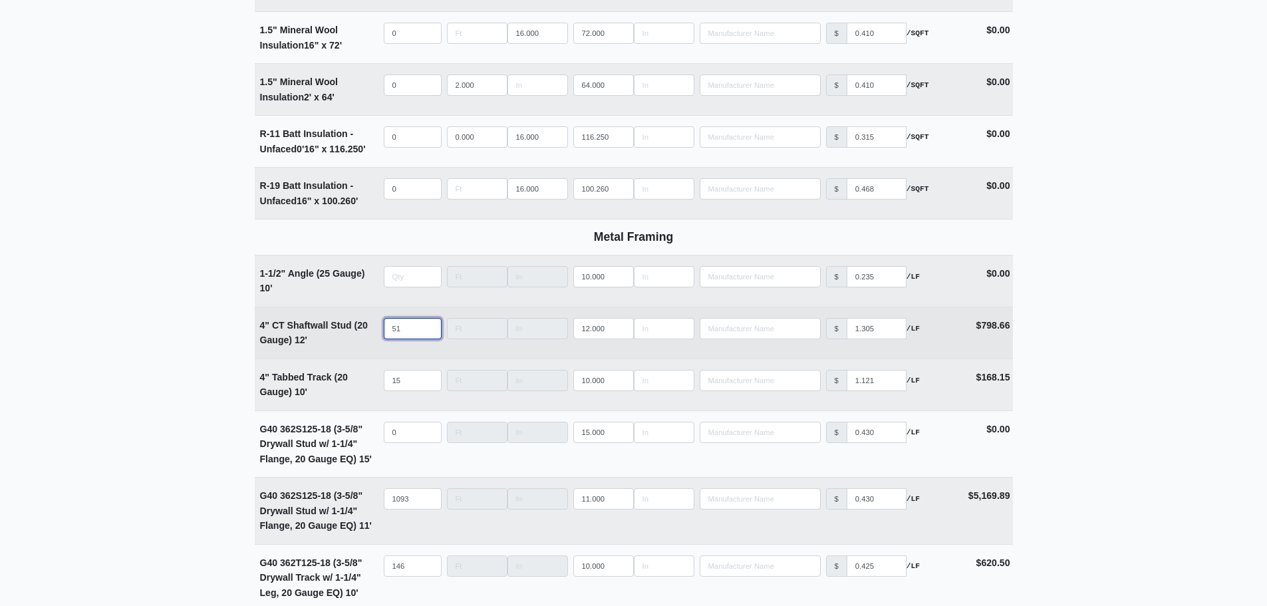
type input "0"
select select
drag, startPoint x: 406, startPoint y: 341, endPoint x: 389, endPoint y: 343, distance: 16.7
click at [389, 339] on input "quantity" at bounding box center [413, 328] width 58 height 21
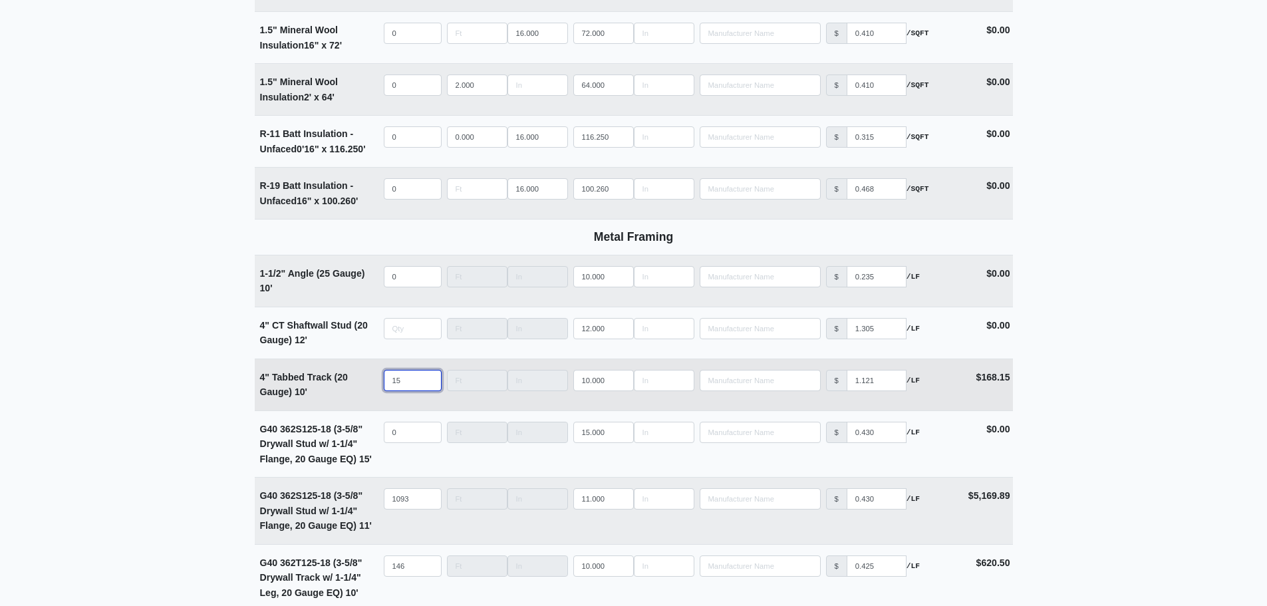
type input "0"
drag, startPoint x: 410, startPoint y: 390, endPoint x: 362, endPoint y: 392, distance: 48.0
click at [362, 392] on tr "4" Tabbed Track (20 Gauge) 10' Qty 15 Width Length 10.000 Manufacturer No Resul…" at bounding box center [634, 384] width 758 height 52
select select
type input "0"
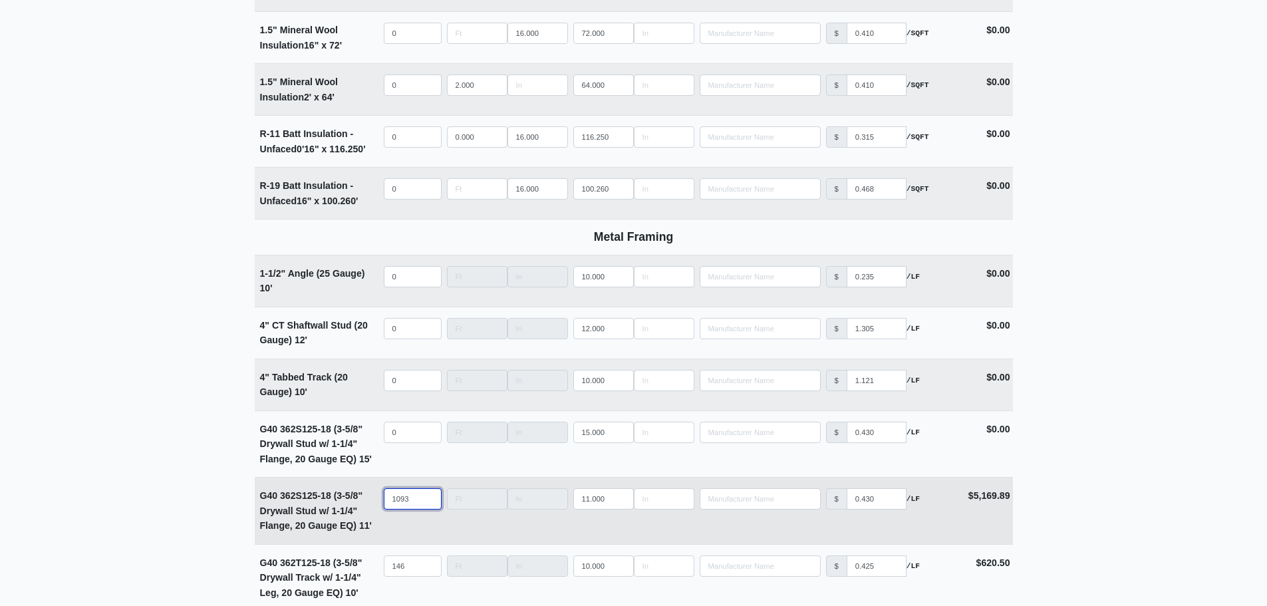
drag, startPoint x: 409, startPoint y: 507, endPoint x: 337, endPoint y: 503, distance: 72.6
click at [339, 503] on tr "G40 362S125-18 (3-5/8" Drywall Stud w/ 1-1/4" Flange, 20 Gauge EQ) 11' Qty 1093…" at bounding box center [634, 510] width 758 height 67
select select
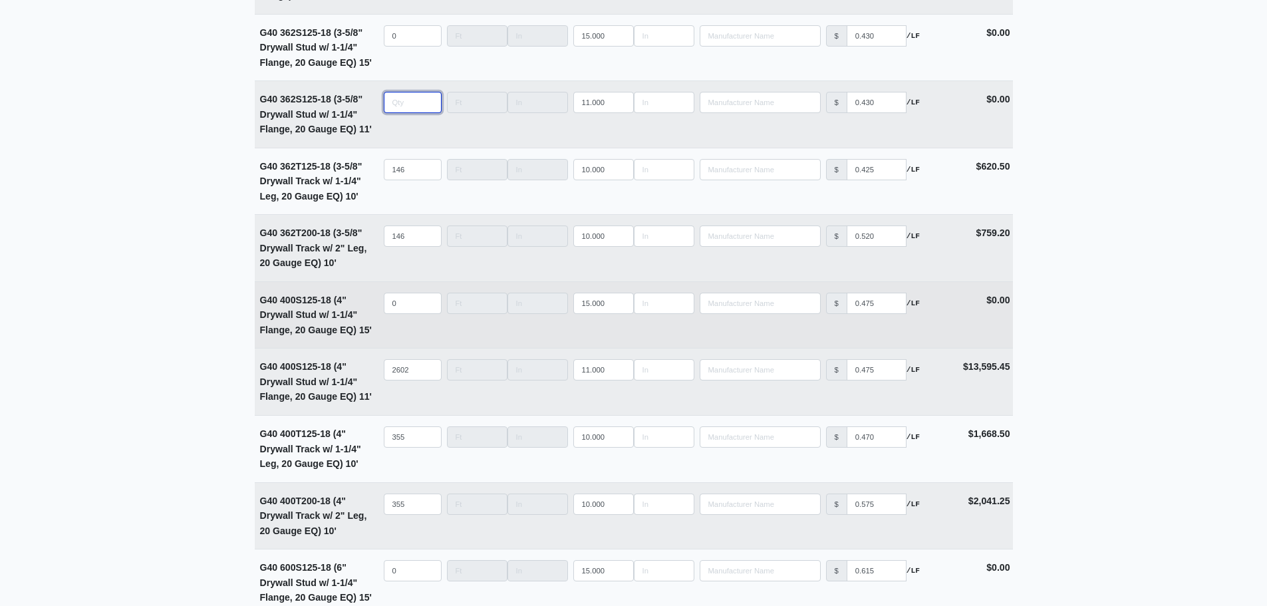
scroll to position [2793, 0]
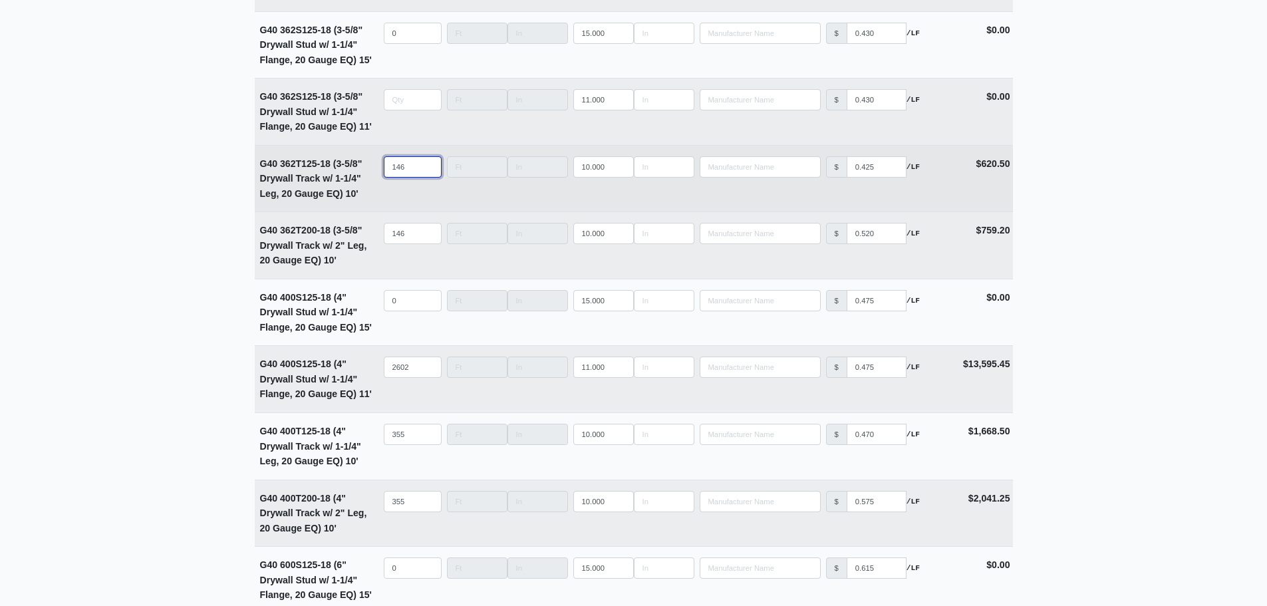
type input "0"
drag, startPoint x: 409, startPoint y: 176, endPoint x: 353, endPoint y: 181, distance: 56.1
click at [353, 177] on tr "G40 362T125-18 (3-5/8" Drywall Track w/ 1-1/4" Leg, 20 Gauge EQ) 10' Qty 146 Wi…" at bounding box center [634, 178] width 758 height 67
select select
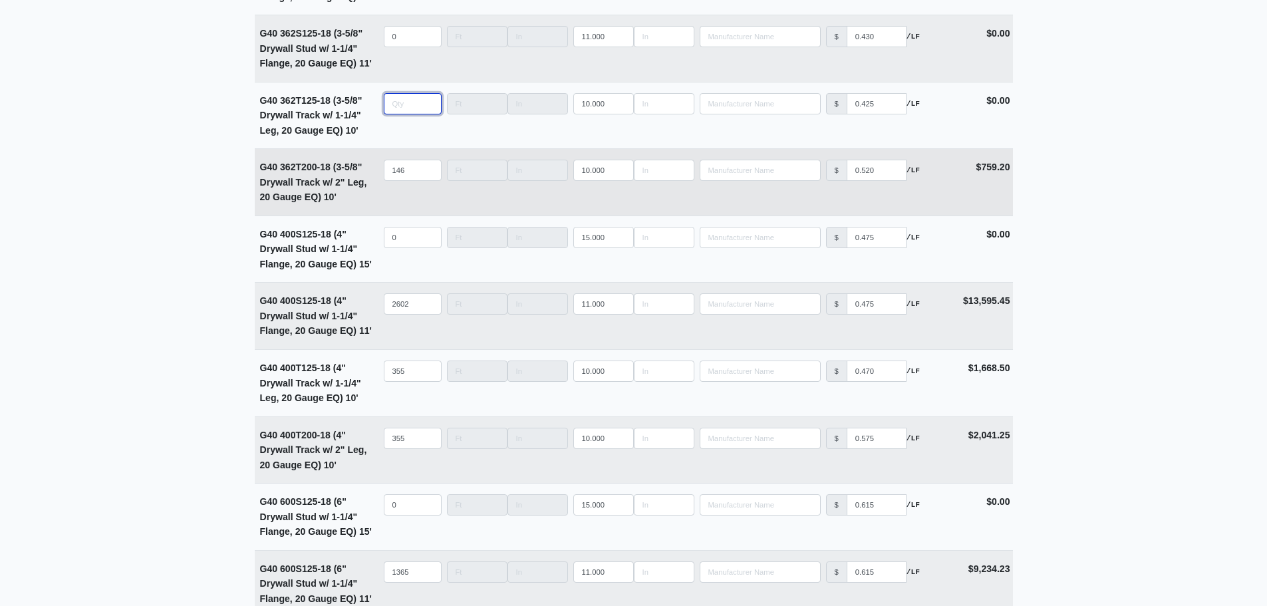
scroll to position [2860, 0]
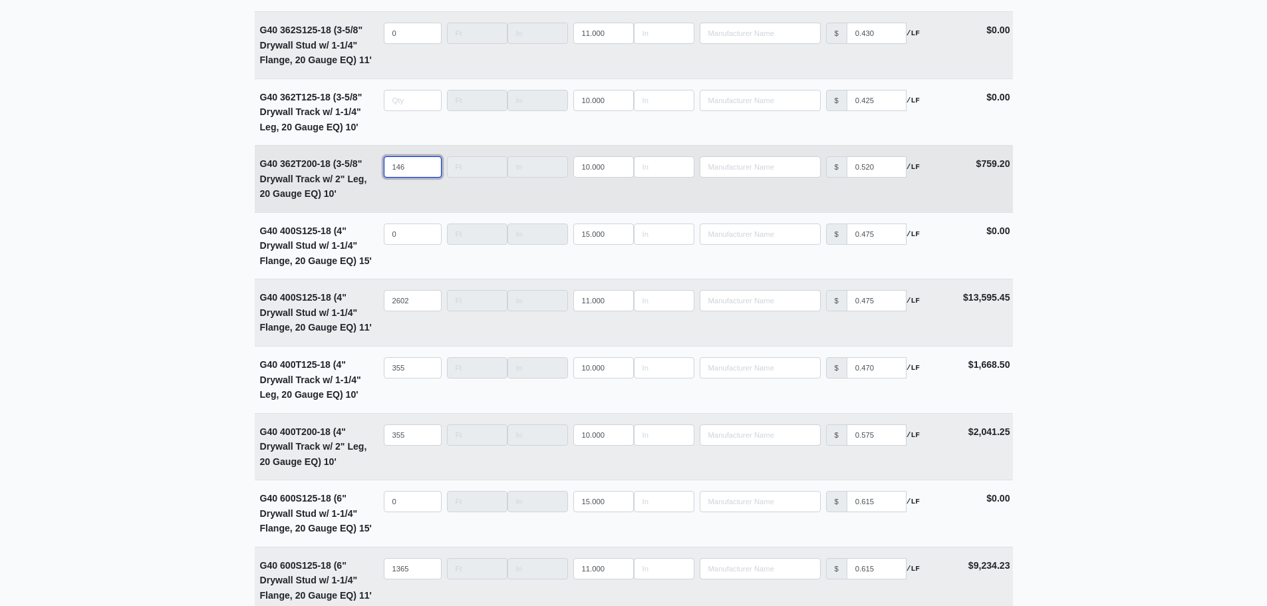
type input "0"
drag, startPoint x: 410, startPoint y: 172, endPoint x: 348, endPoint y: 179, distance: 62.2
click at [345, 174] on tr "G40 362T200-18 (3-5/8" Drywall Track w/ 2" Leg, 20 Gauge EQ) 10' Qty 146 Width …" at bounding box center [634, 178] width 758 height 67
select select
type input "0"
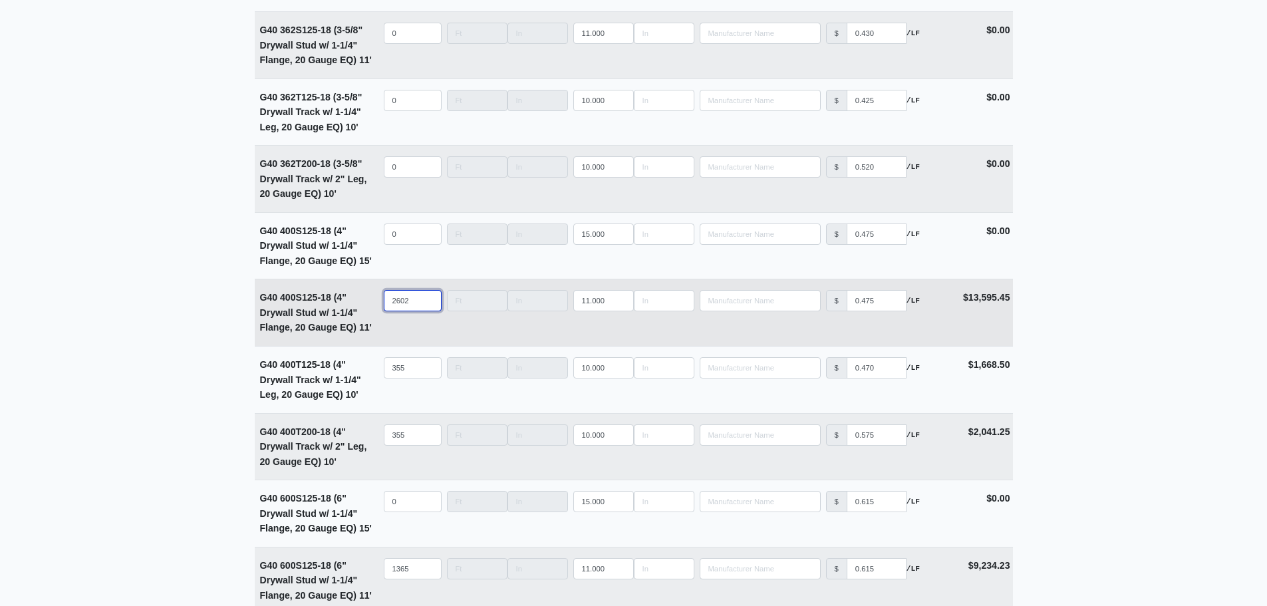
drag, startPoint x: 411, startPoint y: 307, endPoint x: 354, endPoint y: 315, distance: 57.1
click at [352, 312] on tr "G40 400S125-18 (4" Drywall Stud w/ 1-1/4" Flange, 20 Gauge EQ) 11' Qty 2602 Wid…" at bounding box center [634, 312] width 758 height 67
select select
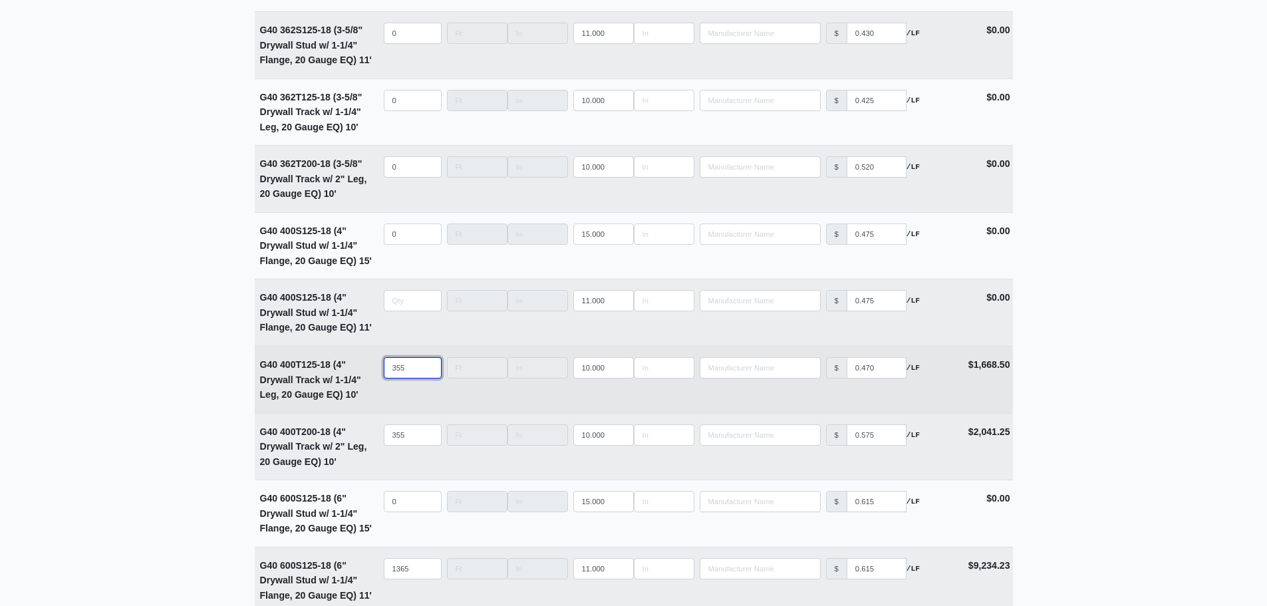
type input "0"
select select
drag, startPoint x: 393, startPoint y: 378, endPoint x: 315, endPoint y: 379, distance: 78.5
click at [315, 379] on tr "G40 400T125-18 (4" Drywall Track w/ 1-1/4" Leg, 20 Gauge EQ) 10' Qty Width Leng…" at bounding box center [634, 379] width 758 height 67
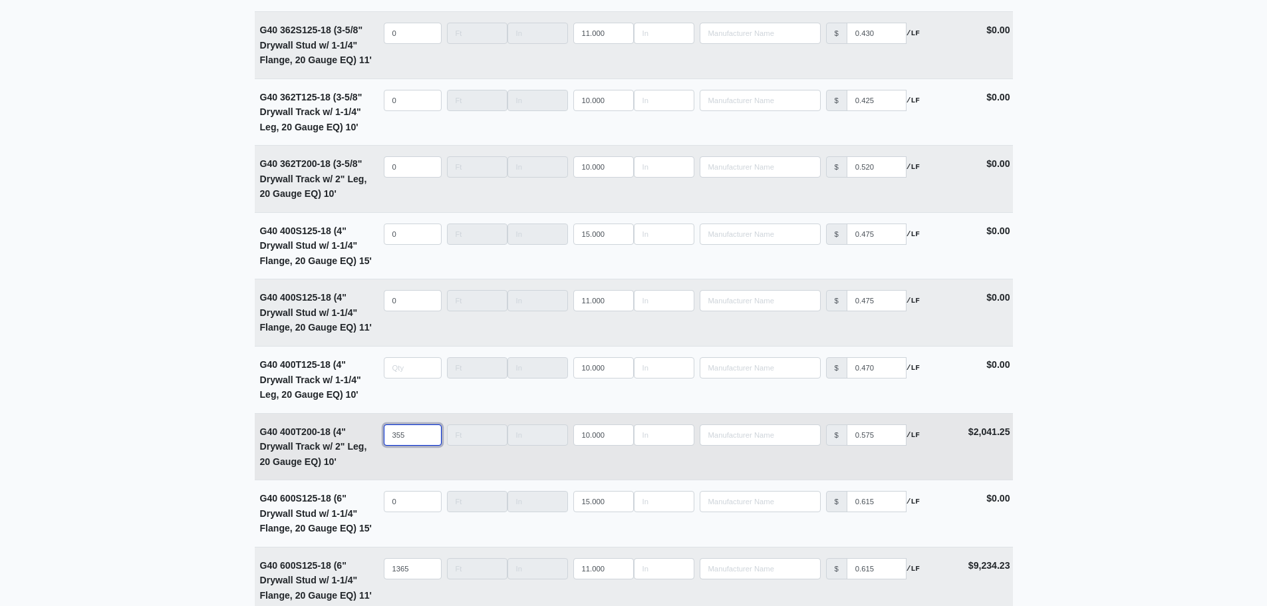
type input "0"
click at [353, 444] on tr "G40 400T200-18 (4" Drywall Track w/ 2" Leg, 20 Gauge EQ) 10' Qty 355 Width Leng…" at bounding box center [634, 446] width 758 height 67
select select
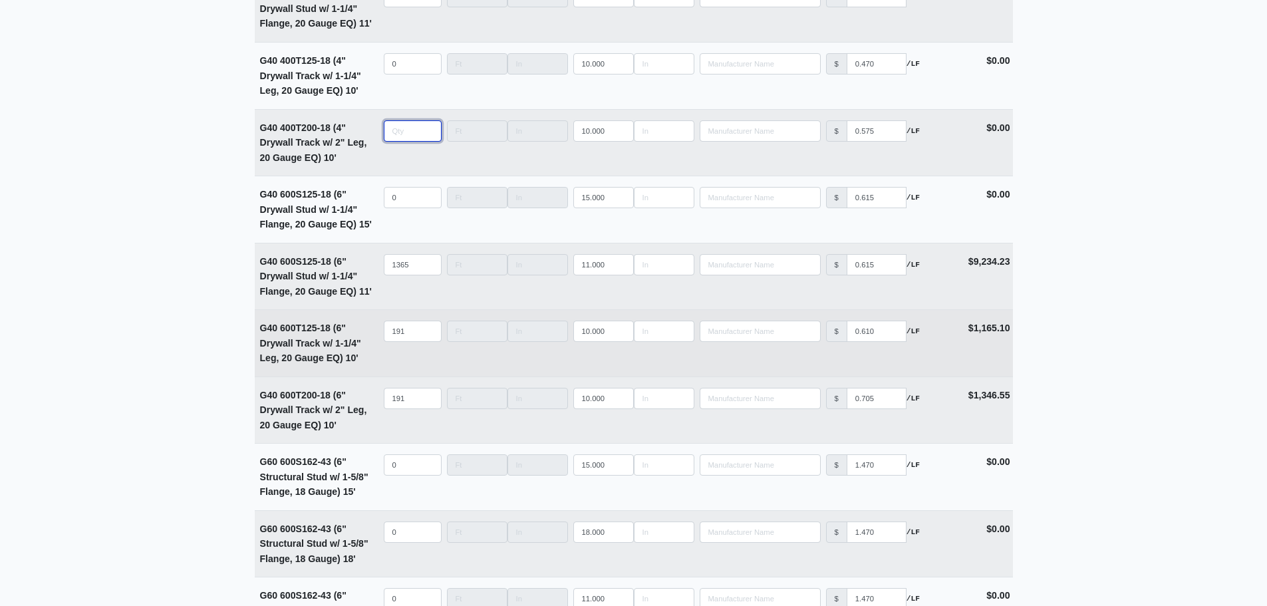
scroll to position [3192, 0]
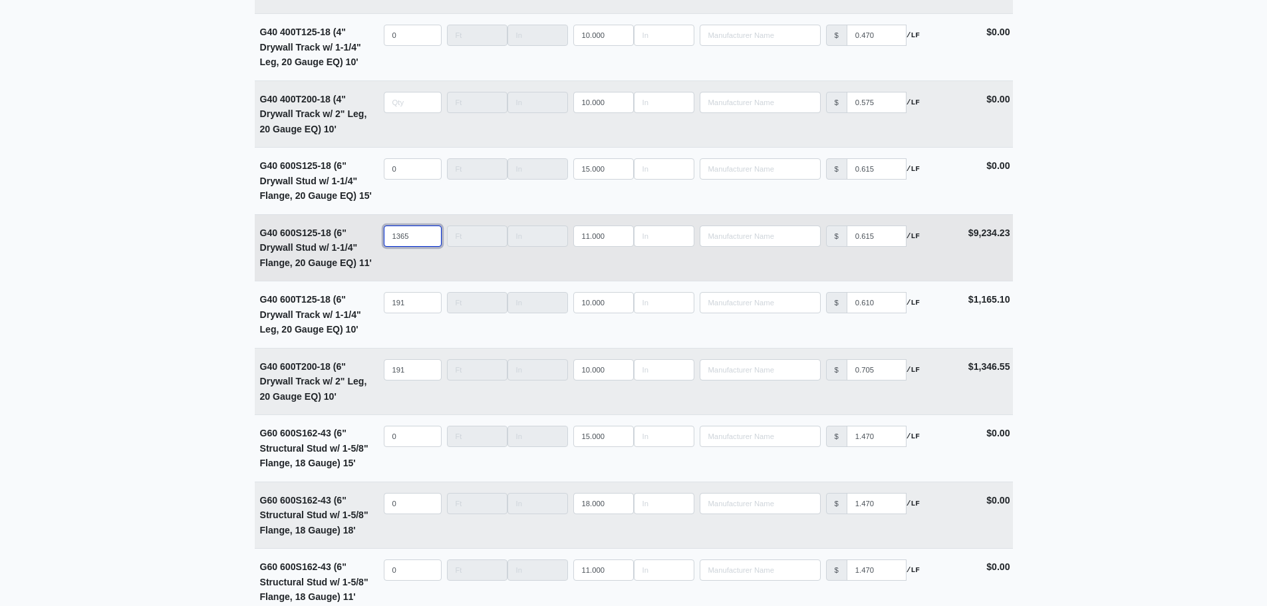
type input "0"
drag, startPoint x: 413, startPoint y: 240, endPoint x: 349, endPoint y: 253, distance: 65.2
click at [366, 249] on tr "G40 600S125-18 (6" Drywall Stud w/ 1-1/4" Flange, 20 Gauge EQ) 11' Qty 1365 Wid…" at bounding box center [634, 247] width 758 height 67
select select
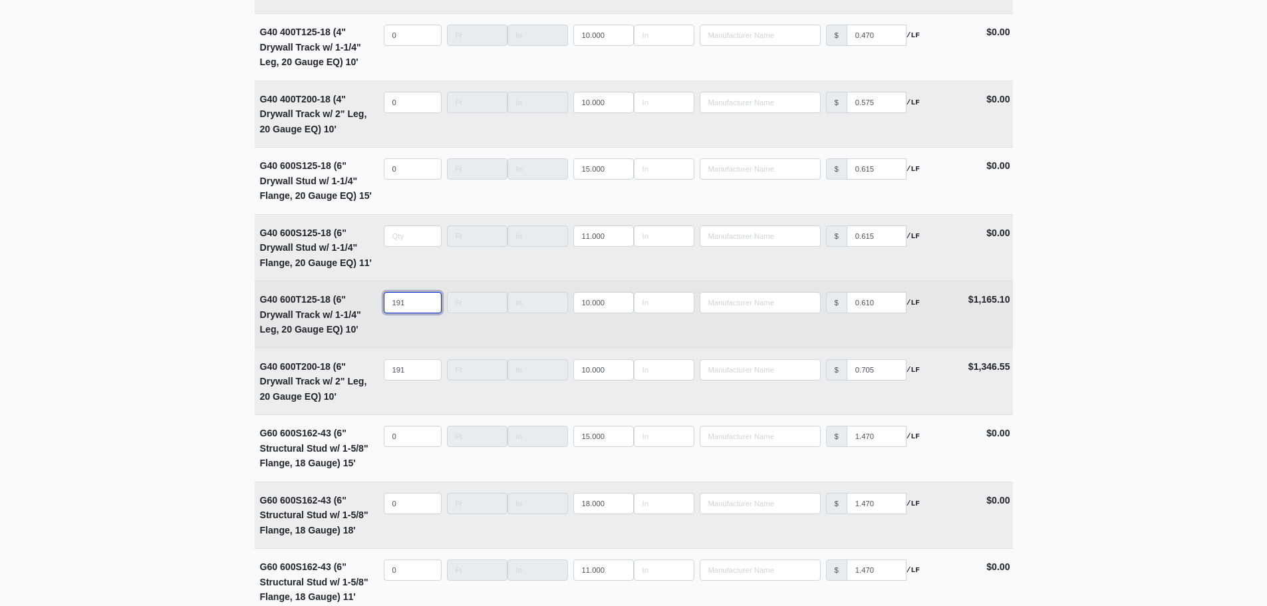
type input "0"
select select
drag, startPoint x: 412, startPoint y: 313, endPoint x: 370, endPoint y: 317, distance: 42.2
click at [372, 317] on tr "G40 600T125-18 (6" Drywall Track w/ 1-1/4" Leg, 20 Gauge EQ) 10' Qty Width Leng…" at bounding box center [634, 314] width 758 height 67
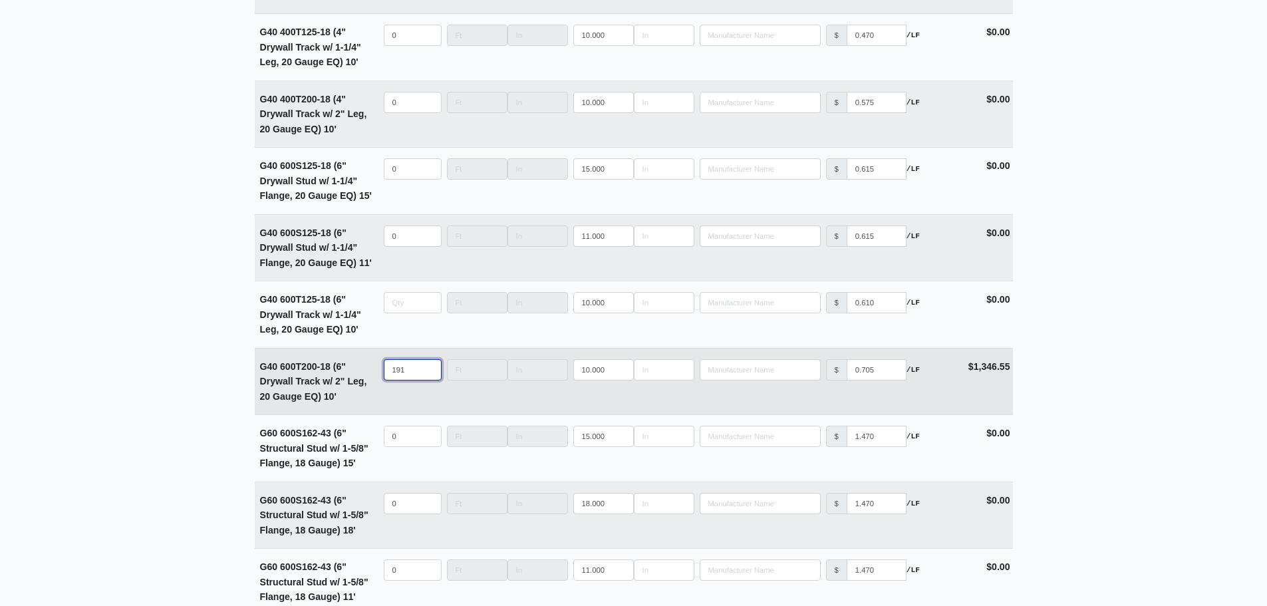
type input "0"
drag, startPoint x: 405, startPoint y: 376, endPoint x: 353, endPoint y: 378, distance: 51.9
click at [354, 378] on tr "G40 600T200-18 (6" Drywall Track w/ 2" Leg, 20 Gauge EQ) 10' Qty 191 Width Leng…" at bounding box center [634, 381] width 758 height 67
select select
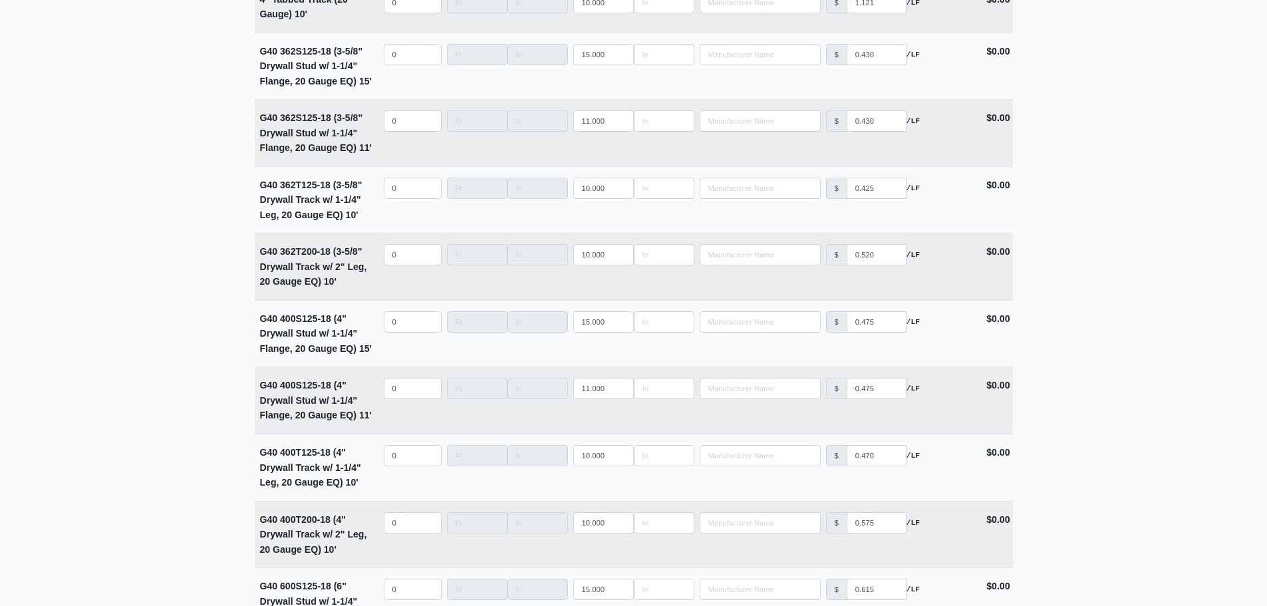
scroll to position [2765, 0]
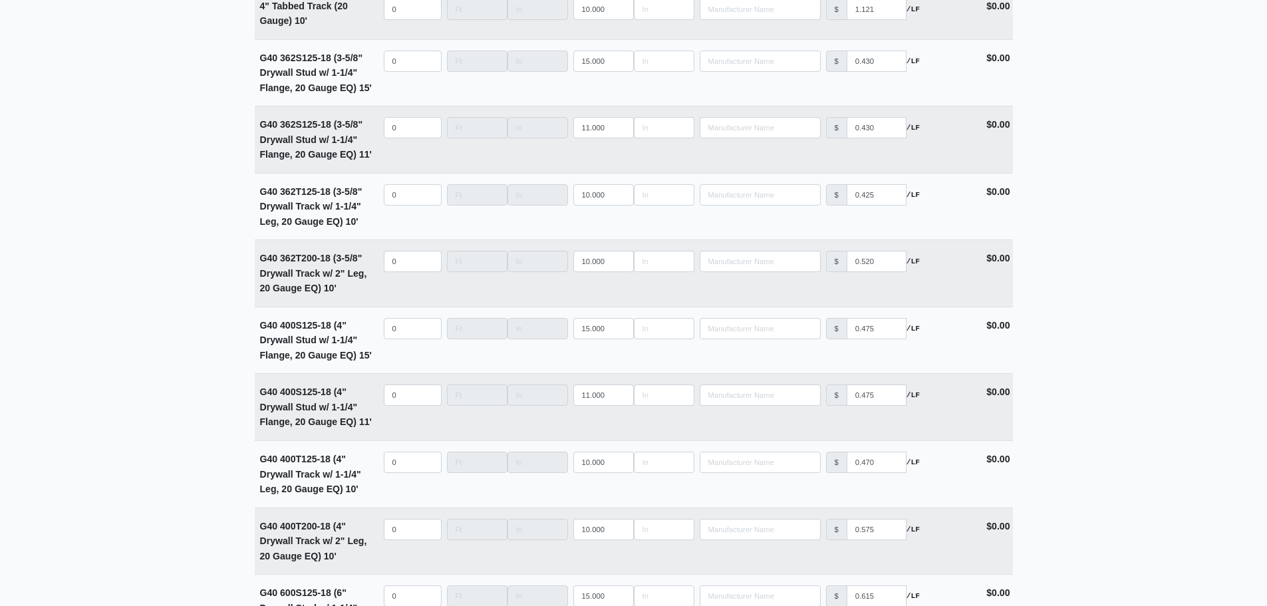
type input "0"
click at [147, 276] on main "Editing PO #14 Building * Main Building Floor * 2 Description * Lower Level 1 (…" at bounding box center [633, 110] width 1267 height 5615
click at [402, 406] on input "quantity" at bounding box center [413, 394] width 58 height 21
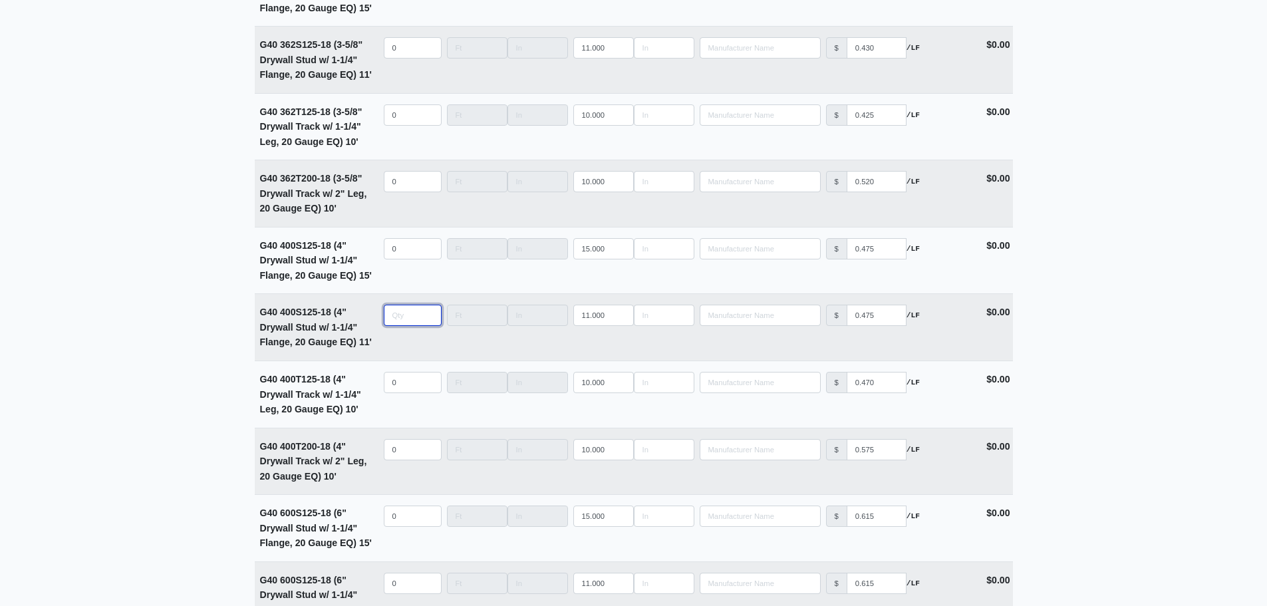
scroll to position [2965, 0]
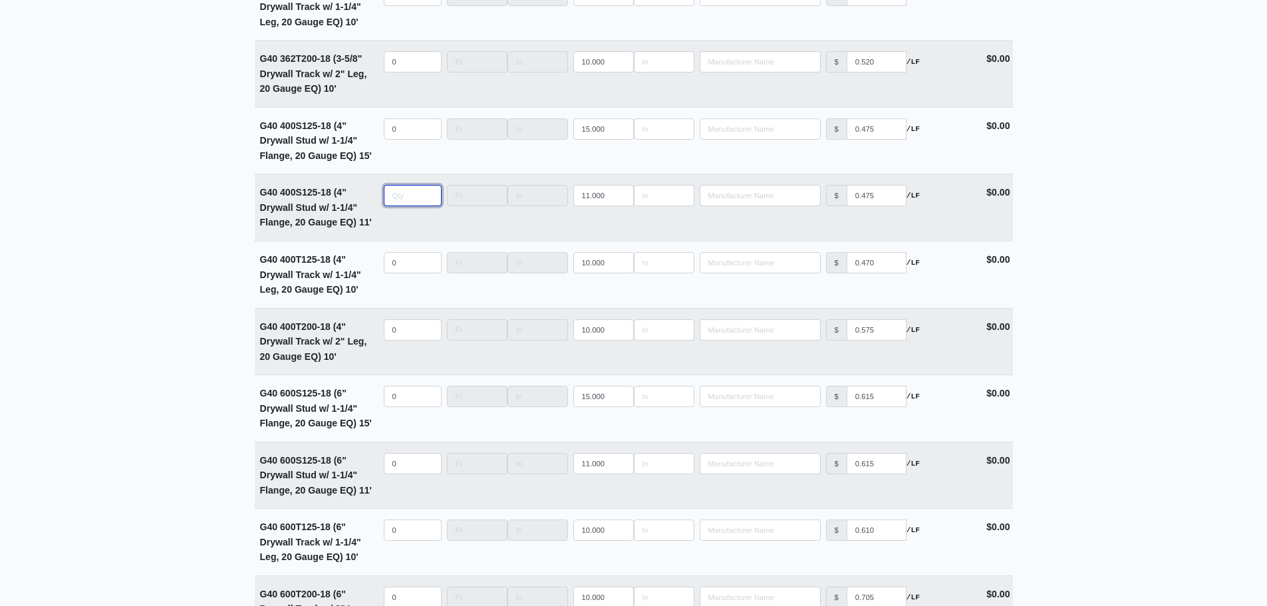
type input "1"
select select
type input "13"
select select
type input "139"
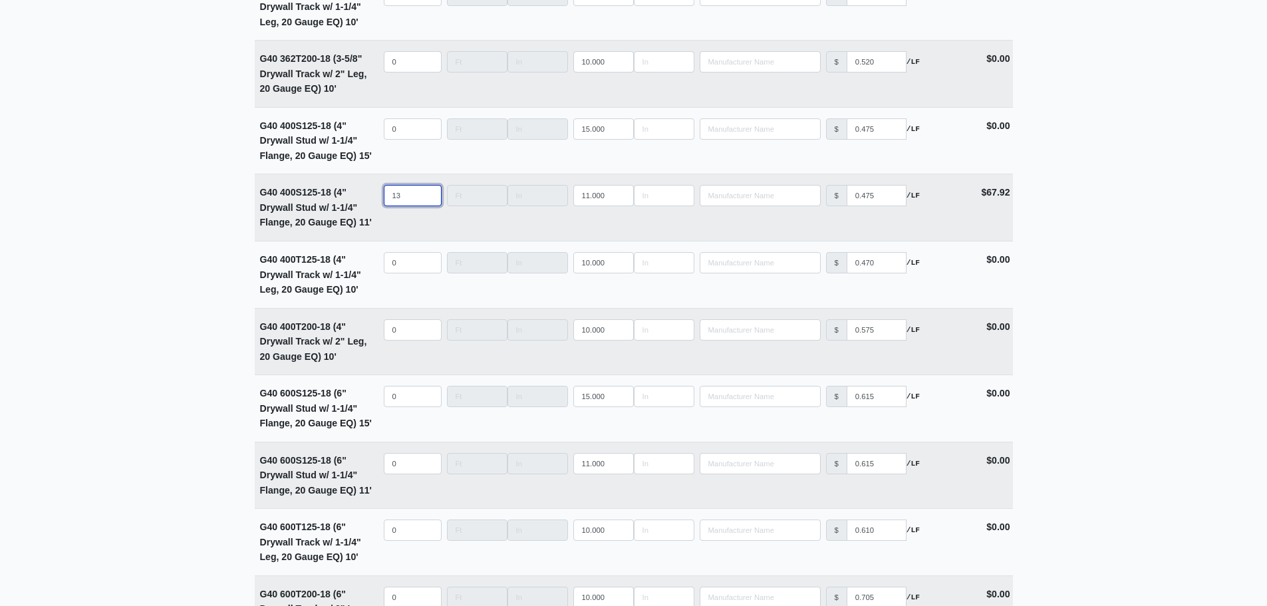
select select
type input "1393"
select select
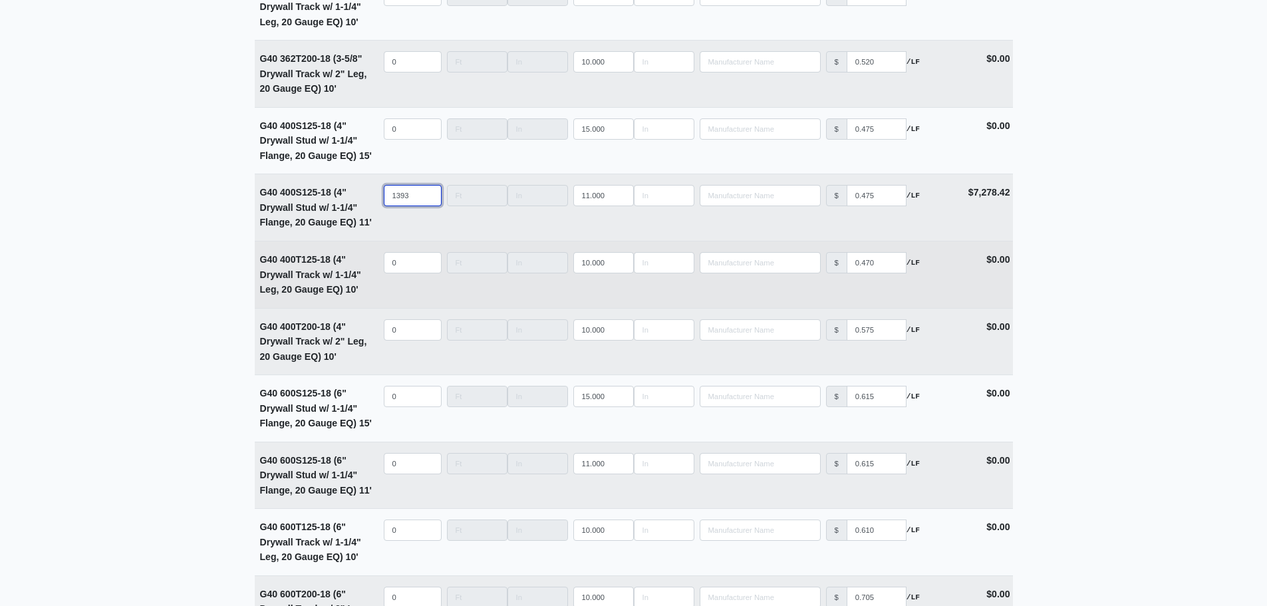
type input "1393"
click at [400, 273] on input "quantity" at bounding box center [413, 262] width 58 height 21
type input "1"
select select
type input "19"
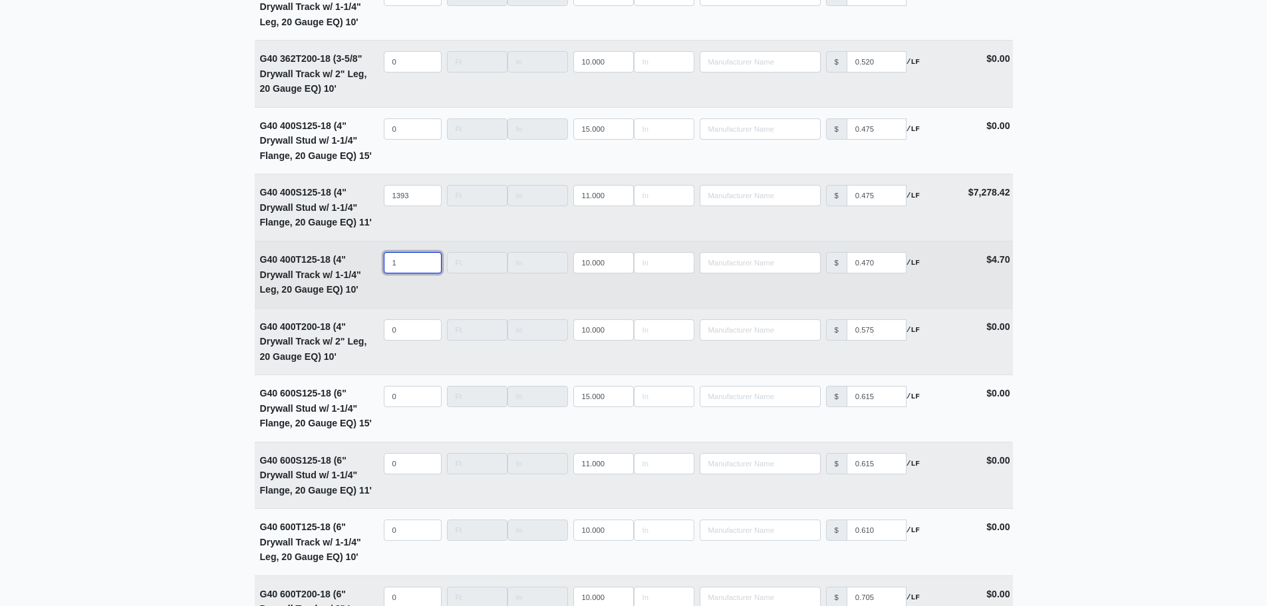
select select
type input "191"
select select
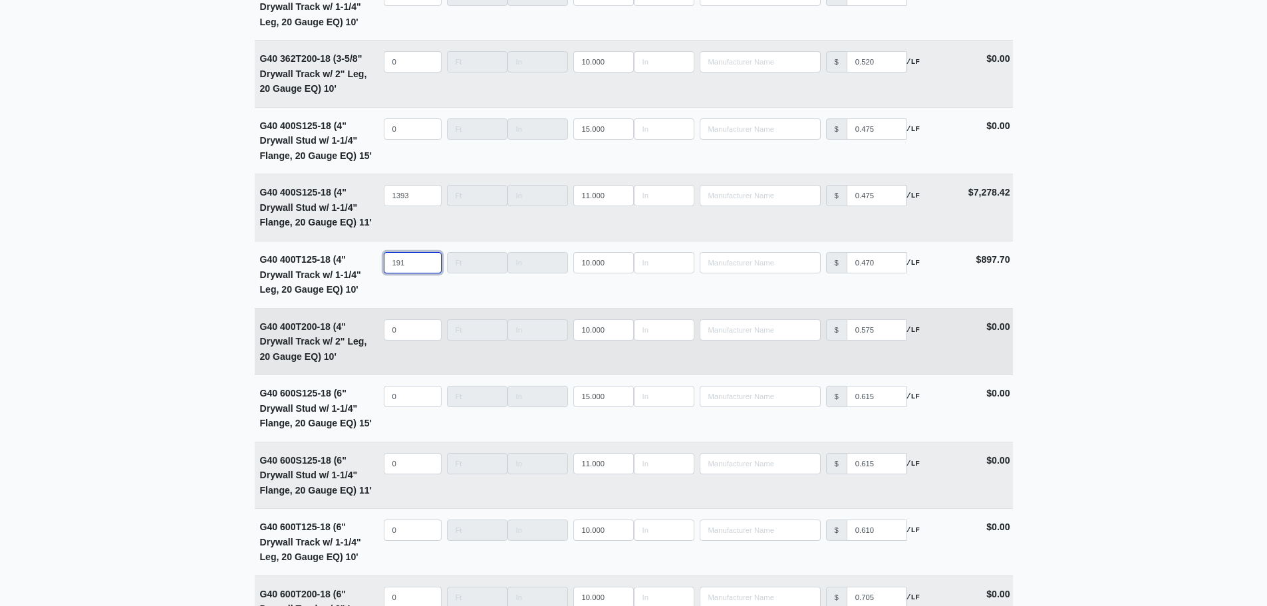
type input "191"
click at [397, 341] on input "quantity" at bounding box center [413, 329] width 58 height 21
type input "1"
select select
type input "19"
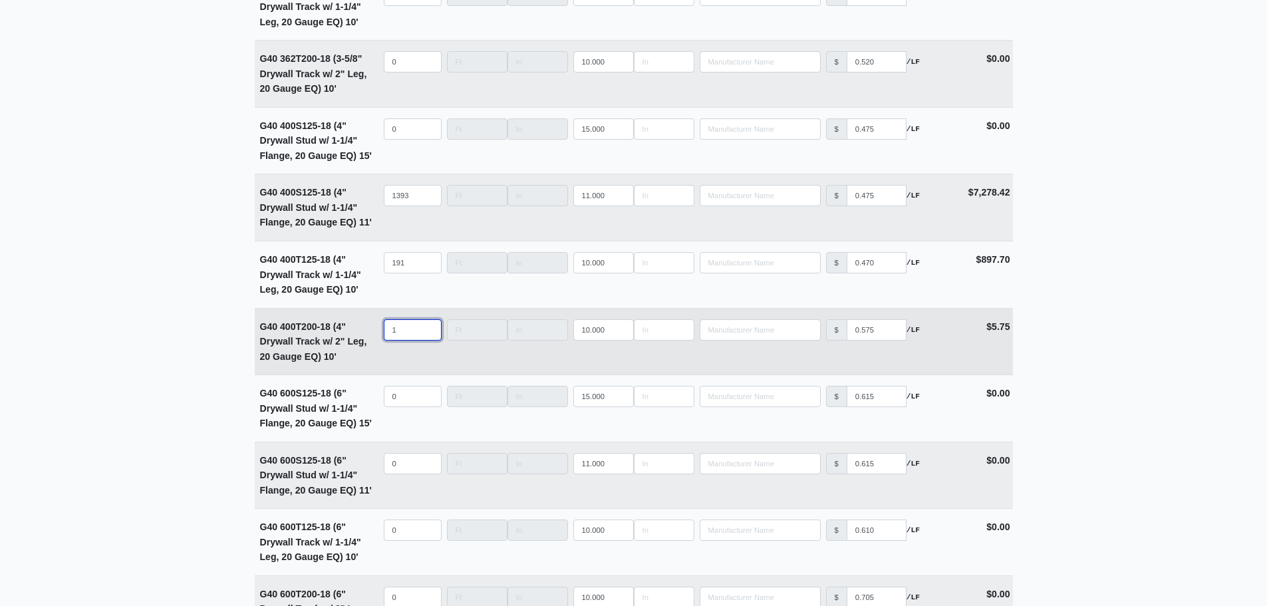
select select
type input "191"
select select
type input "191"
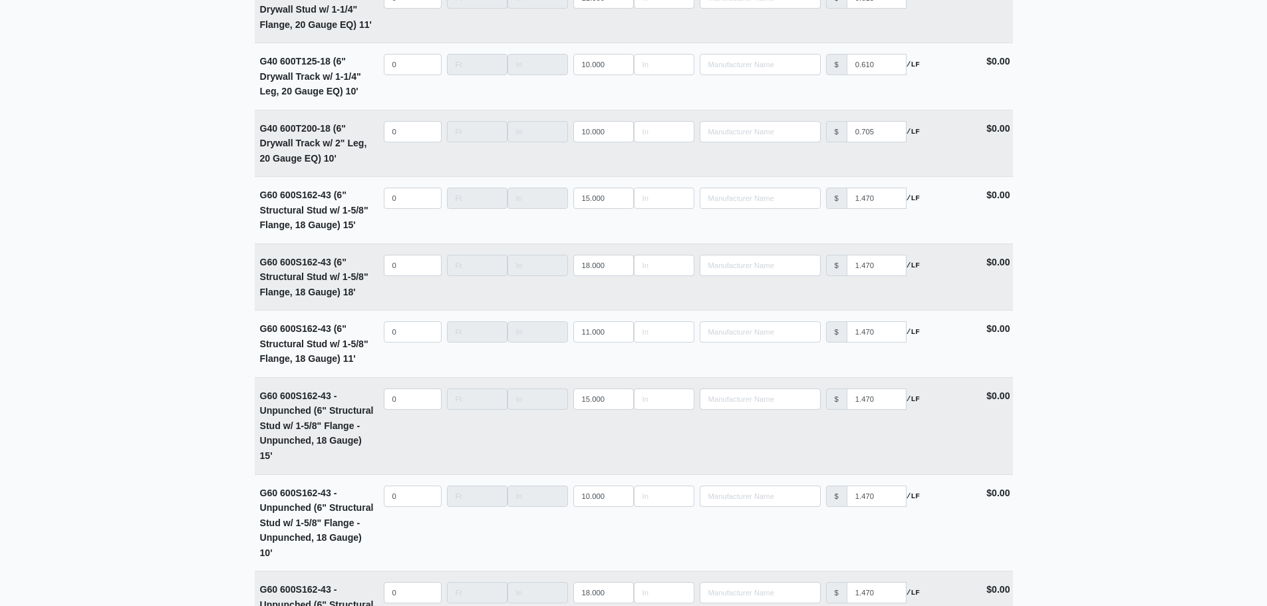
scroll to position [3497, 0]
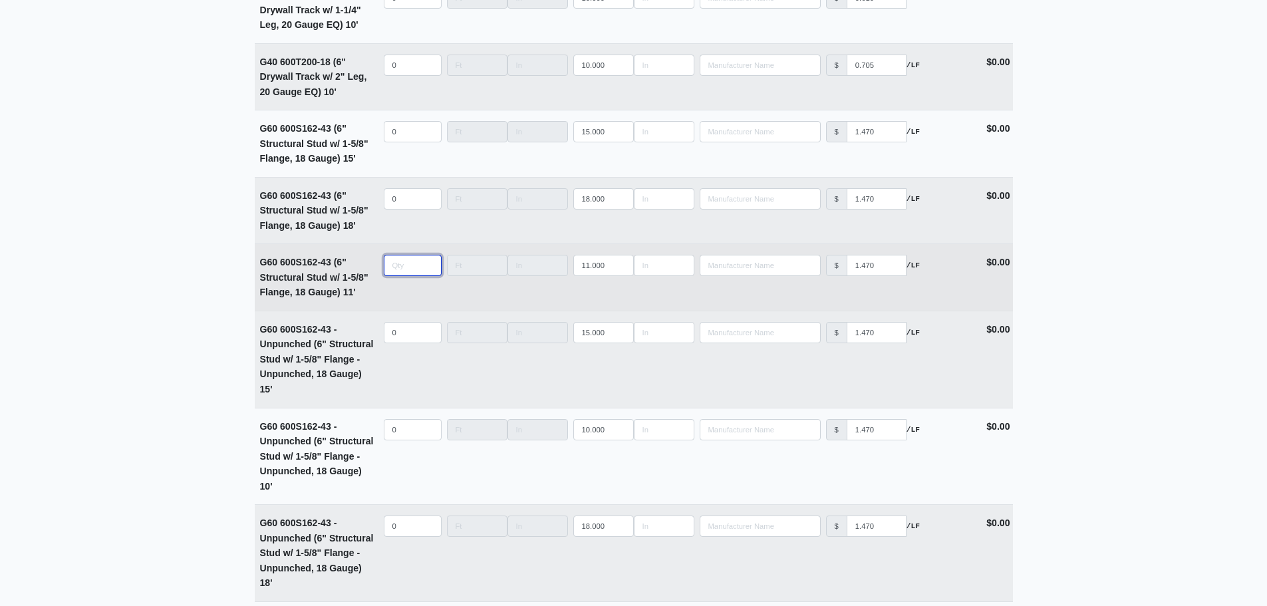
click at [401, 270] on input "quantity" at bounding box center [413, 265] width 58 height 21
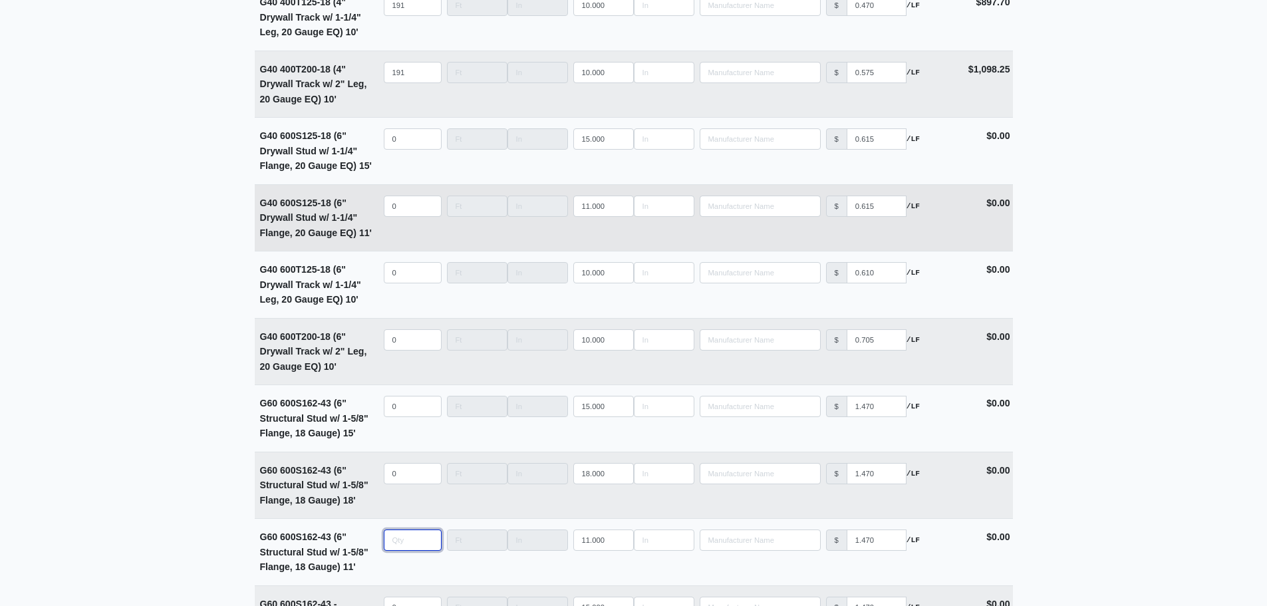
scroll to position [3098, 0]
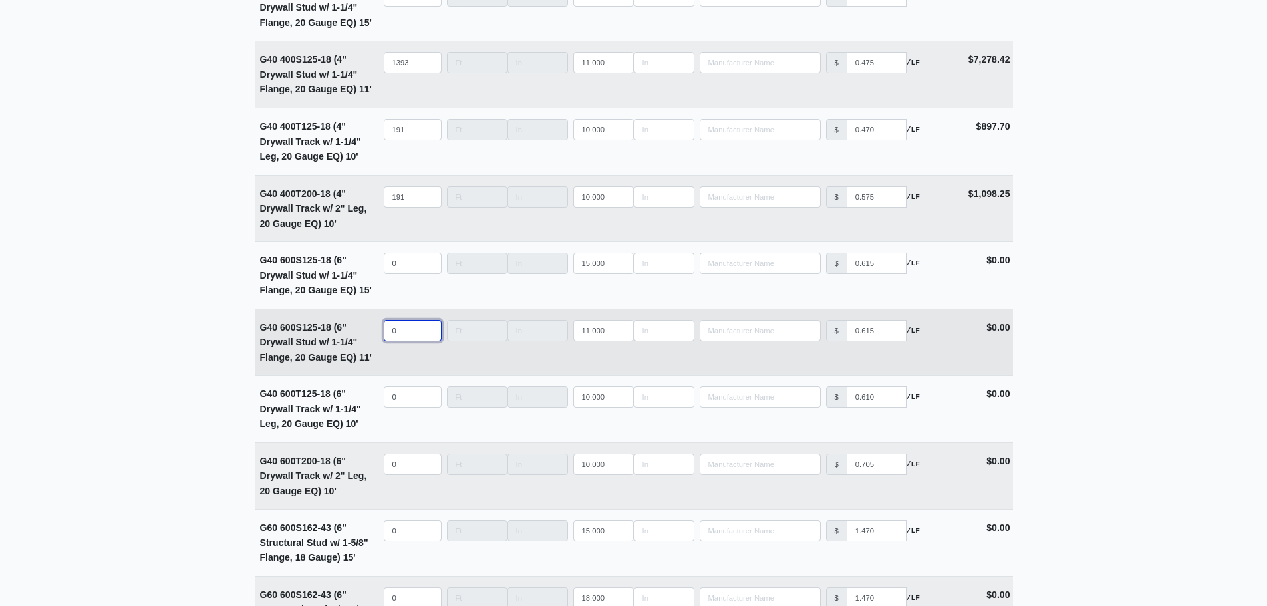
type input "0"
click at [397, 341] on input "quantity" at bounding box center [413, 330] width 58 height 21
type input "6"
select select
type input "69"
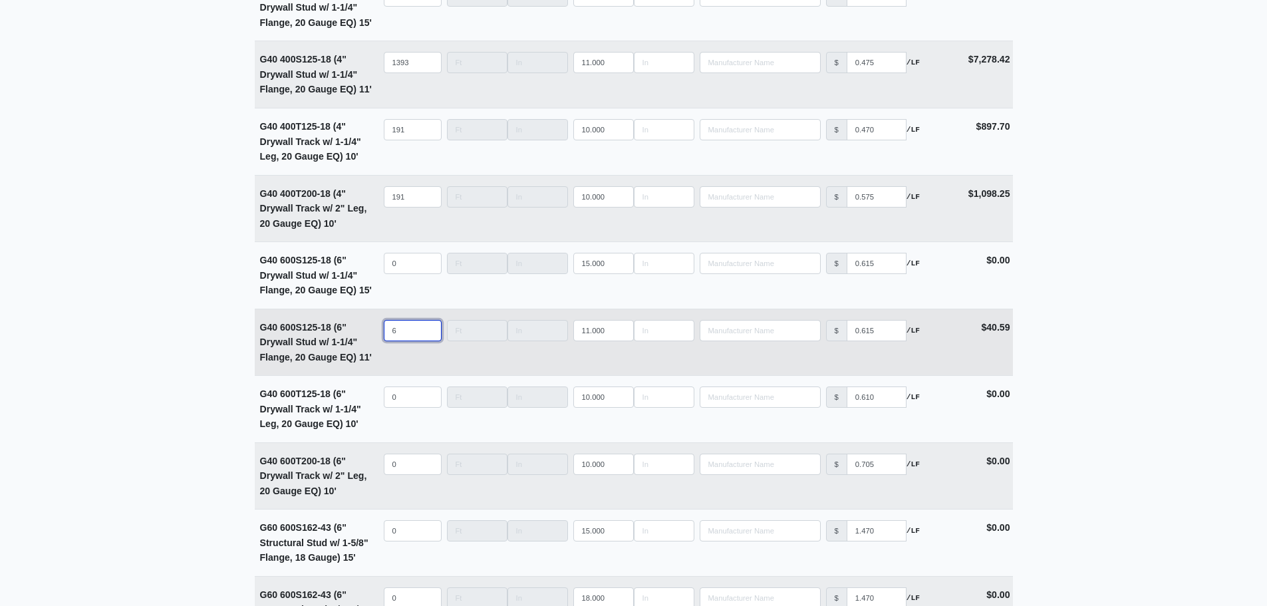
select select
type input "692"
select select
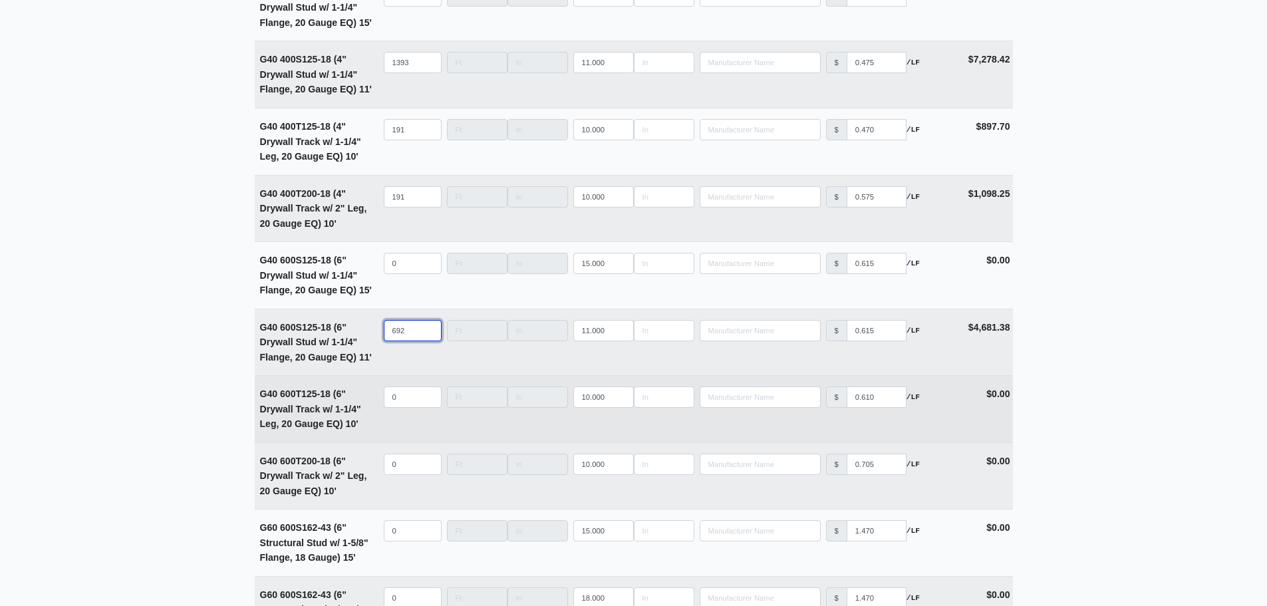
type input "692"
click at [408, 402] on input "quantity" at bounding box center [413, 396] width 58 height 21
type input "9"
select select
type input "96"
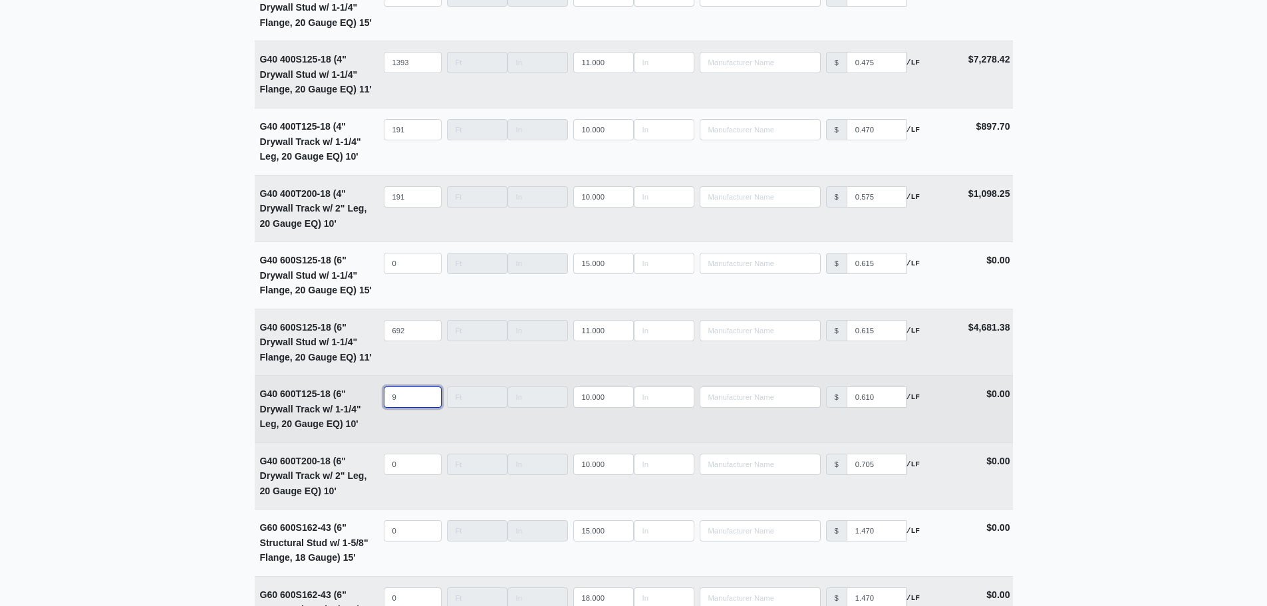
select select
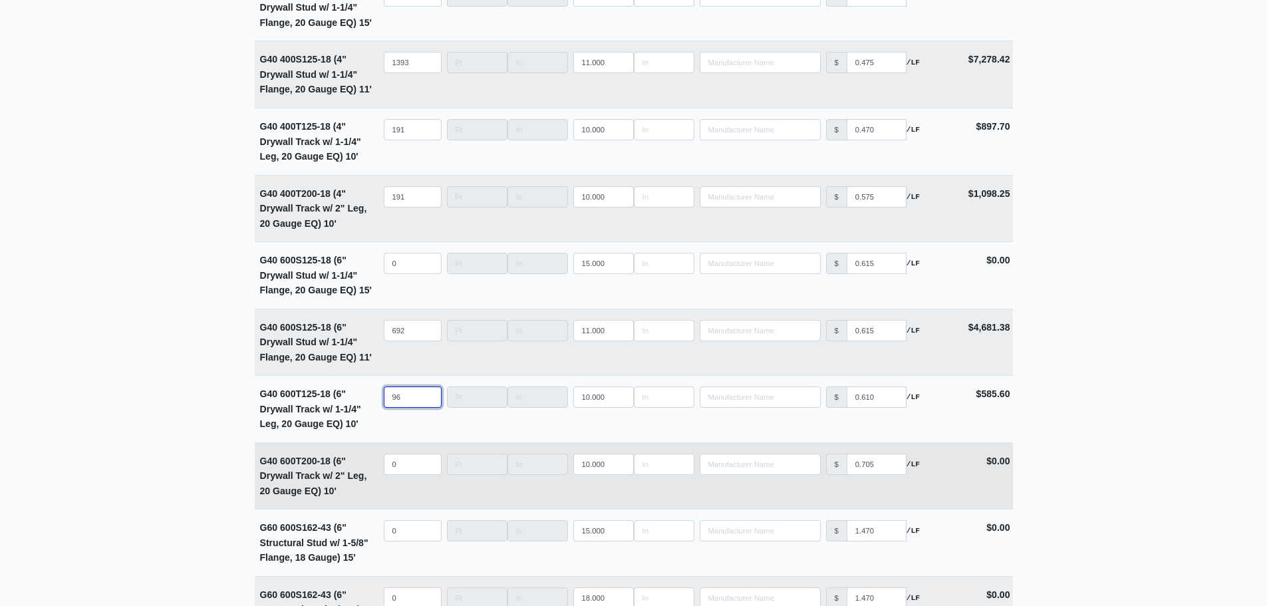
type input "96"
click at [402, 468] on input "quantity" at bounding box center [413, 464] width 58 height 21
type input "9"
select select
type input "96"
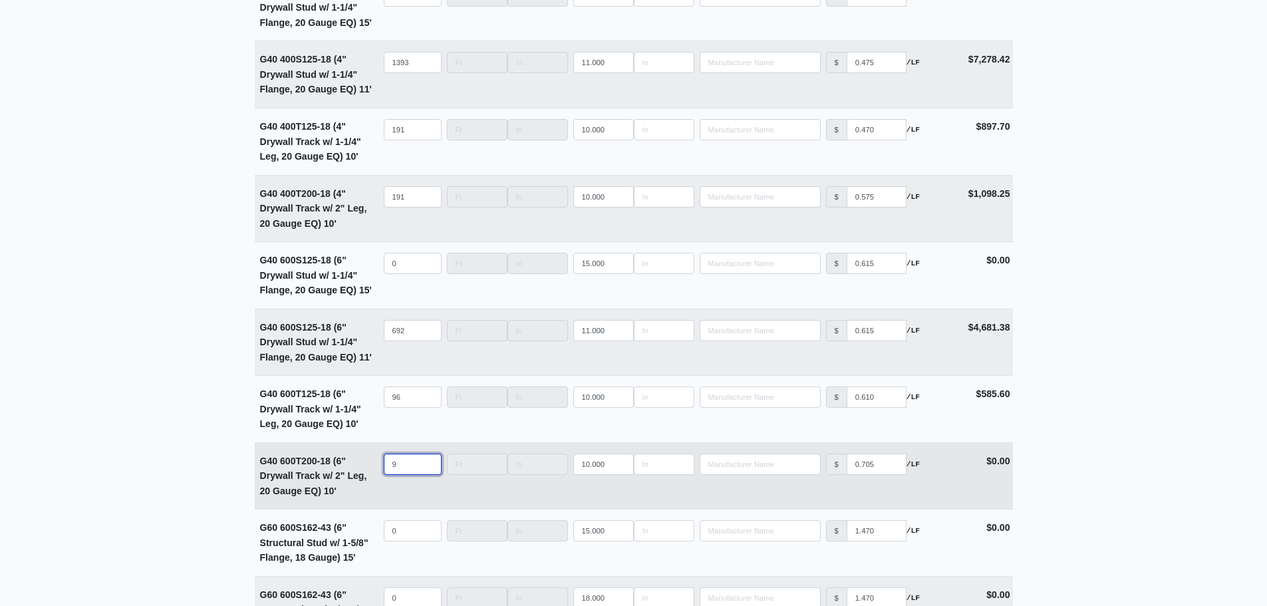
select select
type input "96"
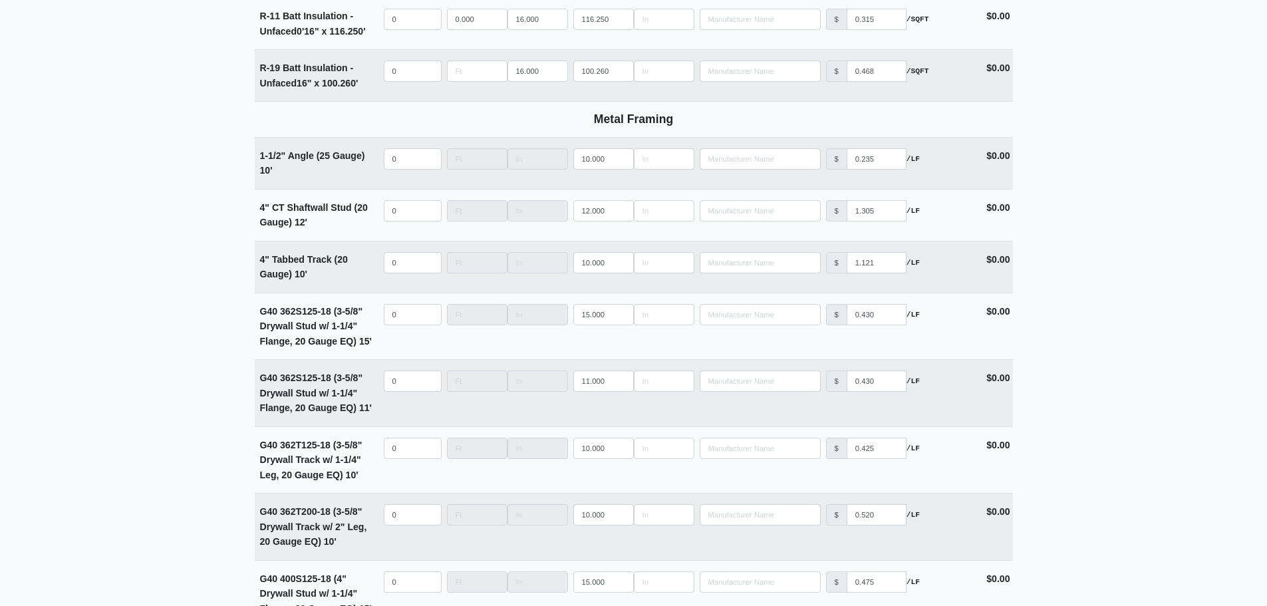
scroll to position [2366, 0]
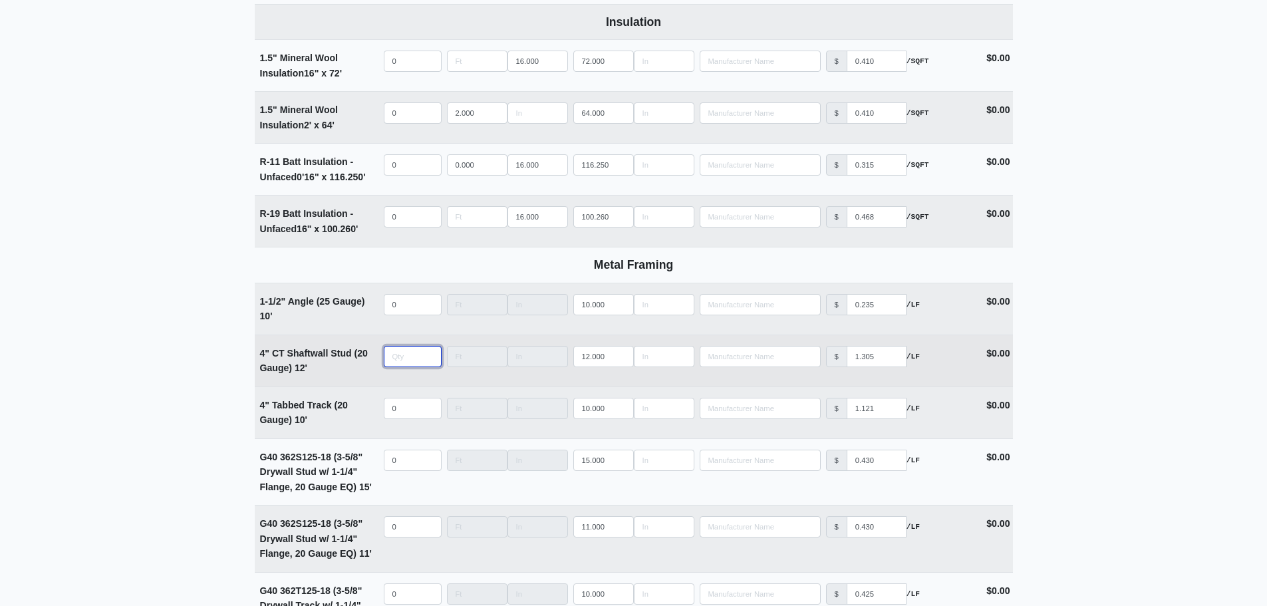
click at [406, 367] on input "quantity" at bounding box center [413, 356] width 58 height 21
type input "1"
select select
type input "16"
select select
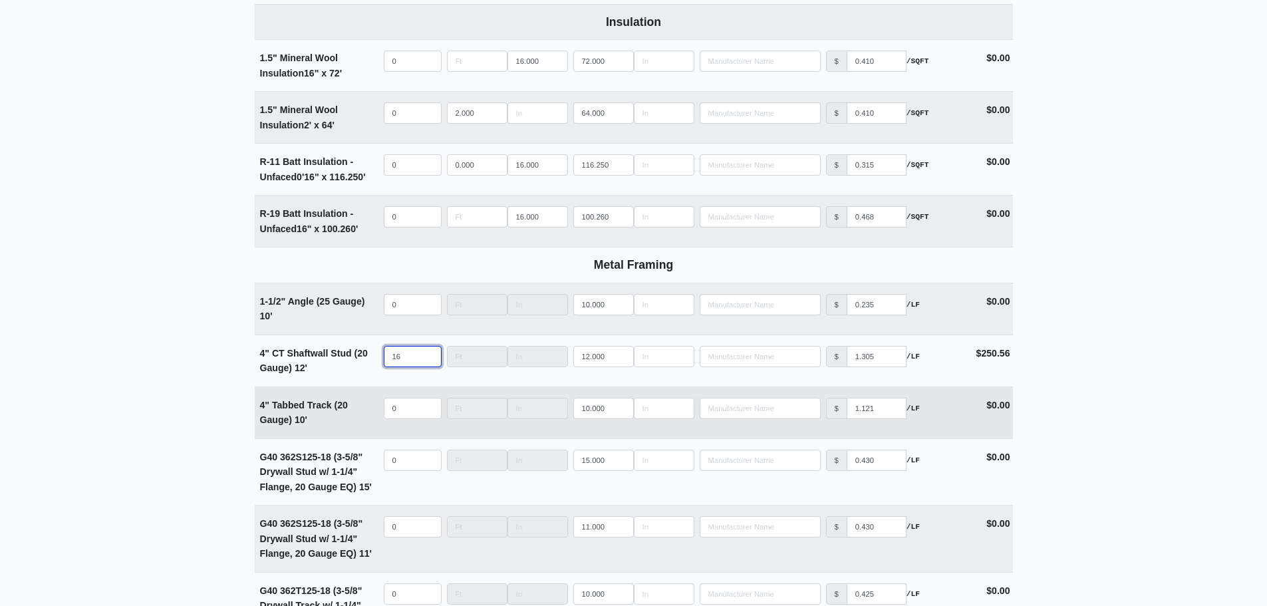
type input "16"
click at [400, 406] on input "quantity" at bounding box center [413, 408] width 58 height 21
type input "4"
select select
type input "4"
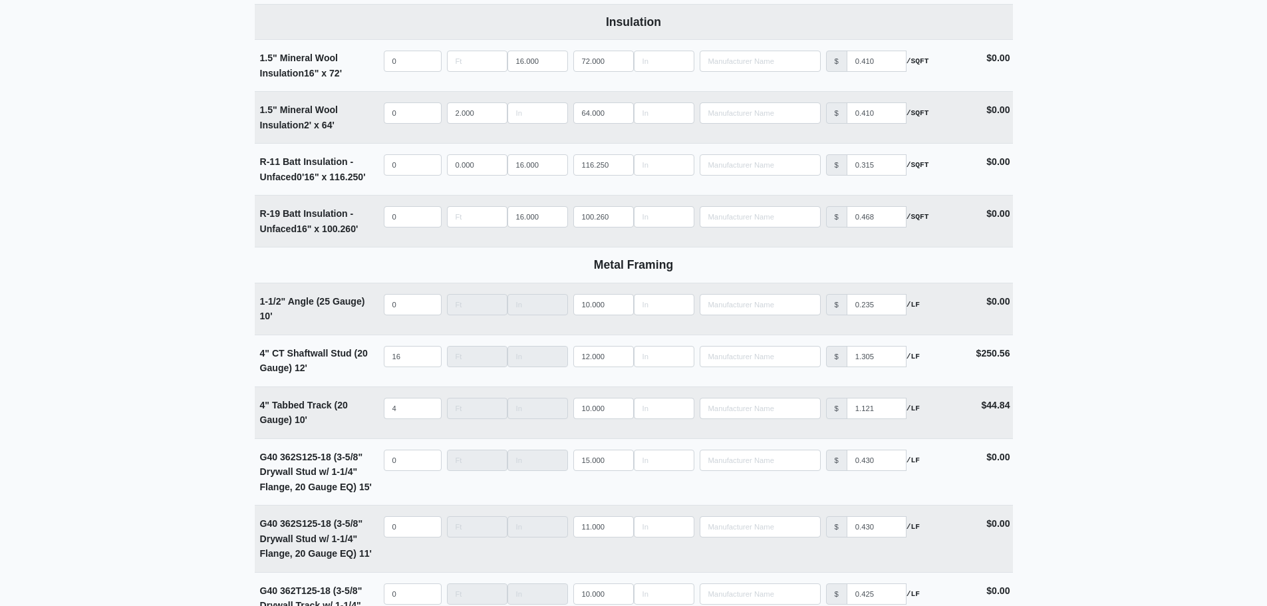
click at [188, 392] on main "Editing PO #14 Building * Main Building Floor * 2 Description * Lower Level 1 (…" at bounding box center [633, 509] width 1267 height 5615
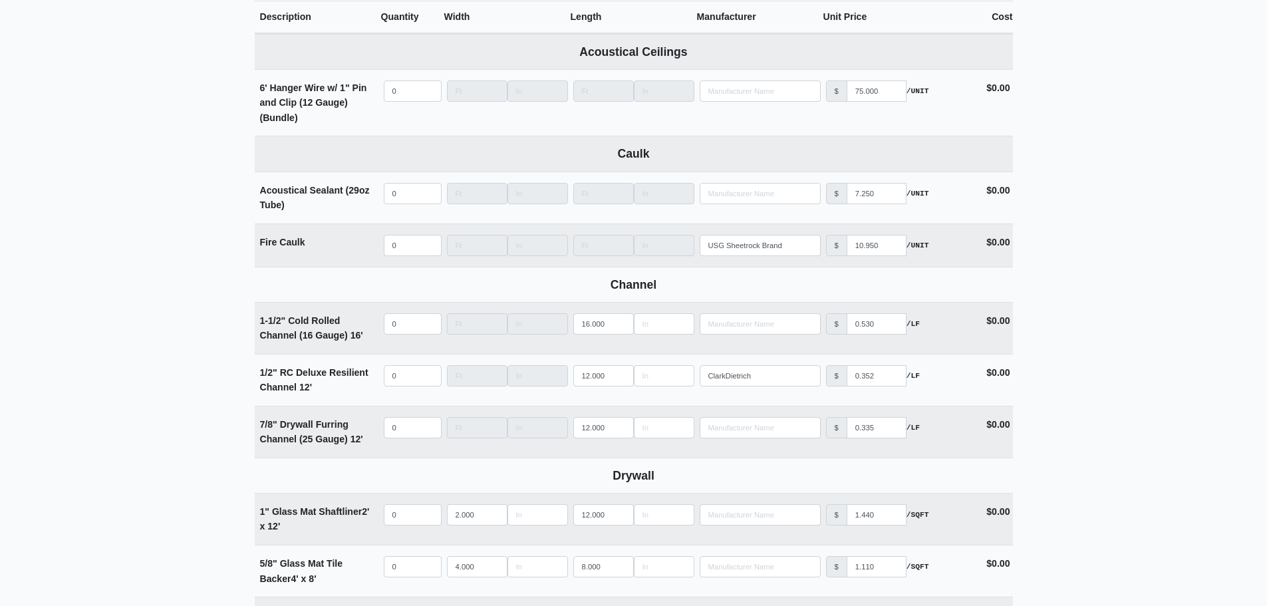
scroll to position [770, 0]
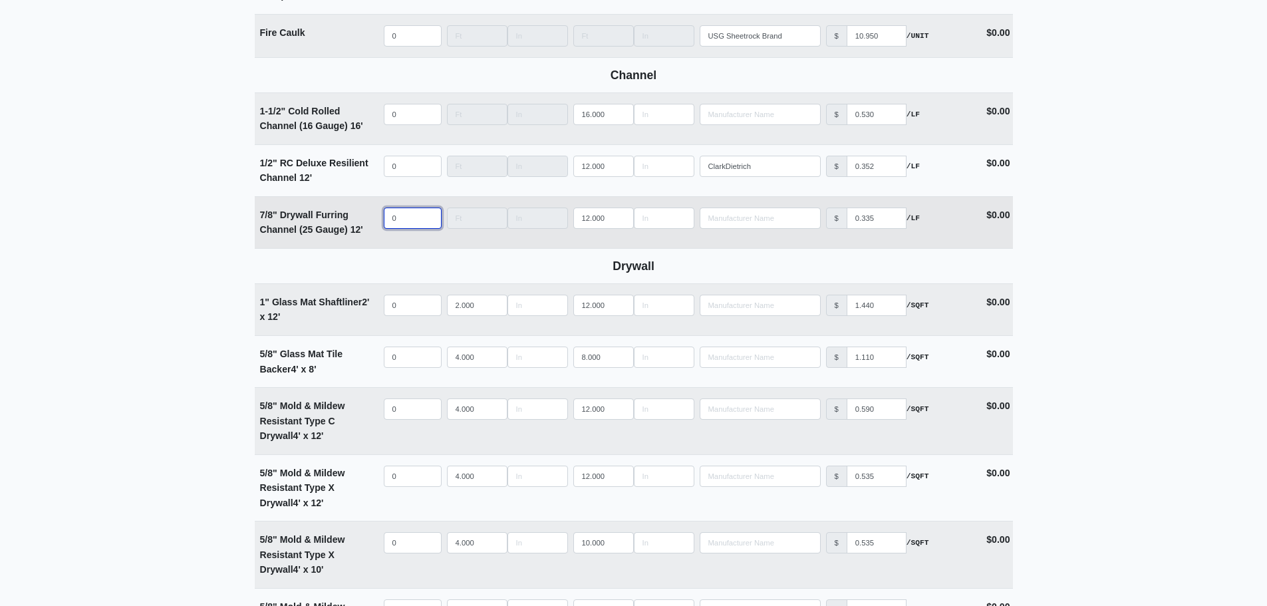
click at [411, 221] on input "0" at bounding box center [413, 217] width 58 height 21
type input "1"
select select
type input "15"
select select
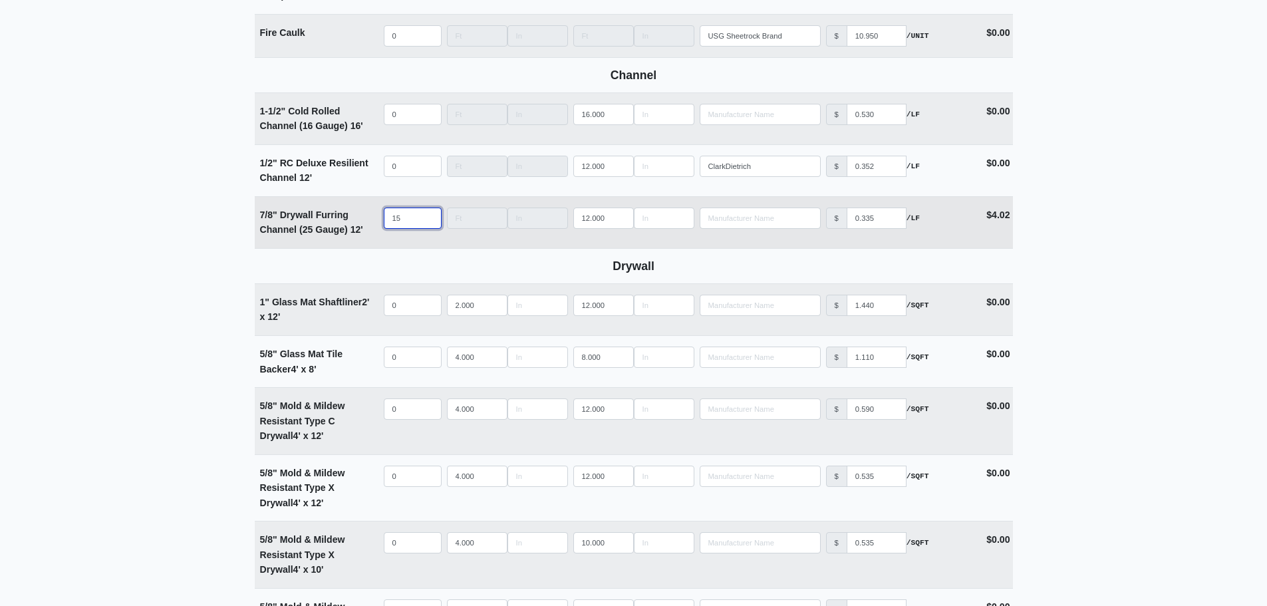
type input "155"
select select
type input "155"
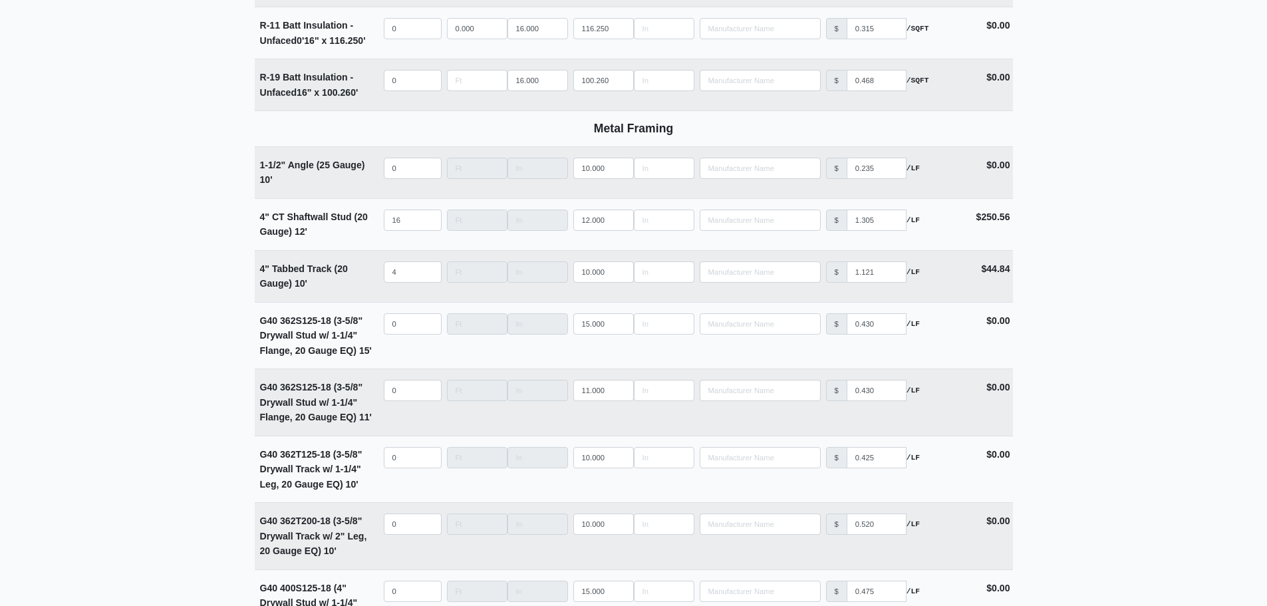
scroll to position [2499, 0]
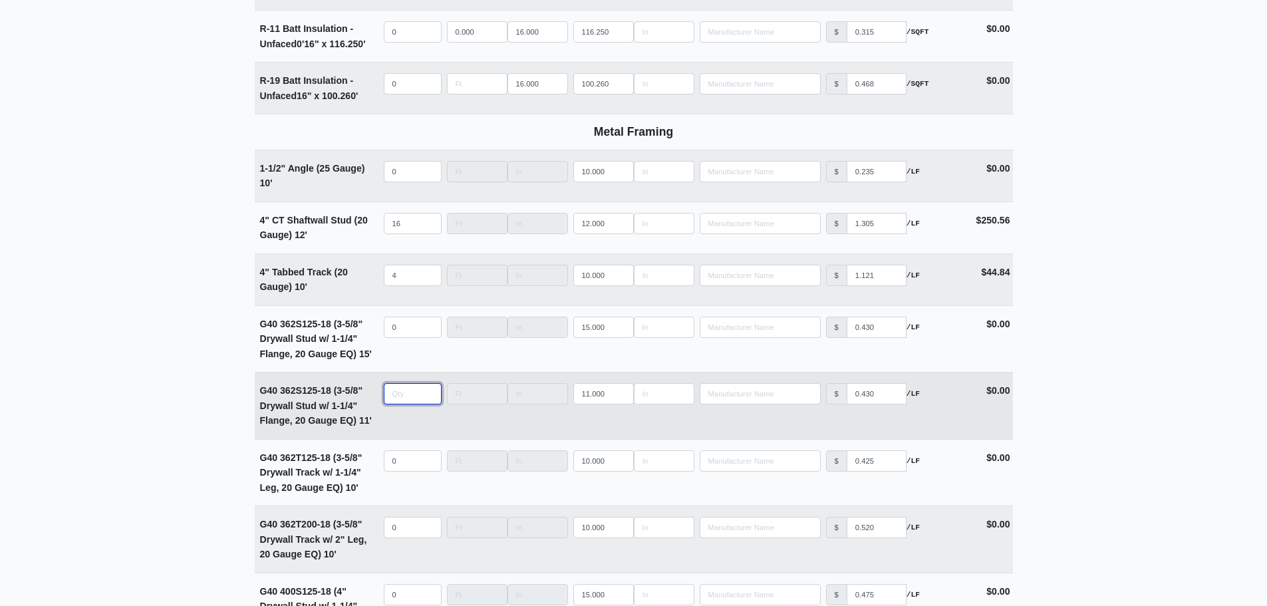
click at [403, 396] on input "quantity" at bounding box center [413, 393] width 58 height 21
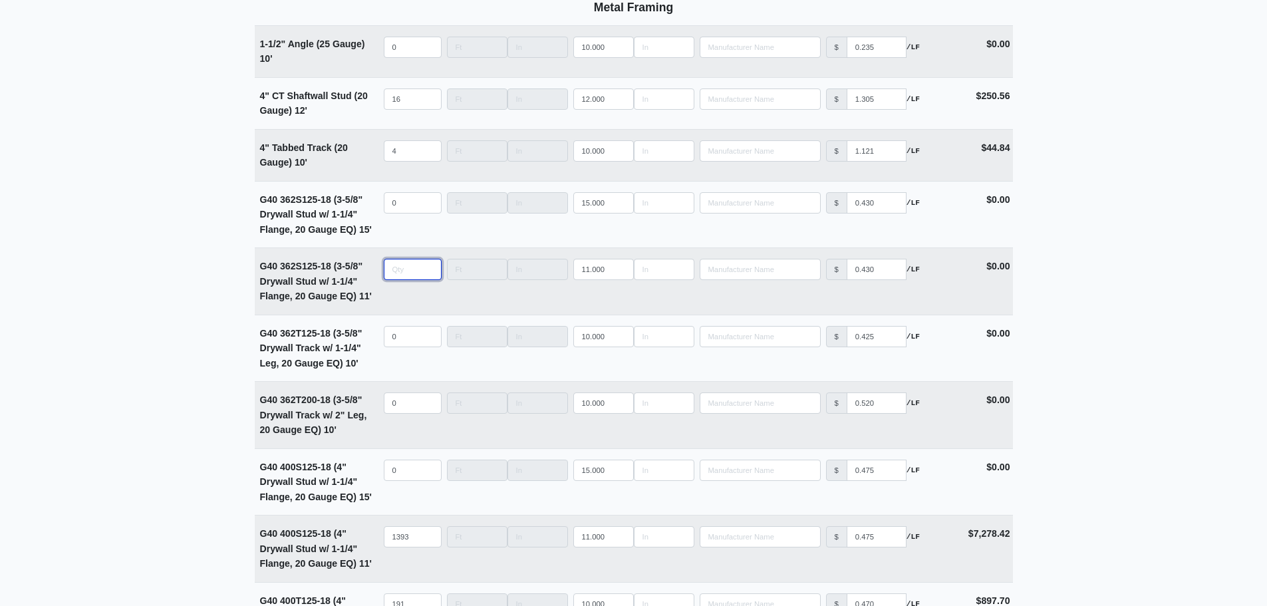
scroll to position [2632, 0]
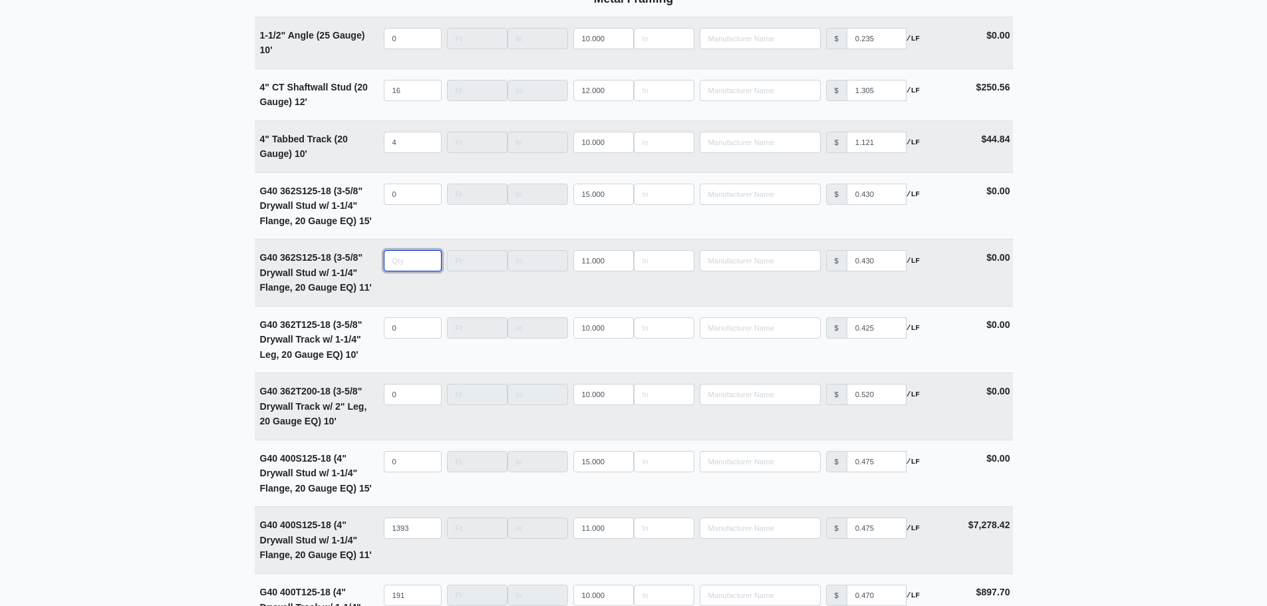
type input "2"
select select
type input "24"
select select
type input "241"
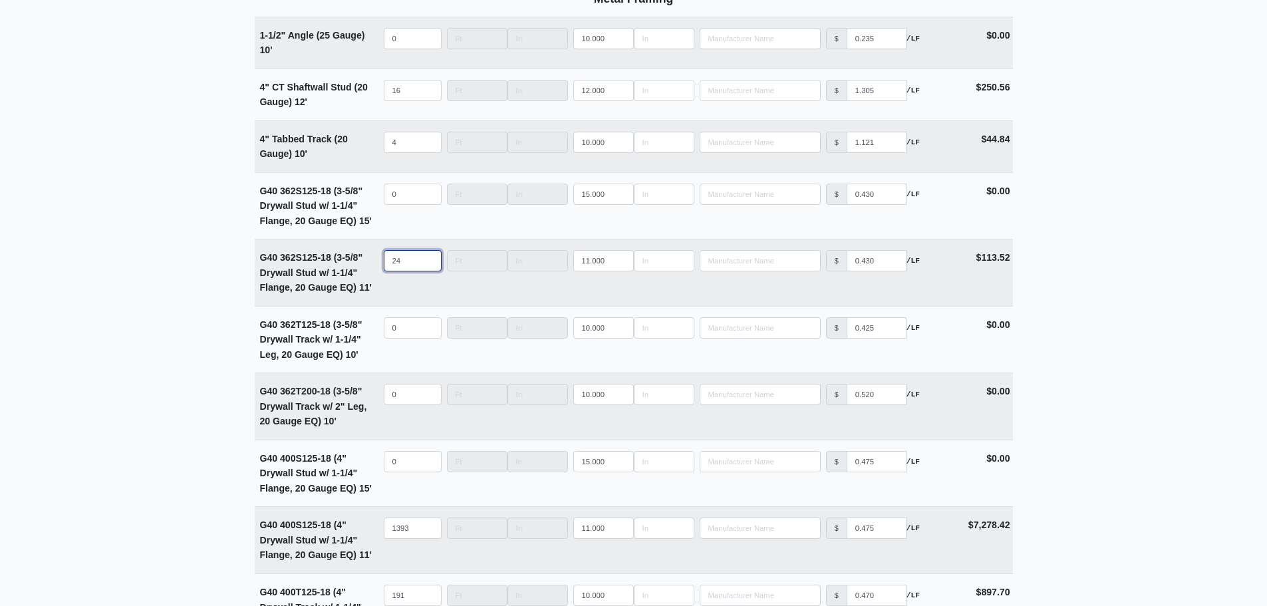
select select
type input "24"
select select
type input "2"
select select
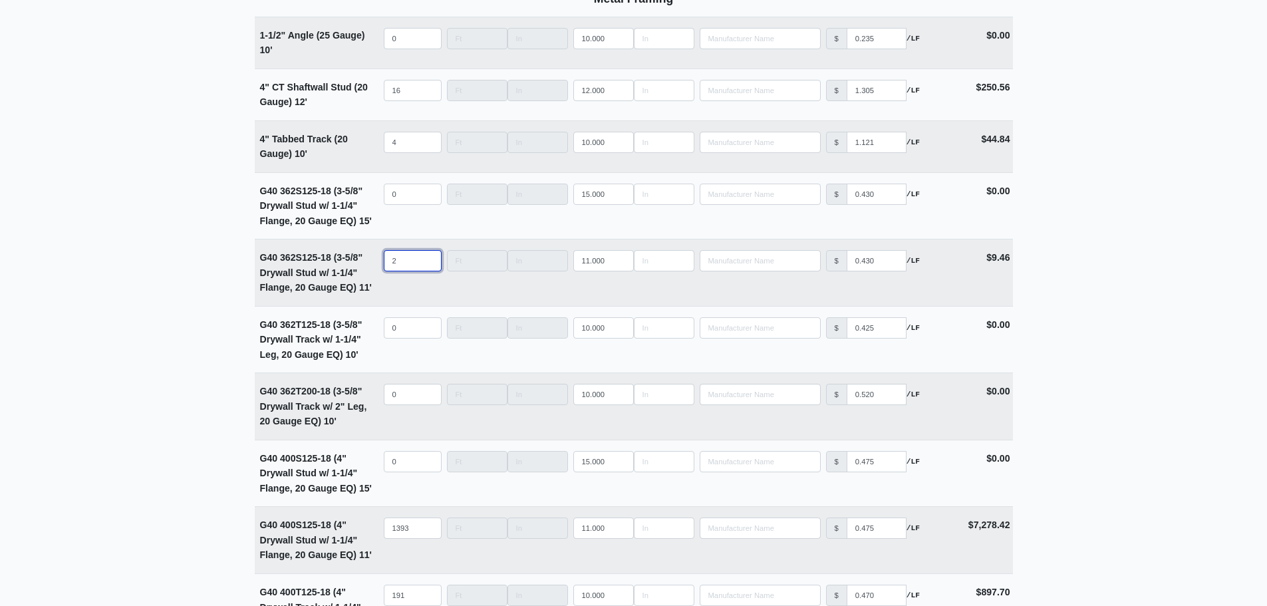
type input "25"
select select
type input "251"
select select
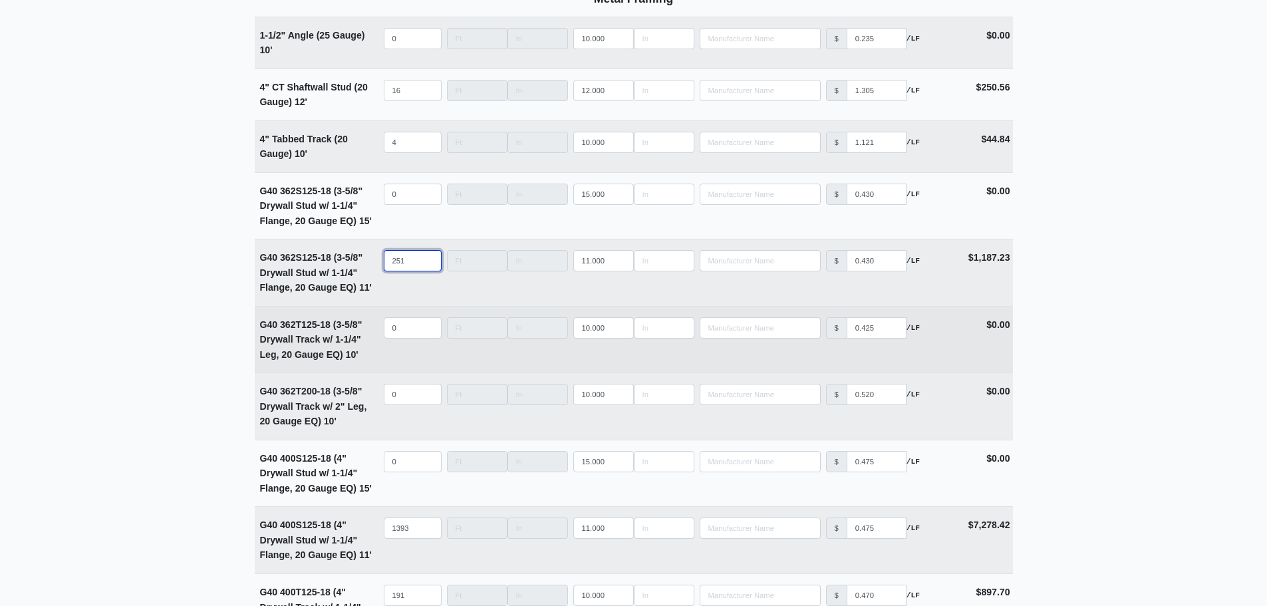
type input "251"
click at [412, 334] on input "quantity" at bounding box center [413, 327] width 58 height 21
type input "3"
select select
type input "34"
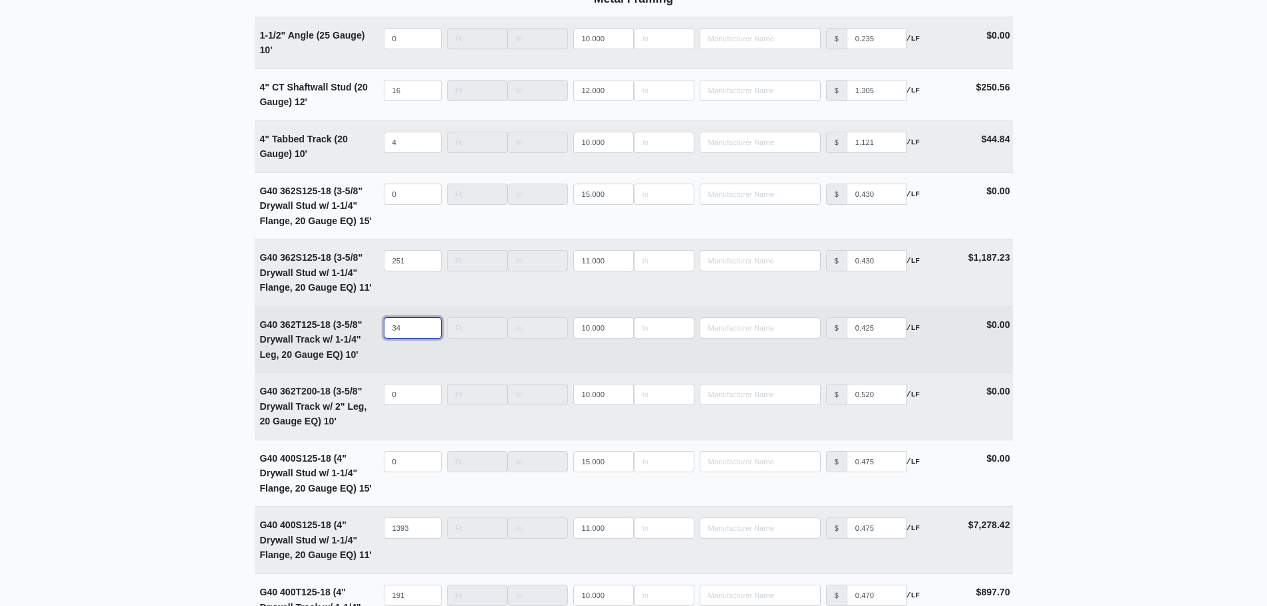
select select
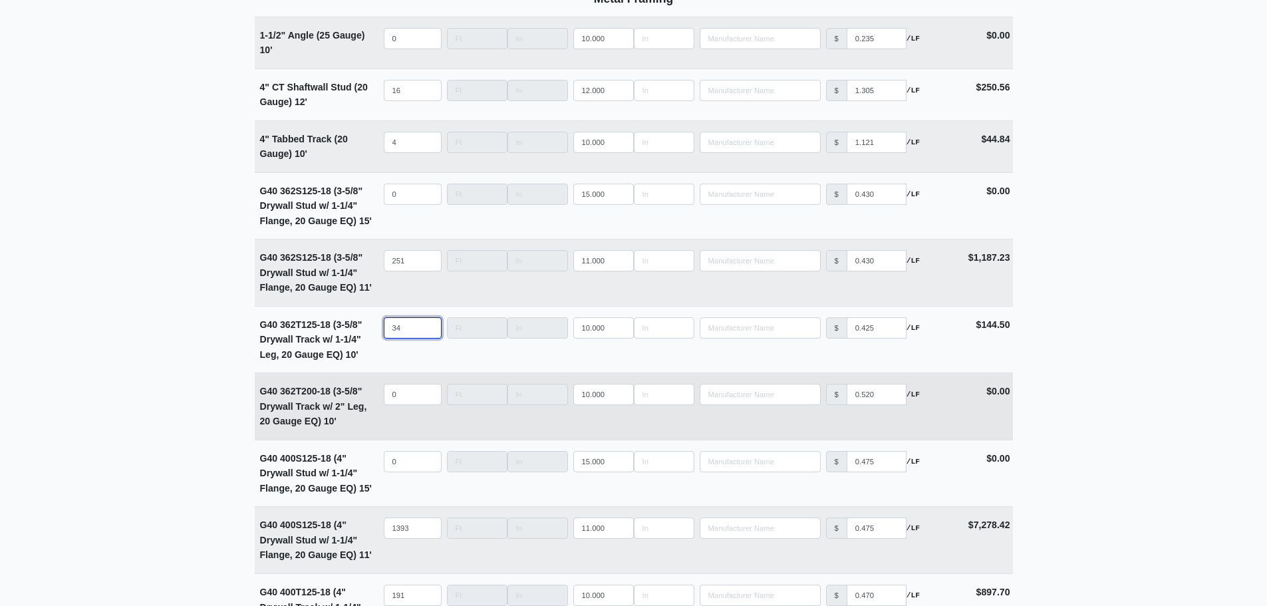
type input "34"
click at [401, 393] on input "quantity" at bounding box center [413, 394] width 58 height 21
type input "3"
select select
type input "34"
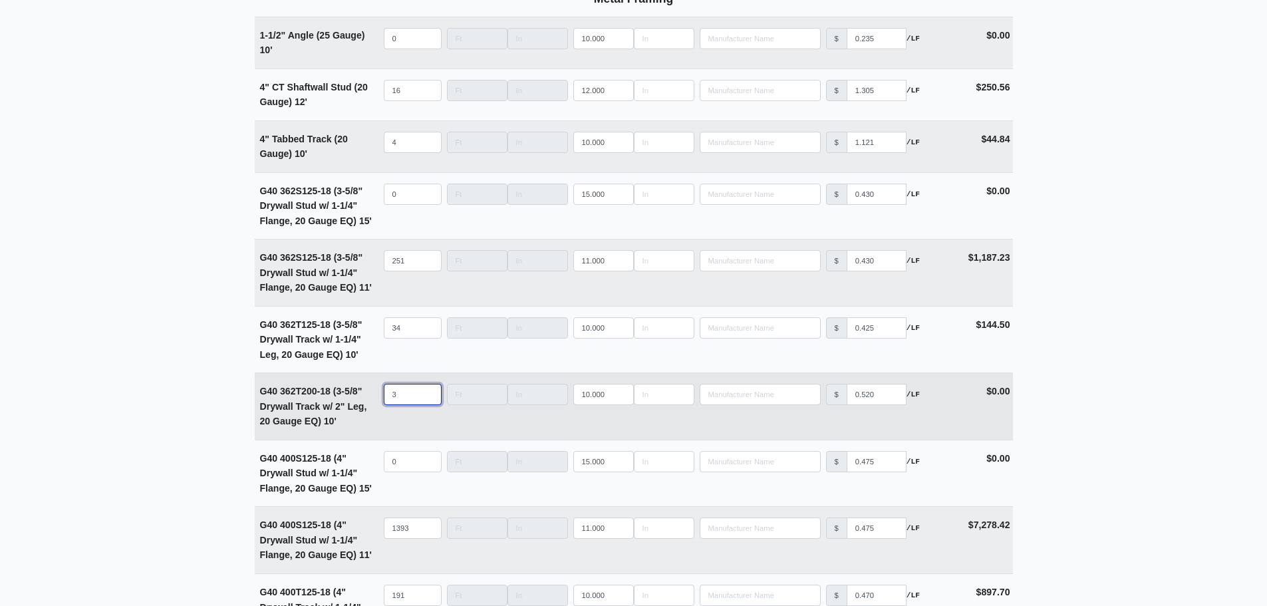
select select
type input "34"
click at [209, 357] on main "Editing PO #14 Building * Main Building Floor * 2 Description * Lower Level 1 (…" at bounding box center [633, 243] width 1267 height 5615
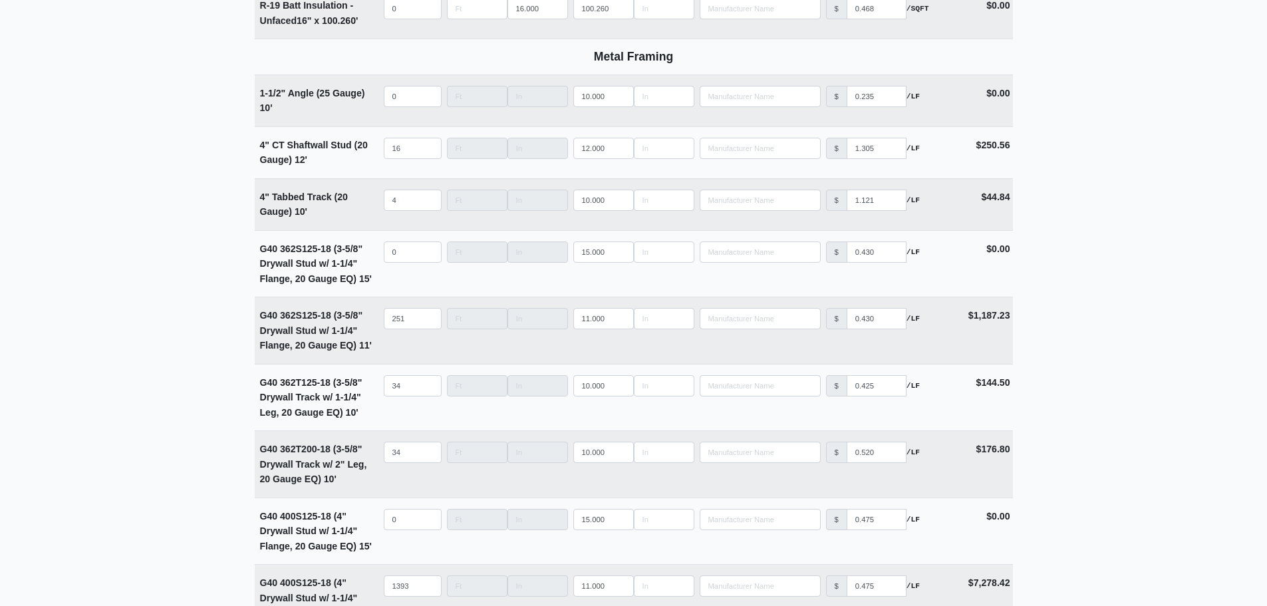
scroll to position [2433, 0]
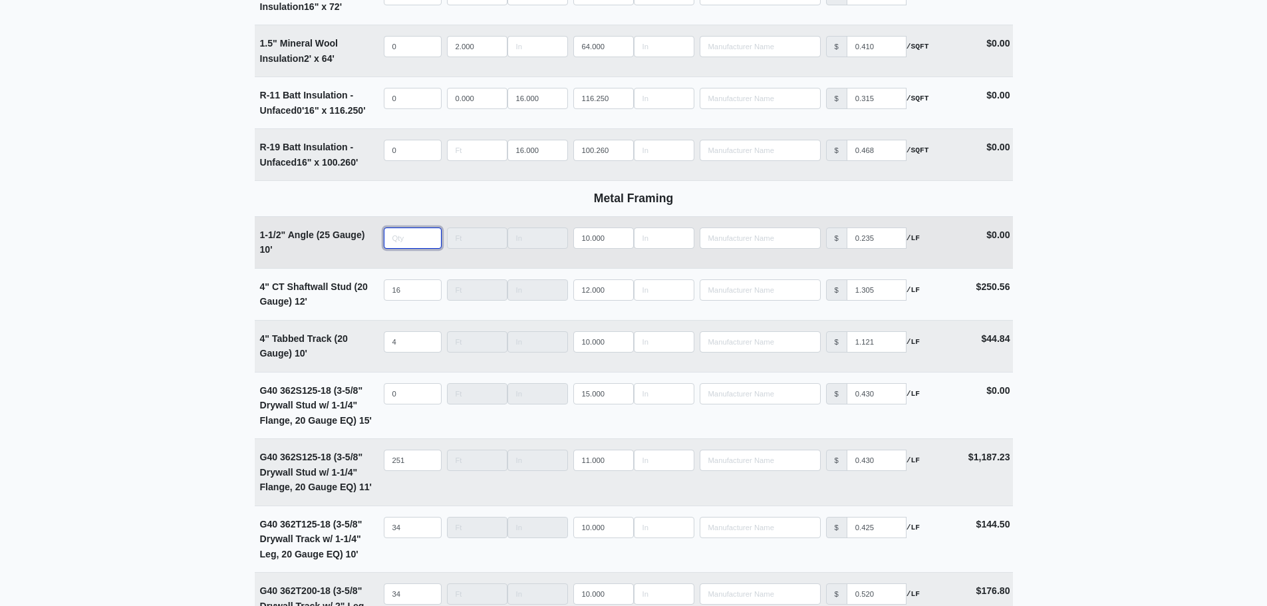
click at [400, 249] on input "quantity" at bounding box center [413, 237] width 58 height 21
type input "5"
select select
type input "59"
select select
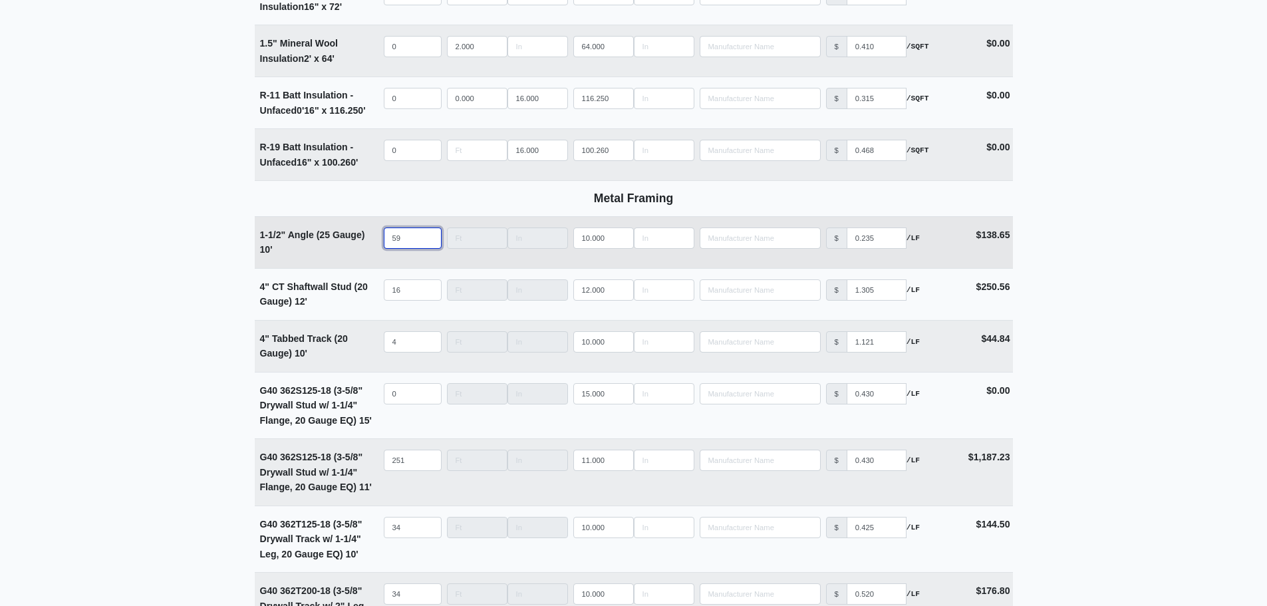
type input "592"
select select
type input "592"
click at [164, 261] on main "Editing PO #14 Building * Main Building Floor * 2 Description * Lower Level 1 (…" at bounding box center [633, 443] width 1267 height 5615
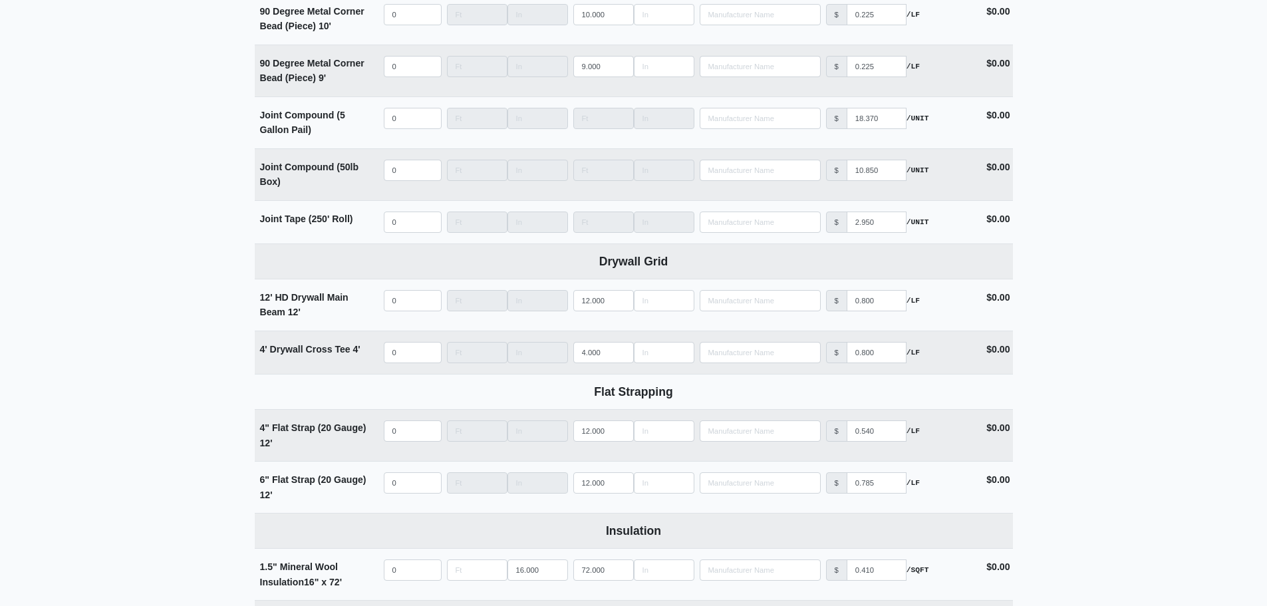
scroll to position [1901, 0]
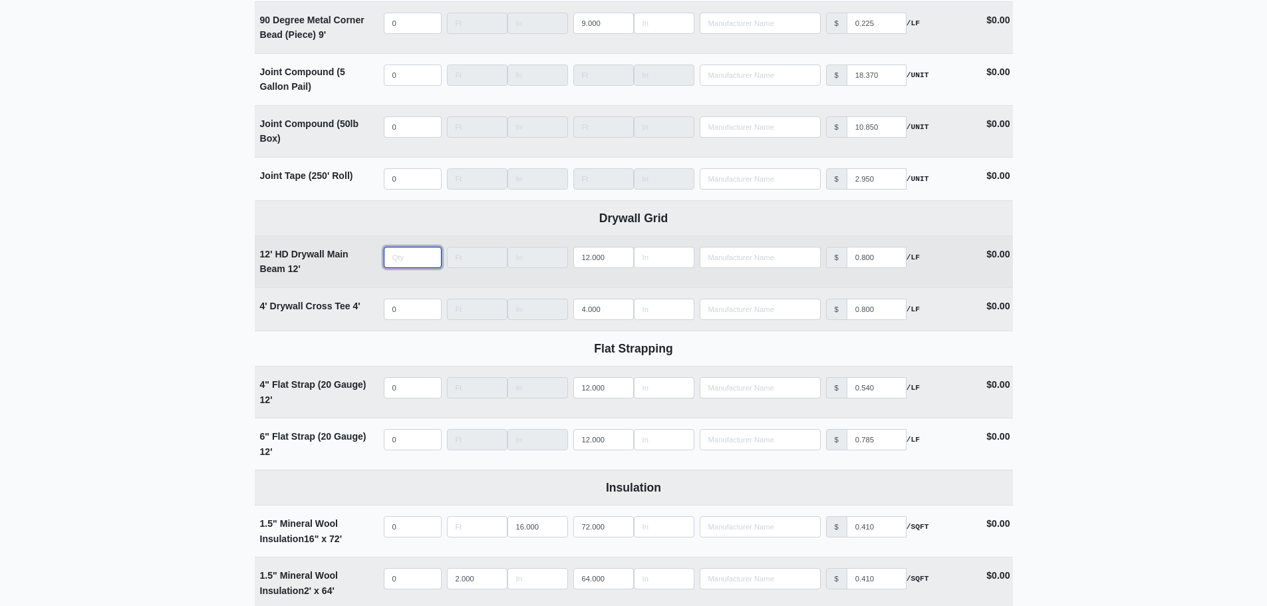
click at [400, 263] on input "quantity" at bounding box center [413, 257] width 58 height 21
type input "7"
select select
type input "71"
select select
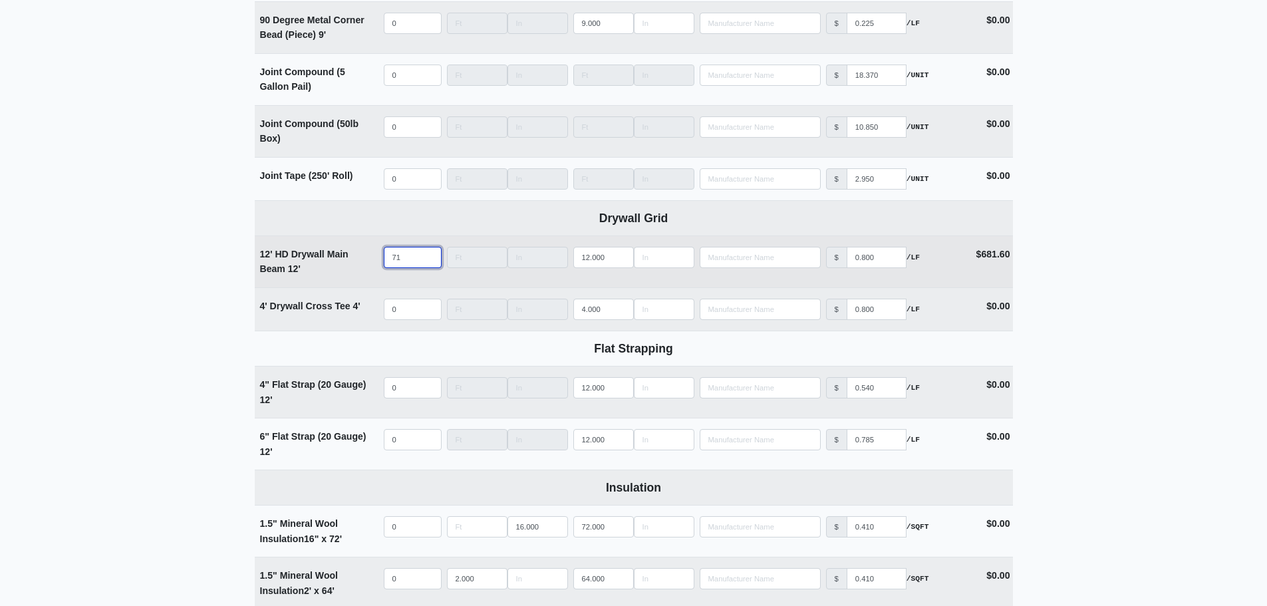
type input "714"
select select
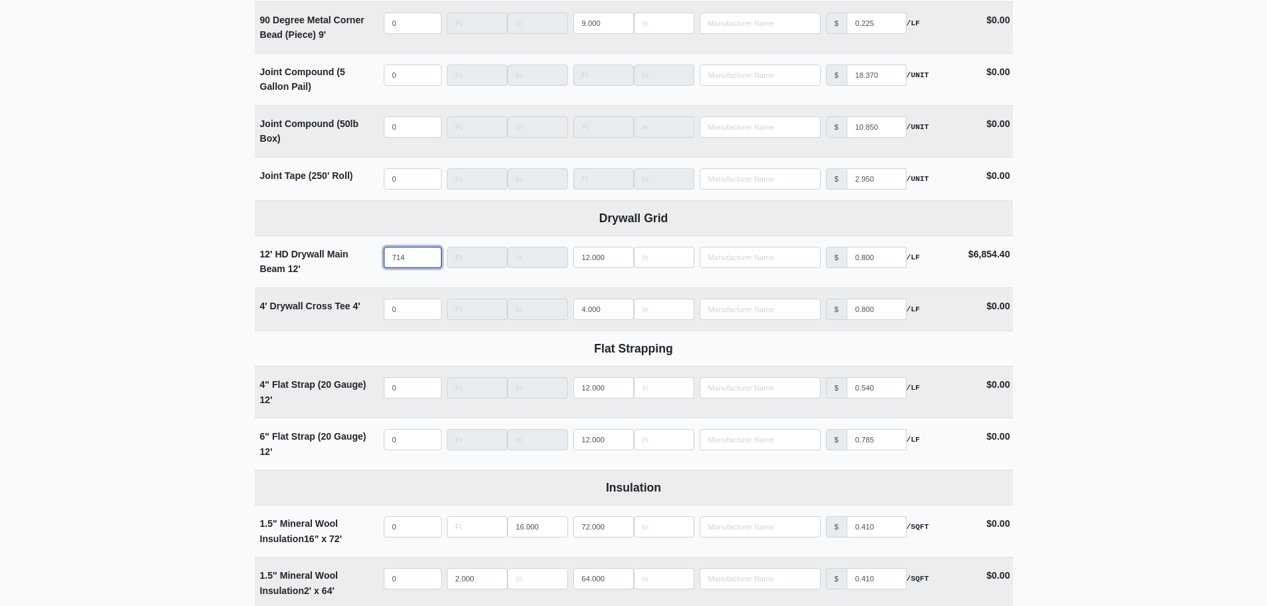
type input "714"
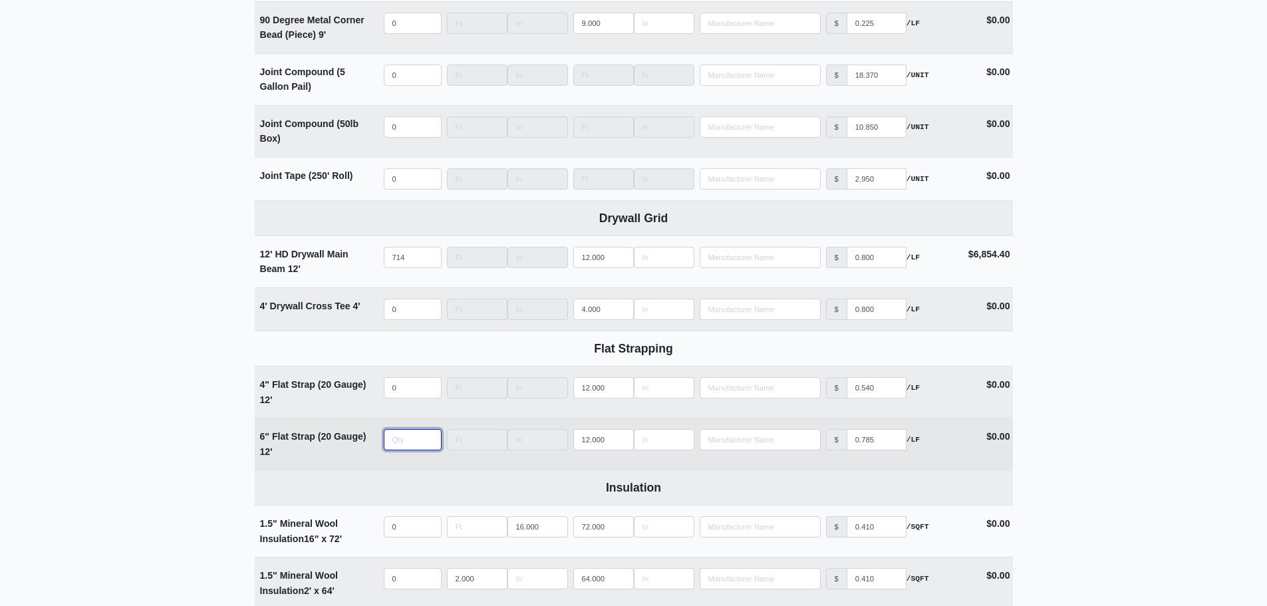
click at [394, 440] on input "quantity" at bounding box center [413, 439] width 58 height 21
type input "6"
select select
type input "69"
select select
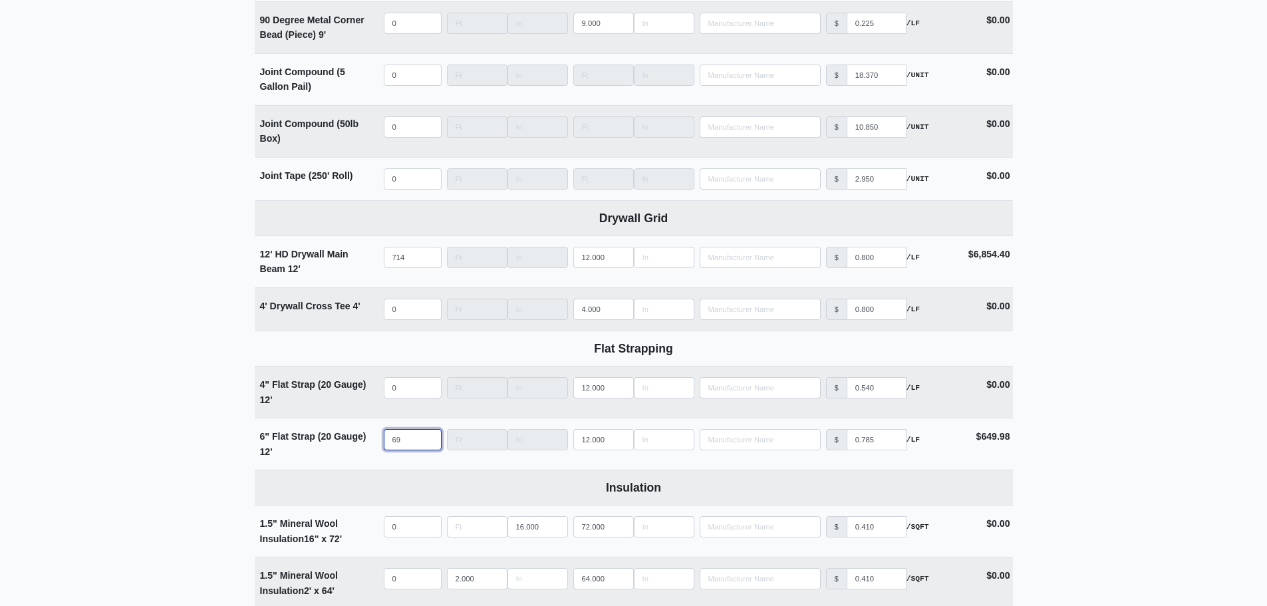
type input "69"
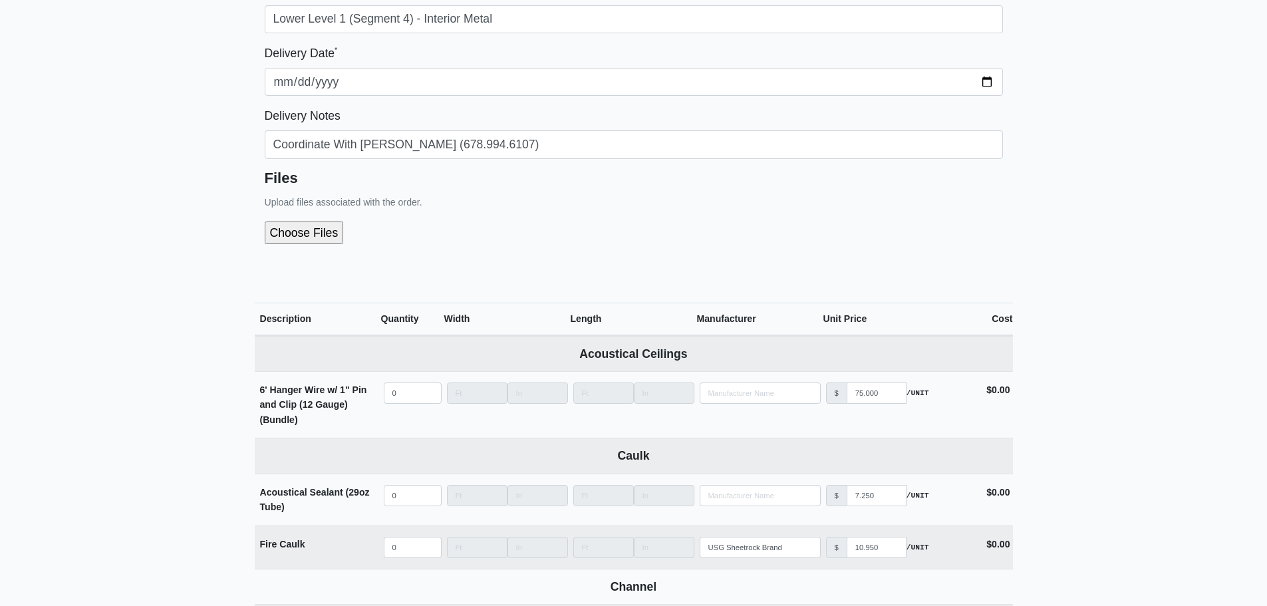
scroll to position [245, 0]
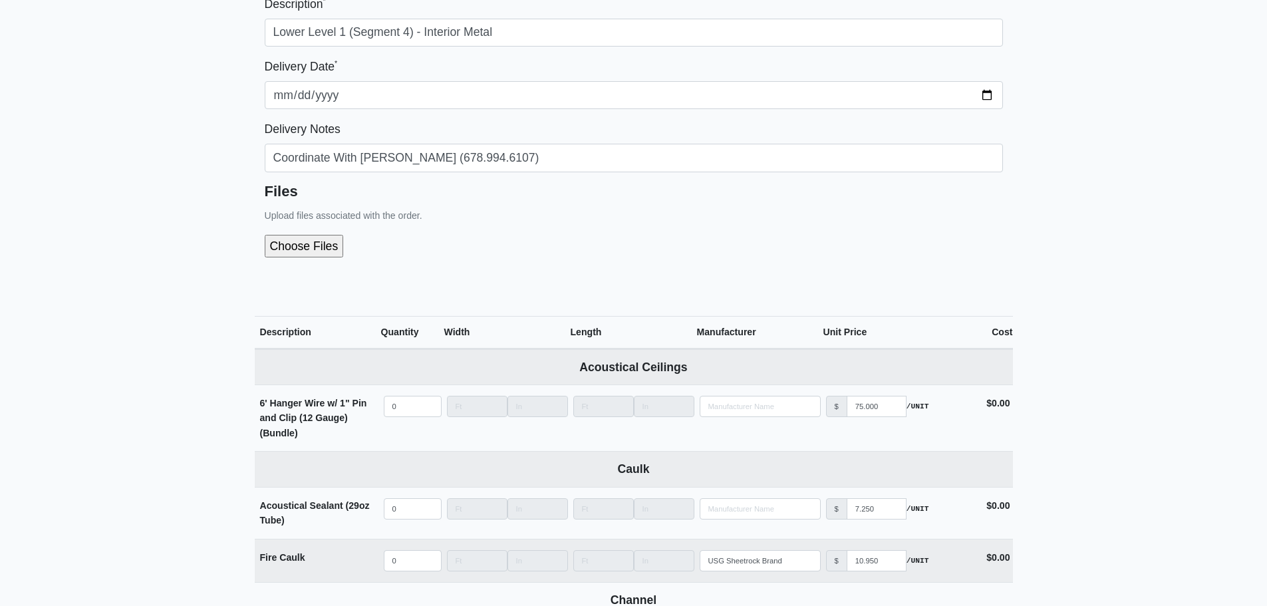
click at [298, 245] on input "file" at bounding box center [375, 246] width 221 height 23
type input "C:\fakepath\LL1 - Segment 4 (Interior Metal).pdf"
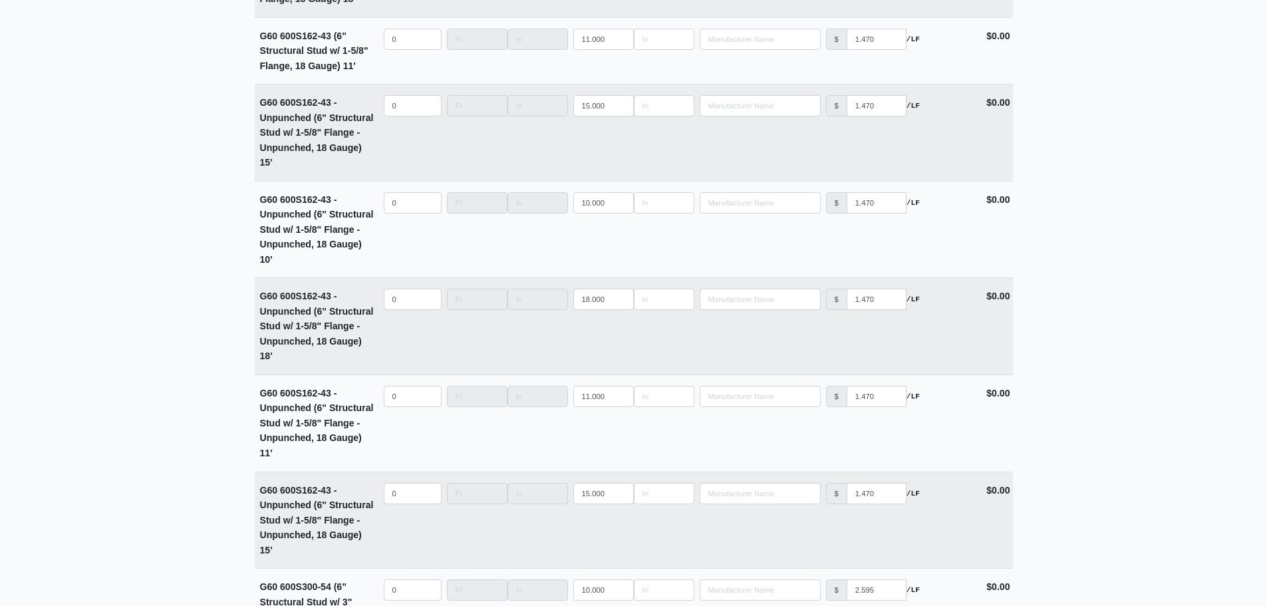
scroll to position [5202, 0]
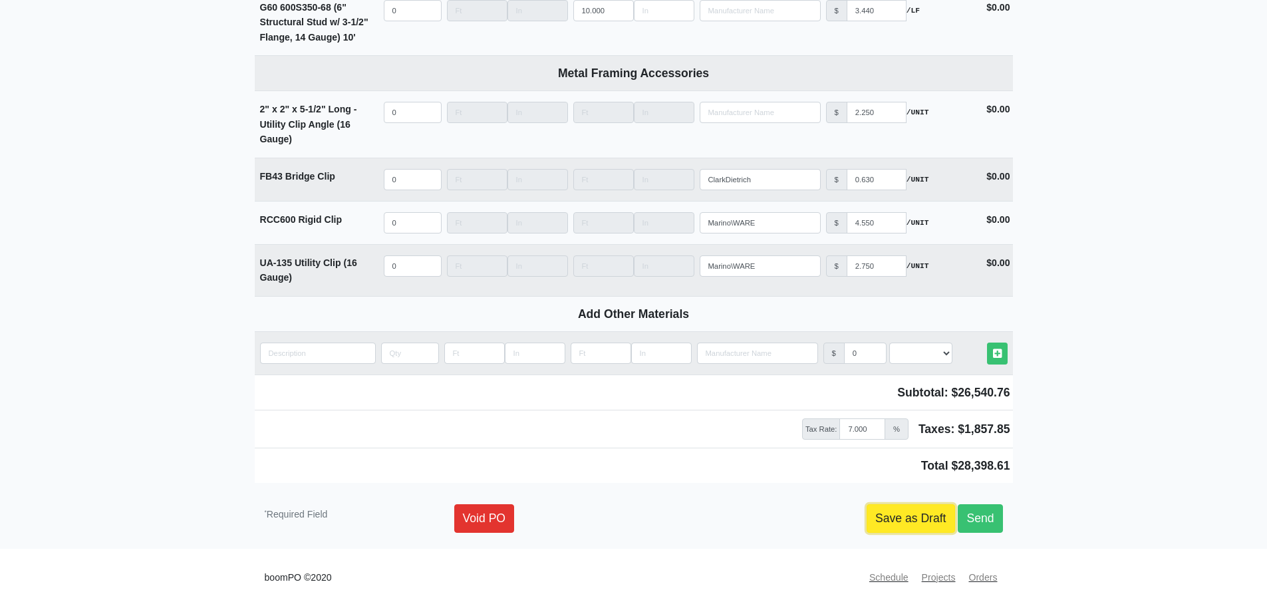
click at [871, 510] on link "Save as Draft" at bounding box center [911, 518] width 88 height 28
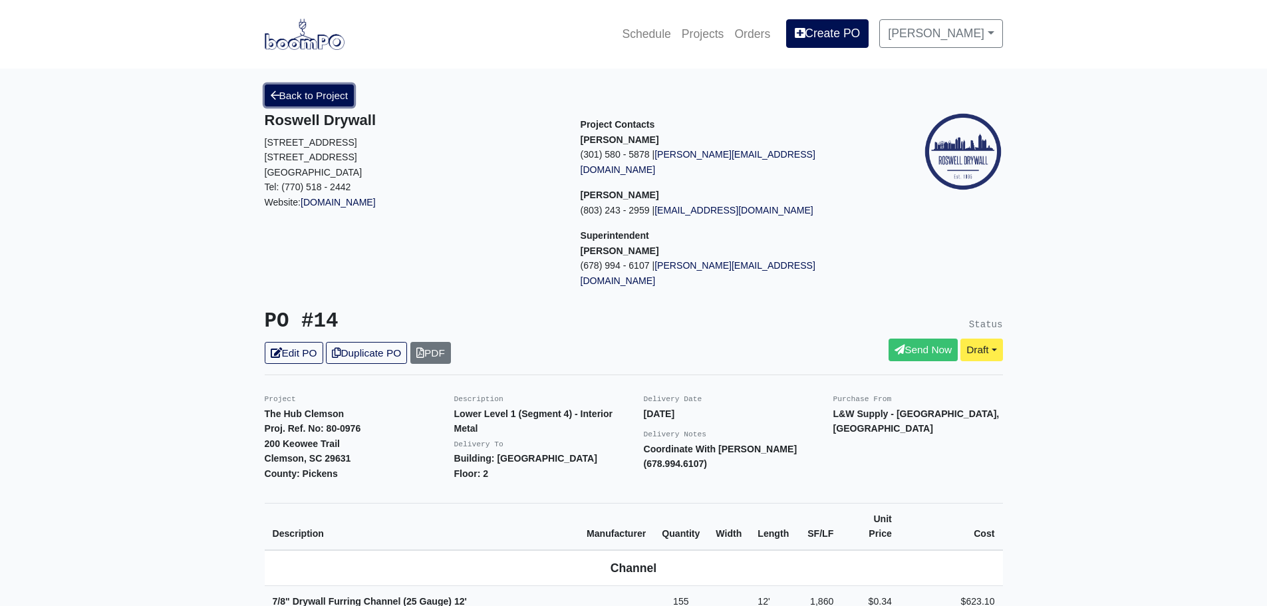
click at [295, 96] on link "Back to Project" at bounding box center [310, 95] width 90 height 22
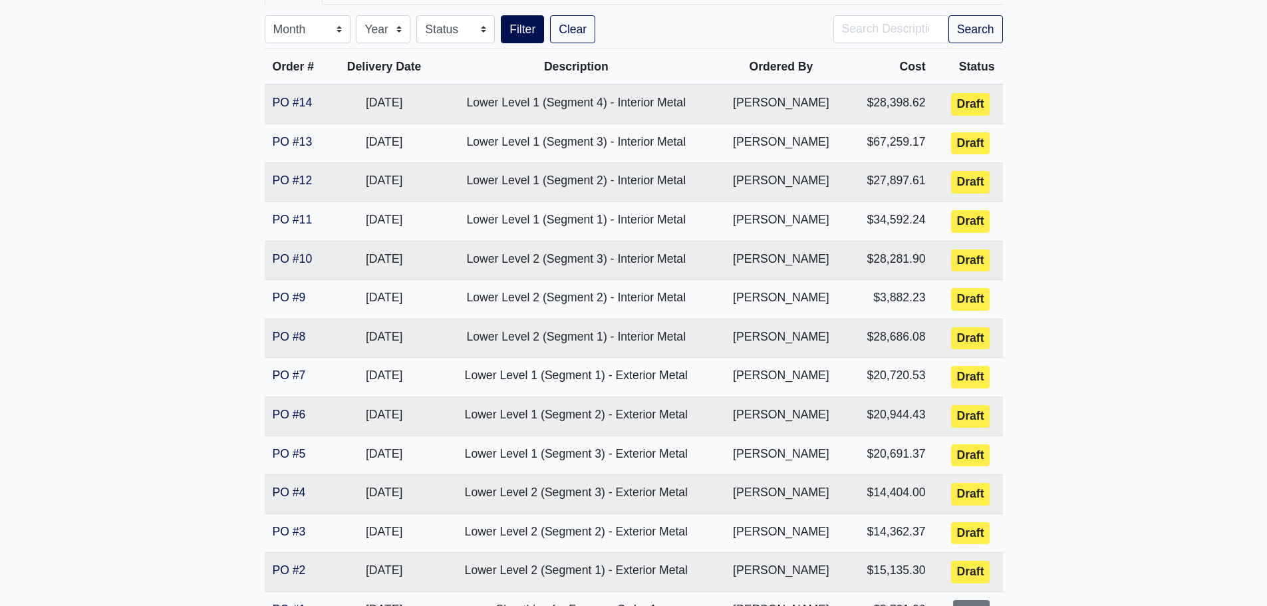
scroll to position [333, 0]
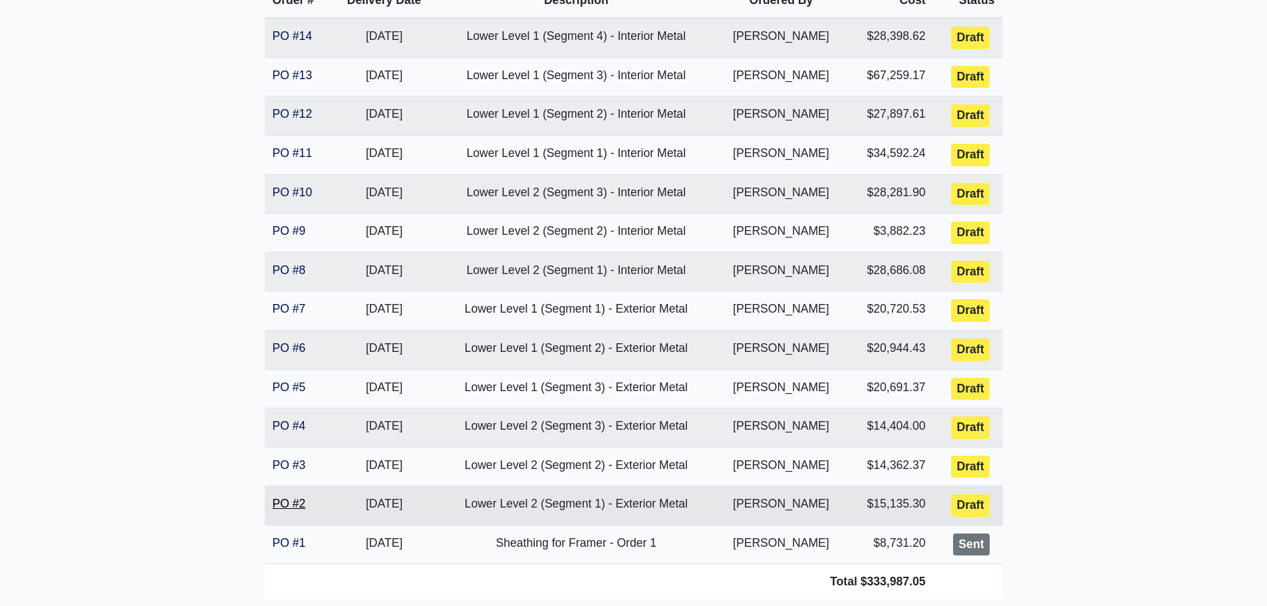
click at [305, 503] on link "PO #2" at bounding box center [289, 503] width 33 height 13
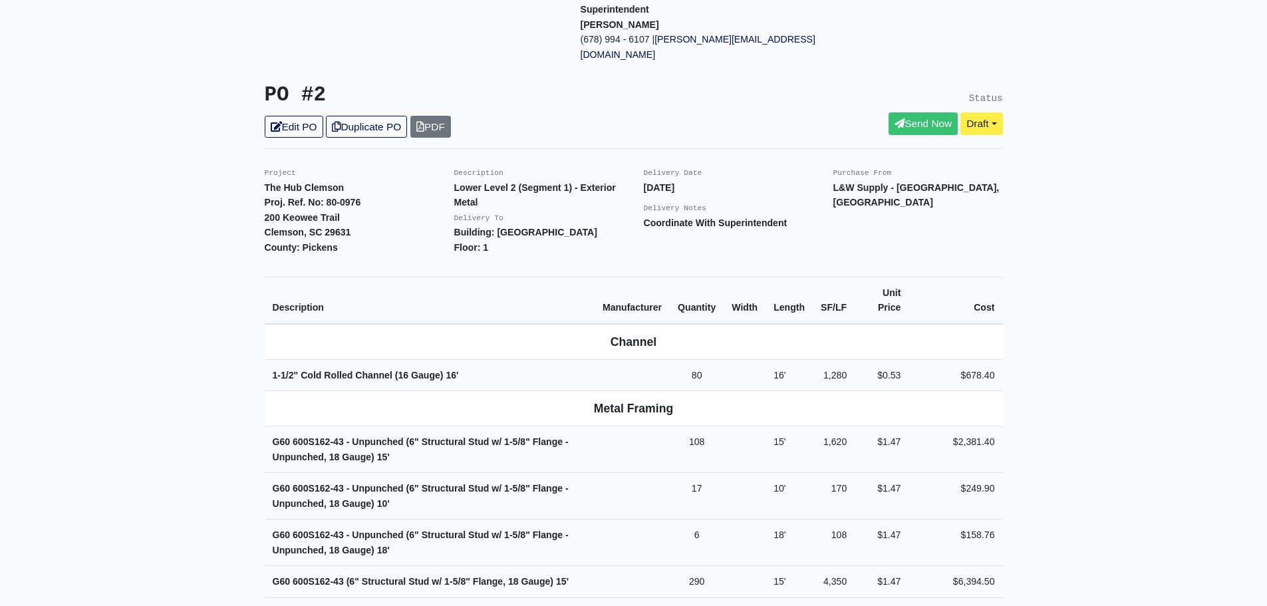
scroll to position [266, 0]
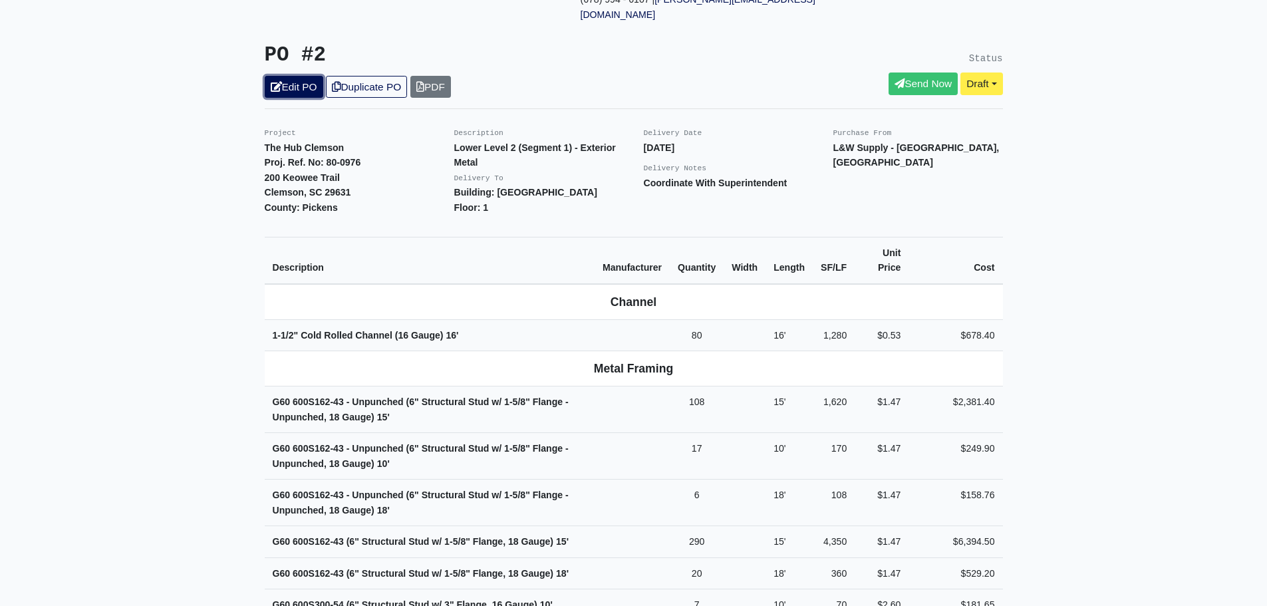
click at [300, 76] on link "Edit PO" at bounding box center [294, 87] width 59 height 22
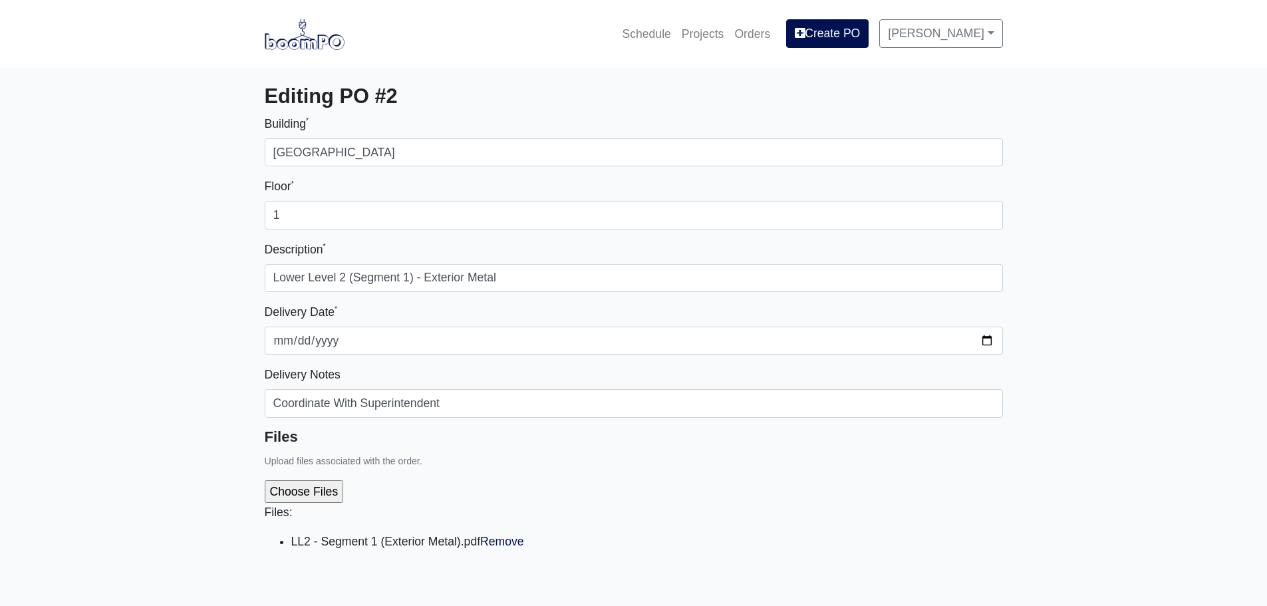
select select
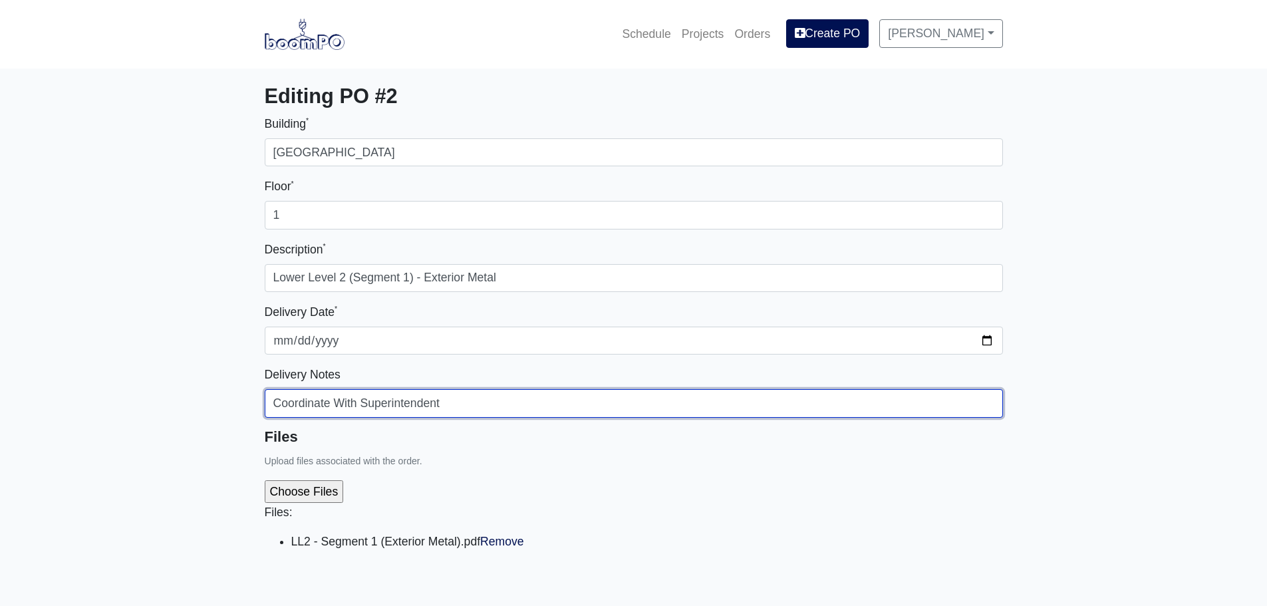
drag, startPoint x: 356, startPoint y: 398, endPoint x: 212, endPoint y: 378, distance: 145.8
drag, startPoint x: 517, startPoint y: 406, endPoint x: 222, endPoint y: 392, distance: 294.9
type input "Coordinate With [PERSON_NAME] (678.994.6107)"
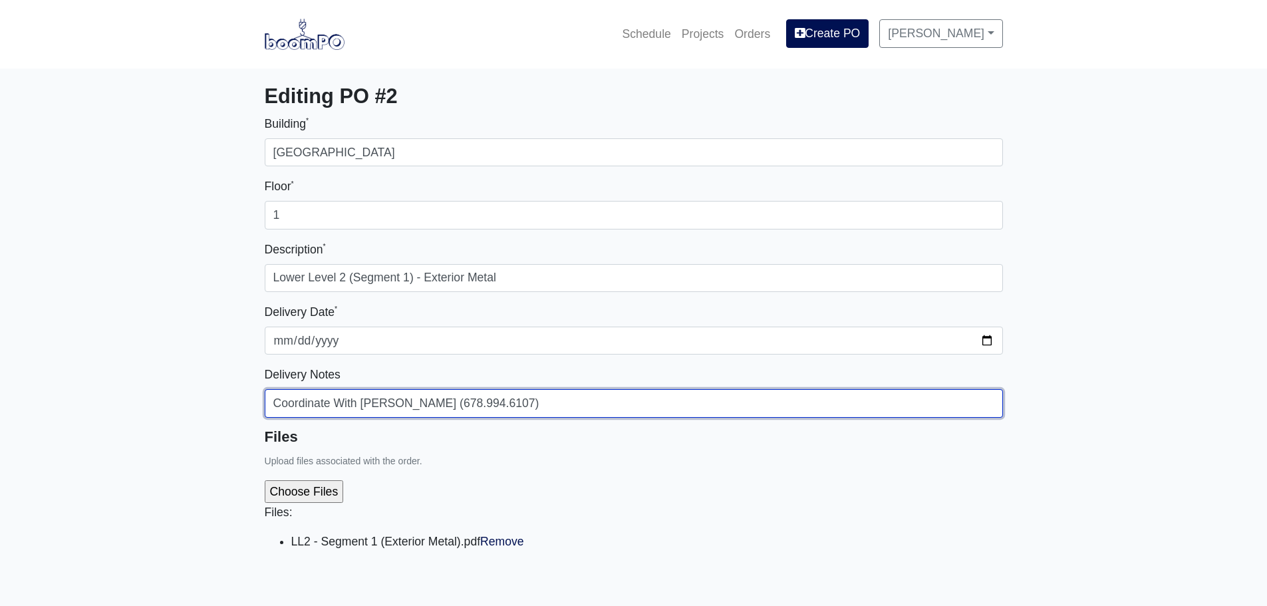
click at [518, 410] on input "Coordinate With [PERSON_NAME] (678.994.6107)" at bounding box center [634, 403] width 738 height 28
drag, startPoint x: 529, startPoint y: 402, endPoint x: 250, endPoint y: 394, distance: 278.8
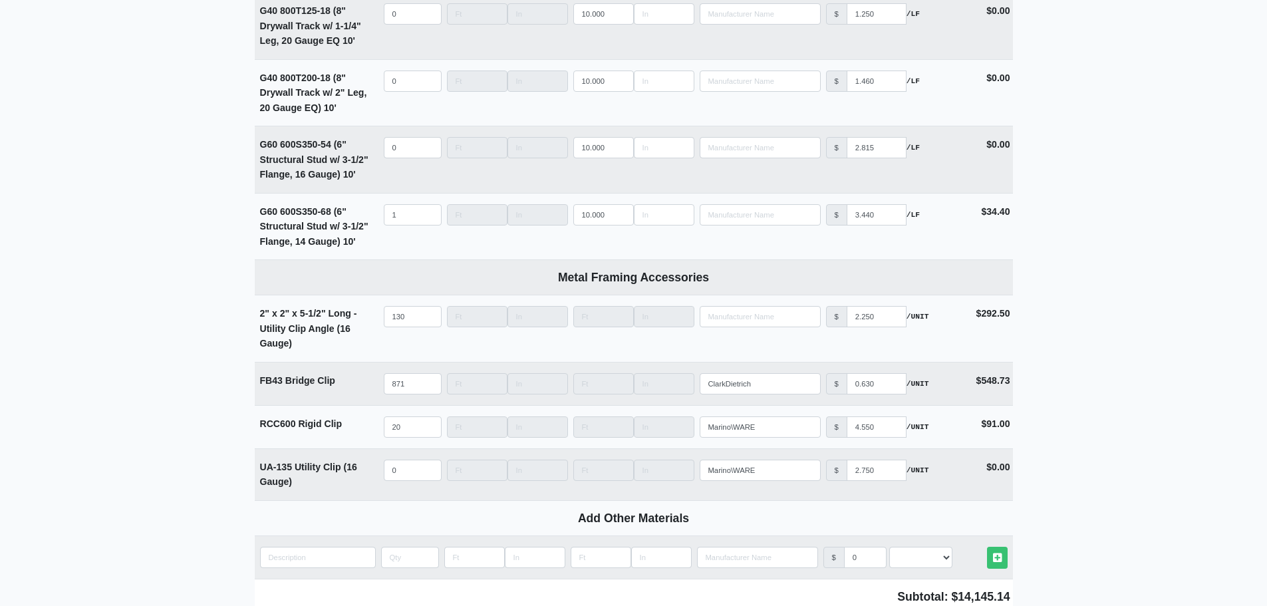
scroll to position [5202, 0]
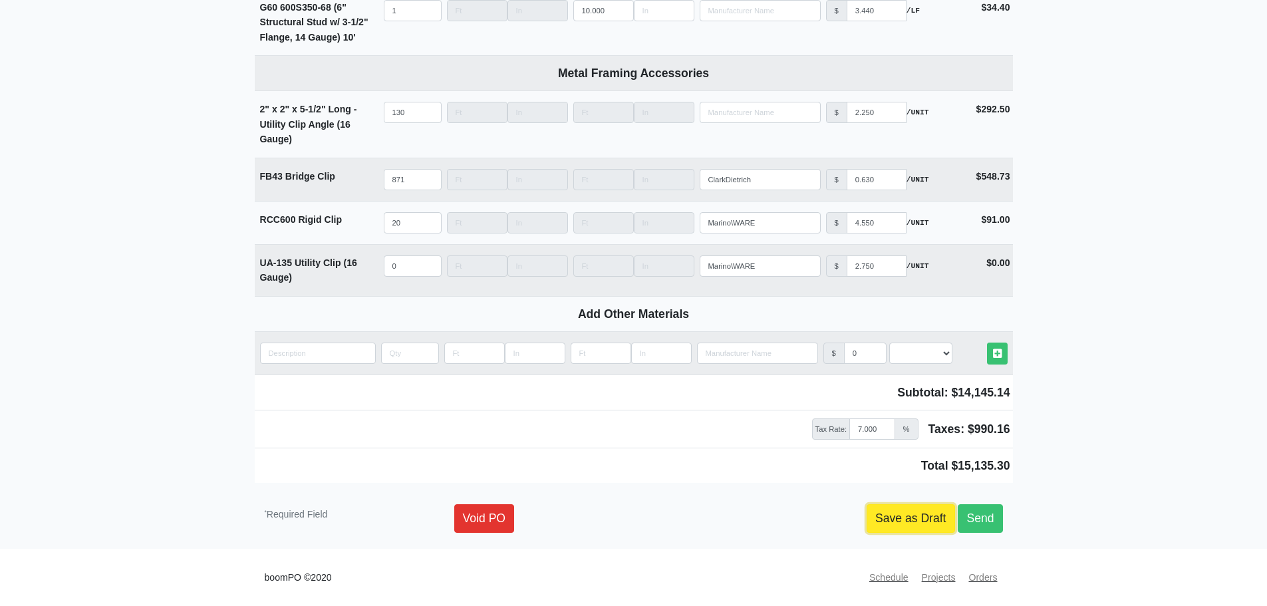
click at [891, 519] on link "Save as Draft" at bounding box center [911, 518] width 88 height 28
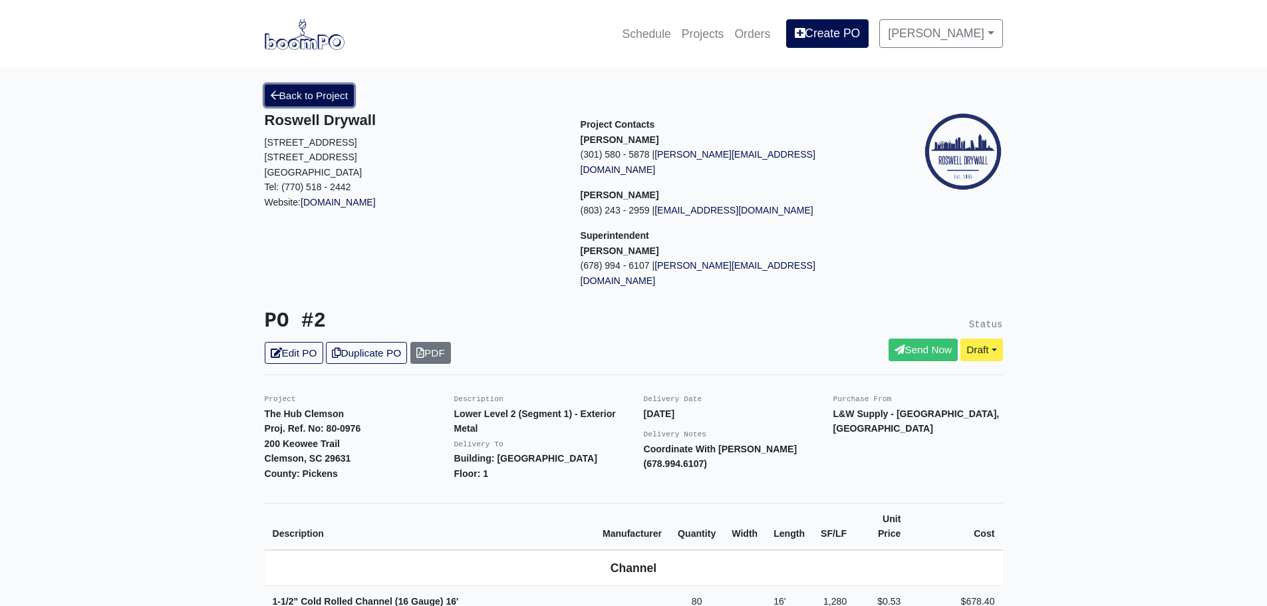
click at [271, 96] on icon at bounding box center [275, 95] width 9 height 10
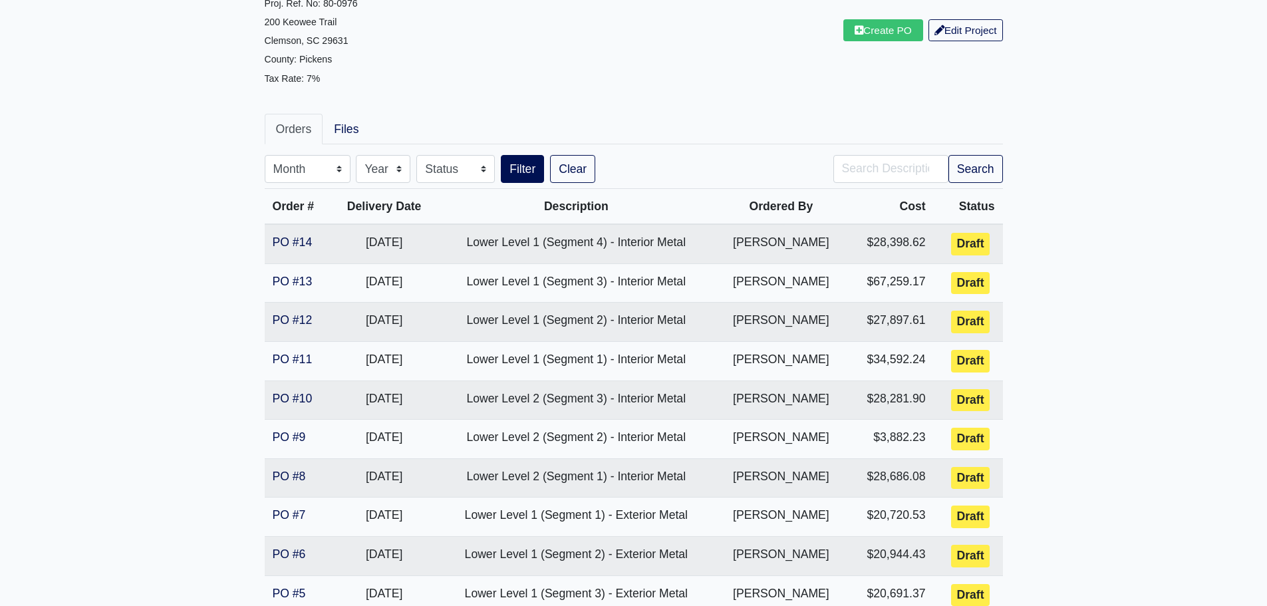
scroll to position [333, 0]
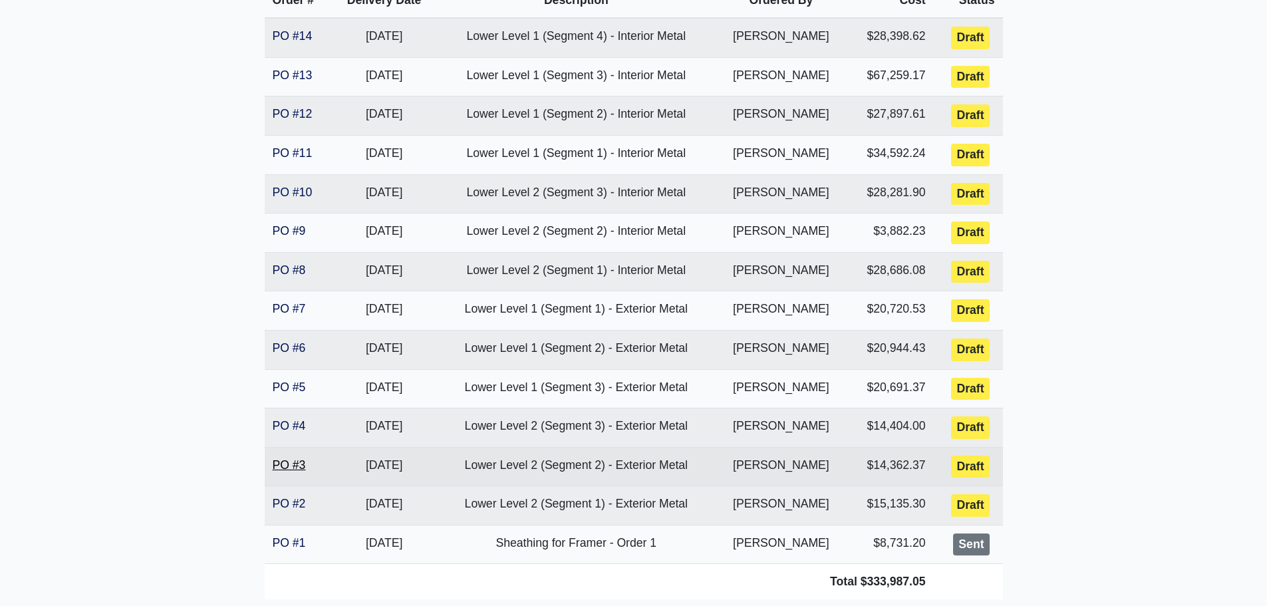
click at [286, 469] on link "PO #3" at bounding box center [289, 464] width 33 height 13
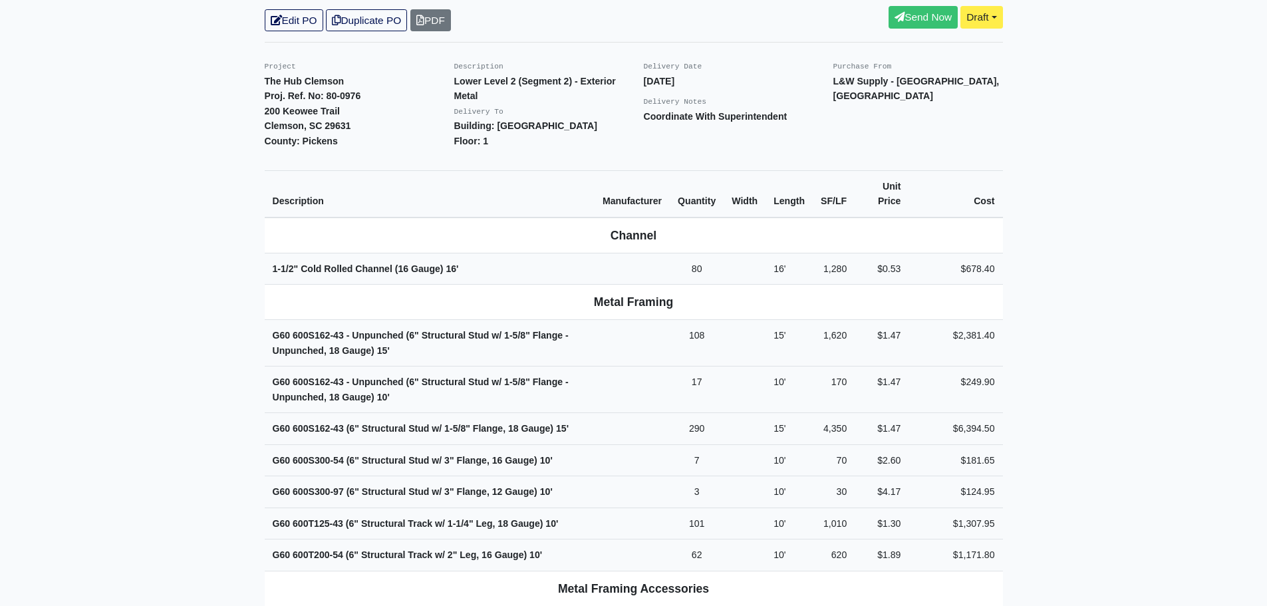
scroll to position [133, 0]
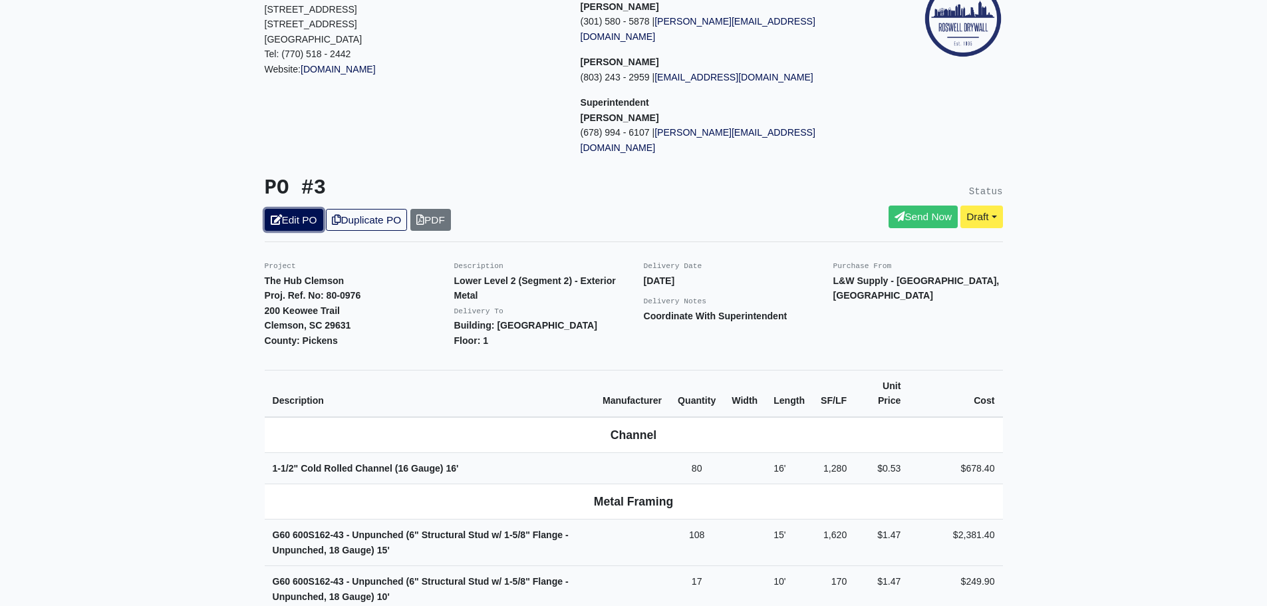
click at [283, 209] on link "Edit PO" at bounding box center [294, 220] width 59 height 22
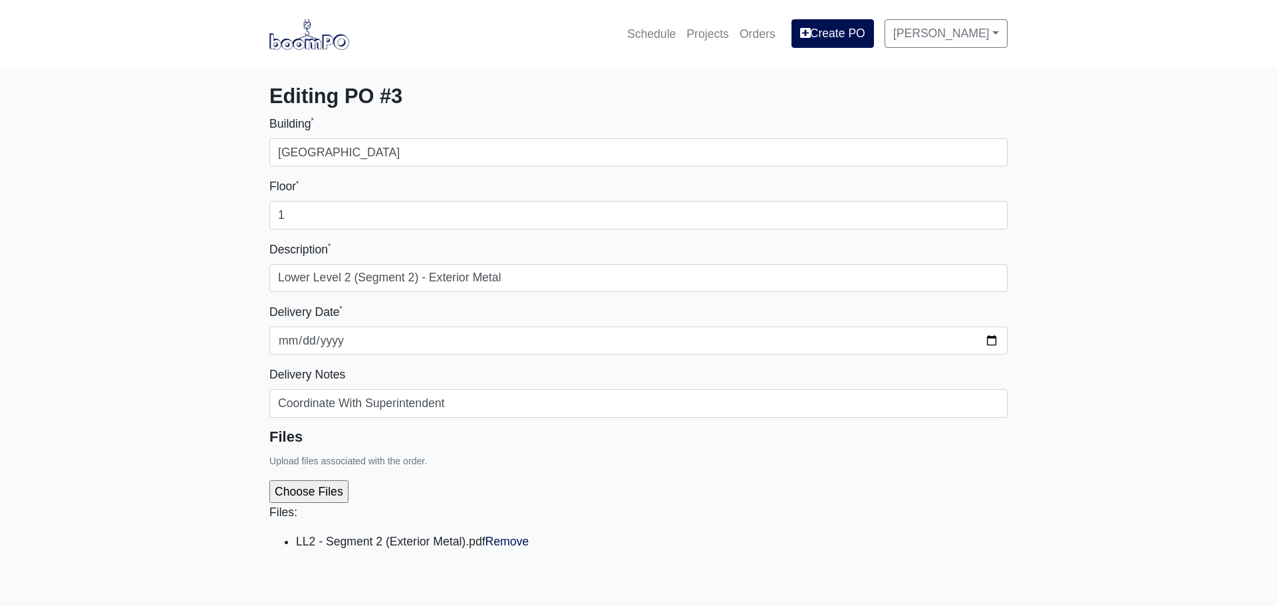
select select
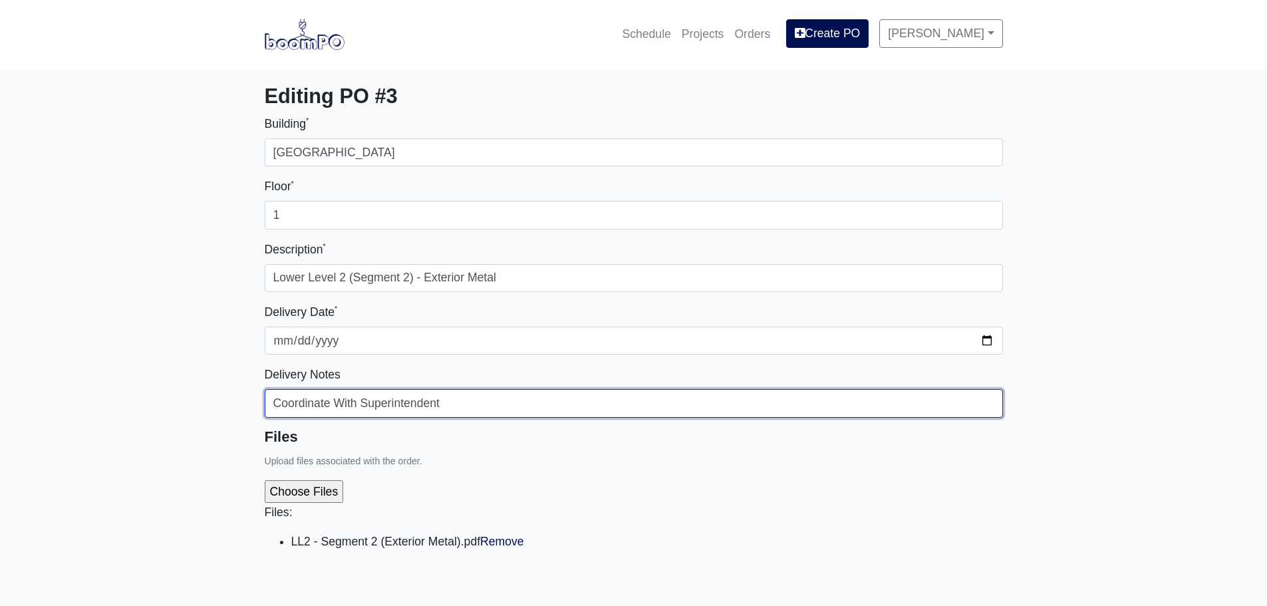
click at [468, 391] on input "Coordinate With Superintendent" at bounding box center [634, 403] width 738 height 28
drag, startPoint x: 488, startPoint y: 397, endPoint x: 170, endPoint y: 399, distance: 318.6
paste input "[PERSON_NAME] (678.994.6107)"
type input "Coordinate With Gerardo (678.994.6107)"
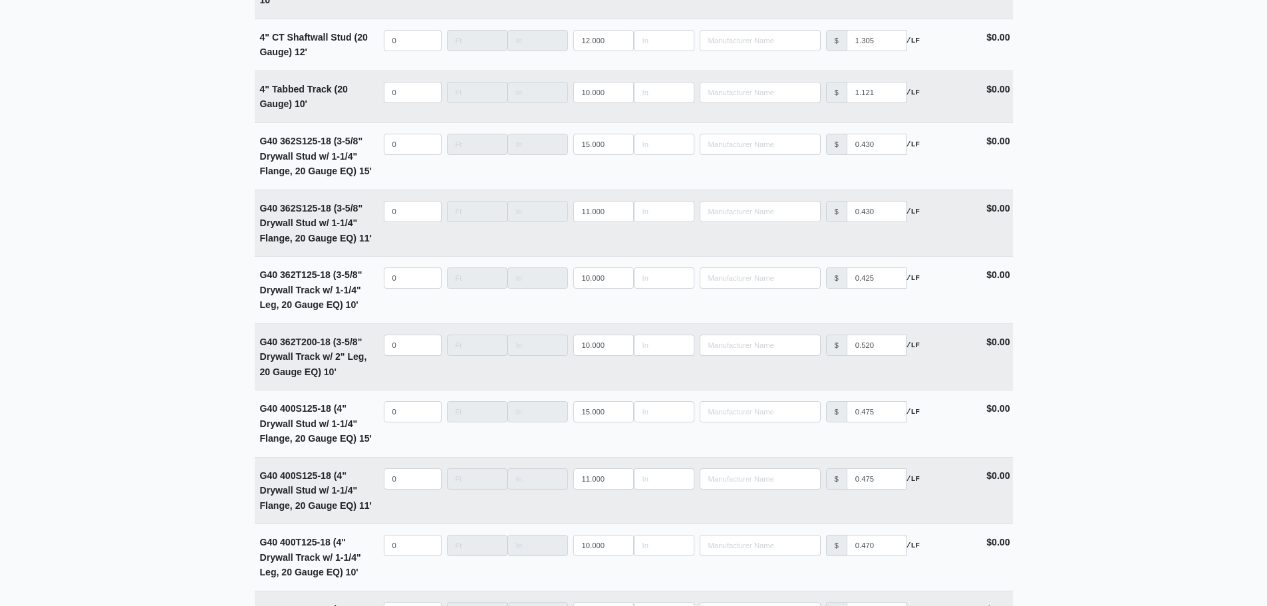
scroll to position [5202, 0]
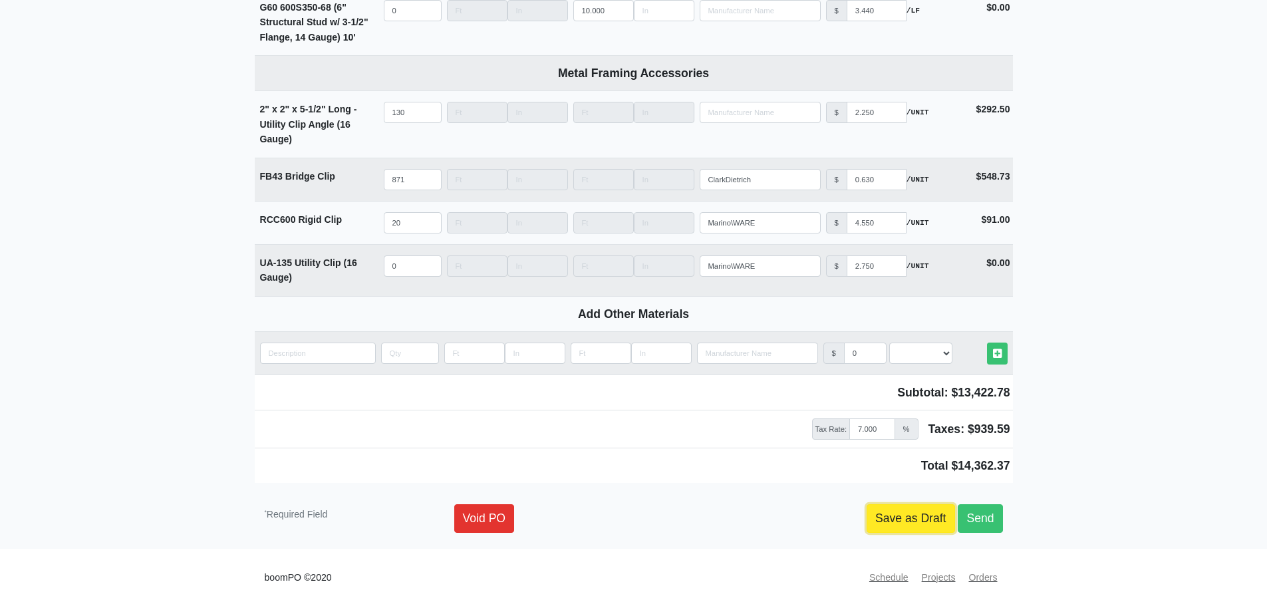
click at [890, 521] on link "Save as Draft" at bounding box center [911, 518] width 88 height 28
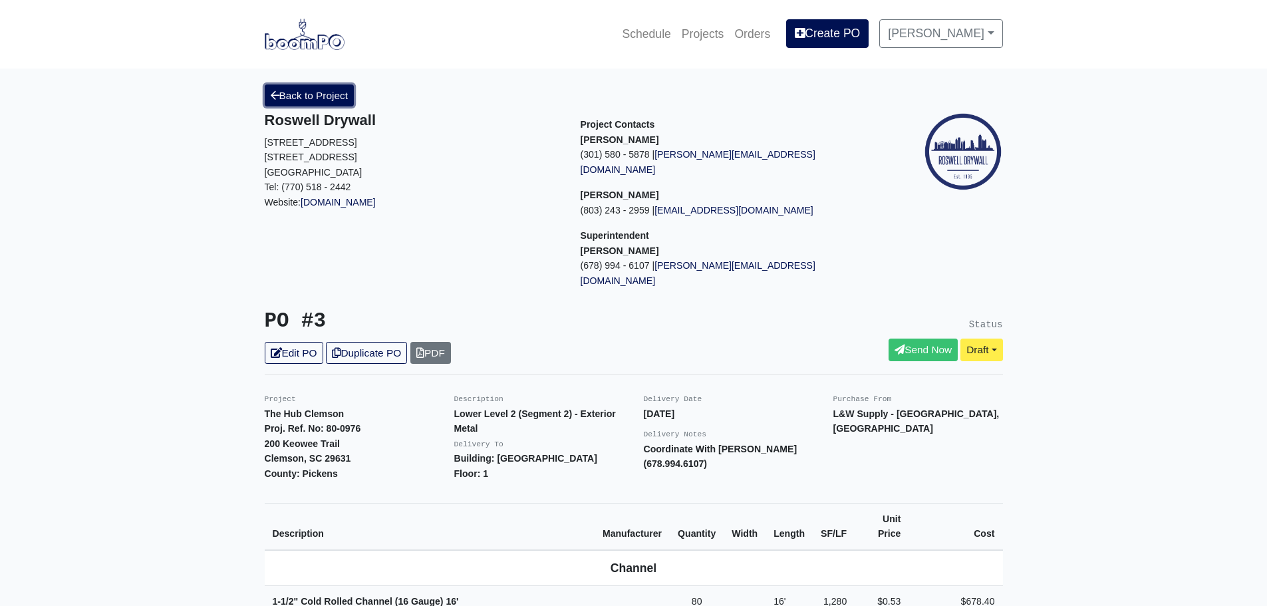
click at [288, 102] on link "Back to Project" at bounding box center [310, 95] width 90 height 22
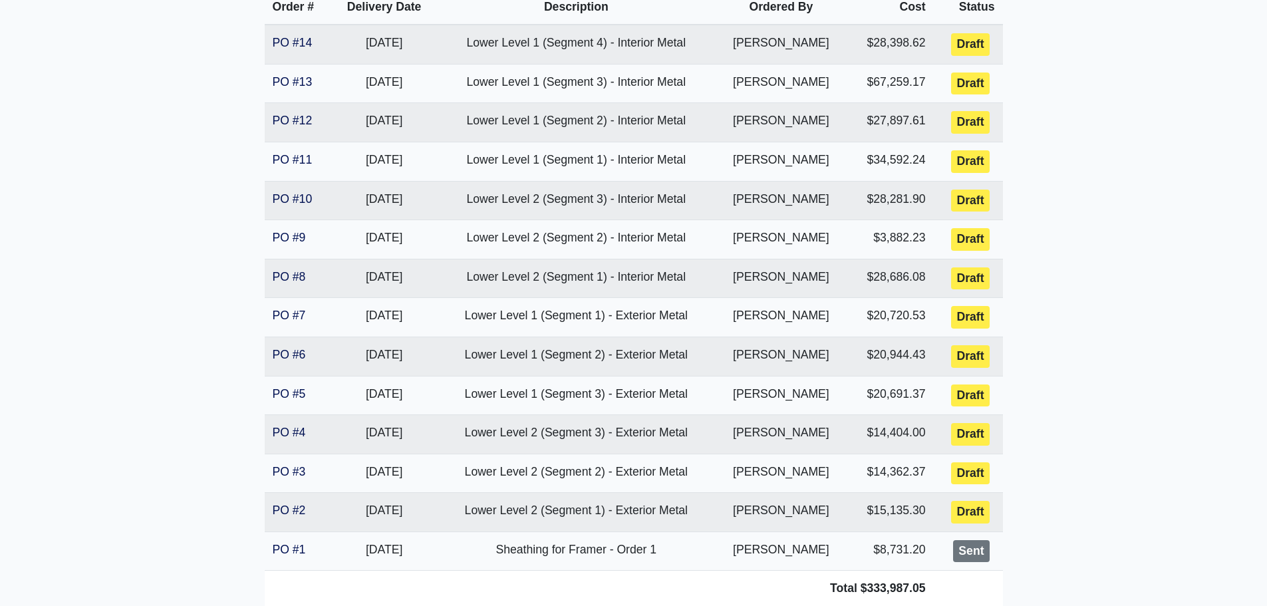
scroll to position [420, 0]
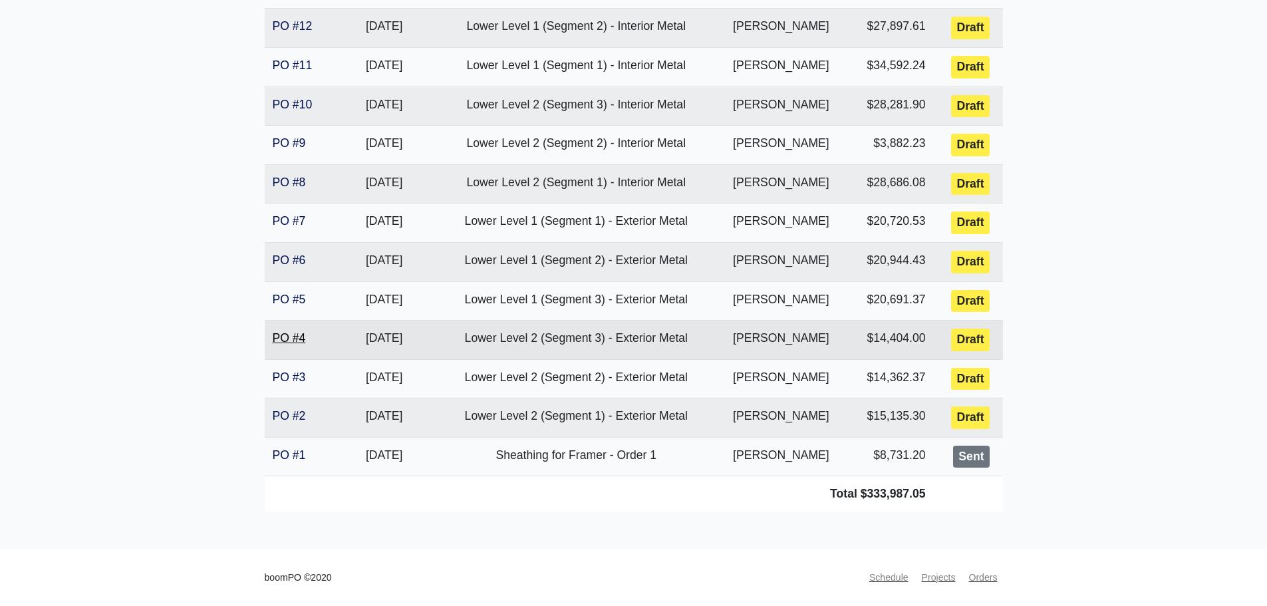
click at [291, 335] on link "PO #4" at bounding box center [289, 337] width 33 height 13
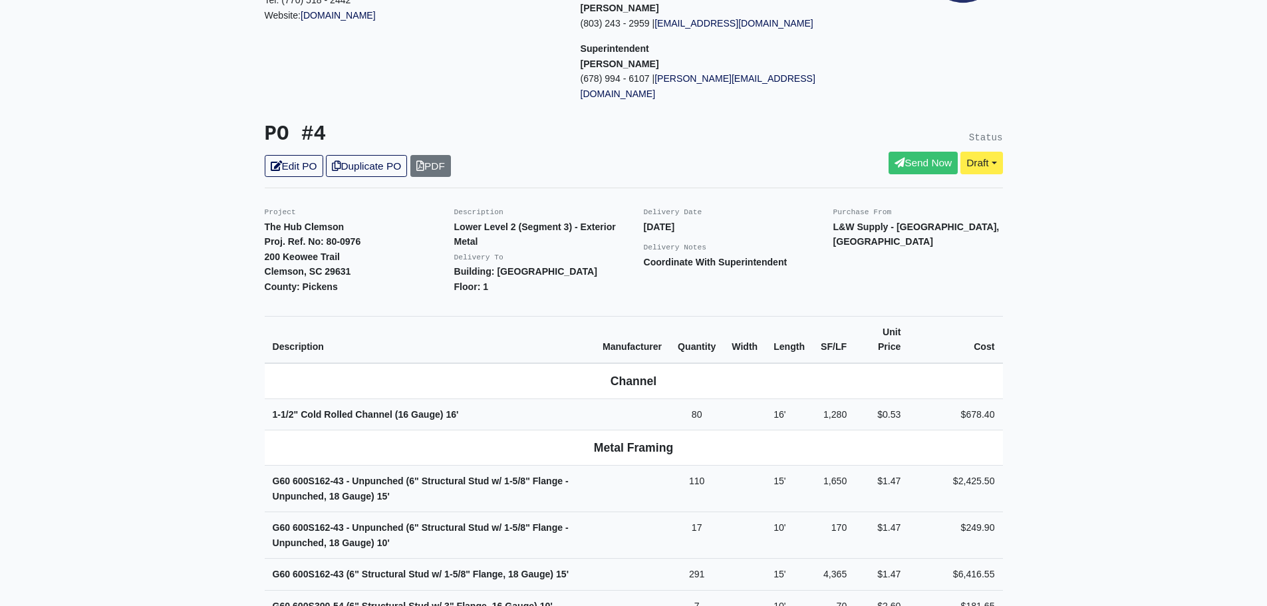
scroll to position [67, 0]
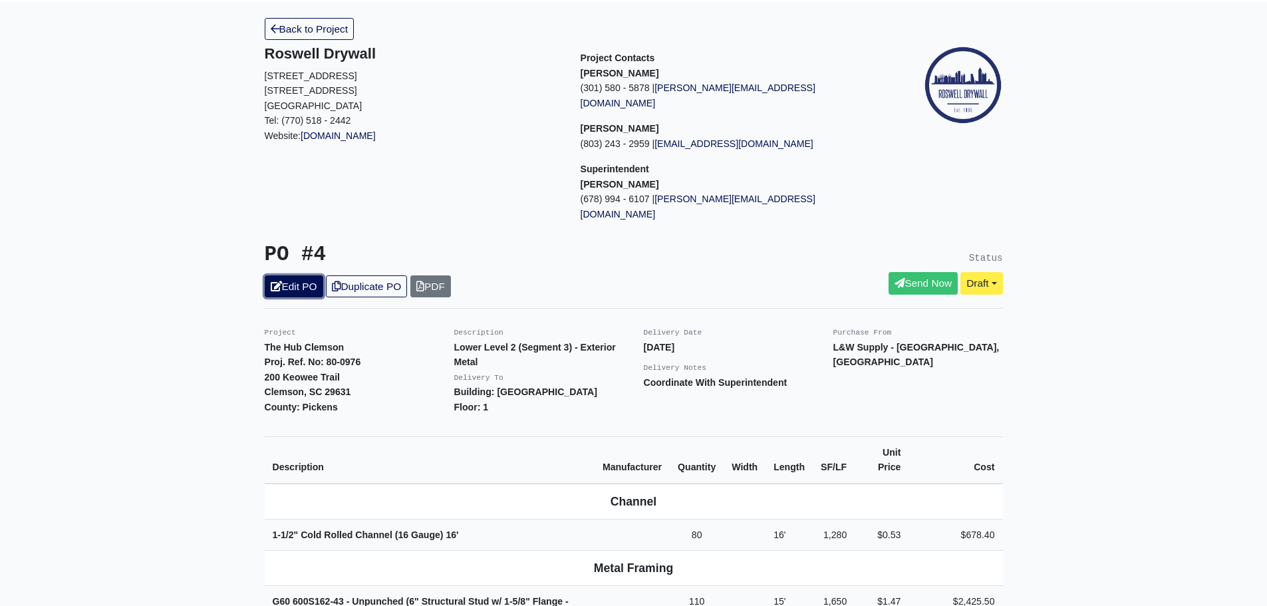
click at [274, 281] on icon at bounding box center [276, 286] width 11 height 10
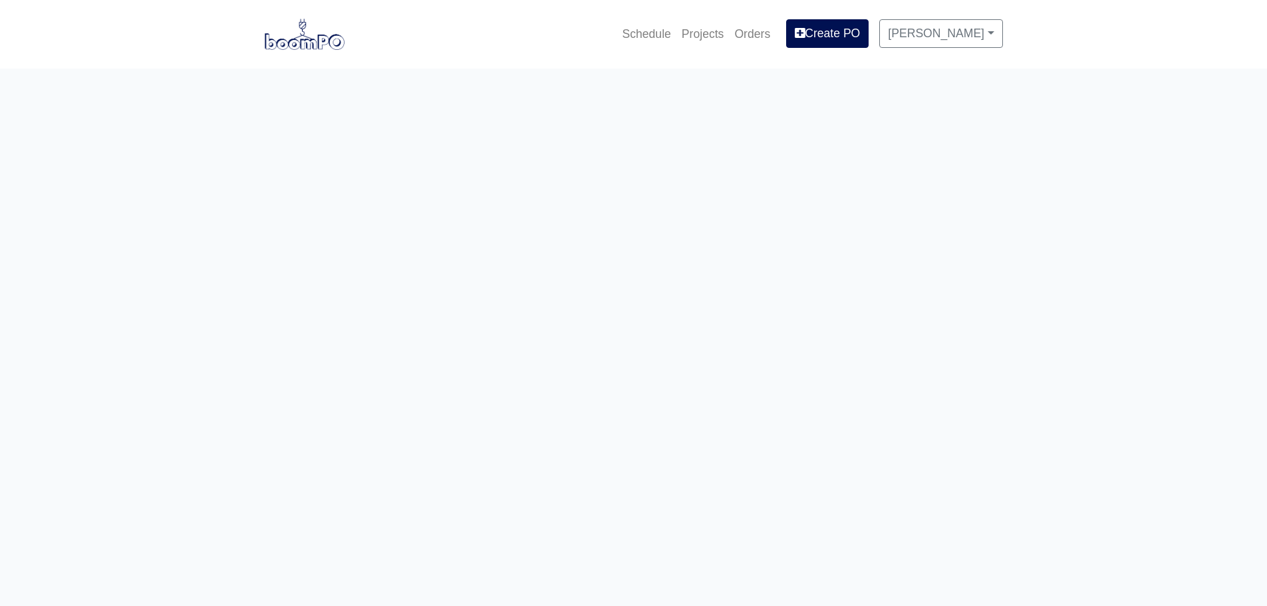
select select
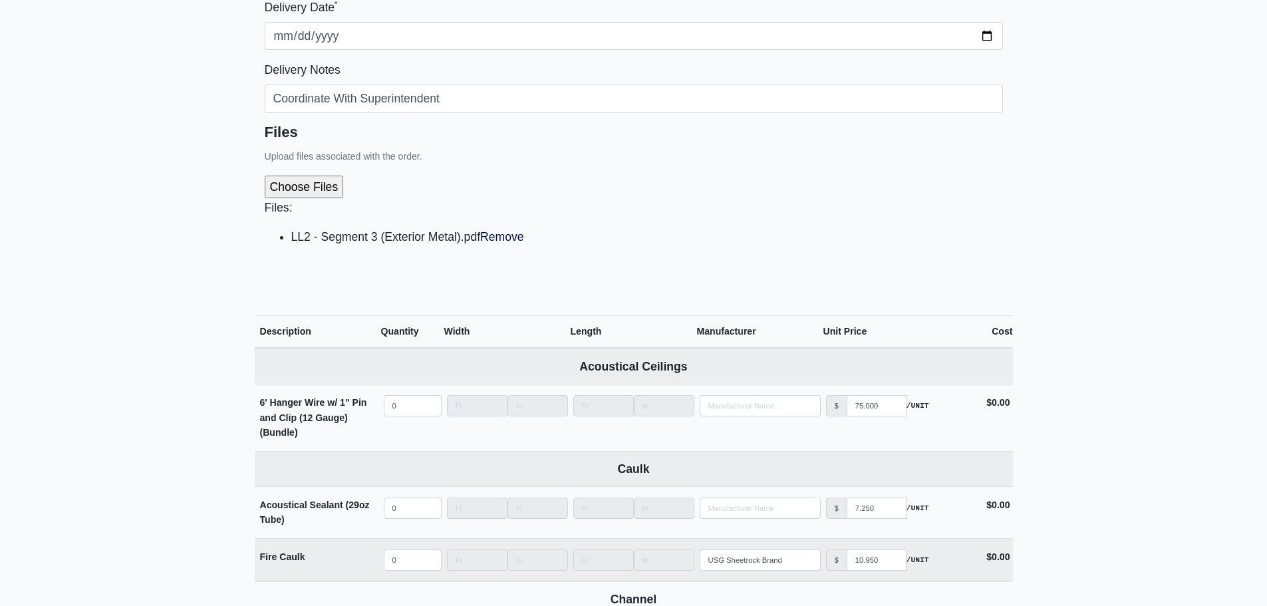
scroll to position [266, 0]
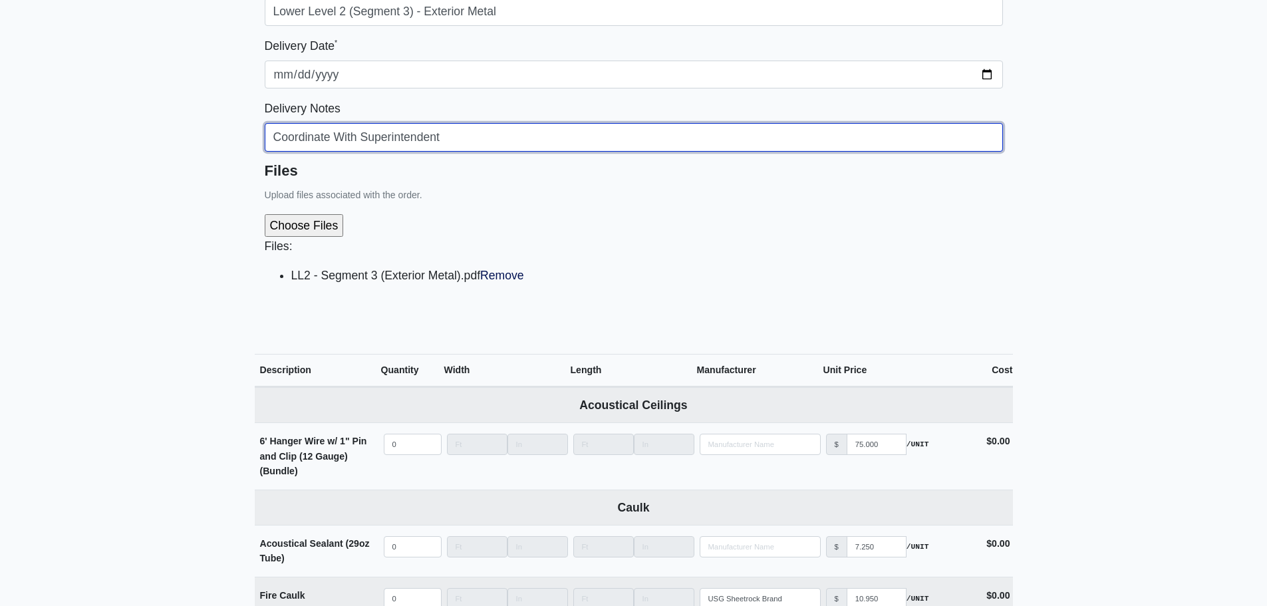
drag, startPoint x: 478, startPoint y: 132, endPoint x: 108, endPoint y: 136, distance: 369.1
paste input "Gerardo (678.994.6107)"
type input "Coordinate With Gerardo (678.994.6107)"
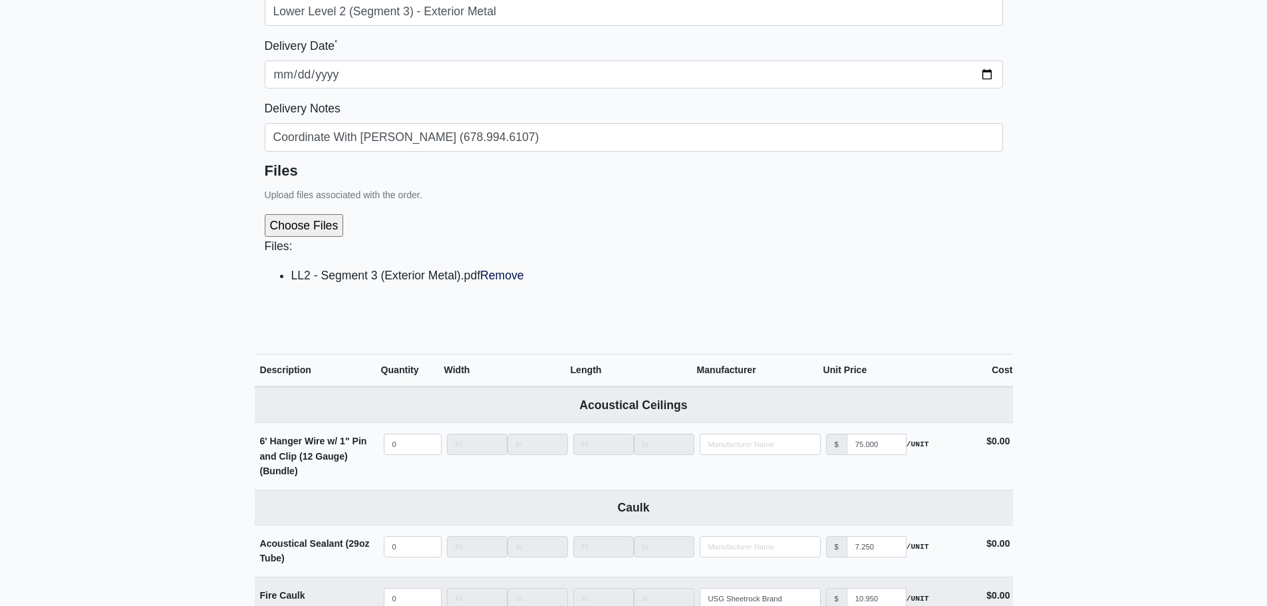
click at [753, 201] on div "Files Upload files associated with the order. Files: LL2 - Segment 3 (Exterior …" at bounding box center [634, 234] width 738 height 144
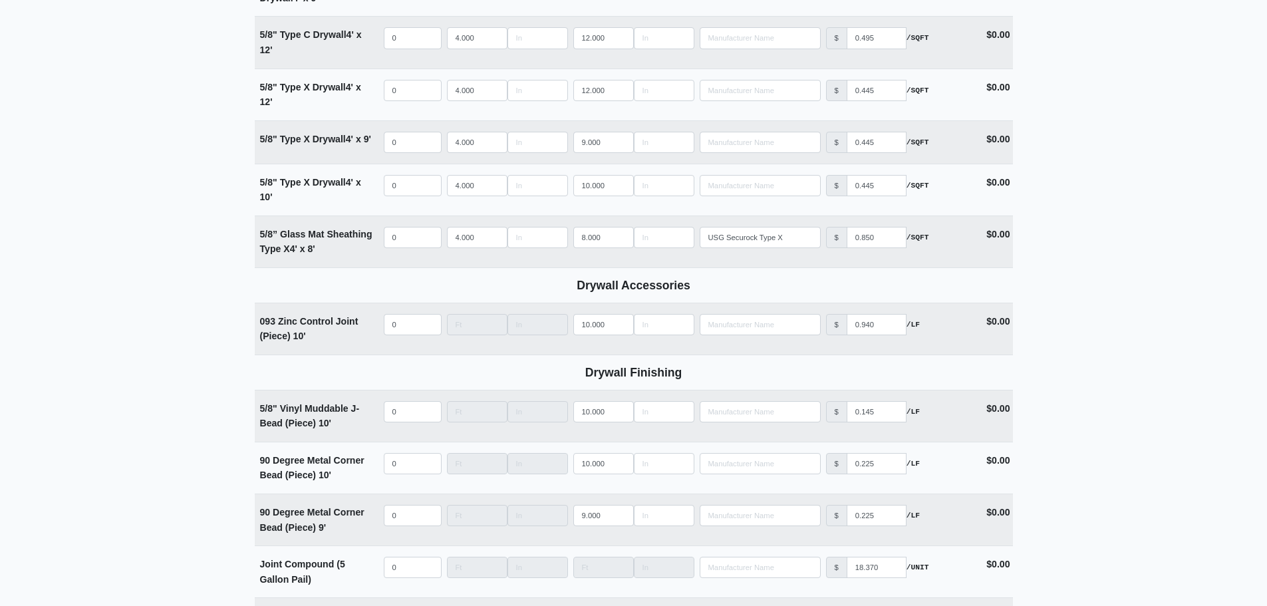
scroll to position [5202, 0]
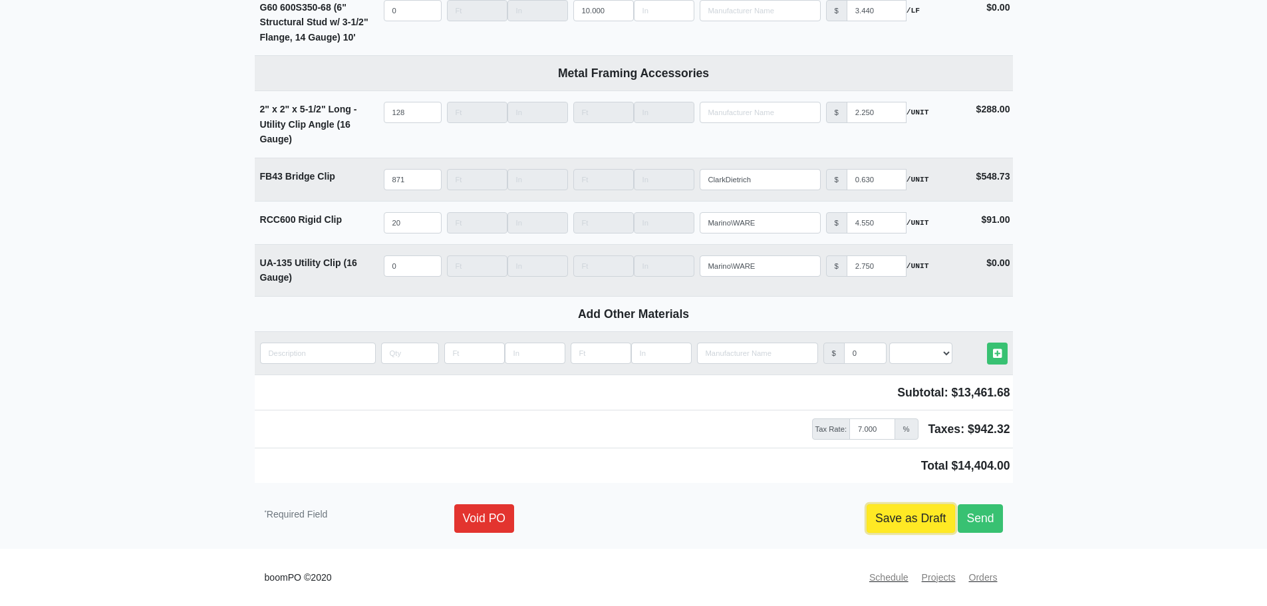
click at [908, 510] on link "Save as Draft" at bounding box center [911, 518] width 88 height 28
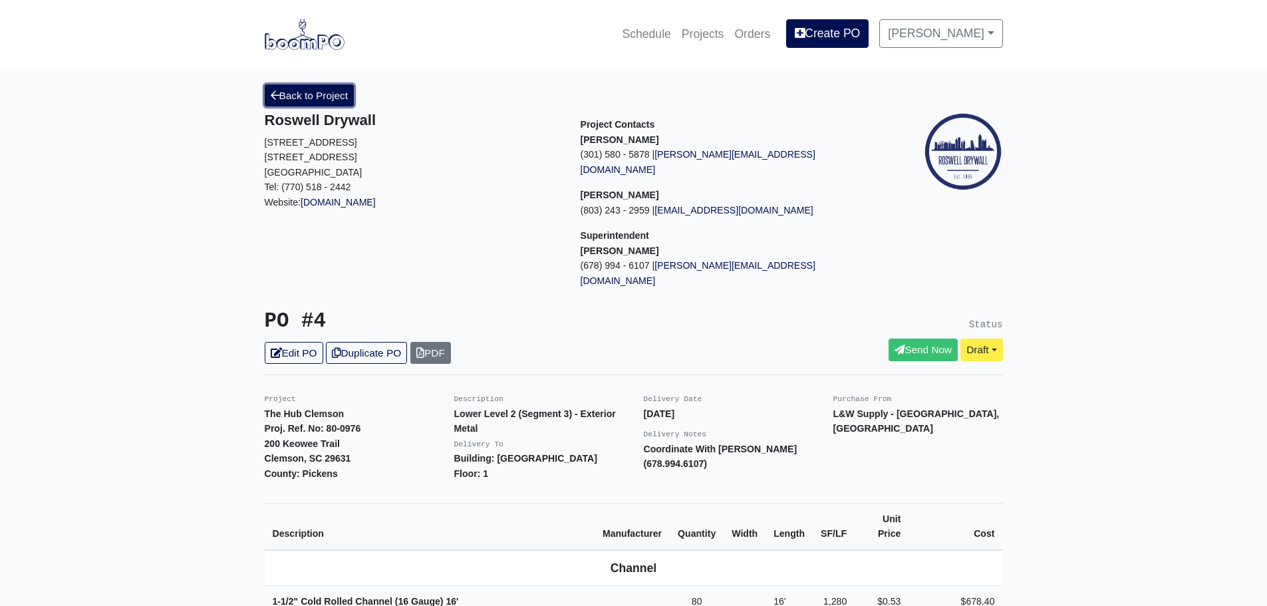
click at [284, 102] on link "Back to Project" at bounding box center [310, 95] width 90 height 22
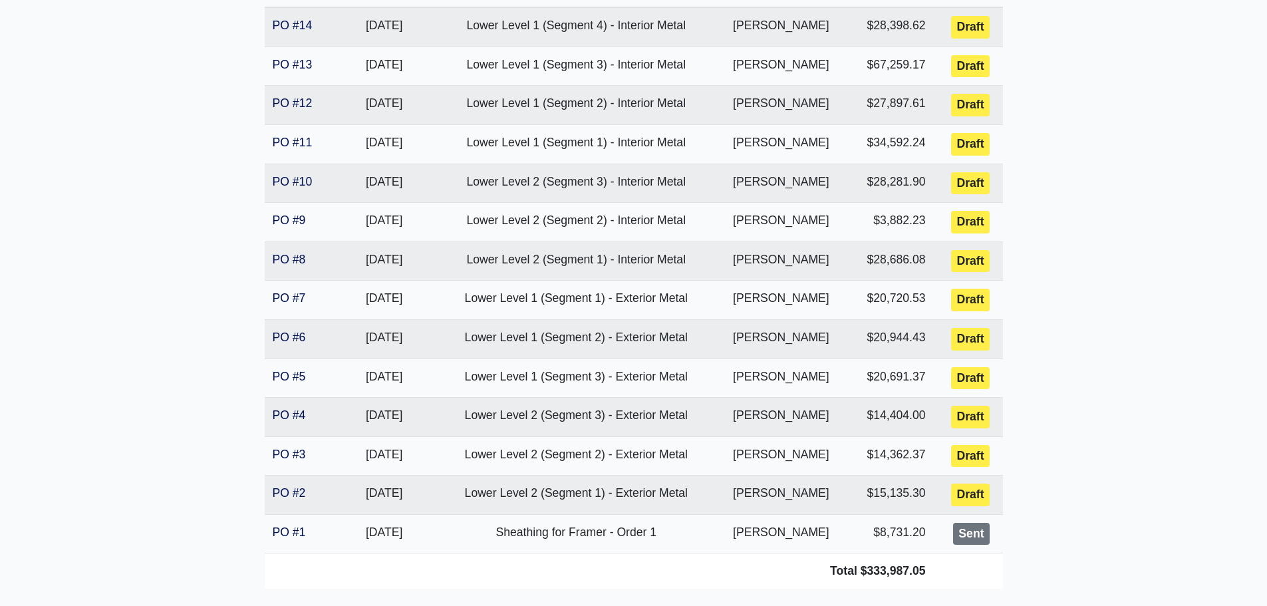
scroll to position [399, 0]
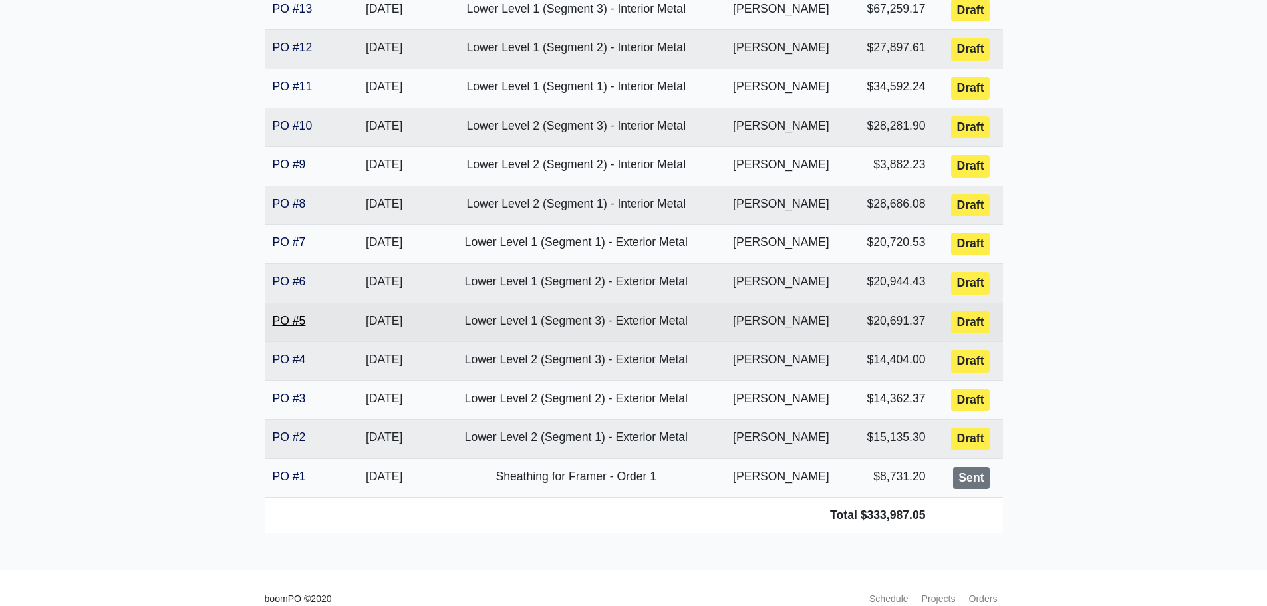
click at [289, 321] on link "PO #5" at bounding box center [289, 320] width 33 height 13
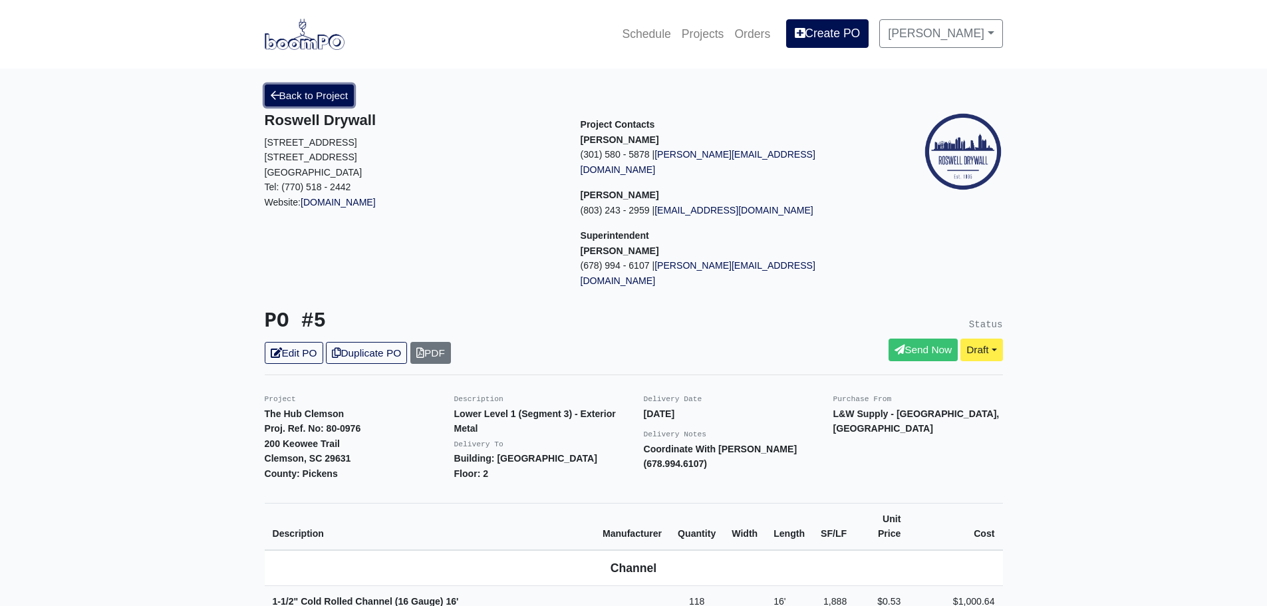
click at [272, 104] on link "Back to Project" at bounding box center [310, 95] width 90 height 22
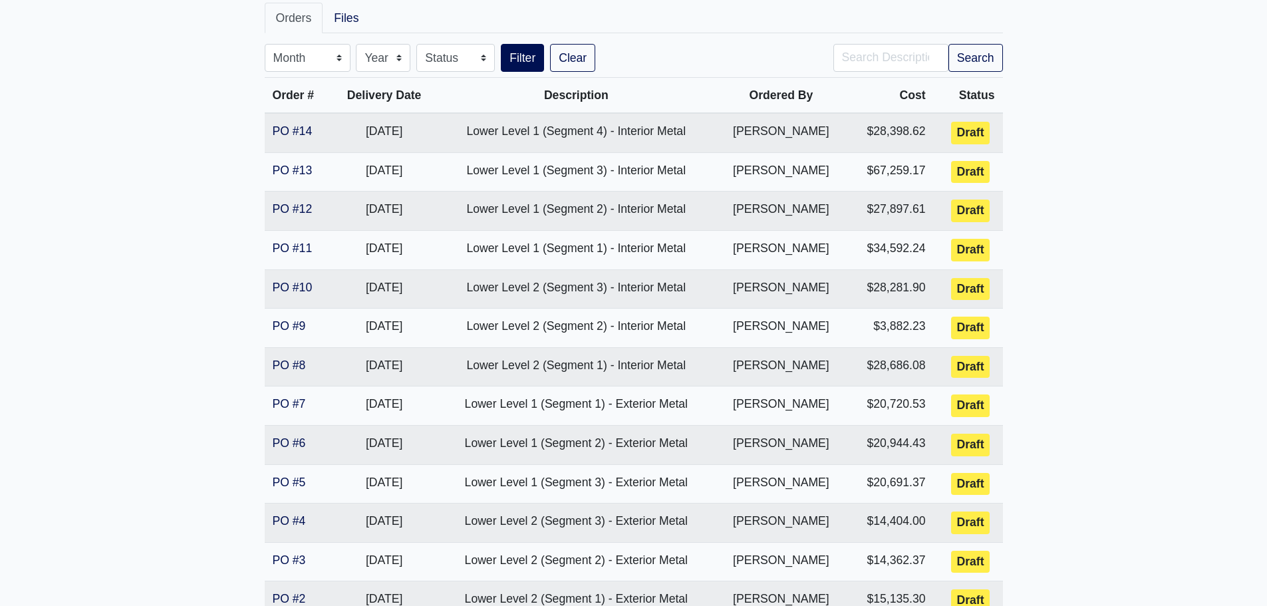
scroll to position [420, 0]
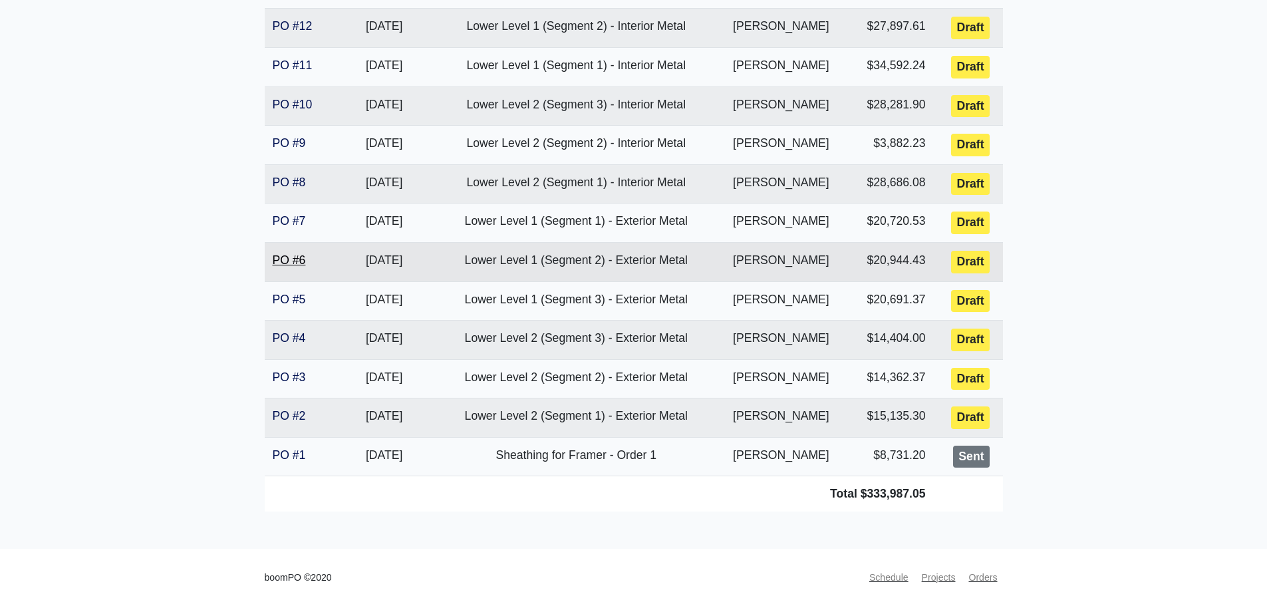
click at [287, 263] on link "PO #6" at bounding box center [289, 259] width 33 height 13
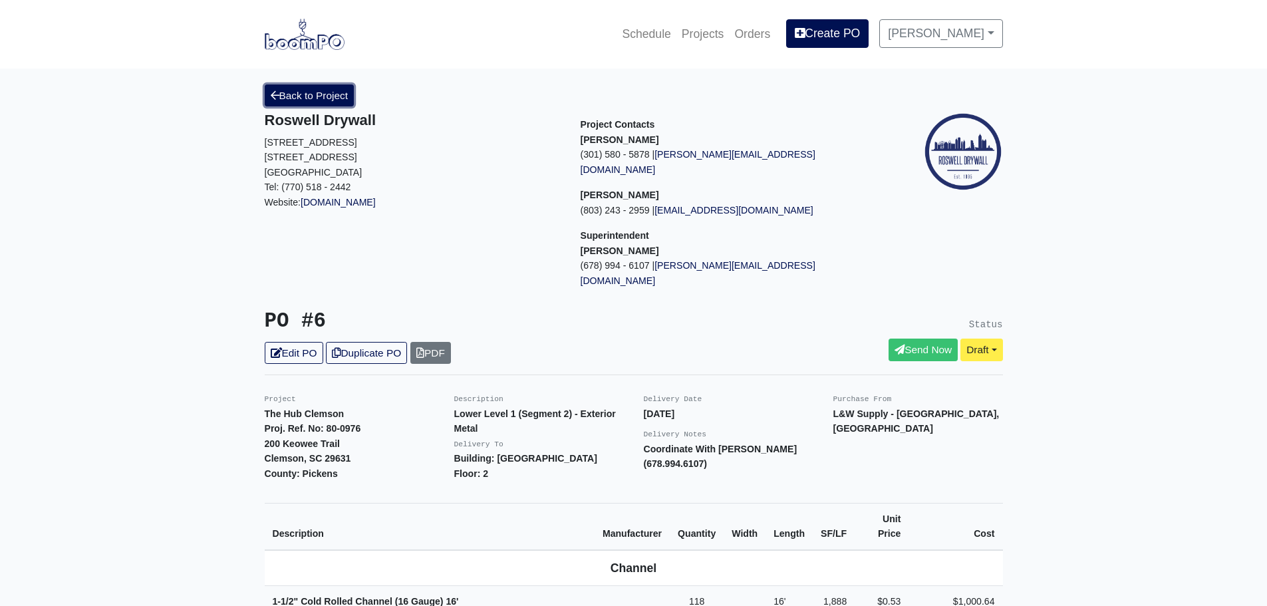
click at [273, 97] on icon at bounding box center [275, 95] width 9 height 10
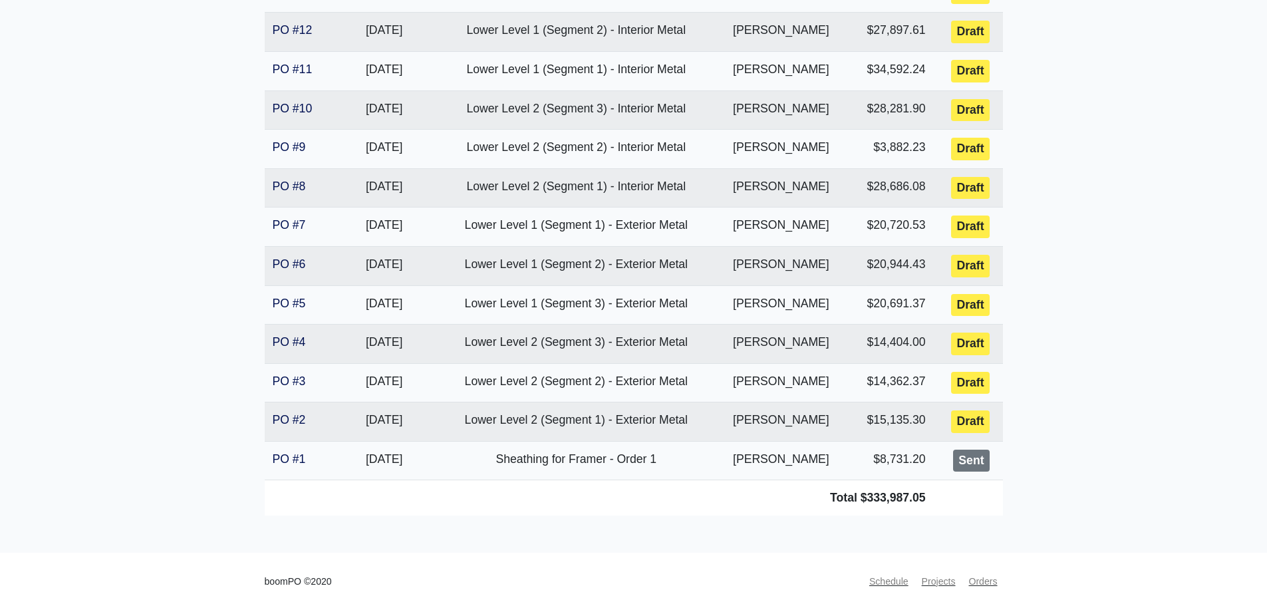
scroll to position [420, 0]
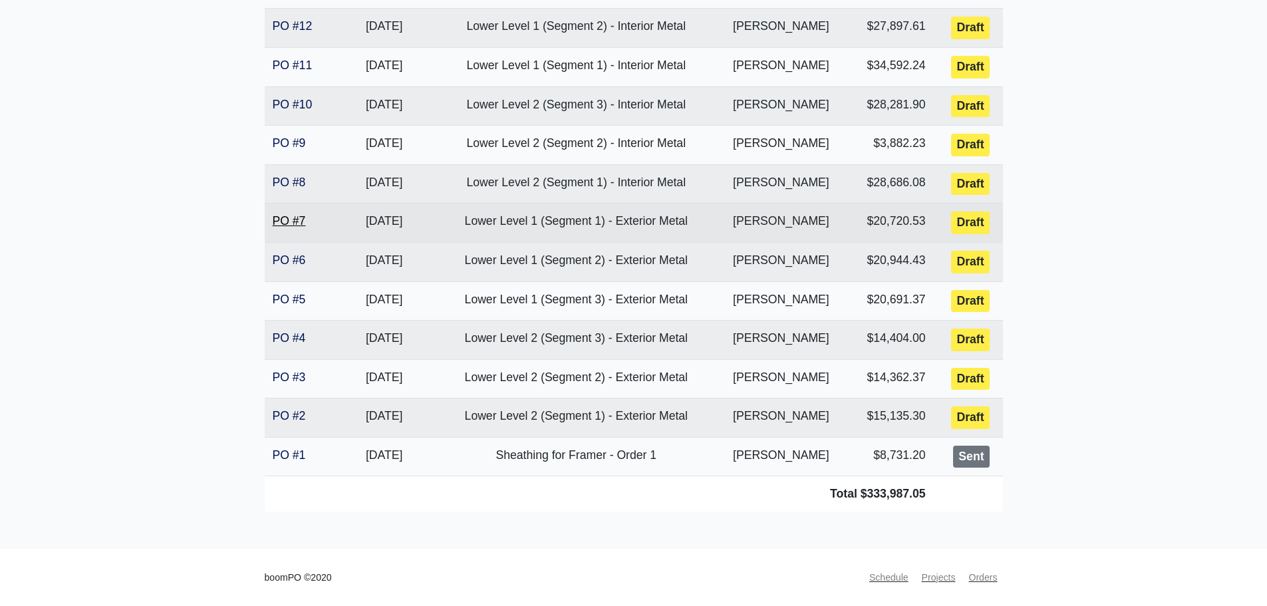
click at [287, 225] on link "PO #7" at bounding box center [289, 220] width 33 height 13
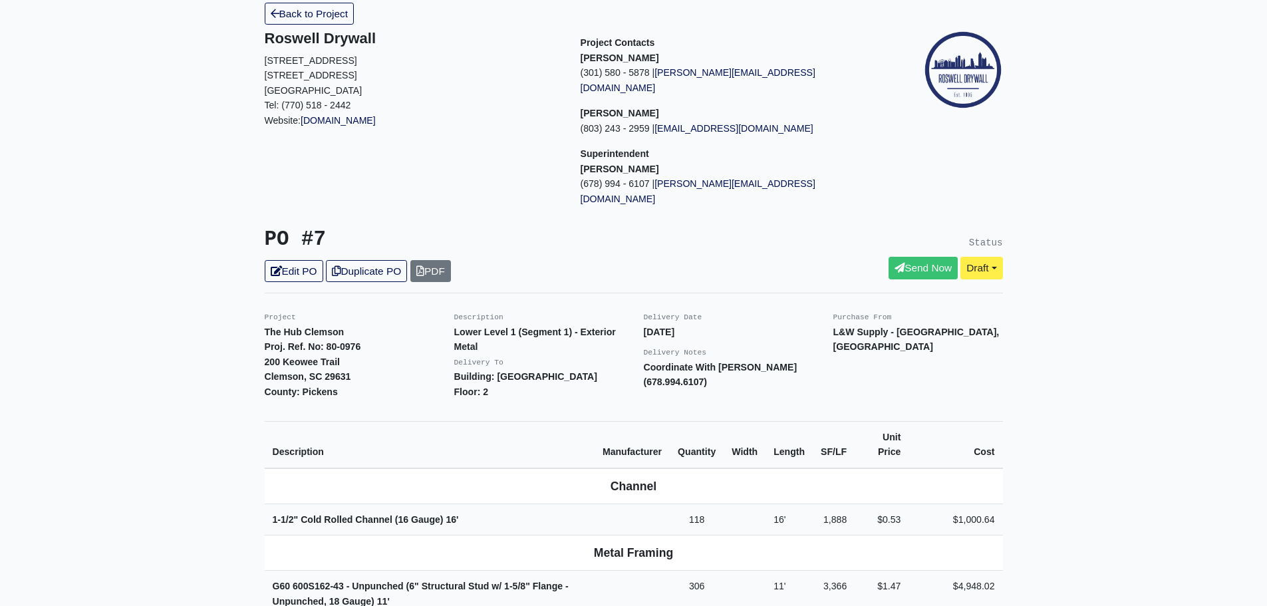
scroll to position [67, 0]
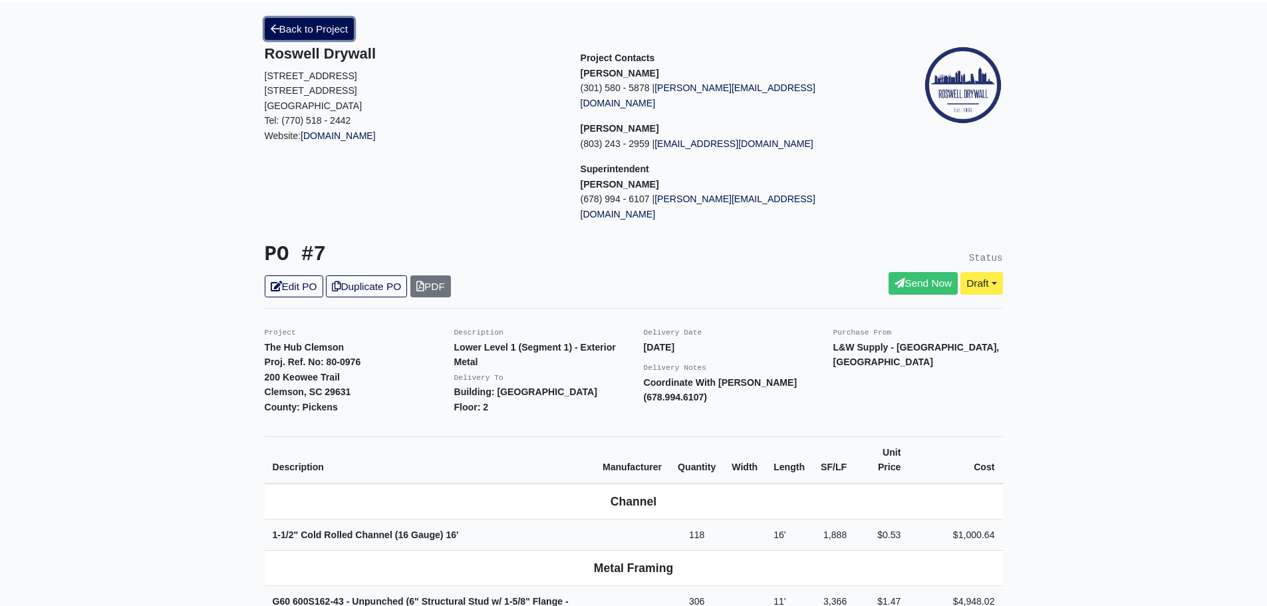
click at [273, 37] on link "Back to Project" at bounding box center [310, 29] width 90 height 22
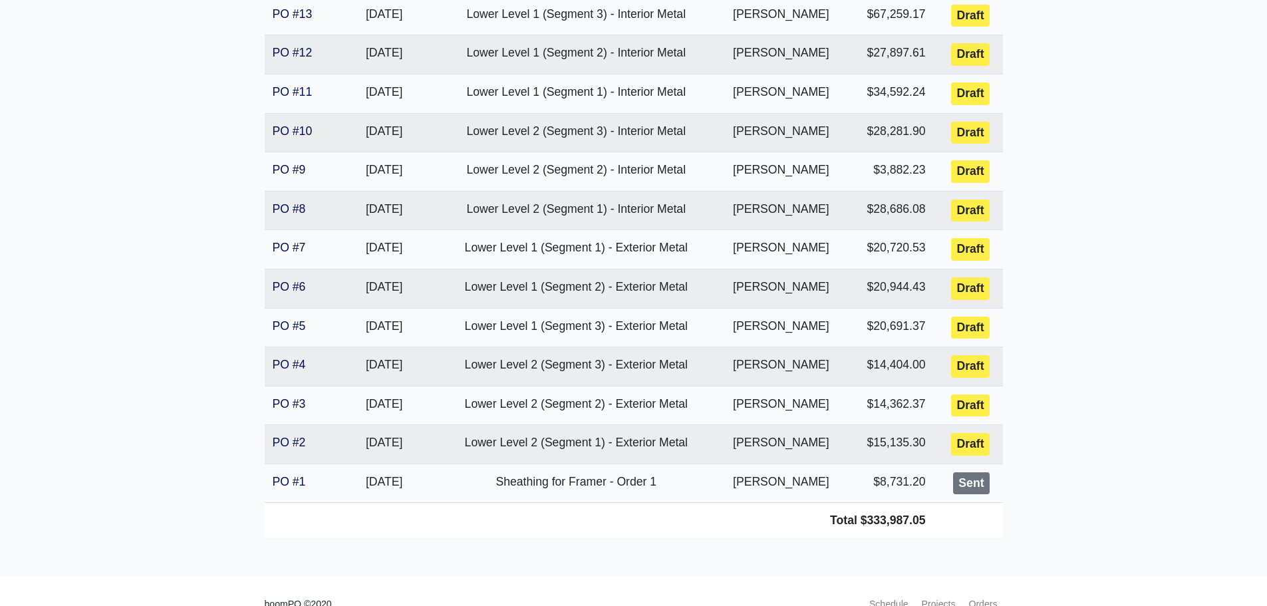
scroll to position [399, 0]
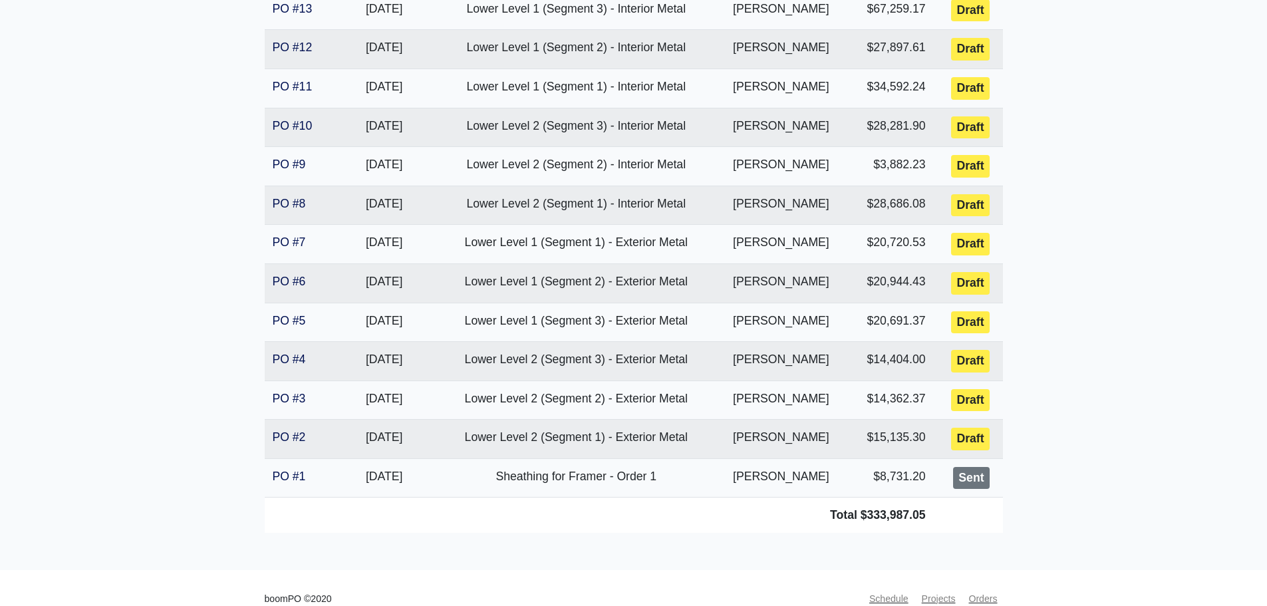
click at [157, 303] on main "The Hub Clemson Proj. Ref. No: [PHONE_NUMBER] Keowee Trail Clemson, SC 29631 Co…" at bounding box center [633, 119] width 1267 height 900
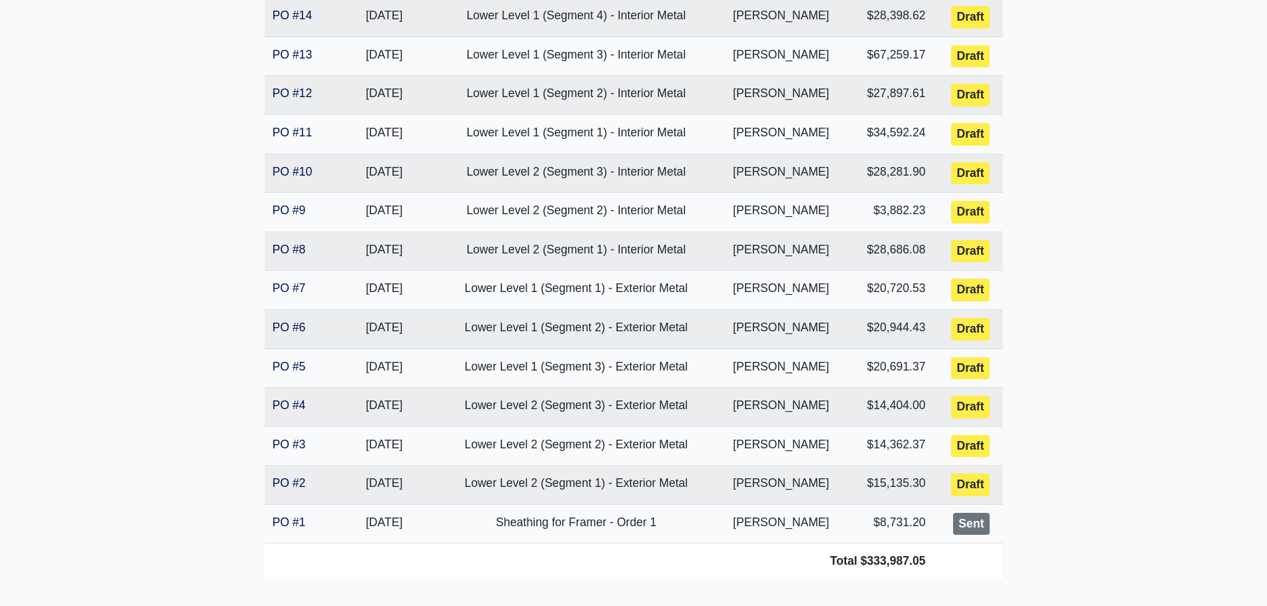
scroll to position [333, 0]
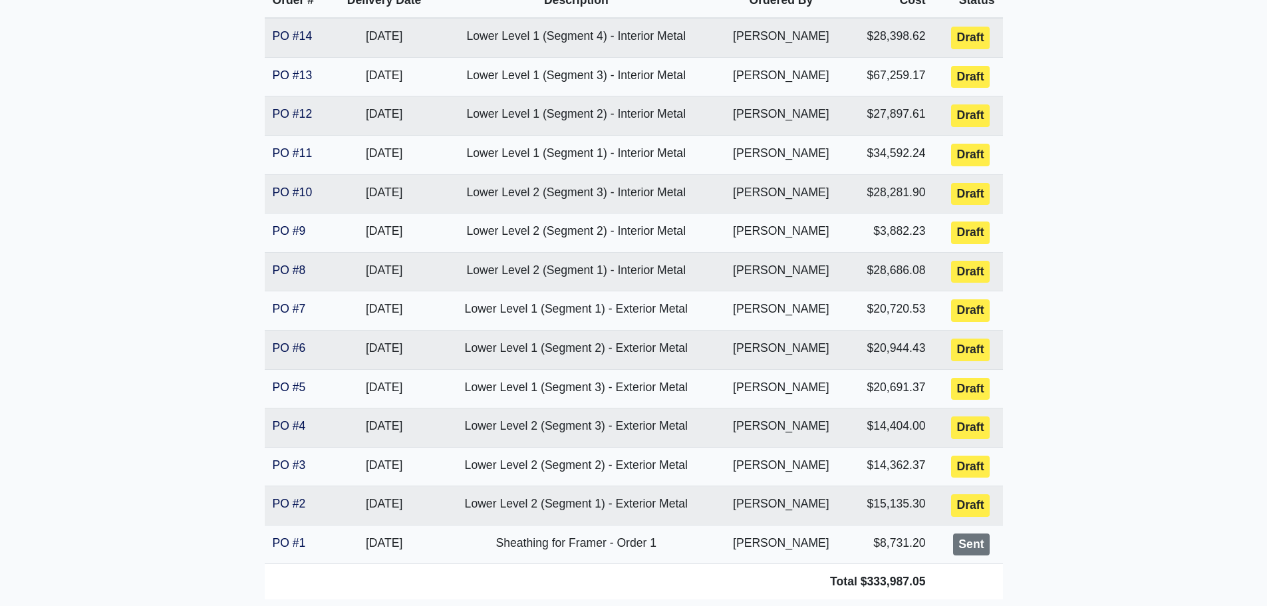
click at [145, 303] on main "The Hub Clemson Proj. Ref. No: [PHONE_NUMBER] Keowee Trail Clemson, SC 29631 Co…" at bounding box center [633, 186] width 1267 height 900
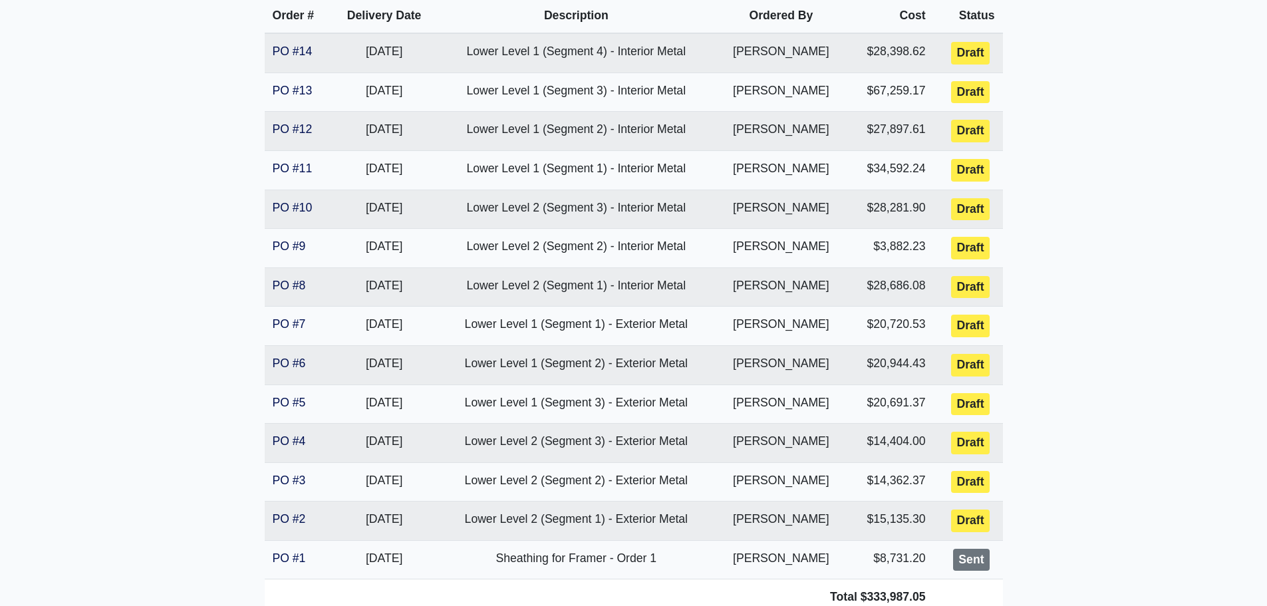
scroll to position [316, 0]
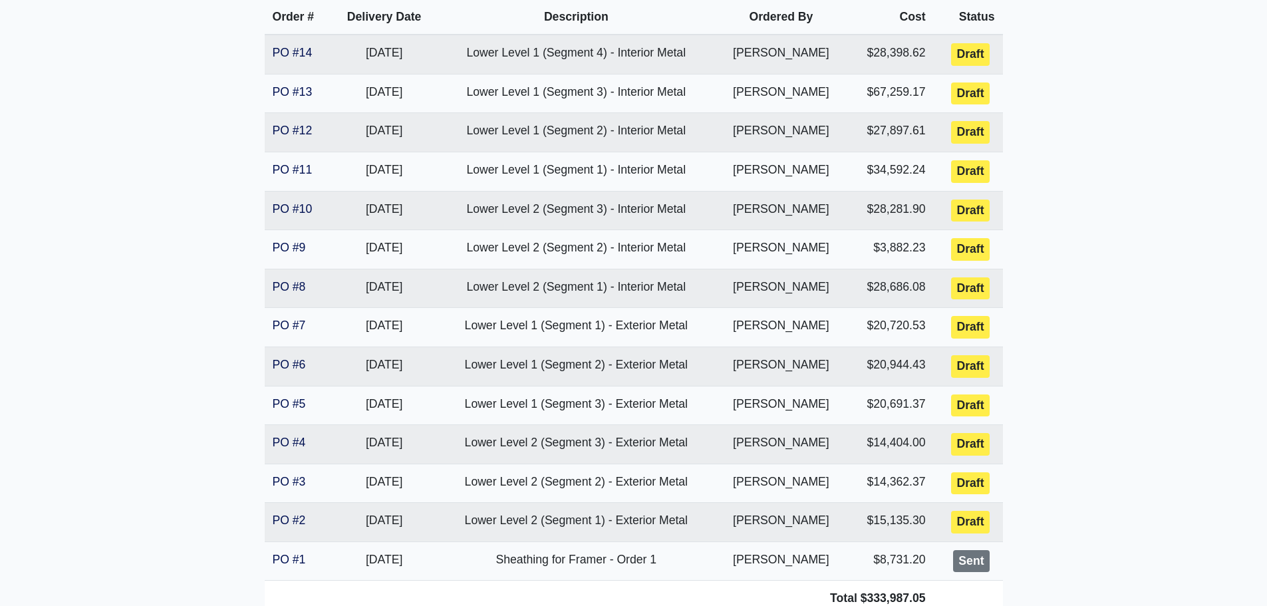
click at [1137, 232] on main "The Hub Clemson Proj. Ref. No: [PHONE_NUMBER] Keowee Trail Clemson, SC 29631 Co…" at bounding box center [633, 203] width 1267 height 900
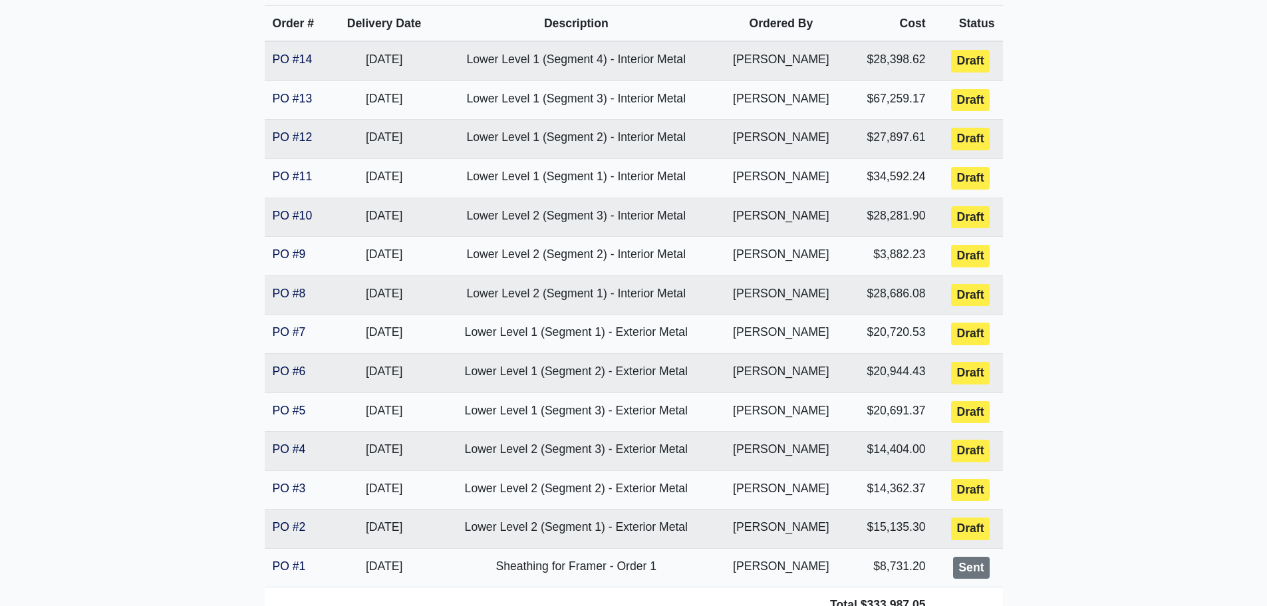
scroll to position [333, 0]
